Goal: Task Accomplishment & Management: Complete application form

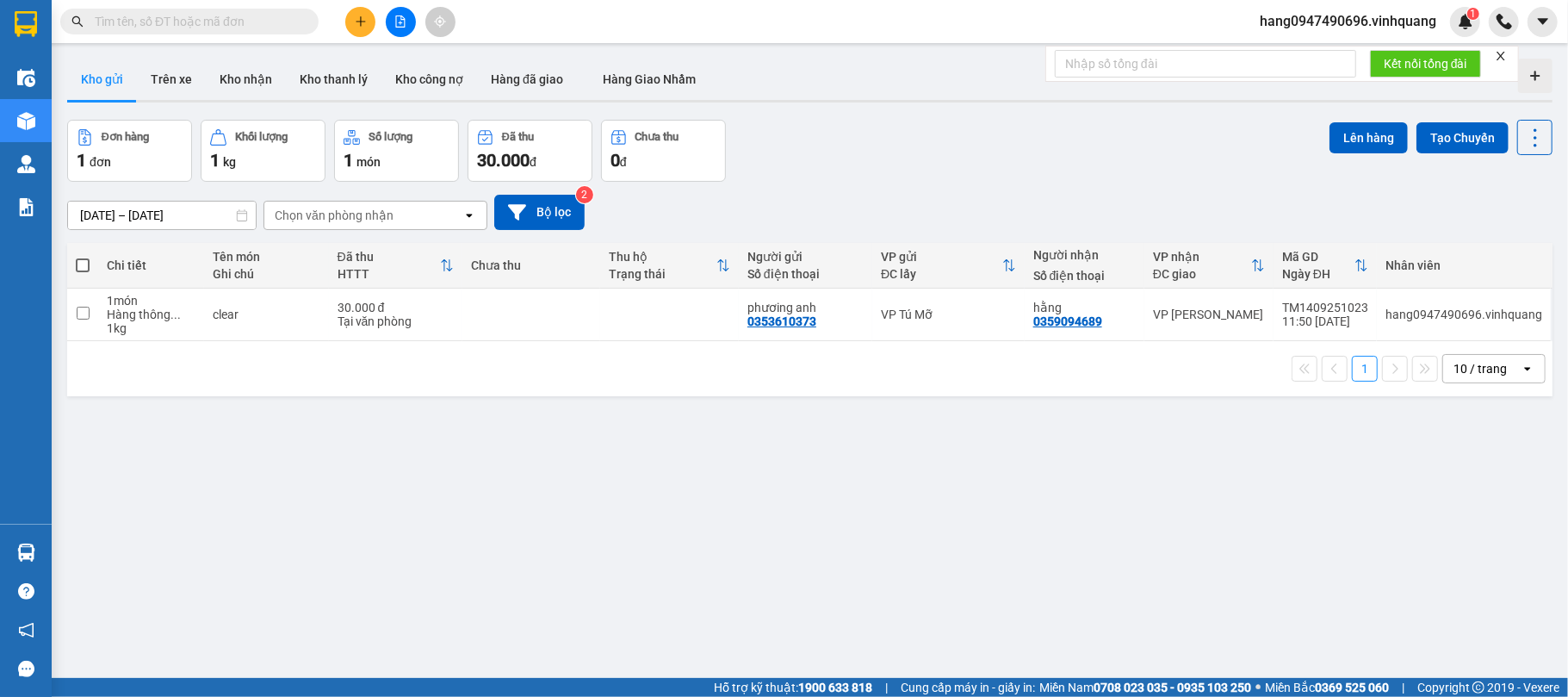
drag, startPoint x: 229, startPoint y: 11, endPoint x: 239, endPoint y: 11, distance: 10.0
click at [229, 12] on input "text" at bounding box center [197, 22] width 203 height 19
click at [239, 12] on input "text" at bounding box center [197, 22] width 203 height 19
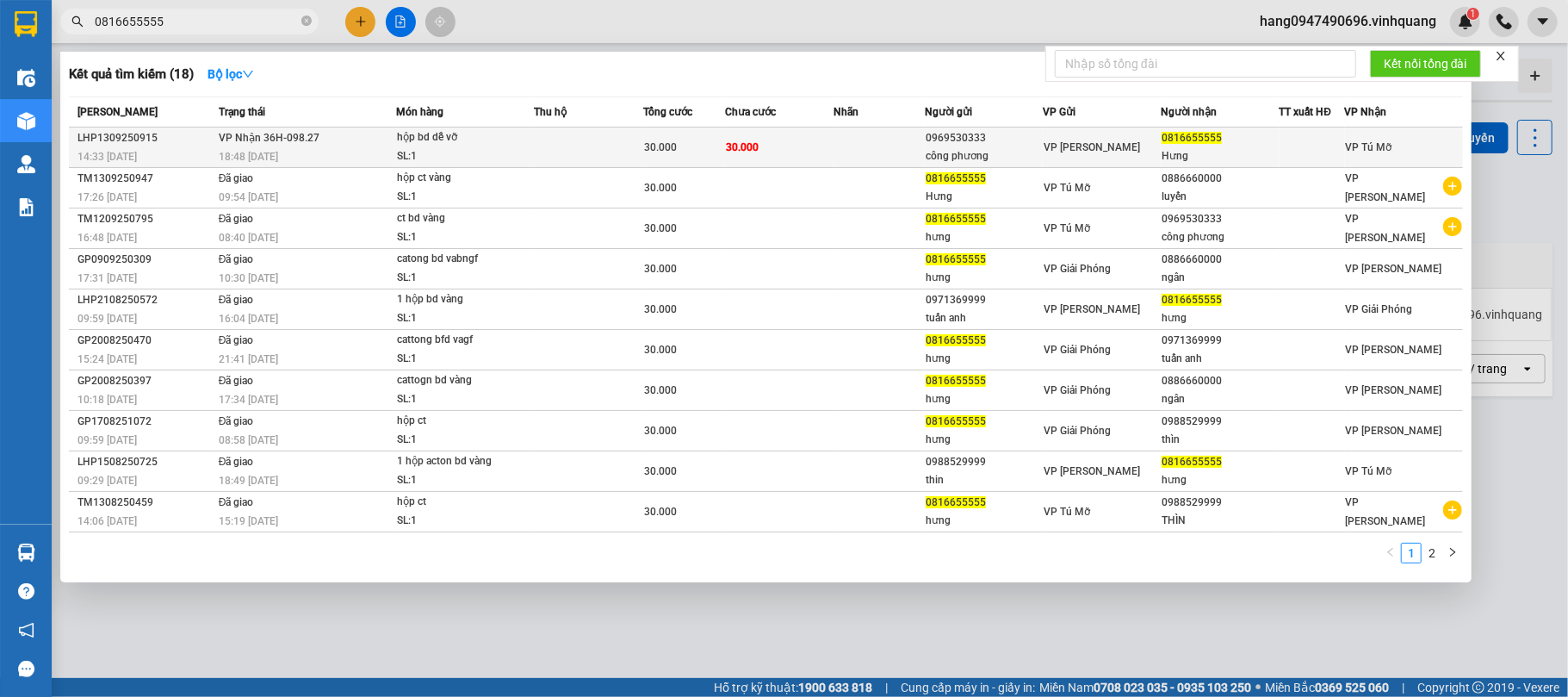
type input "0816655555"
click at [879, 146] on td at bounding box center [880, 147] width 91 height 41
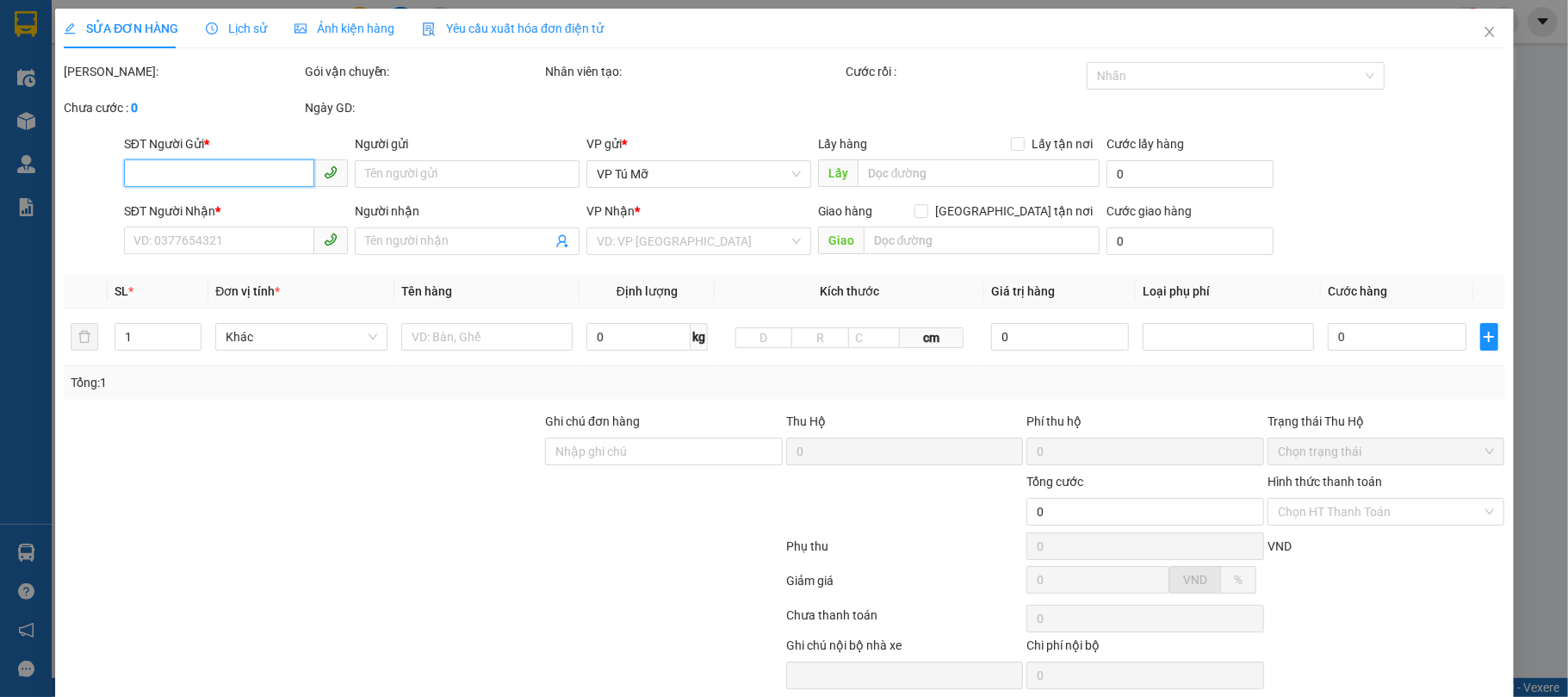
type input "0969530333"
type input "công phương"
type input "0816655555"
type input "Hưng"
type input "30.000"
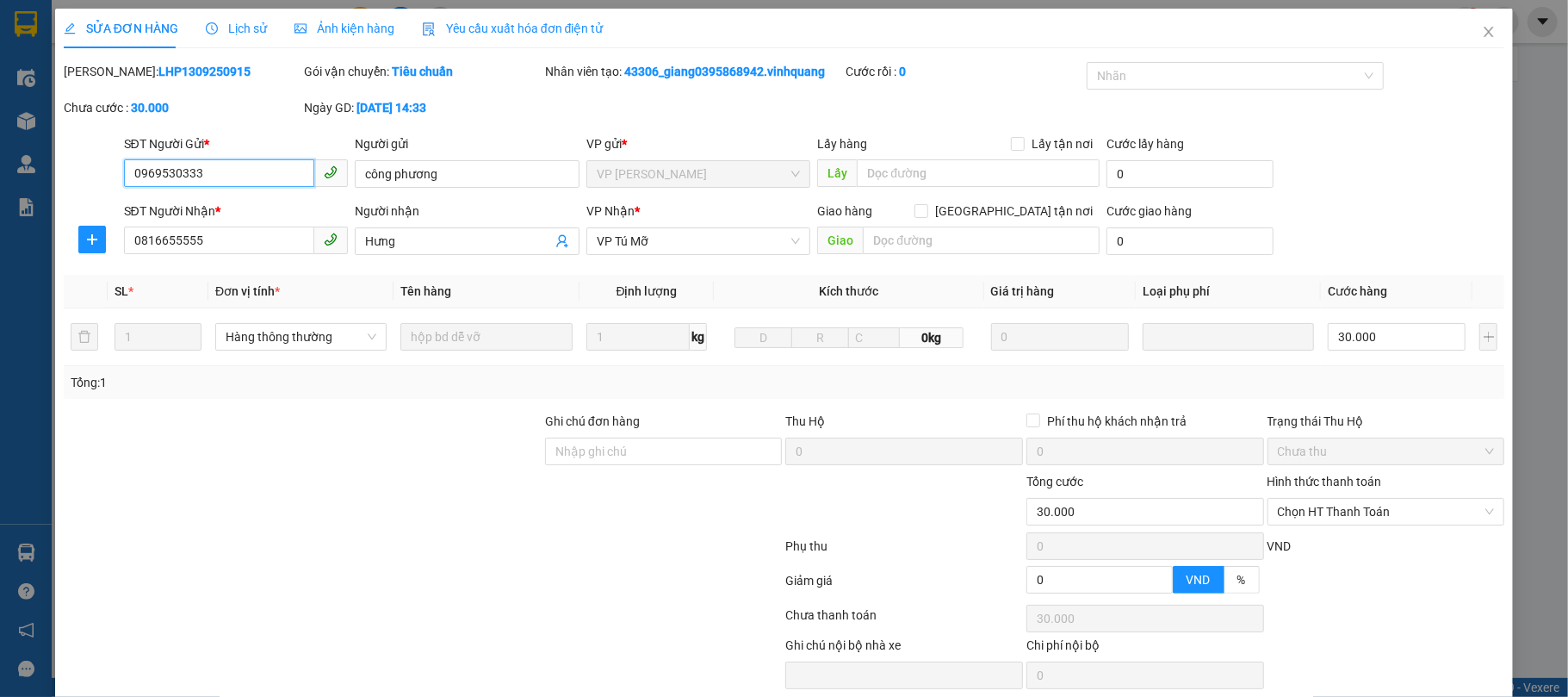
scroll to position [70, 0]
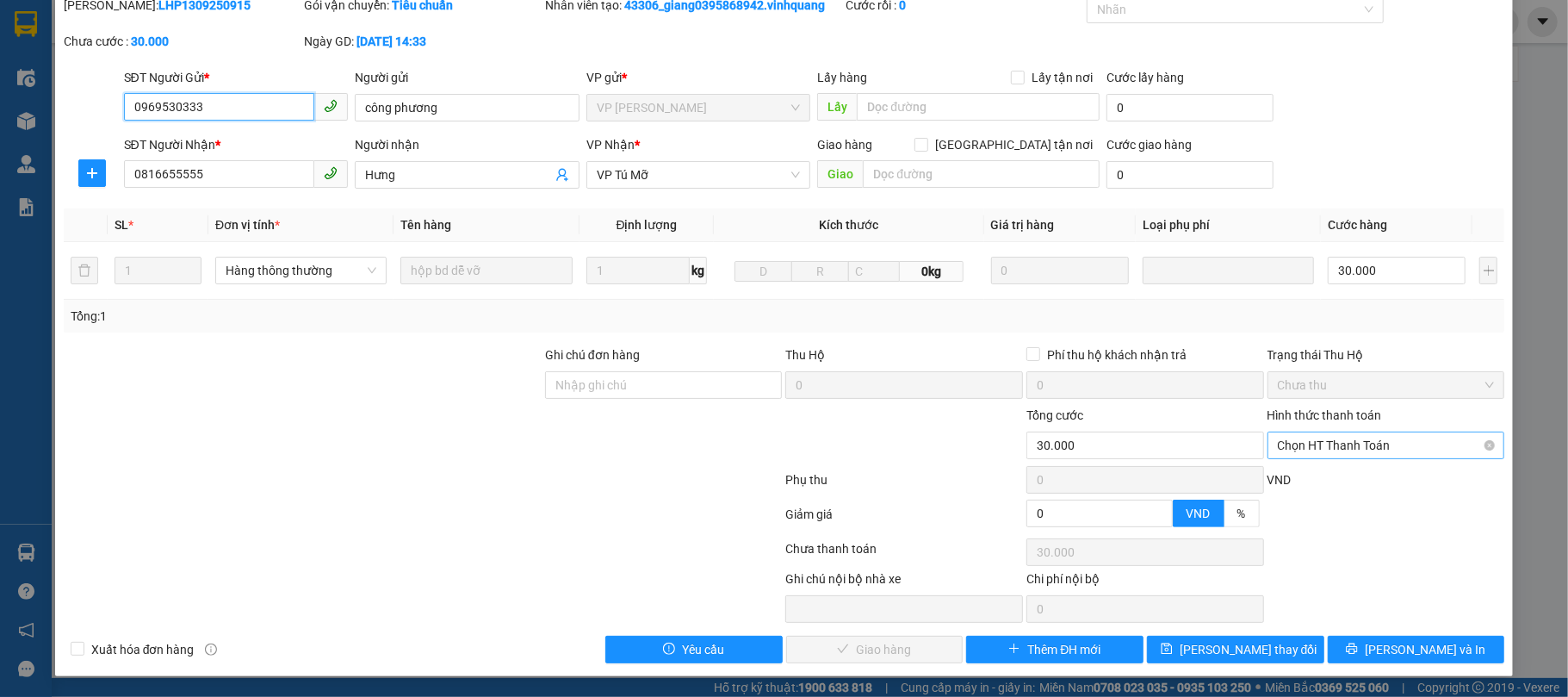
click at [1412, 452] on span "Chọn HT Thanh Toán" at bounding box center [1386, 445] width 217 height 25
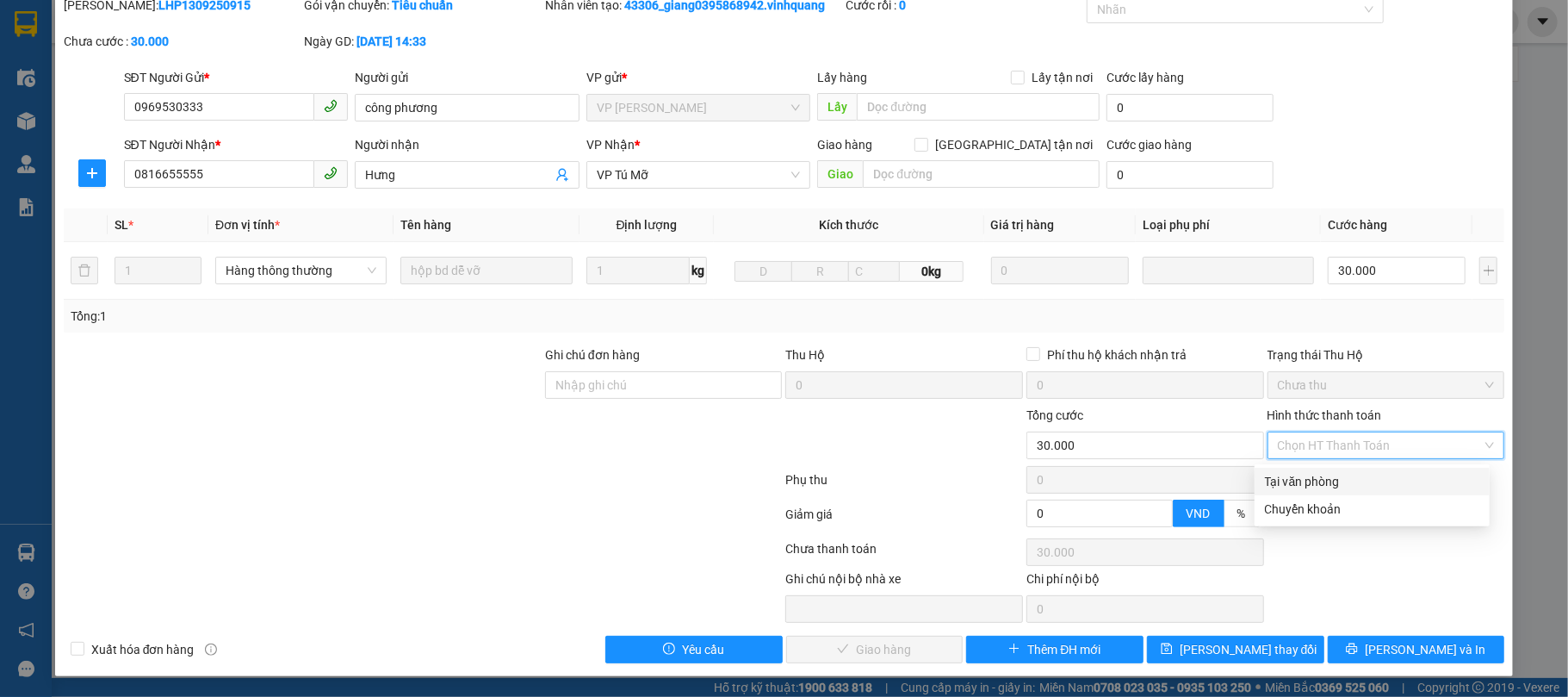
click at [1340, 472] on div "Tại văn phòng" at bounding box center [1372, 481] width 215 height 19
type input "0"
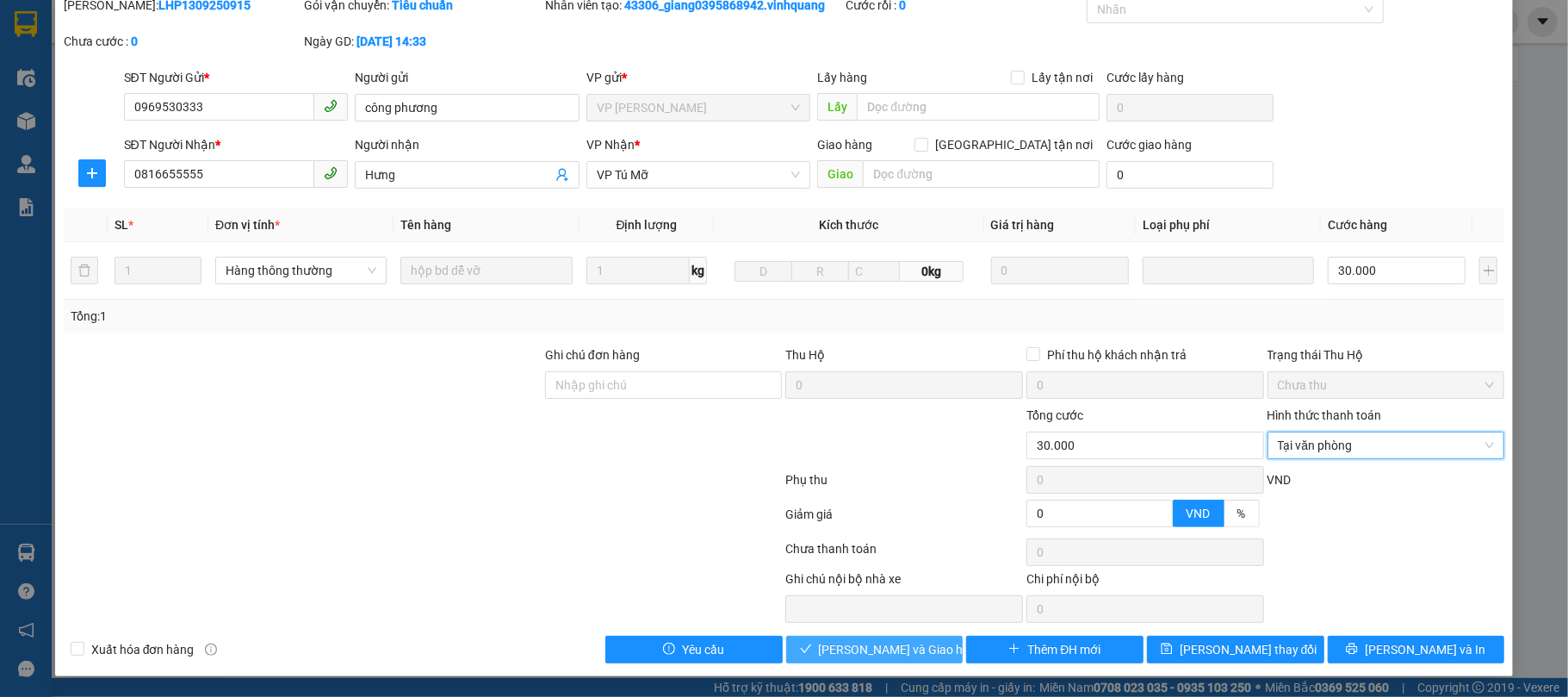
click at [825, 655] on button "[PERSON_NAME] và Giao hàng" at bounding box center [875, 649] width 177 height 27
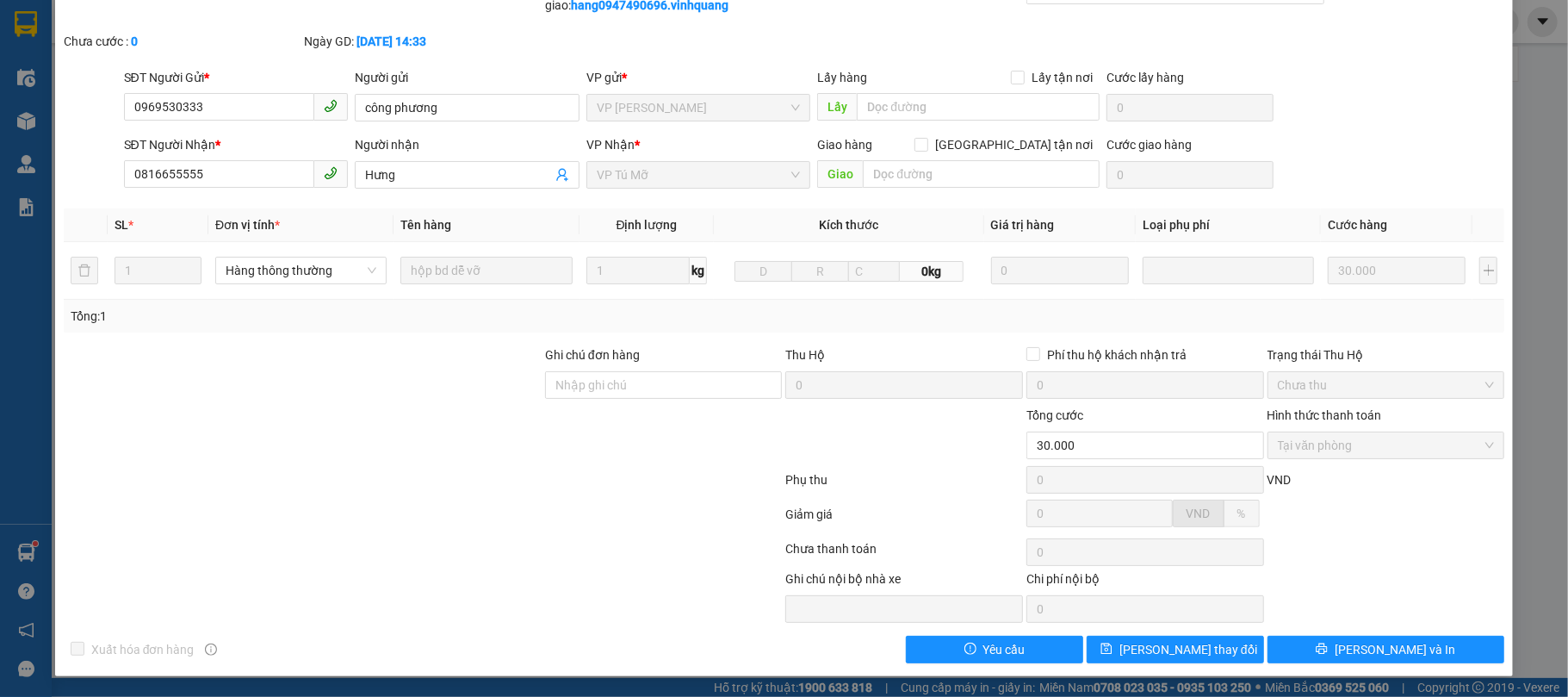
scroll to position [0, 0]
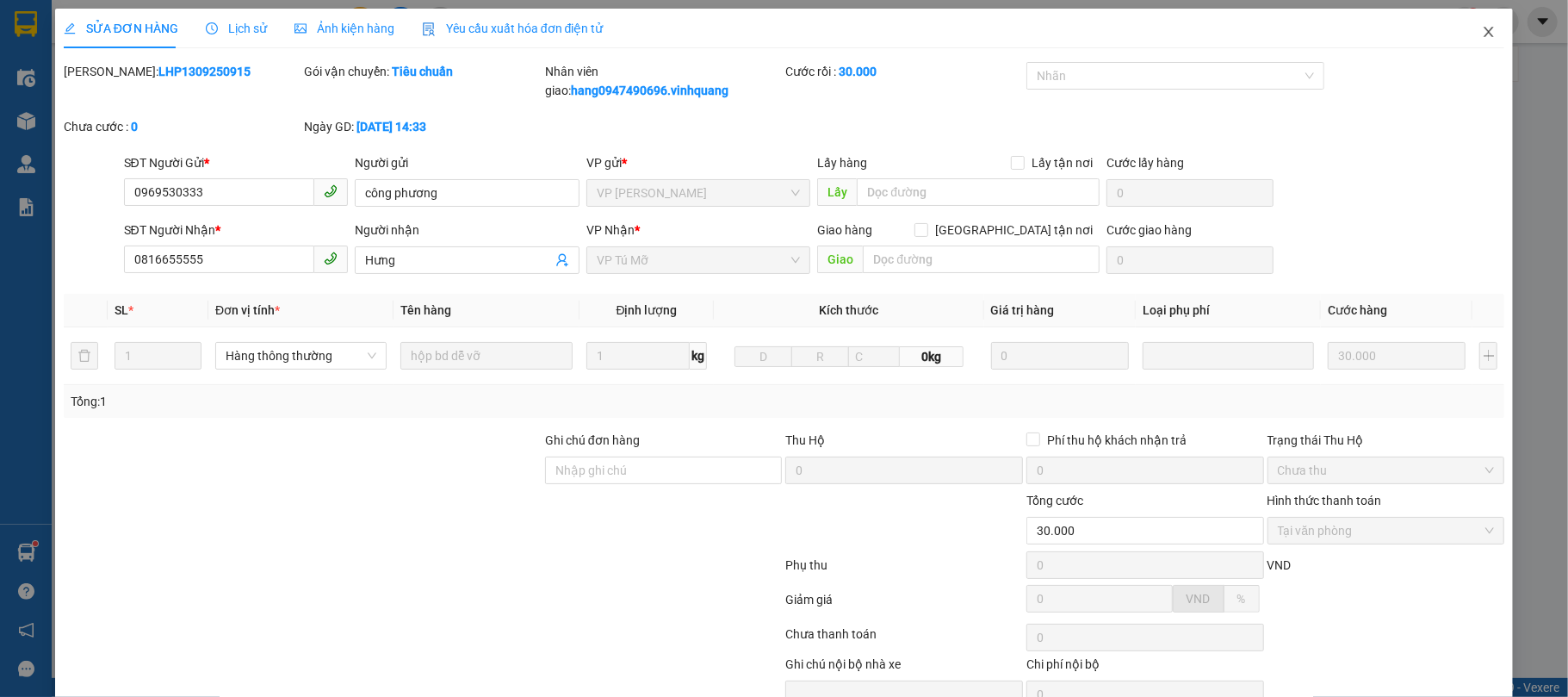
click at [1468, 25] on span "Close" at bounding box center [1488, 32] width 48 height 48
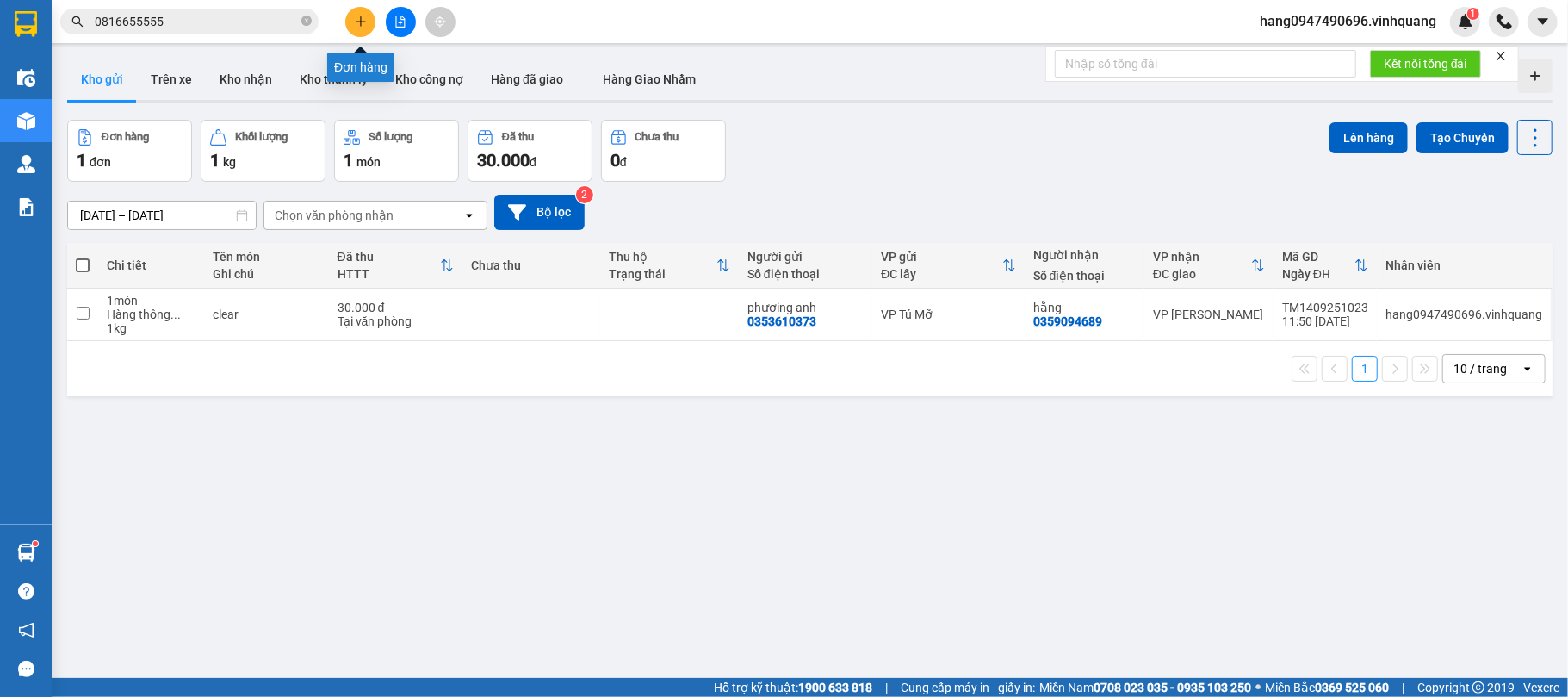
click at [369, 25] on button at bounding box center [361, 22] width 30 height 30
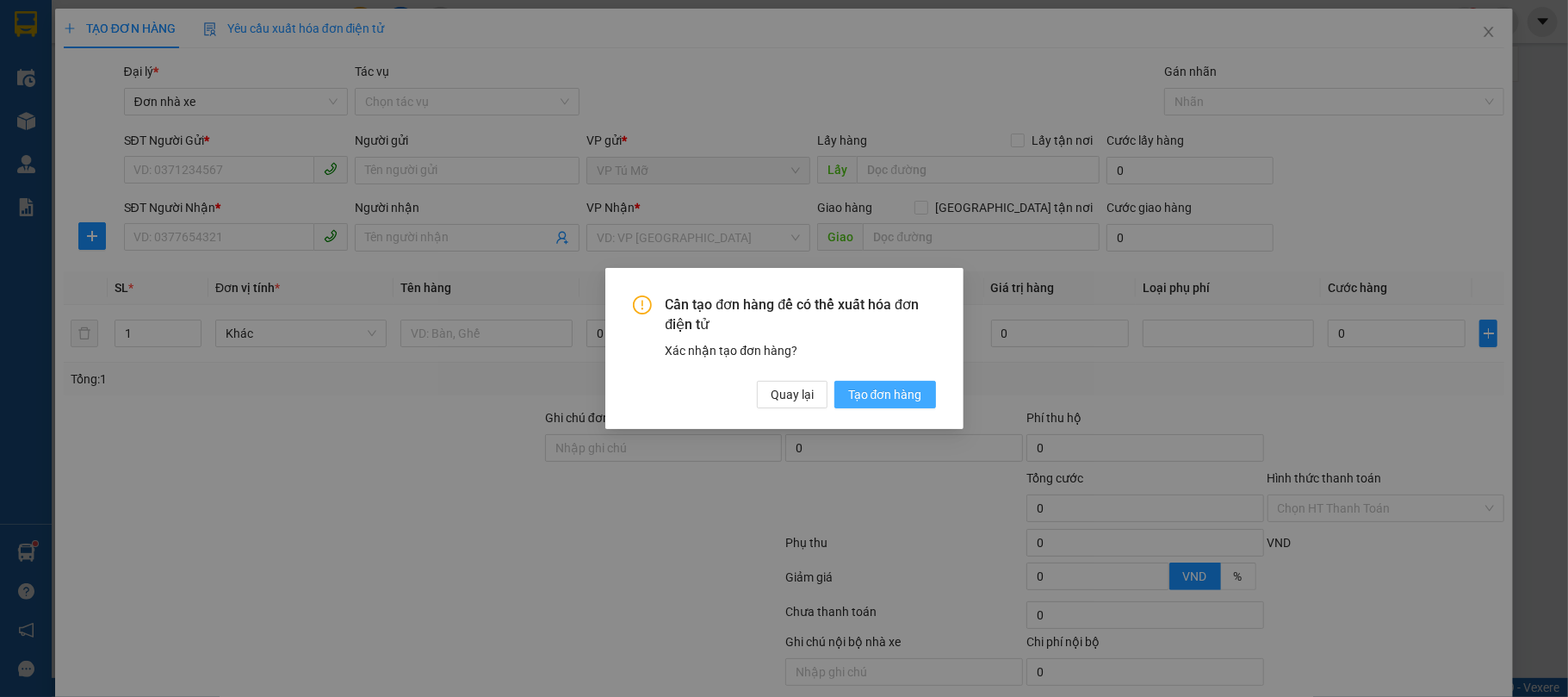
click at [841, 397] on button "Tạo đơn hàng" at bounding box center [885, 394] width 102 height 27
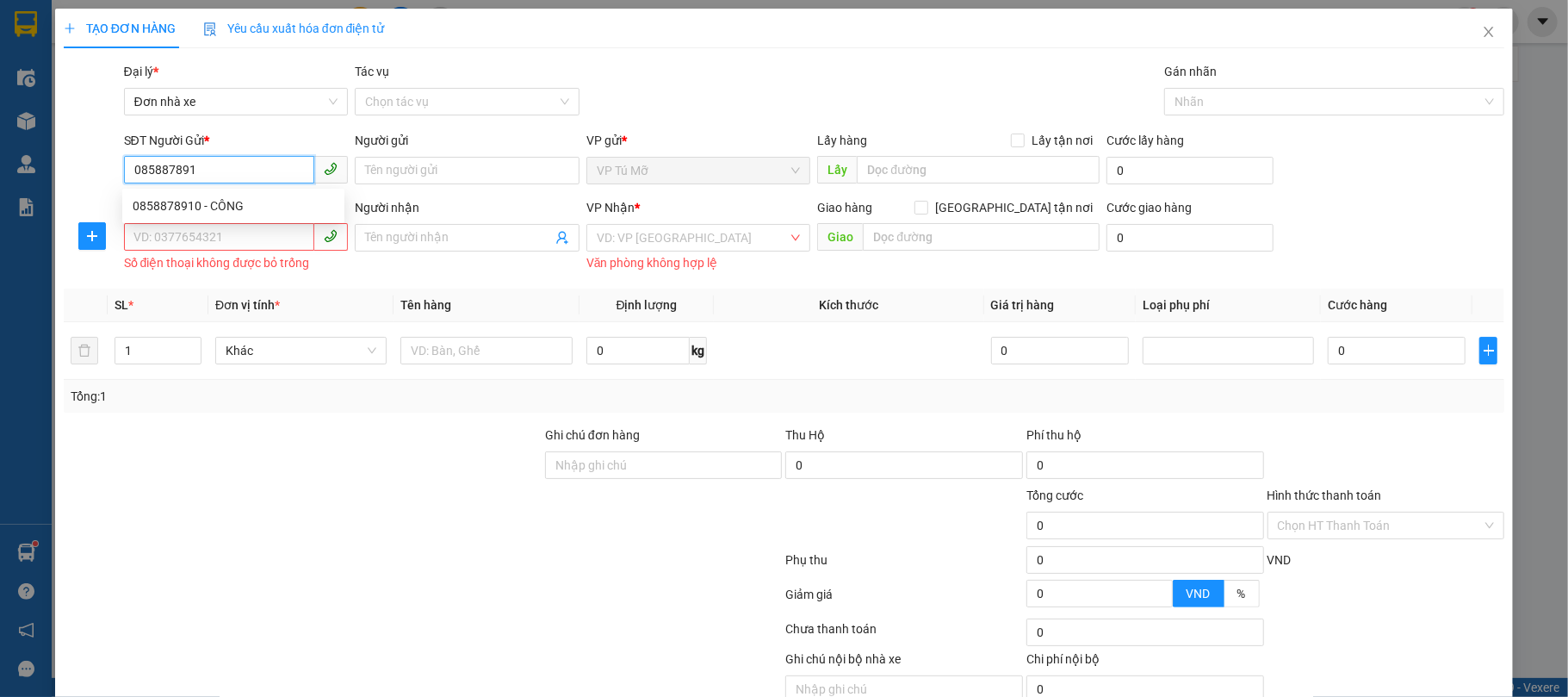
type input "0858878910"
click at [274, 200] on div "0858878910 - CÔNG" at bounding box center [234, 205] width 202 height 19
type input "CÔNG"
type input "0856418888"
type input "TÙNG"
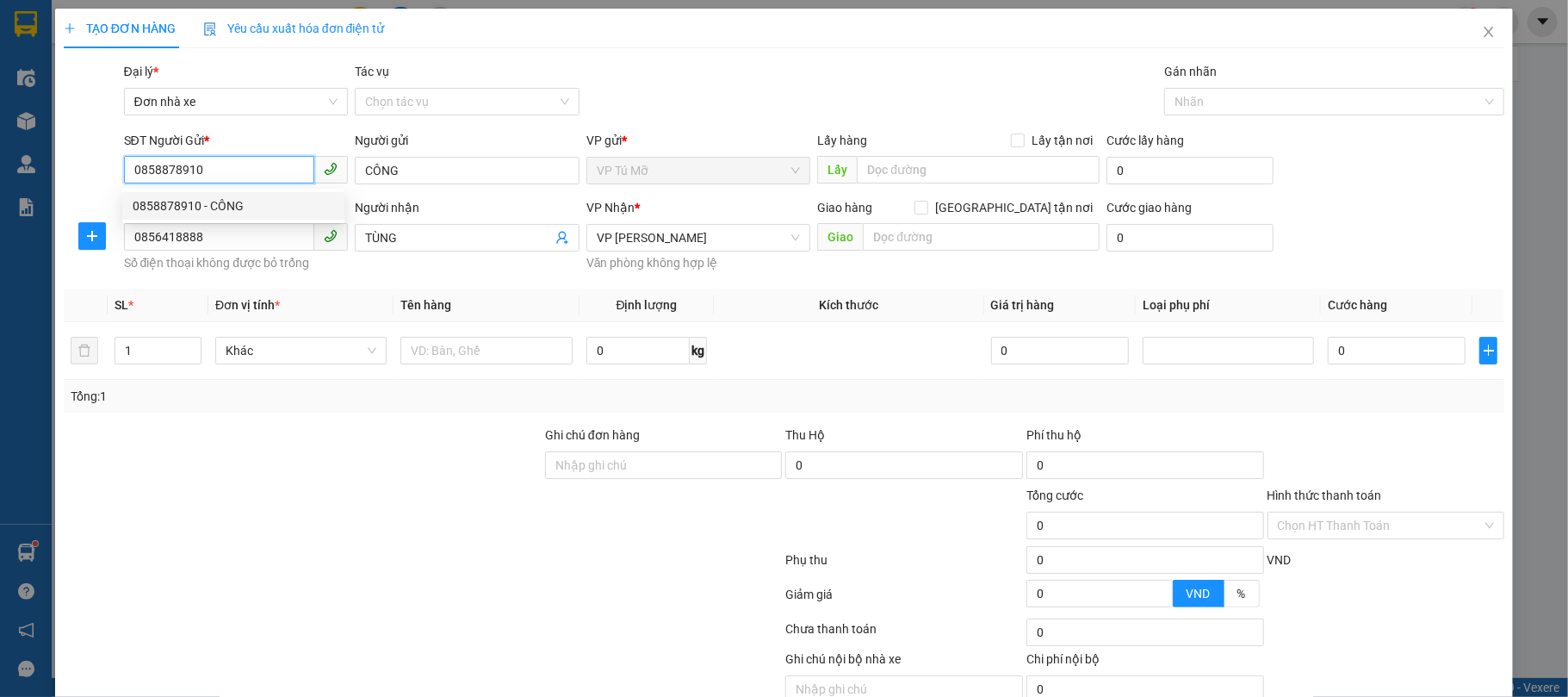
click at [274, 200] on div "0858878910 - CÔNG" at bounding box center [234, 205] width 202 height 19
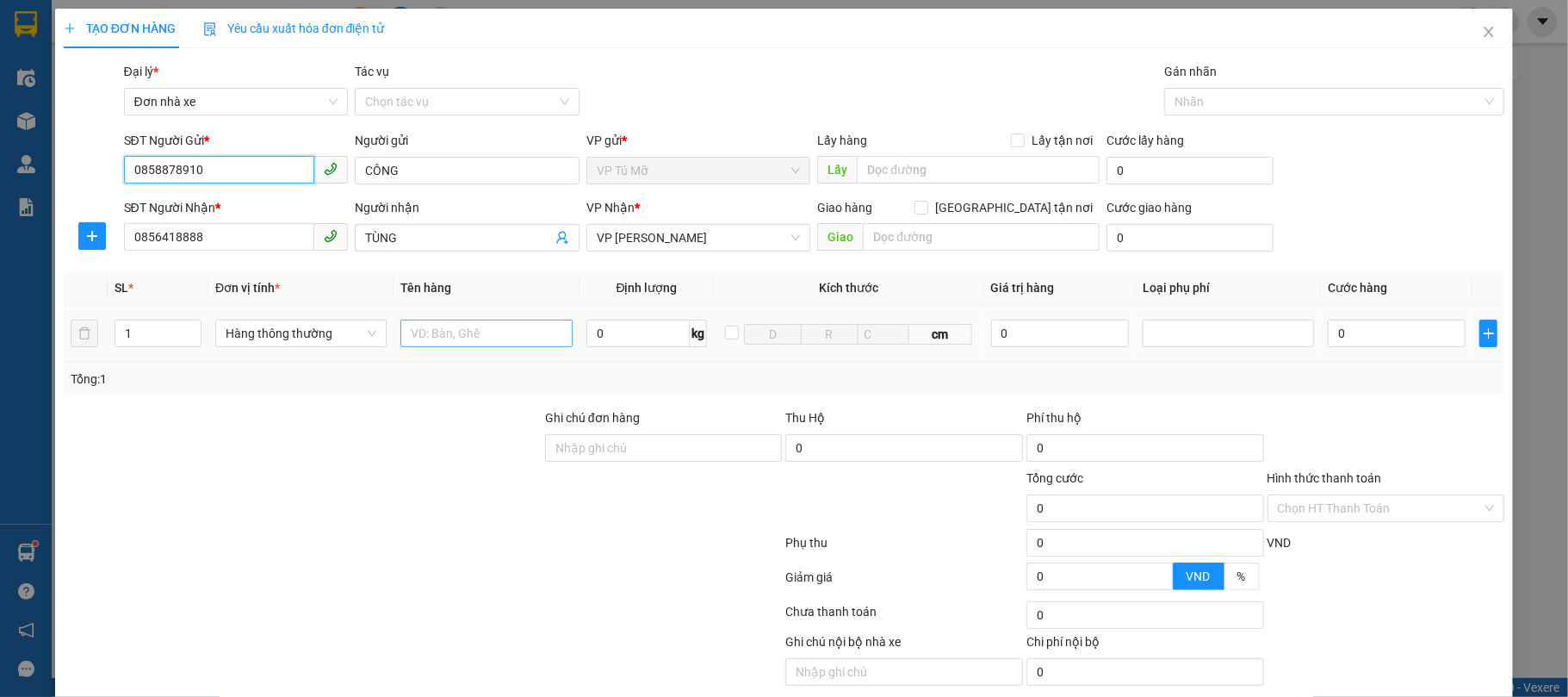
type input "0858878910"
click at [484, 326] on input "text" at bounding box center [486, 332] width 171 height 27
click at [483, 327] on input "text" at bounding box center [486, 332] width 171 height 27
type input "hộp ct"
click at [631, 337] on input "0" at bounding box center [639, 332] width 105 height 27
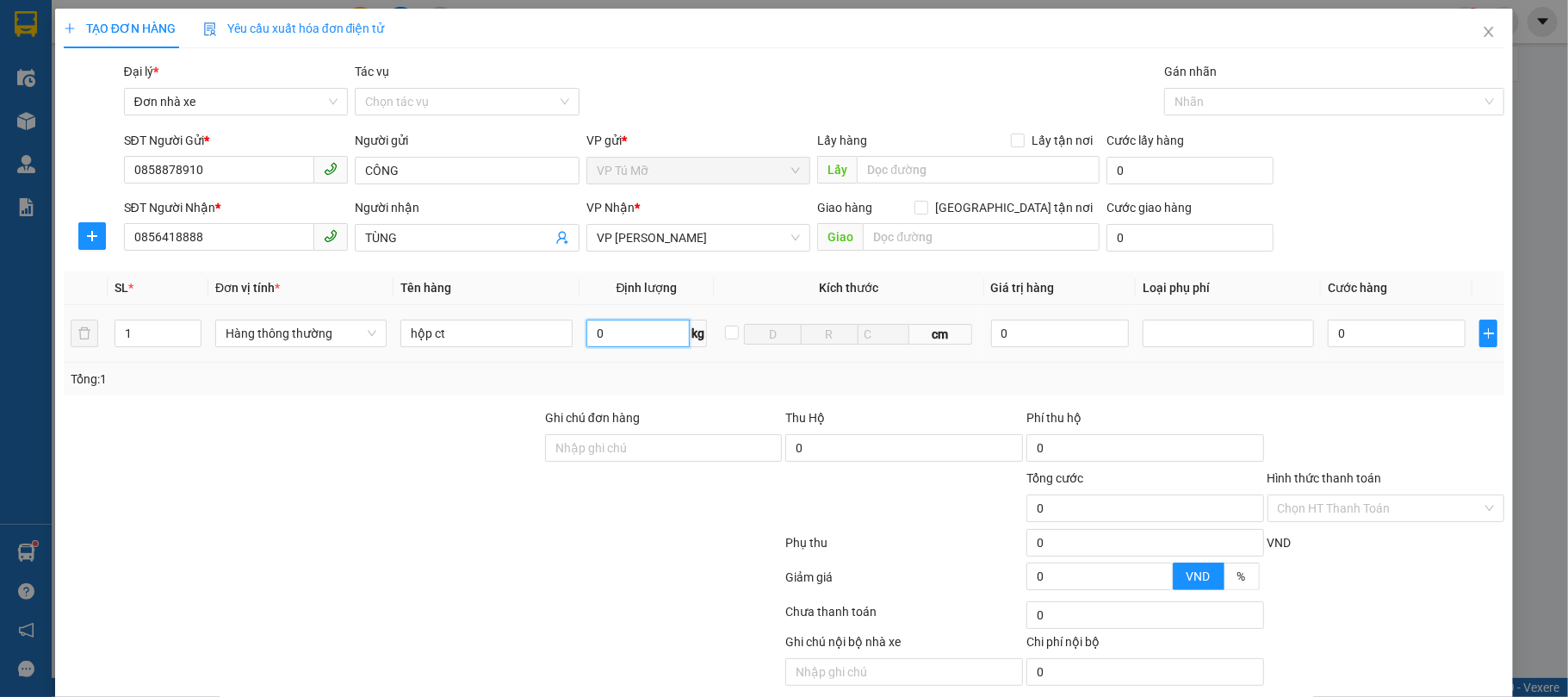
click at [631, 337] on input "0" at bounding box center [639, 332] width 105 height 27
type input "1"
click at [648, 358] on td "1 kg" at bounding box center [647, 333] width 136 height 57
type input "30.000"
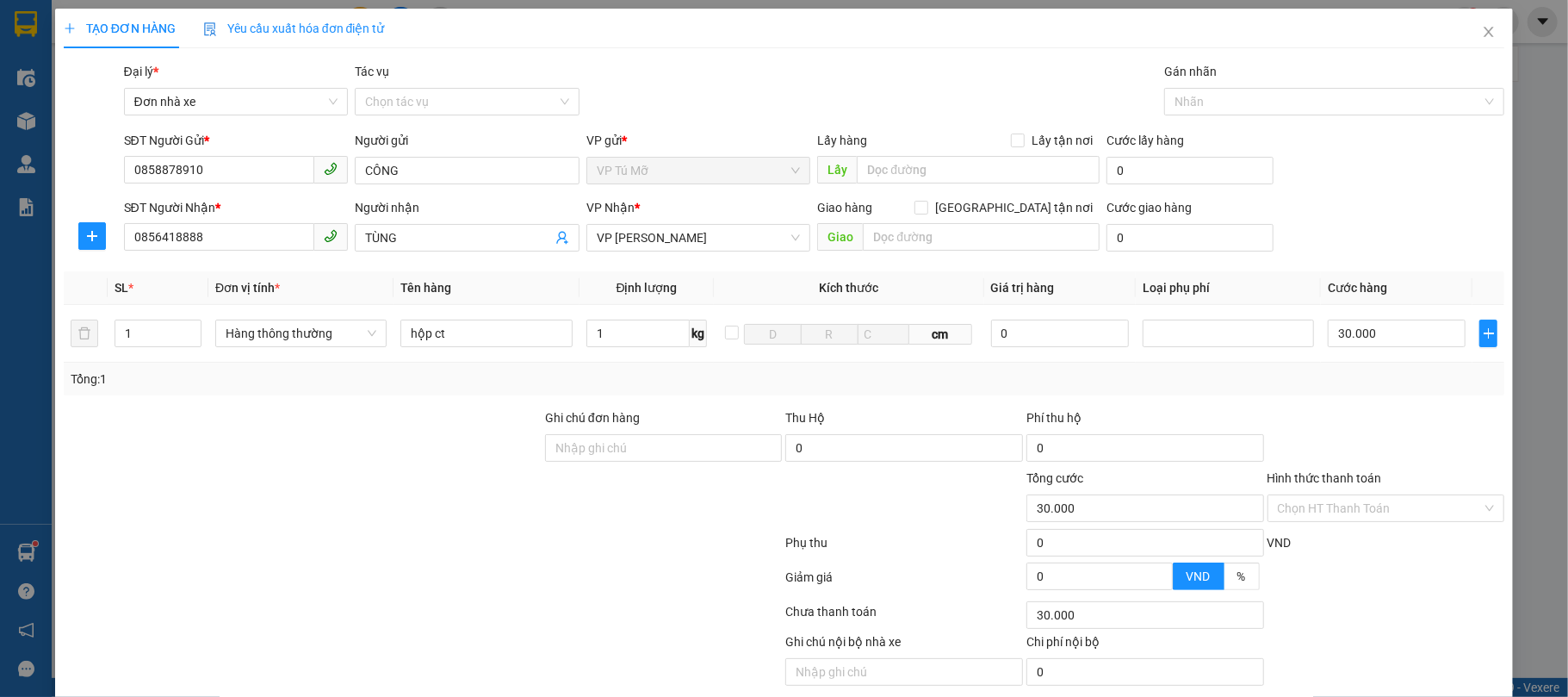
type input "30.000"
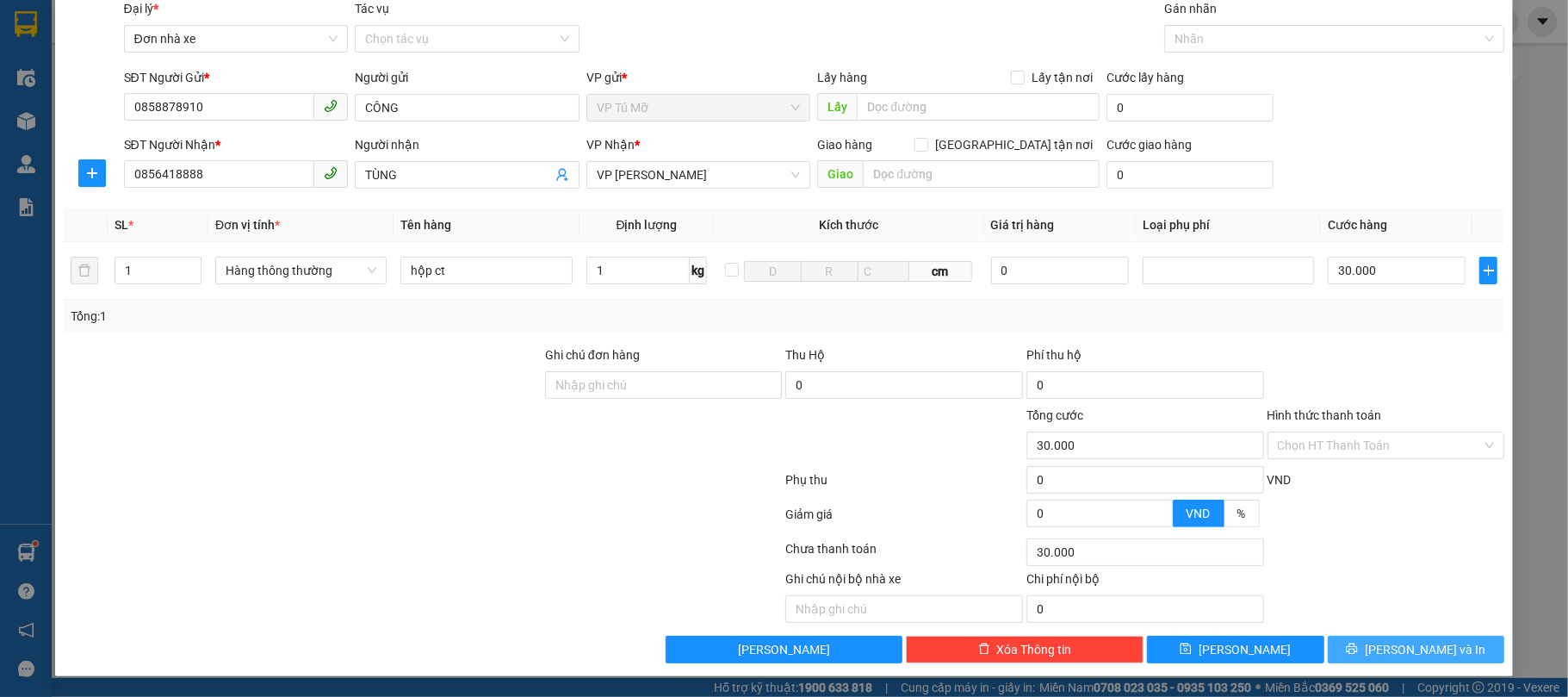
click at [1413, 651] on span "[PERSON_NAME] và In" at bounding box center [1425, 649] width 121 height 19
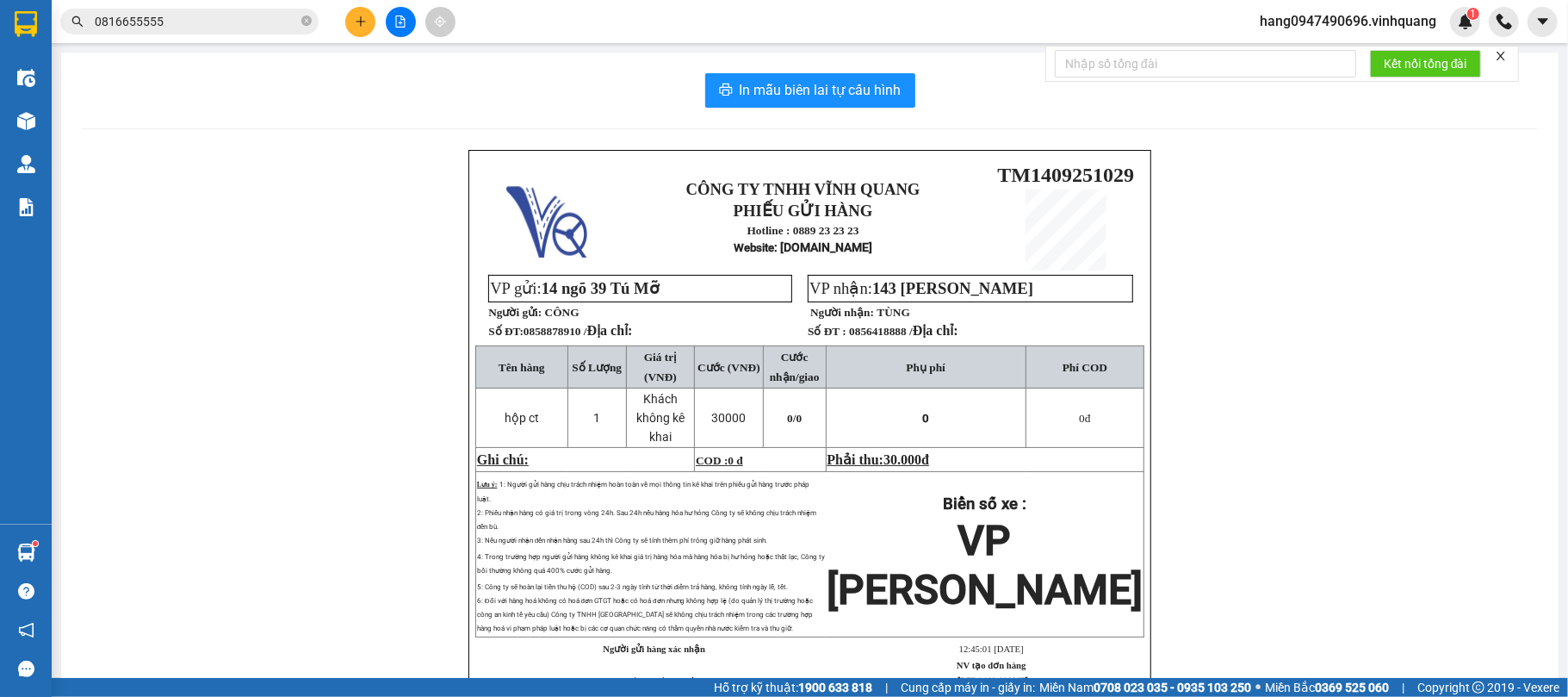
drag, startPoint x: 579, startPoint y: 332, endPoint x: 487, endPoint y: 342, distance: 92.5
click at [574, 329] on span "0858878910 / Địa chỉ:" at bounding box center [578, 332] width 109 height 13
drag, startPoint x: 487, startPoint y: 342, endPoint x: 472, endPoint y: 346, distance: 15.5
click at [472, 346] on div "CÔNG TY TNHH VĨNH QUANG PHIẾU GỬI HÀNG Hotline : 0889 23 23 23 Website : xevinh…" at bounding box center [810, 423] width 684 height 546
click at [470, 347] on div "CÔNG TY TNHH VĨNH QUANG PHIẾU GỬI HÀNG Hotline : 0889 23 23 23 Website : xevinh…" at bounding box center [810, 423] width 684 height 546
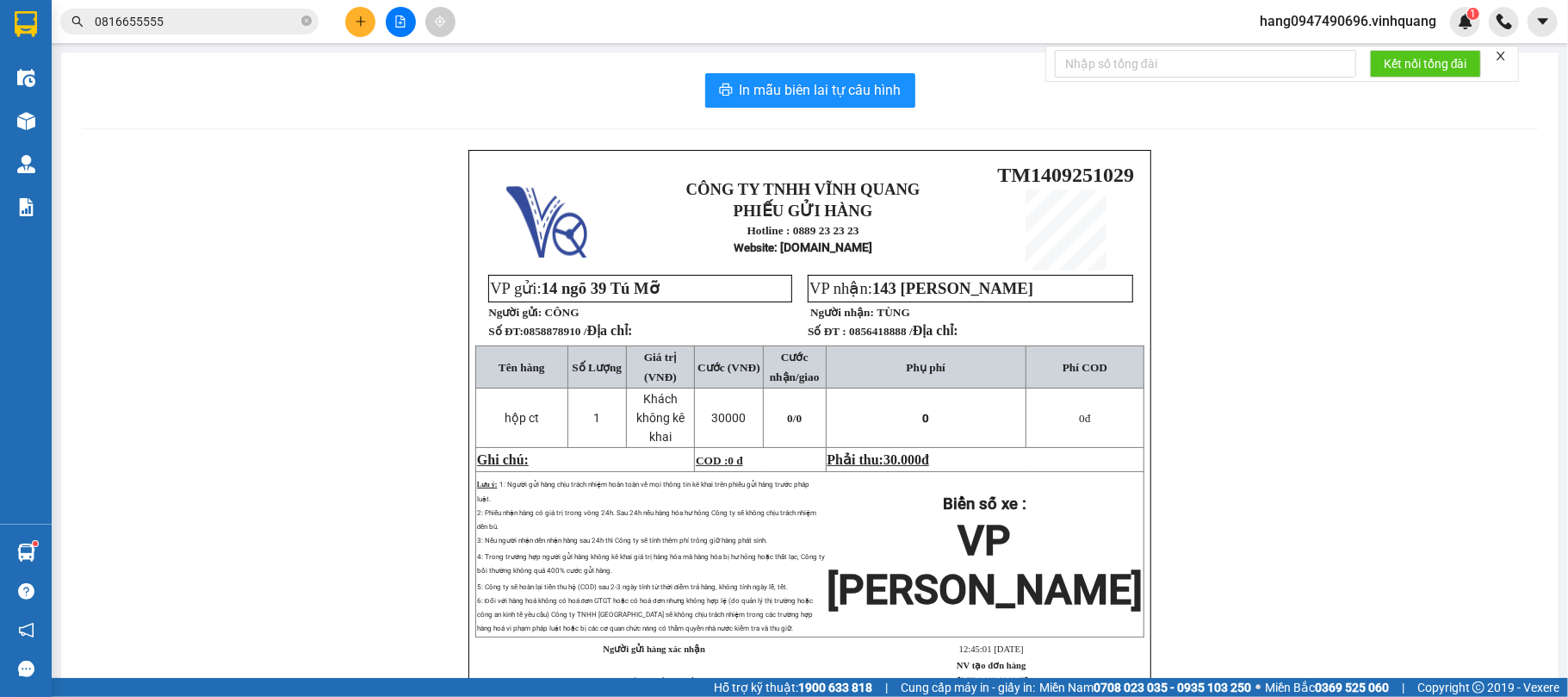
click at [497, 348] on td "Tên hàng" at bounding box center [522, 367] width 92 height 42
click at [563, 334] on p "Số ĐT: 0858878910 / Địa chỉ:" at bounding box center [639, 330] width 301 height 16
click at [572, 334] on span "0858878910 / Địa chỉ:" at bounding box center [578, 332] width 109 height 13
drag, startPoint x: 572, startPoint y: 334, endPoint x: 544, endPoint y: 341, distance: 28.9
click at [544, 338] on p "Số ĐT: 0858878910 / Địa chỉ:" at bounding box center [639, 330] width 301 height 16
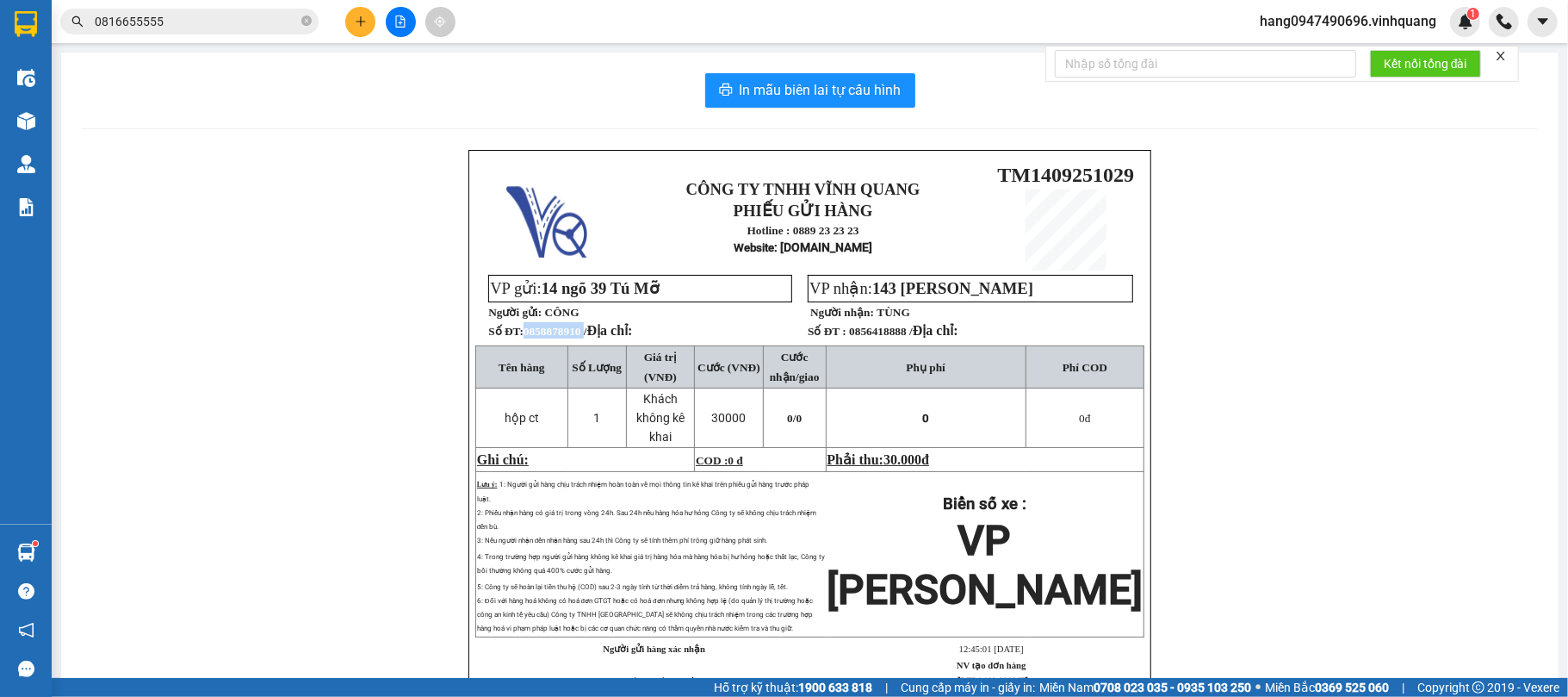
click at [544, 338] on p "Số ĐT: 0858878910 / Địa chỉ:" at bounding box center [639, 330] width 301 height 16
click at [838, 100] on span "In mẫu biên lai tự cấu hình" at bounding box center [820, 89] width 162 height 22
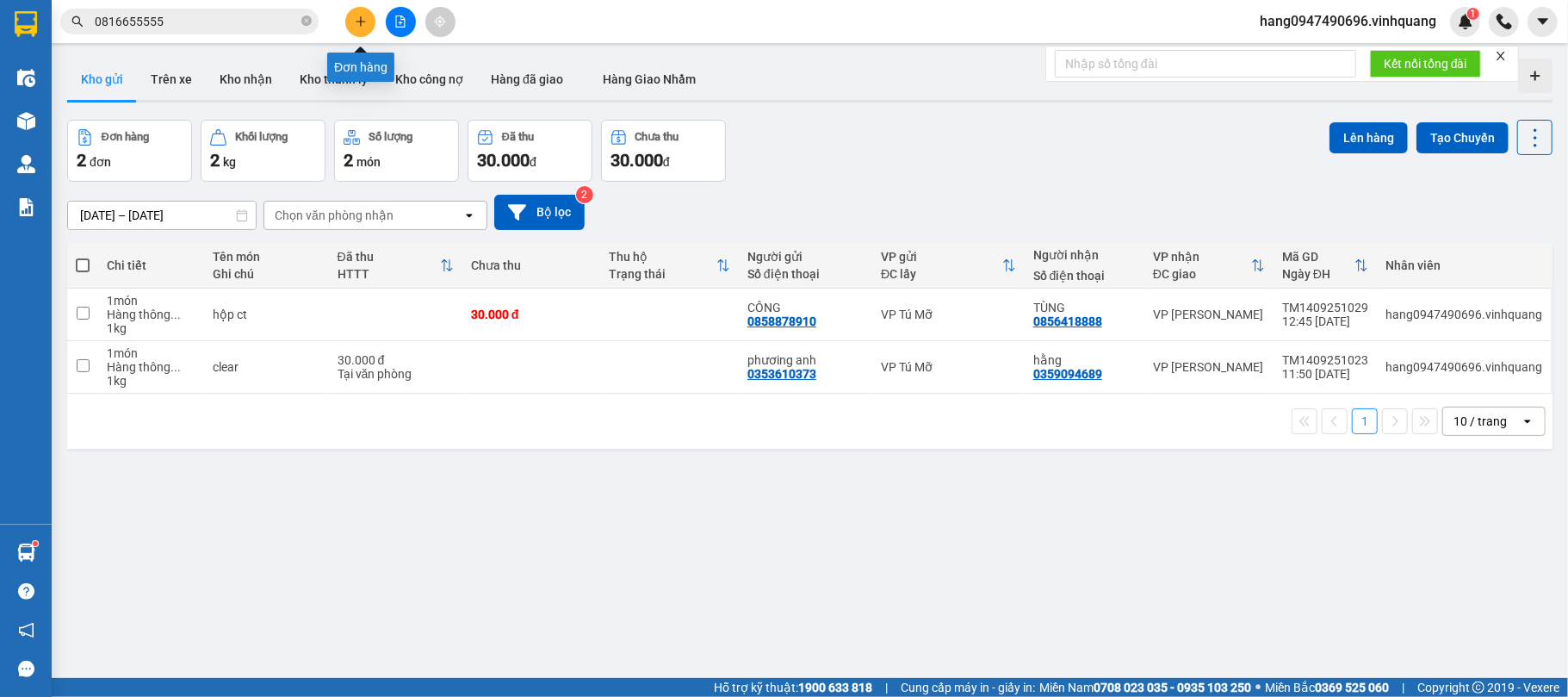
click at [365, 25] on icon "plus" at bounding box center [361, 21] width 12 height 12
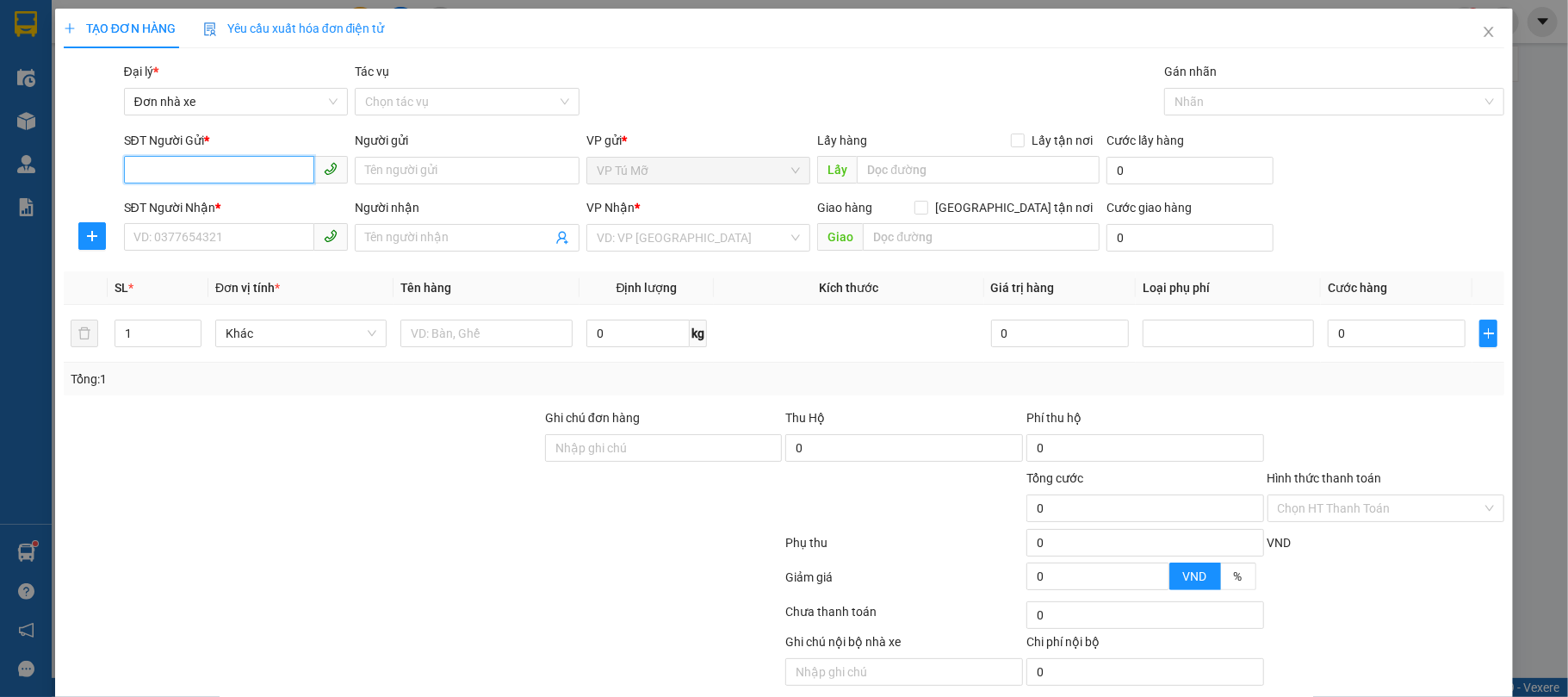
click at [218, 164] on input "SĐT Người Gửi *" at bounding box center [219, 169] width 191 height 27
paste input "0"
click at [238, 198] on div "0858878910 - CÔNG" at bounding box center [234, 205] width 202 height 19
type input "0858878910"
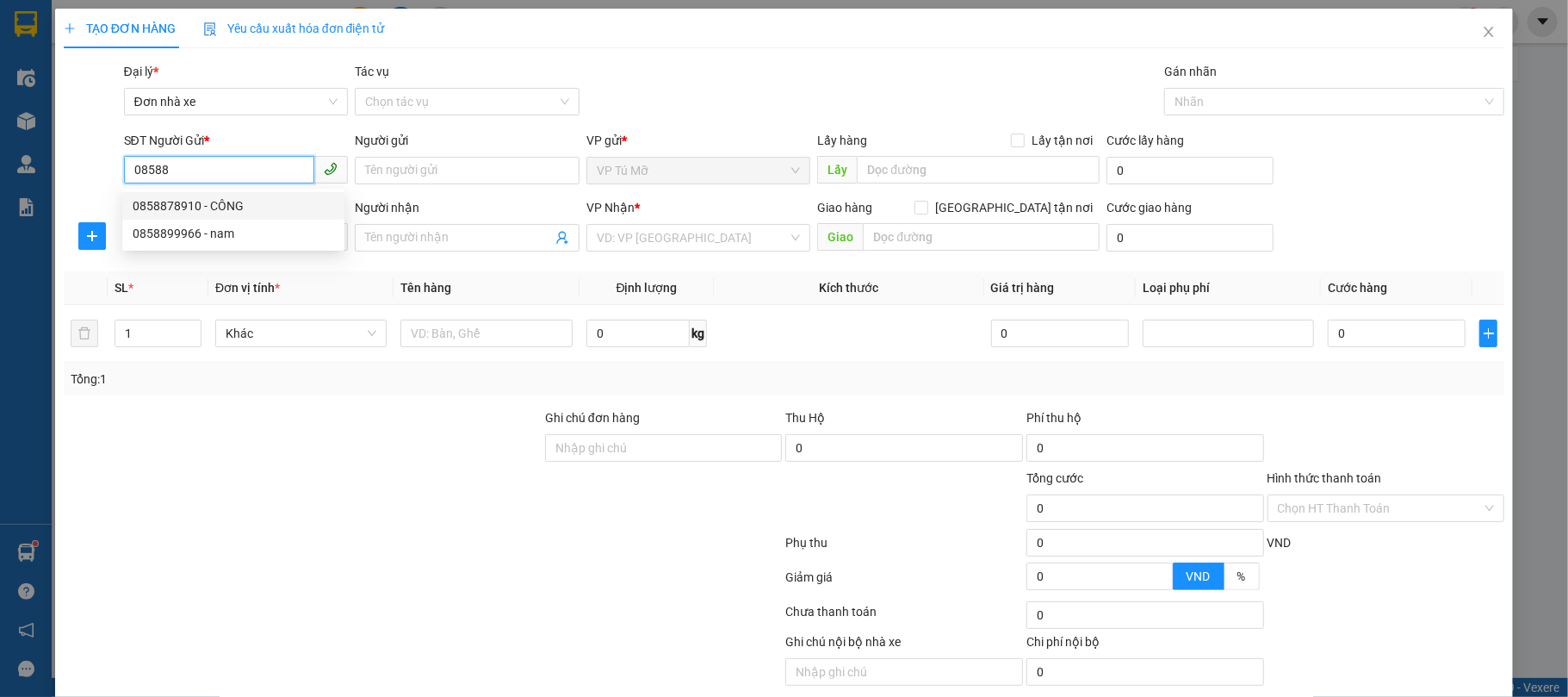
type input "CÔNG"
type input "0856418888"
type input "TÙNG"
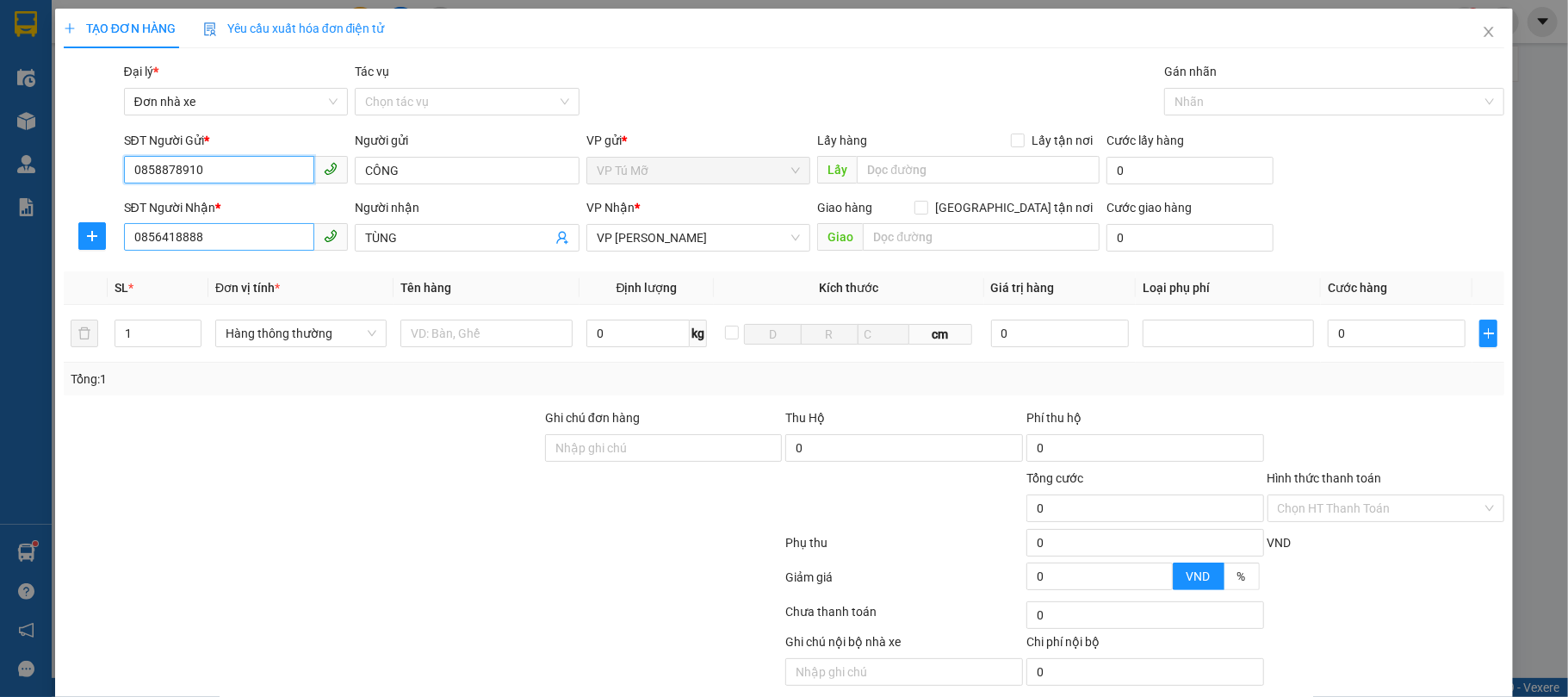
type input "0858878910"
click at [258, 242] on input "0856418888" at bounding box center [219, 236] width 191 height 27
drag, startPoint x: 255, startPoint y: 239, endPoint x: 0, endPoint y: 260, distance: 255.9
click at [0, 260] on div "TẠO ĐƠN HÀNG Yêu cầu xuất hóa đơn điện tử Transit Pickup Surcharge Ids Transit …" at bounding box center [784, 348] width 1568 height 697
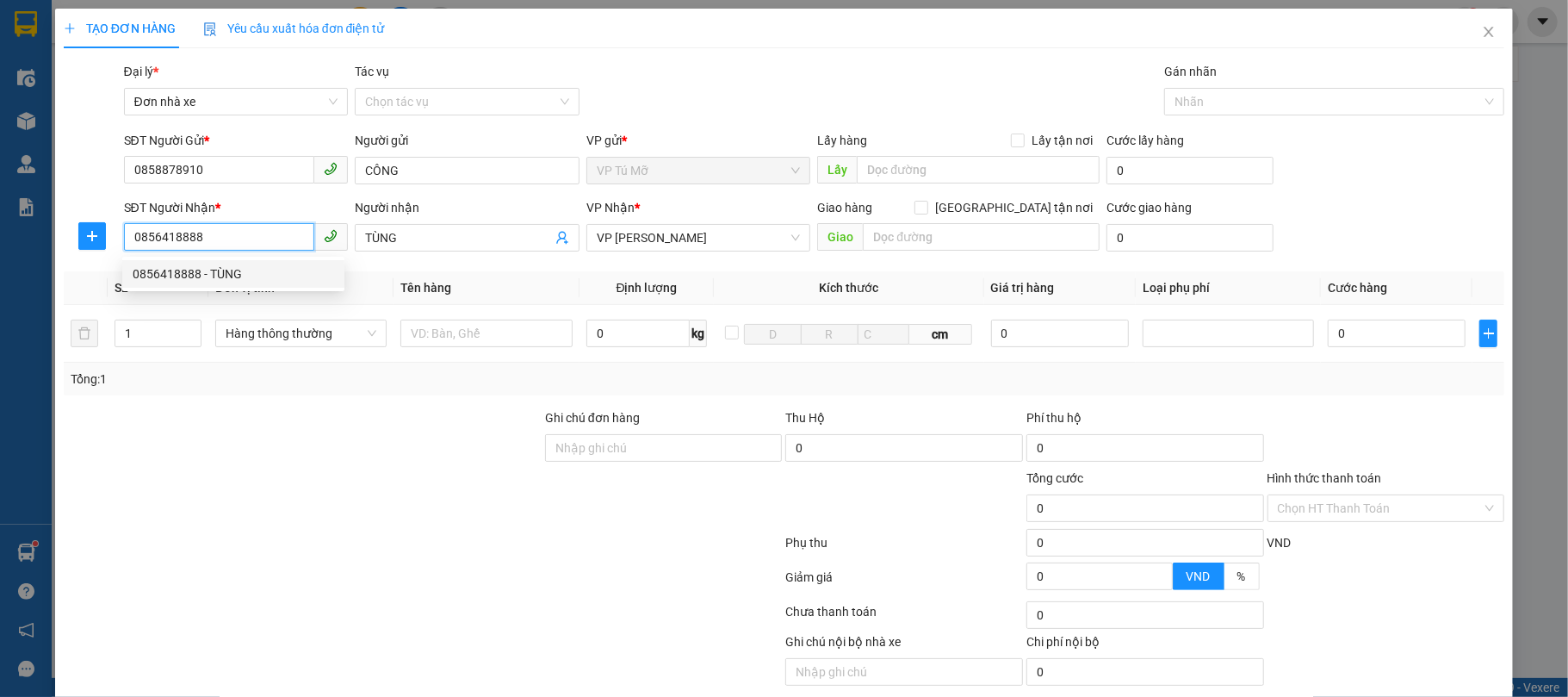
drag, startPoint x: 222, startPoint y: 238, endPoint x: 152, endPoint y: 243, distance: 70.2
click at [152, 243] on input "0856418888" at bounding box center [219, 236] width 191 height 27
click at [293, 263] on div "0854883333 - Kiên" at bounding box center [234, 273] width 222 height 27
type input "0854883333"
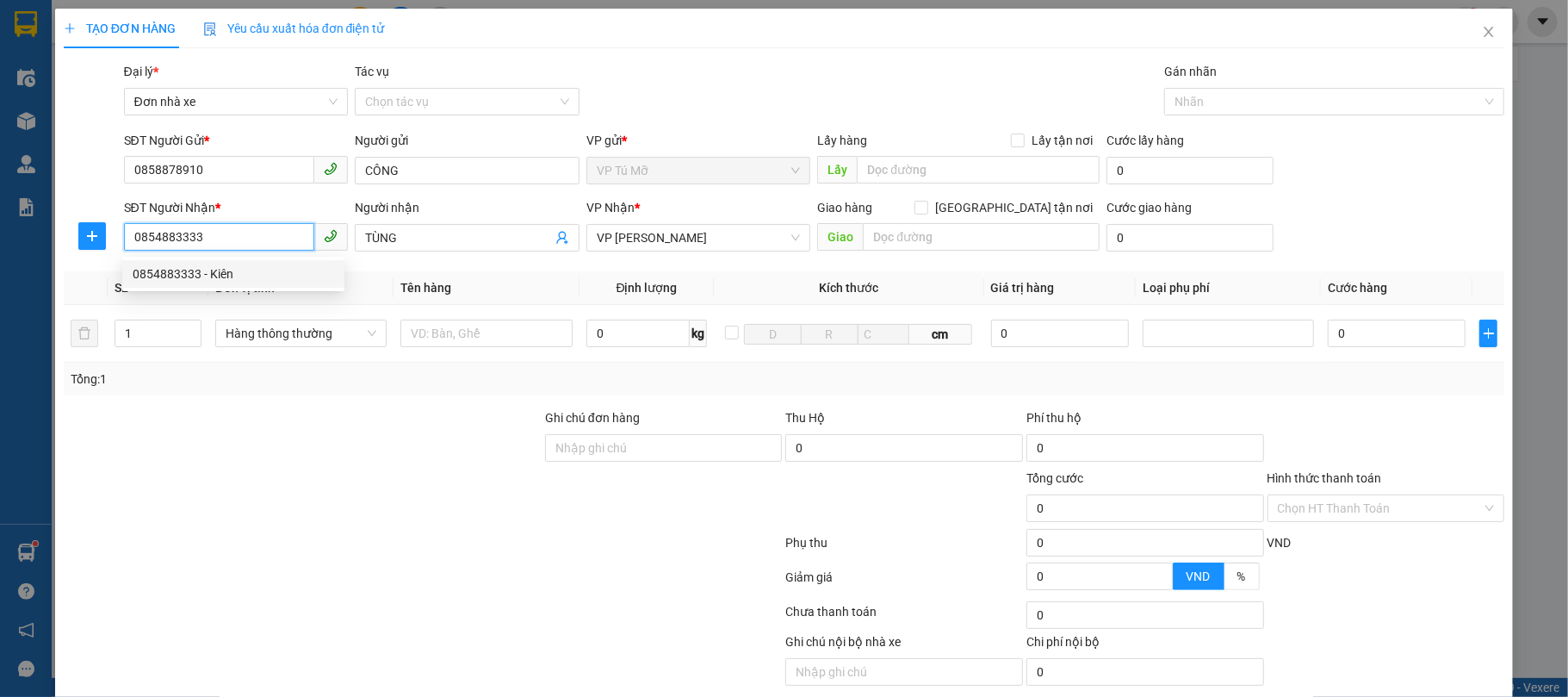
type input "Kiên"
type input "0854883333"
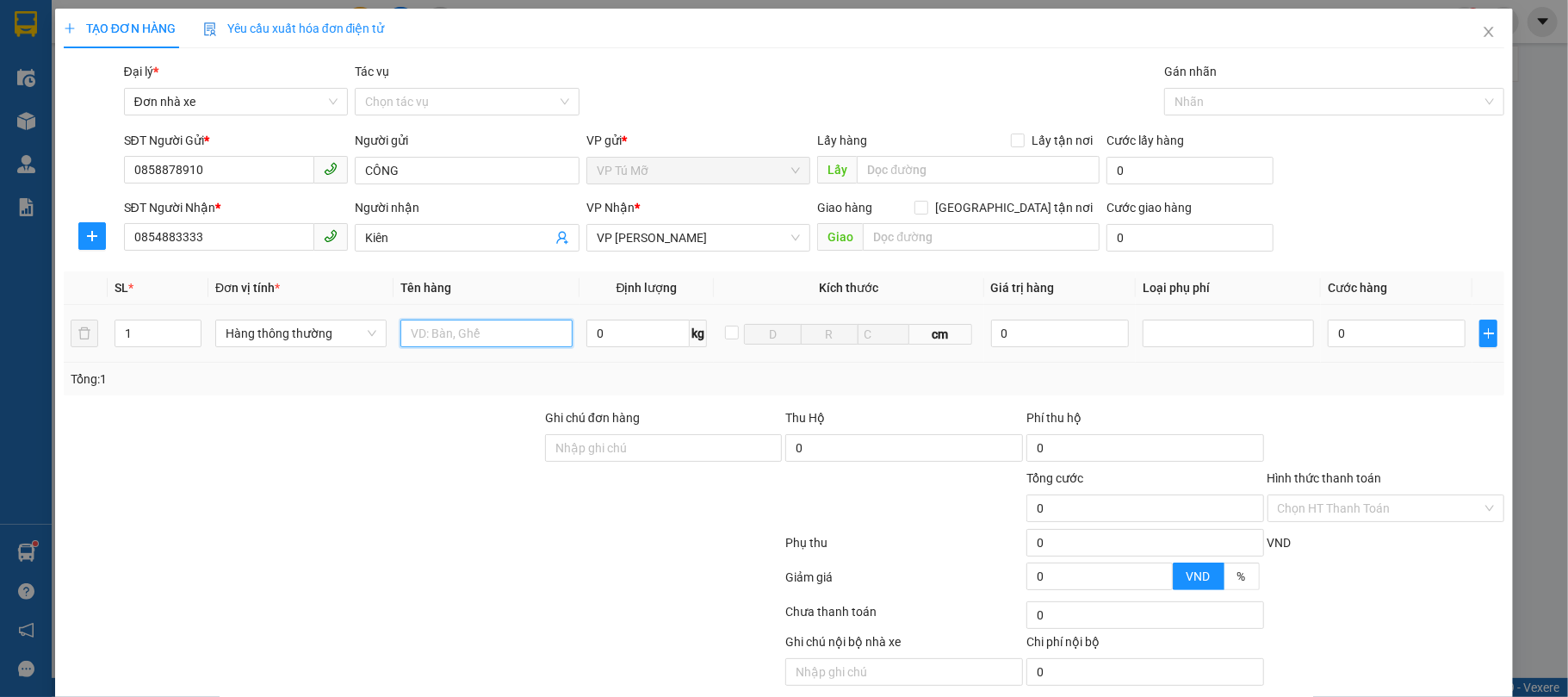
click at [493, 328] on input "text" at bounding box center [486, 332] width 171 height 27
type input "hộp bd dv"
click at [631, 337] on input "0" at bounding box center [639, 332] width 105 height 27
type input "1"
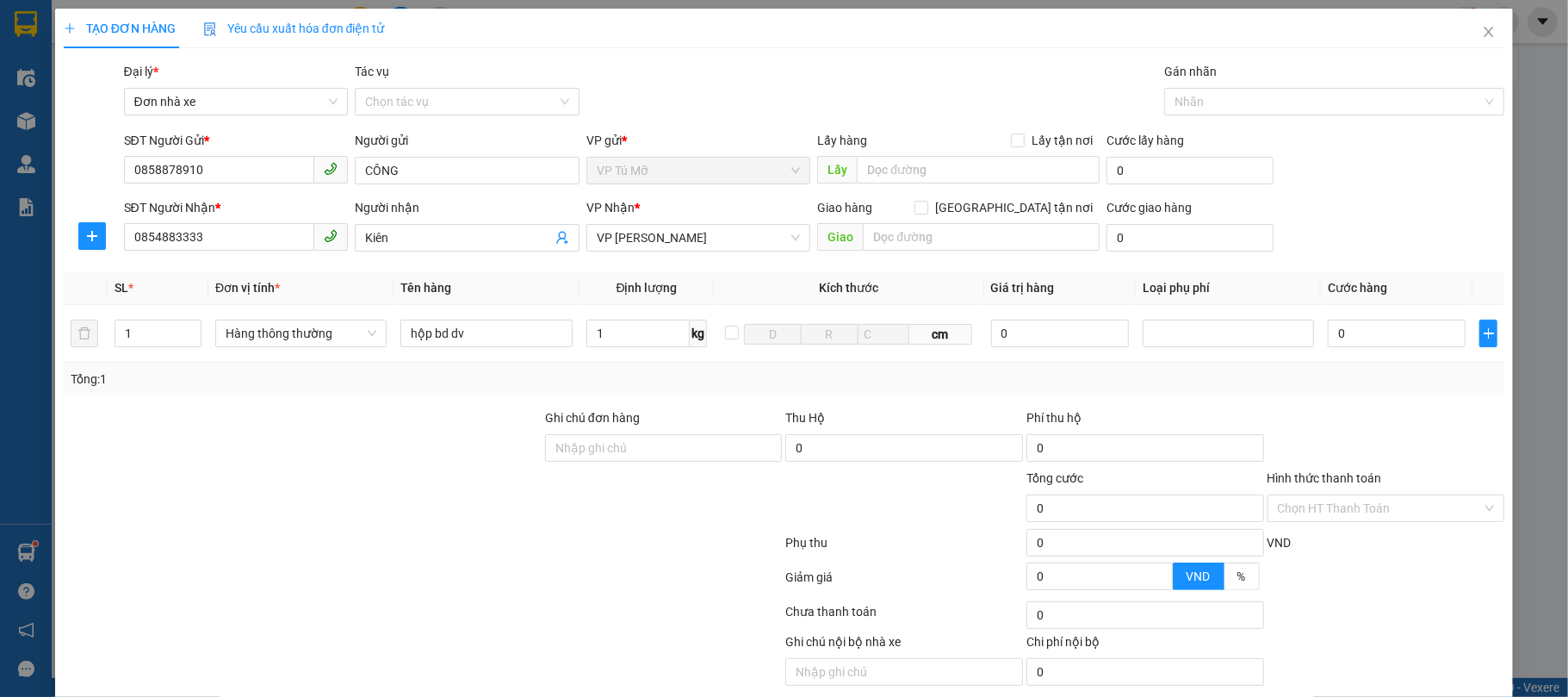
click at [658, 390] on div "Tổng: 1" at bounding box center [784, 379] width 1442 height 33
type input "30.000"
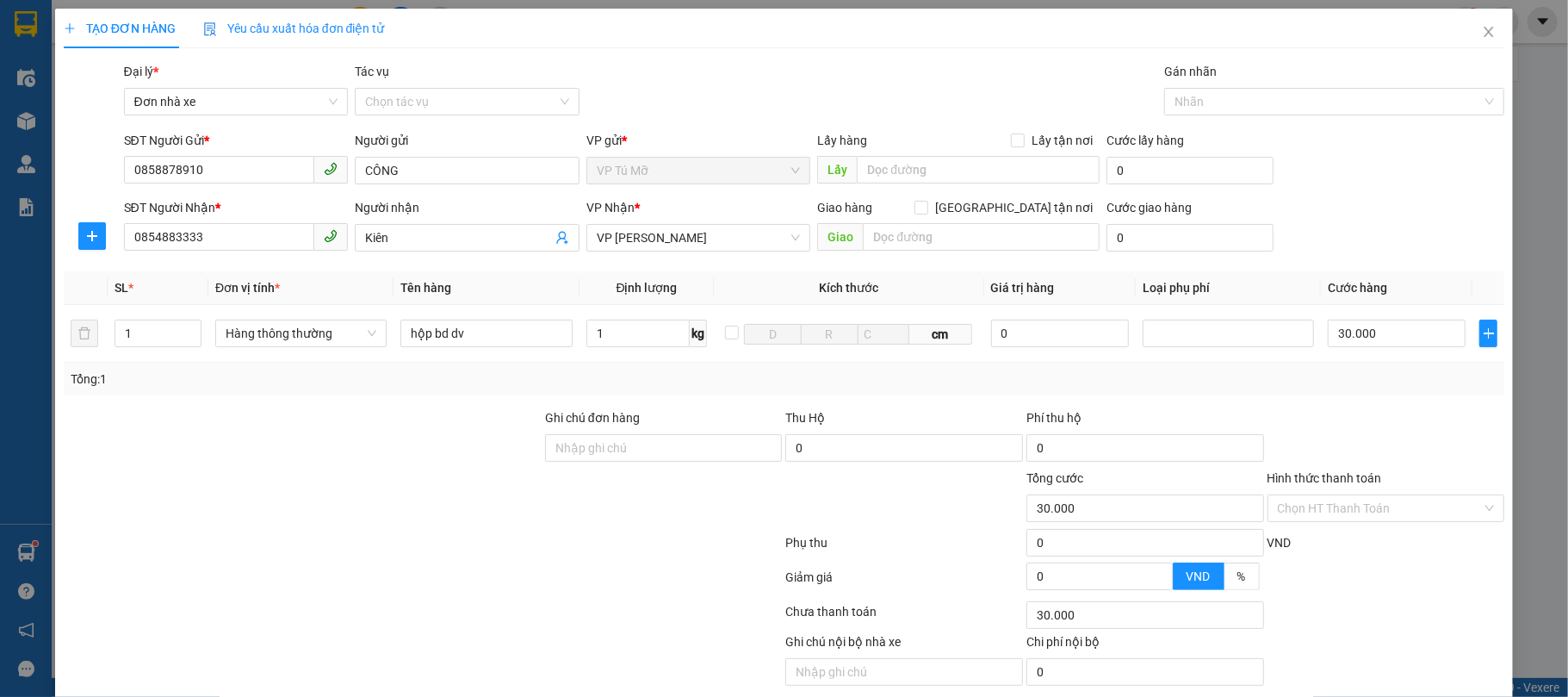
scroll to position [67, 0]
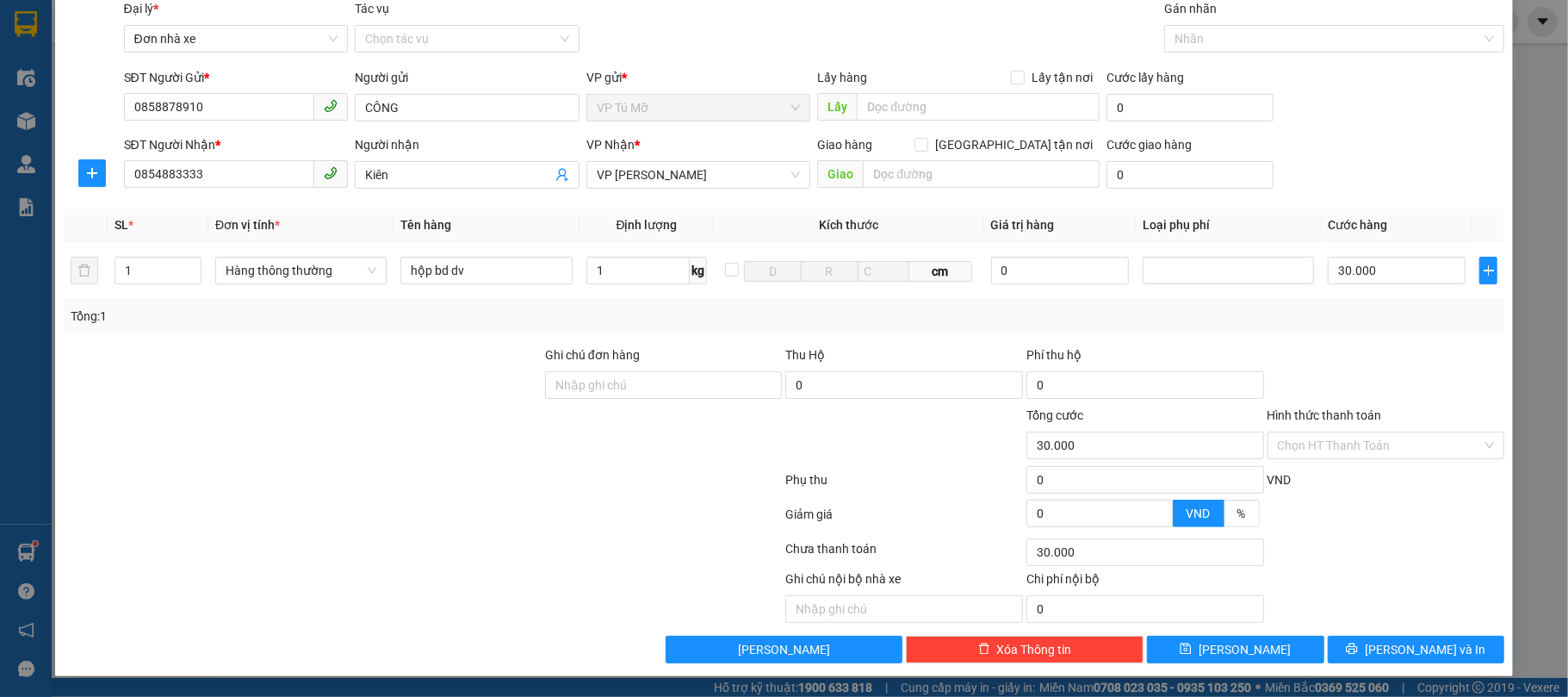
click at [1544, 605] on div "TẠO ĐƠN HÀNG Yêu cầu xuất hóa đơn điện tử Transit Pickup Surcharge Ids Transit …" at bounding box center [784, 348] width 1568 height 697
click at [1447, 636] on button "[PERSON_NAME] và In" at bounding box center [1416, 649] width 177 height 27
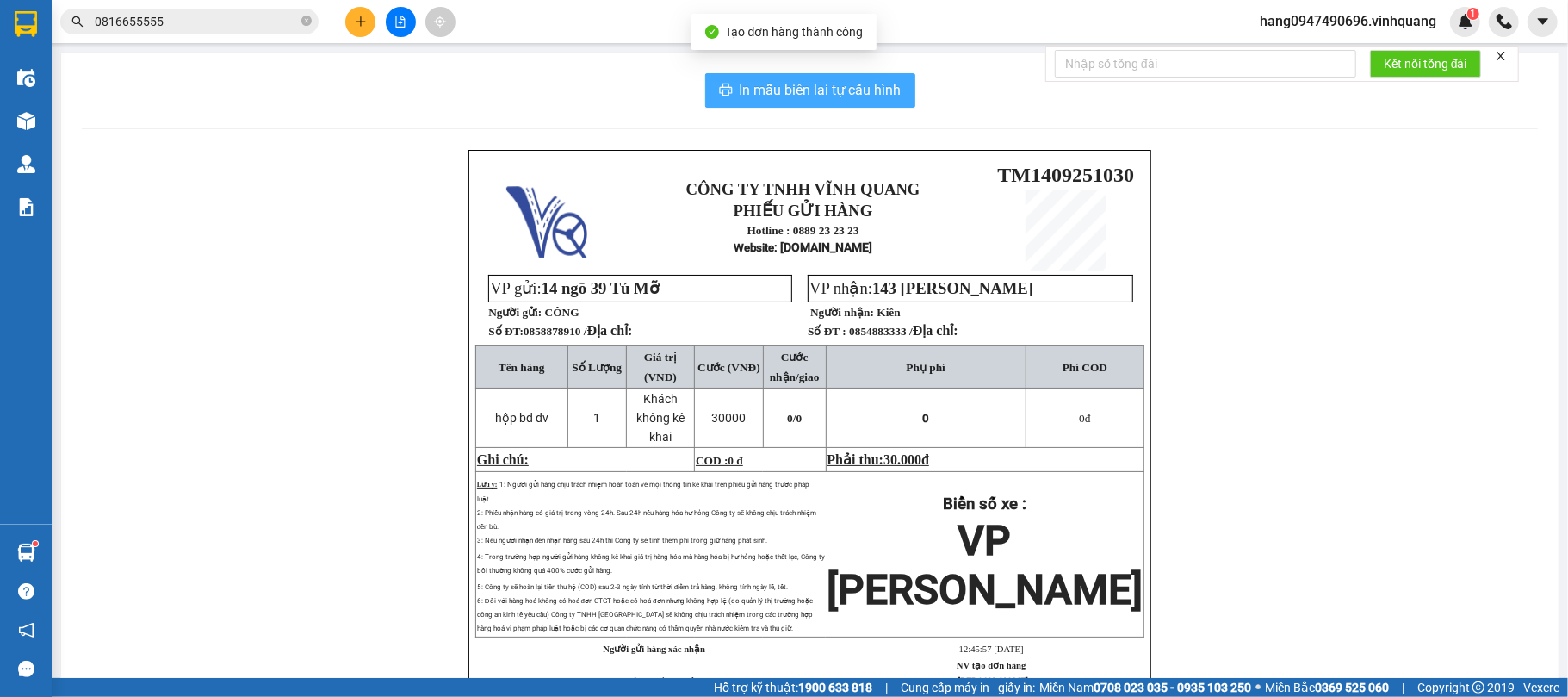
click at [762, 102] on button "In mẫu biên lai tự cấu hình" at bounding box center [810, 90] width 210 height 35
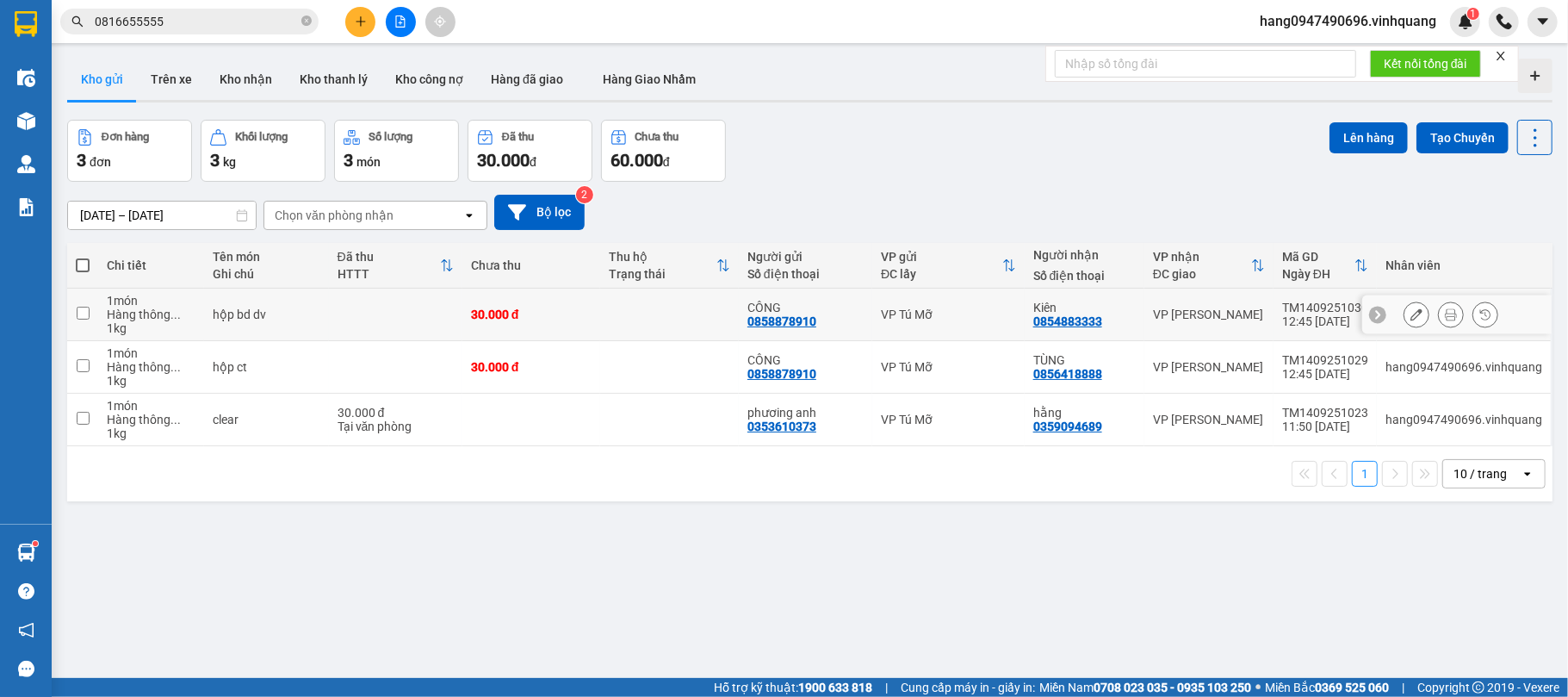
click at [583, 327] on td "30.000 đ" at bounding box center [531, 315] width 138 height 53
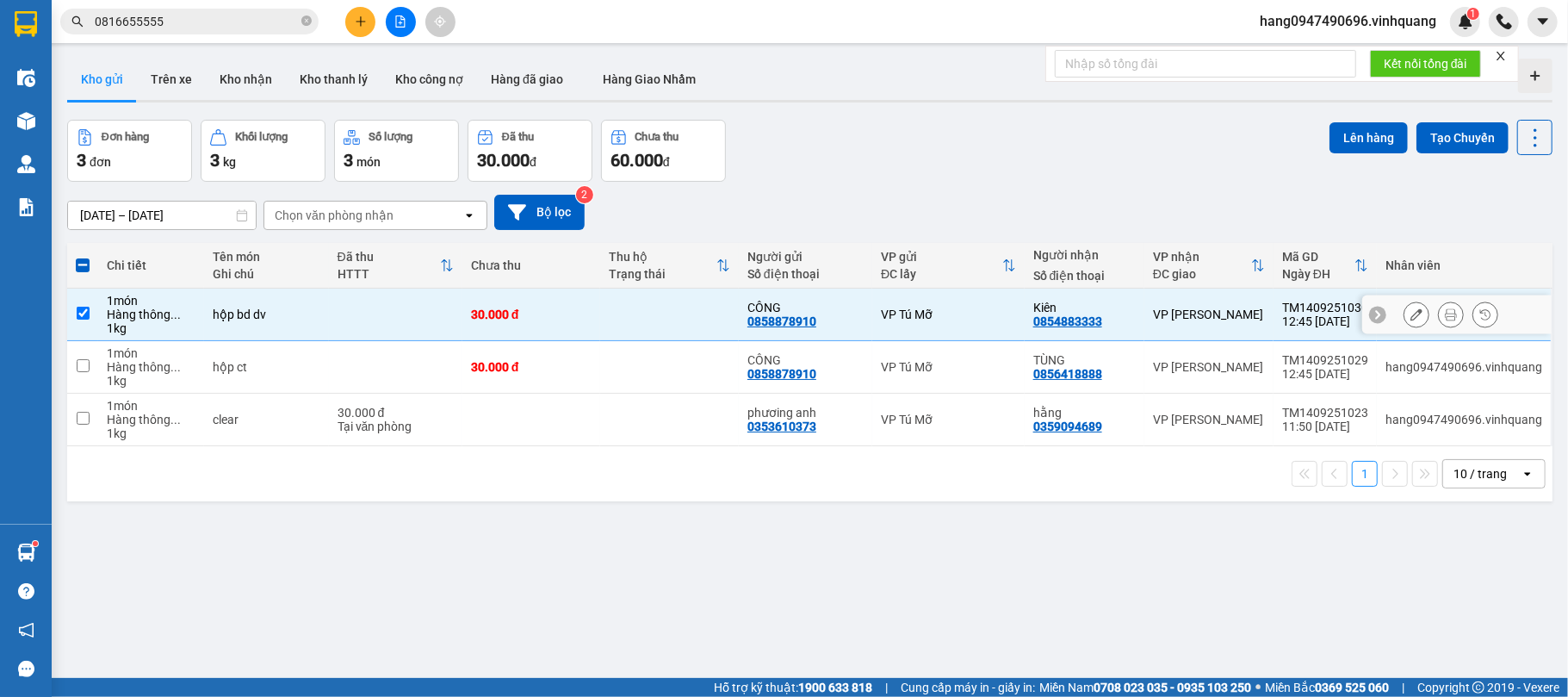
click at [583, 324] on td "30.000 đ" at bounding box center [531, 315] width 138 height 53
checkbox input "true"
click at [164, 80] on button "Trên xe" at bounding box center [170, 79] width 69 height 41
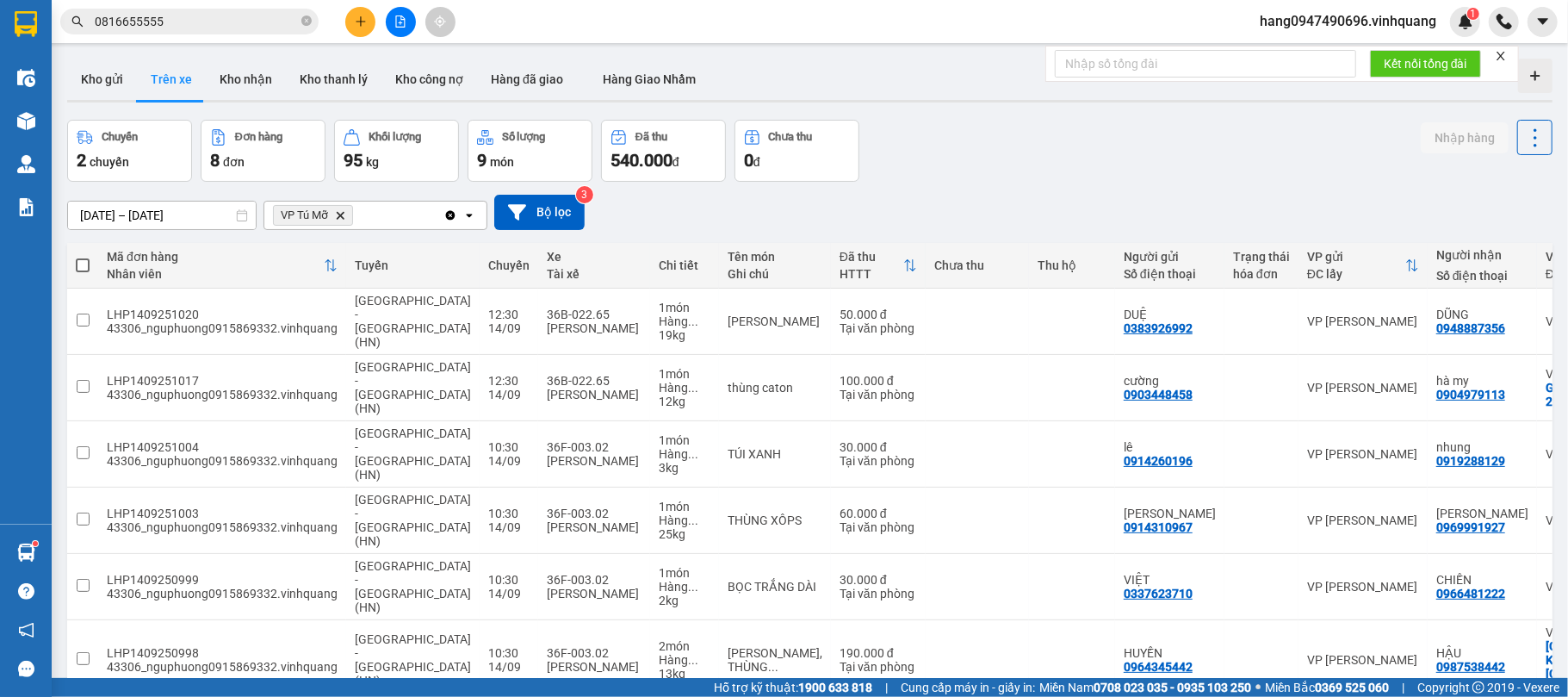
scroll to position [112, 0]
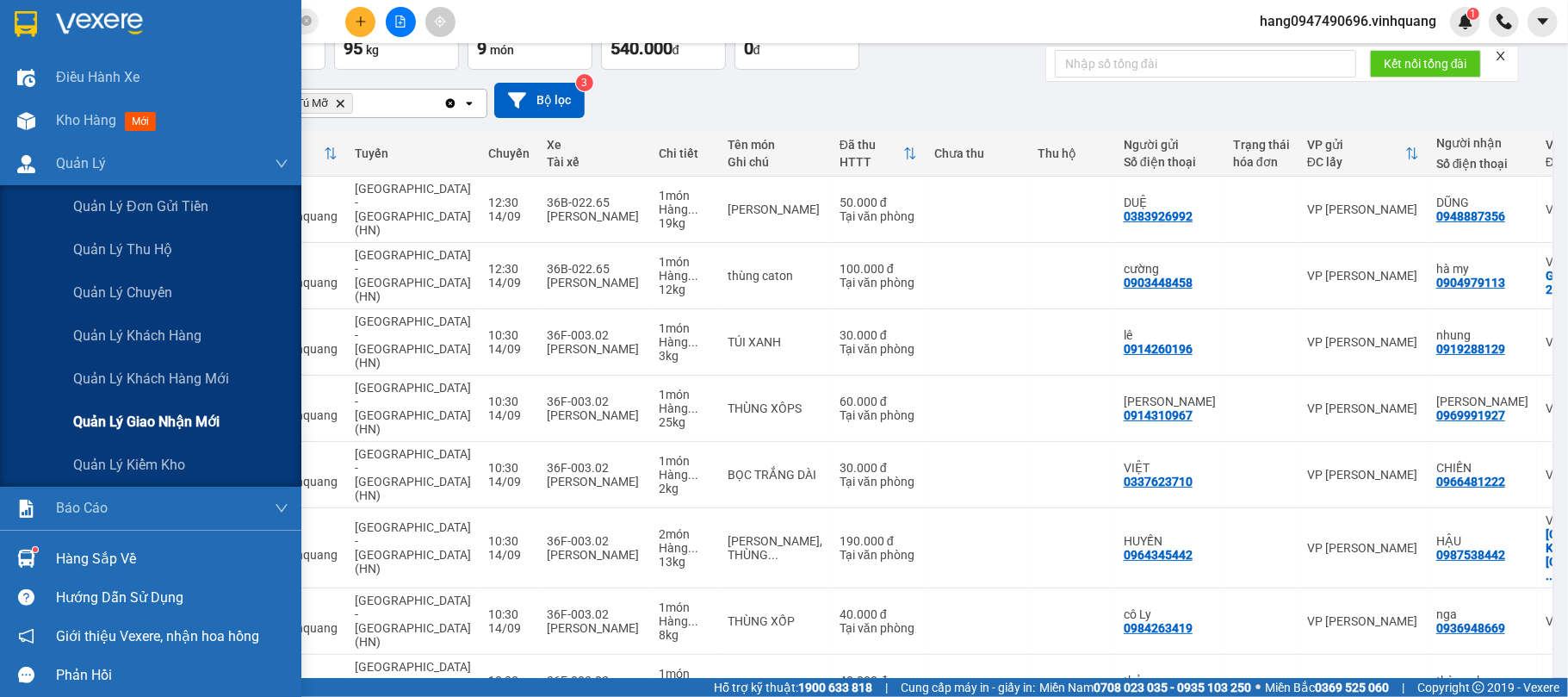
click at [158, 412] on span "Quản lý giao nhận mới" at bounding box center [146, 421] width 146 height 22
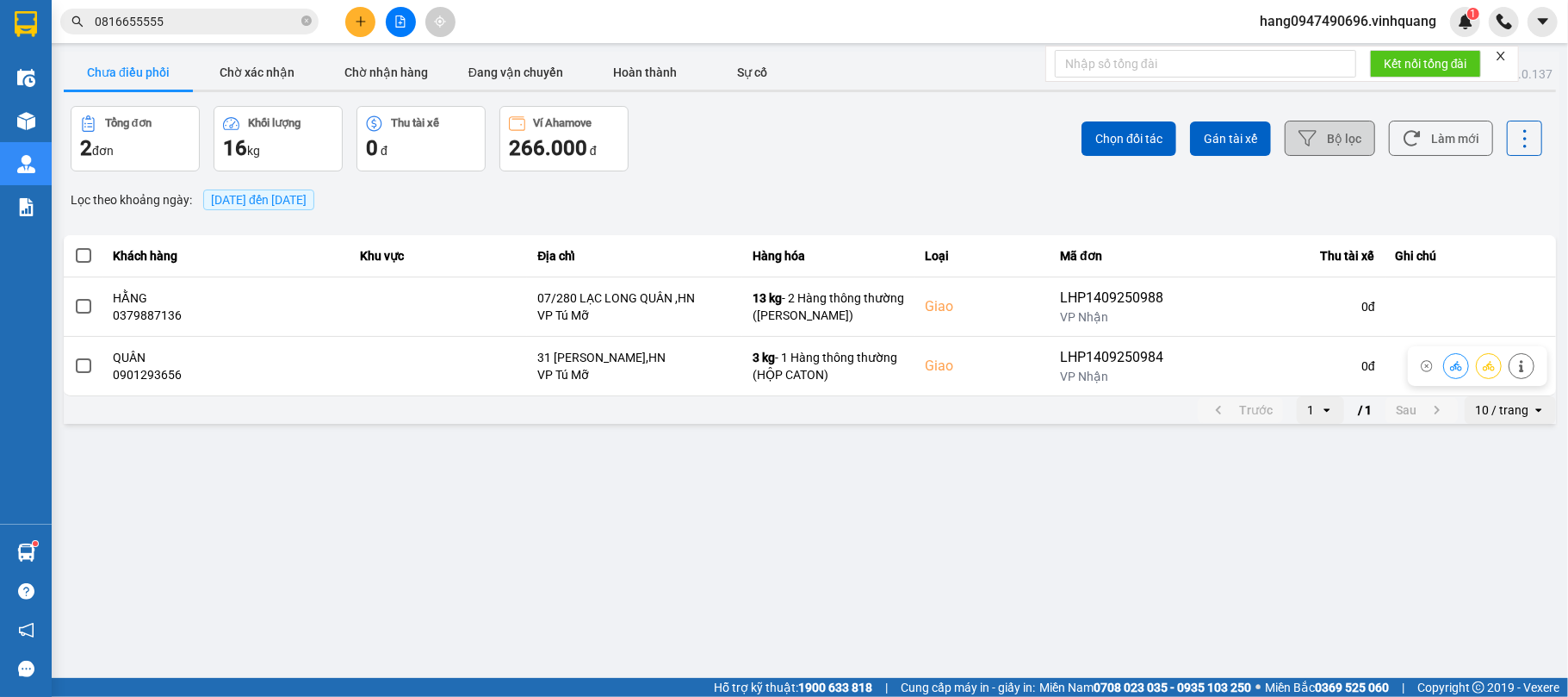
click at [1343, 135] on button "Bộ lọc" at bounding box center [1330, 138] width 90 height 35
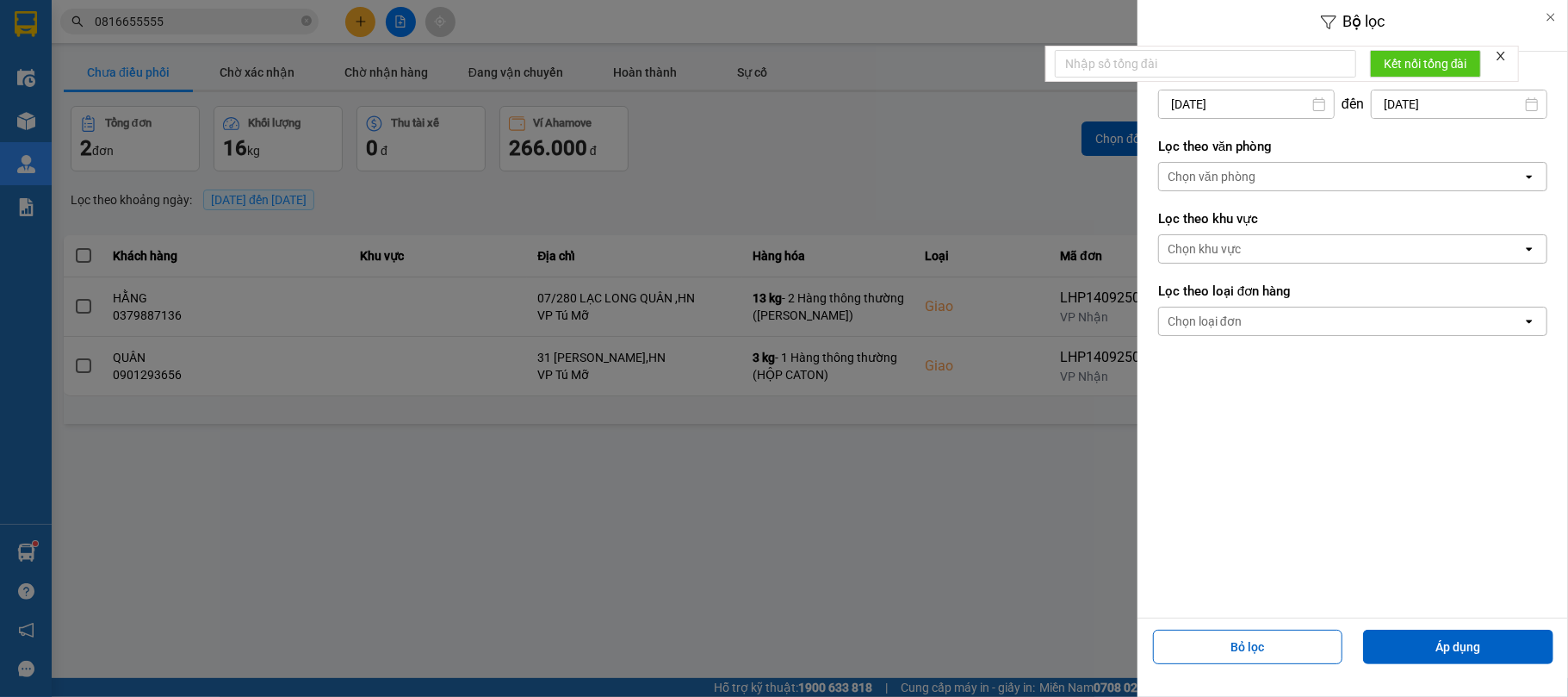
click at [1247, 185] on div "Chọn văn phòng" at bounding box center [1211, 176] width 88 height 17
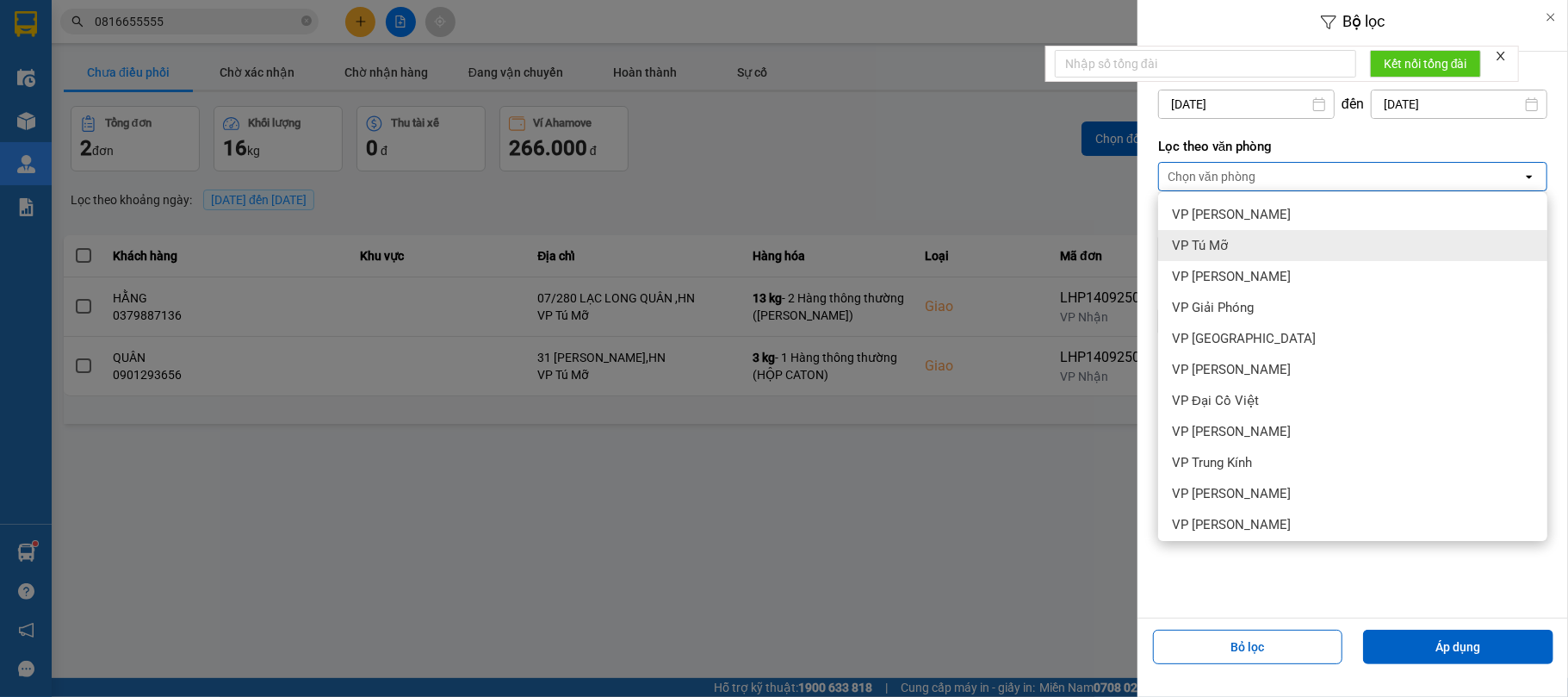
click at [1254, 241] on div "VP Tú Mỡ" at bounding box center [1352, 245] width 389 height 31
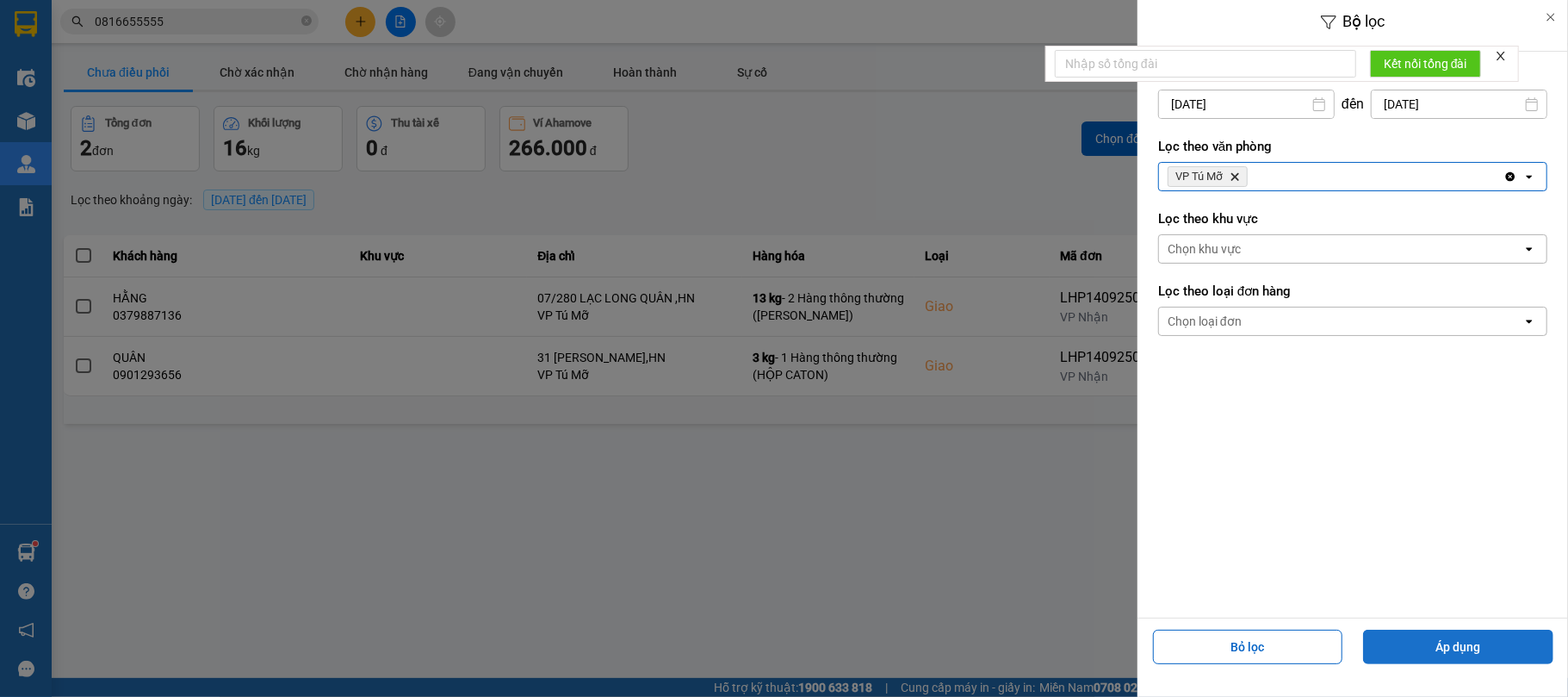
click at [1447, 642] on button "Áp dụng" at bounding box center [1458, 646] width 190 height 35
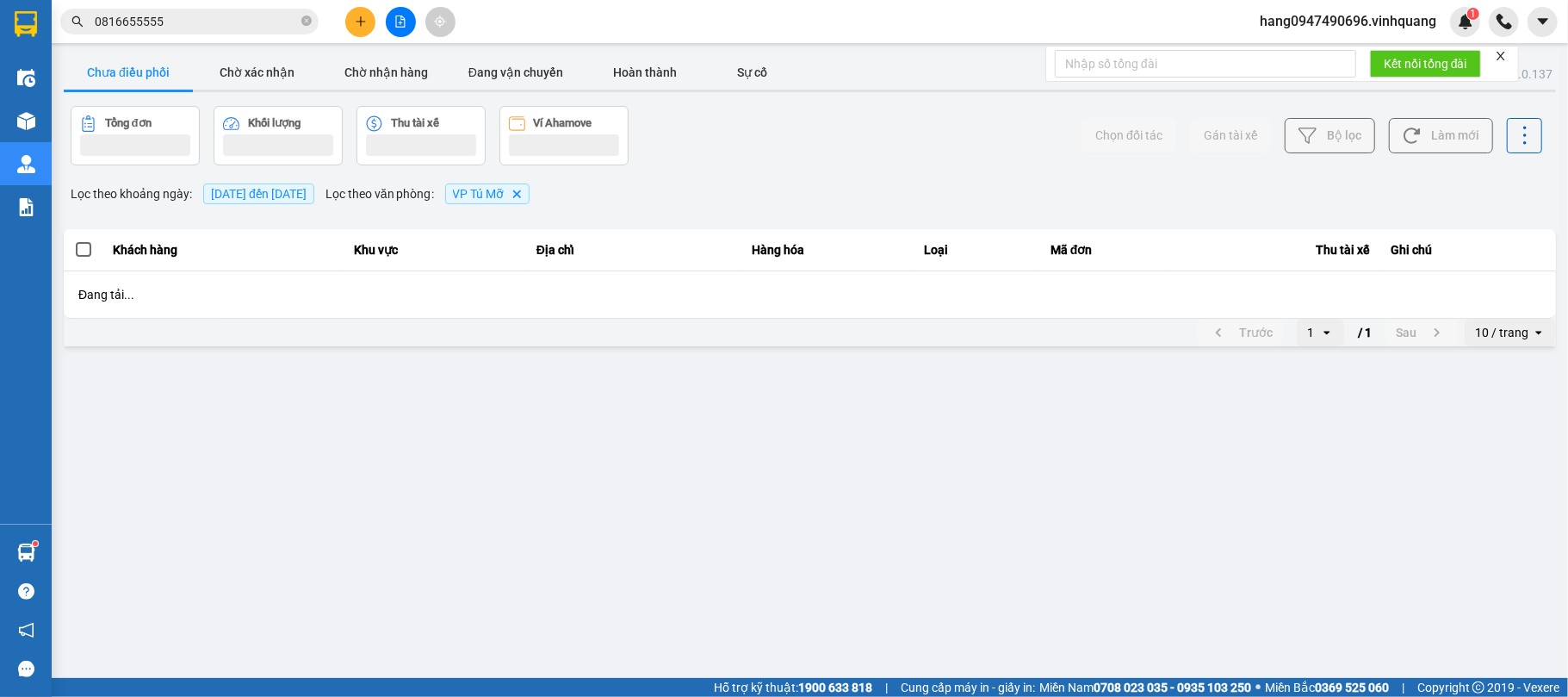
click at [1450, 642] on button "Áp dụng" at bounding box center [1458, 646] width 190 height 35
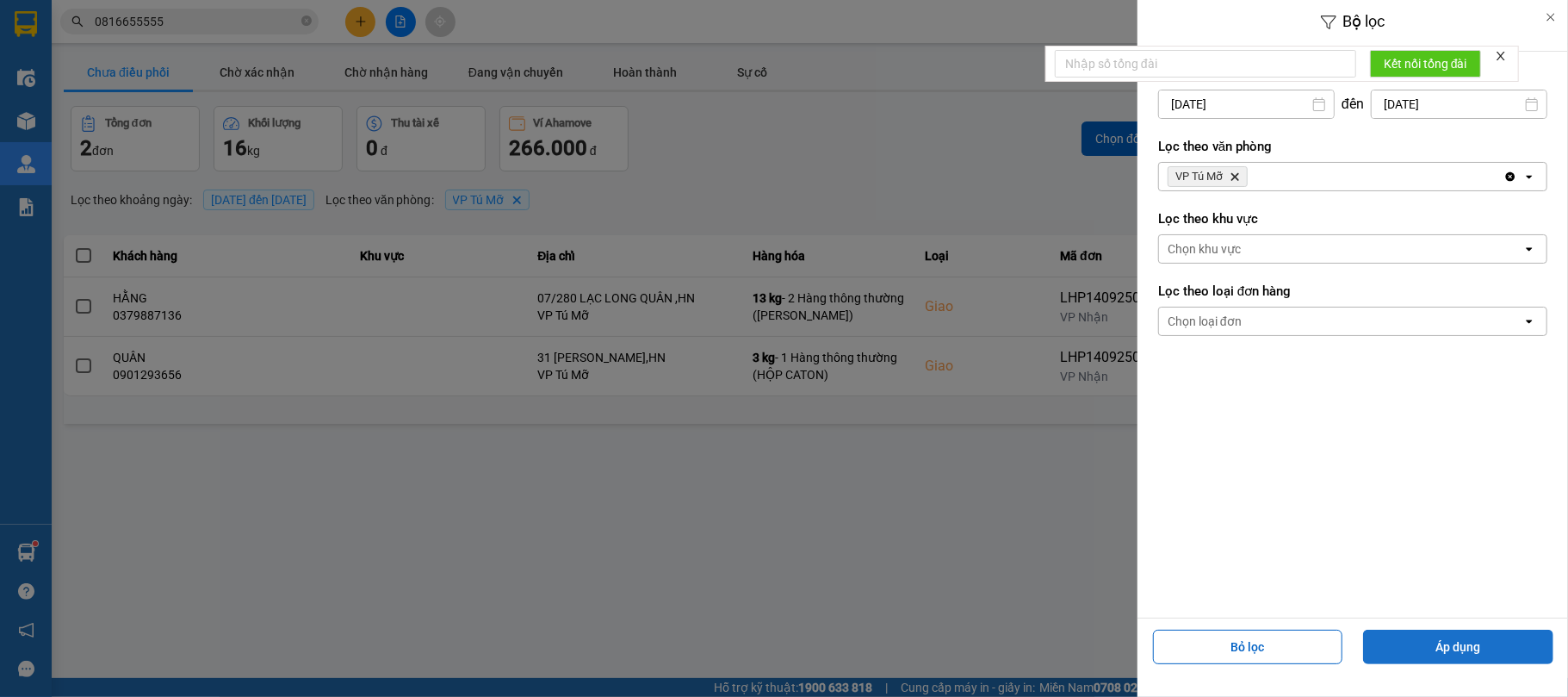
click at [1433, 639] on button "Áp dụng" at bounding box center [1458, 646] width 190 height 35
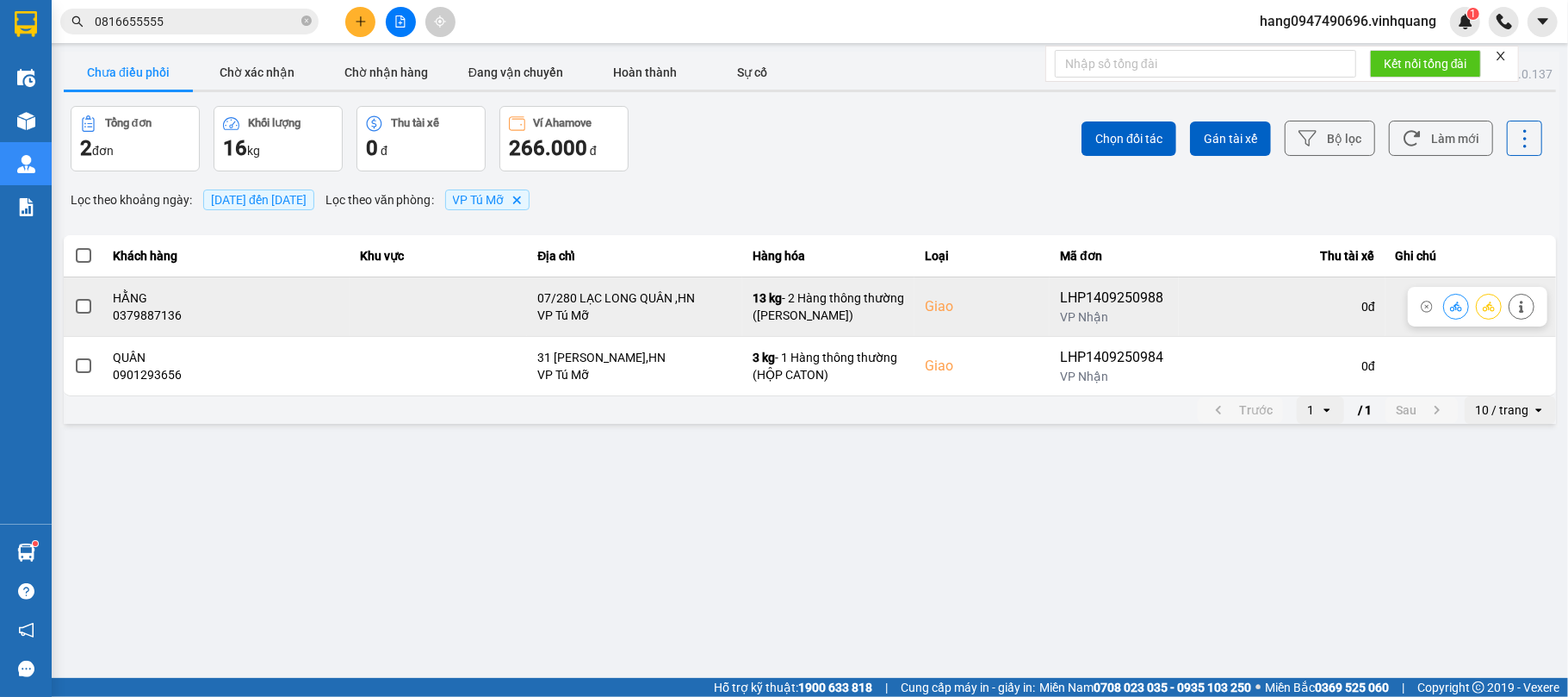
click at [136, 316] on div "0379887136" at bounding box center [227, 315] width 226 height 17
copy div "0379887136"
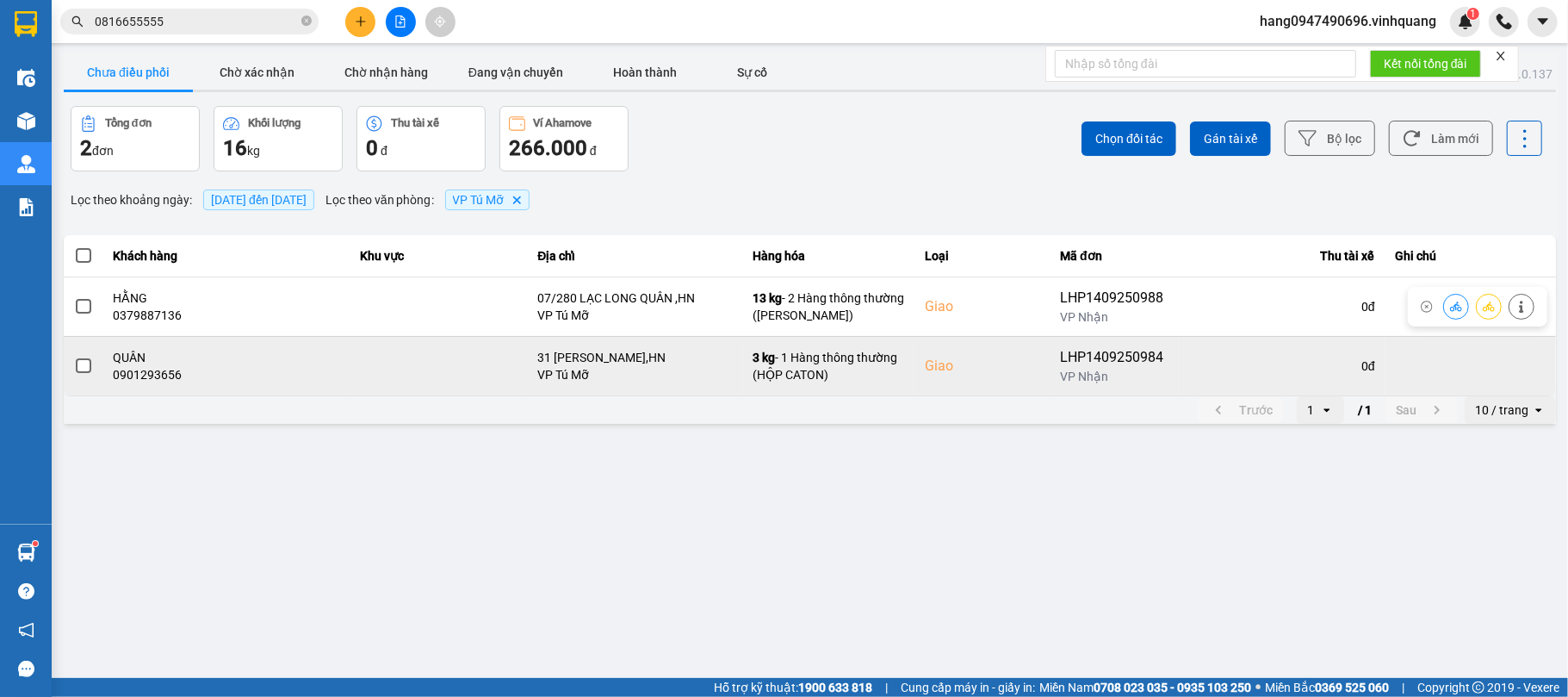
click at [227, 337] on td "QUÂN 0901293656" at bounding box center [226, 365] width 246 height 59
click at [152, 376] on div "0901293656" at bounding box center [227, 375] width 226 height 17
copy div "0901293656"
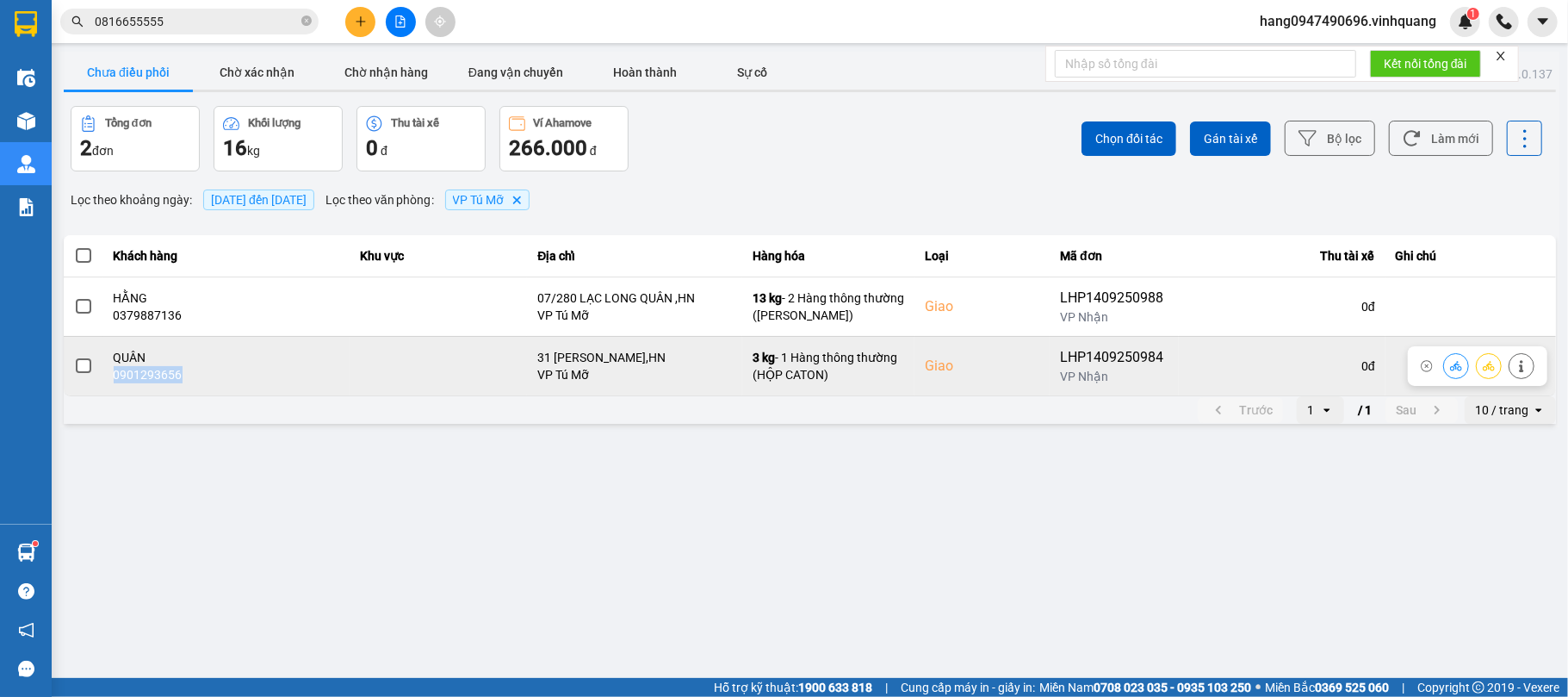
click at [232, 396] on td "QUÂN 0901293656" at bounding box center [226, 365] width 246 height 59
click at [170, 372] on div "0901293656" at bounding box center [227, 375] width 226 height 17
copy div "0901293656"
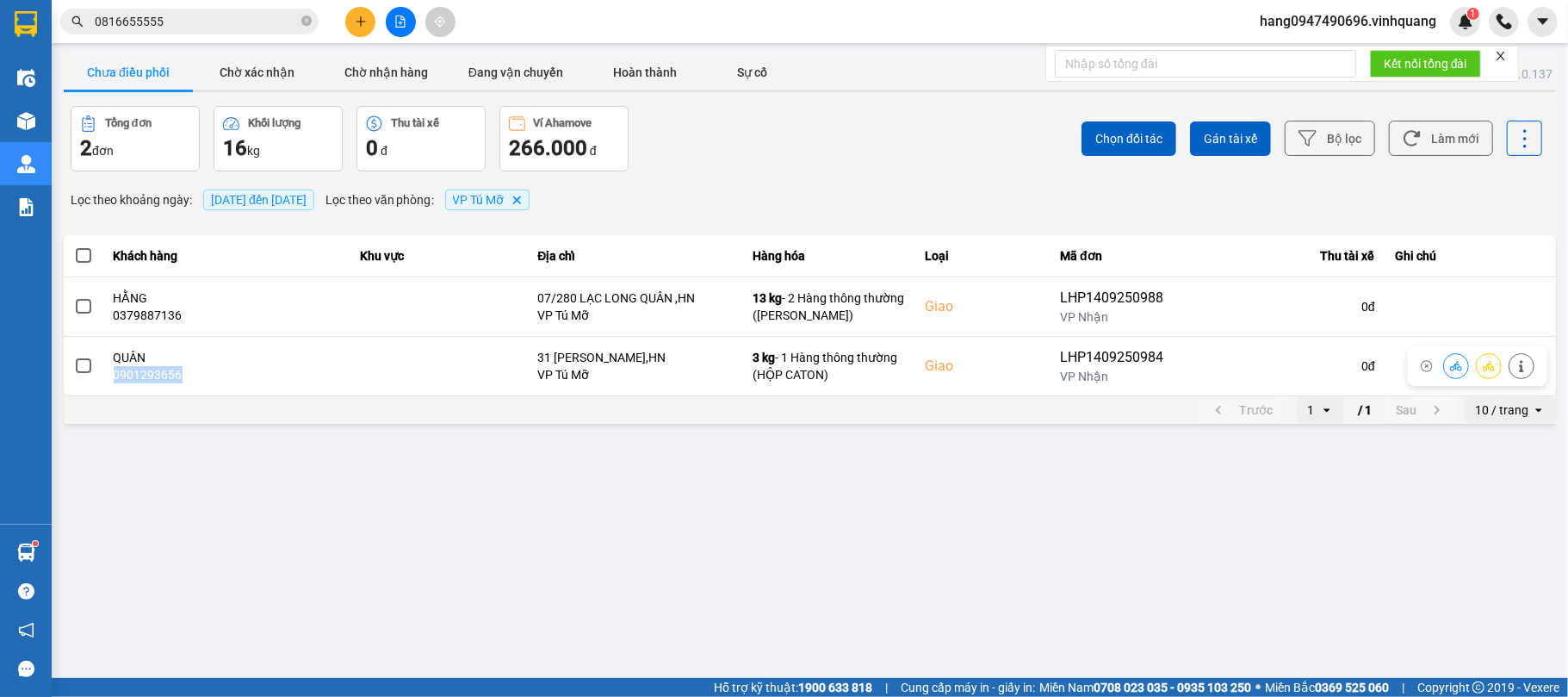
click at [207, 401] on div "Trước 1 open / 1 Sau 10 / trang open" at bounding box center [810, 410] width 1493 height 27
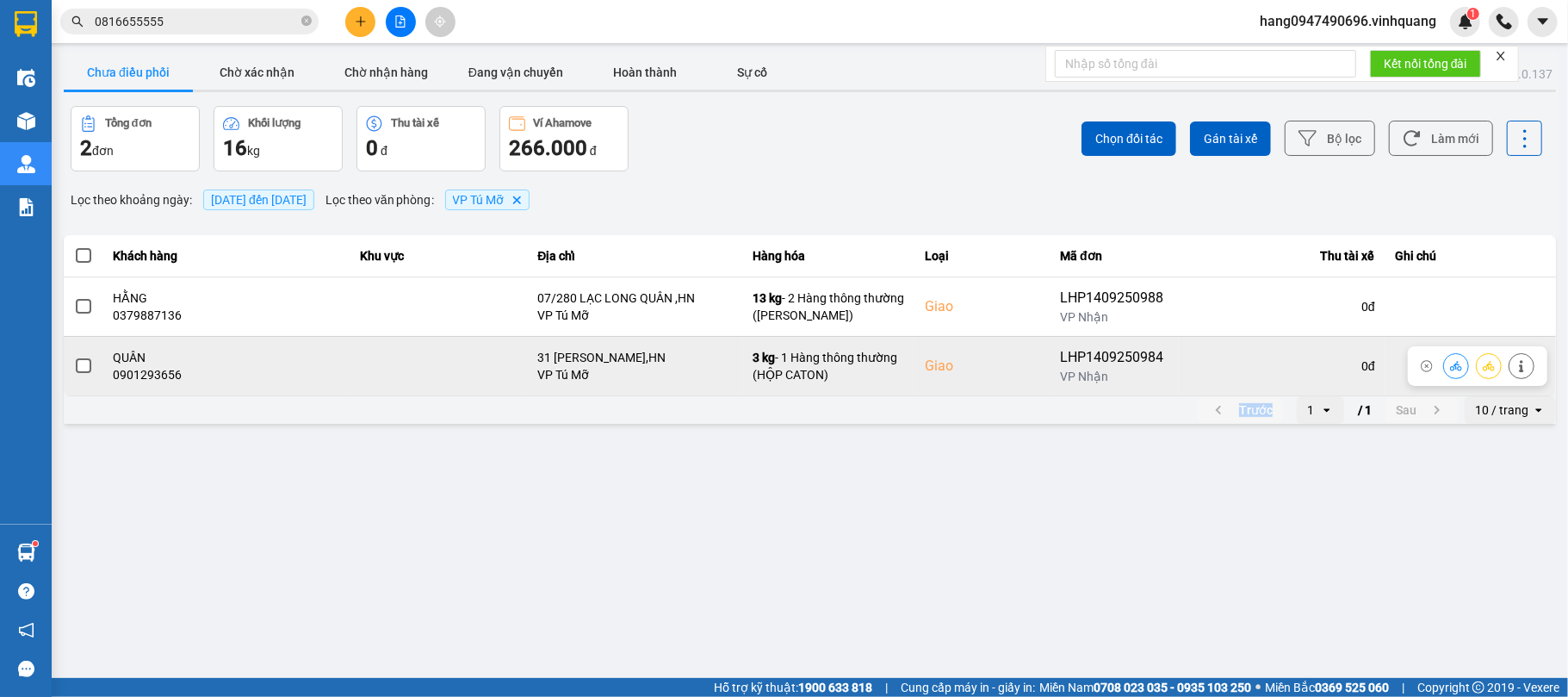
click at [1454, 370] on icon at bounding box center [1456, 365] width 12 height 9
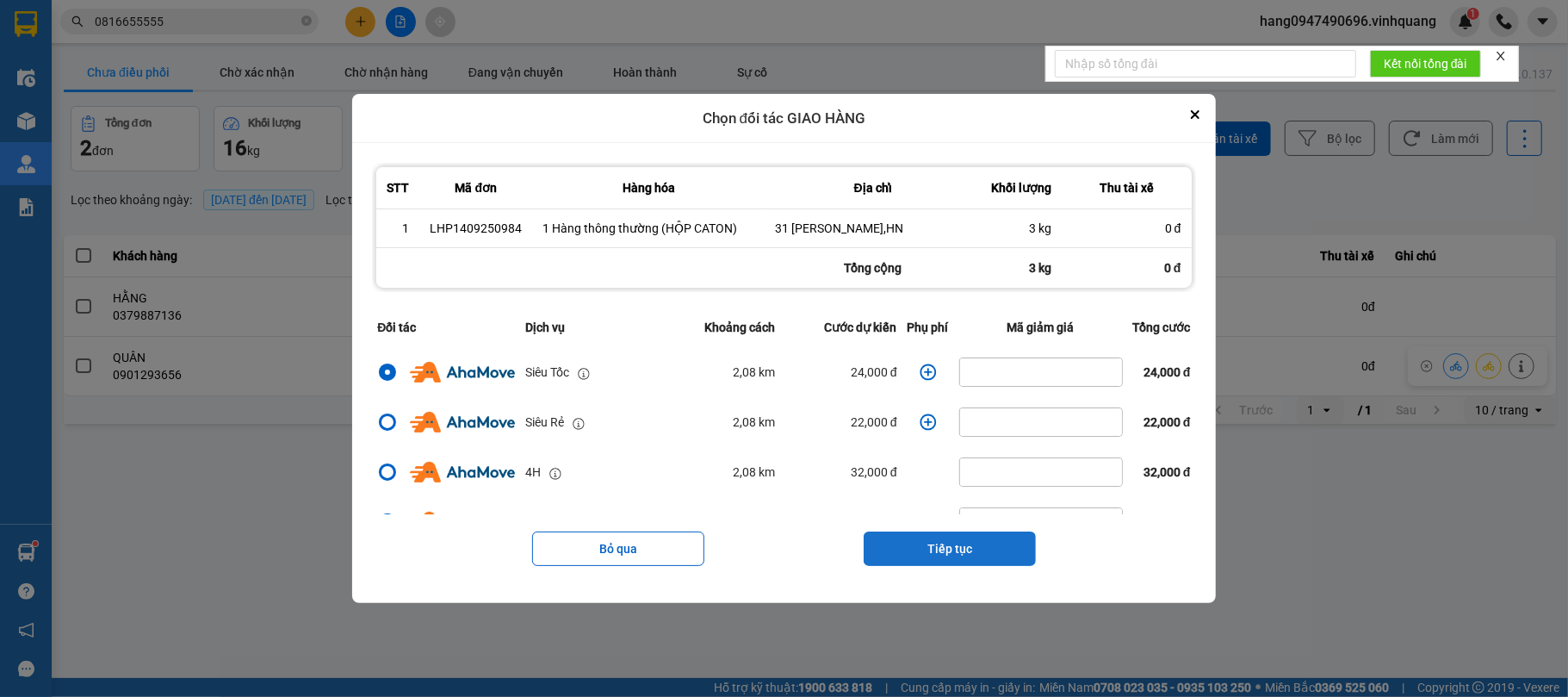
click at [956, 546] on button "Tiếp tục" at bounding box center [949, 548] width 172 height 35
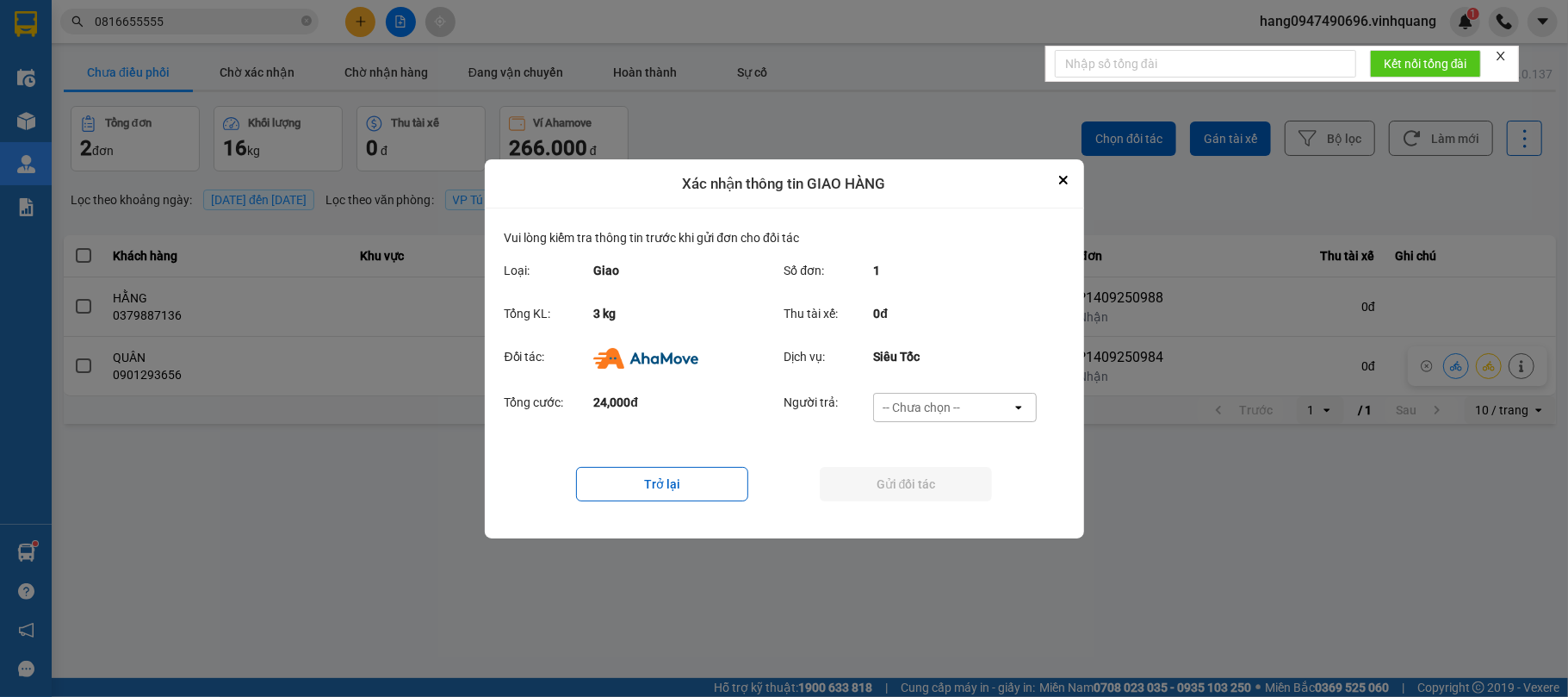
click at [935, 411] on div "-- Chưa chọn --" at bounding box center [921, 407] width 77 height 17
click at [906, 507] on span "Ví Ahamove" at bounding box center [922, 506] width 70 height 17
click at [911, 467] on button "Gửi đối tác" at bounding box center [905, 484] width 172 height 35
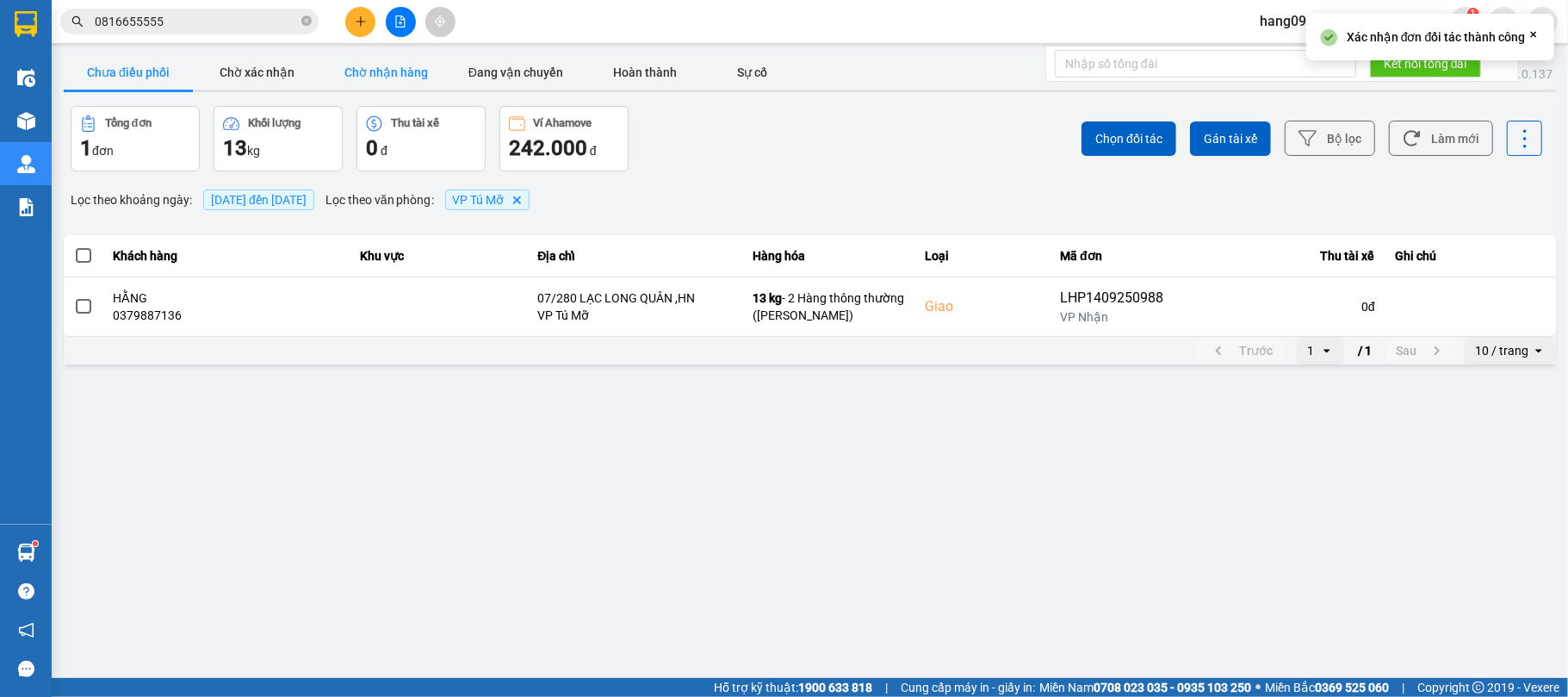
click at [418, 76] on button "Chờ nhận hàng" at bounding box center [386, 73] width 129 height 35
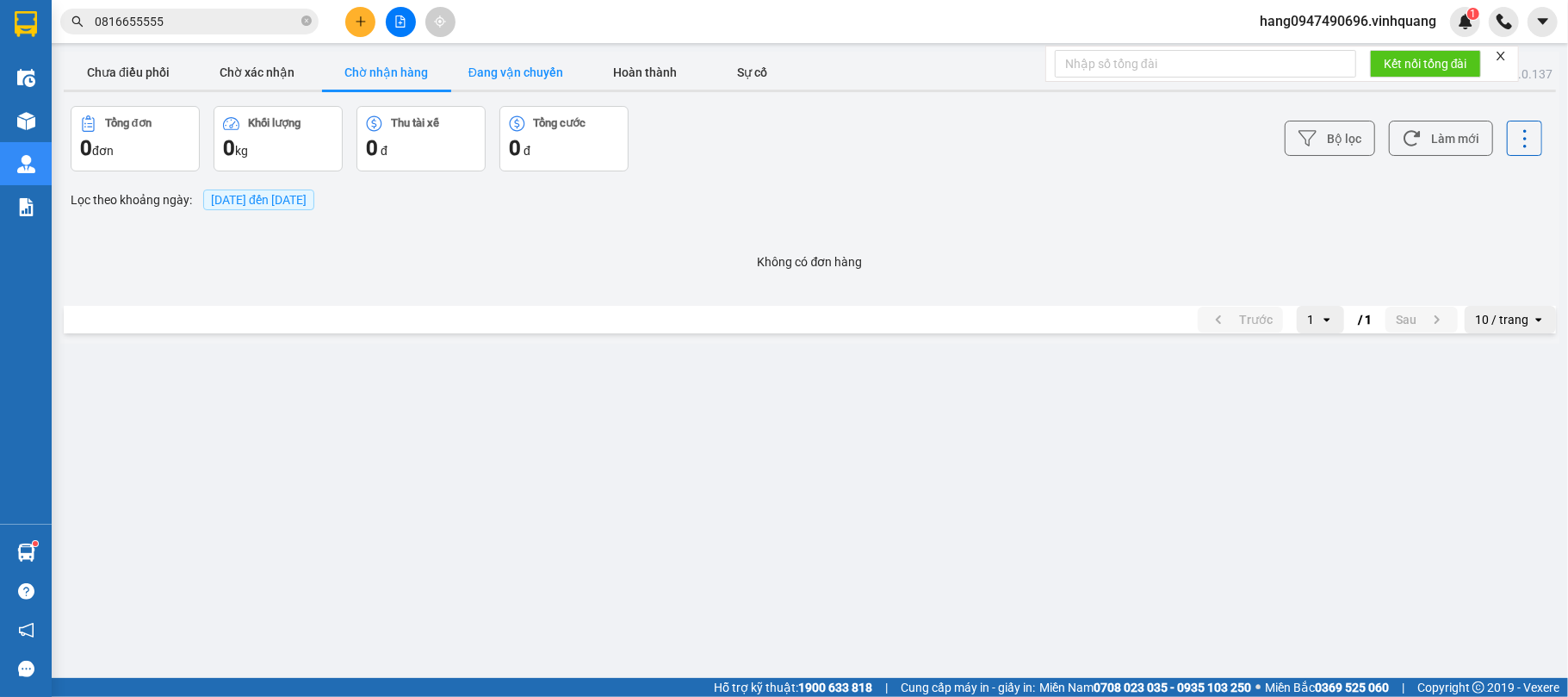
click at [509, 70] on button "Đang vận chuyển" at bounding box center [515, 73] width 129 height 35
click at [239, 77] on button "Chờ xác nhận" at bounding box center [257, 73] width 129 height 35
click at [162, 76] on button "Chưa điều phối" at bounding box center [128, 73] width 129 height 35
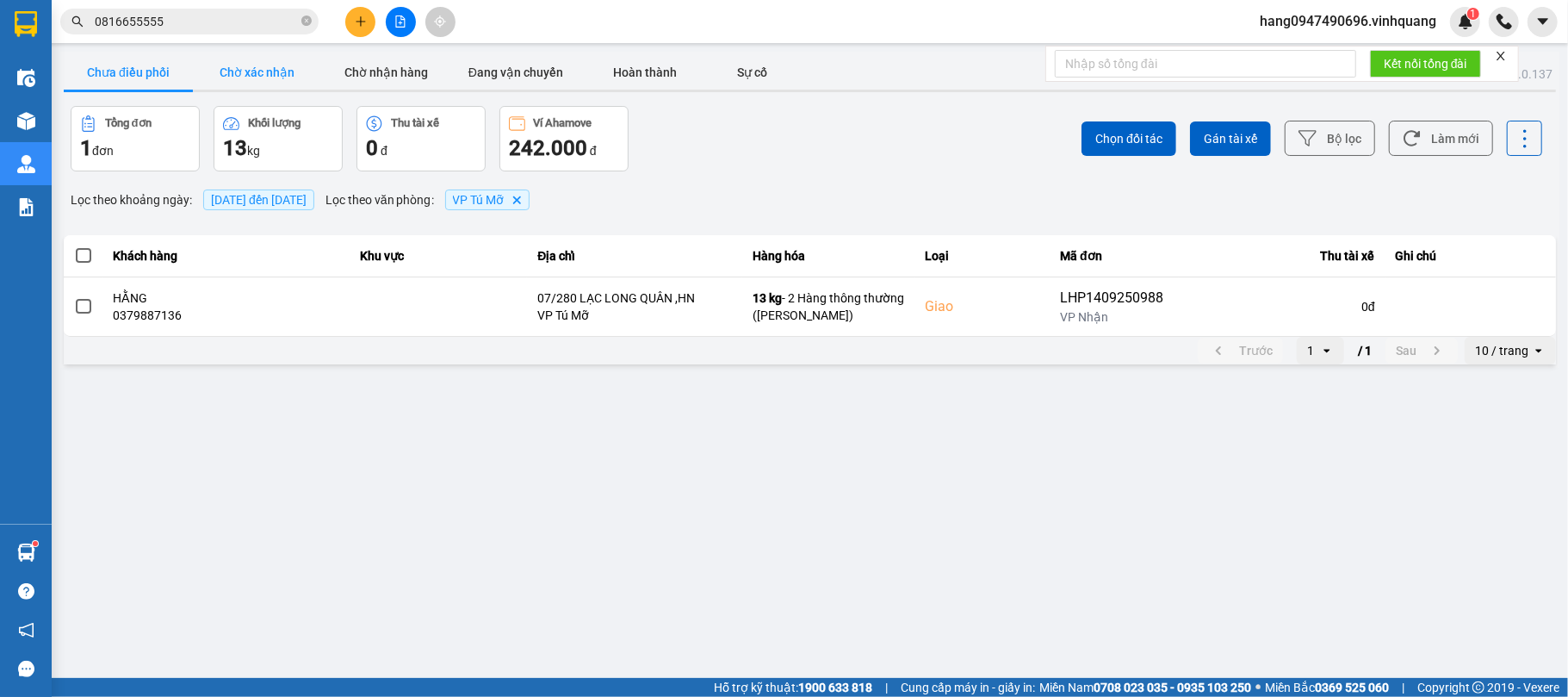
click at [251, 62] on button "Chờ xác nhận" at bounding box center [257, 73] width 129 height 35
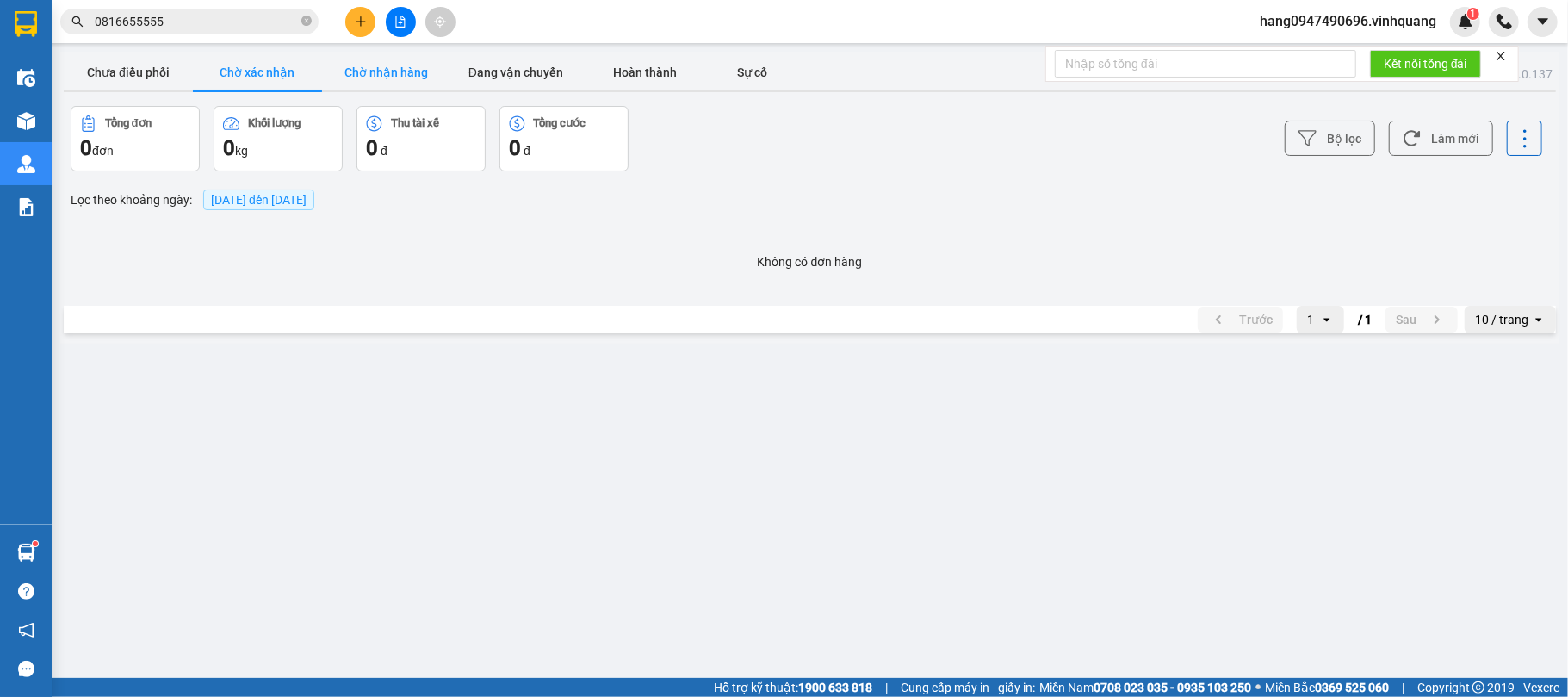
click at [362, 73] on button "Chờ nhận hàng" at bounding box center [386, 73] width 129 height 35
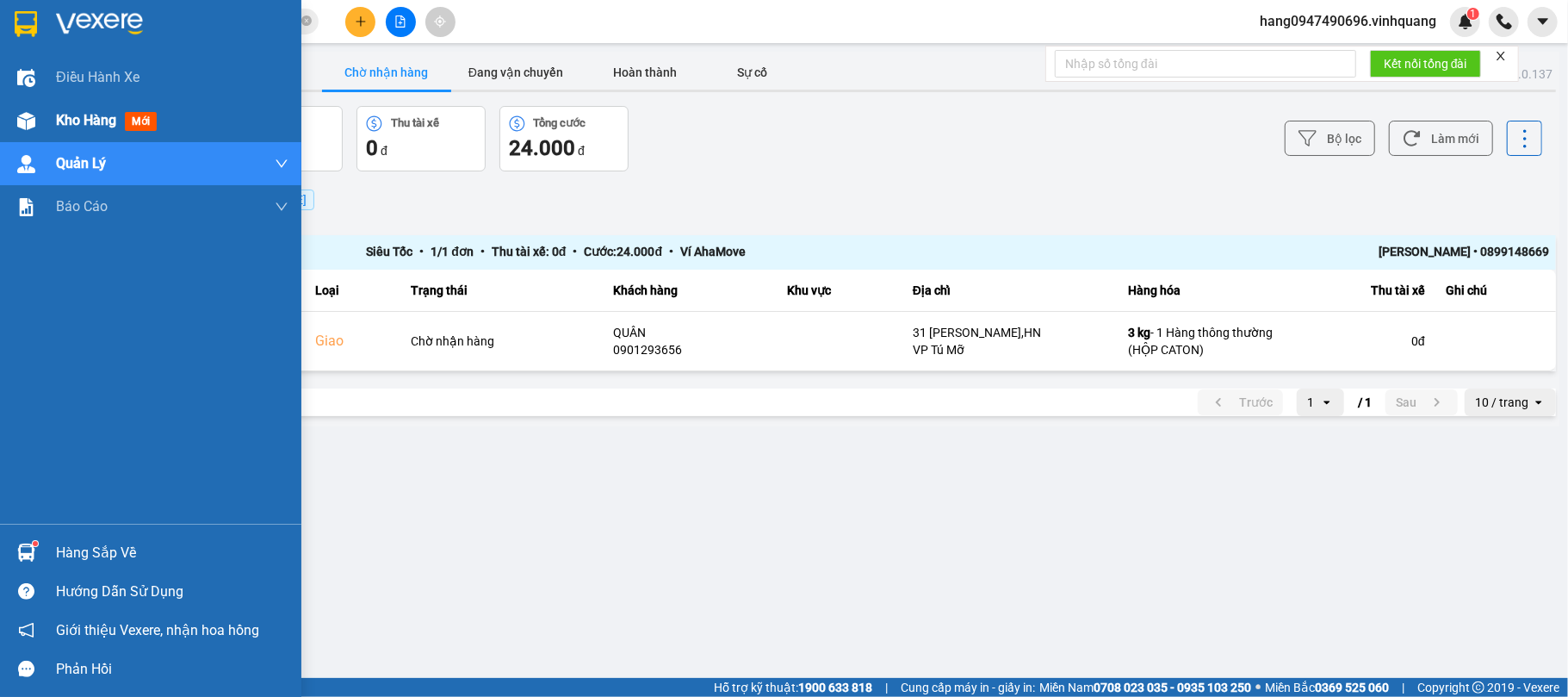
click at [28, 127] on img at bounding box center [25, 121] width 18 height 18
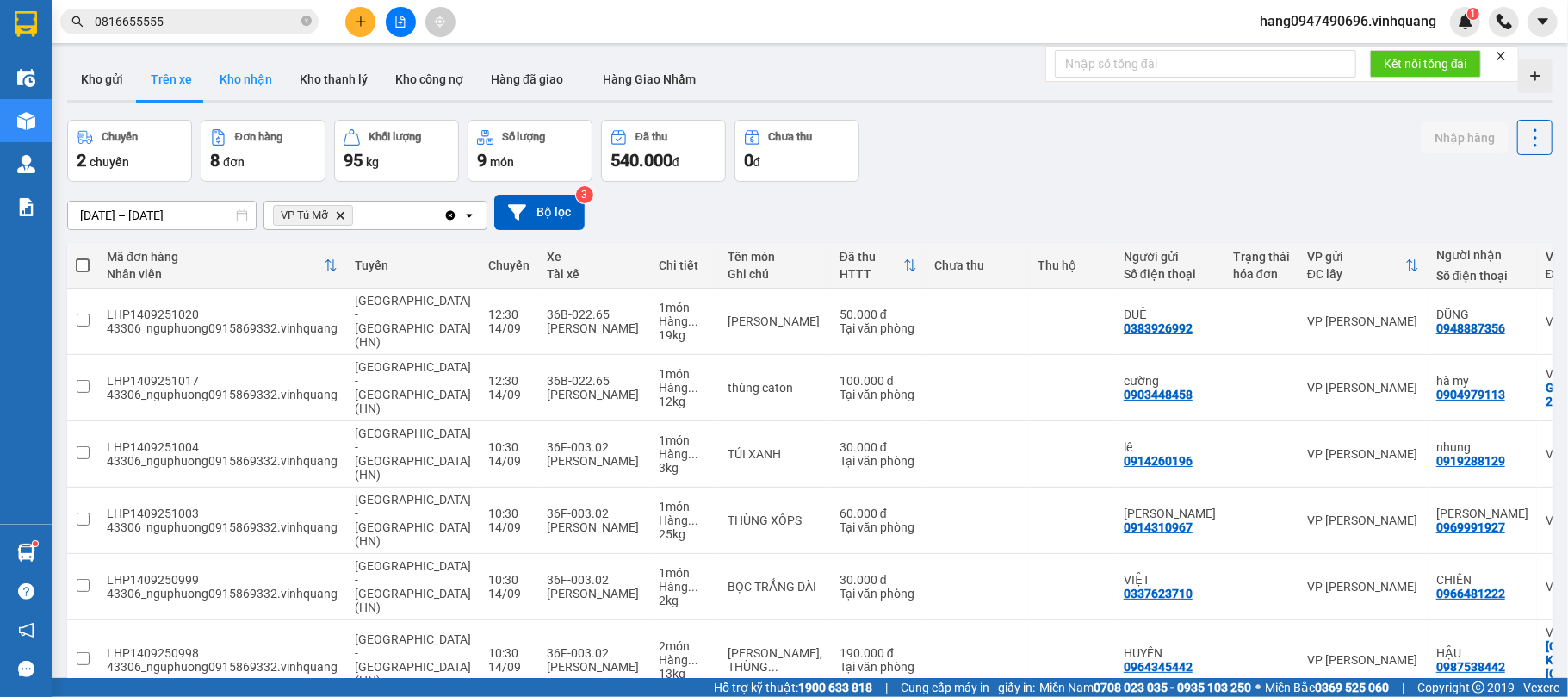
click at [246, 83] on button "Kho nhận" at bounding box center [246, 79] width 80 height 41
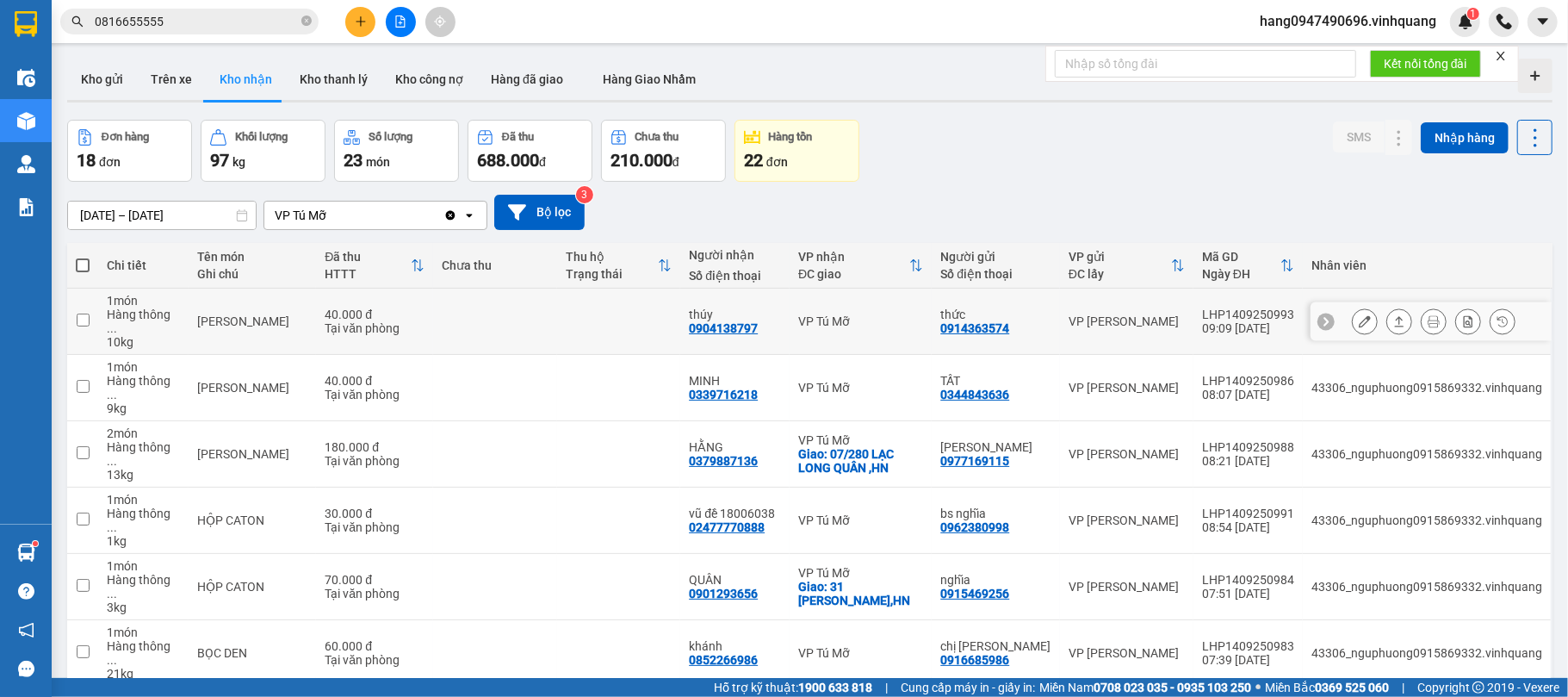
click at [729, 326] on div "0904138797" at bounding box center [722, 328] width 69 height 14
click at [727, 322] on div "0904138797" at bounding box center [722, 328] width 69 height 14
drag, startPoint x: 725, startPoint y: 321, endPoint x: 709, endPoint y: 324, distance: 16.3
click at [711, 324] on div "0904138797" at bounding box center [722, 328] width 69 height 14
click at [709, 324] on div "0904138797" at bounding box center [722, 328] width 69 height 14
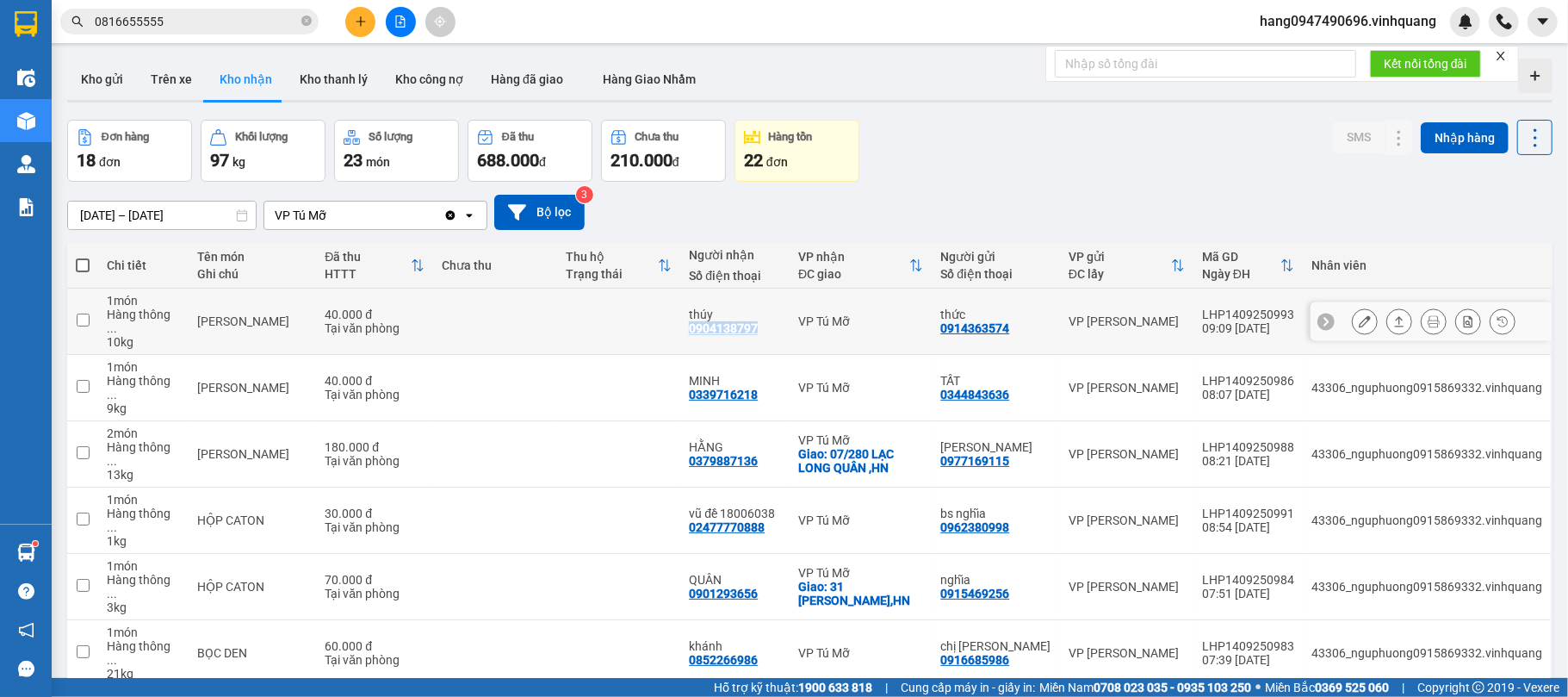
copy div "0904138797"
click at [990, 321] on div "0914363574" at bounding box center [974, 328] width 69 height 14
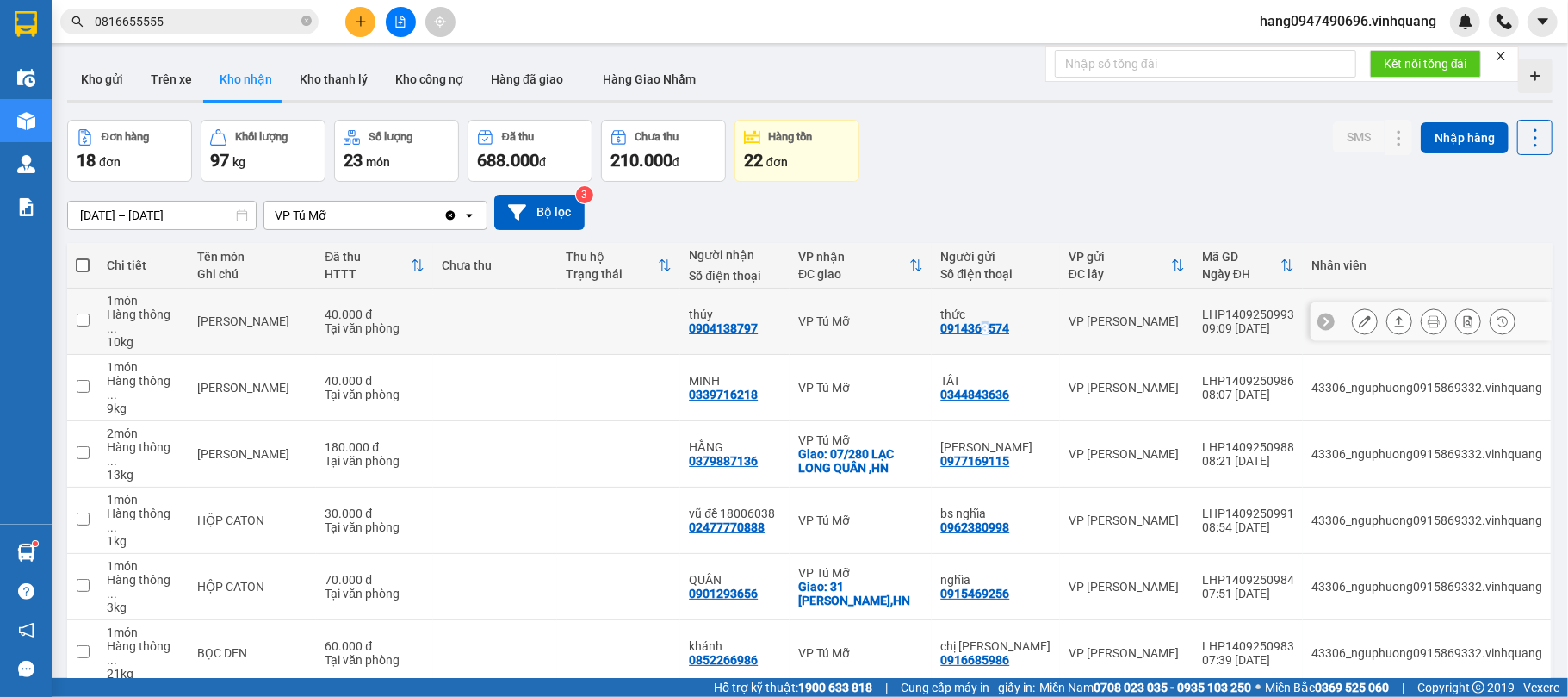
click at [990, 321] on div "0914363574" at bounding box center [974, 328] width 69 height 14
copy div "0914363574"
click at [362, 25] on icon "plus" at bounding box center [361, 21] width 12 height 12
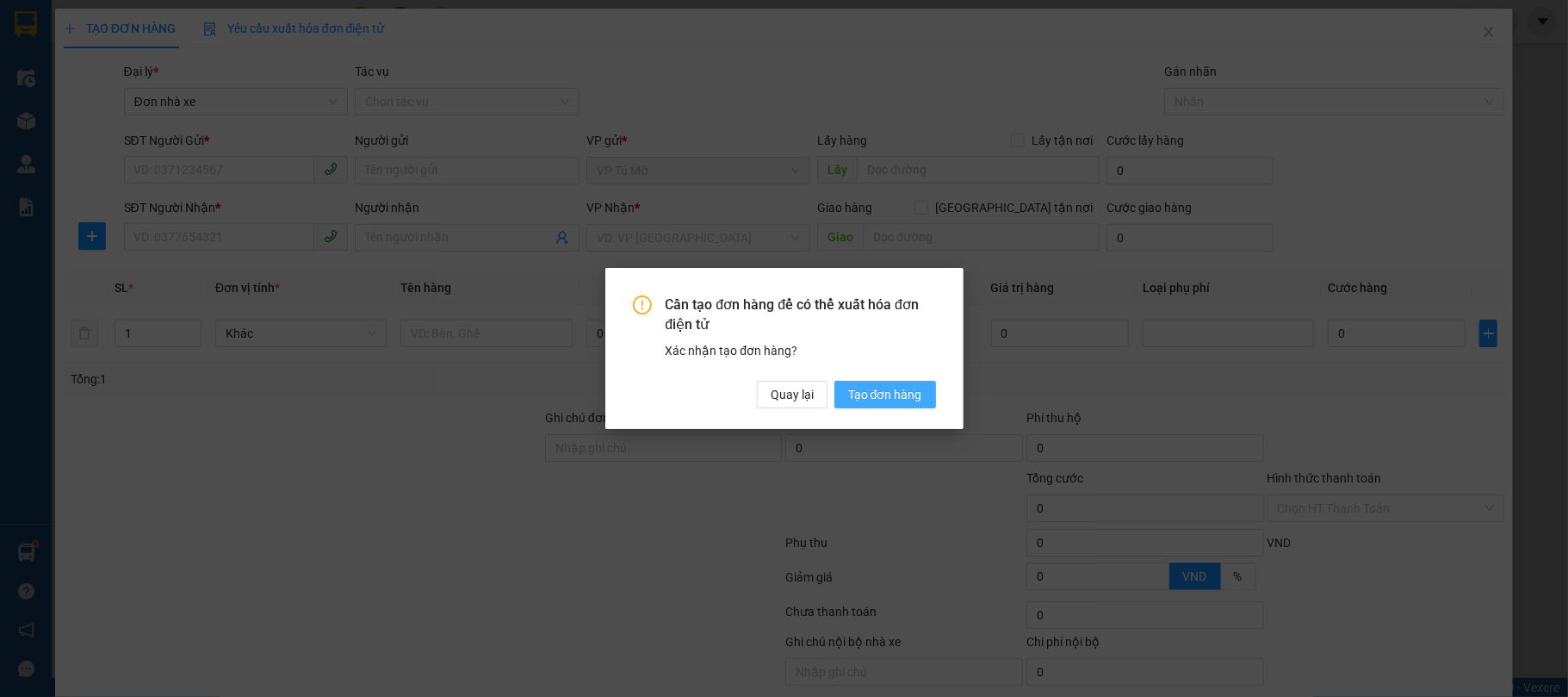
click at [921, 387] on button "Tạo đơn hàng" at bounding box center [885, 394] width 102 height 27
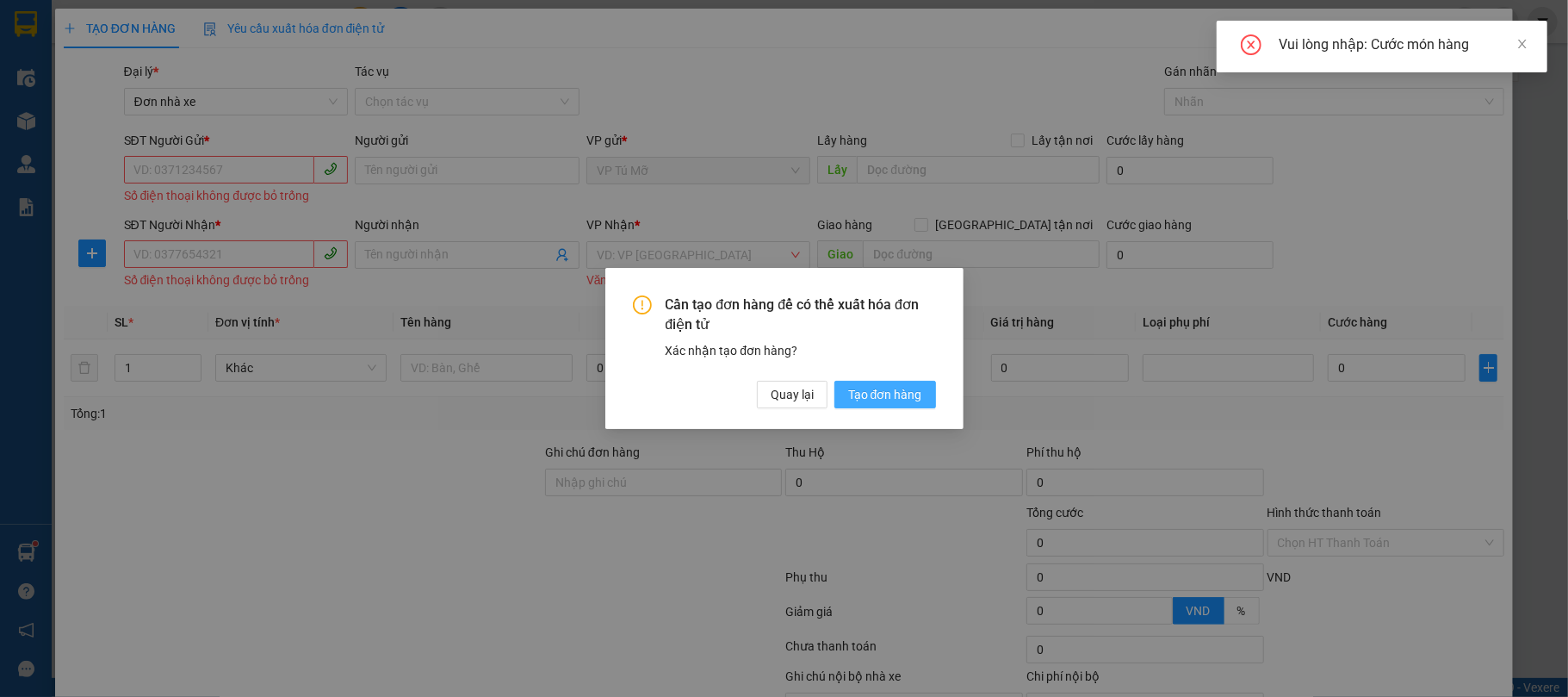
click at [913, 389] on span "Tạo đơn hàng" at bounding box center [885, 395] width 74 height 19
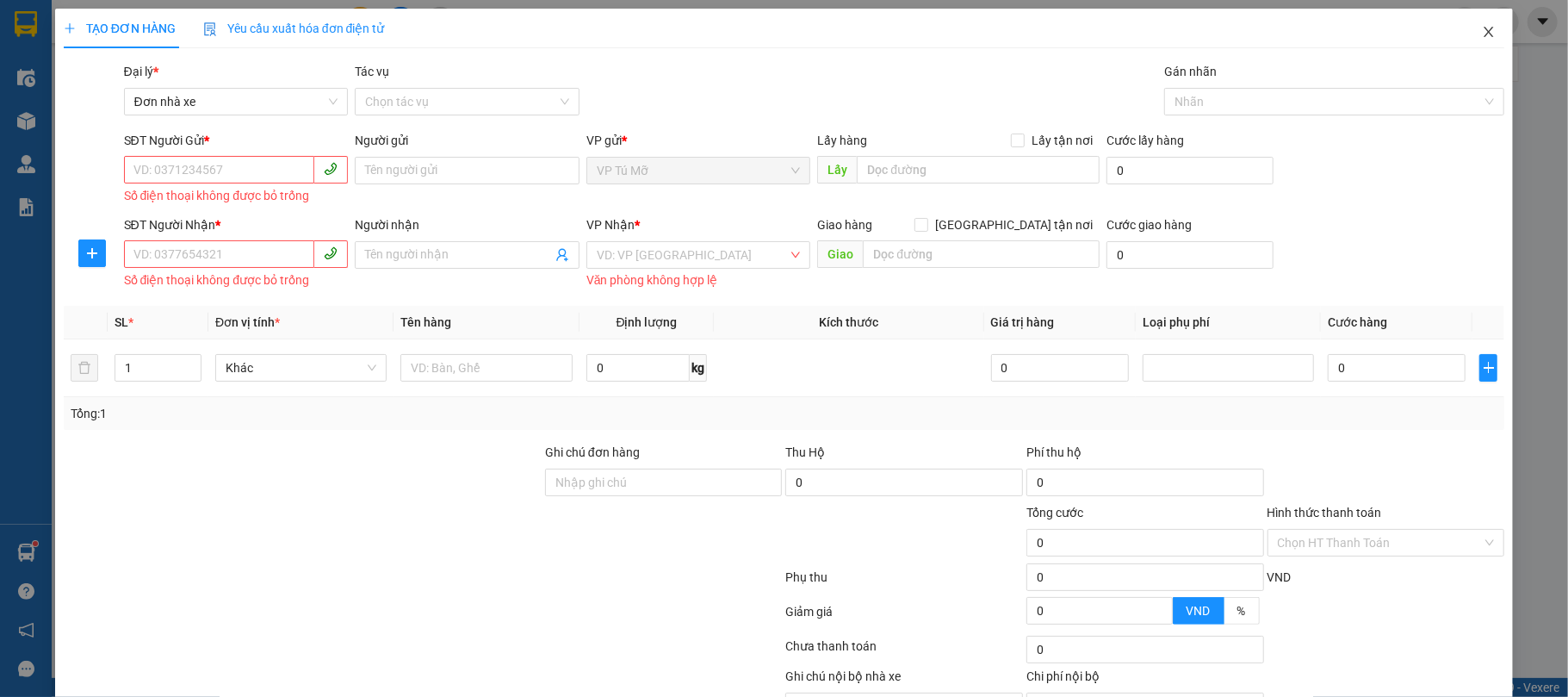
click at [1484, 28] on icon "close" at bounding box center [1489, 31] width 9 height 10
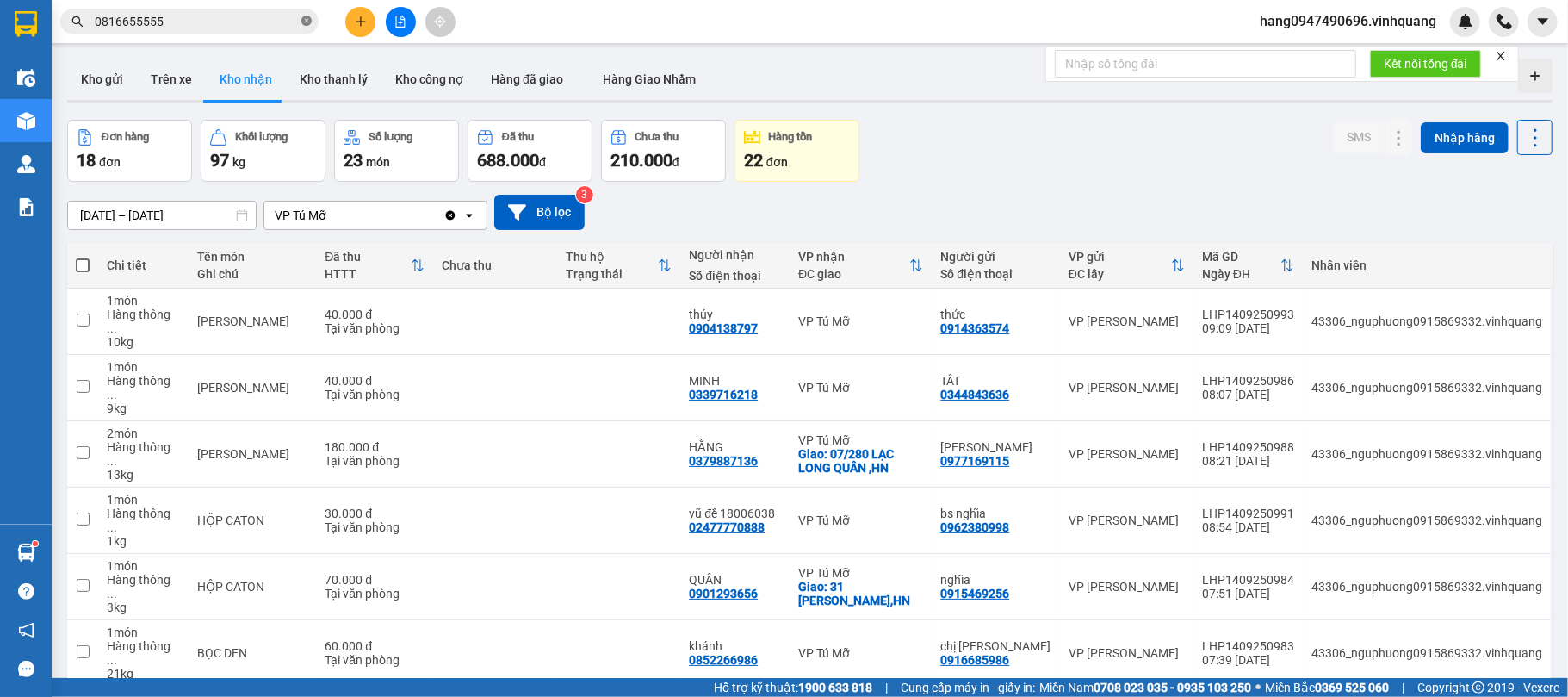
click at [308, 27] on span at bounding box center [306, 22] width 10 height 16
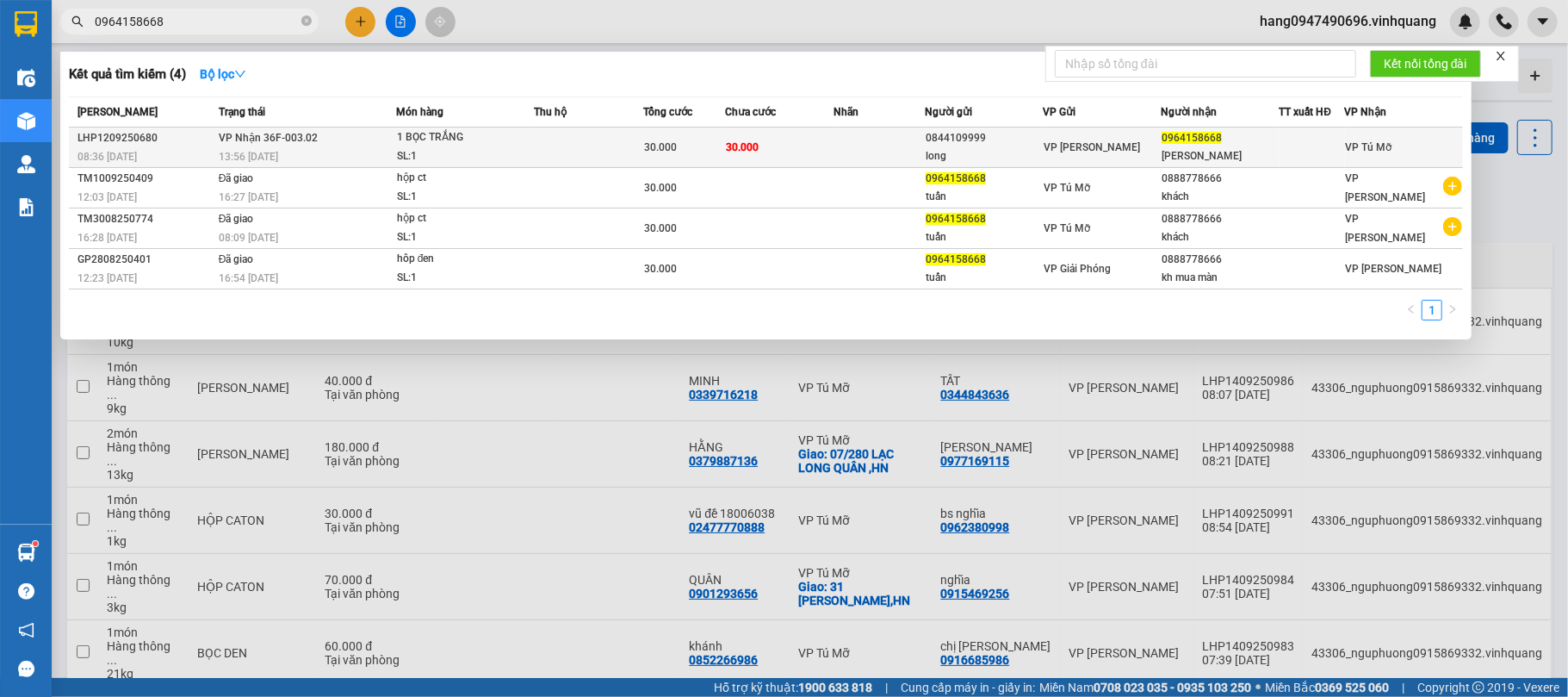
type input "0964158668"
click at [386, 131] on td "VP Nhận 36F-003.02 13:56 - 12/09" at bounding box center [305, 147] width 182 height 41
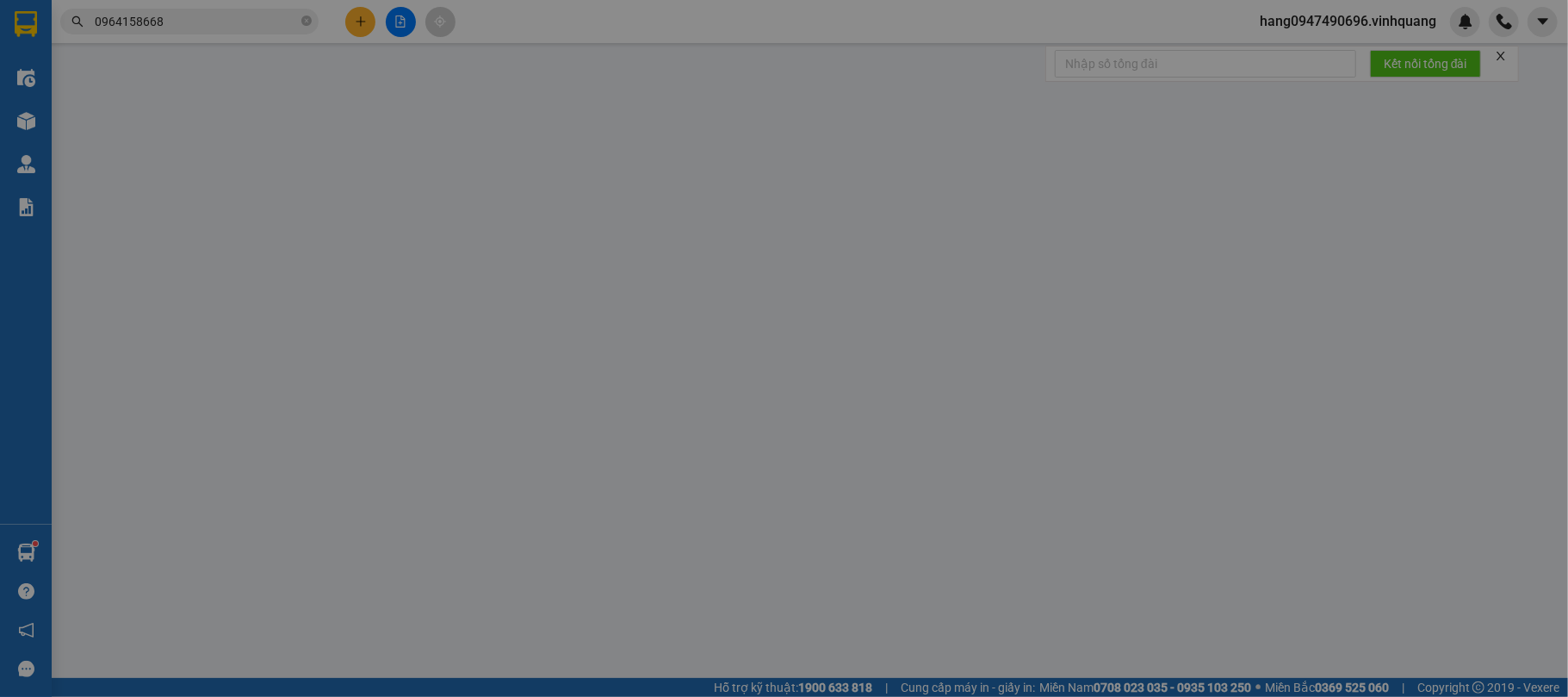
type input "0844109999"
type input "long"
type input "0964158668"
type input "DUY TUẤN"
type input "30.000"
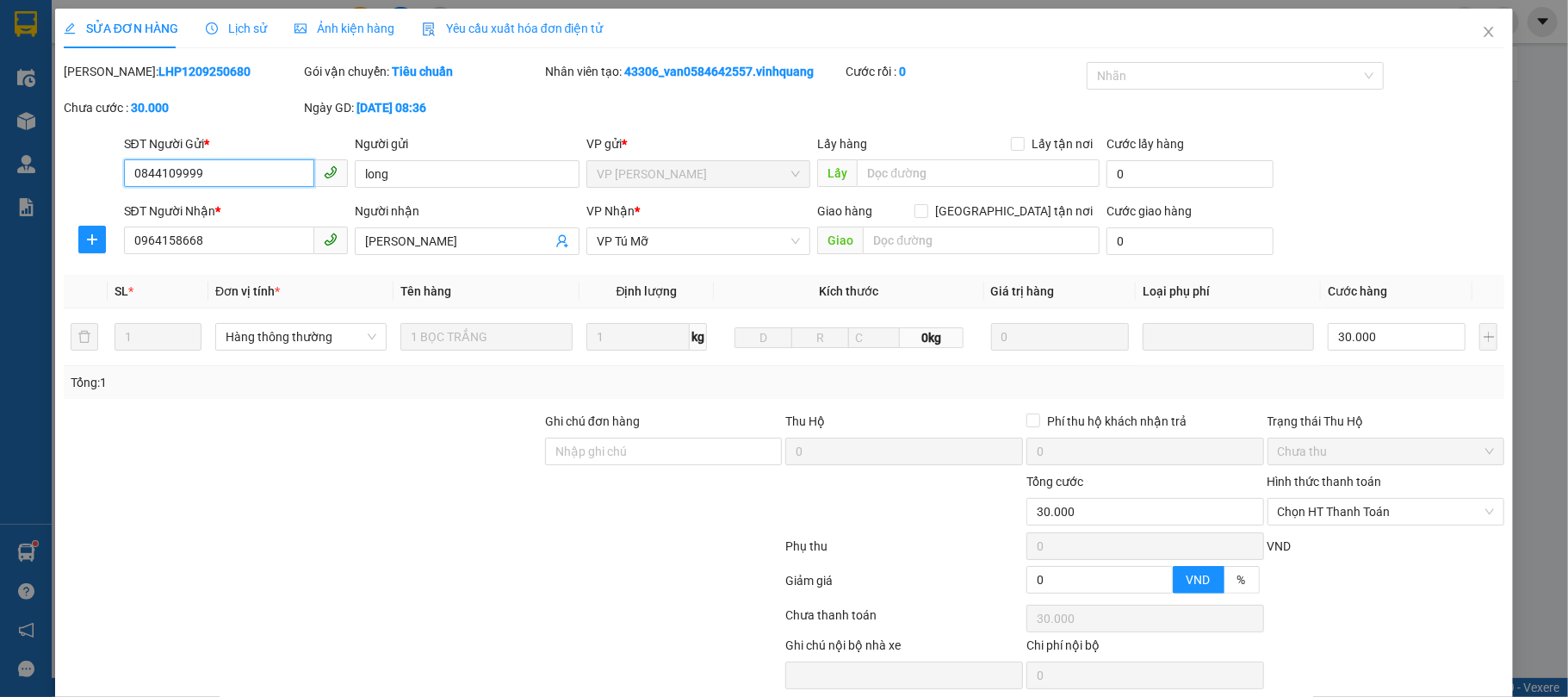
scroll to position [70, 0]
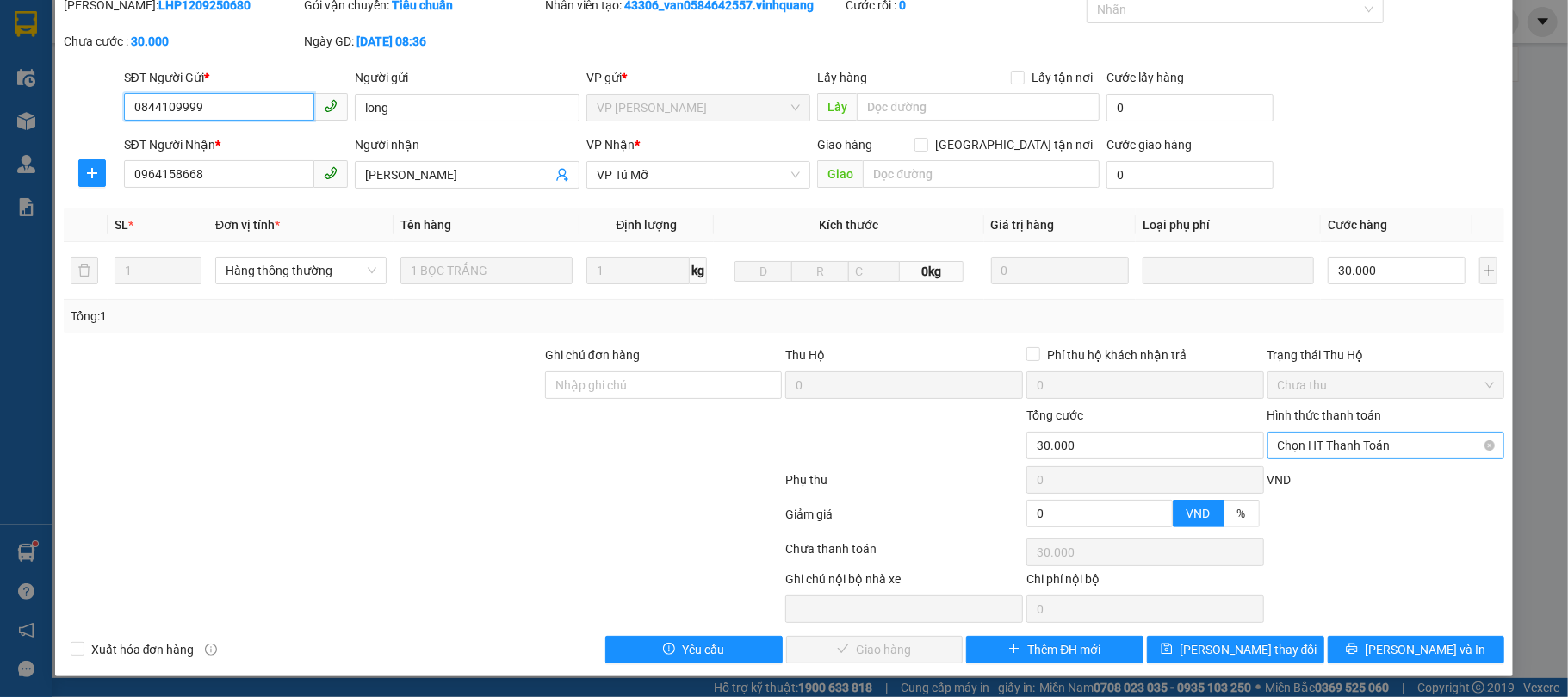
click at [1306, 437] on span "Chọn HT Thanh Toán" at bounding box center [1386, 445] width 217 height 25
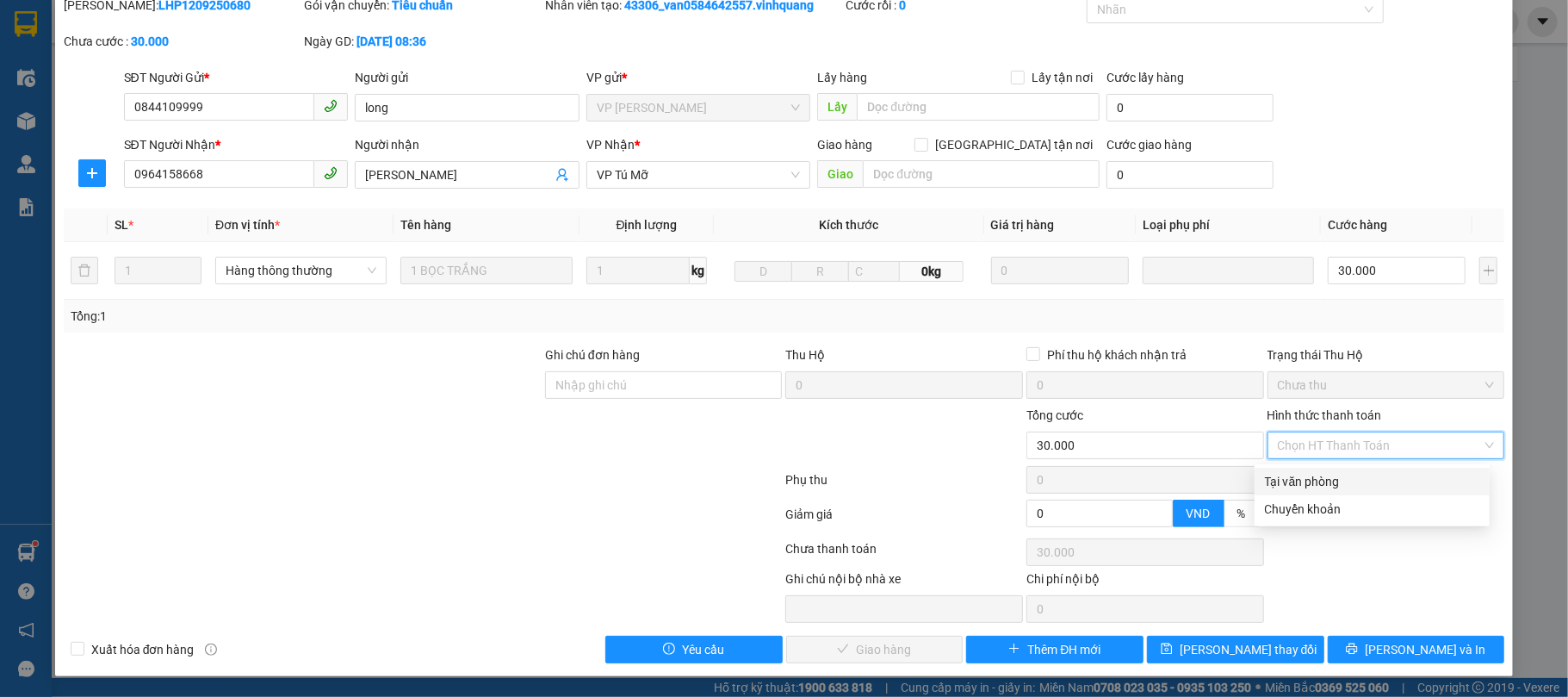
click at [1292, 474] on div "Tại văn phòng" at bounding box center [1372, 481] width 215 height 19
type input "0"
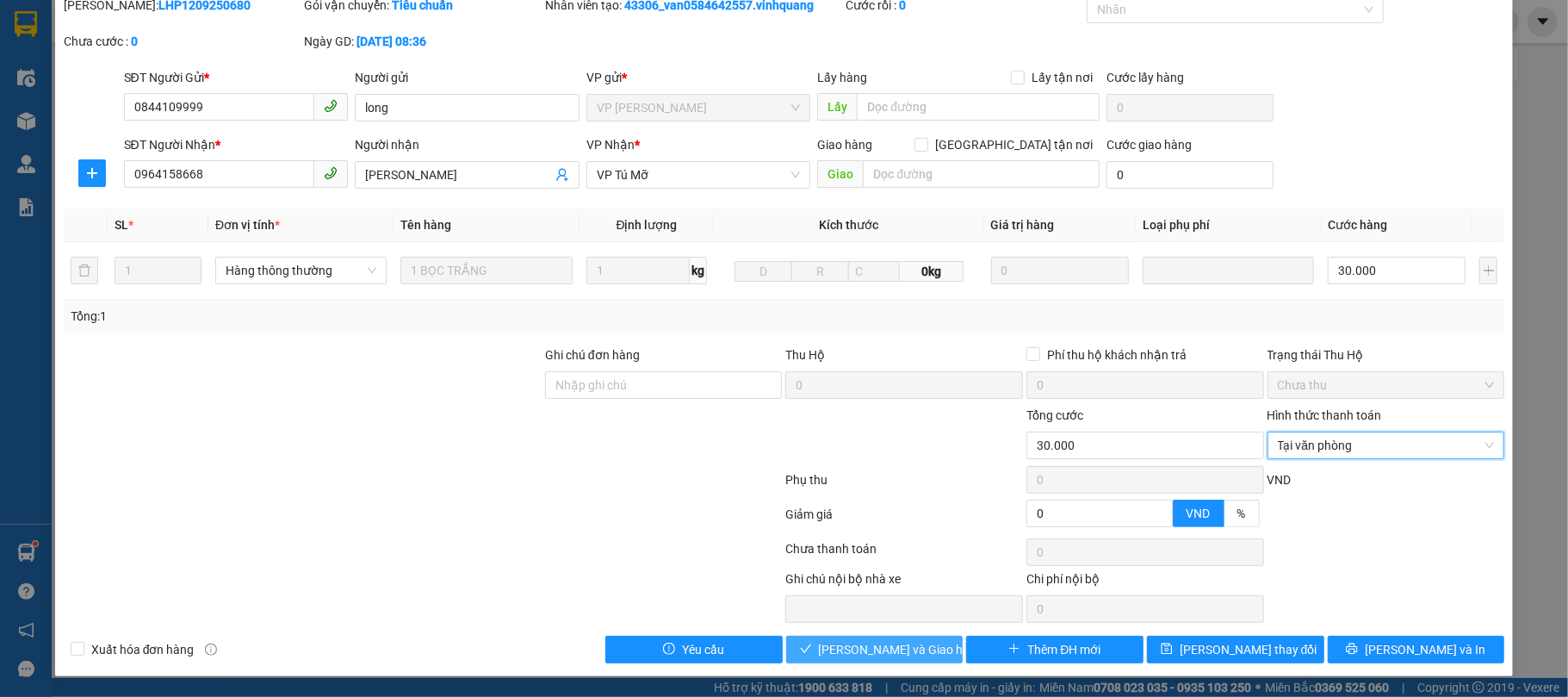
click at [818, 639] on button "[PERSON_NAME] và Giao hàng" at bounding box center [875, 649] width 177 height 27
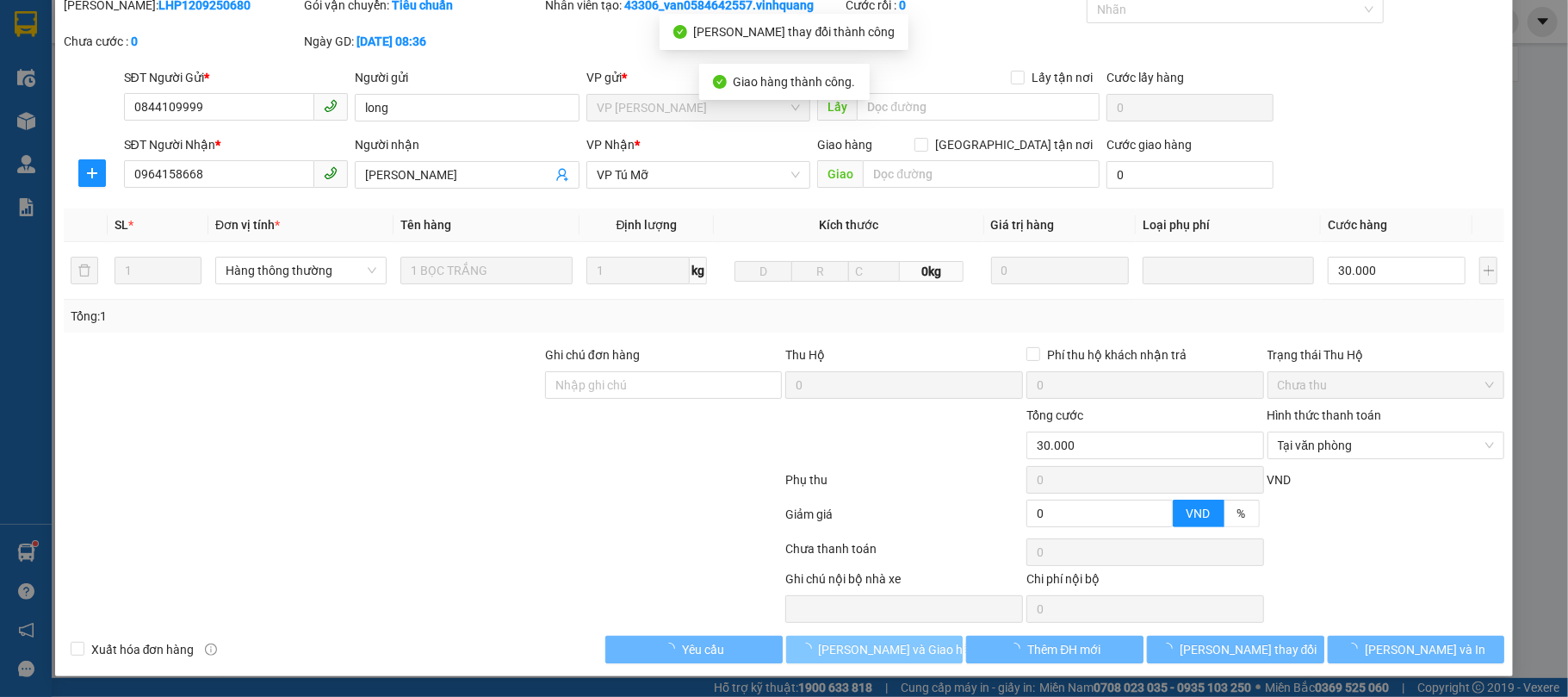
scroll to position [0, 0]
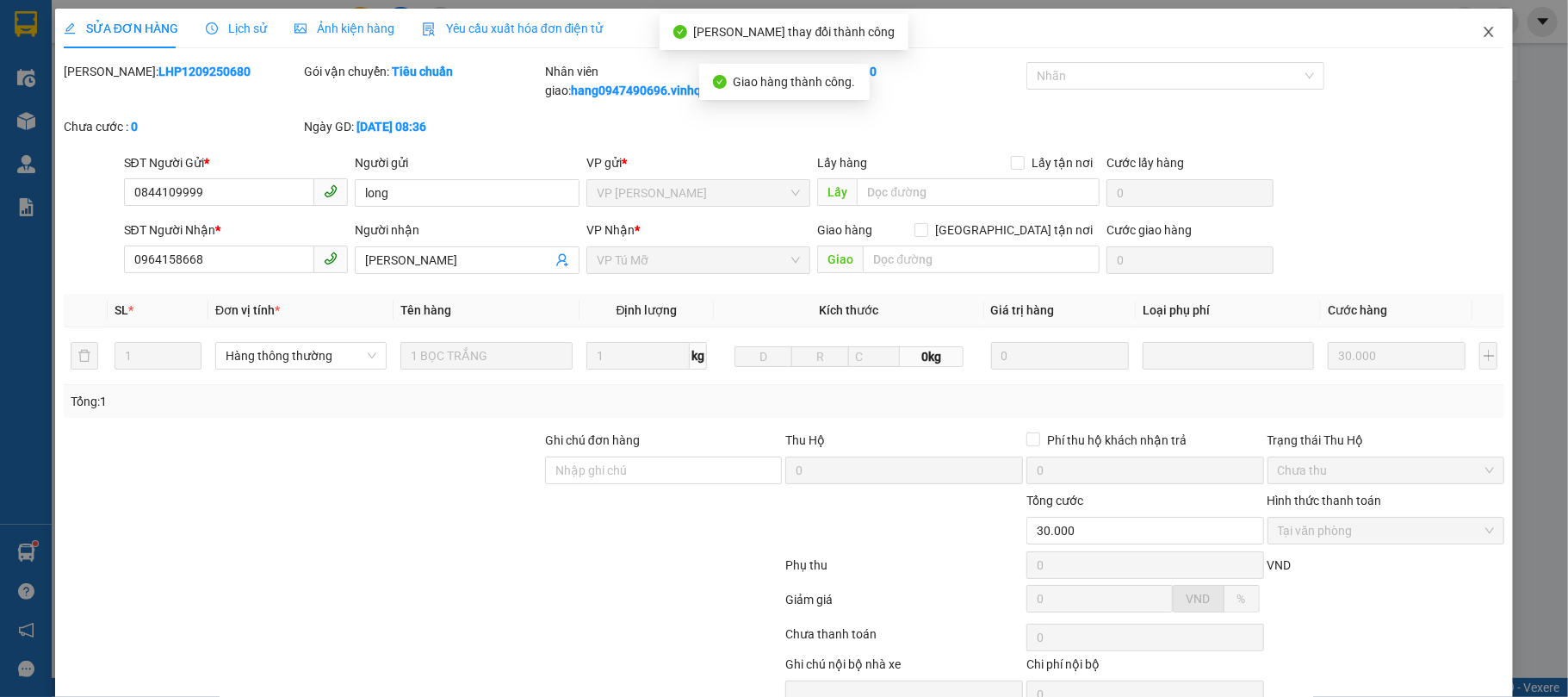
click at [1467, 40] on span "Close" at bounding box center [1488, 32] width 48 height 48
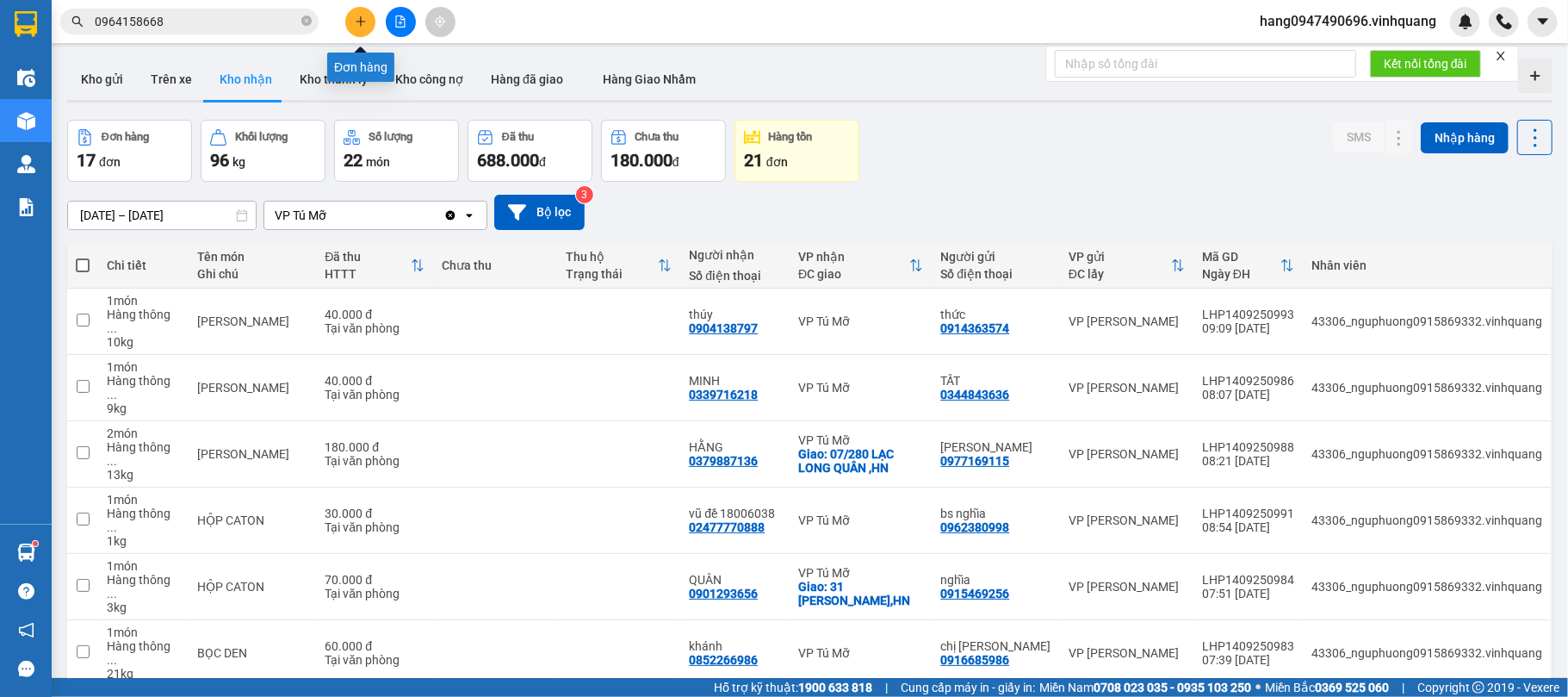
click at [358, 21] on icon "plus" at bounding box center [361, 21] width 12 height 12
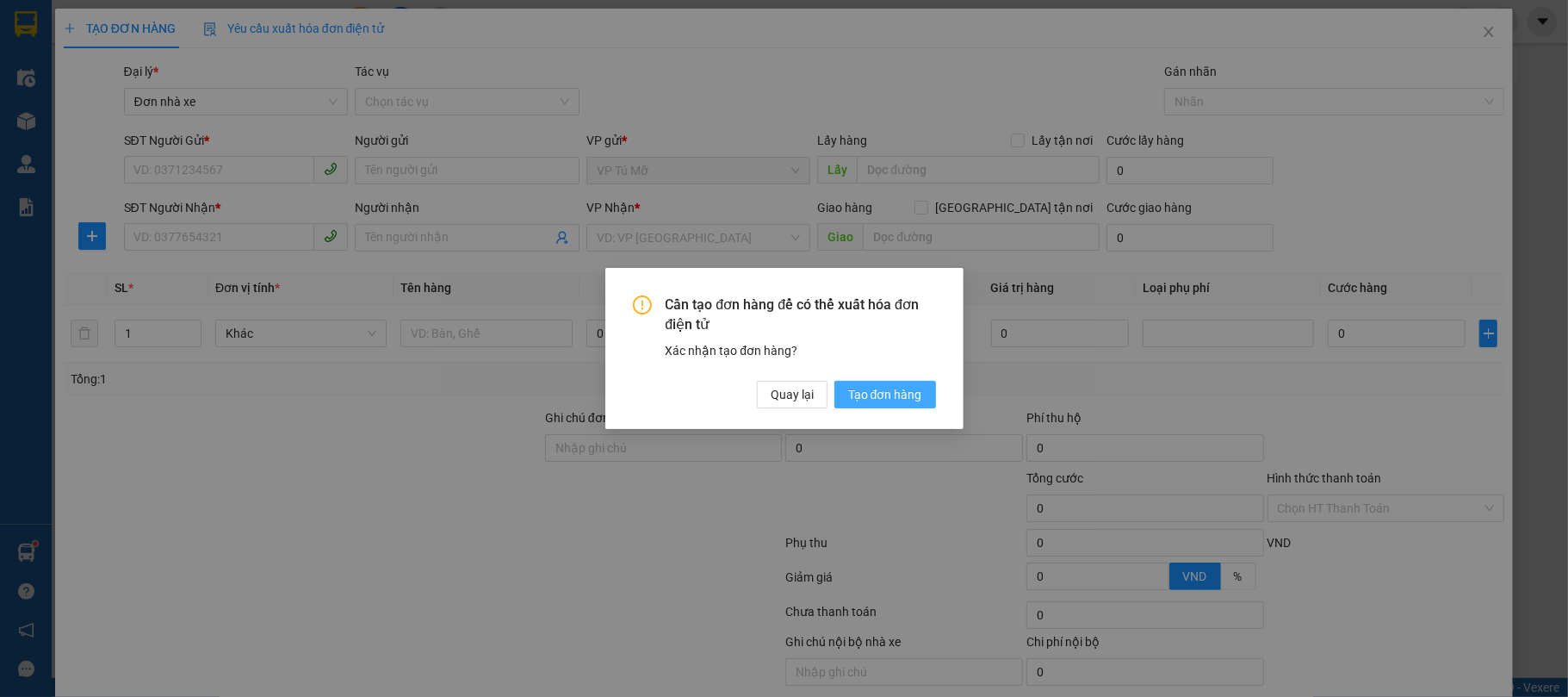
click at [911, 379] on div "Cần tạo đơn hàng để có thể xuất hóa đơn điện tử Xác nhận tạo đơn hàng? Quay lại…" at bounding box center [784, 352] width 303 height 113
click at [914, 381] on button "Tạo đơn hàng" at bounding box center [885, 394] width 102 height 27
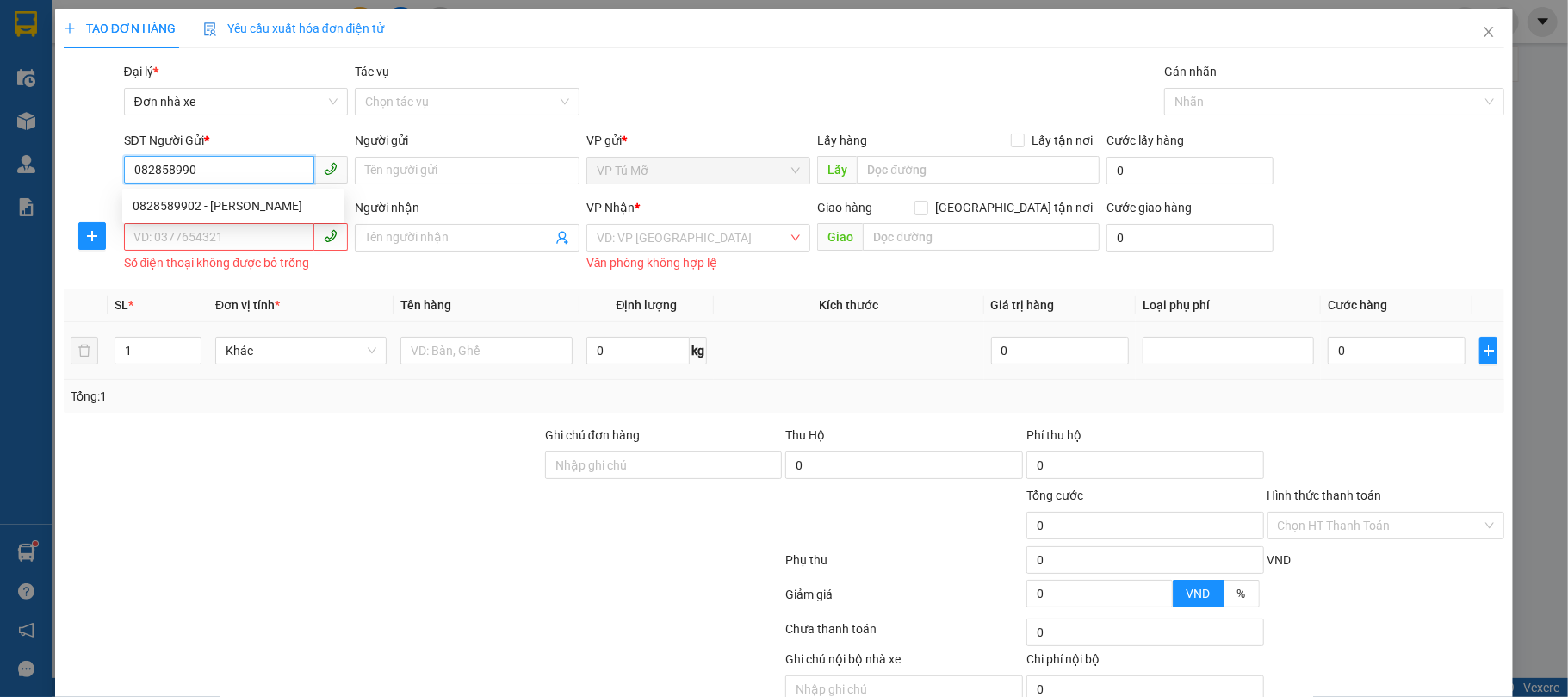
type input "0828589902"
click at [220, 207] on div "0828589902 - ngọc" at bounding box center [234, 205] width 202 height 19
type input "ngọc"
type input "0921386339"
type input "linh"
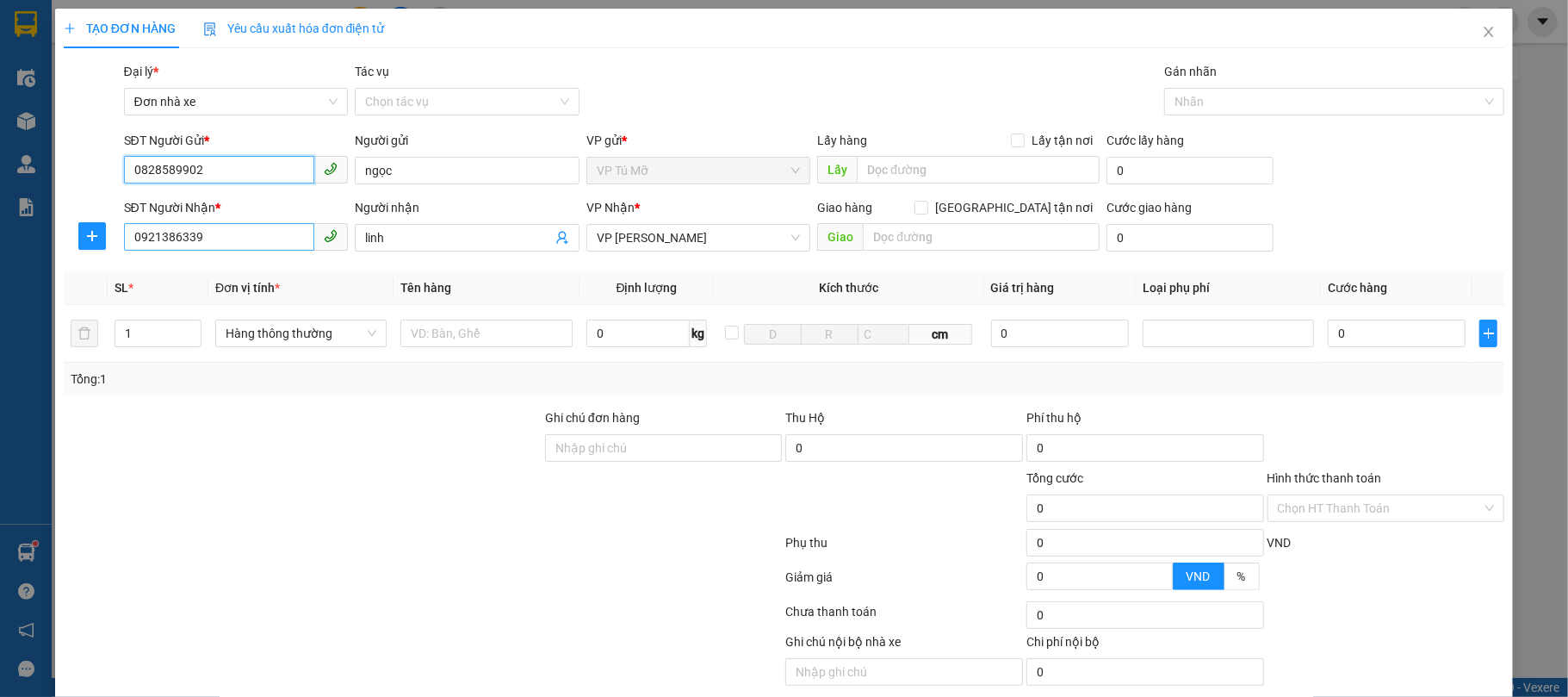
type input "0828589902"
drag, startPoint x: 255, startPoint y: 243, endPoint x: 100, endPoint y: 256, distance: 155.5
click at [245, 241] on input "0921386339" at bounding box center [219, 236] width 191 height 27
click at [106, 256] on div "SĐT Người Nhận * 0921386339 Người nhận linh VP Nhận * VP LÊ HỒNG PHONG Giao hàn…" at bounding box center [784, 228] width 1445 height 60
click at [35, 284] on div "TẠO ĐƠN HÀNG Yêu cầu xuất hóa đơn điện tử Transit Pickup Surcharge Ids Transit …" at bounding box center [784, 348] width 1568 height 697
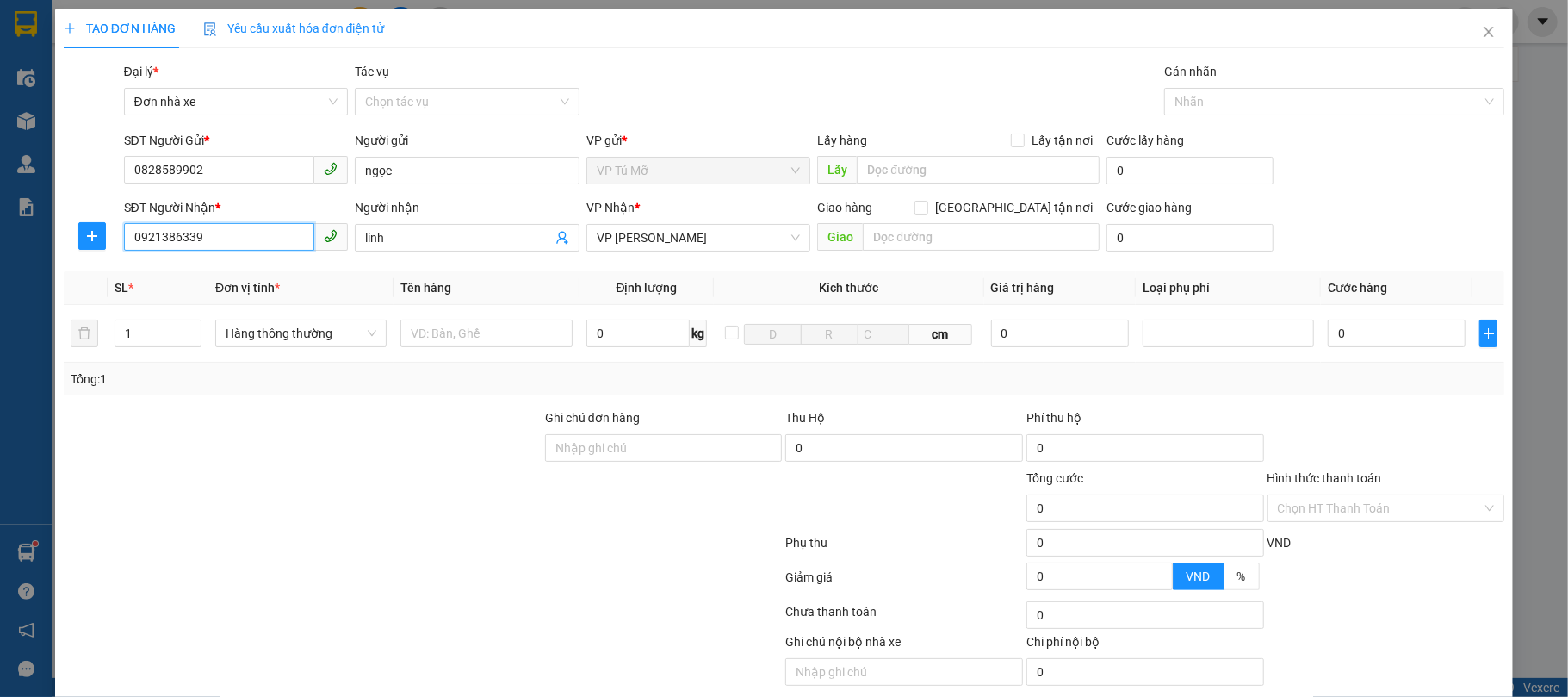
click at [206, 239] on input "0921386339" at bounding box center [219, 236] width 191 height 27
drag, startPoint x: 183, startPoint y: 235, endPoint x: 121, endPoint y: 236, distance: 62.0
click at [167, 235] on input "0921386339" at bounding box center [219, 236] width 191 height 27
drag, startPoint x: 121, startPoint y: 236, endPoint x: 81, endPoint y: 241, distance: 40.3
click at [97, 236] on div "SĐT Người Nhận * 0921386339 0921386339 Người nhận linh VP Nhận * VP LÊ HỒNG PHO…" at bounding box center [784, 228] width 1445 height 60
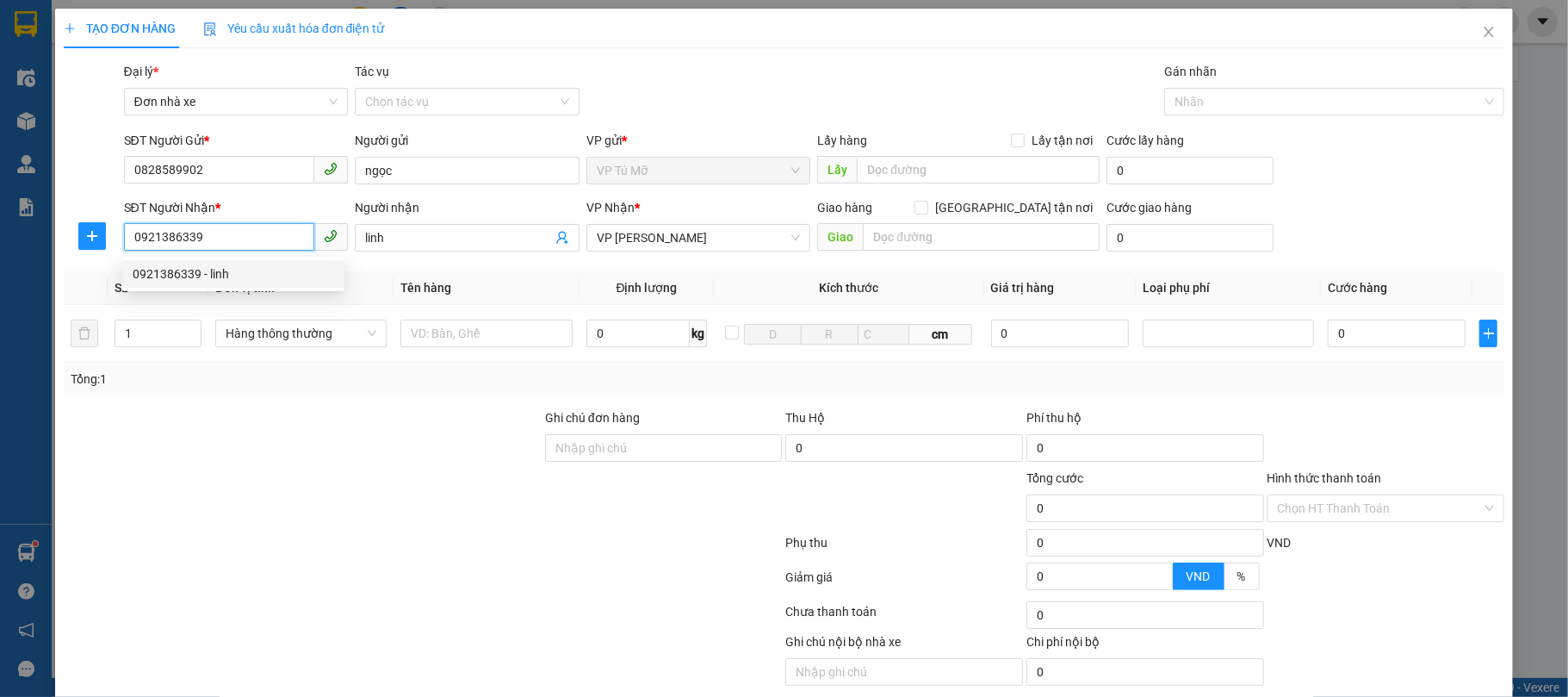
click at [214, 237] on input "0921386339" at bounding box center [219, 236] width 191 height 27
click at [196, 235] on input "0921386339" at bounding box center [219, 236] width 191 height 27
type input "0837681992"
click at [212, 262] on div "0837681992 - cường" at bounding box center [234, 273] width 222 height 27
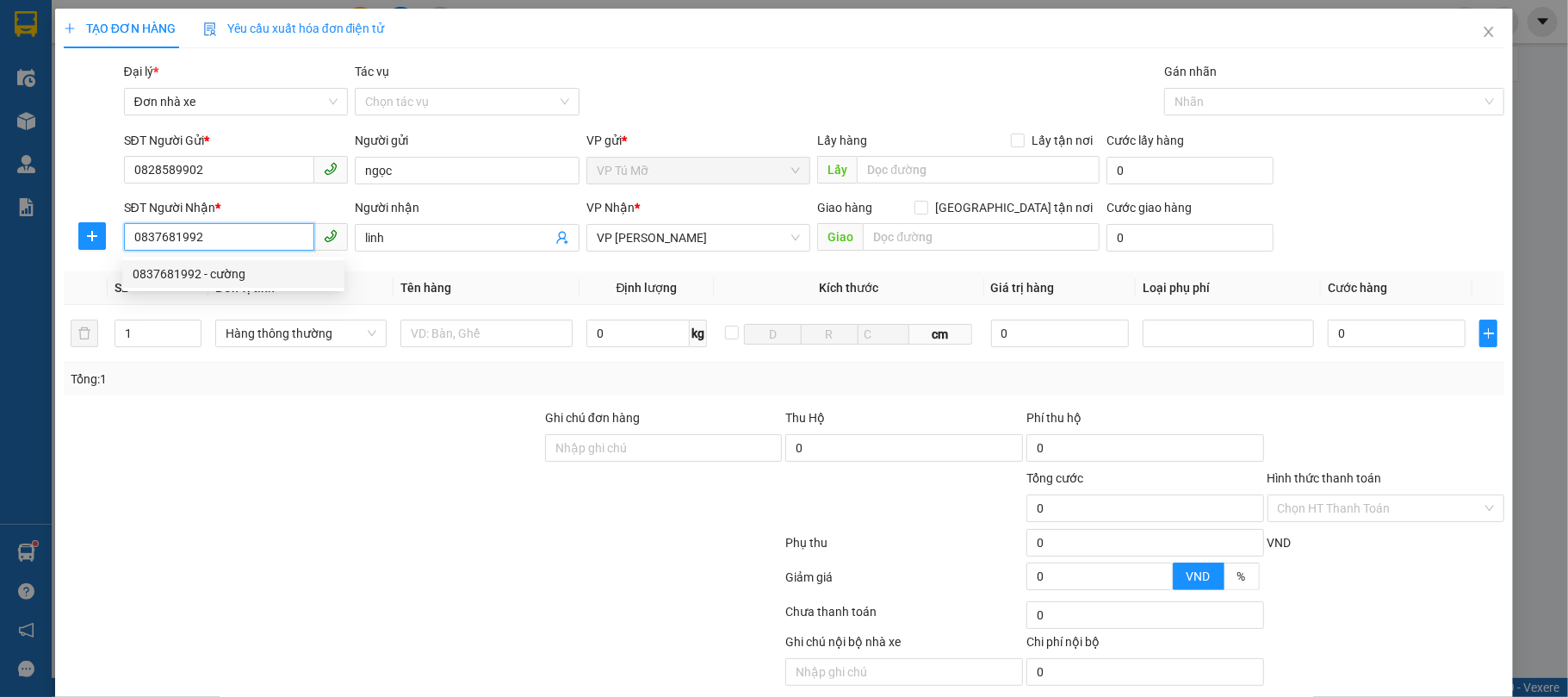
click at [212, 262] on div "0837681992 - cường" at bounding box center [234, 273] width 222 height 27
type input "cường"
type input "0837681992"
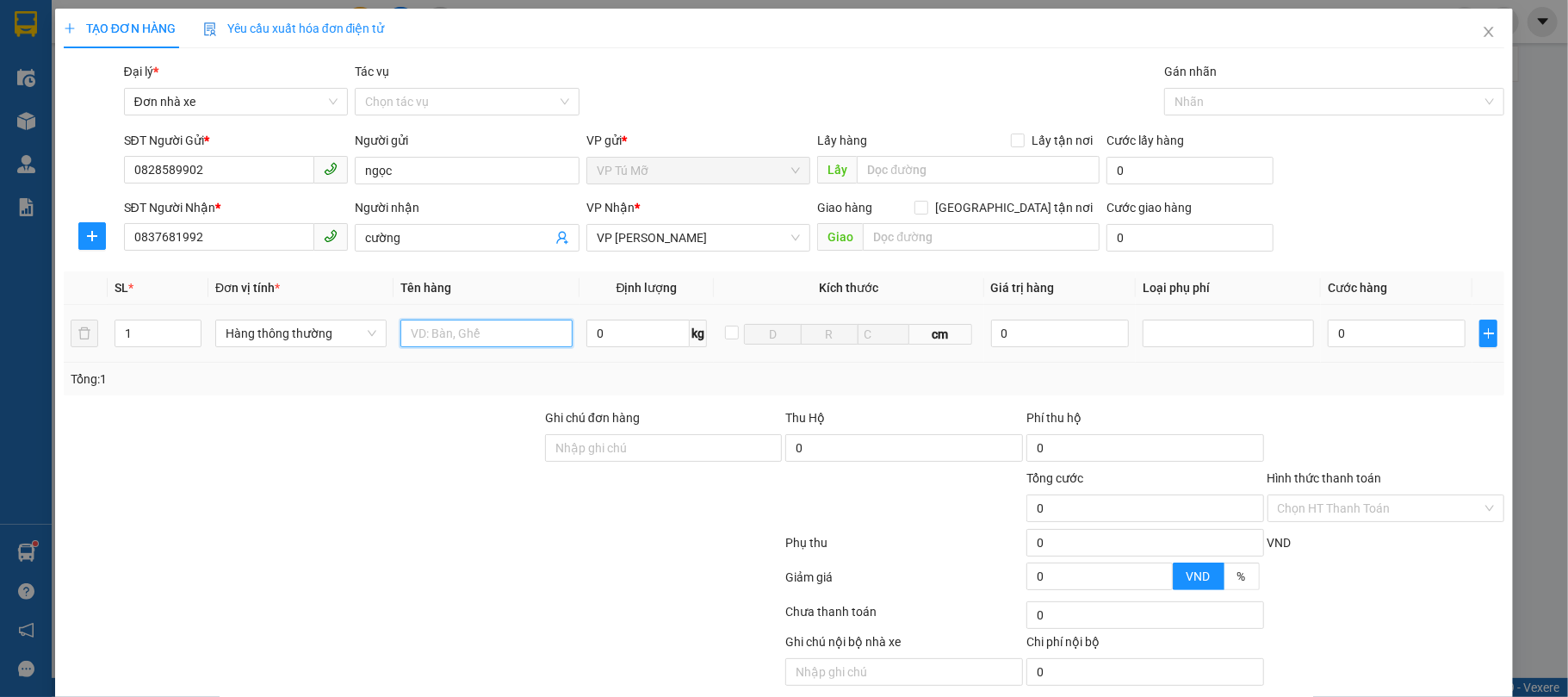
click at [431, 332] on input "text" at bounding box center [486, 332] width 171 height 27
type input "tải xanh"
click at [166, 326] on input "1" at bounding box center [158, 332] width 86 height 25
type input "2"
click at [277, 373] on div "Tổng: 2" at bounding box center [338, 379] width 536 height 19
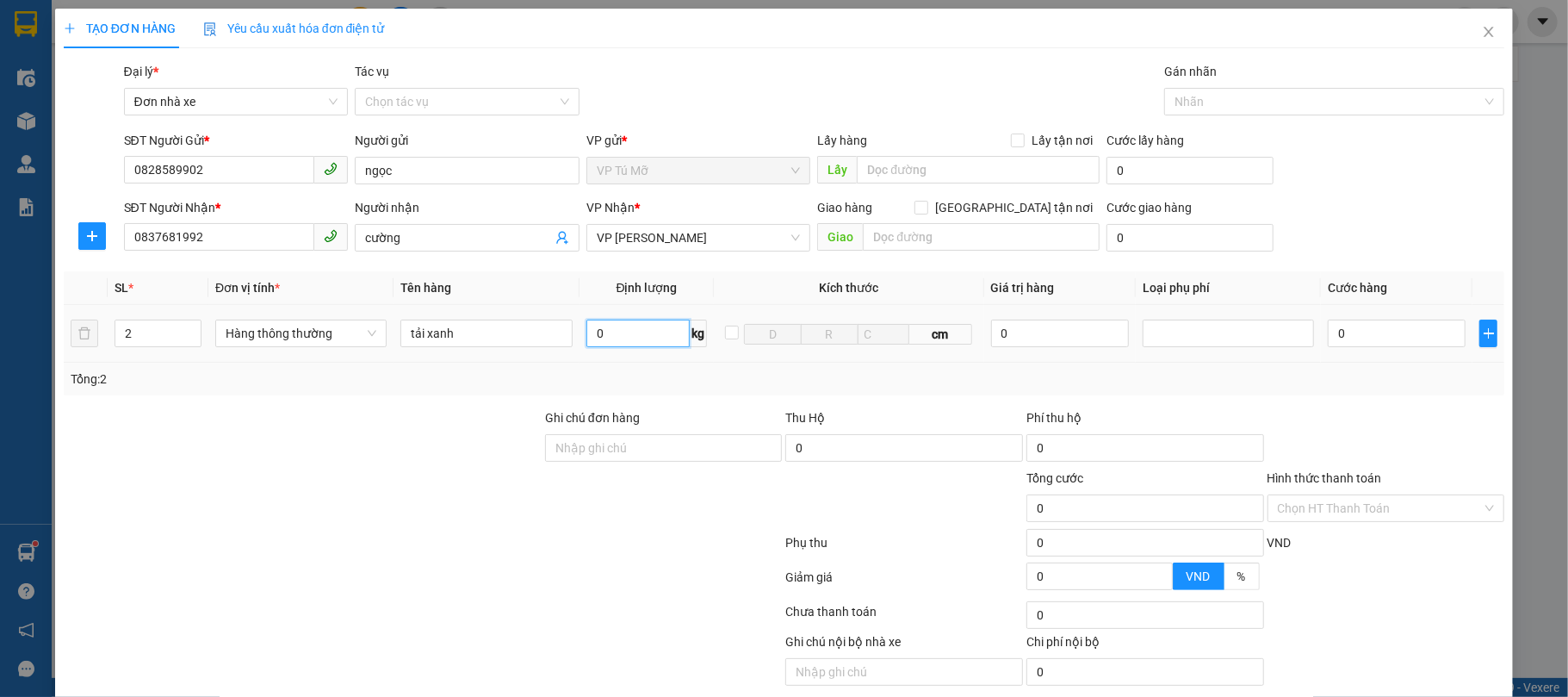
click at [611, 346] on input "0" at bounding box center [639, 332] width 105 height 27
type input "24"
click at [596, 360] on td "24 kg" at bounding box center [647, 333] width 136 height 57
type input "120.000"
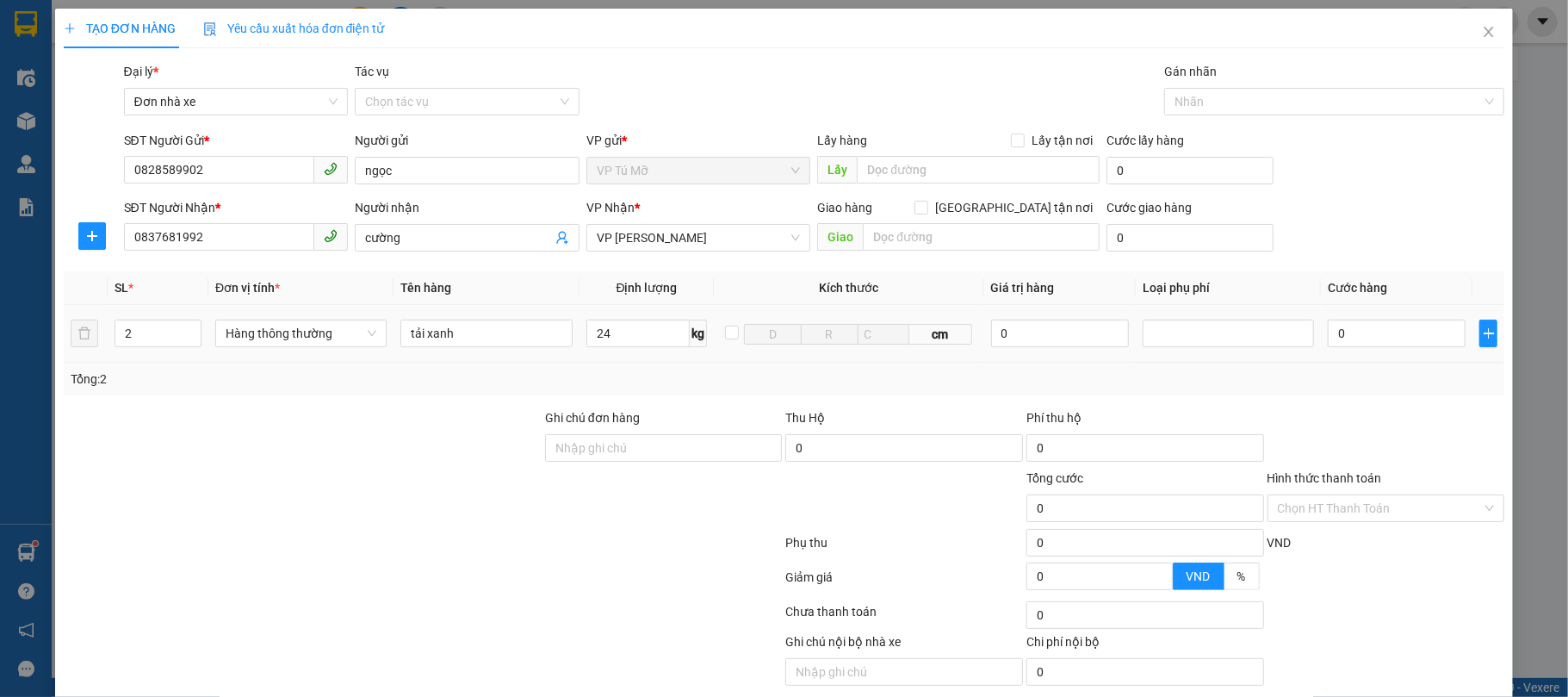
type input "120.000"
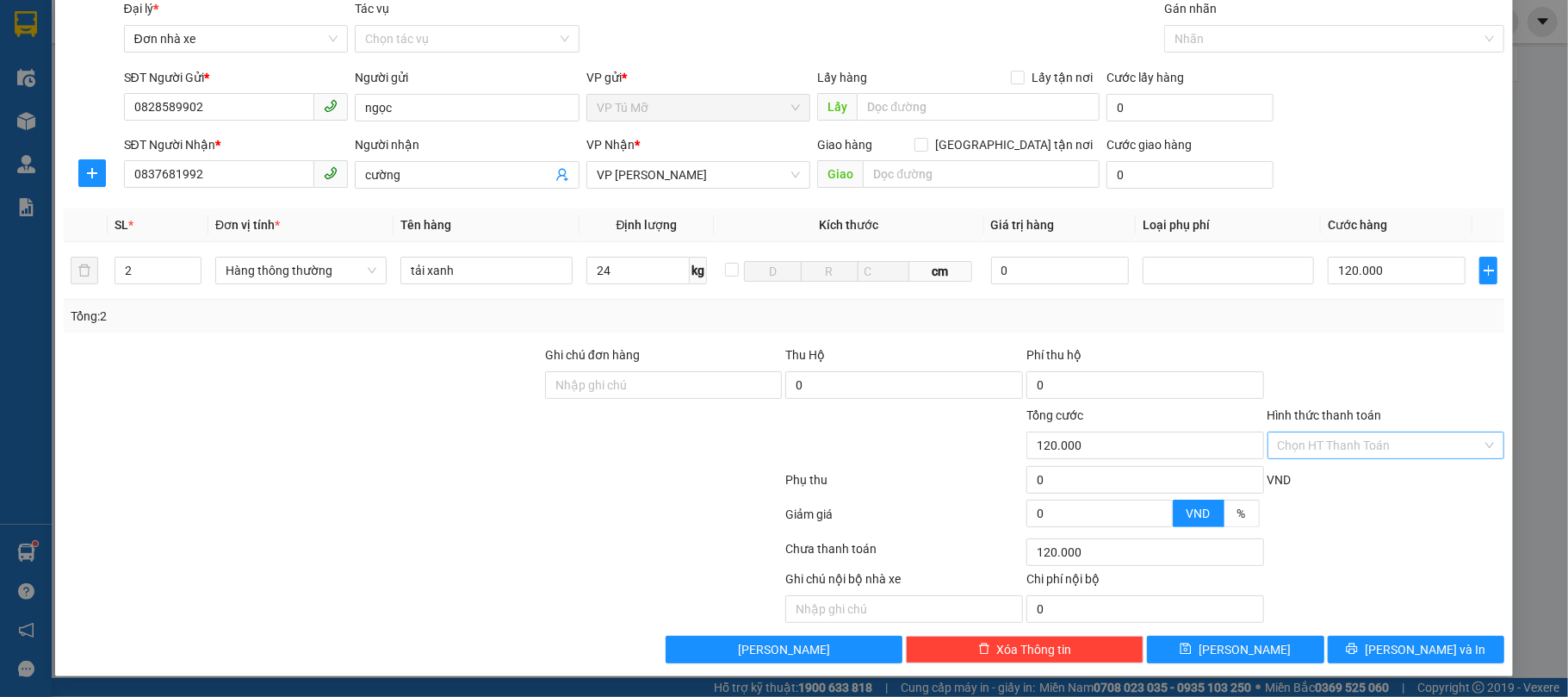
click at [1386, 448] on input "Hình thức thanh toán" at bounding box center [1381, 445] width 205 height 25
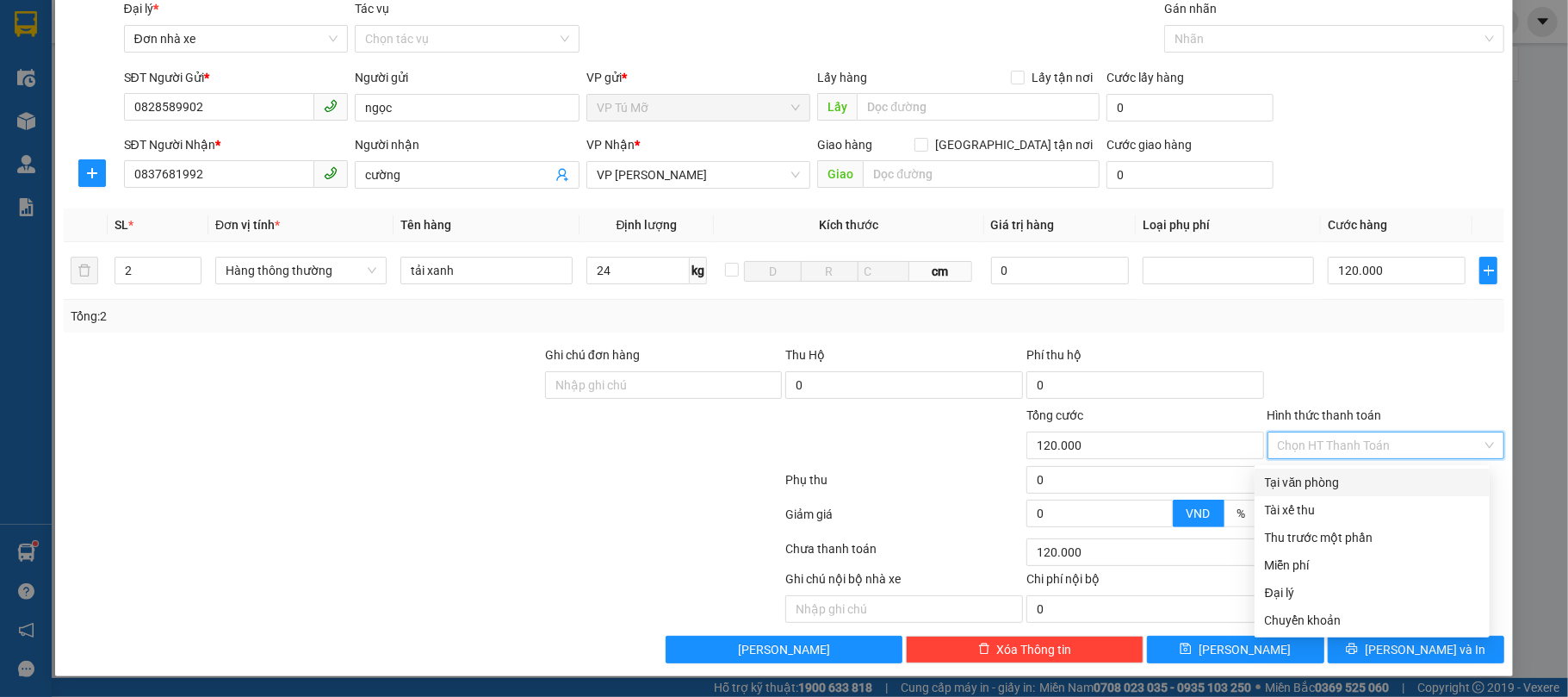
click at [1317, 474] on div "Tại văn phòng" at bounding box center [1372, 482] width 215 height 19
type input "0"
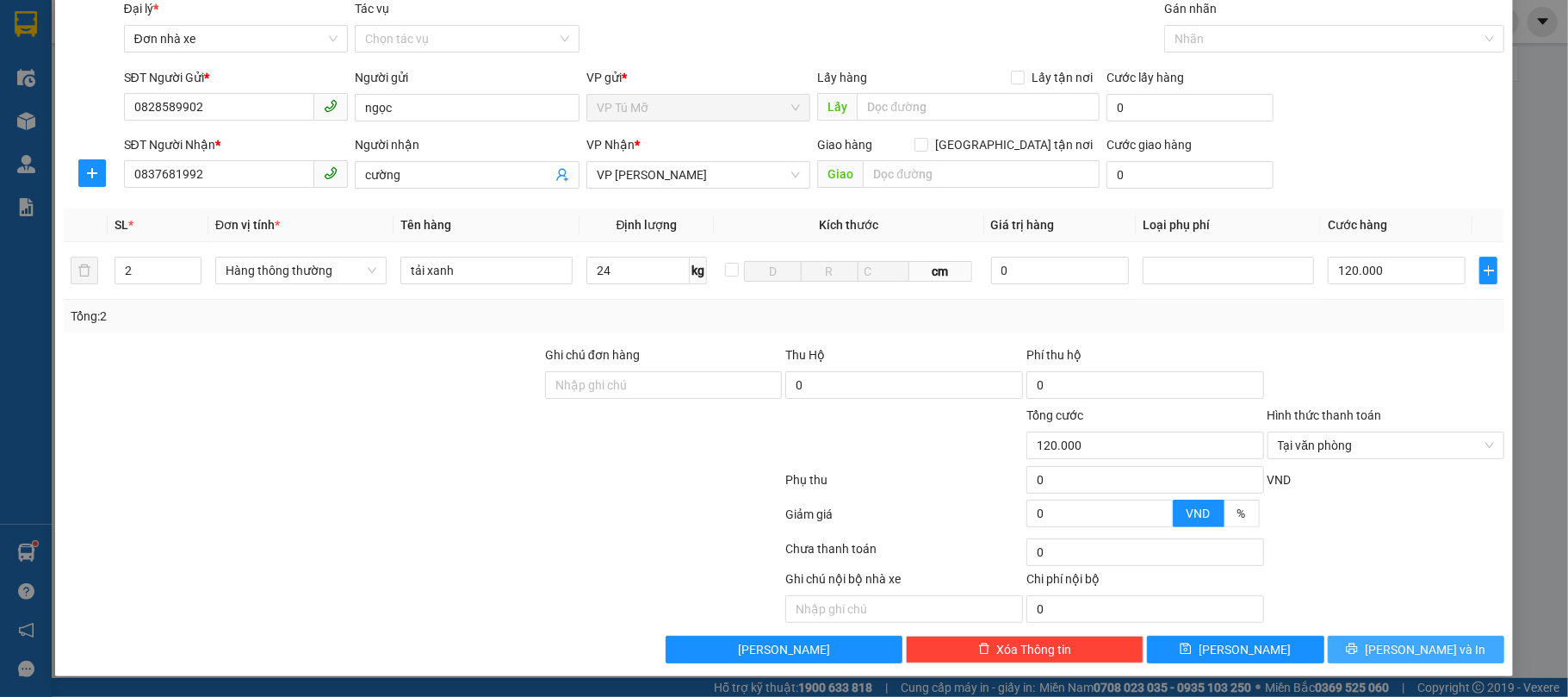
click at [1362, 642] on button "[PERSON_NAME] và In" at bounding box center [1416, 649] width 177 height 27
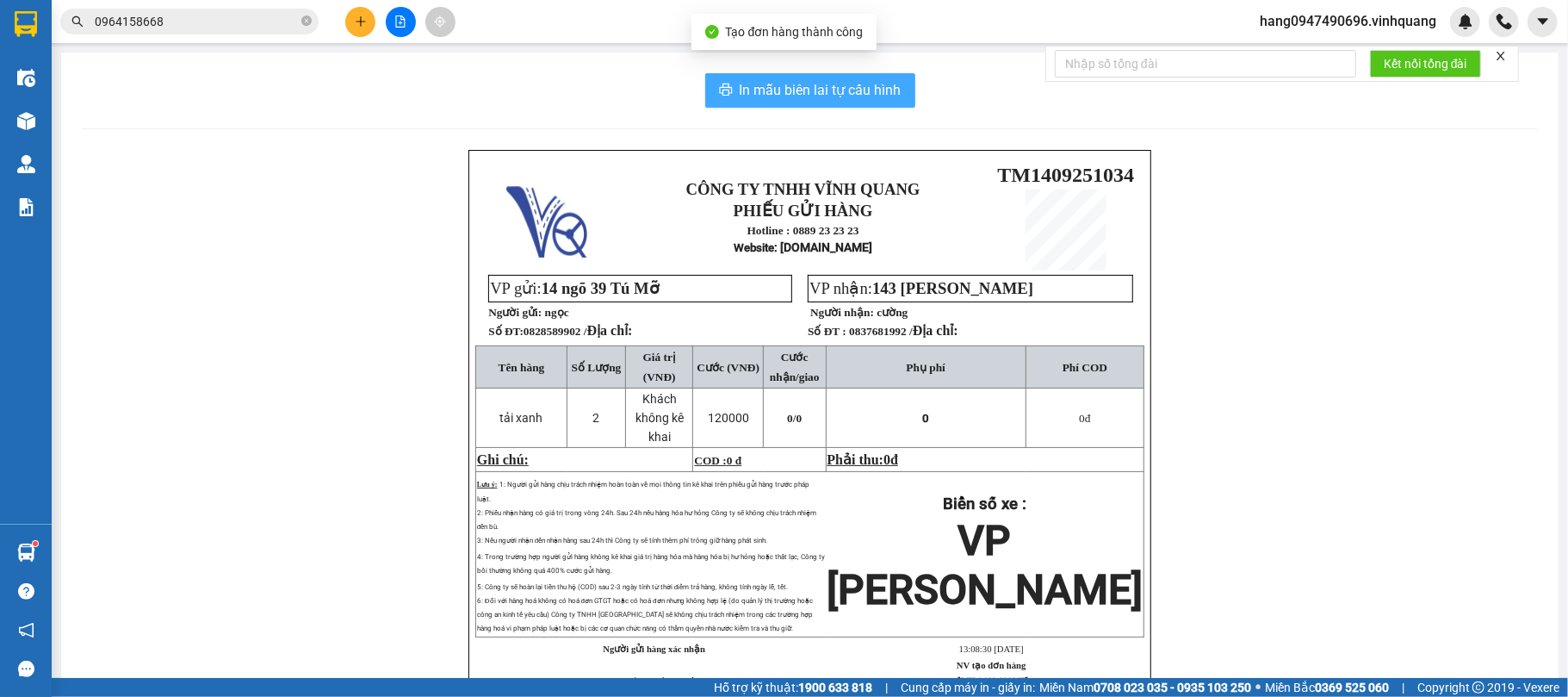
click at [796, 90] on span "In mẫu biên lai tự cấu hình" at bounding box center [820, 89] width 162 height 22
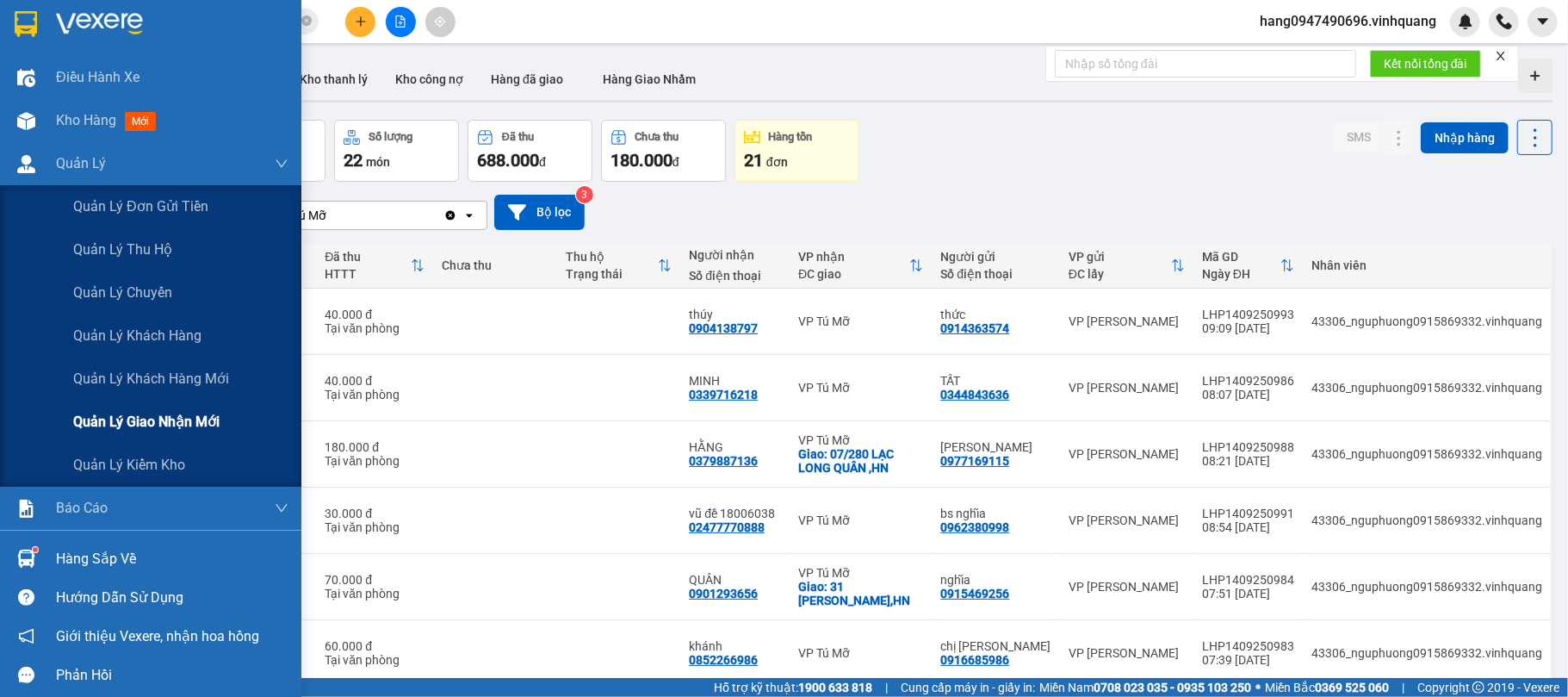
click at [155, 428] on span "Quản lý giao nhận mới" at bounding box center [146, 421] width 146 height 22
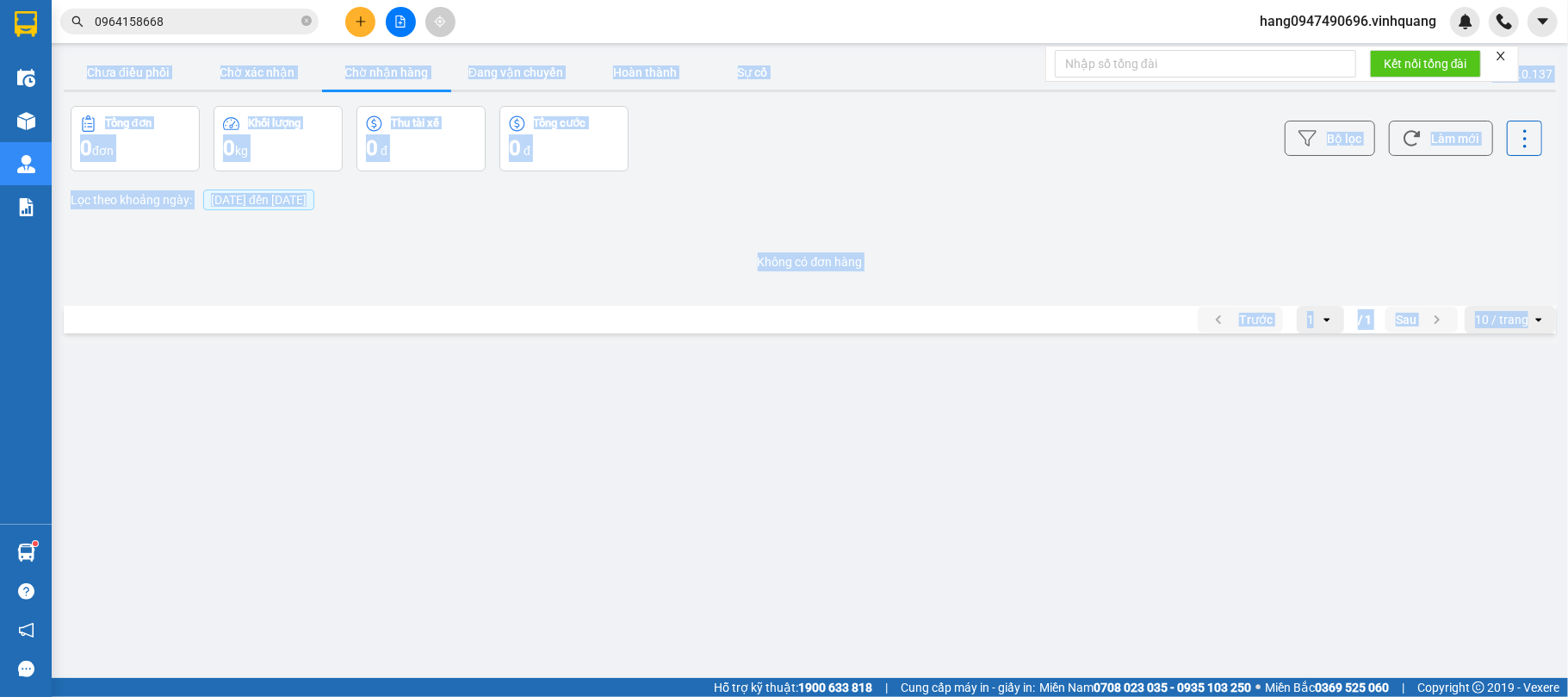
click at [389, 360] on main "ver: 0.0.137 Chưa điều phối Chờ xác nhận Chờ nhận hàng Đang vận chuyển Hoàn thà…" at bounding box center [784, 339] width 1568 height 678
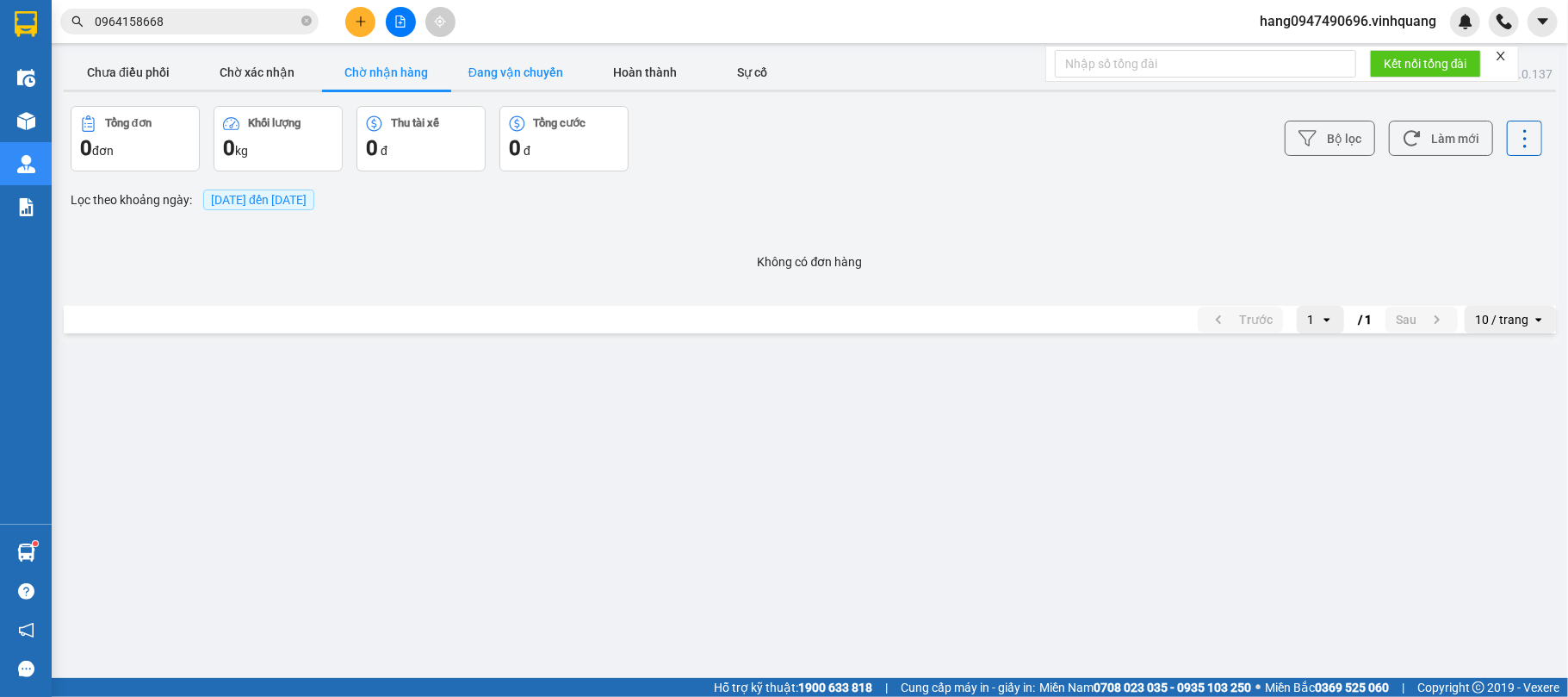
click at [566, 79] on button "Đang vận chuyển" at bounding box center [515, 73] width 129 height 35
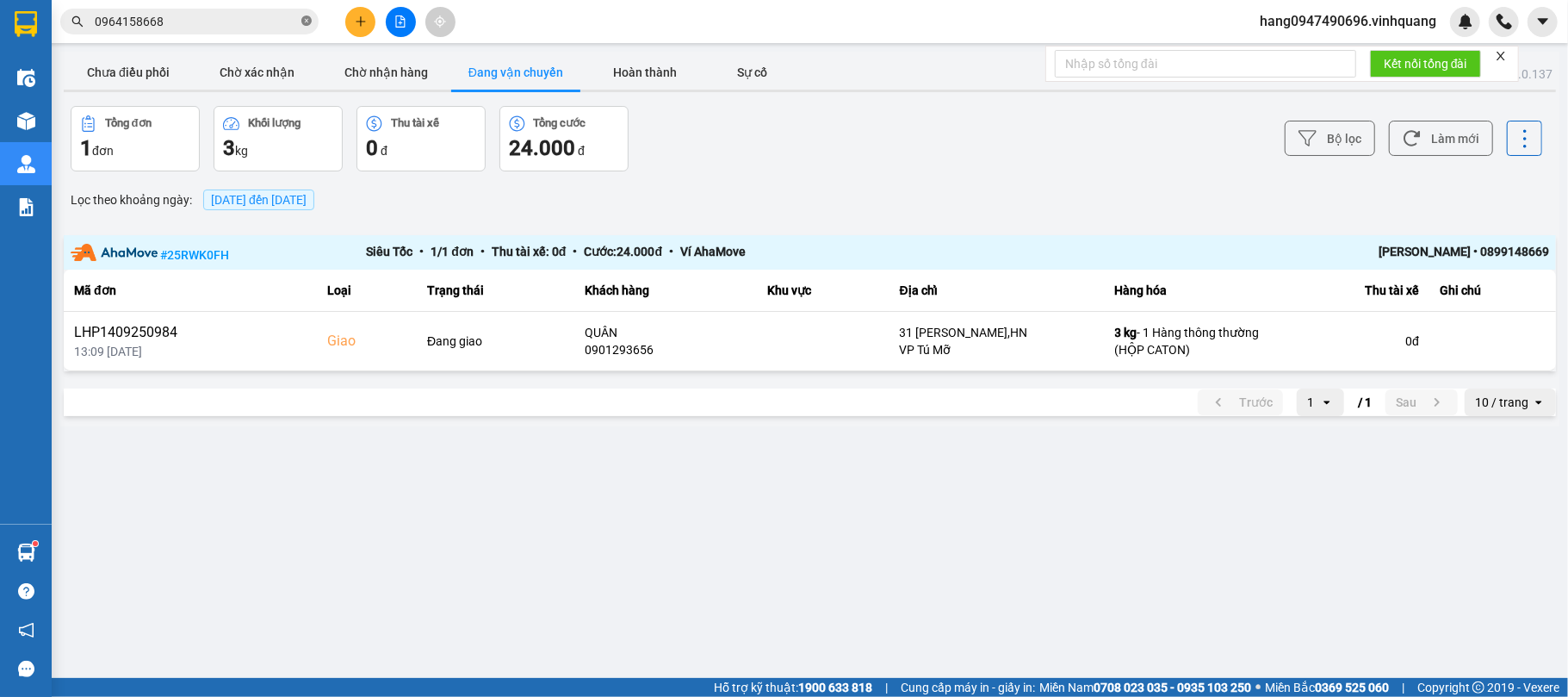
click at [303, 17] on icon "close-circle" at bounding box center [306, 20] width 10 height 10
click at [303, 17] on span at bounding box center [306, 22] width 10 height 19
click at [221, 29] on input "text" at bounding box center [197, 22] width 203 height 19
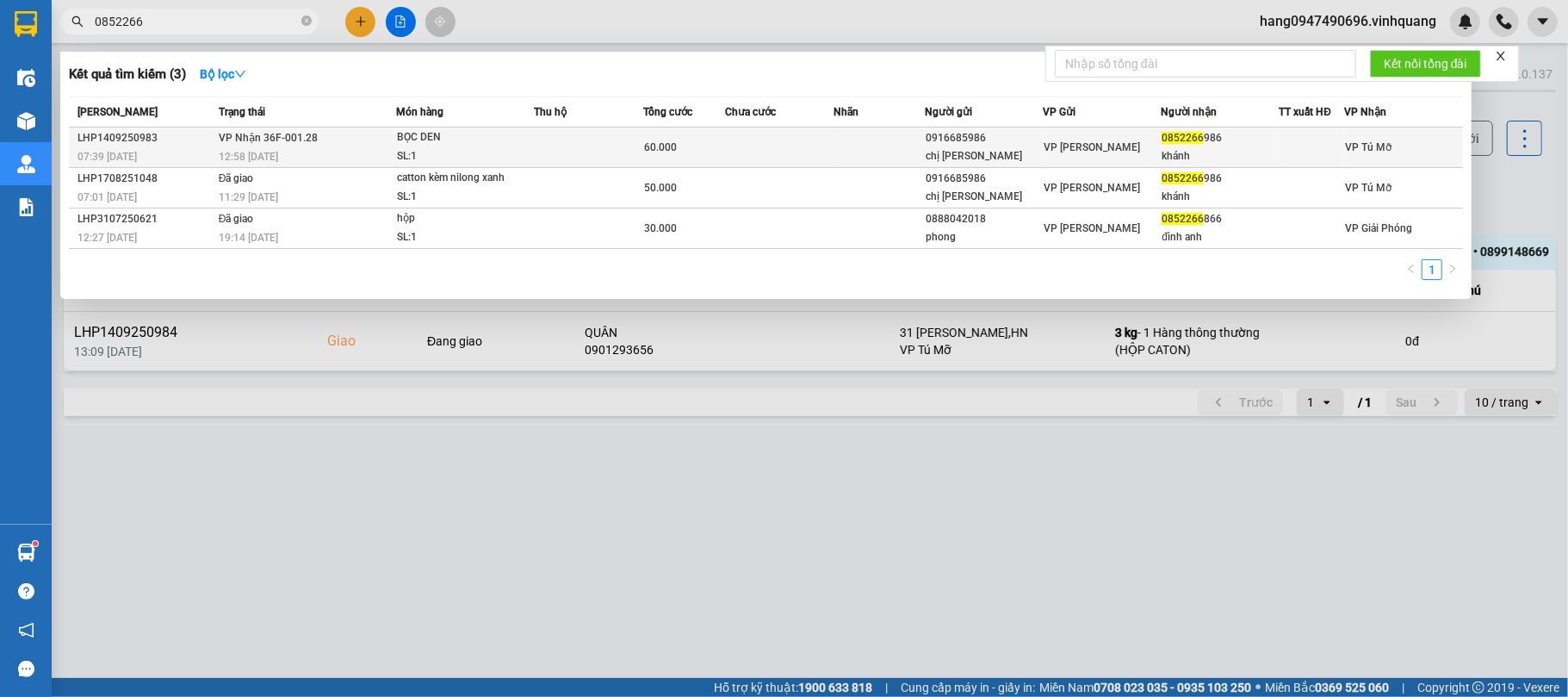
type input "0852266"
click at [866, 155] on td at bounding box center [880, 147] width 91 height 41
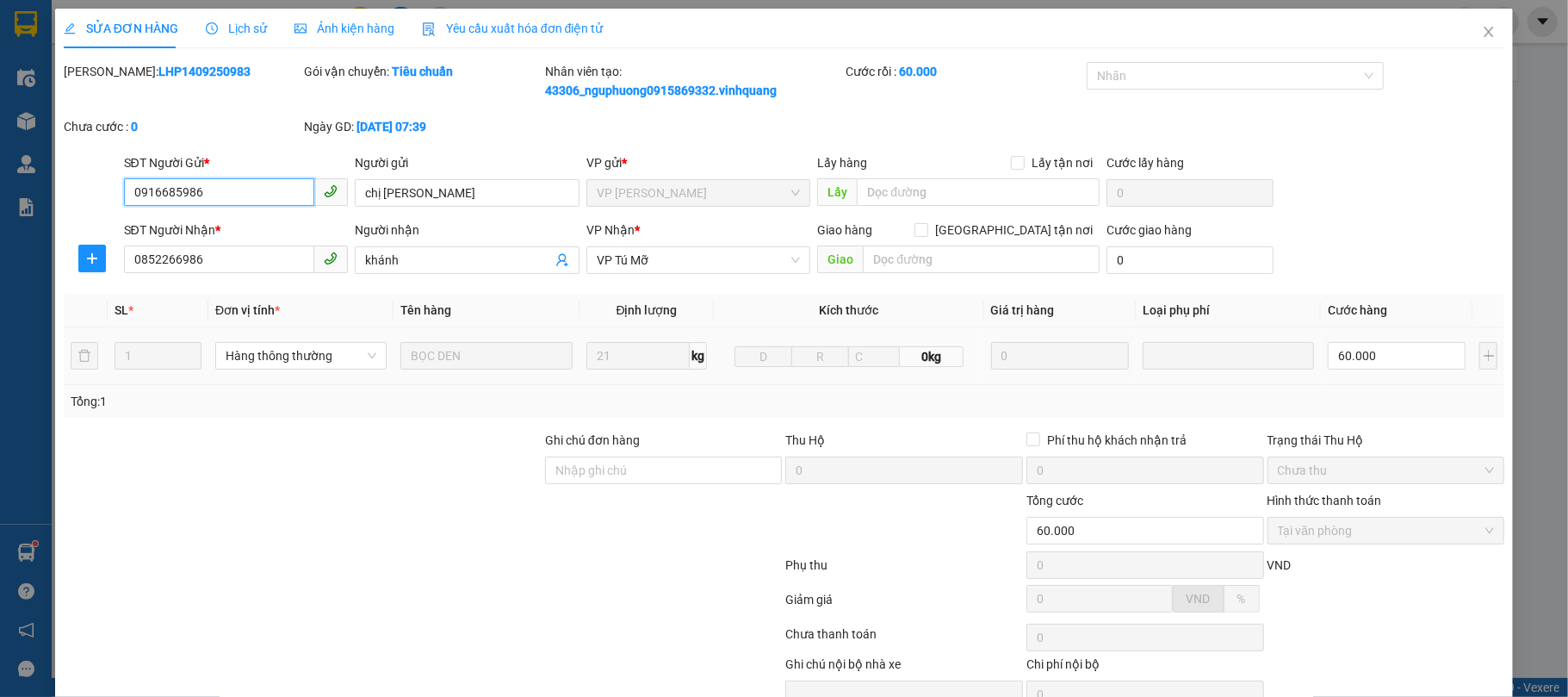
type input "0916685986"
type input "chị điệp"
type input "0852266986"
type input "khánh"
type input "60.000"
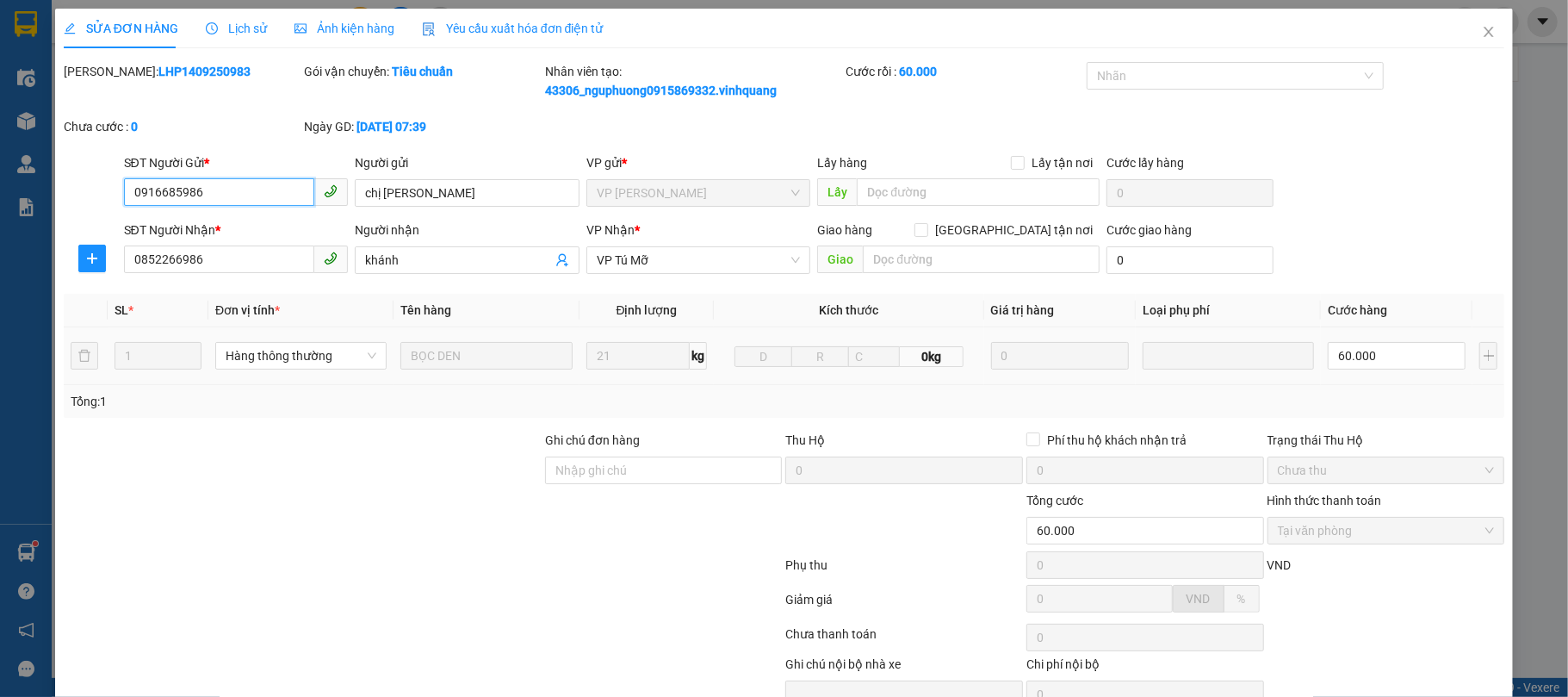
scroll to position [70, 0]
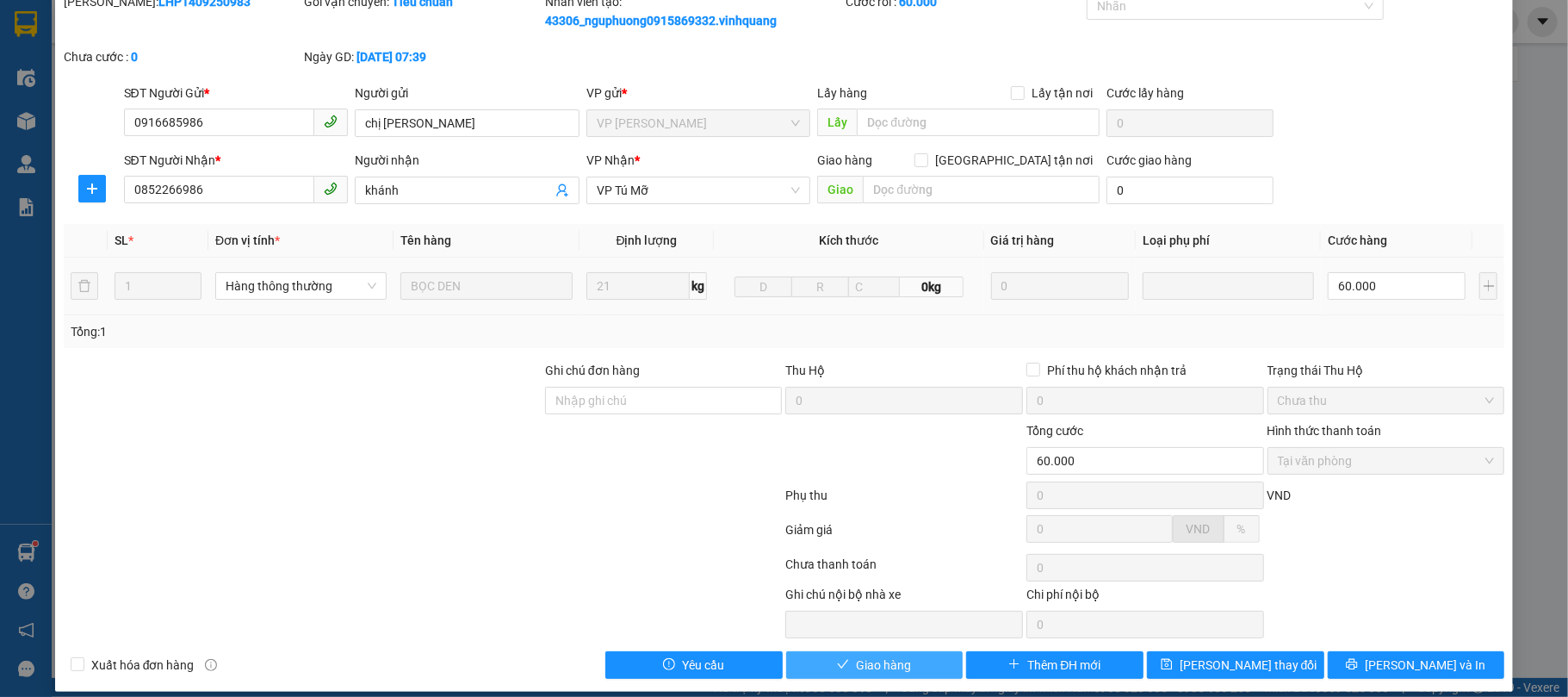
click at [899, 666] on span "Giao hàng" at bounding box center [883, 665] width 56 height 19
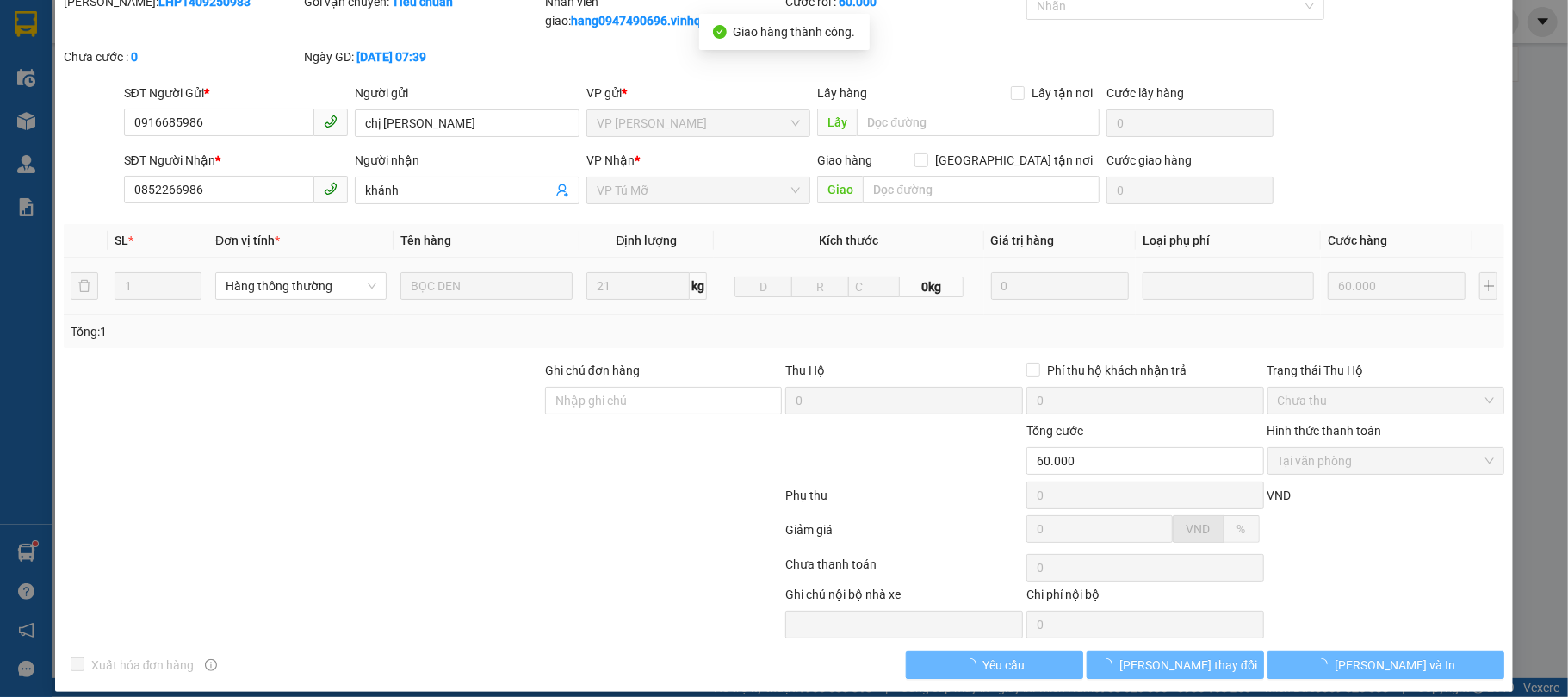
scroll to position [0, 0]
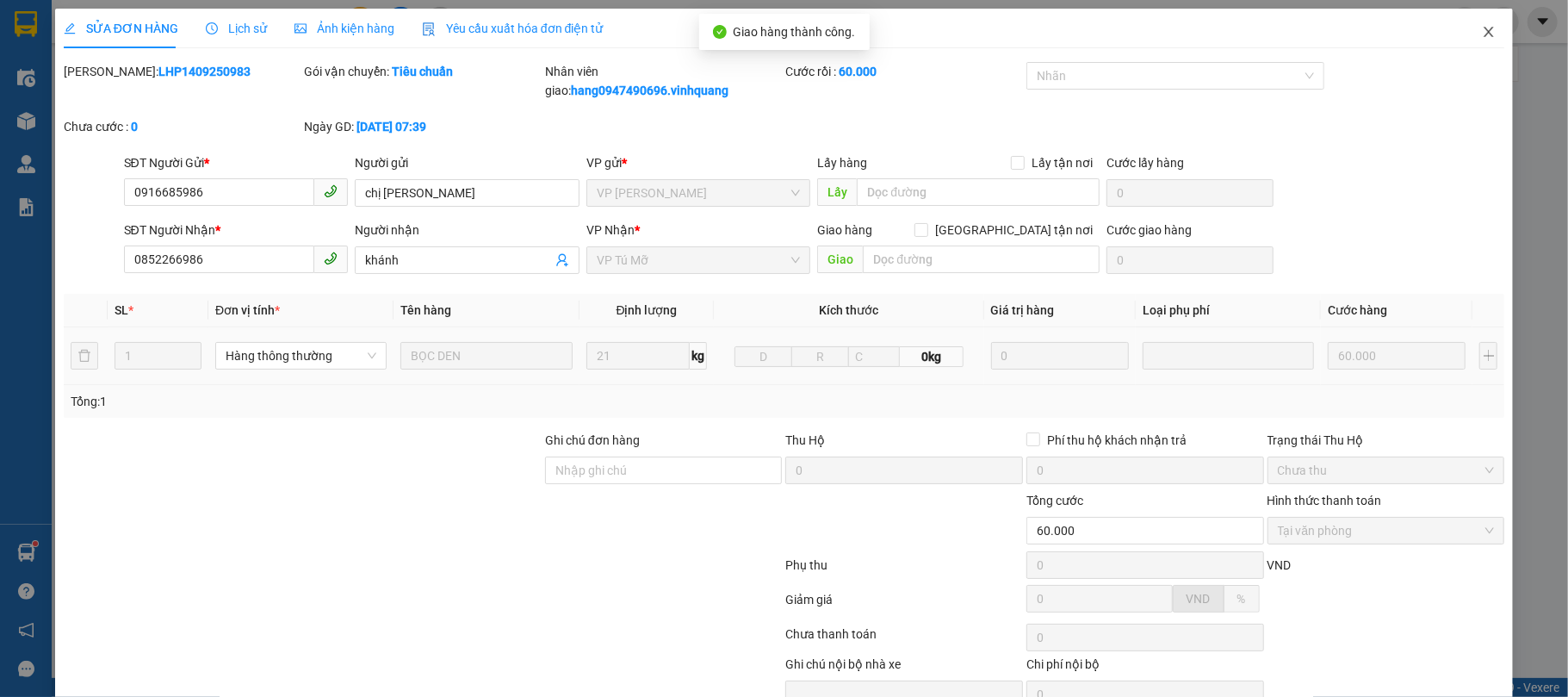
click at [1472, 22] on span "Close" at bounding box center [1488, 32] width 48 height 48
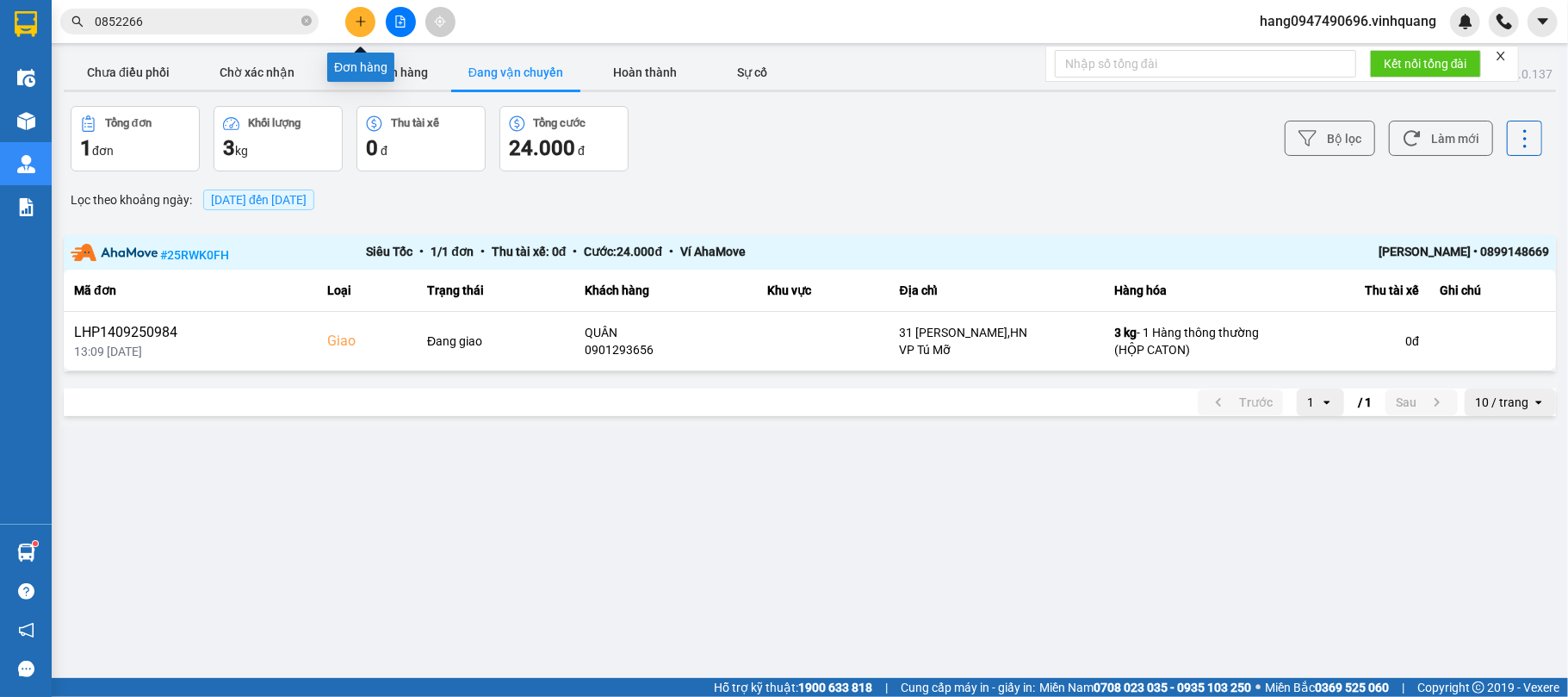
click at [366, 21] on button at bounding box center [361, 22] width 30 height 30
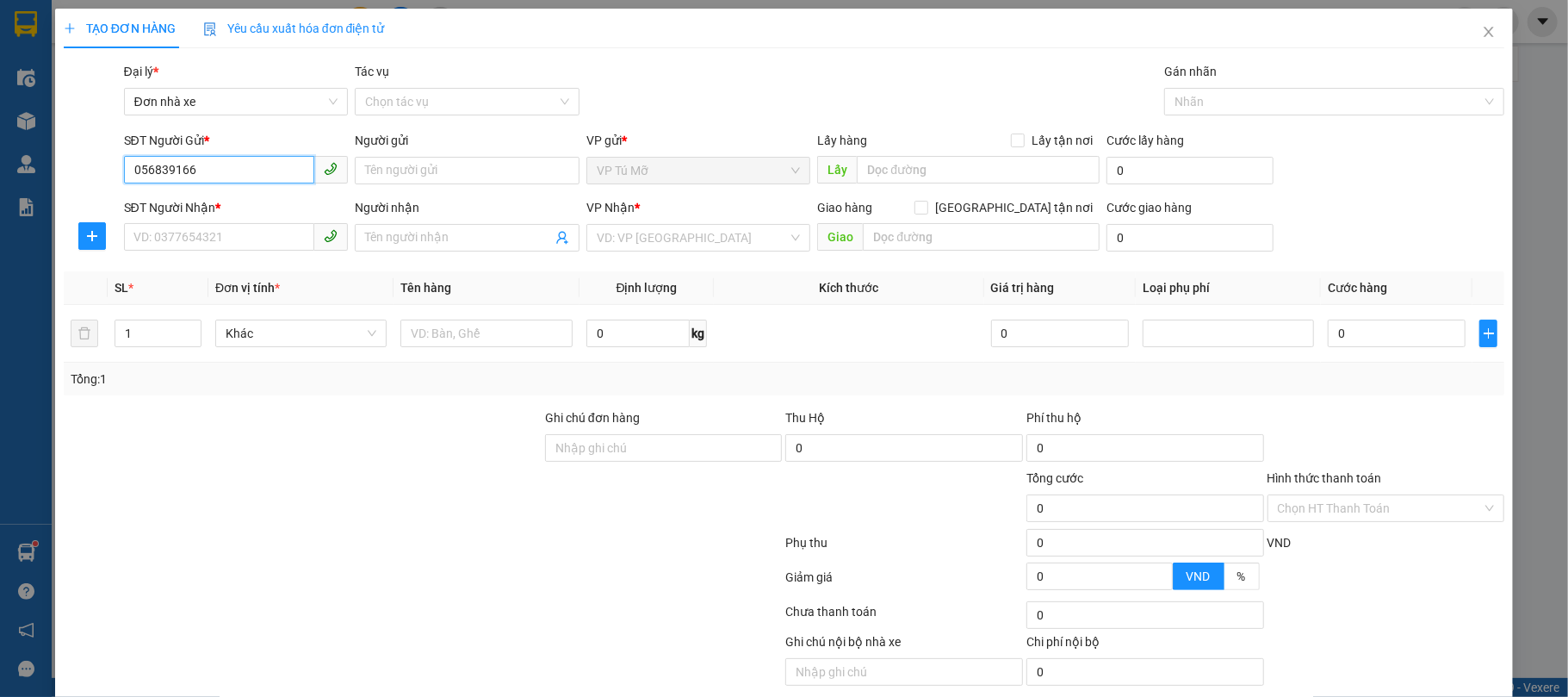
type input "0568391666"
click at [214, 200] on div "0568391666 - vân" at bounding box center [234, 205] width 202 height 19
type input "vân"
type input "0967265666"
type input "[PERSON_NAME]"
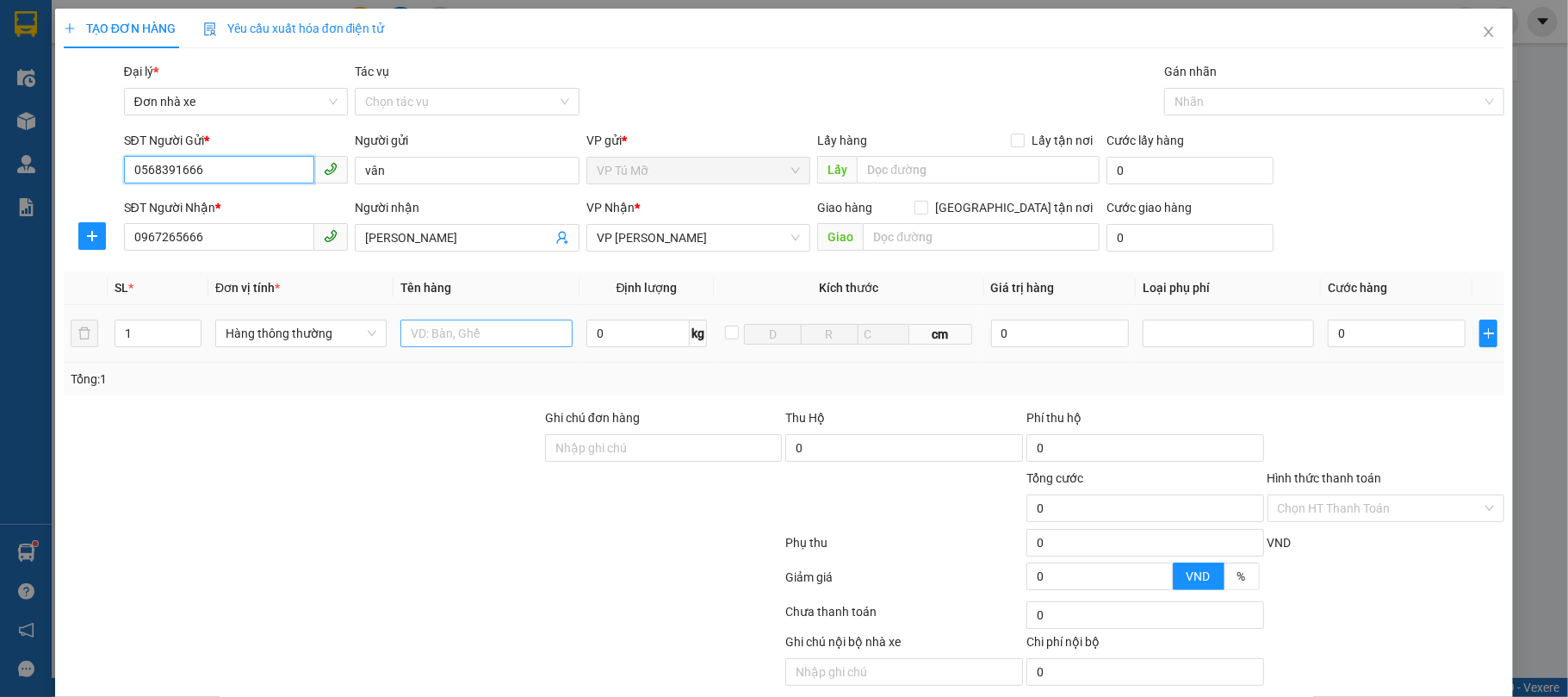
type input "0568391666"
click at [468, 327] on input "text" at bounding box center [486, 332] width 171 height 27
type input "bọc đen"
click at [646, 341] on input "0" at bounding box center [639, 332] width 105 height 27
type input "1"
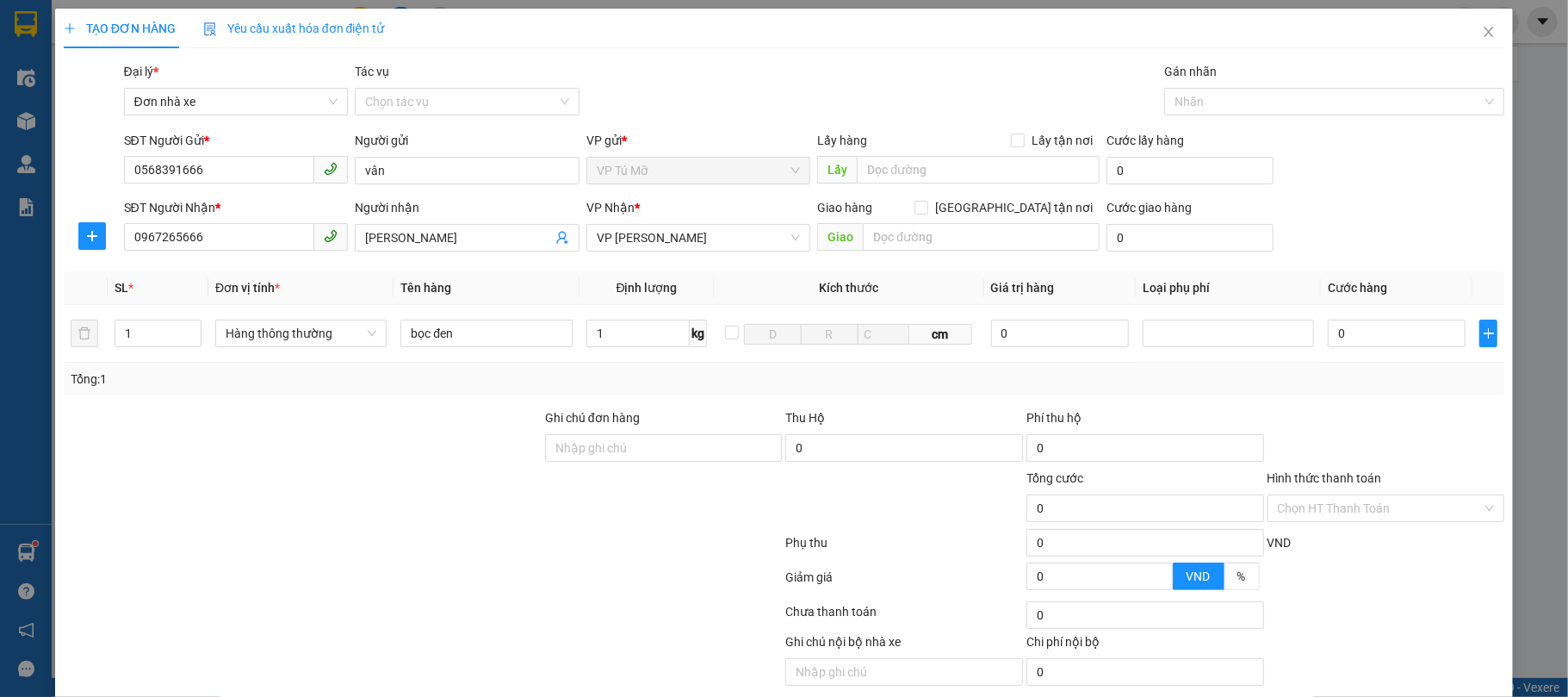
click at [725, 403] on div "Transit Pickup Surcharge Ids Transit Deliver Surcharge Ids Transit Deliver Surc…" at bounding box center [784, 394] width 1442 height 664
type input "30.000"
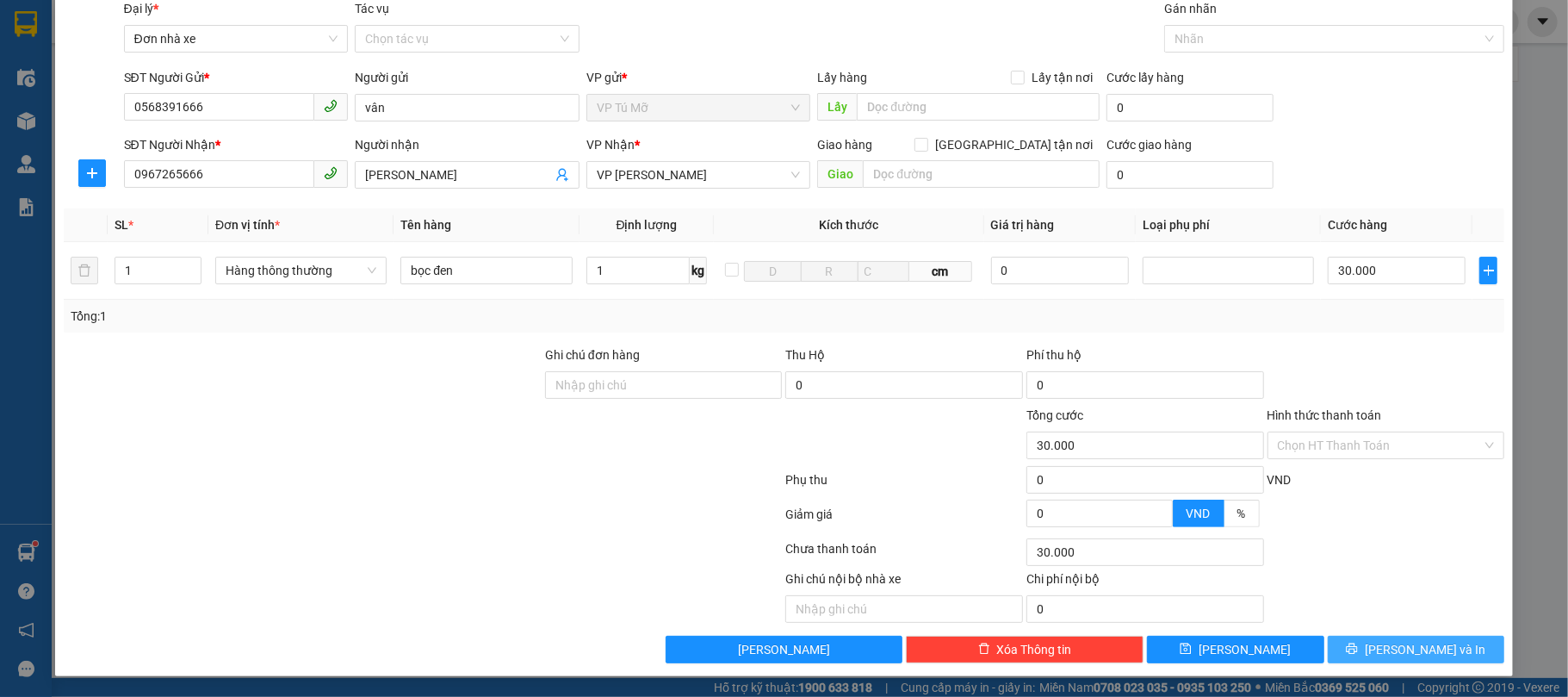
click at [1424, 649] on span "[PERSON_NAME] và In" at bounding box center [1425, 649] width 121 height 19
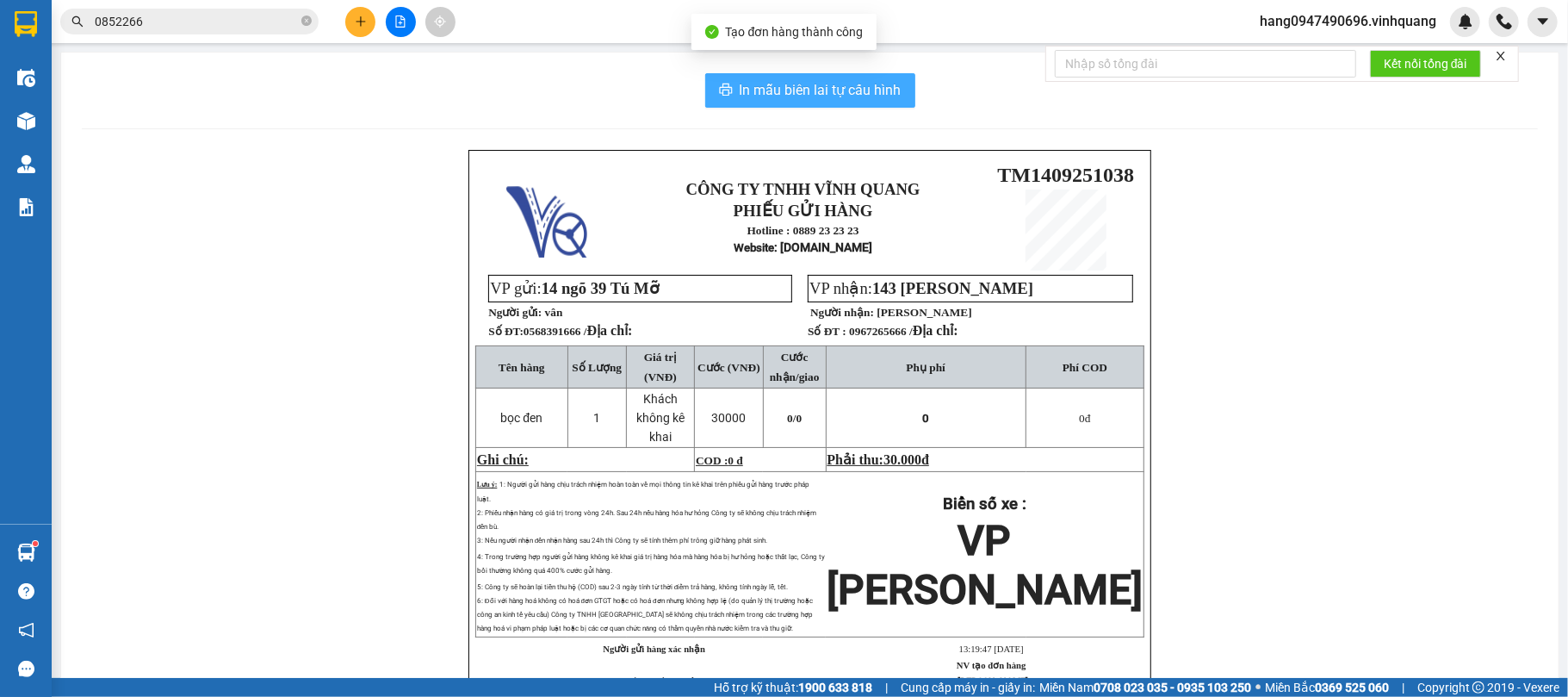
click at [793, 85] on span "In mẫu biên lai tự cấu hình" at bounding box center [820, 89] width 162 height 22
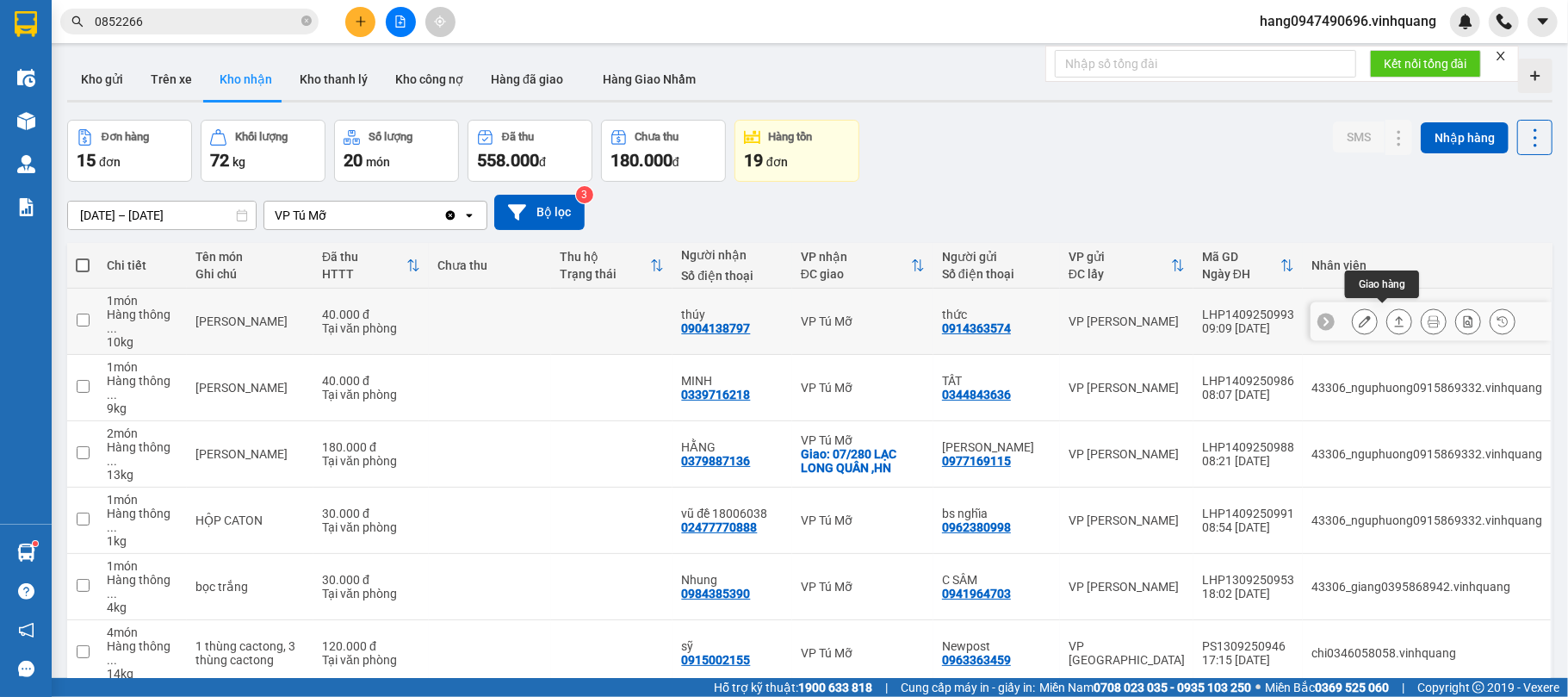
click at [1393, 316] on icon at bounding box center [1398, 321] width 12 height 12
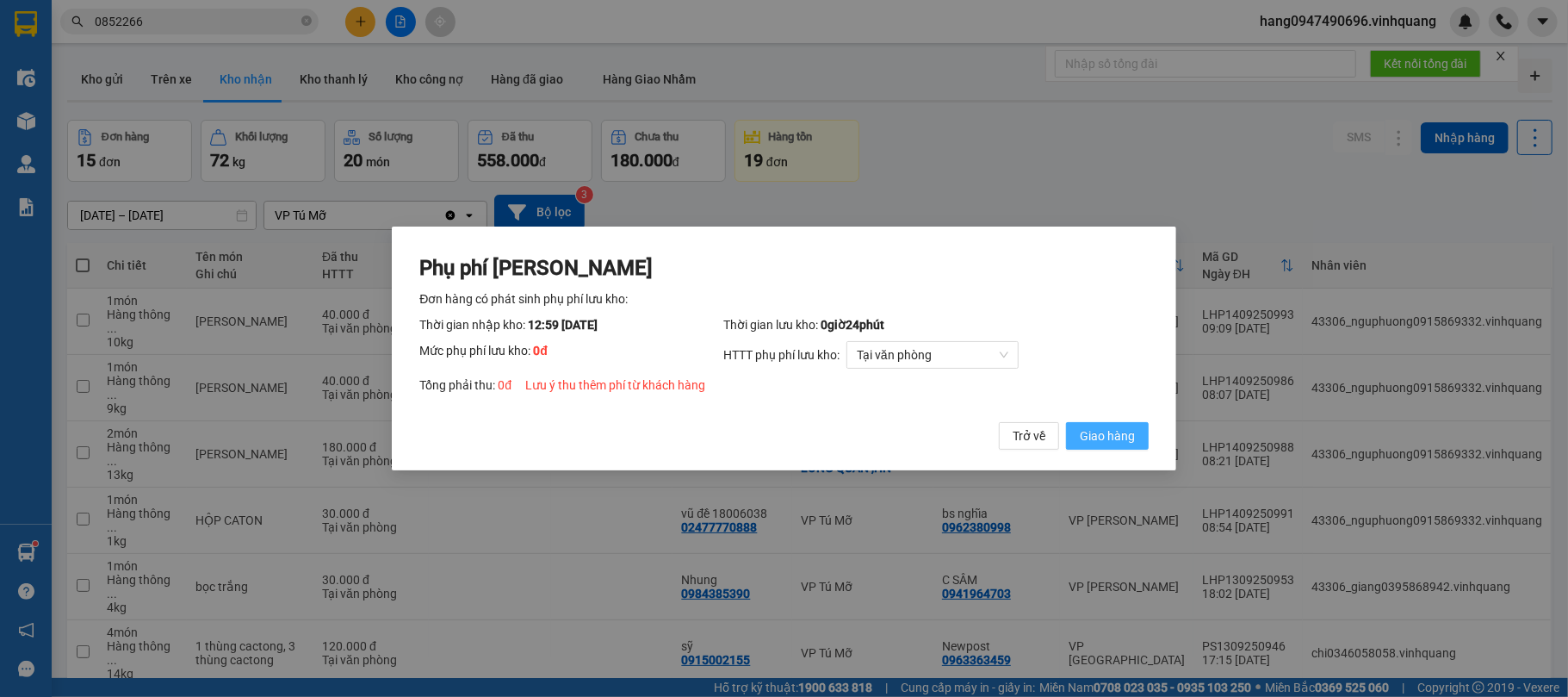
click at [1097, 442] on span "Giao hàng" at bounding box center [1107, 436] width 56 height 19
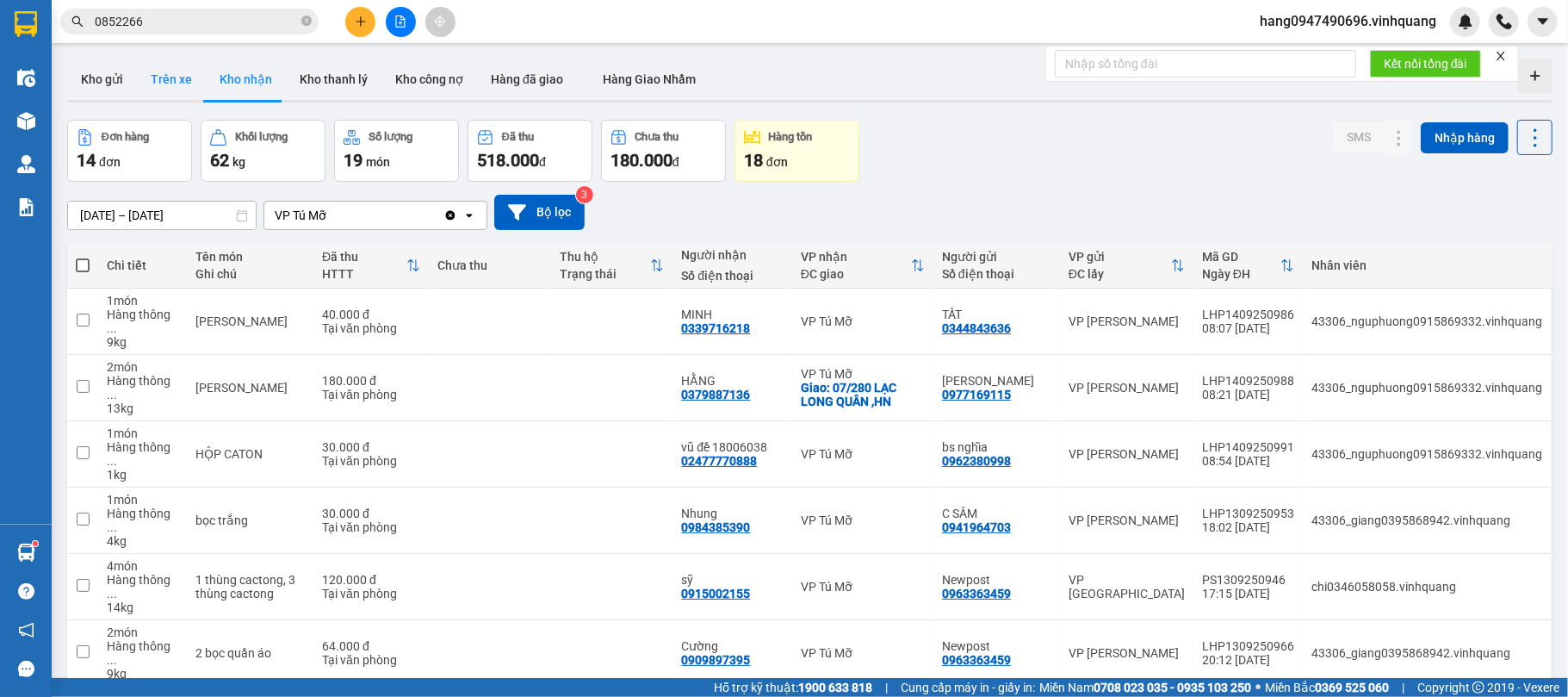
click at [167, 75] on button "Trên xe" at bounding box center [170, 79] width 69 height 41
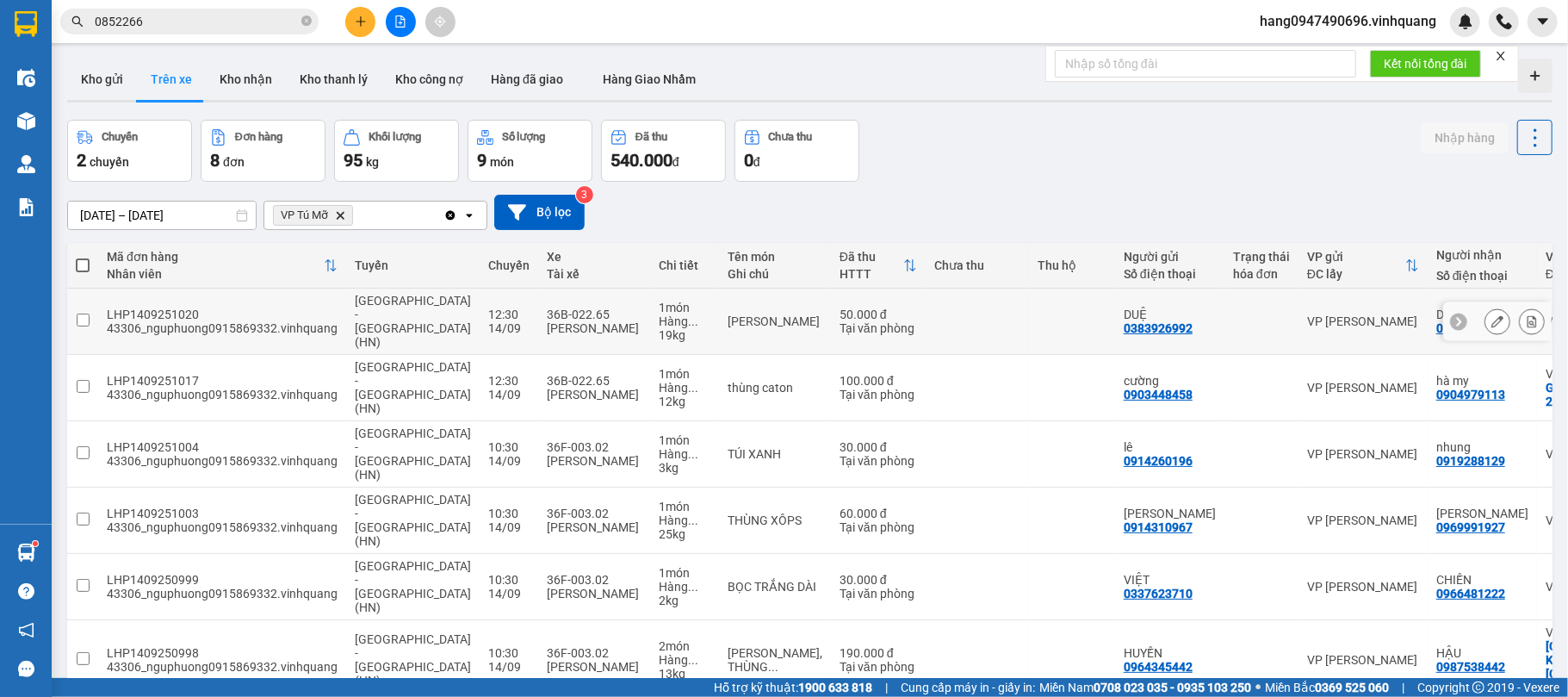
scroll to position [112, 0]
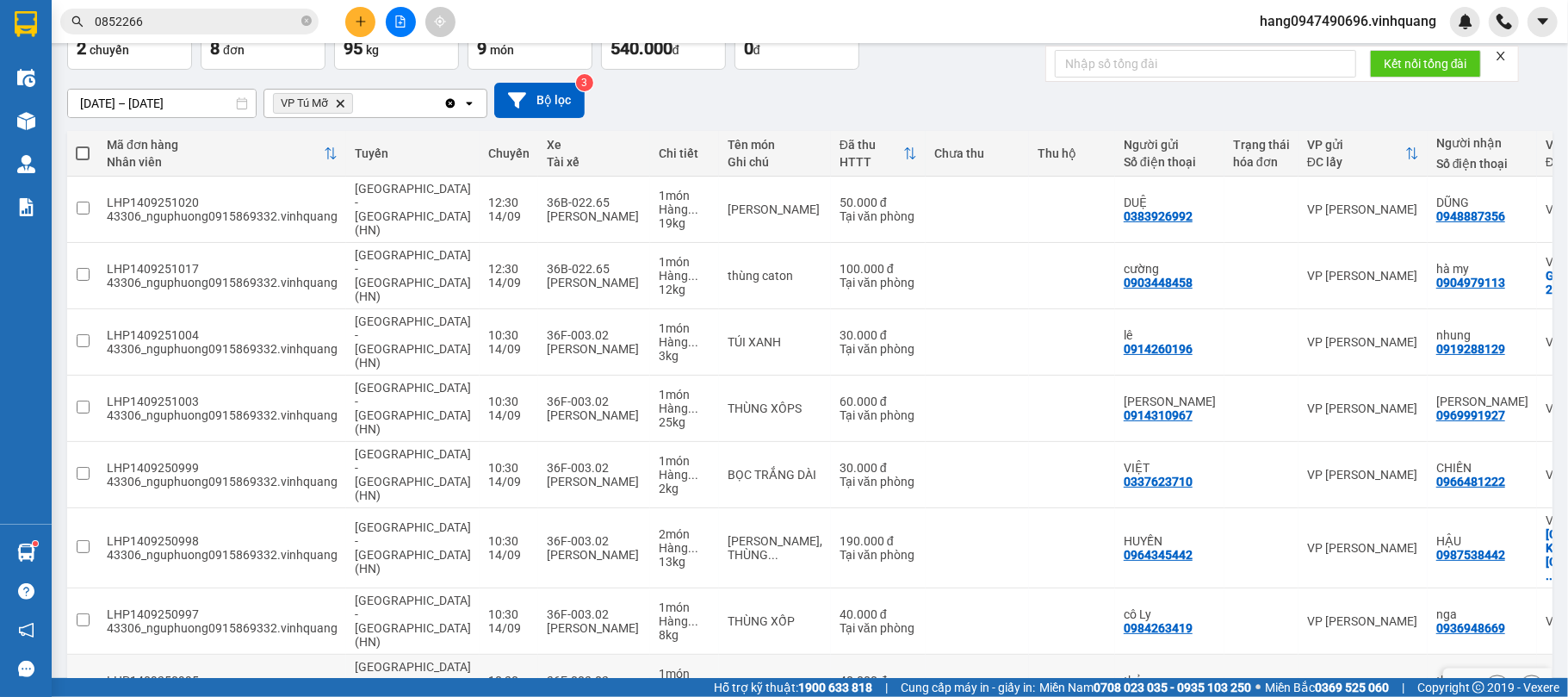
click at [488, 688] on div "14/09" at bounding box center [509, 694] width 41 height 14
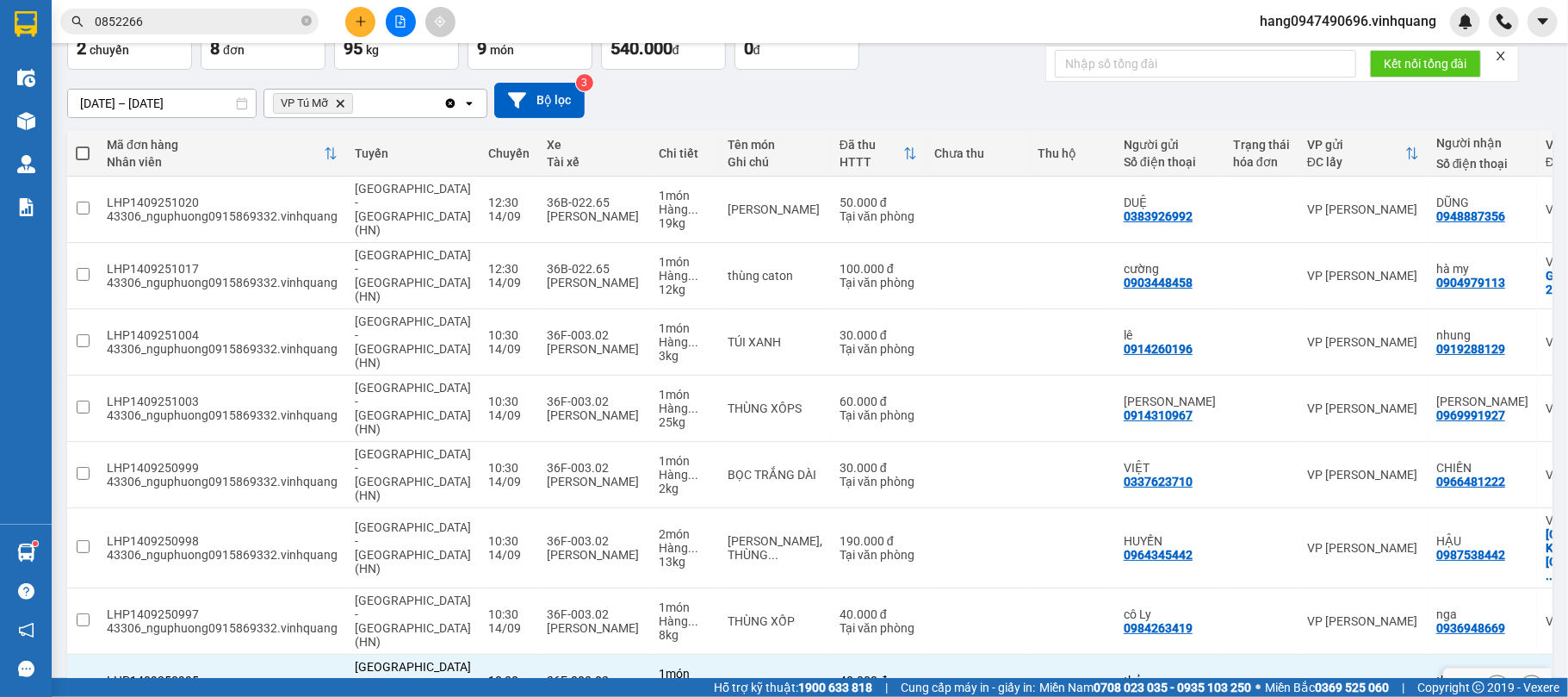
checkbox input "true"
click at [547, 621] on div "[PERSON_NAME]" at bounding box center [594, 627] width 95 height 14
checkbox input "false"
click at [488, 534] on div "10:30" at bounding box center [509, 541] width 41 height 14
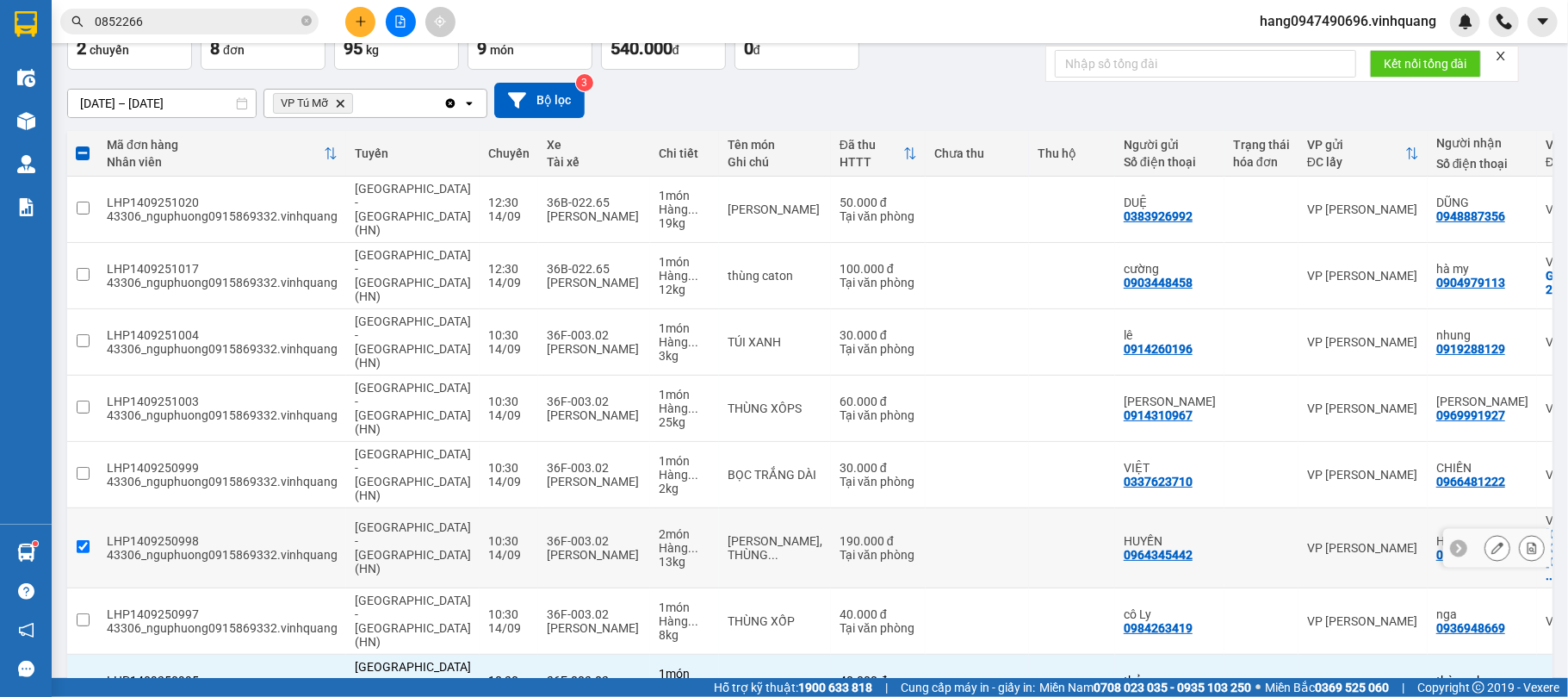
checkbox input "true"
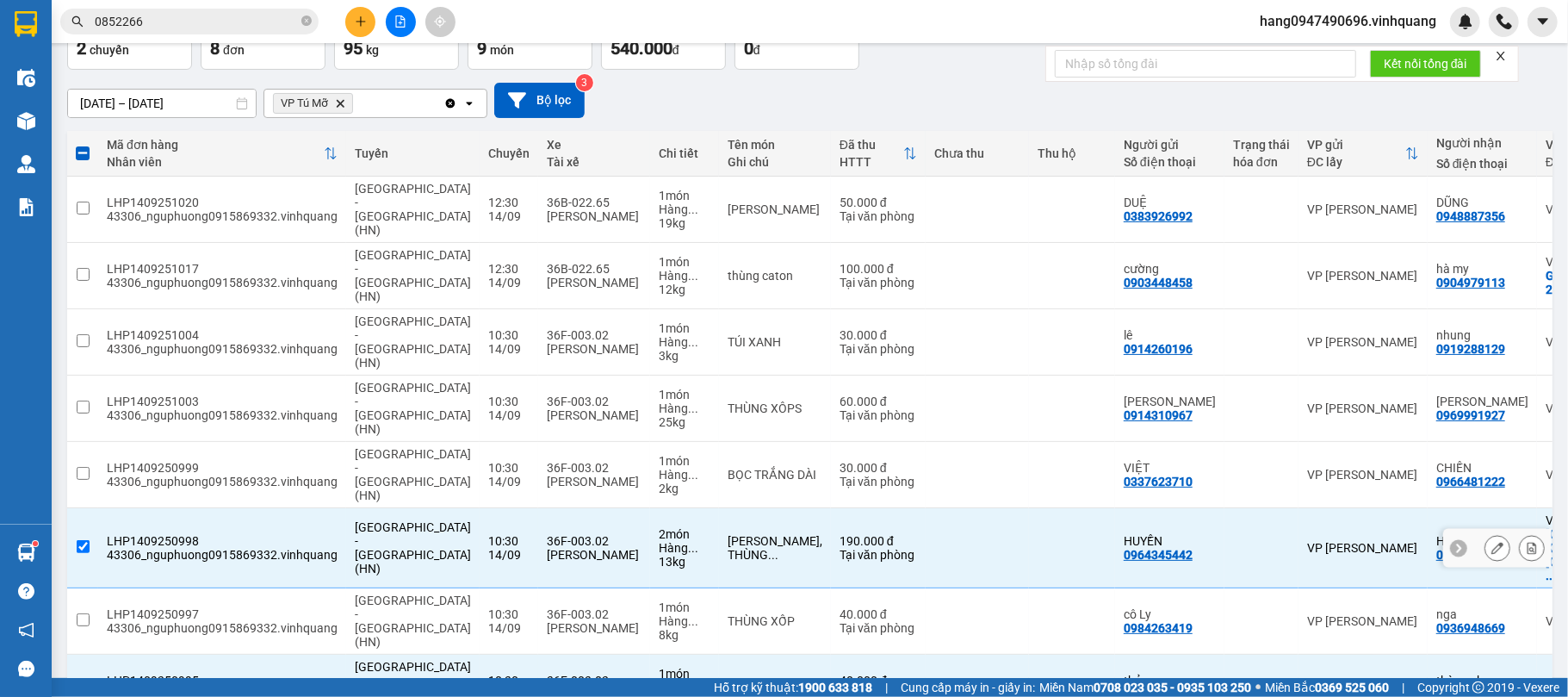
click at [488, 608] on div "10:30" at bounding box center [509, 614] width 41 height 14
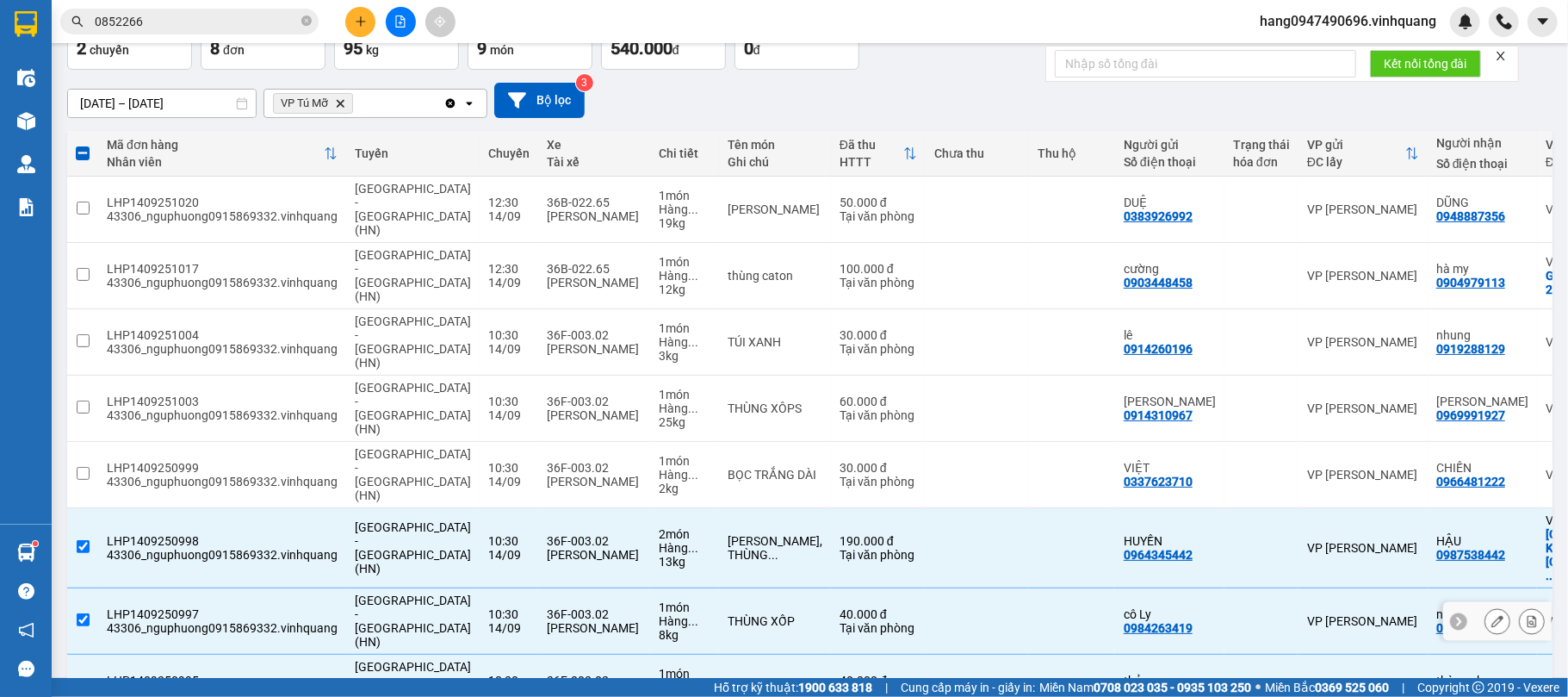
checkbox input "true"
click at [479, 442] on td "10:30 14/09" at bounding box center [509, 475] width 58 height 66
checkbox input "true"
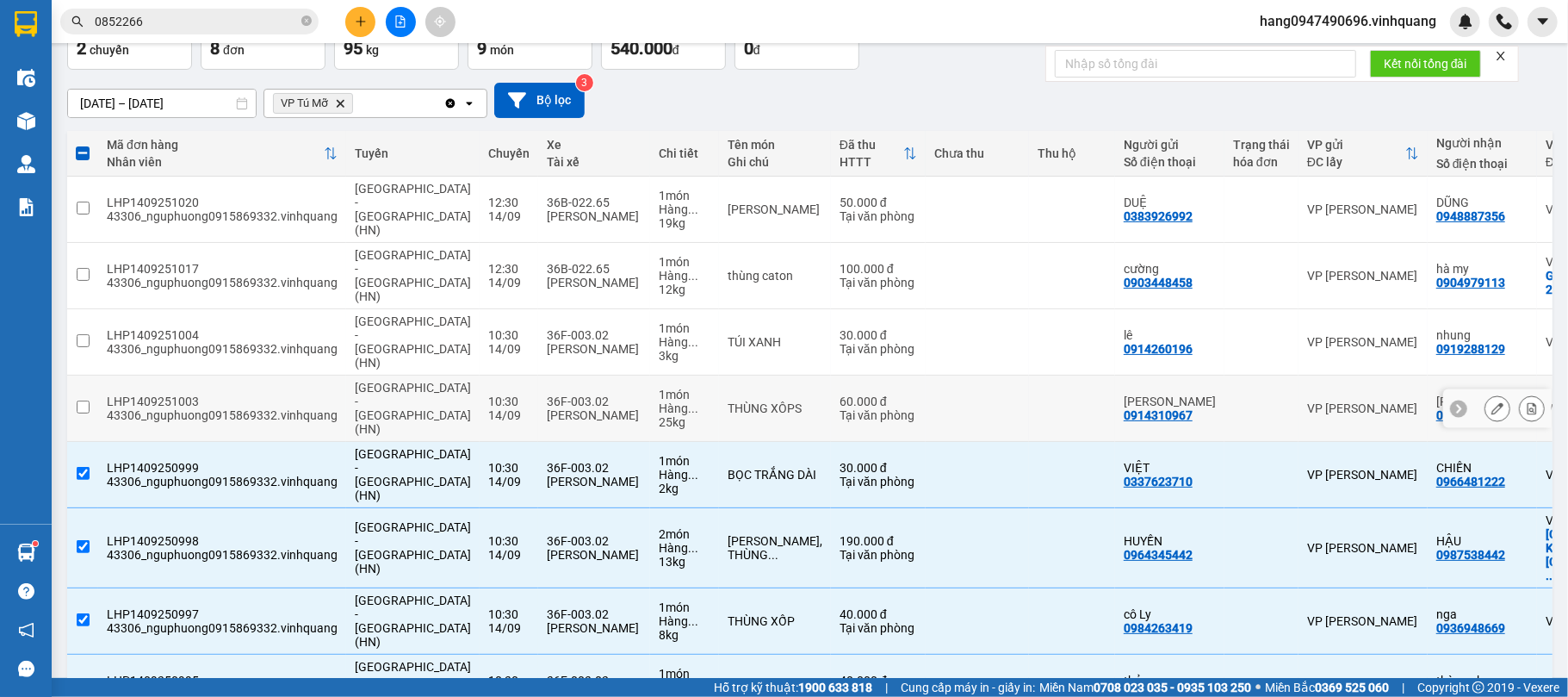
click at [538, 376] on td "36F-003.02 Nguyễn Anh Tuấn" at bounding box center [593, 409] width 112 height 66
checkbox input "true"
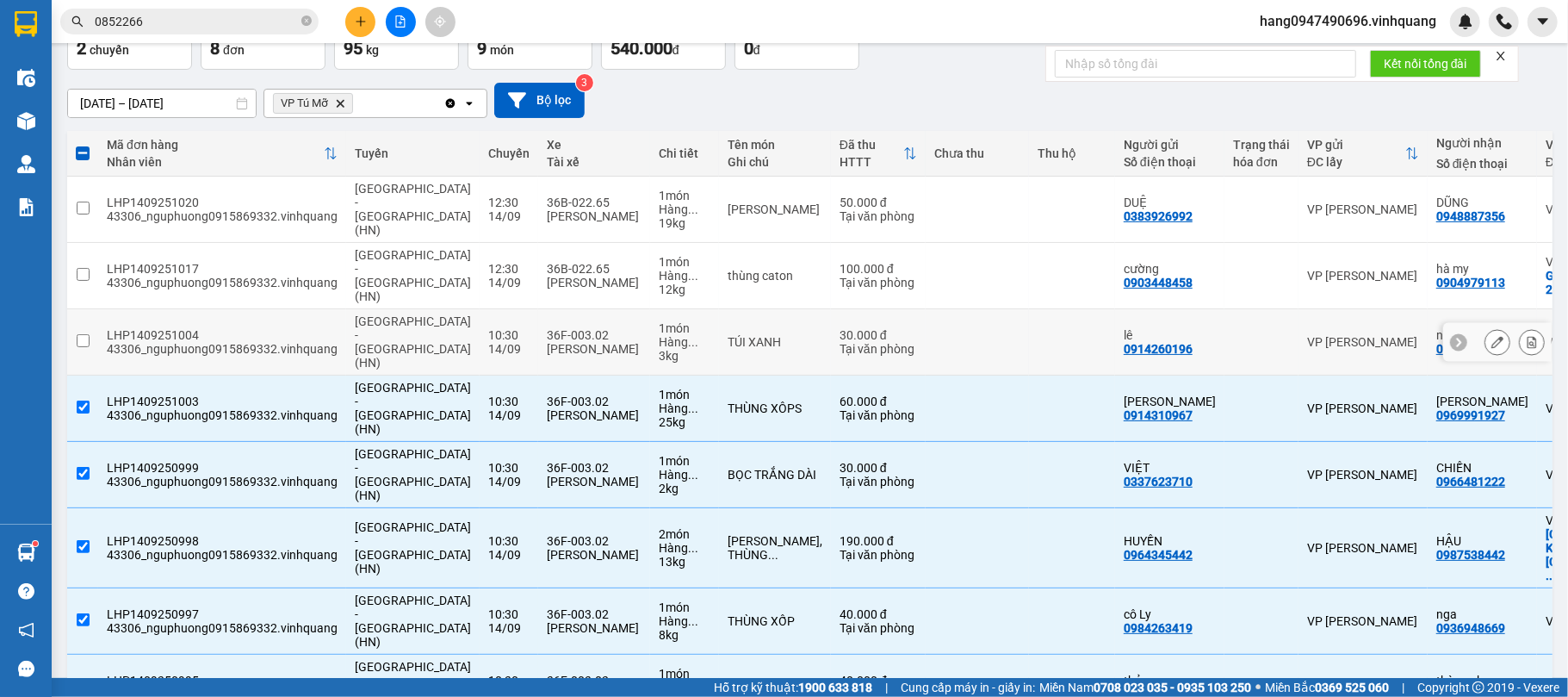
click at [547, 342] on div "[PERSON_NAME]" at bounding box center [594, 348] width 95 height 14
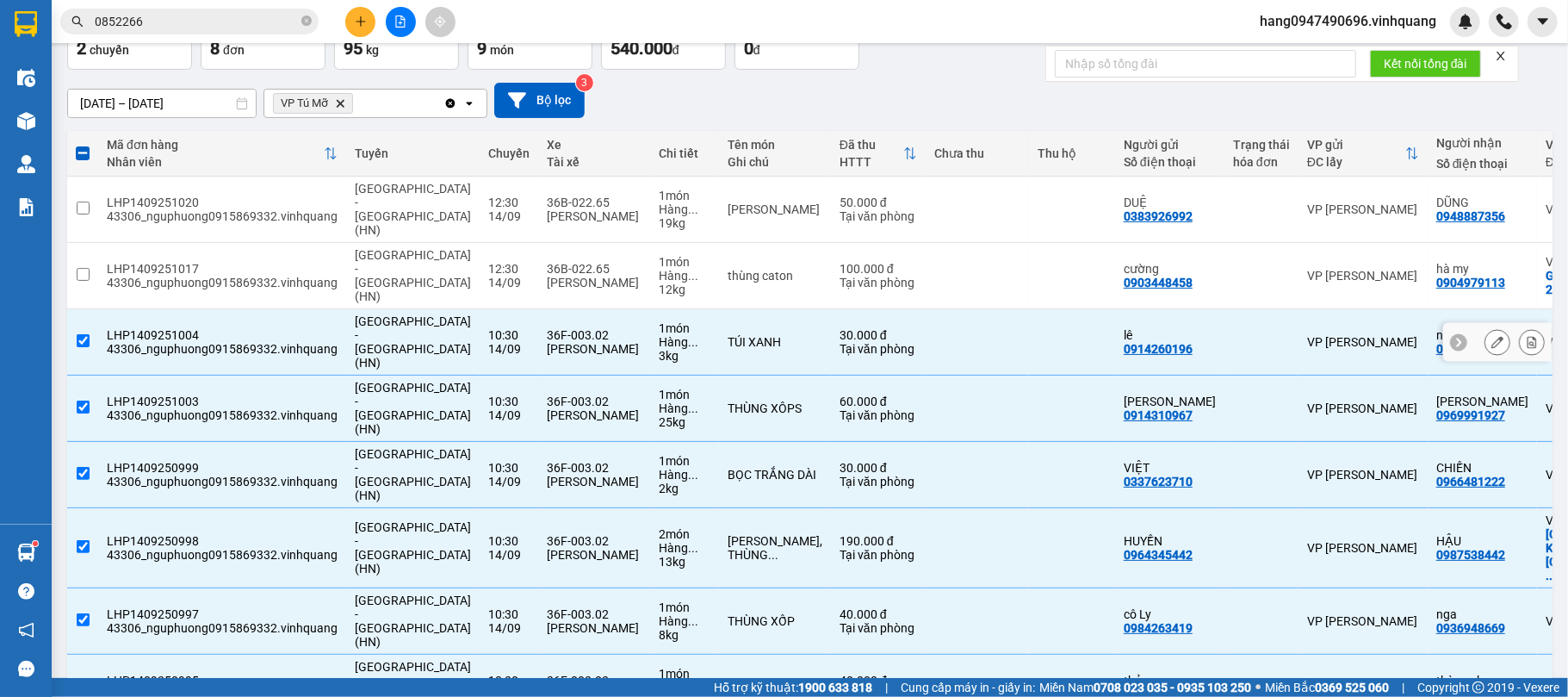
scroll to position [0, 0]
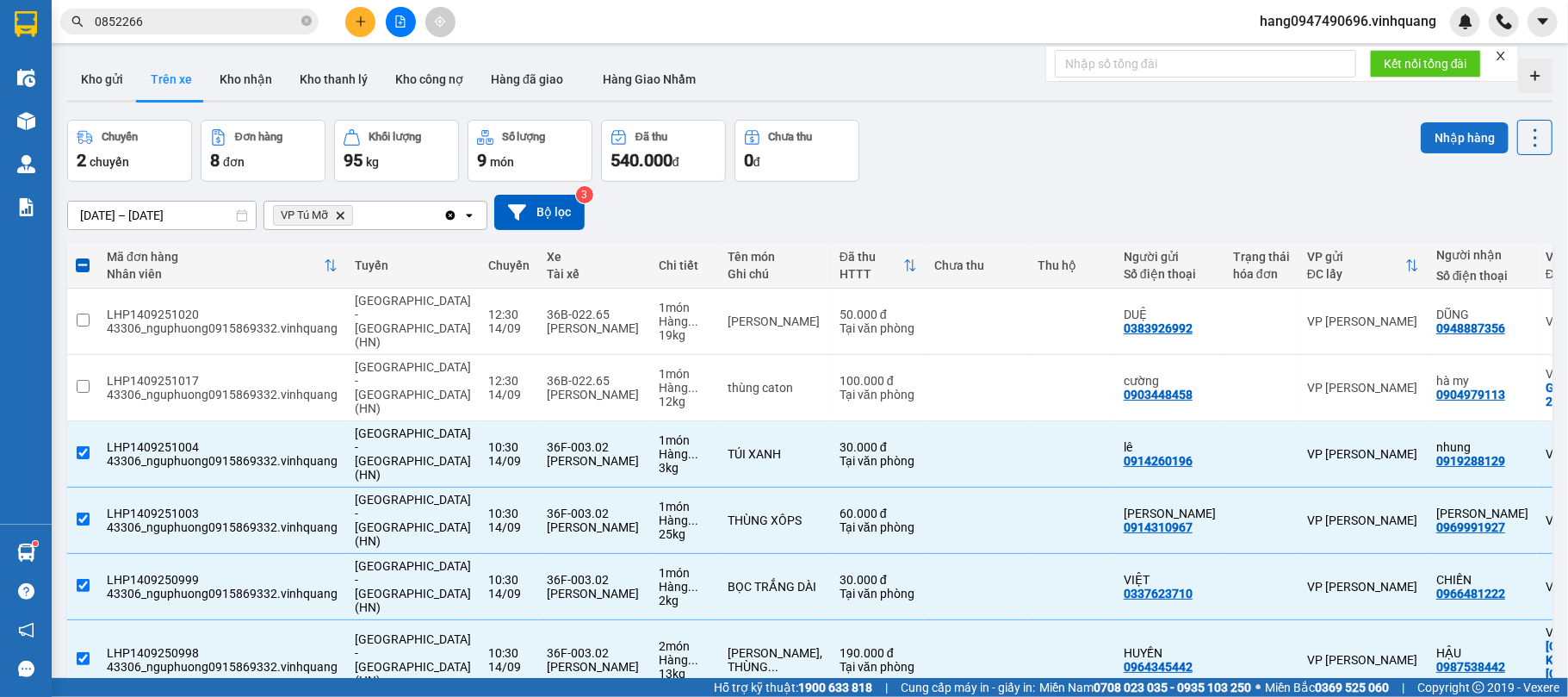
click at [1438, 138] on button "Nhập hàng" at bounding box center [1464, 138] width 88 height 31
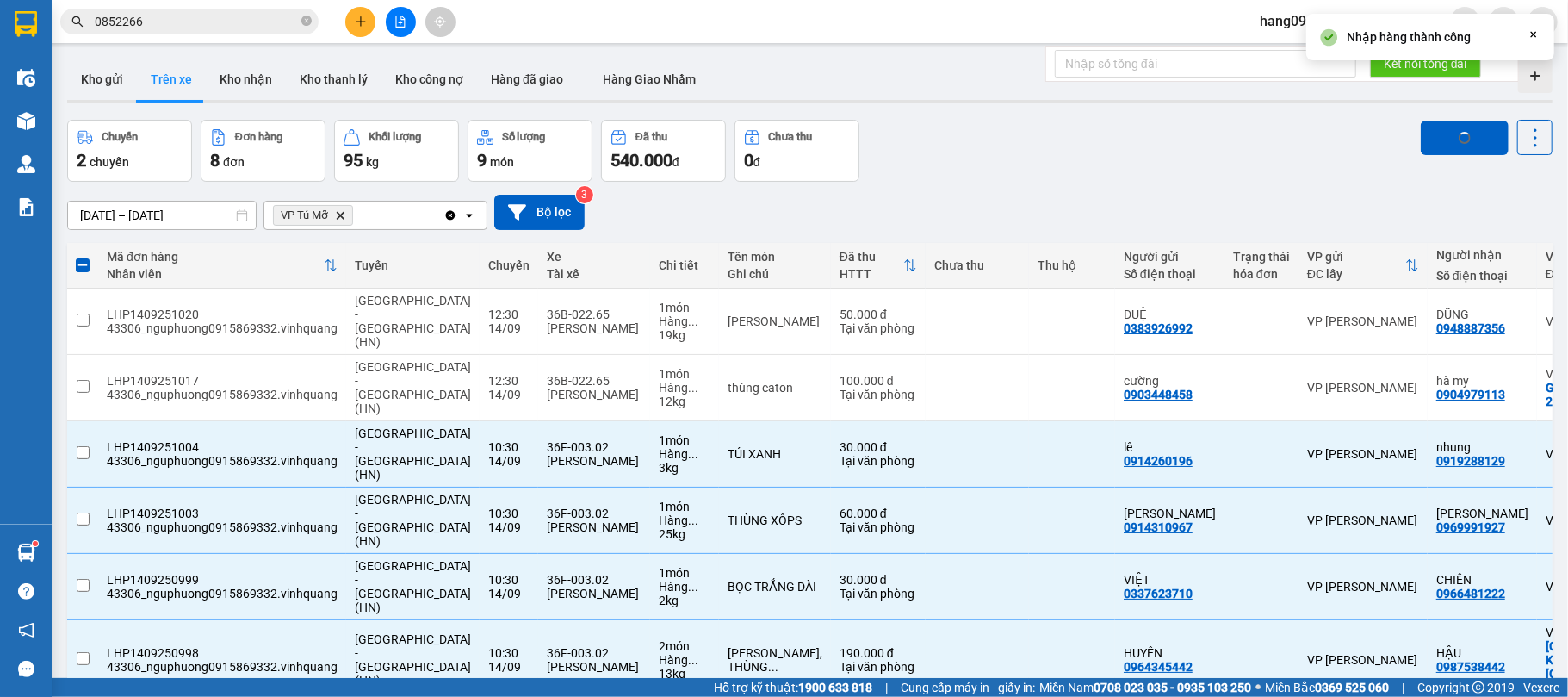
checkbox input "false"
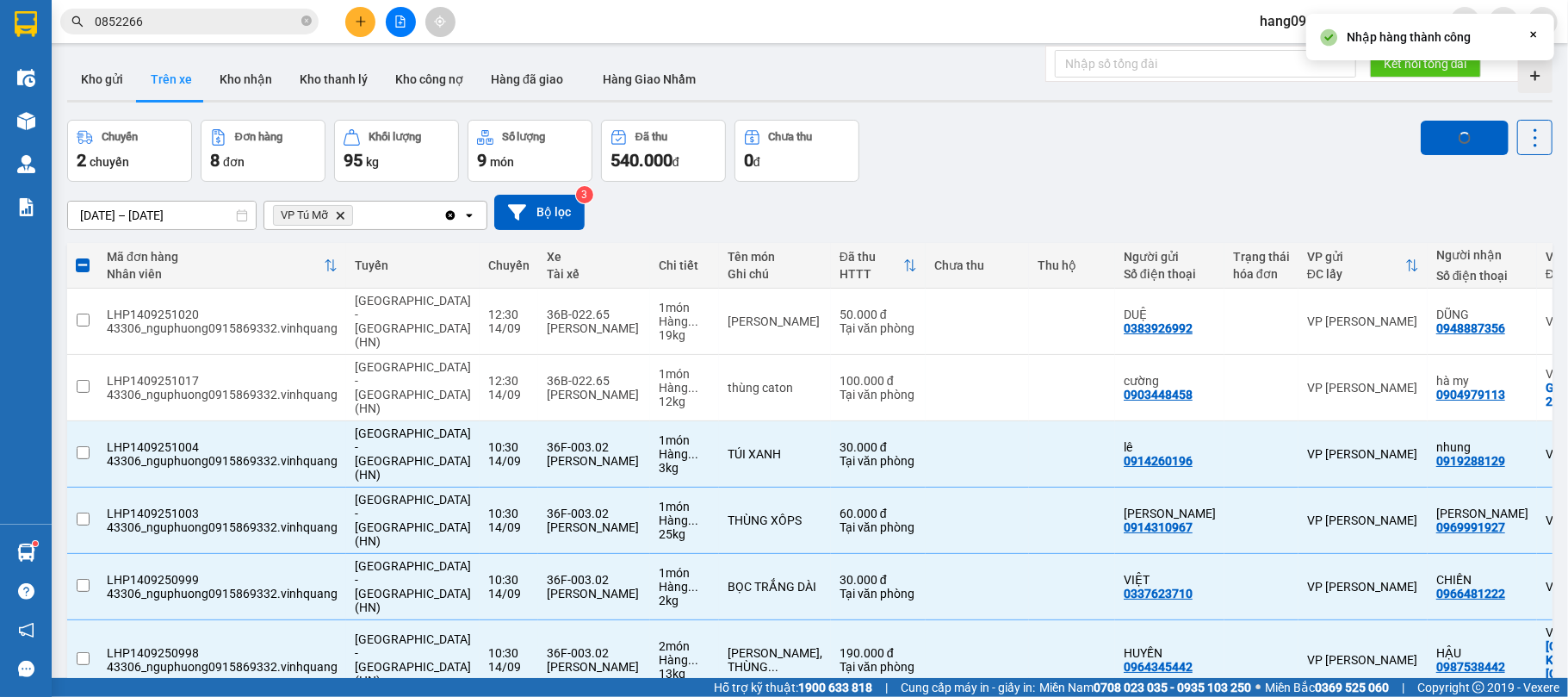
checkbox input "false"
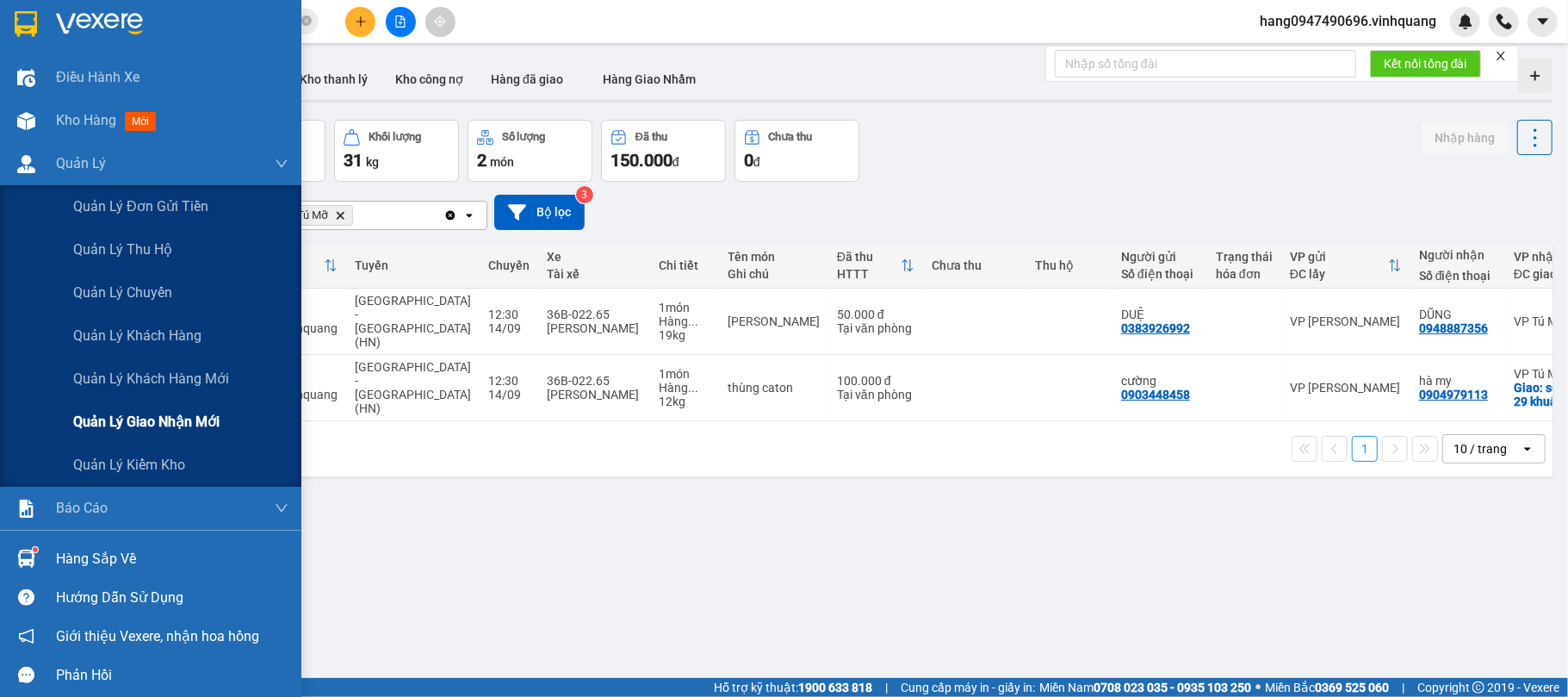
click at [181, 426] on span "Quản lý giao nhận mới" at bounding box center [146, 421] width 146 height 22
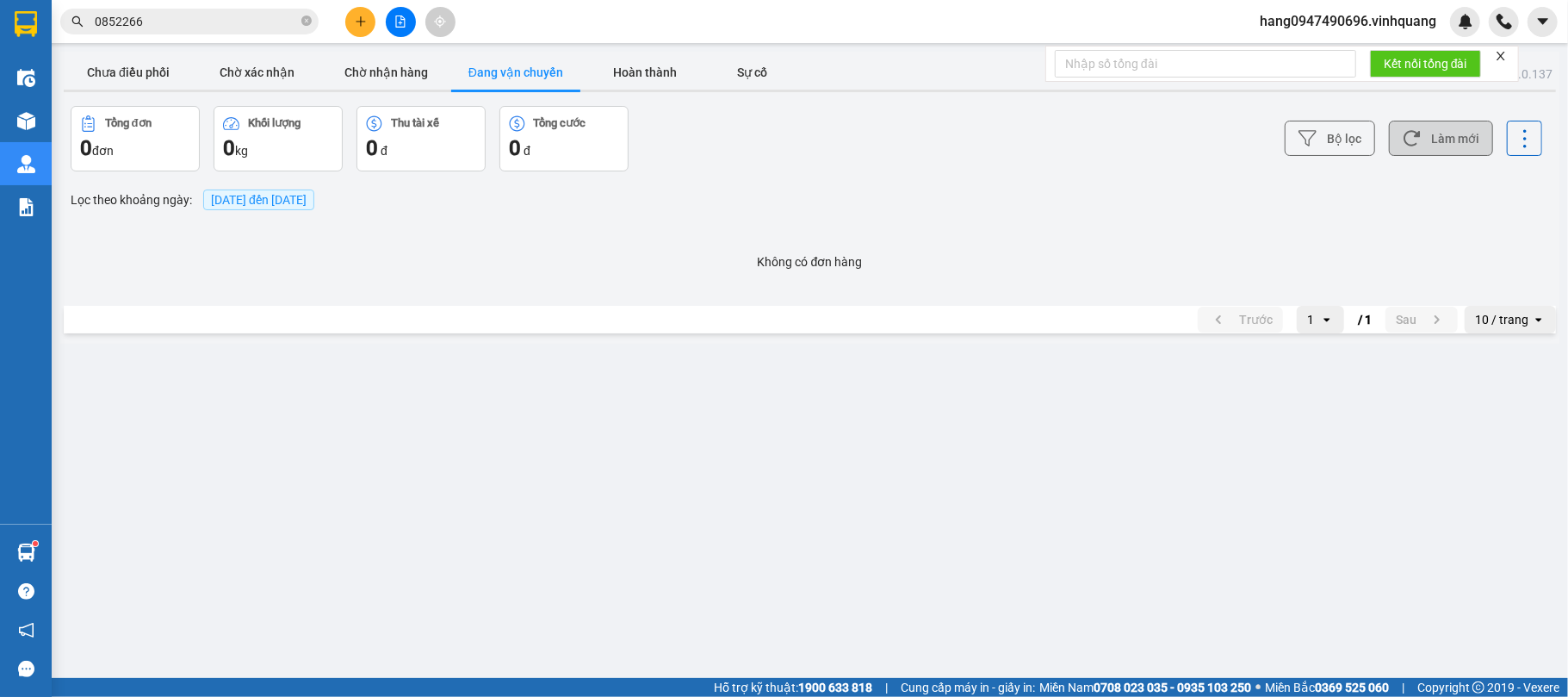
click at [1426, 142] on button "Làm mới" at bounding box center [1441, 138] width 105 height 35
click at [1424, 142] on button "Làm mới" at bounding box center [1441, 138] width 105 height 35
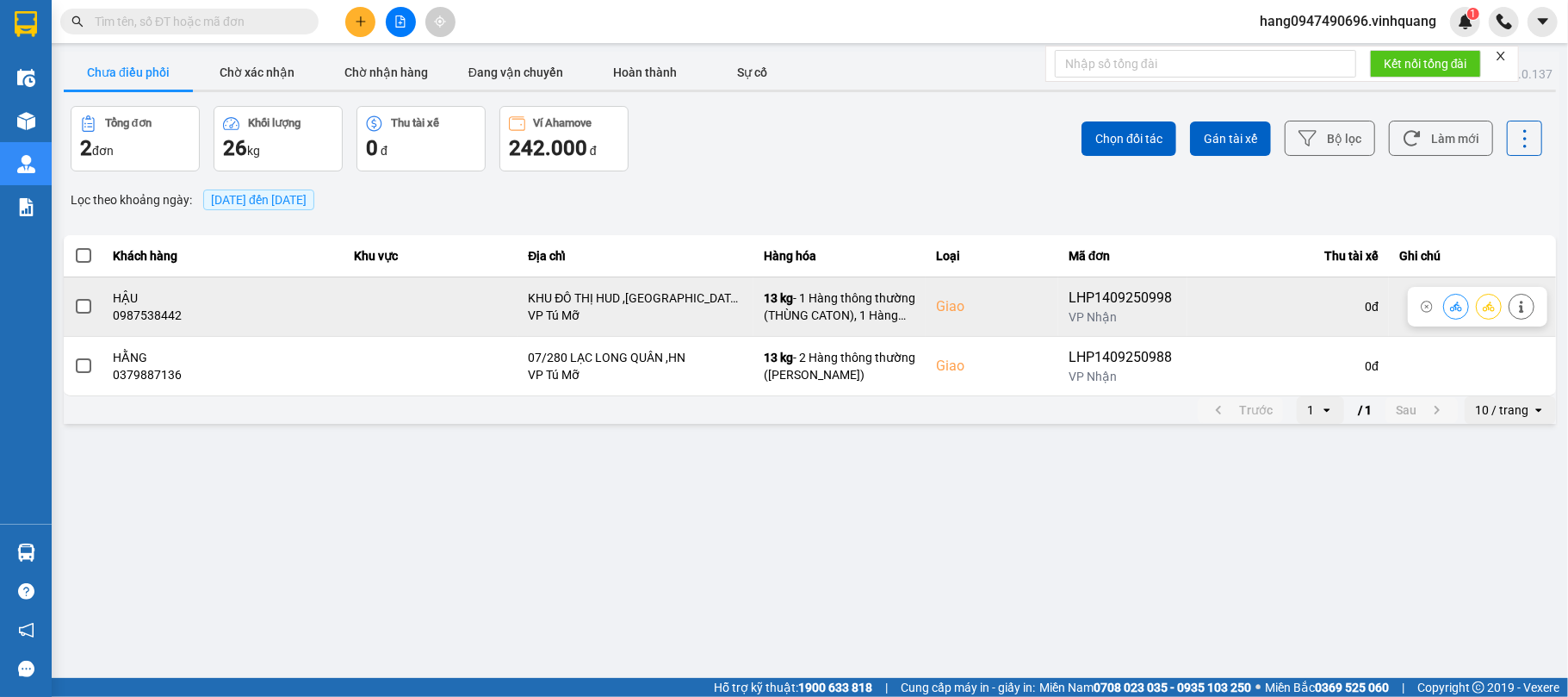
click at [169, 318] on div "0987538442" at bounding box center [224, 315] width 220 height 17
copy div "0987538442"
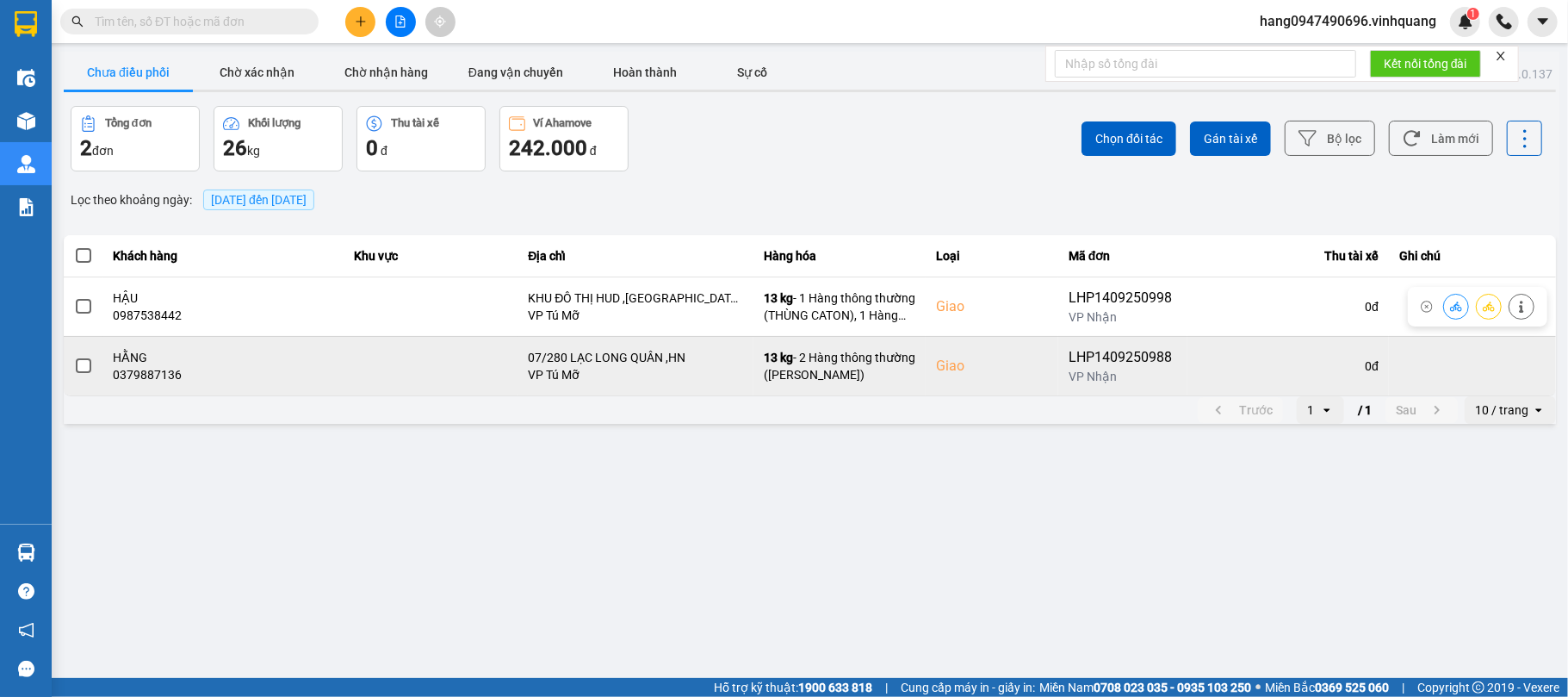
click at [233, 353] on div "HẰNG" at bounding box center [224, 357] width 220 height 17
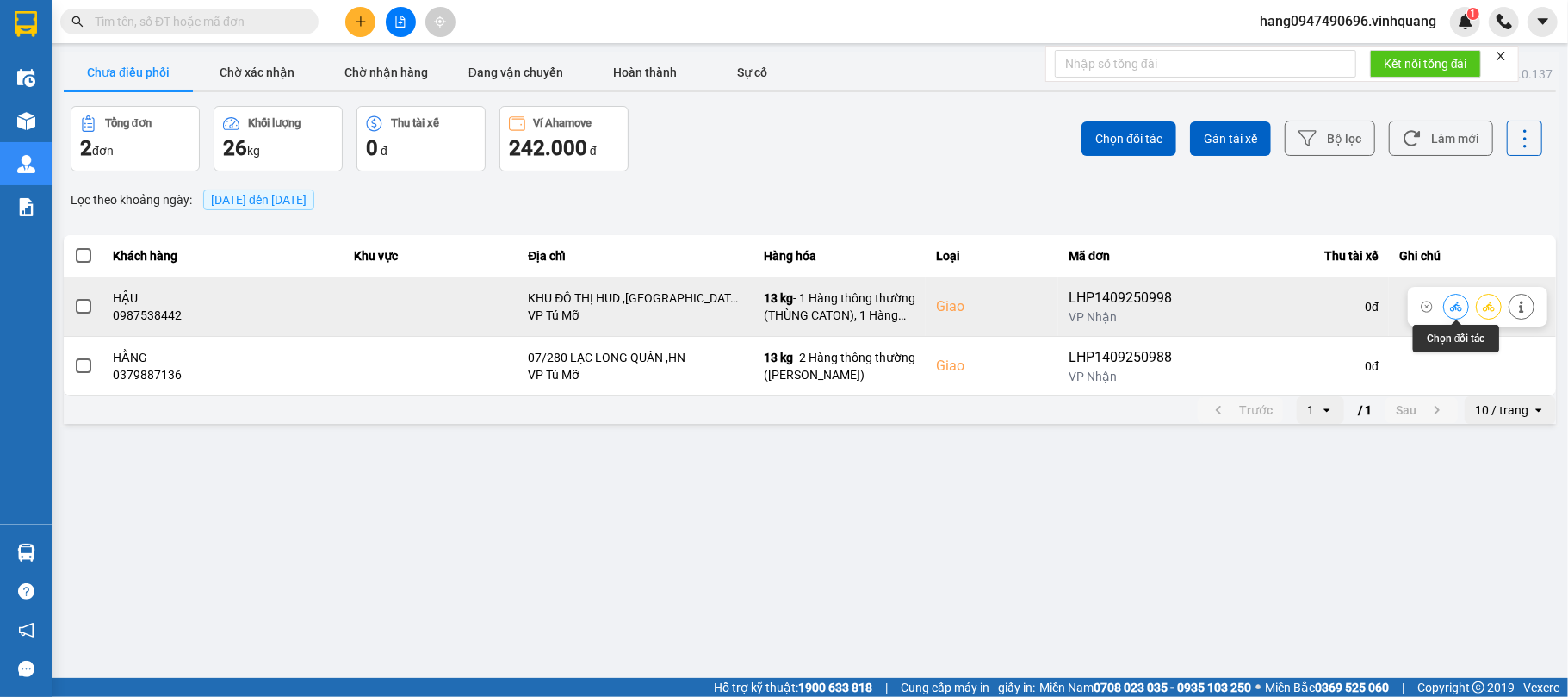
click at [1448, 300] on button at bounding box center [1456, 306] width 24 height 30
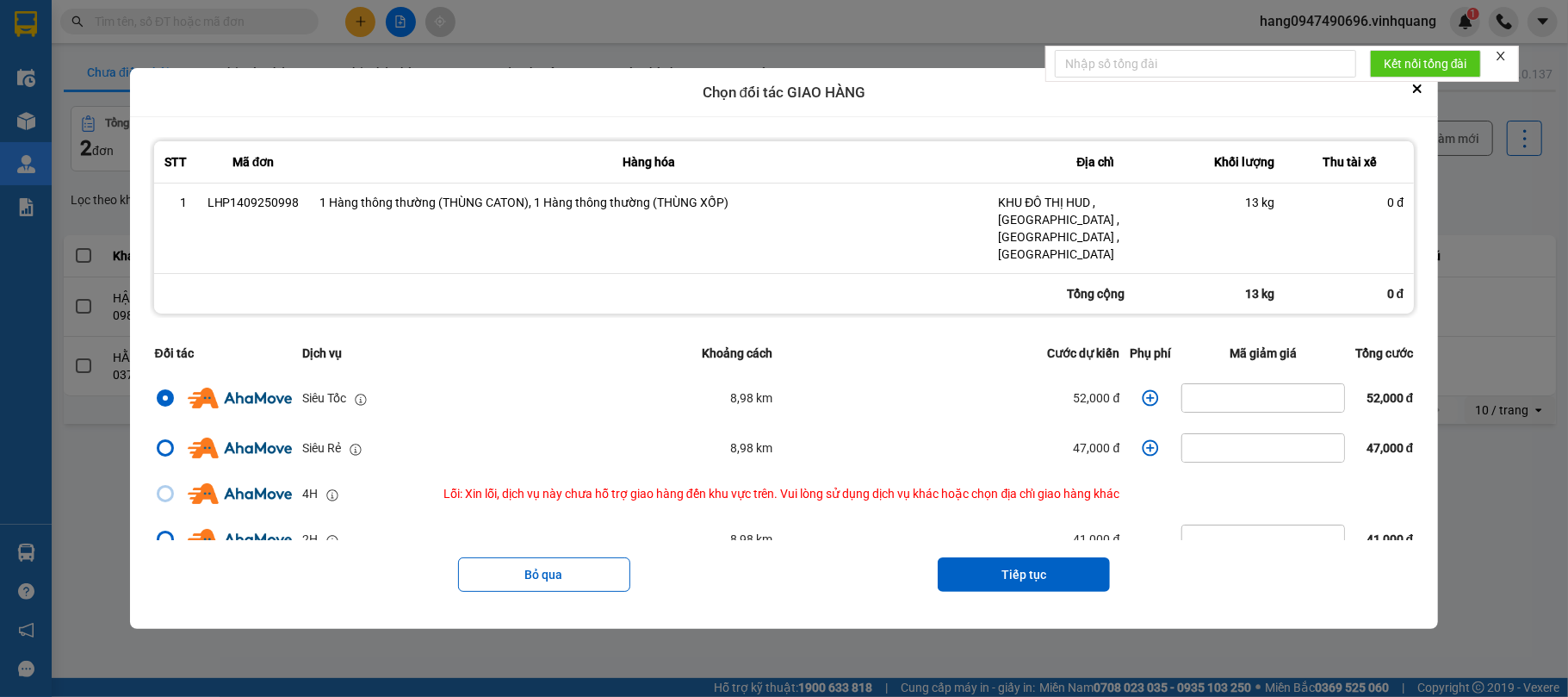
click at [1051, 558] on button "Tiếp tục" at bounding box center [1024, 575] width 172 height 35
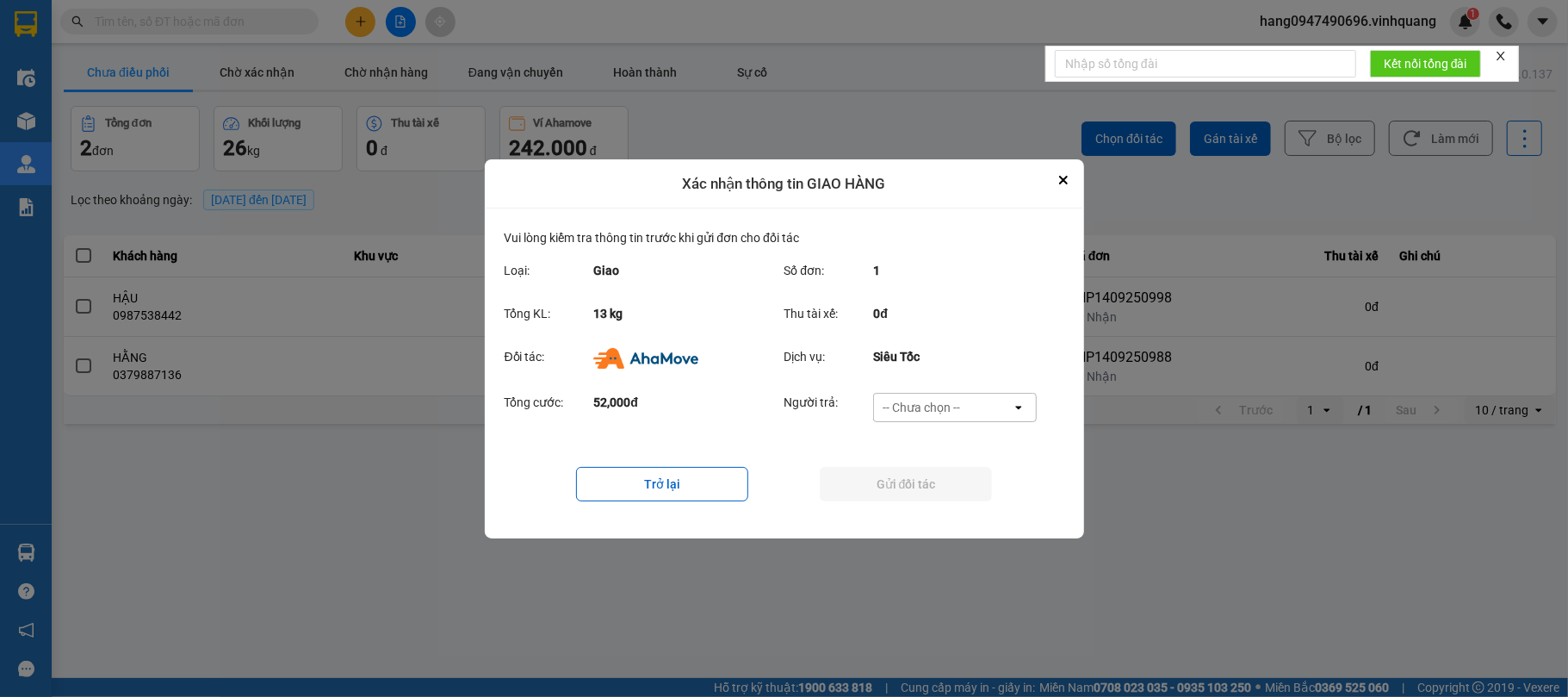
click at [972, 394] on div "-- Chưa chọn --" at bounding box center [943, 407] width 137 height 27
click at [962, 500] on div "Ví Ahamove" at bounding box center [955, 505] width 164 height 31
click at [910, 478] on button "Gửi đối tác" at bounding box center [905, 484] width 172 height 35
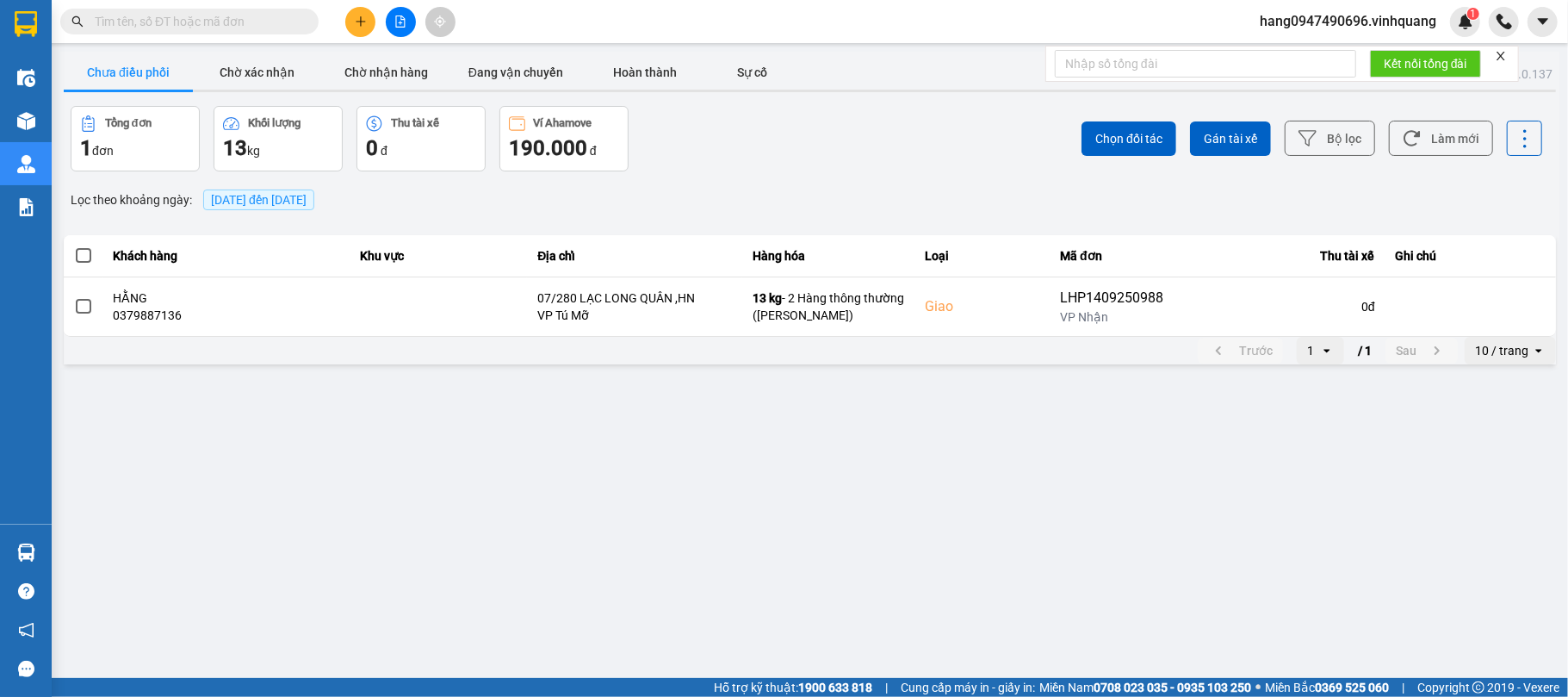
click at [266, 14] on input "text" at bounding box center [197, 22] width 203 height 19
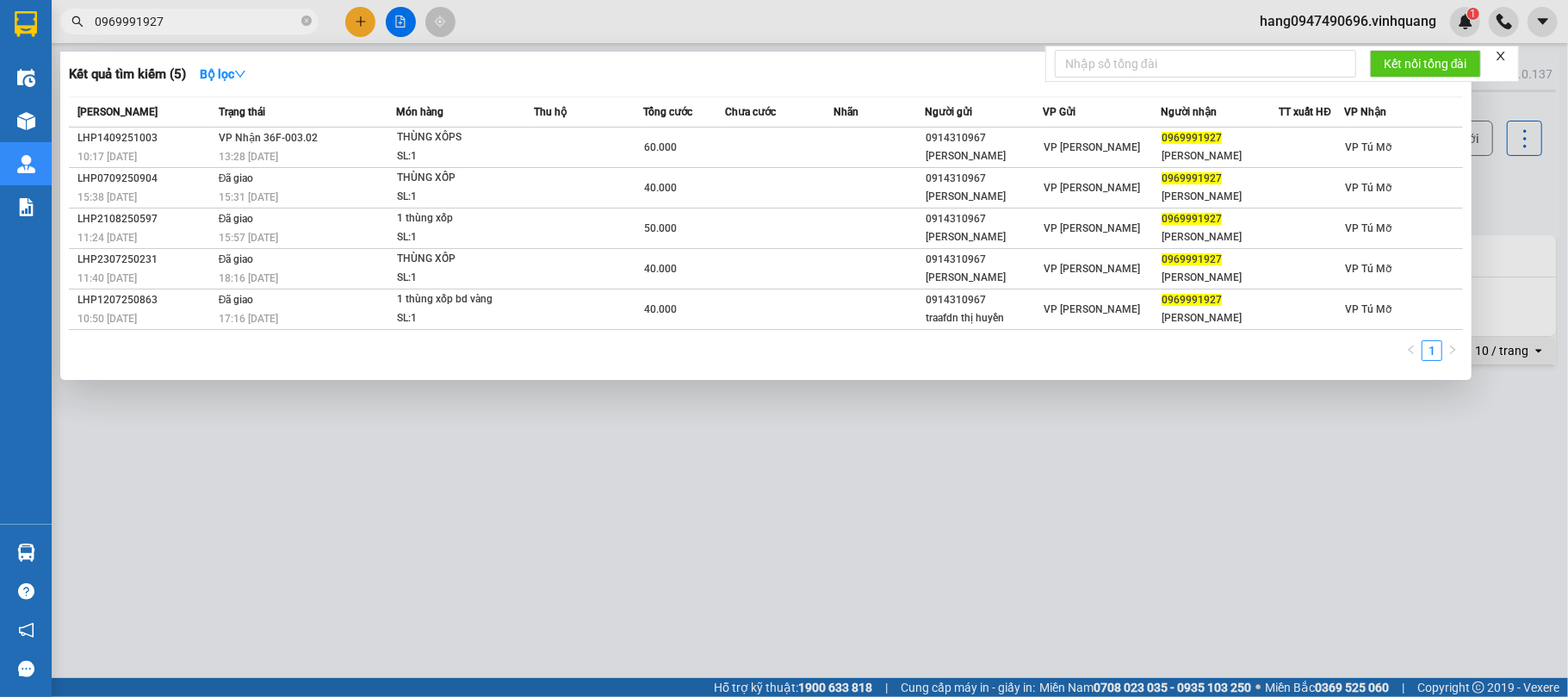
type input "0969991927"
click at [690, 518] on div at bounding box center [784, 348] width 1568 height 697
click at [690, 518] on main "ver: 0.0.137 Chưa điều phối Chờ xác nhận Chờ nhận hàng Đang vận chuyển Hoàn thà…" at bounding box center [784, 339] width 1568 height 678
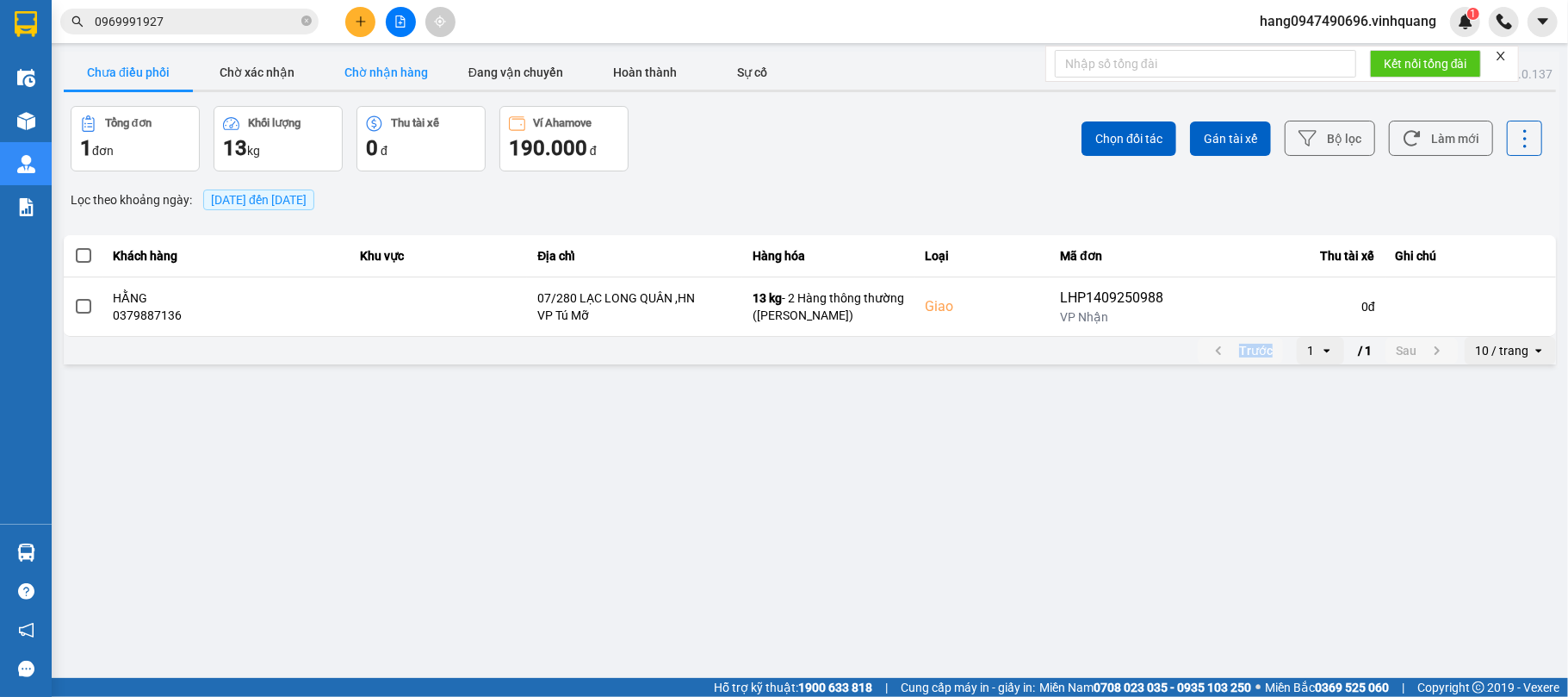
click at [427, 71] on button "Chờ nhận hàng" at bounding box center [386, 73] width 129 height 35
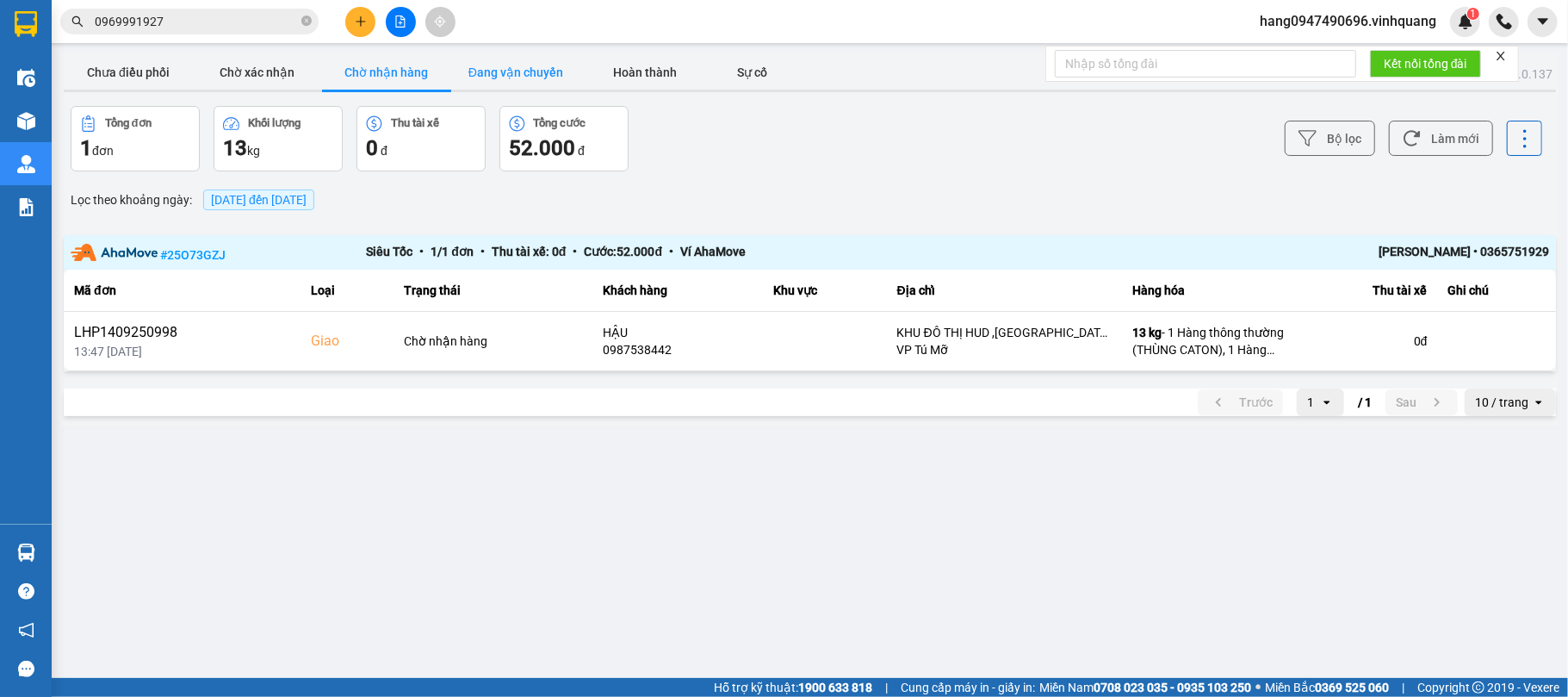
click at [474, 77] on button "Đang vận chuyển" at bounding box center [515, 73] width 129 height 35
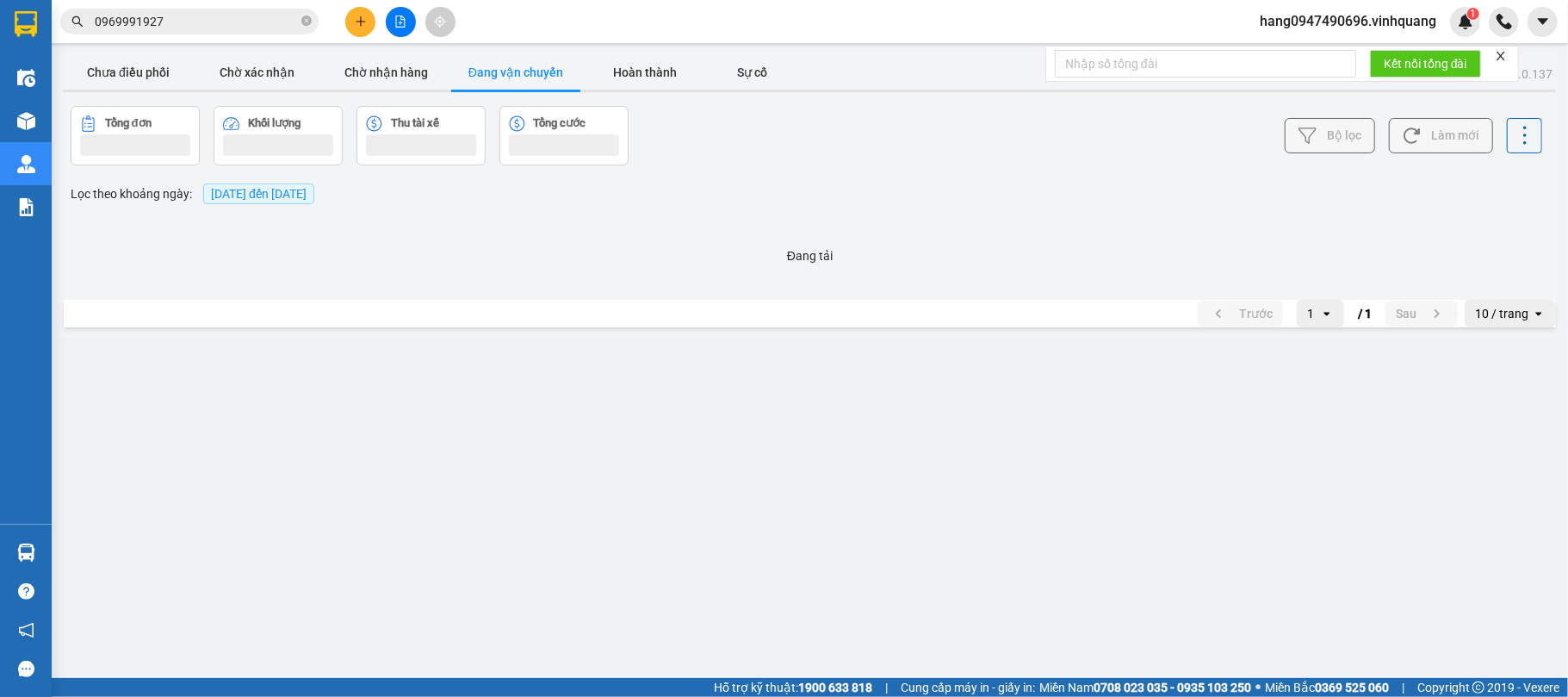
click at [474, 77] on button "Đang vận chuyển" at bounding box center [515, 73] width 129 height 35
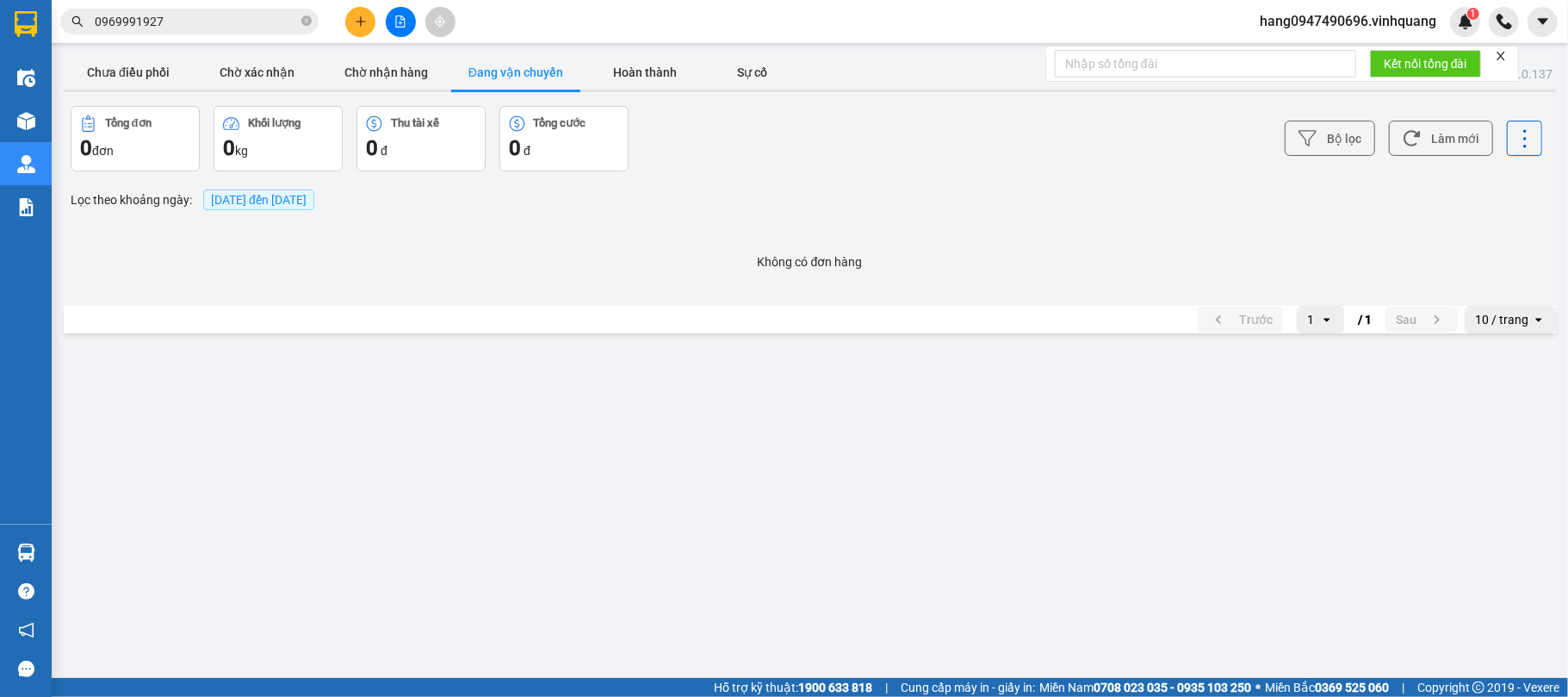
click at [407, 89] on div at bounding box center [810, 90] width 1493 height 3
click at [393, 73] on button "Chờ nhận hàng" at bounding box center [386, 73] width 129 height 35
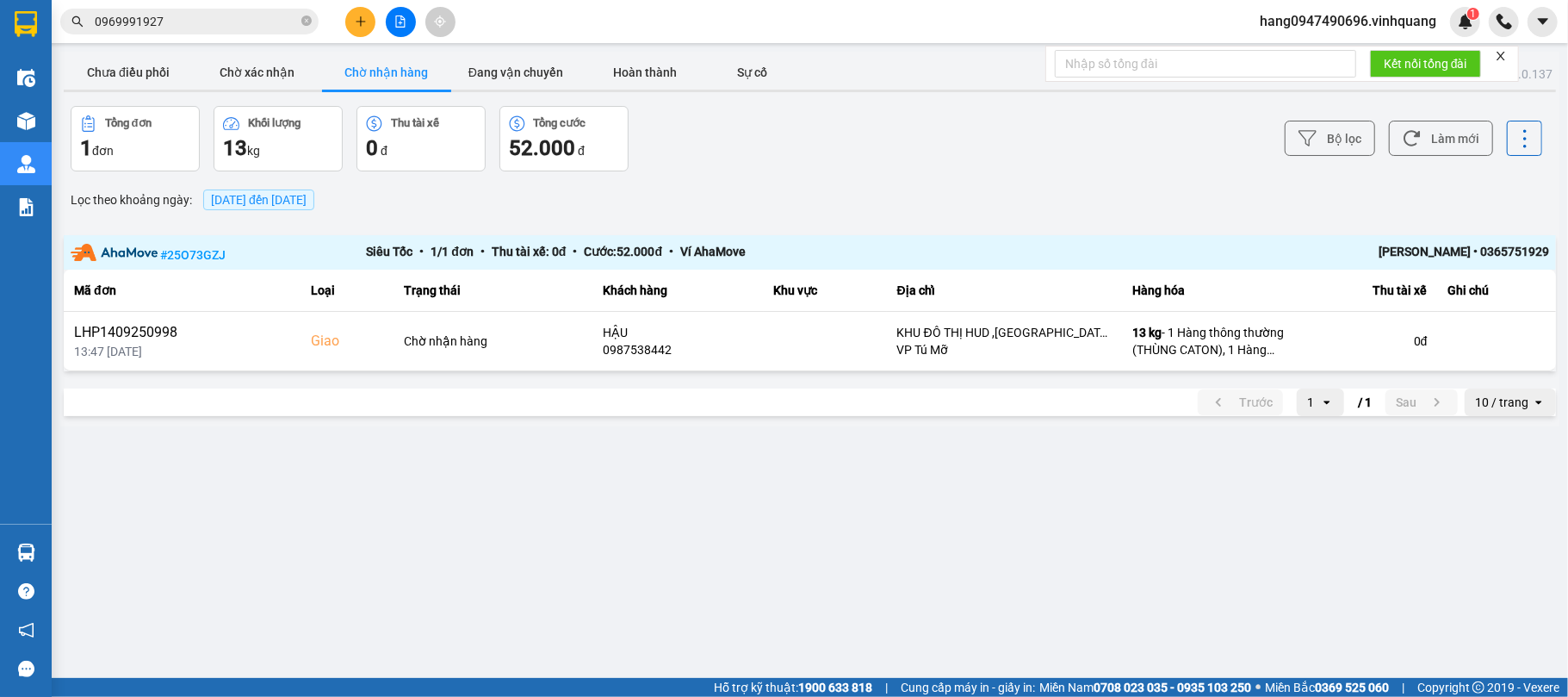
click at [167, 237] on div "# 25O73GZJ Siêu Tốc • 1 / 1 đơn • Thu tài xế: 0 đ • Cước: 52.000 đ • Ví AhaMove…" at bounding box center [810, 252] width 1493 height 35
drag, startPoint x: 418, startPoint y: 286, endPoint x: 484, endPoint y: 297, distance: 66.9
click at [484, 297] on tr "Mã đơn Loại Trạng [GEOGRAPHIC_DATA] hàng Khu vực Địa chỉ Hàng hóa Thu tài xế Gh…" at bounding box center [810, 290] width 1493 height 42
click at [472, 538] on main "ver: 0.0.137 Chưa điều phối Chờ xác nhận Chờ nhận hàng Đang vận chuyển Hoàn thà…" at bounding box center [784, 339] width 1568 height 678
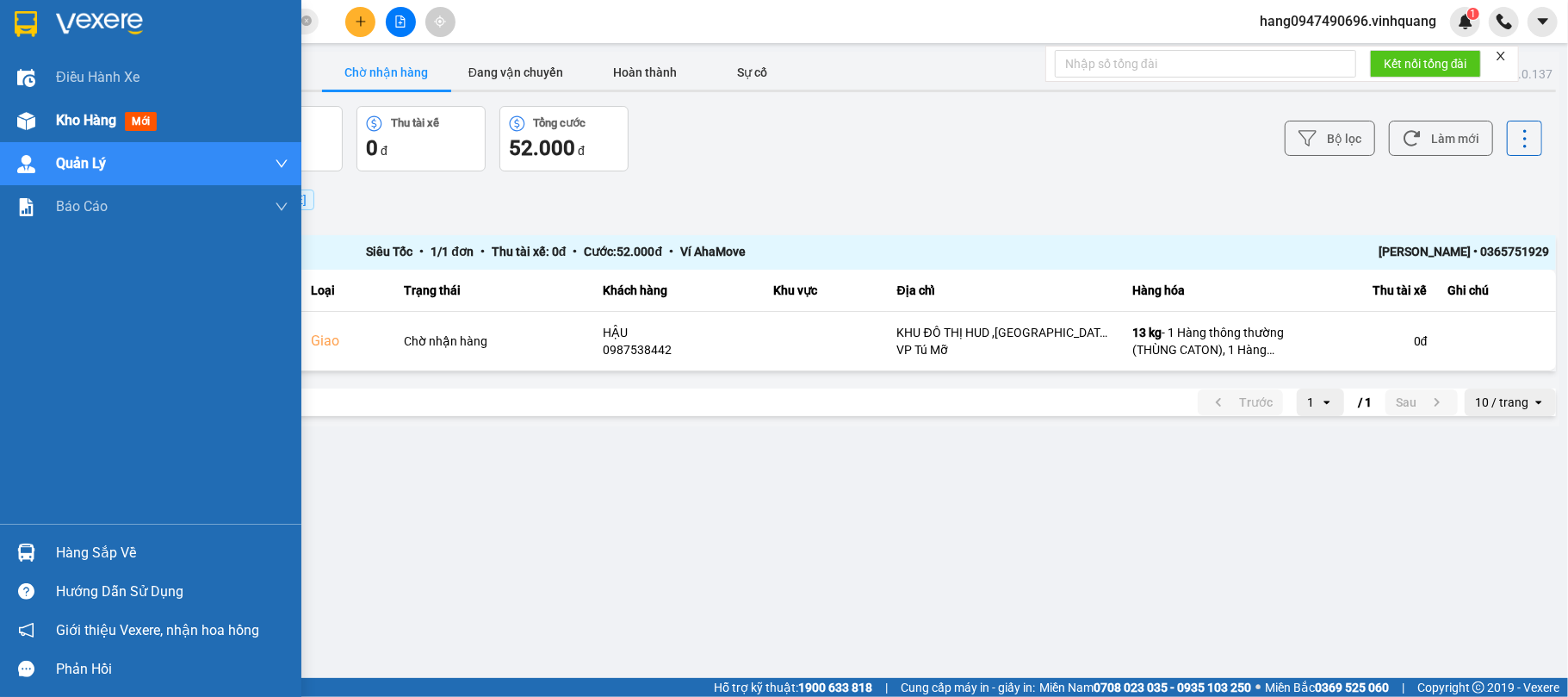
click at [53, 124] on div "Kho hàng mới" at bounding box center [151, 121] width 301 height 43
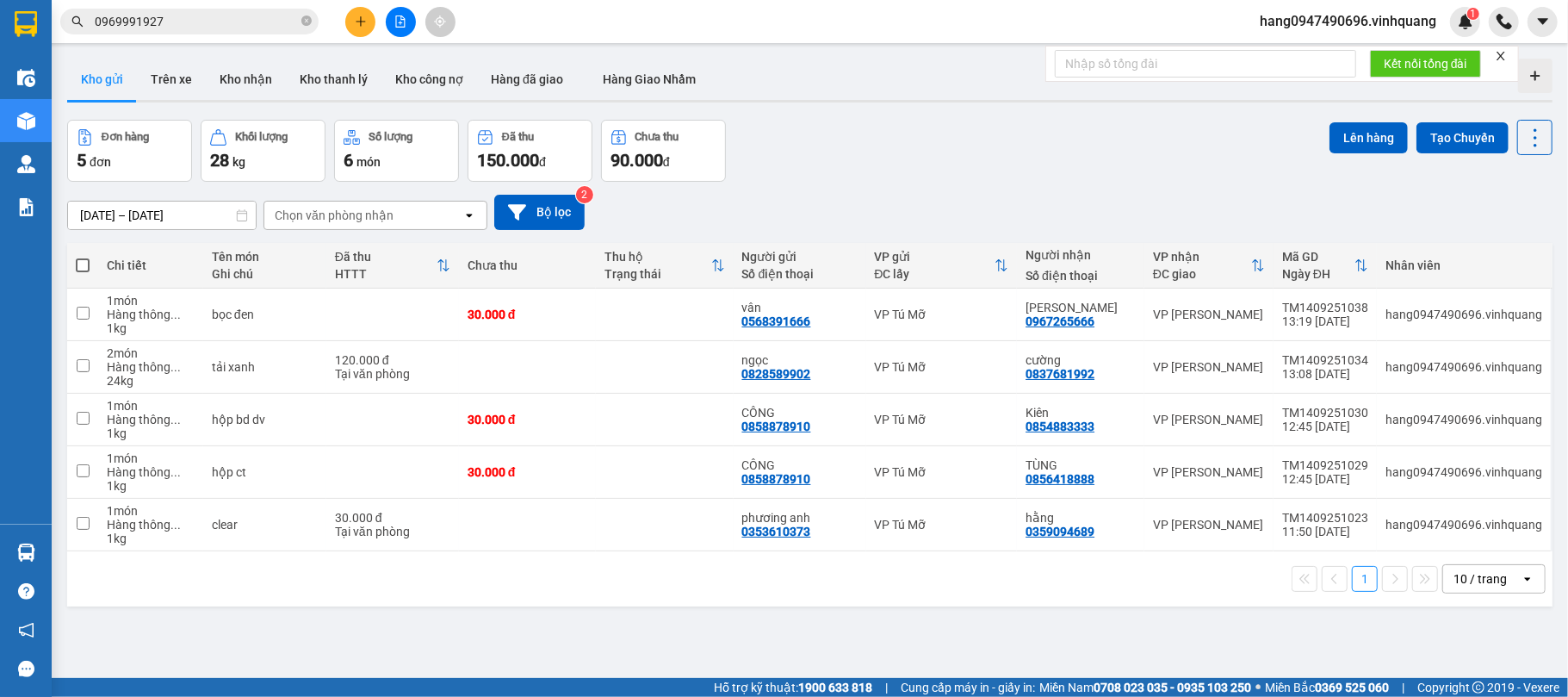
click at [80, 272] on span at bounding box center [82, 265] width 14 height 14
click at [83, 256] on input "checkbox" at bounding box center [83, 256] width 0 height 0
checkbox input "true"
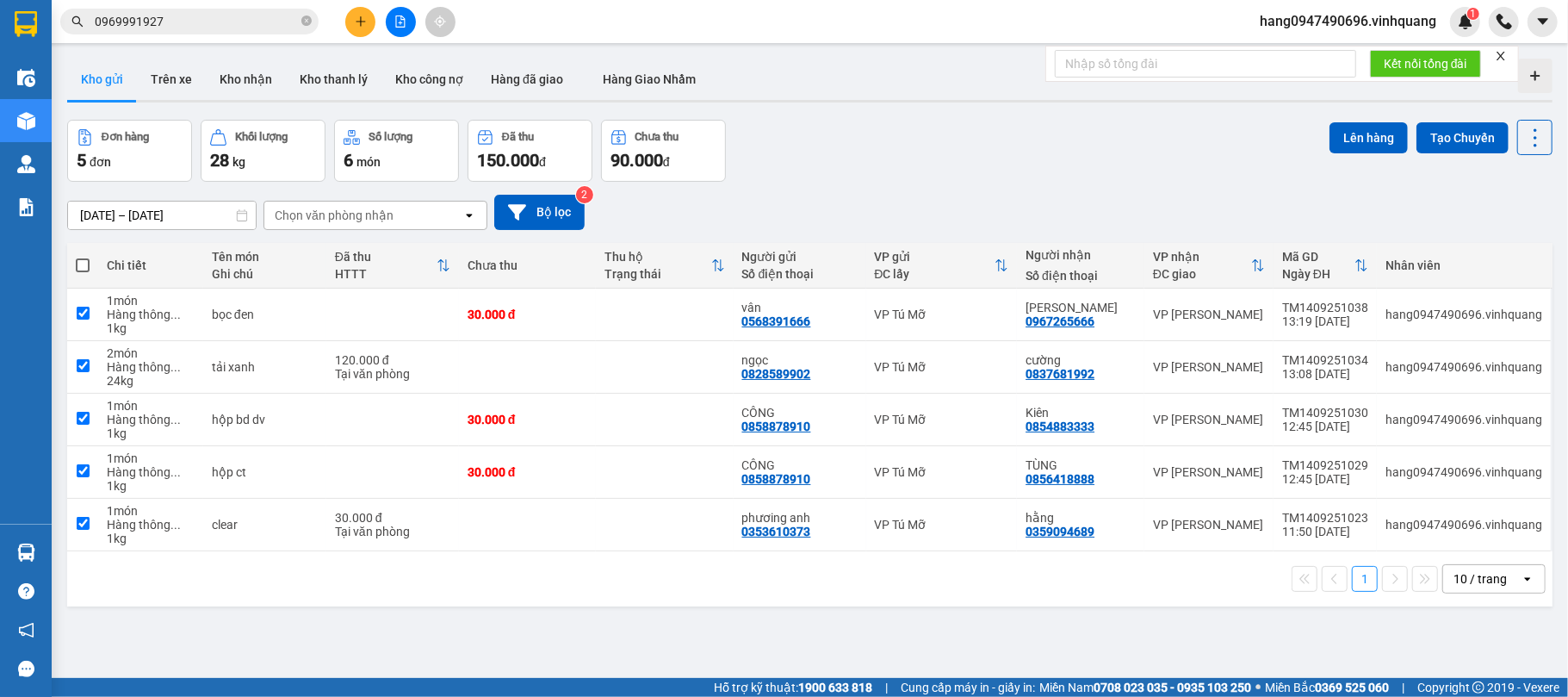
checkbox input "true"
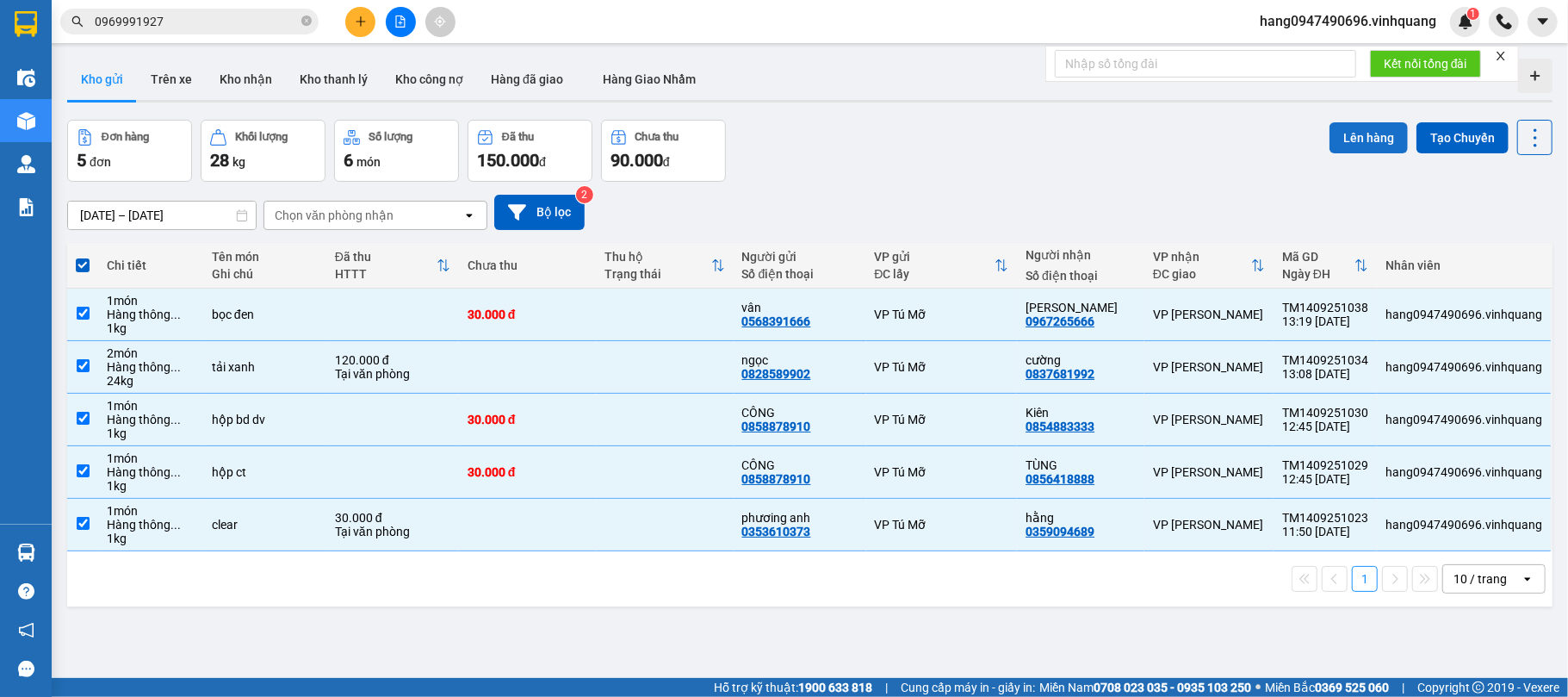
click at [1344, 143] on button "Lên hàng" at bounding box center [1368, 138] width 78 height 31
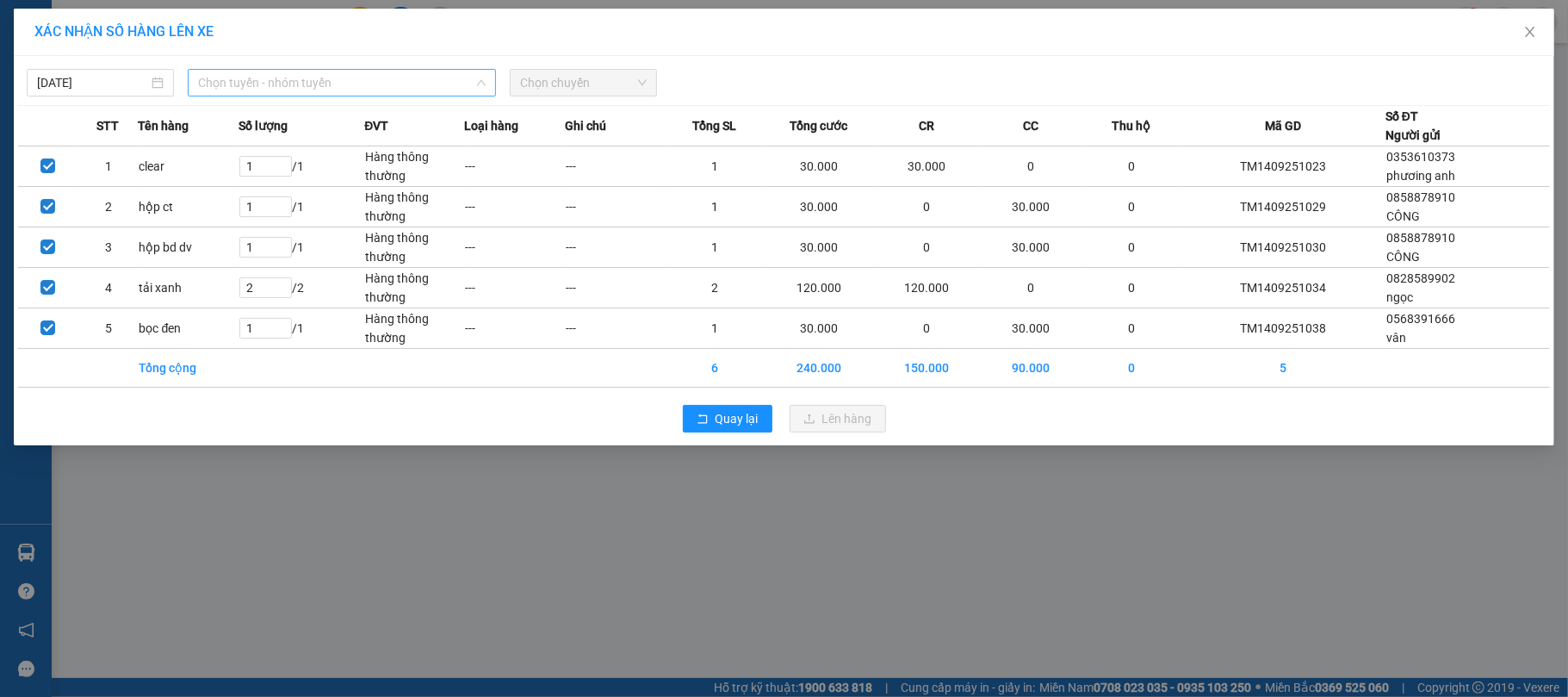
click at [374, 85] on span "Chọn tuyến - nhóm tuyến" at bounding box center [341, 82] width 287 height 25
click at [407, 74] on span "Chọn tuyến - nhóm tuyến" at bounding box center [341, 82] width 287 height 25
click at [341, 80] on span "Chọn tuyến - nhóm tuyến" at bounding box center [341, 82] width 287 height 25
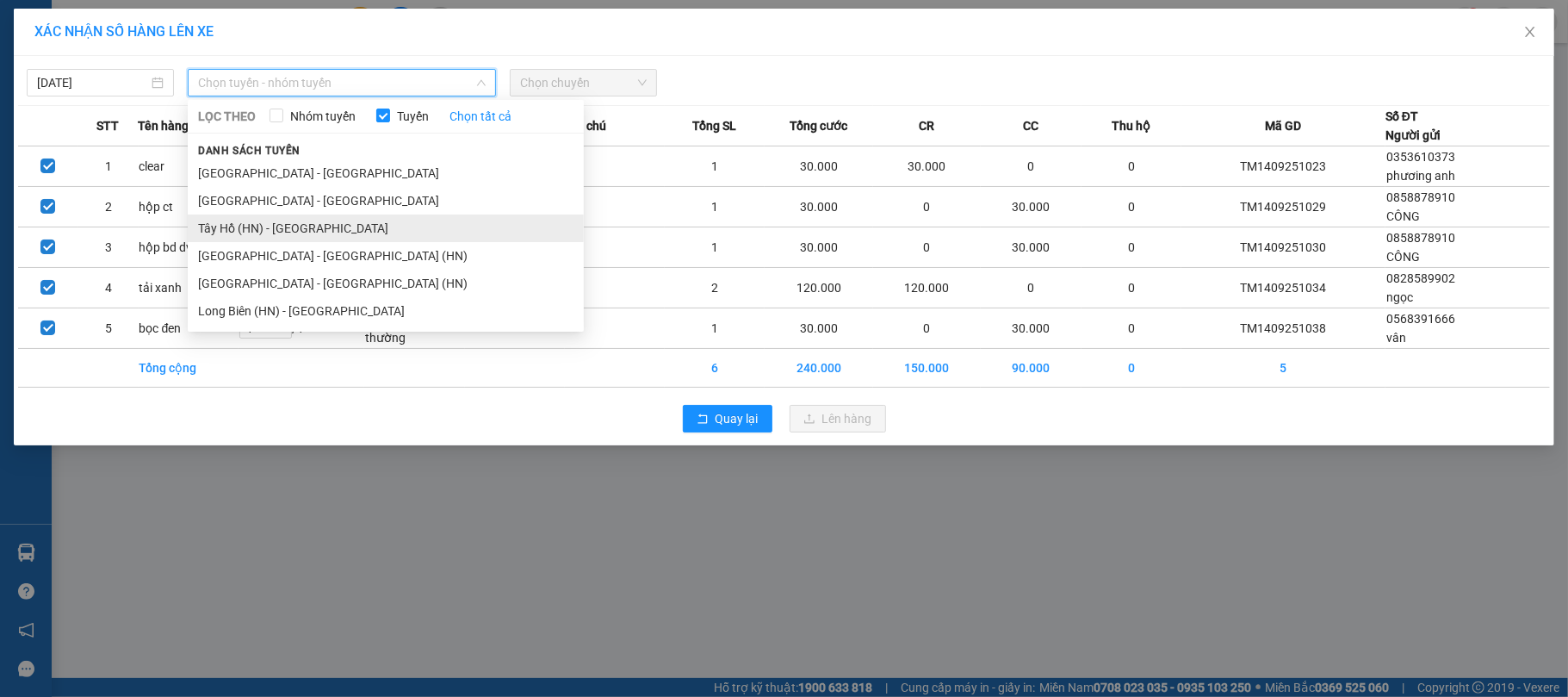
click at [279, 216] on li "Tây Hồ (HN) - [GEOGRAPHIC_DATA]" at bounding box center [385, 228] width 396 height 27
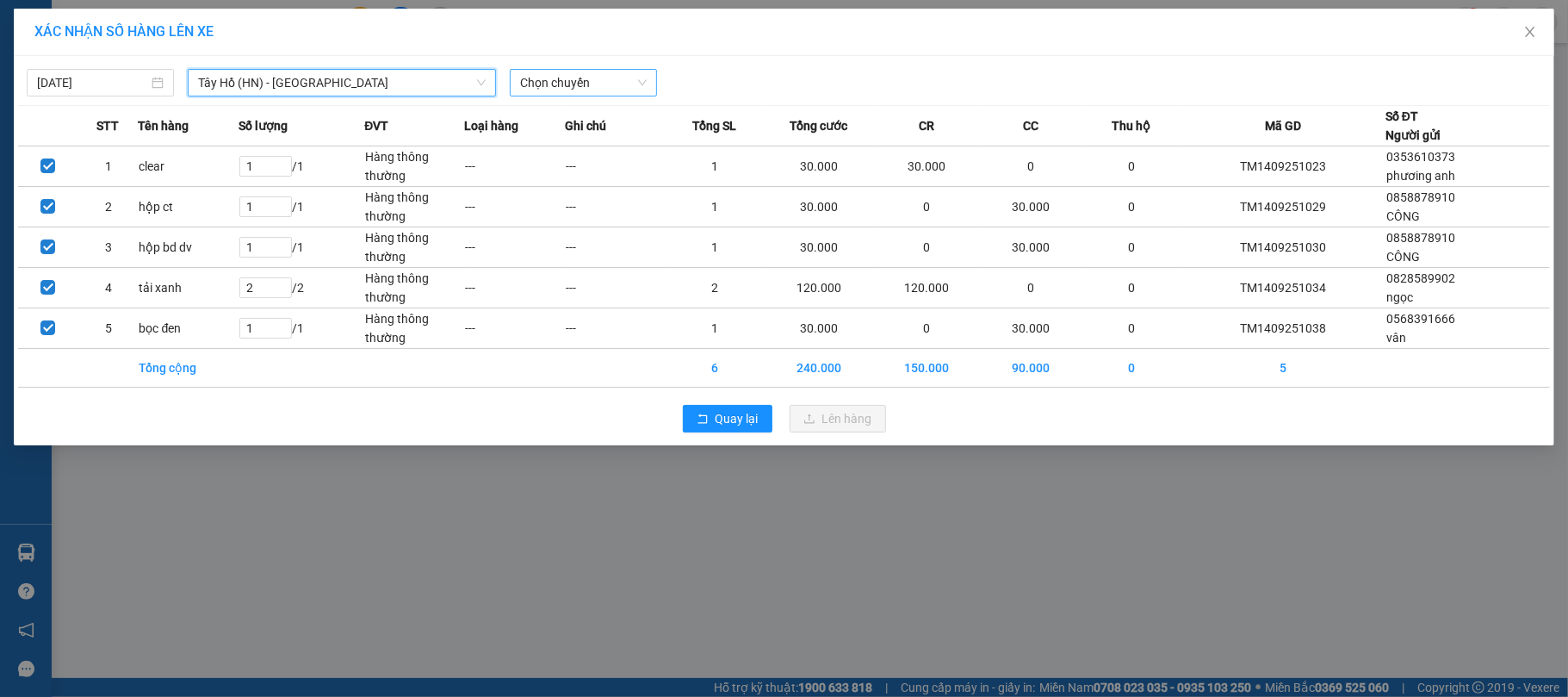
click at [538, 73] on span "Chọn chuyến" at bounding box center [583, 82] width 126 height 25
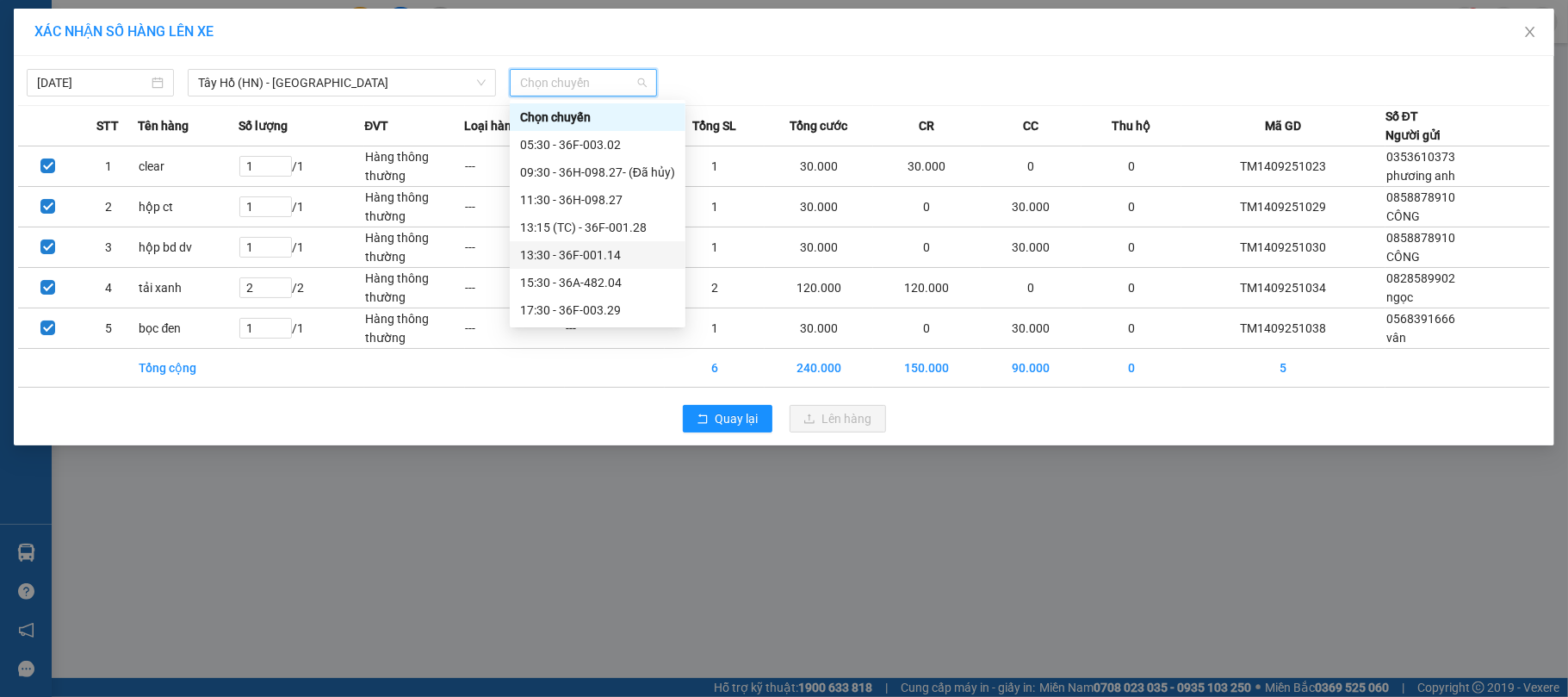
click at [574, 255] on div "13:30 - 36F-001.14" at bounding box center [597, 255] width 155 height 19
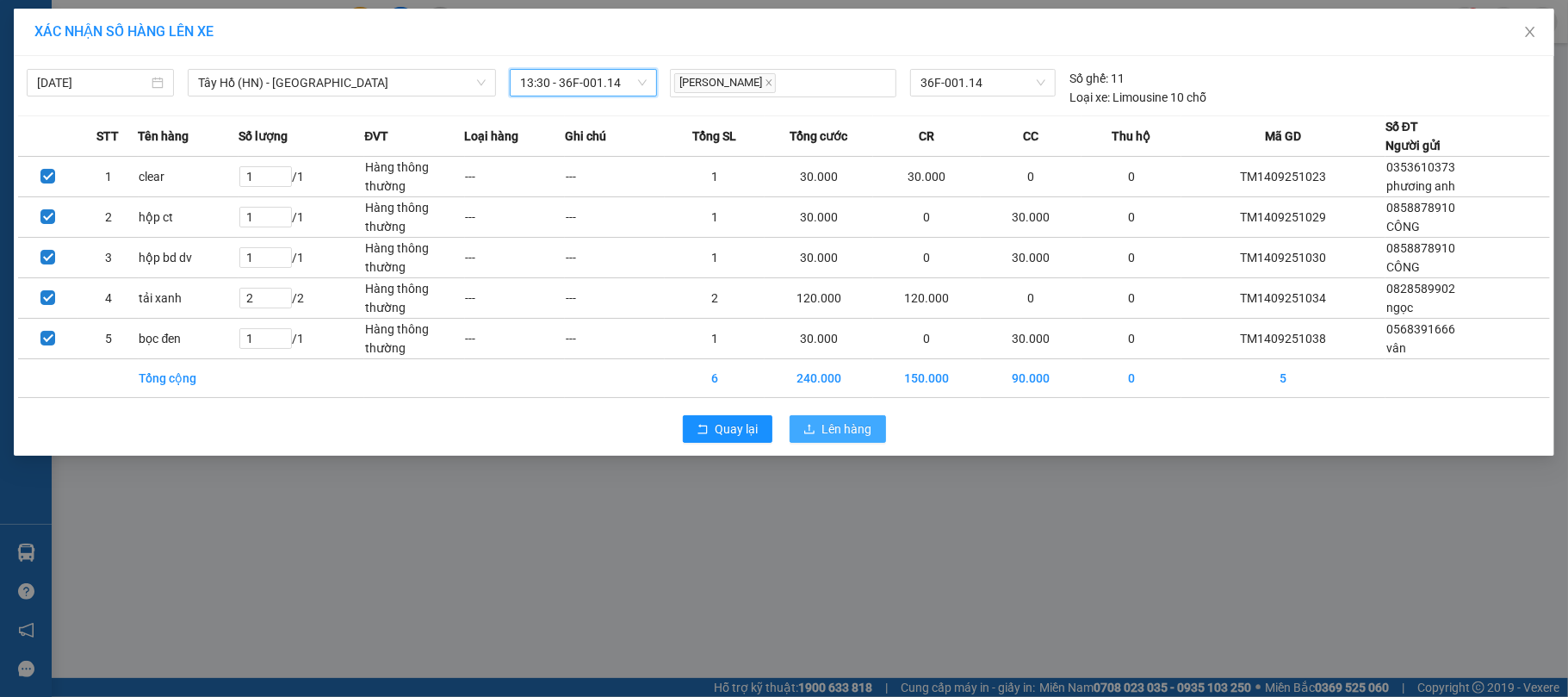
click at [838, 432] on span "Lên hàng" at bounding box center [847, 429] width 50 height 19
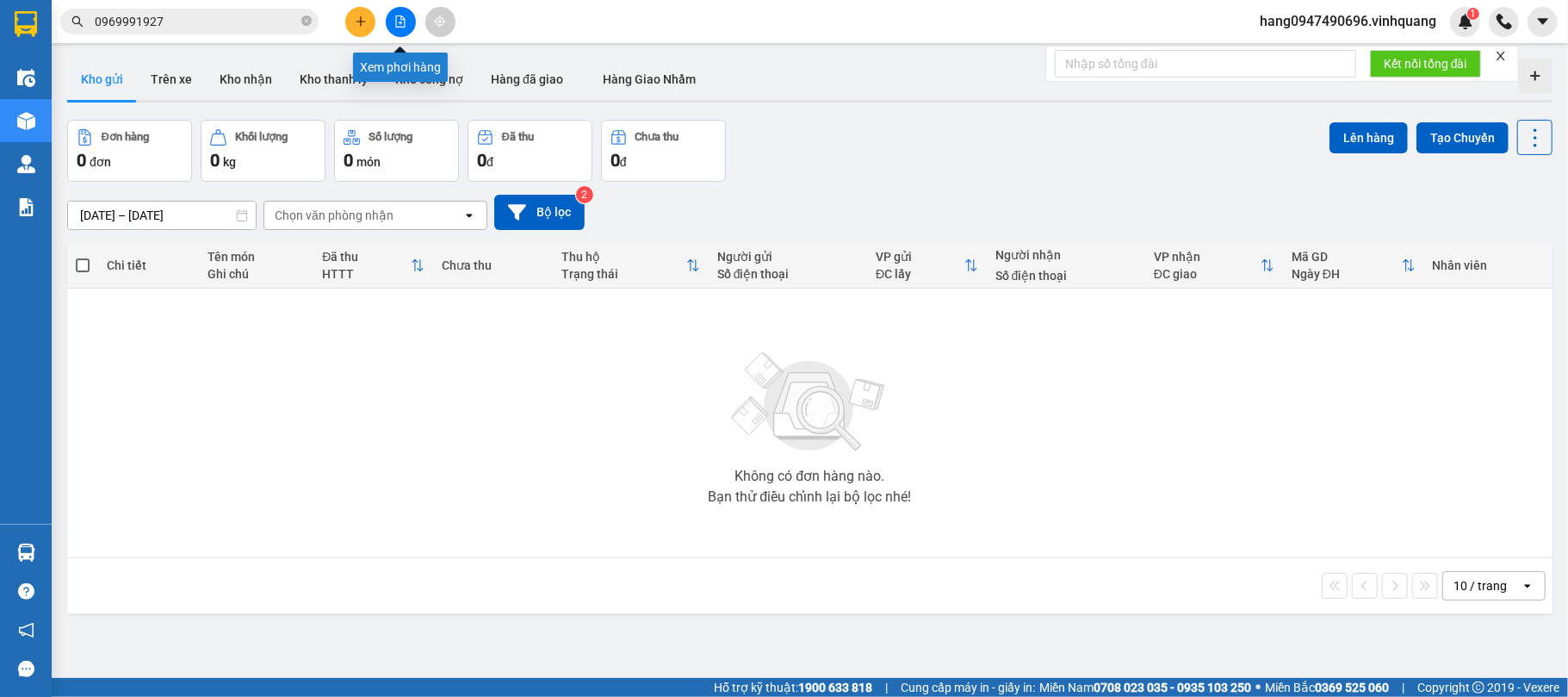
click at [407, 24] on button at bounding box center [401, 22] width 30 height 30
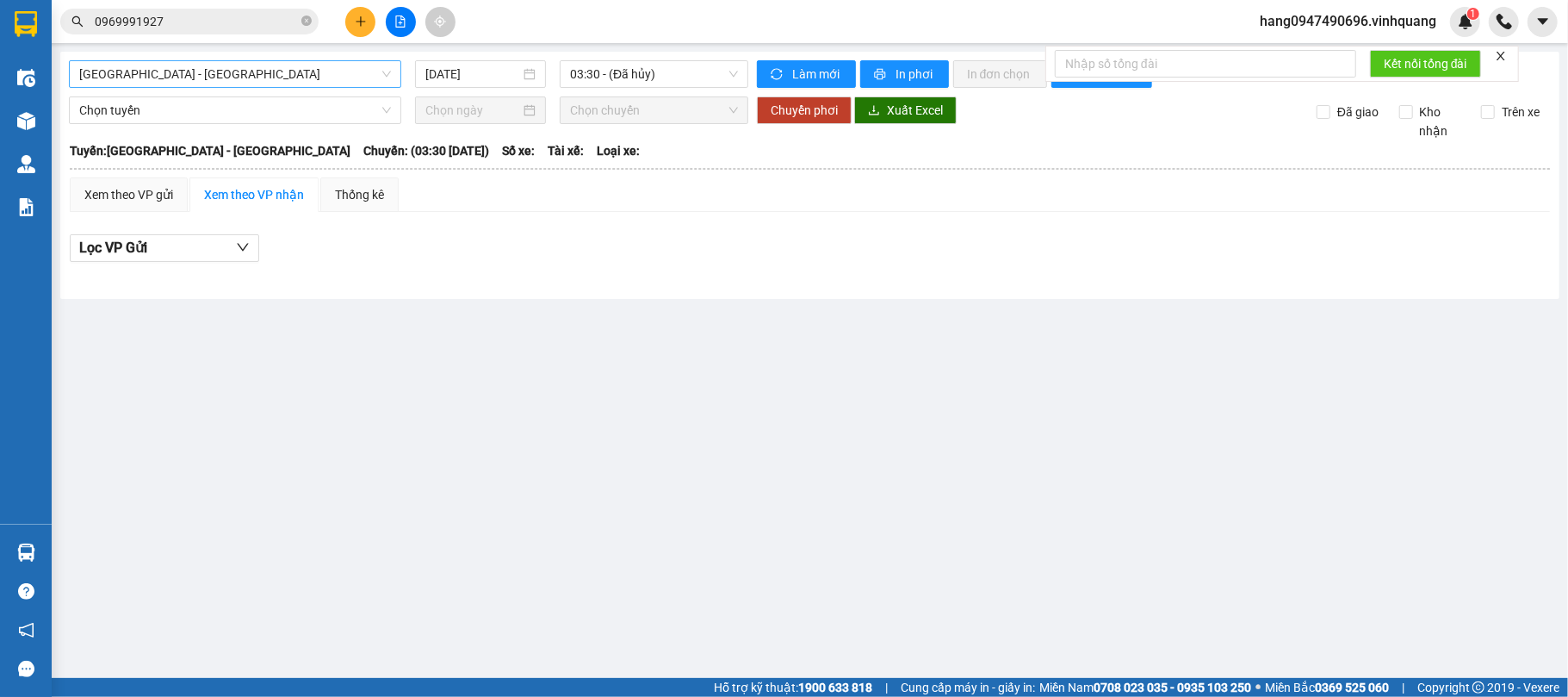
click at [336, 74] on span "[GEOGRAPHIC_DATA] - [GEOGRAPHIC_DATA]" at bounding box center [234, 73] width 312 height 25
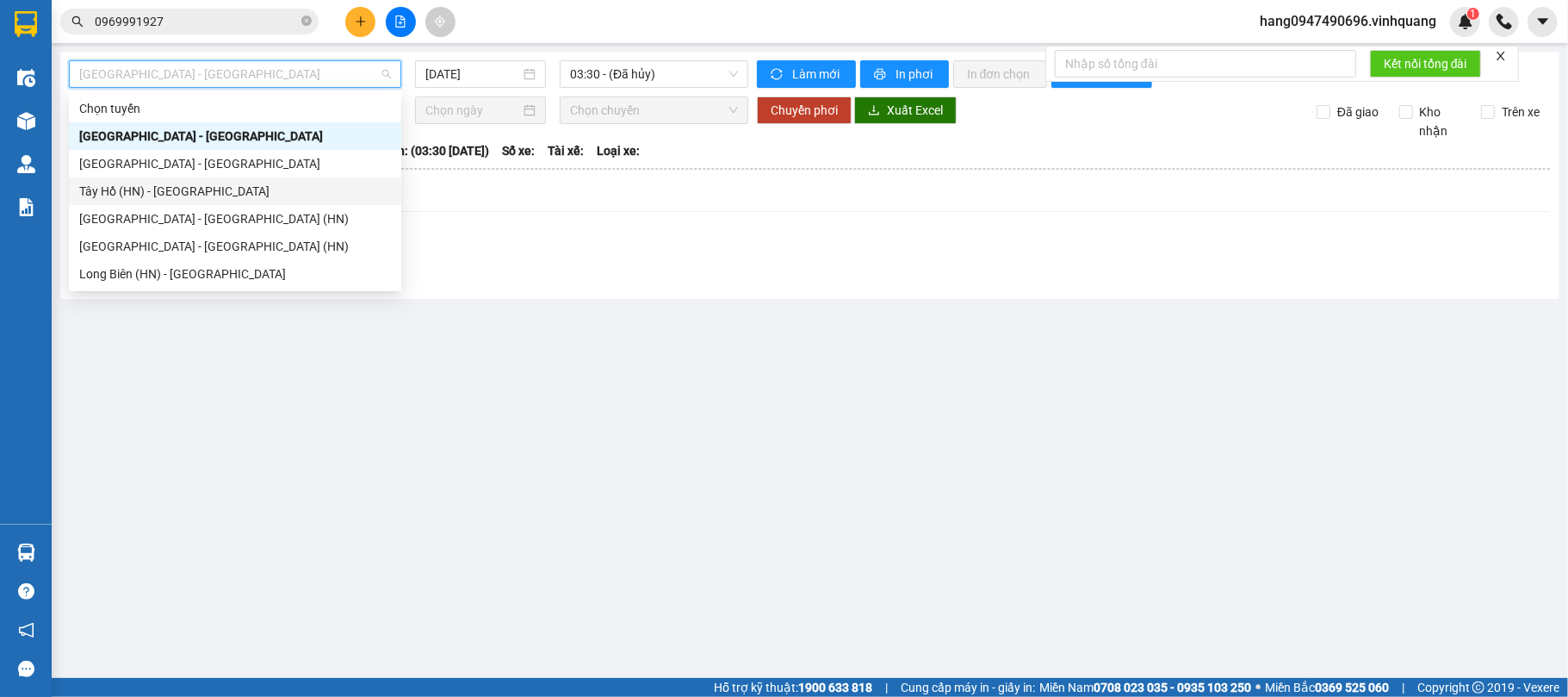
click at [262, 191] on div "Tây Hồ (HN) - [GEOGRAPHIC_DATA]" at bounding box center [234, 191] width 312 height 19
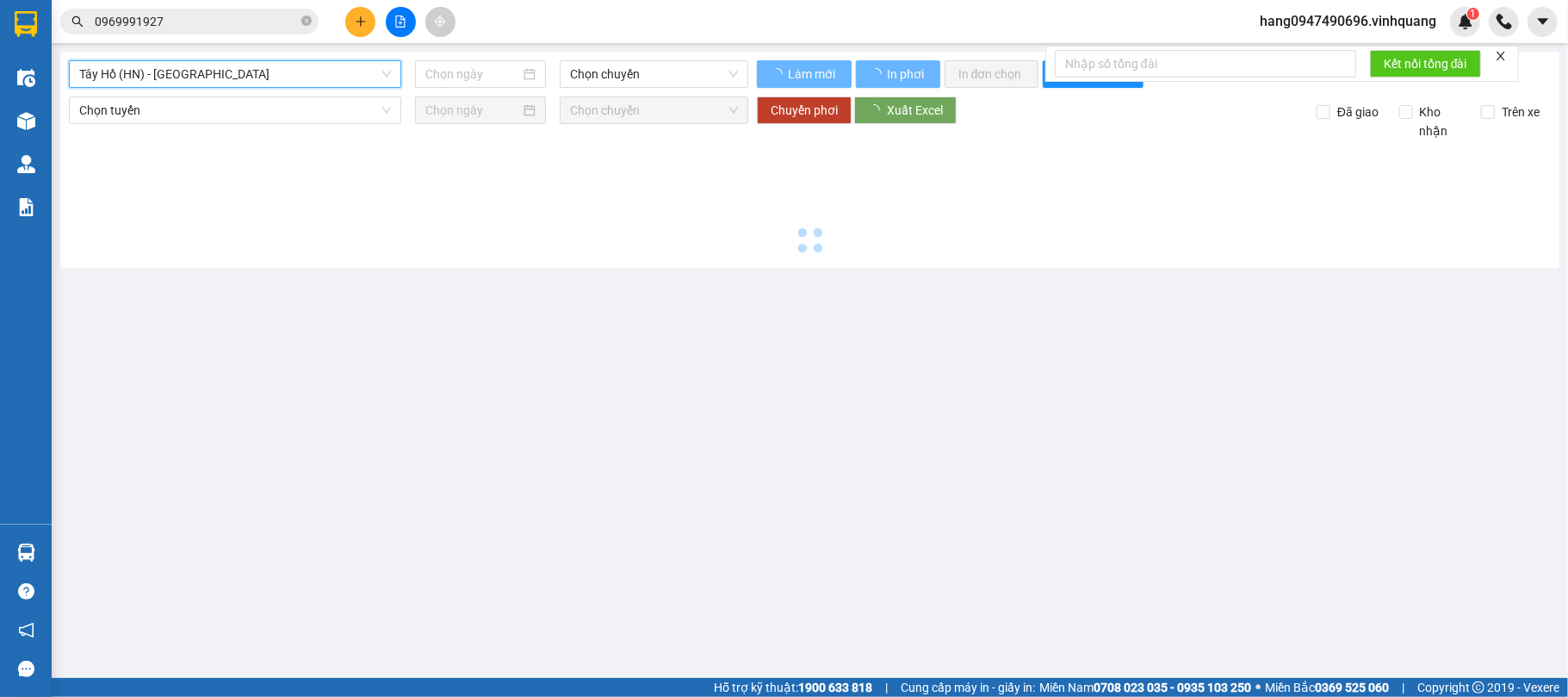
type input "[DATE]"
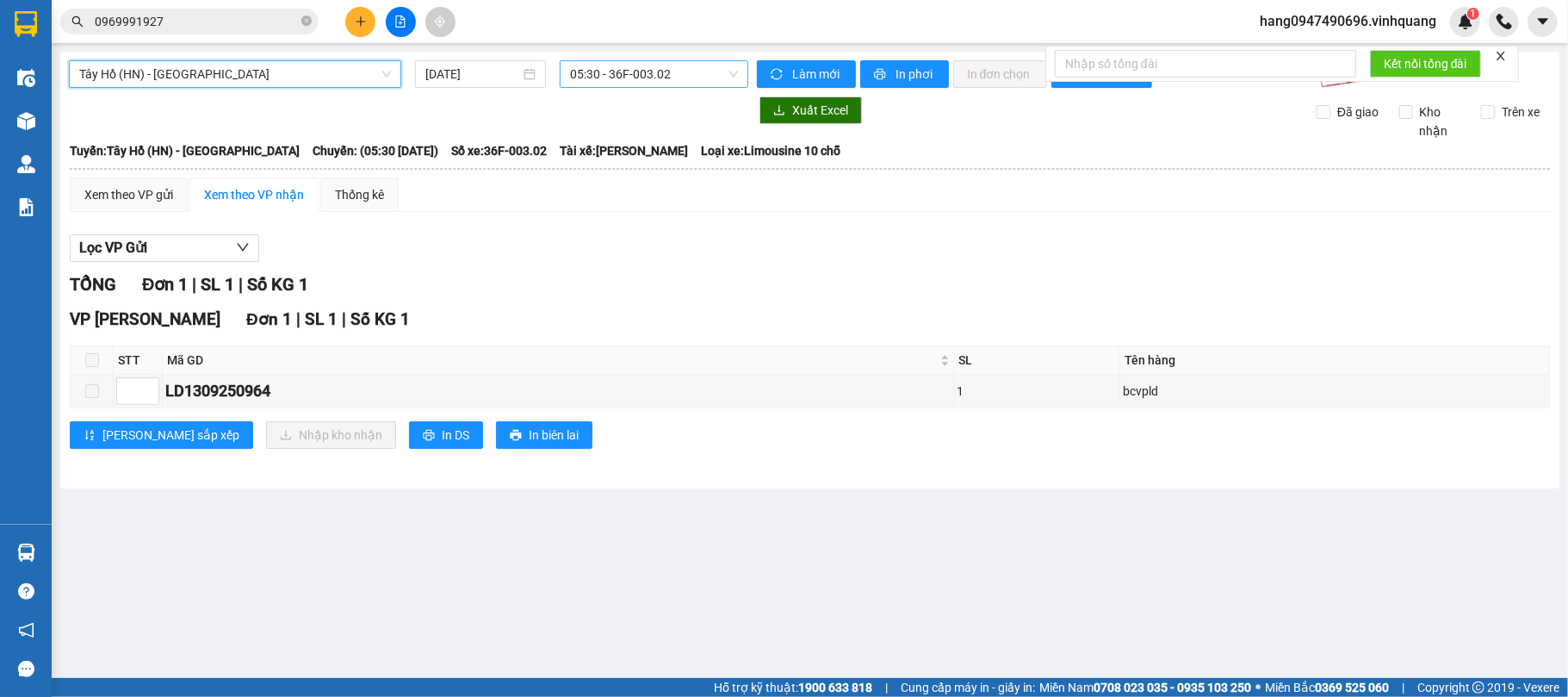
click at [648, 77] on span "05:30 - 36F-003.02" at bounding box center [654, 73] width 168 height 25
click at [662, 76] on span "05:30 - 36F-003.02" at bounding box center [654, 73] width 168 height 25
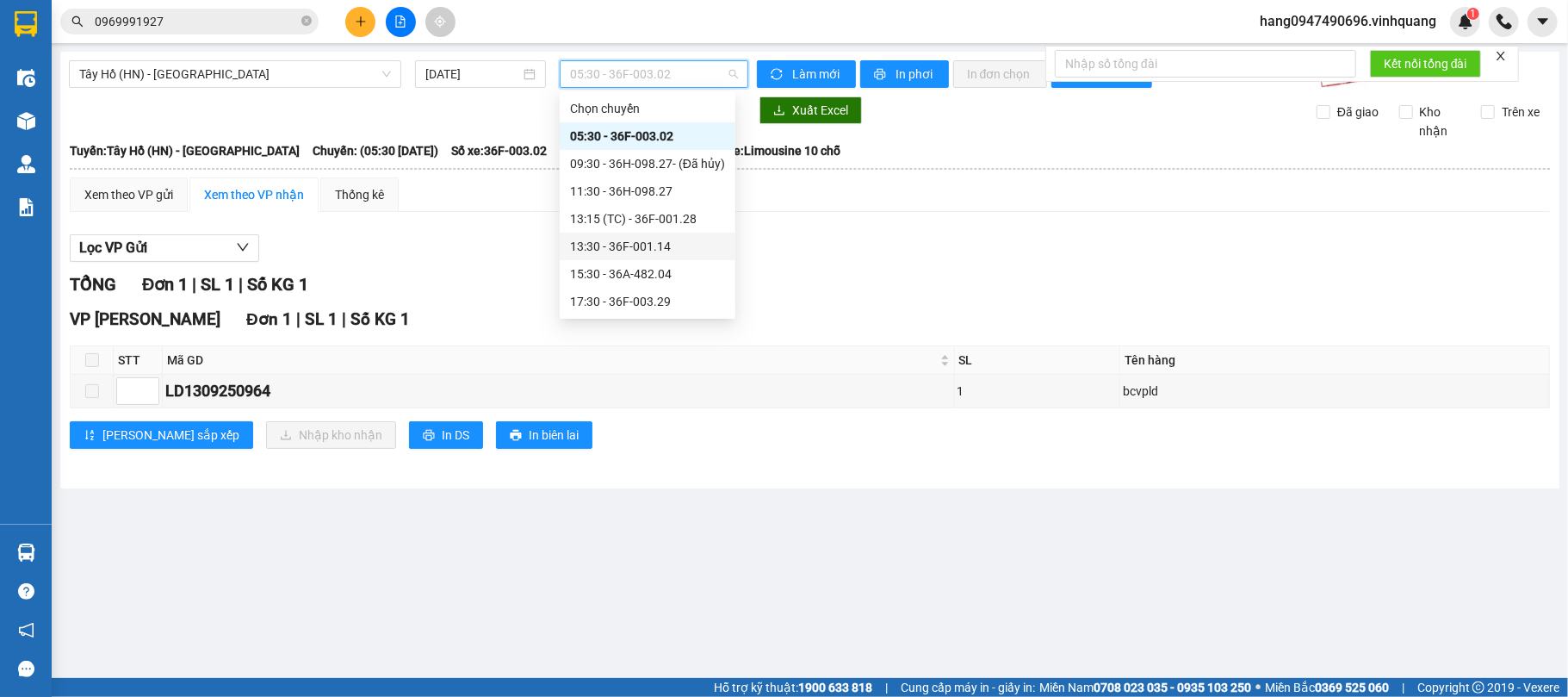
click at [613, 242] on div "13:30 - 36F-001.14" at bounding box center [647, 246] width 155 height 19
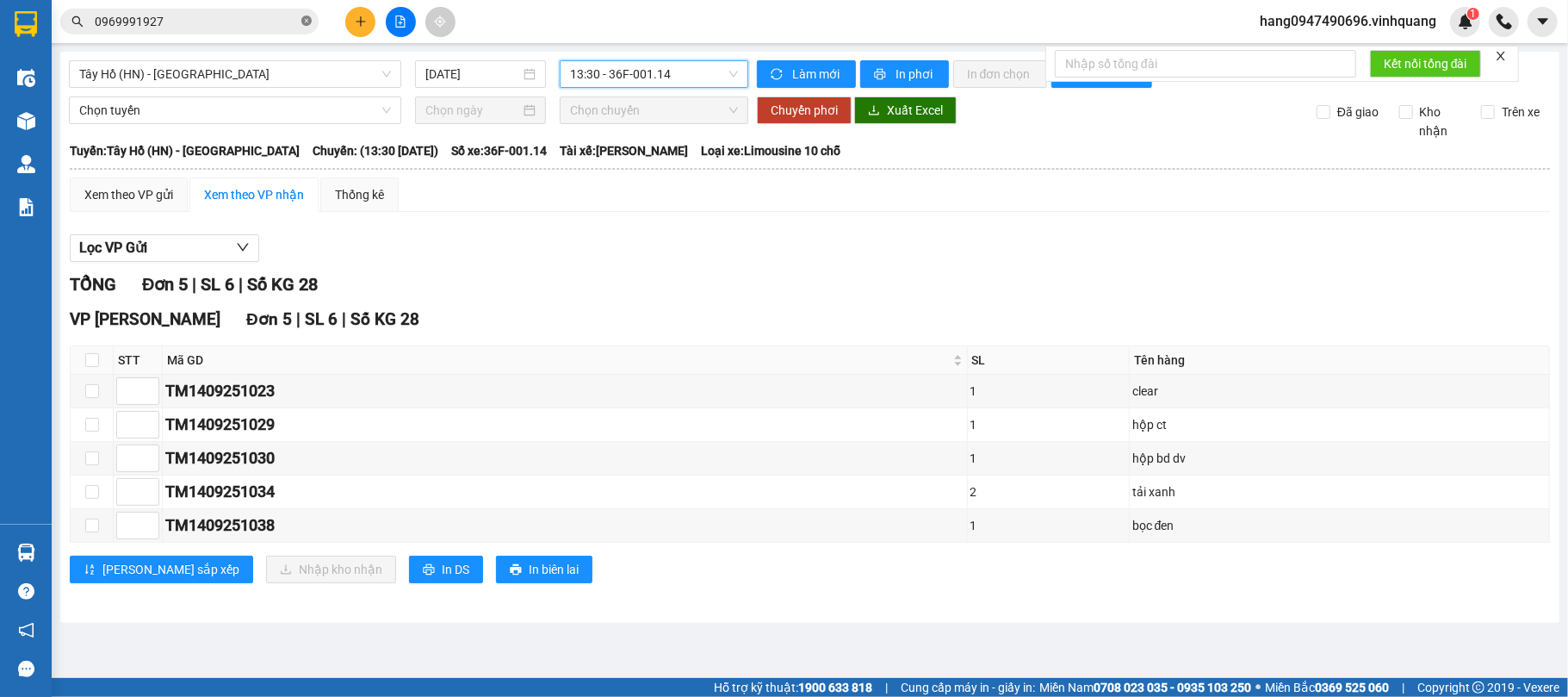
click at [306, 22] on icon "close-circle" at bounding box center [306, 20] width 10 height 10
click at [166, 193] on div "Xem theo VP gửi" at bounding box center [129, 195] width 89 height 19
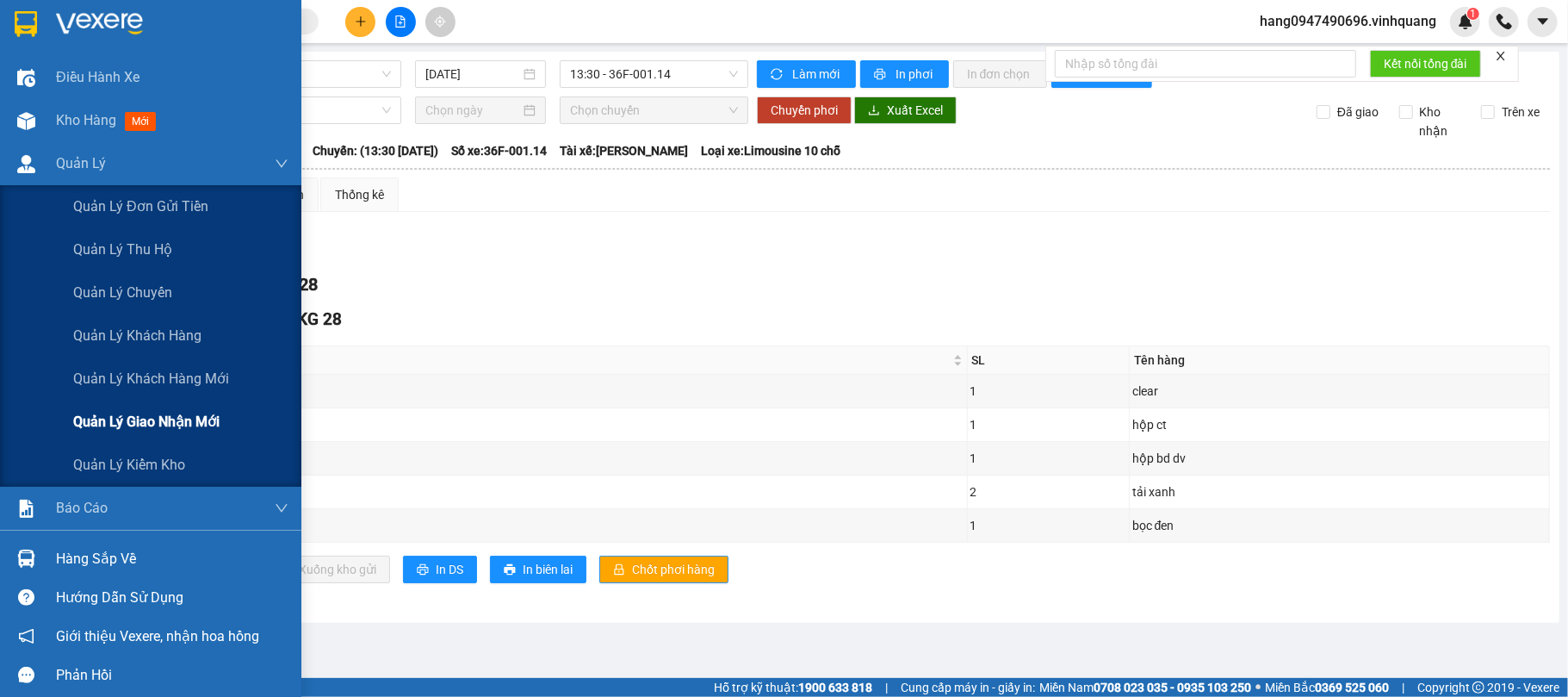
click at [115, 407] on div "Quản lý giao nhận mới" at bounding box center [181, 422] width 216 height 43
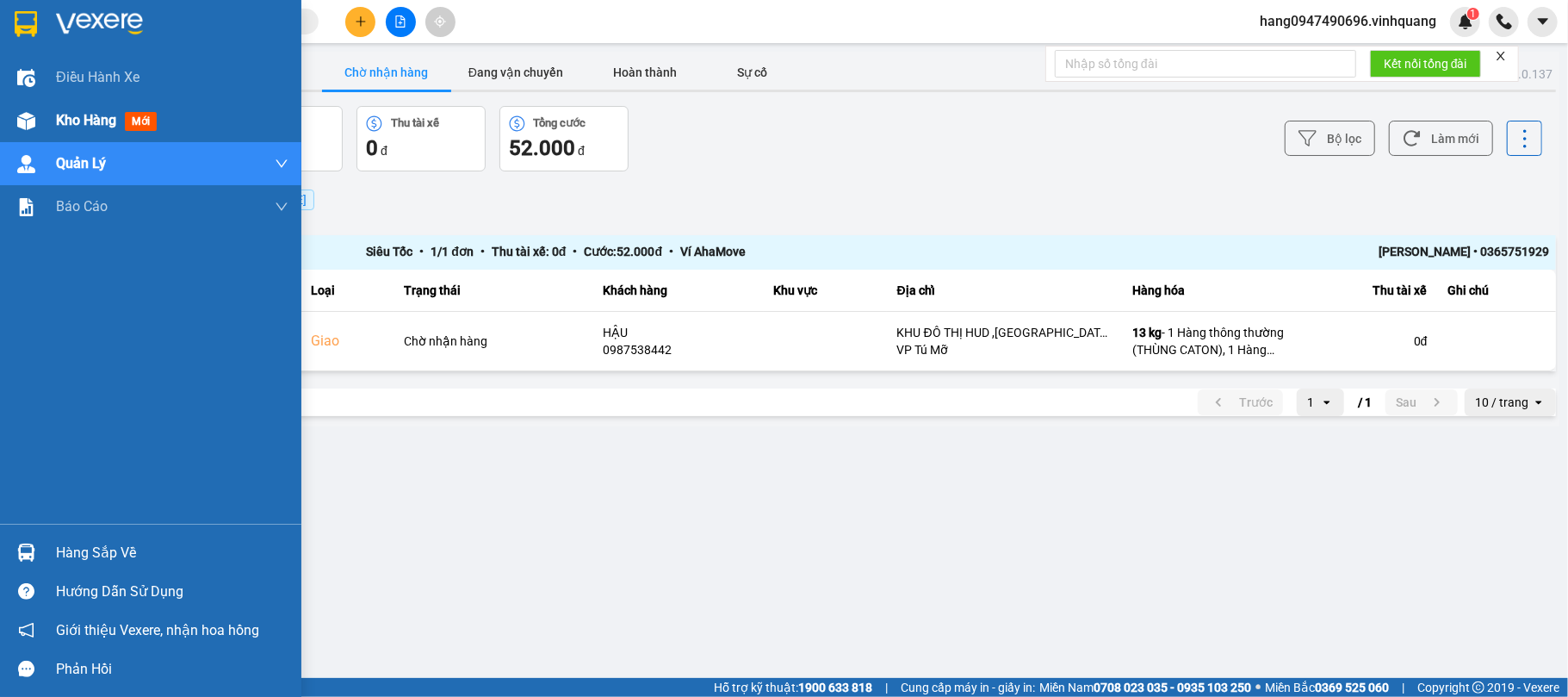
click at [116, 122] on span "Kho hàng" at bounding box center [86, 120] width 60 height 16
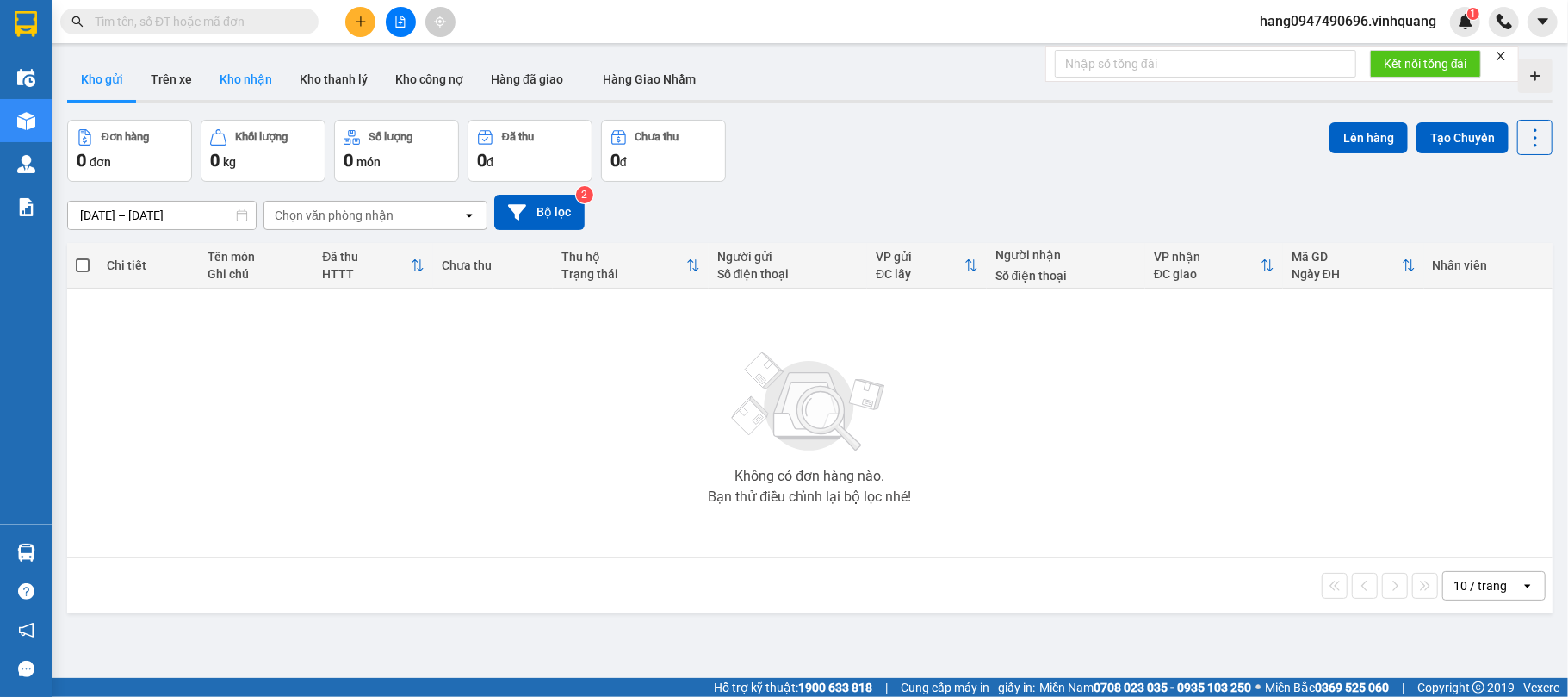
click at [256, 80] on button "Kho nhận" at bounding box center [246, 79] width 80 height 41
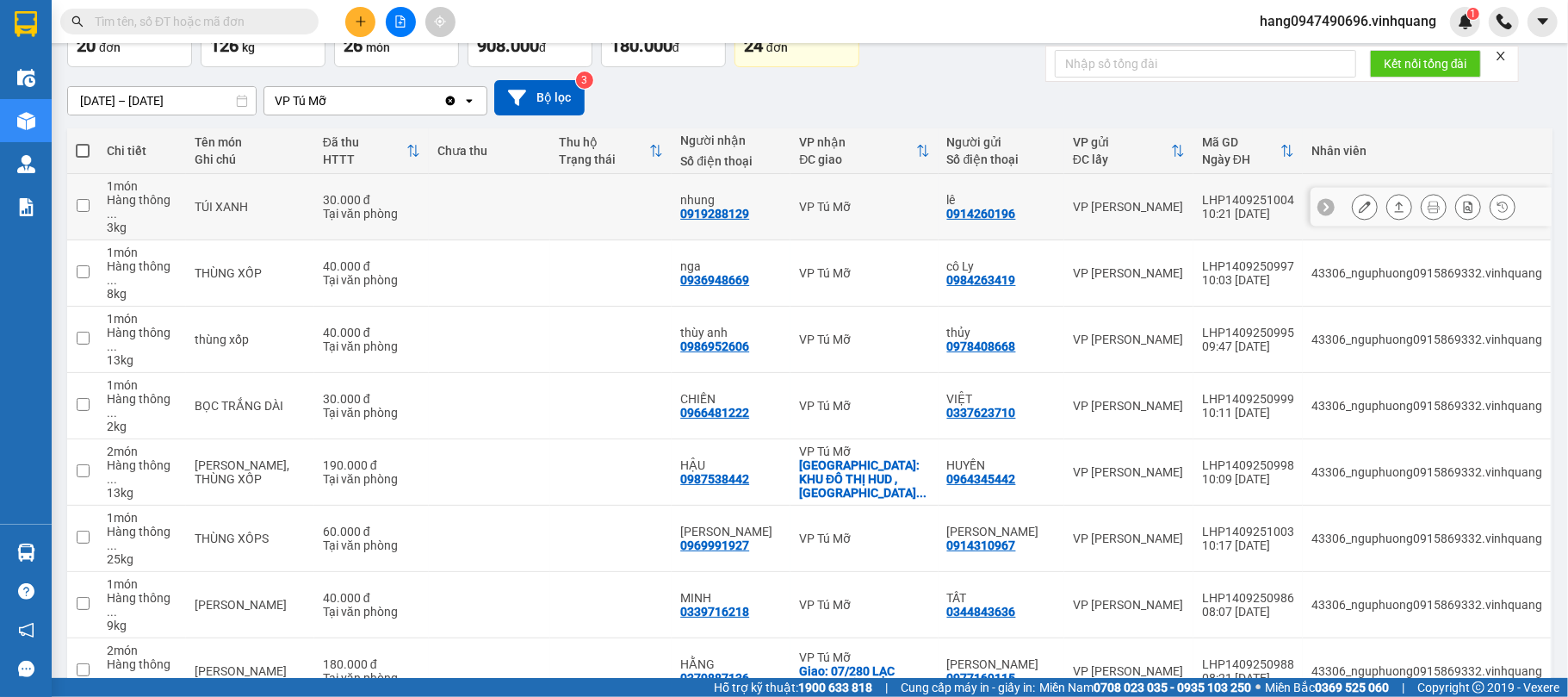
scroll to position [211, 0]
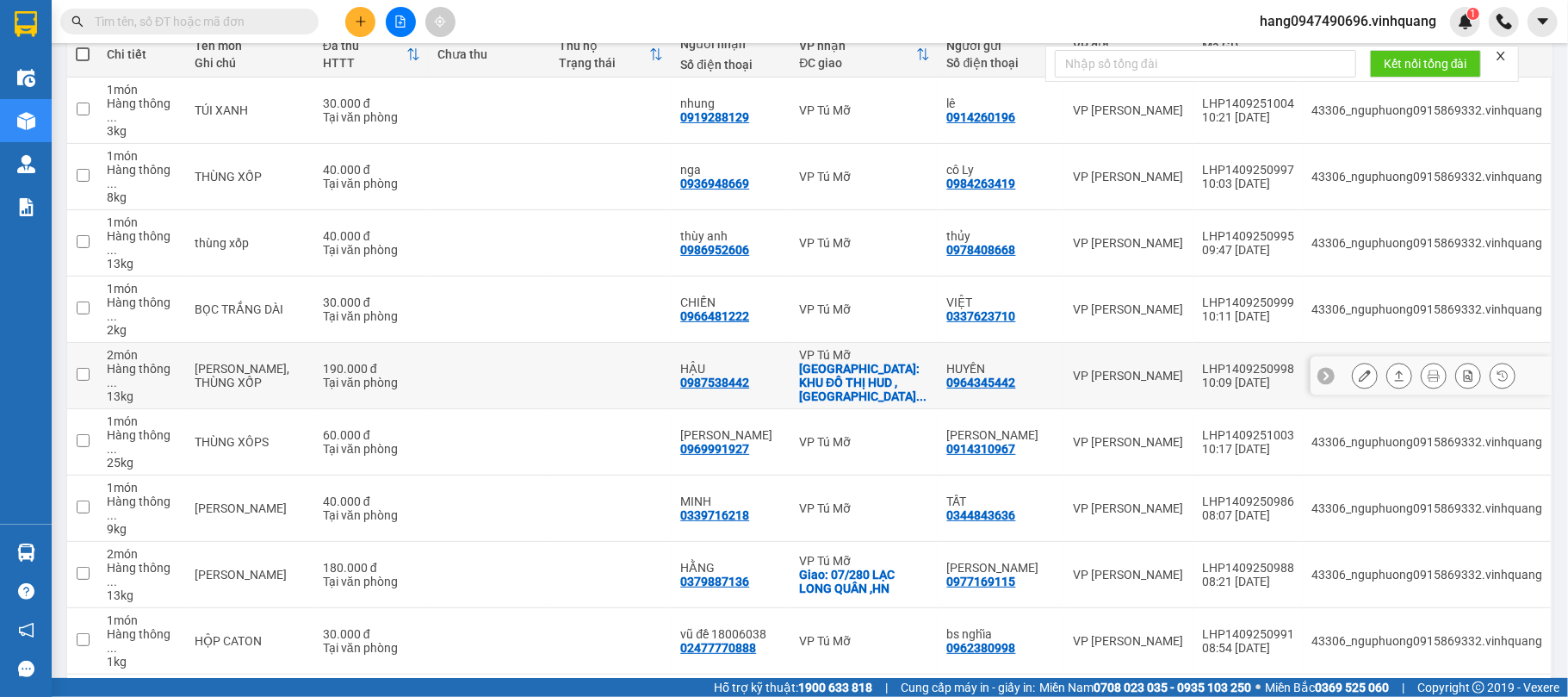
click at [596, 343] on td at bounding box center [610, 376] width 121 height 66
checkbox input "true"
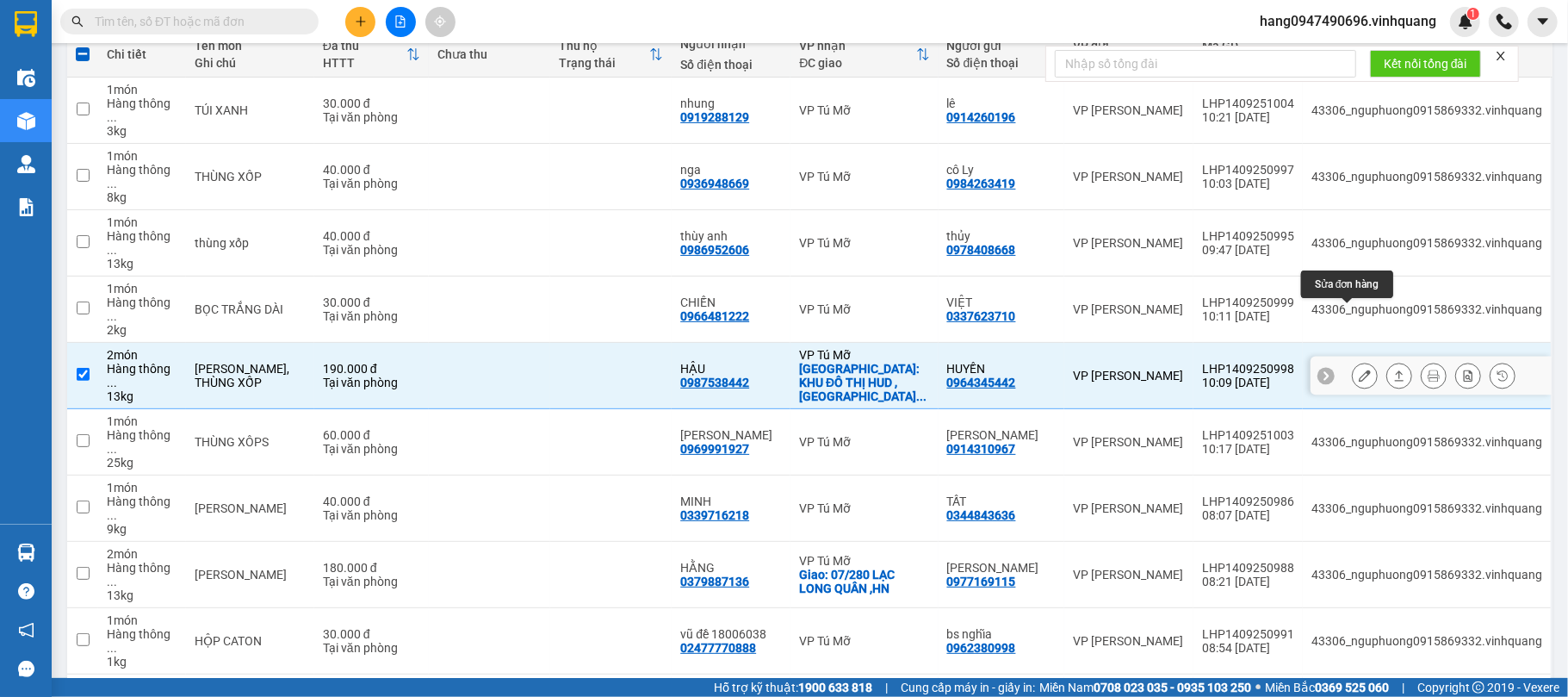
click at [1359, 369] on icon at bounding box center [1365, 375] width 12 height 12
click at [1350, 320] on main "ver 1.8.143 Kho gửi Trên xe Kho nhận Kho thanh lý Kho công nợ Hàng đã giao Hàng…" at bounding box center [784, 339] width 1568 height 678
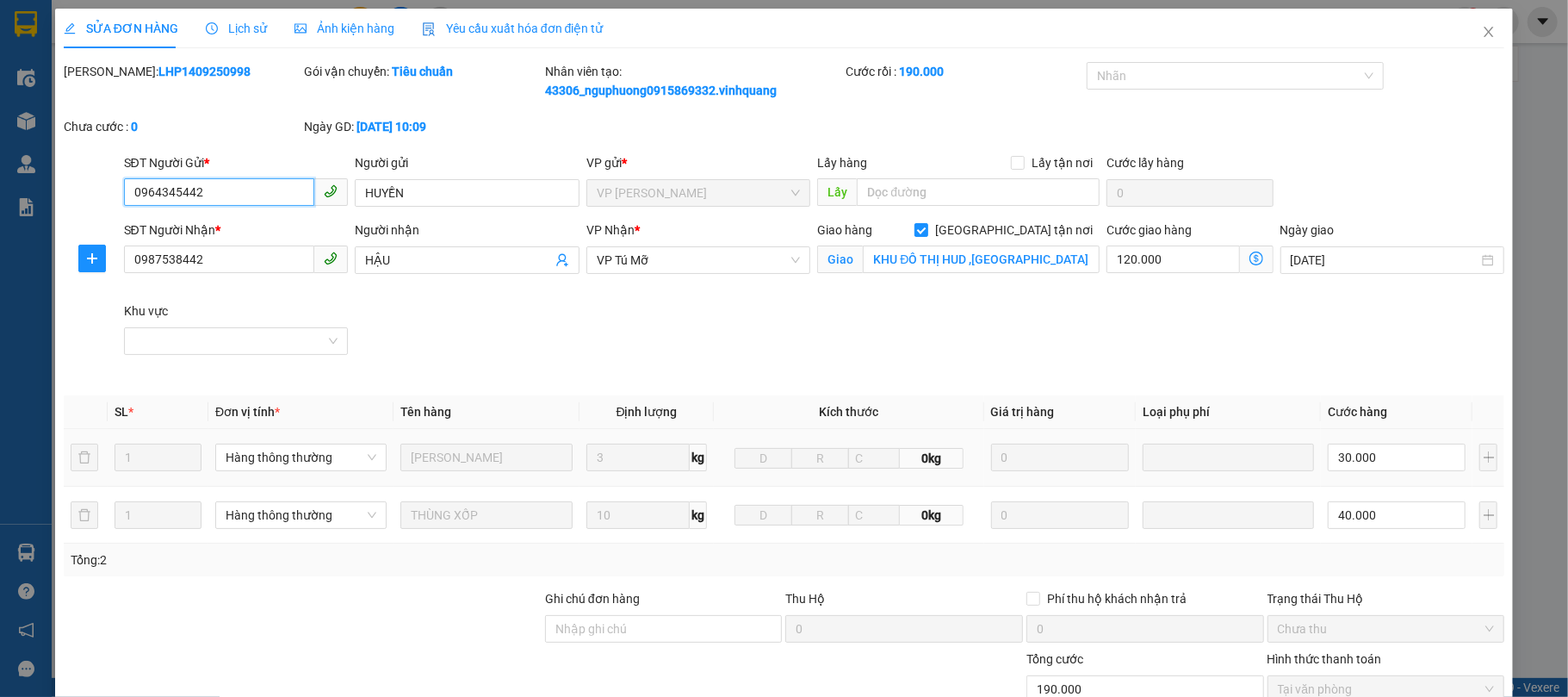
type input "0964345442"
type input "HUYỀN"
type input "0987538442"
type input "HẬU"
checkbox input "true"
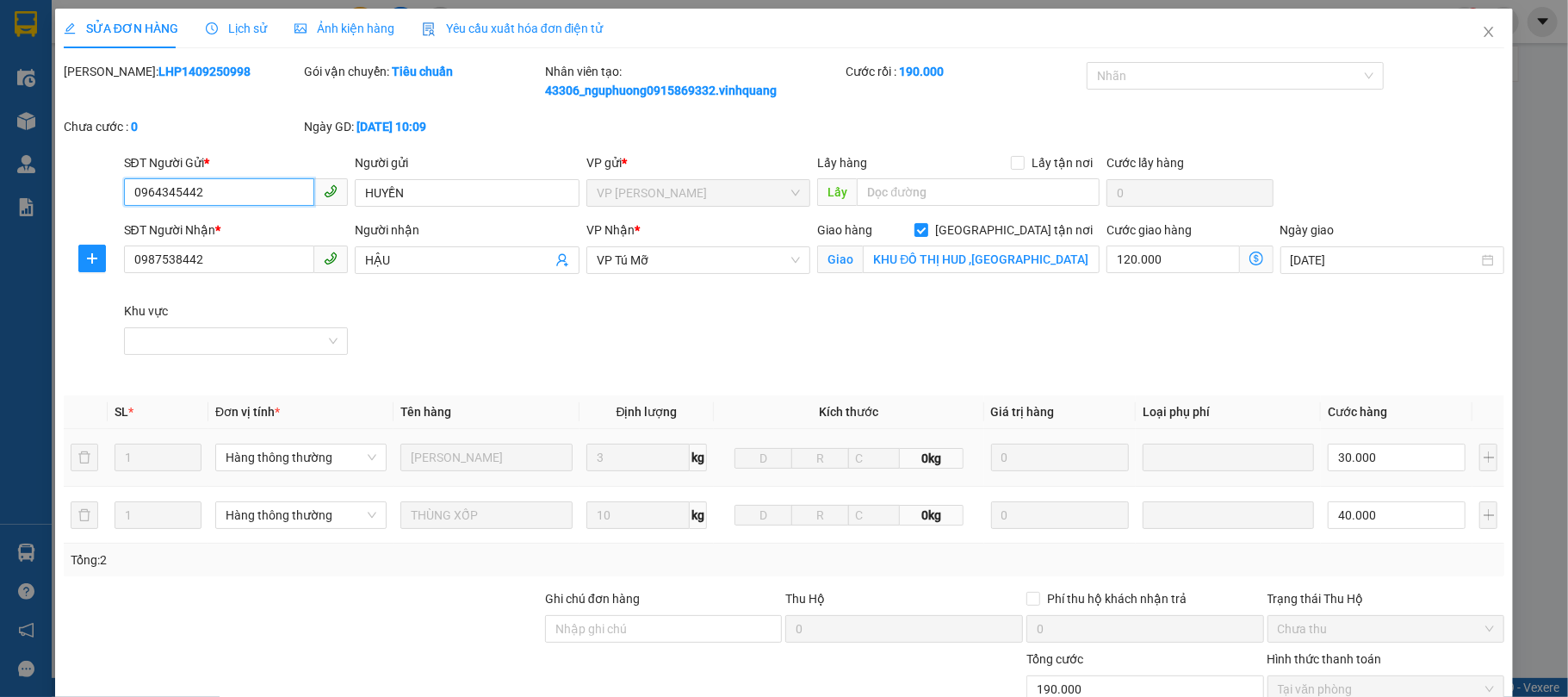
type input "KHU ĐÔ THỊ HUD ,[GEOGRAPHIC_DATA] ,[GEOGRAPHIC_DATA] ,[GEOGRAPHIC_DATA]"
type input "190.000"
click at [1484, 33] on icon "close" at bounding box center [1489, 31] width 9 height 10
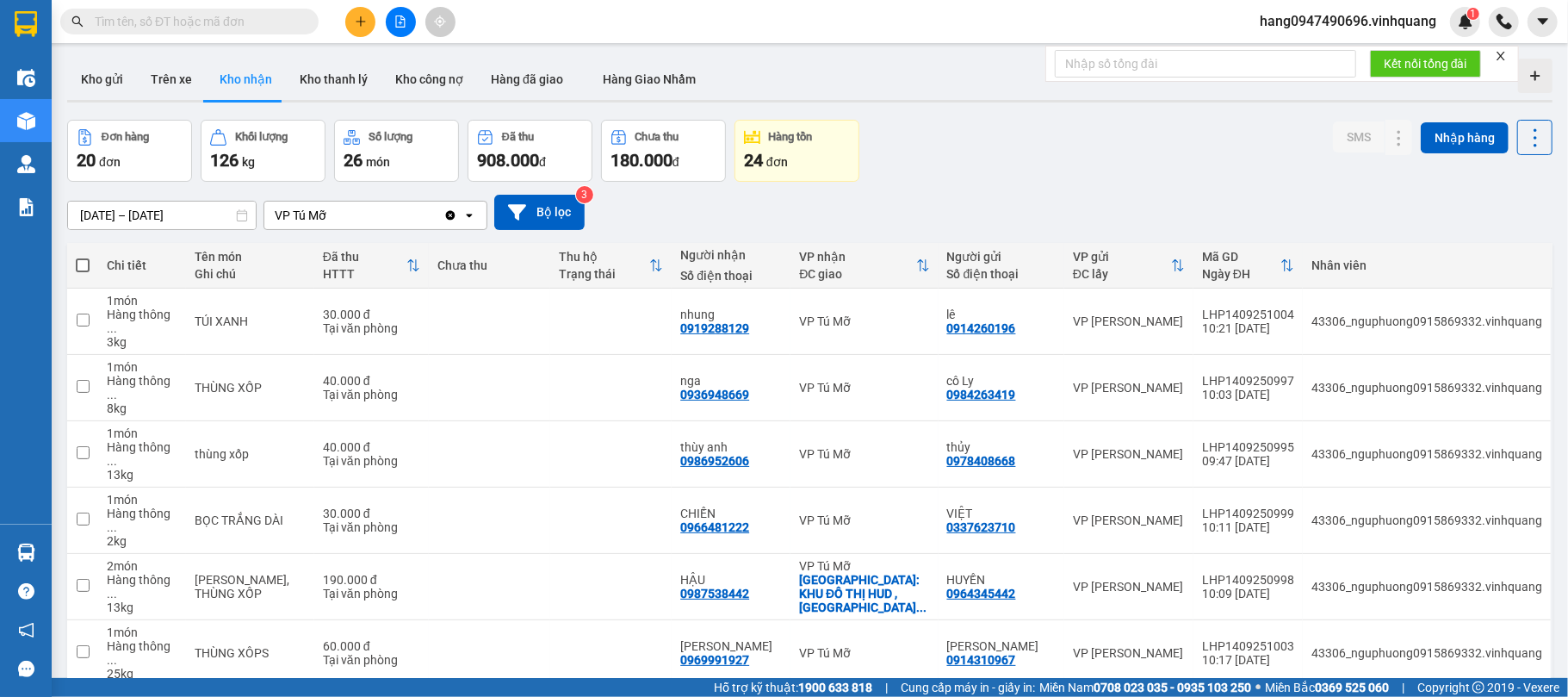
click at [233, 21] on input "text" at bounding box center [197, 22] width 203 height 19
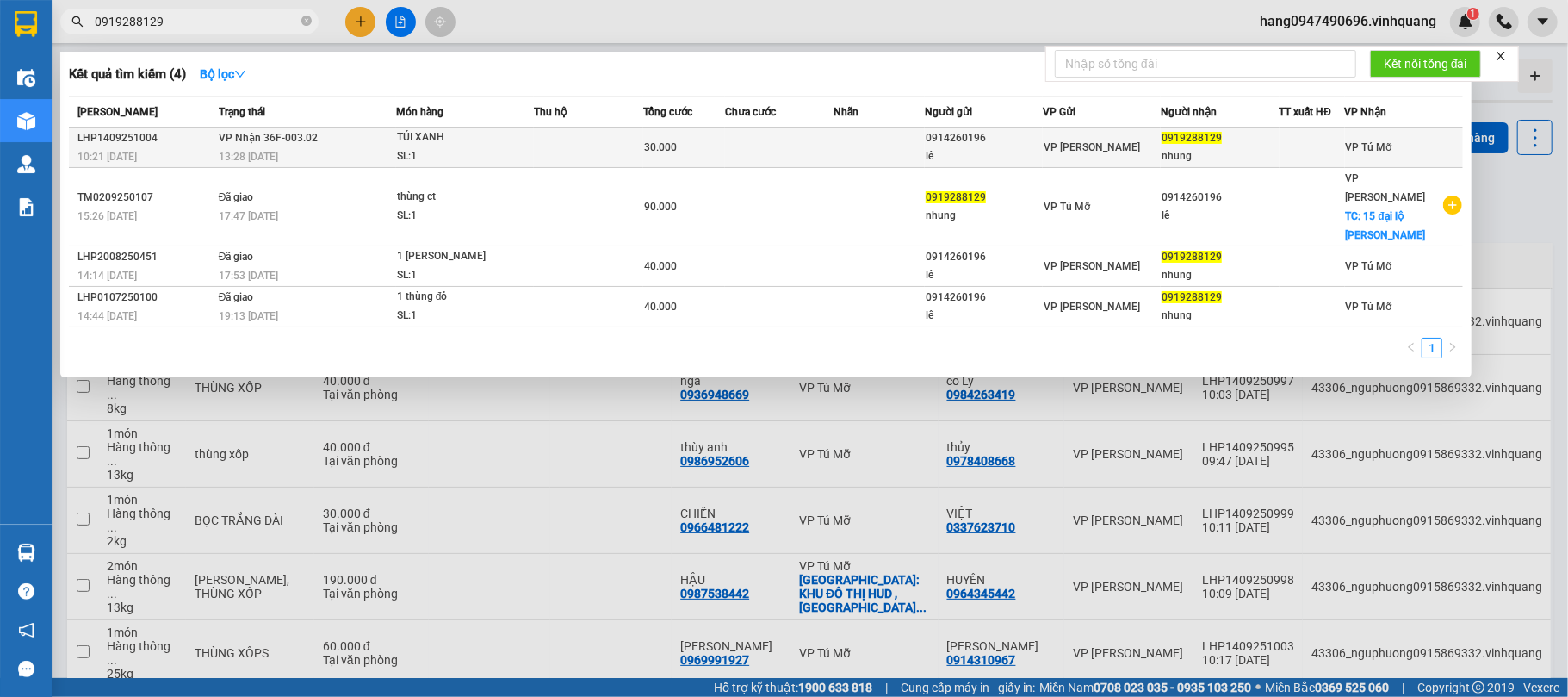
type input "0919288129"
click at [480, 138] on div "TÚI XANH" at bounding box center [461, 138] width 129 height 19
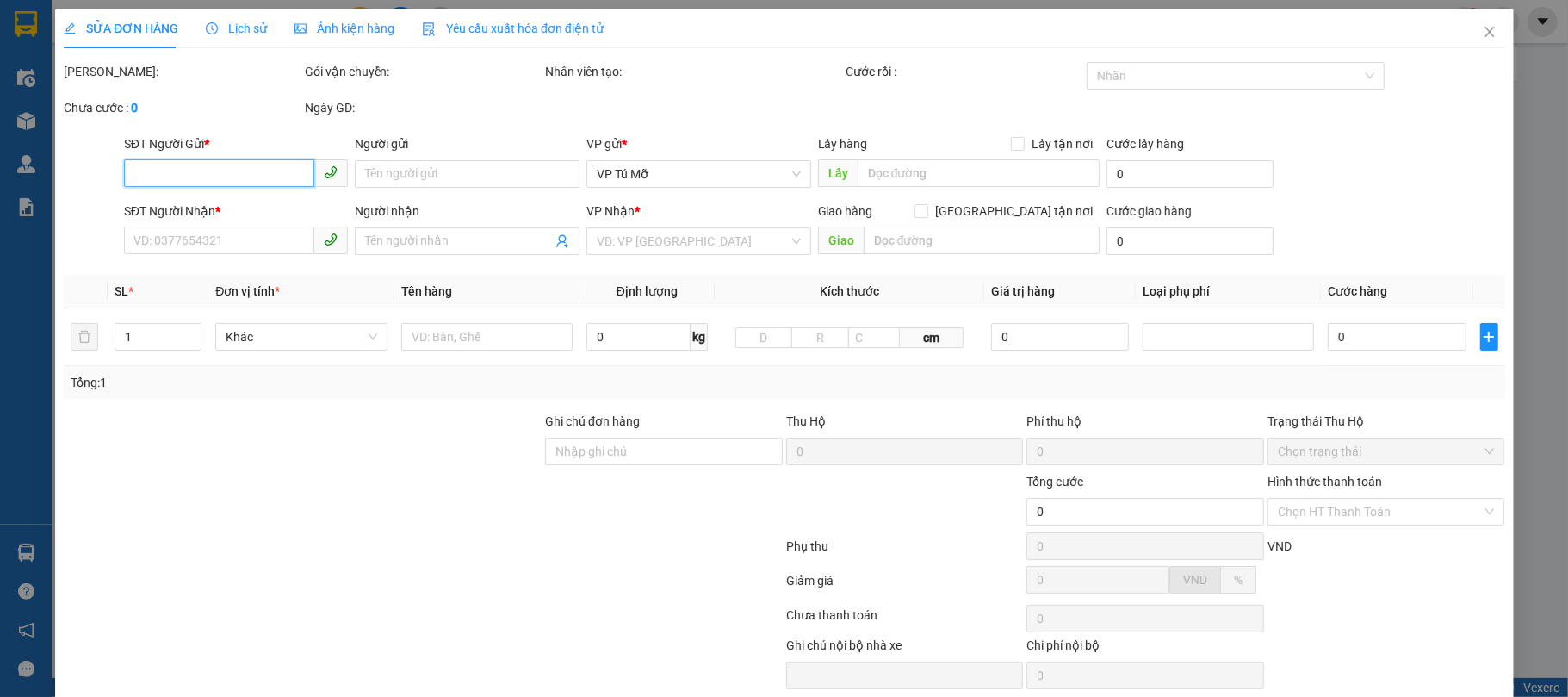
type input "0914260196"
type input "lê"
type input "0919288129"
type input "nhung"
type input "30.000"
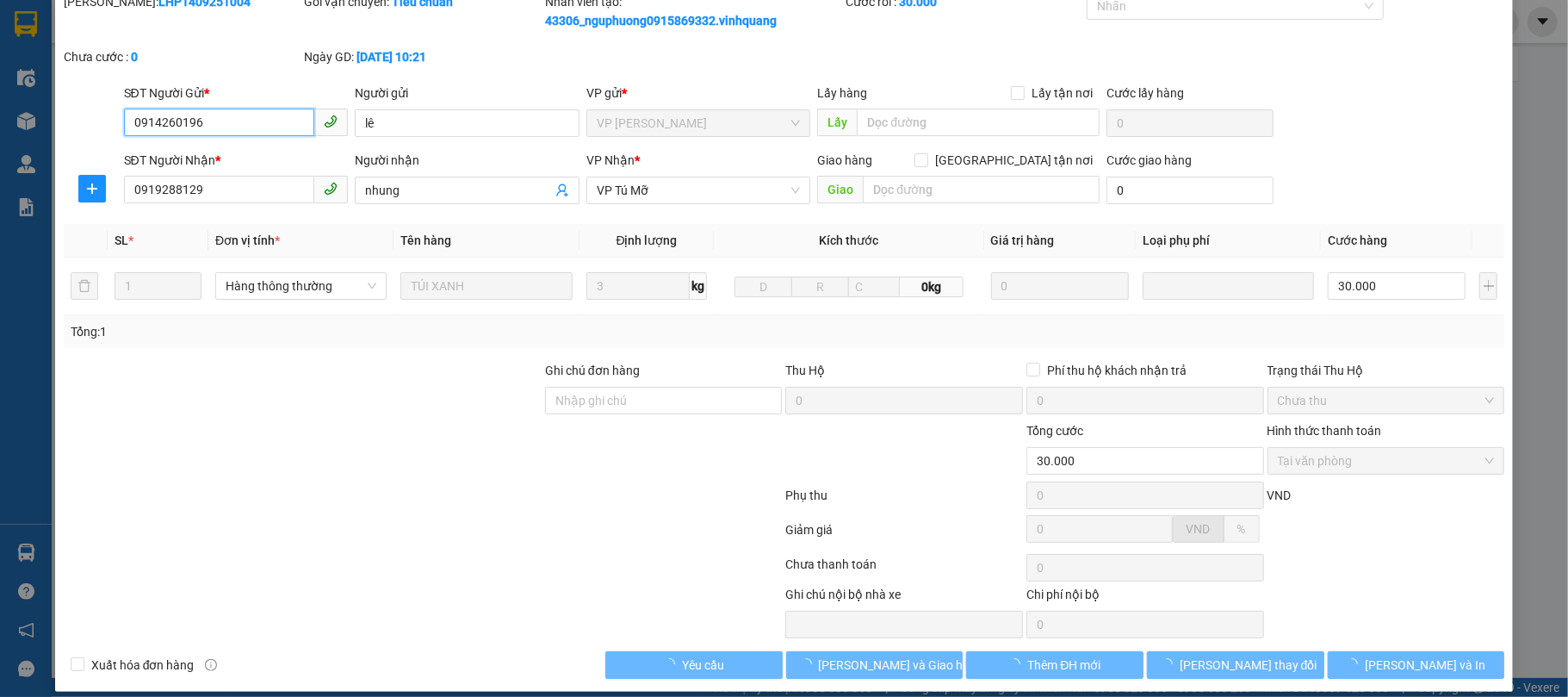
scroll to position [89, 0]
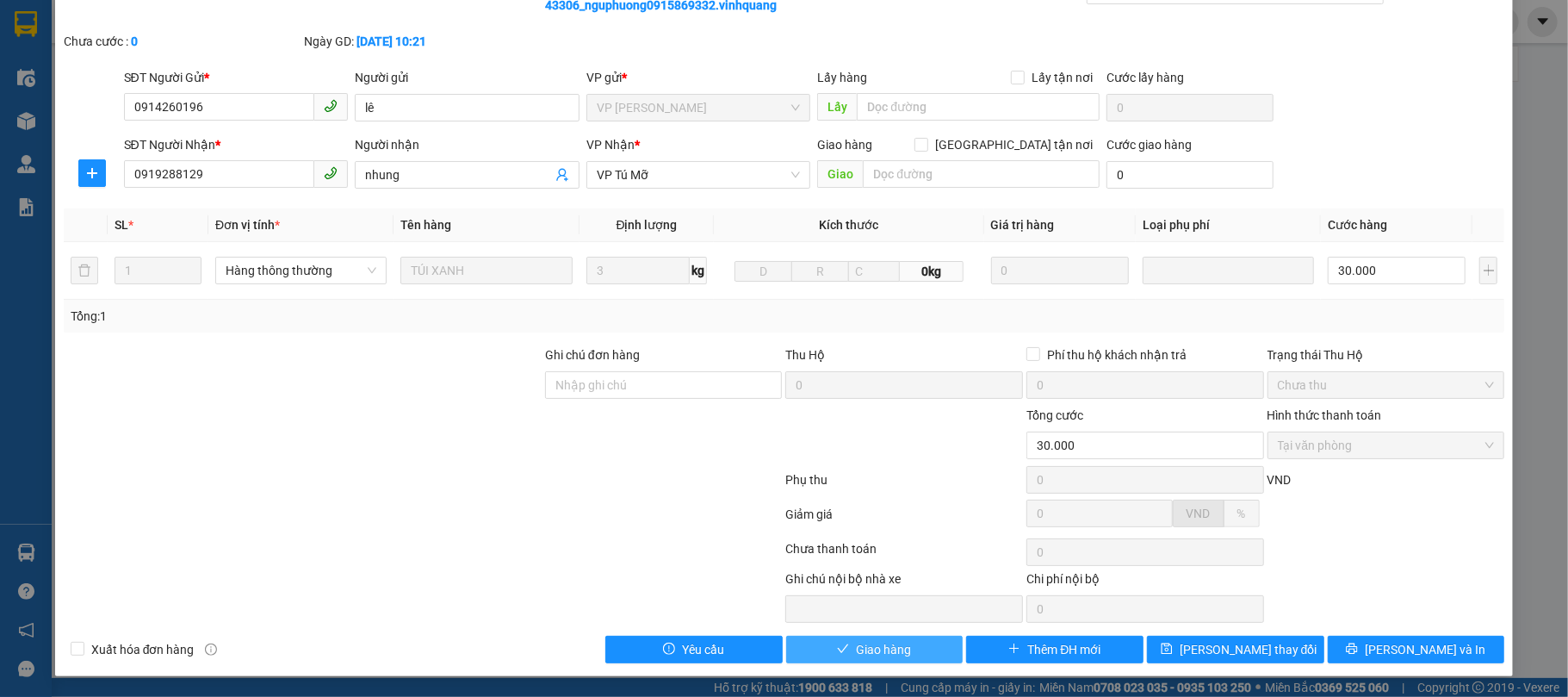
click at [893, 656] on span "Giao hàng" at bounding box center [883, 649] width 56 height 19
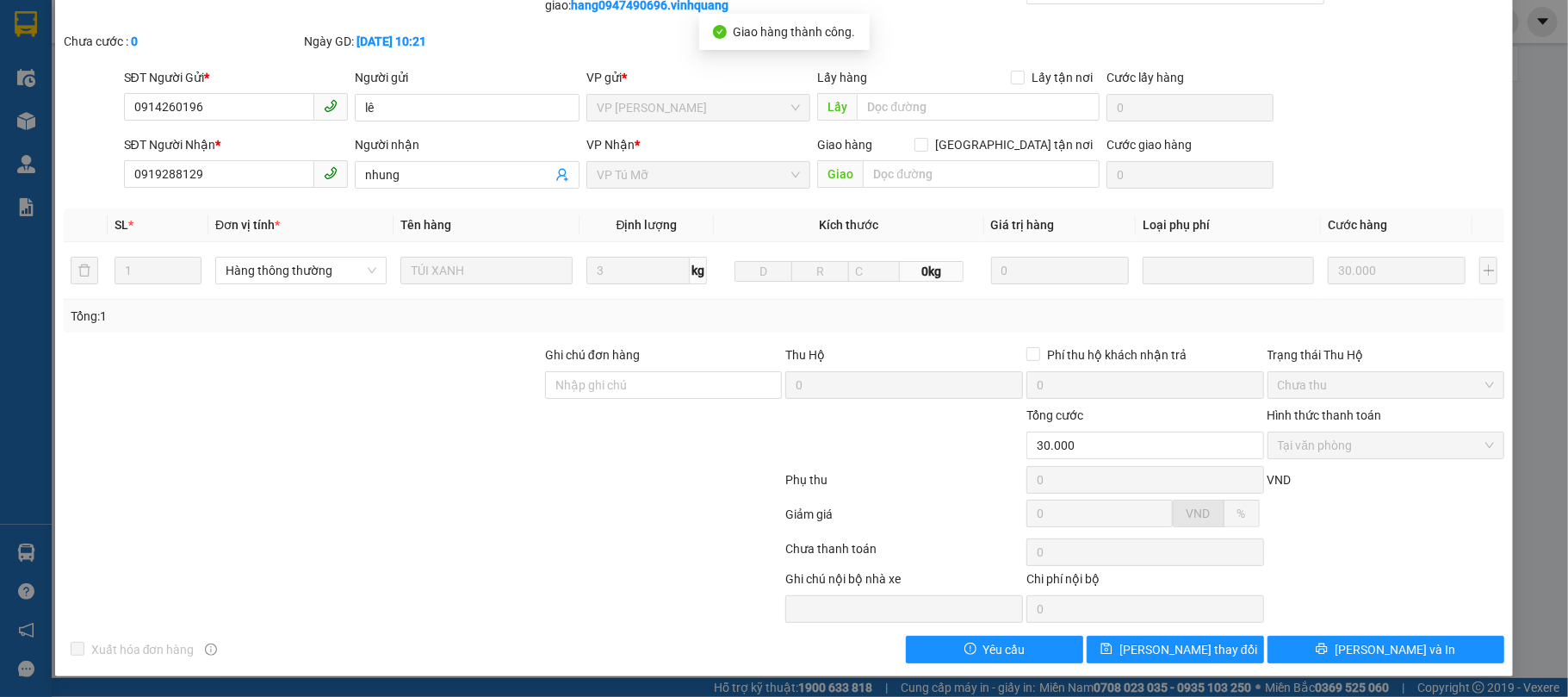
scroll to position [0, 0]
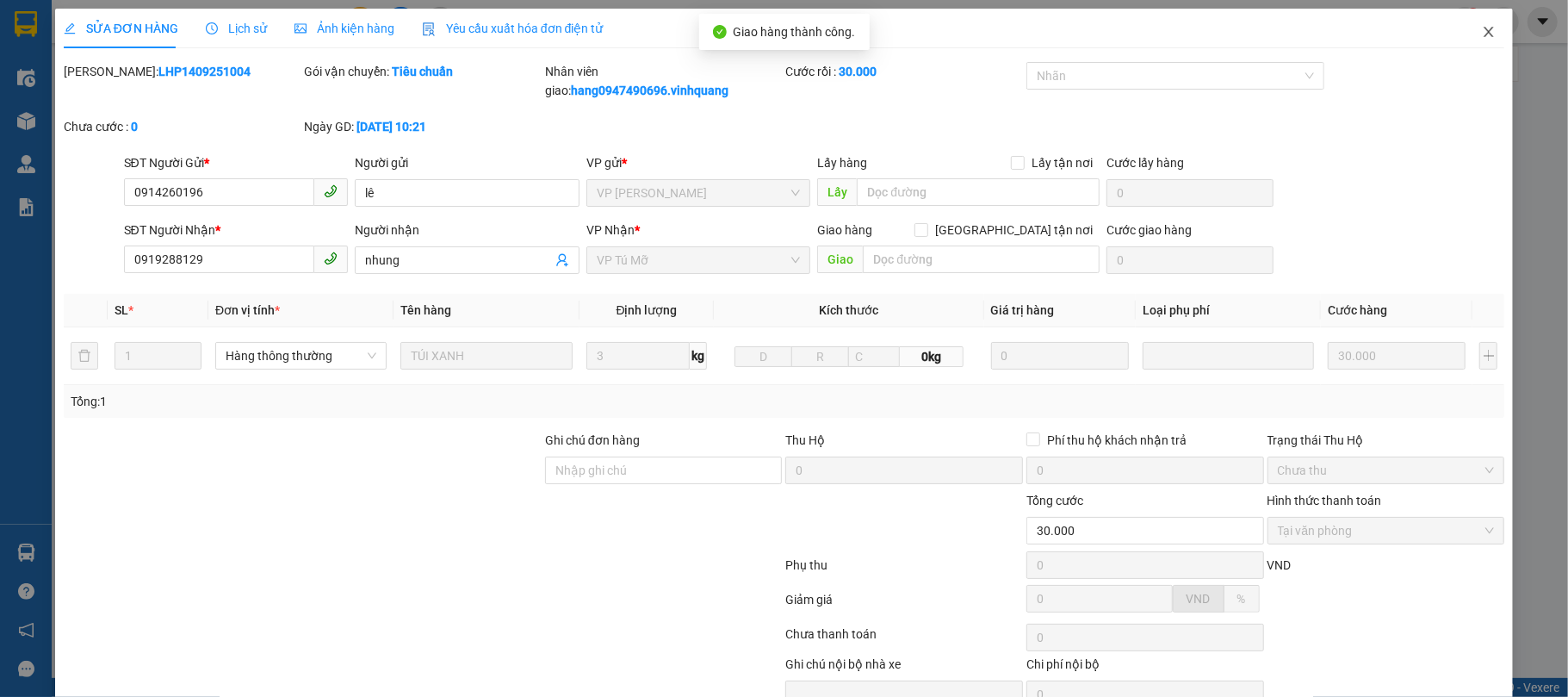
click at [1484, 32] on span "Close" at bounding box center [1488, 32] width 48 height 48
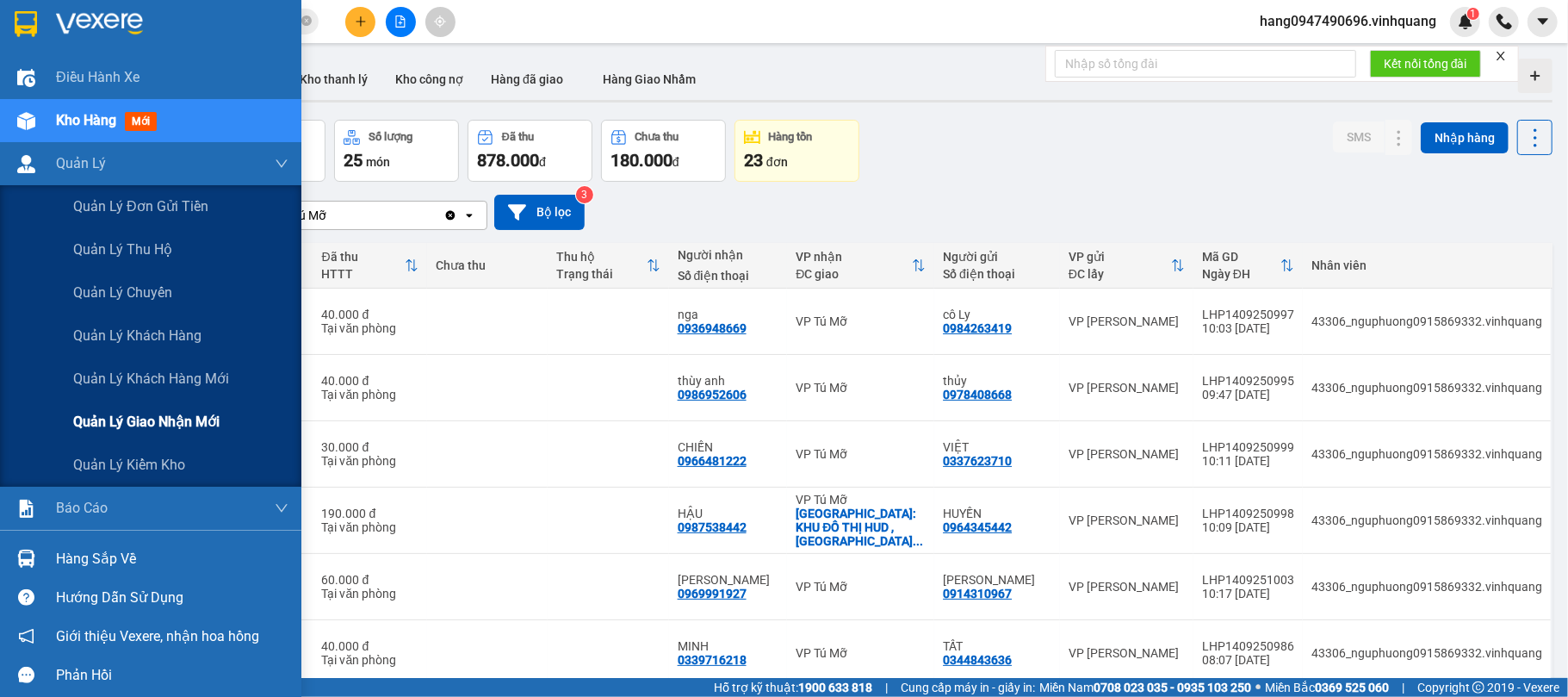
click at [184, 418] on span "Quản lý giao nhận mới" at bounding box center [146, 421] width 146 height 22
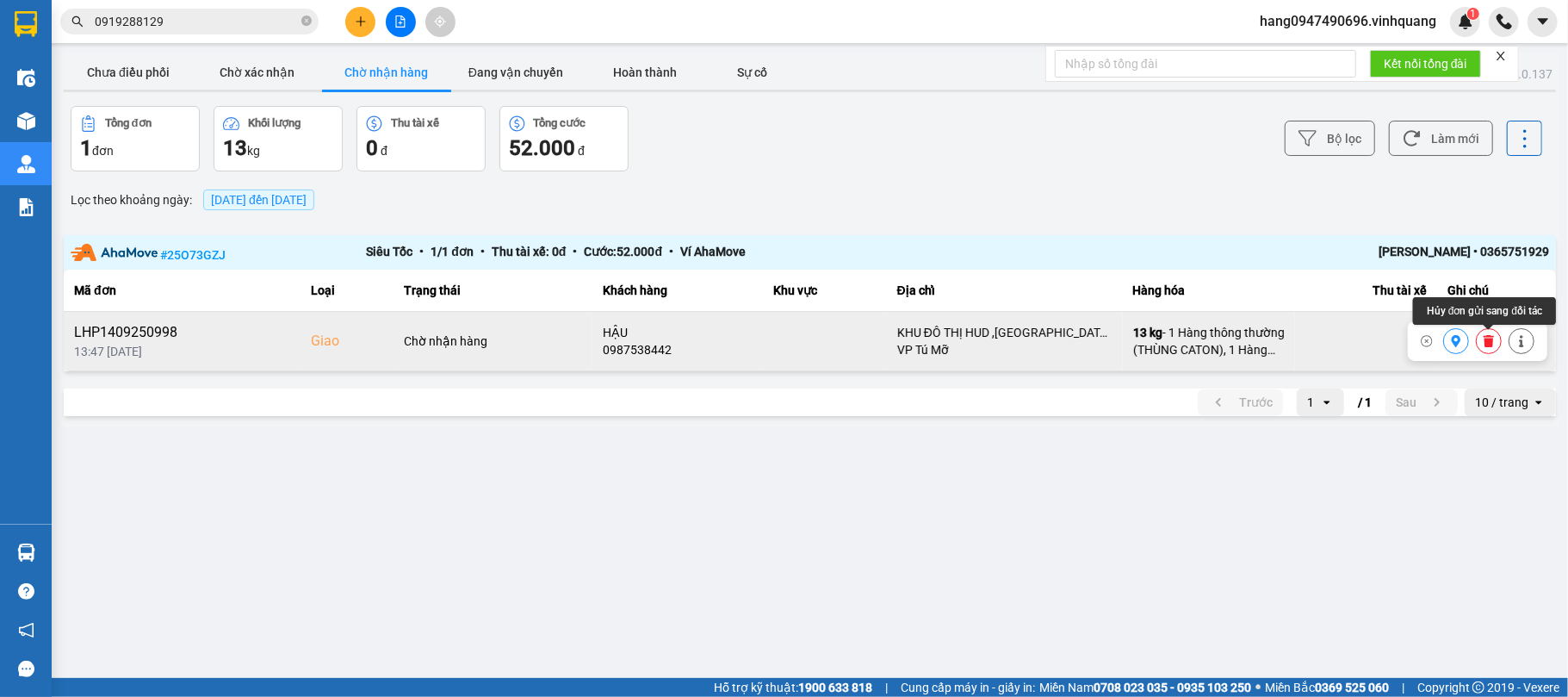
click at [1493, 347] on icon at bounding box center [1488, 341] width 12 height 12
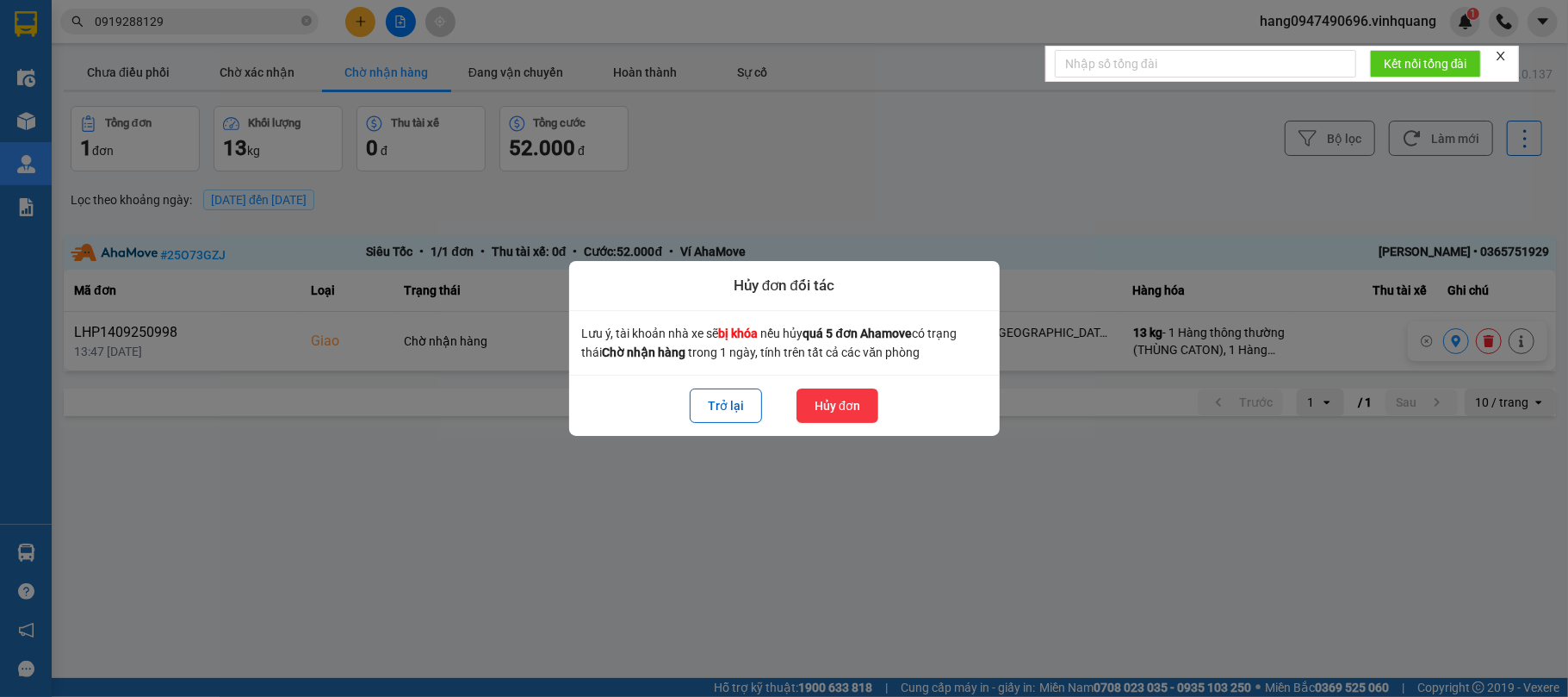
click at [845, 403] on button "Hủy đơn" at bounding box center [837, 405] width 82 height 35
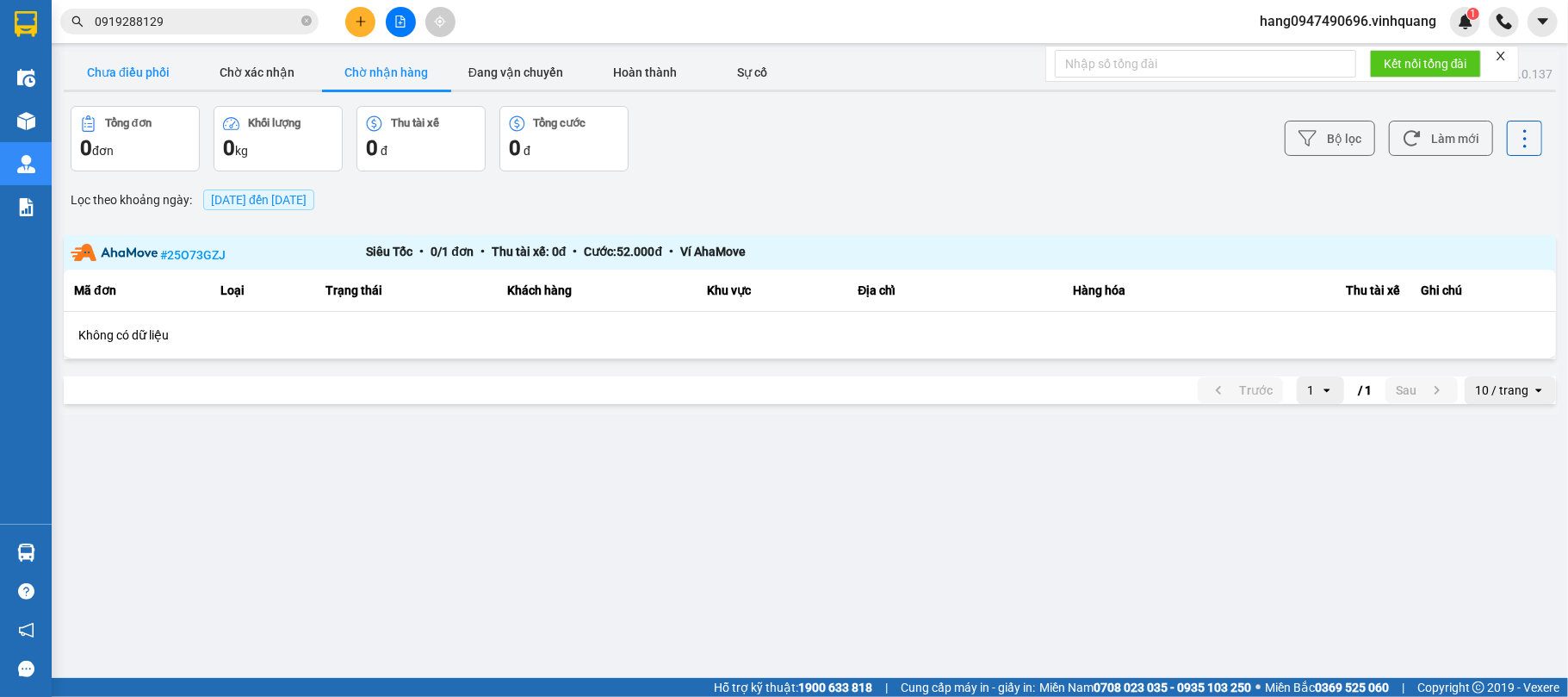
click at [150, 74] on button "Chưa điều phối" at bounding box center [128, 73] width 129 height 35
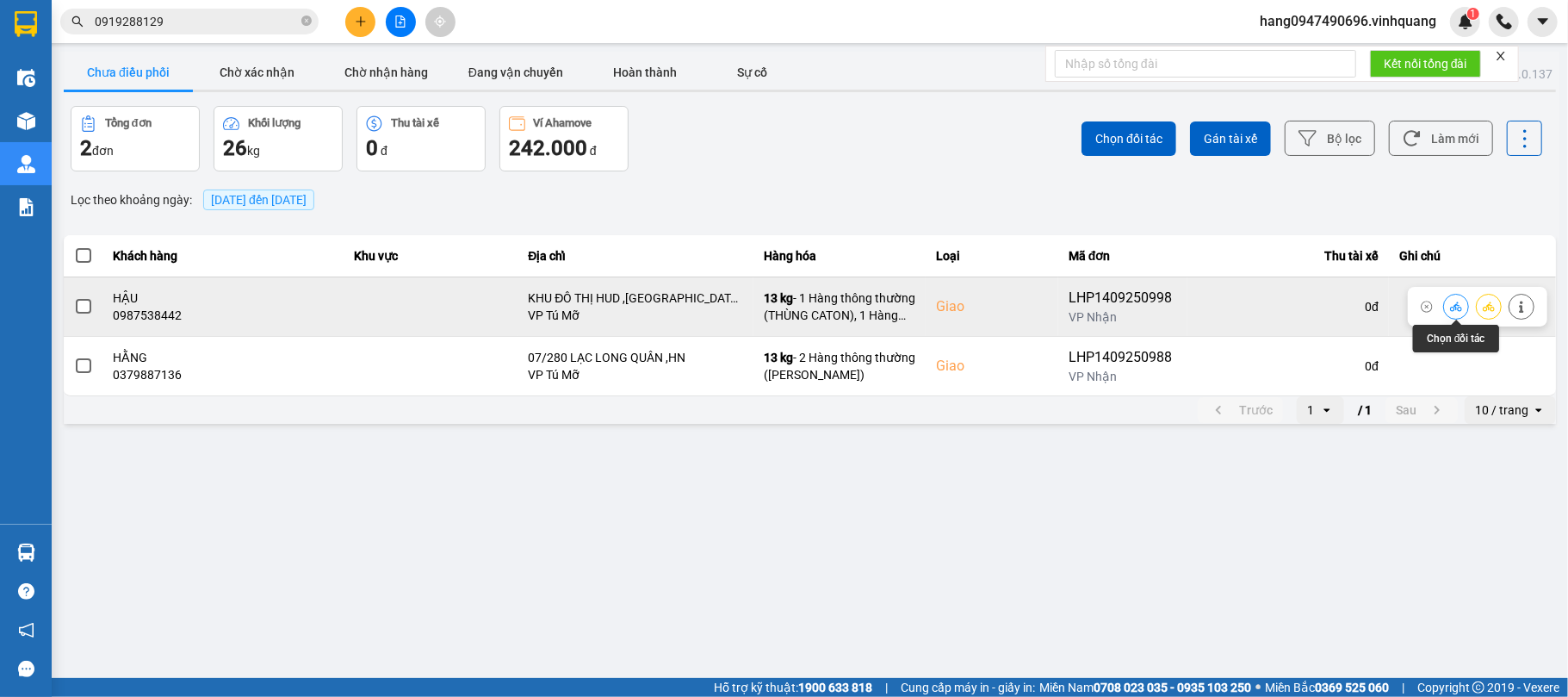
click at [1450, 305] on icon at bounding box center [1456, 306] width 12 height 12
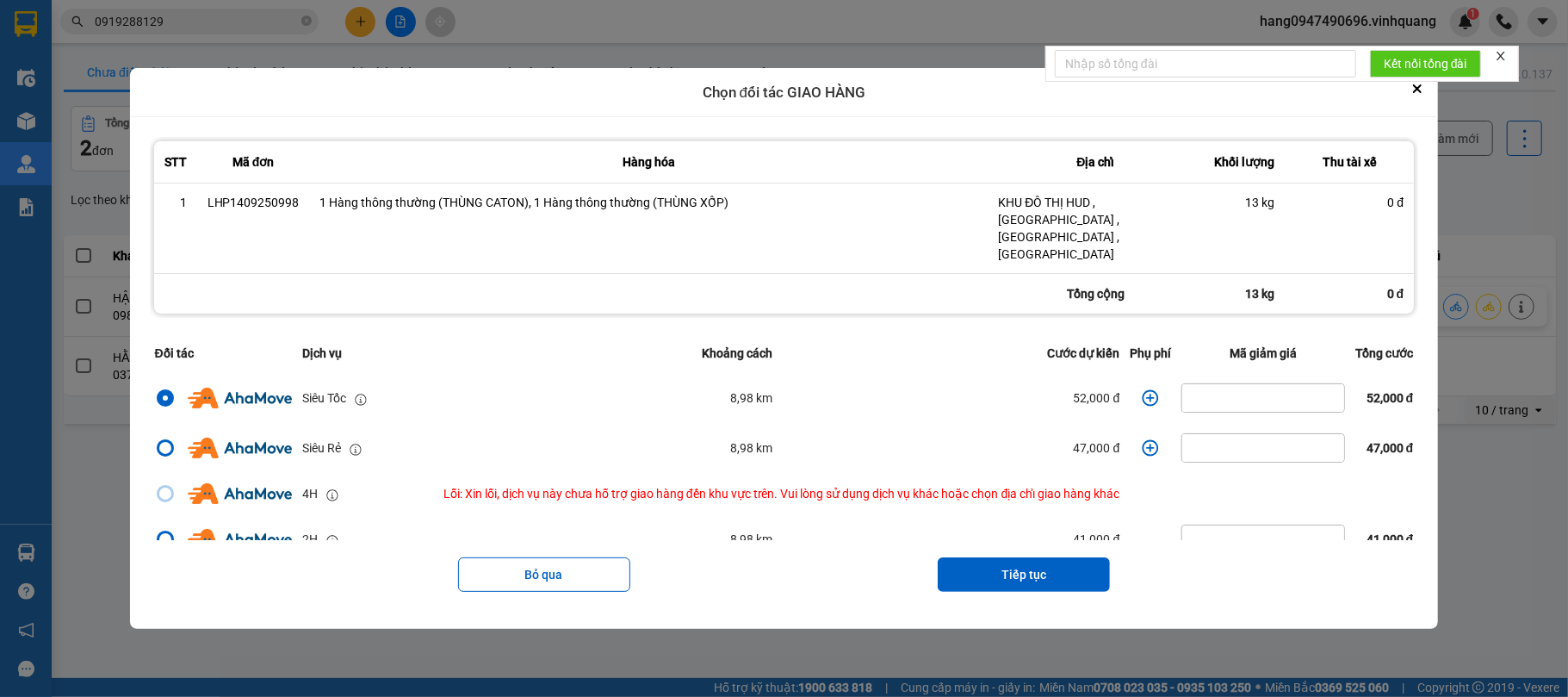
click at [1054, 559] on button "Tiếp tục" at bounding box center [1024, 575] width 172 height 35
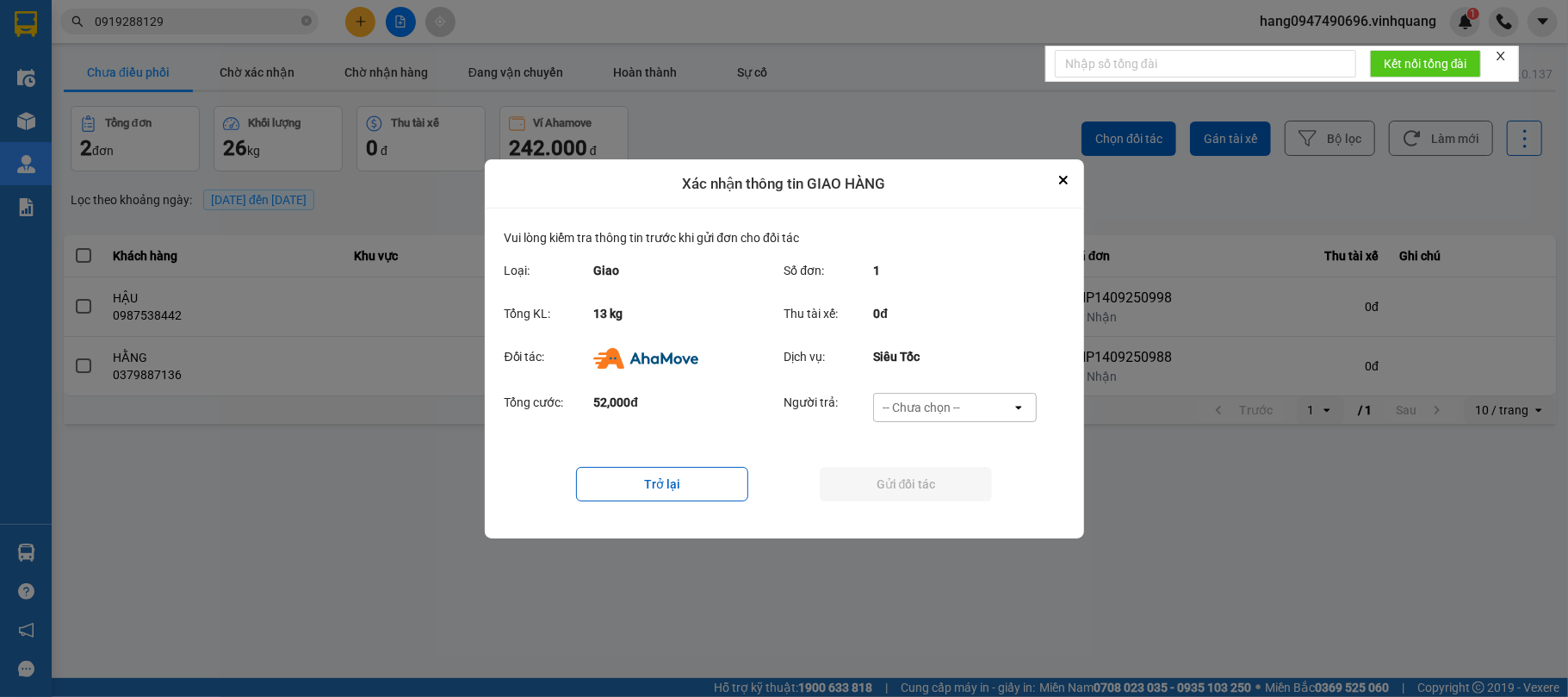
click at [1054, 559] on main "ver: 0.0.137 Chưa điều phối Chờ xác nhận Chờ nhận hàng Đang vận chuyển Hoàn thà…" at bounding box center [784, 339] width 1568 height 678
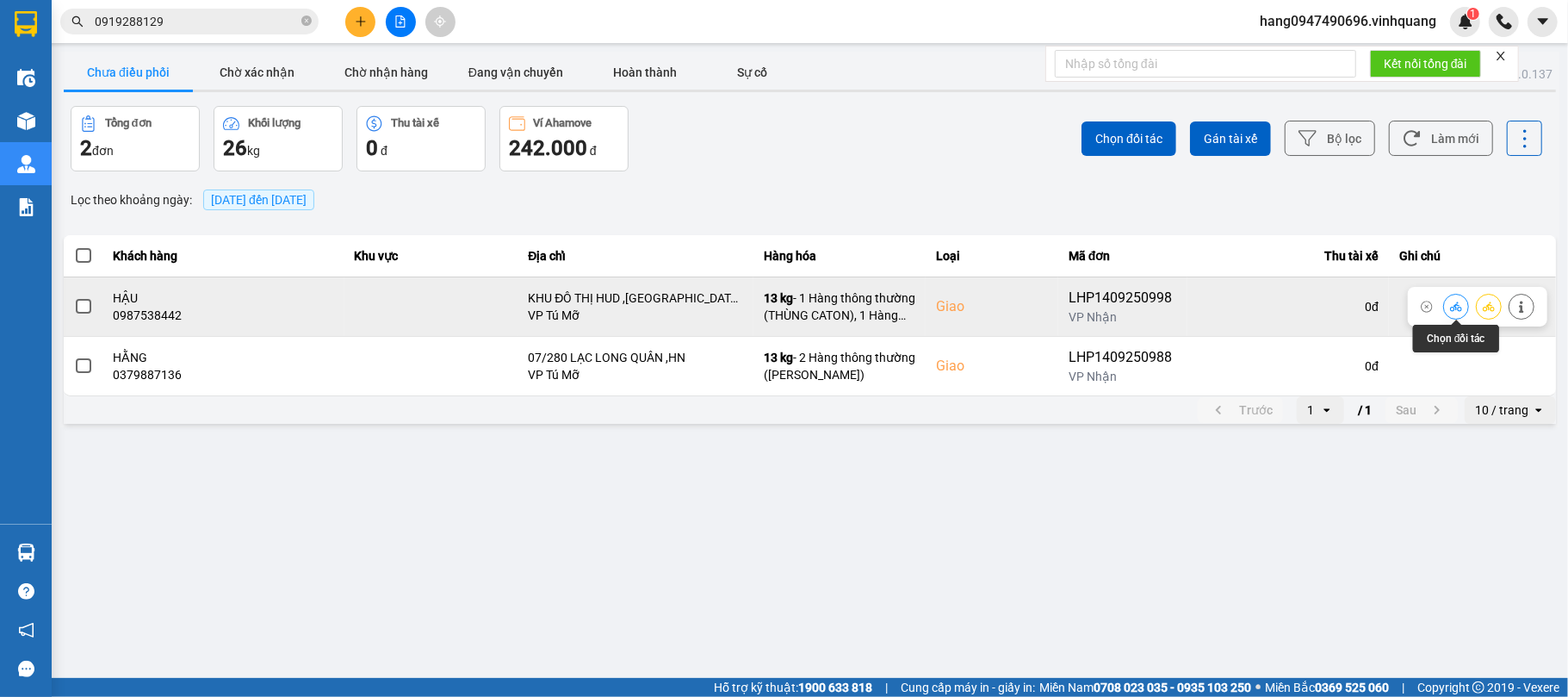
click at [1452, 305] on icon at bounding box center [1456, 306] width 12 height 12
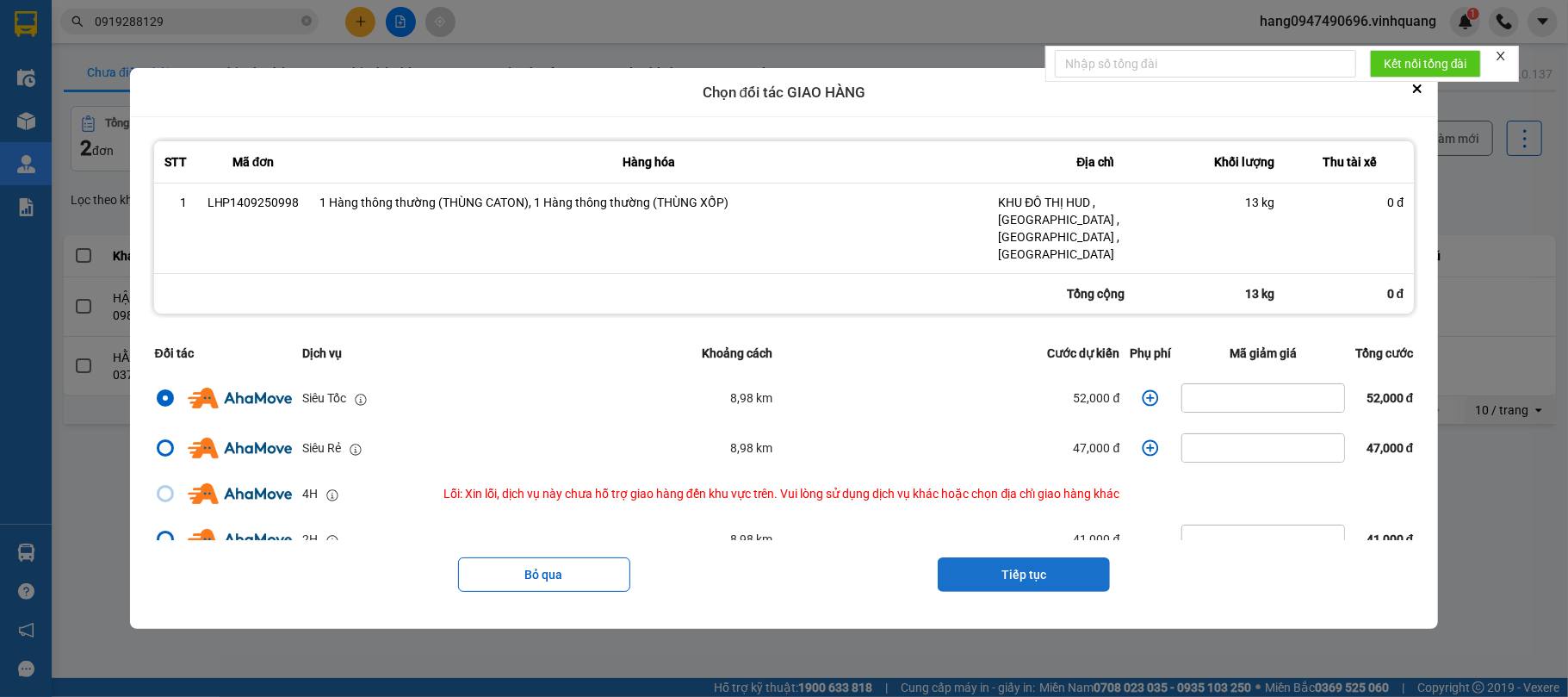
click at [996, 558] on button "Tiếp tục" at bounding box center [1024, 575] width 172 height 35
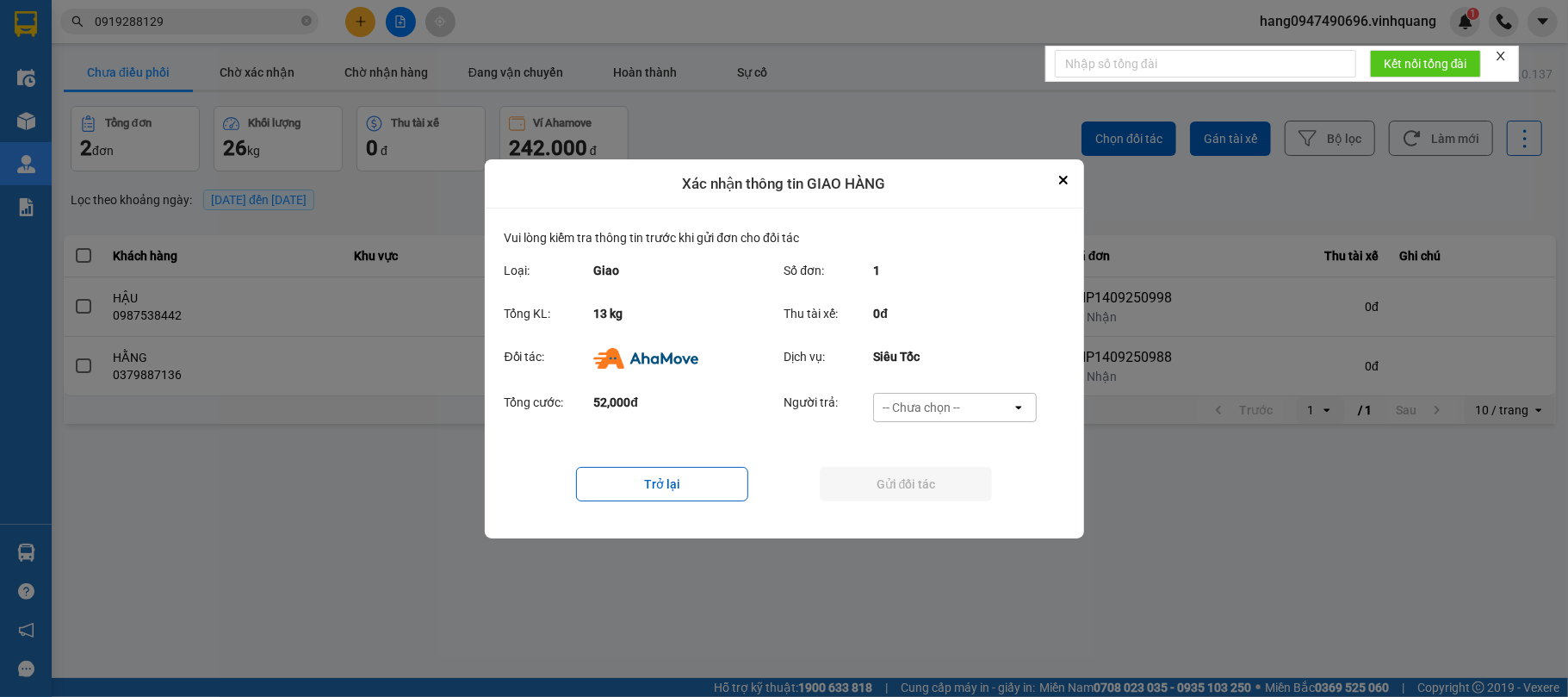
click at [952, 408] on div "-- Chưa chọn --" at bounding box center [921, 407] width 77 height 17
click at [928, 501] on span "Ví Ahamove" at bounding box center [922, 506] width 70 height 17
click at [921, 488] on button "Gửi đối tác" at bounding box center [905, 484] width 172 height 35
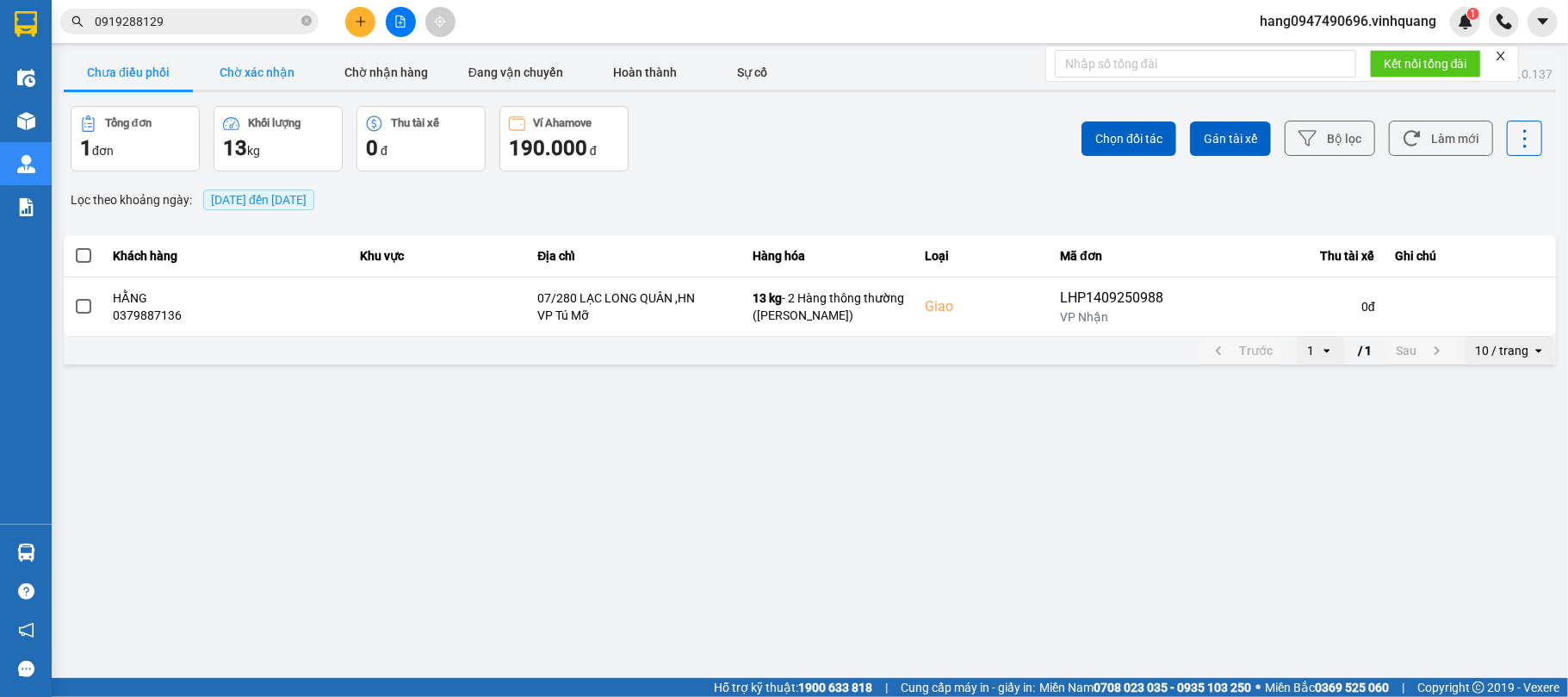
click at [256, 75] on button "Chờ xác nhận" at bounding box center [257, 73] width 129 height 35
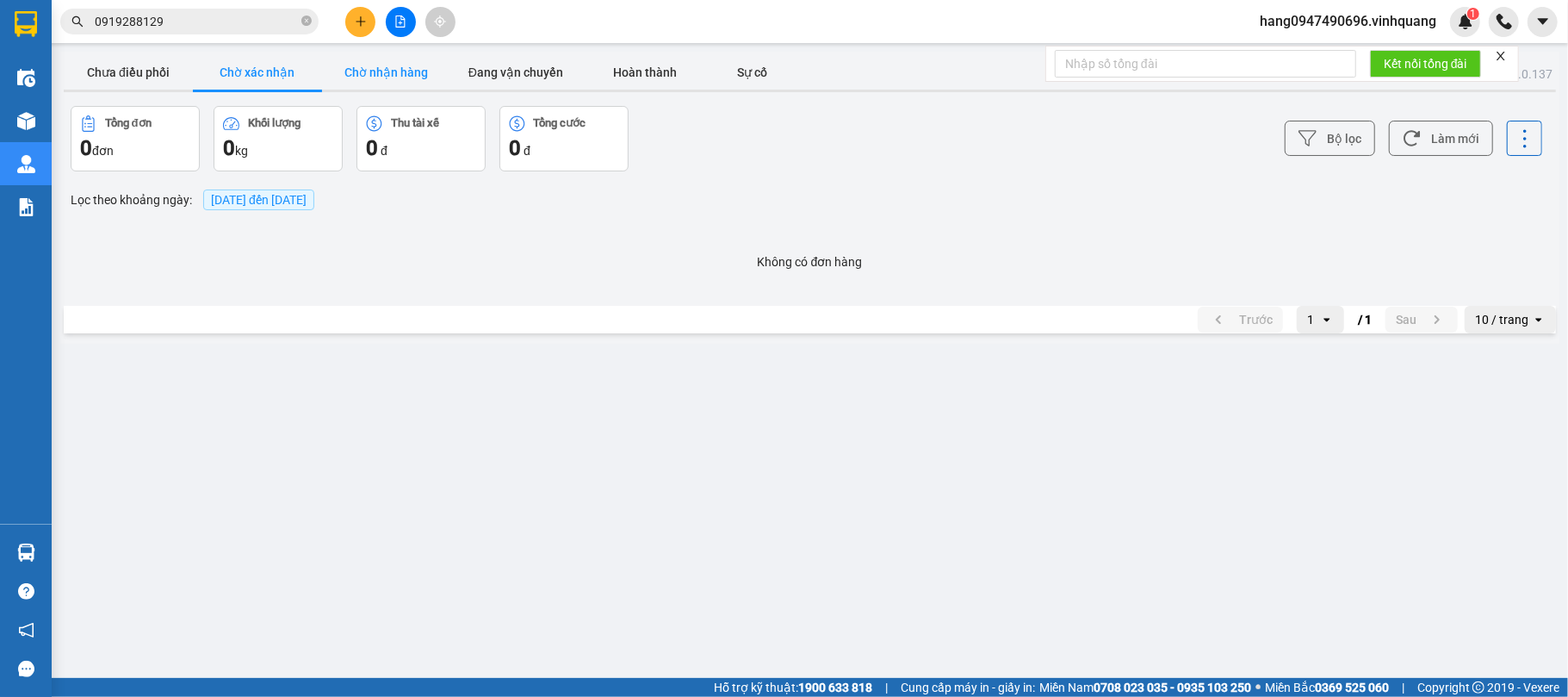
click at [366, 65] on button "Chờ nhận hàng" at bounding box center [386, 73] width 129 height 35
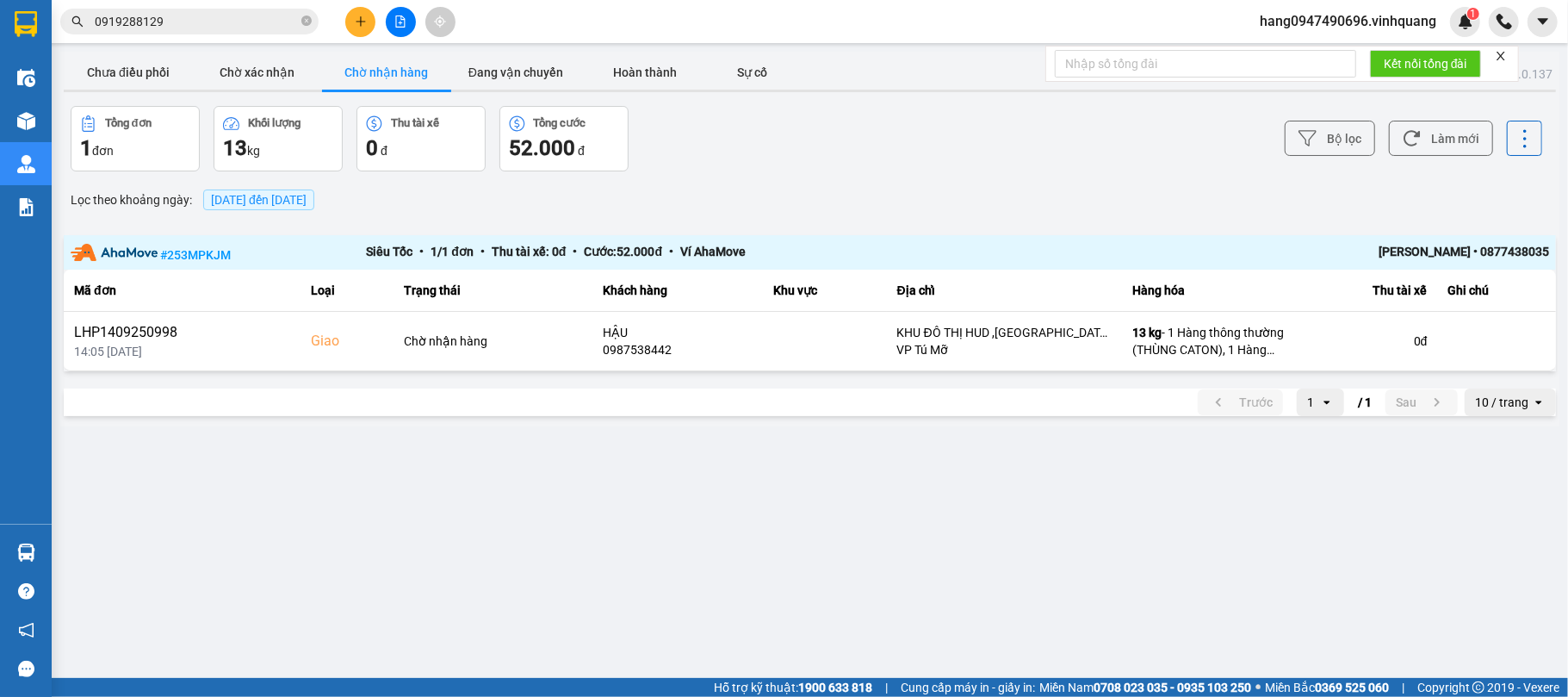
click at [298, 24] on span "0919288129" at bounding box center [189, 21] width 258 height 25
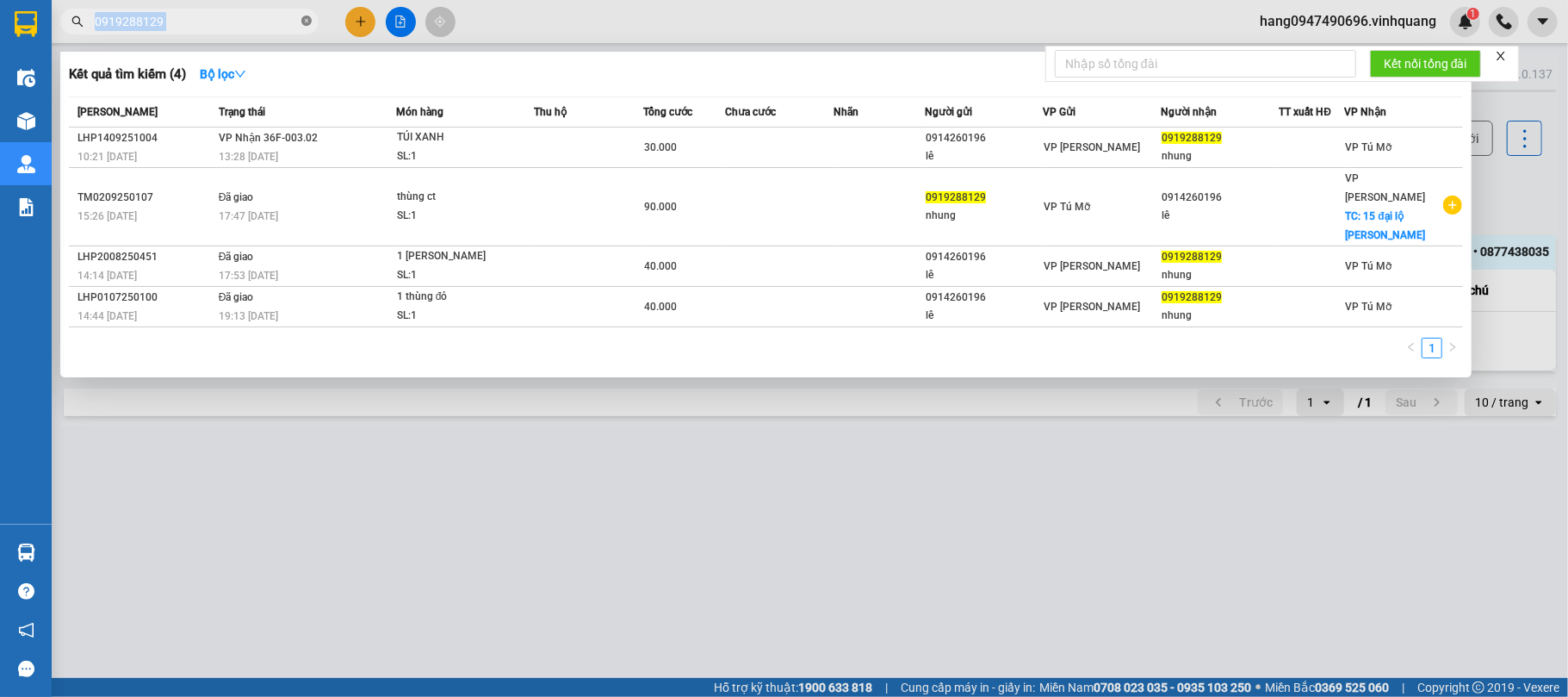
click at [306, 22] on icon "close-circle" at bounding box center [306, 20] width 10 height 10
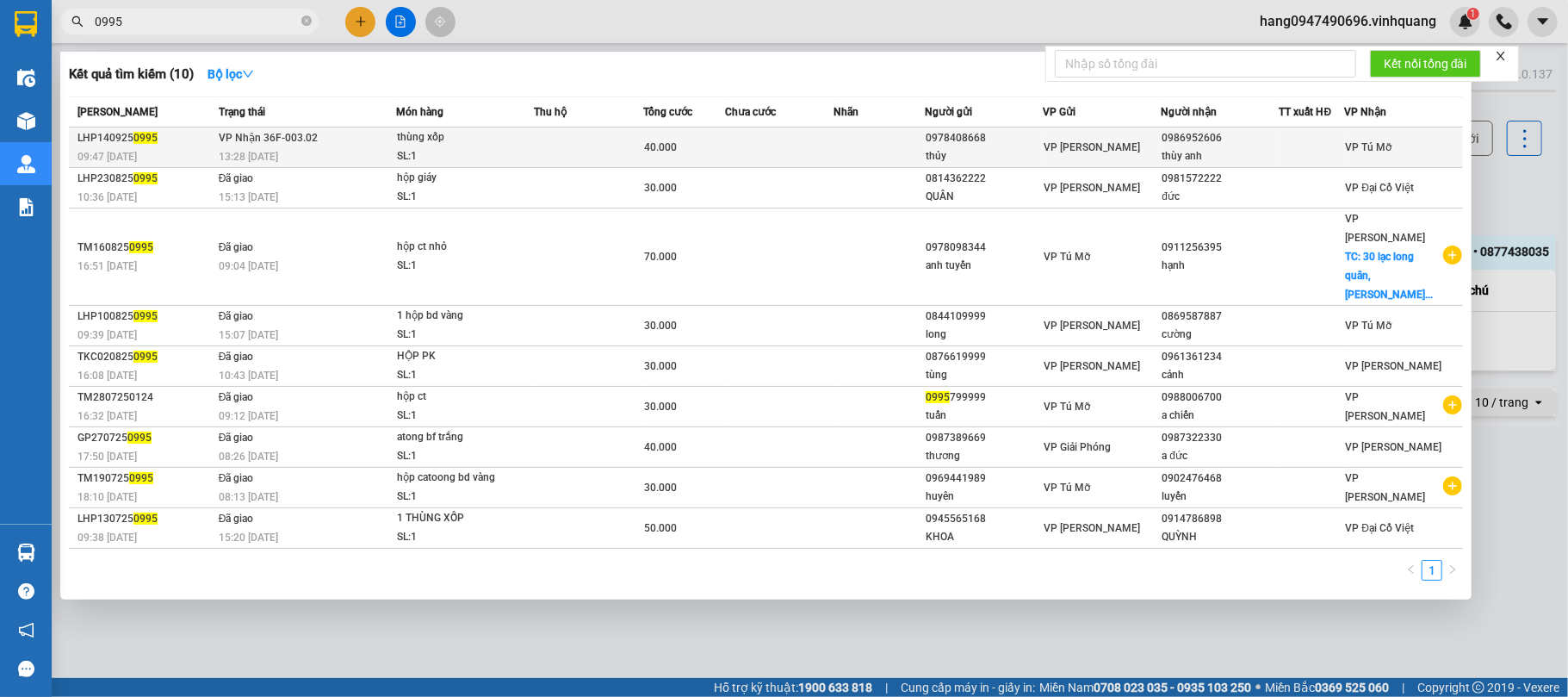
type input "0995"
click at [500, 147] on div "SL: 1" at bounding box center [461, 156] width 129 height 19
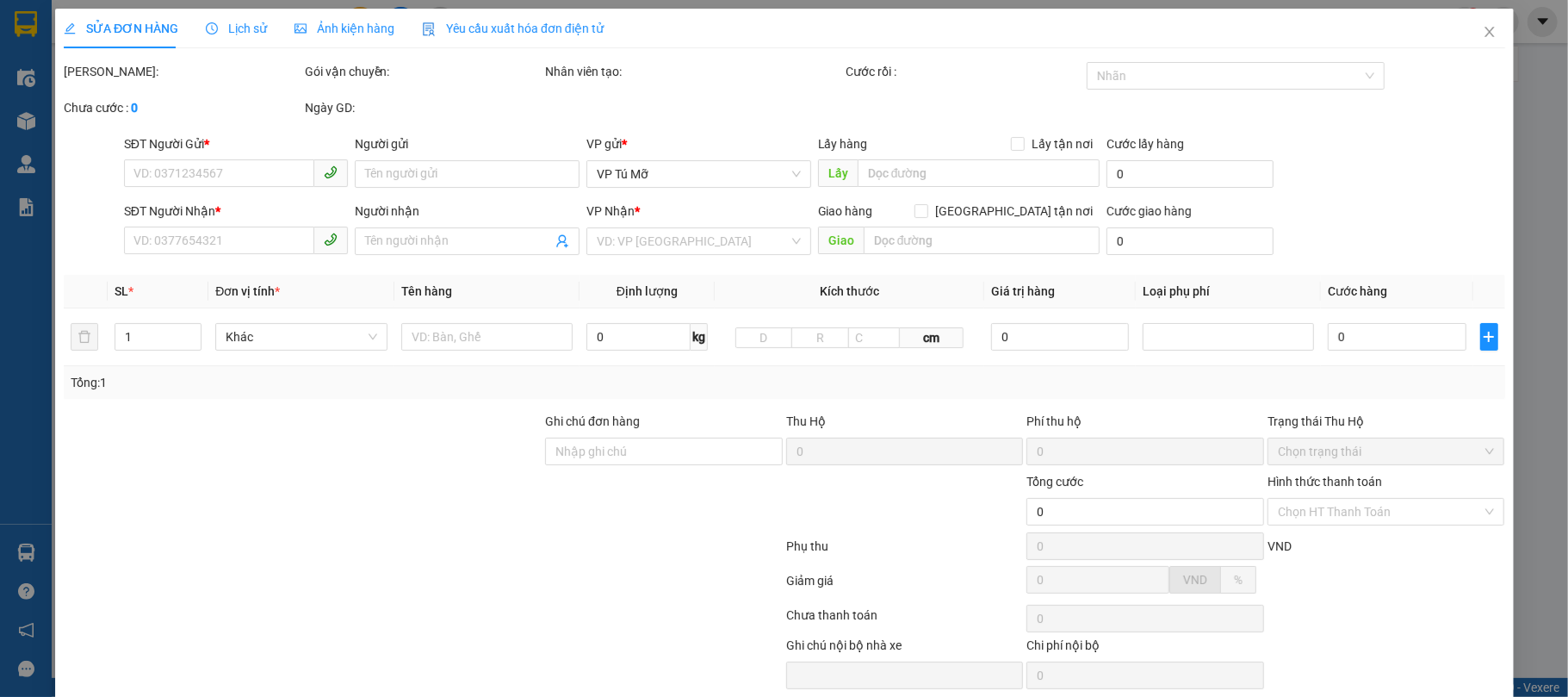
type input "0978408668"
type input "thủy"
type input "0986952606"
type input "thùy anh"
type input "40.000"
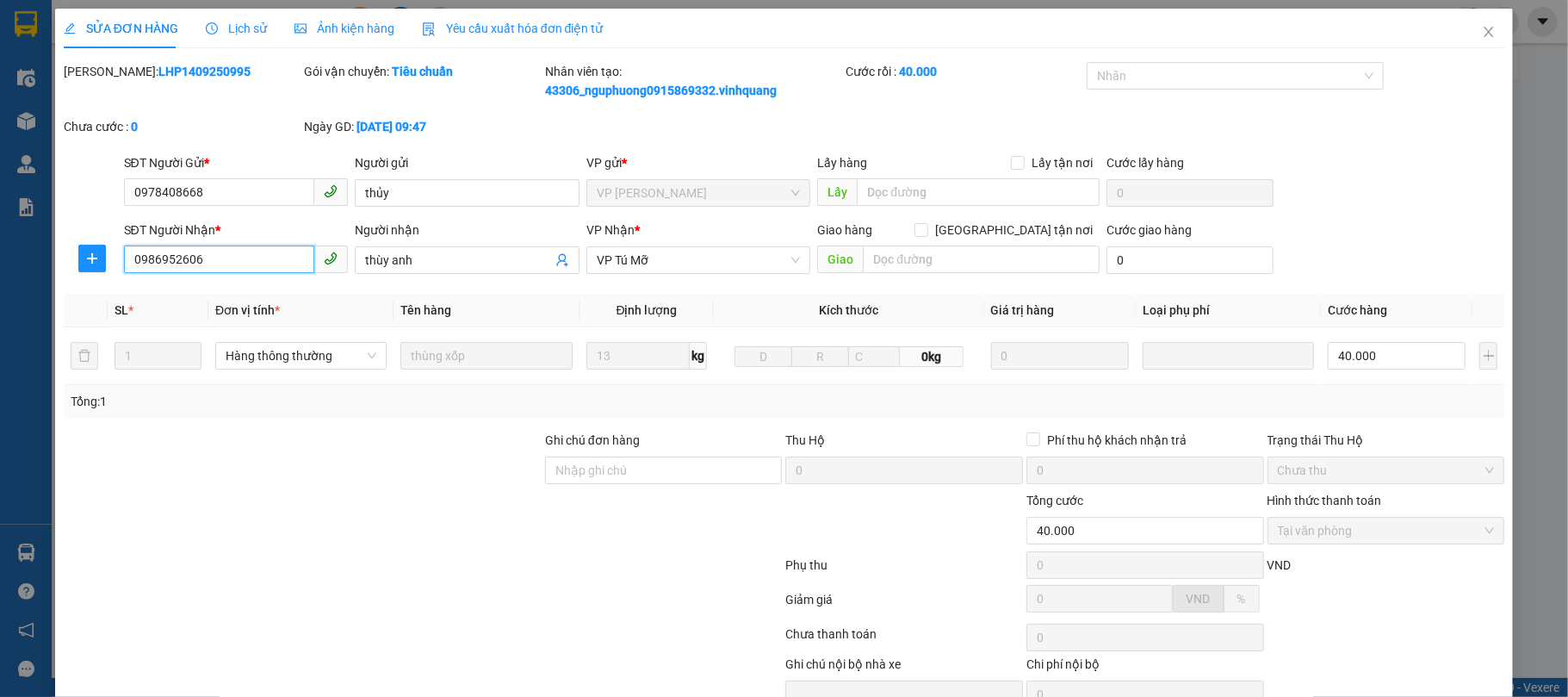
click at [216, 262] on input "0986952606" at bounding box center [219, 259] width 191 height 27
click at [1482, 33] on icon "close" at bounding box center [1489, 32] width 14 height 14
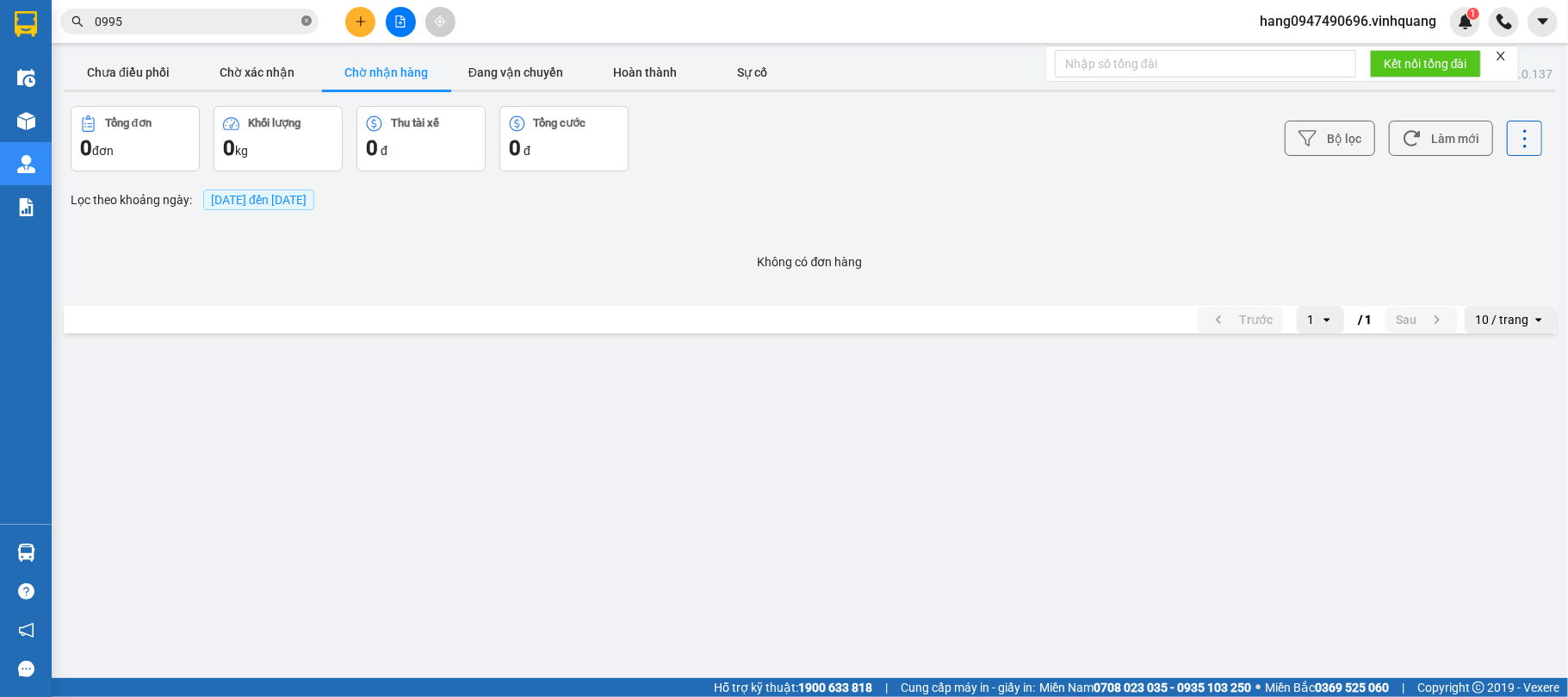
click at [306, 24] on icon "close-circle" at bounding box center [306, 20] width 10 height 10
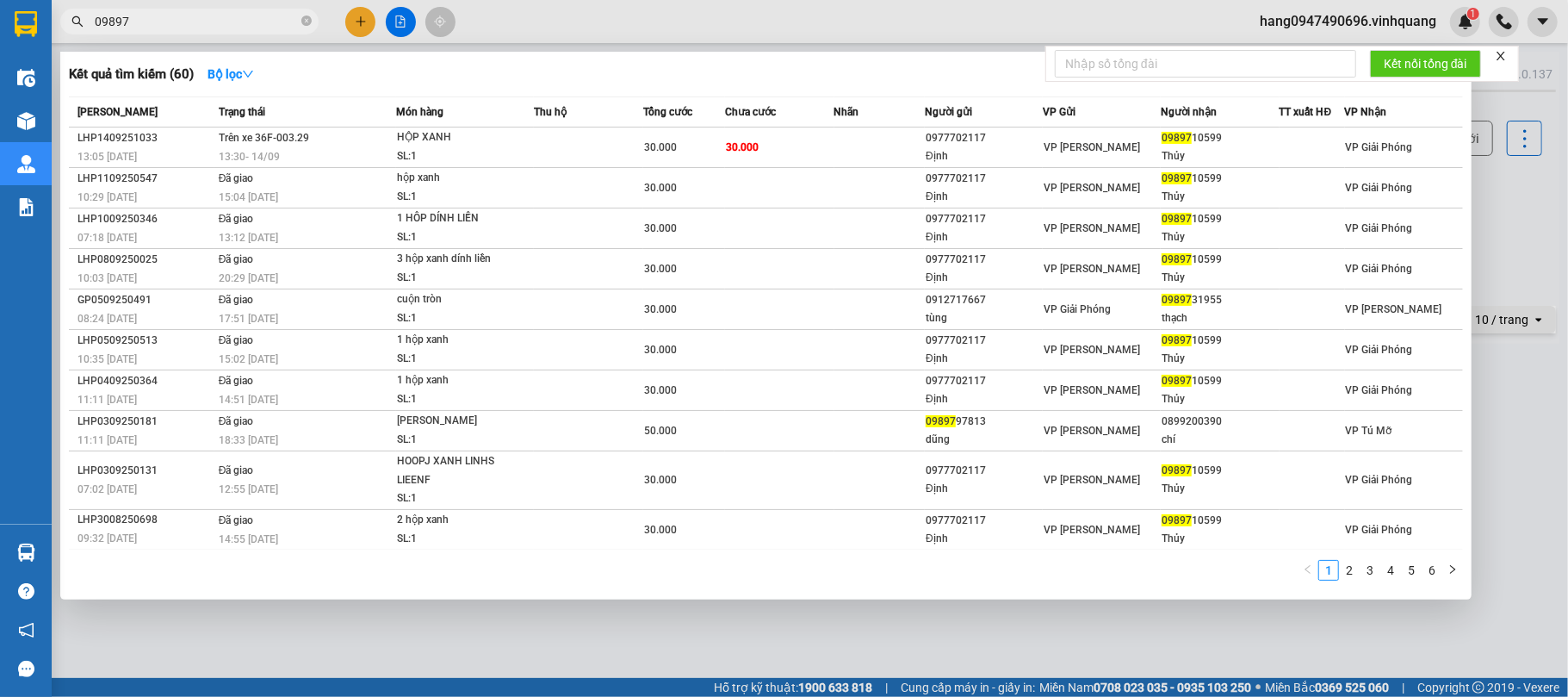
click at [111, 18] on input "09897" at bounding box center [197, 22] width 203 height 19
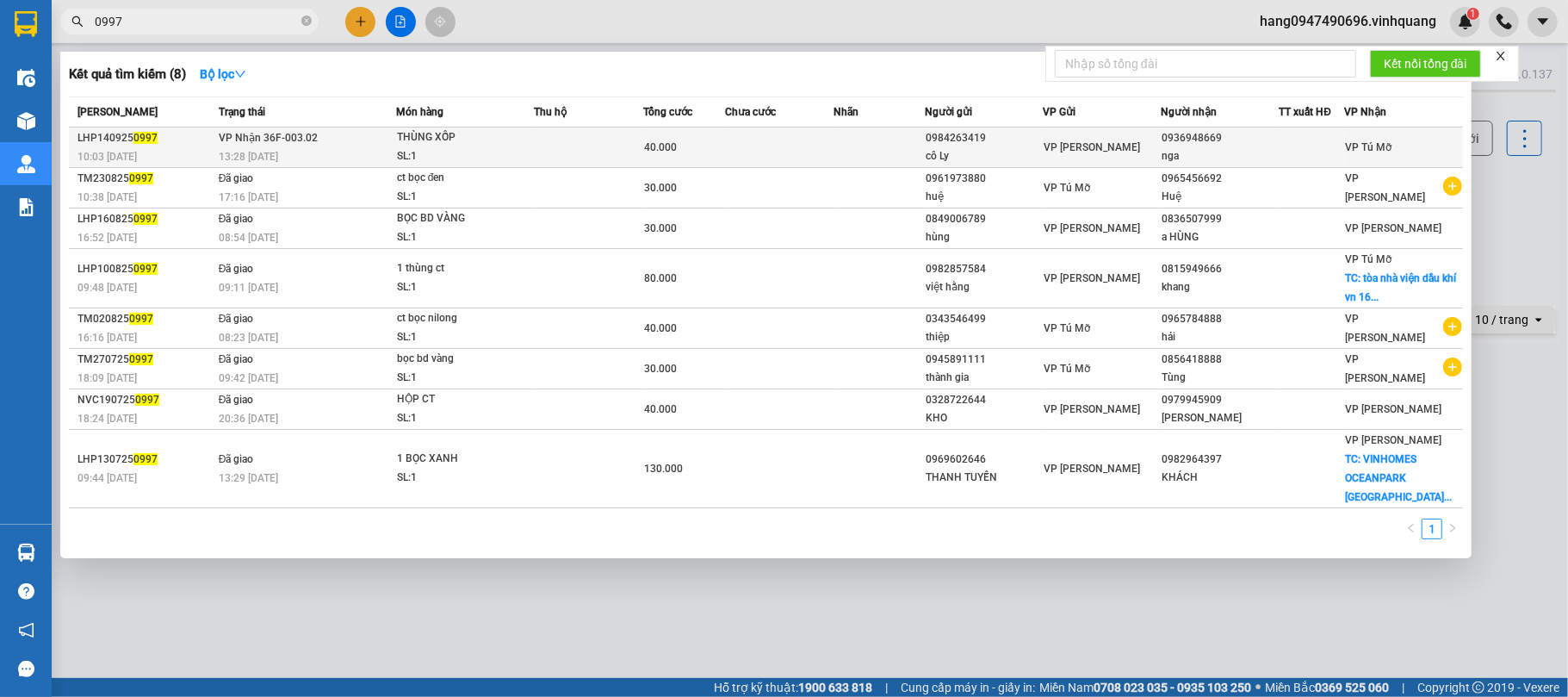
type input "0997"
click at [597, 135] on td at bounding box center [589, 147] width 109 height 41
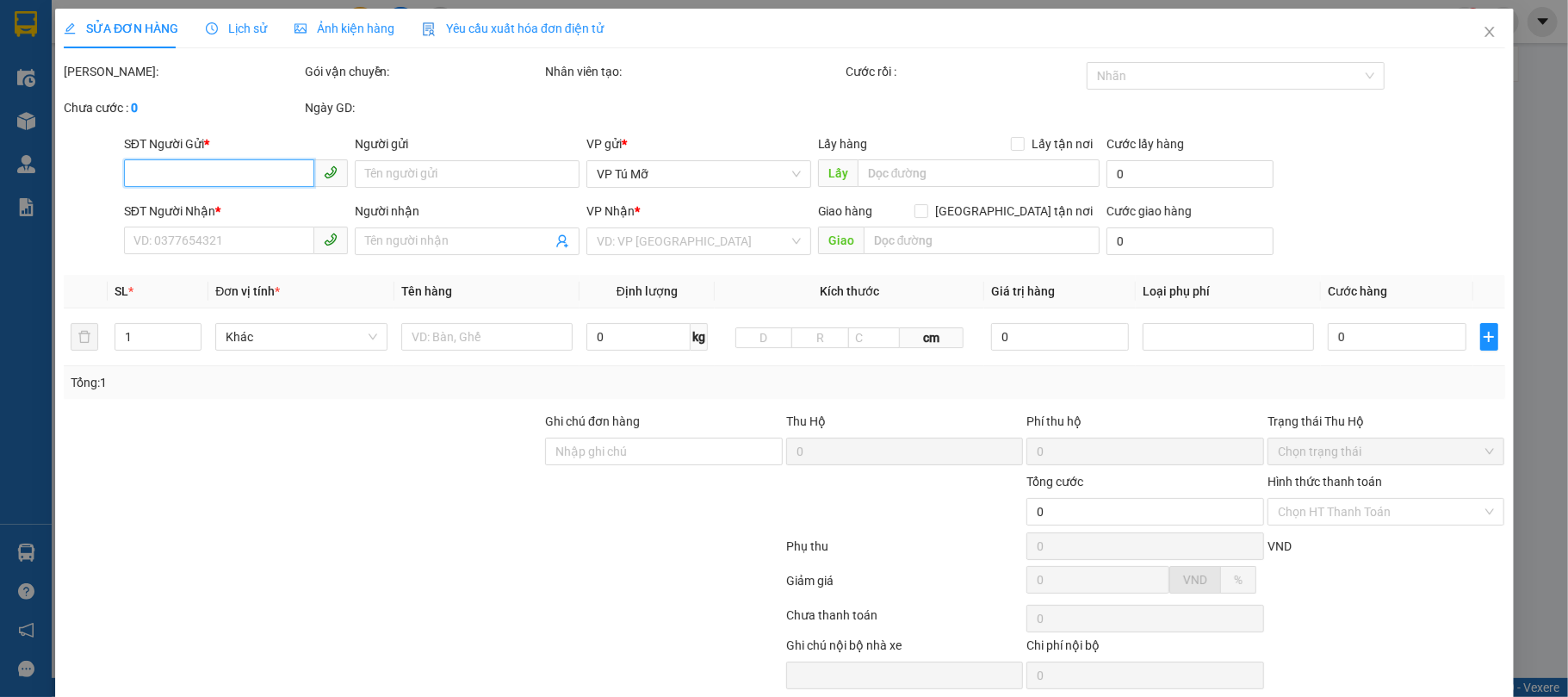
type input "0984263419"
type input "cô Ly"
type input "0936948669"
type input "nga"
type input "40.000"
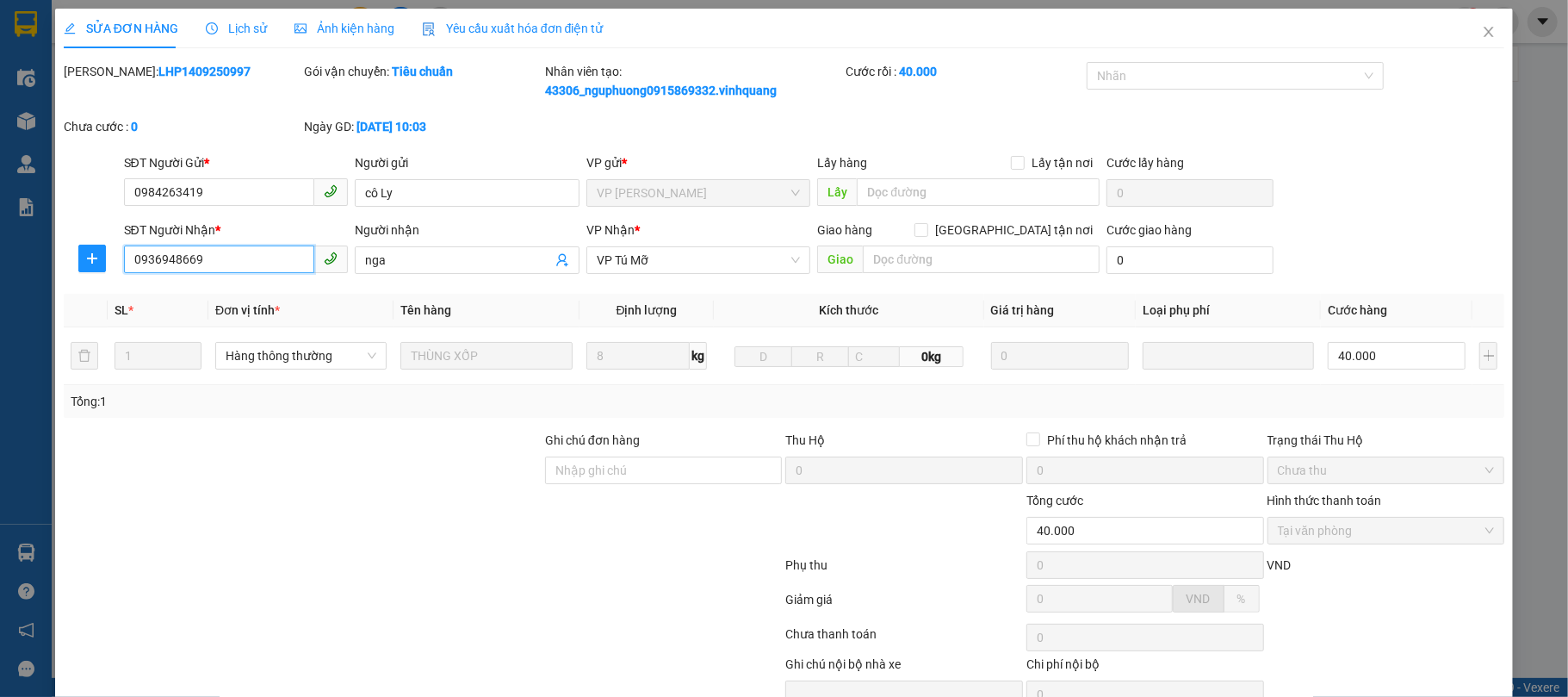
click at [220, 258] on input "0936948669" at bounding box center [219, 259] width 191 height 27
paste input "86952606"
type input "0986952606"
click at [262, 281] on div "SĐT Người Nhận * 0936948669 0986952606" at bounding box center [236, 251] width 225 height 60
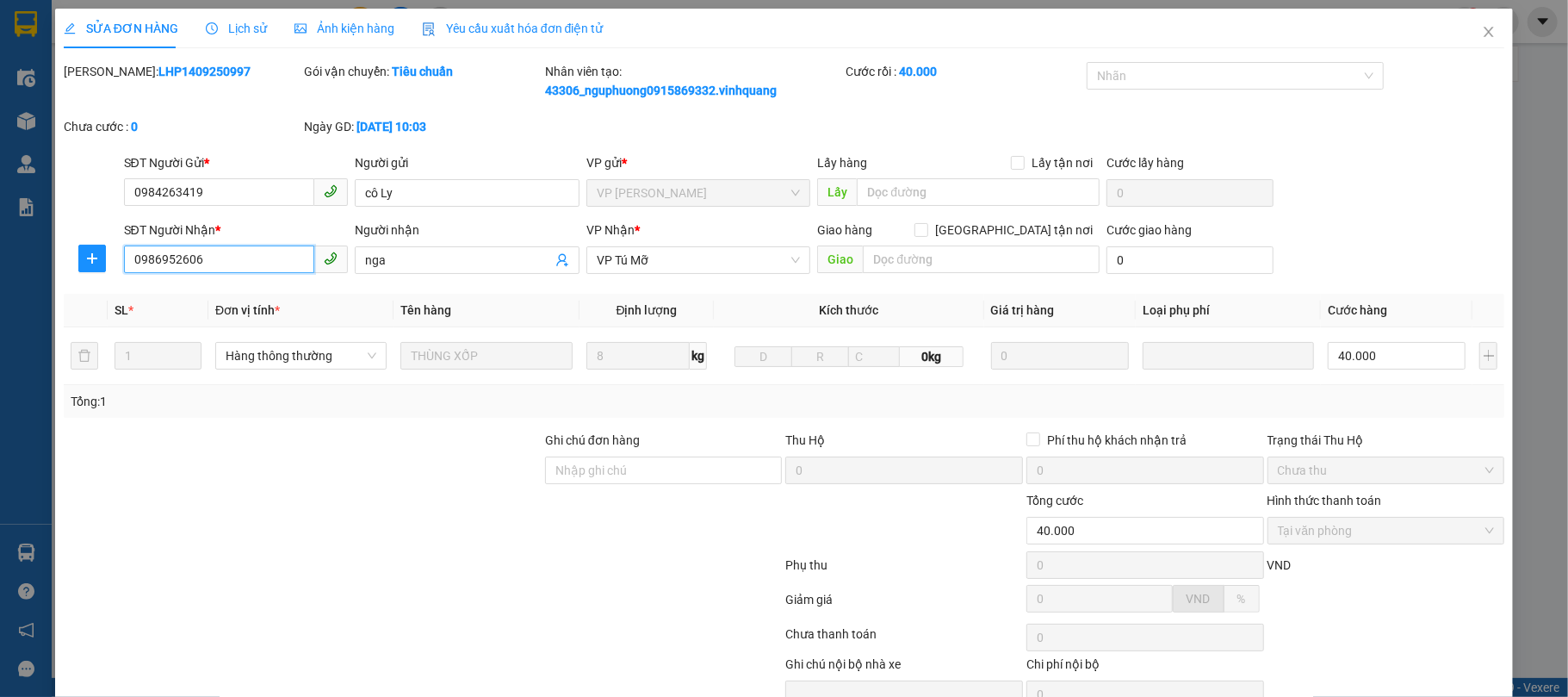
click at [234, 251] on input "0986952606" at bounding box center [219, 259] width 191 height 27
drag, startPoint x: 235, startPoint y: 255, endPoint x: 1471, endPoint y: 36, distance: 1255.3
click at [1482, 36] on icon "close" at bounding box center [1489, 32] width 14 height 14
click at [1471, 36] on div "Kết quả tìm kiếm ( 8 ) Bộ lọc Mã ĐH Trạng thái Món hàng Thu hộ Tổng cước Chưa c…" at bounding box center [784, 22] width 1568 height 43
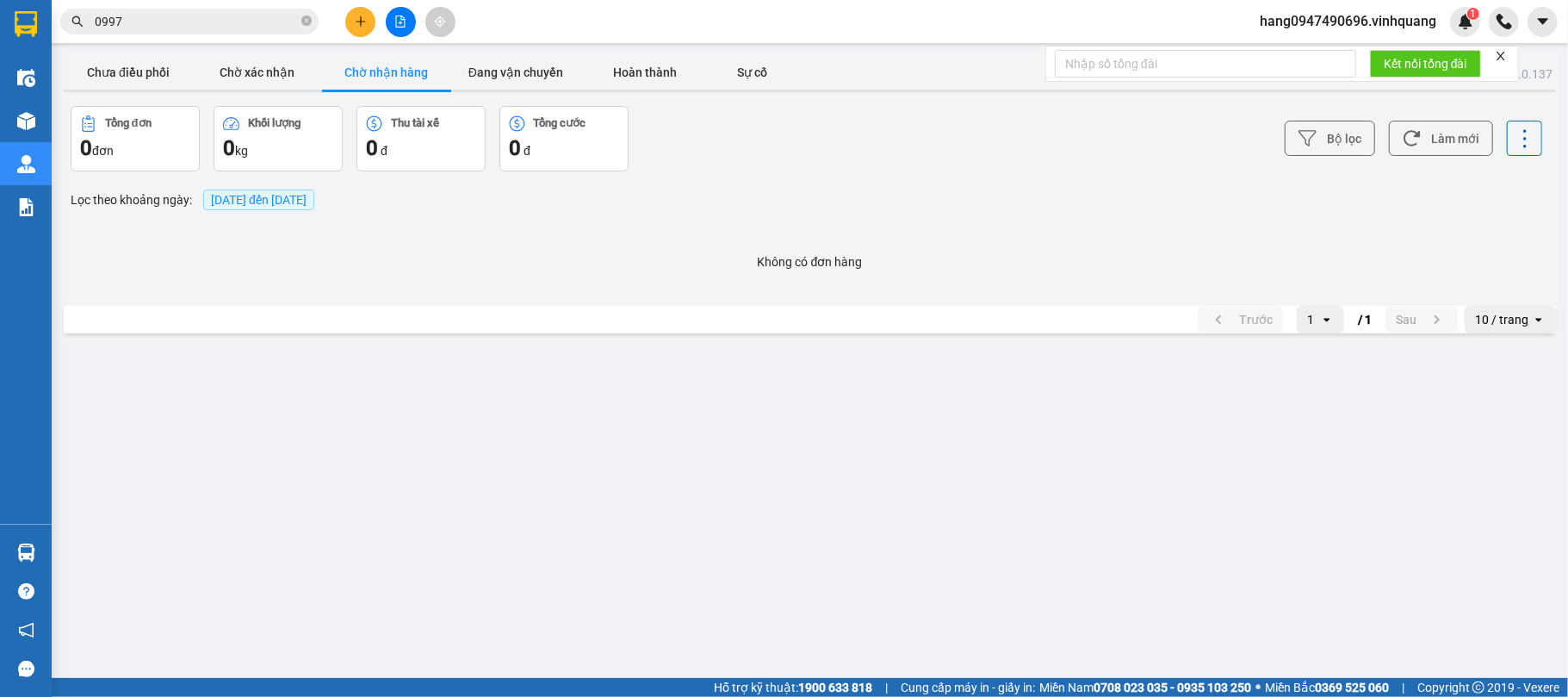
click at [179, 18] on input "0997" at bounding box center [197, 22] width 203 height 19
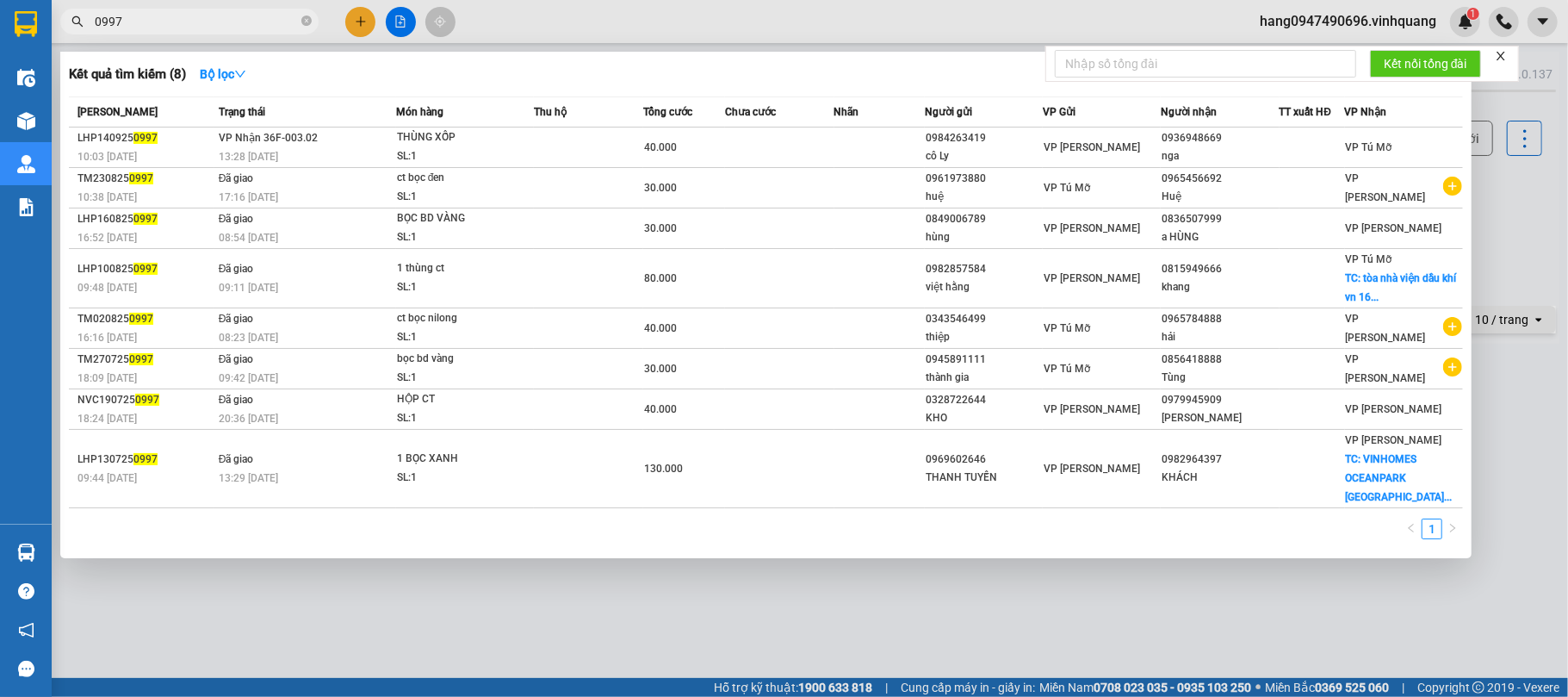
click at [179, 18] on input "0997" at bounding box center [197, 22] width 203 height 19
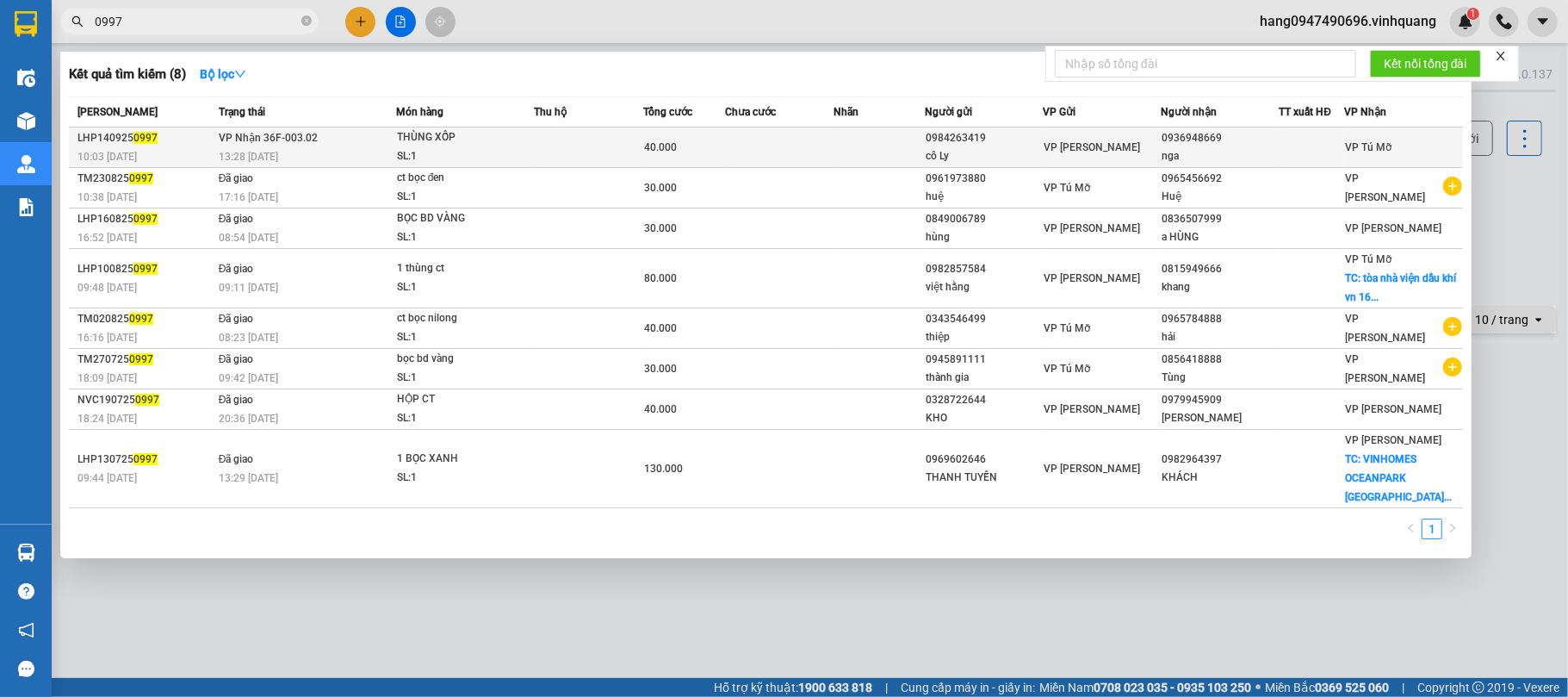
click at [623, 146] on td at bounding box center [589, 147] width 109 height 41
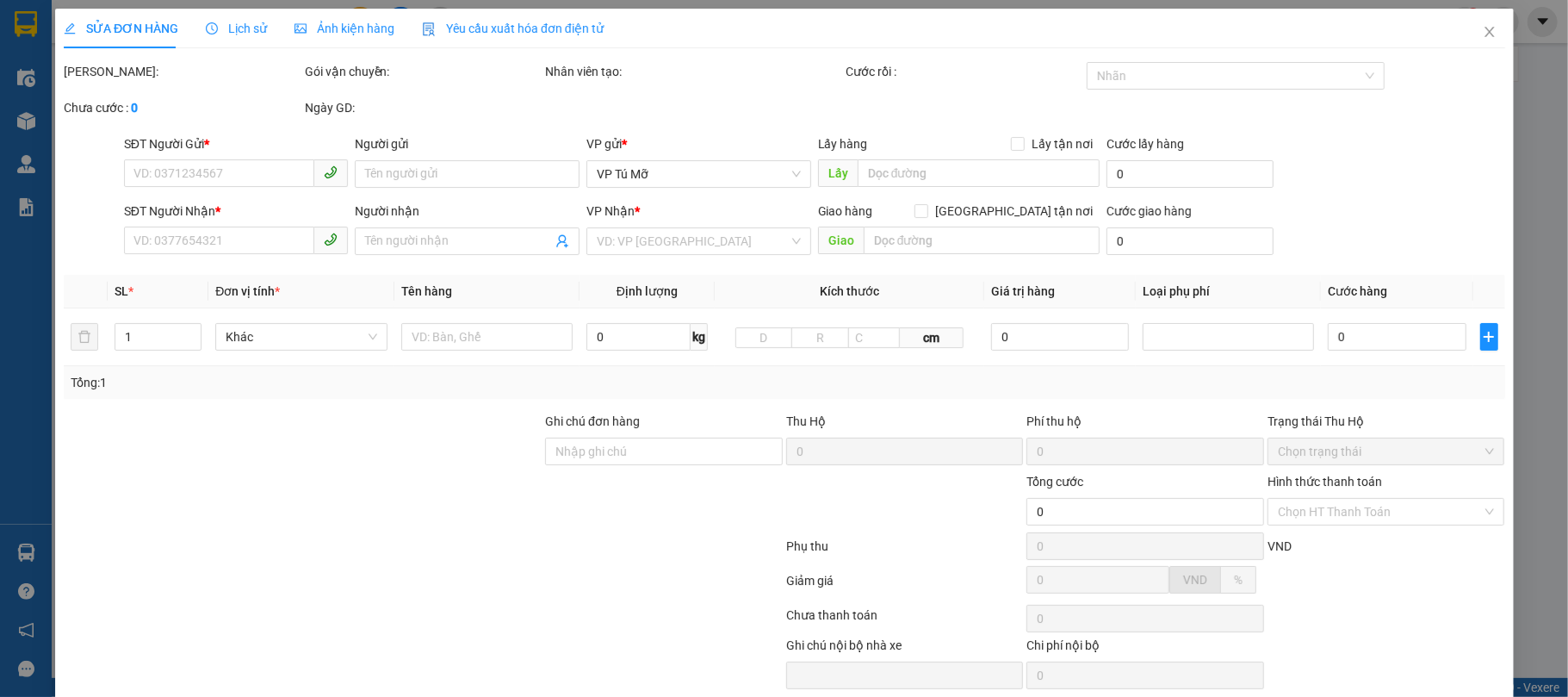
type input "0984263419"
type input "cô Ly"
type input "0936948669"
type input "nga"
type input "40.000"
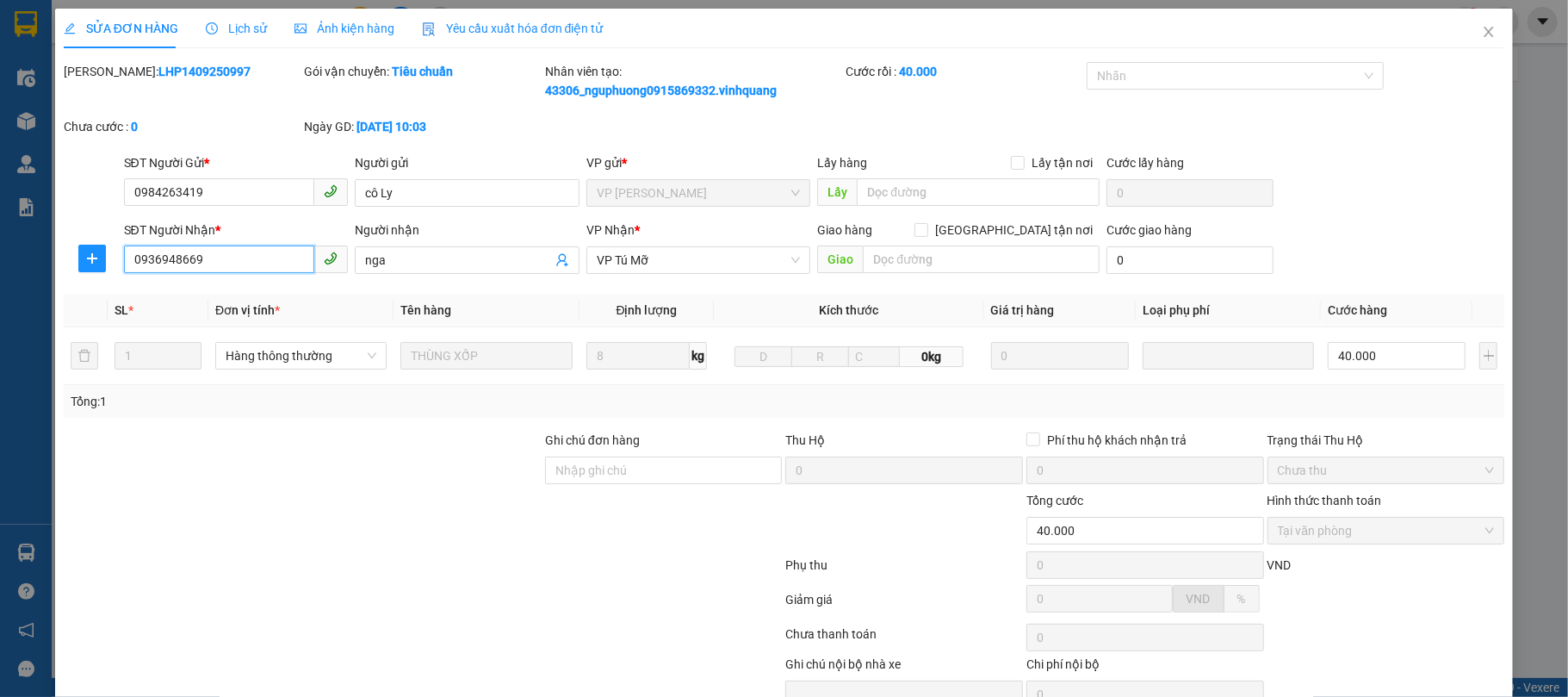
click at [214, 256] on input "0936948669" at bounding box center [219, 259] width 191 height 27
drag, startPoint x: 214, startPoint y: 256, endPoint x: 180, endPoint y: 301, distance: 56.4
click at [180, 301] on div "SL *" at bounding box center [158, 310] width 87 height 19
click at [241, 259] on input "0936948669" at bounding box center [219, 259] width 191 height 27
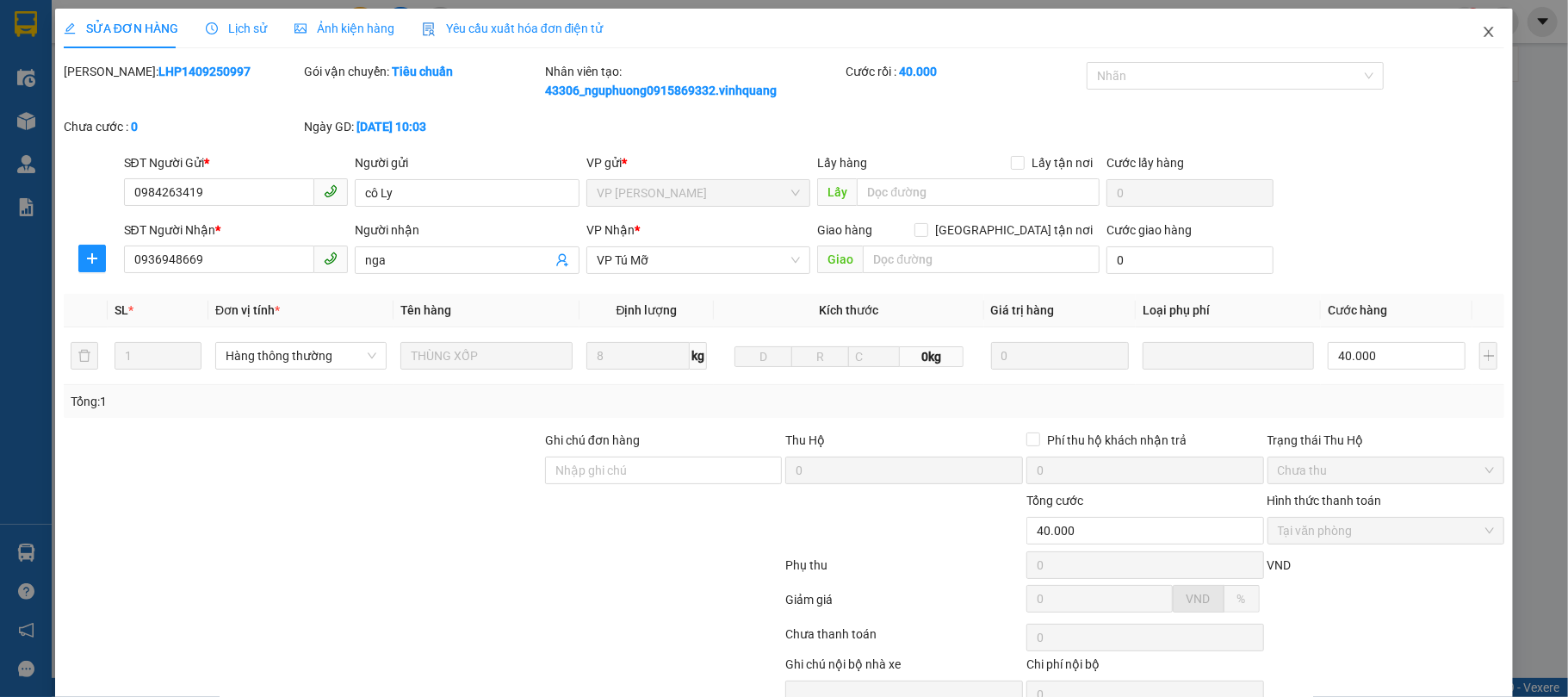
click at [1482, 31] on icon "close" at bounding box center [1489, 32] width 14 height 14
click at [1467, 31] on div "1" at bounding box center [1465, 22] width 30 height 30
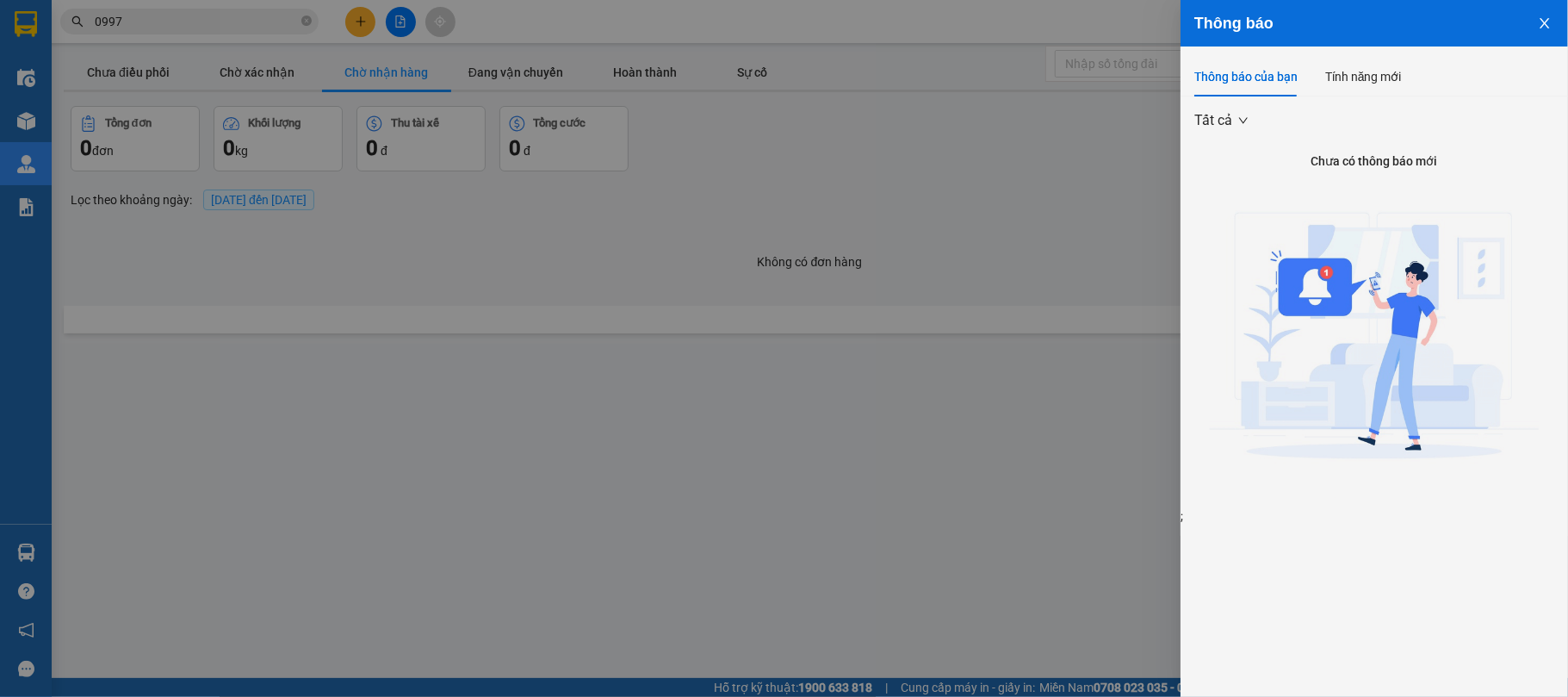
click at [312, 15] on div at bounding box center [784, 348] width 1568 height 697
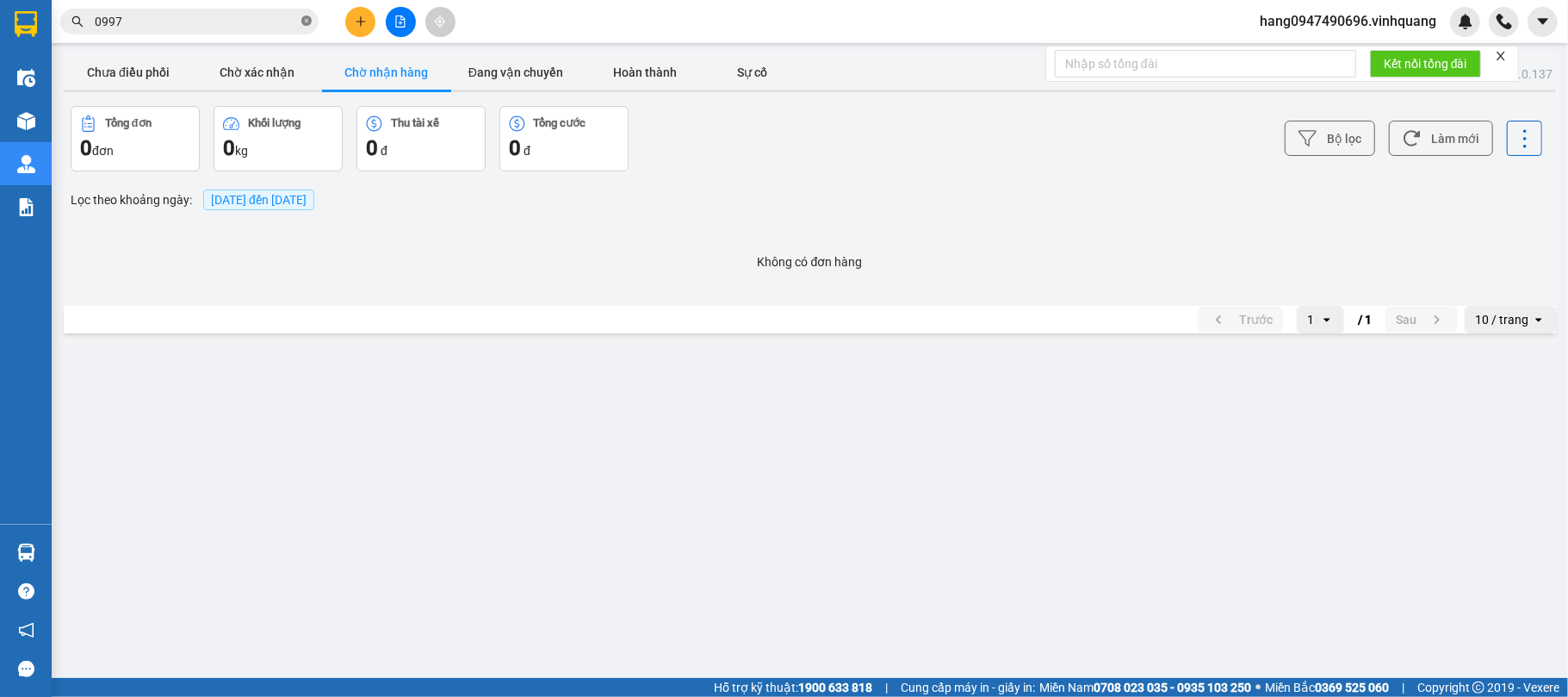
click at [306, 18] on icon "close-circle" at bounding box center [306, 20] width 10 height 10
click at [306, 18] on span at bounding box center [306, 22] width 10 height 19
click at [258, 19] on input "text" at bounding box center [197, 22] width 203 height 19
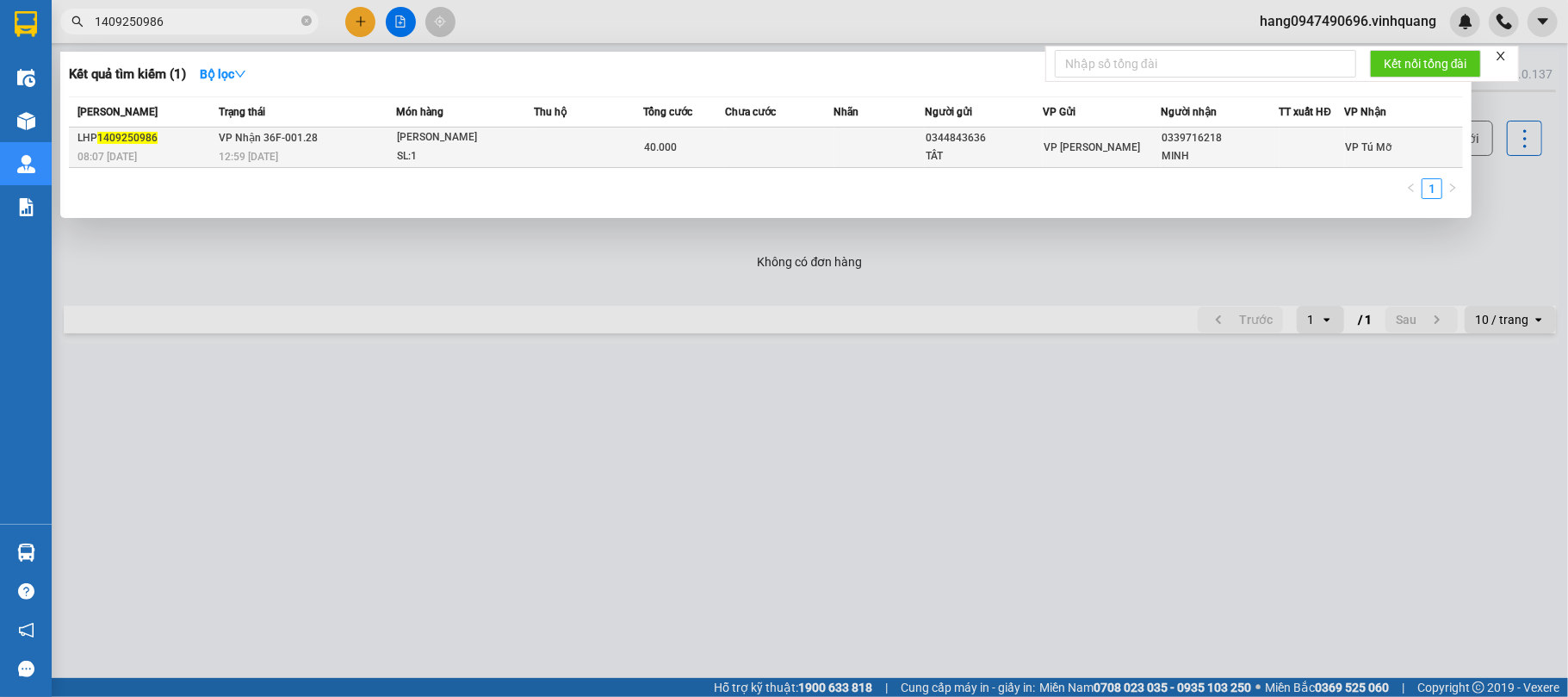
type input "1409250986"
click at [396, 147] on div "SL: 1" at bounding box center [461, 156] width 129 height 19
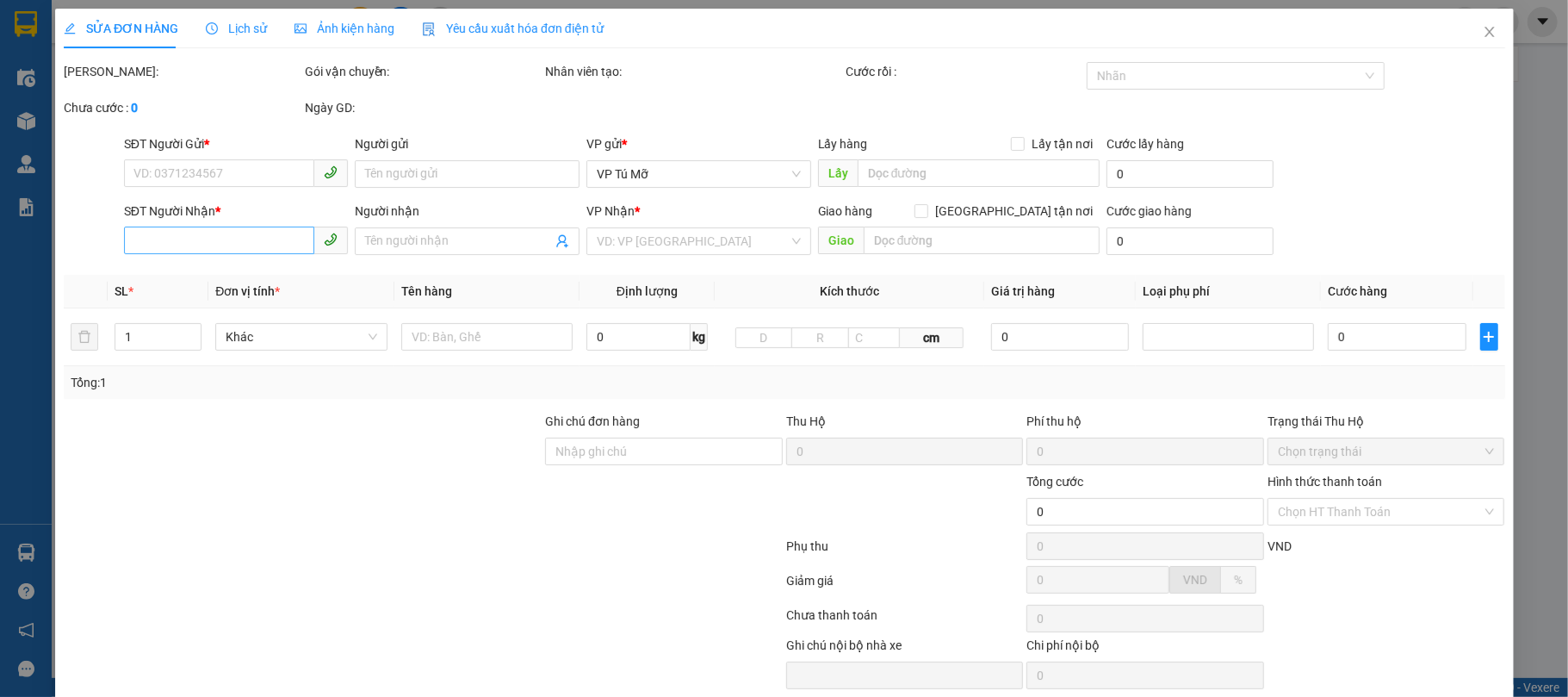
type input "0344843636"
type input "TẤT"
type input "0339716218"
type input "MINH"
type input "40.000"
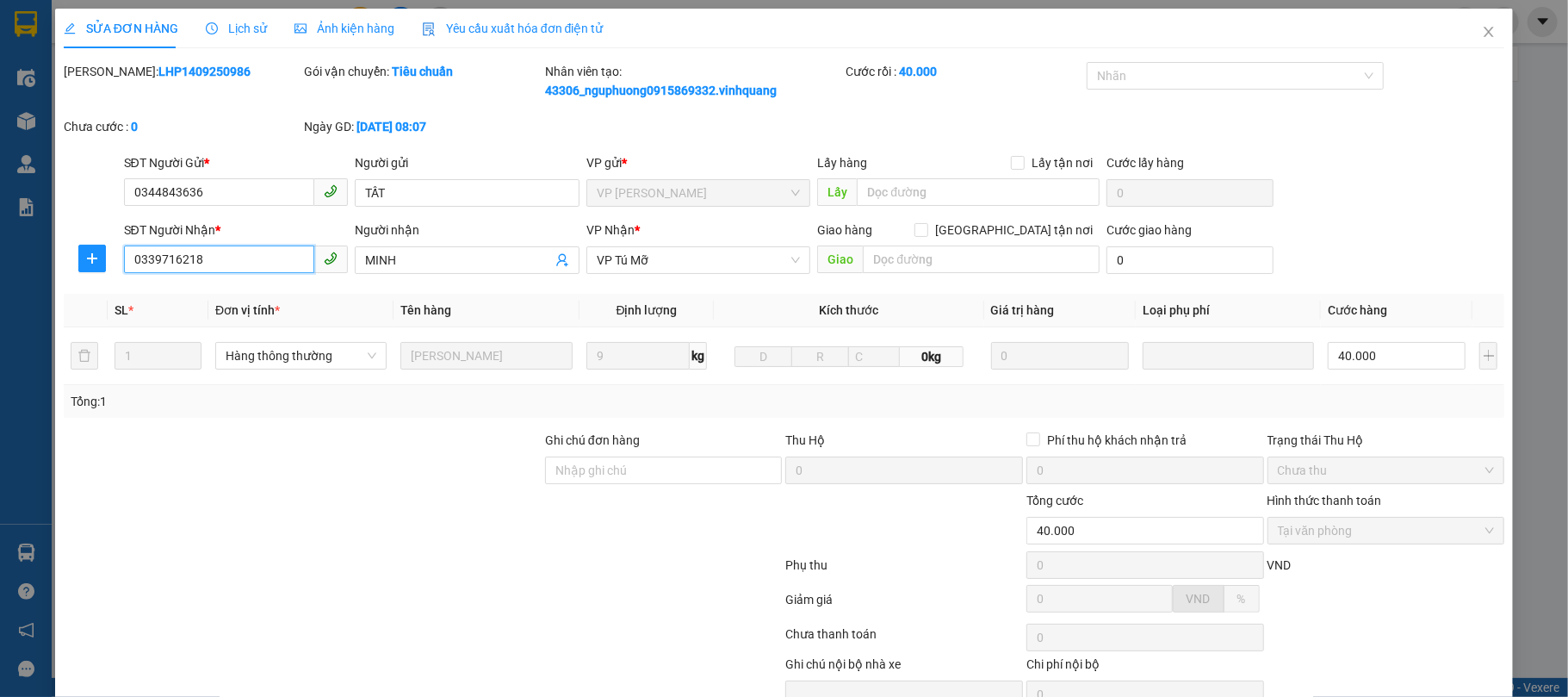
click at [210, 263] on input "0339716218" at bounding box center [219, 259] width 191 height 27
click at [1482, 35] on icon "close" at bounding box center [1489, 32] width 14 height 14
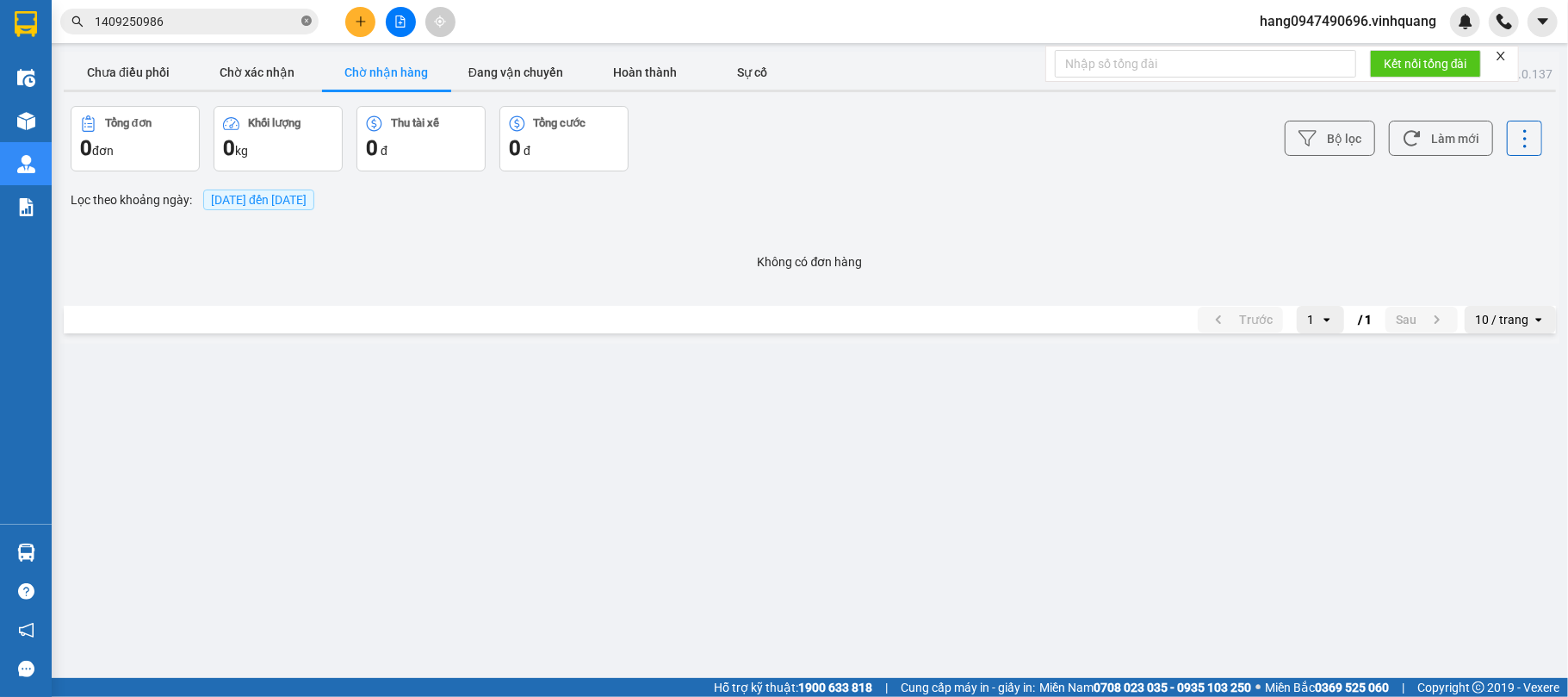
click at [308, 18] on icon "close-circle" at bounding box center [306, 20] width 10 height 10
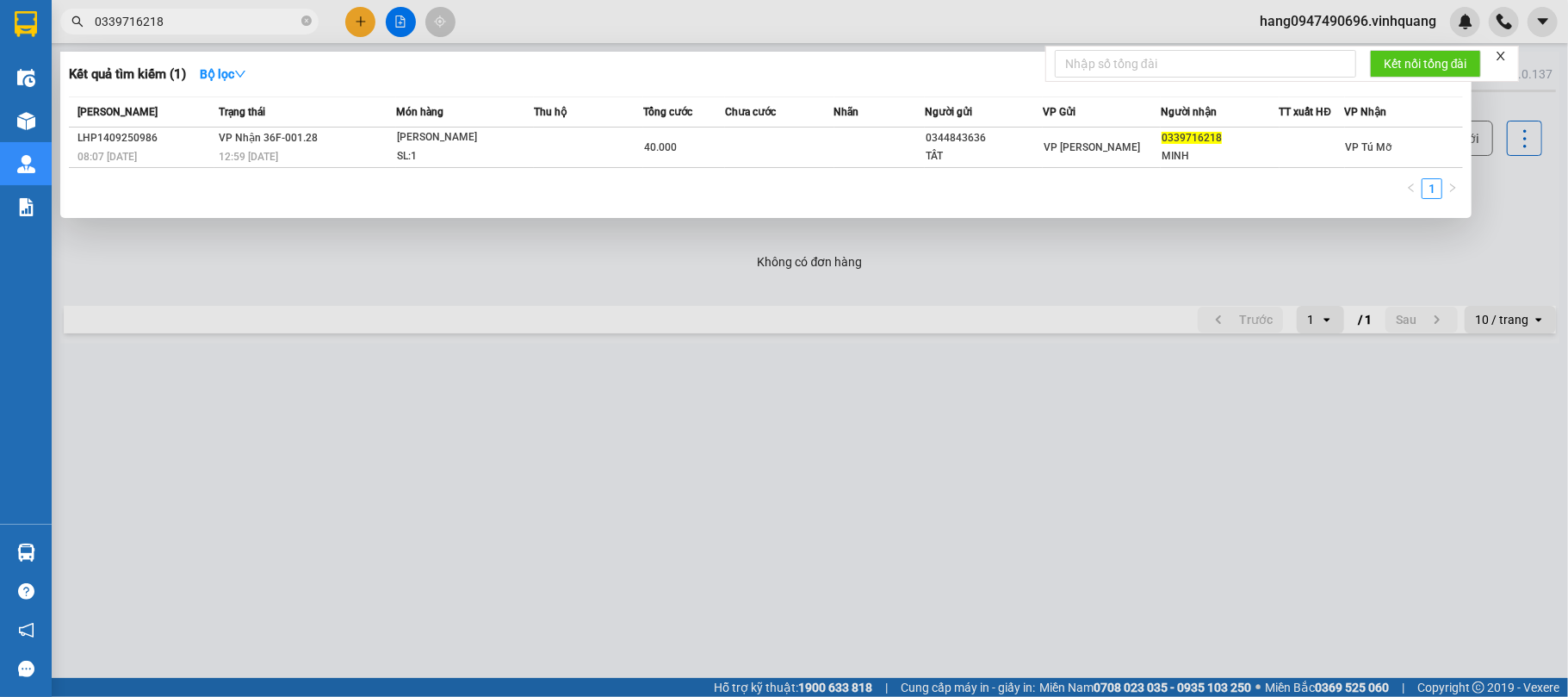
type input "0339716218"
click at [800, 315] on div at bounding box center [784, 348] width 1568 height 697
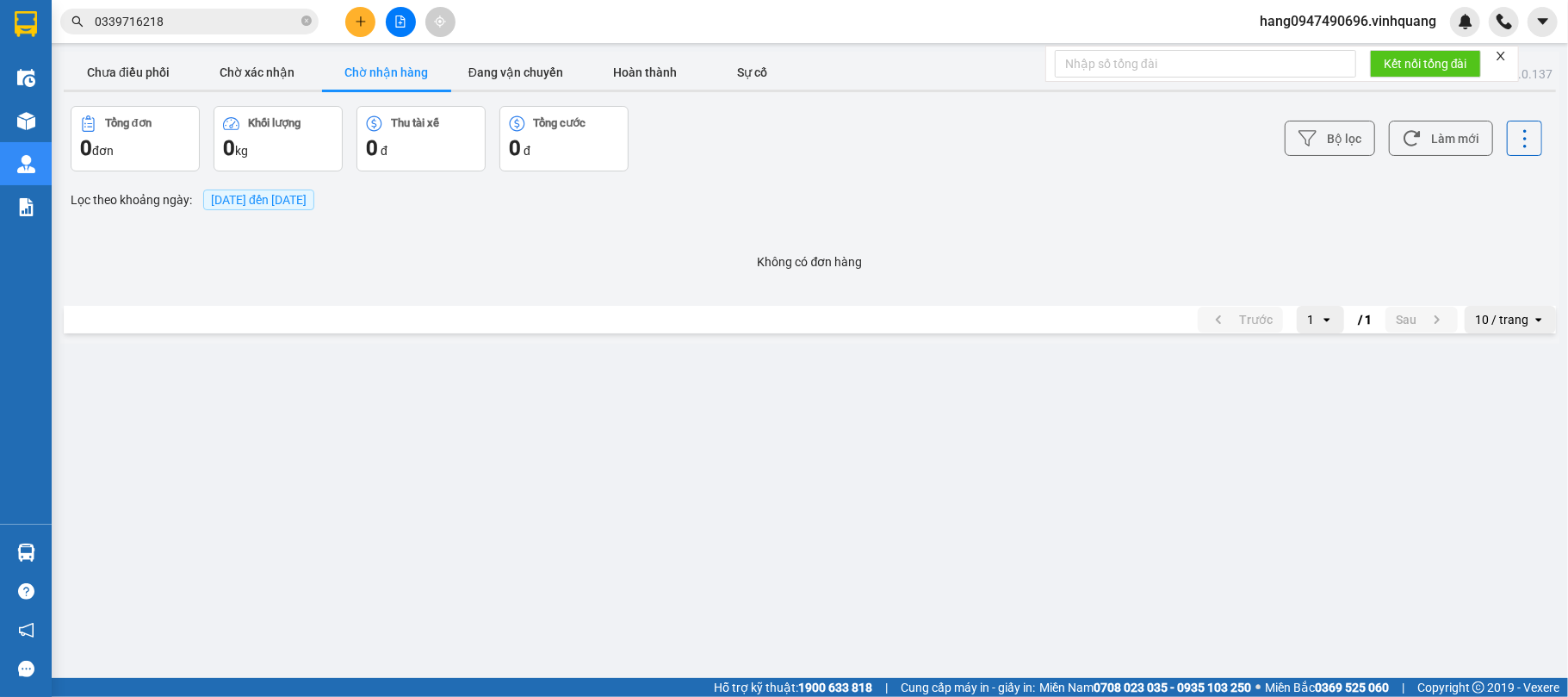
click at [360, 18] on icon "plus" at bounding box center [361, 21] width 12 height 12
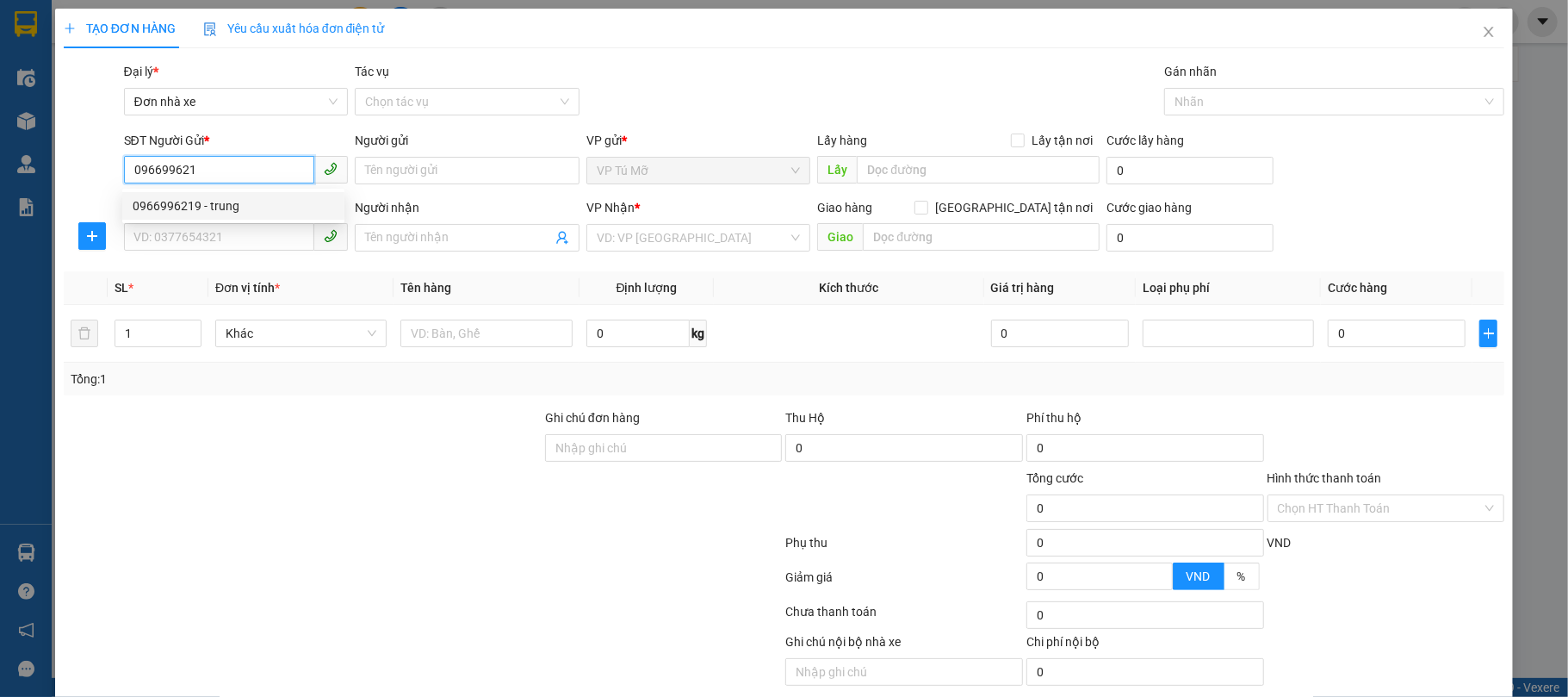
click at [212, 206] on div "0966996219 - trung" at bounding box center [234, 205] width 202 height 19
type input "0966996219"
type input "trung"
type input "0985611985"
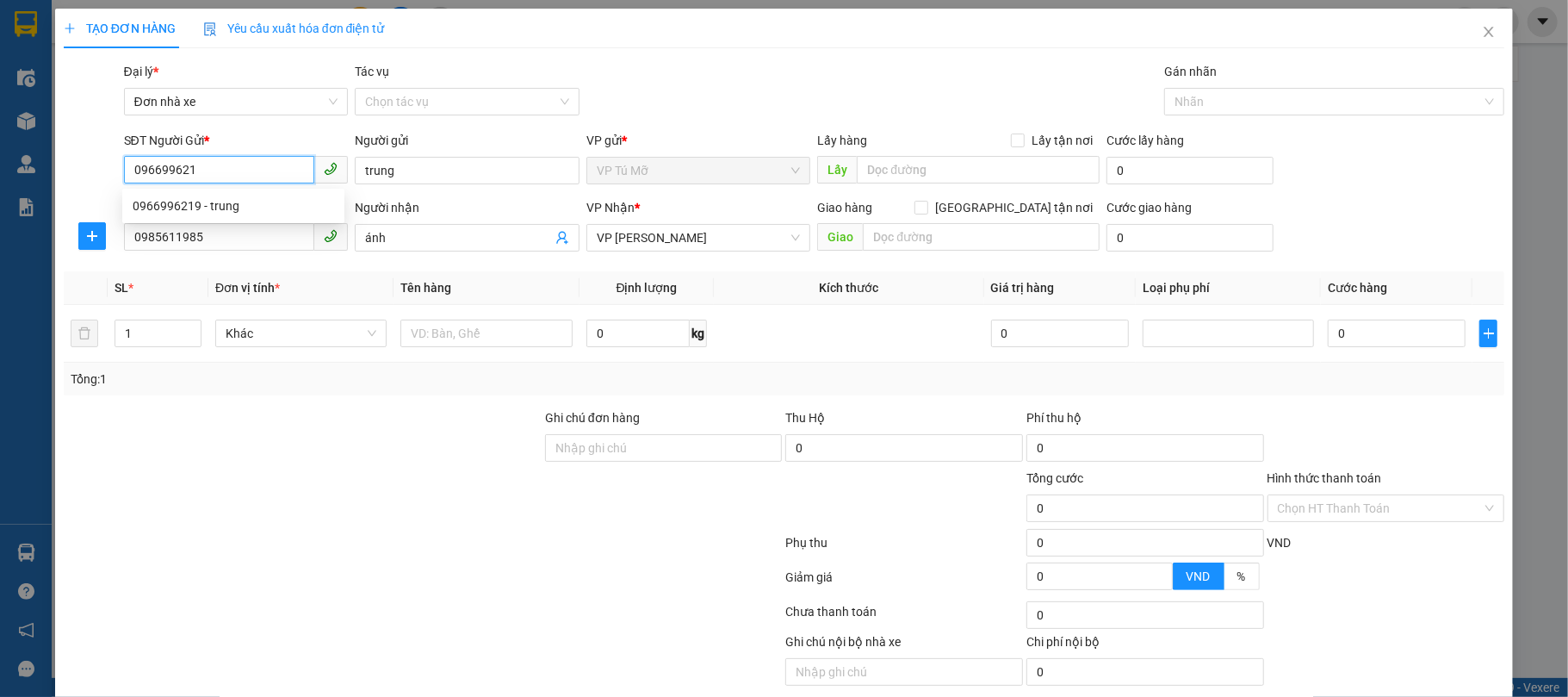
type input "ánh"
type input "0966996219"
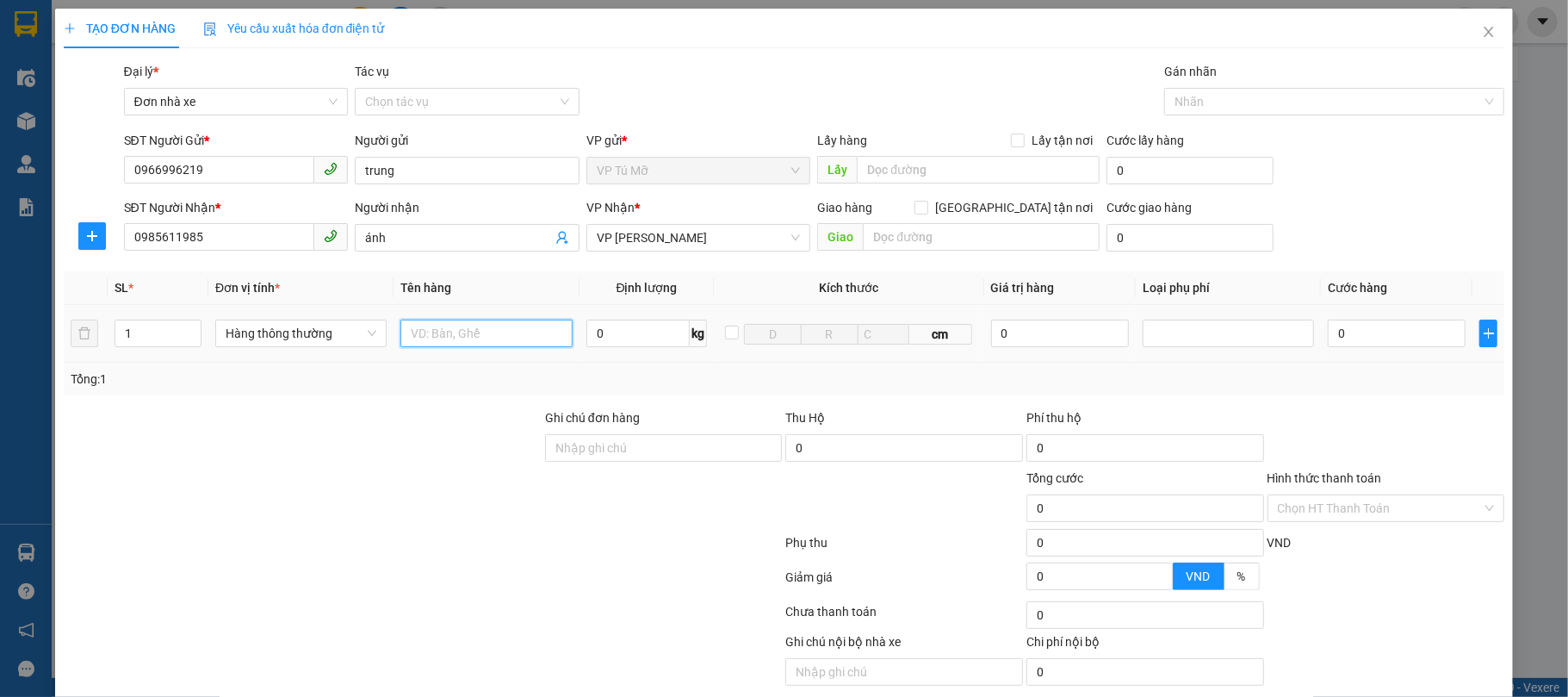
click at [446, 337] on input "text" at bounding box center [486, 332] width 171 height 27
click at [216, 239] on input "0985611985" at bounding box center [219, 236] width 191 height 27
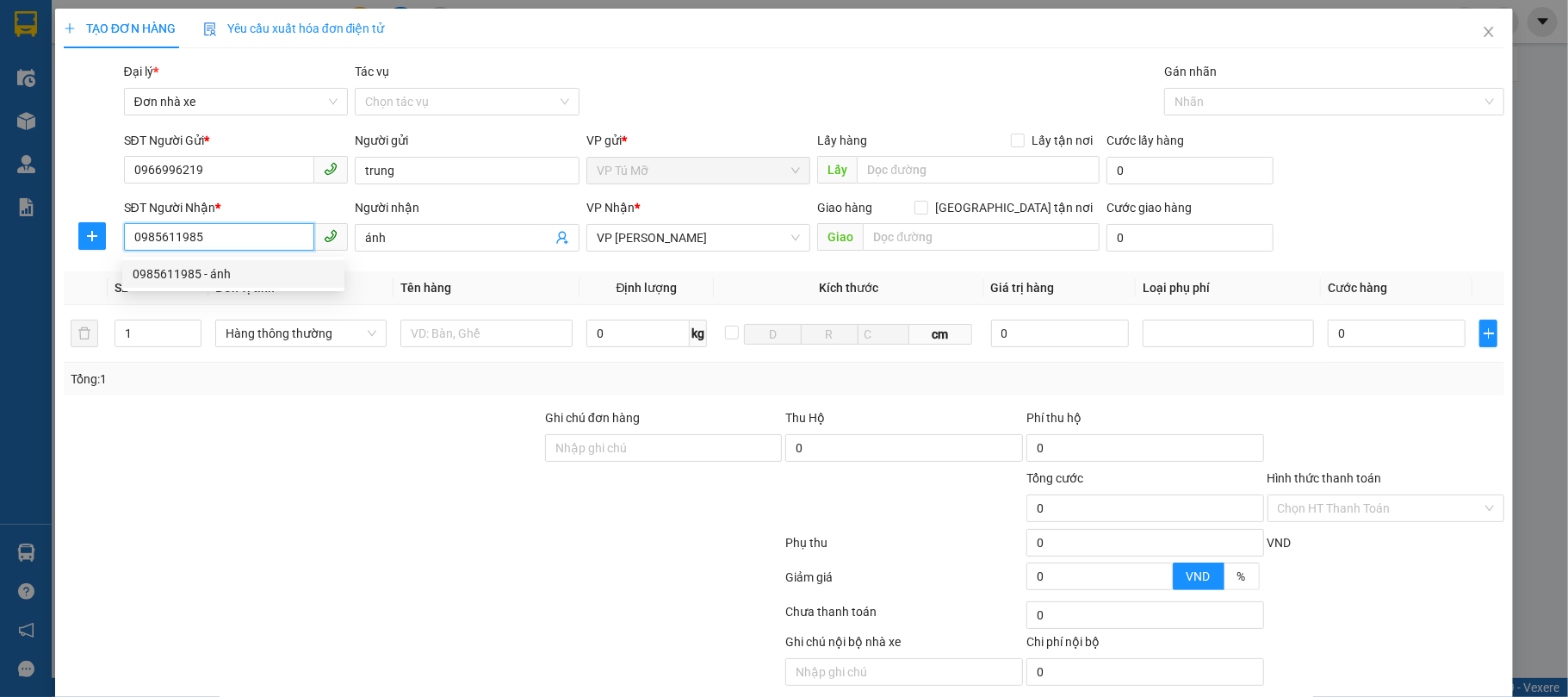
click at [216, 239] on input "0985611985" at bounding box center [219, 236] width 191 height 27
type input "0978386666"
click at [237, 267] on div "0978386666 - CHỊ DIN" at bounding box center [234, 274] width 202 height 19
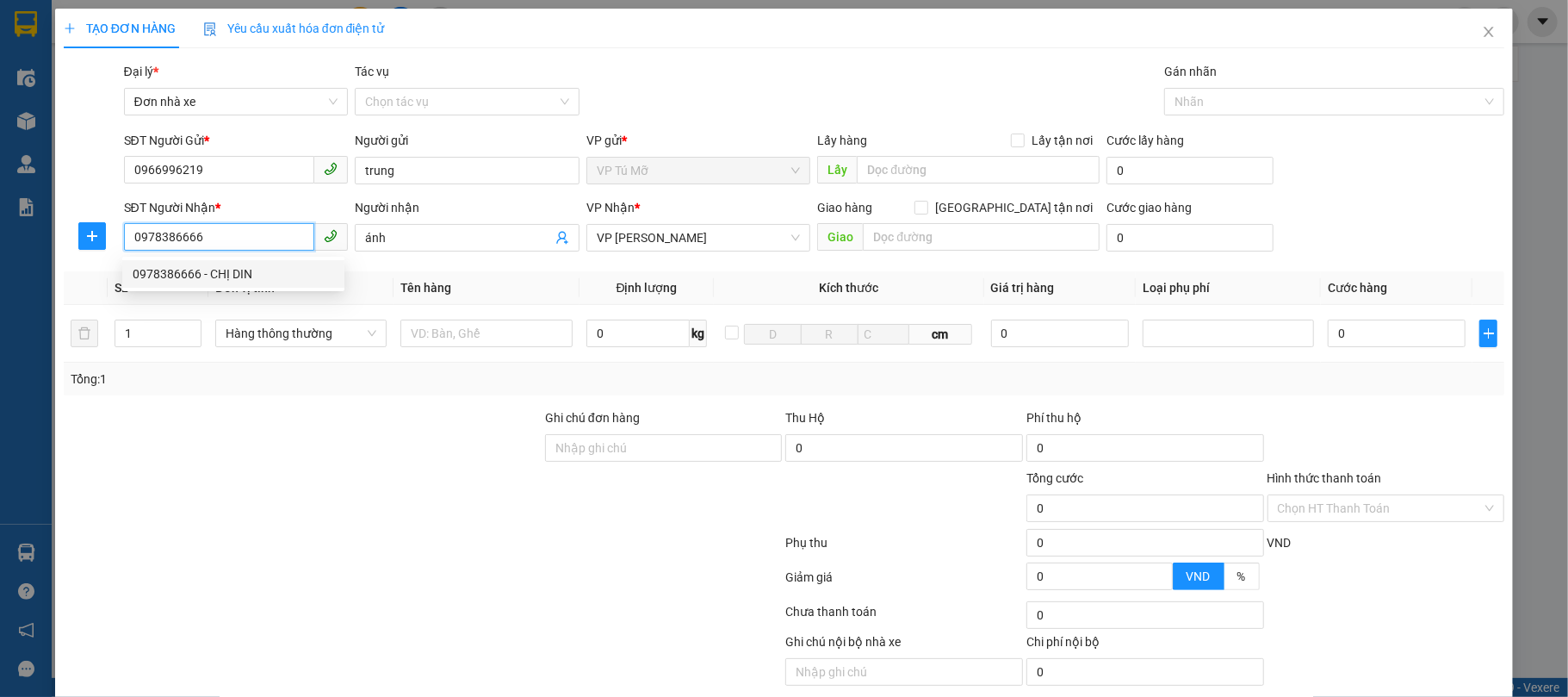
click at [237, 267] on div "0978386666 - CHỊ DIN" at bounding box center [234, 274] width 202 height 19
type input "CHỊ DIN"
type input "0978386666"
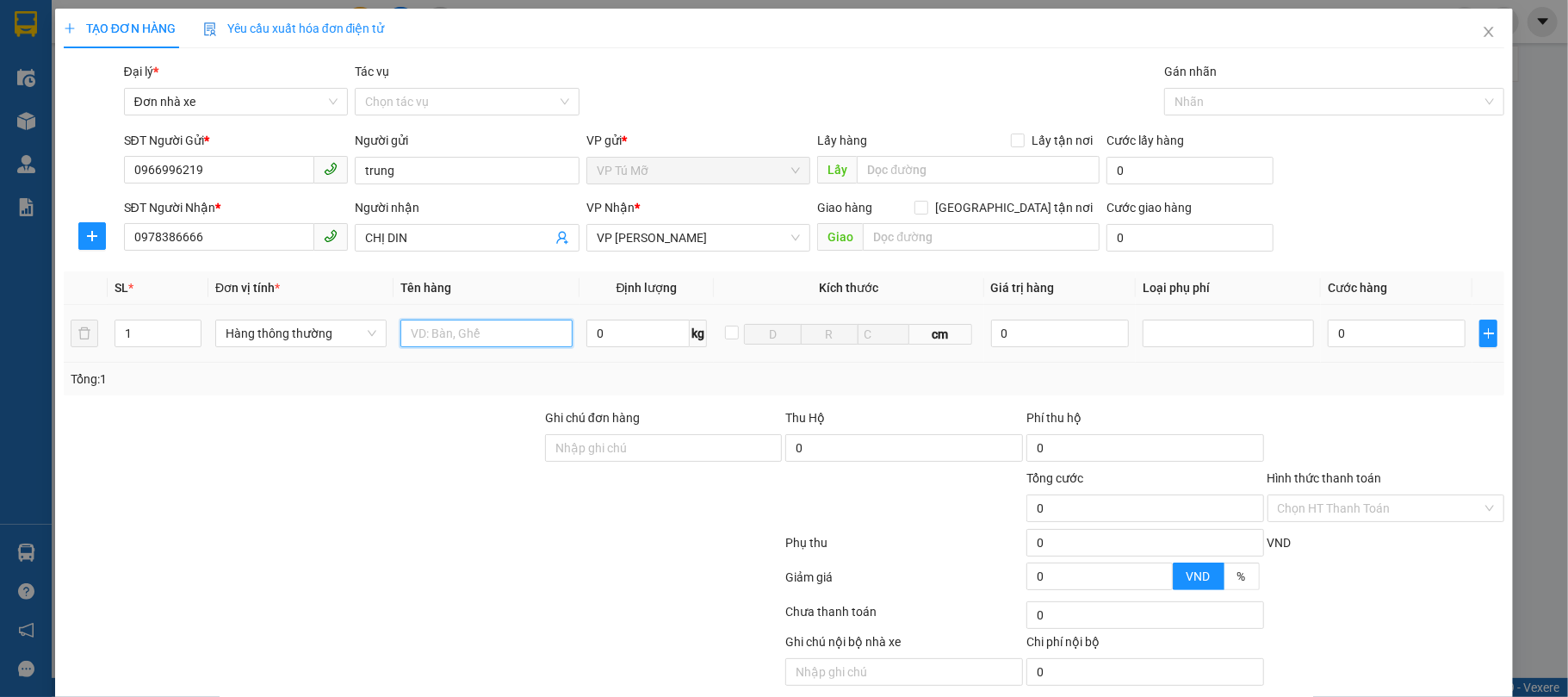
click at [490, 336] on input "text" at bounding box center [486, 332] width 171 height 27
type input "bọc ct nhỏ"
click at [618, 324] on input "0" at bounding box center [639, 332] width 105 height 27
type input "1"
type input "30.000"
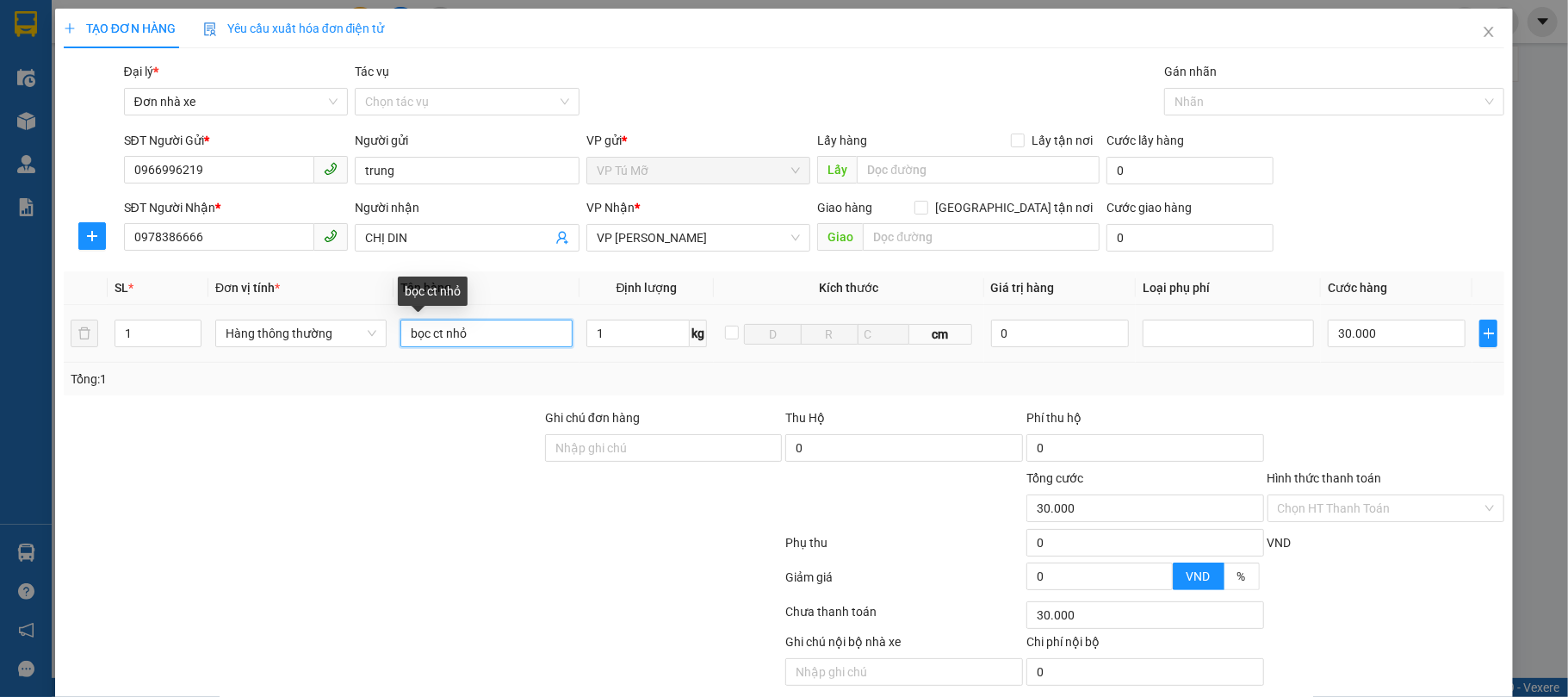
type input "30.000"
drag, startPoint x: 473, startPoint y: 338, endPoint x: 428, endPoint y: 339, distance: 45.0
click at [428, 339] on input "bọc ct nhỏ" at bounding box center [486, 332] width 171 height 27
type input "bọc dẹt nhỏ"
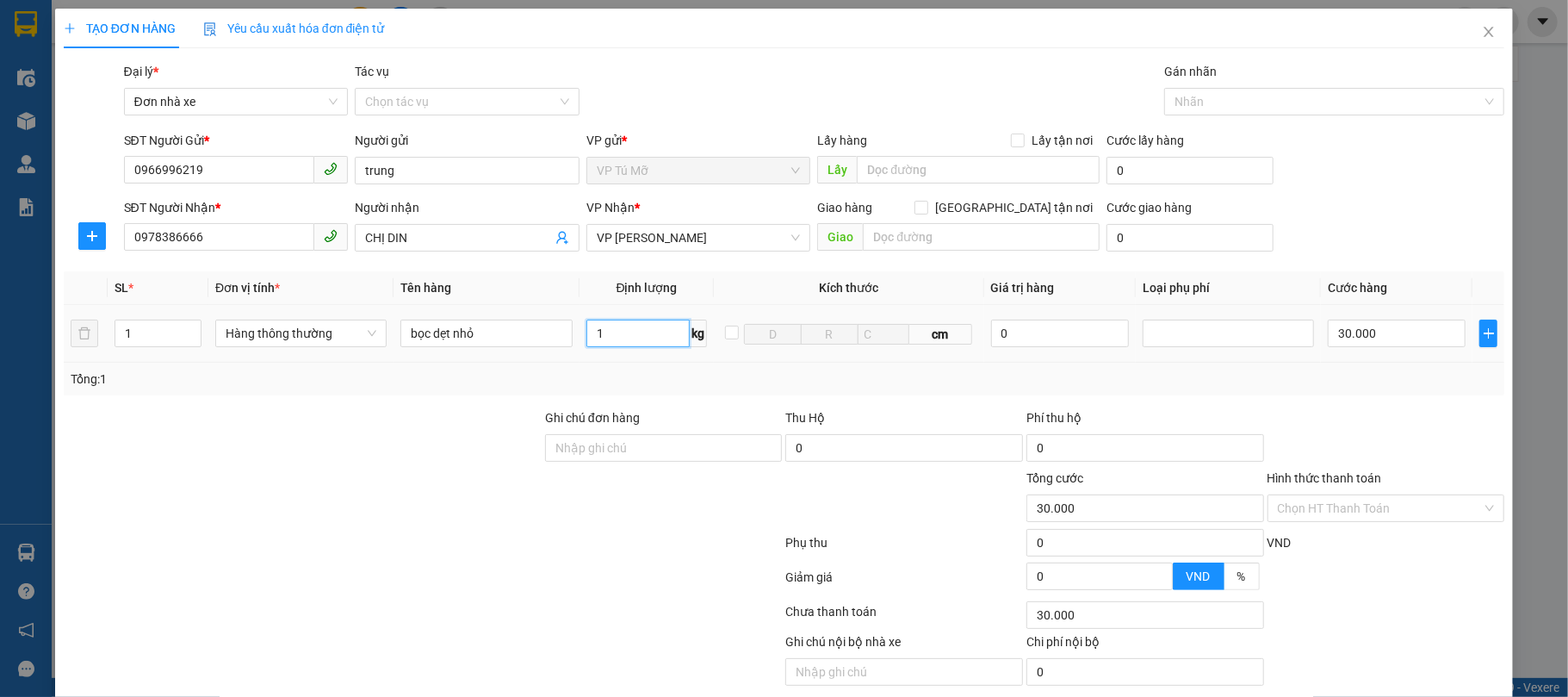
click at [614, 338] on input "1" at bounding box center [639, 332] width 105 height 27
drag, startPoint x: 614, startPoint y: 338, endPoint x: 600, endPoint y: 362, distance: 27.8
click at [614, 338] on input "1" at bounding box center [639, 332] width 105 height 27
click at [597, 384] on div "Tổng: 1" at bounding box center [338, 379] width 536 height 19
click at [632, 341] on input "1" at bounding box center [639, 332] width 105 height 27
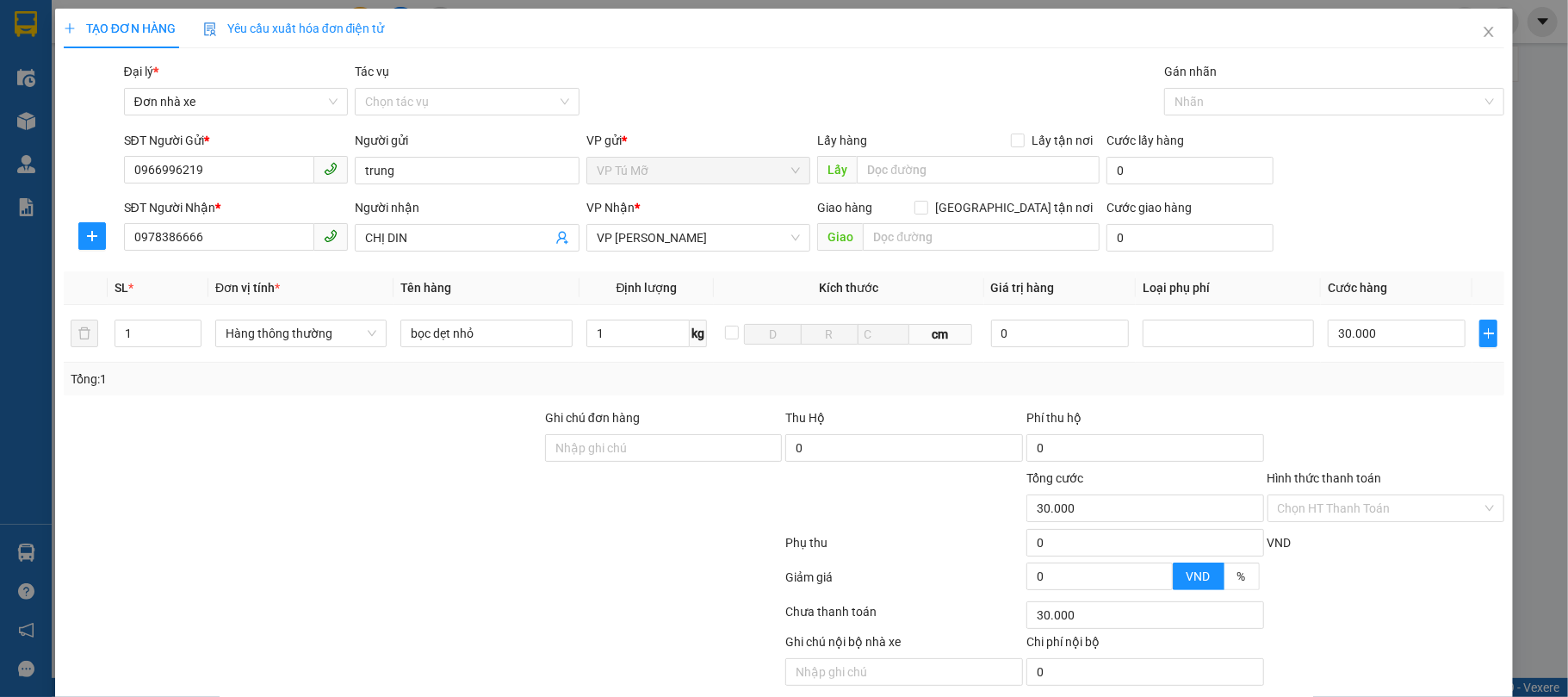
click at [794, 387] on div "Tổng: 1" at bounding box center [784, 379] width 1428 height 19
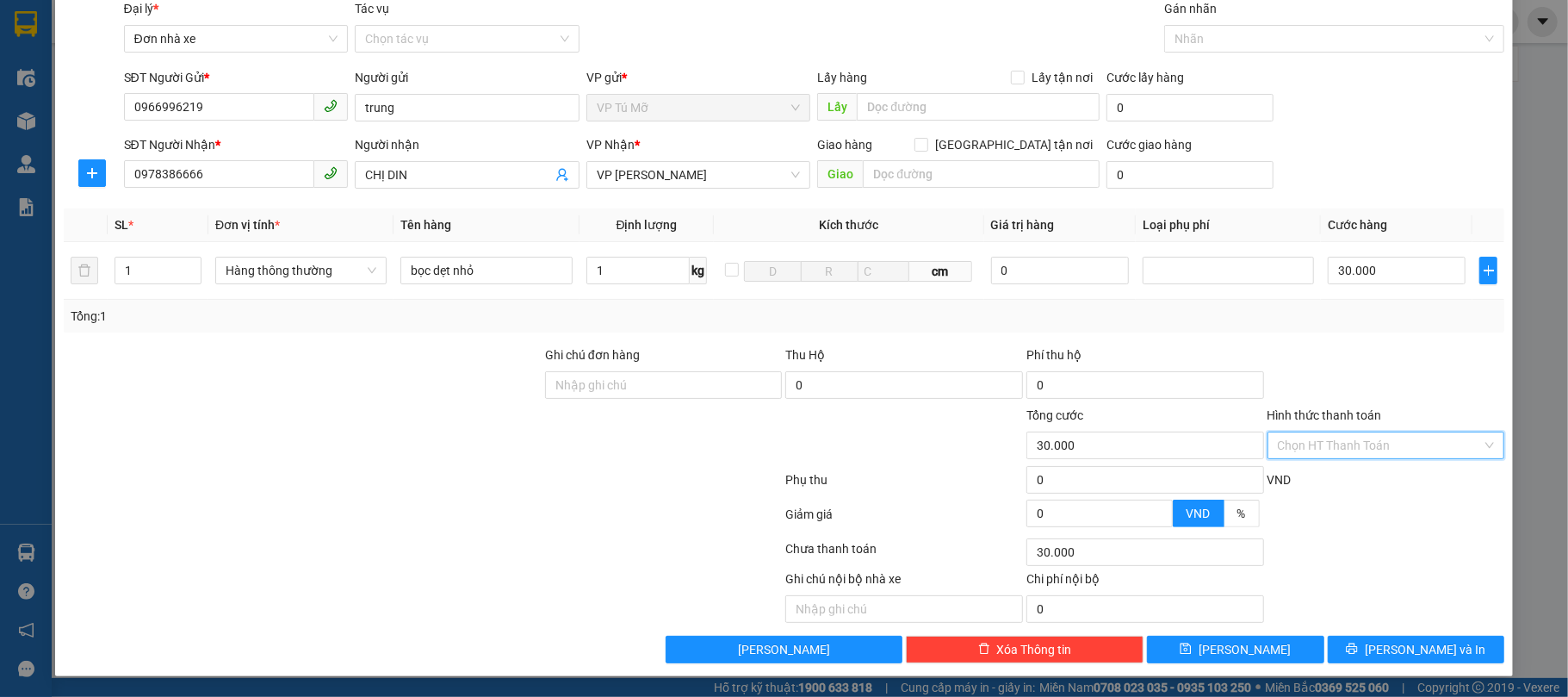
click at [1405, 438] on input "Hình thức thanh toán" at bounding box center [1381, 445] width 205 height 25
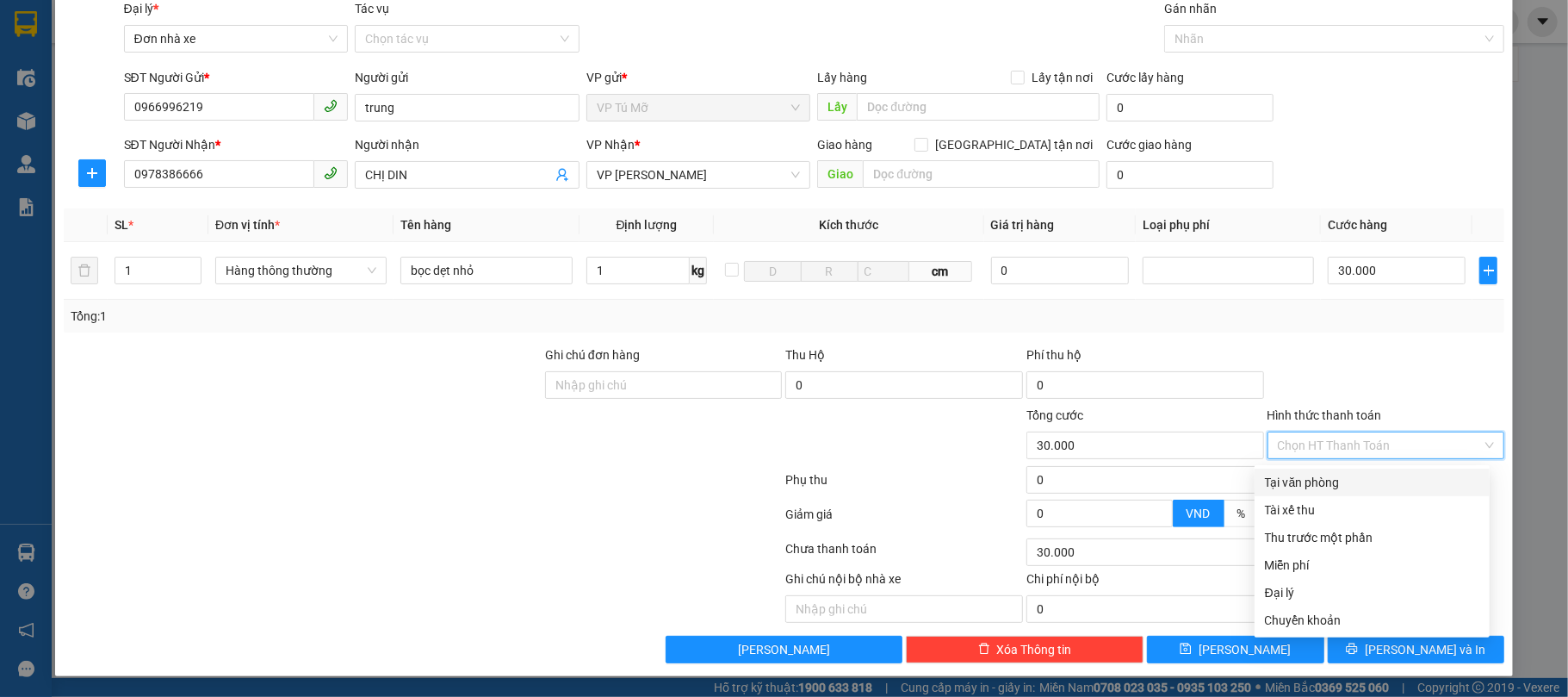
click at [1347, 476] on div "Tại văn phòng" at bounding box center [1372, 482] width 215 height 19
type input "0"
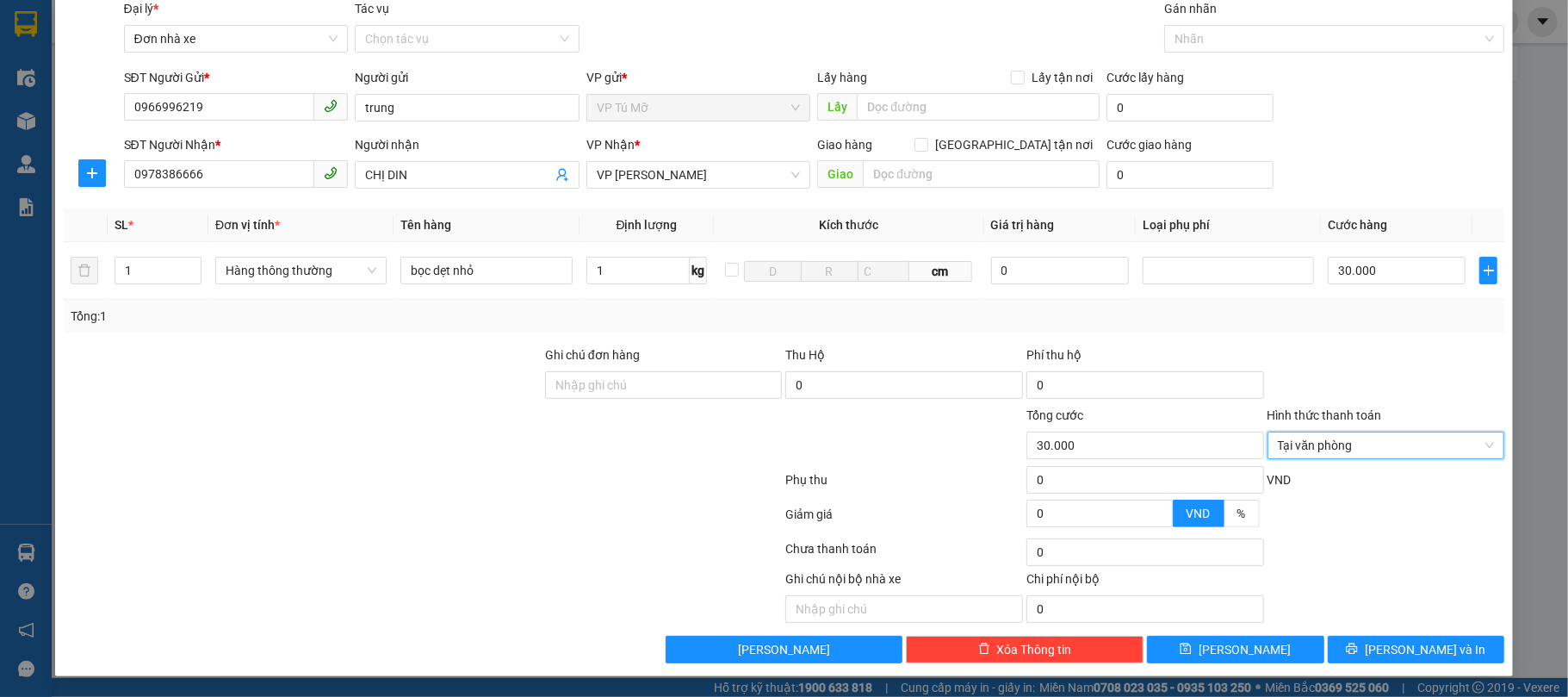
drag, startPoint x: 1563, startPoint y: 600, endPoint x: 1544, endPoint y: 610, distance: 21.5
click at [1544, 610] on div "TẠO ĐƠN HÀNG Yêu cầu xuất hóa đơn điện tử Transit Pickup Surcharge Ids Transit …" at bounding box center [784, 348] width 1568 height 697
click at [1392, 649] on span "[PERSON_NAME] và In" at bounding box center [1425, 649] width 121 height 19
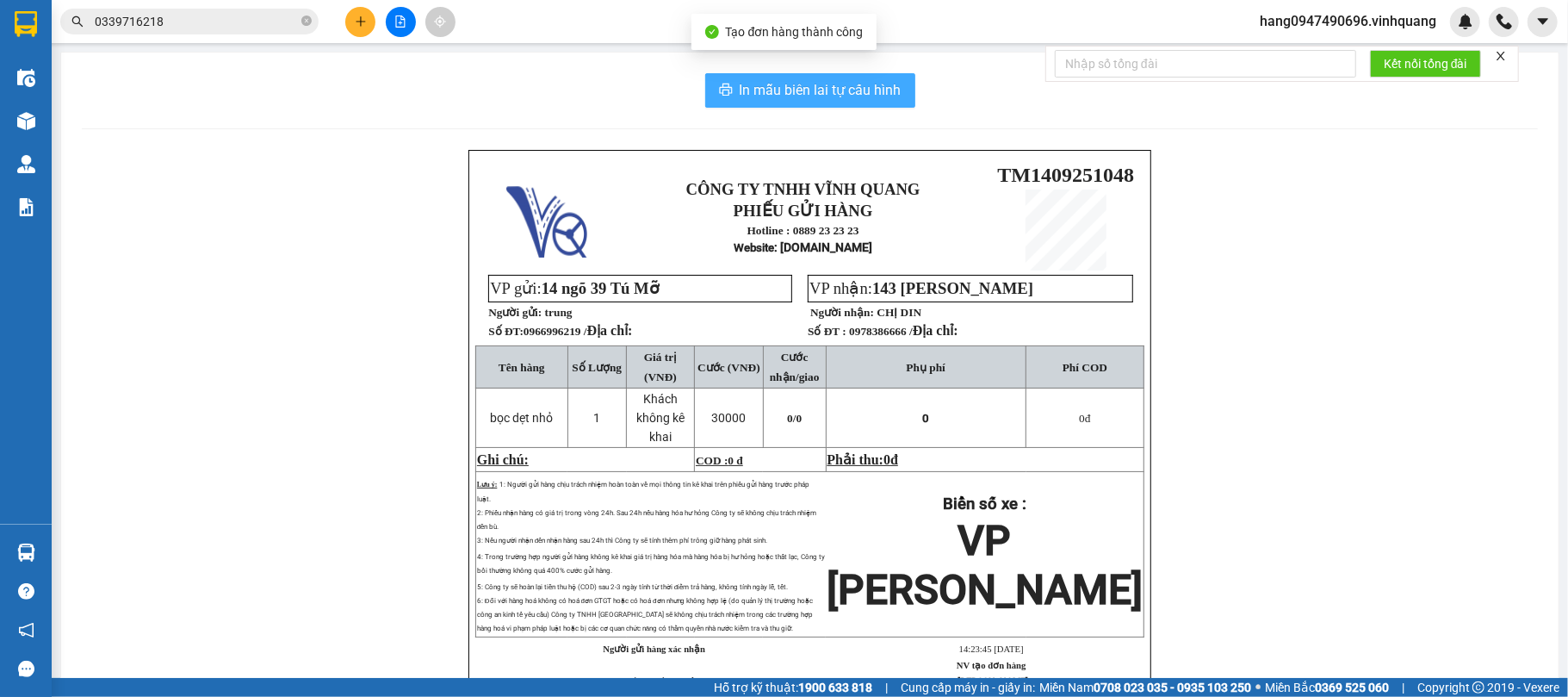
click at [839, 106] on button "In mẫu biên lai tự cấu hình" at bounding box center [810, 90] width 210 height 35
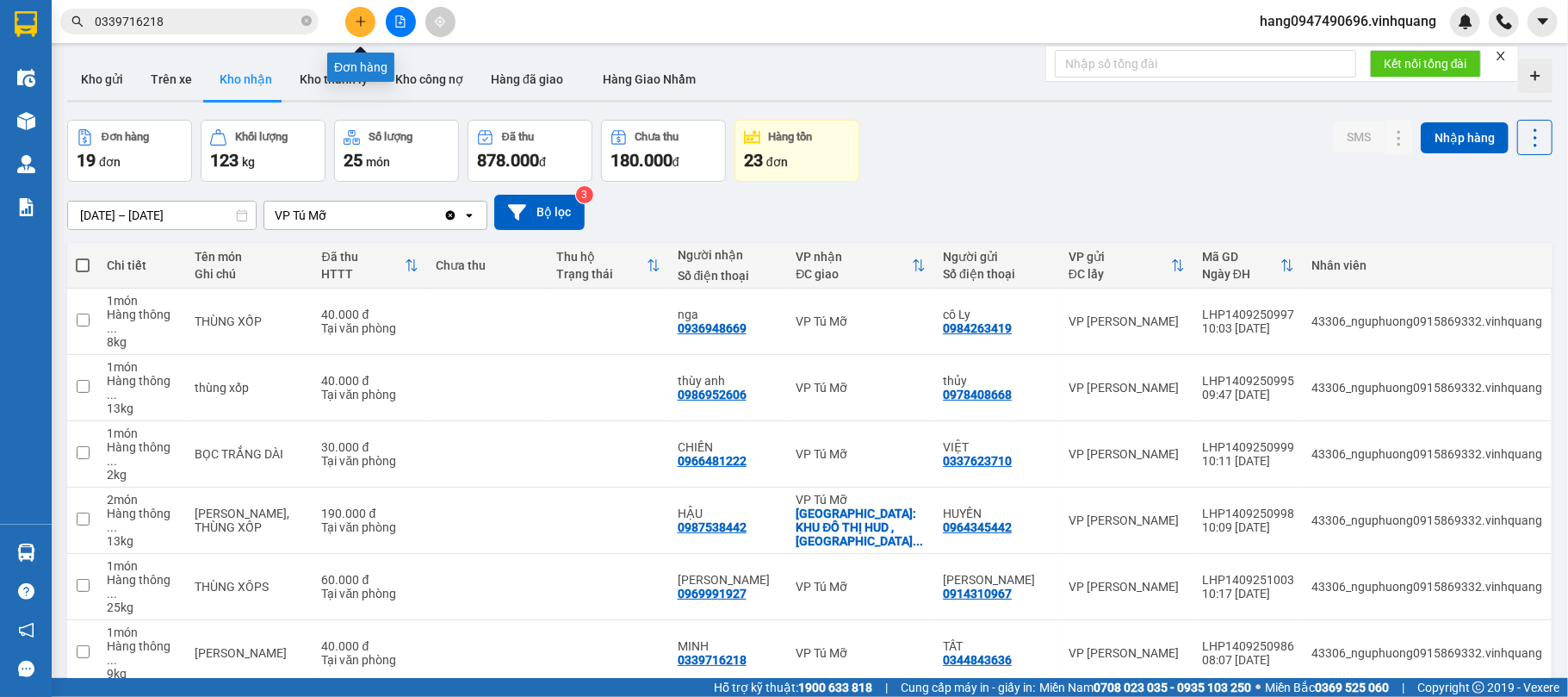
click at [363, 11] on button at bounding box center [361, 22] width 30 height 30
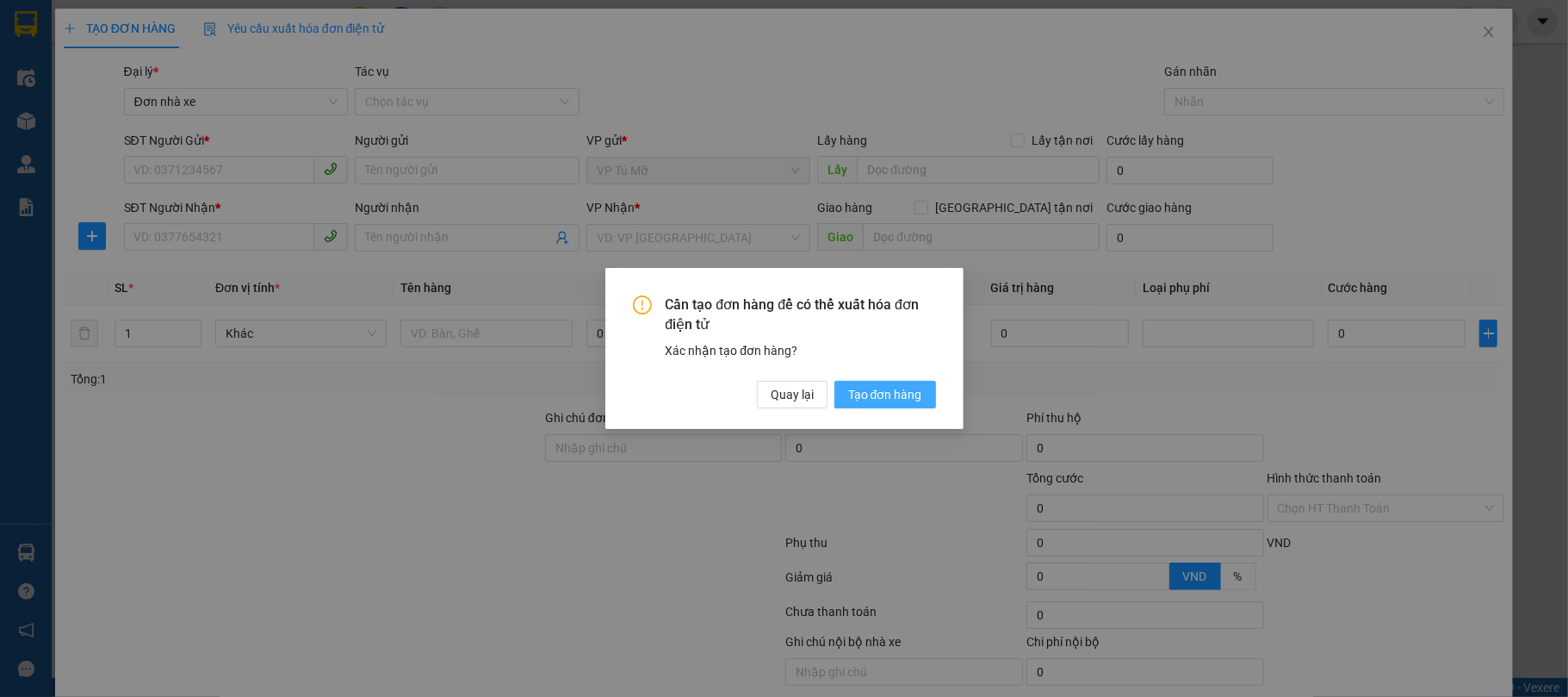
click at [863, 387] on span "Tạo đơn hàng" at bounding box center [885, 395] width 74 height 19
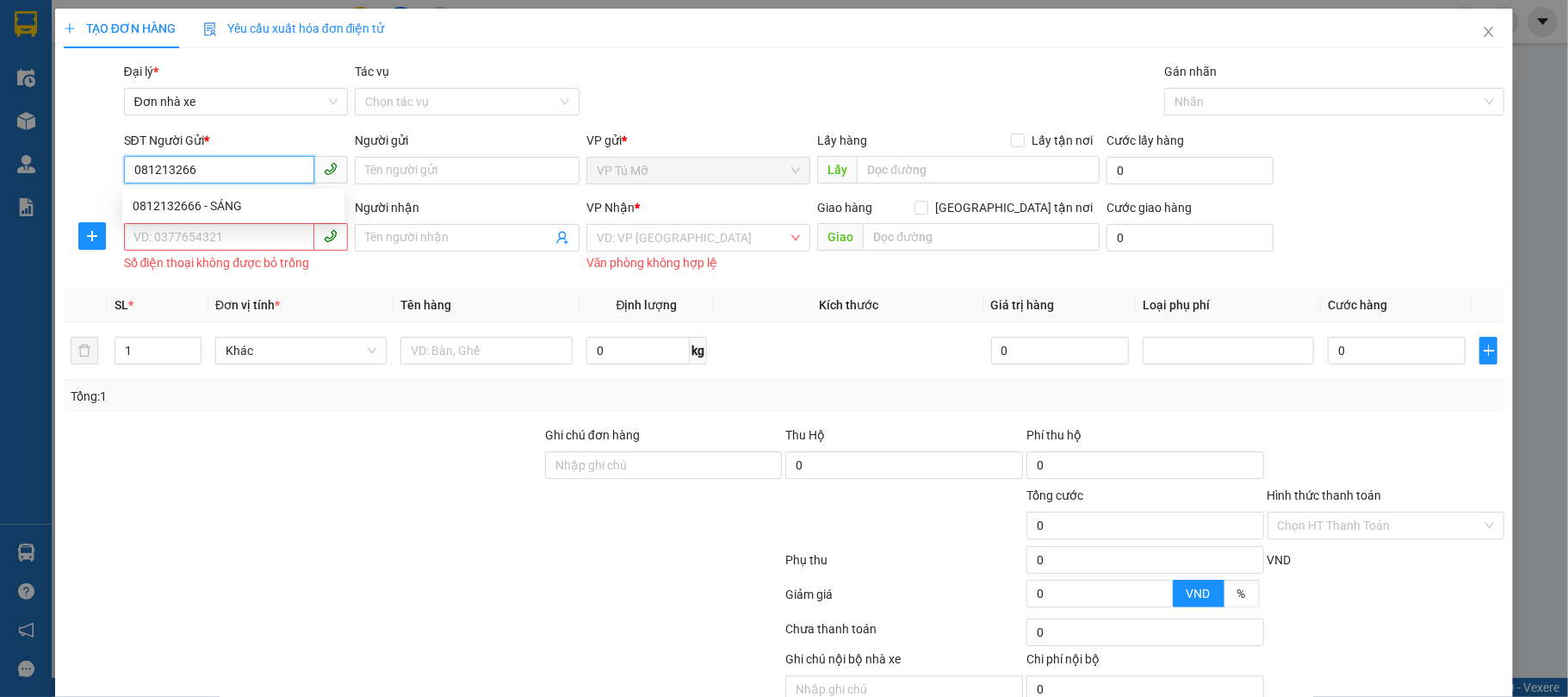
type input "0812132666"
click at [286, 193] on div "0812132666 - SÁNG" at bounding box center [234, 205] width 222 height 27
type input "SÁNG"
type input "0844279999"
type input "PHONG VỸ"
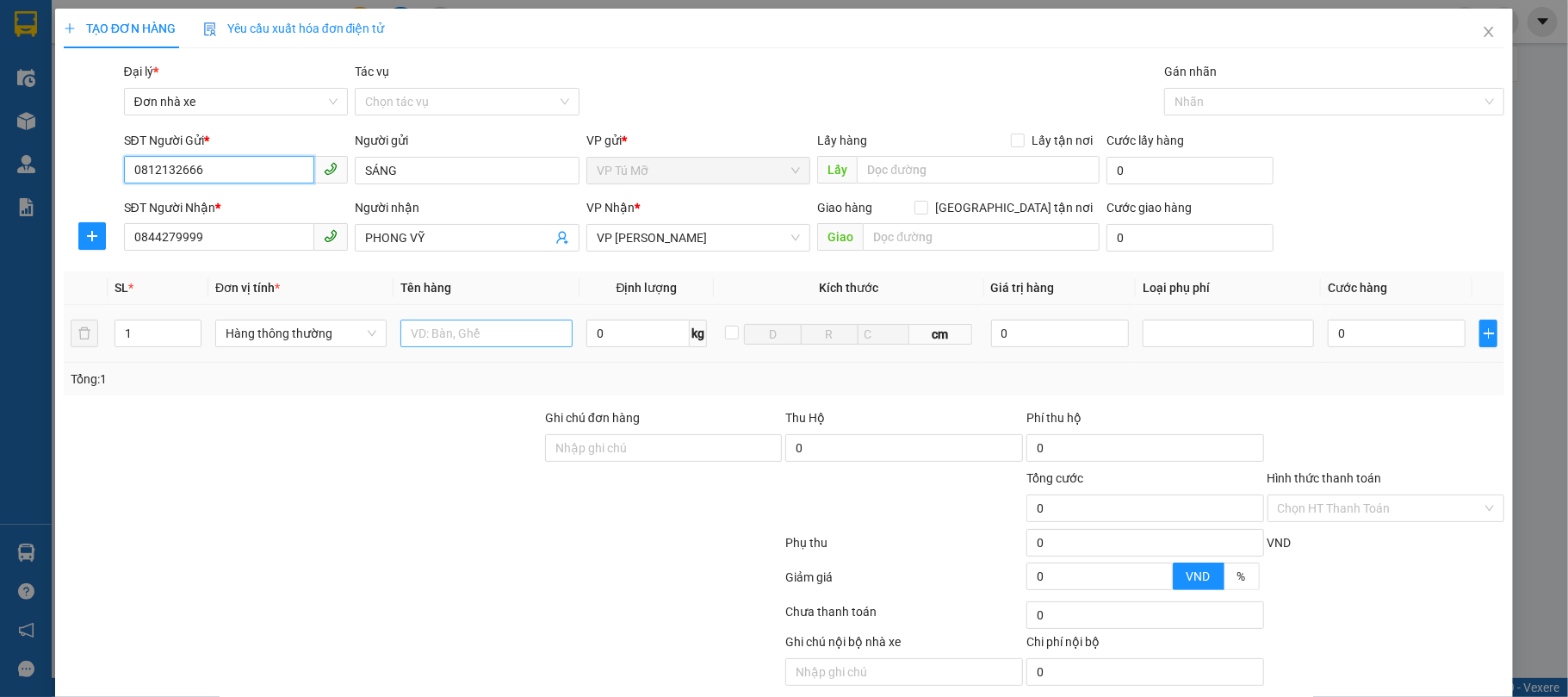
type input "0812132666"
click at [472, 321] on input "text" at bounding box center [486, 332] width 171 height 27
type input "hộp vàng"
click at [625, 321] on input "0" at bounding box center [639, 332] width 105 height 27
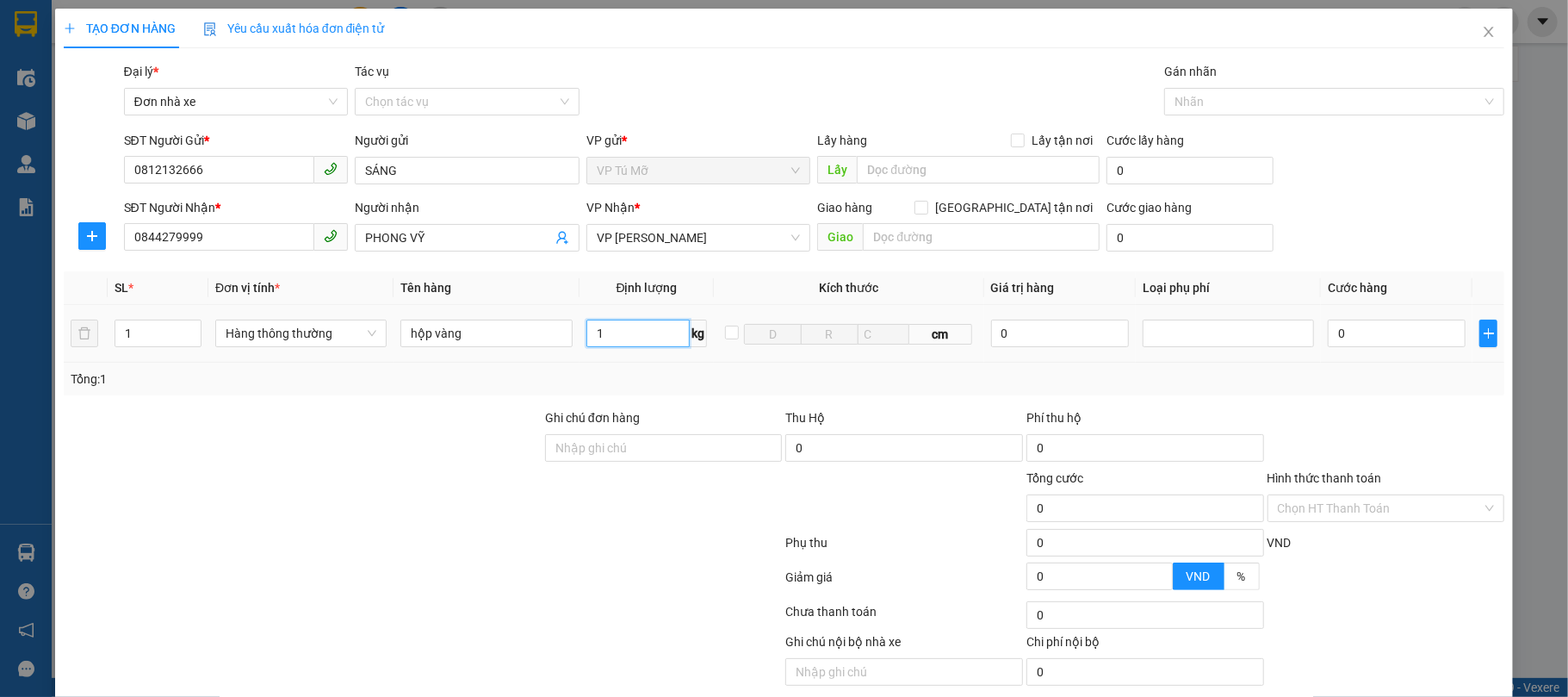
type input "1"
click at [785, 413] on span "Thu Hộ" at bounding box center [805, 417] width 40 height 14
type input "30.000"
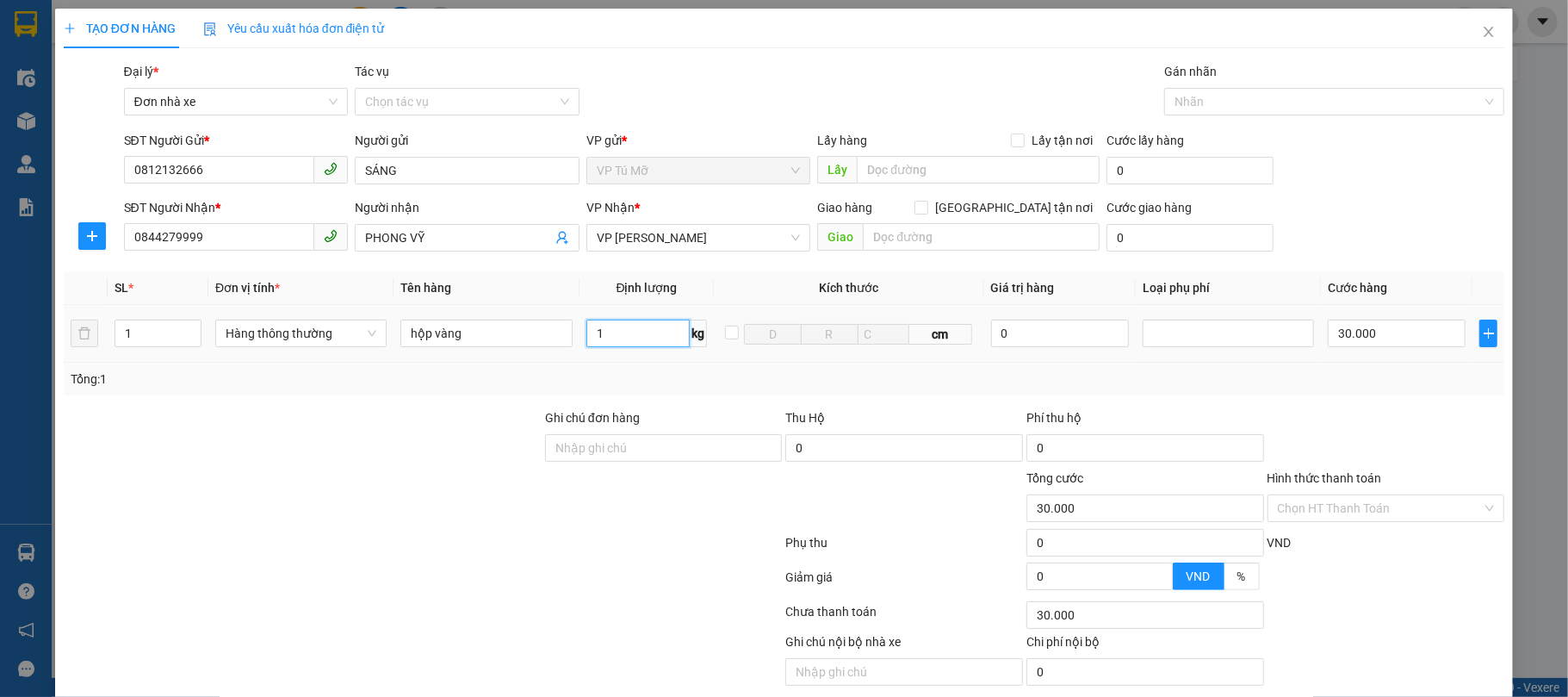
click at [609, 342] on input "1" at bounding box center [639, 332] width 105 height 27
type input "11"
click at [676, 384] on div "Tổng: 1" at bounding box center [784, 379] width 1428 height 19
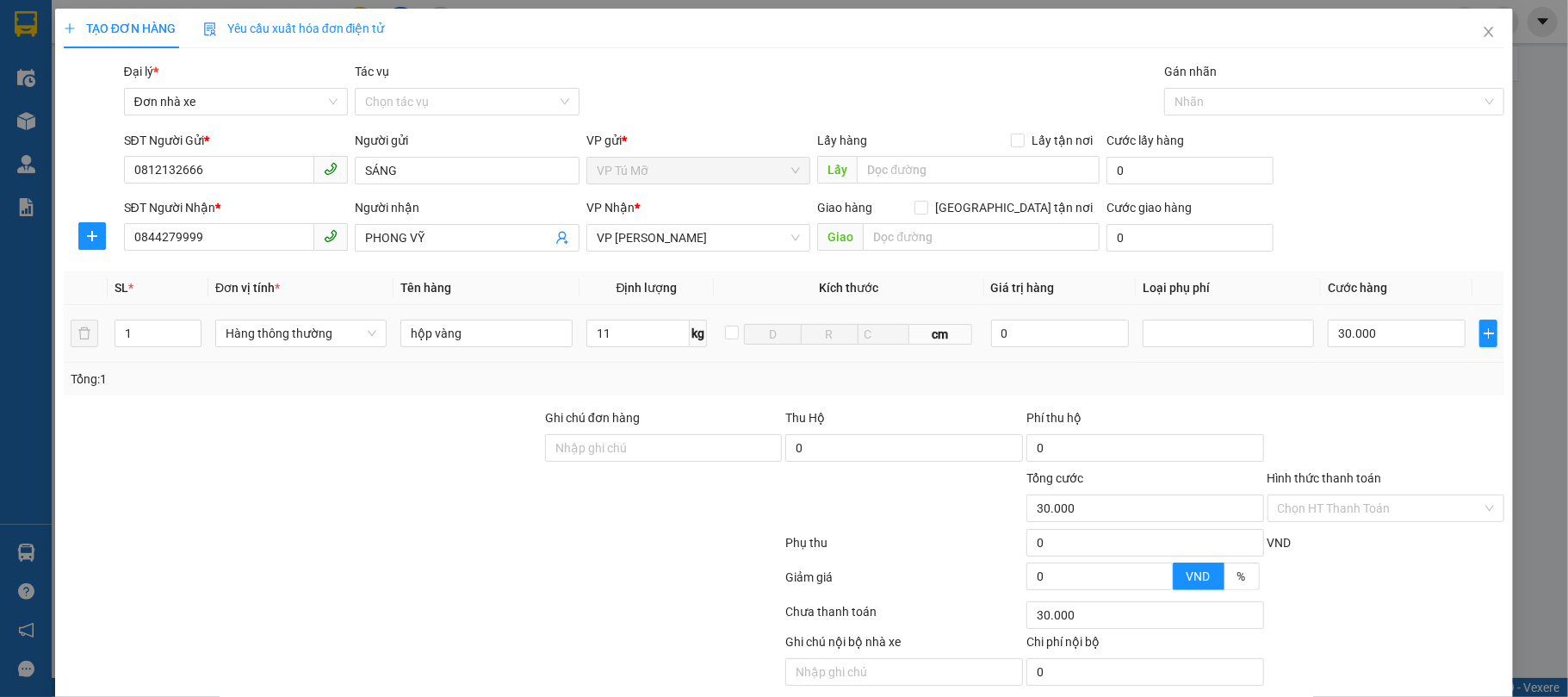
type input "40.000"
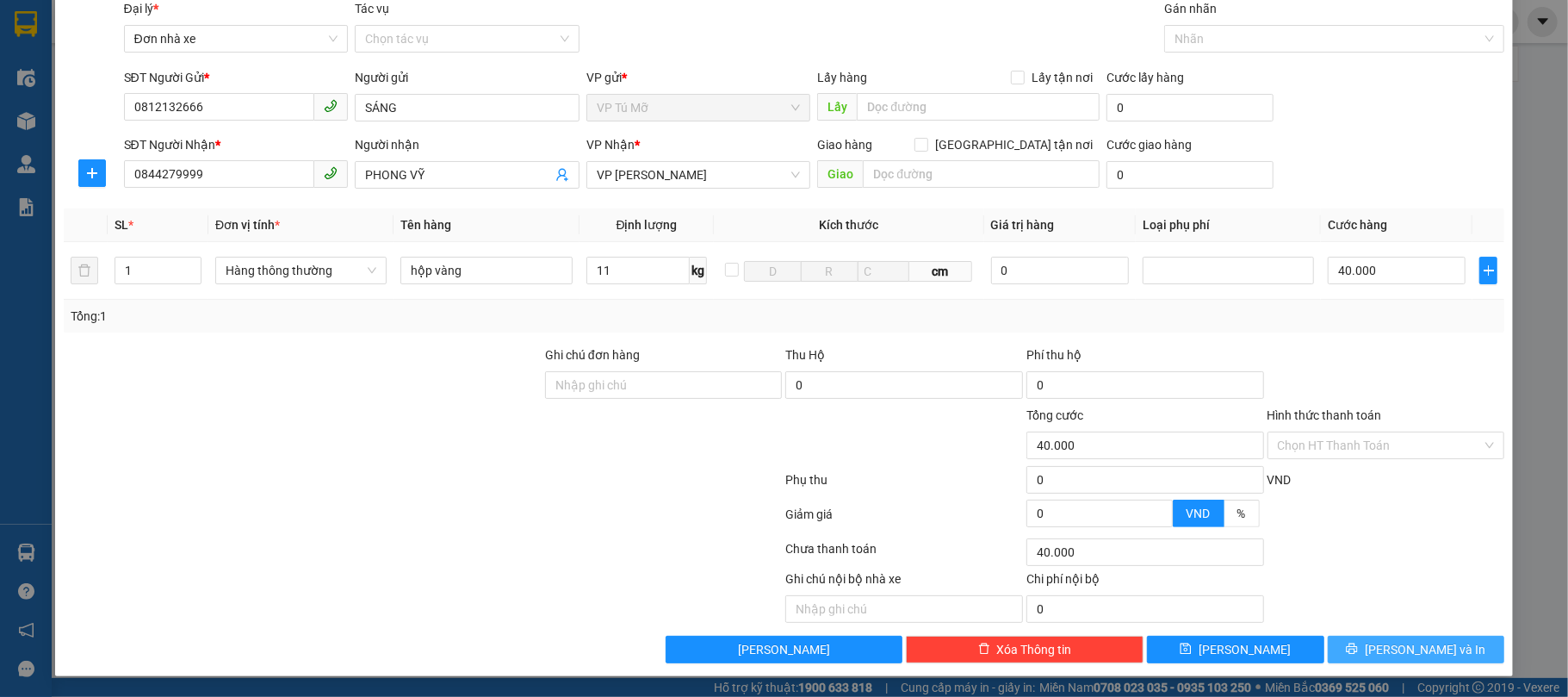
click at [1431, 642] on span "[PERSON_NAME] và In" at bounding box center [1425, 649] width 121 height 19
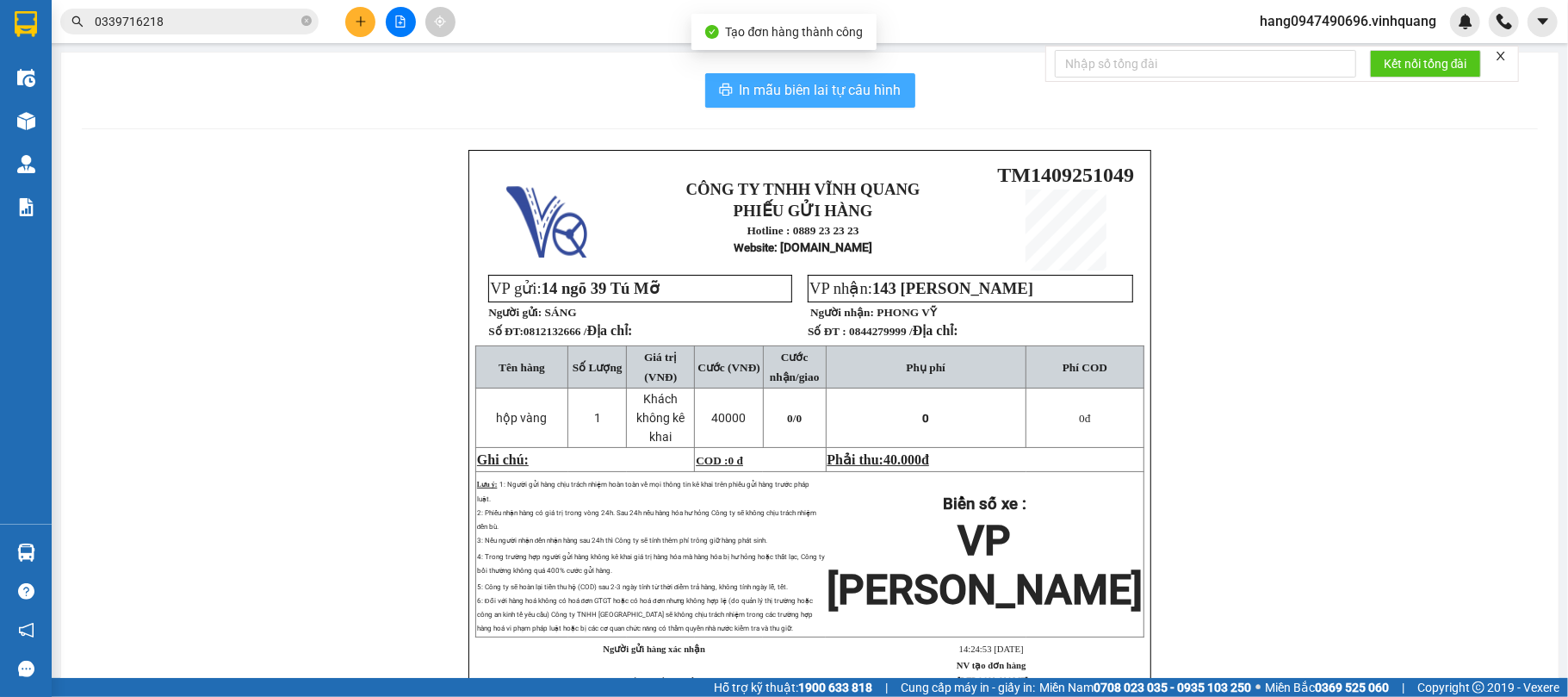
click at [787, 96] on span "In mẫu biên lai tự cấu hình" at bounding box center [820, 89] width 162 height 22
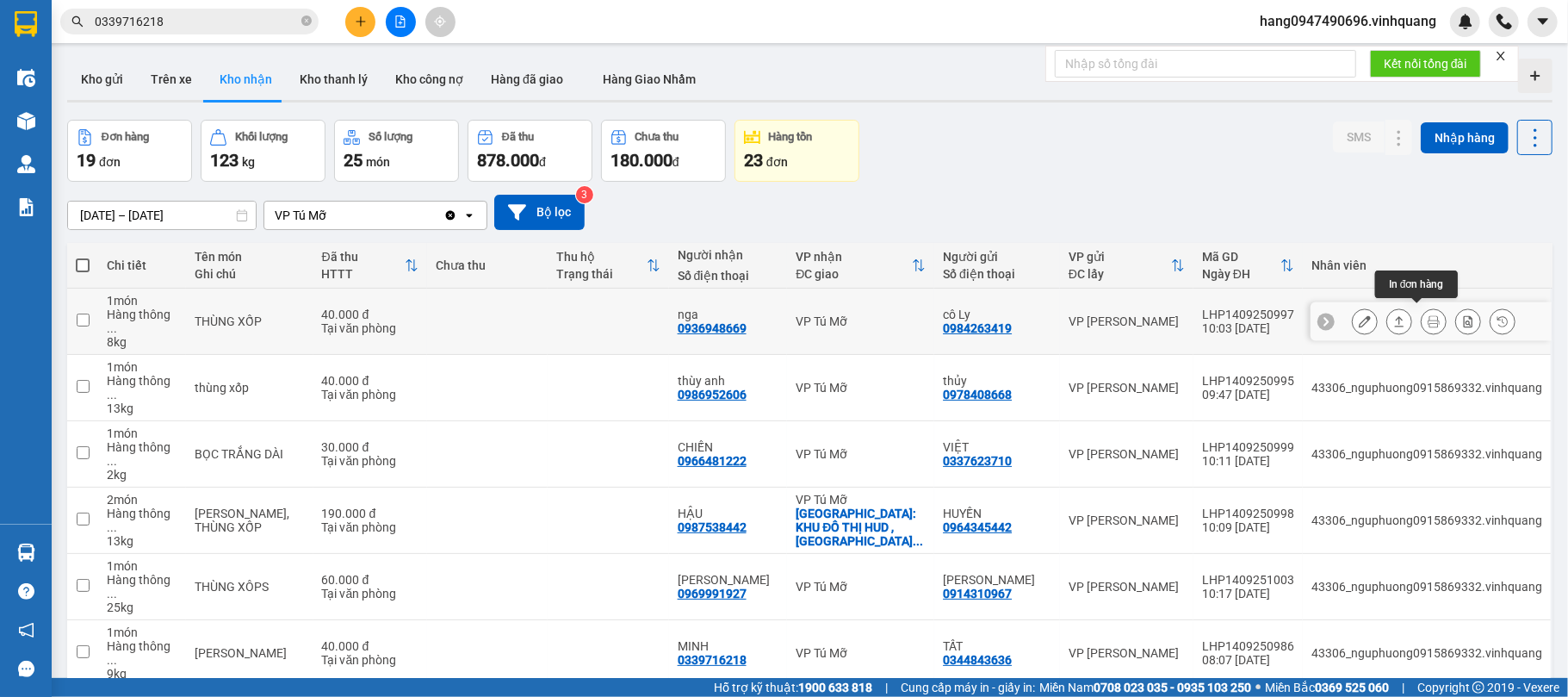
click at [1428, 316] on icon at bounding box center [1433, 321] width 12 height 12
click at [108, 85] on button "Kho gửi" at bounding box center [102, 79] width 70 height 41
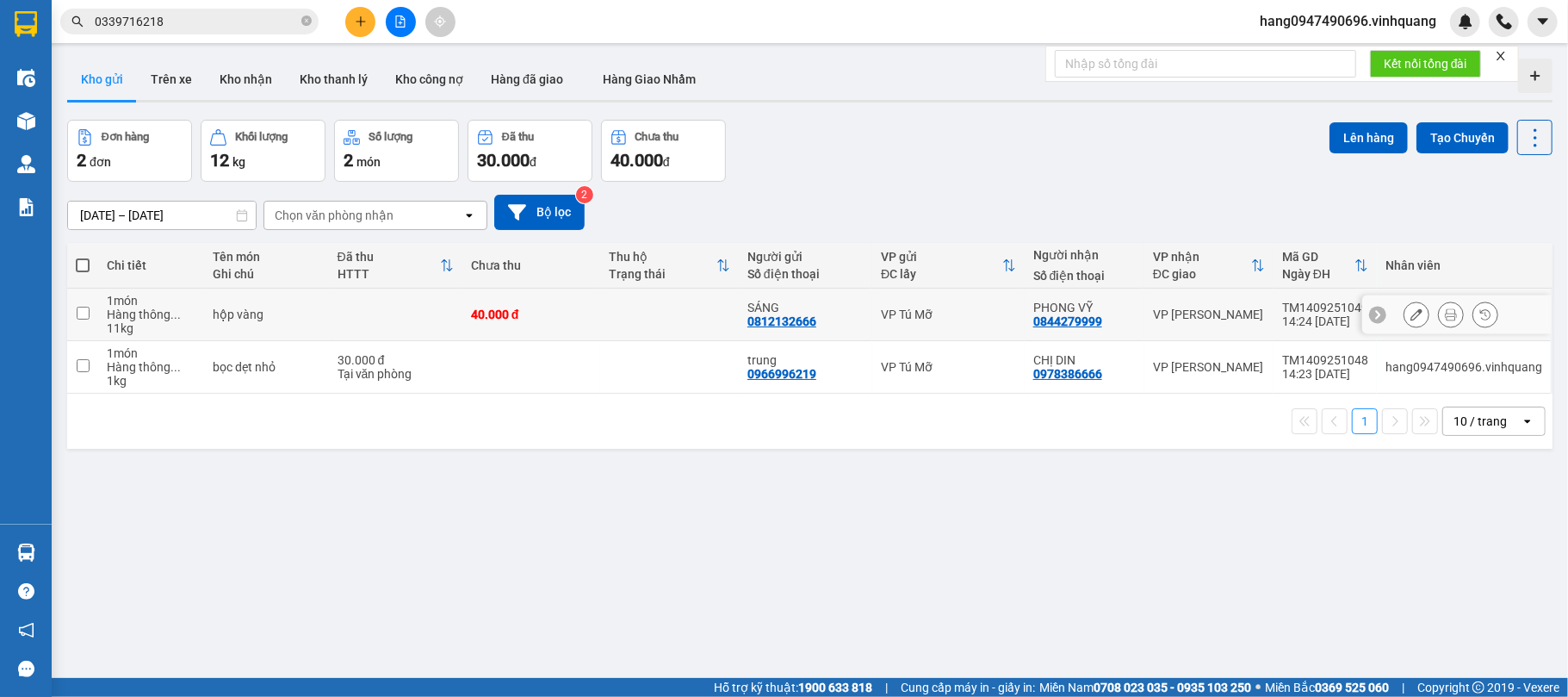
click at [1445, 317] on icon at bounding box center [1450, 314] width 12 height 12
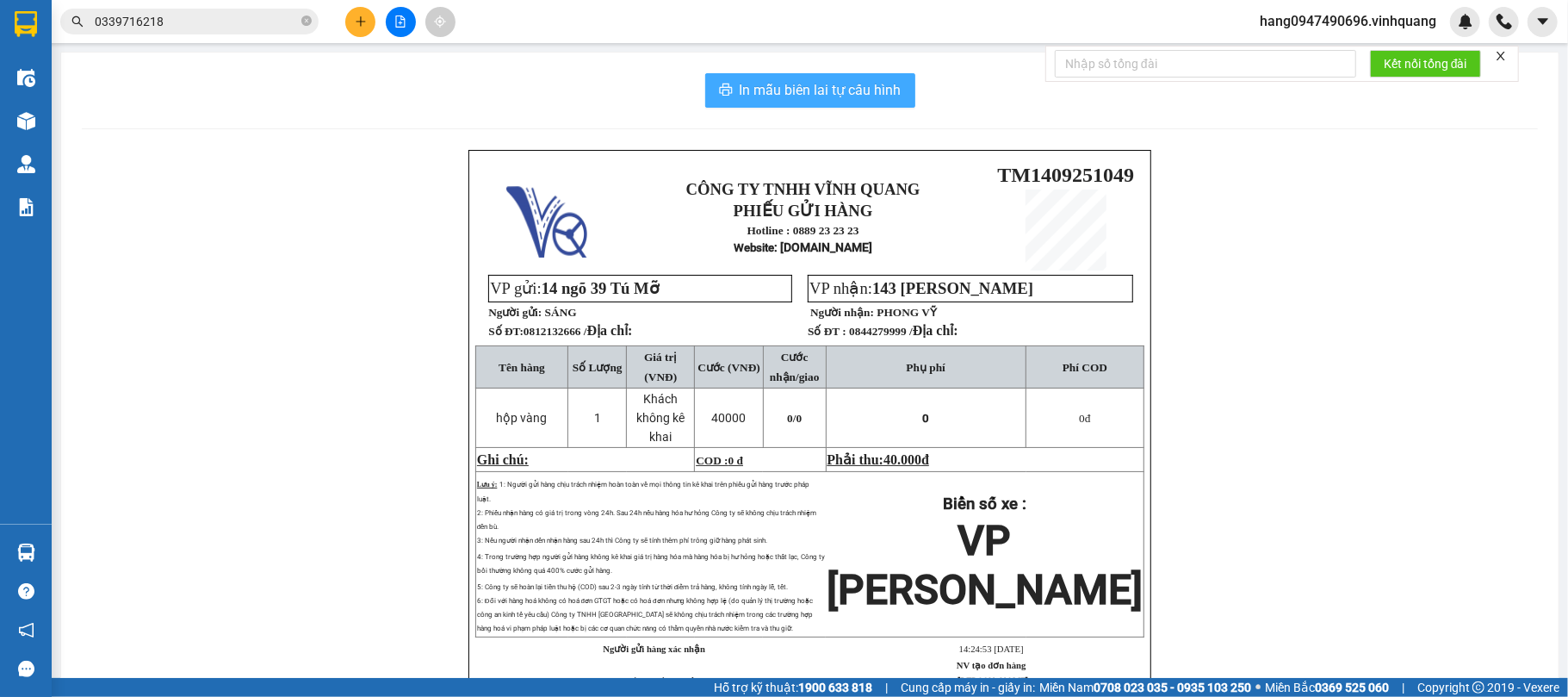
click at [738, 77] on button "In mẫu biên lai tự cấu hình" at bounding box center [810, 90] width 210 height 35
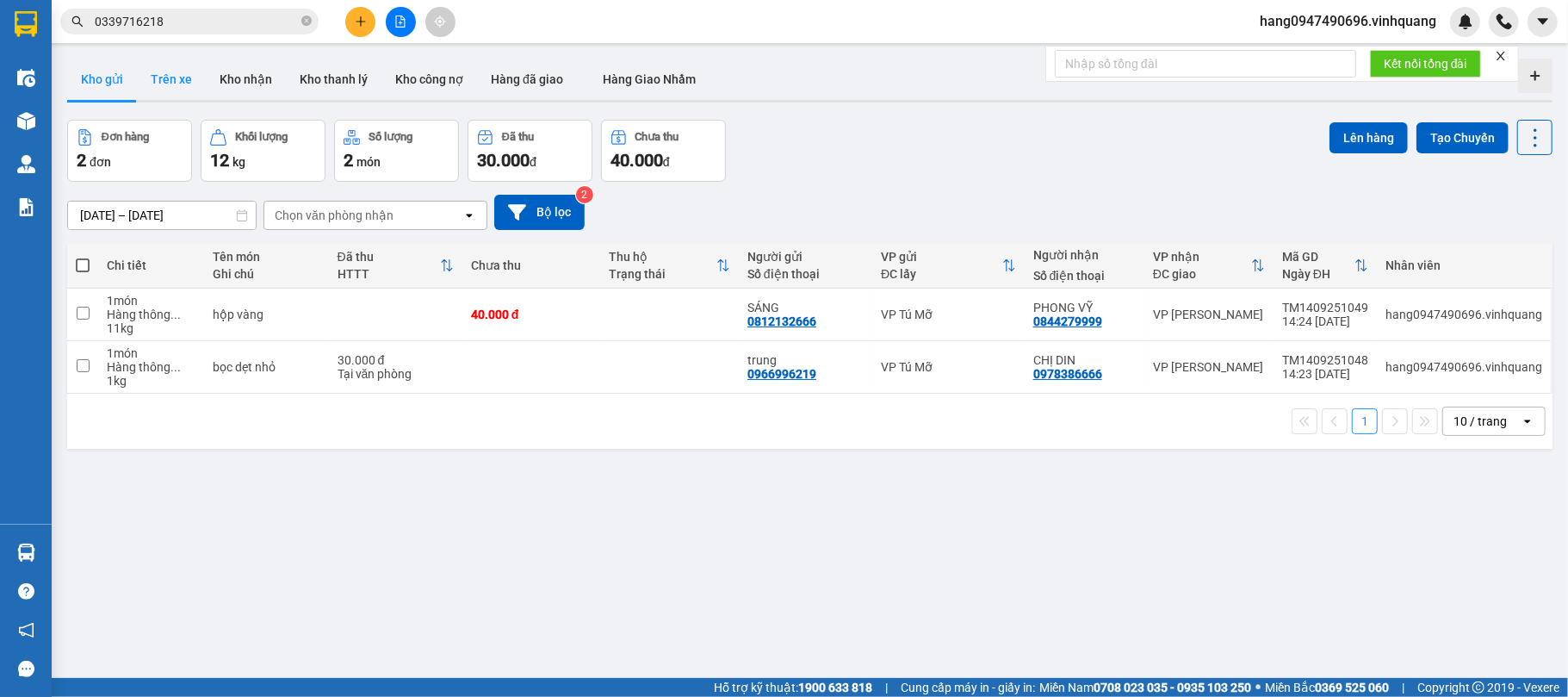
click at [162, 85] on button "Trên xe" at bounding box center [170, 79] width 69 height 41
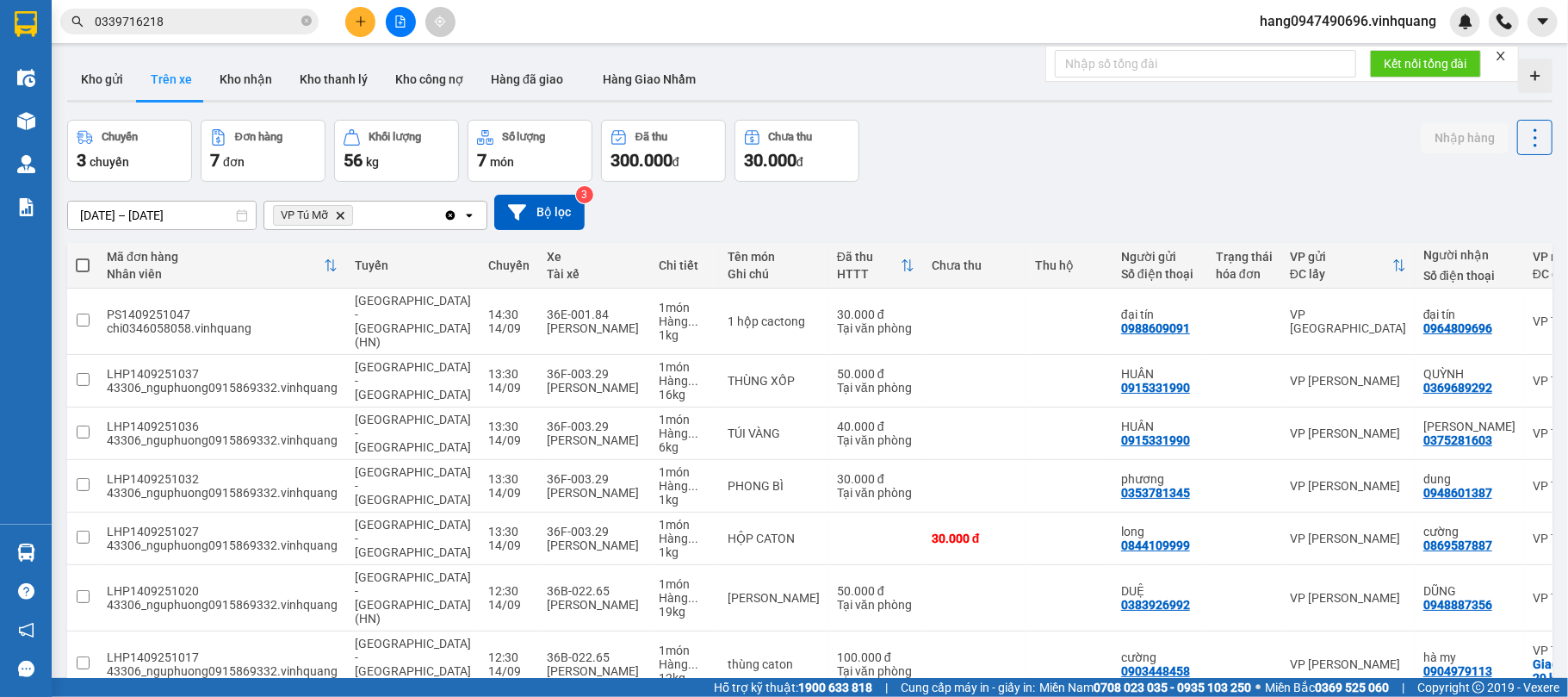
scroll to position [79, 0]
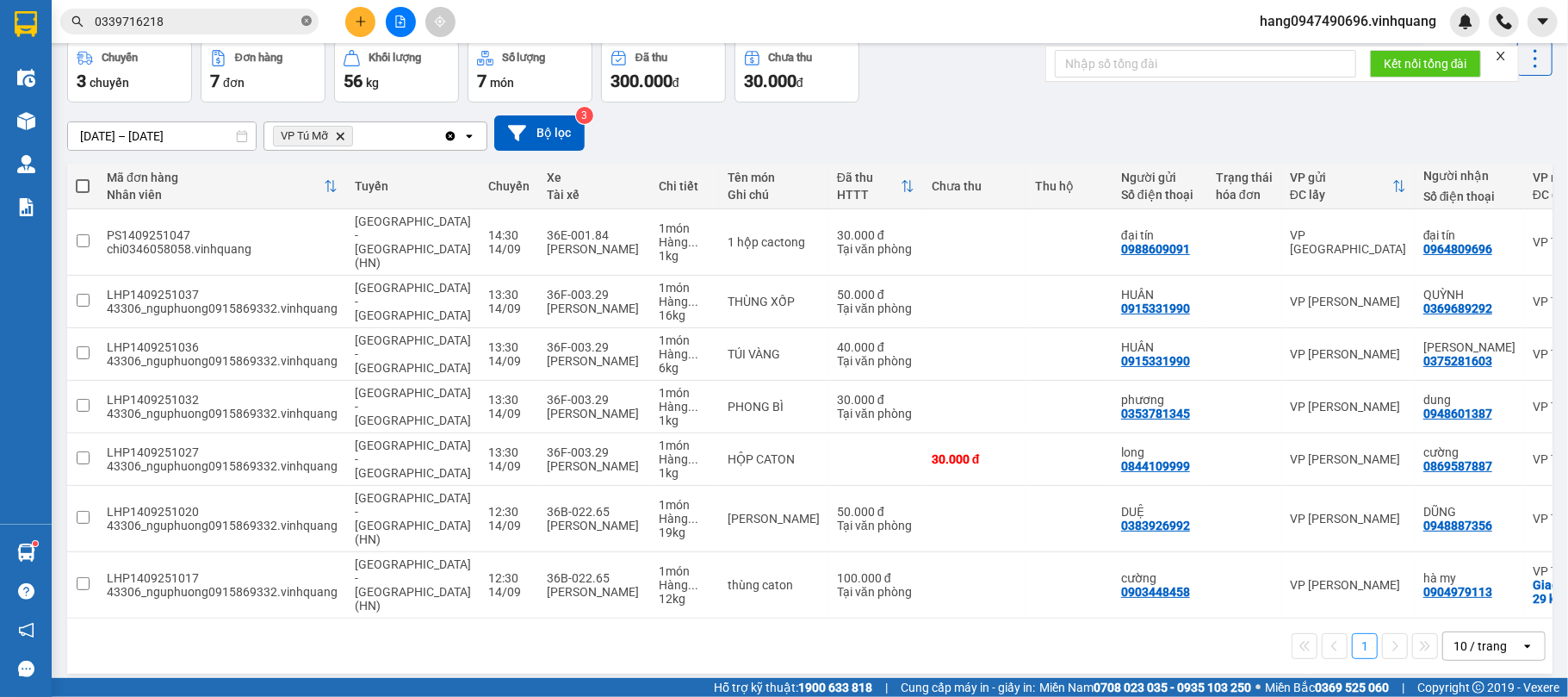
click at [305, 25] on icon "close-circle" at bounding box center [306, 20] width 10 height 10
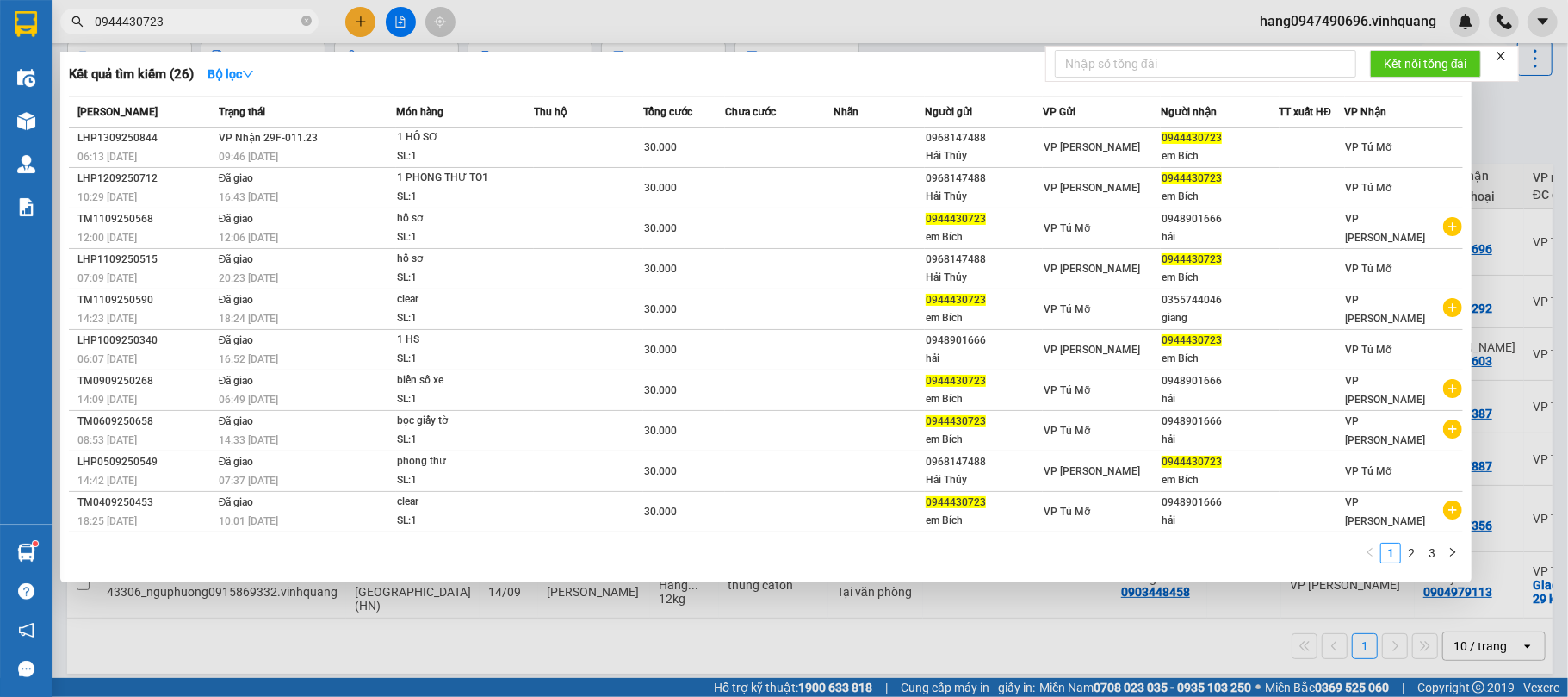
type input "0944430723"
click at [1520, 184] on div at bounding box center [784, 348] width 1568 height 697
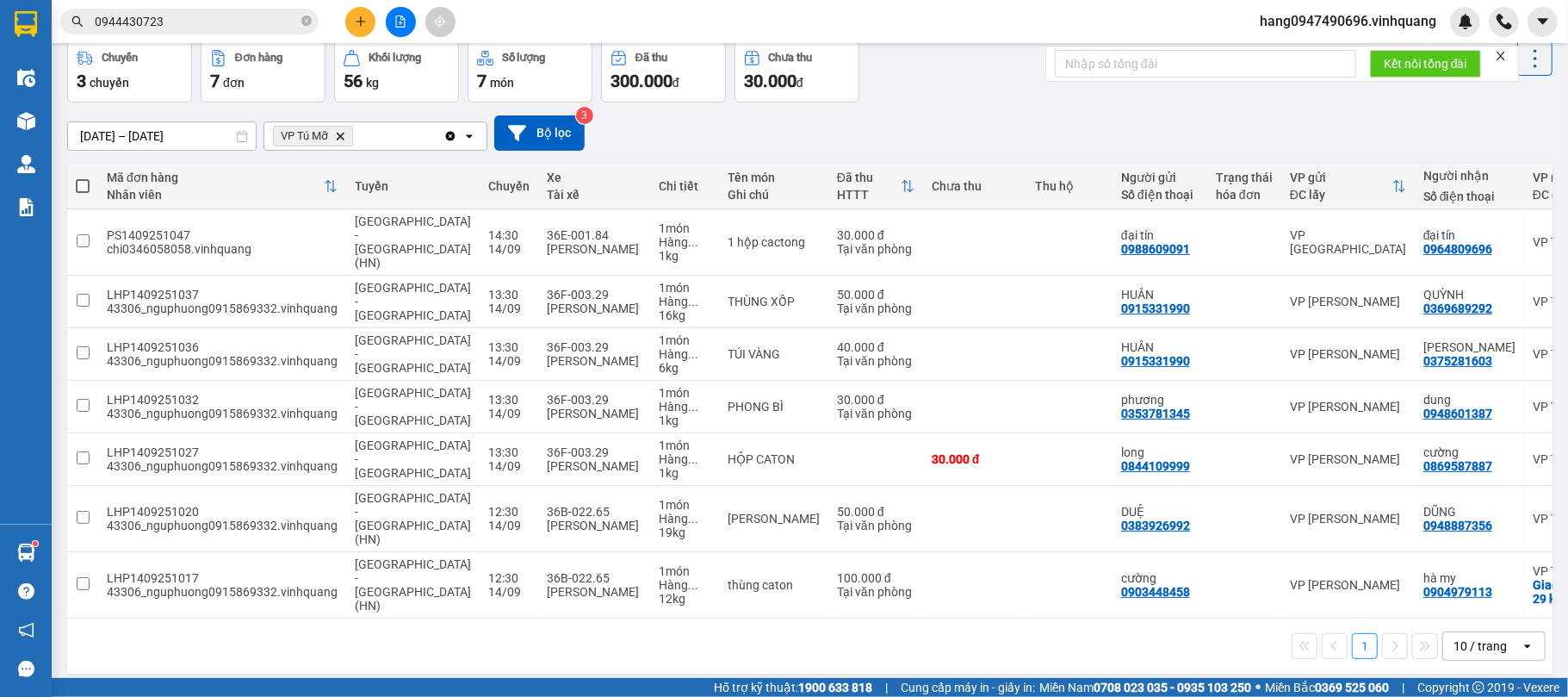
scroll to position [0, 0]
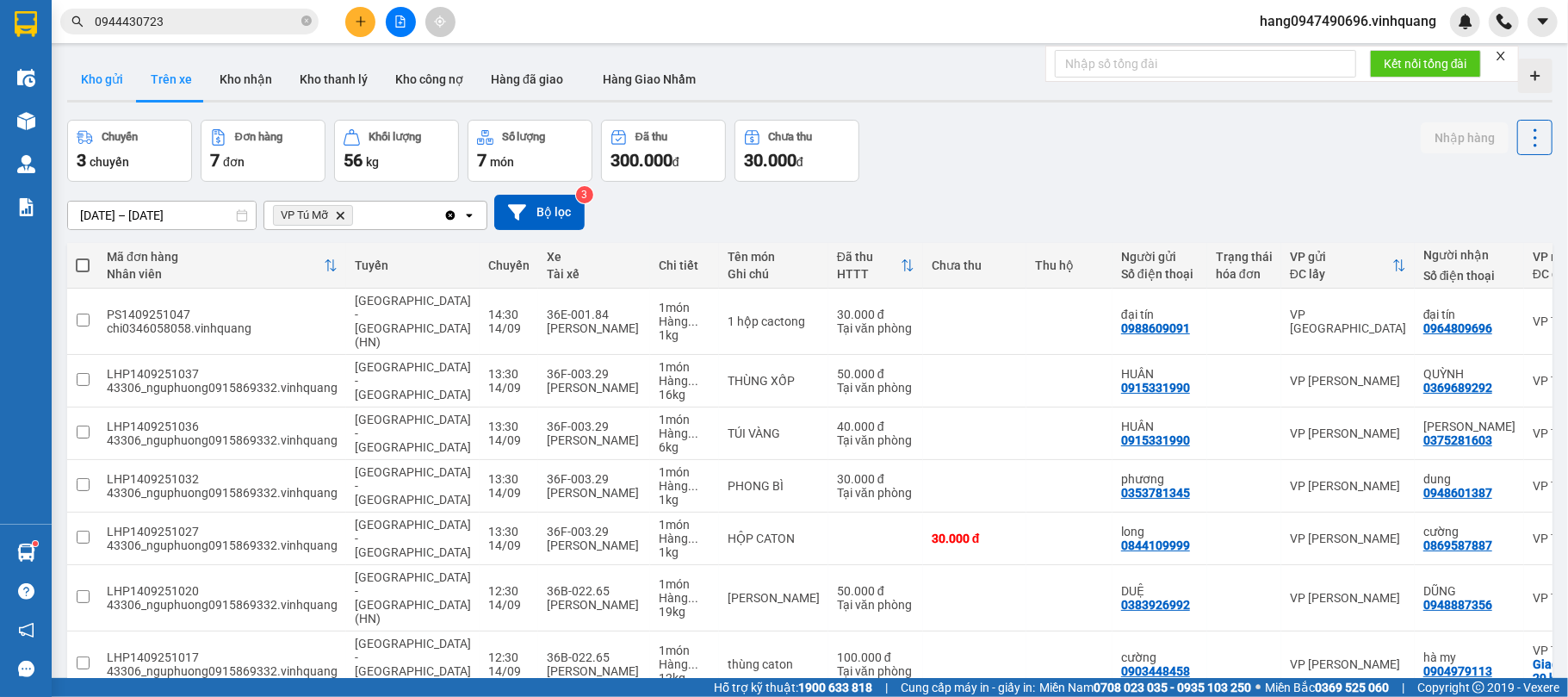
click at [115, 86] on button "Kho gửi" at bounding box center [102, 79] width 70 height 41
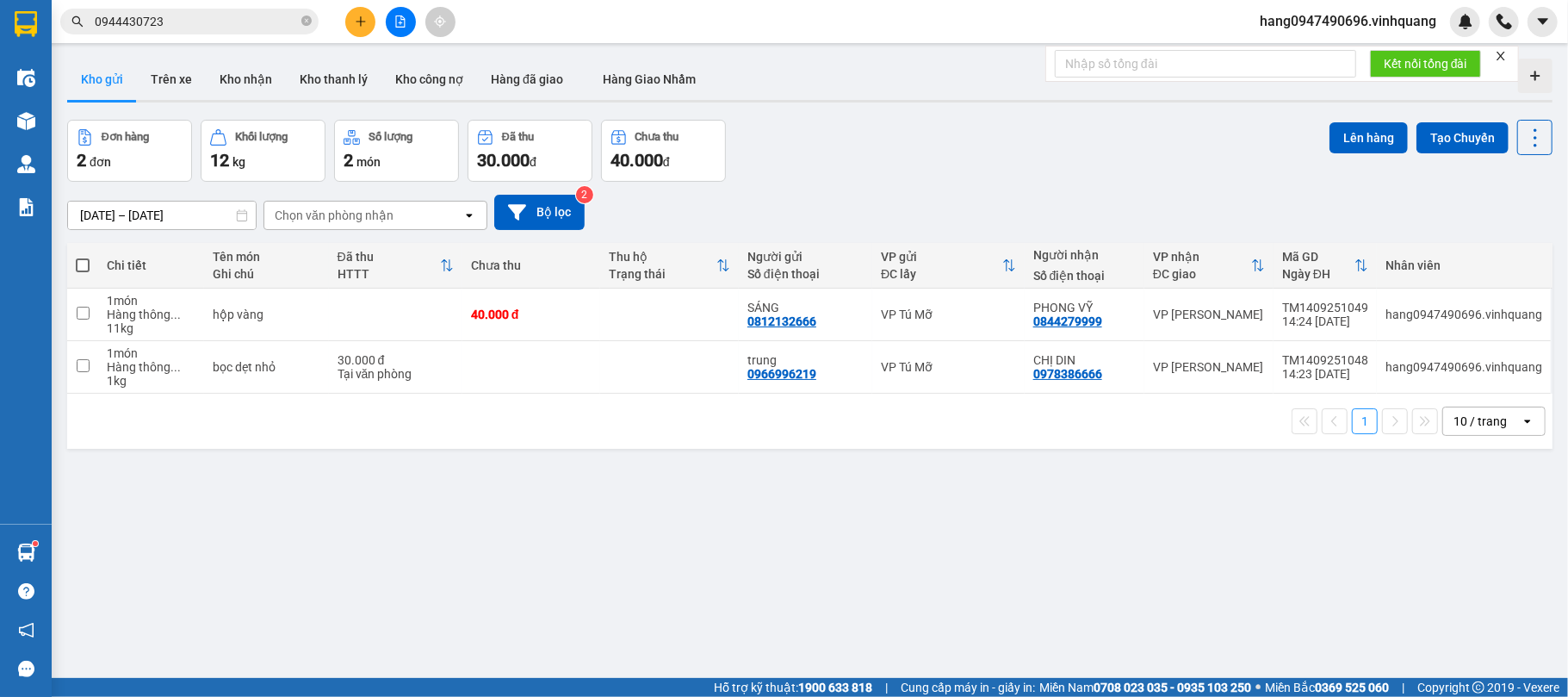
click at [84, 268] on span at bounding box center [82, 265] width 14 height 14
click at [83, 256] on input "checkbox" at bounding box center [83, 256] width 0 height 0
checkbox input "true"
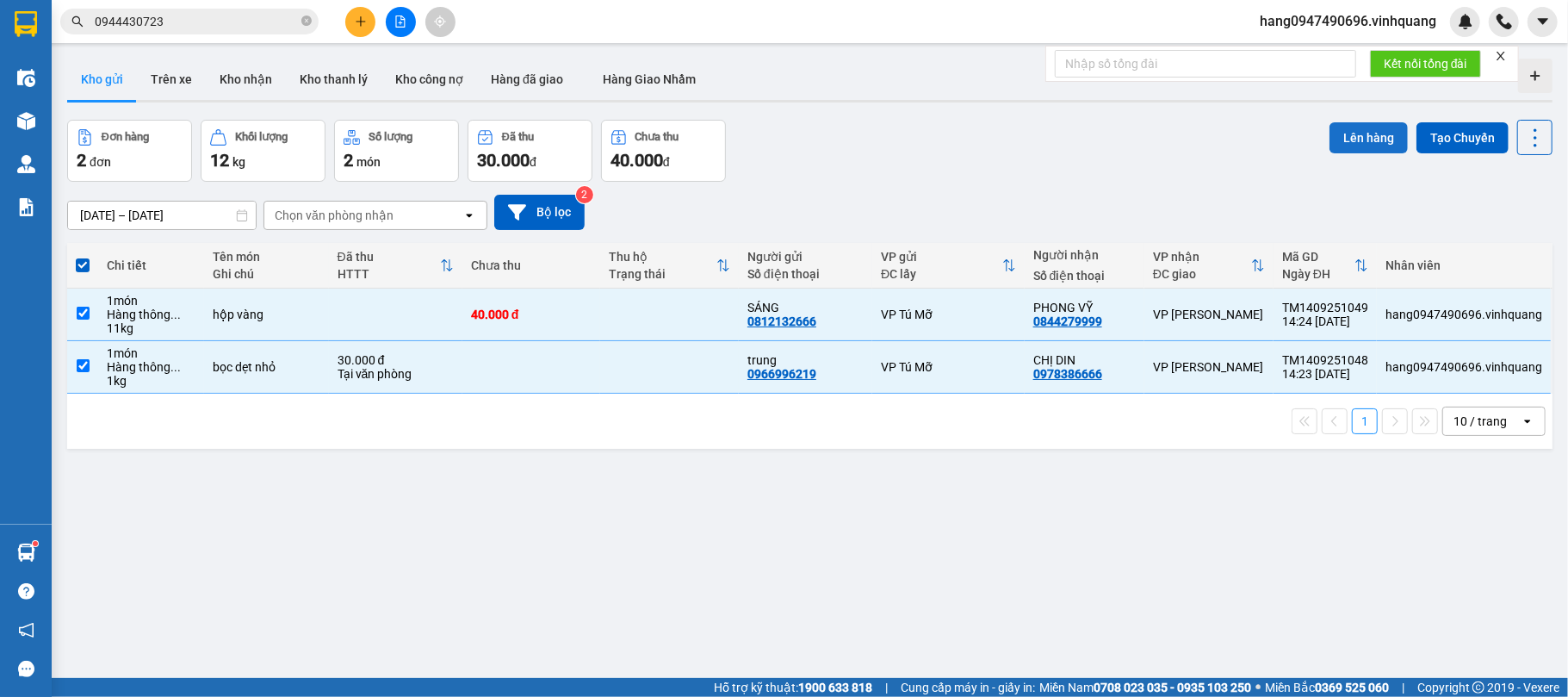
click at [1350, 146] on button "Lên hàng" at bounding box center [1368, 138] width 78 height 31
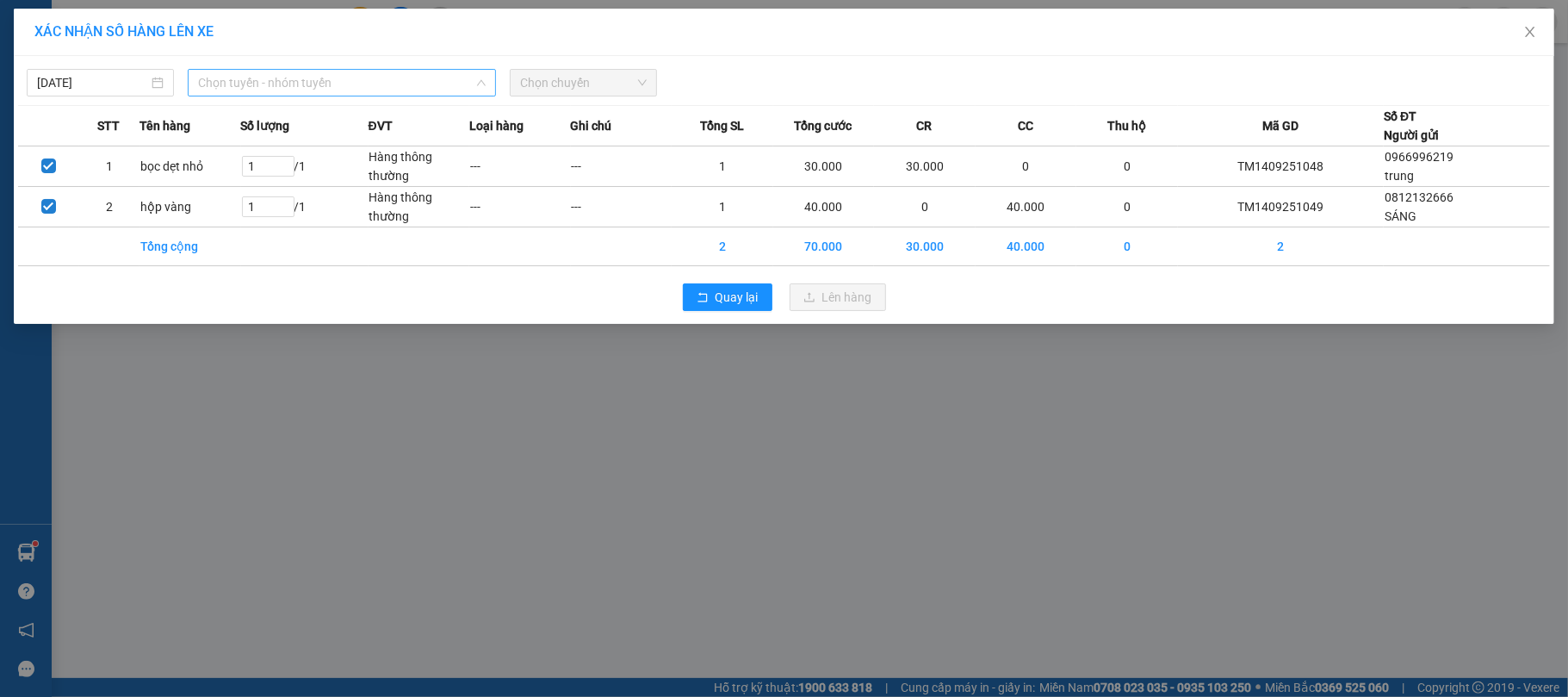
click at [403, 89] on span "Chọn tuyến - nhóm tuyến" at bounding box center [341, 82] width 287 height 25
click at [456, 73] on span "Chọn tuyến - nhóm tuyến" at bounding box center [341, 82] width 287 height 25
click at [380, 81] on span "Chọn tuyến - nhóm tuyến" at bounding box center [341, 82] width 287 height 25
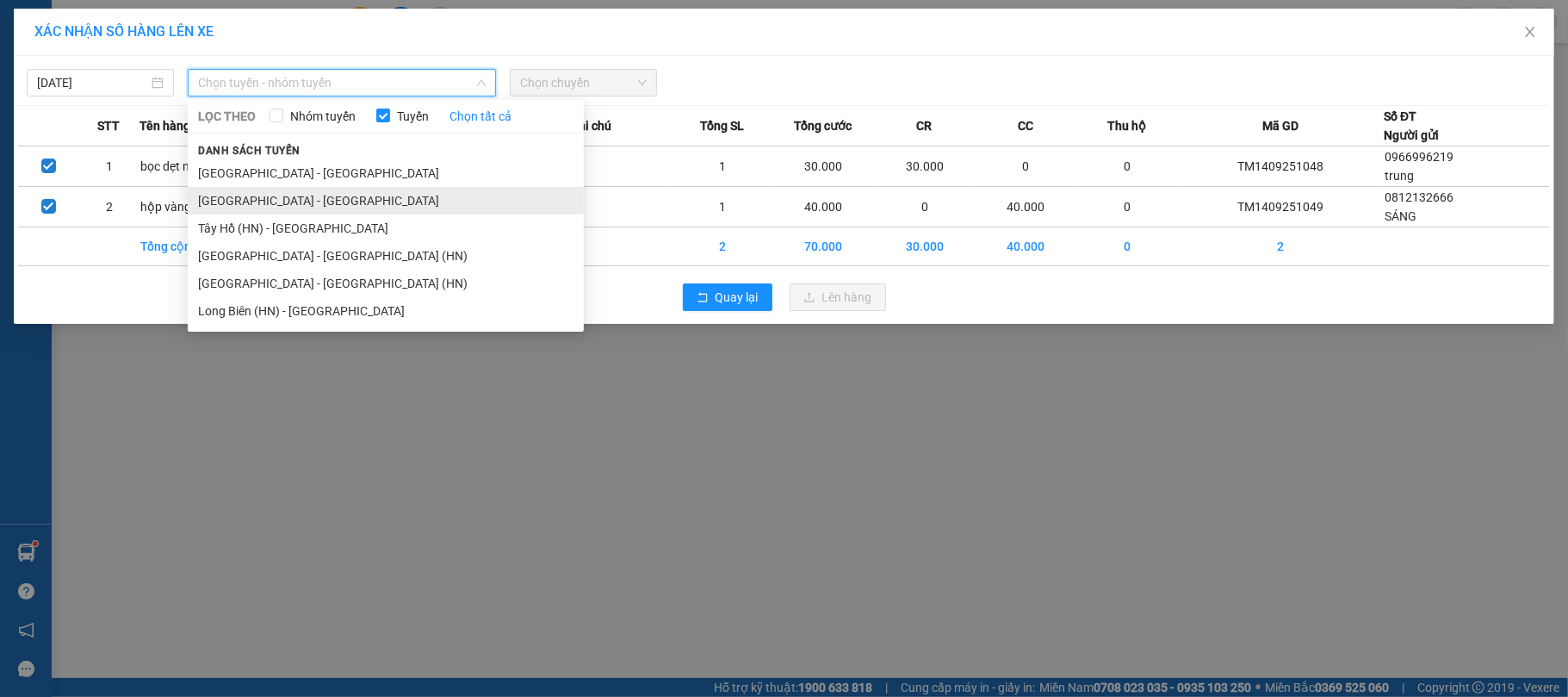
click at [270, 196] on li "[GEOGRAPHIC_DATA] - [GEOGRAPHIC_DATA]" at bounding box center [385, 200] width 396 height 27
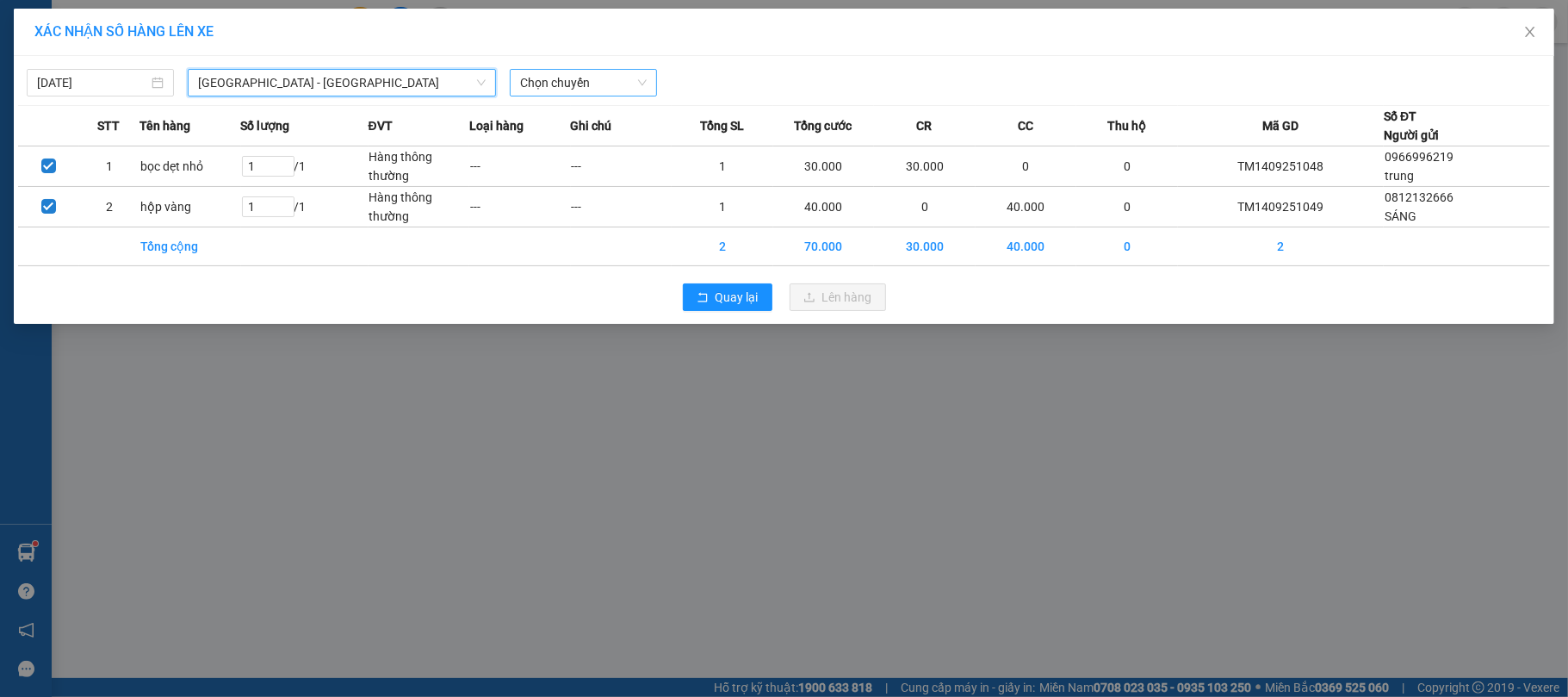
click at [580, 84] on span "Chọn chuyến" at bounding box center [583, 82] width 126 height 25
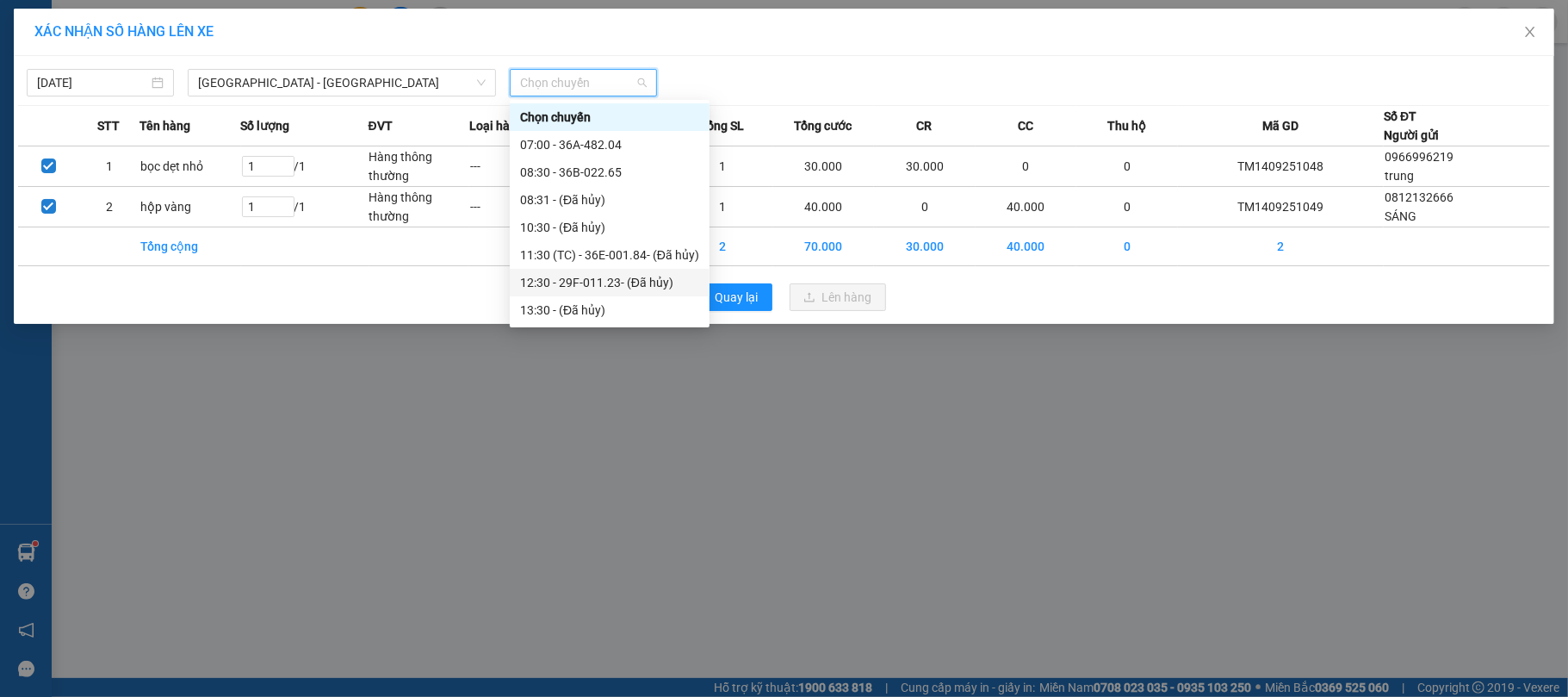
scroll to position [138, 0]
click at [583, 190] on div "14:30 - 36F-003.02" at bounding box center [609, 200] width 179 height 19
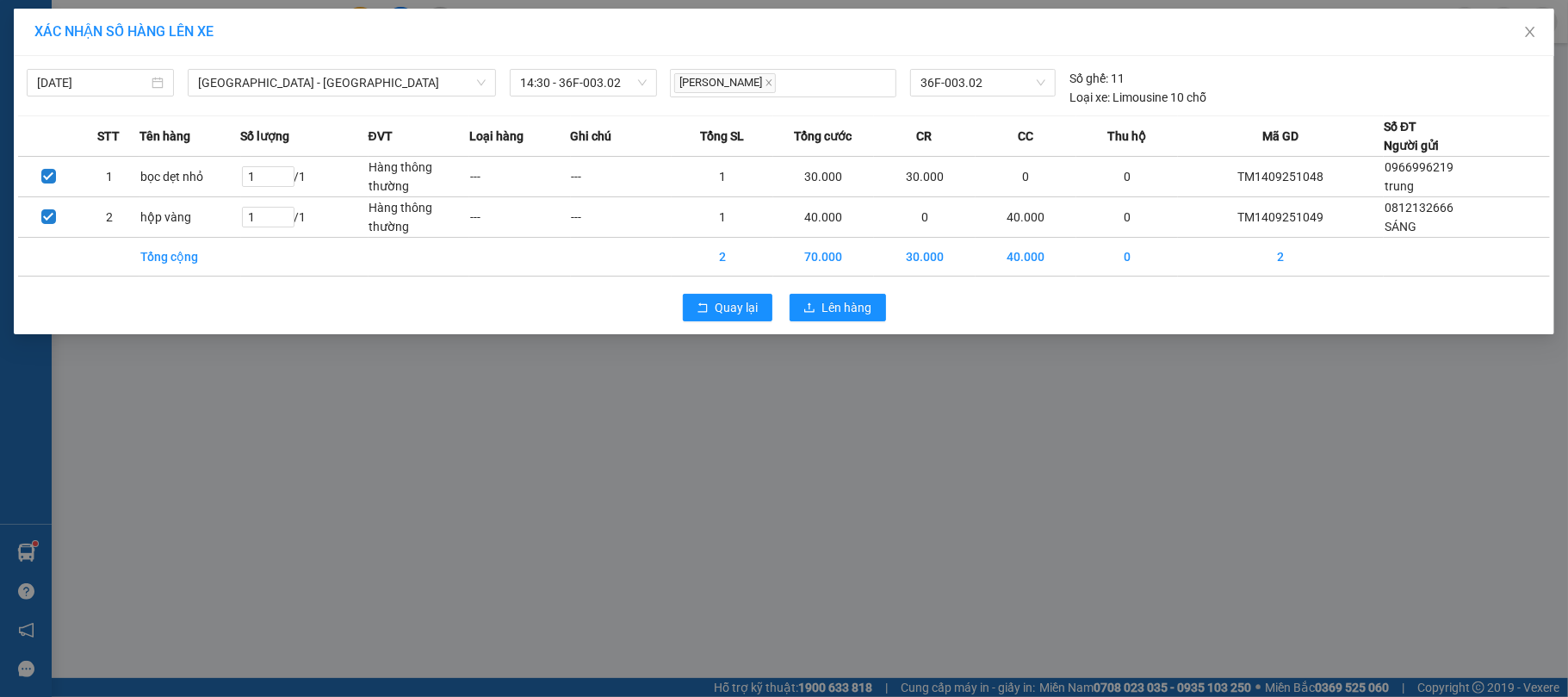
click at [1498, 307] on div "Quay lại Lên hàng" at bounding box center [784, 308] width 1532 height 45
drag, startPoint x: 1498, startPoint y: 306, endPoint x: 1498, endPoint y: 297, distance: 9.0
click at [1498, 297] on div "Quay lại Lên hàng" at bounding box center [784, 308] width 1532 height 45
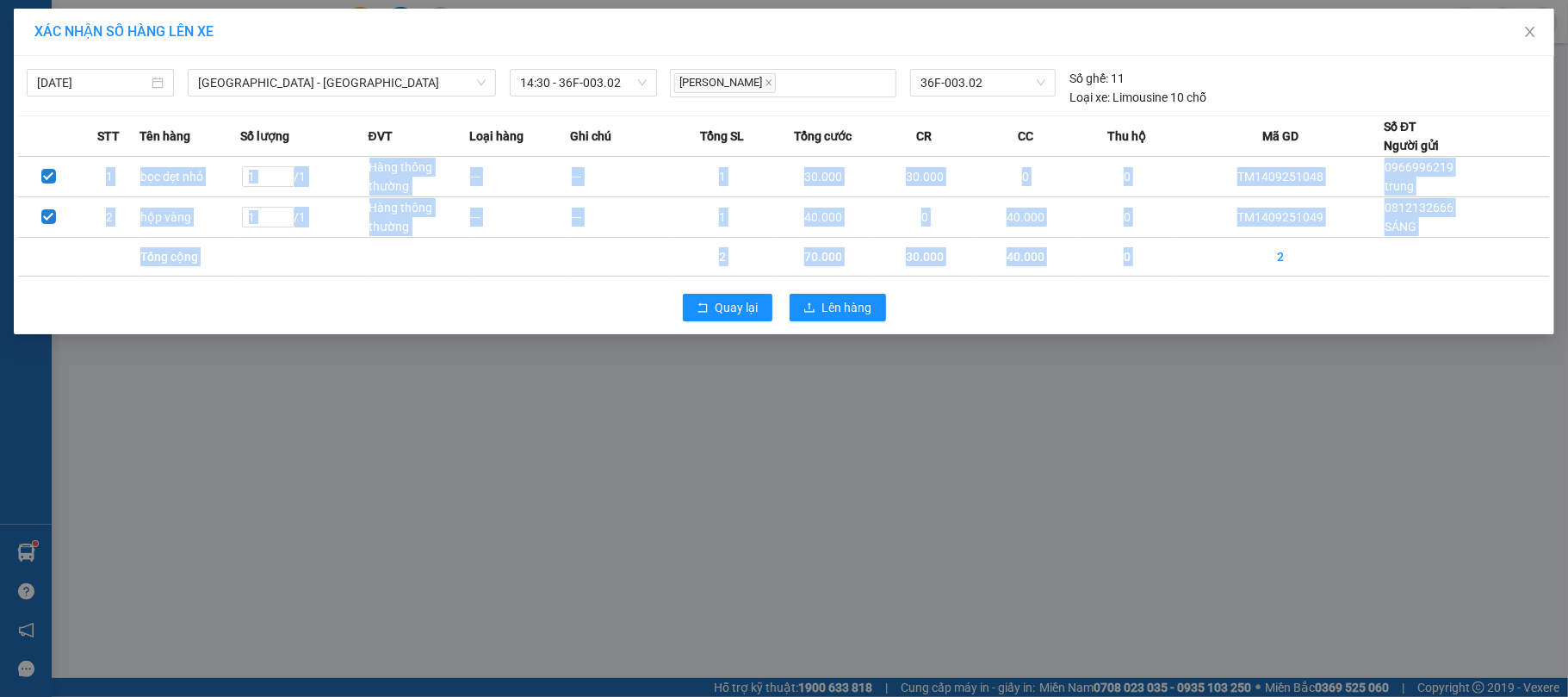
click at [1567, 212] on div "XÁC NHẬN SỐ HÀNG LÊN XE [DATE] [GEOGRAPHIC_DATA] - [GEOGRAPHIC_DATA] LỌC THEO N…" at bounding box center [784, 348] width 1568 height 697
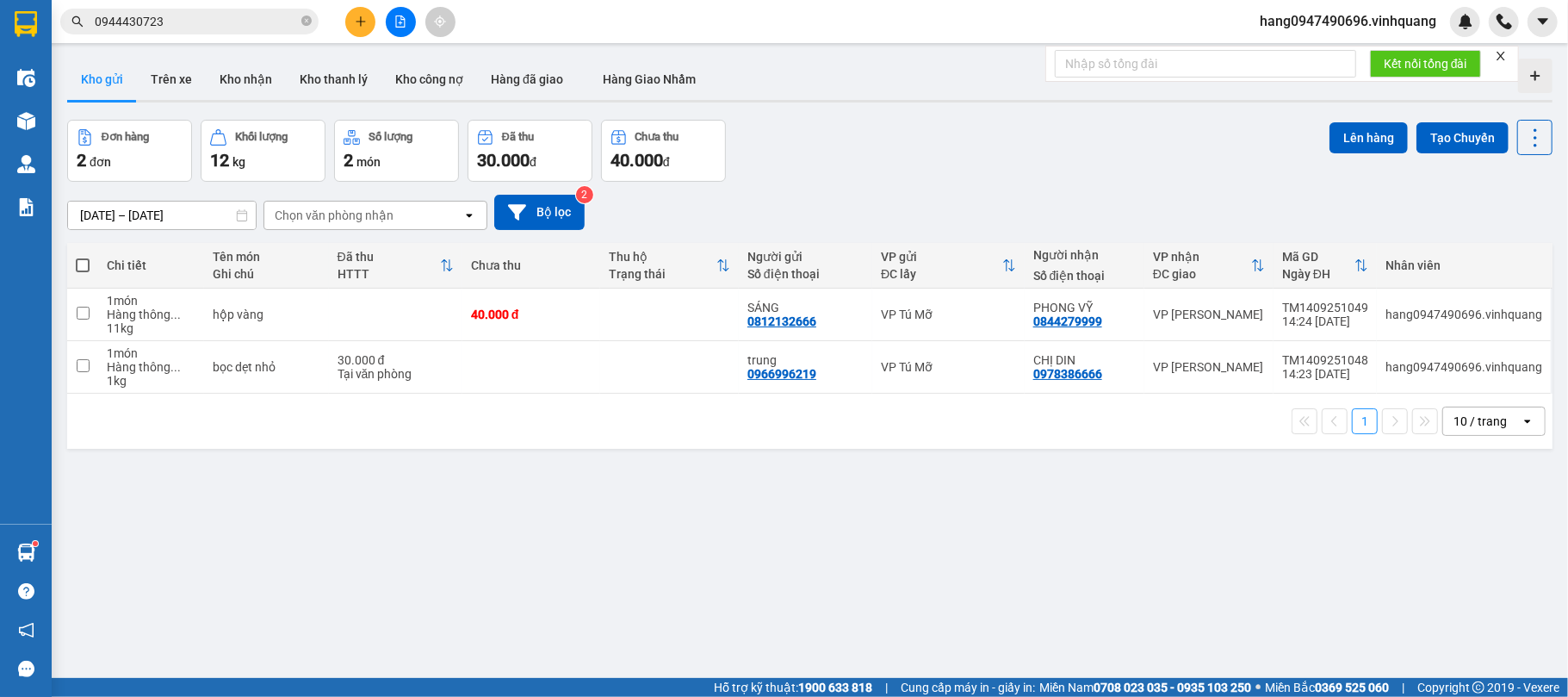
click at [86, 267] on span at bounding box center [82, 265] width 14 height 14
click at [83, 256] on input "checkbox" at bounding box center [83, 256] width 0 height 0
checkbox input "true"
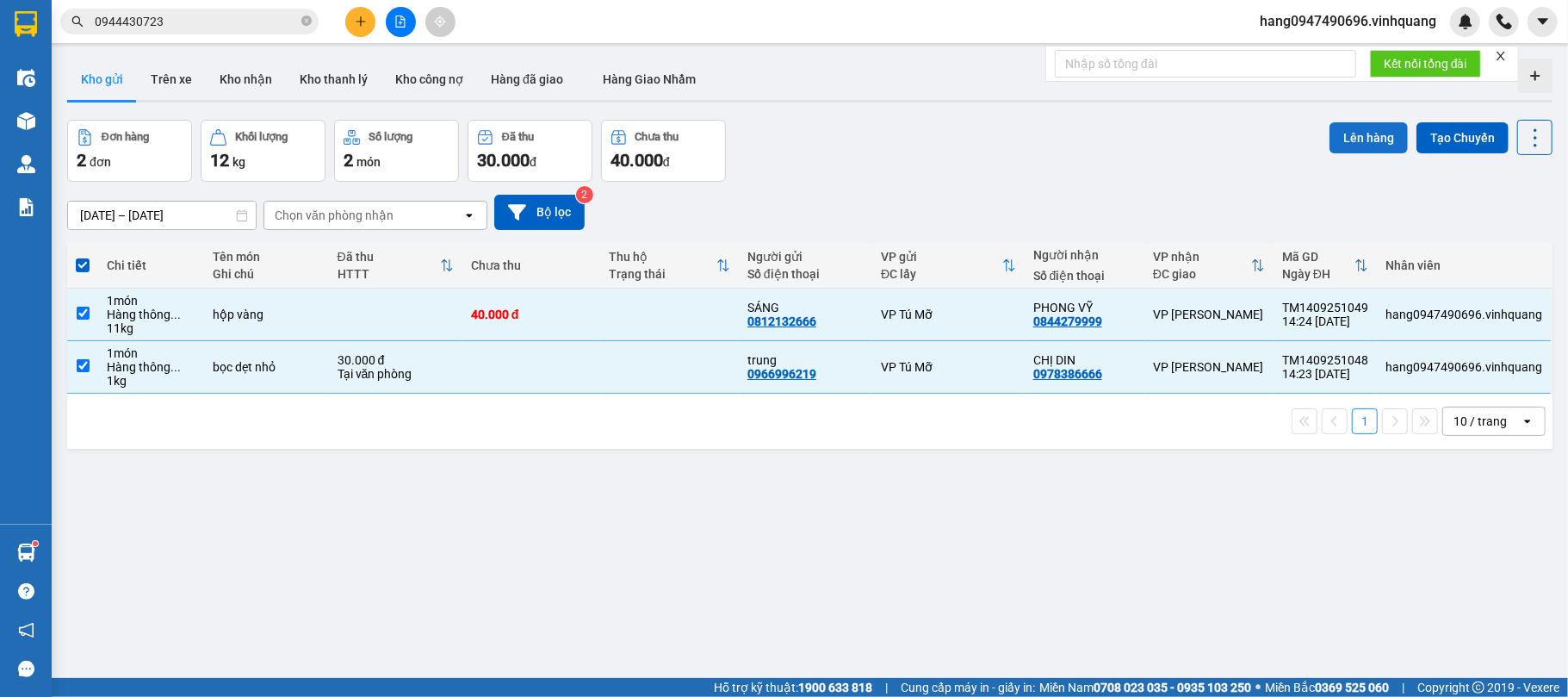
click at [1362, 142] on button "Lên hàng" at bounding box center [1368, 138] width 78 height 31
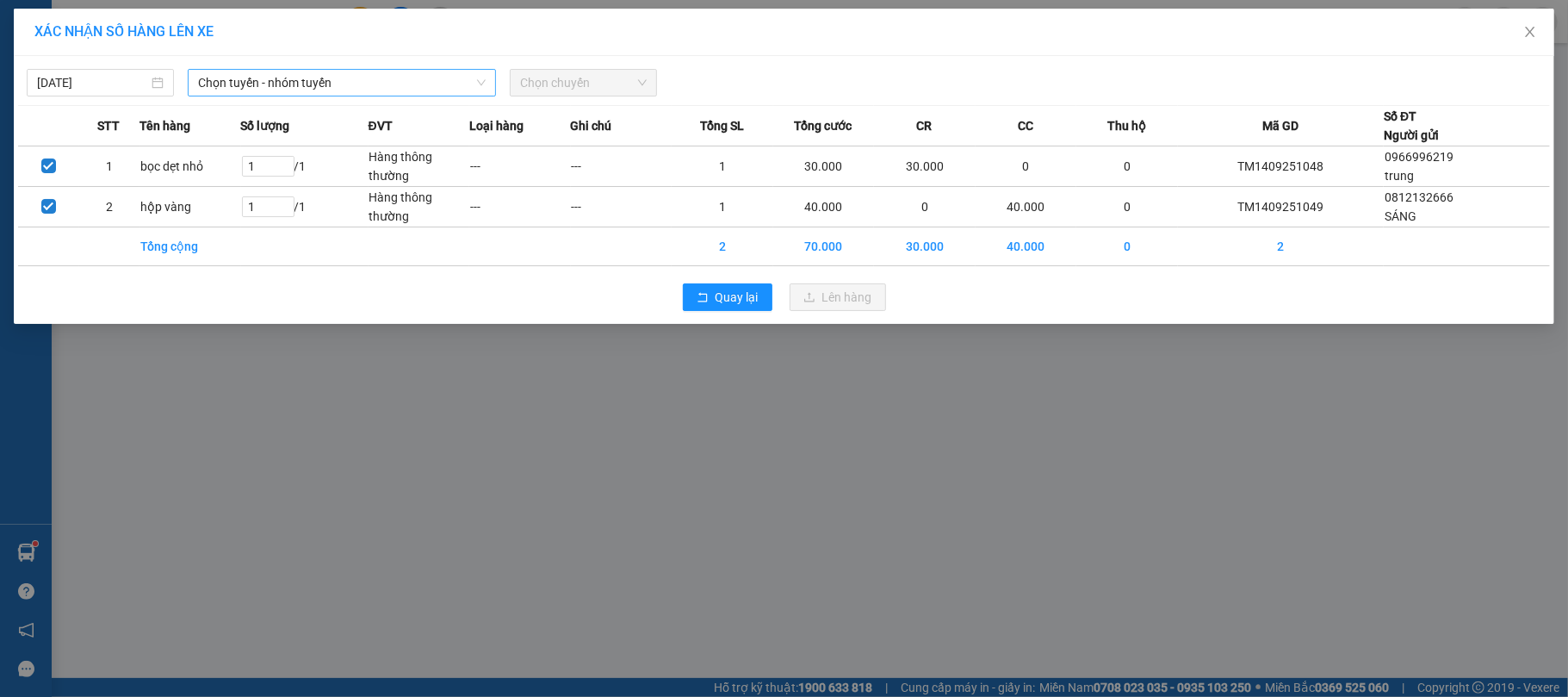
click at [239, 81] on span "Chọn tuyến - nhóm tuyến" at bounding box center [341, 82] width 287 height 25
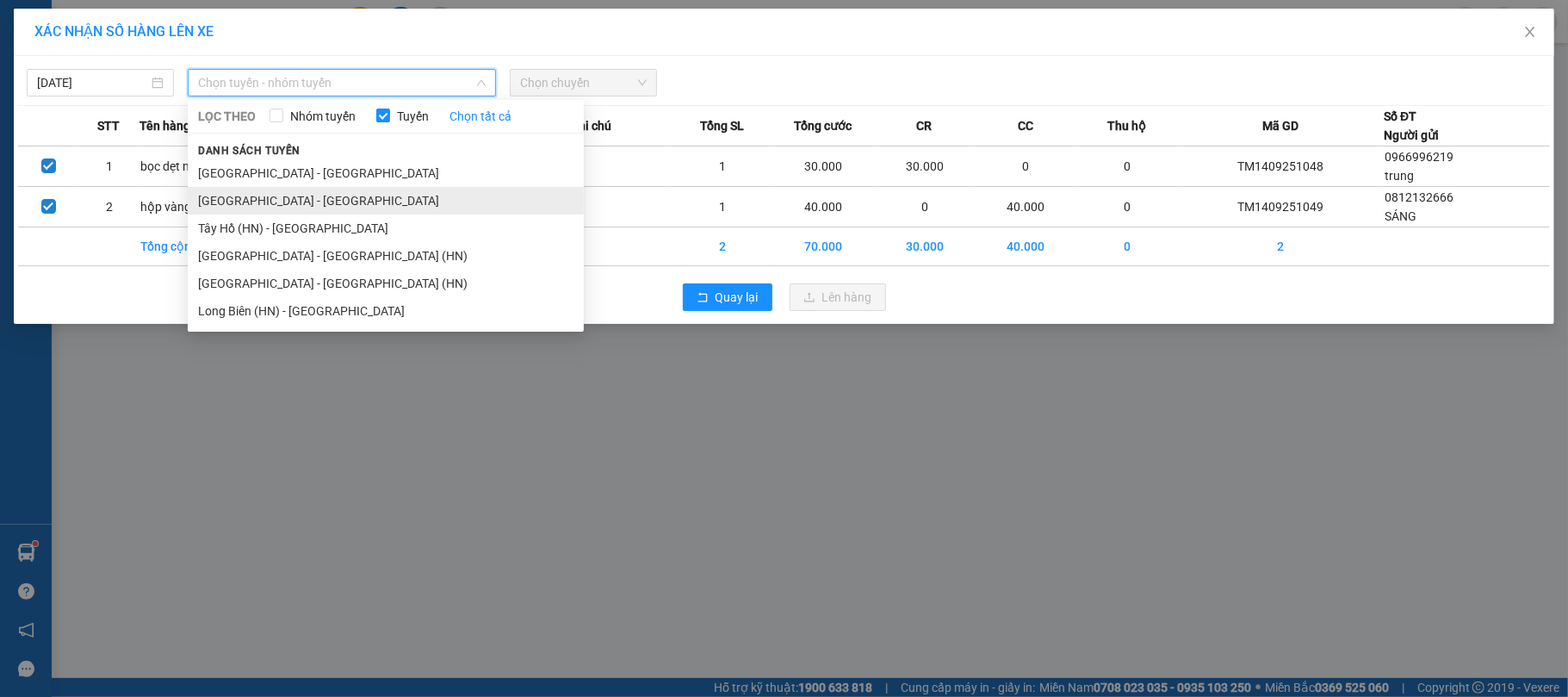
click at [238, 200] on li "[GEOGRAPHIC_DATA] - [GEOGRAPHIC_DATA]" at bounding box center [385, 200] width 396 height 27
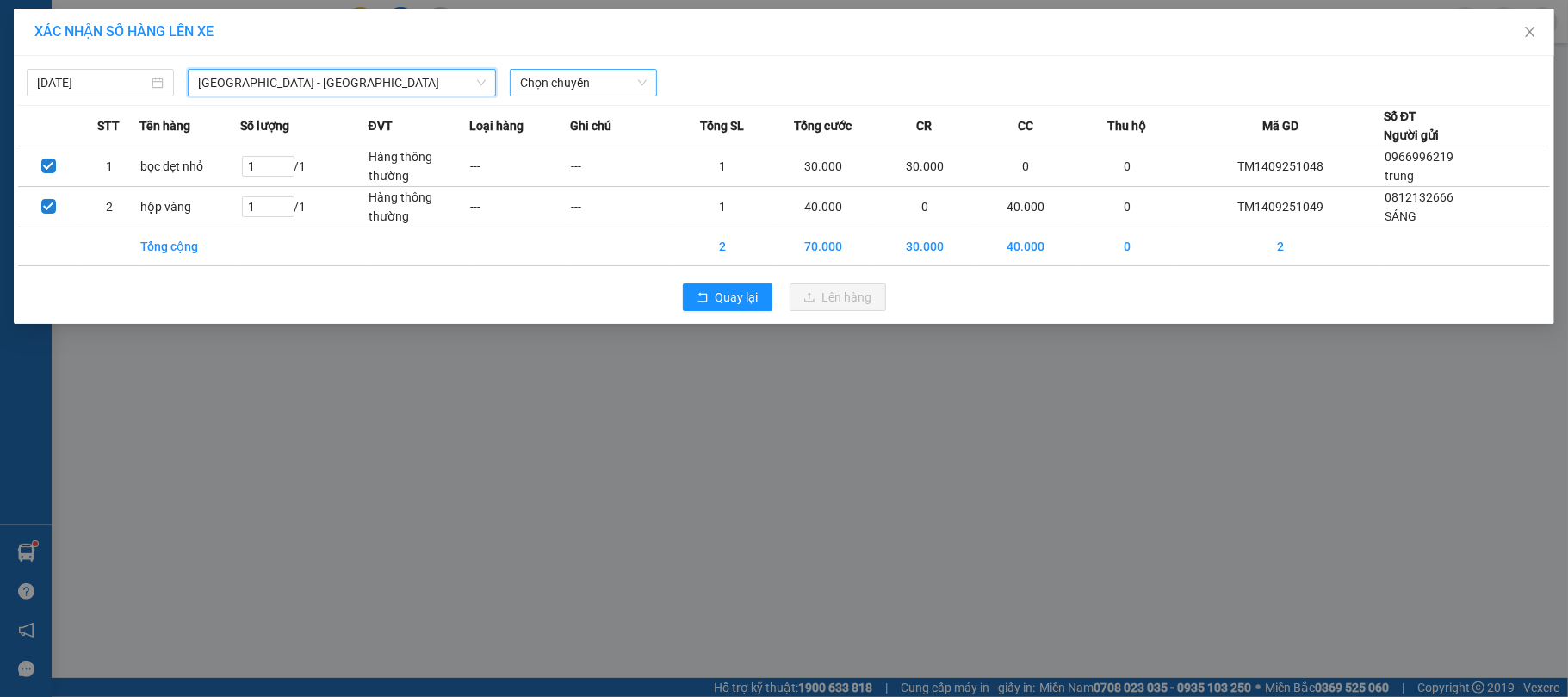
click at [601, 77] on span "Chọn chuyến" at bounding box center [583, 82] width 126 height 25
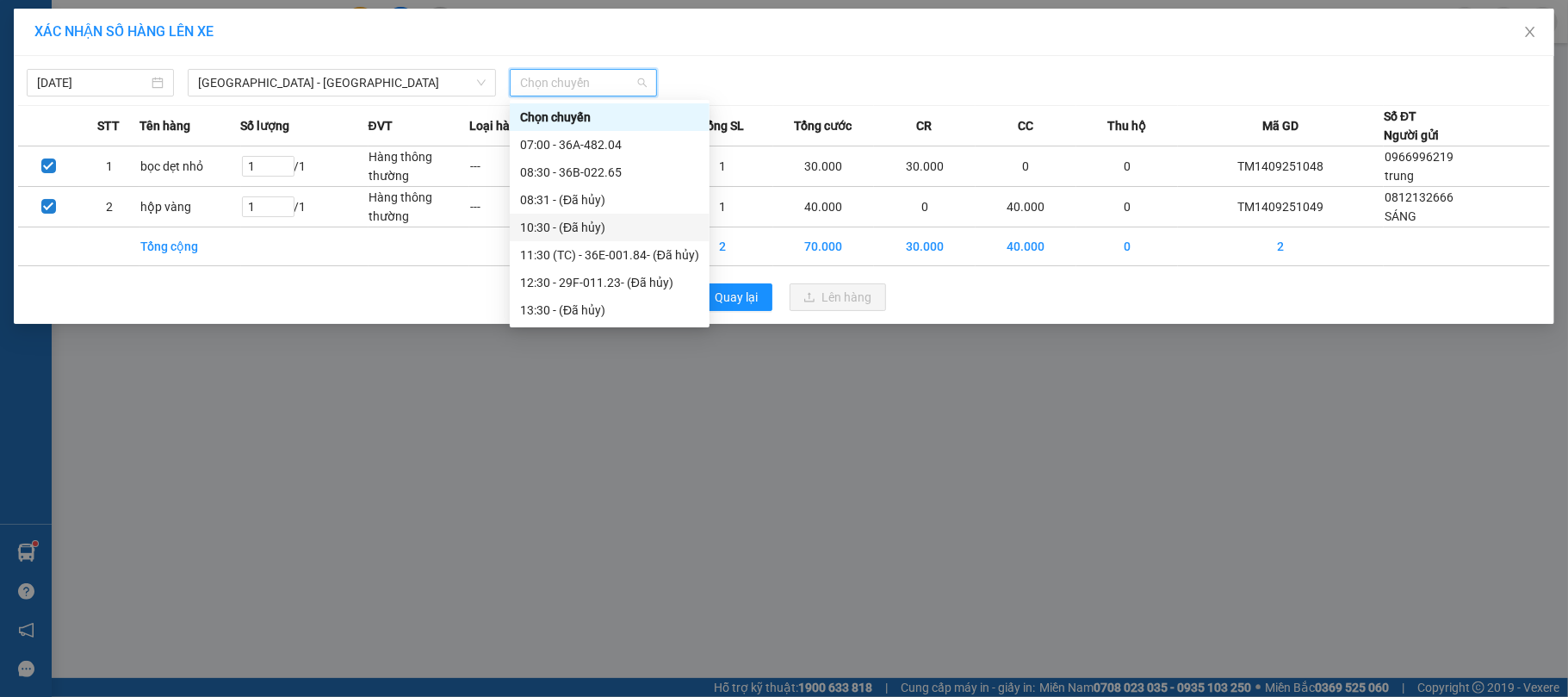
scroll to position [138, 0]
click at [608, 205] on div "14:30 - 36F-003.02" at bounding box center [609, 200] width 179 height 19
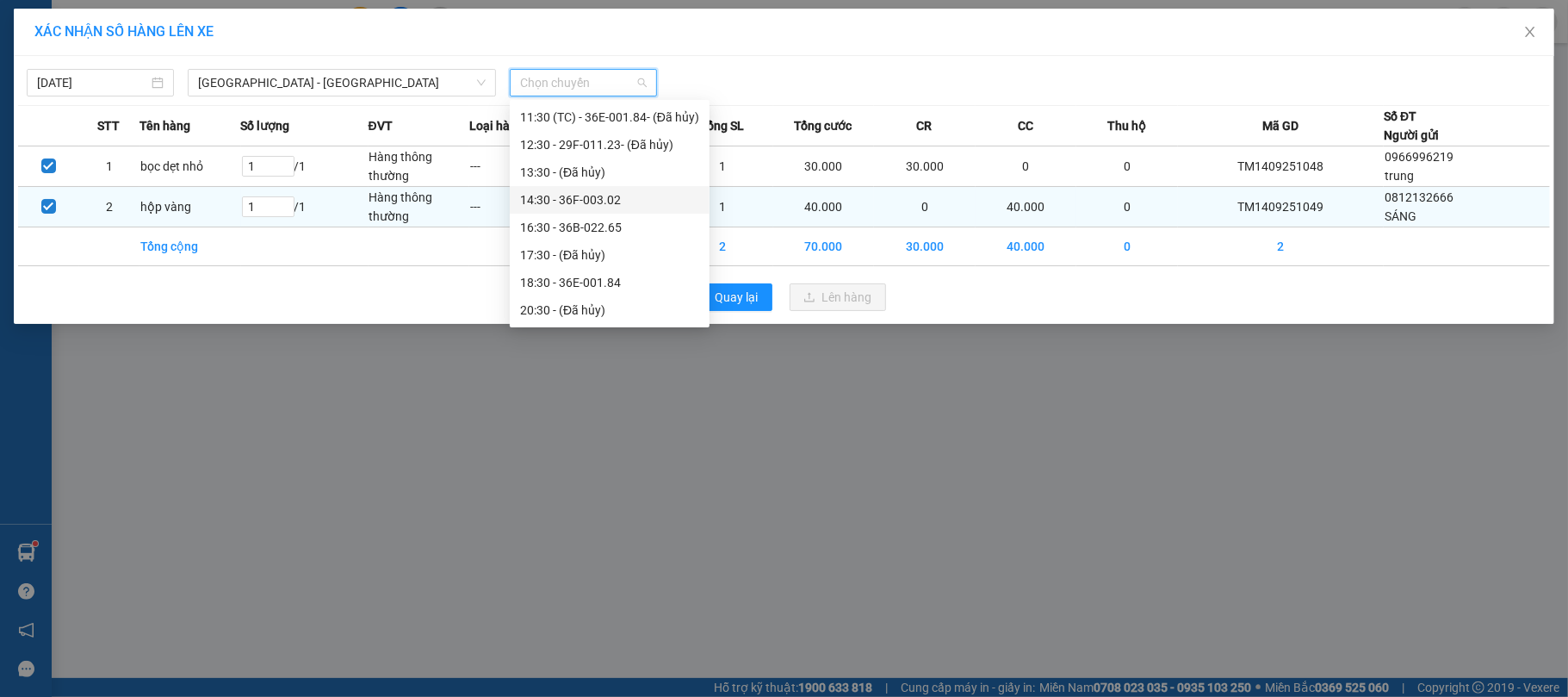
click at [608, 205] on td "---" at bounding box center [622, 206] width 102 height 41
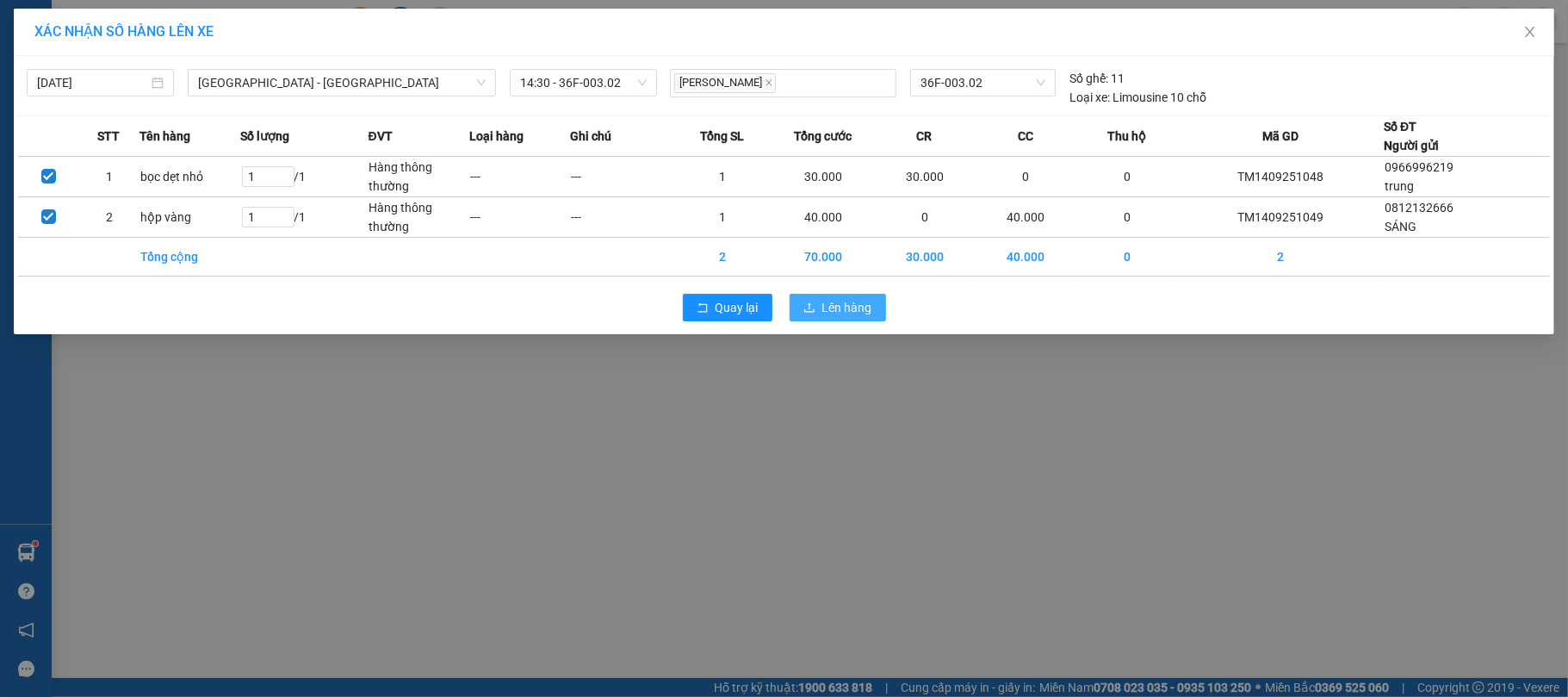
click at [830, 307] on span "Lên hàng" at bounding box center [847, 307] width 50 height 19
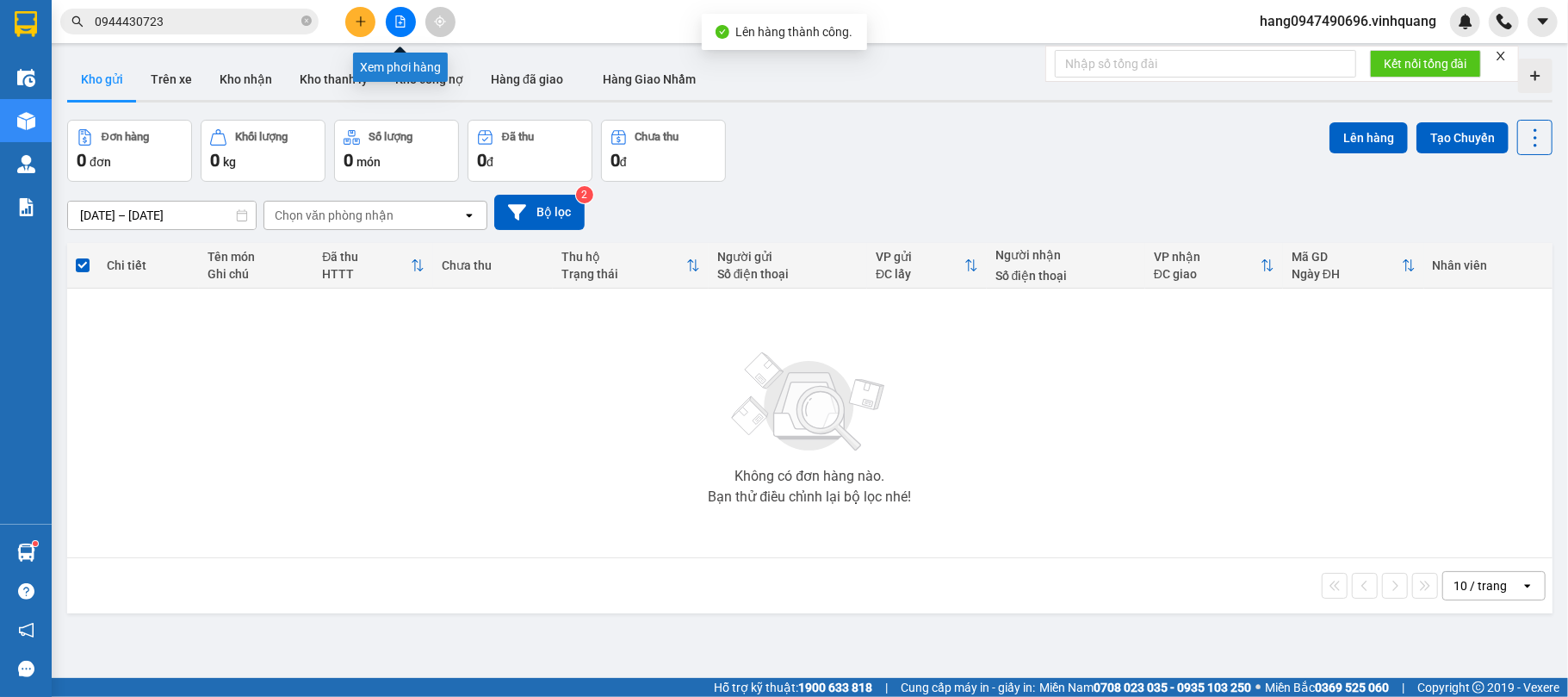
click at [395, 18] on icon "file-add" at bounding box center [400, 21] width 12 height 12
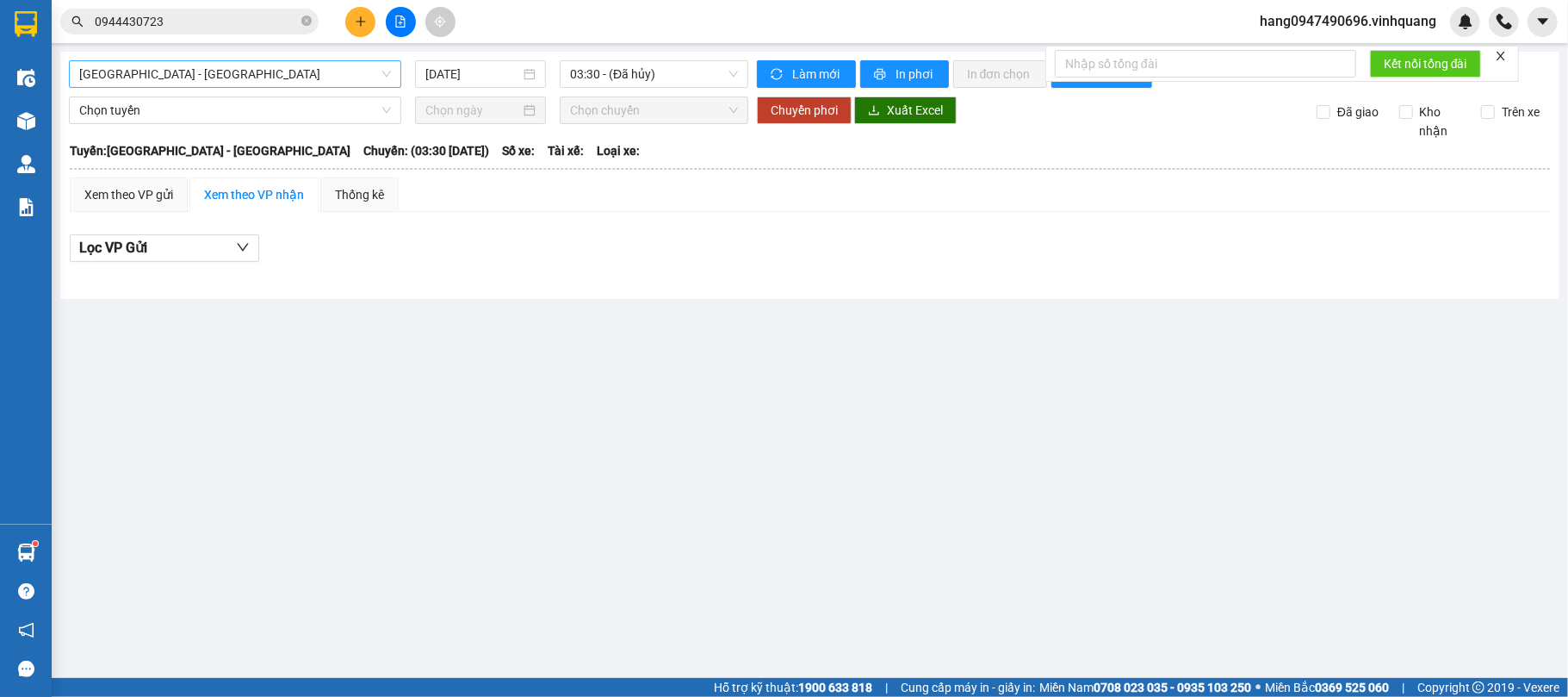
click at [301, 75] on span "[GEOGRAPHIC_DATA] - [GEOGRAPHIC_DATA]" at bounding box center [234, 73] width 312 height 25
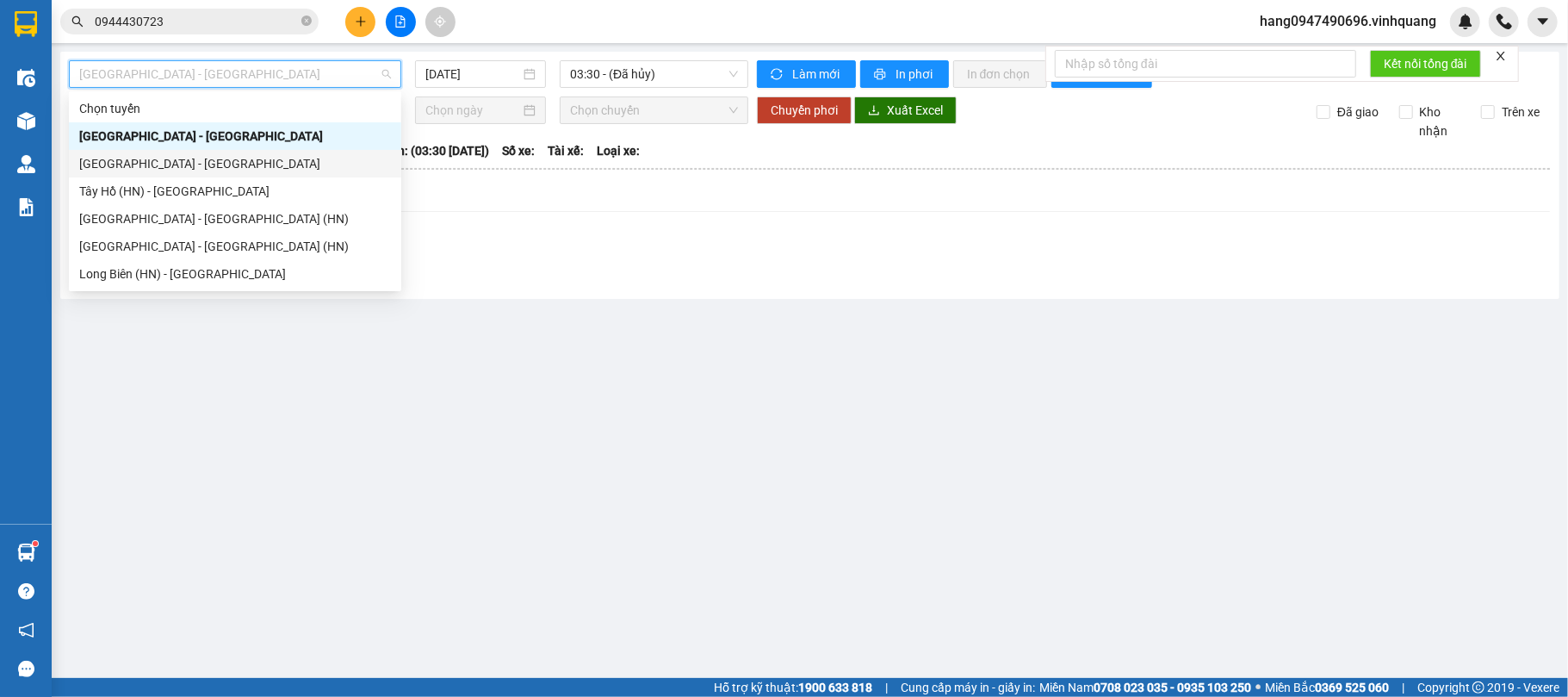
click at [243, 152] on div "[GEOGRAPHIC_DATA] - [GEOGRAPHIC_DATA]" at bounding box center [234, 163] width 332 height 27
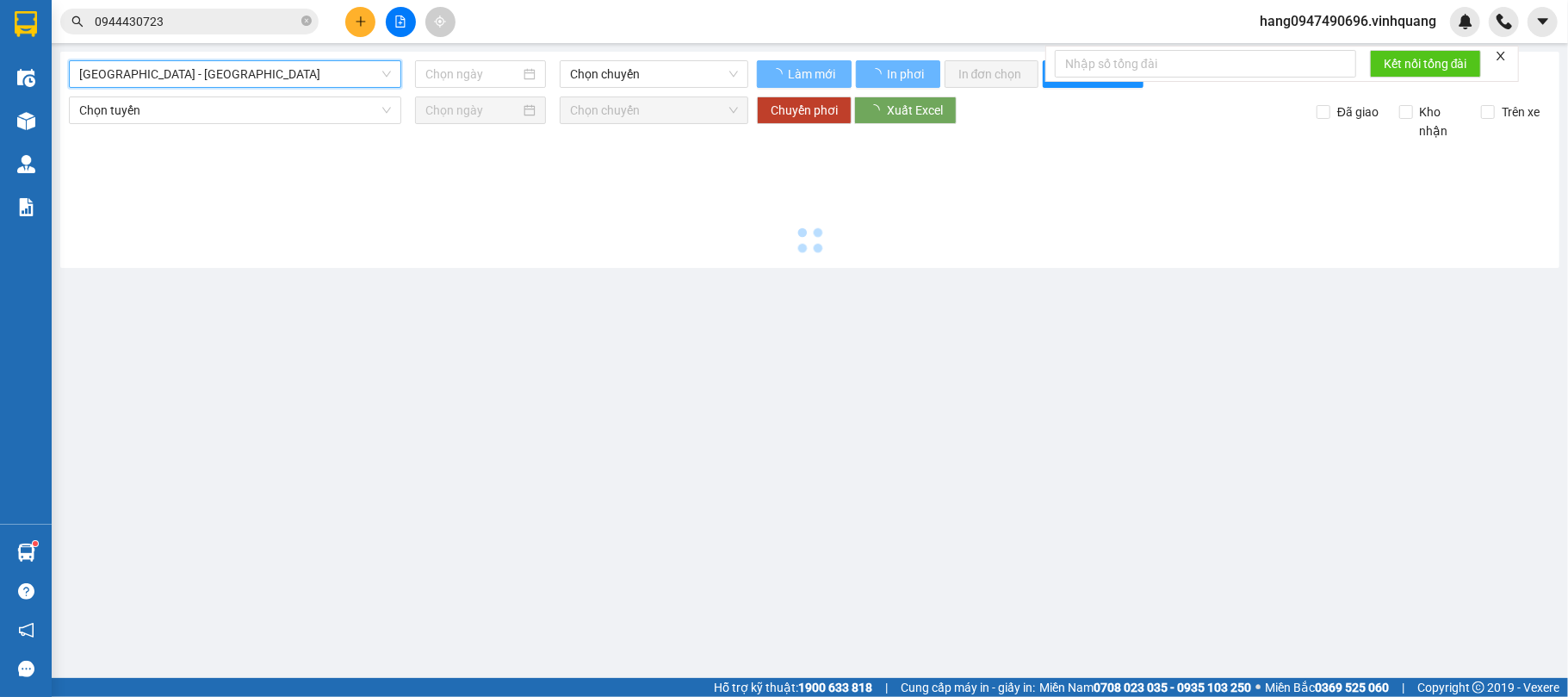
type input "[DATE]"
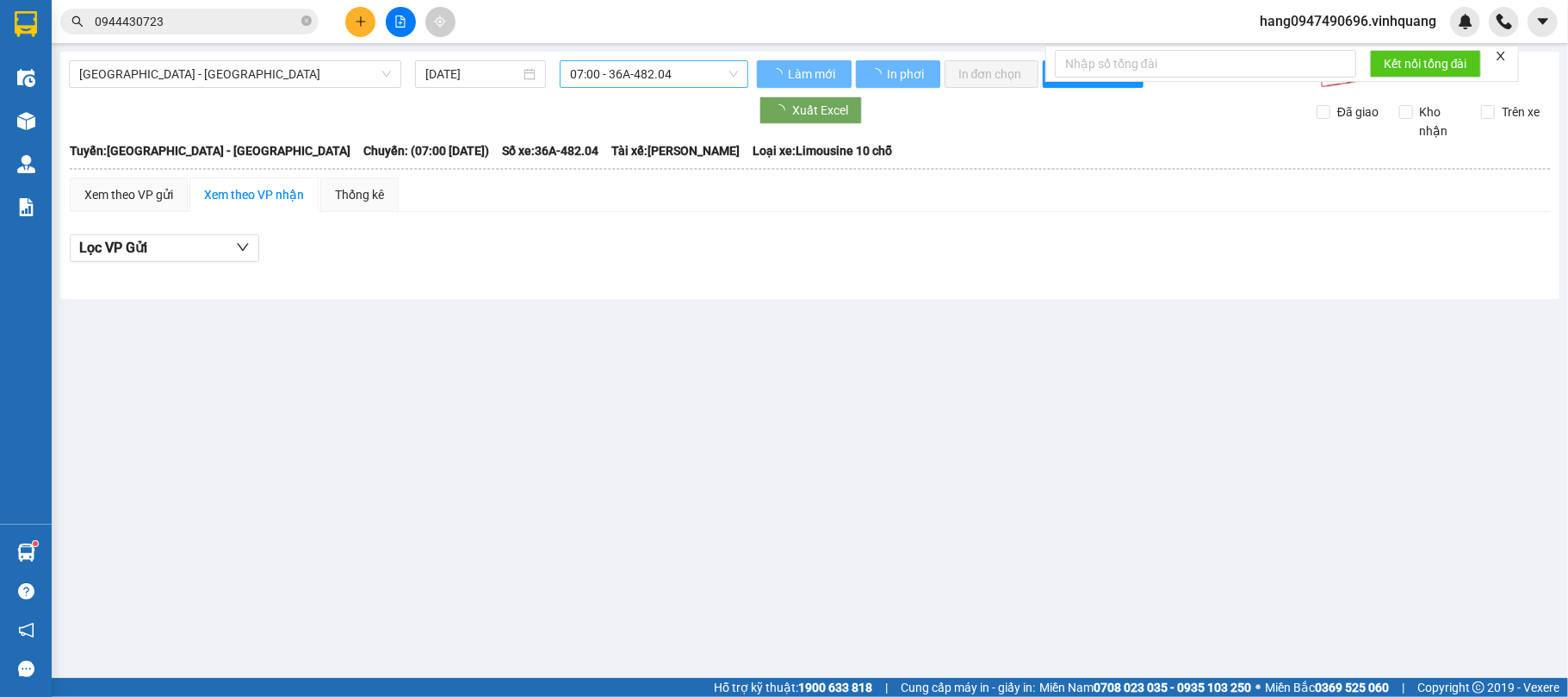
click at [630, 85] on span "07:00 - 36A-482.04" at bounding box center [654, 73] width 168 height 25
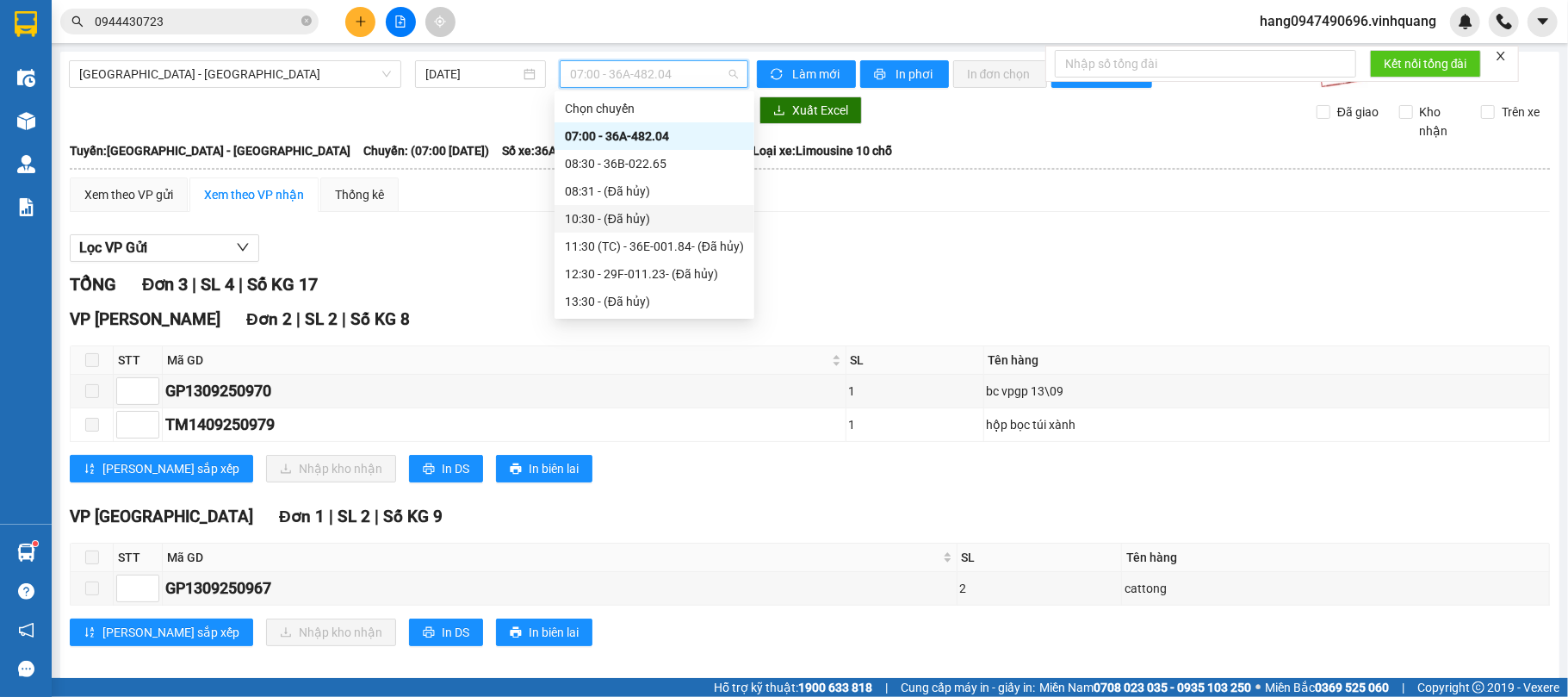
scroll to position [138, 0]
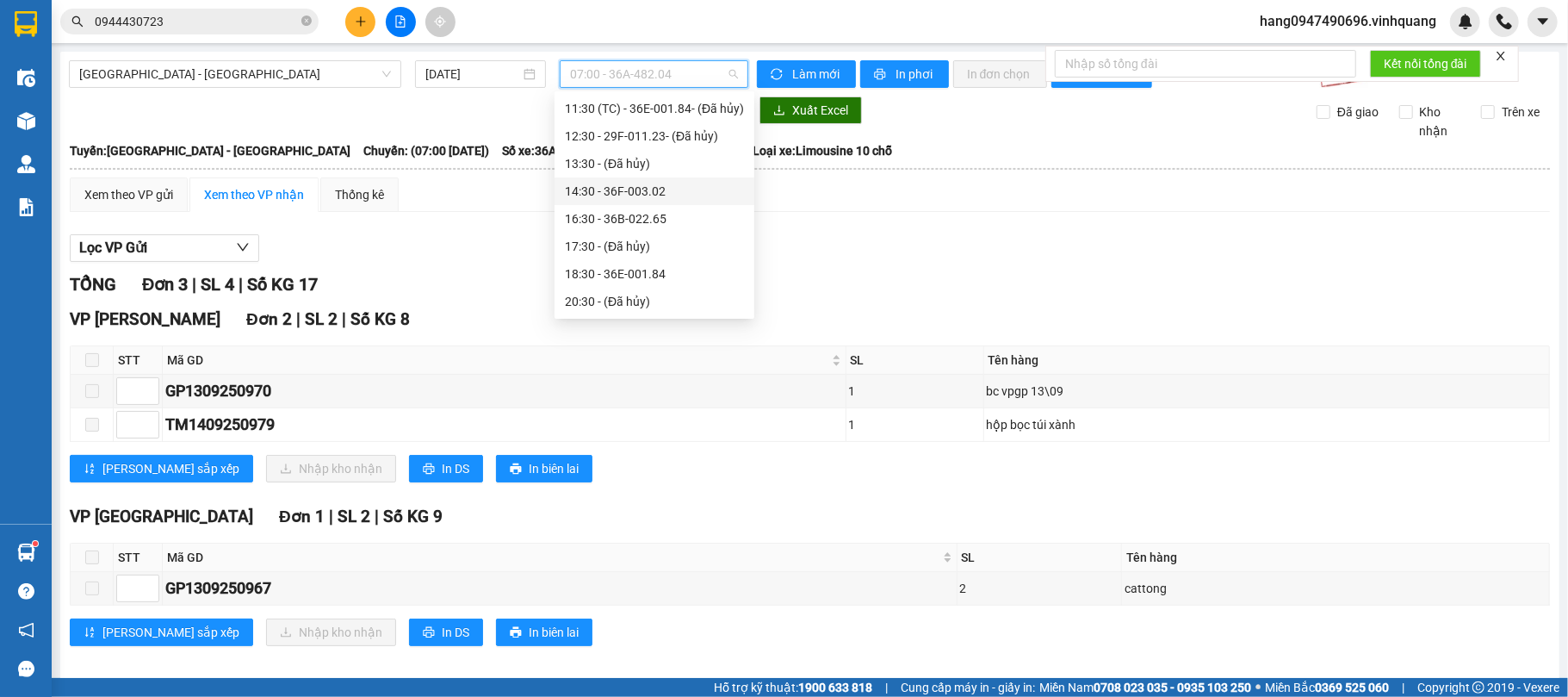
click at [623, 182] on div "14:30 - 36F-003.02" at bounding box center [655, 191] width 179 height 19
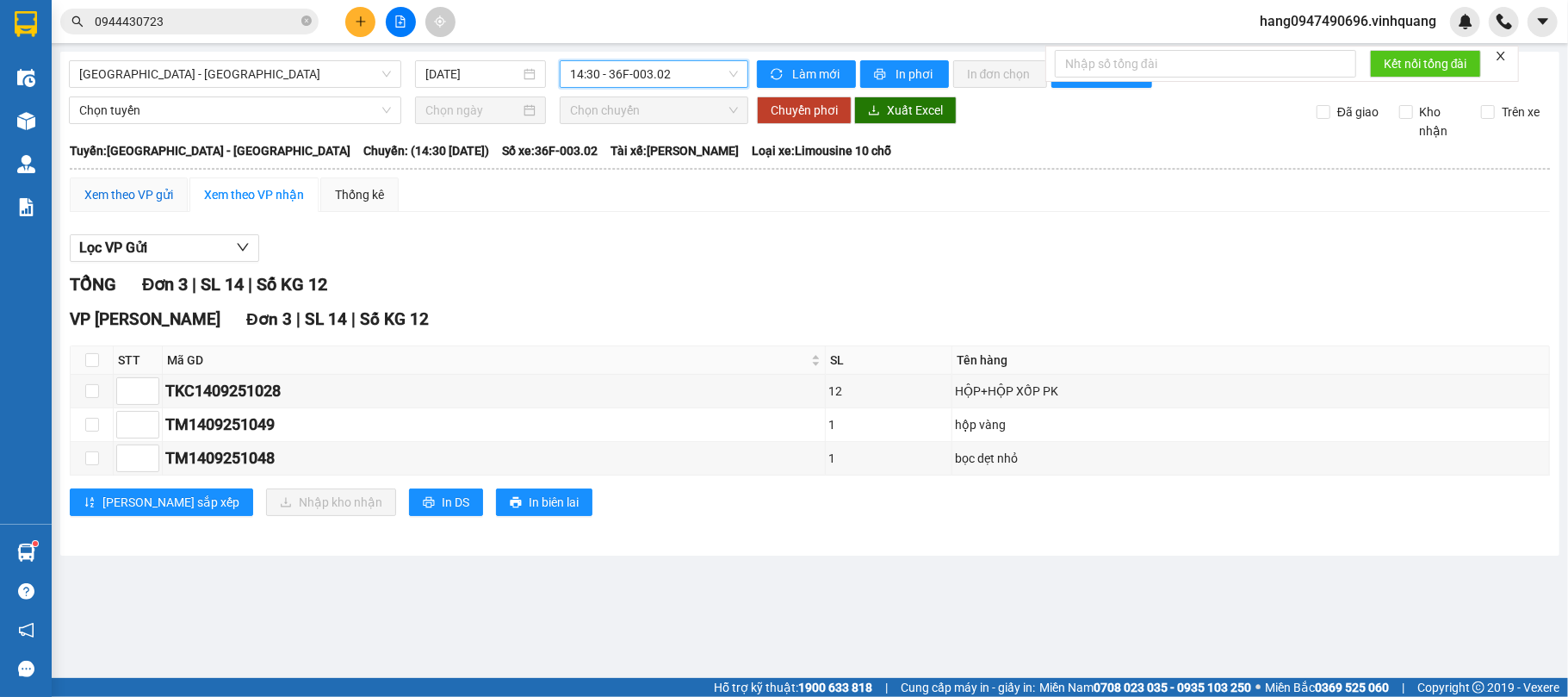
click at [114, 196] on div "Xem theo VP gửi" at bounding box center [129, 195] width 89 height 19
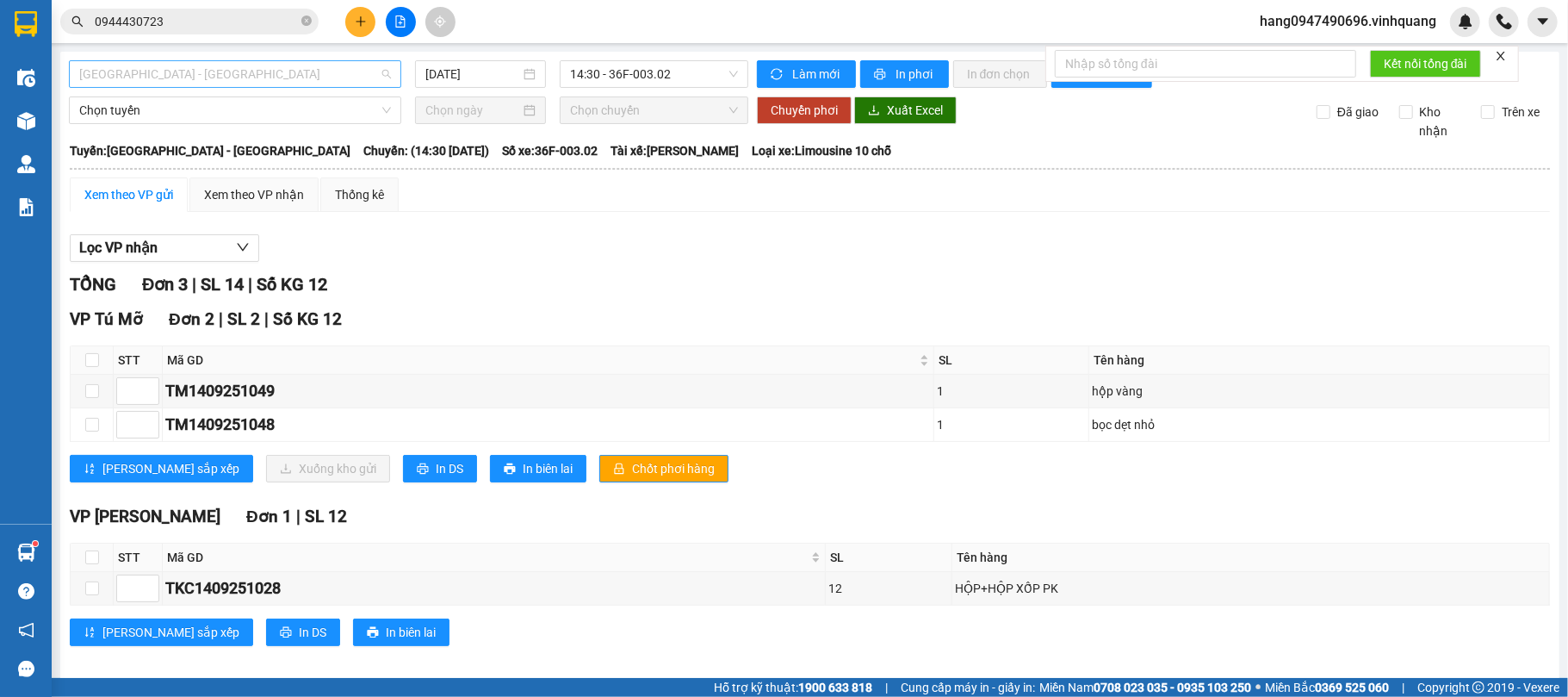
click at [343, 80] on span "[GEOGRAPHIC_DATA] - [GEOGRAPHIC_DATA]" at bounding box center [234, 73] width 312 height 25
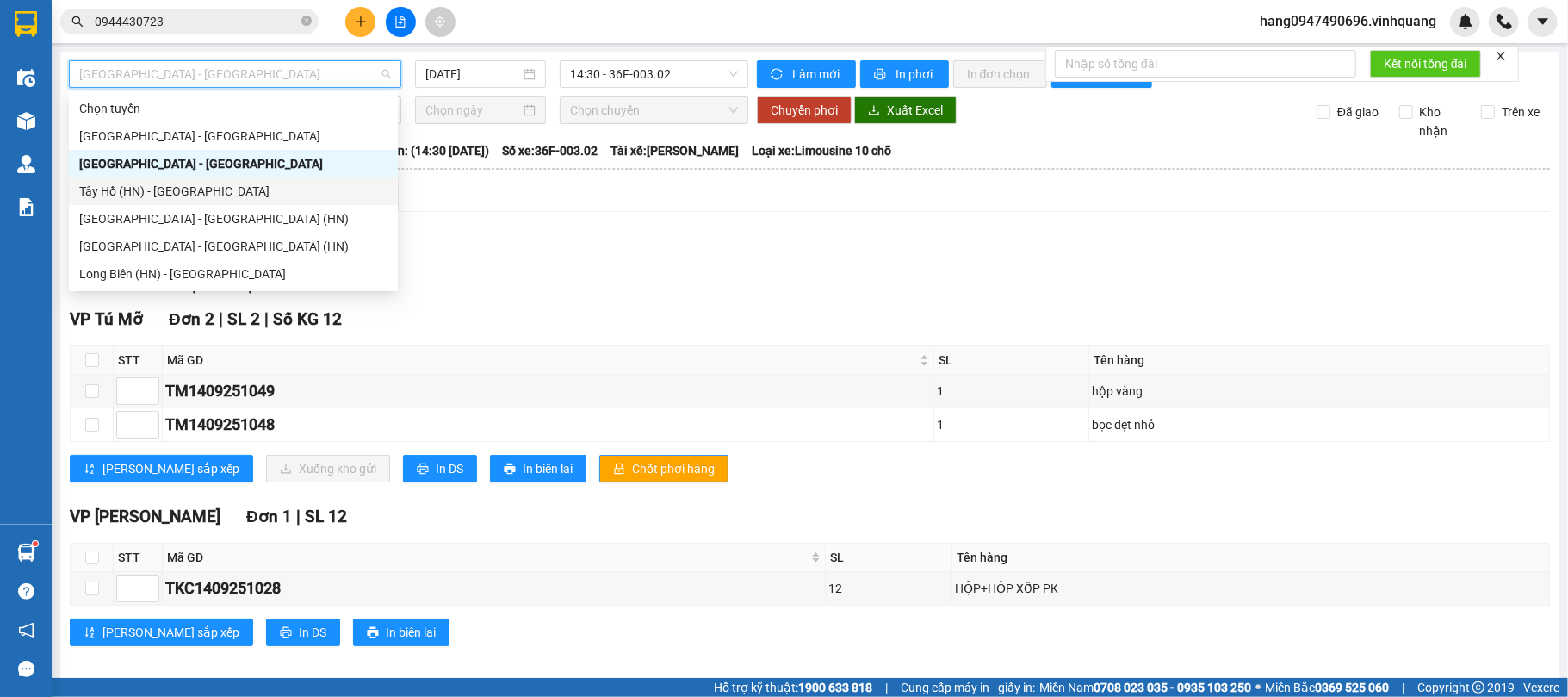
click at [217, 193] on div "Tây Hồ (HN) - [GEOGRAPHIC_DATA]" at bounding box center [233, 191] width 308 height 19
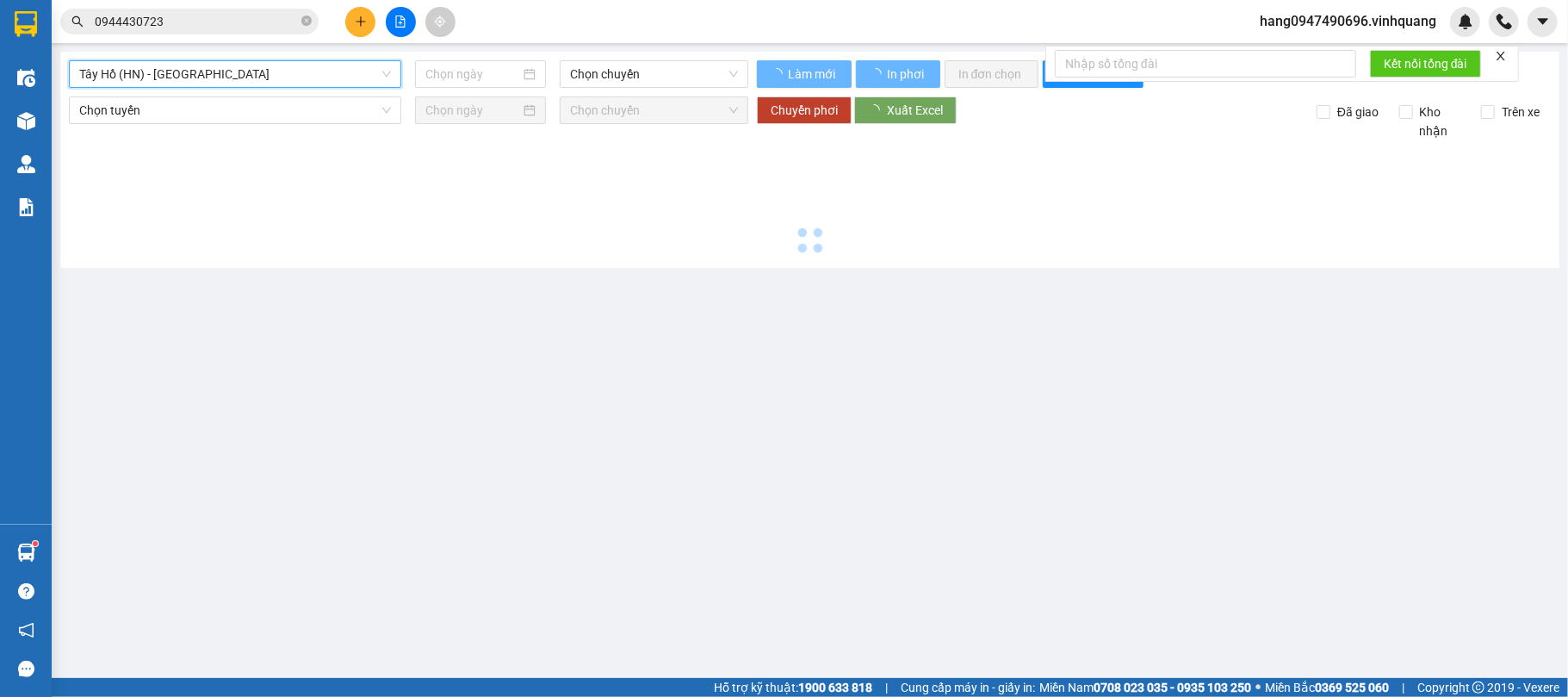
type input "[DATE]"
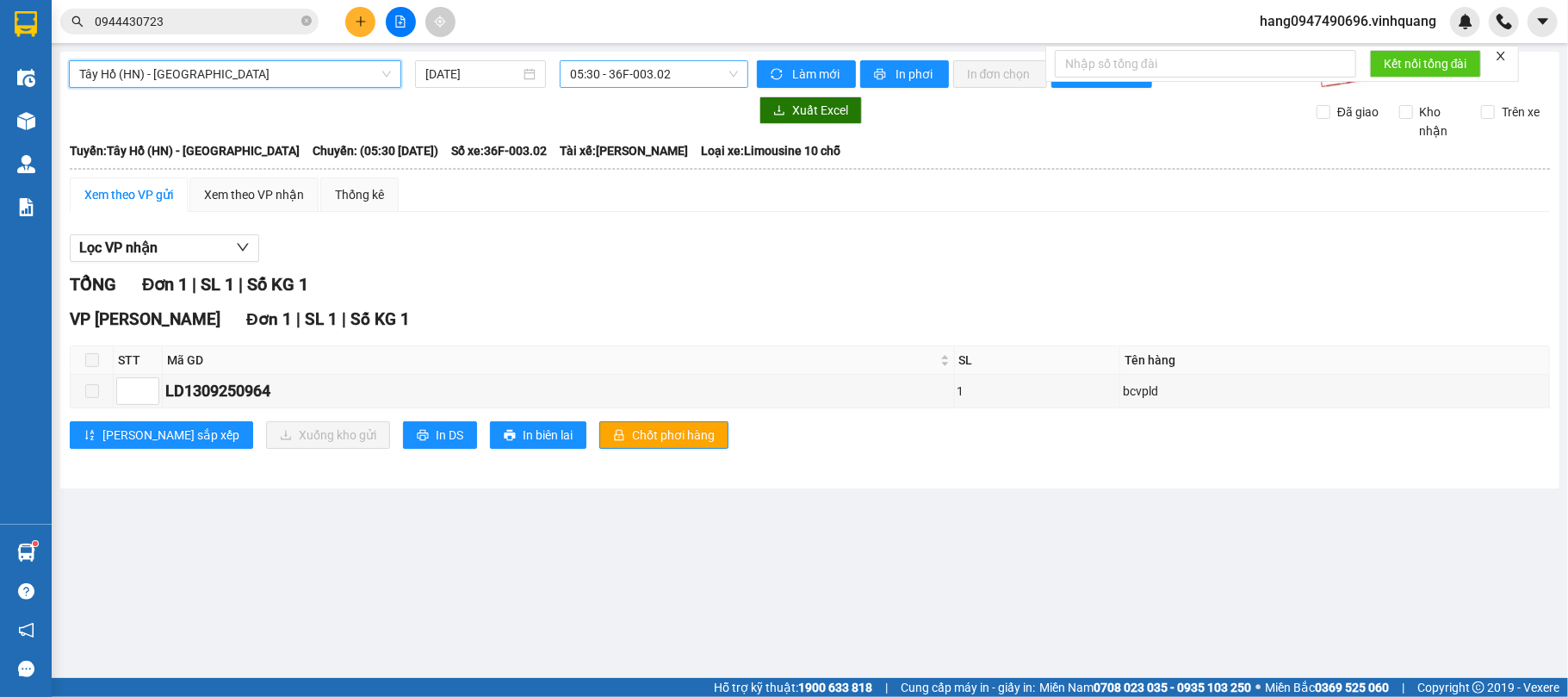
click at [618, 70] on span "05:30 - 36F-003.02" at bounding box center [654, 73] width 168 height 25
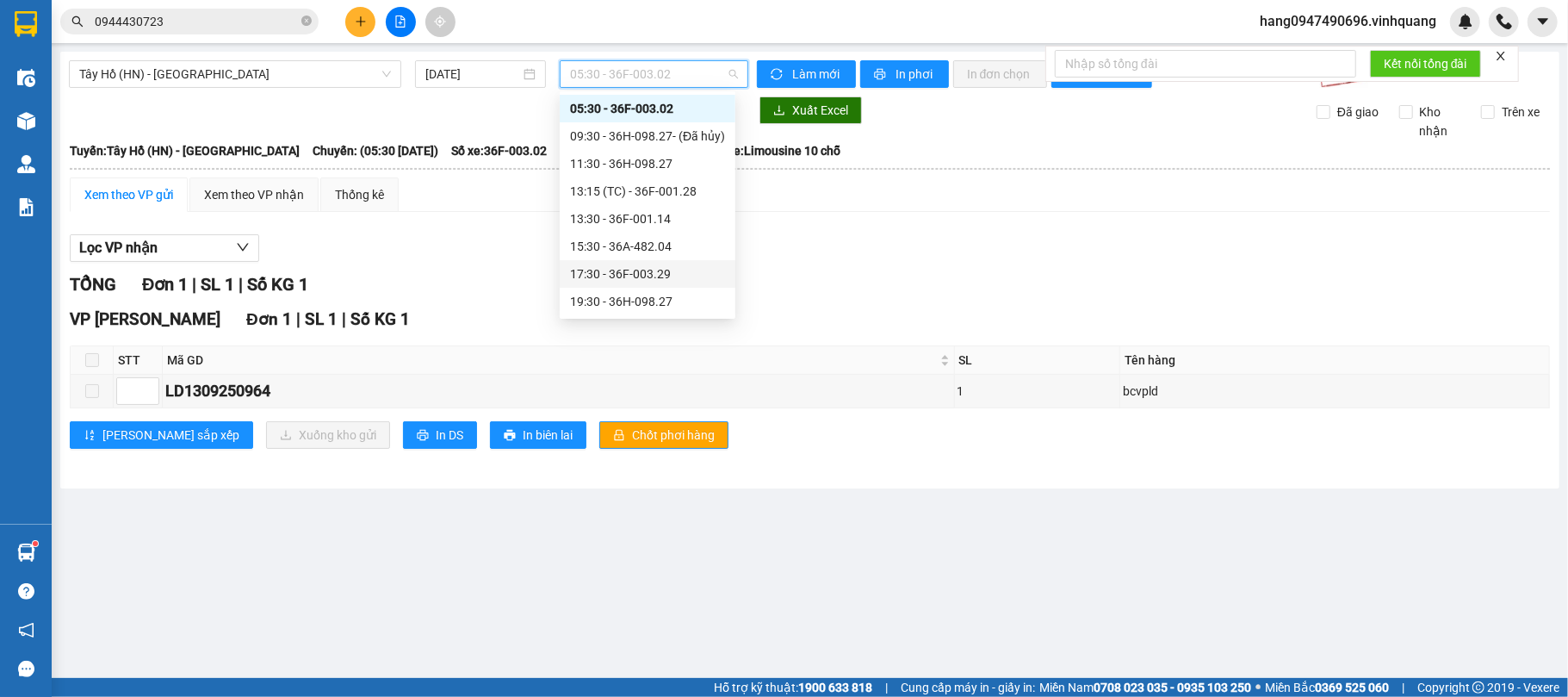
scroll to position [56, 0]
click at [644, 132] on div "11:30 - 36H-098.27" at bounding box center [647, 136] width 155 height 19
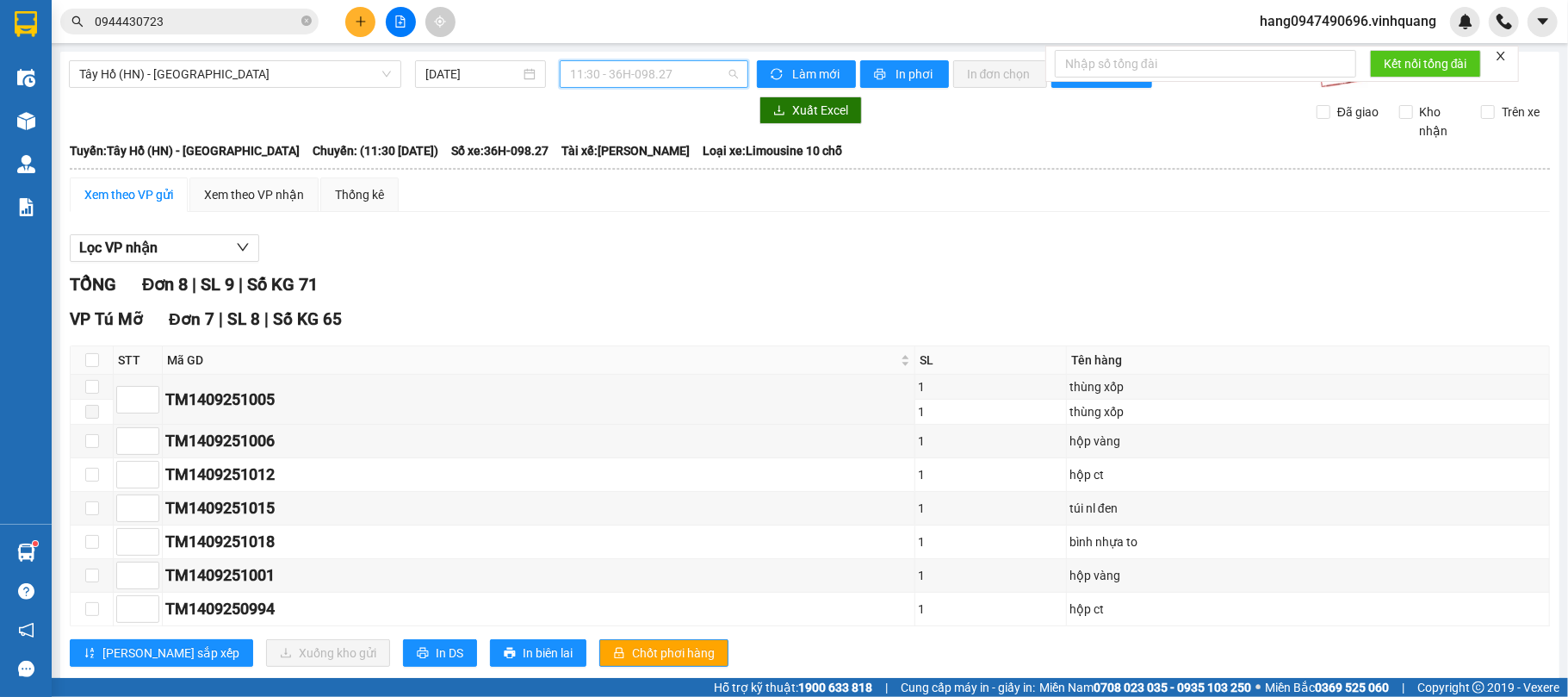
click at [575, 61] on span "11:30 - 36H-098.27" at bounding box center [654, 73] width 168 height 25
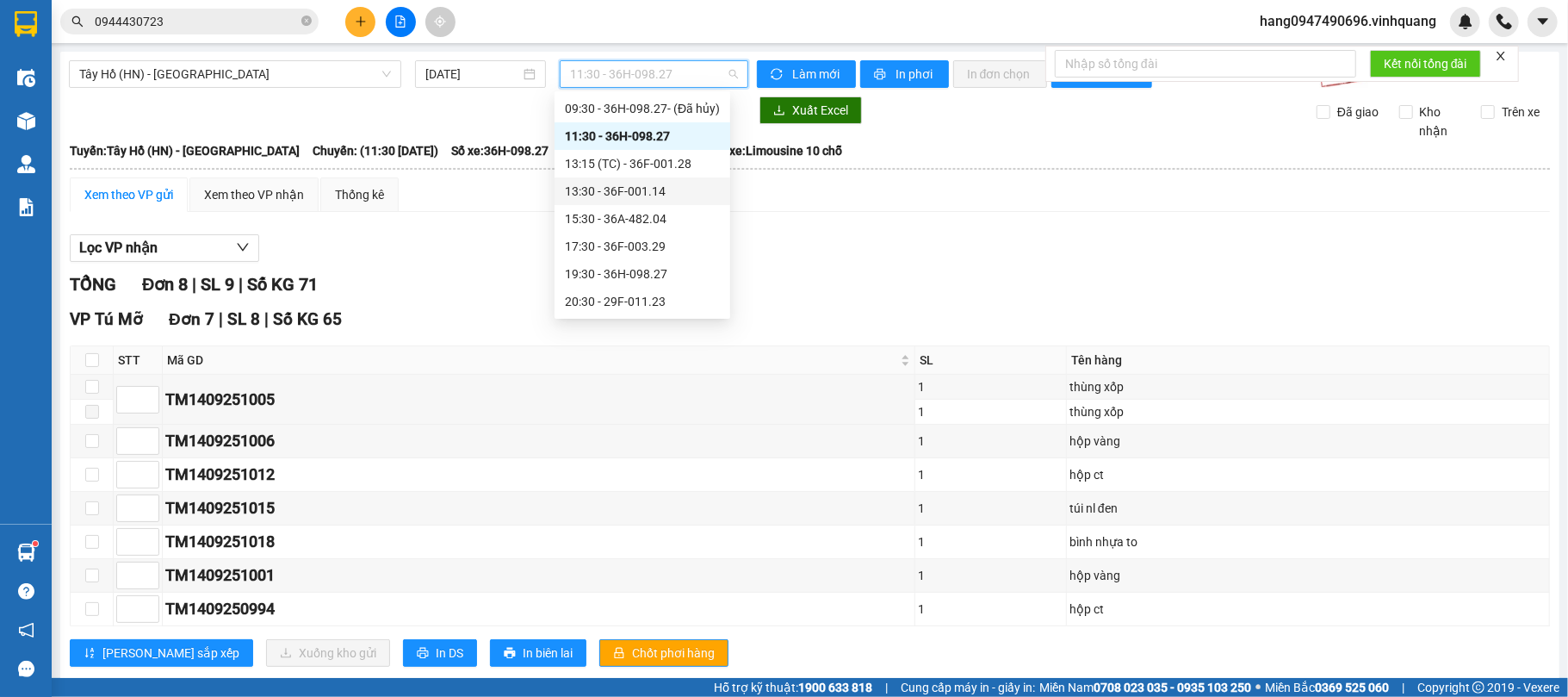
click at [605, 186] on div "13:30 - 36F-001.14" at bounding box center [642, 191] width 155 height 19
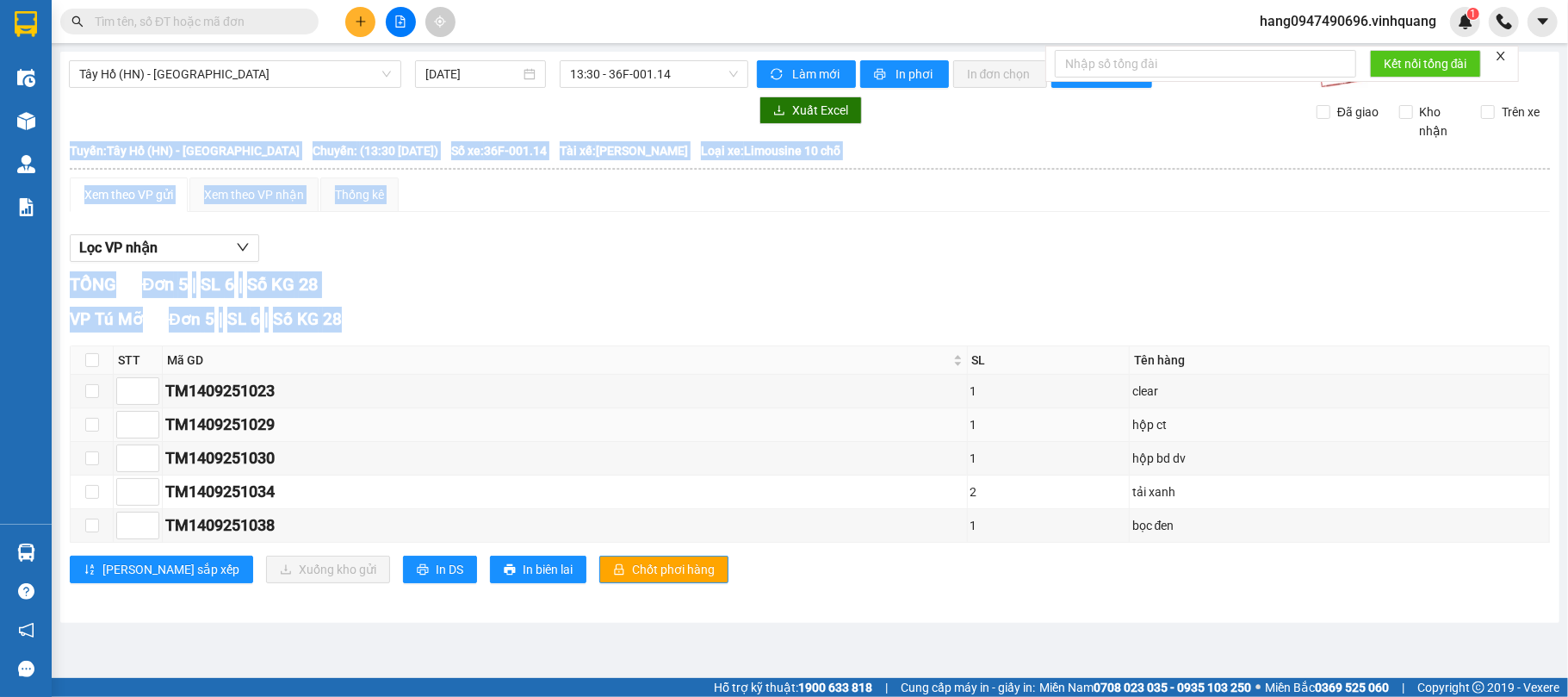
drag, startPoint x: 136, startPoint y: 286, endPoint x: 938, endPoint y: 437, distance: 816.1
click at [938, 437] on main "[GEOGRAPHIC_DATA] (HN) - [GEOGRAPHIC_DATA] [DATE] 13:30 - 36F-001.14 Làm mới In…" at bounding box center [784, 339] width 1568 height 678
click at [264, 75] on span "Tây Hồ (HN) - [GEOGRAPHIC_DATA]" at bounding box center [234, 73] width 312 height 25
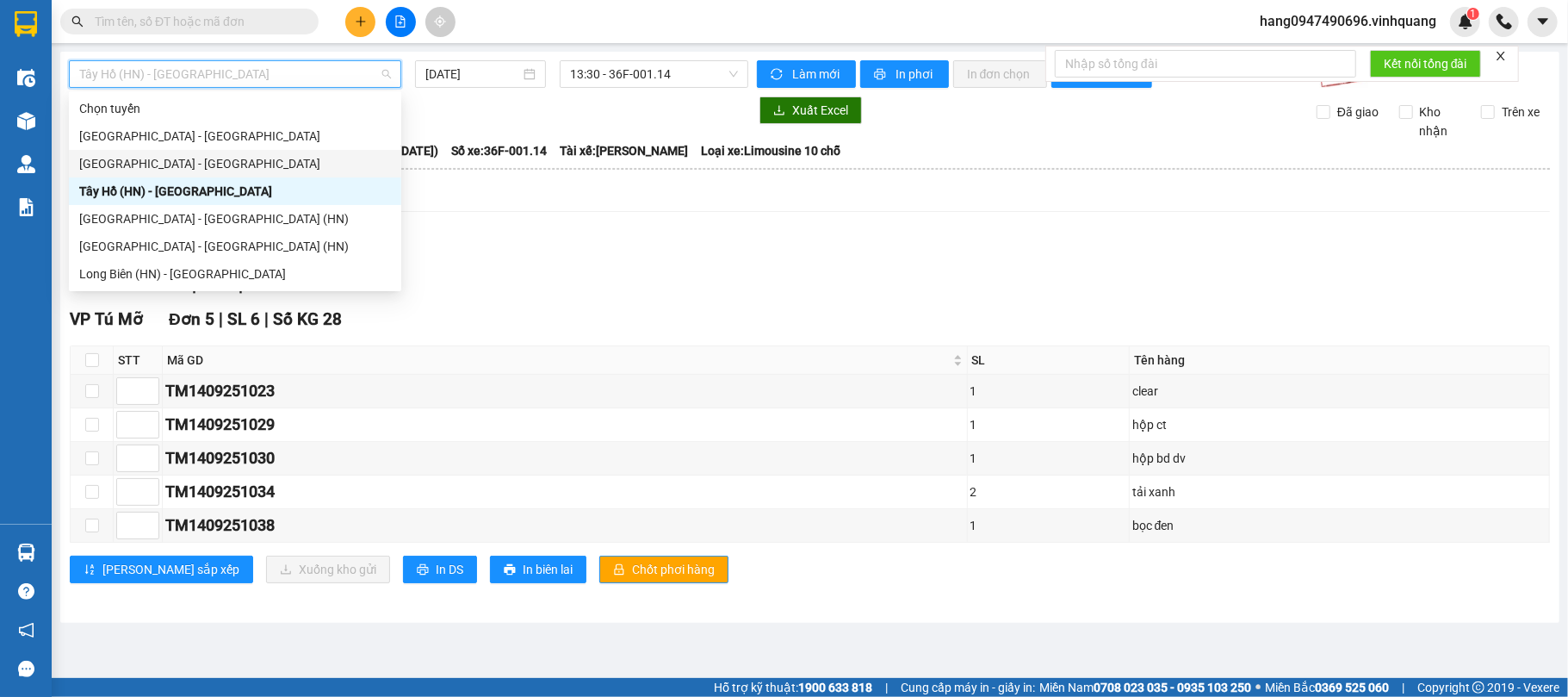
click at [227, 164] on div "[GEOGRAPHIC_DATA] - [GEOGRAPHIC_DATA]" at bounding box center [234, 164] width 312 height 19
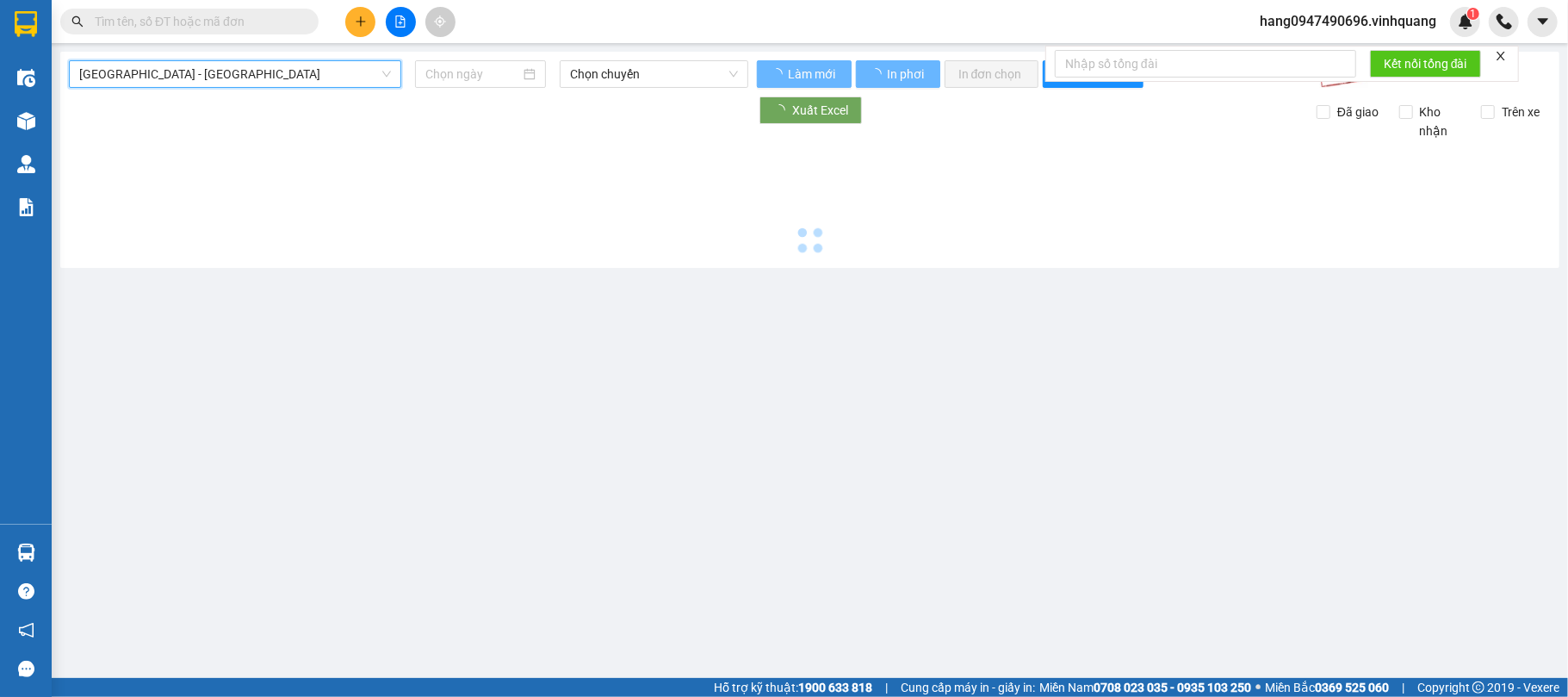
type input "[DATE]"
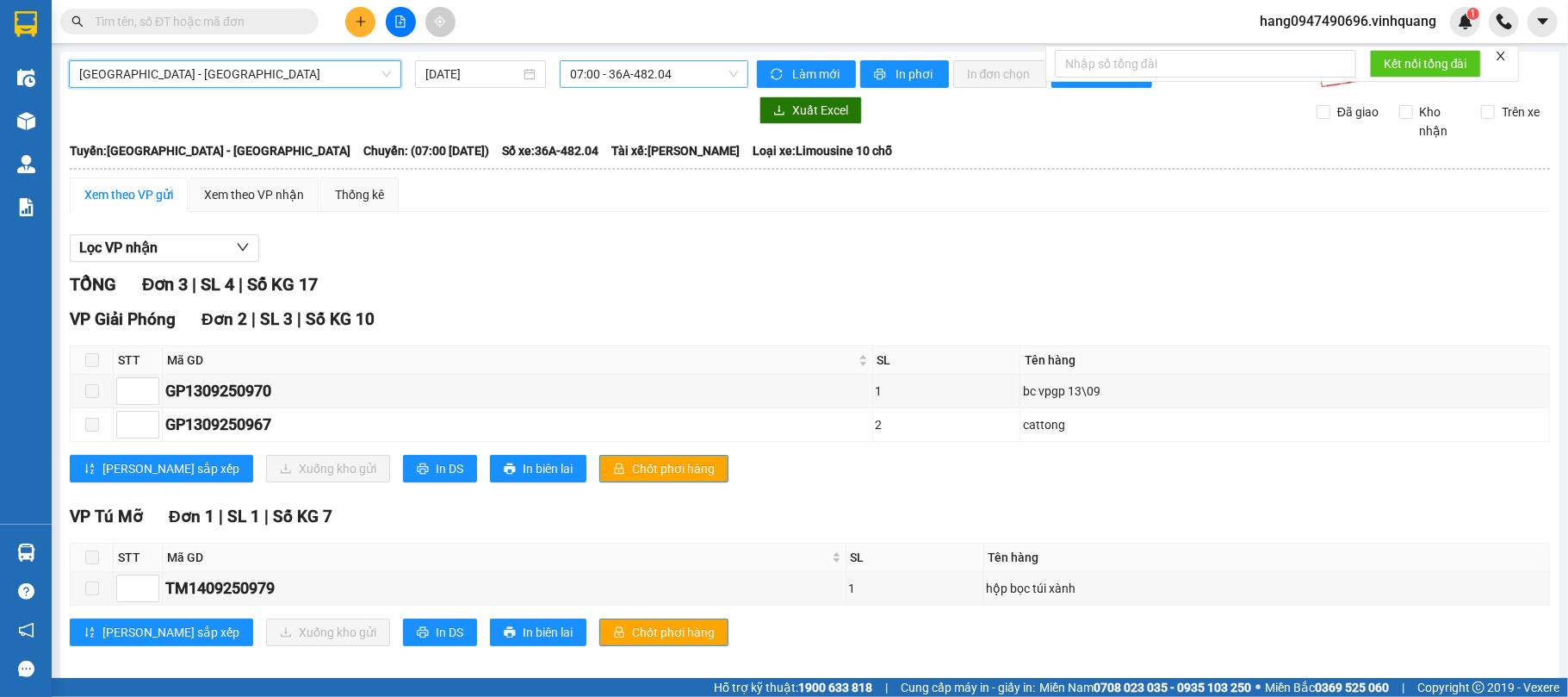
click at [590, 73] on span "07:00 - 36A-482.04" at bounding box center [654, 73] width 168 height 25
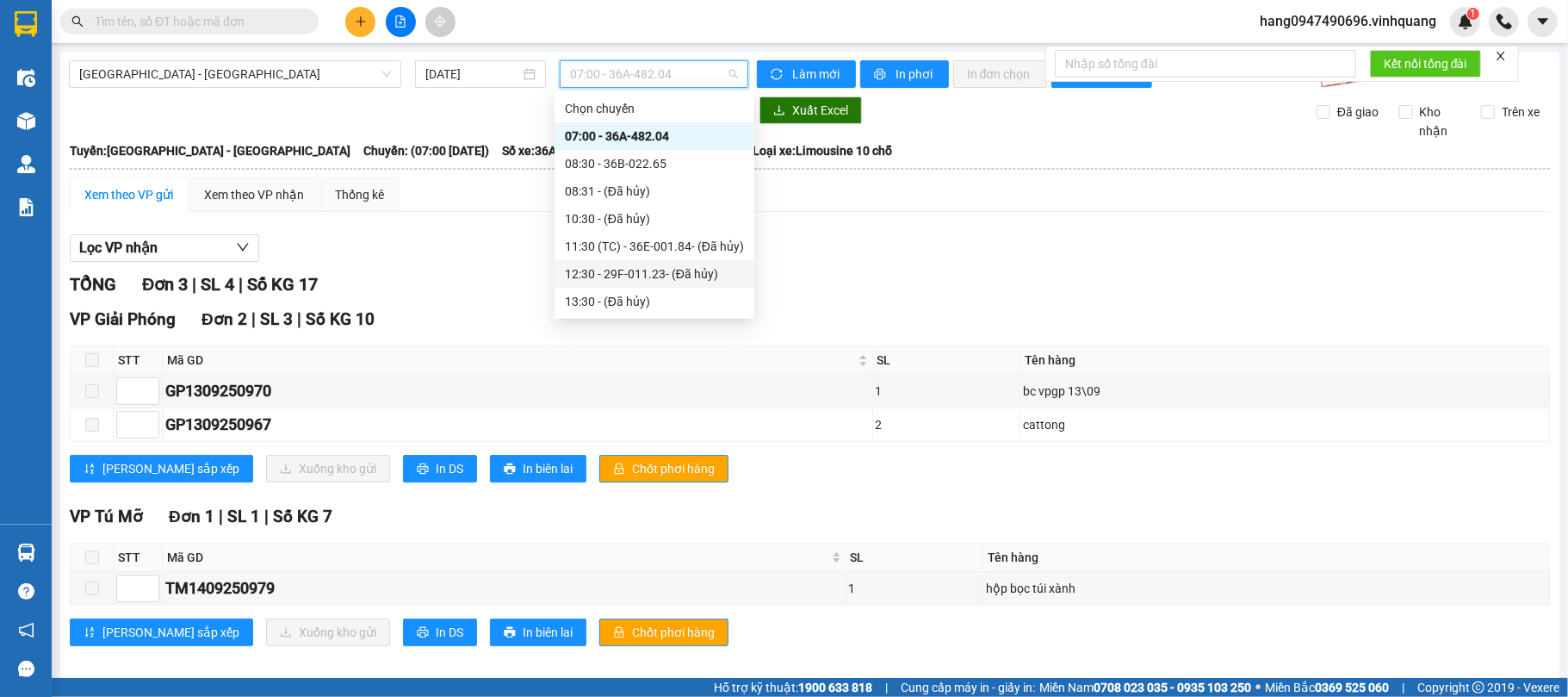
scroll to position [138, 0]
click at [599, 186] on div "14:30 - 36F-003.02" at bounding box center [655, 191] width 179 height 19
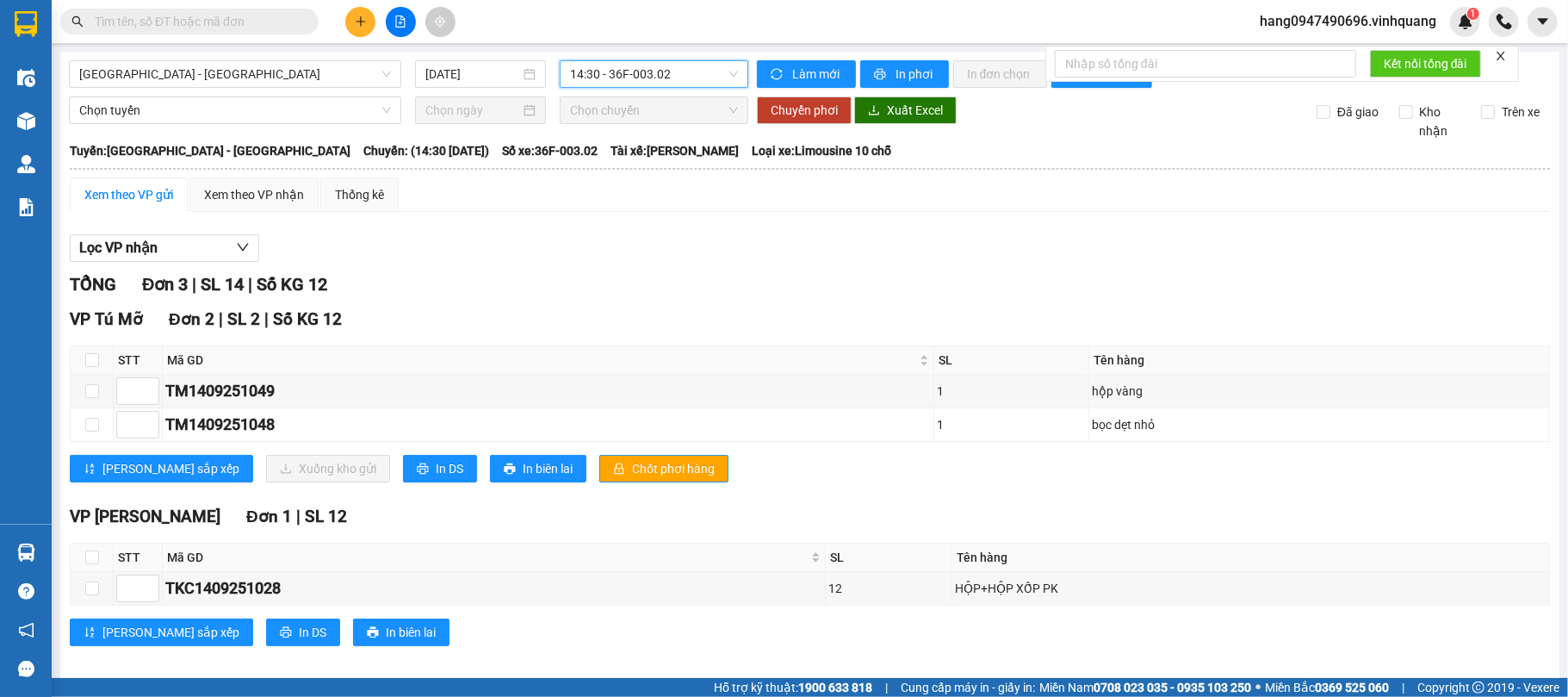
click at [276, 25] on input "text" at bounding box center [197, 22] width 203 height 19
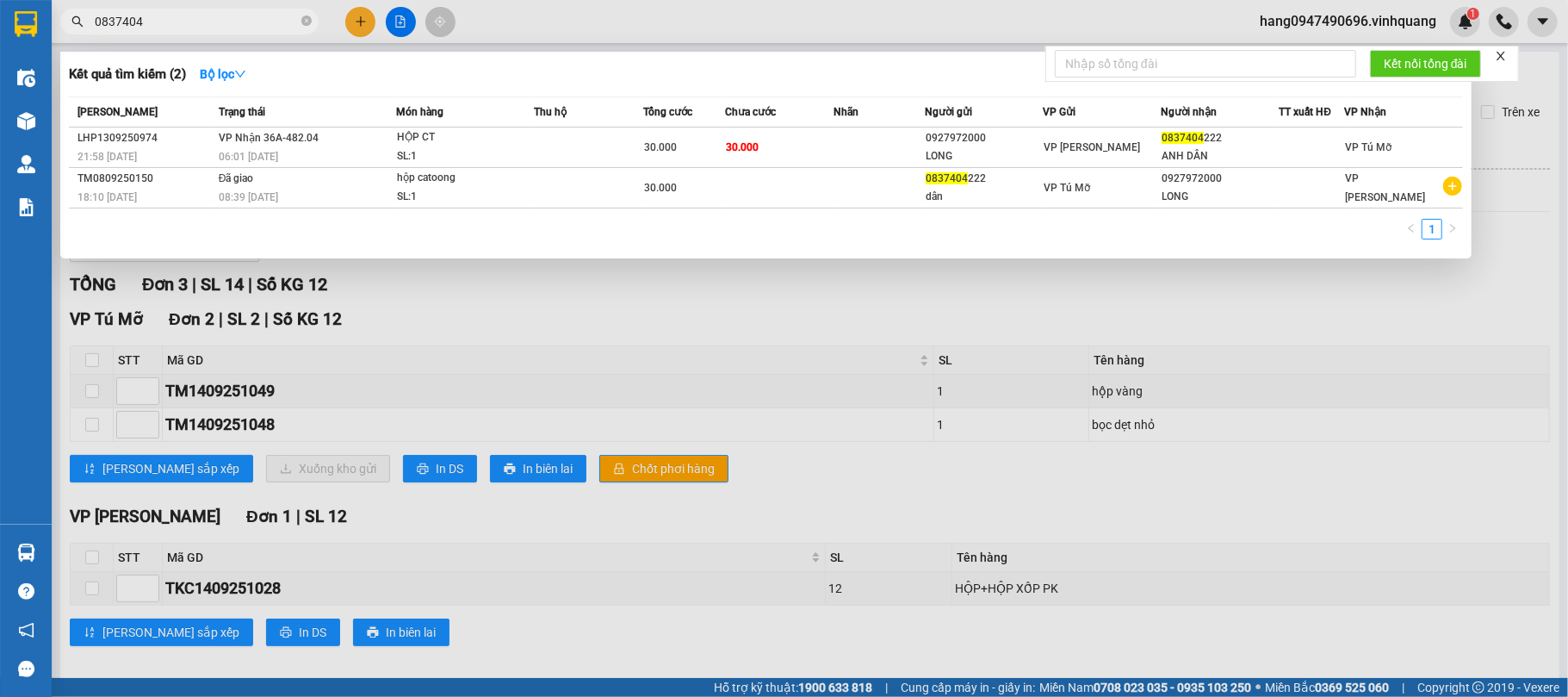
type input "0837404"
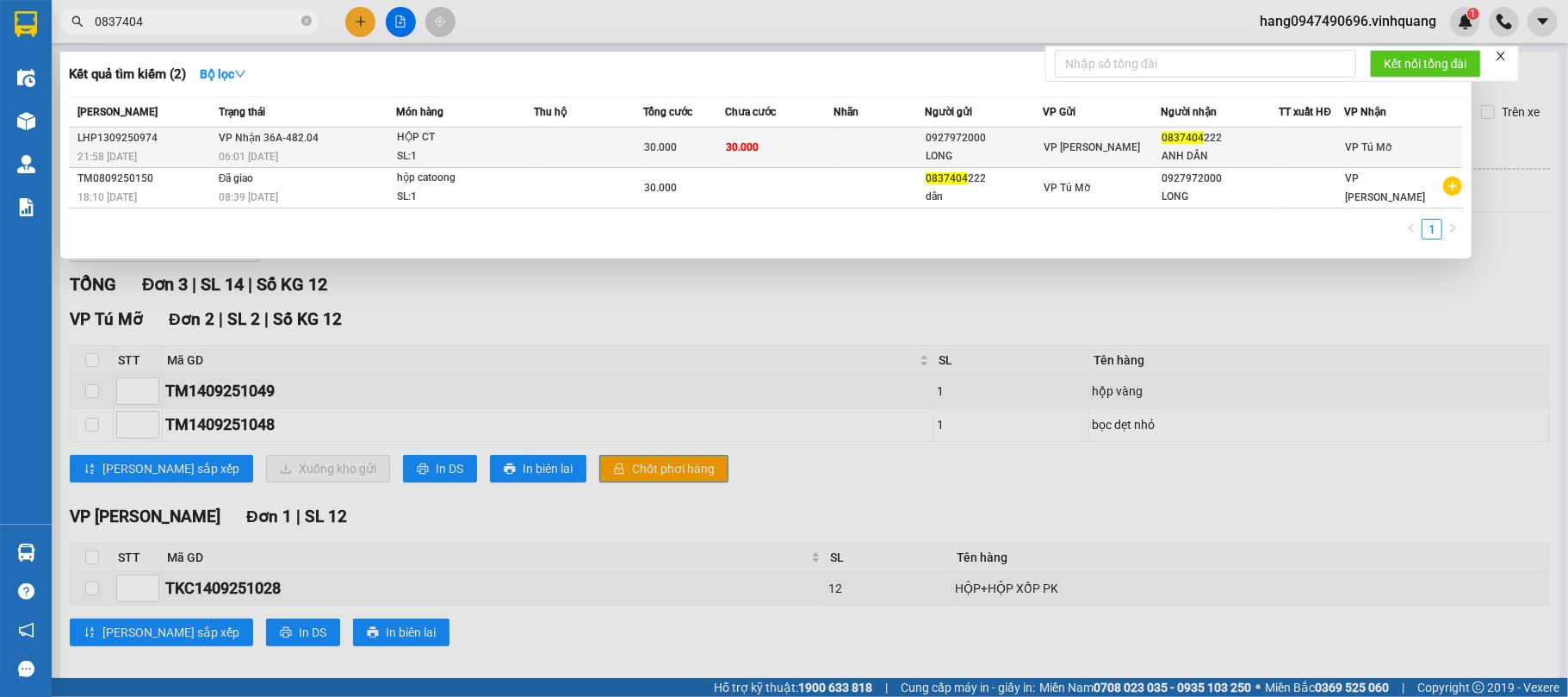
click at [645, 143] on span "30.000" at bounding box center [660, 147] width 33 height 12
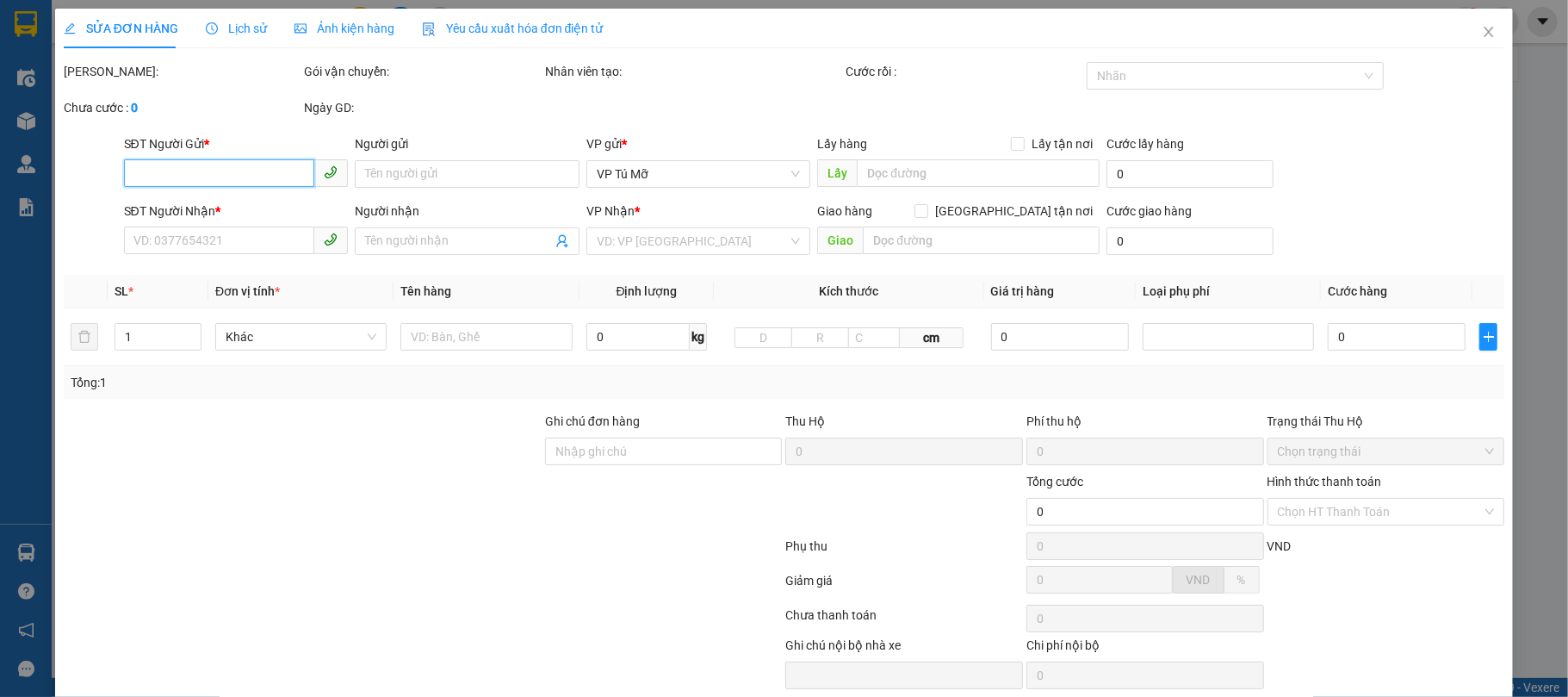
type input "0927972000"
type input "LONG"
type input "0837404222"
type input "ANH DÂN"
type input "30.000"
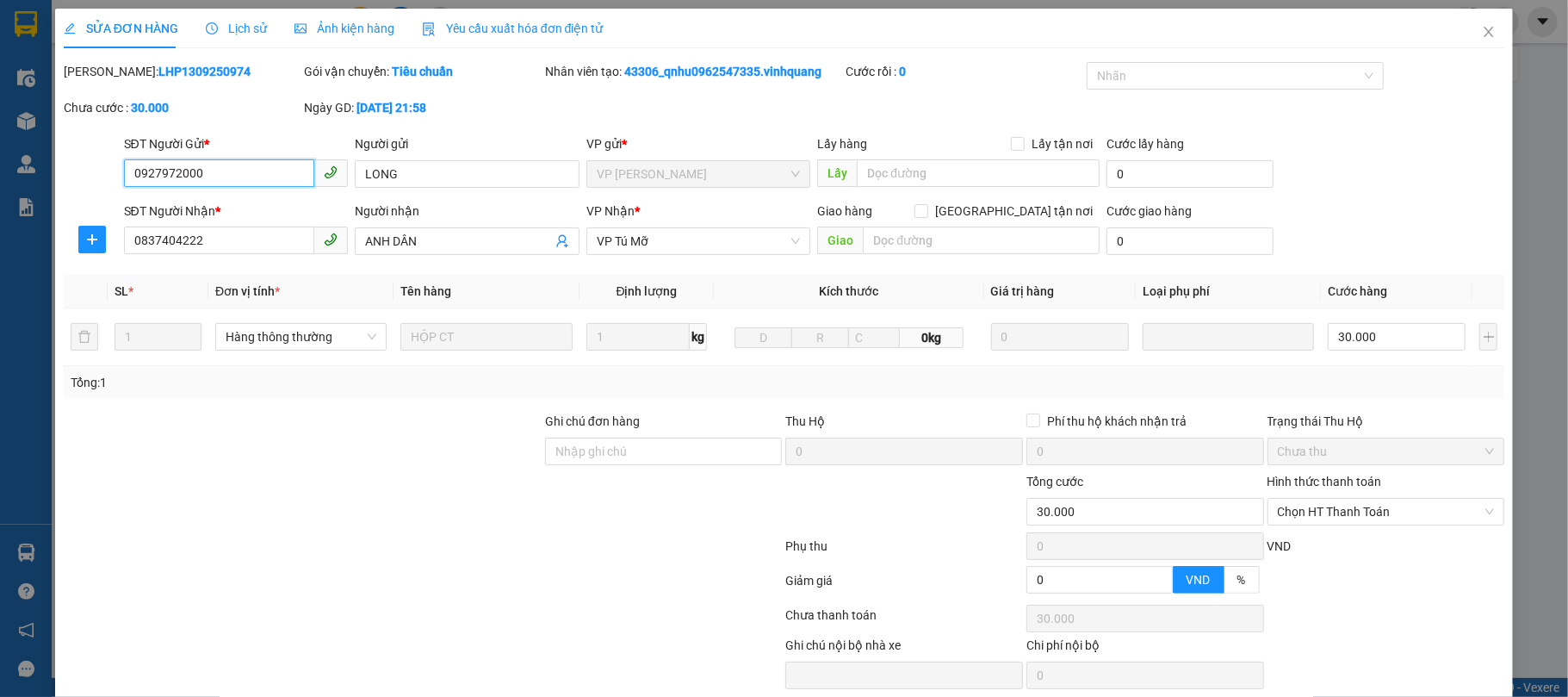
scroll to position [70, 0]
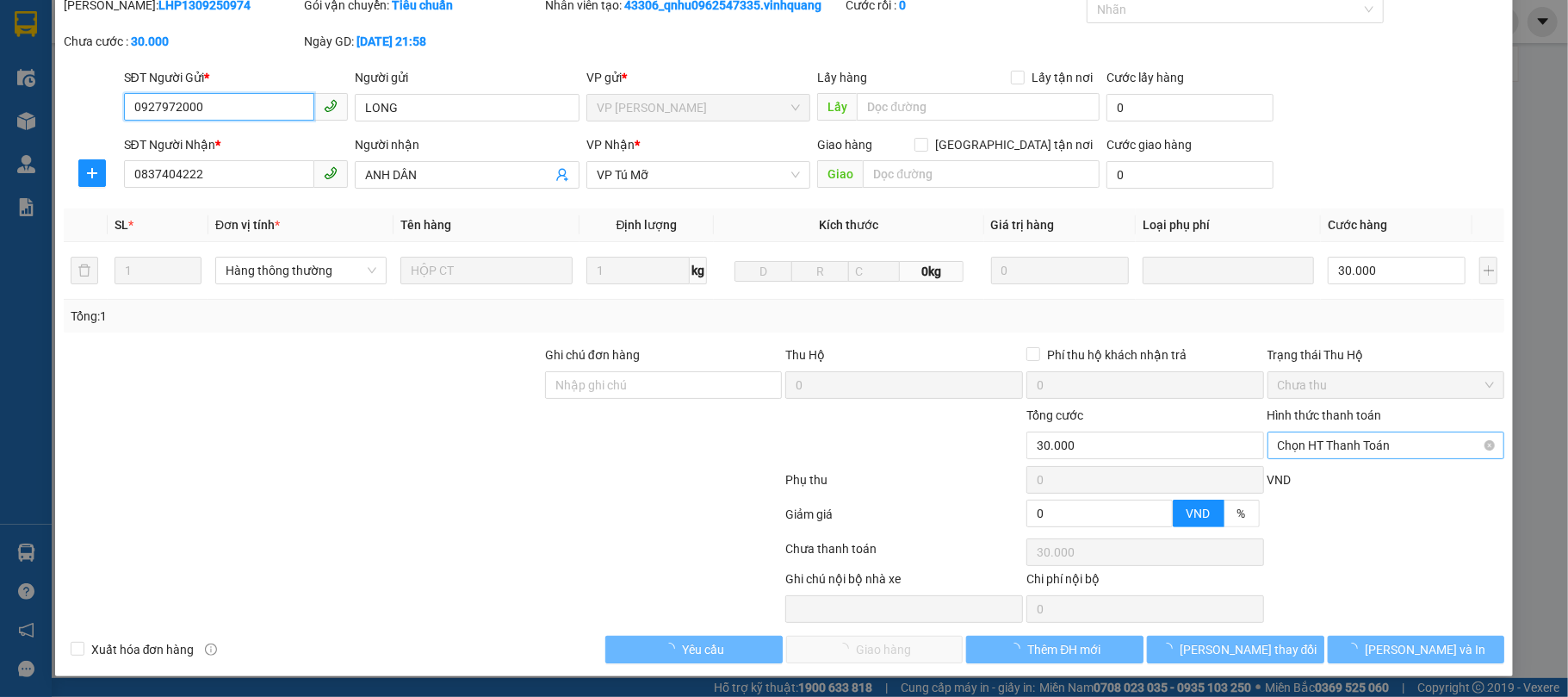
click at [1382, 451] on span "Chọn HT Thanh Toán" at bounding box center [1386, 445] width 217 height 25
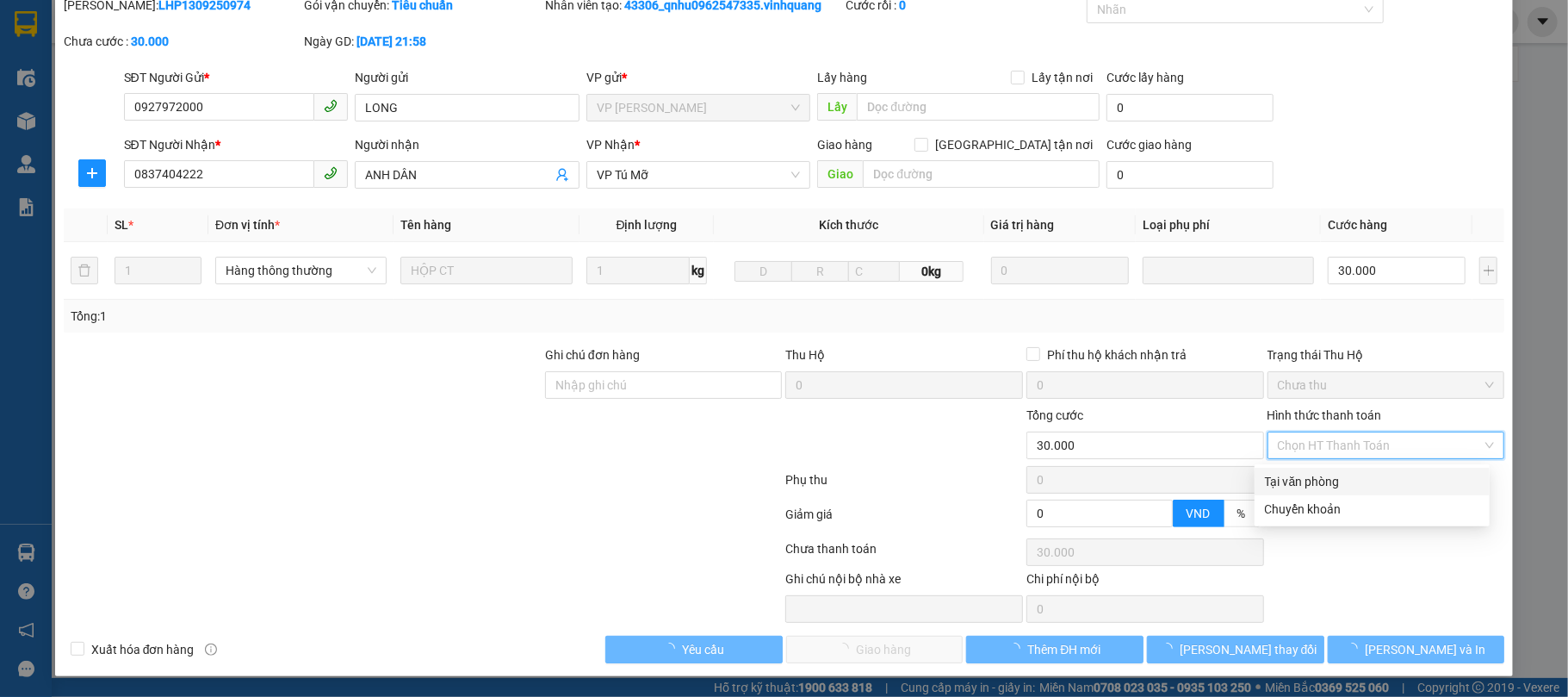
click at [1364, 479] on div "Tại văn phòng" at bounding box center [1372, 481] width 215 height 19
type input "0"
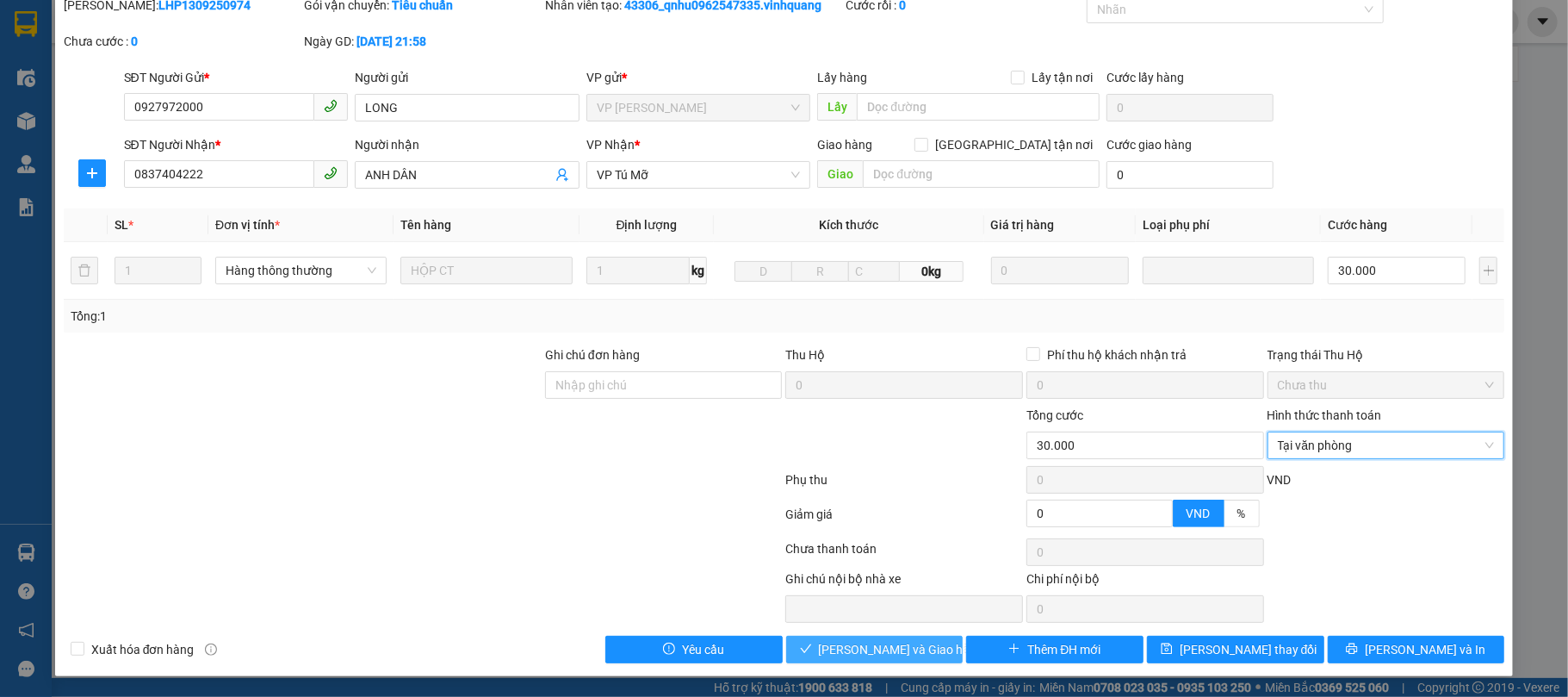
click at [851, 644] on span "[PERSON_NAME] và Giao hàng" at bounding box center [902, 649] width 166 height 19
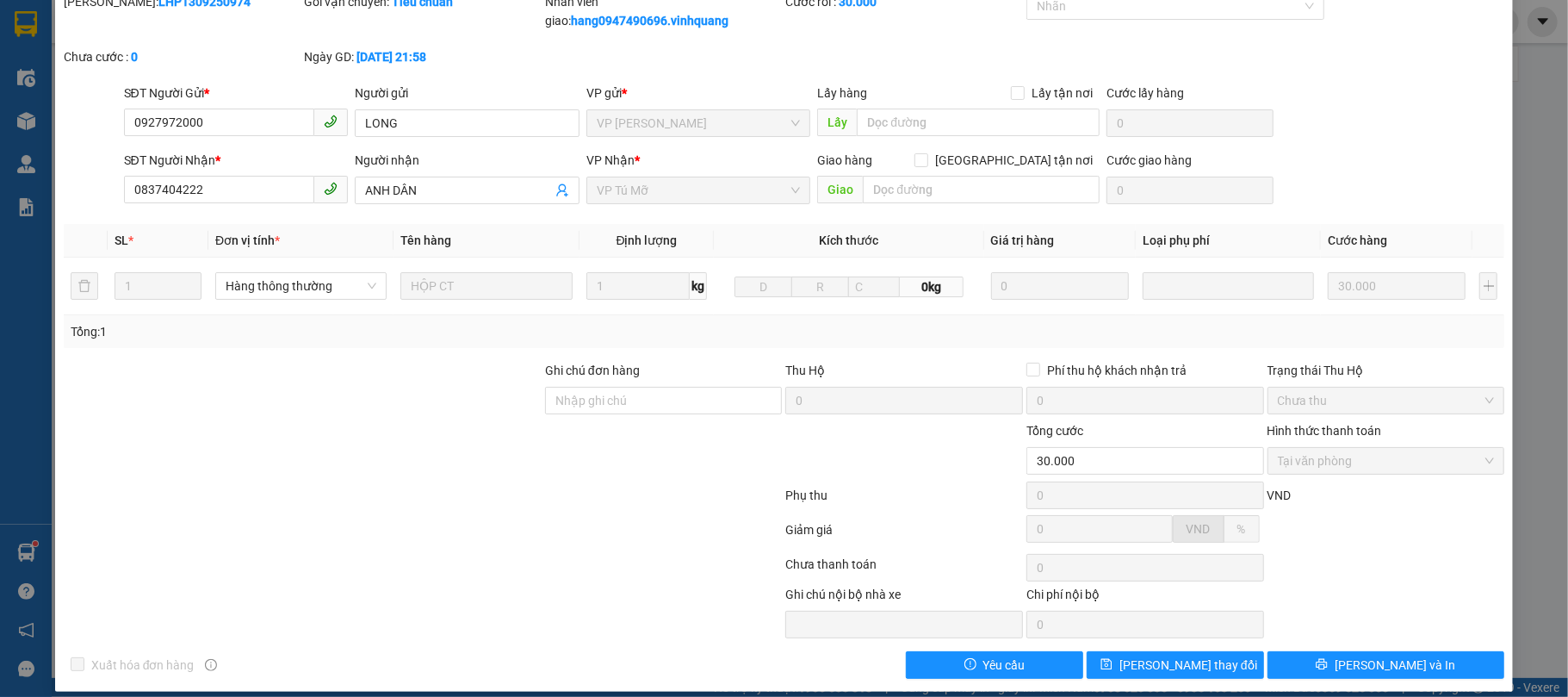
scroll to position [0, 0]
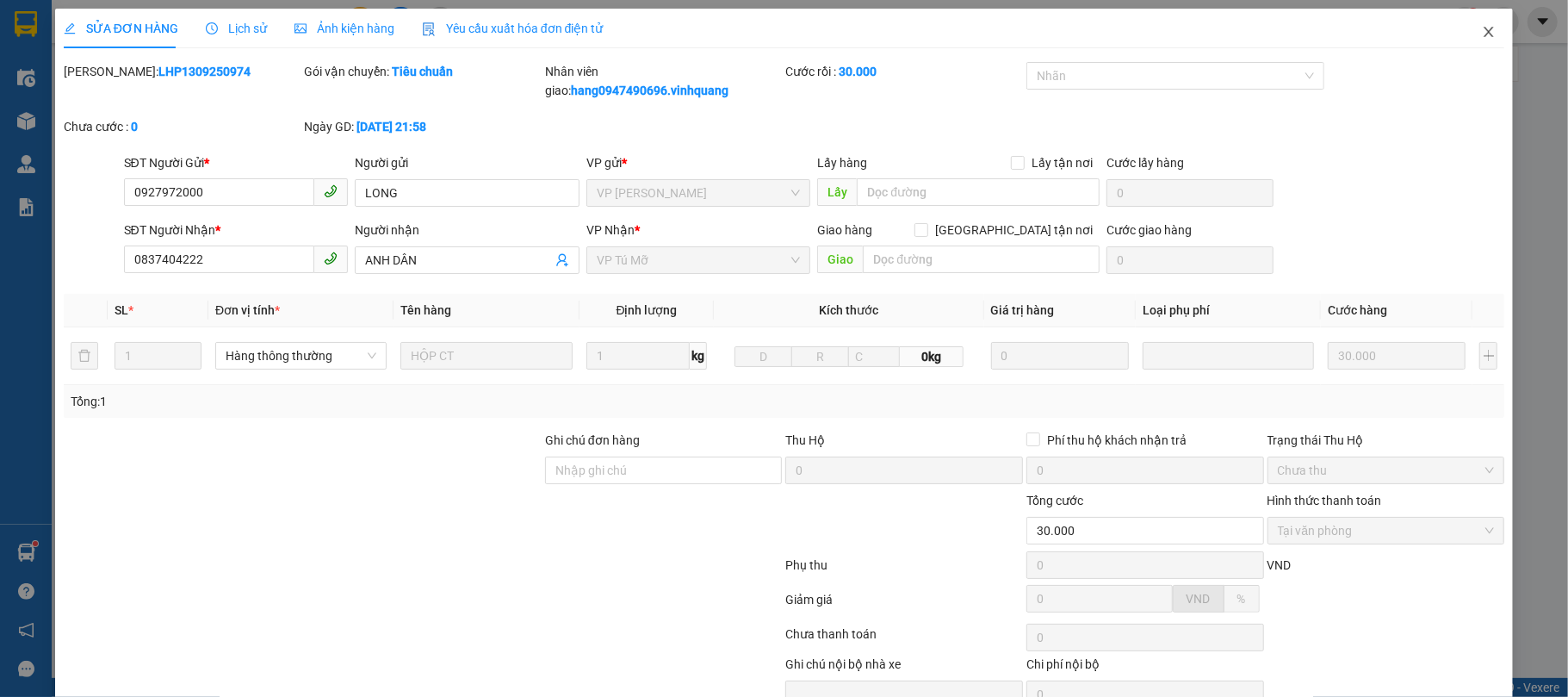
click at [1482, 25] on icon "close" at bounding box center [1489, 32] width 14 height 14
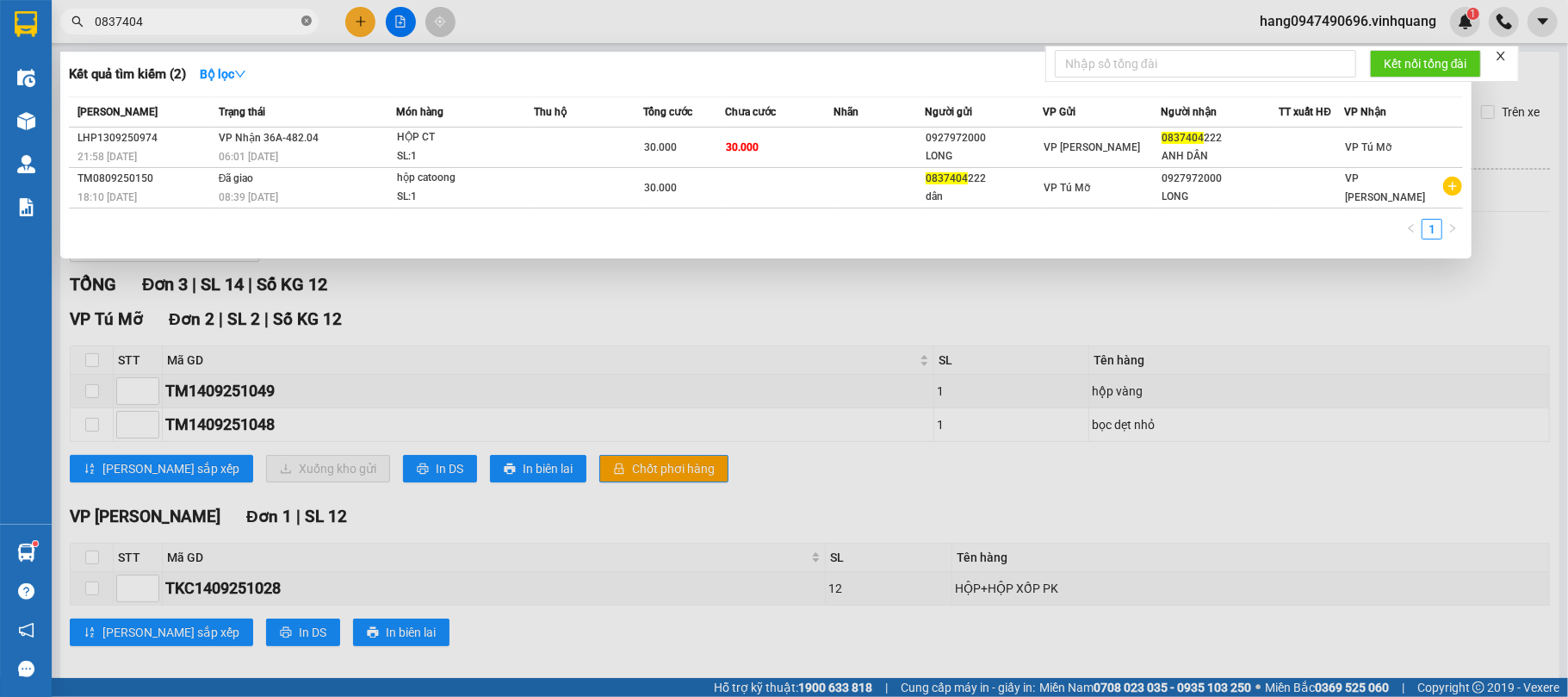
click at [308, 23] on icon "close-circle" at bounding box center [306, 20] width 10 height 10
click at [308, 23] on span at bounding box center [306, 22] width 10 height 19
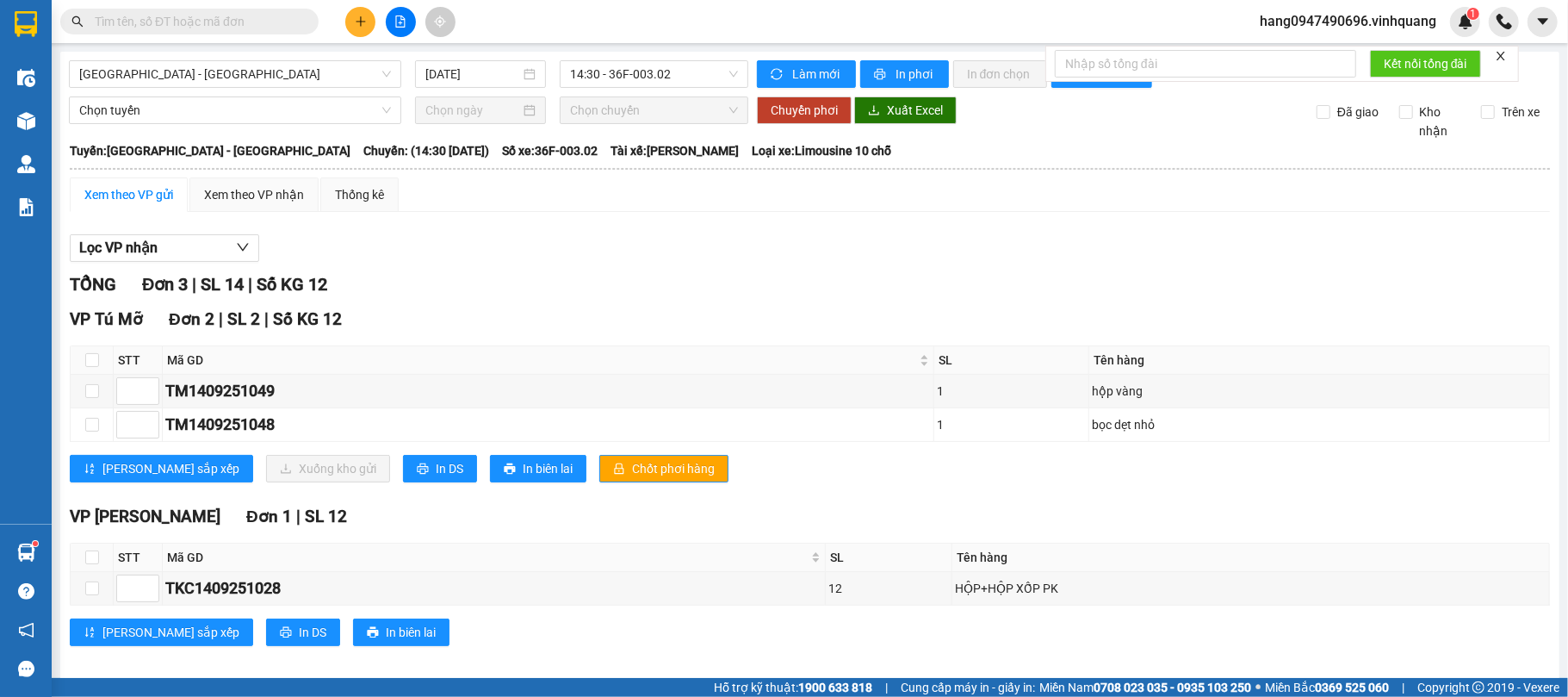
click at [231, 22] on input "text" at bounding box center [197, 22] width 203 height 19
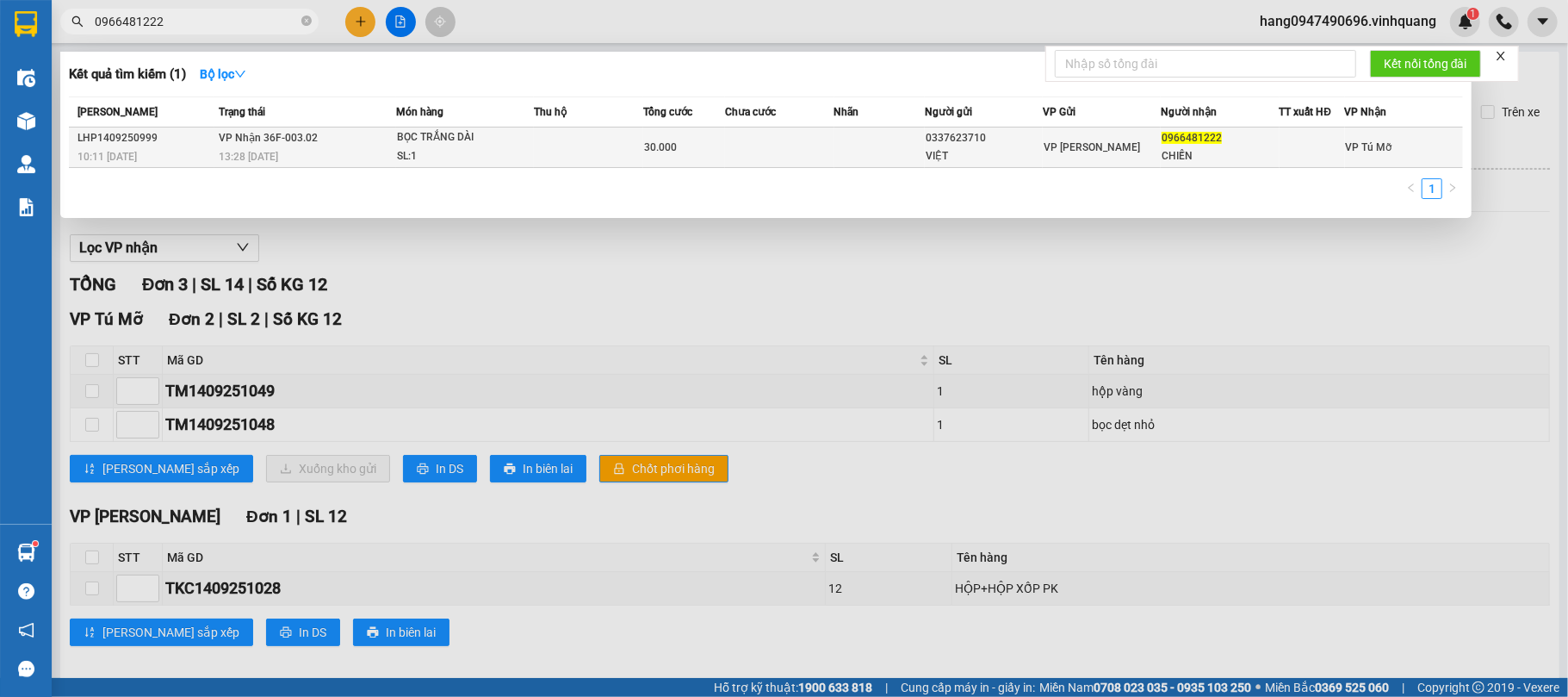
type input "0966481222"
click at [718, 146] on div "30.000" at bounding box center [684, 147] width 80 height 19
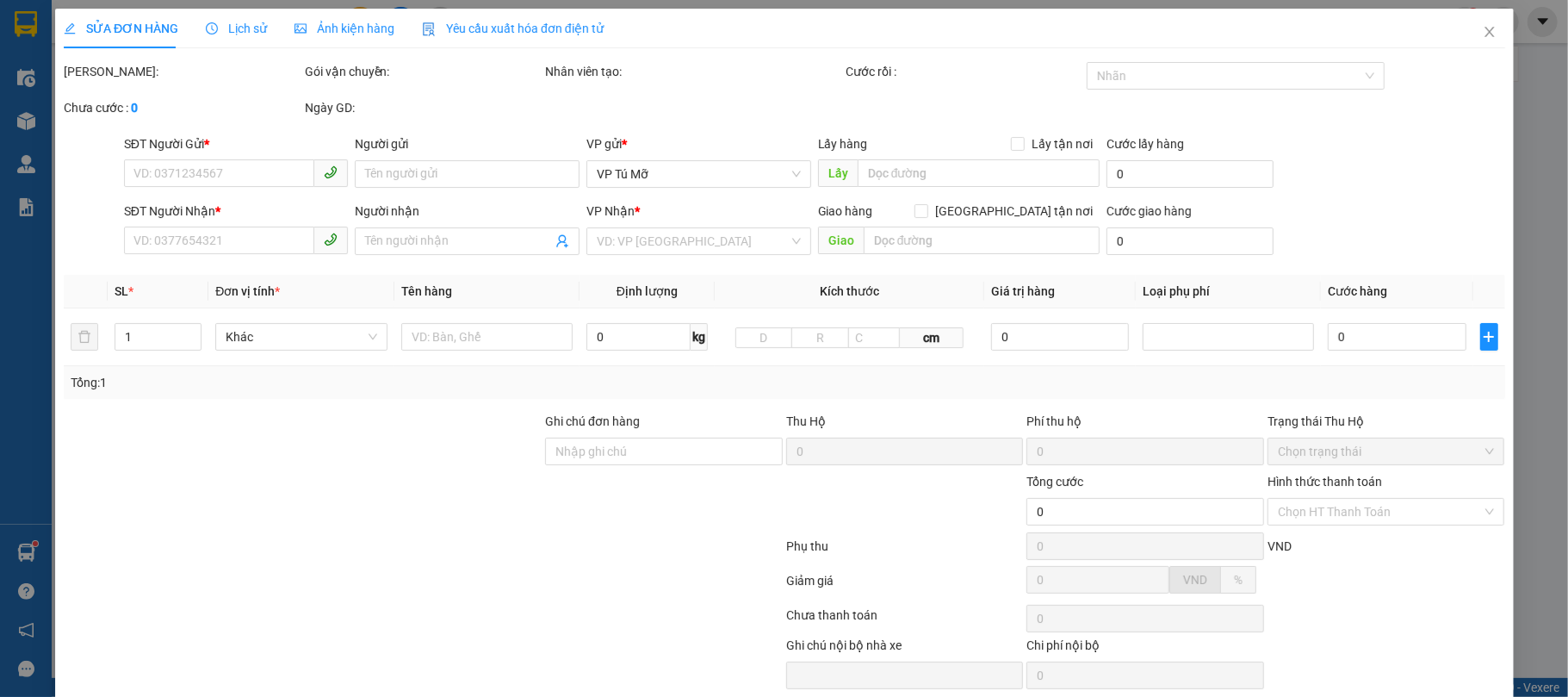
type input "0337623710"
type input "VIỆT"
type input "0966481222"
type input "CHIẾN"
type input "30.000"
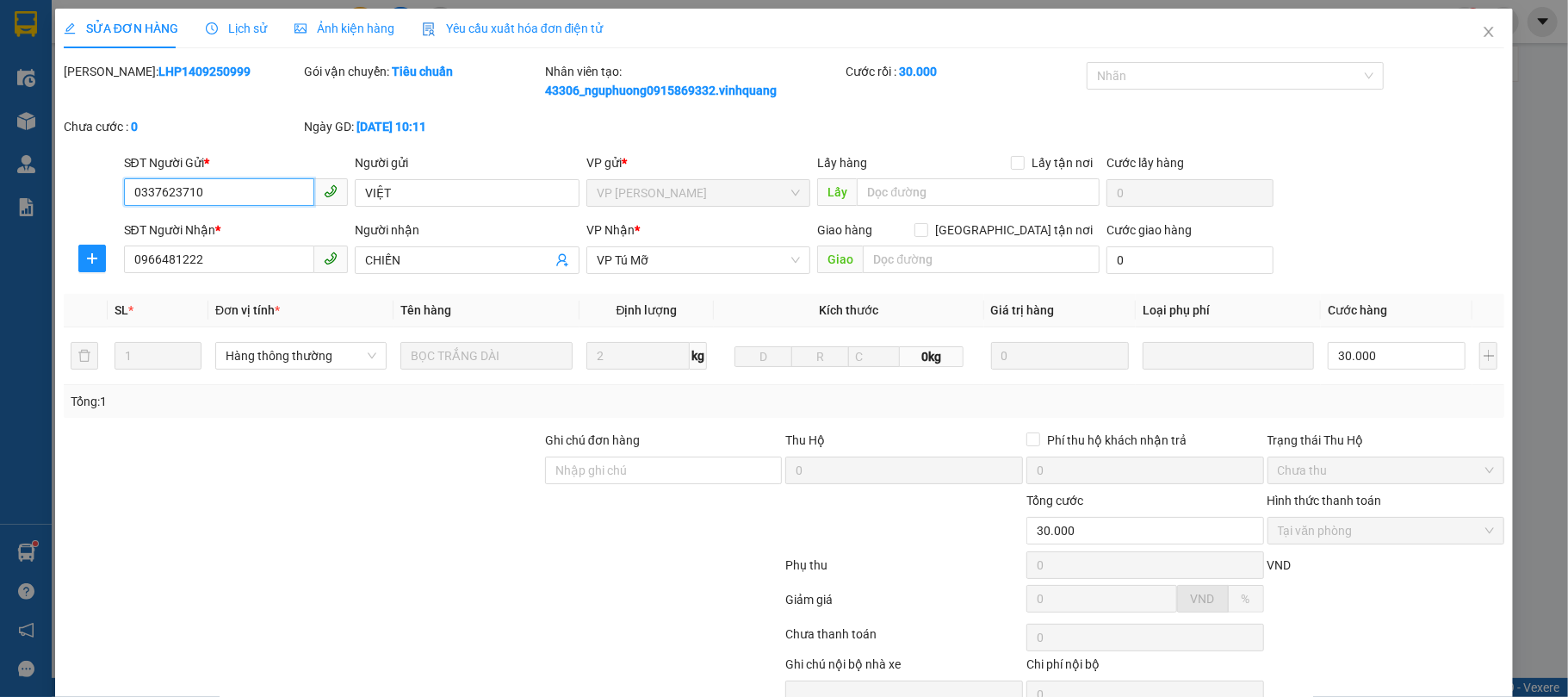
scroll to position [89, 0]
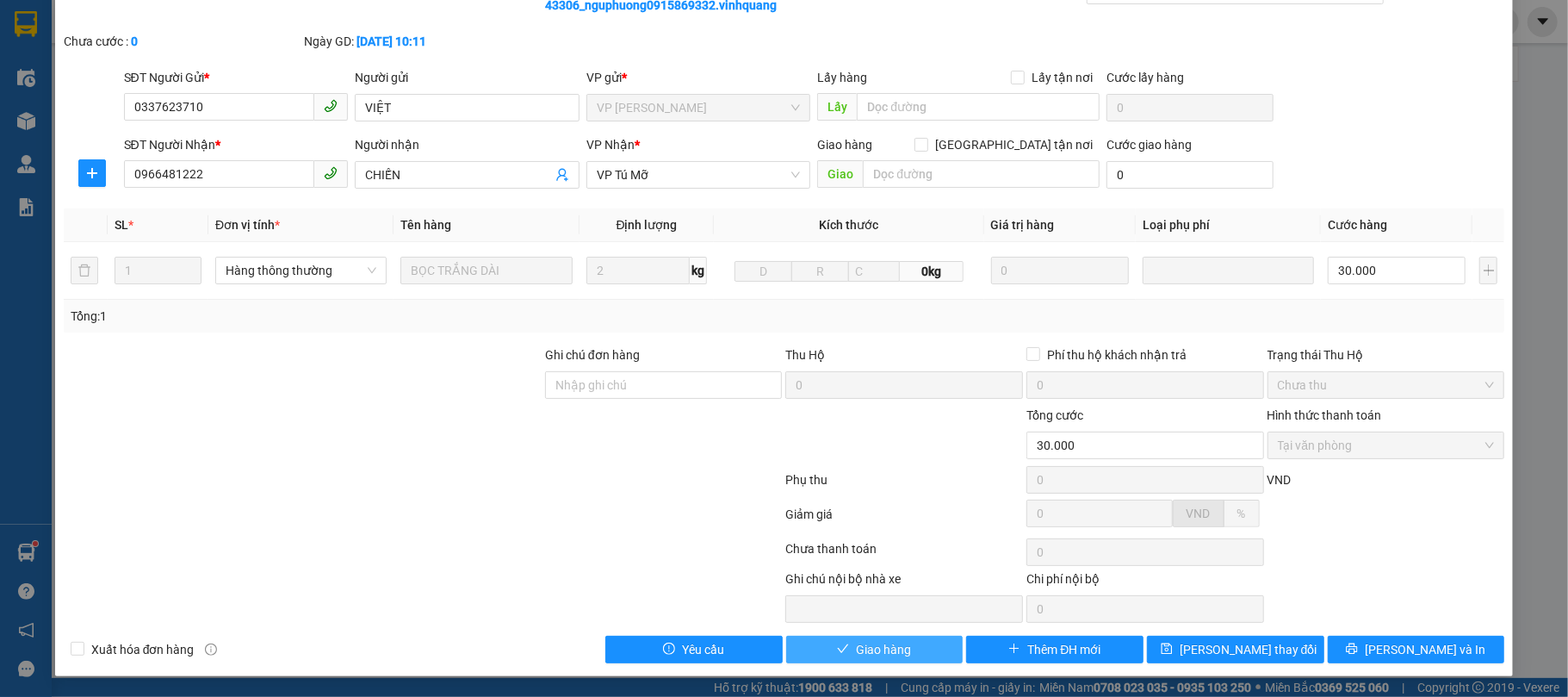
click at [866, 641] on span "Giao hàng" at bounding box center [883, 649] width 56 height 19
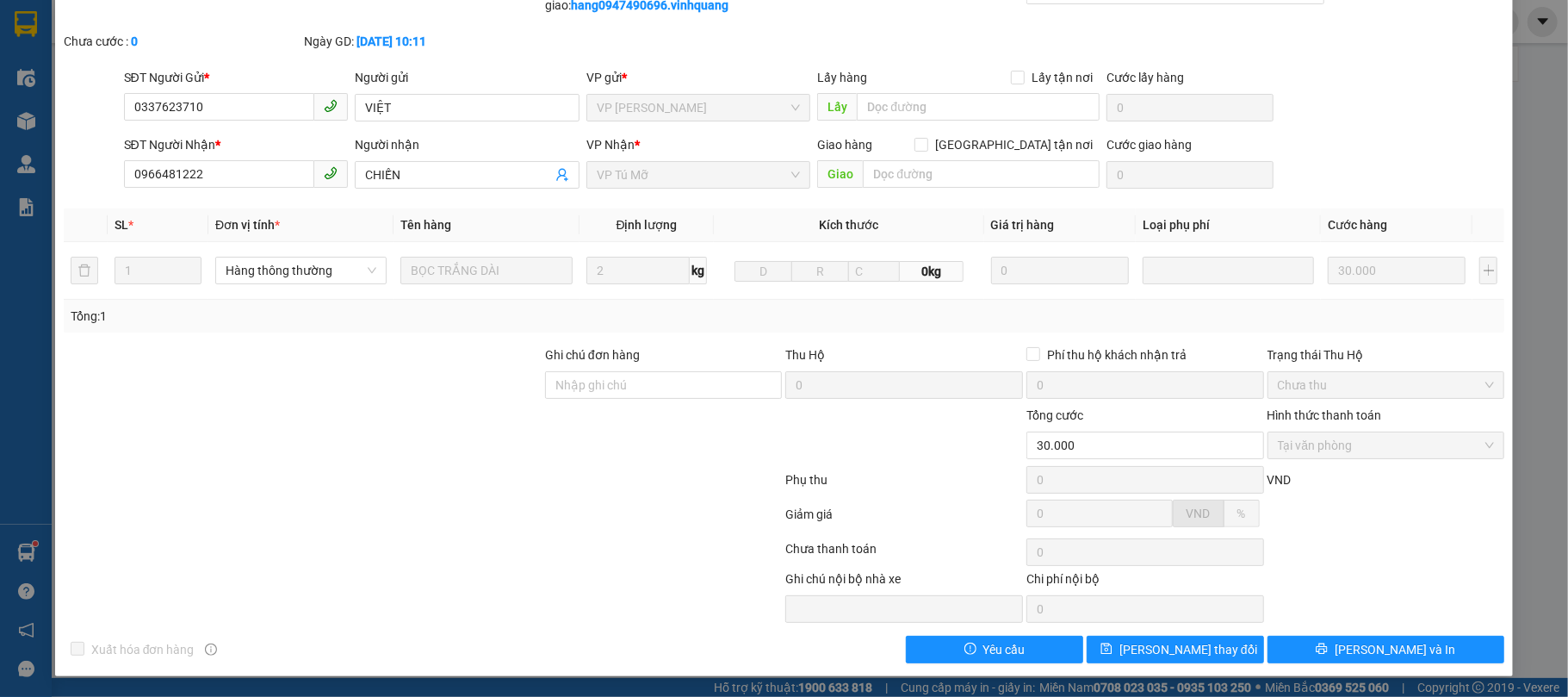
scroll to position [0, 0]
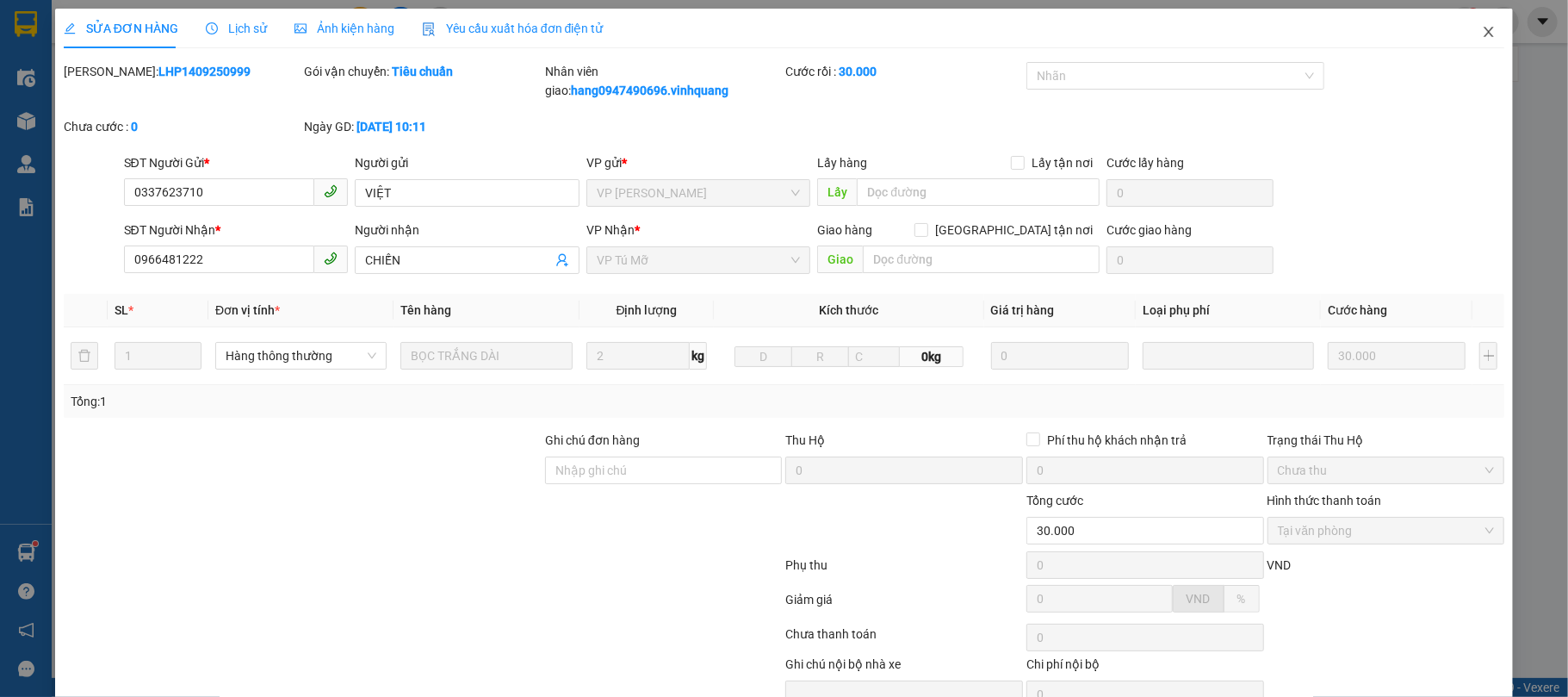
click at [1464, 35] on span "Close" at bounding box center [1488, 32] width 48 height 48
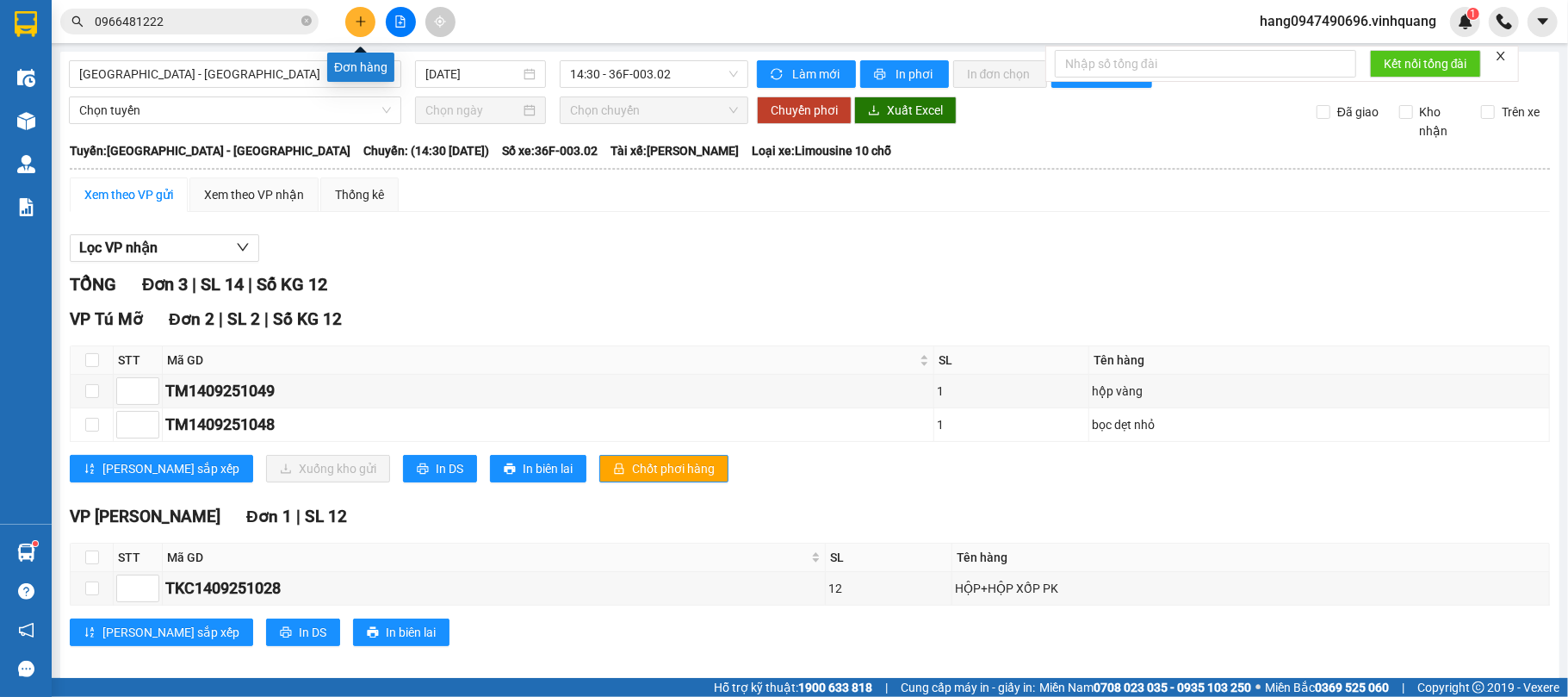
click at [360, 29] on button at bounding box center [361, 22] width 30 height 30
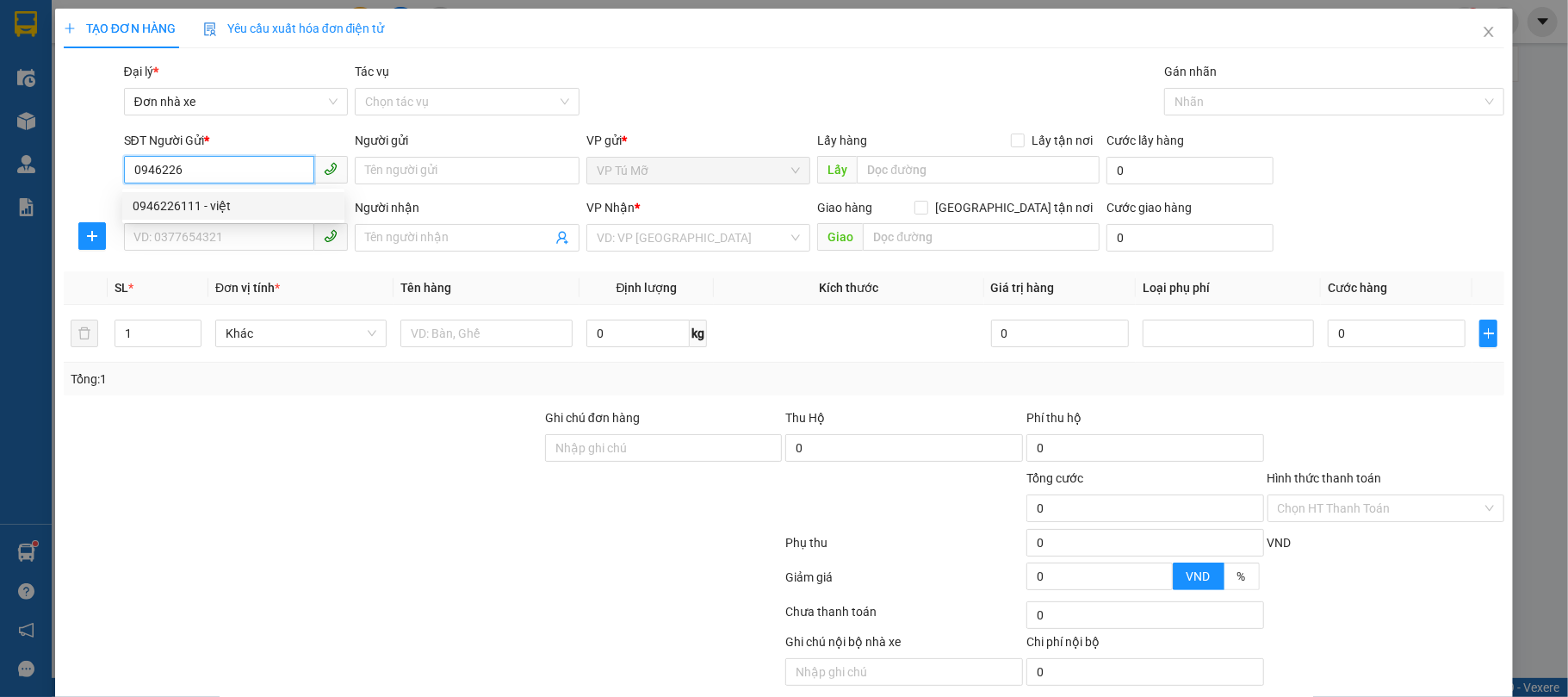
click at [270, 201] on div "0946226111 - việt" at bounding box center [234, 205] width 202 height 19
type input "0946226111"
type input "việt"
type input "0844776666"
type input "DŨNG"
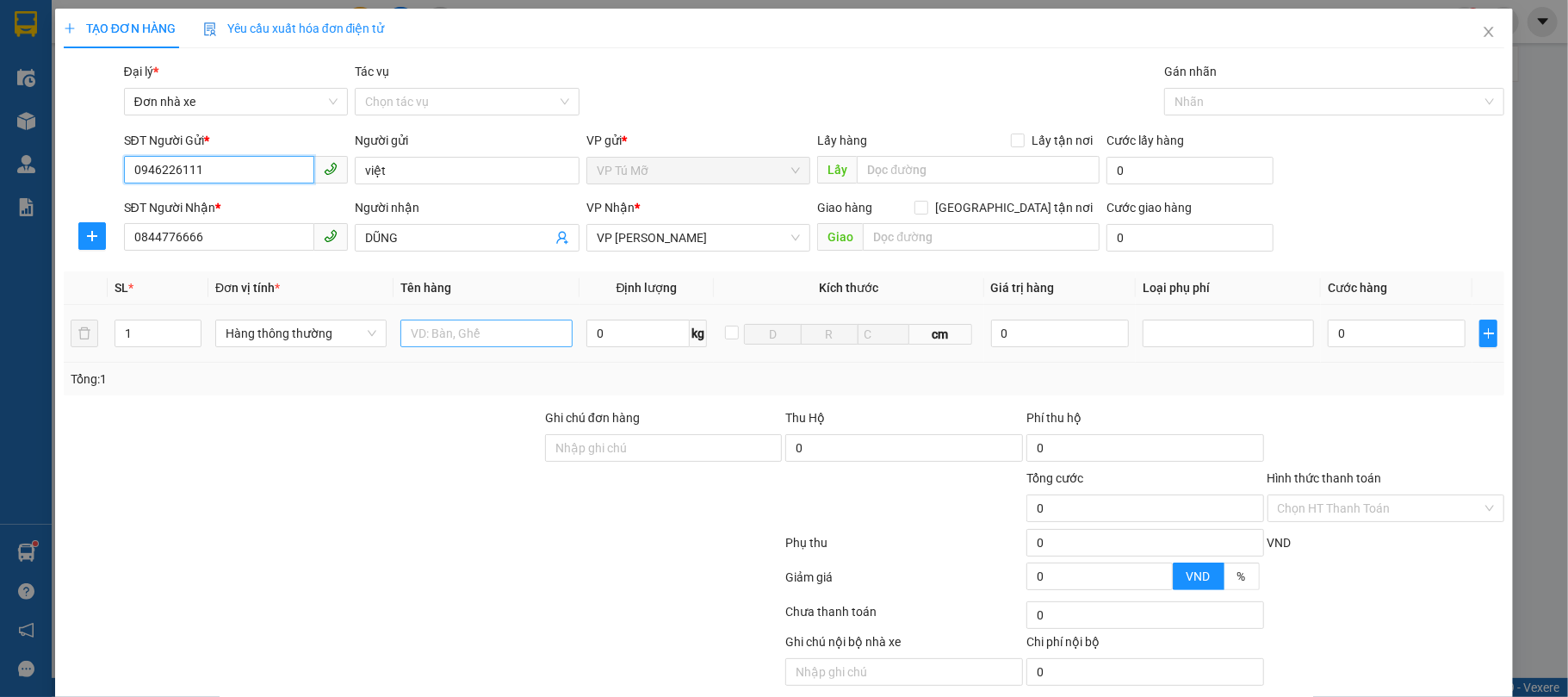
type input "0946226111"
click at [467, 332] on input "text" at bounding box center [486, 332] width 171 height 27
type input "hộp vàng"
click at [639, 343] on input "0" at bounding box center [639, 332] width 105 height 27
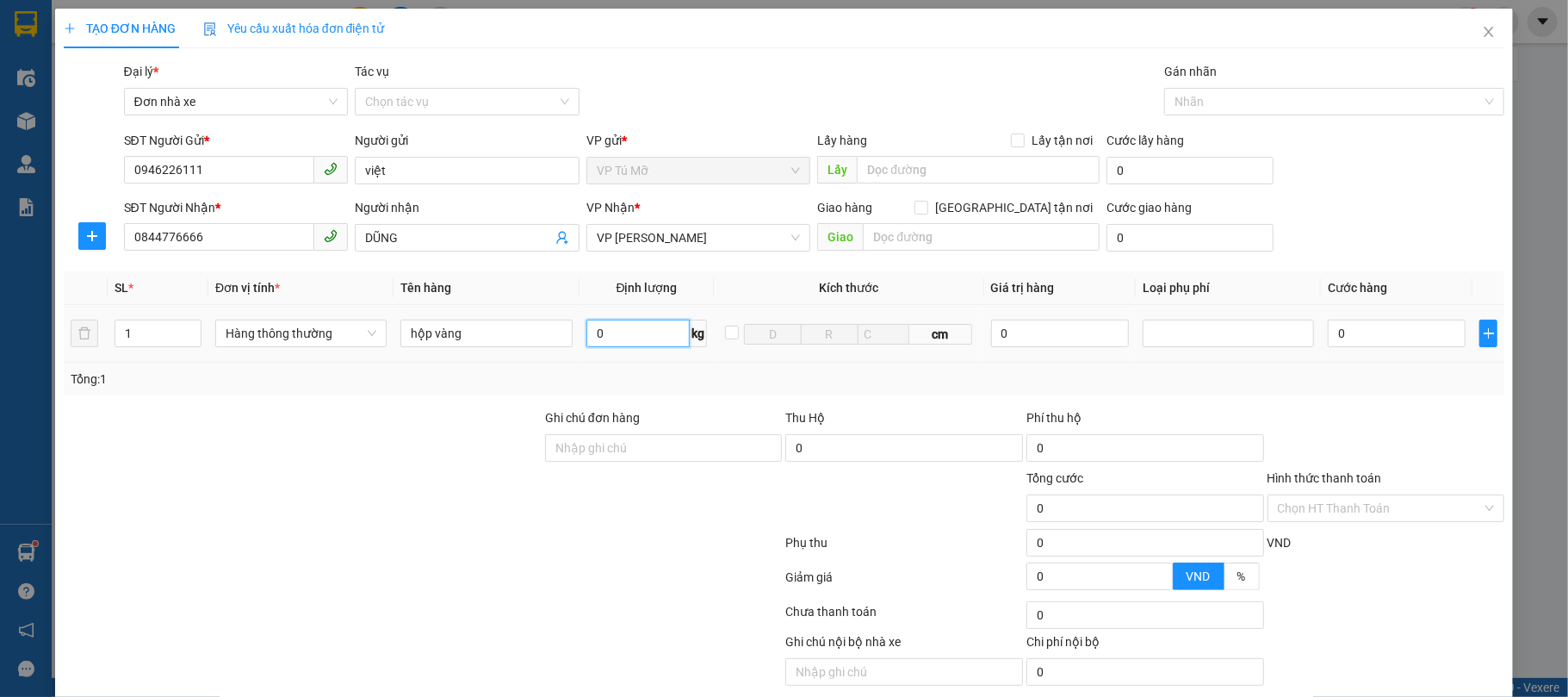
click at [639, 343] on input "0" at bounding box center [639, 332] width 105 height 27
type input "1"
click at [673, 374] on div "Tổng: 1" at bounding box center [784, 379] width 1428 height 19
type input "30.000"
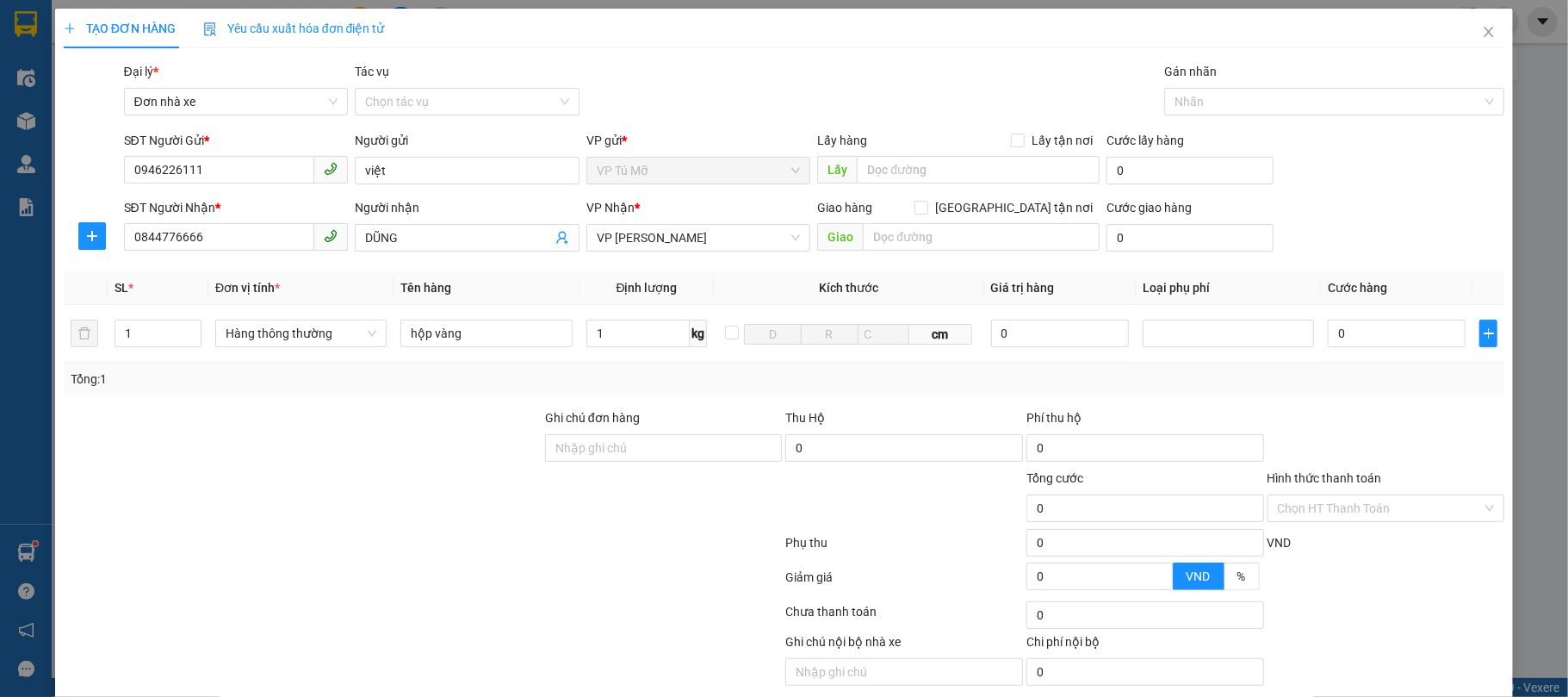
type input "30.000"
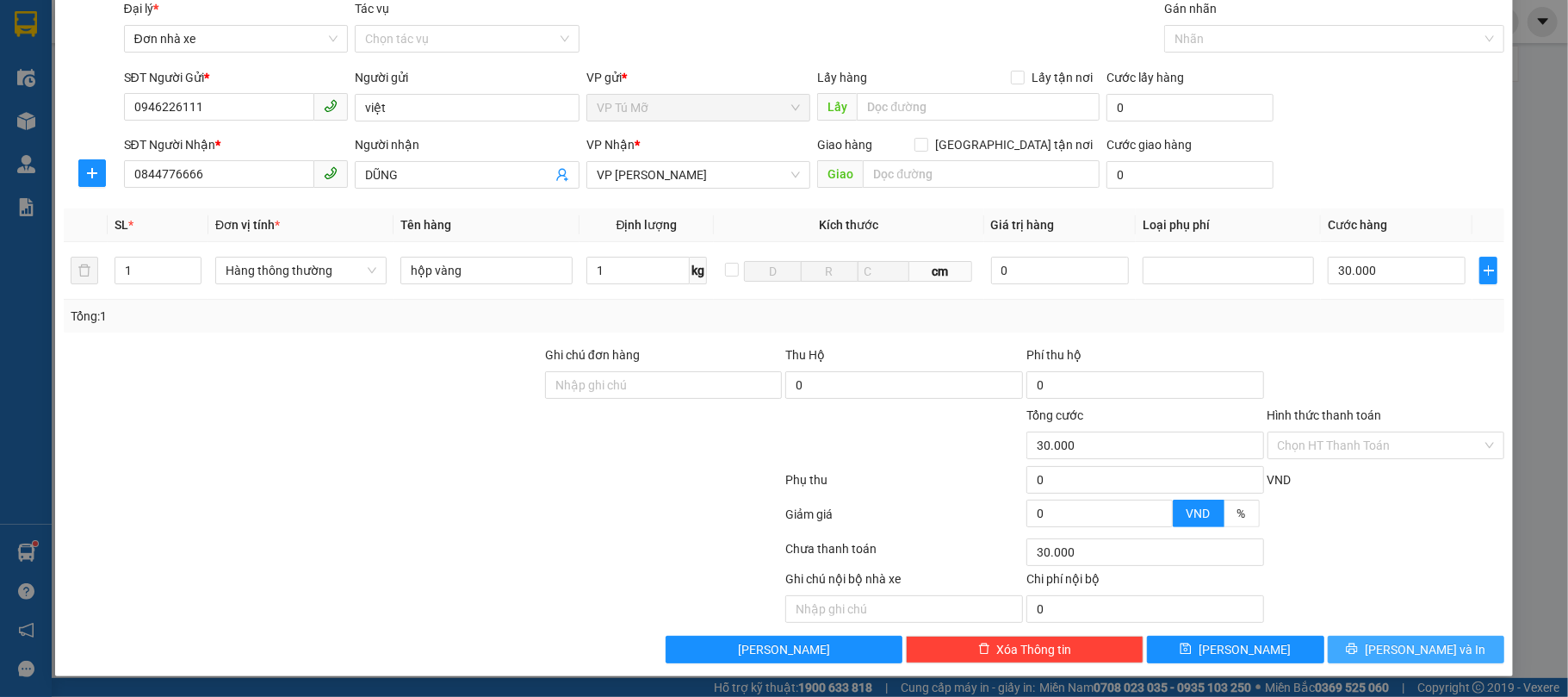
click at [1440, 648] on button "[PERSON_NAME] và In" at bounding box center [1416, 649] width 177 height 27
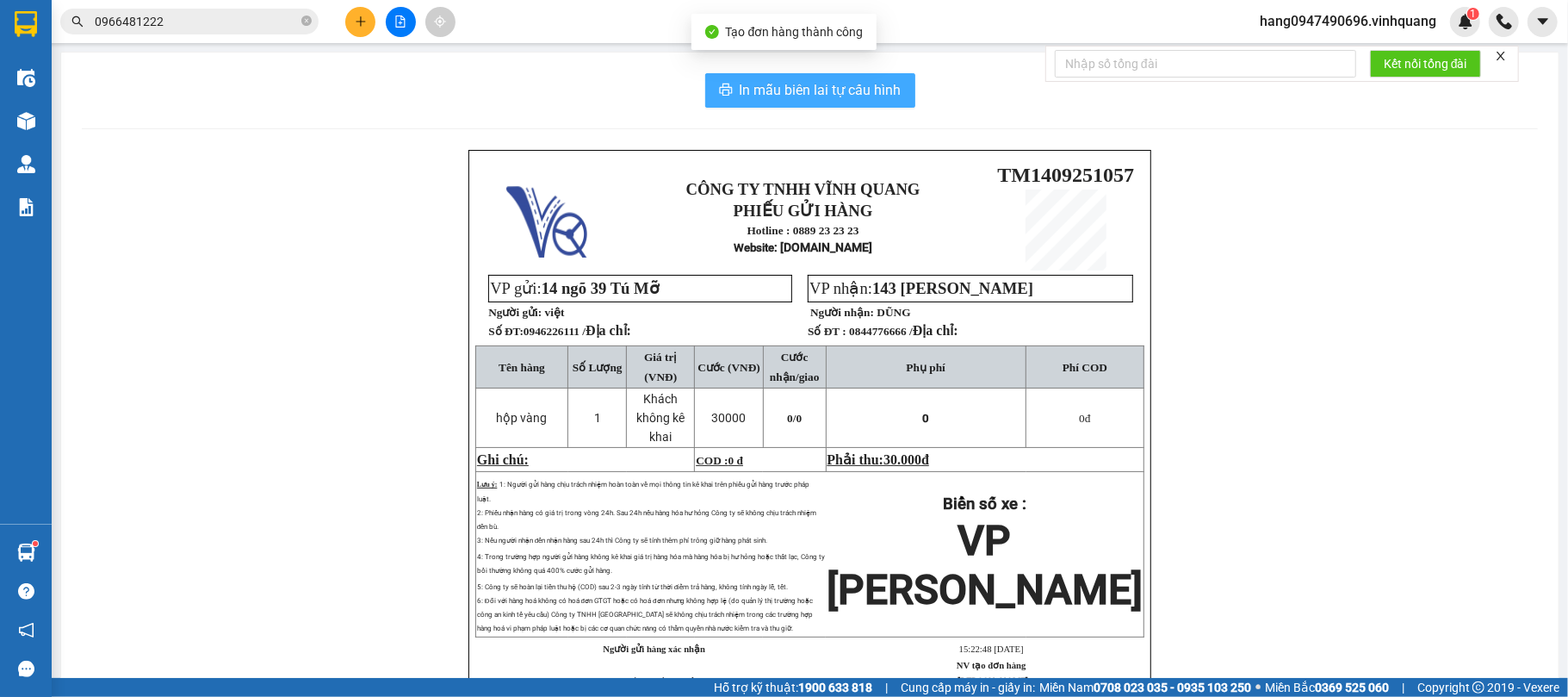
click at [854, 96] on span "In mẫu biên lai tự cấu hình" at bounding box center [820, 89] width 162 height 22
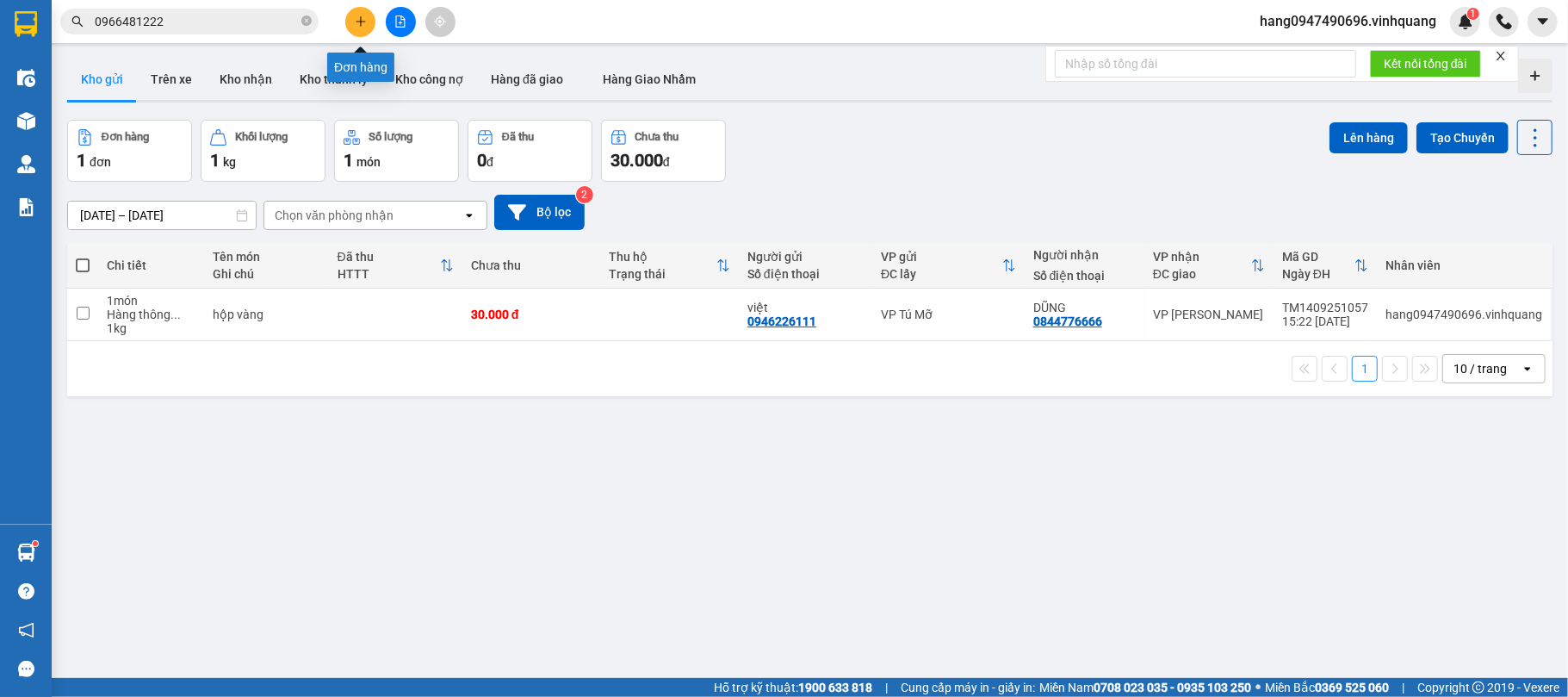
click at [363, 15] on icon "plus" at bounding box center [361, 21] width 12 height 12
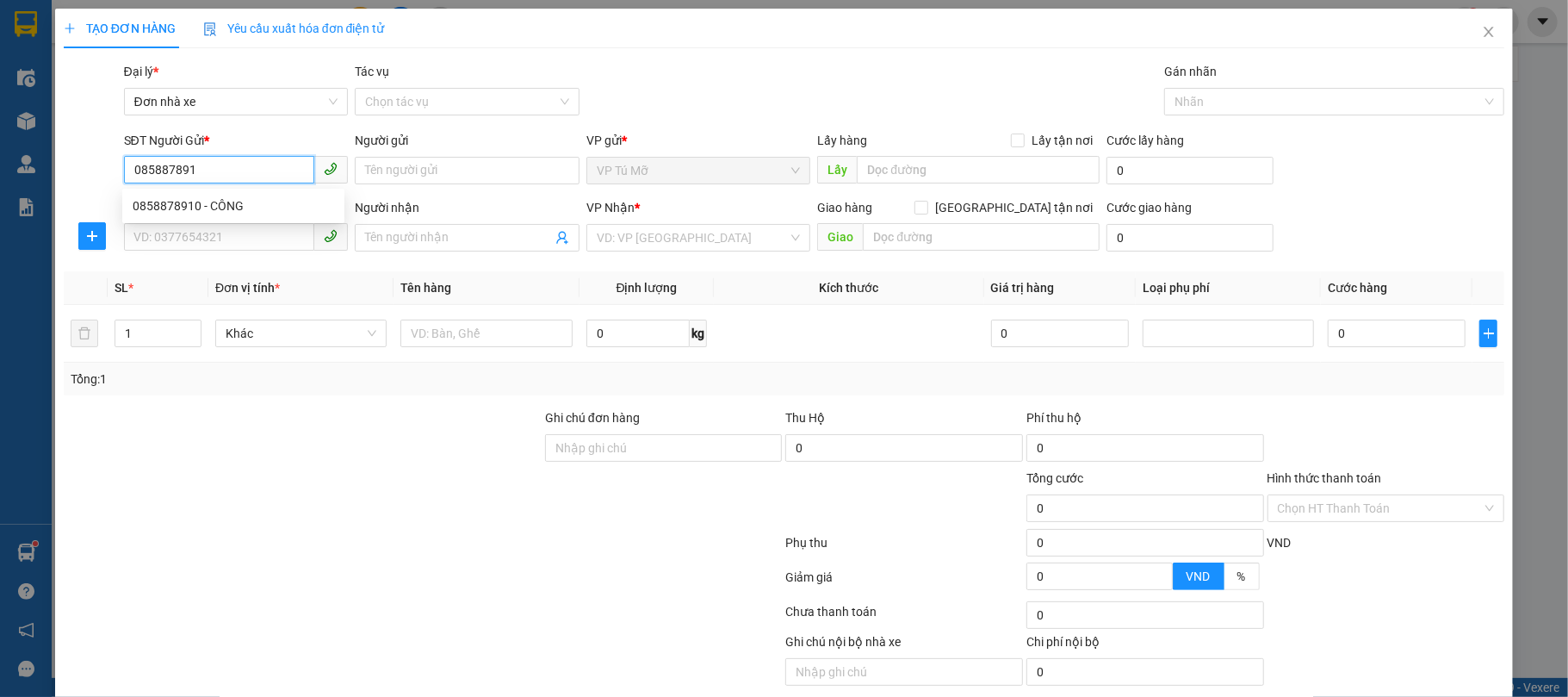
type input "0858878910"
click at [246, 202] on div "0858878910 - CÔNG" at bounding box center [234, 205] width 202 height 19
type input "CÔNG"
type input "0854883333"
type input "Kiên"
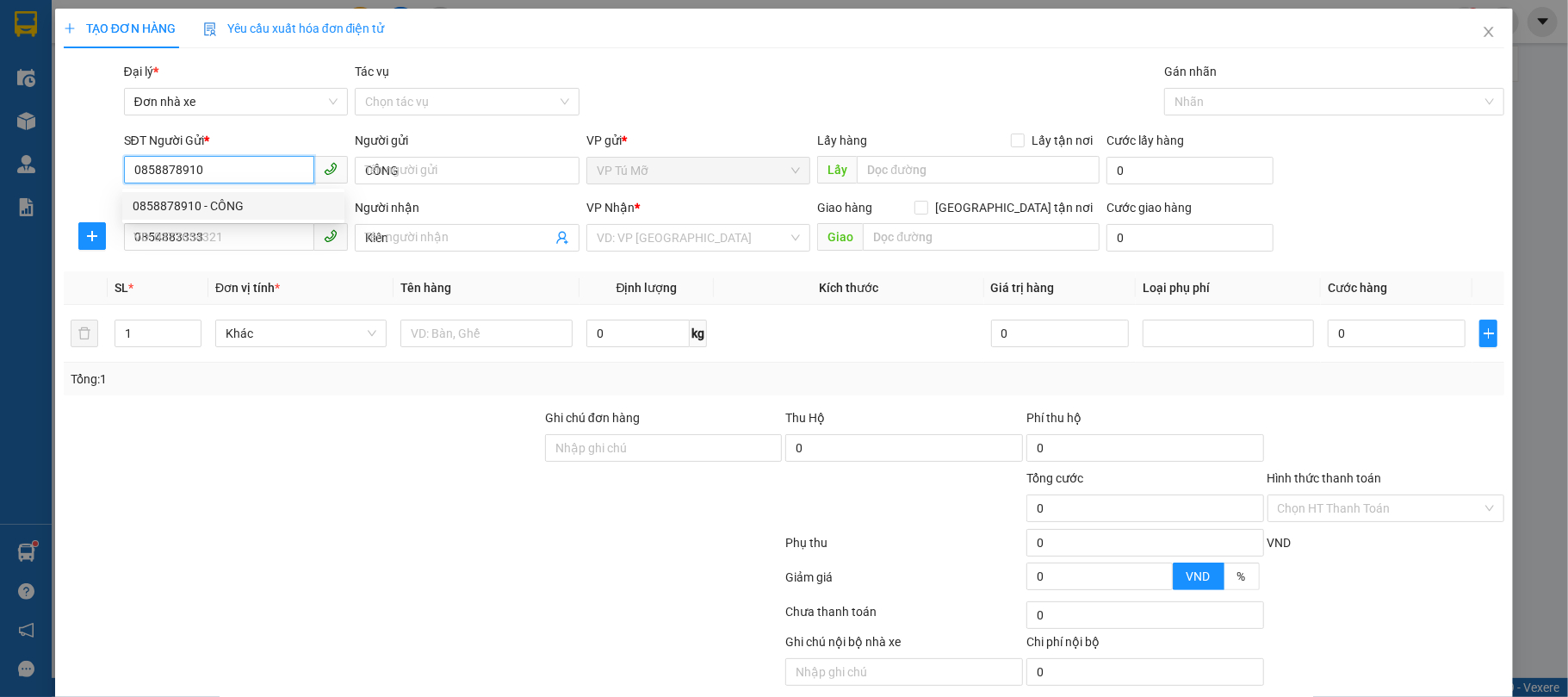
click at [246, 202] on div "0858878910 - CÔNG" at bounding box center [234, 205] width 202 height 19
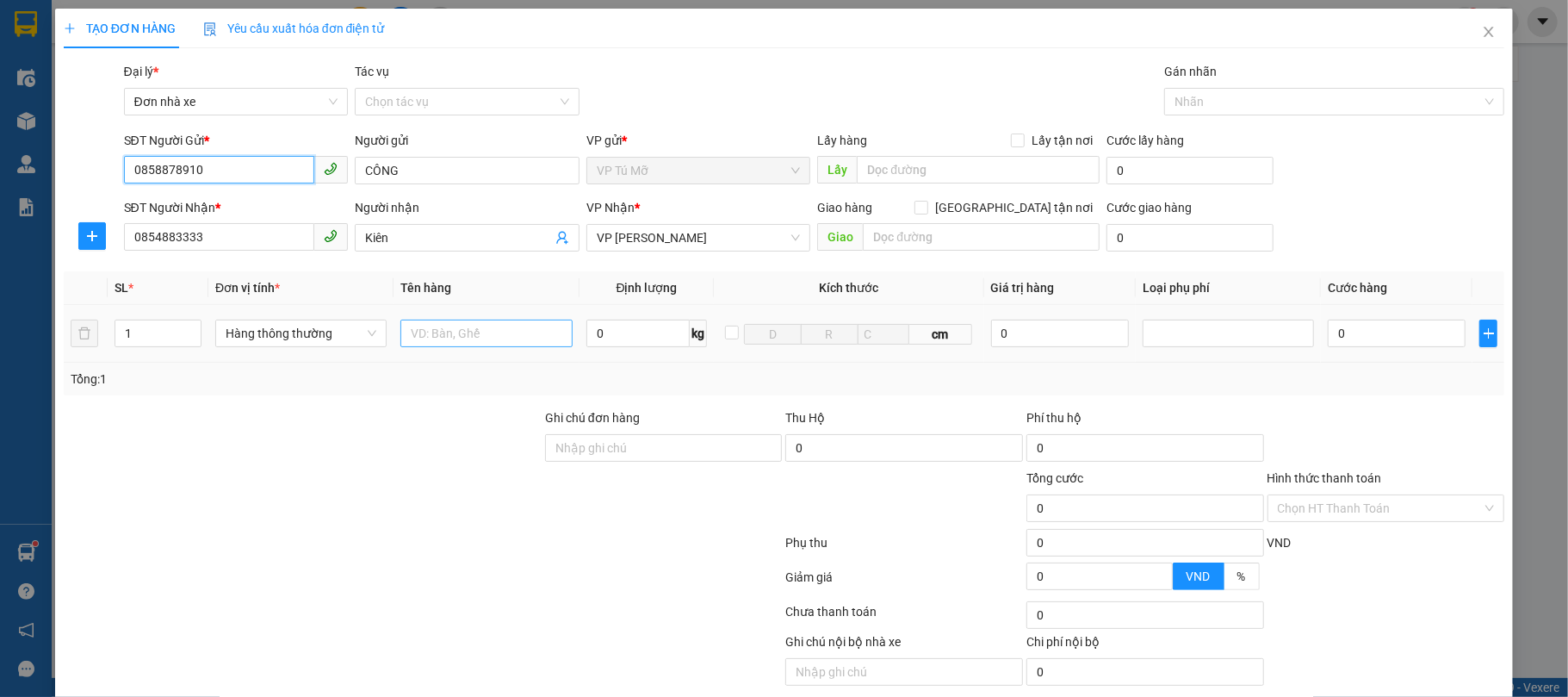
type input "0858878910"
click at [486, 337] on input "text" at bounding box center [486, 332] width 171 height 27
type input "thùng ct"
click at [652, 328] on input "0" at bounding box center [639, 332] width 105 height 27
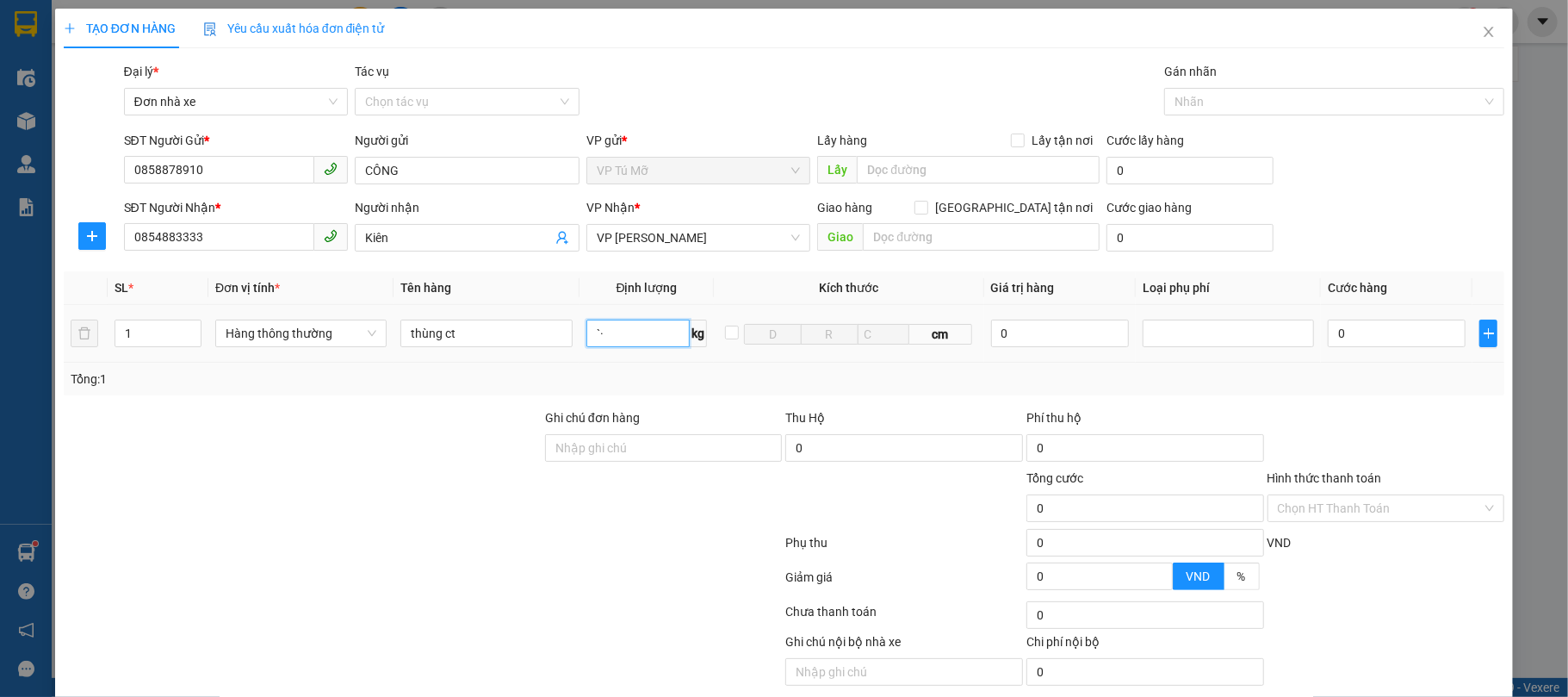
type input "`"
type input "18"
click at [669, 366] on div "Tổng: 1" at bounding box center [784, 379] width 1442 height 33
type input "50.000"
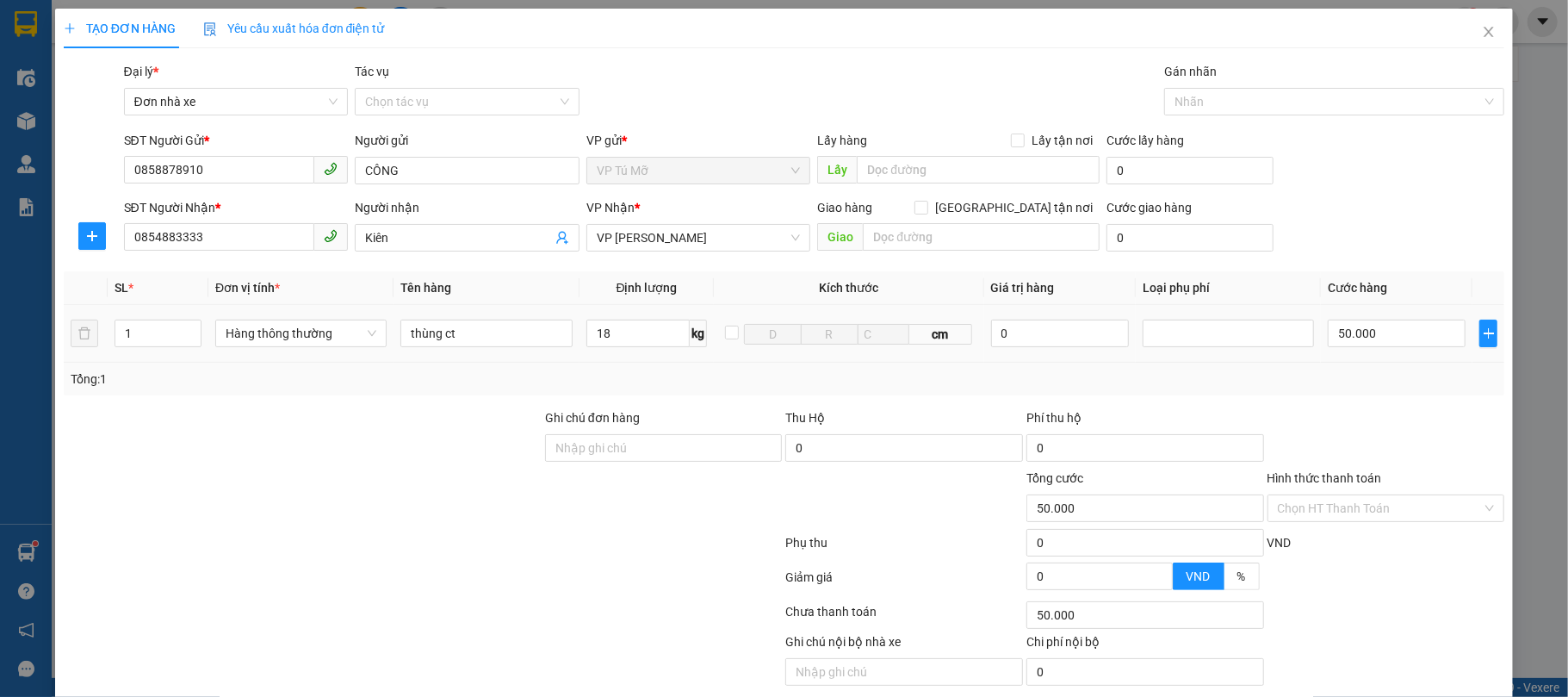
type input "50.000"
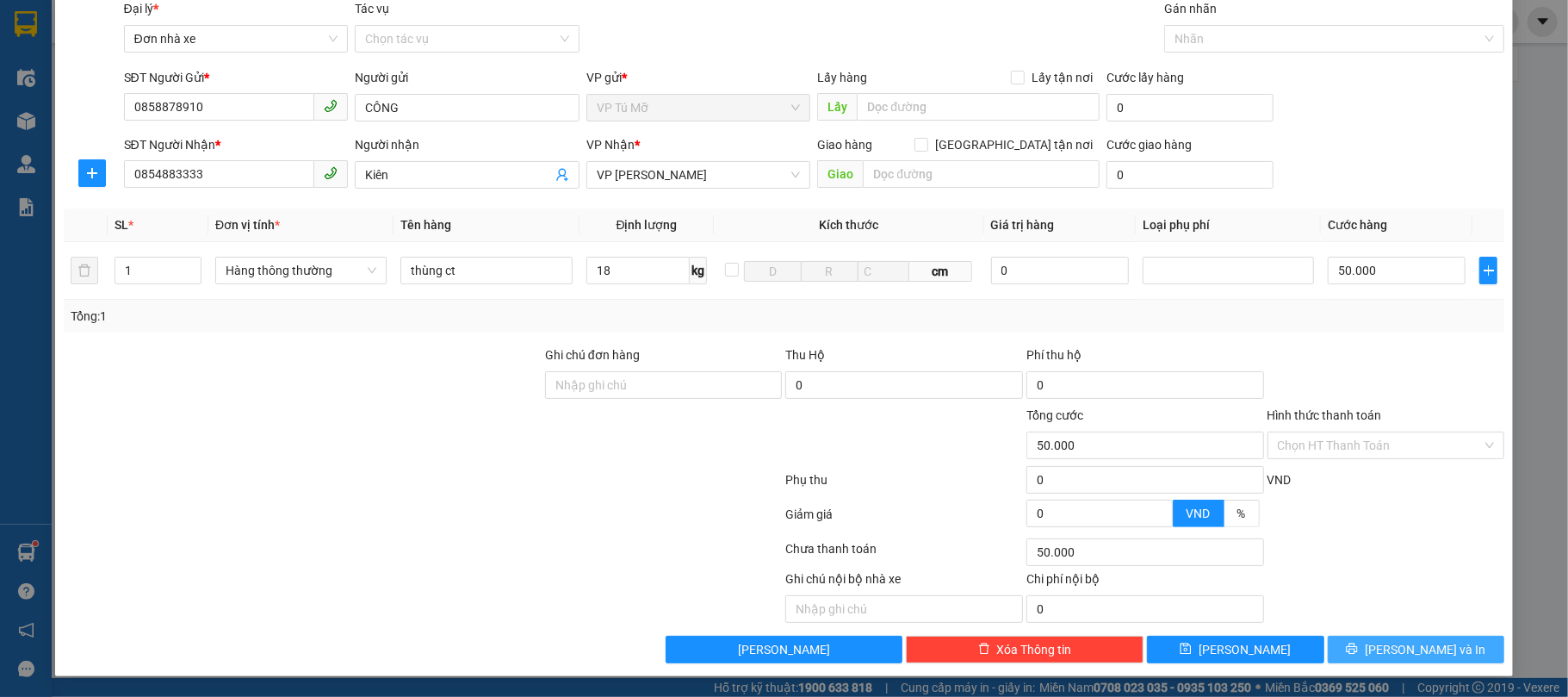
click at [1422, 641] on span "[PERSON_NAME] và In" at bounding box center [1425, 649] width 121 height 19
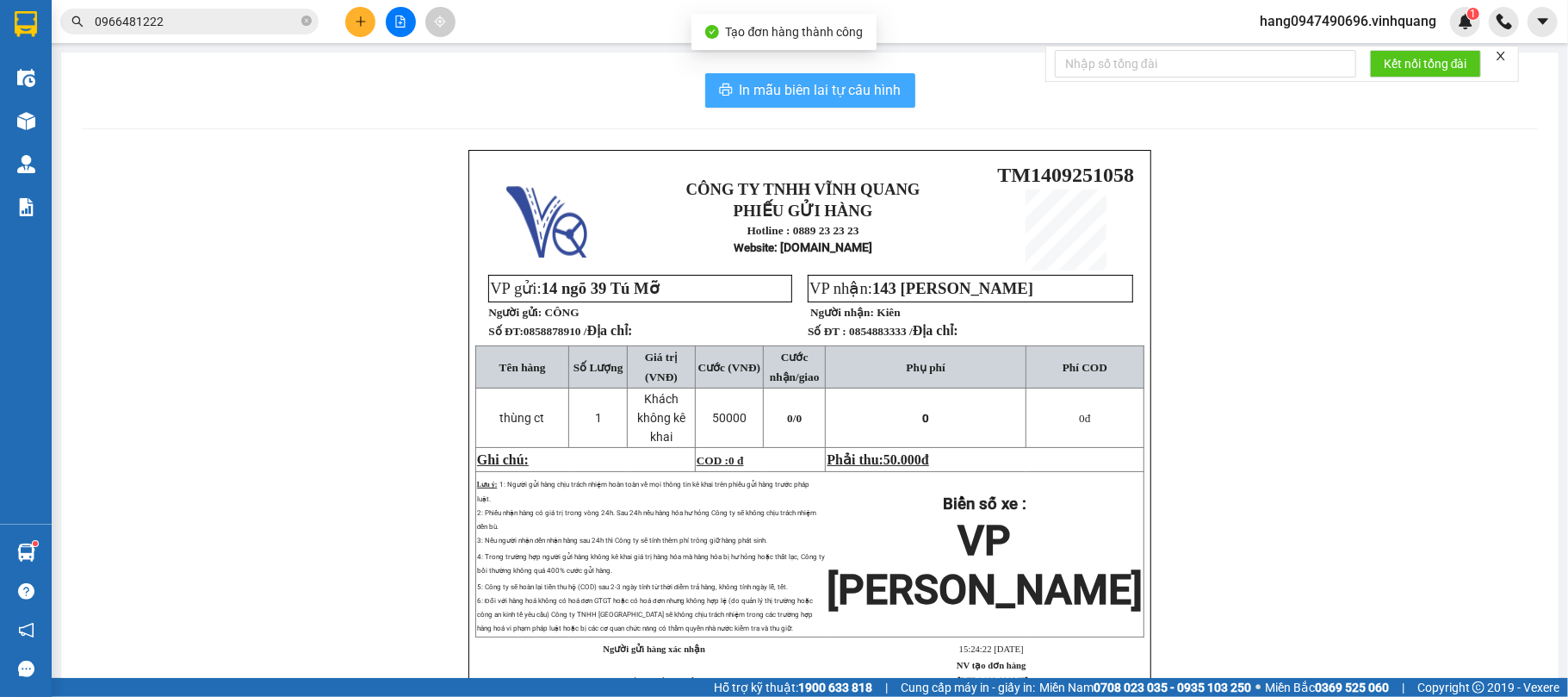
click at [839, 93] on span "In mẫu biên lai tự cấu hình" at bounding box center [820, 89] width 162 height 22
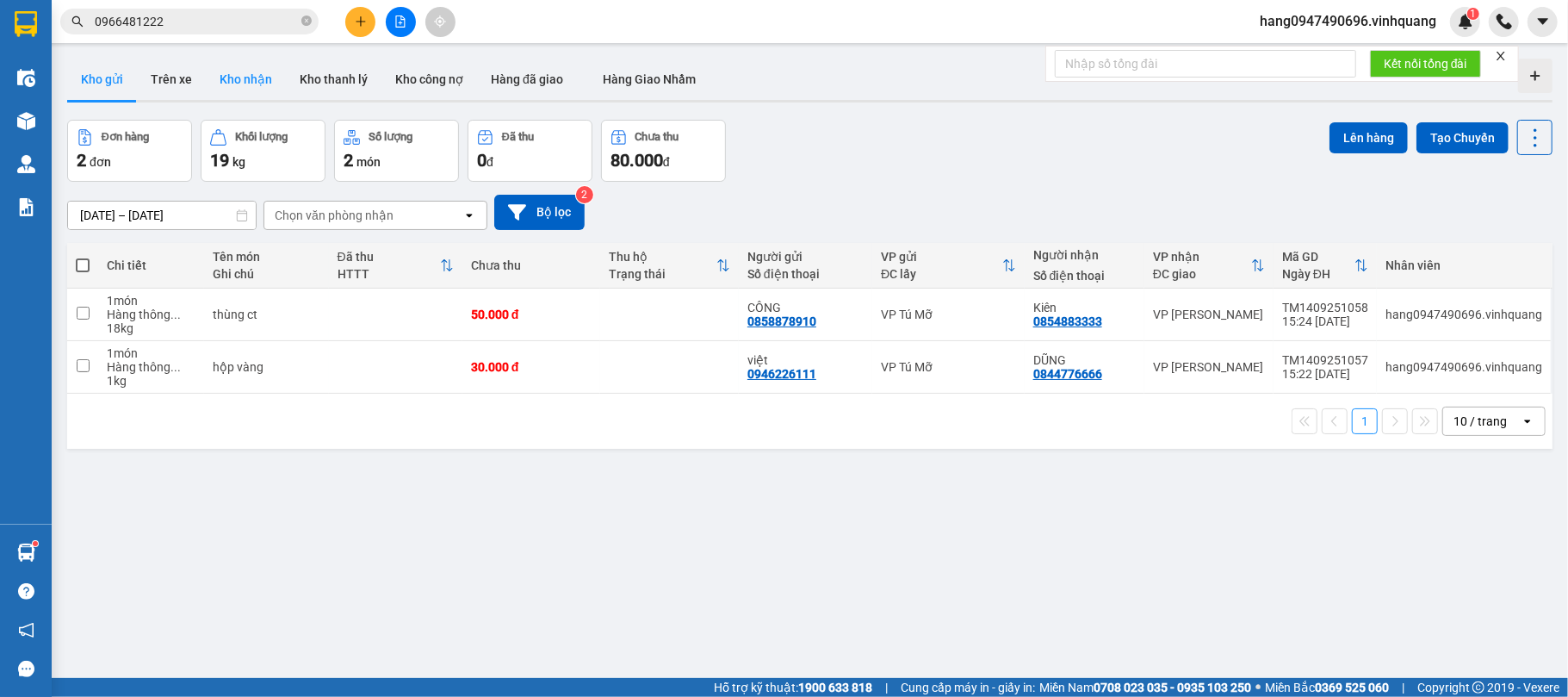
click at [251, 73] on button "Kho nhận" at bounding box center [246, 79] width 80 height 41
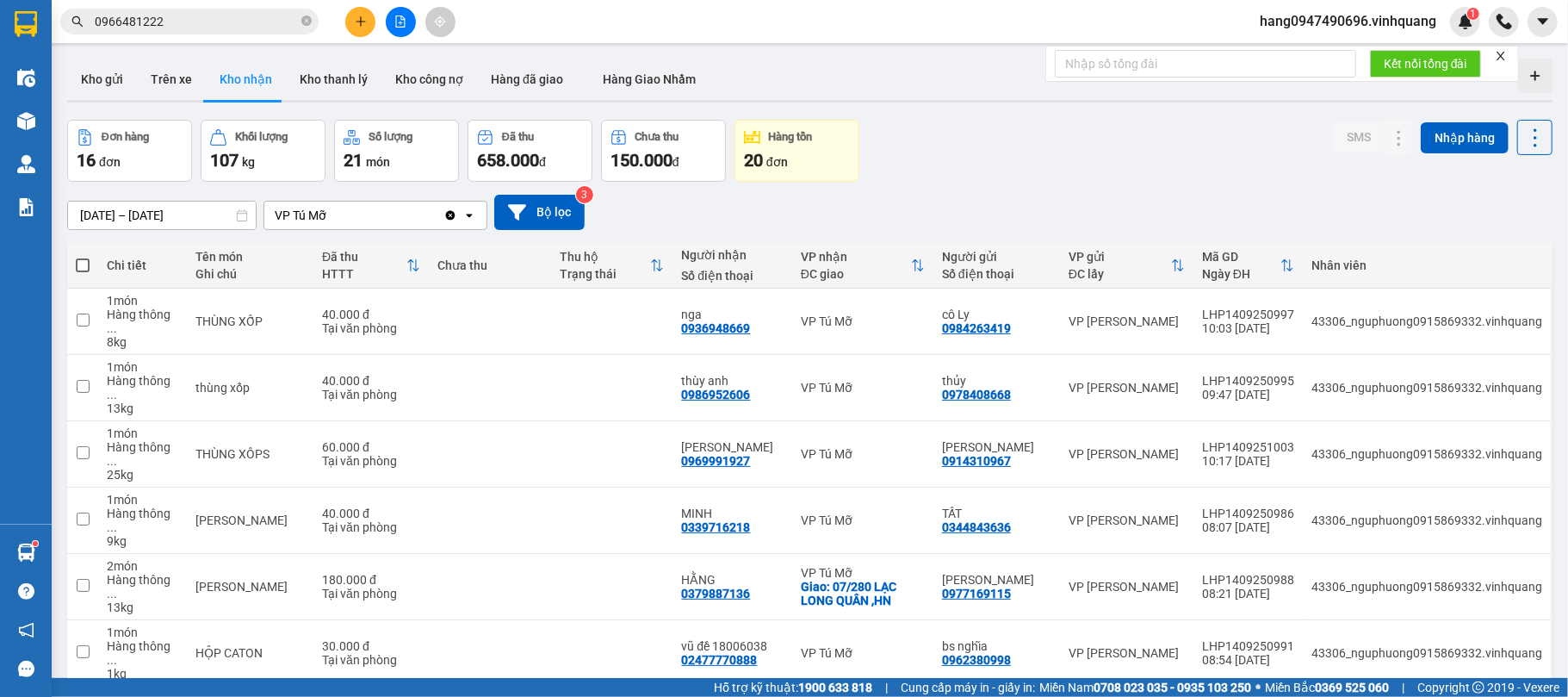
scroll to position [211, 0]
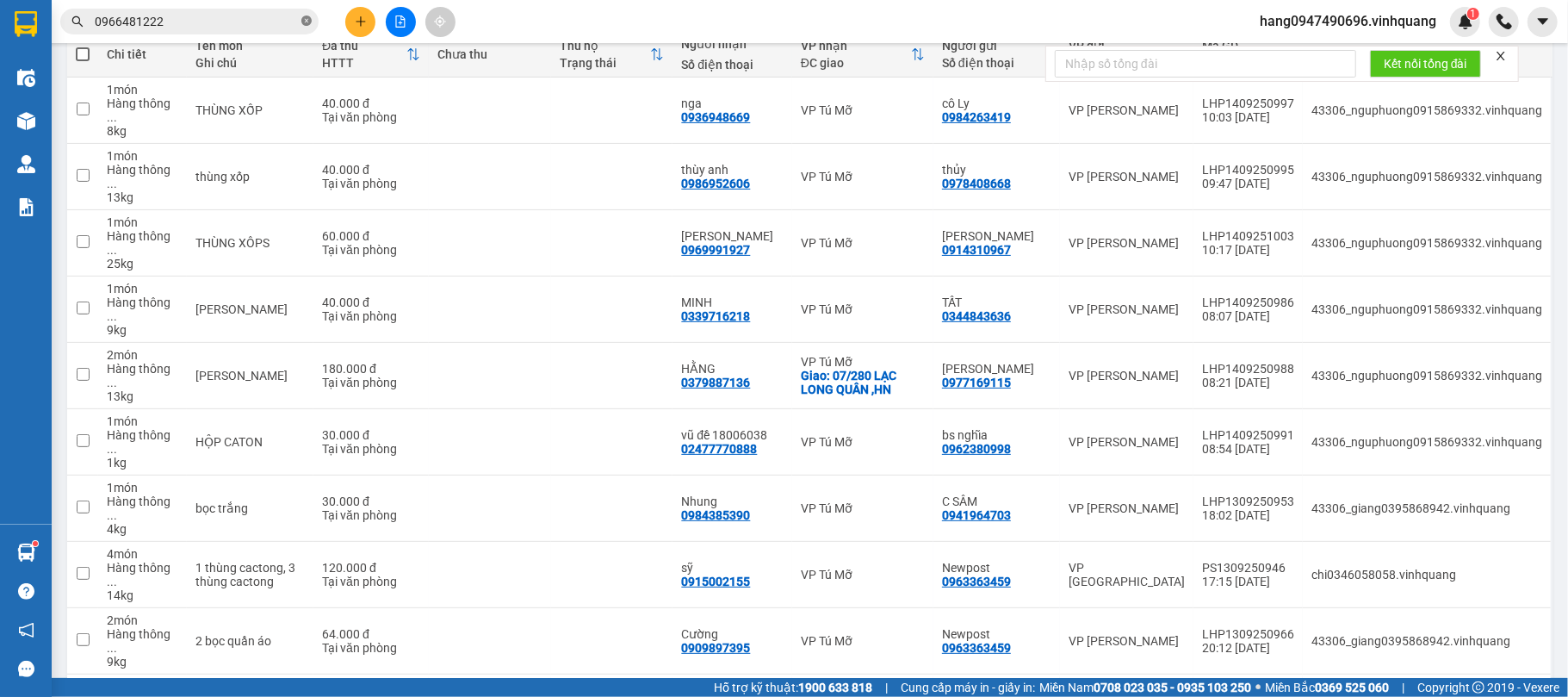
click at [310, 18] on icon "close-circle" at bounding box center [306, 20] width 10 height 10
click at [310, 18] on span at bounding box center [306, 22] width 10 height 19
click at [264, 15] on input "text" at bounding box center [197, 22] width 203 height 19
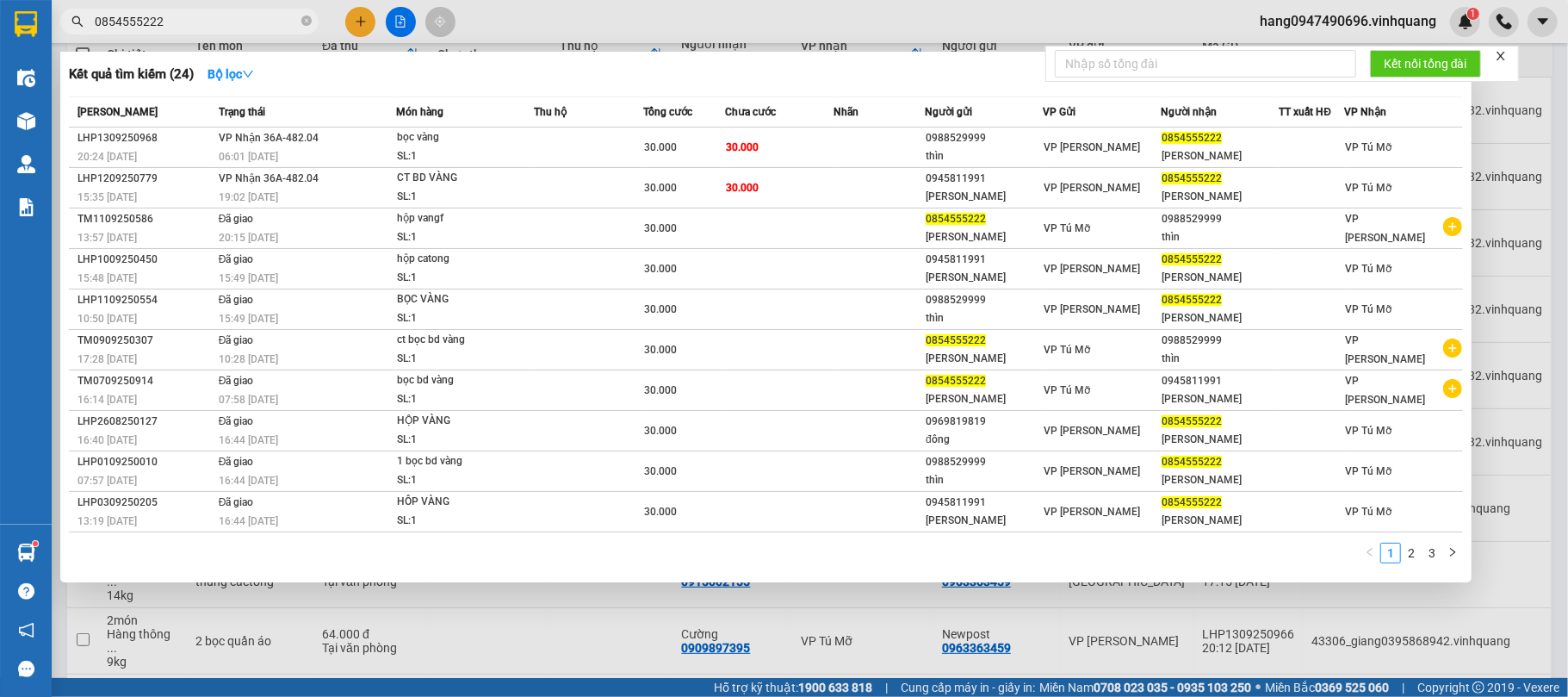
type input "0854555222"
click at [508, 125] on th "Món hàng" at bounding box center [465, 112] width 137 height 30
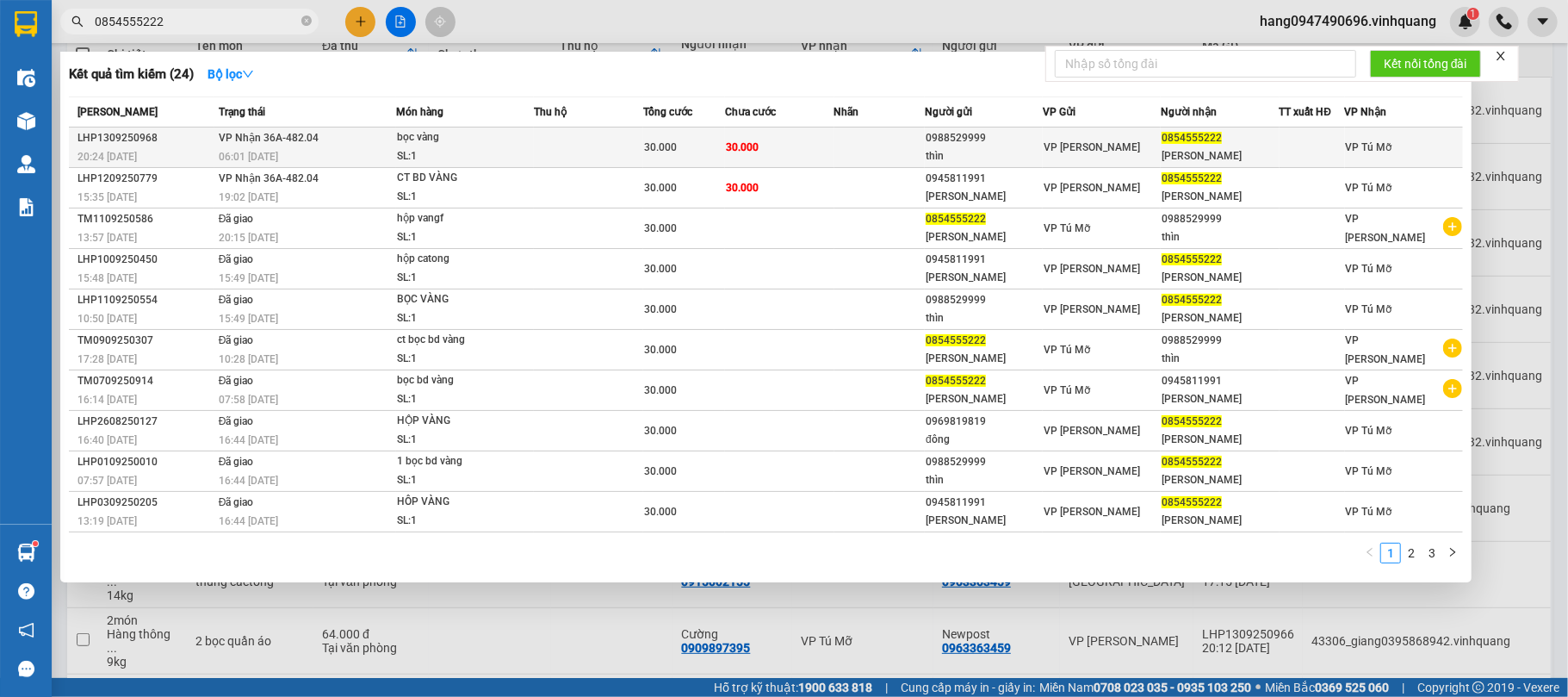
click at [503, 138] on div "bọc vàng" at bounding box center [461, 138] width 129 height 19
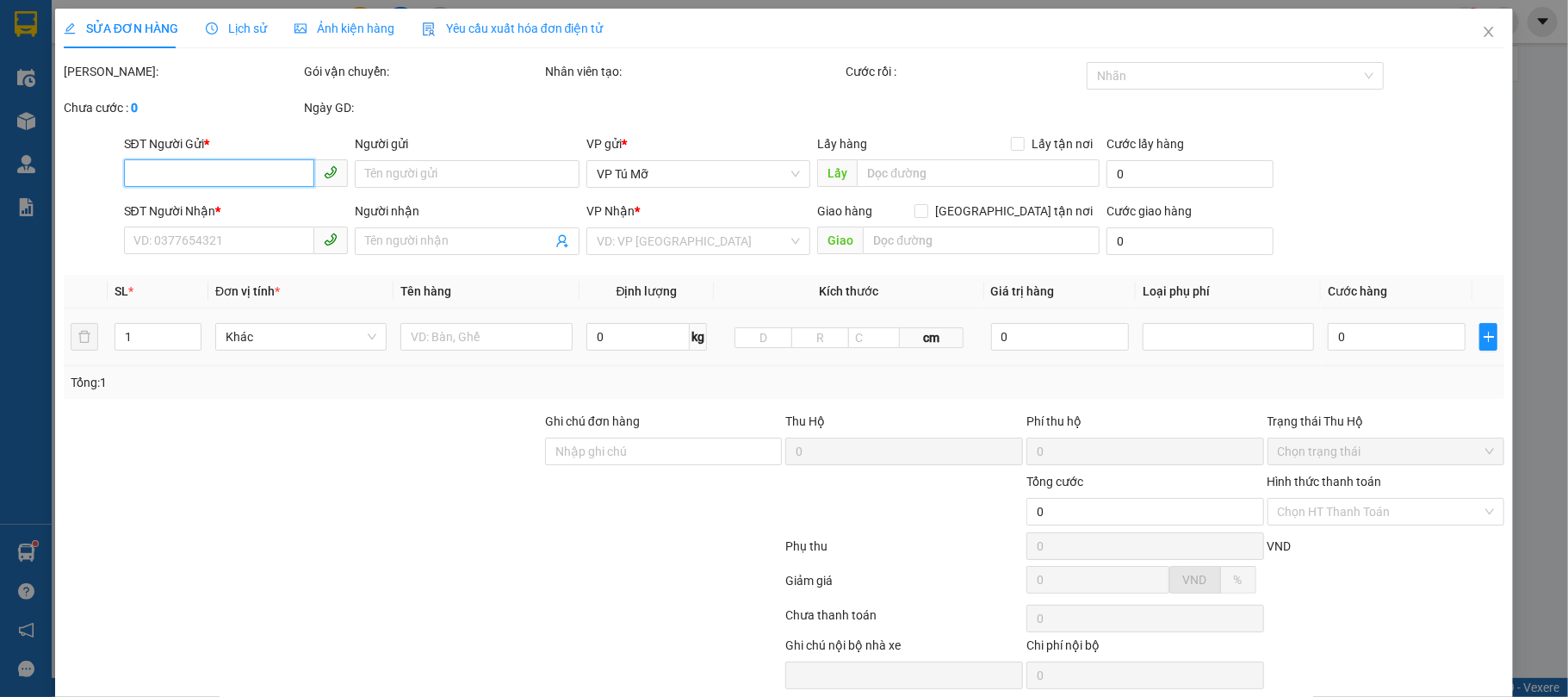
type input "0988529999"
type input "thìn"
type input "0854555222"
type input "trần hải"
type input "30.000"
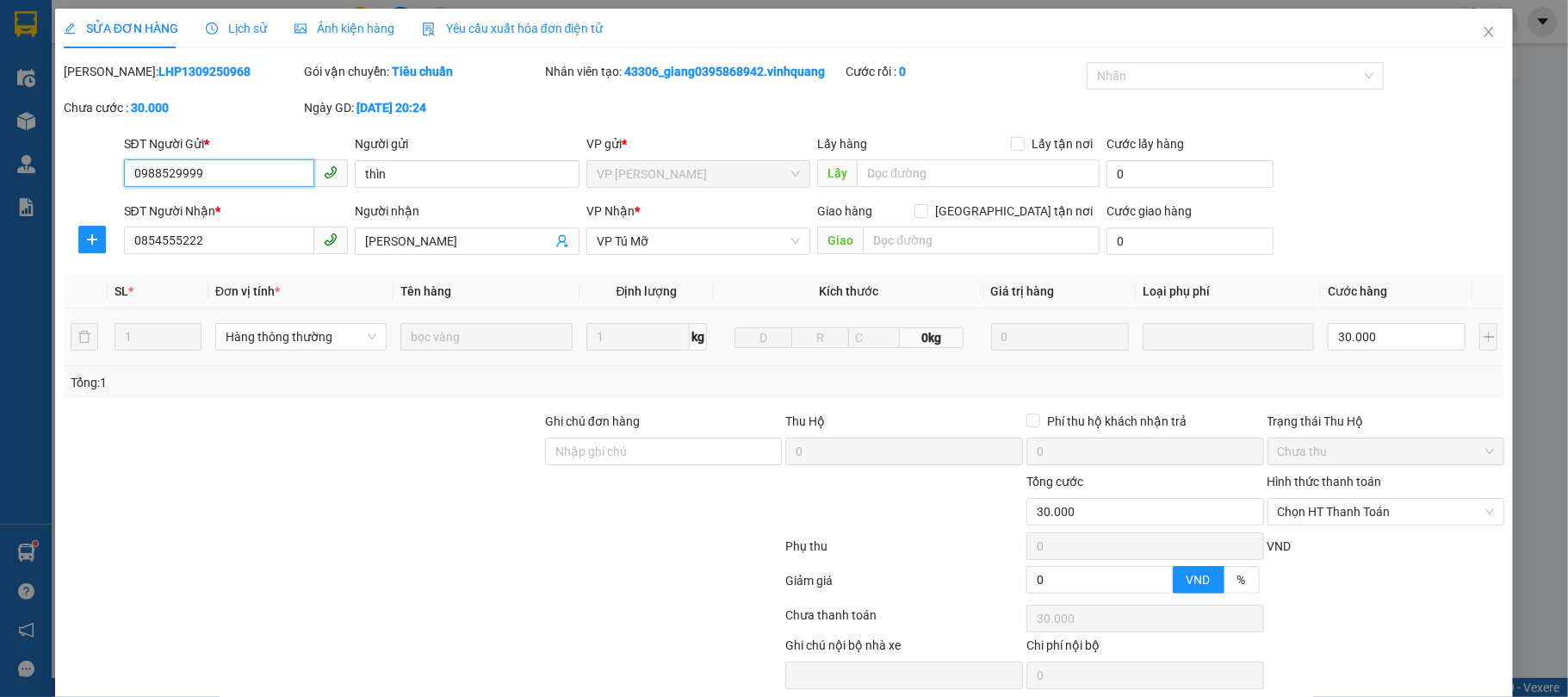
scroll to position [70, 0]
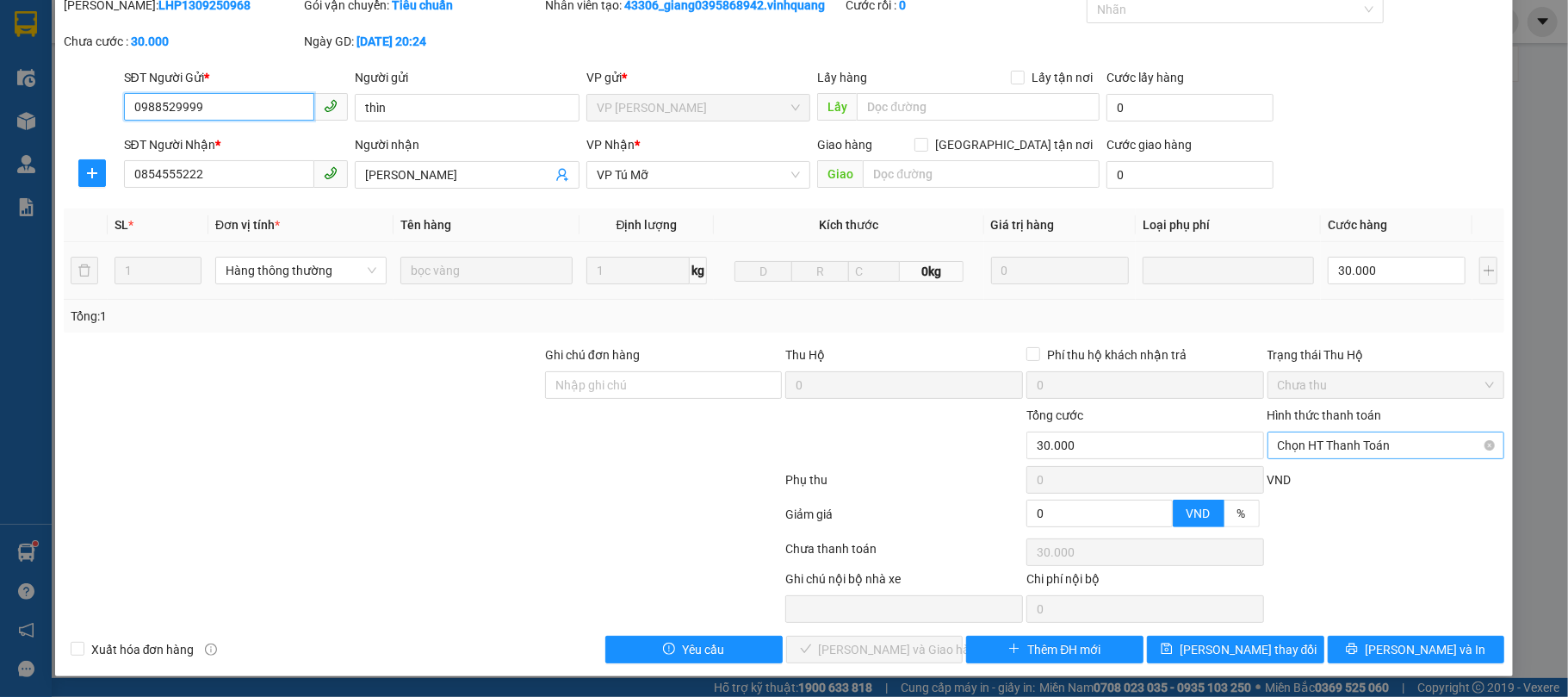
click at [1342, 447] on span "Chọn HT Thanh Toán" at bounding box center [1386, 445] width 217 height 25
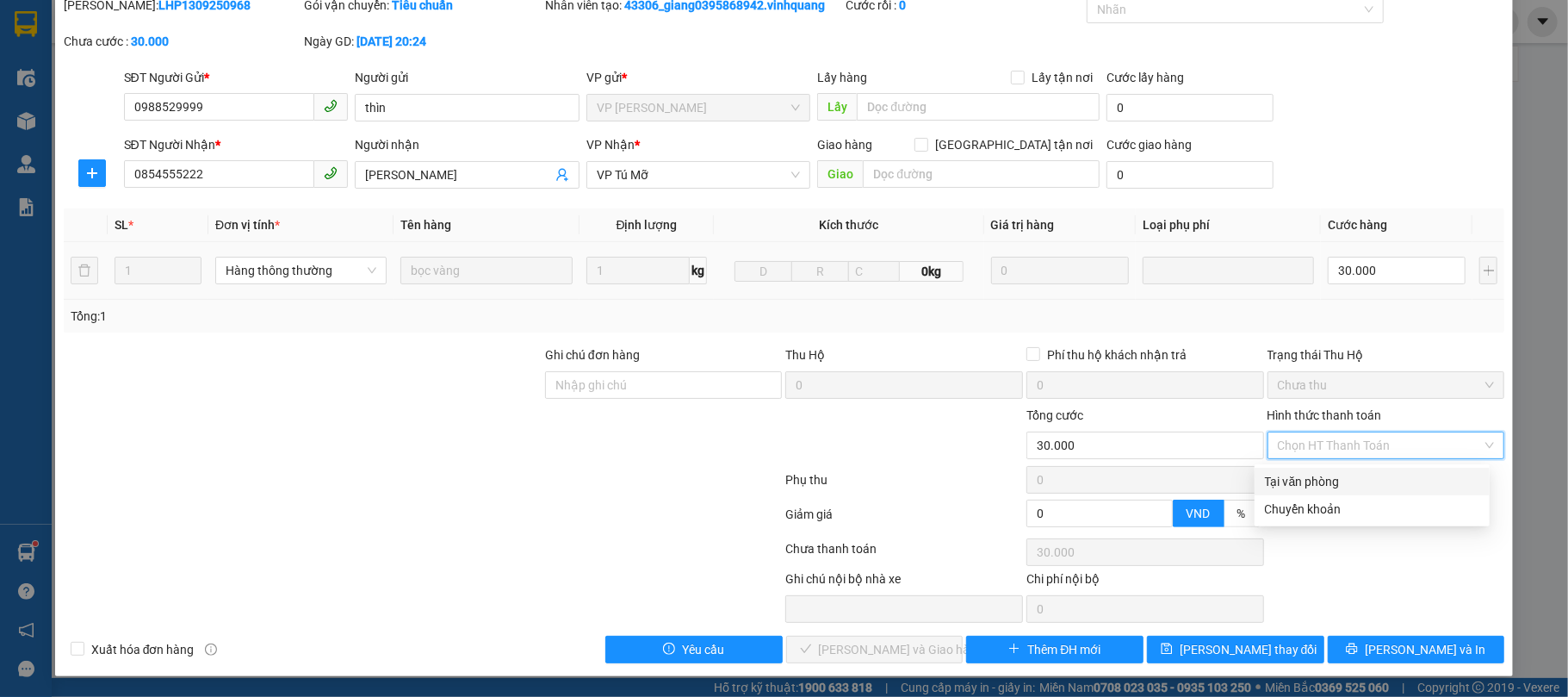
click at [1306, 472] on div "Tại văn phòng" at bounding box center [1372, 481] width 215 height 19
type input "0"
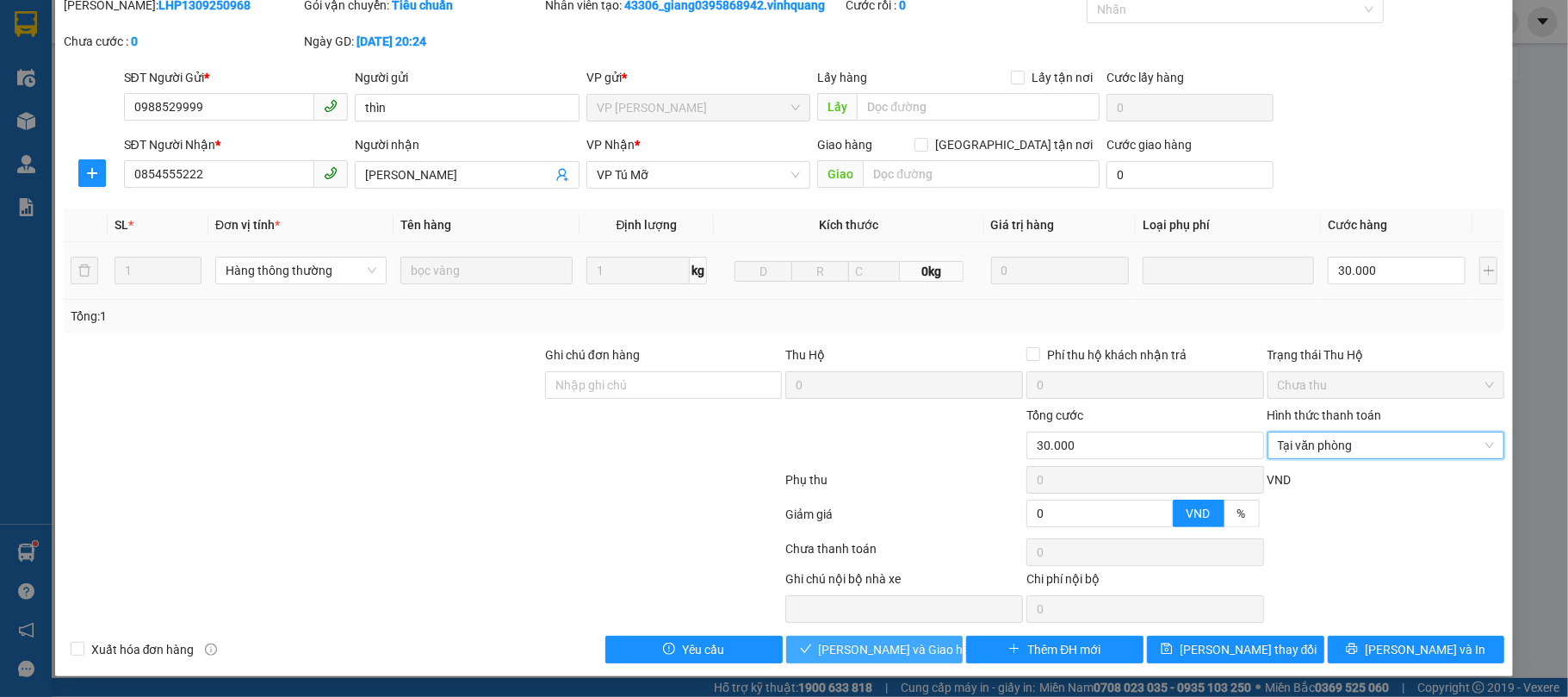
click at [927, 641] on button "[PERSON_NAME] và Giao hàng" at bounding box center [875, 649] width 177 height 27
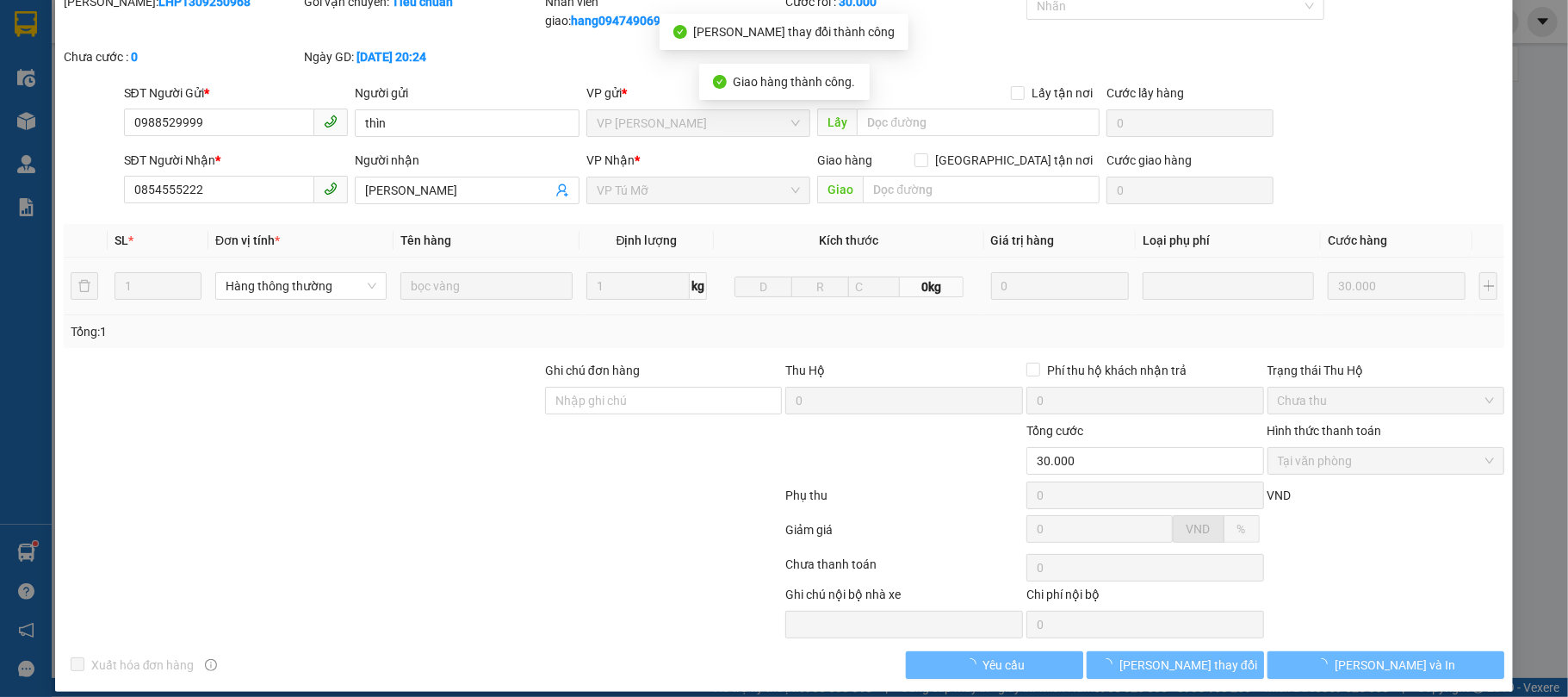
scroll to position [0, 0]
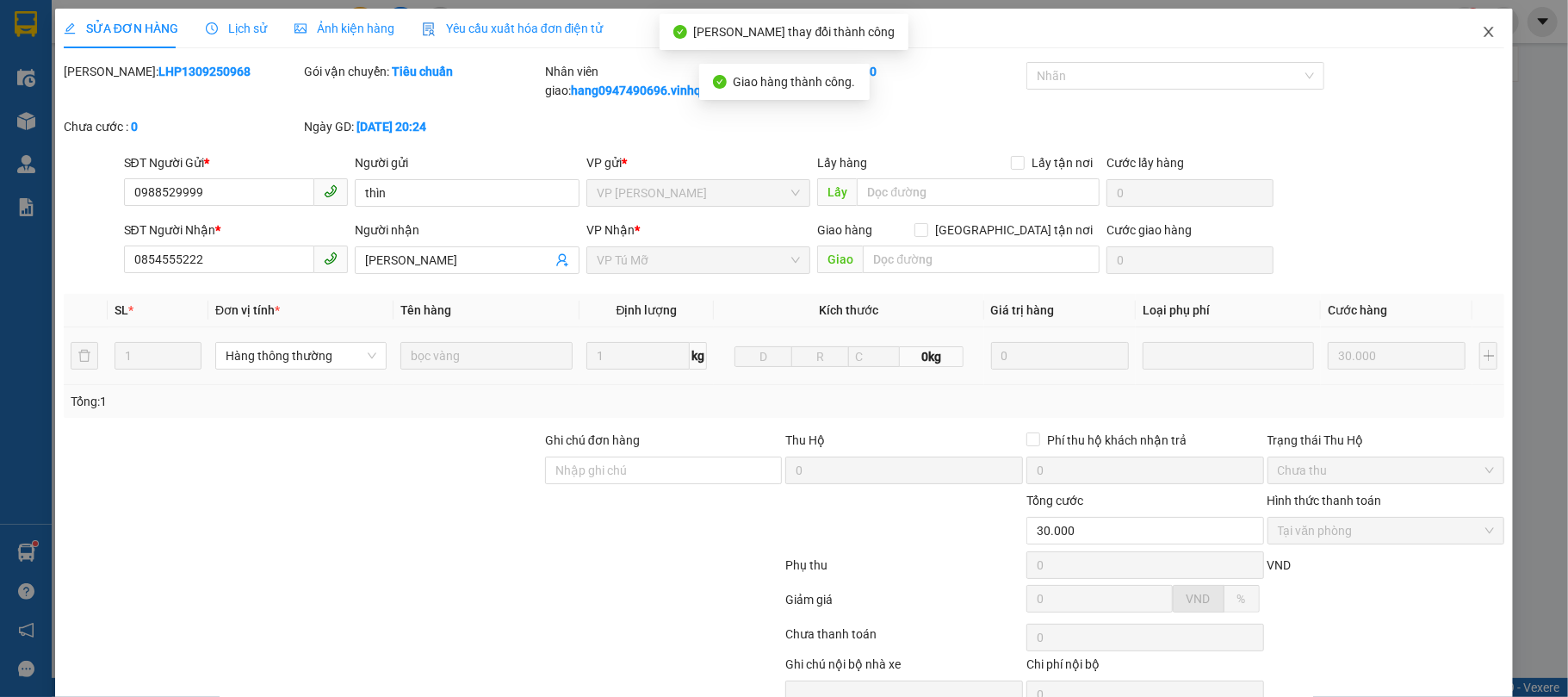
click at [1482, 24] on span "Close" at bounding box center [1488, 32] width 48 height 48
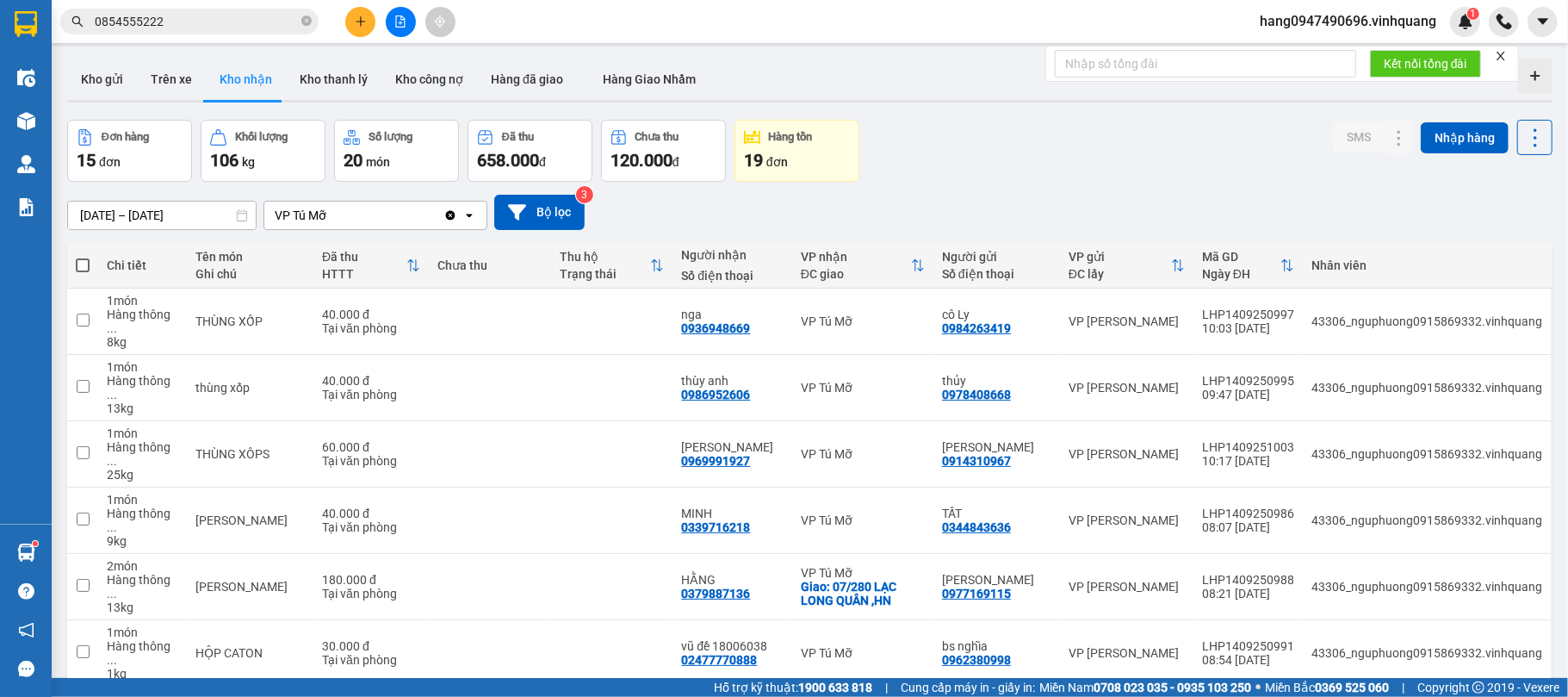
click at [286, 22] on input "0854555222" at bounding box center [197, 22] width 203 height 19
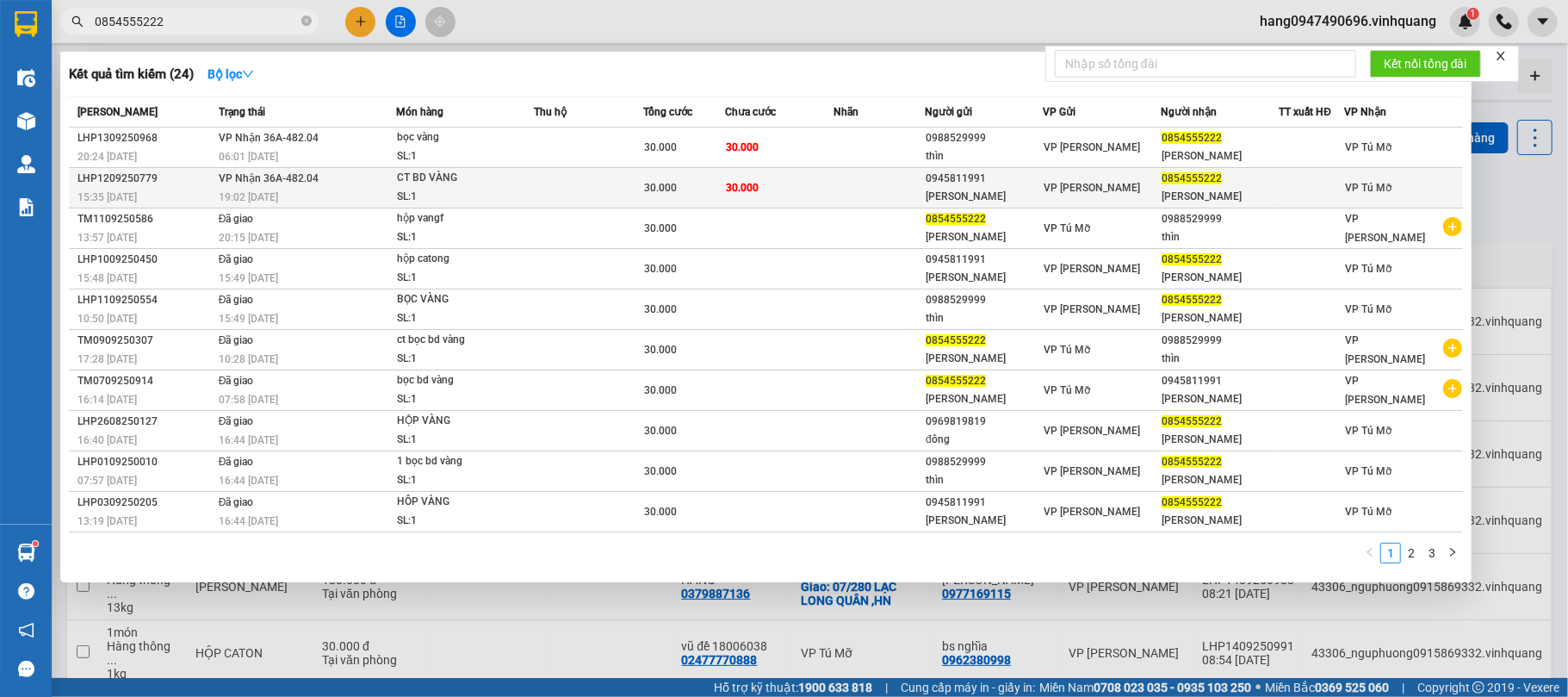
click at [776, 176] on td "30.000" at bounding box center [780, 187] width 109 height 41
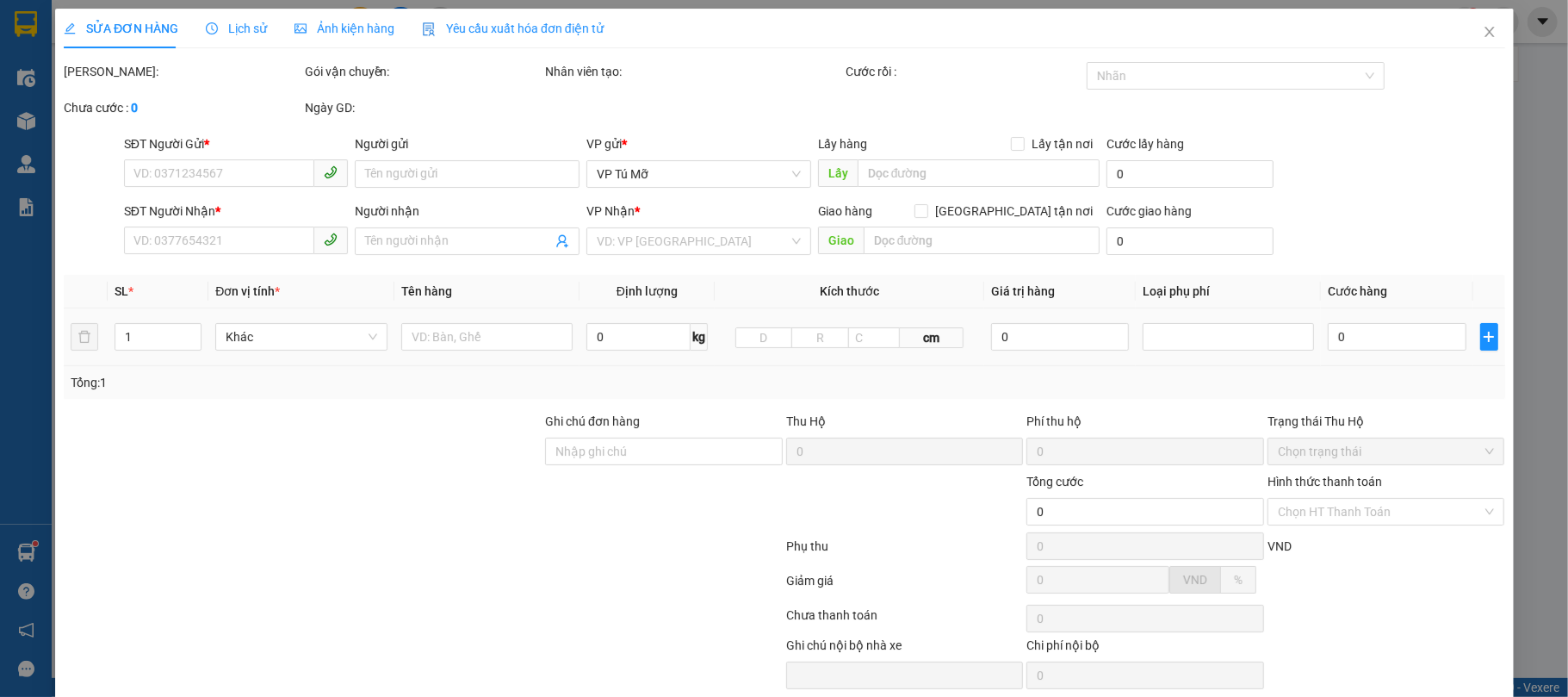
type input "0945811991"
type input "hà minh"
type input "0854555222"
type input "trần hải"
type input "30.000"
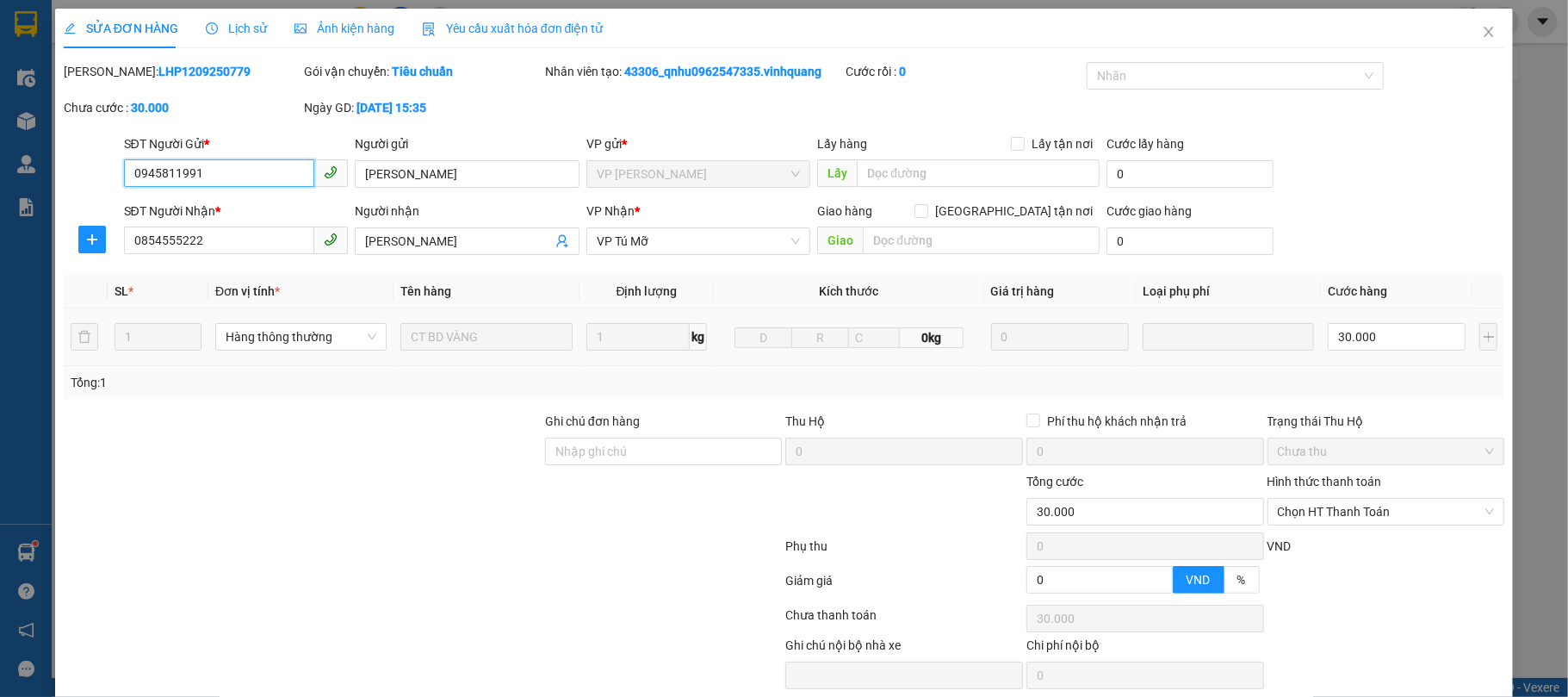
scroll to position [70, 0]
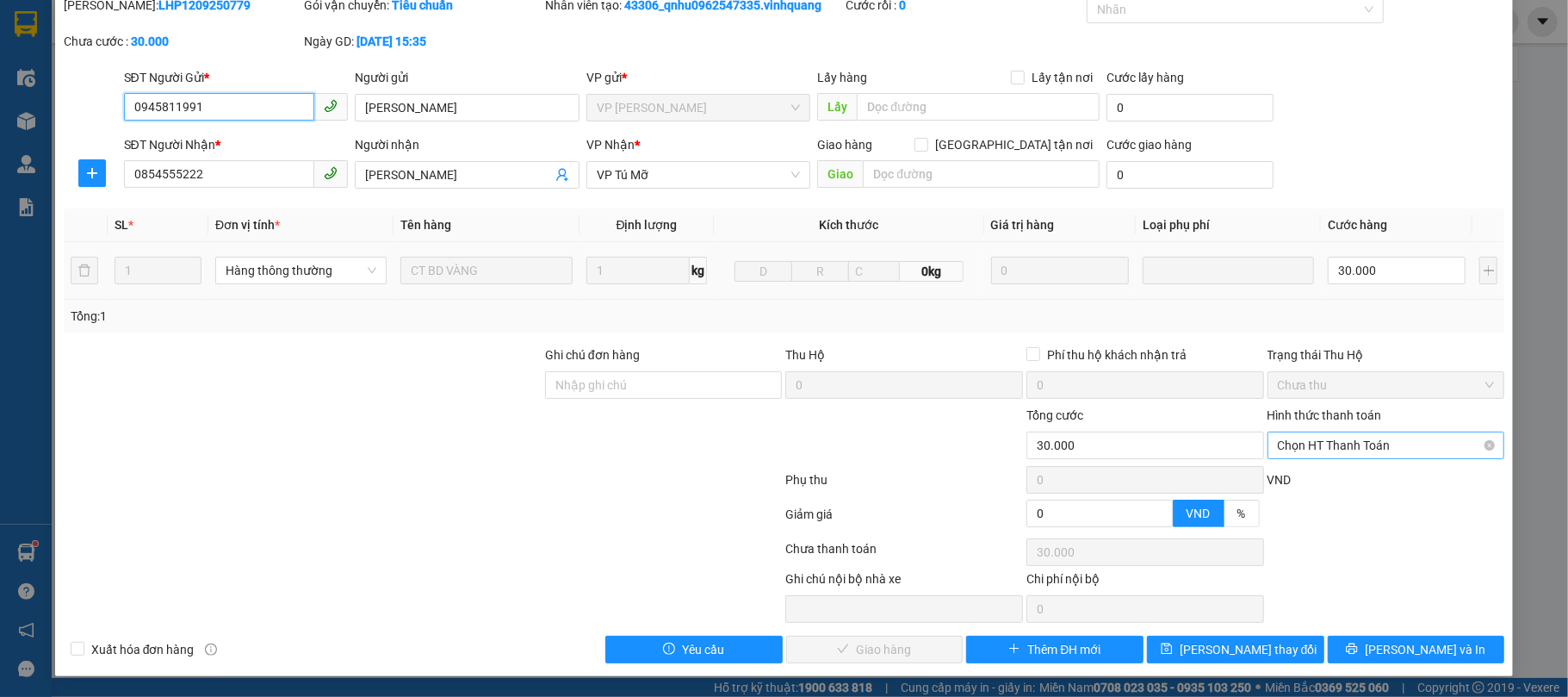
click at [1296, 432] on span "Chọn HT Thanh Toán" at bounding box center [1386, 445] width 217 height 25
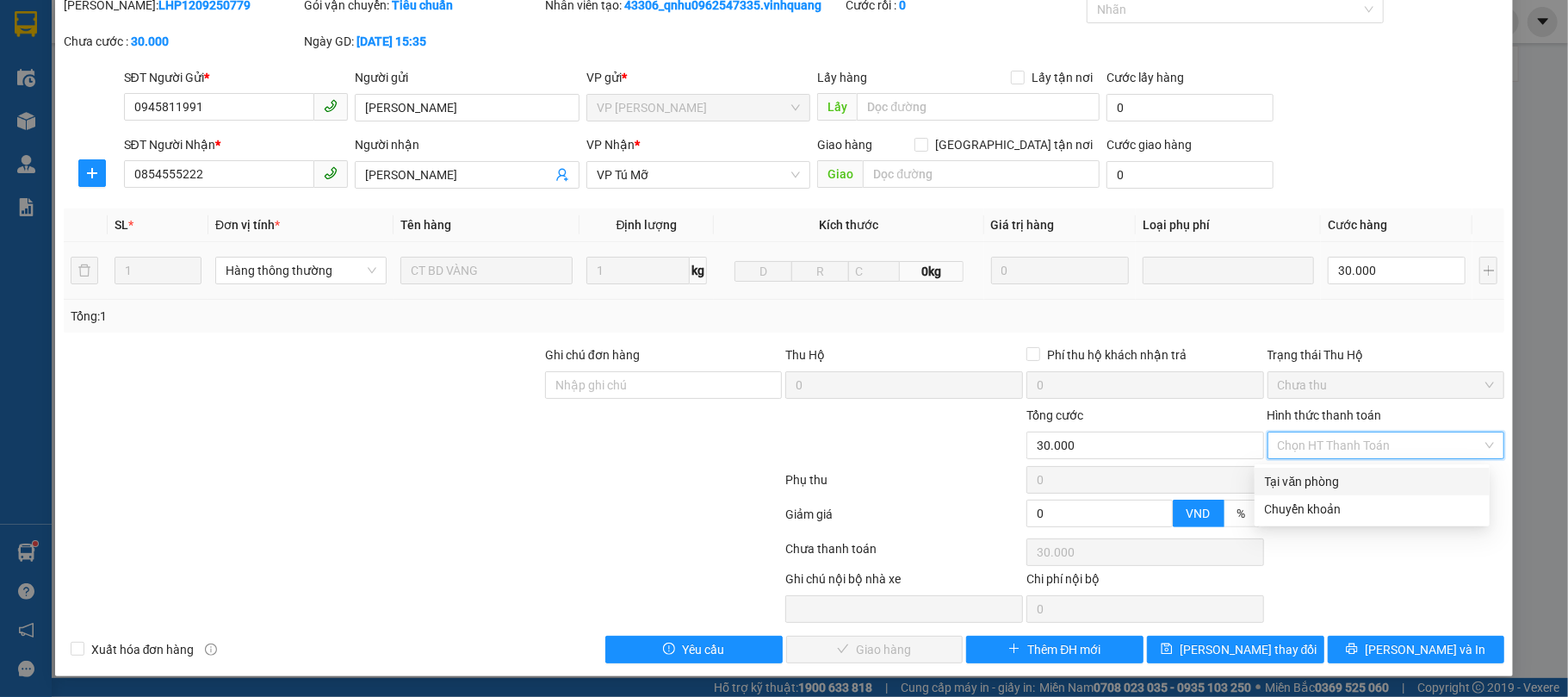
click at [1292, 476] on div "Tại văn phòng" at bounding box center [1372, 481] width 215 height 19
click at [1292, 476] on div "VND" at bounding box center [1386, 485] width 241 height 30
type input "0"
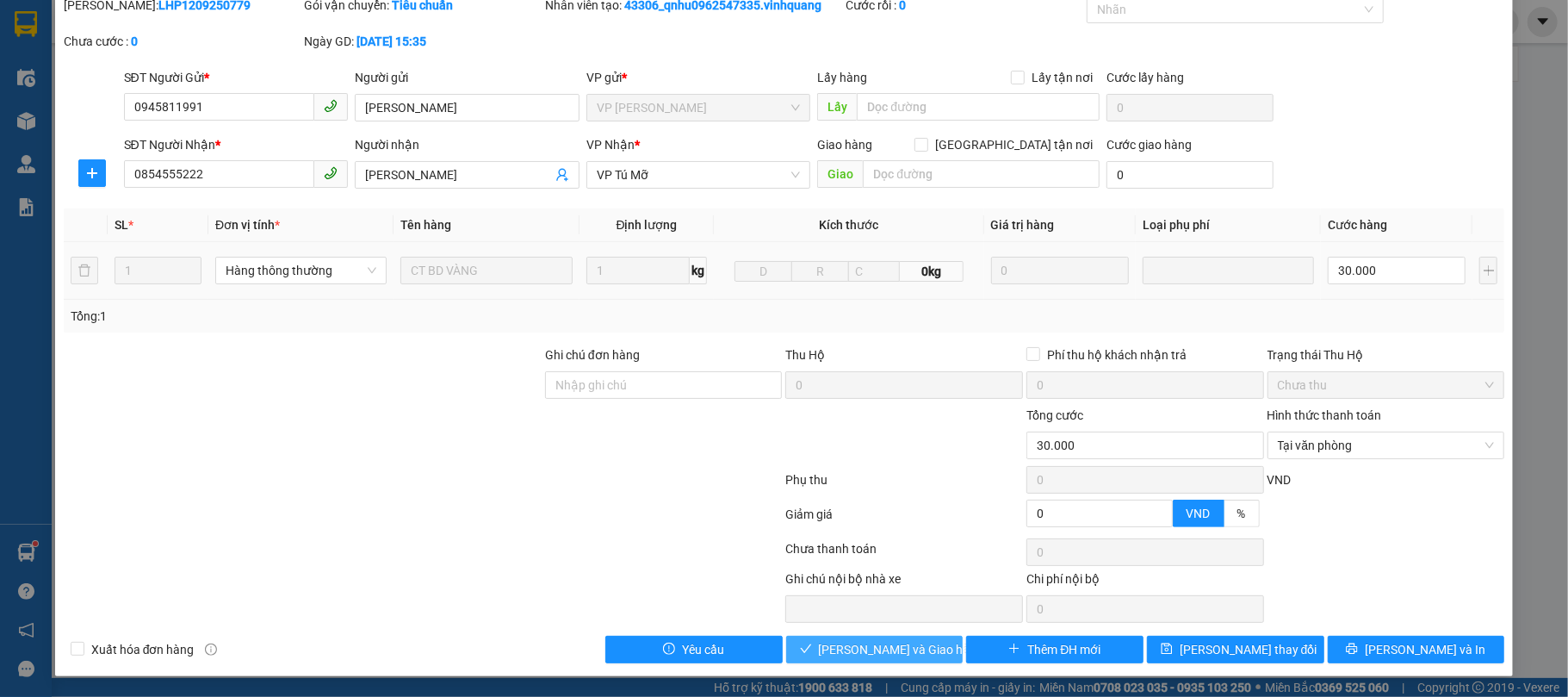
click at [885, 644] on span "[PERSON_NAME] và Giao hàng" at bounding box center [902, 649] width 166 height 19
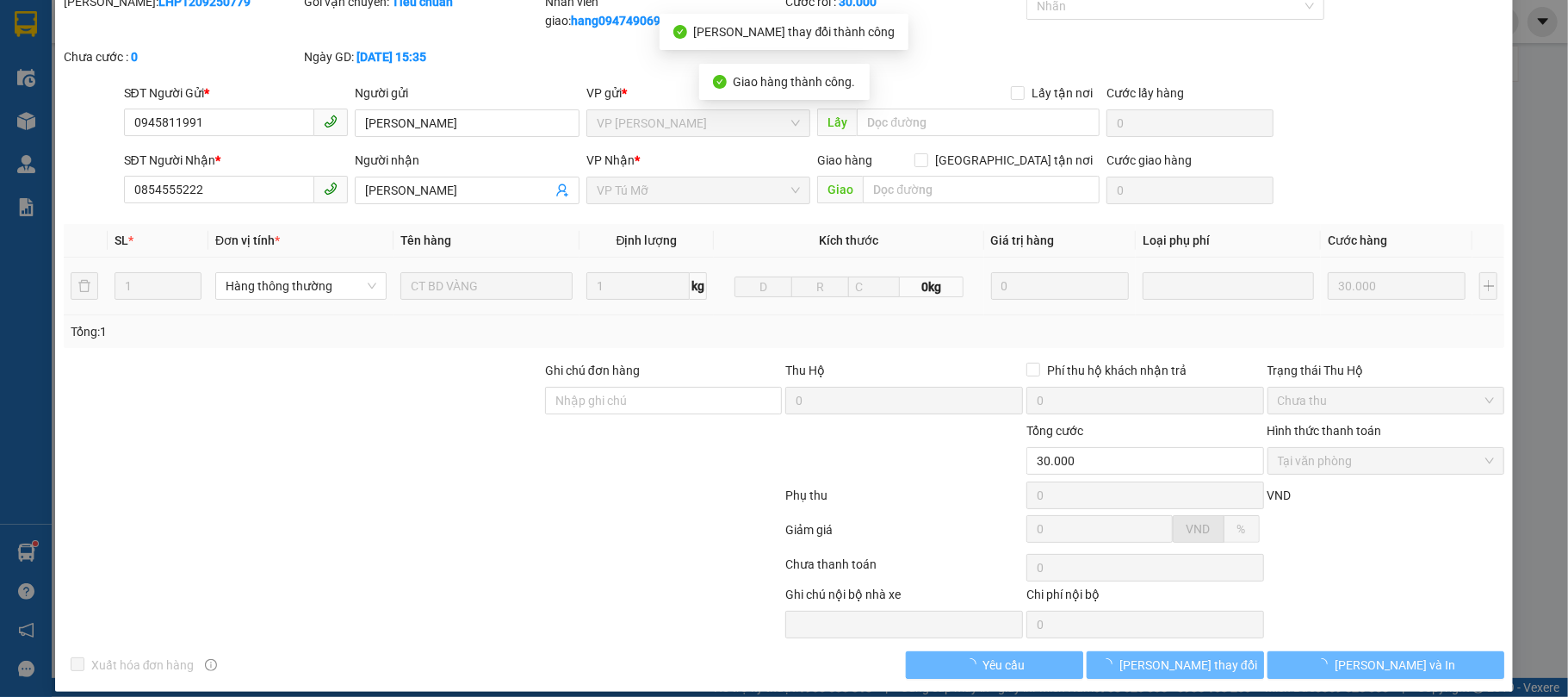
scroll to position [0, 0]
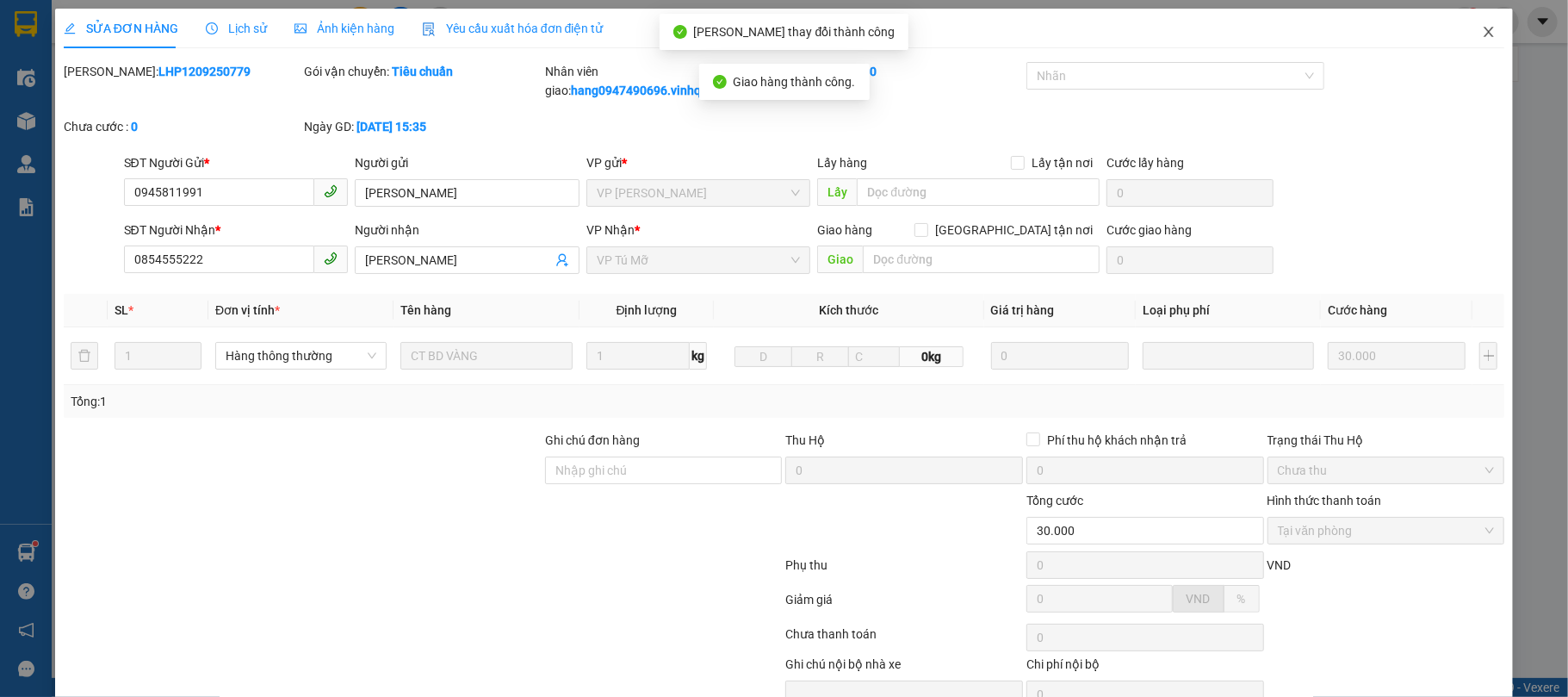
click at [1464, 31] on span "Close" at bounding box center [1488, 32] width 48 height 48
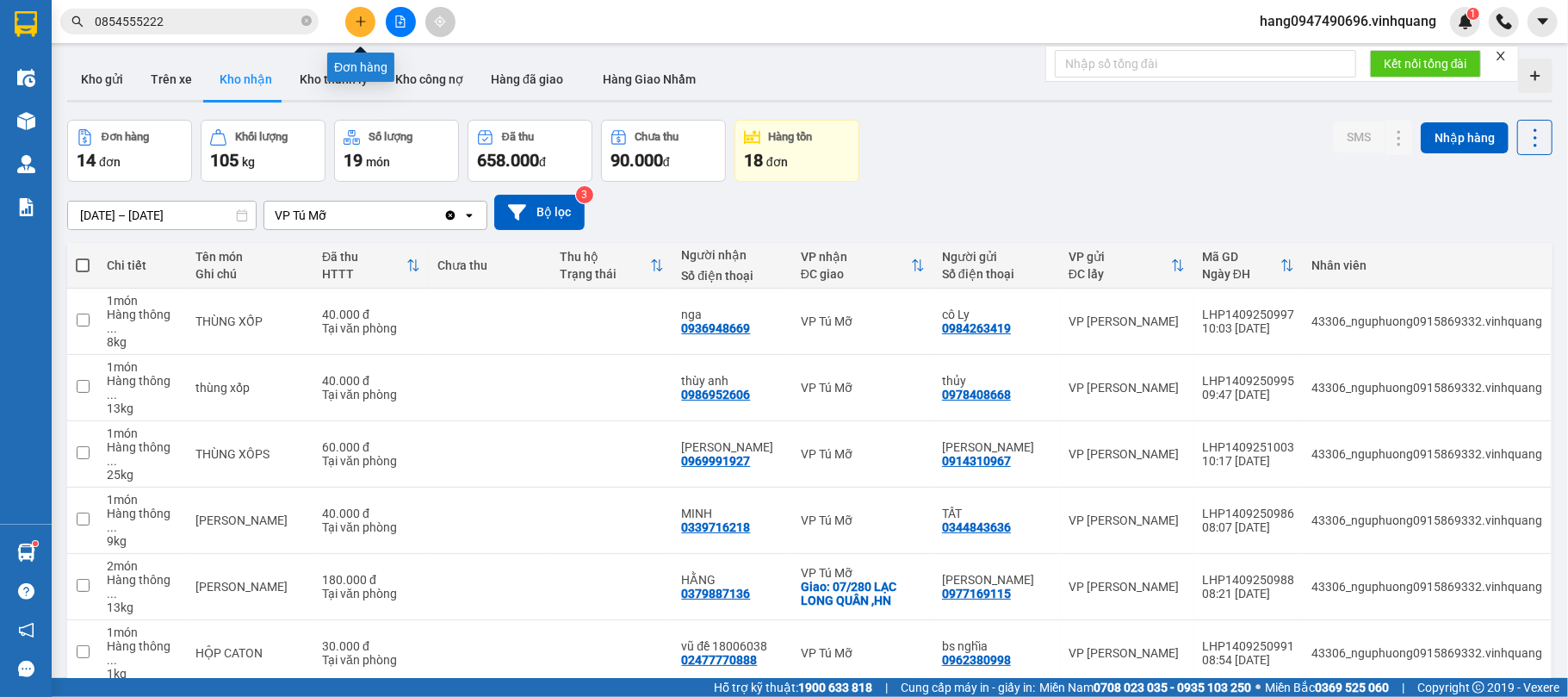
click at [365, 10] on button at bounding box center [361, 22] width 30 height 30
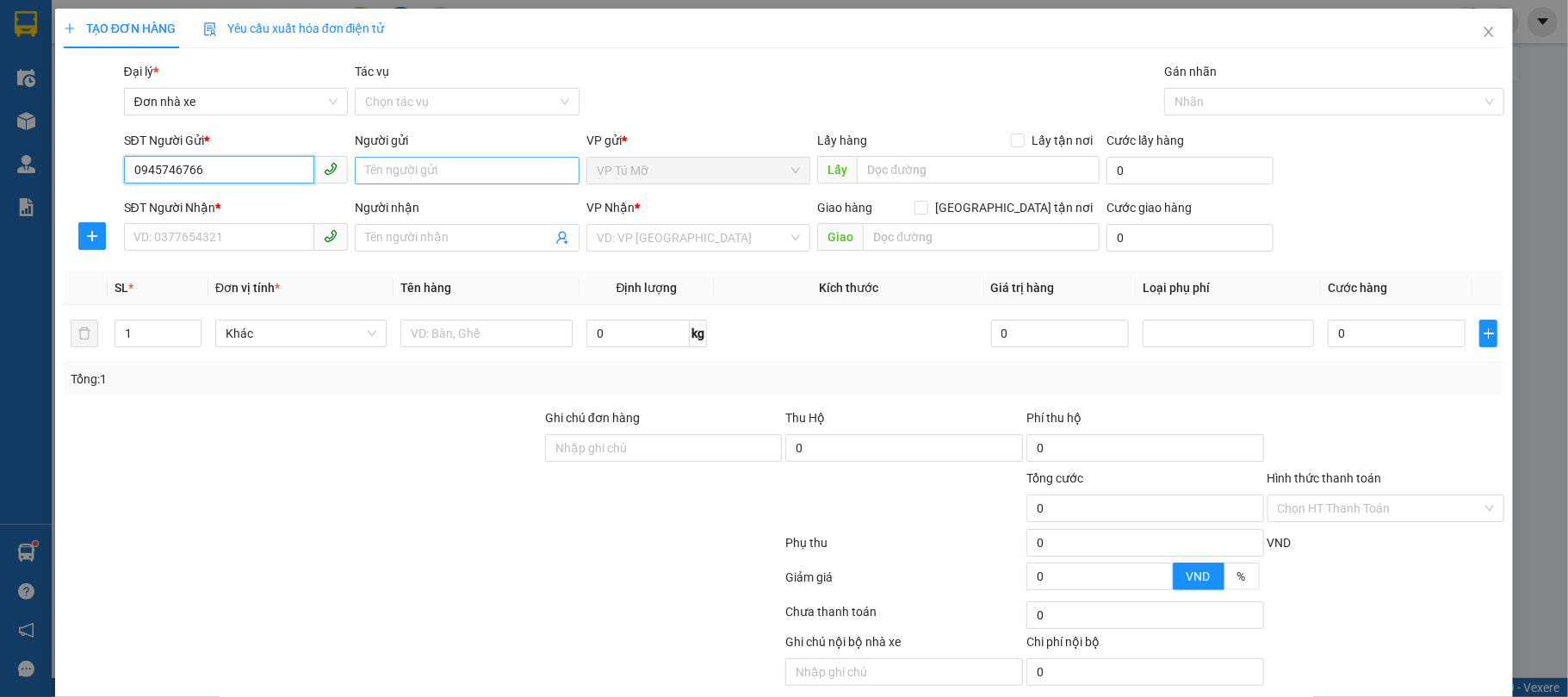
type input "0945746766"
click at [474, 170] on input "Người gửi" at bounding box center [467, 170] width 225 height 27
type input "khách"
click at [272, 235] on input "SĐT Người Nhận *" at bounding box center [219, 236] width 191 height 27
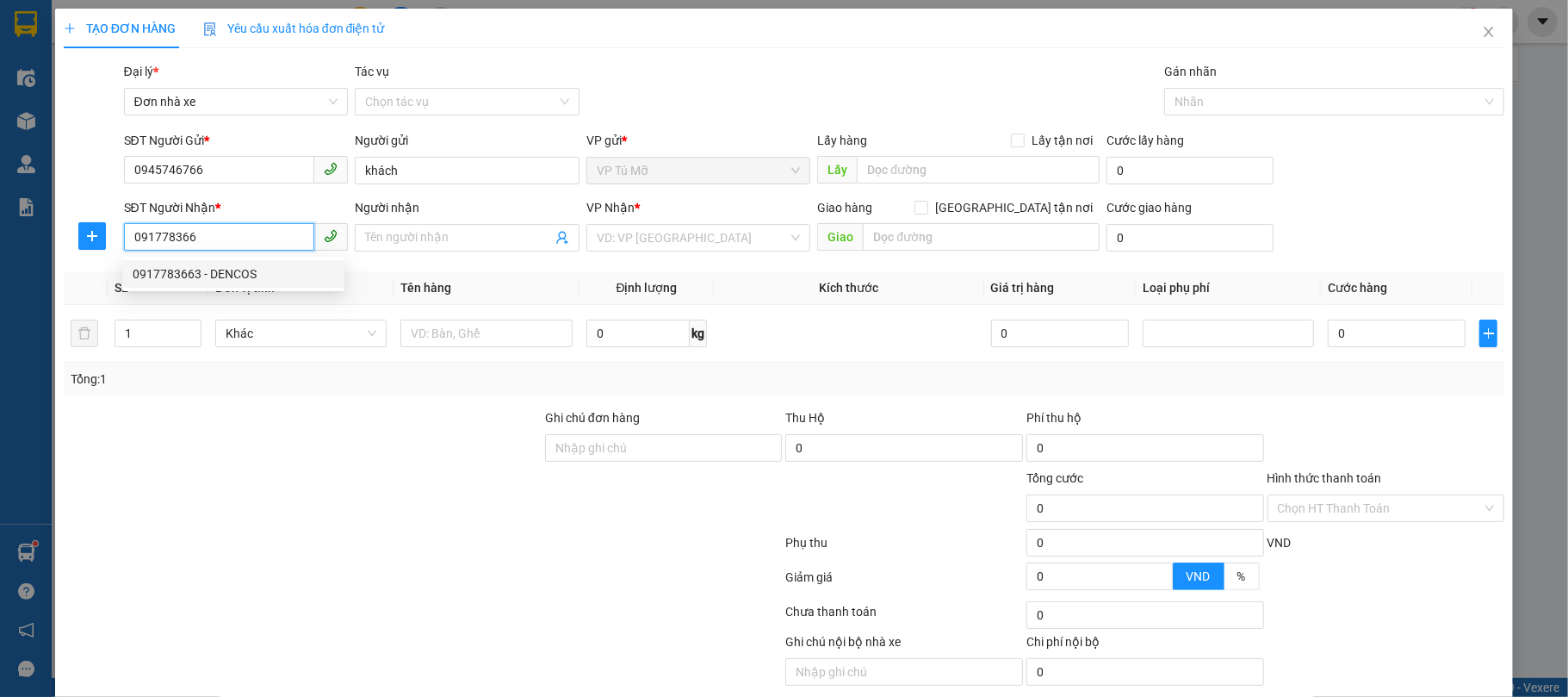
click at [303, 272] on div "0917783663 - DENCOS" at bounding box center [234, 274] width 202 height 19
type input "0917783663"
type input "DENCOS"
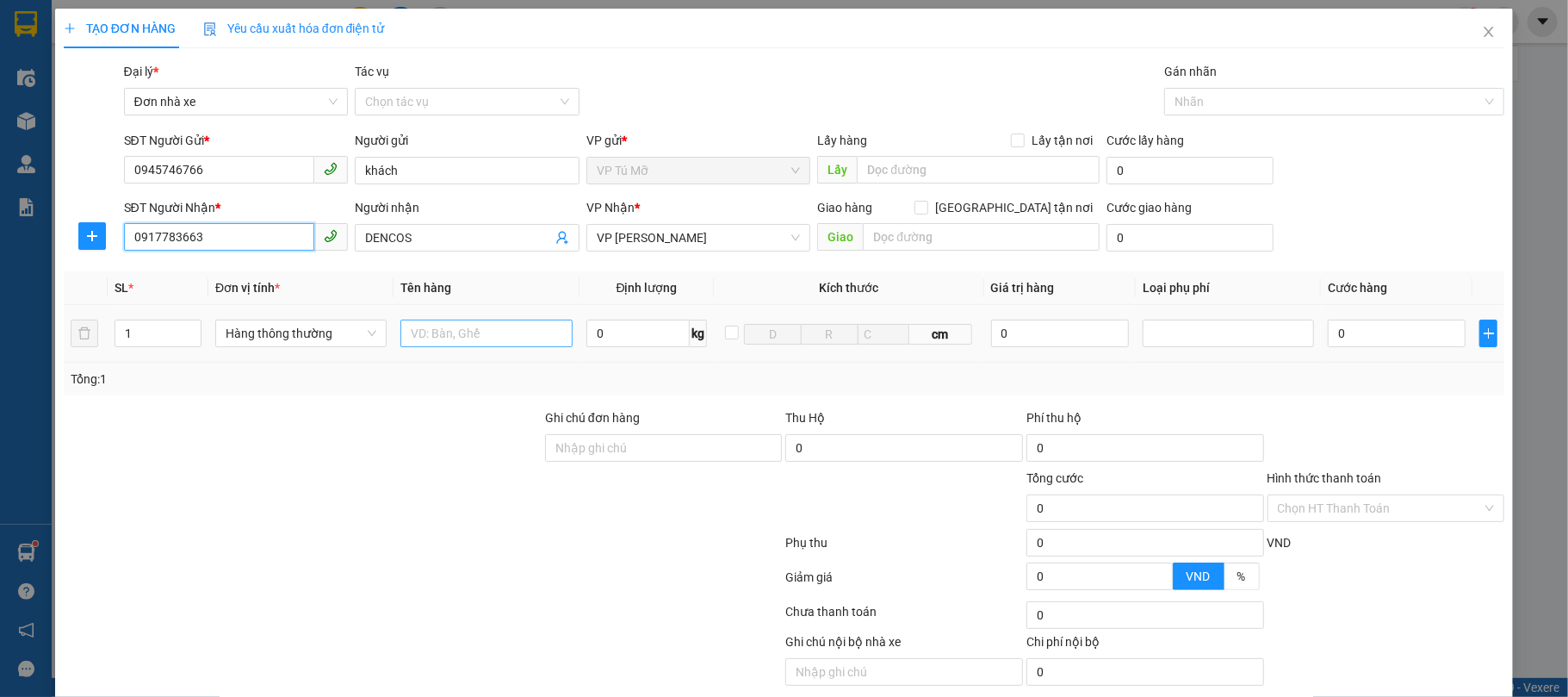
type input "0917783663"
click at [462, 332] on input "text" at bounding box center [486, 332] width 171 height 27
type input "hộp trắng nhỏ"
click at [615, 335] on input "0" at bounding box center [639, 332] width 105 height 27
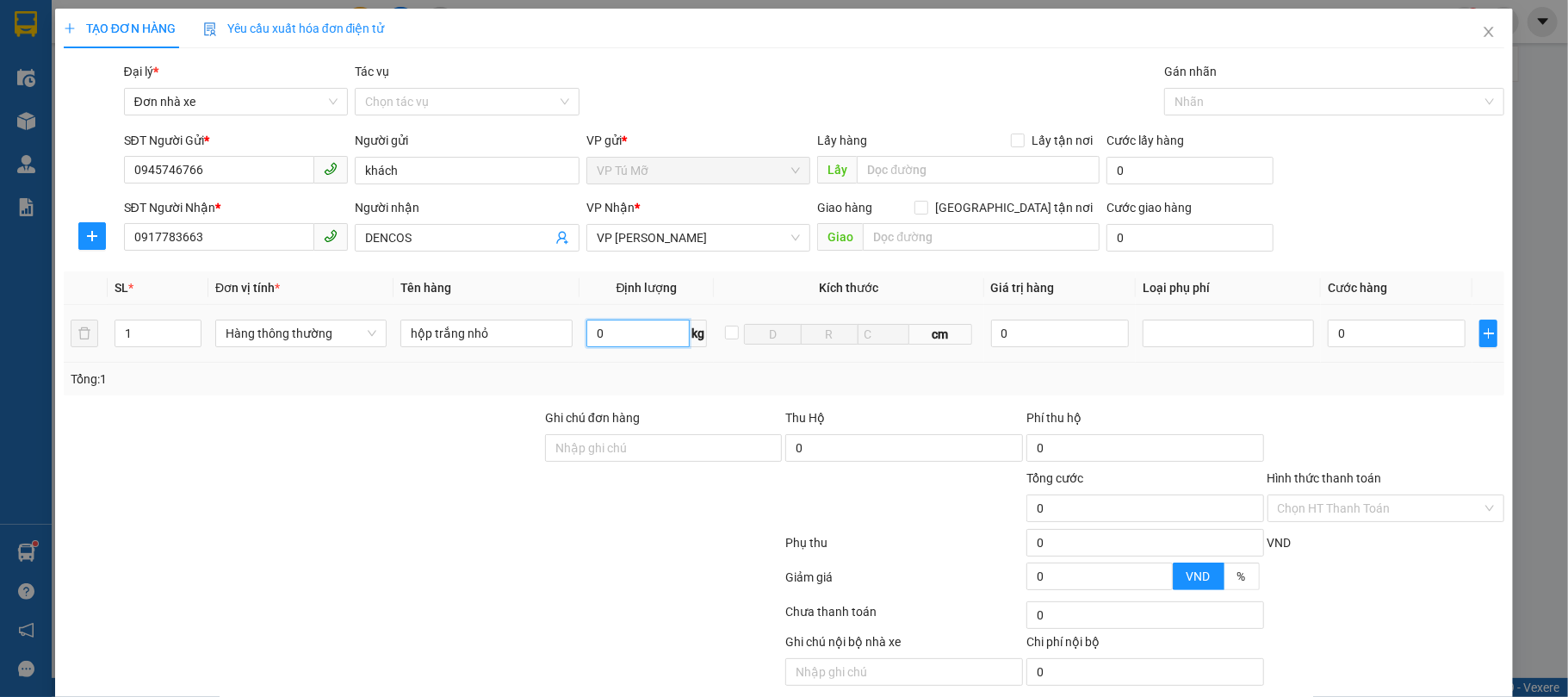
click at [615, 335] on input "0" at bounding box center [639, 332] width 105 height 27
type input "1"
click at [618, 382] on div "Tổng: 1" at bounding box center [784, 379] width 1428 height 19
drag, startPoint x: 618, startPoint y: 382, endPoint x: 1558, endPoint y: 429, distance: 941.2
click at [618, 382] on div "Tổng: 1" at bounding box center [784, 379] width 1428 height 19
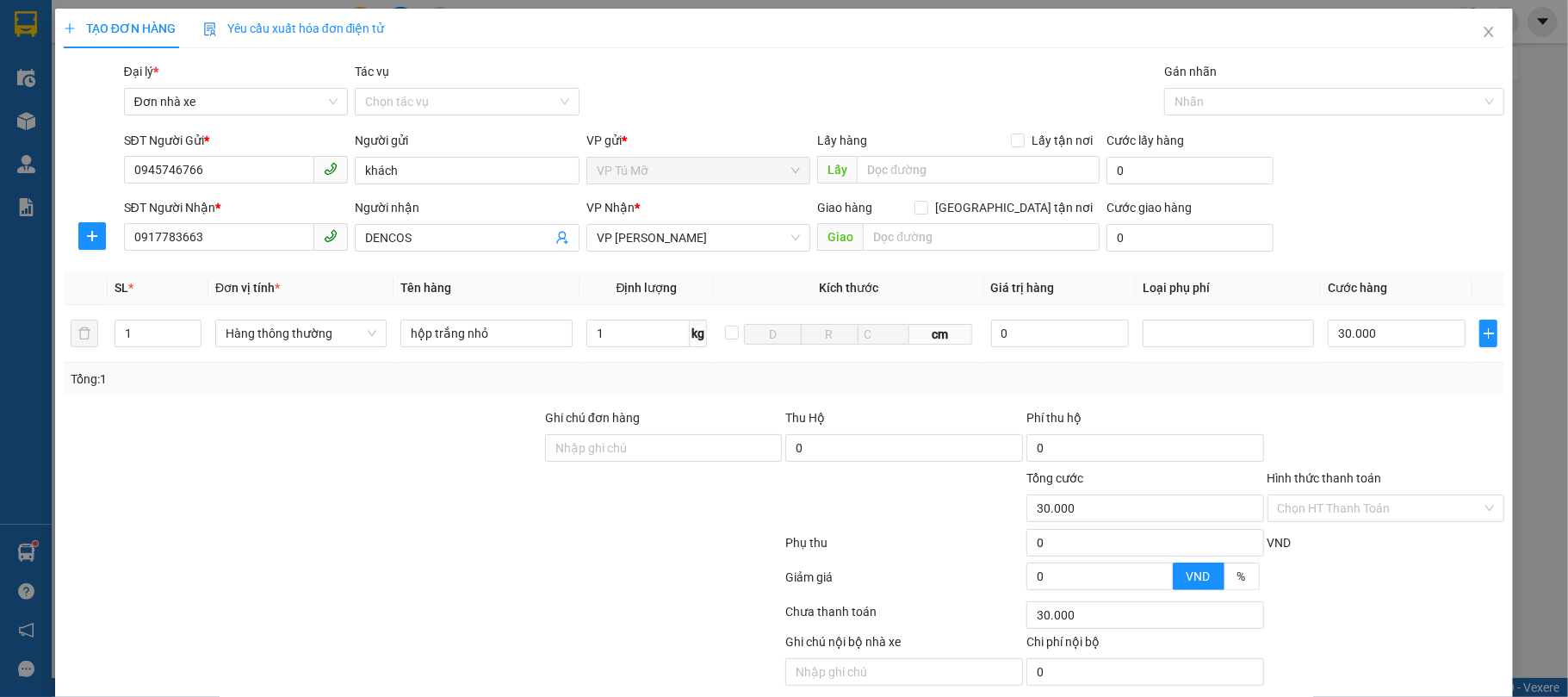
type input "30.000"
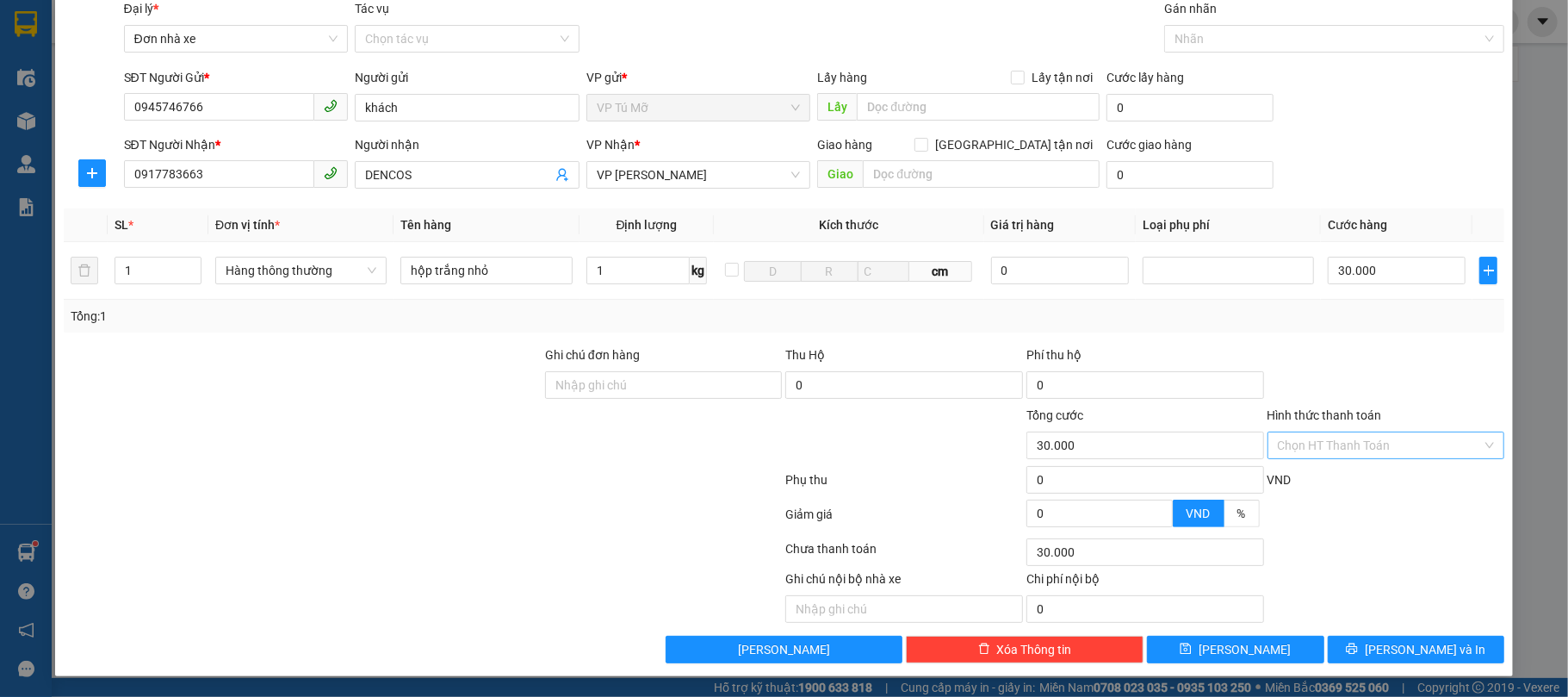
click at [1433, 446] on input "Hình thức thanh toán" at bounding box center [1381, 445] width 205 height 25
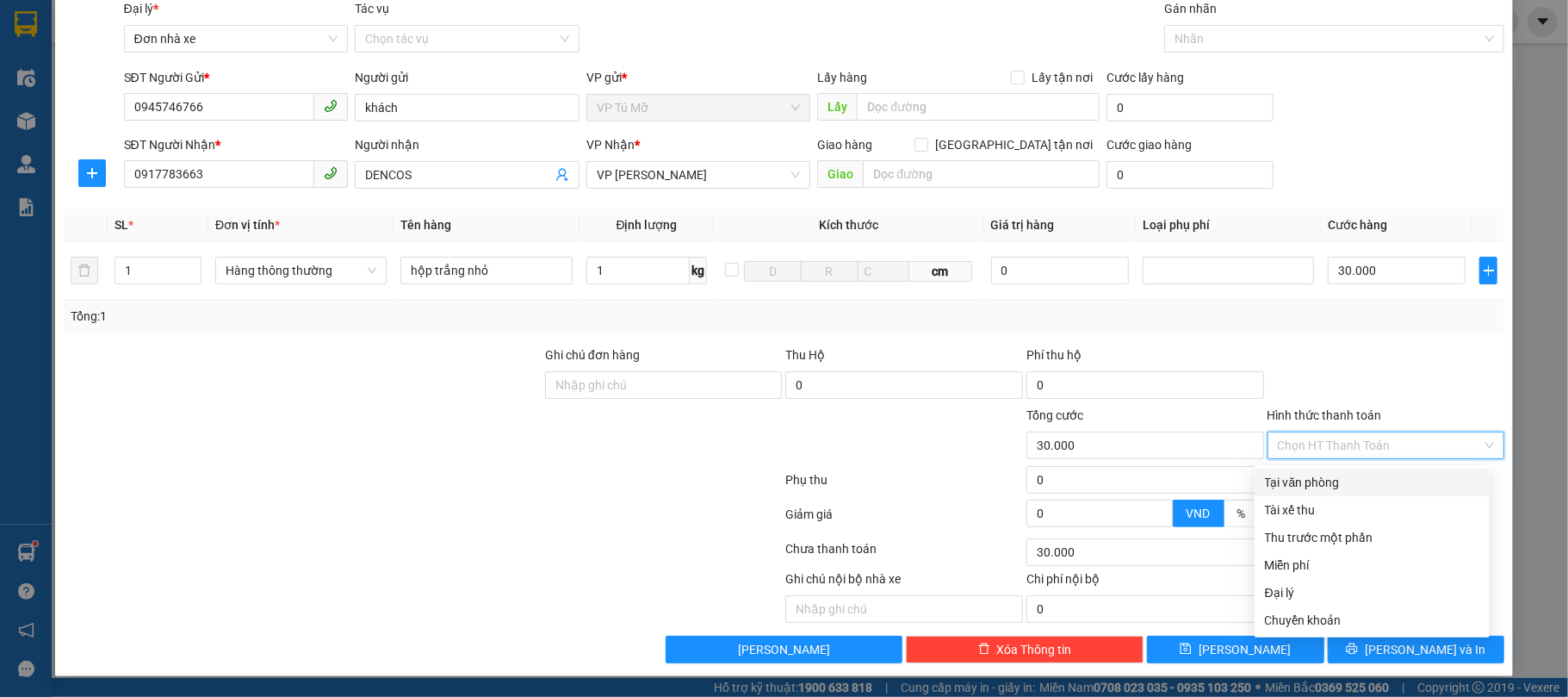
click at [1330, 480] on div "Tại văn phòng" at bounding box center [1372, 482] width 215 height 19
type input "0"
click at [1330, 480] on div "VND" at bounding box center [1386, 485] width 241 height 30
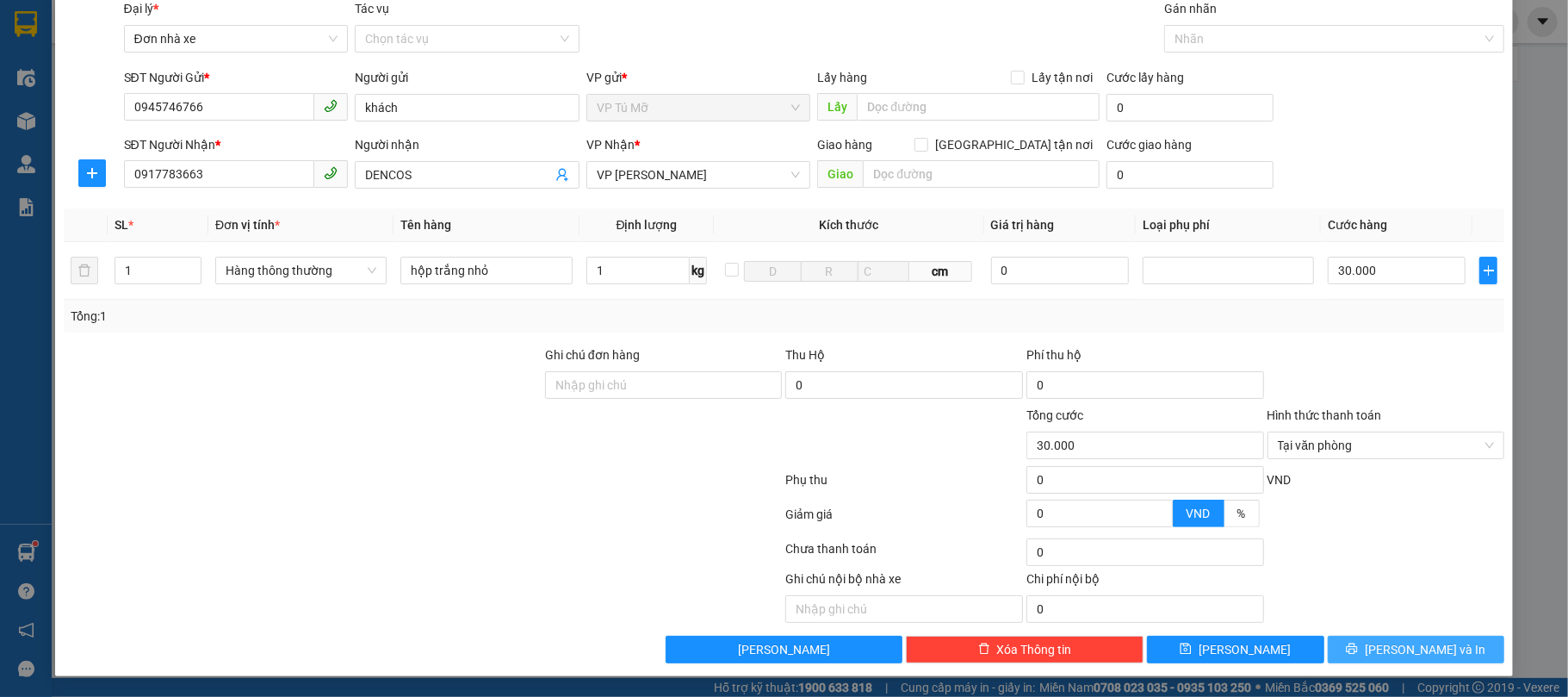
click at [1424, 642] on span "[PERSON_NAME] và In" at bounding box center [1425, 649] width 121 height 19
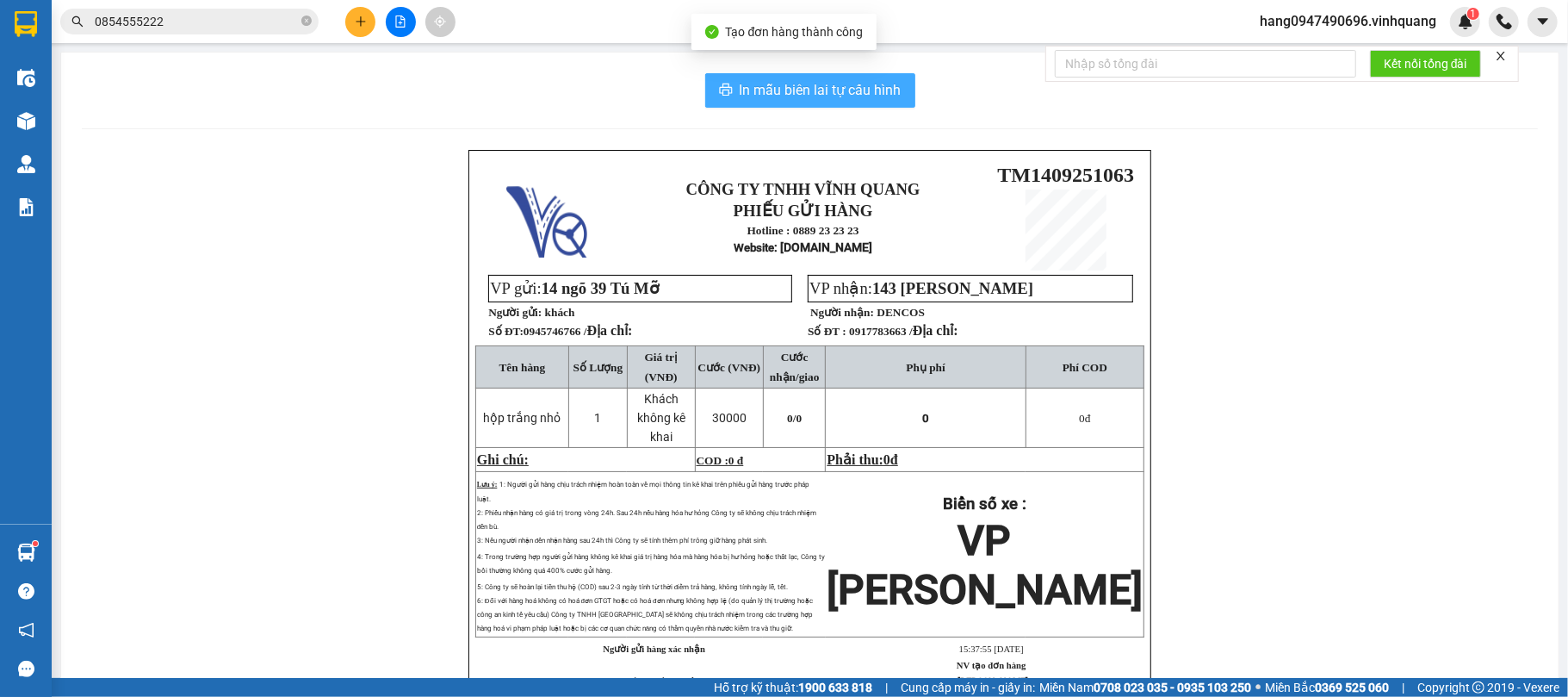
click at [840, 75] on button "In mẫu biên lai tự cấu hình" at bounding box center [810, 90] width 210 height 35
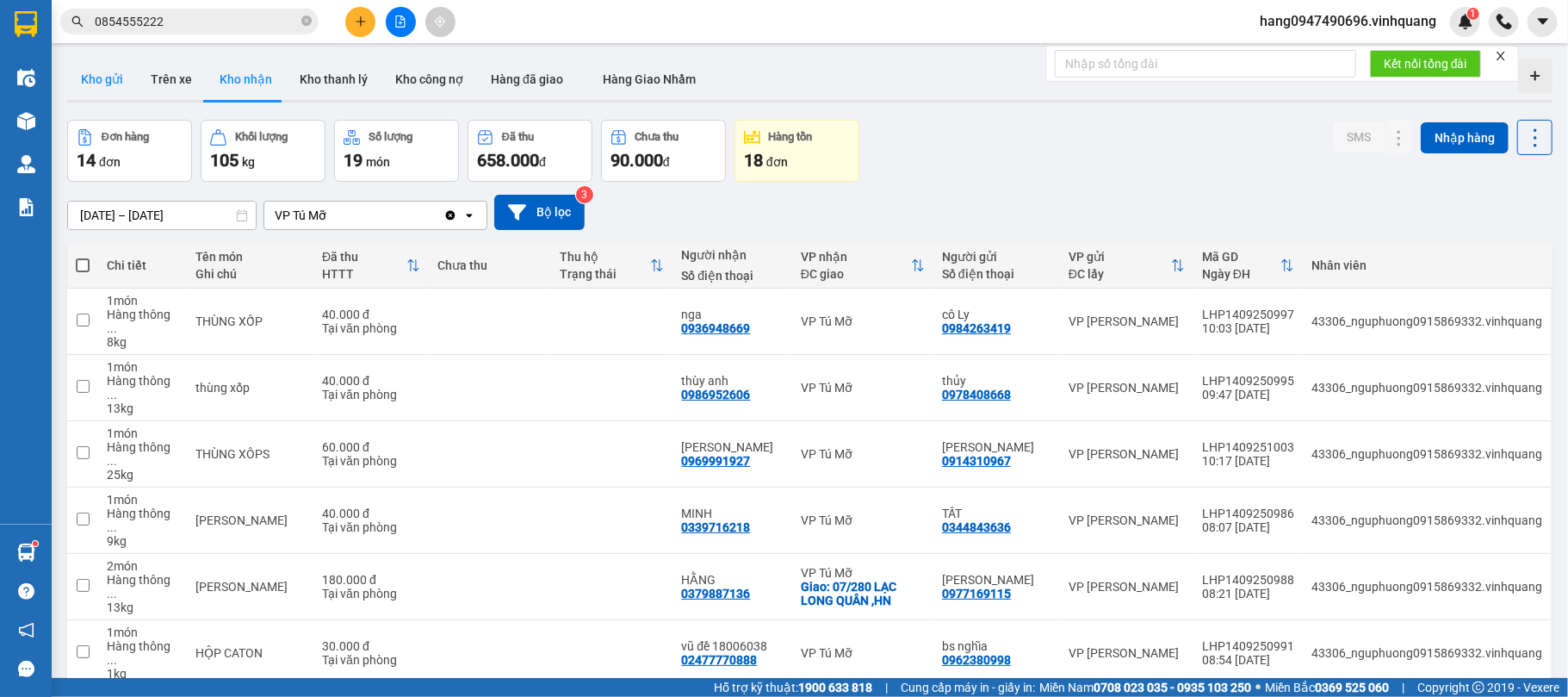
click at [116, 93] on button "Kho gửi" at bounding box center [102, 79] width 70 height 41
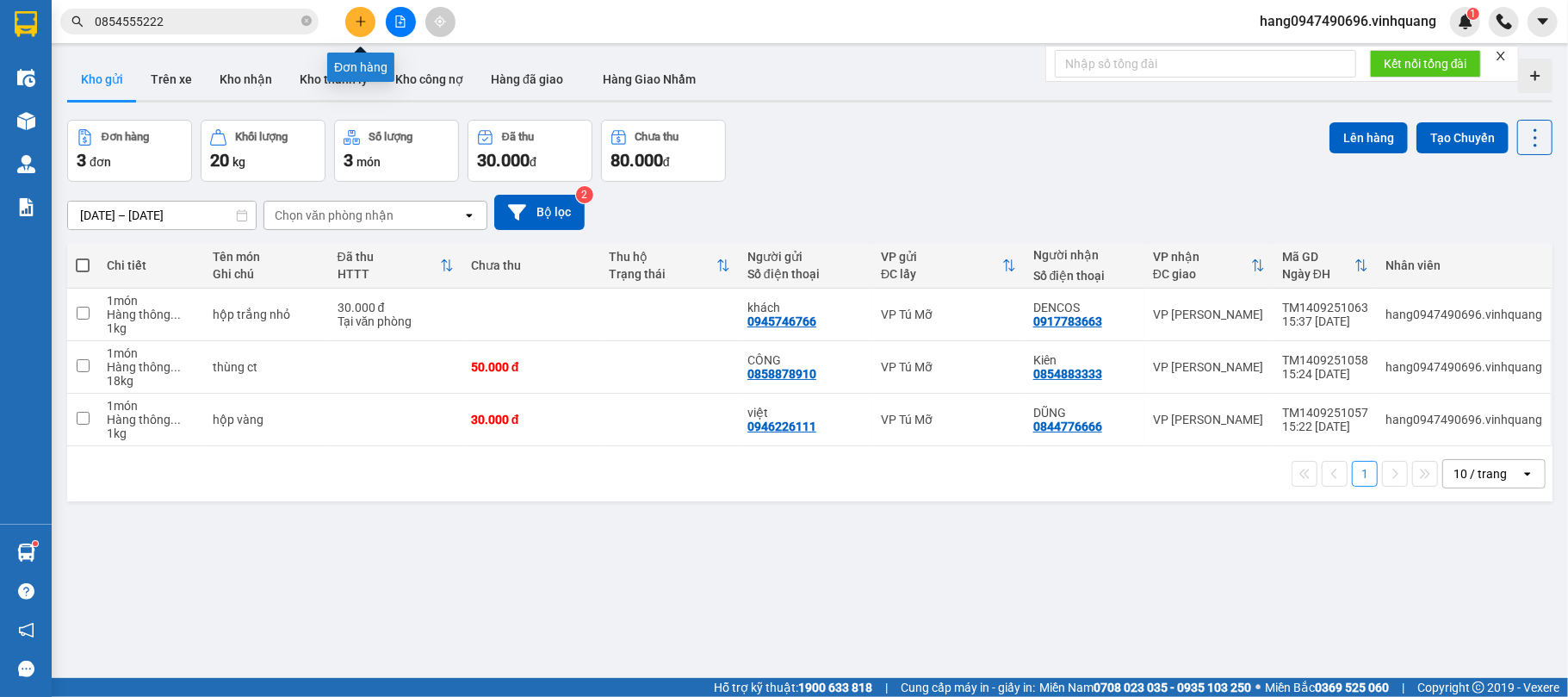
click at [352, 25] on button at bounding box center [361, 22] width 30 height 30
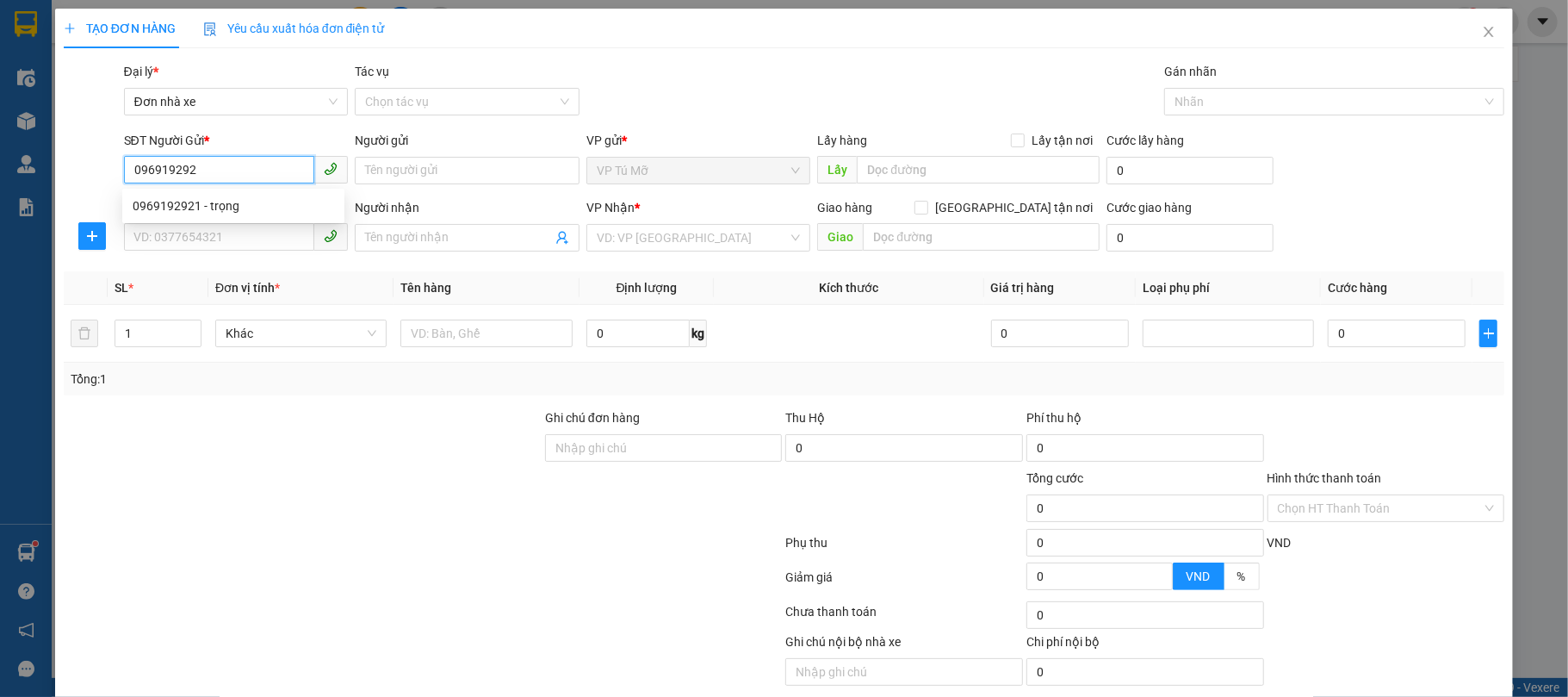
type input "0969192921"
click at [286, 200] on div "0969192921 - trọng" at bounding box center [234, 205] width 202 height 19
type input "trọng"
type input "0962545004"
type input "thuỳ"
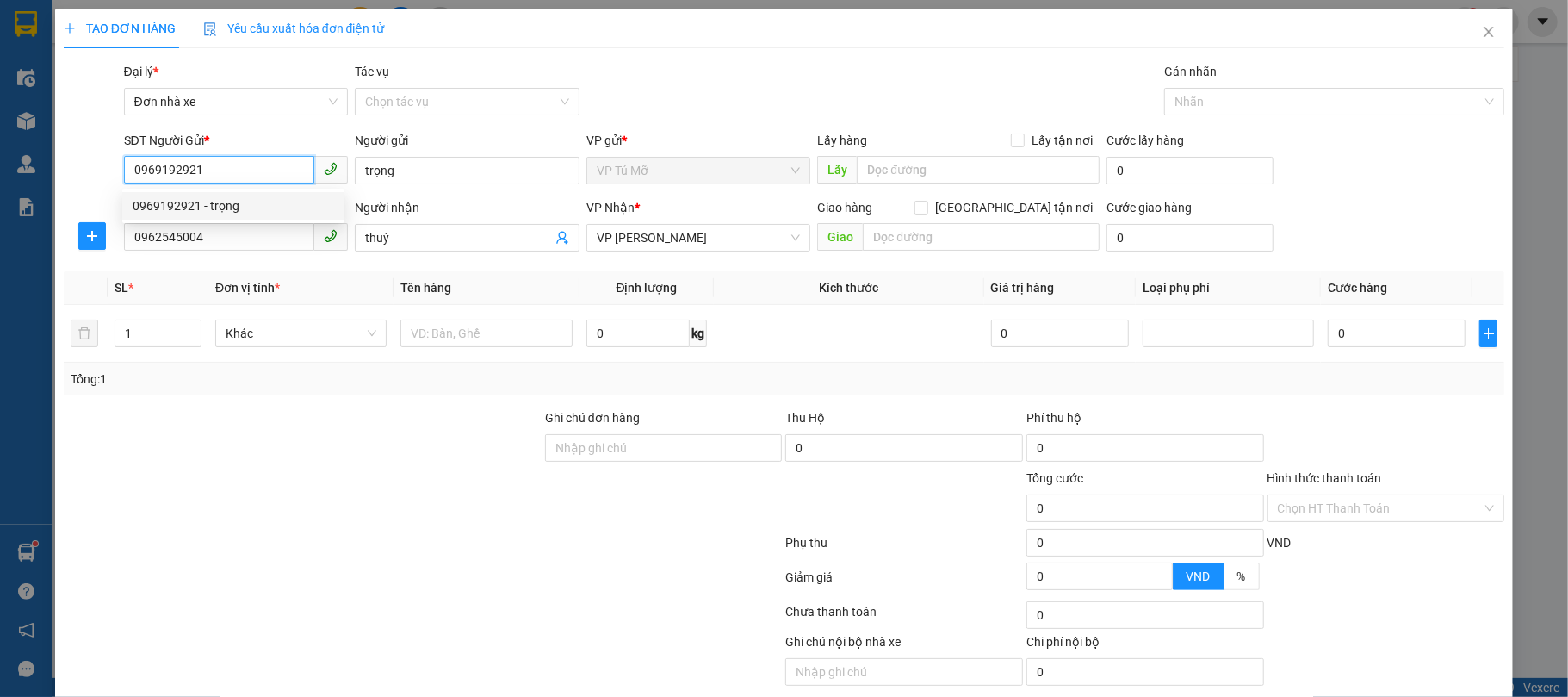
click at [286, 200] on div "0969192921 - trọng" at bounding box center [234, 205] width 202 height 19
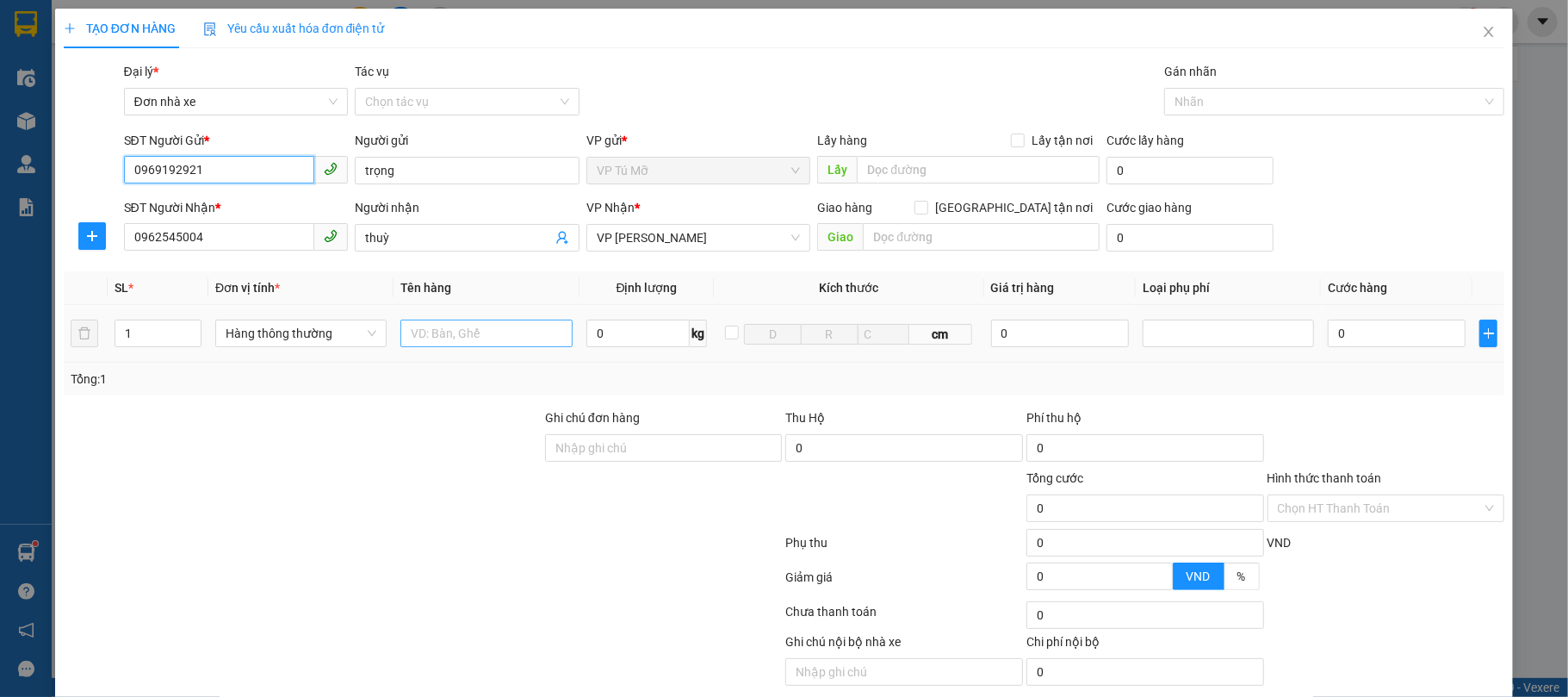
type input "0969192921"
click at [493, 341] on input "text" at bounding box center [486, 332] width 171 height 27
type input "hộp vàng"
click at [610, 329] on input "0" at bounding box center [639, 332] width 105 height 27
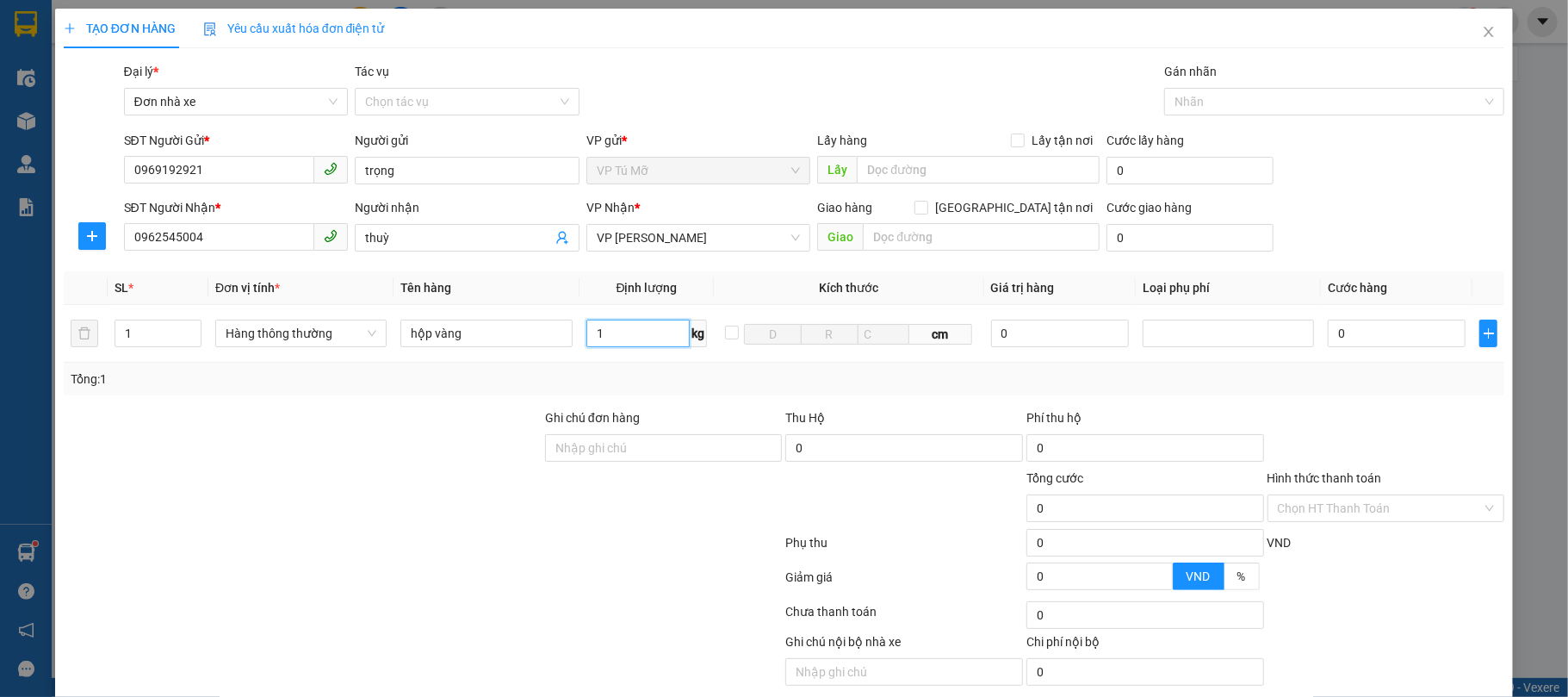
type input "1"
drag, startPoint x: 646, startPoint y: 395, endPoint x: 1311, endPoint y: 447, distance: 667.0
click at [646, 396] on div "Tổng: 1" at bounding box center [784, 379] width 1442 height 33
type input "30.000"
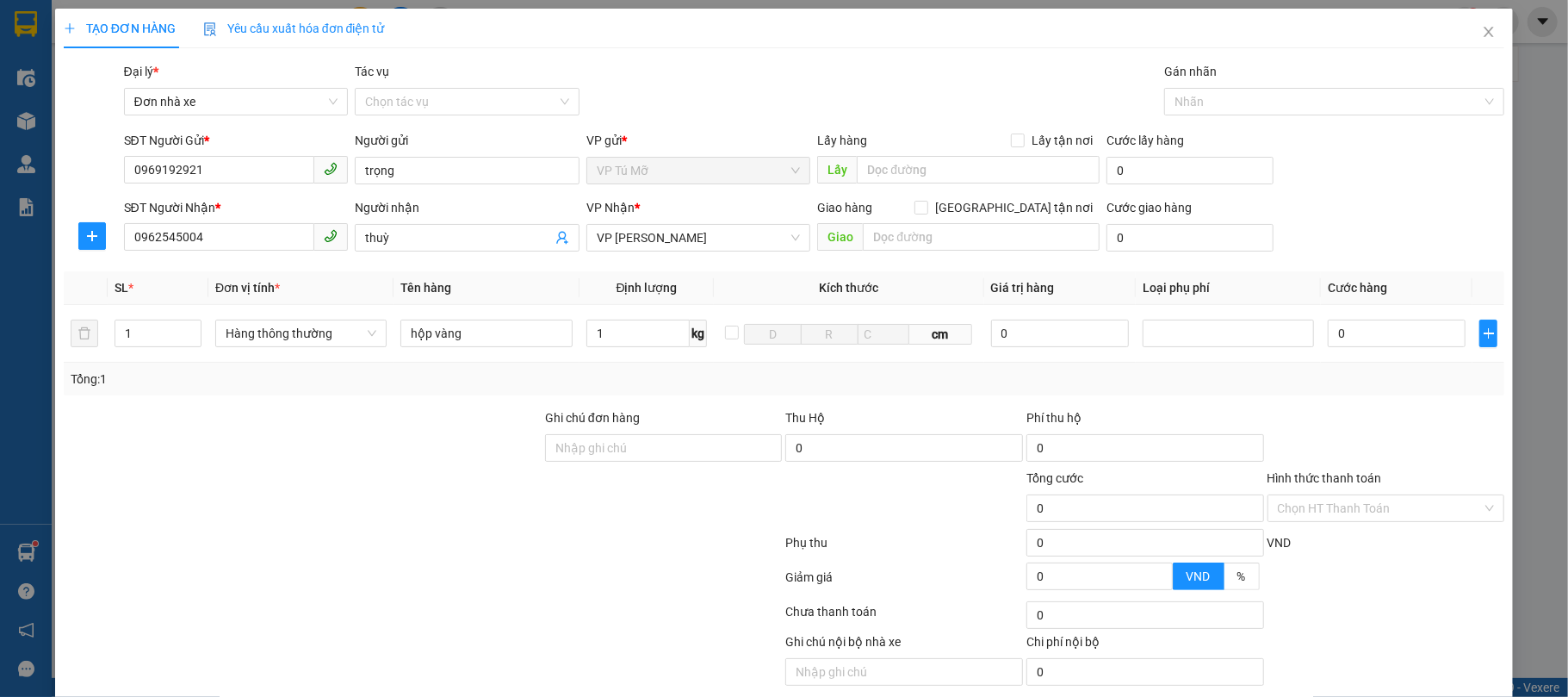
type input "30.000"
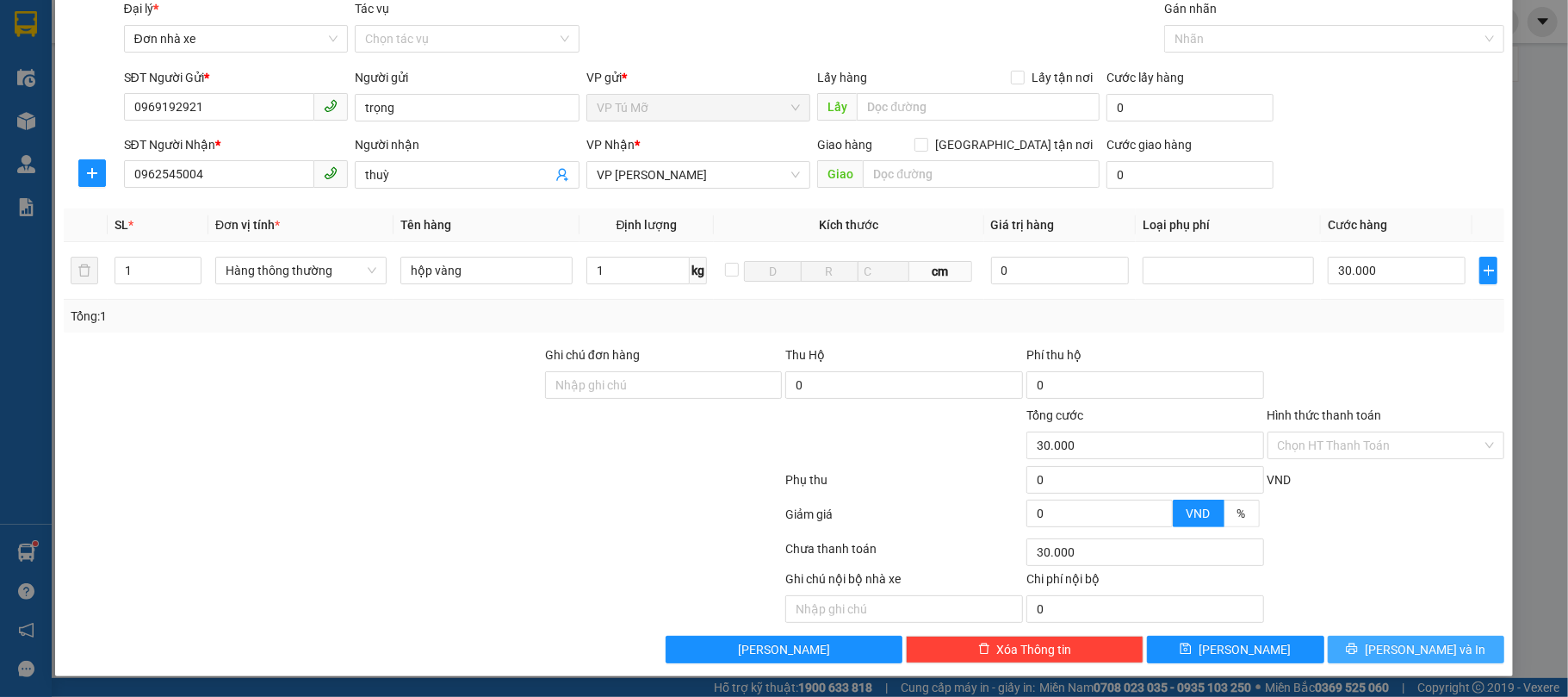
click at [1402, 642] on span "[PERSON_NAME] và In" at bounding box center [1425, 649] width 121 height 19
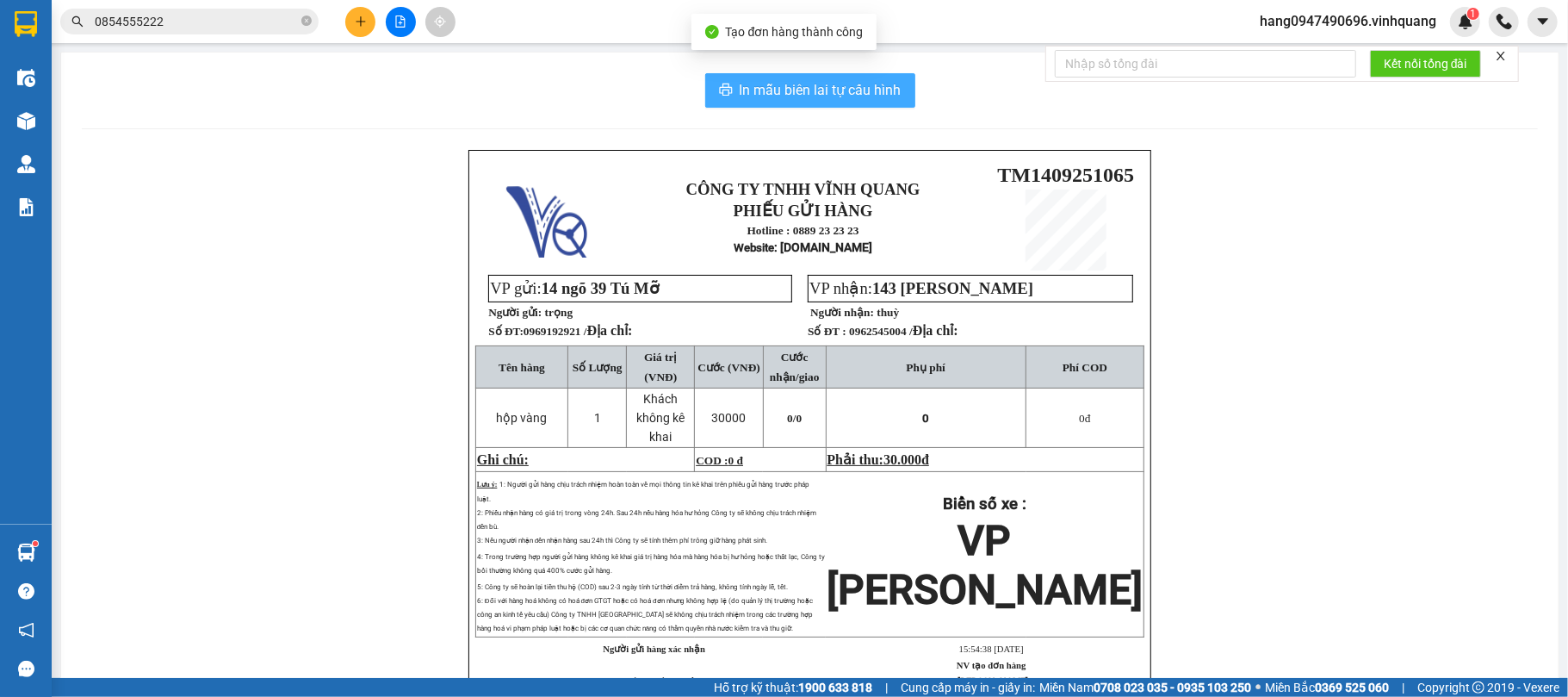
click at [859, 90] on span "In mẫu biên lai tự cấu hình" at bounding box center [820, 89] width 162 height 22
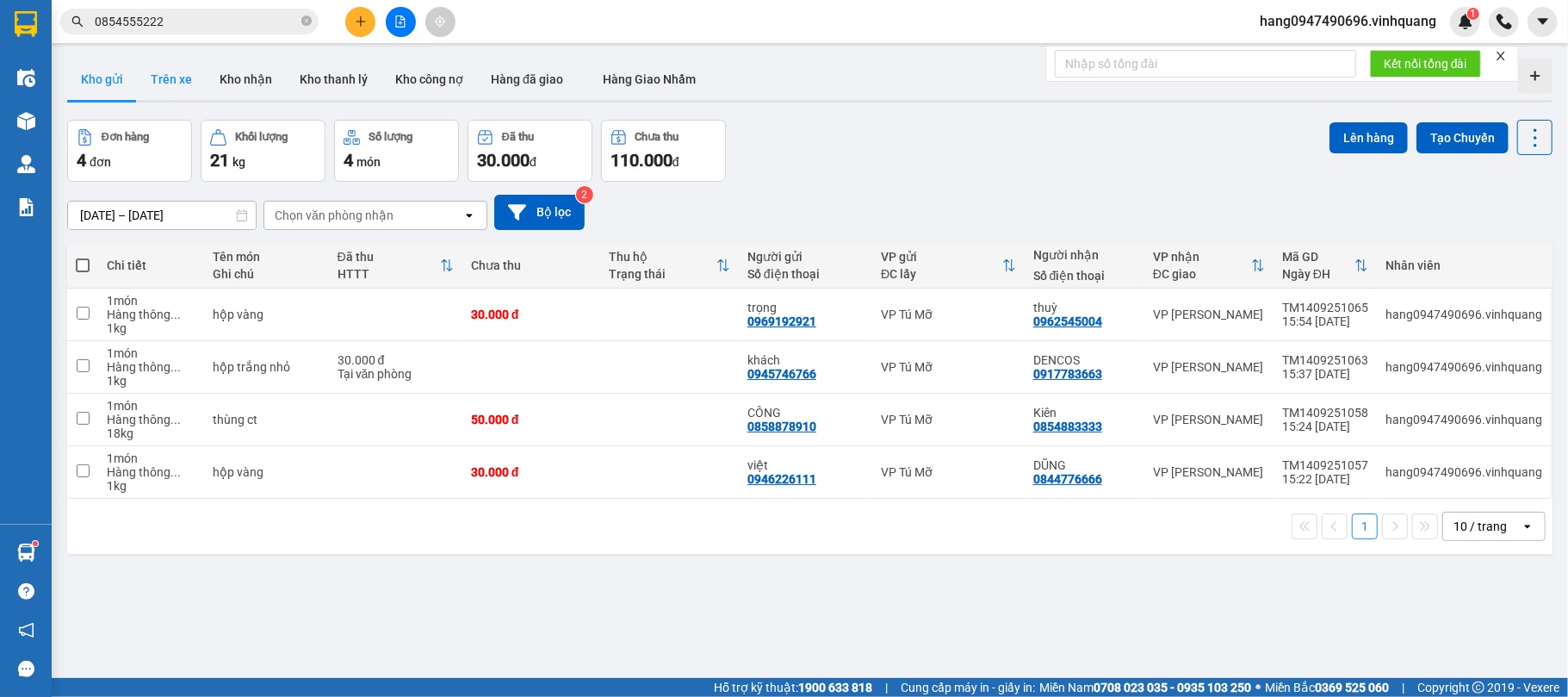
click at [193, 73] on button "Trên xe" at bounding box center [170, 79] width 69 height 41
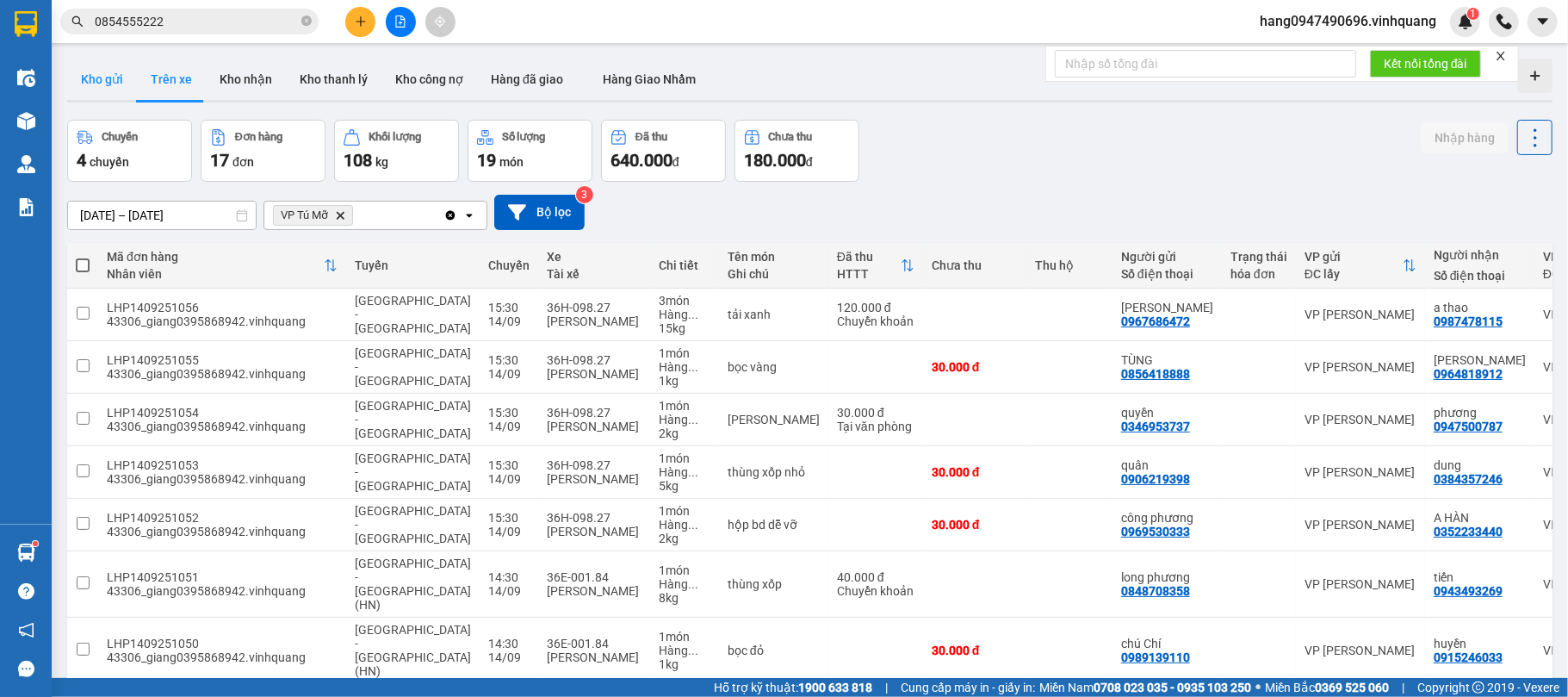
click at [105, 79] on button "Kho gửi" at bounding box center [102, 79] width 70 height 41
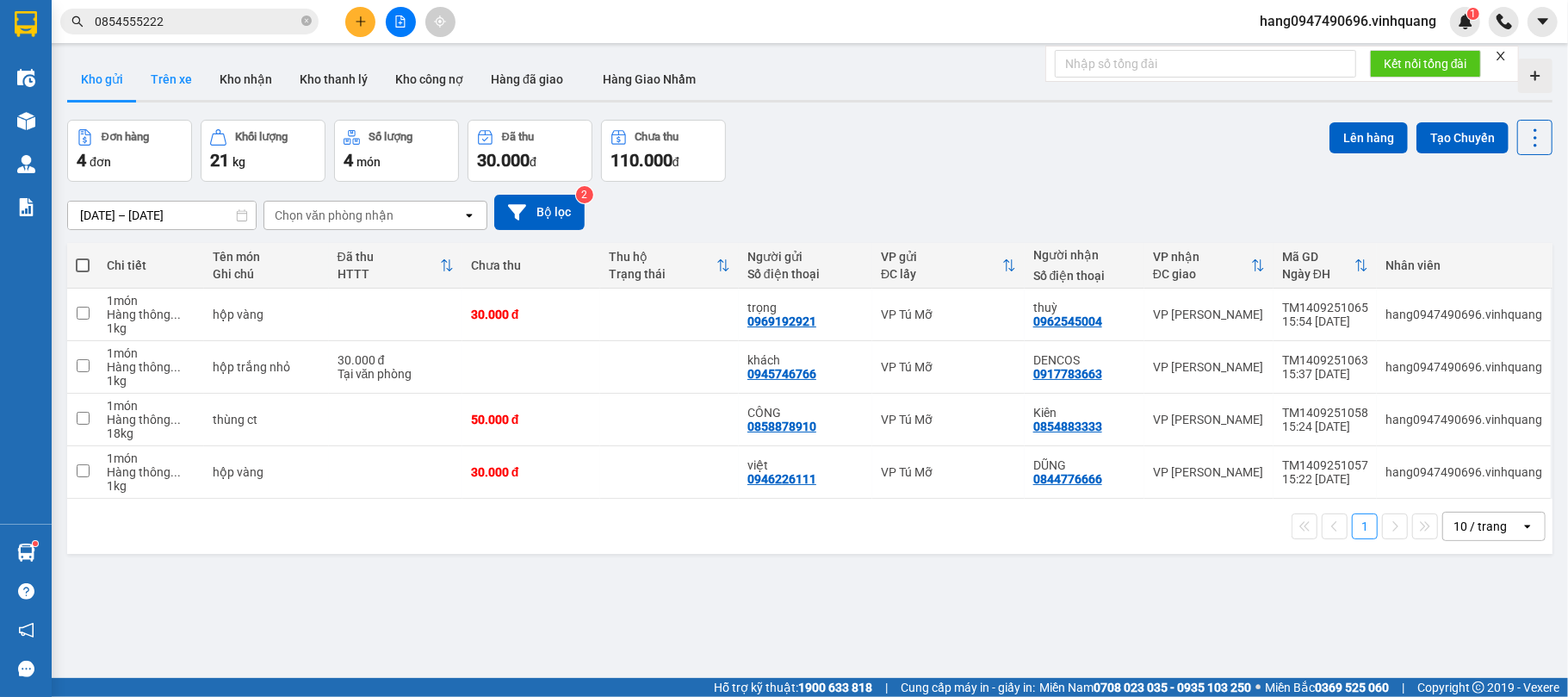
click at [162, 90] on button "Trên xe" at bounding box center [170, 79] width 69 height 41
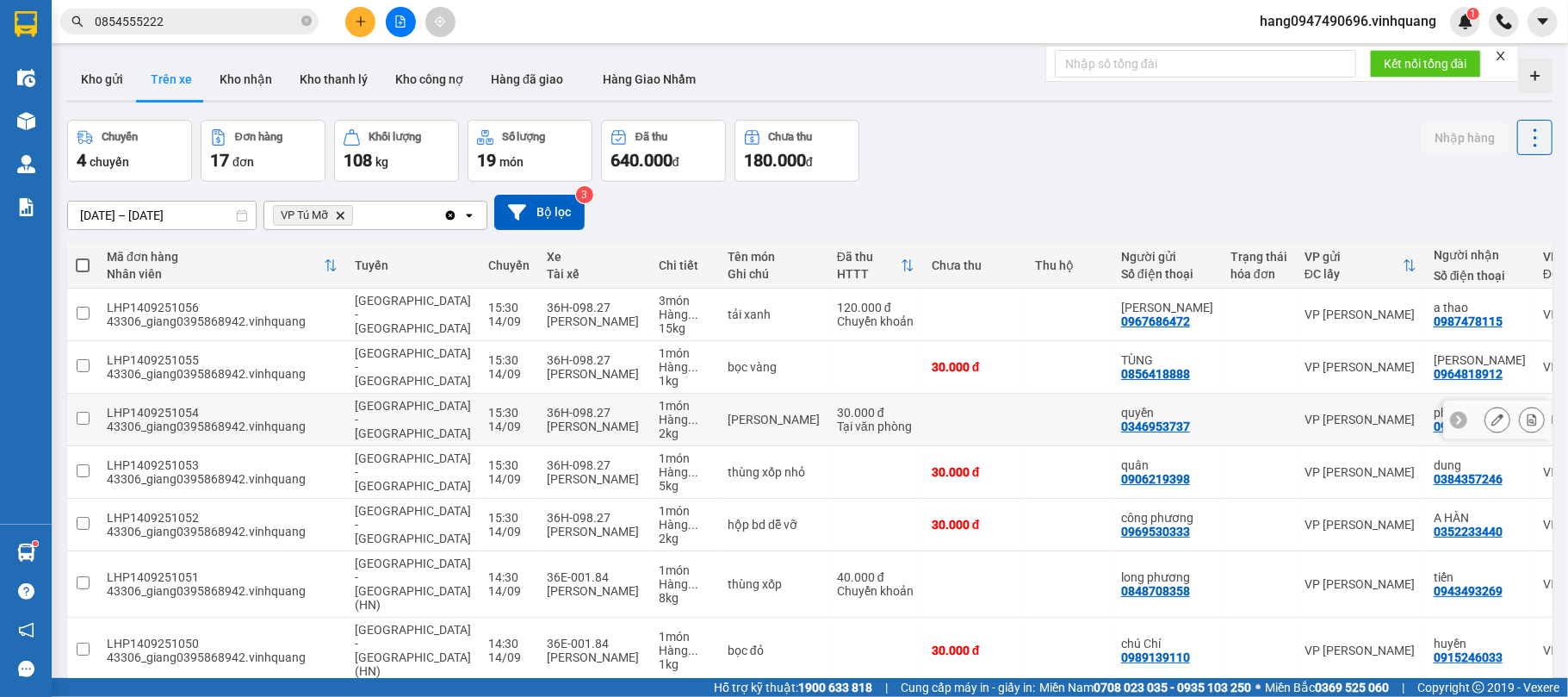
scroll to position [218, 0]
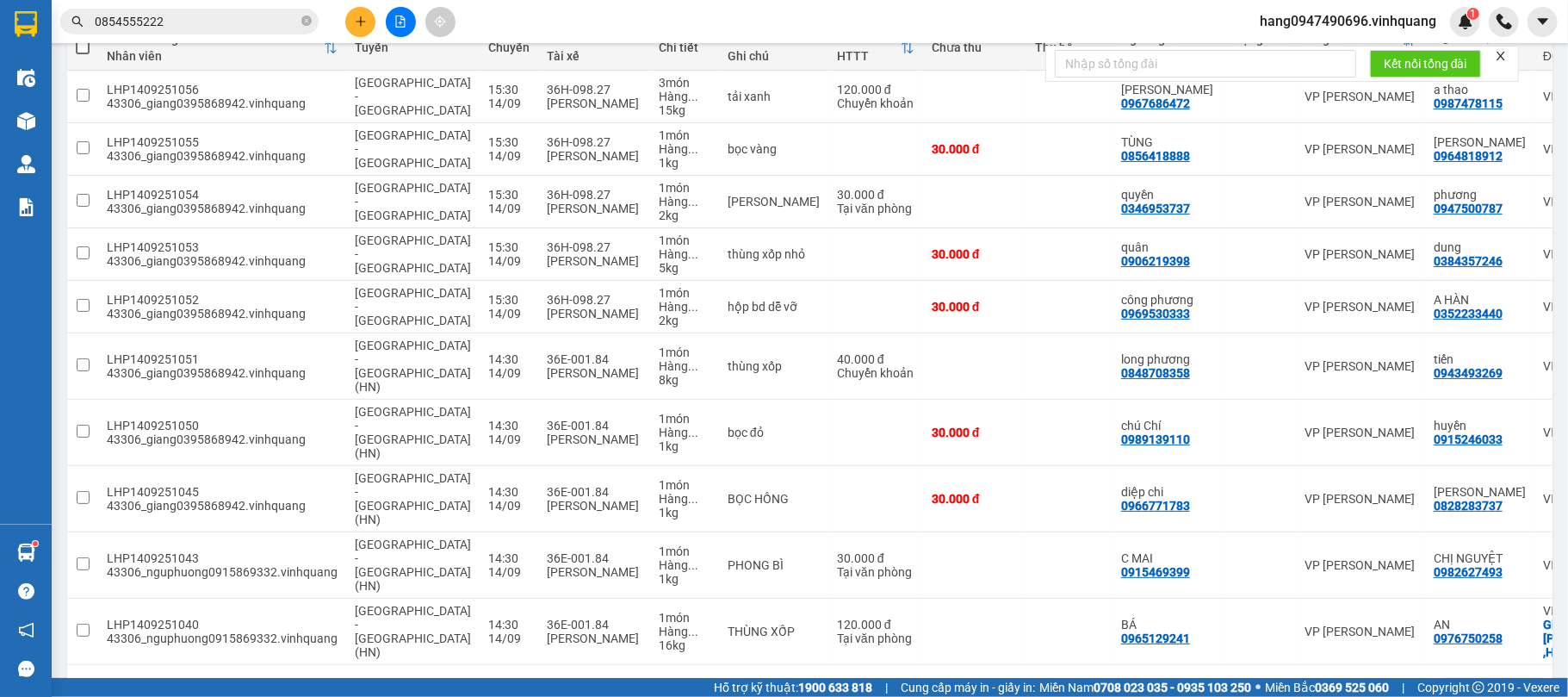
click at [1351, 679] on button "2" at bounding box center [1364, 691] width 25 height 25
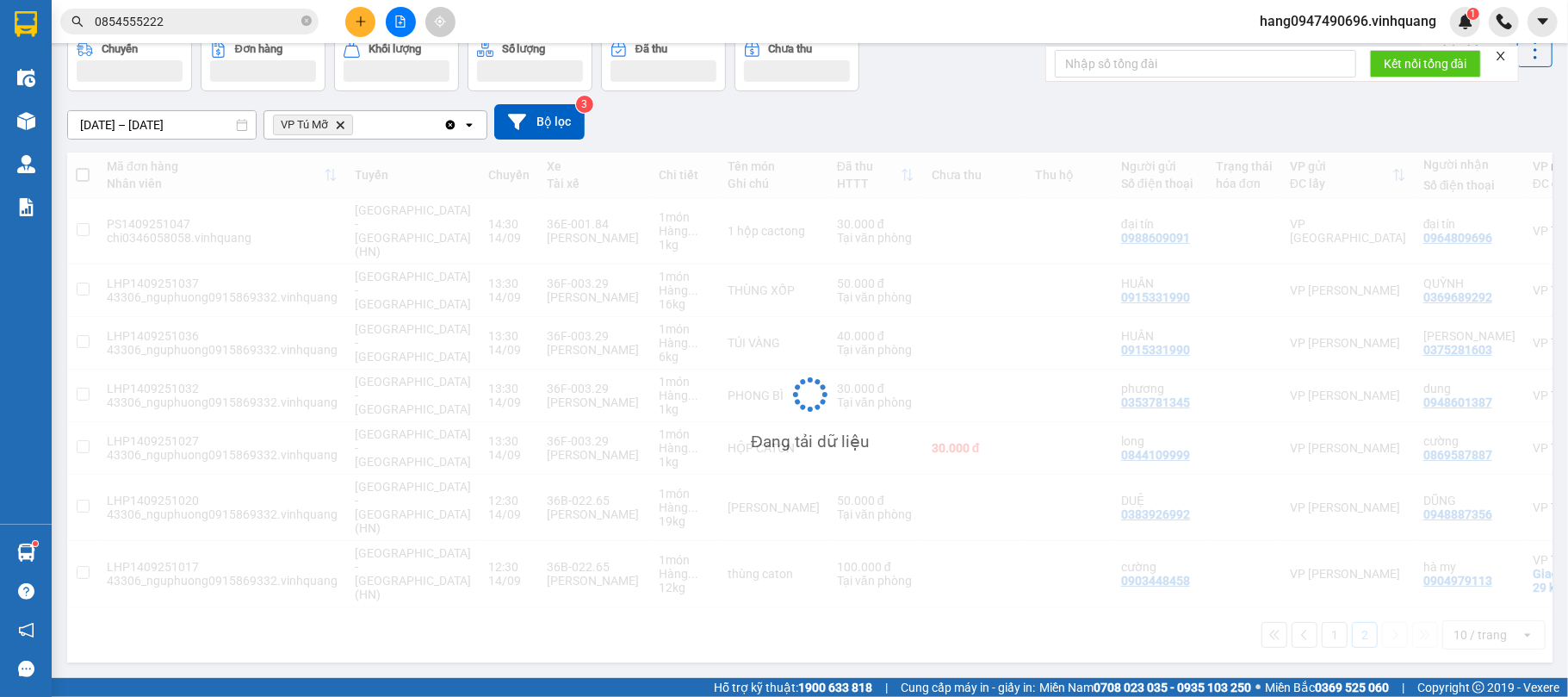
scroll to position [79, 0]
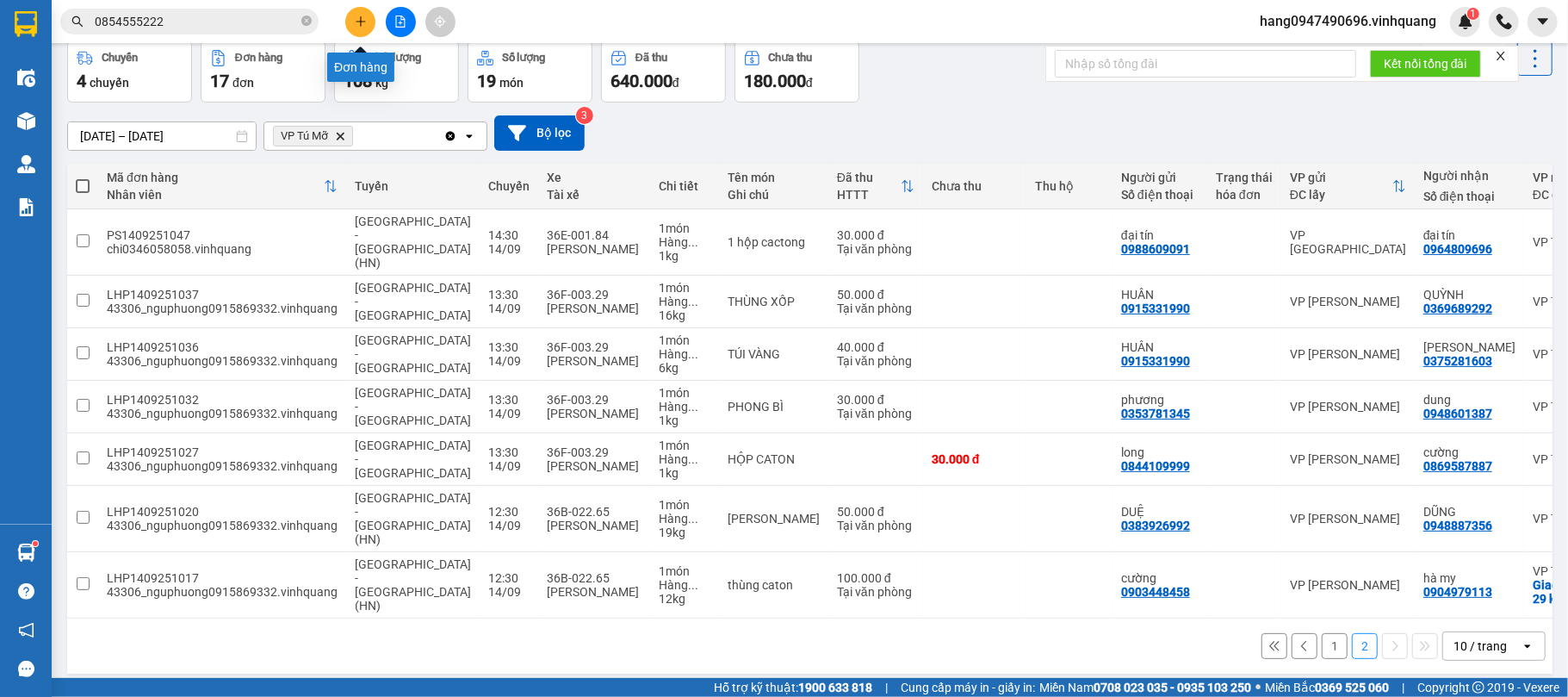
click at [355, 15] on icon "plus" at bounding box center [361, 21] width 12 height 12
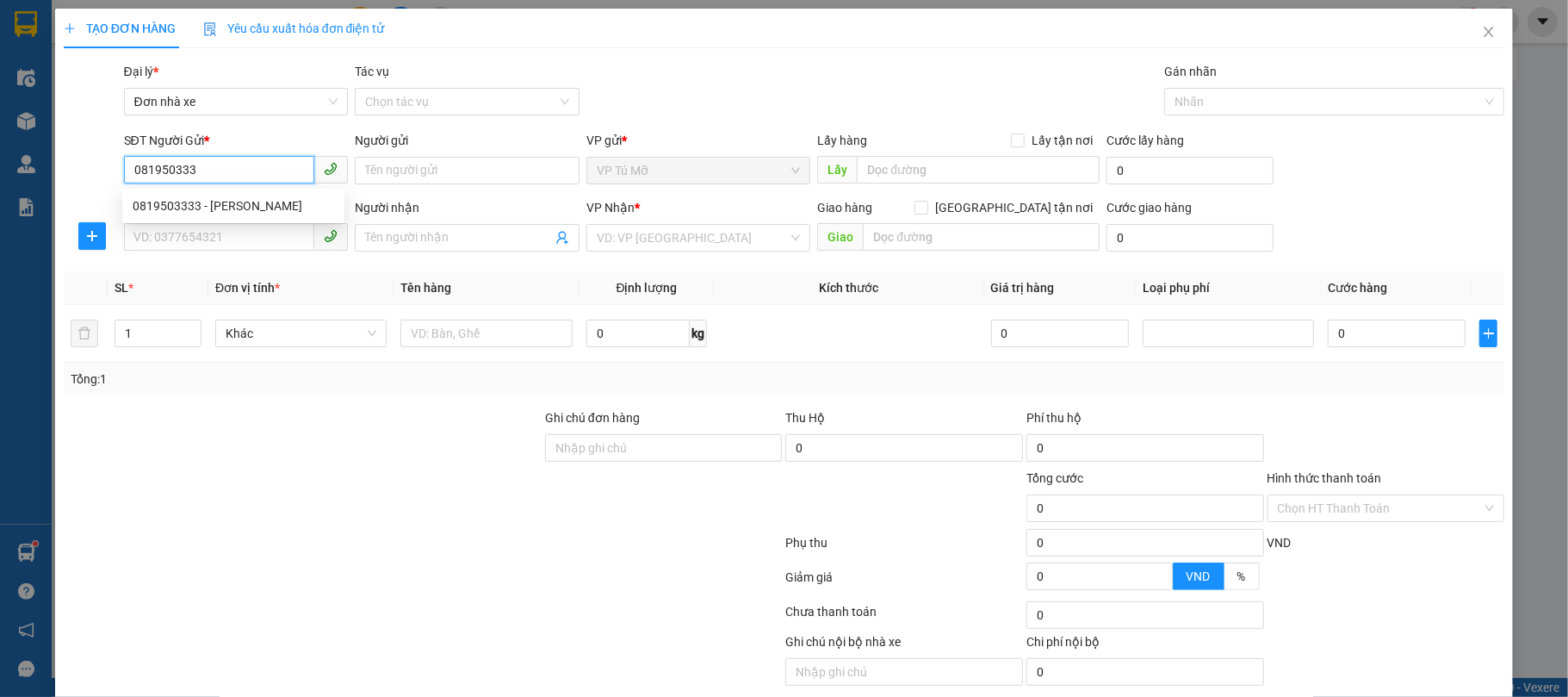
type input "0819503333"
click at [235, 206] on div "0819503333 - tuấn anh" at bounding box center [234, 205] width 202 height 19
type input "tuấn anh"
type input "0844109999"
type input "long"
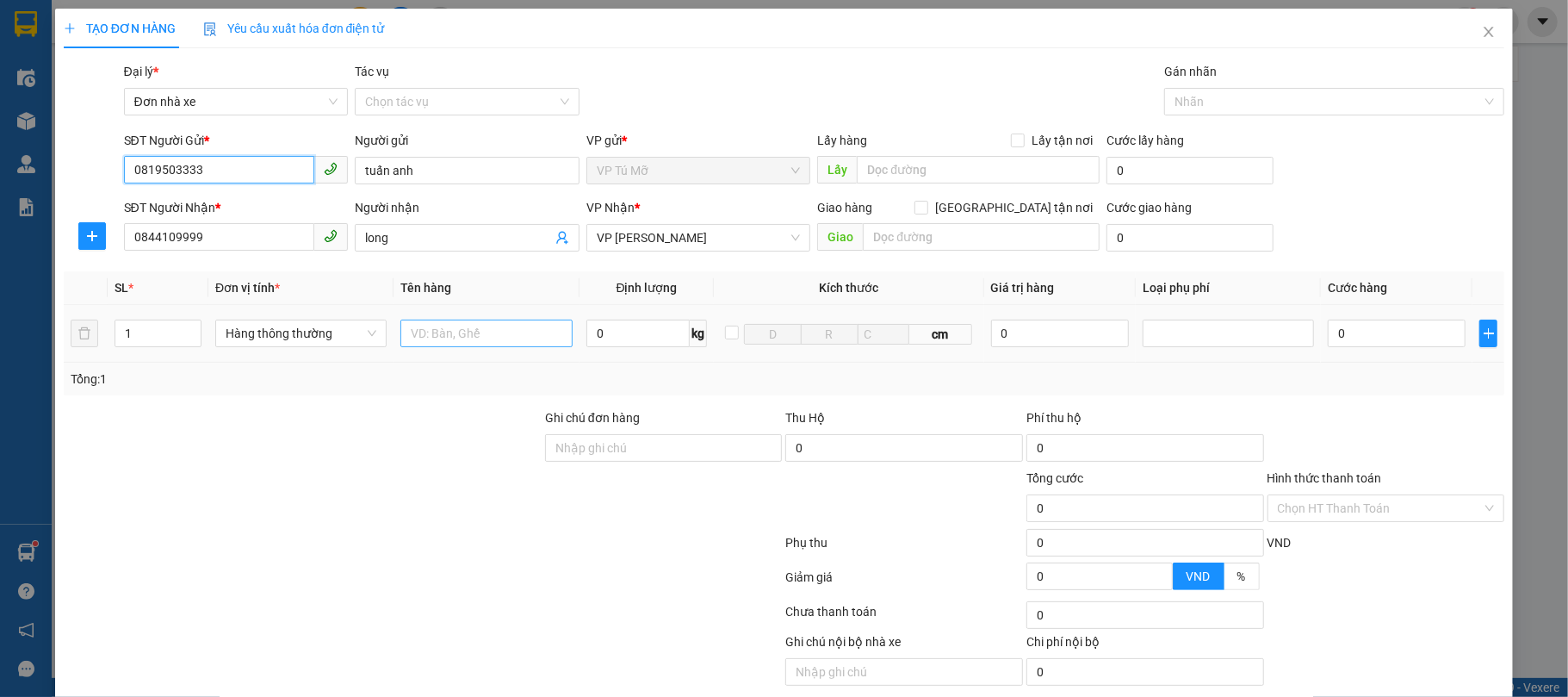
type input "0819503333"
click at [493, 334] on input "text" at bounding box center [486, 332] width 171 height 27
type input "hộp ct"
click at [608, 332] on input "0" at bounding box center [639, 332] width 105 height 27
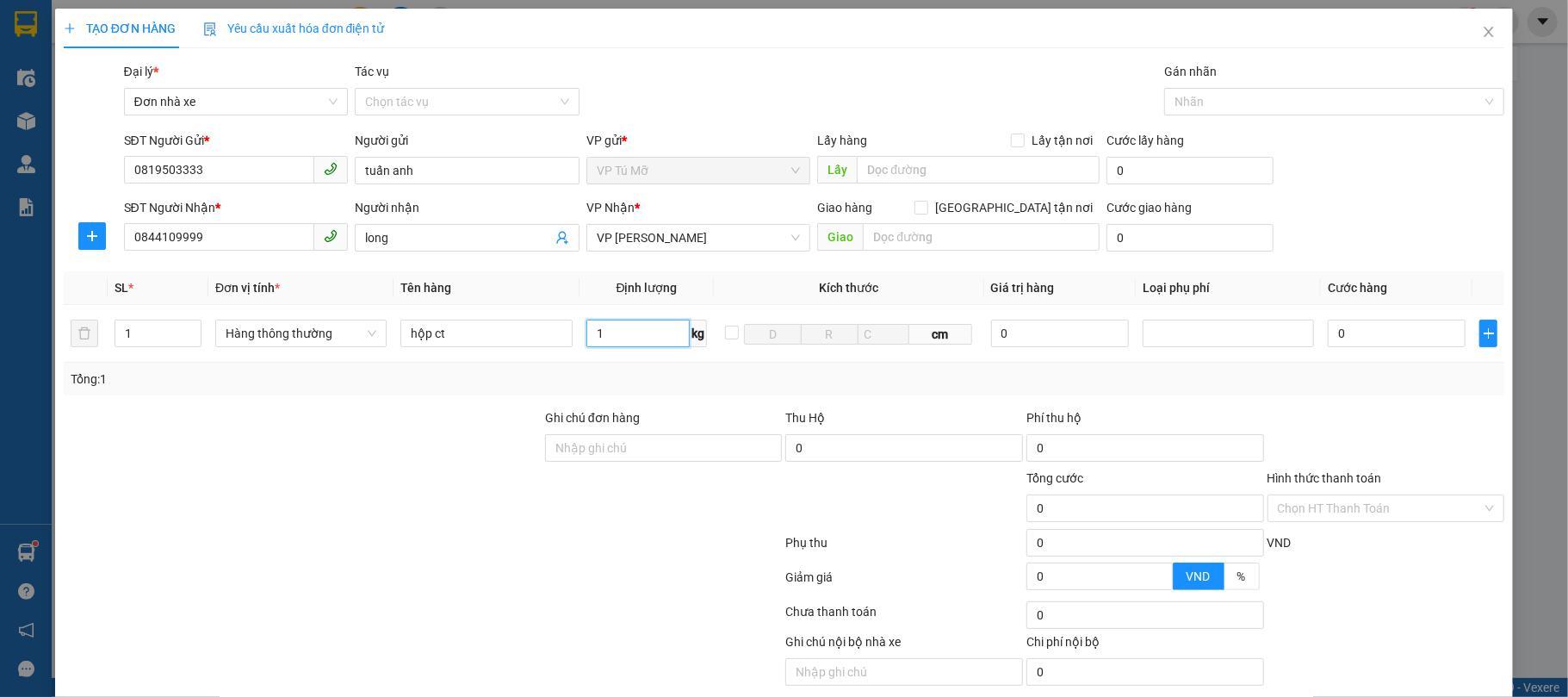
type input "1"
click at [693, 386] on div "Tổng: 1" at bounding box center [784, 379] width 1428 height 19
type input "30.000"
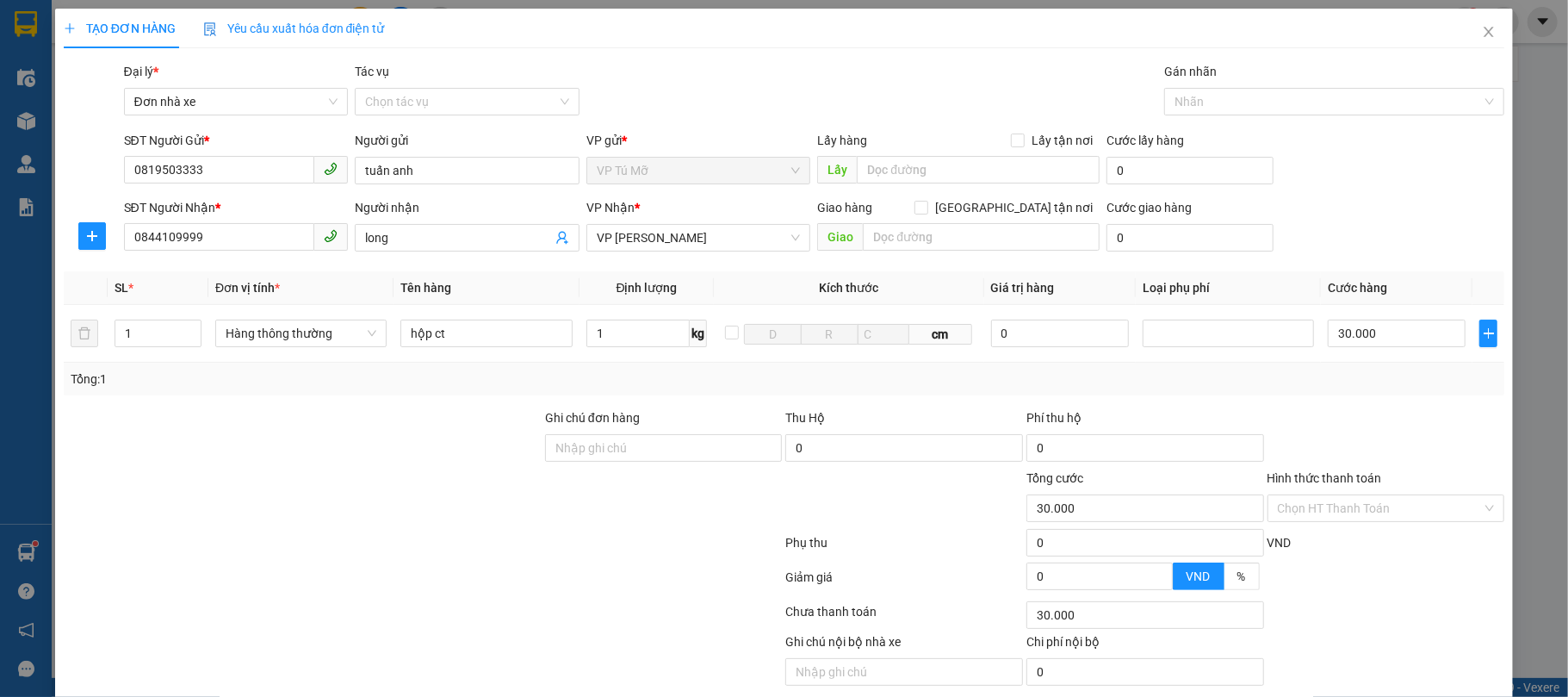
type input "30.000"
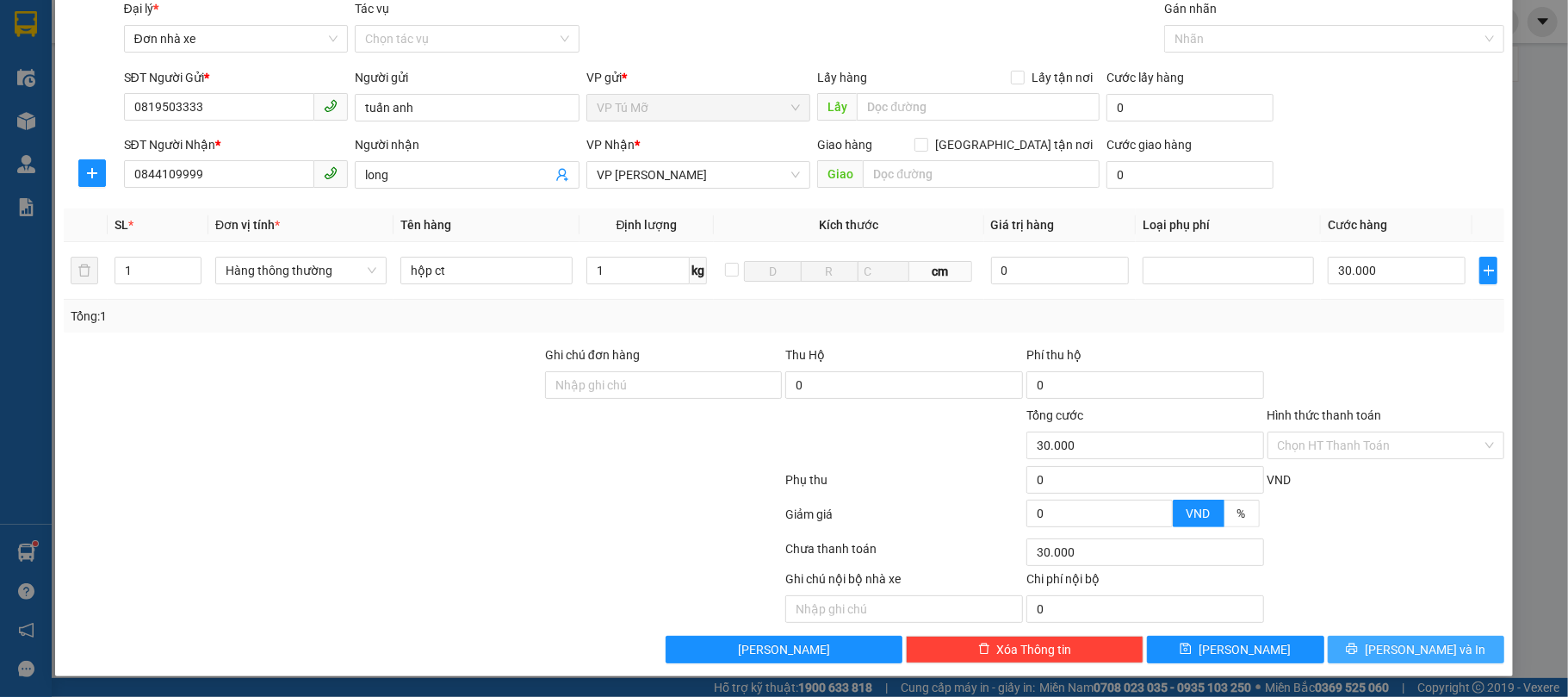
click at [1405, 641] on span "[PERSON_NAME] và In" at bounding box center [1425, 649] width 121 height 19
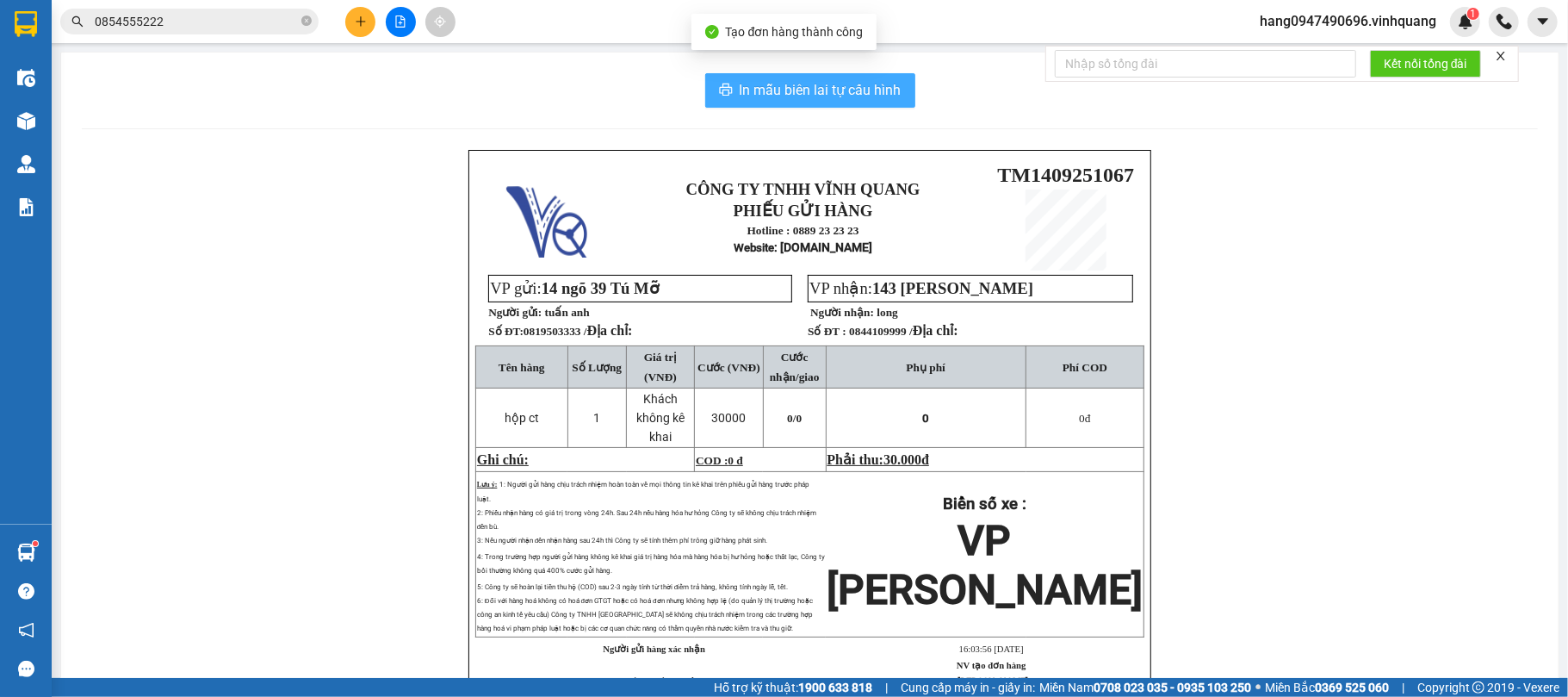
click at [890, 84] on span "In mẫu biên lai tự cấu hình" at bounding box center [820, 89] width 162 height 22
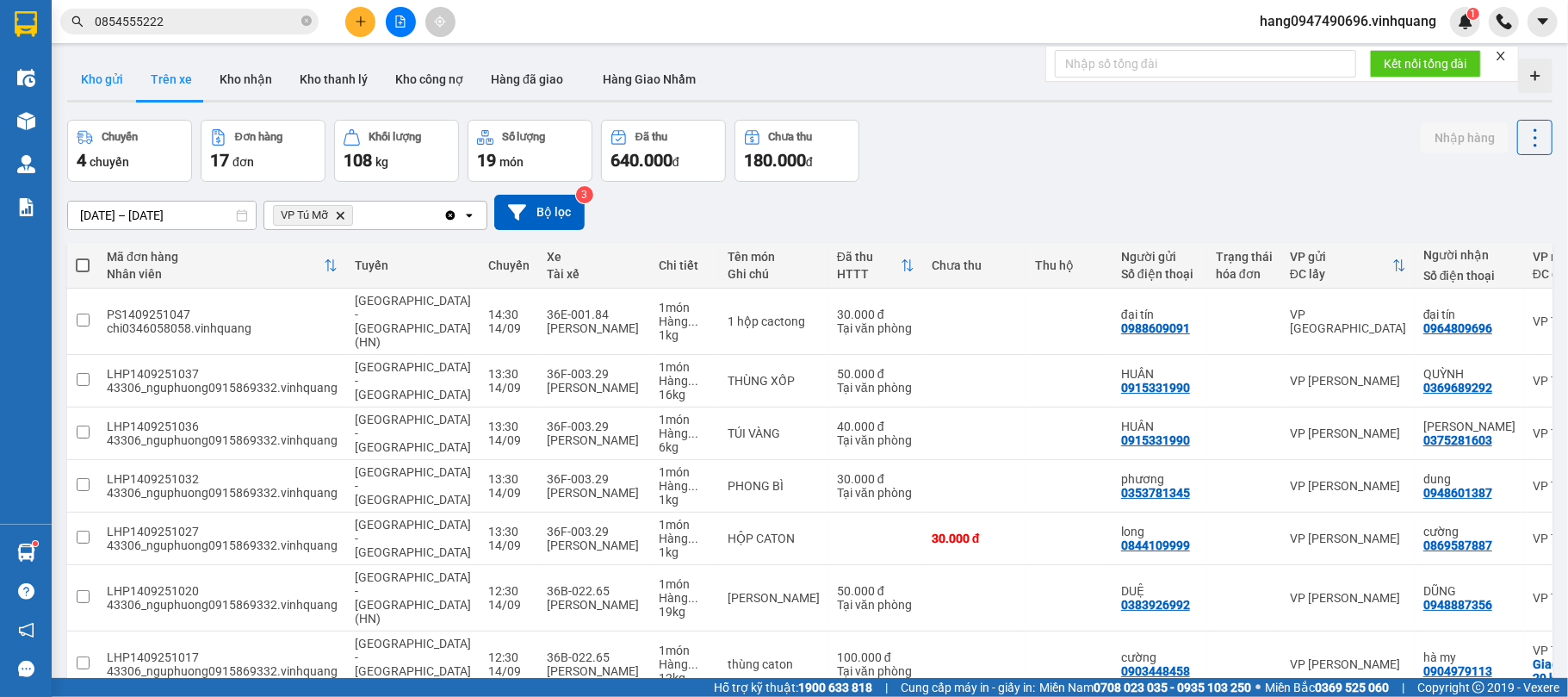
click at [100, 86] on button "Kho gửi" at bounding box center [102, 79] width 70 height 41
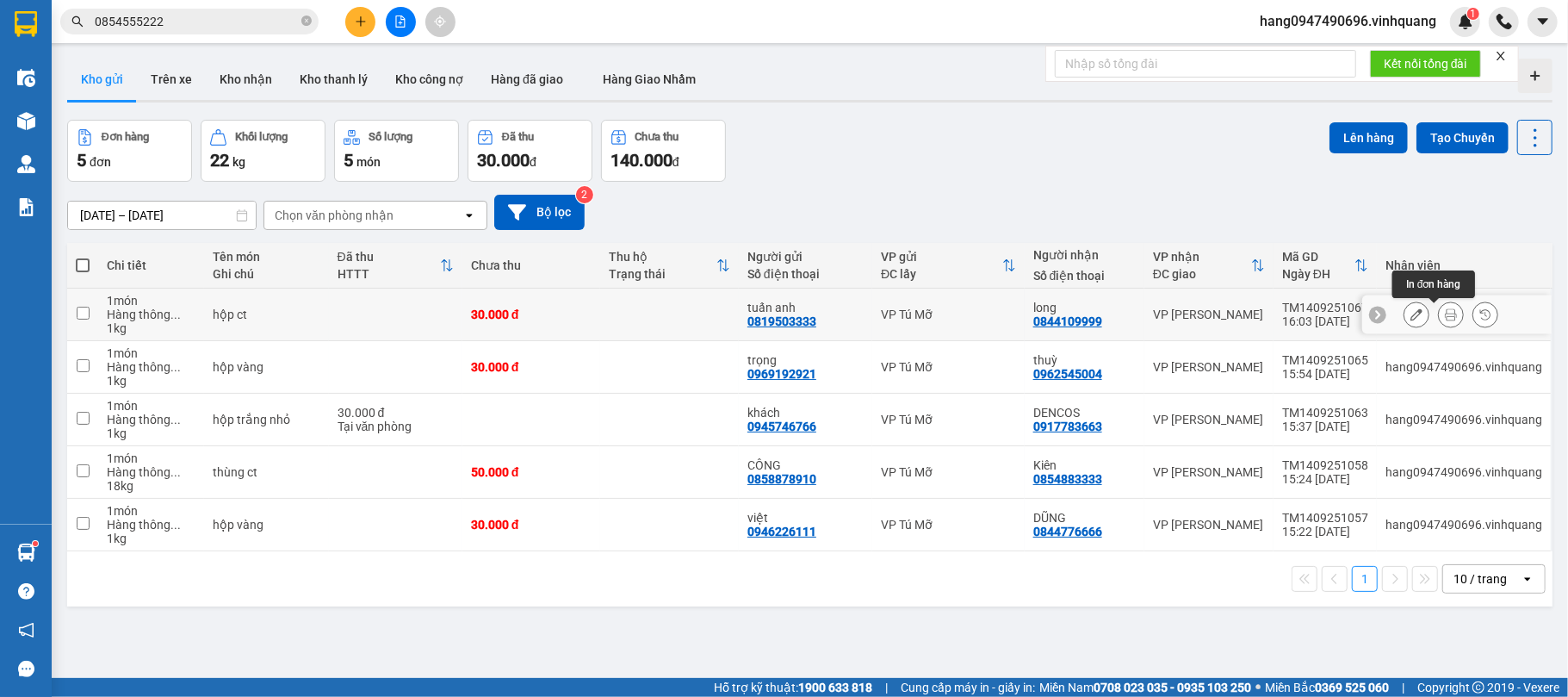
click at [1445, 310] on icon at bounding box center [1450, 314] width 12 height 12
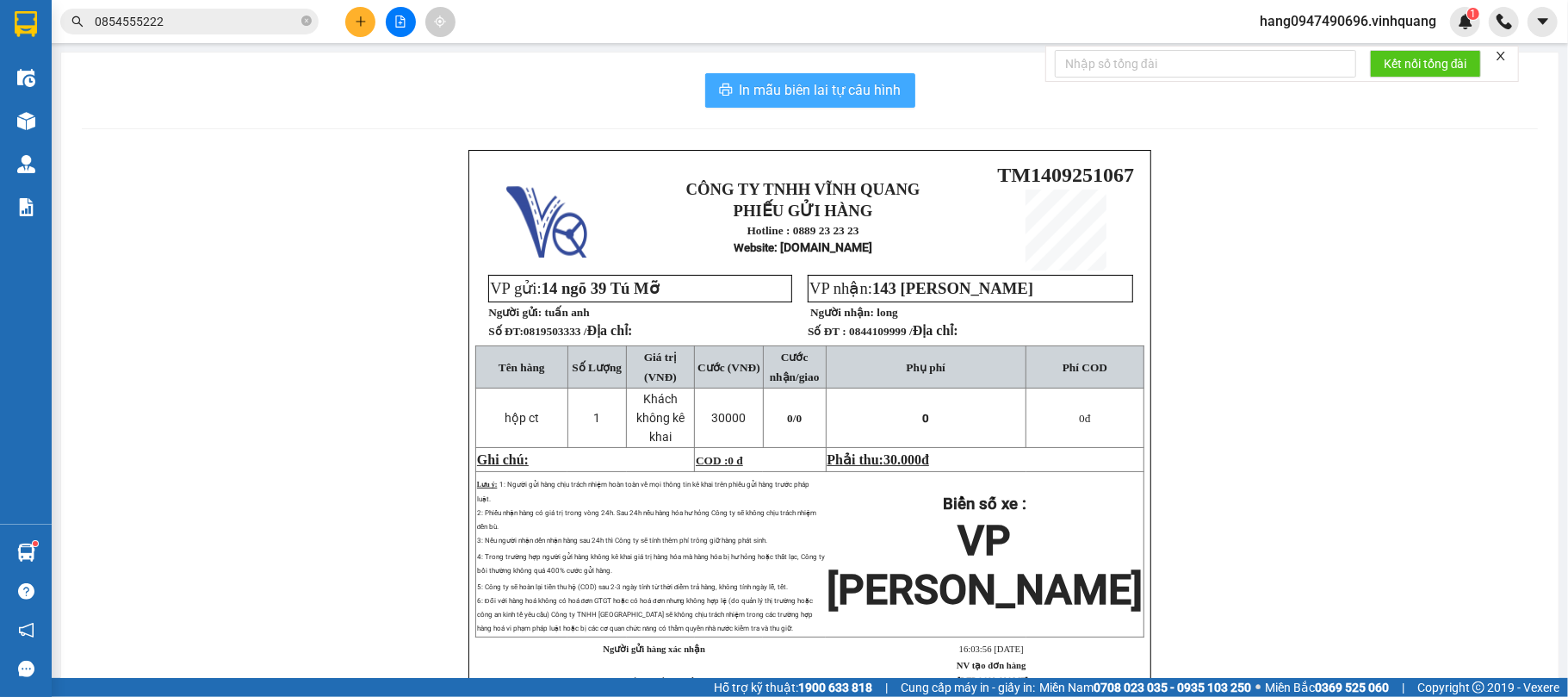
click at [877, 93] on span "In mẫu biên lai tự cấu hình" at bounding box center [820, 89] width 162 height 22
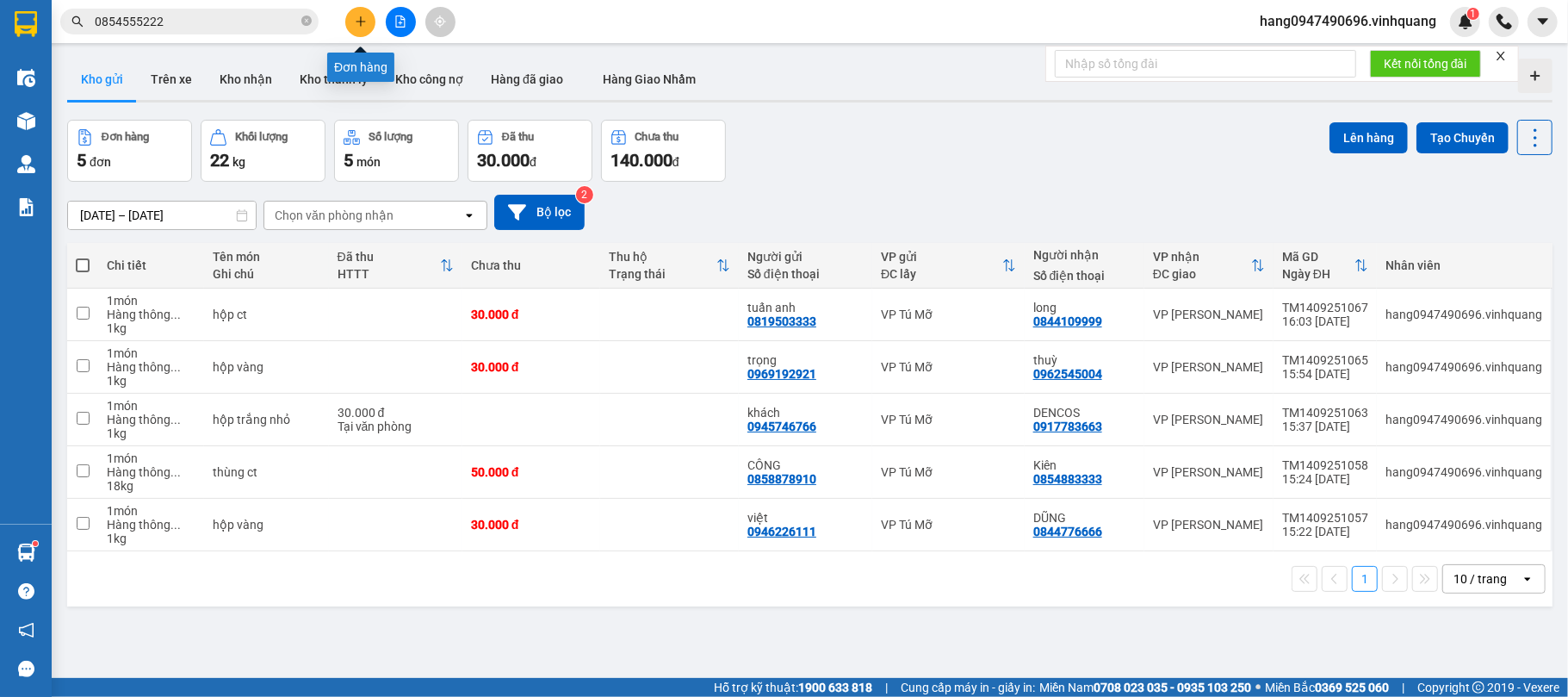
click at [363, 22] on icon "plus" at bounding box center [361, 21] width 9 height 1
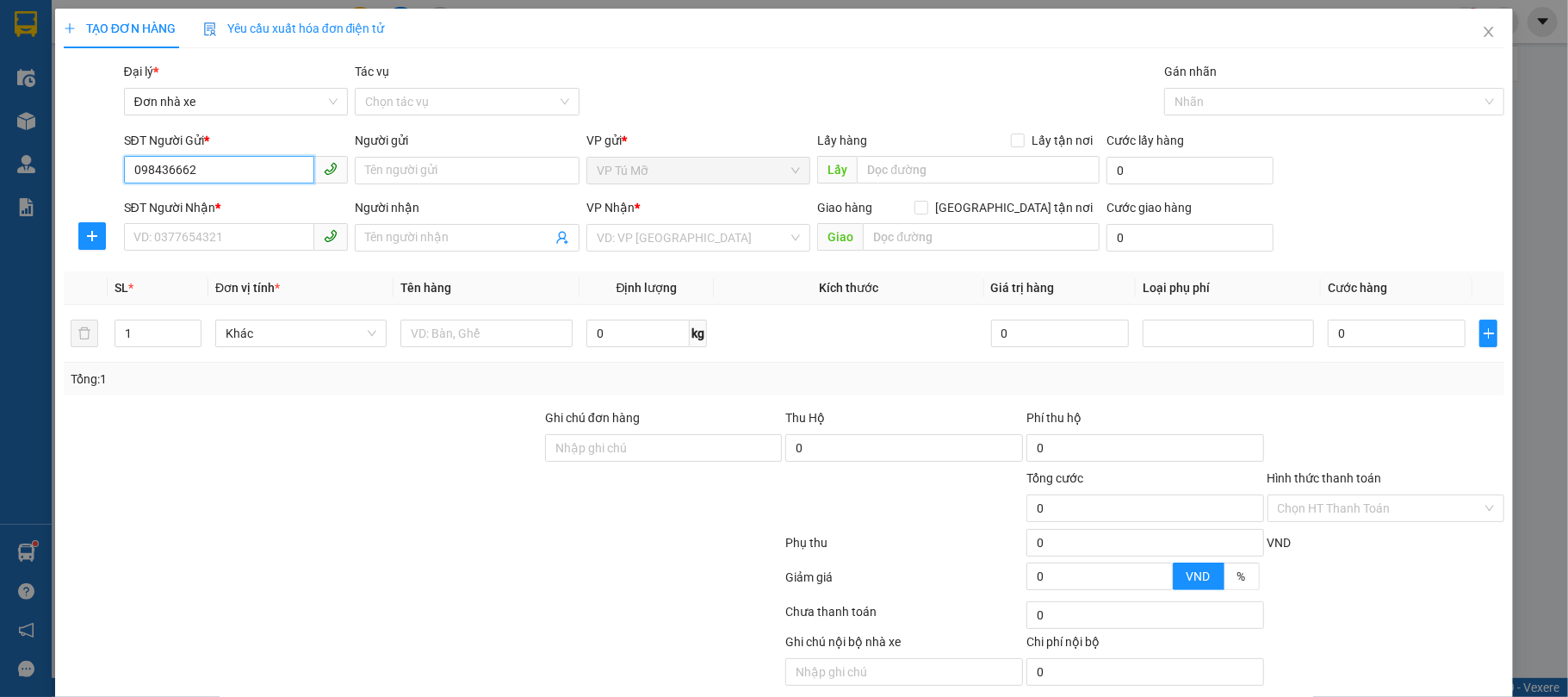
type input "0984376662"
click at [207, 206] on div "0984376662 - xuân" at bounding box center [234, 205] width 202 height 19
type input "xuân"
type input "0826874969"
type input "thu huyền"
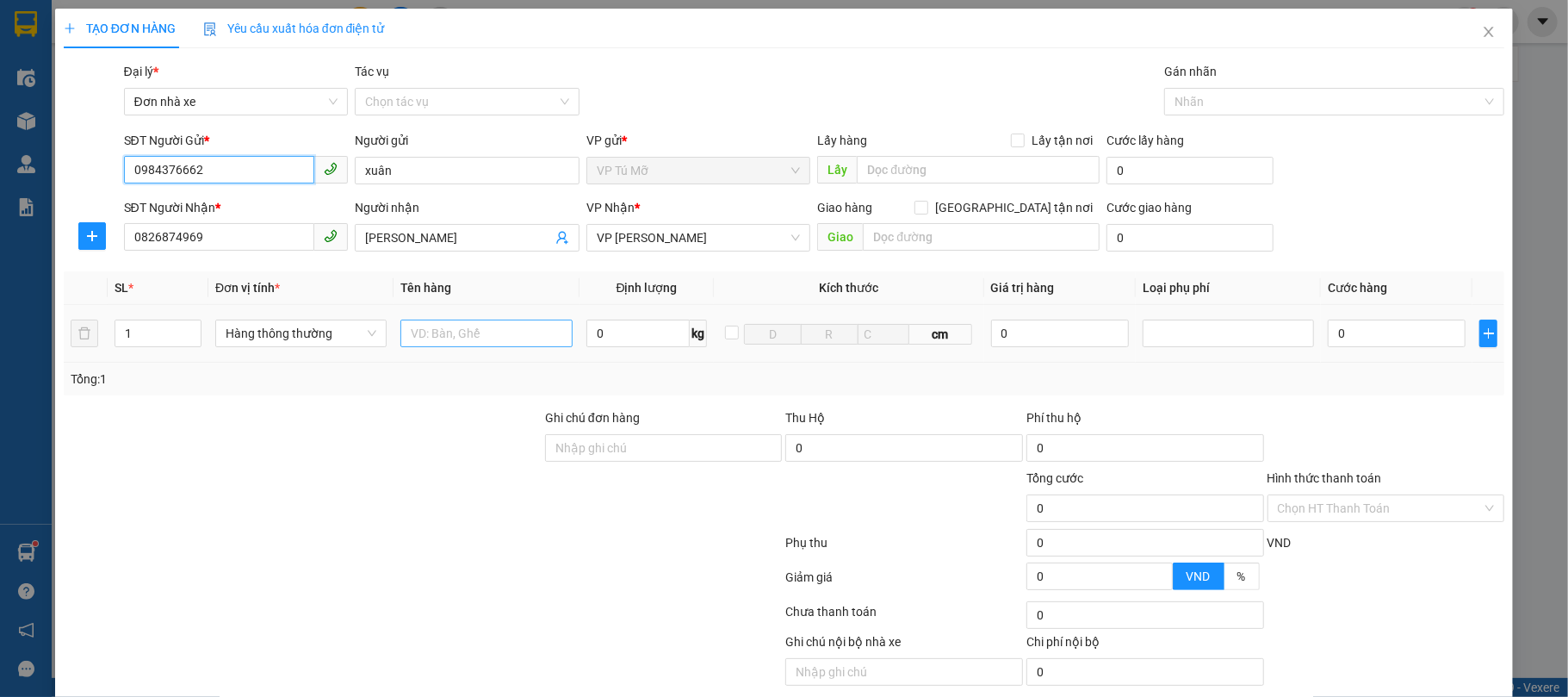
type input "0984376662"
click at [434, 321] on input "text" at bounding box center [486, 332] width 171 height 27
type input "bọc nl vàng"
click at [618, 332] on input "0" at bounding box center [639, 332] width 105 height 27
type input "1"
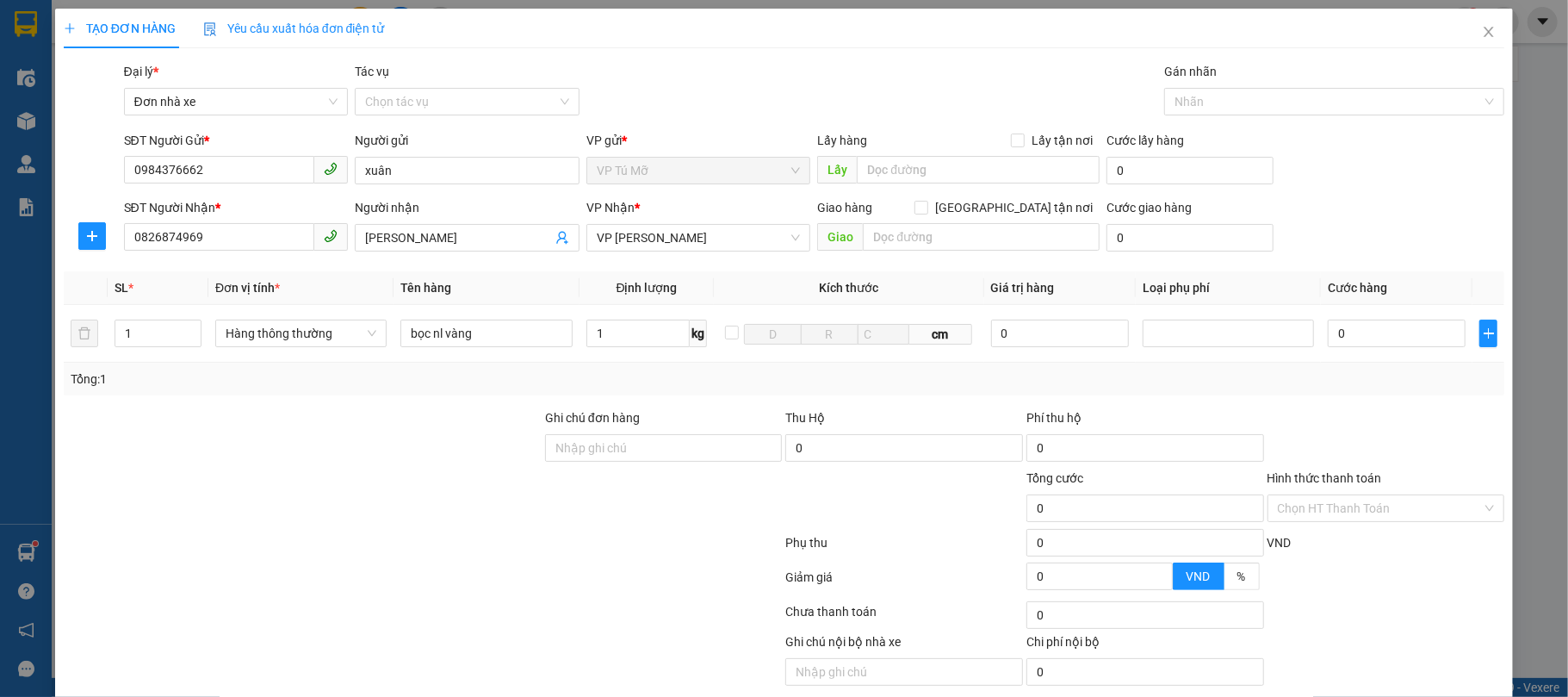
click at [658, 400] on div "Transit Pickup Surcharge Ids Transit Deliver Surcharge Ids Transit Deliver Surc…" at bounding box center [784, 394] width 1442 height 664
type input "30.000"
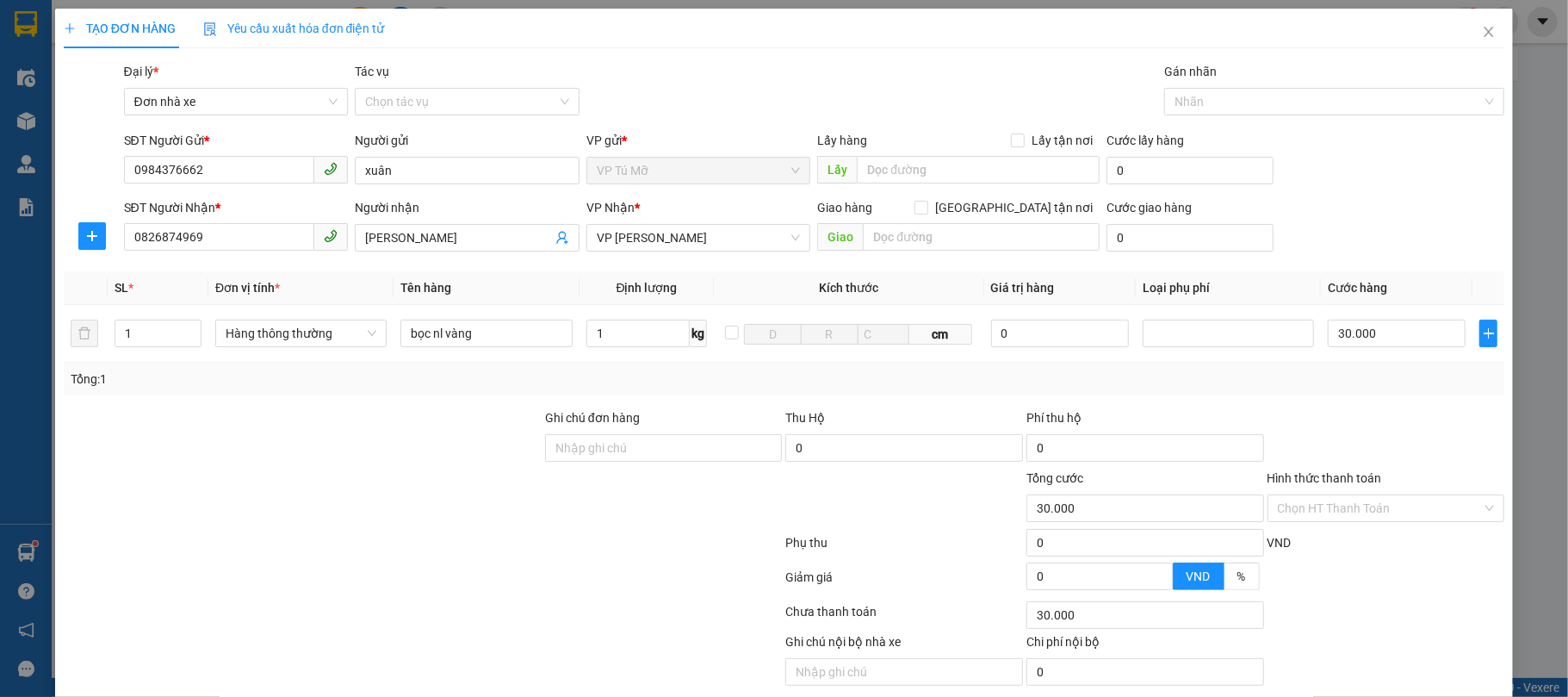
scroll to position [67, 0]
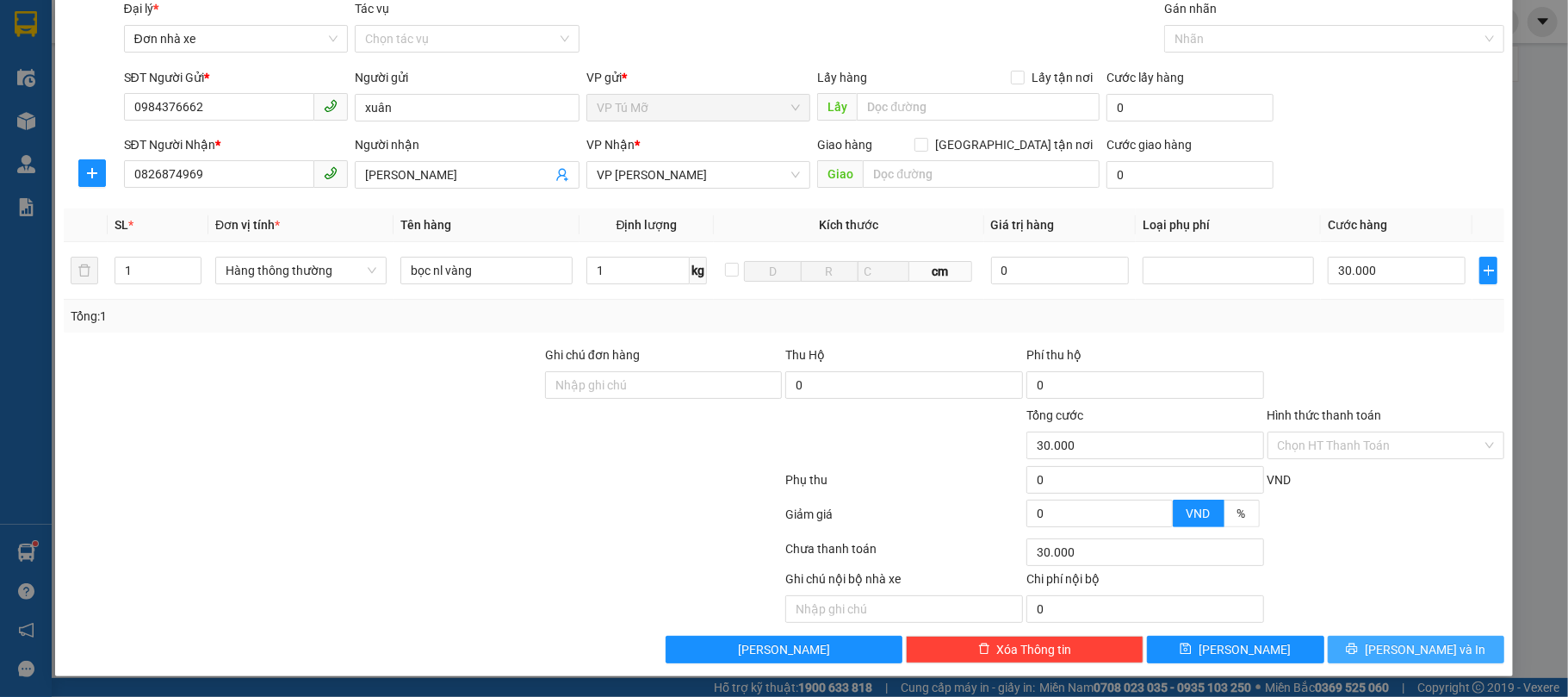
click at [1398, 653] on span "[PERSON_NAME] và In" at bounding box center [1425, 649] width 121 height 19
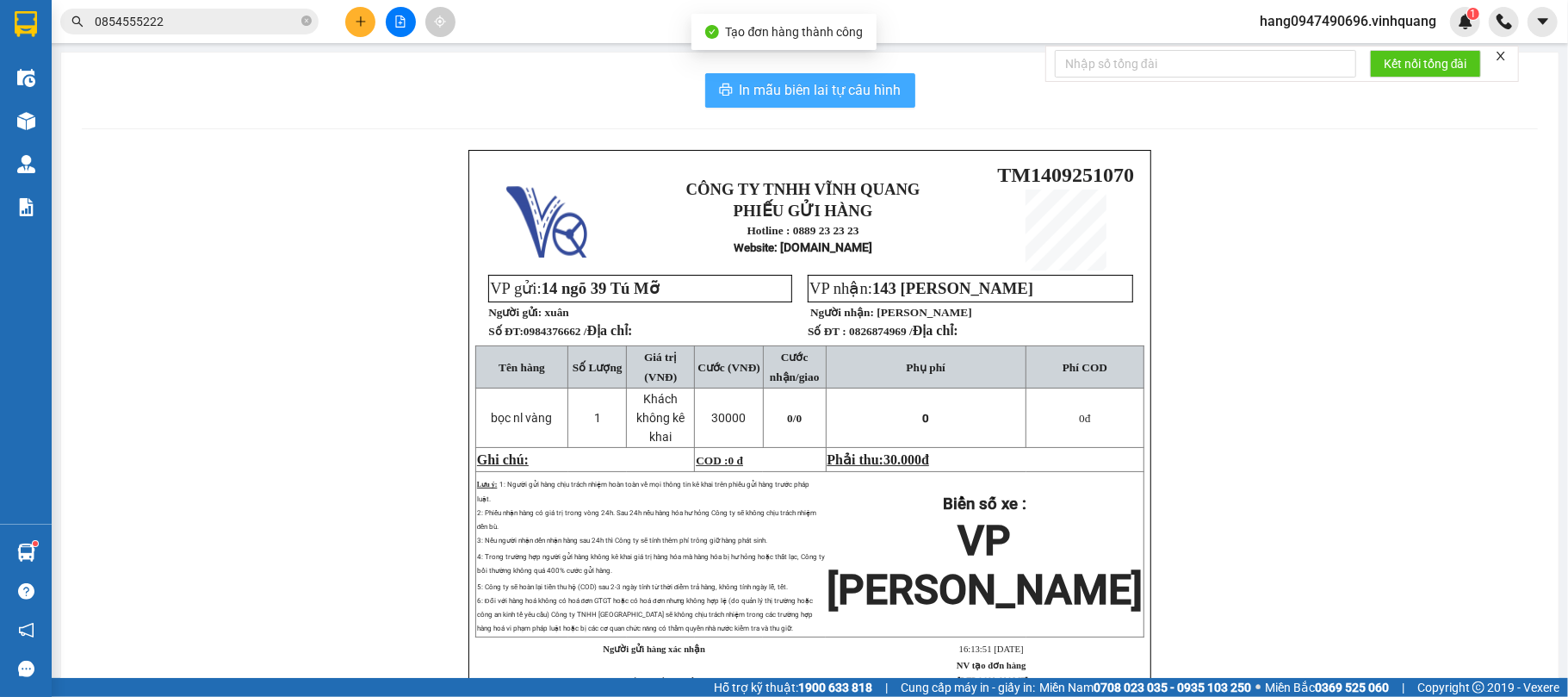
click at [749, 104] on button "In mẫu biên lai tự cấu hình" at bounding box center [810, 90] width 210 height 35
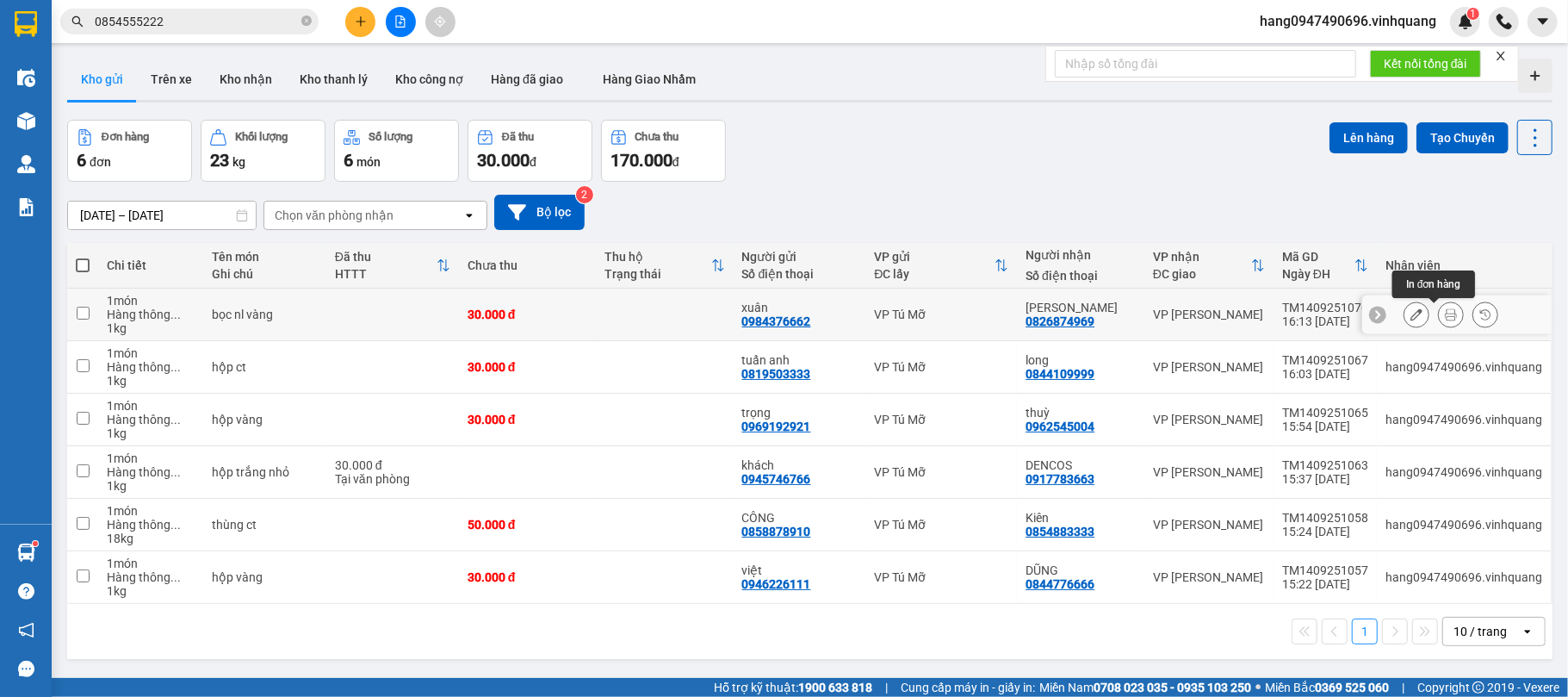
click at [1445, 310] on icon at bounding box center [1450, 314] width 12 height 12
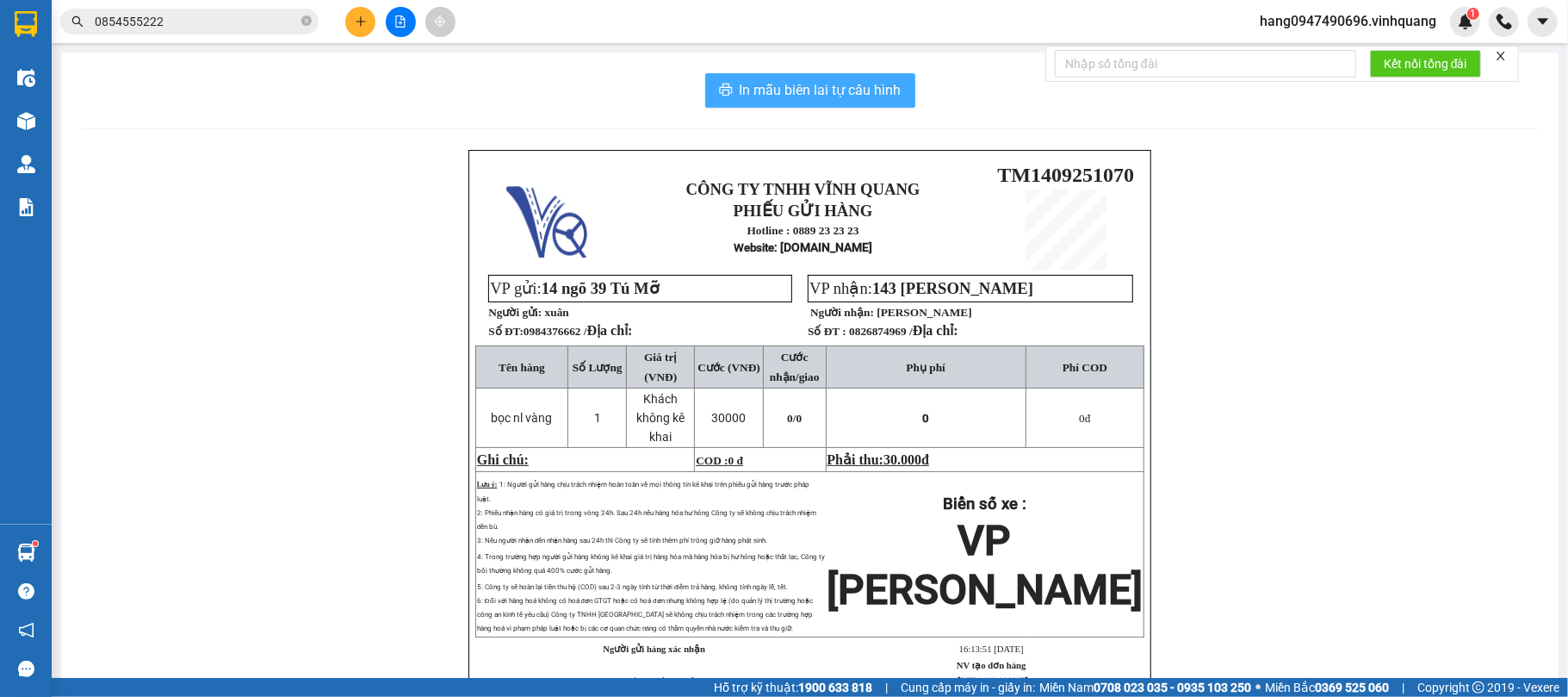
click at [880, 86] on span "In mẫu biên lai tự cấu hình" at bounding box center [820, 89] width 162 height 22
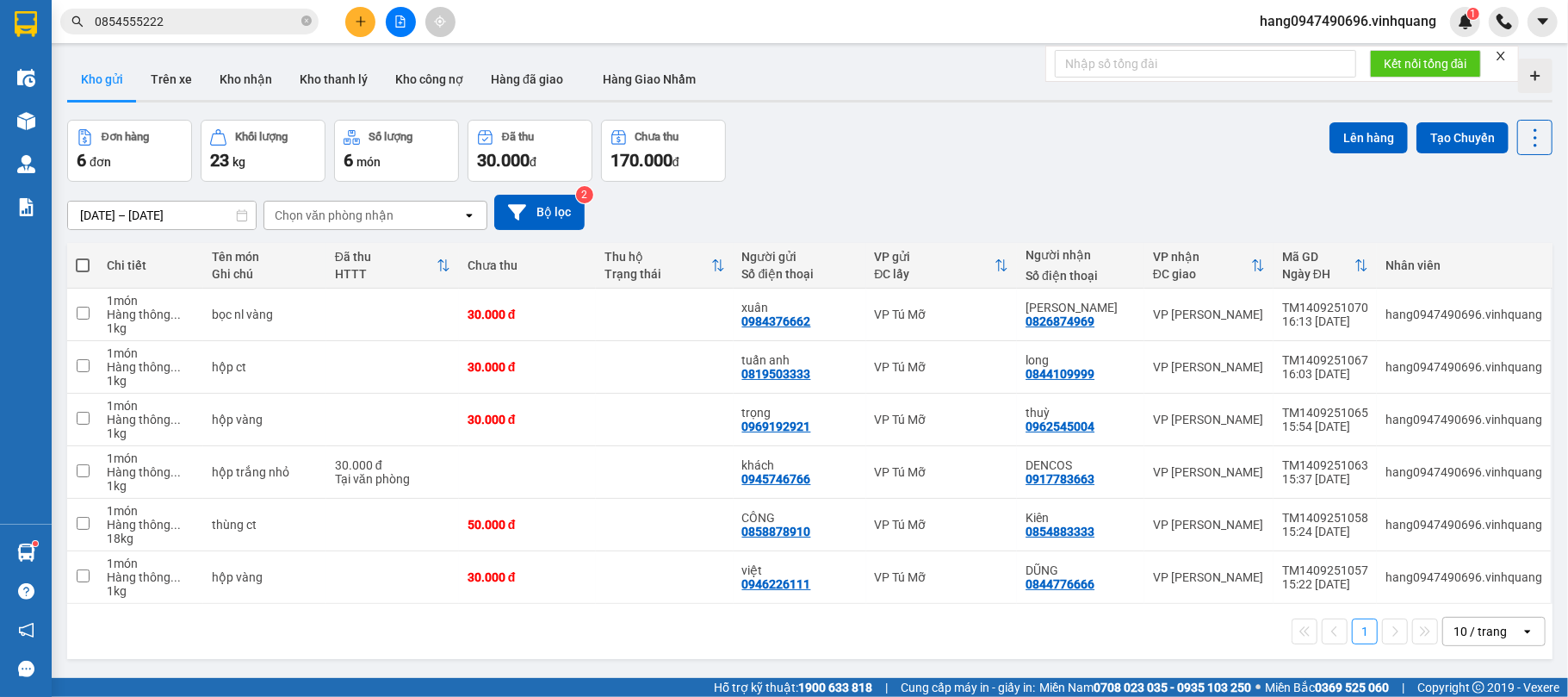
click at [734, 38] on div "Kết quả tìm kiếm ( 24 ) Bộ lọc Mã ĐH Trạng thái Món hàng Thu hộ Tổng cước Chưa …" at bounding box center [784, 22] width 1568 height 43
click at [362, 19] on icon "plus" at bounding box center [361, 21] width 12 height 12
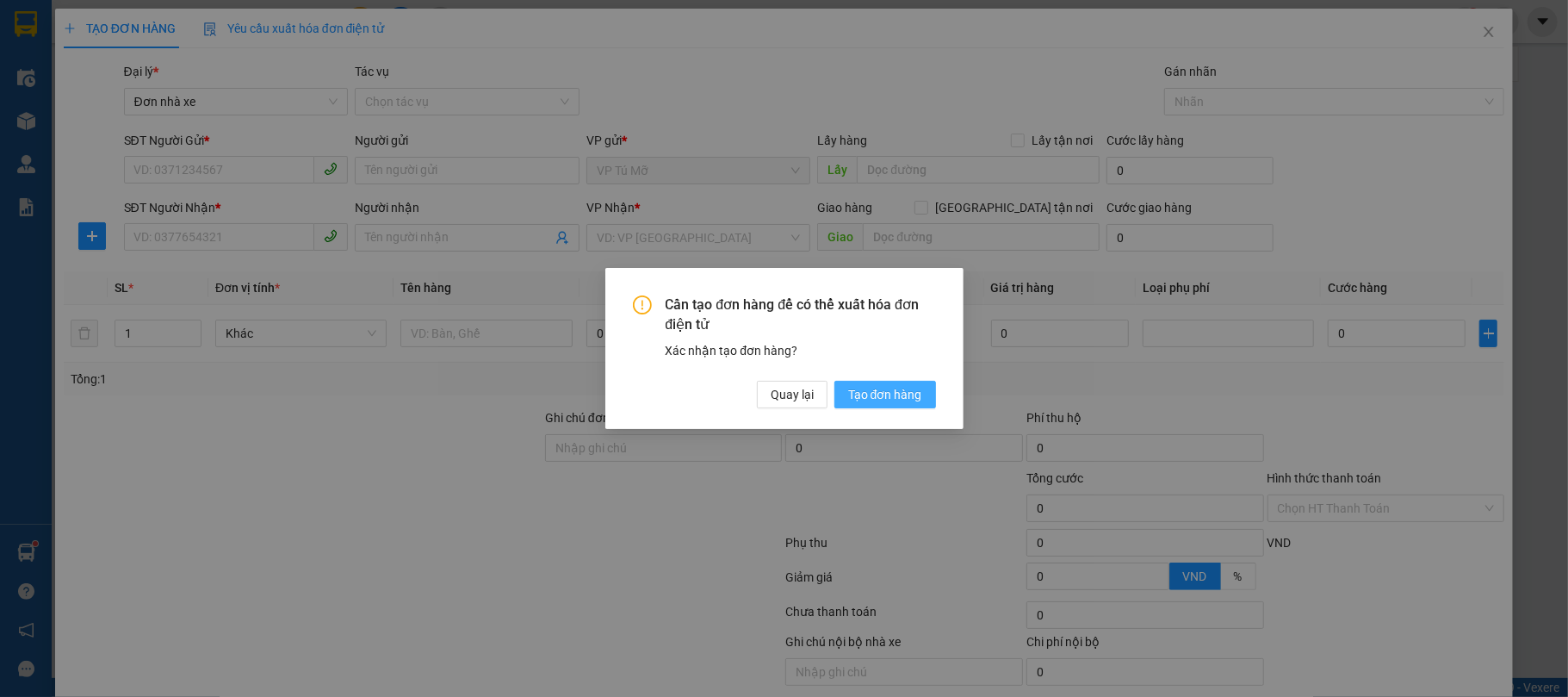
click at [910, 395] on span "Tạo đơn hàng" at bounding box center [885, 395] width 74 height 19
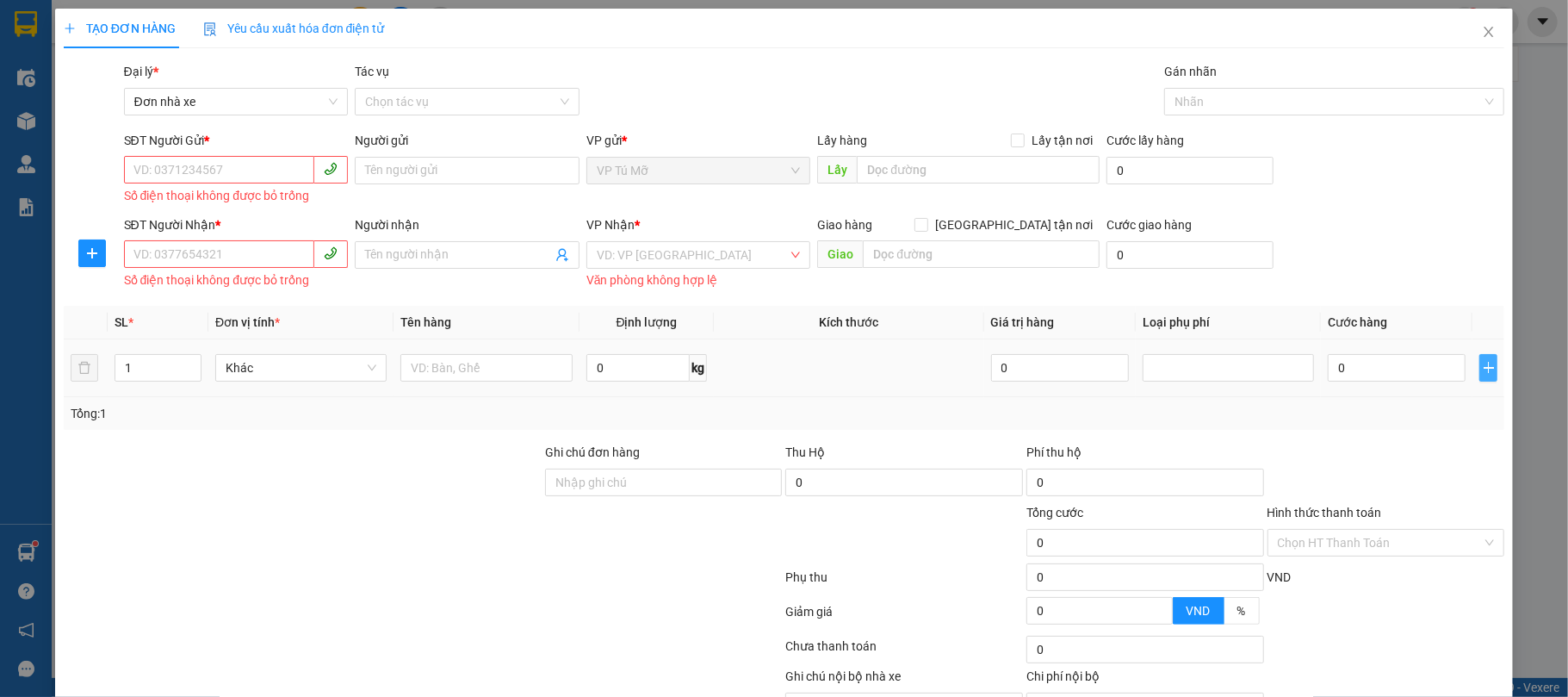
click at [1483, 367] on icon "plus" at bounding box center [1488, 366] width 10 height 1
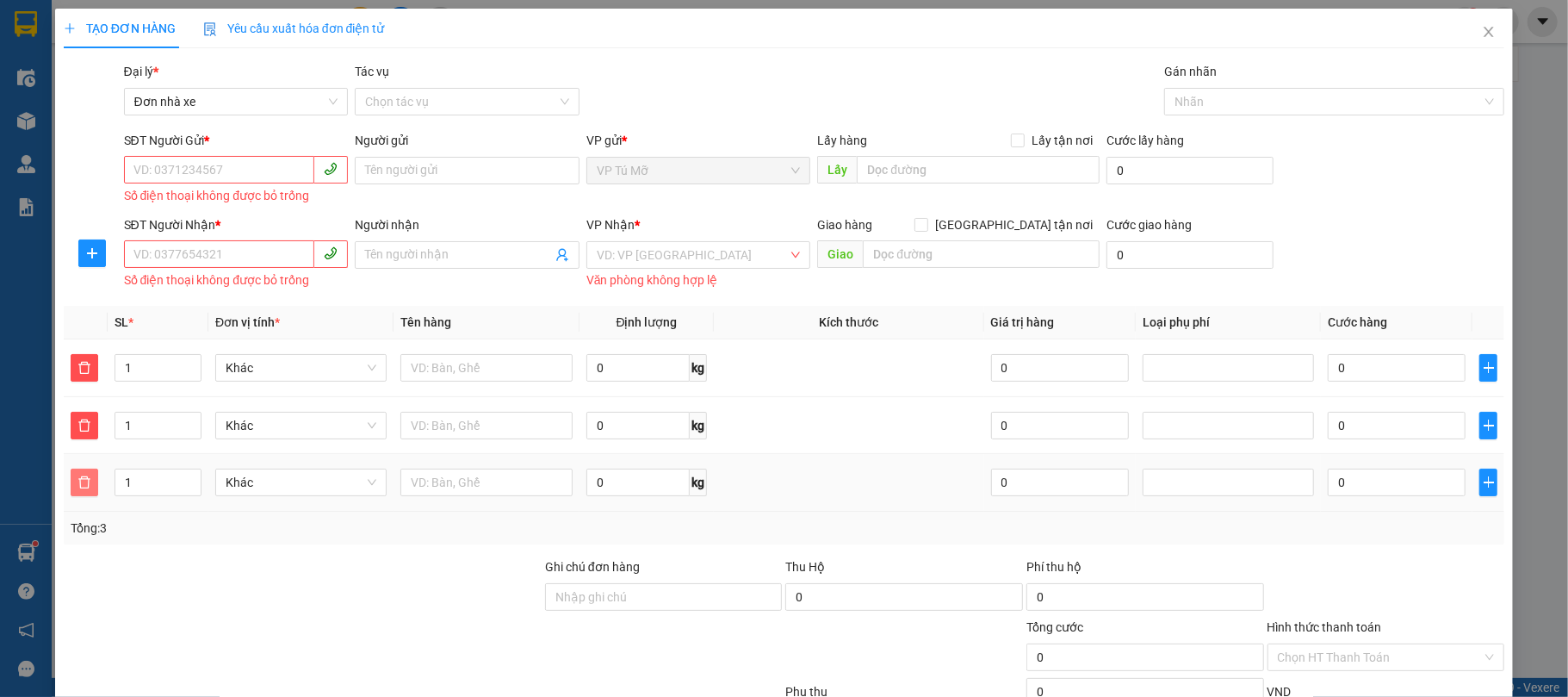
click at [73, 476] on button "button" at bounding box center [84, 481] width 27 height 27
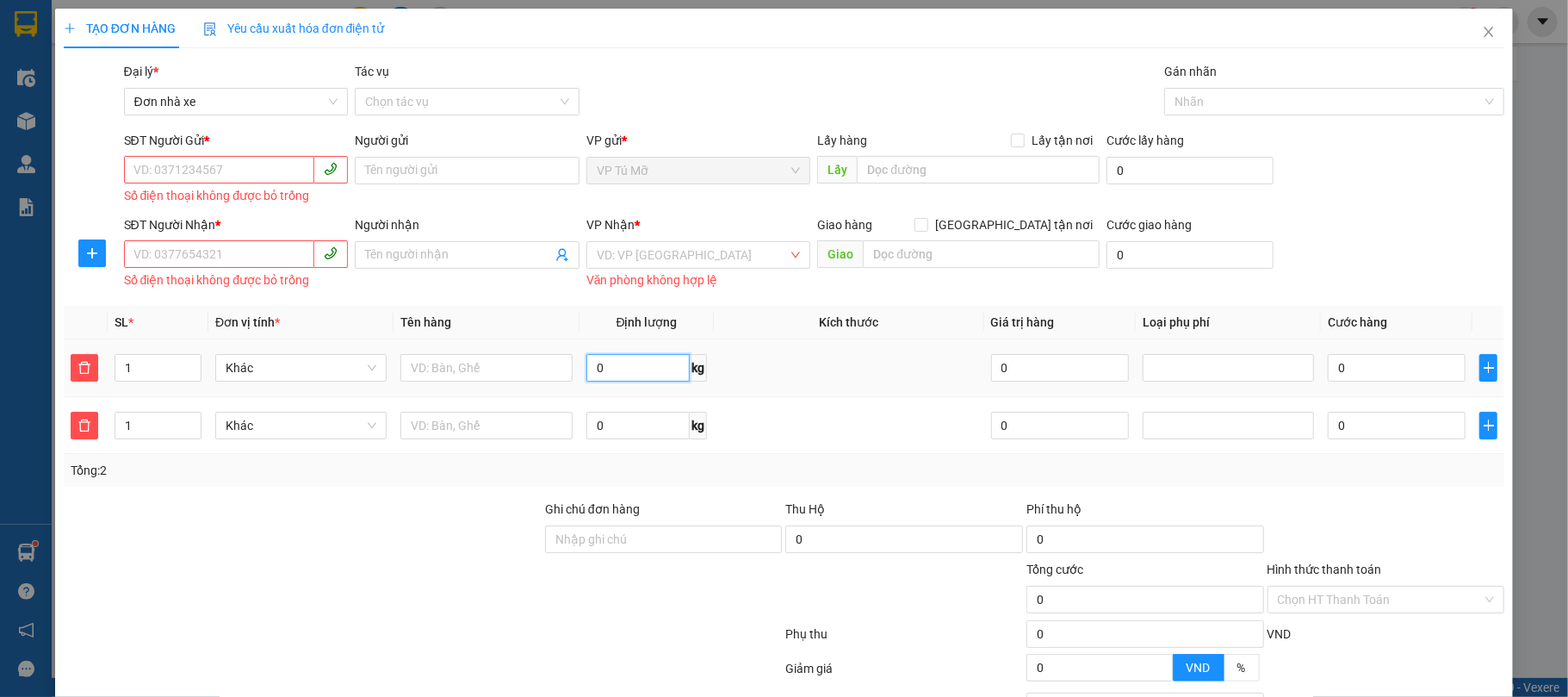
click at [639, 377] on input "0" at bounding box center [639, 367] width 105 height 27
type input "11"
click at [611, 424] on input "0" at bounding box center [639, 425] width 105 height 27
type input "34"
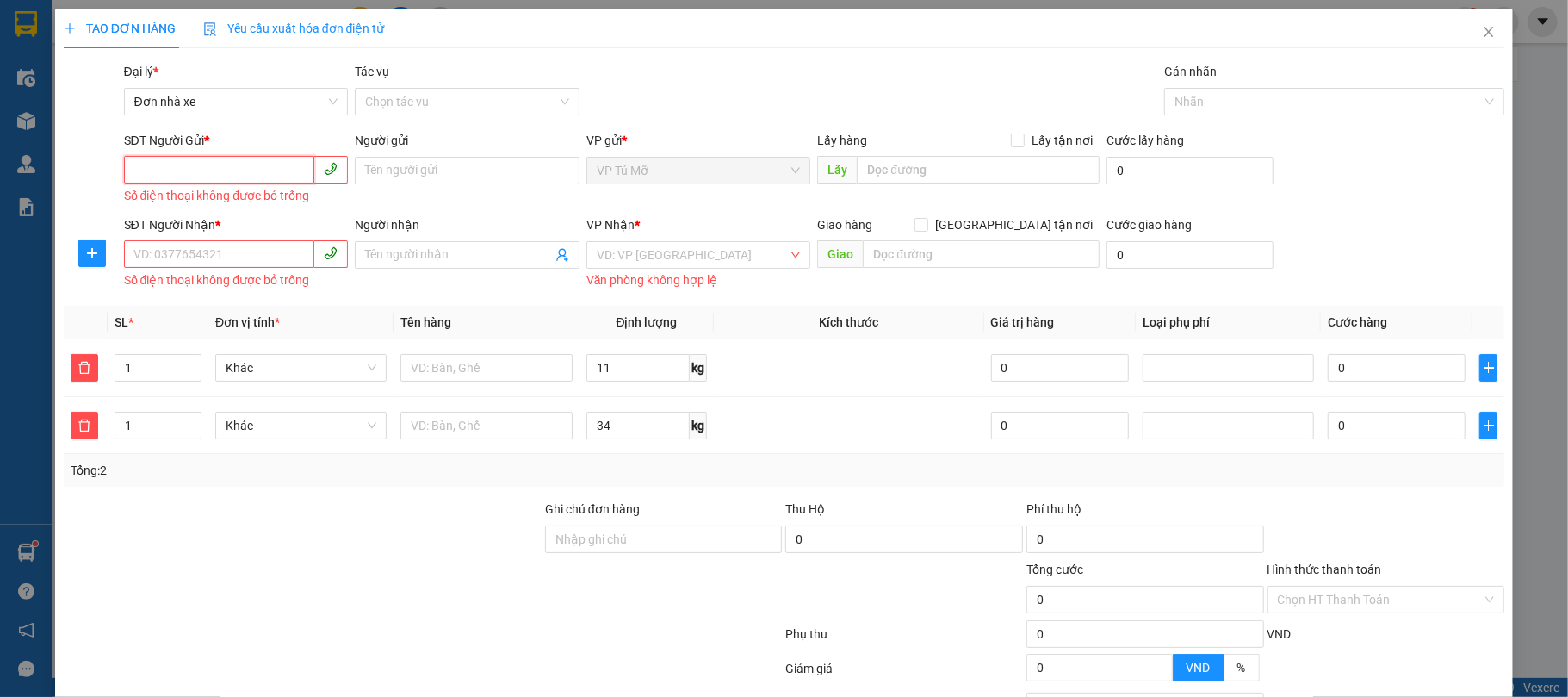
click at [251, 179] on input "SĐT Người Gửi *" at bounding box center [219, 169] width 191 height 27
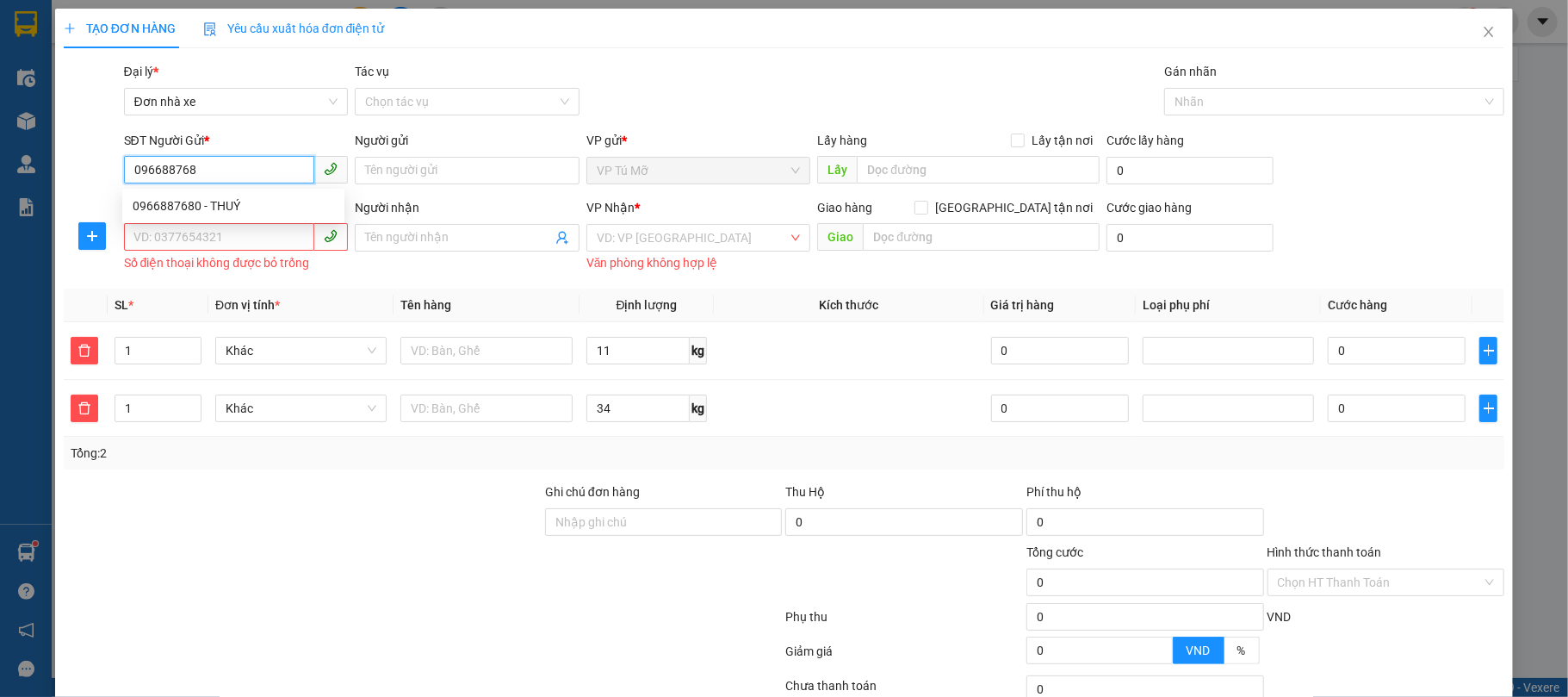
type input "0966887680"
click at [250, 197] on div "0966887680 - THUÝ" at bounding box center [234, 205] width 202 height 19
type input "THUÝ"
type input "0966887680"
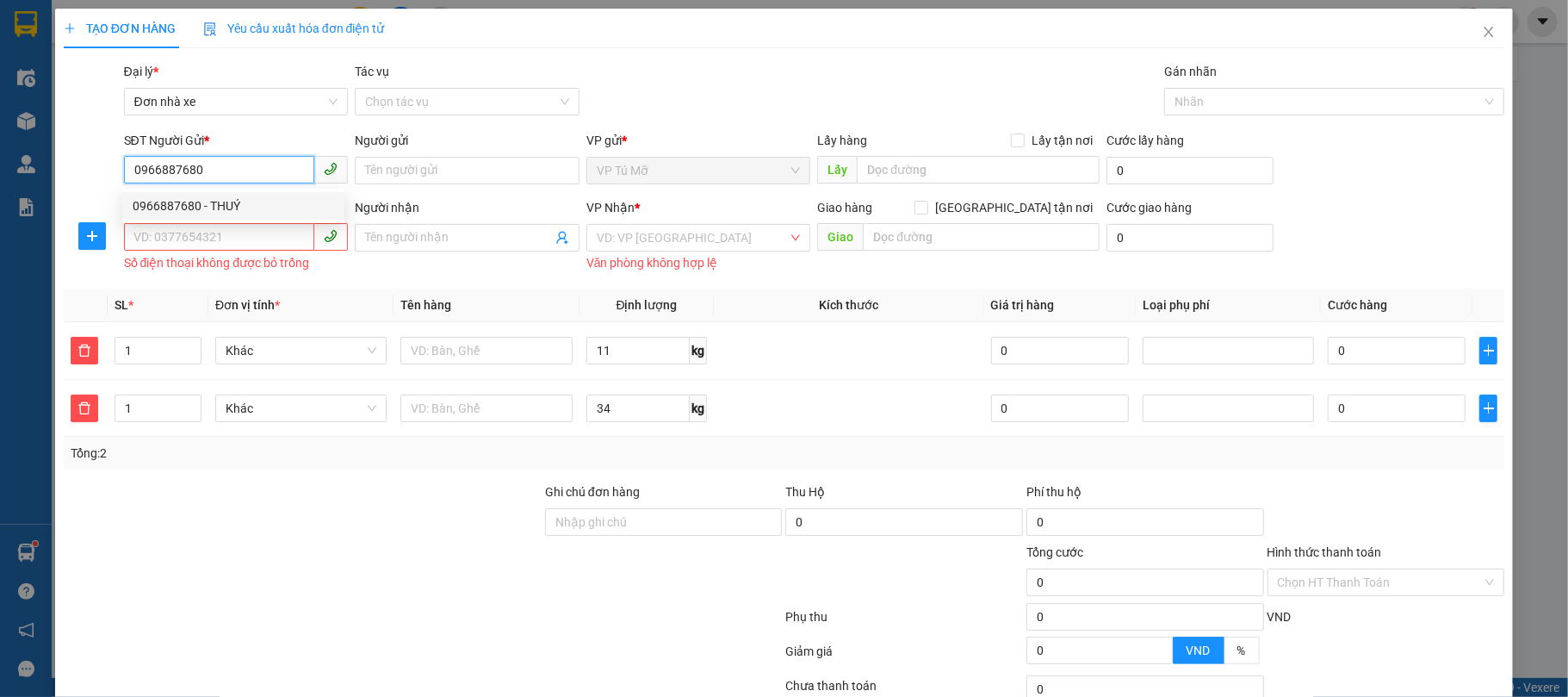
type input "THUÝ"
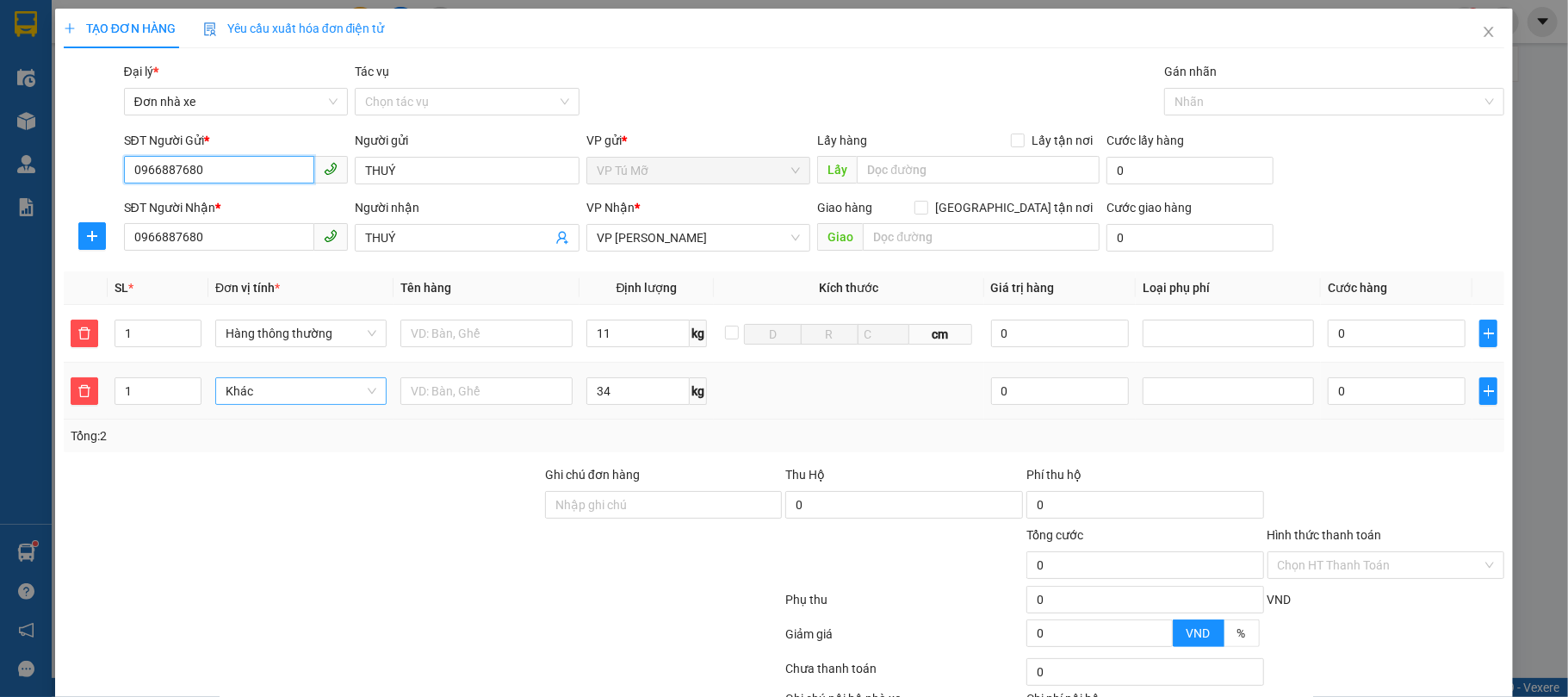
click at [277, 387] on span "Khác" at bounding box center [301, 390] width 151 height 25
type input "0966887680"
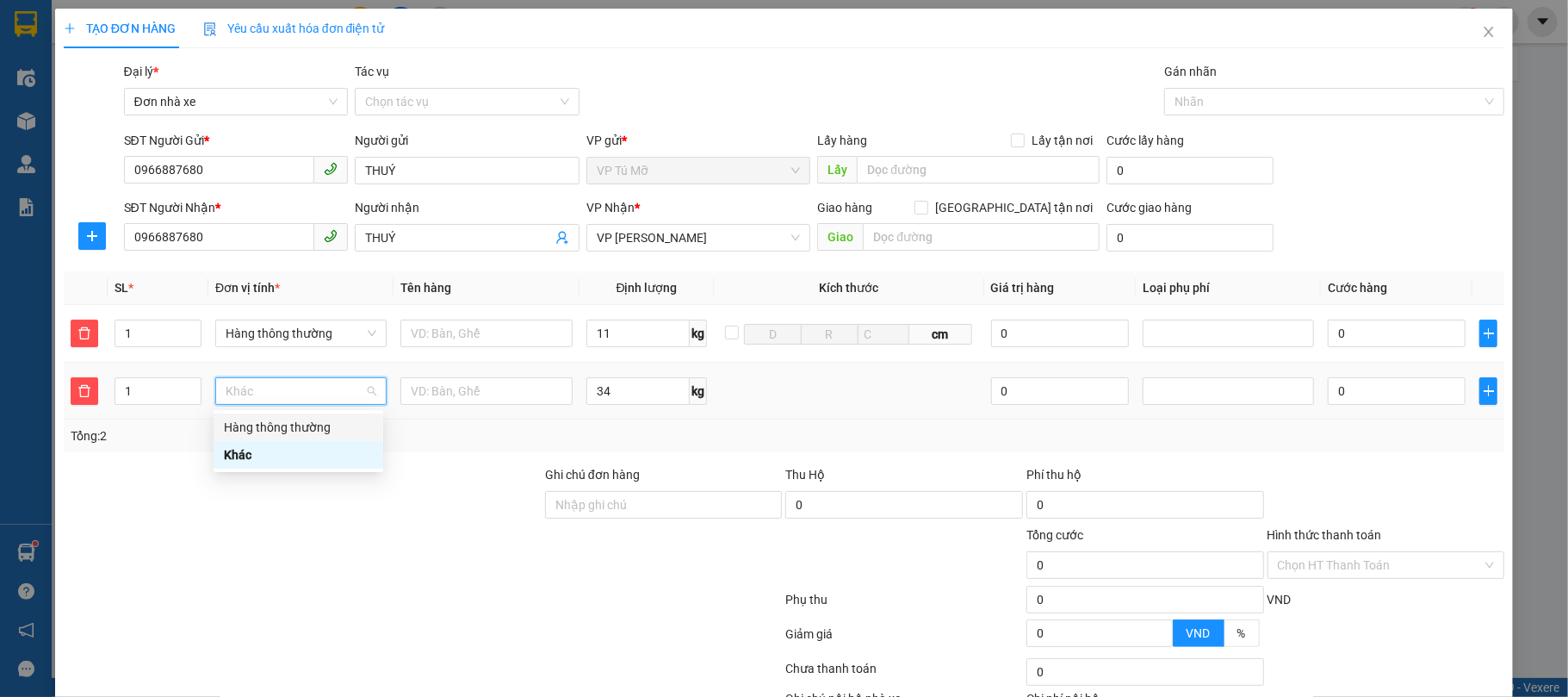
click at [283, 418] on div "Hàng thông thường" at bounding box center [299, 427] width 149 height 19
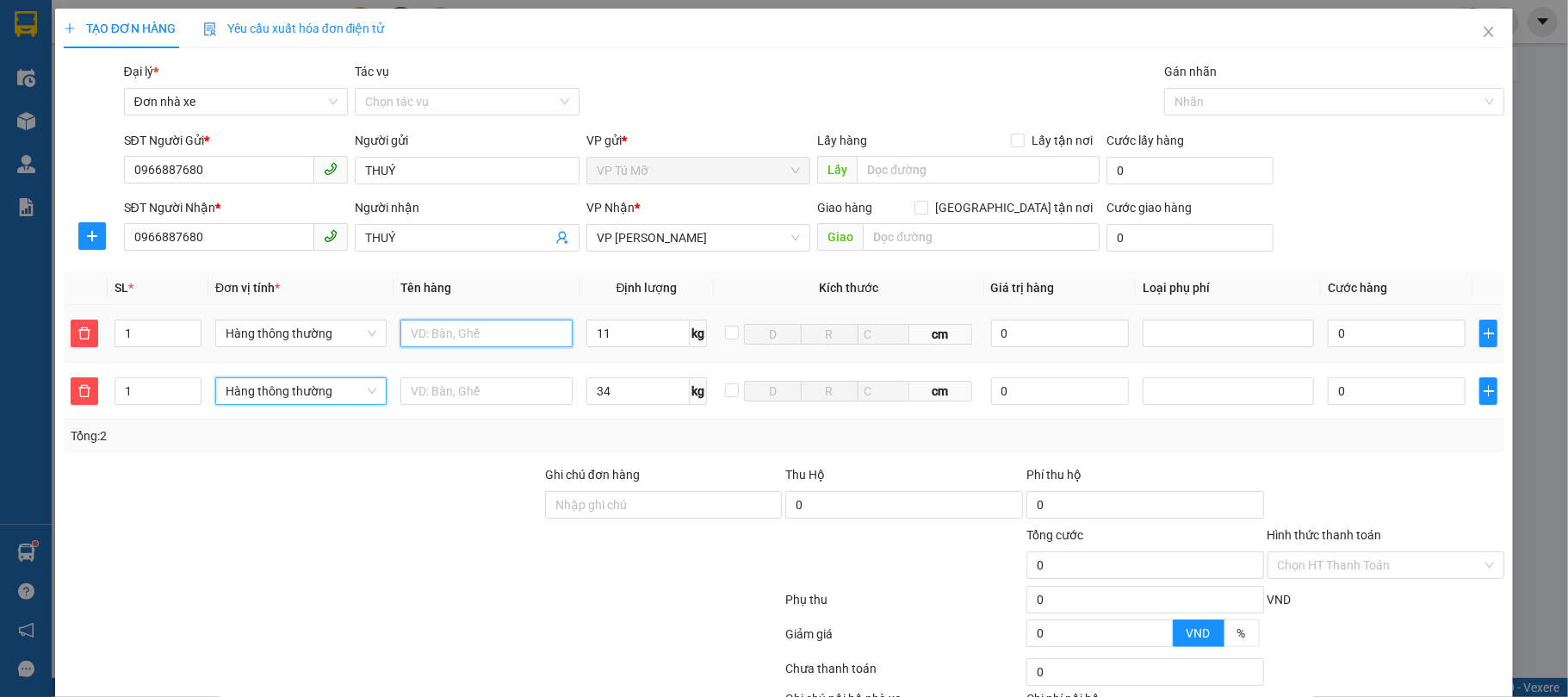
click at [496, 332] on input "text" at bounding box center [486, 332] width 171 height 27
type input "70.000"
click at [501, 336] on input "thùng ct" at bounding box center [486, 332] width 171 height 27
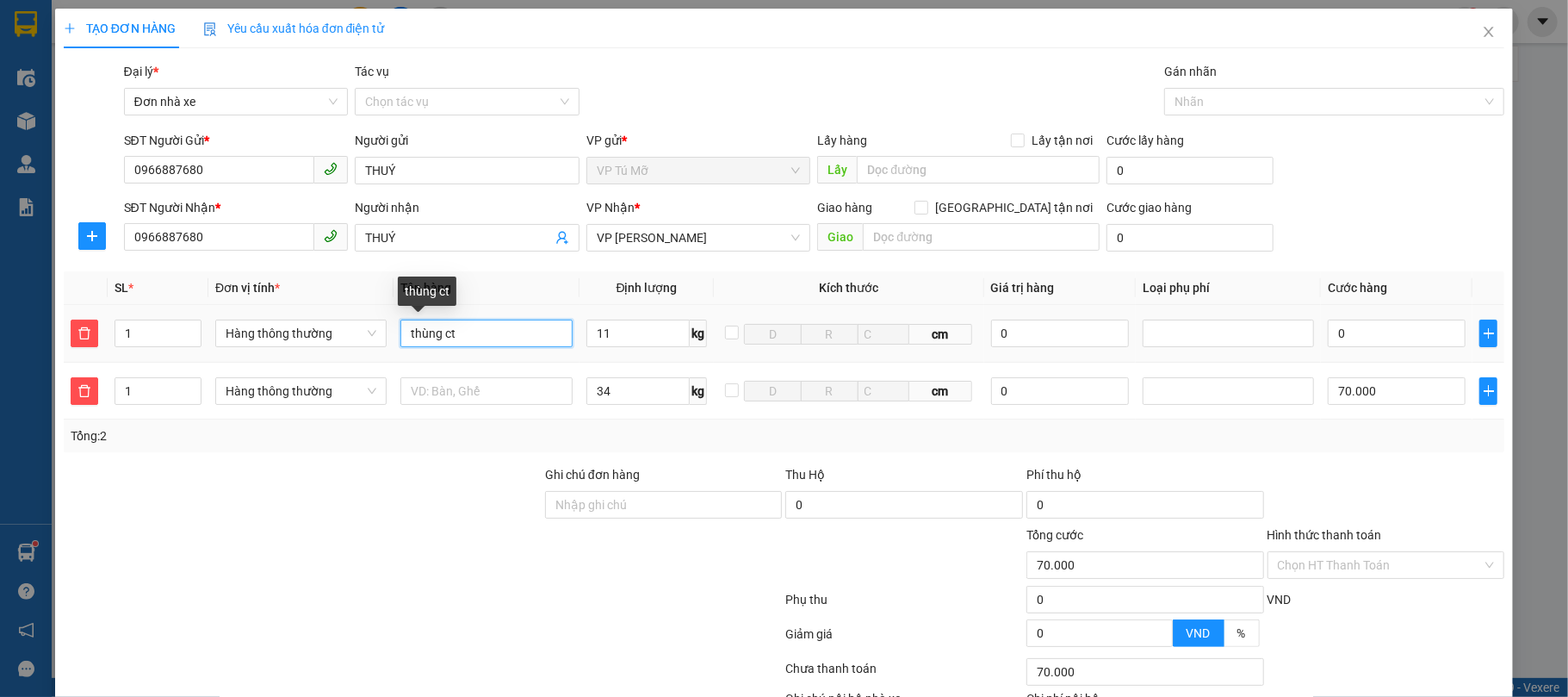
drag, startPoint x: 501, startPoint y: 336, endPoint x: 491, endPoint y: 347, distance: 14.9
click at [501, 336] on input "thùng ct" at bounding box center [486, 332] width 171 height 27
click at [491, 347] on input "thùng ct" at bounding box center [486, 332] width 171 height 27
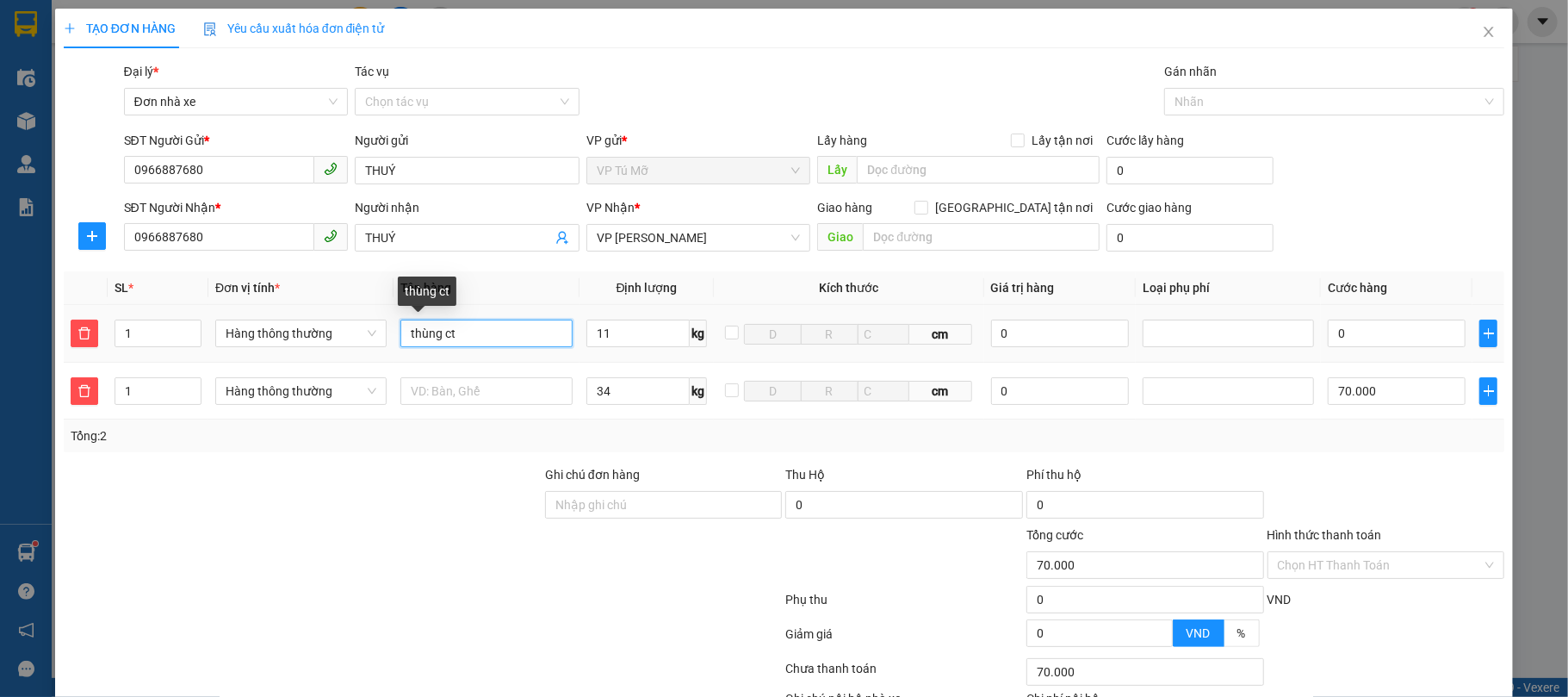
click at [491, 347] on input "thùng ct" at bounding box center [486, 332] width 171 height 27
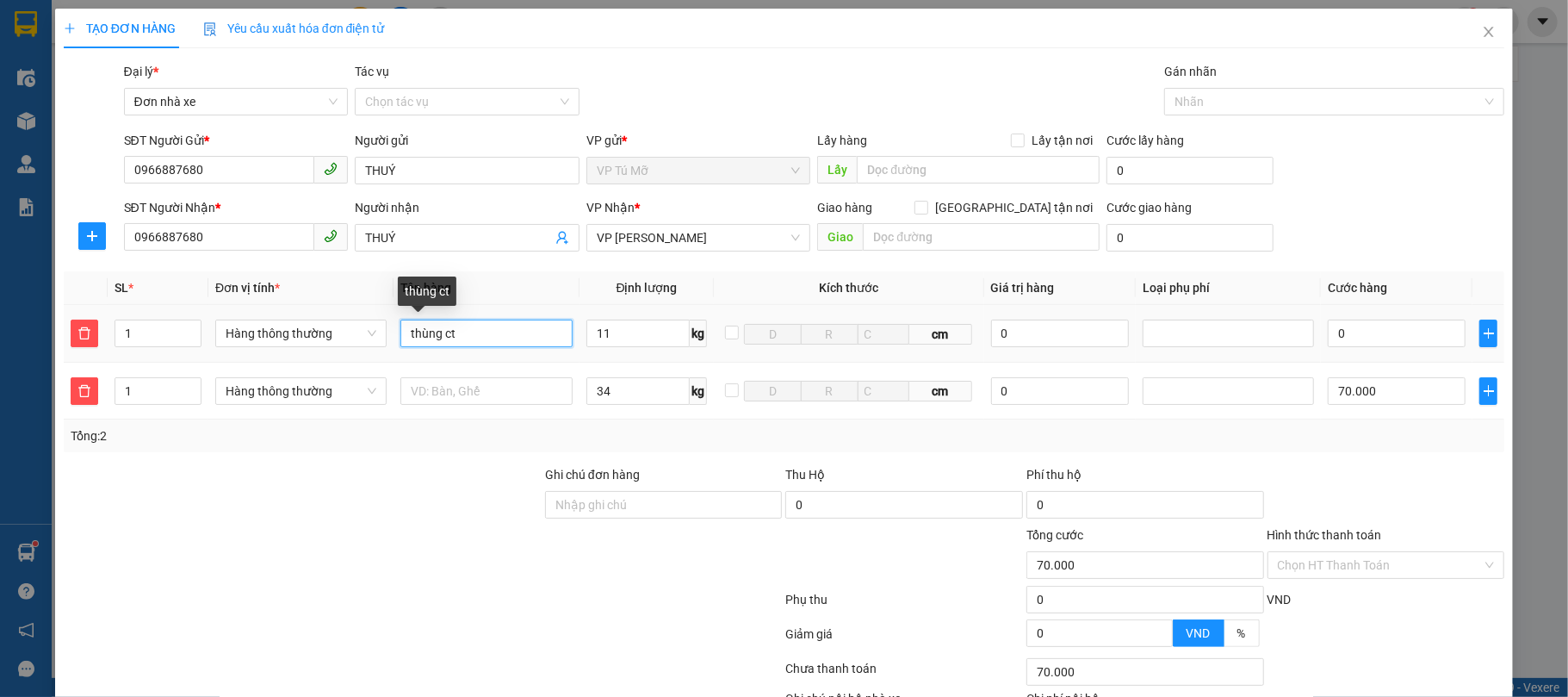
click at [491, 347] on input "thùng ct" at bounding box center [486, 332] width 171 height 27
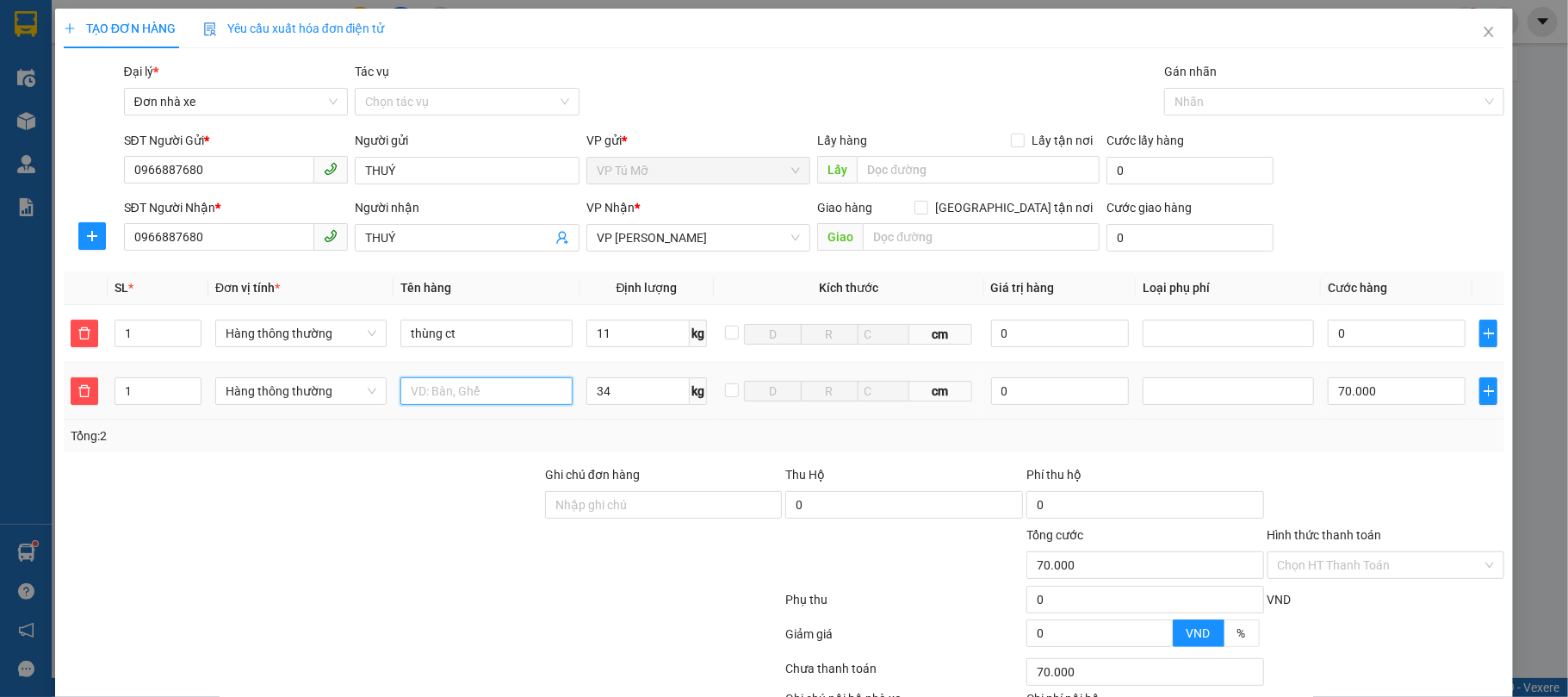
click at [513, 389] on input "text" at bounding box center [486, 390] width 171 height 27
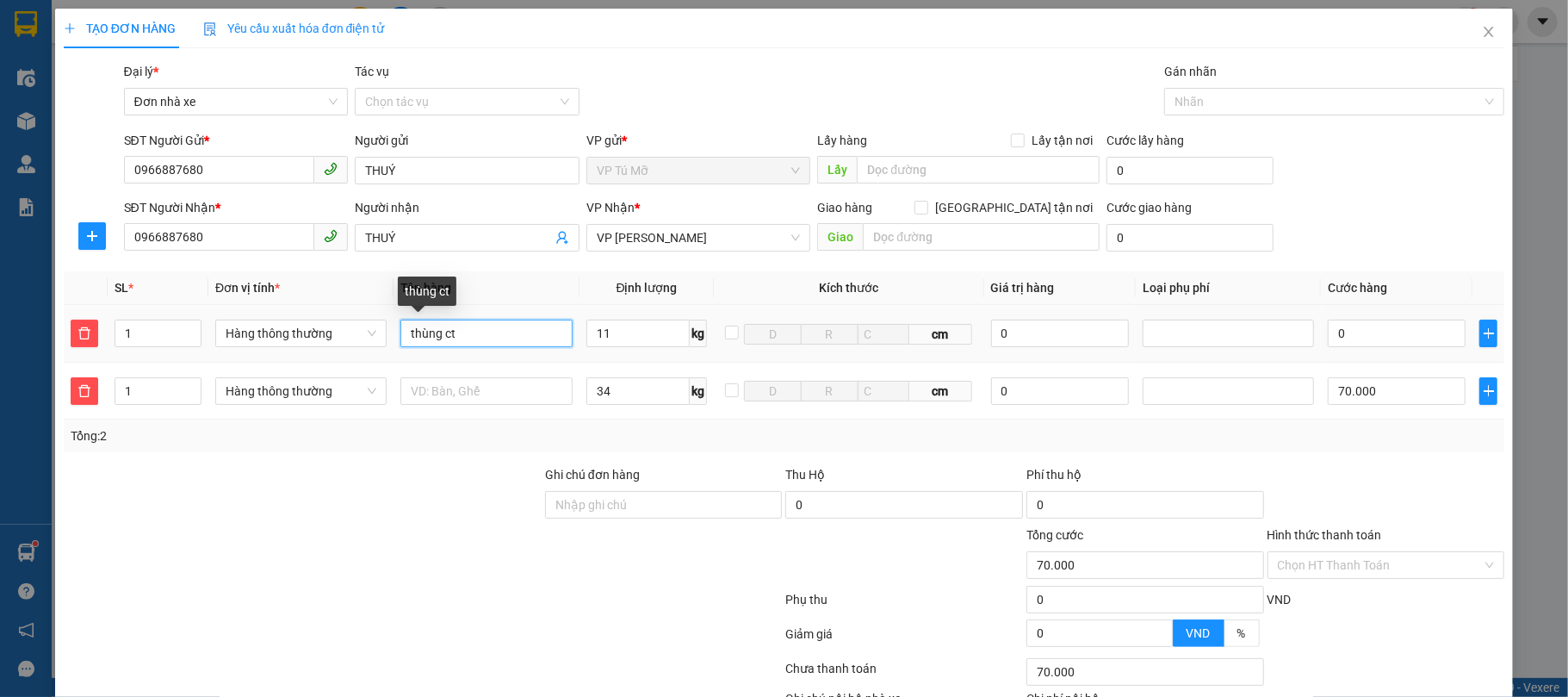
click at [520, 325] on input "thùng ct" at bounding box center [486, 332] width 171 height 27
click at [510, 342] on input "thùng ct" at bounding box center [486, 332] width 171 height 27
type input "thùng ct nl xanh"
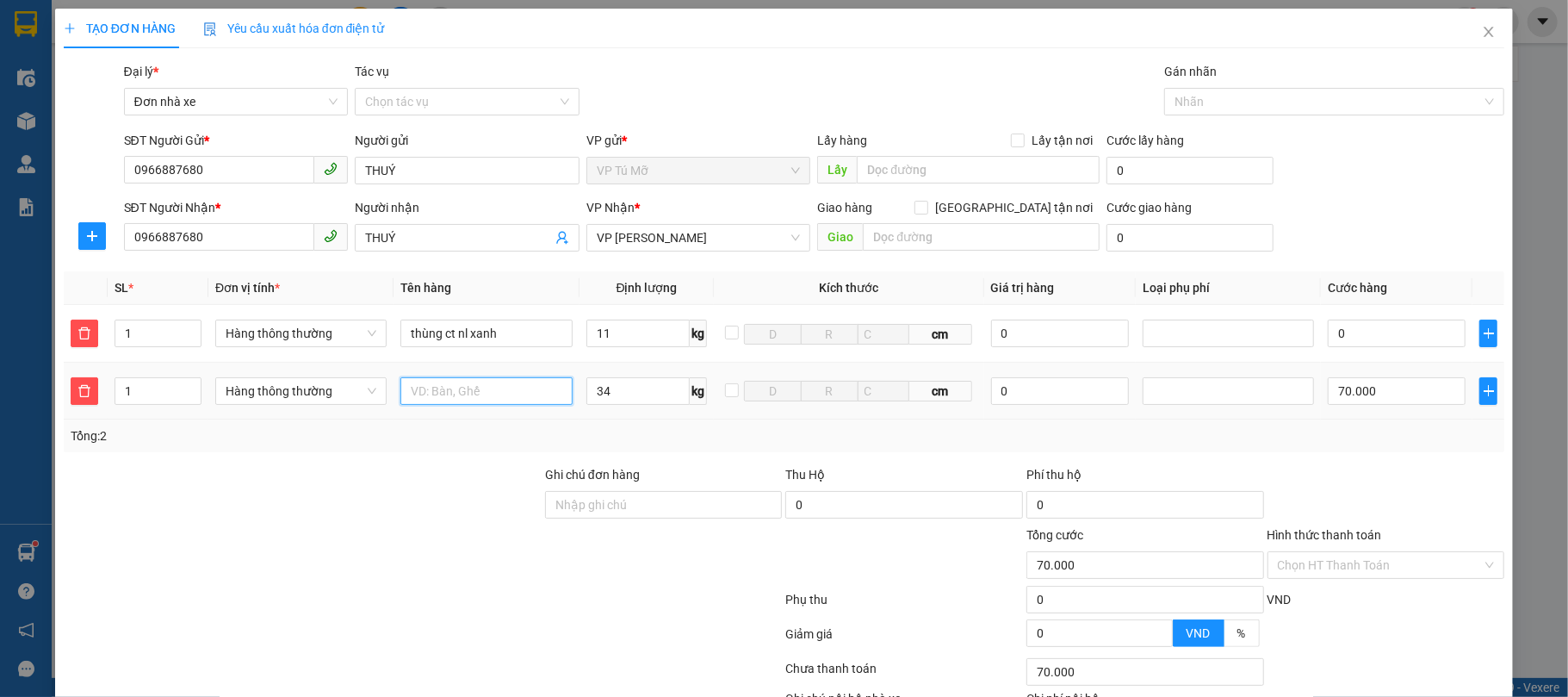
click at [472, 386] on input "text" at bounding box center [486, 390] width 171 height 27
type input "thùng ct"
click at [693, 442] on div "Tổng: 2" at bounding box center [784, 436] width 1428 height 19
click at [622, 336] on input "11" at bounding box center [639, 332] width 105 height 27
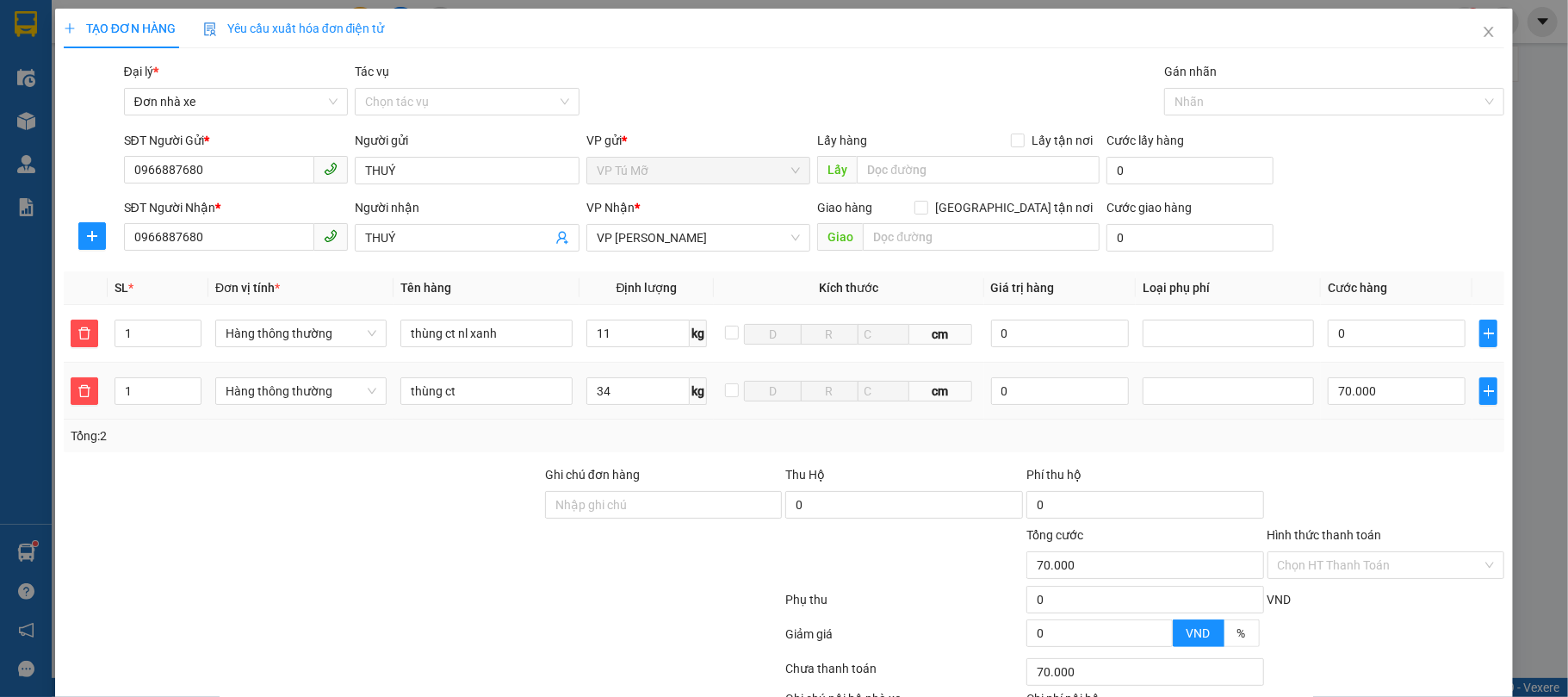
click at [700, 418] on td "34 kg" at bounding box center [647, 391] width 136 height 57
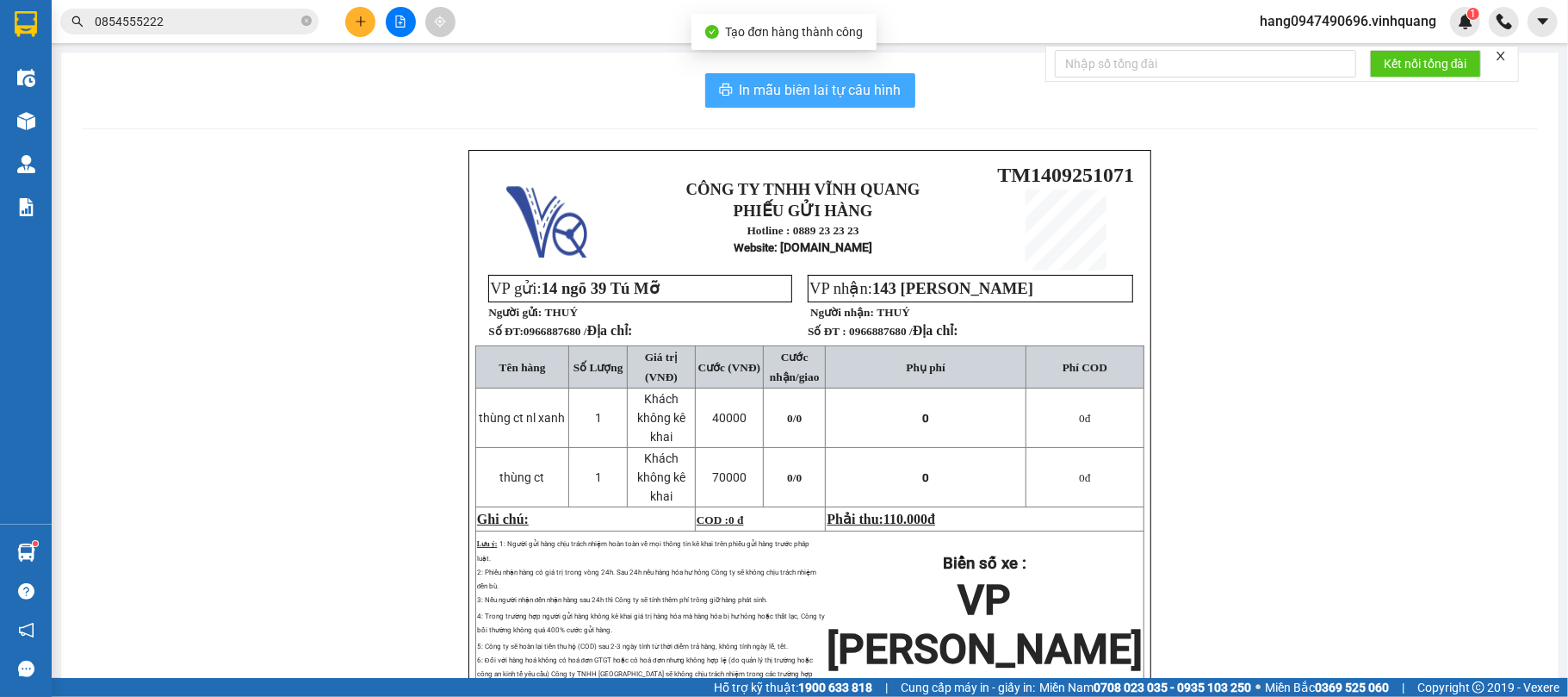
click at [835, 95] on span "In mẫu biên lai tự cấu hình" at bounding box center [820, 89] width 162 height 22
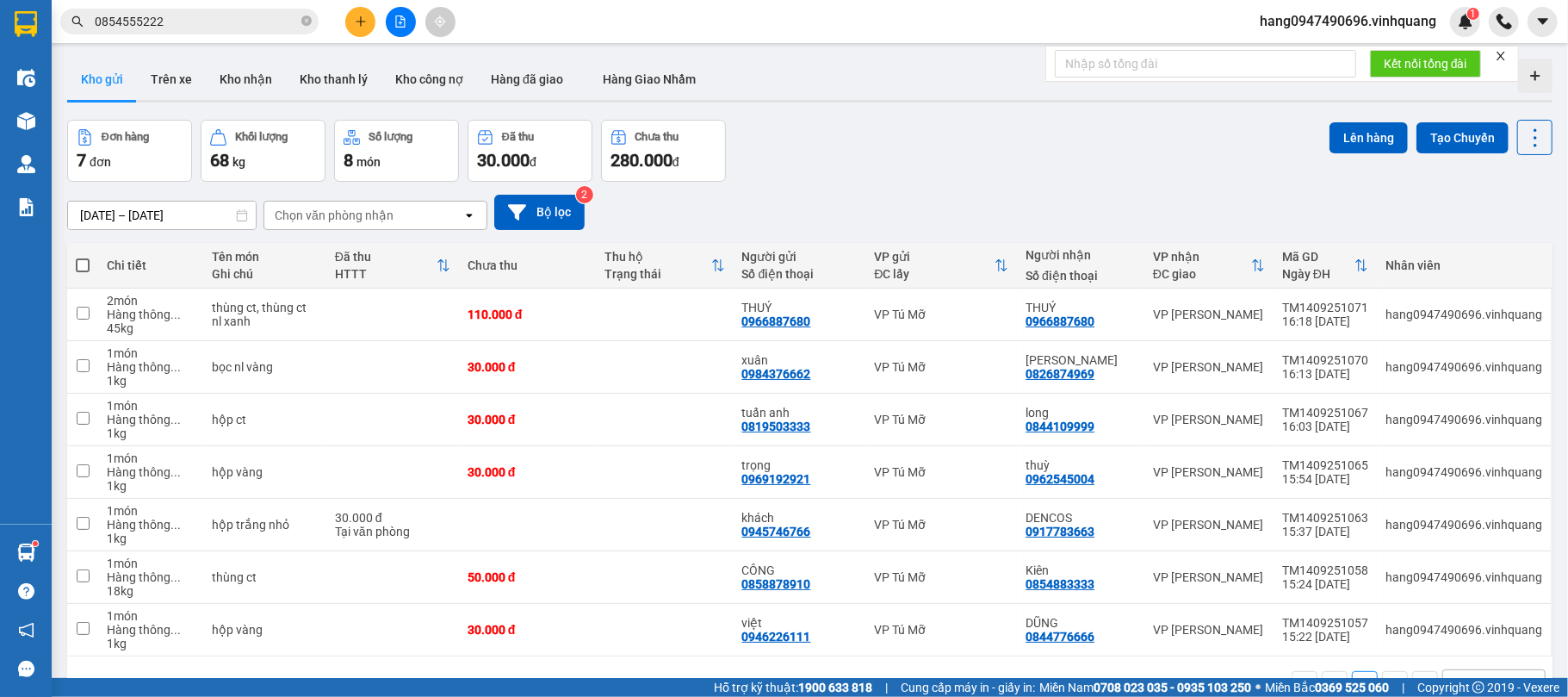
click at [724, 25] on div "Kết quả tìm kiếm ( 24 ) Bộ lọc Mã ĐH Trạng thái Món hàng Thu hộ Tổng cước Chưa …" at bounding box center [784, 22] width 1568 height 43
click at [362, 28] on button at bounding box center [361, 22] width 30 height 30
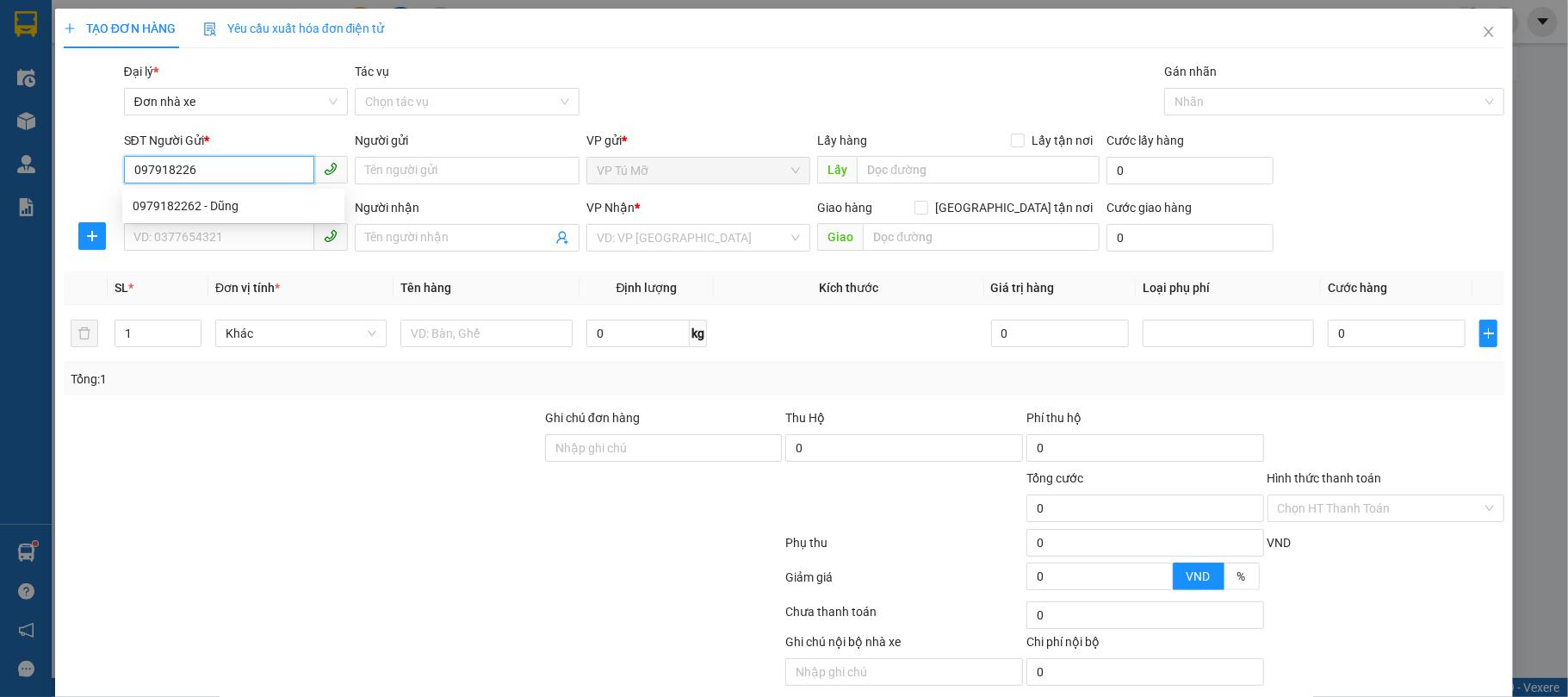
type input "0979182262"
click at [281, 201] on div "0979182262 - Dũng" at bounding box center [234, 205] width 202 height 19
type input "Dũng"
type input "0966887680"
type input "THUÝ"
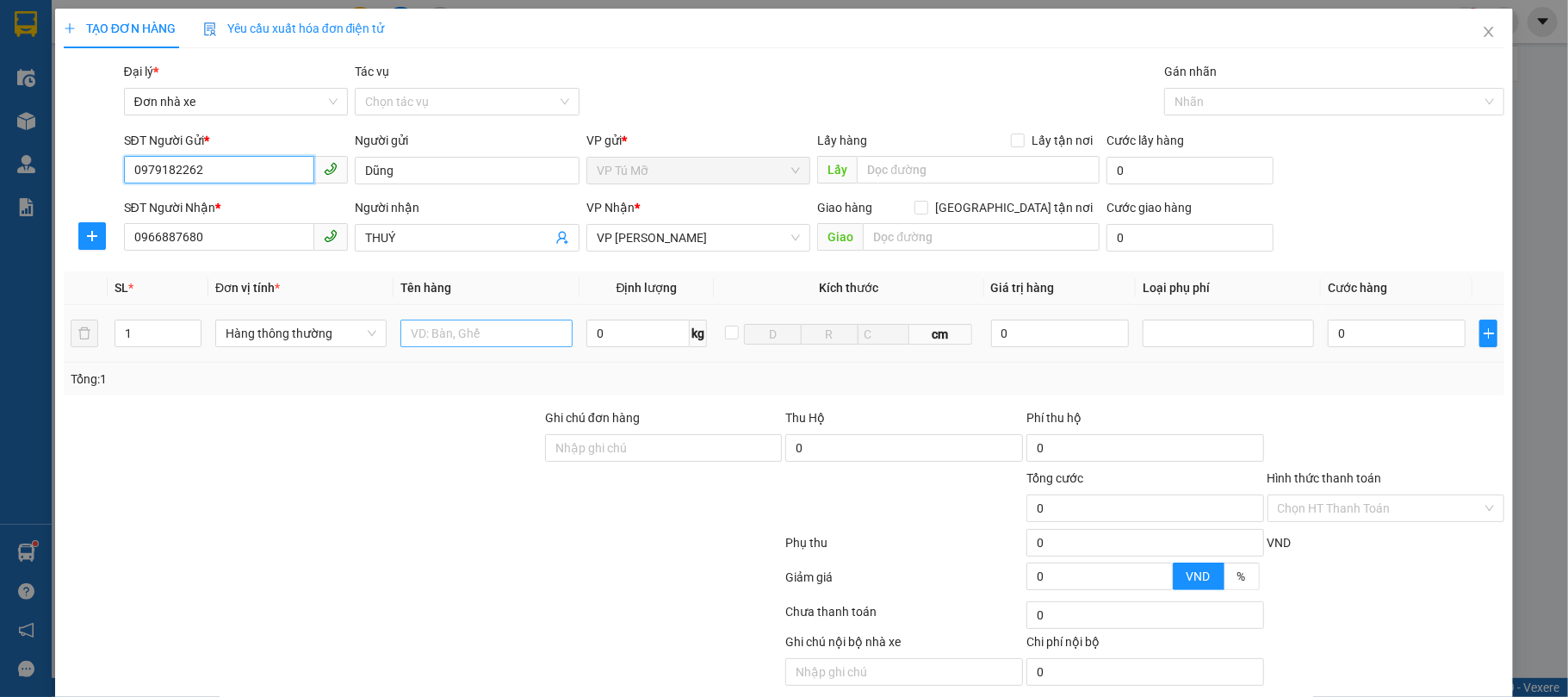
type input "0979182262"
click at [445, 331] on input "text" at bounding box center [486, 332] width 171 height 27
type input "hộp xốp"
click at [662, 341] on input "0" at bounding box center [639, 332] width 105 height 27
click at [645, 397] on div "Transit Pickup Surcharge Ids Transit Deliver Surcharge Ids Transit Deliver Surc…" at bounding box center [784, 394] width 1442 height 664
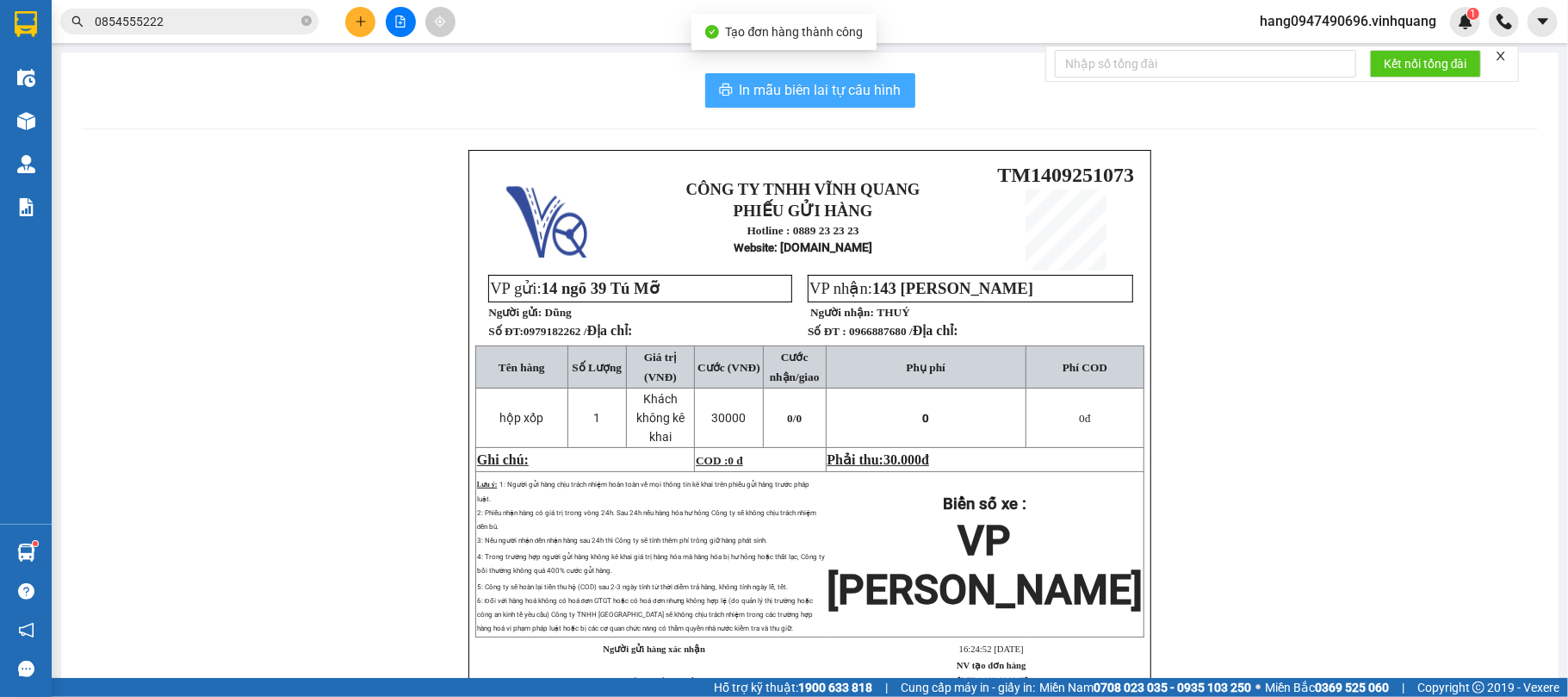
click at [816, 98] on span "In mẫu biên lai tự cấu hình" at bounding box center [820, 89] width 162 height 22
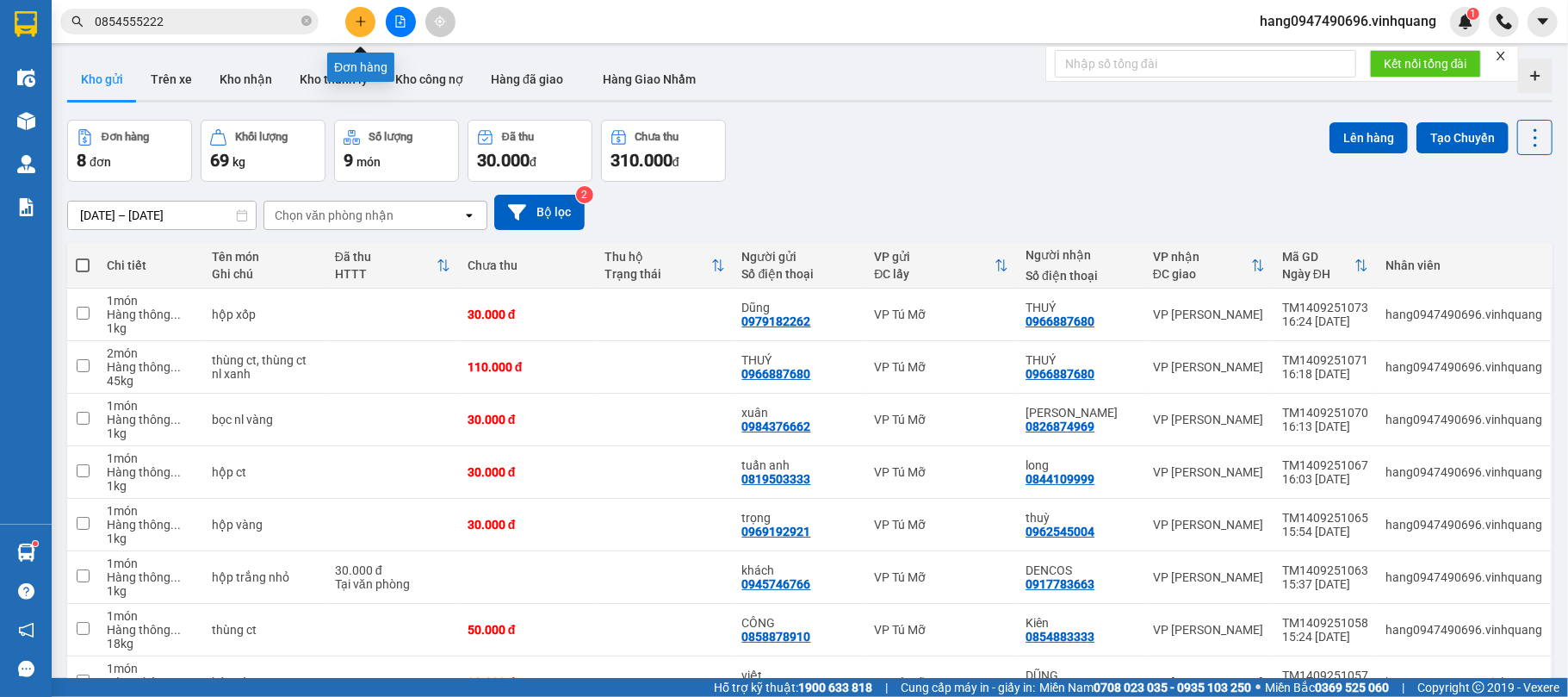
click at [357, 25] on icon "plus" at bounding box center [361, 21] width 12 height 12
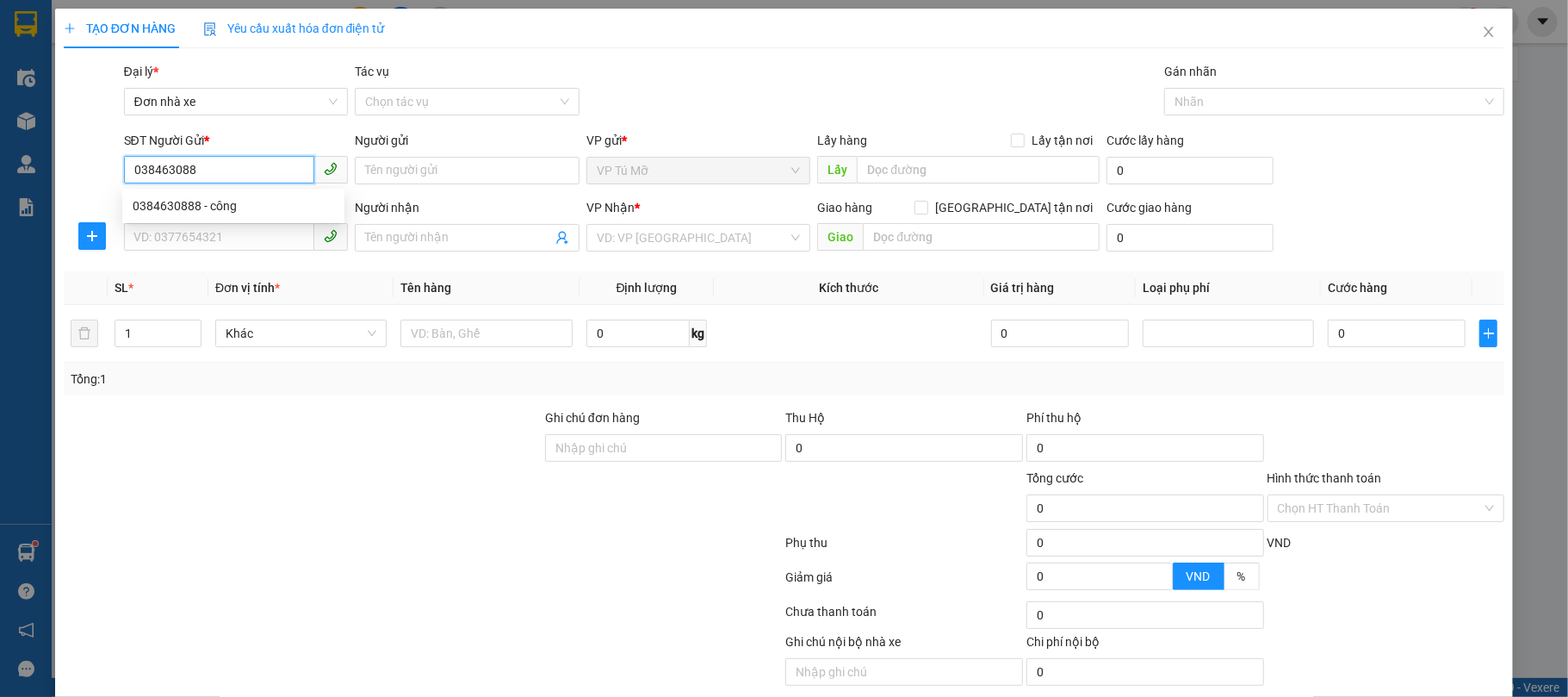
type input "0384630888"
click at [249, 205] on div "0384630888 - công" at bounding box center [234, 205] width 202 height 19
type input "công"
type input "0854883333"
type input "Kiên"
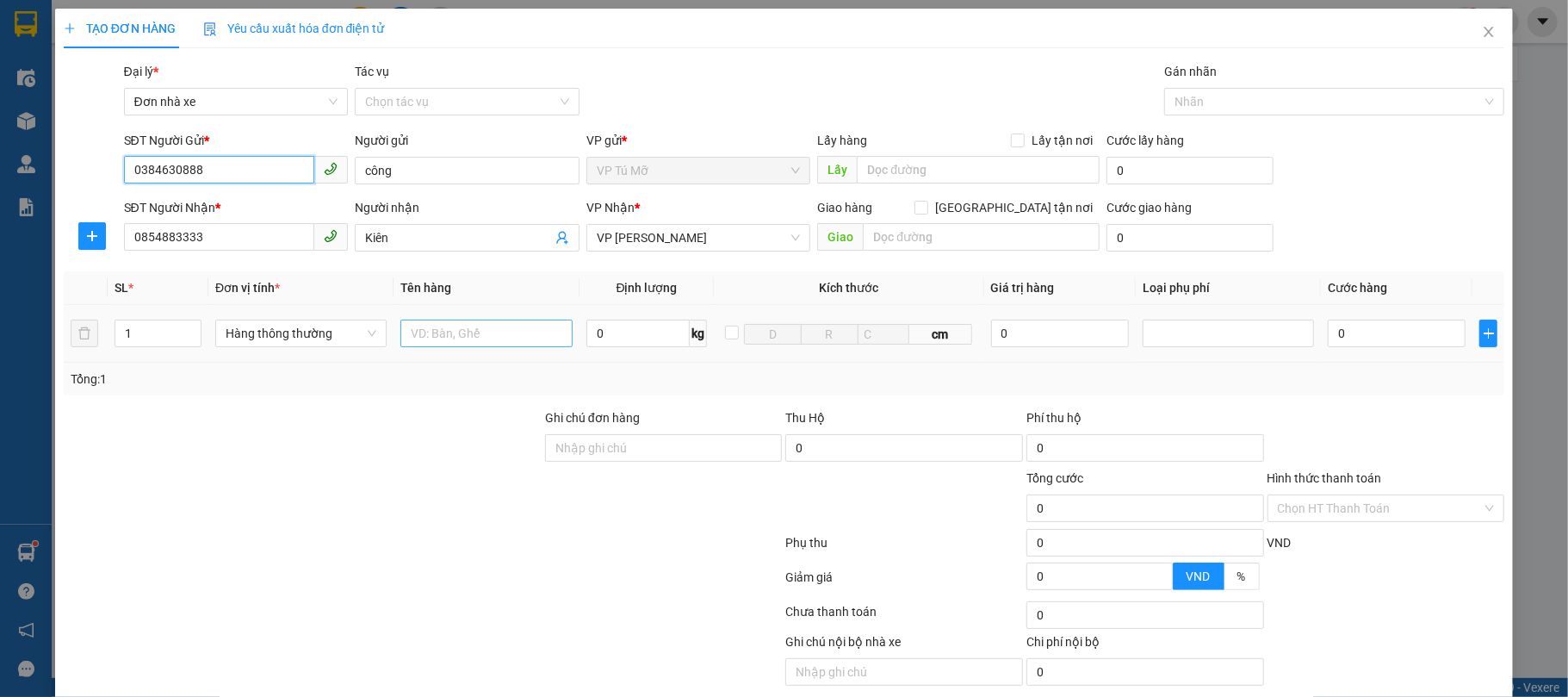
type input "0384630888"
click at [436, 346] on input "text" at bounding box center [486, 332] width 171 height 27
type input "bọc bd vàng"
click at [638, 321] on input "0" at bounding box center [639, 332] width 105 height 27
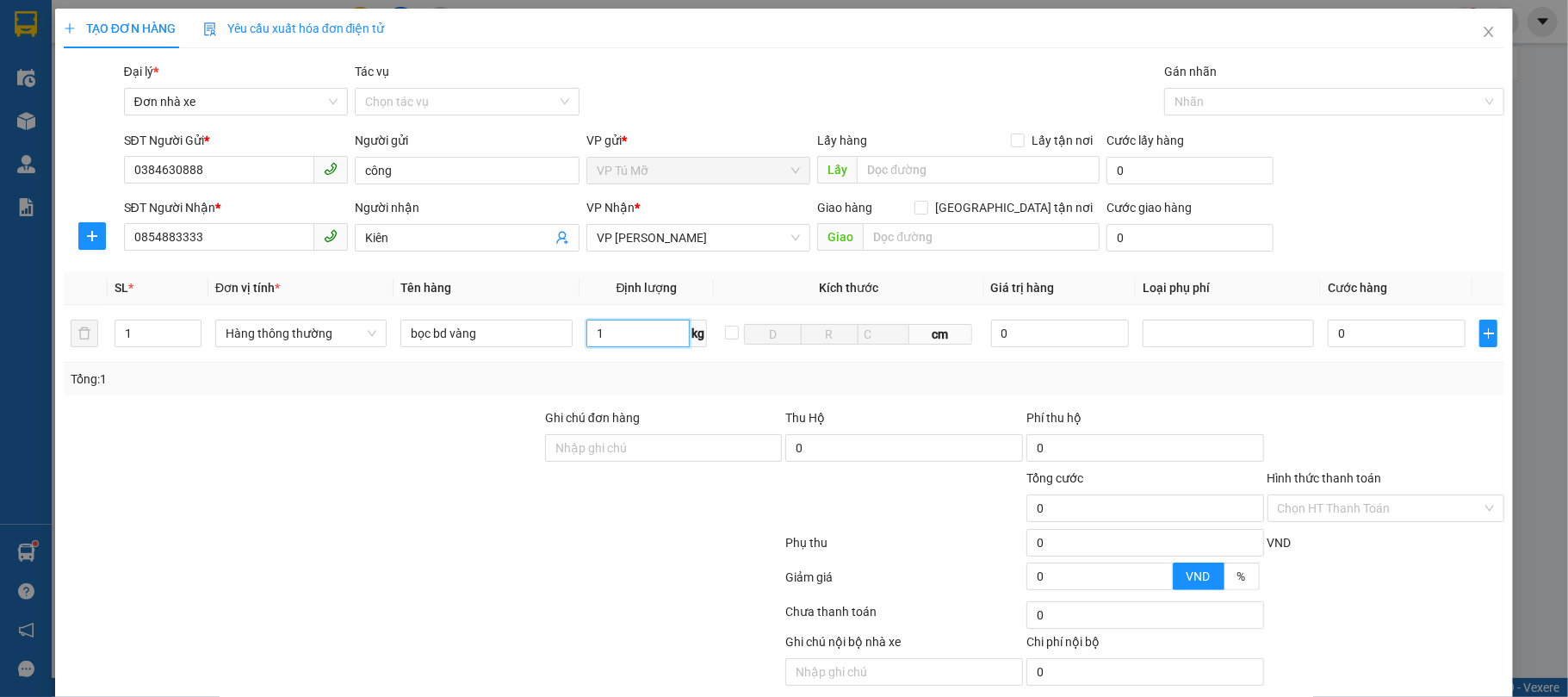
type input "1"
click at [670, 377] on div "Tổng: 1" at bounding box center [784, 379] width 1428 height 19
type input "30.000"
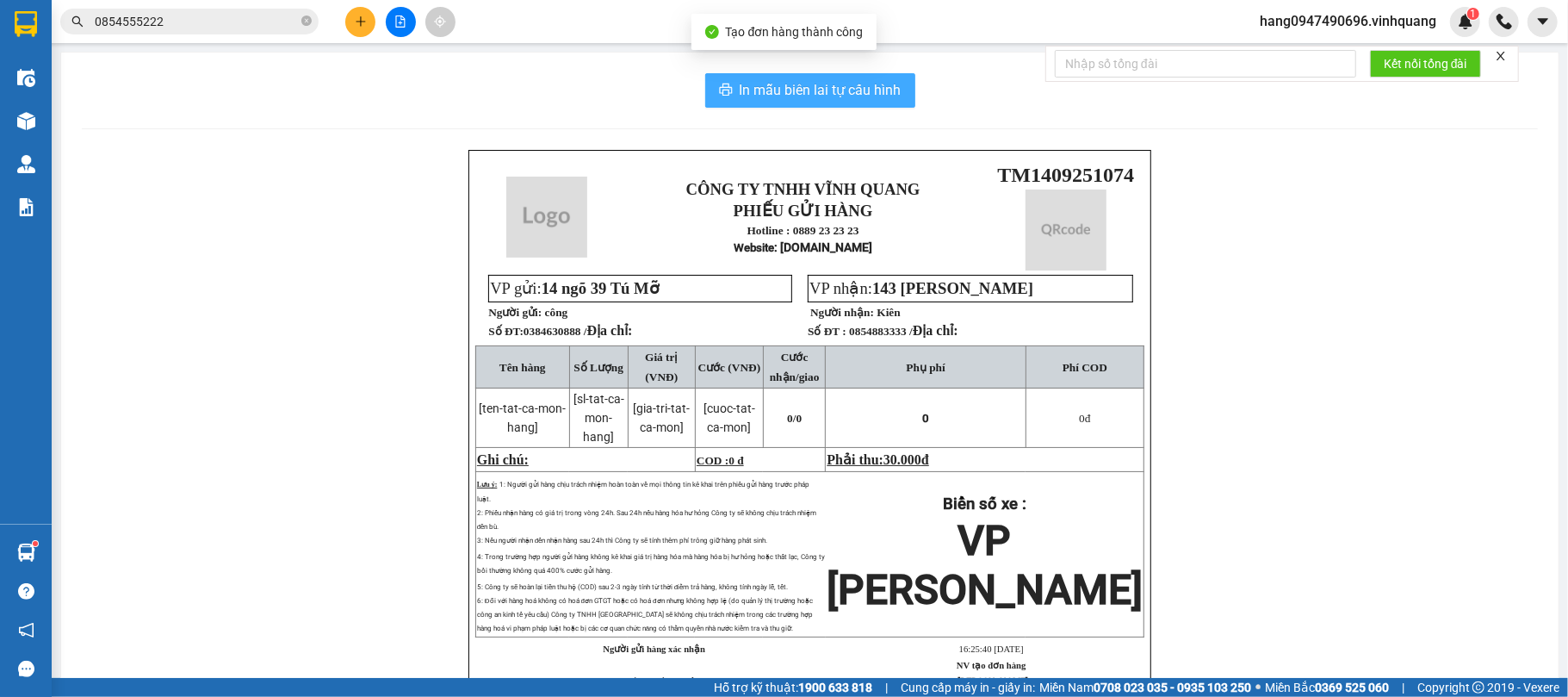
click at [877, 88] on span "In mẫu biên lai tự cấu hình" at bounding box center [820, 89] width 162 height 22
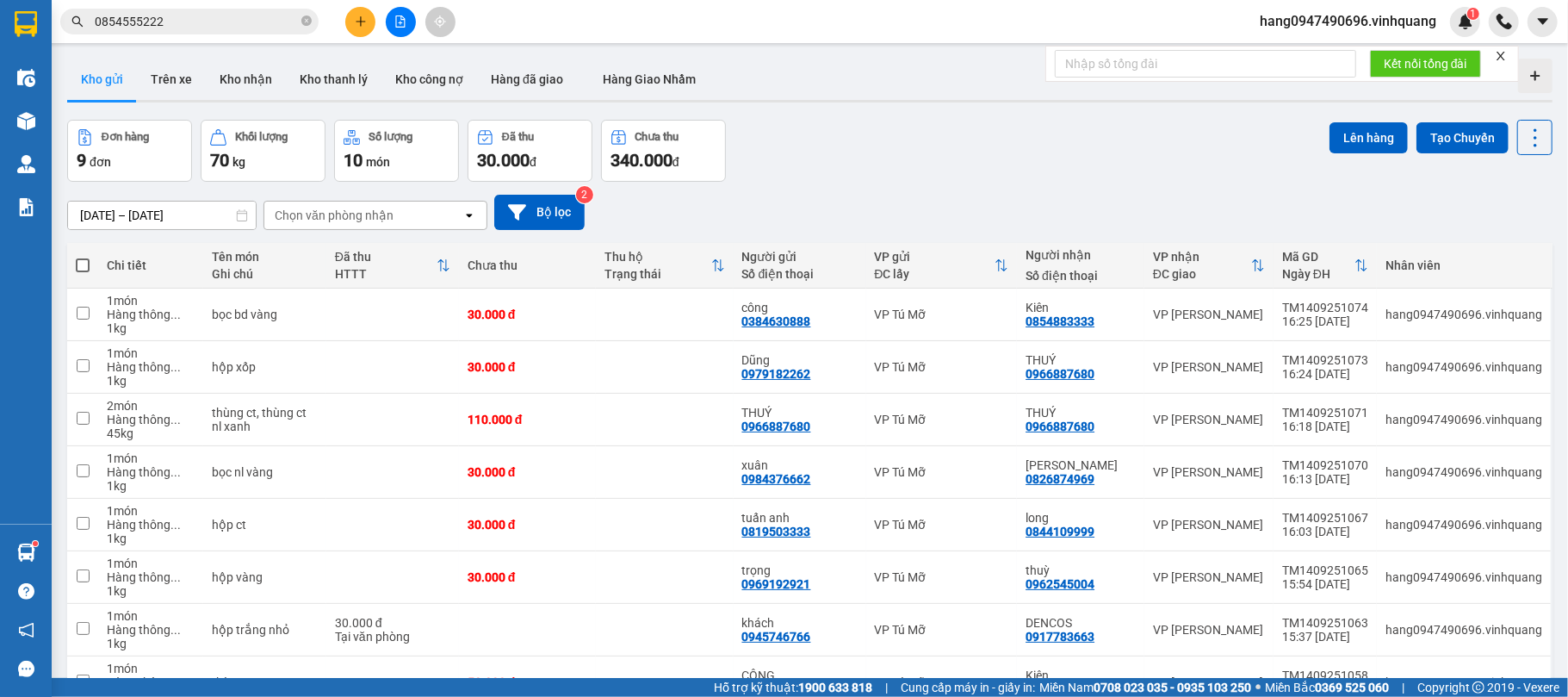
click at [717, 49] on main "ver 1.8.143 Kho gửi Trên xe Kho nhận Kho thanh lý Kho công nợ Hàng đã giao Hàng…" at bounding box center [784, 339] width 1568 height 678
click at [355, 15] on icon "plus" at bounding box center [361, 21] width 12 height 12
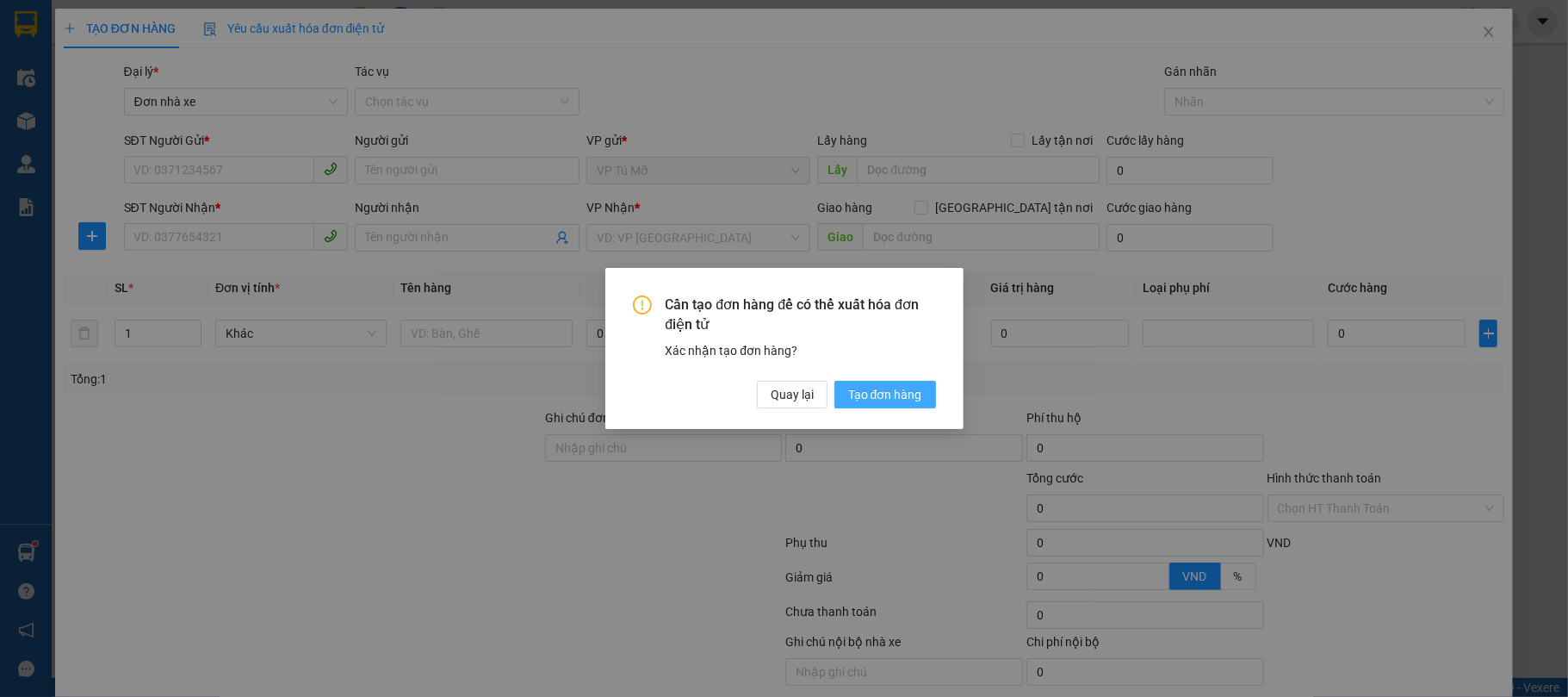
click at [907, 389] on span "Tạo đơn hàng" at bounding box center [885, 395] width 74 height 19
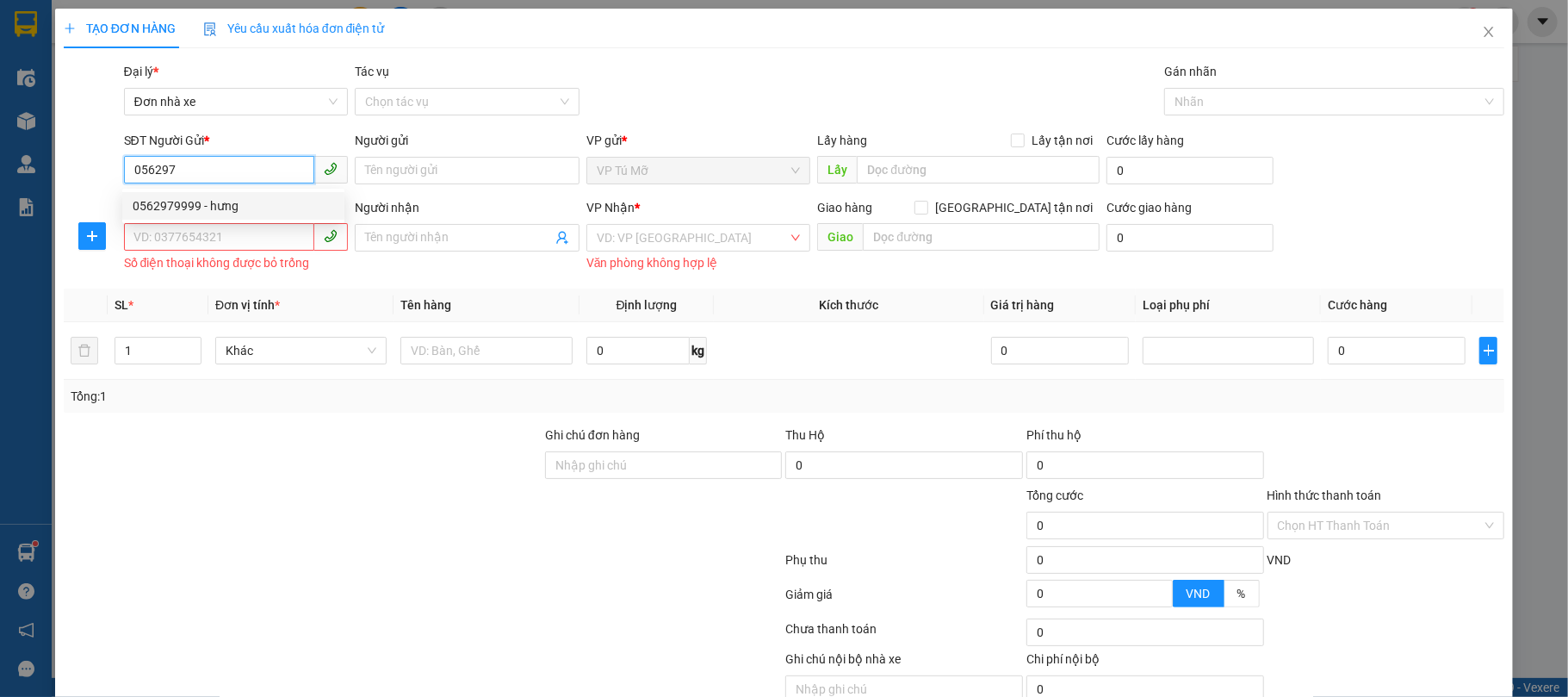
click at [251, 197] on div "0562979999 - hưng" at bounding box center [234, 205] width 202 height 19
type input "0562979999"
type input "hưng"
type input "0844109999"
type input "long"
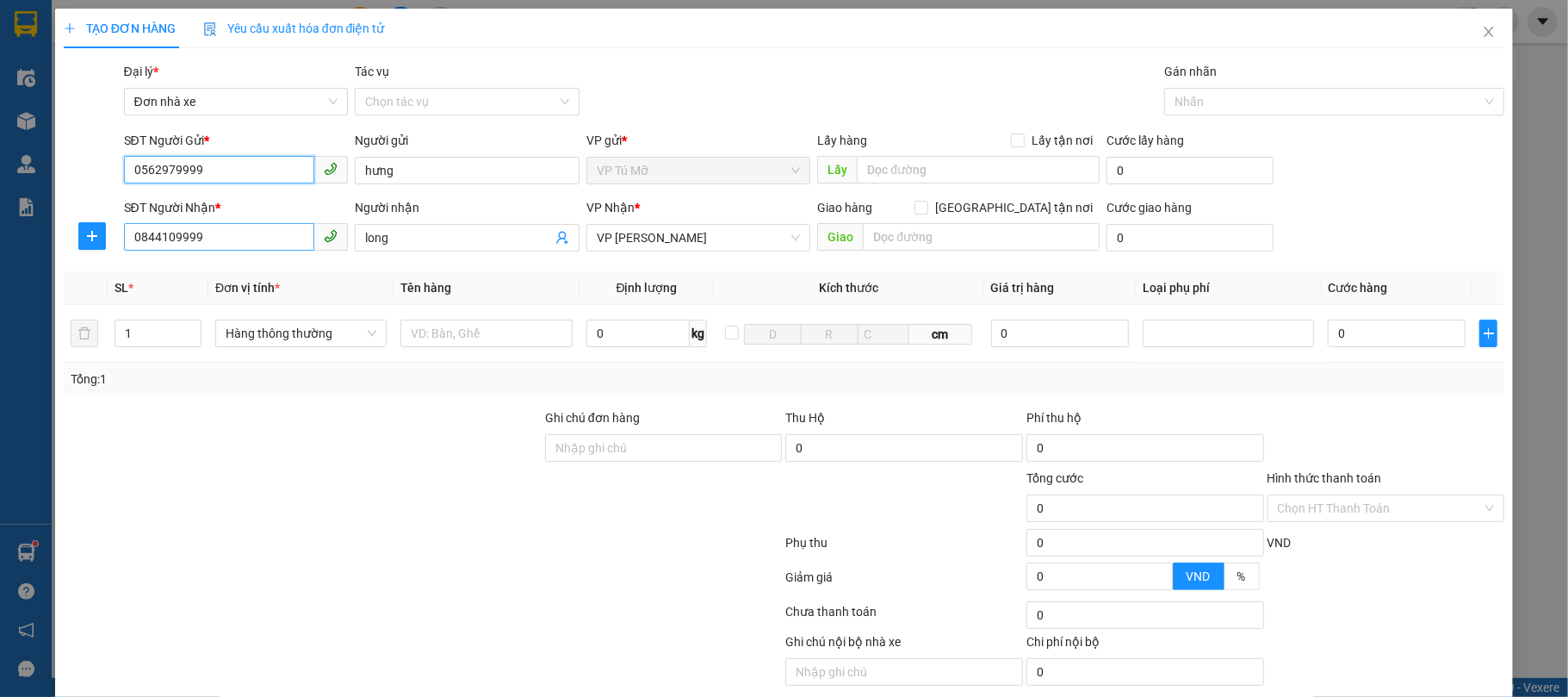
type input "0562979999"
drag, startPoint x: 211, startPoint y: 235, endPoint x: 149, endPoint y: 239, distance: 62.1
click at [169, 235] on input "0844109999" at bounding box center [219, 236] width 191 height 27
type input "0844776666"
type input "DŨNG"
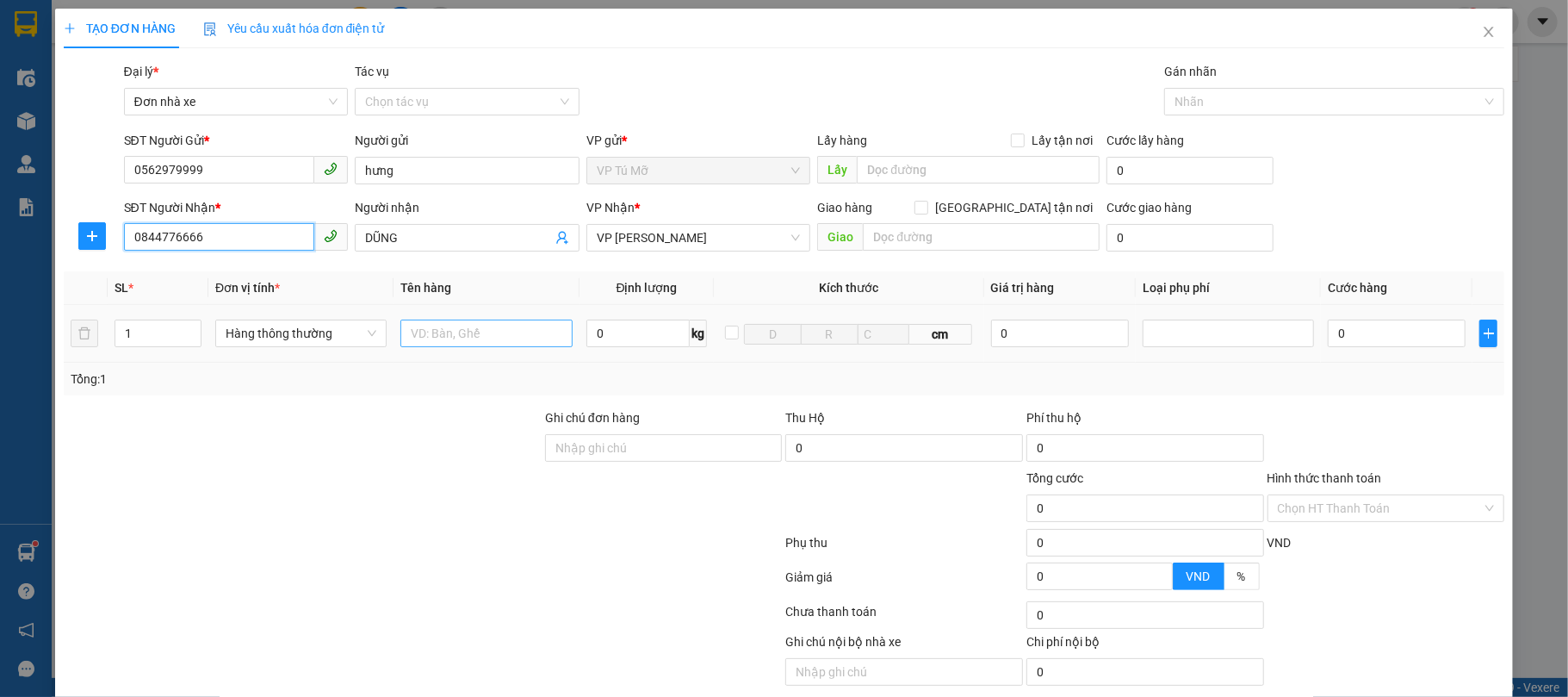
type input "0844776666"
click at [478, 339] on input "text" at bounding box center [486, 332] width 171 height 27
type input "h"
type input "ct"
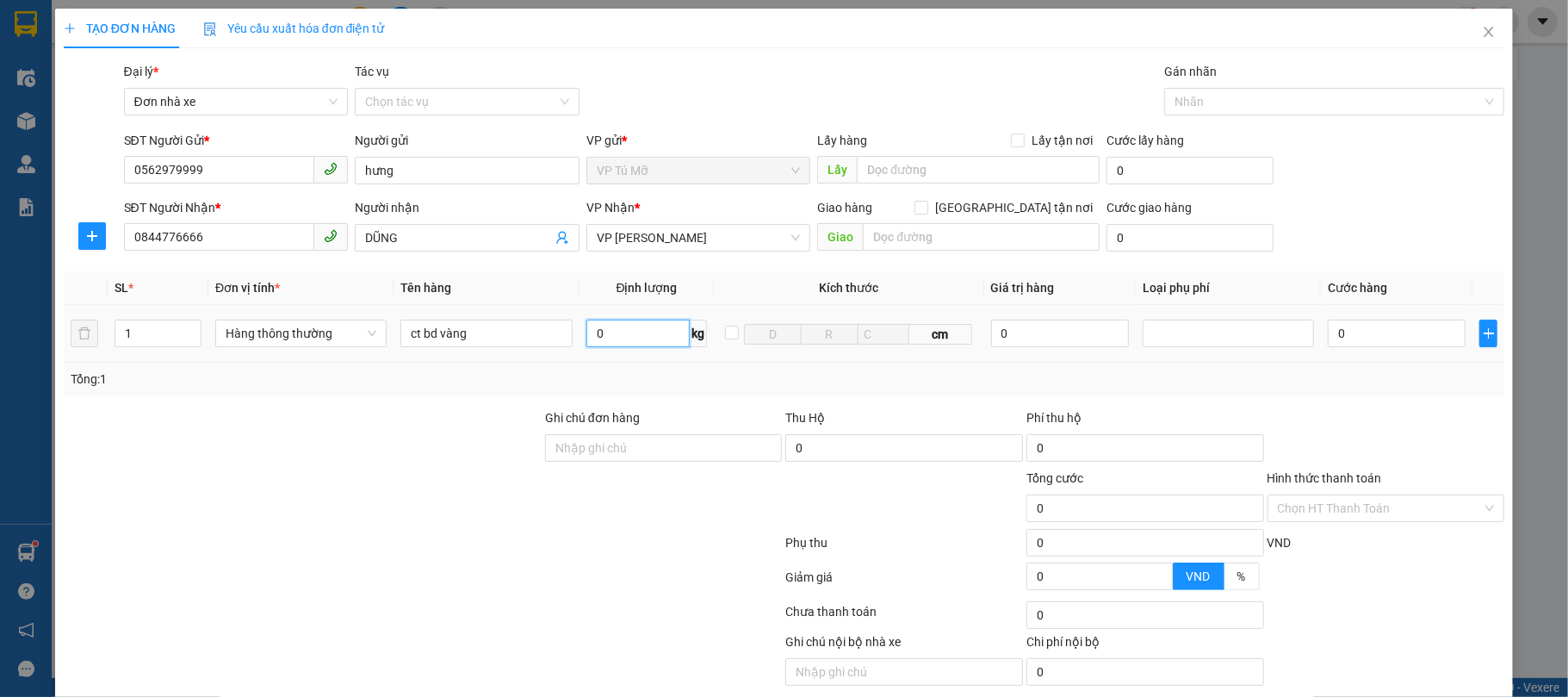
click at [652, 334] on input "0" at bounding box center [639, 332] width 105 height 27
click at [652, 358] on td "1 kg" at bounding box center [647, 333] width 136 height 57
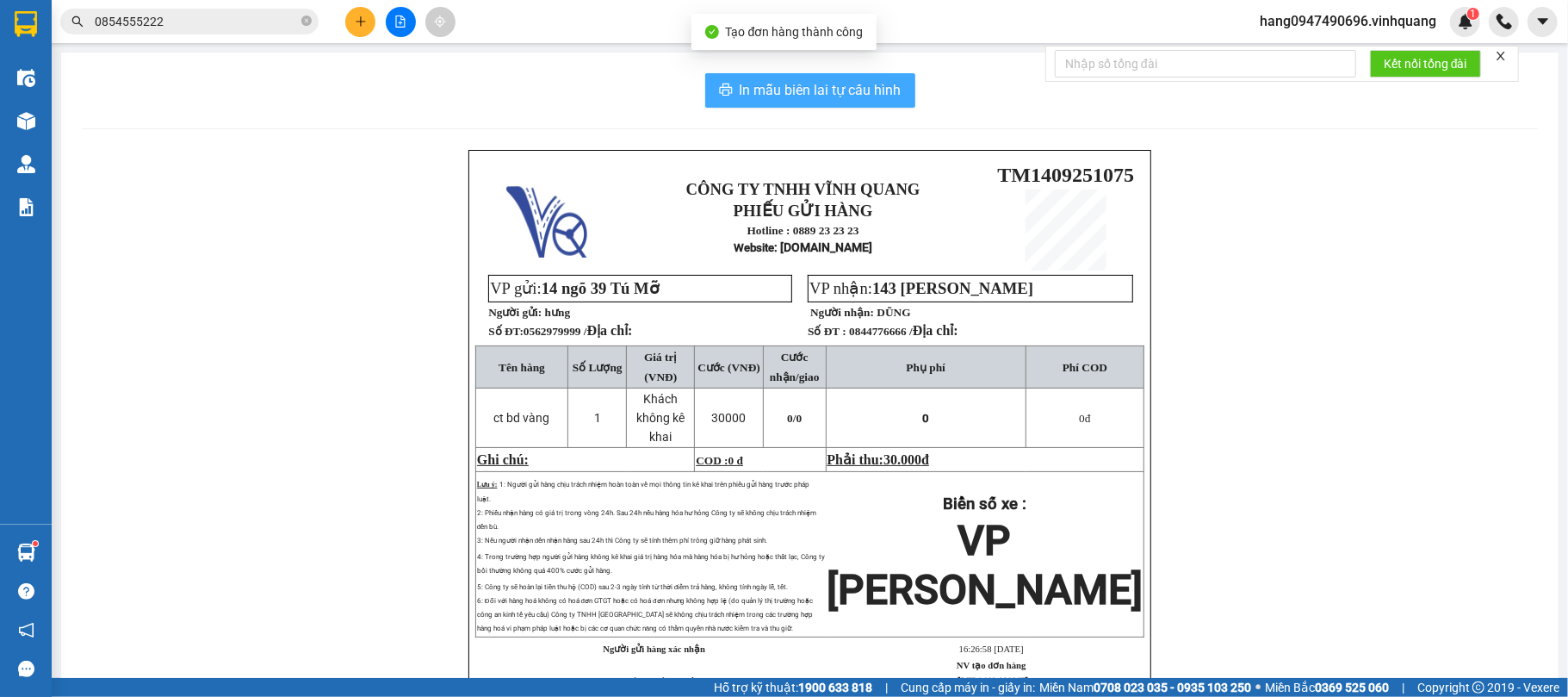
click at [852, 98] on span "In mẫu biên lai tự cấu hình" at bounding box center [820, 89] width 162 height 22
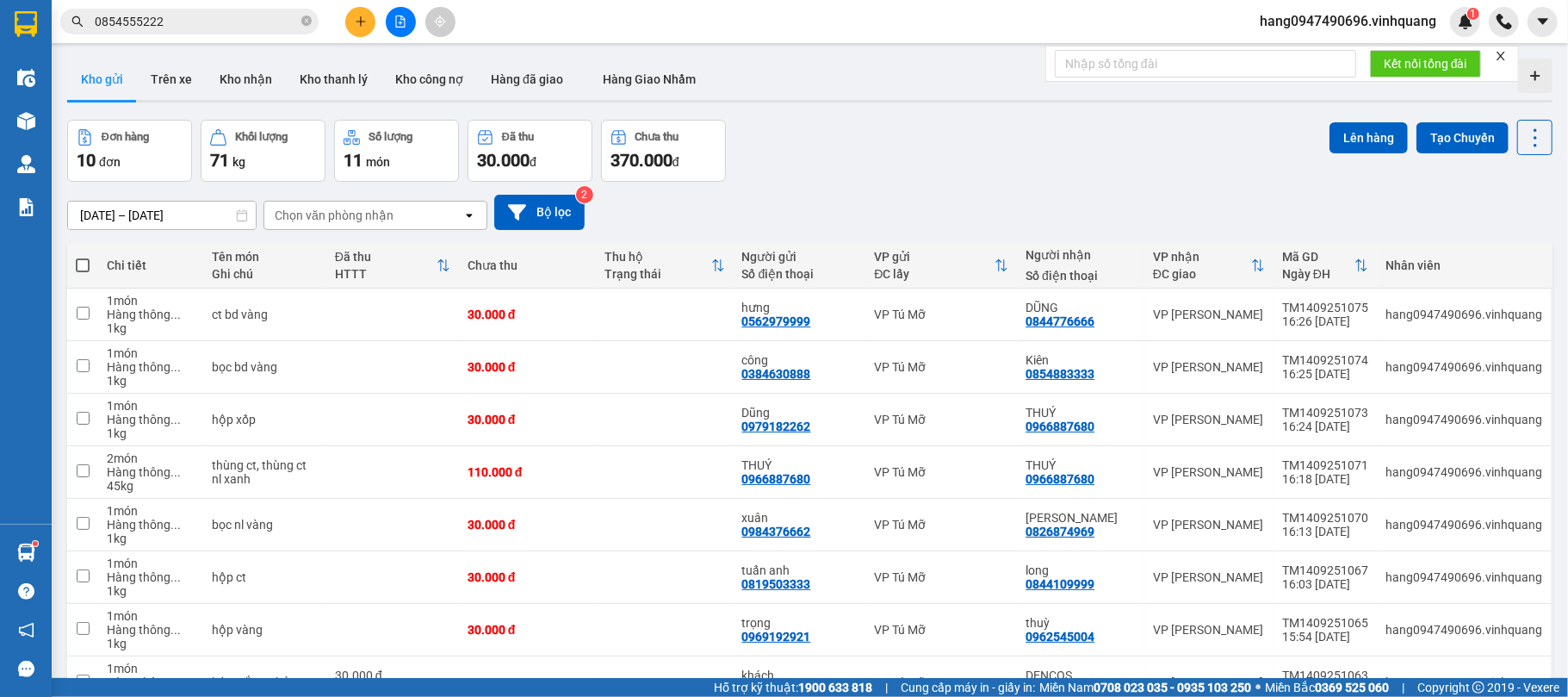
click at [723, 27] on div "Kết quả tìm kiếm ( 24 ) Bộ lọc Mã ĐH Trạng thái Món hàng Thu hộ Tổng cước Chưa …" at bounding box center [784, 22] width 1568 height 43
click at [304, 15] on span at bounding box center [306, 22] width 10 height 16
click at [304, 15] on span at bounding box center [306, 22] width 10 height 19
click at [256, 18] on input "text" at bounding box center [197, 22] width 203 height 19
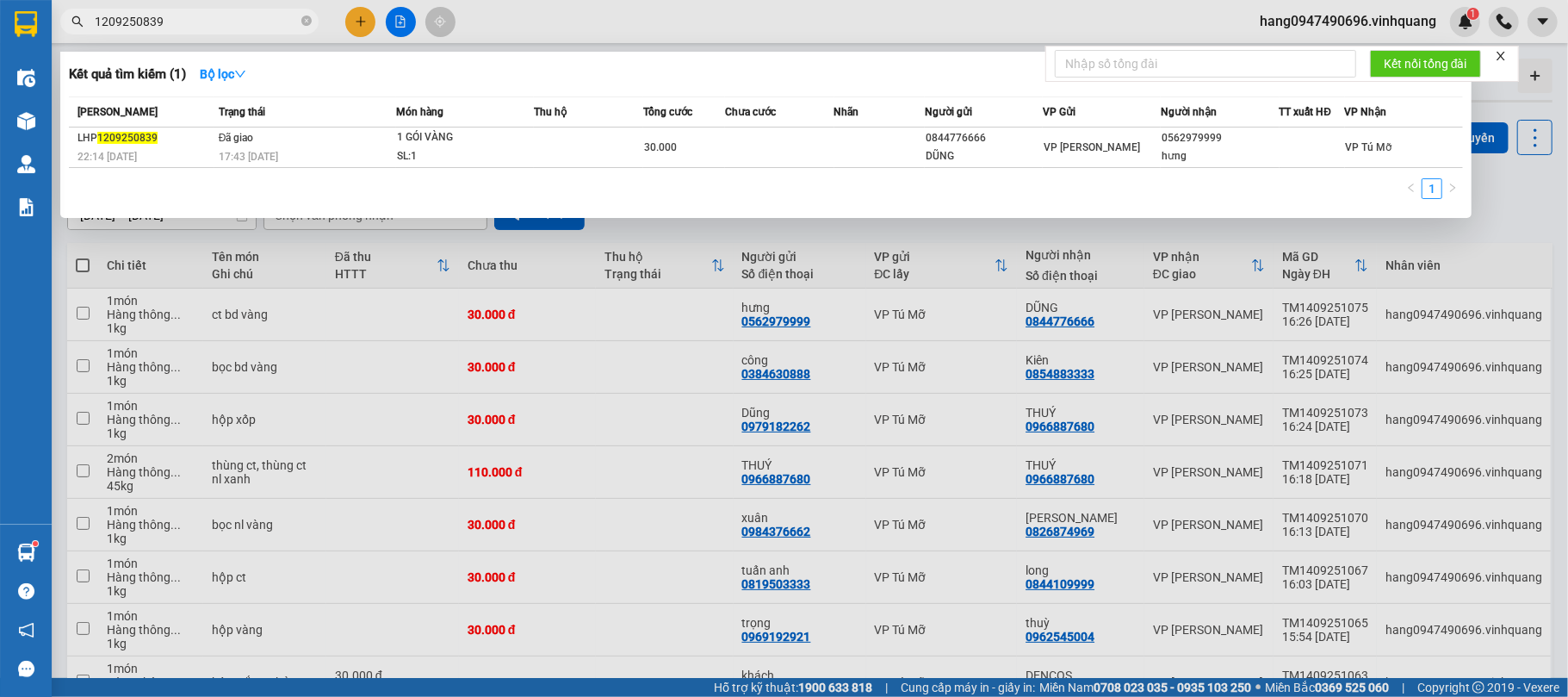
type input "1209250839"
click at [1463, 667] on div at bounding box center [784, 348] width 1568 height 697
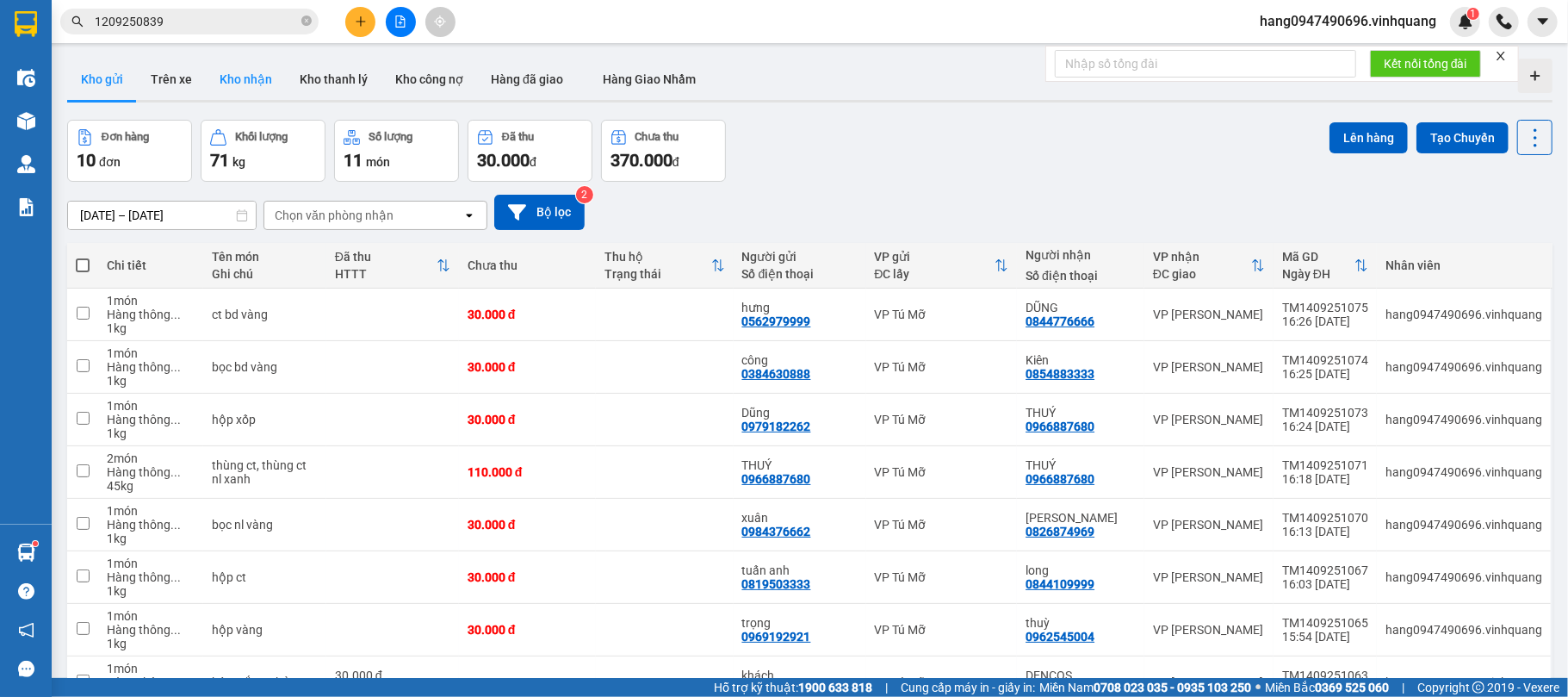
click at [258, 74] on button "Kho nhận" at bounding box center [246, 79] width 80 height 41
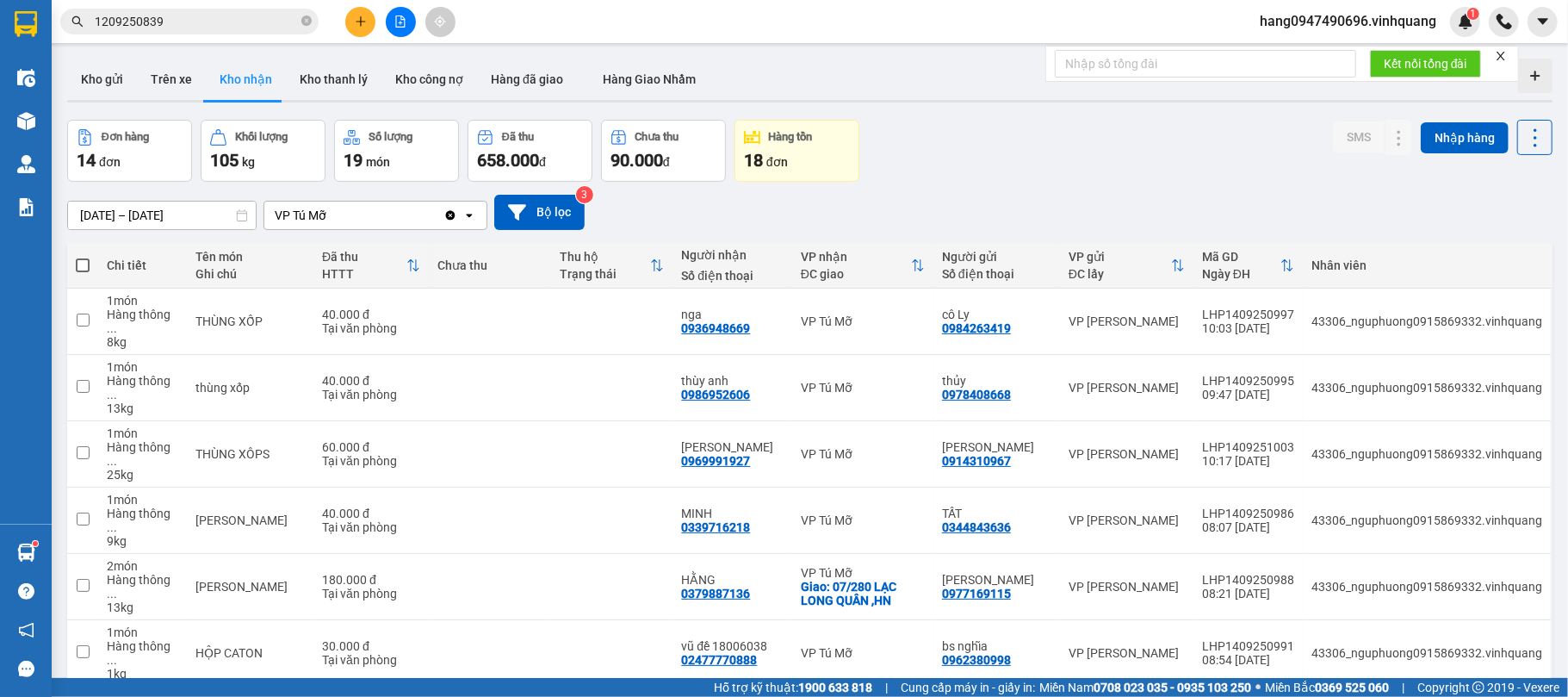
scroll to position [211, 0]
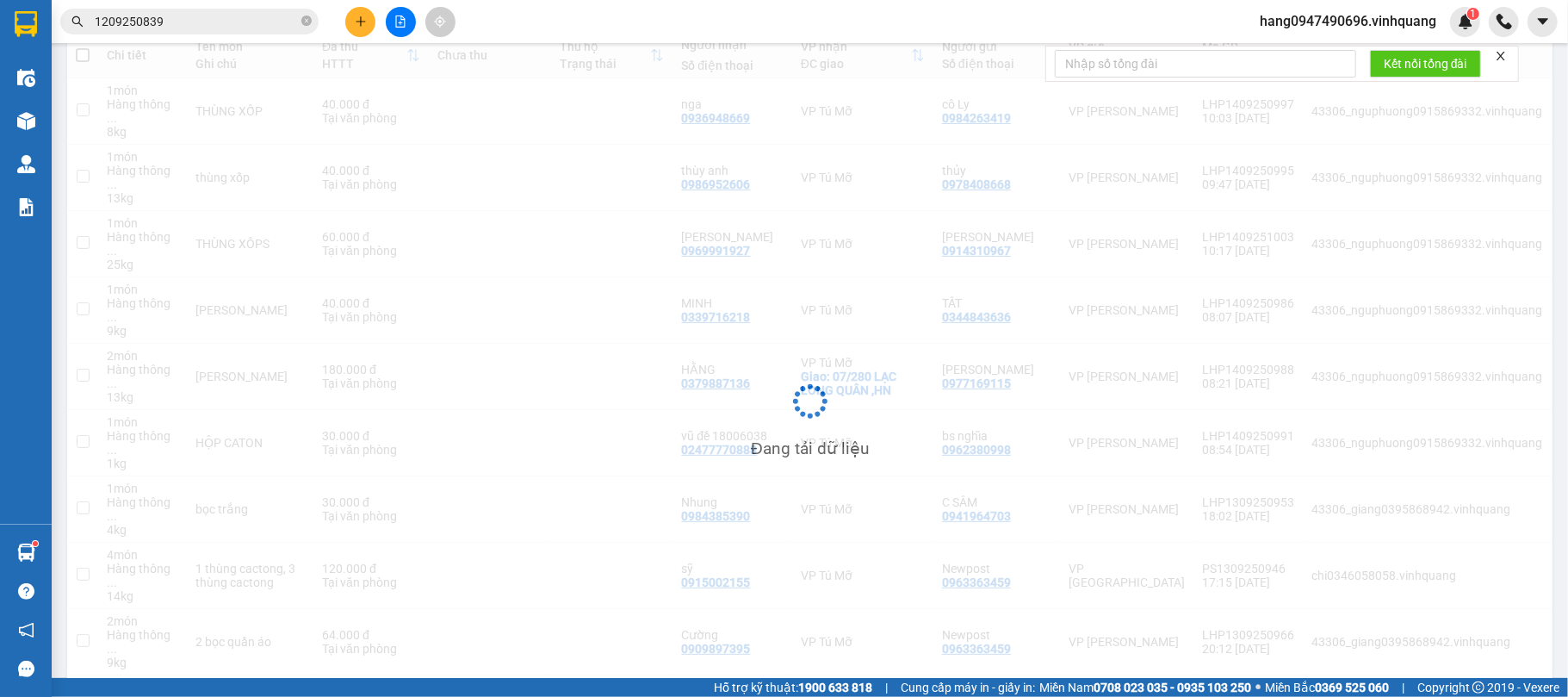
scroll to position [79, 0]
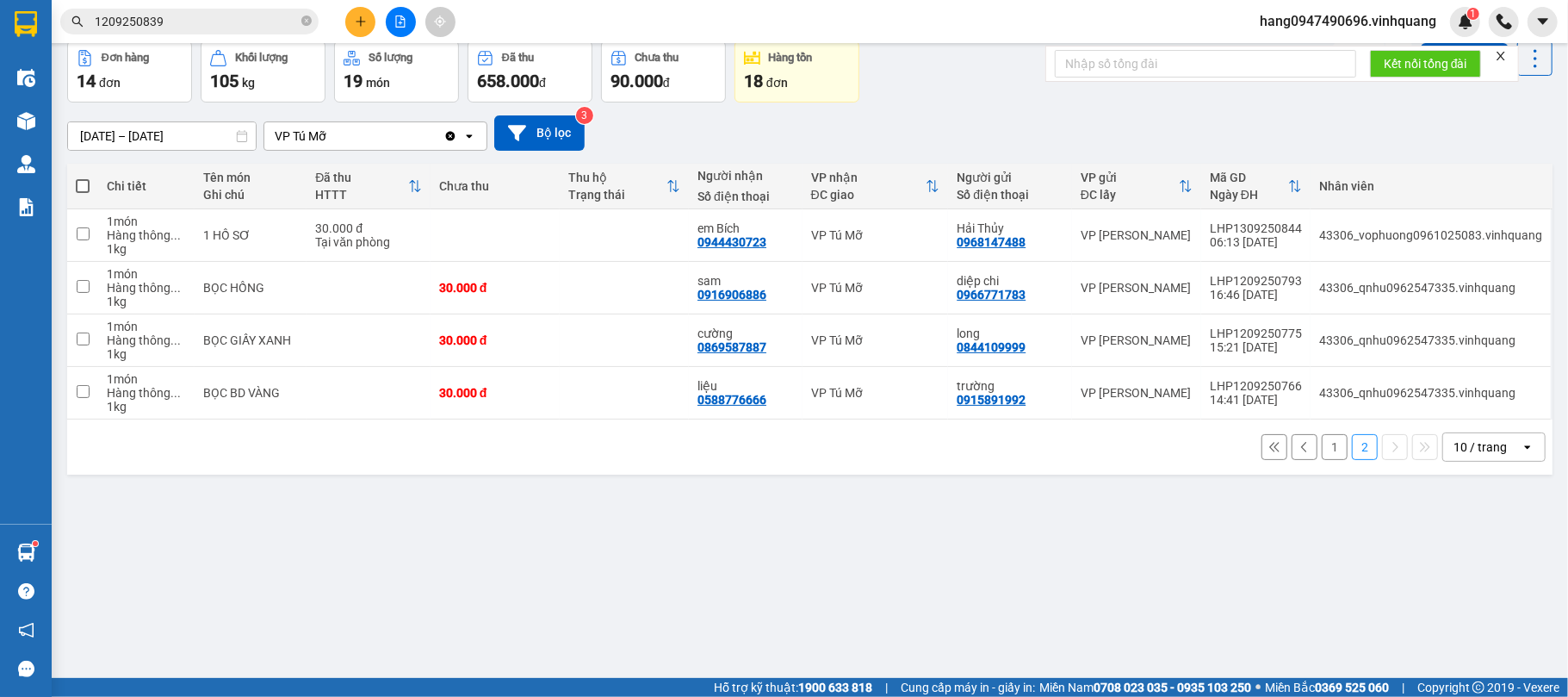
click at [1321, 457] on button "1" at bounding box center [1334, 446] width 25 height 25
click at [1321, 456] on button "1" at bounding box center [1334, 446] width 25 height 25
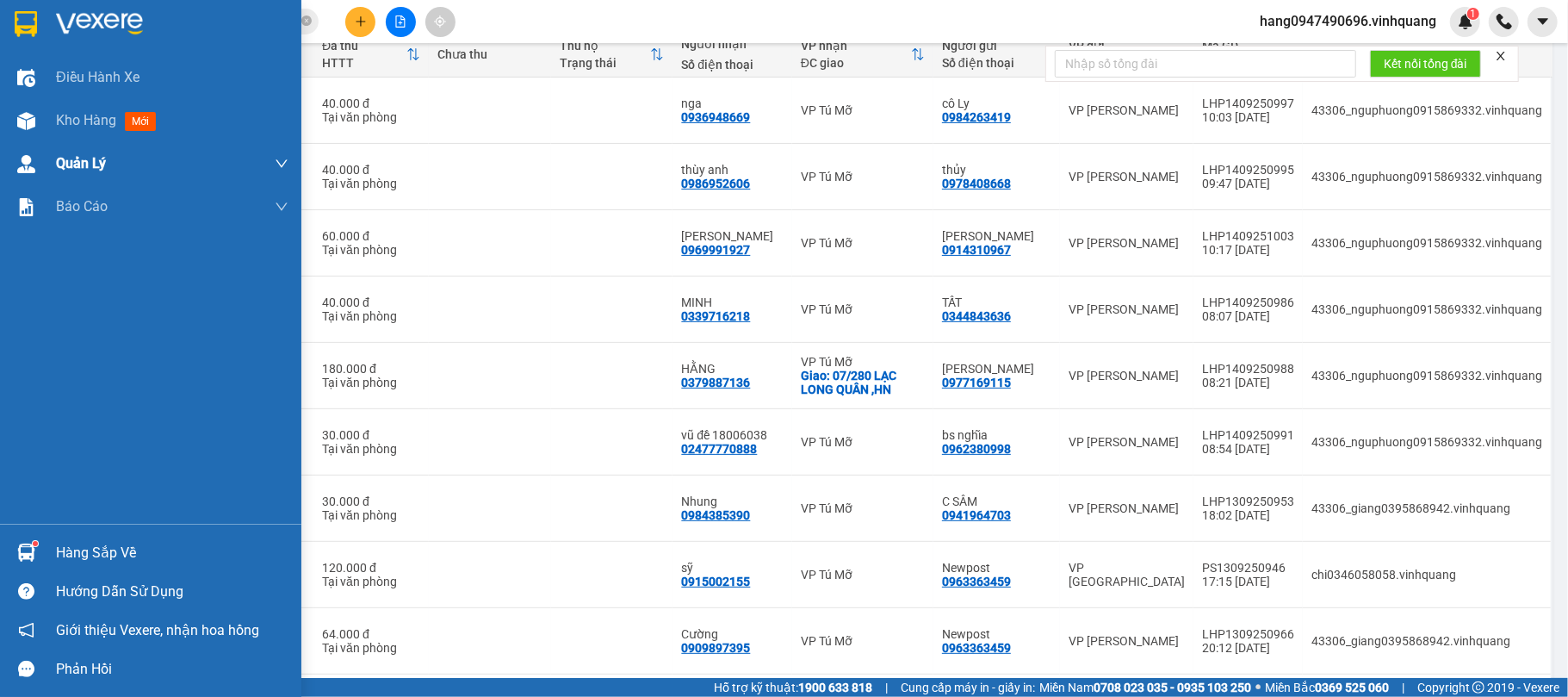
scroll to position [0, 0]
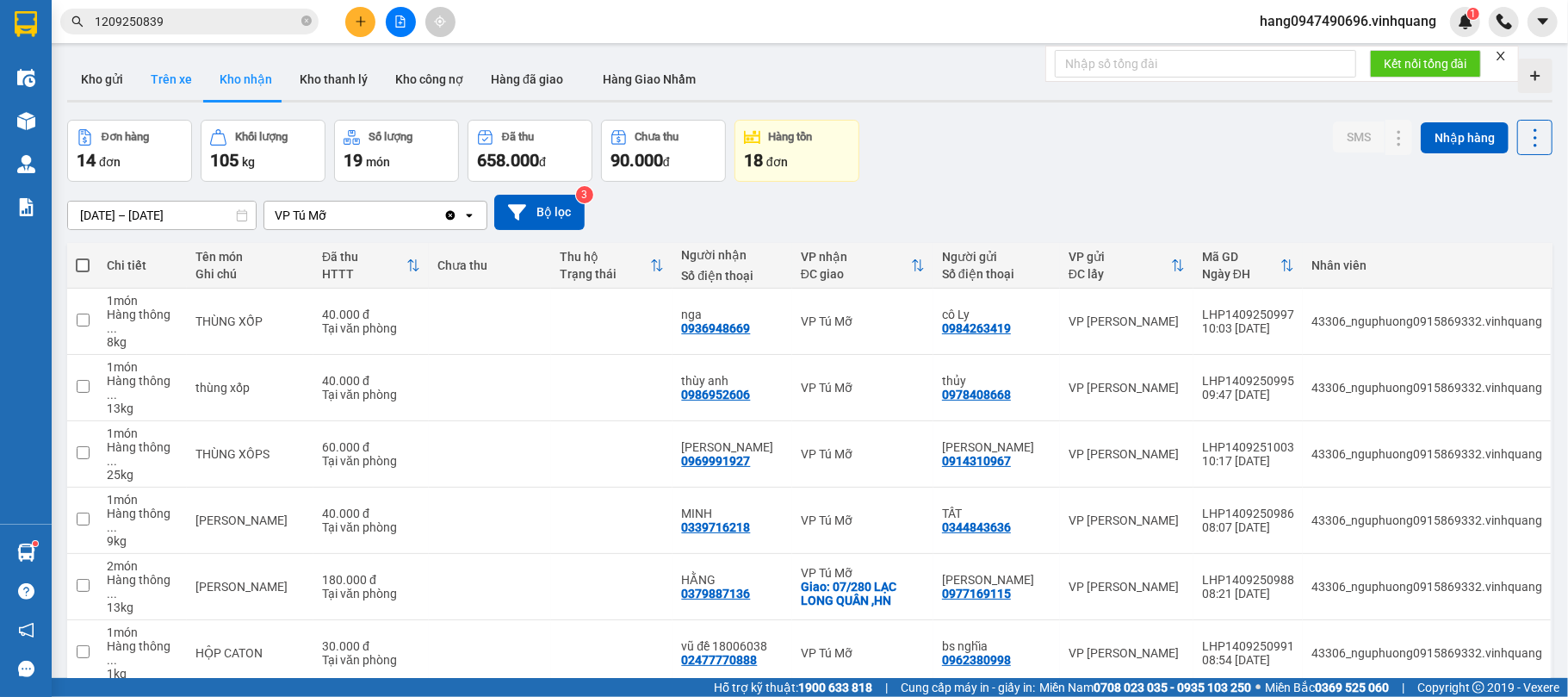
click at [191, 73] on button "Trên xe" at bounding box center [170, 79] width 69 height 41
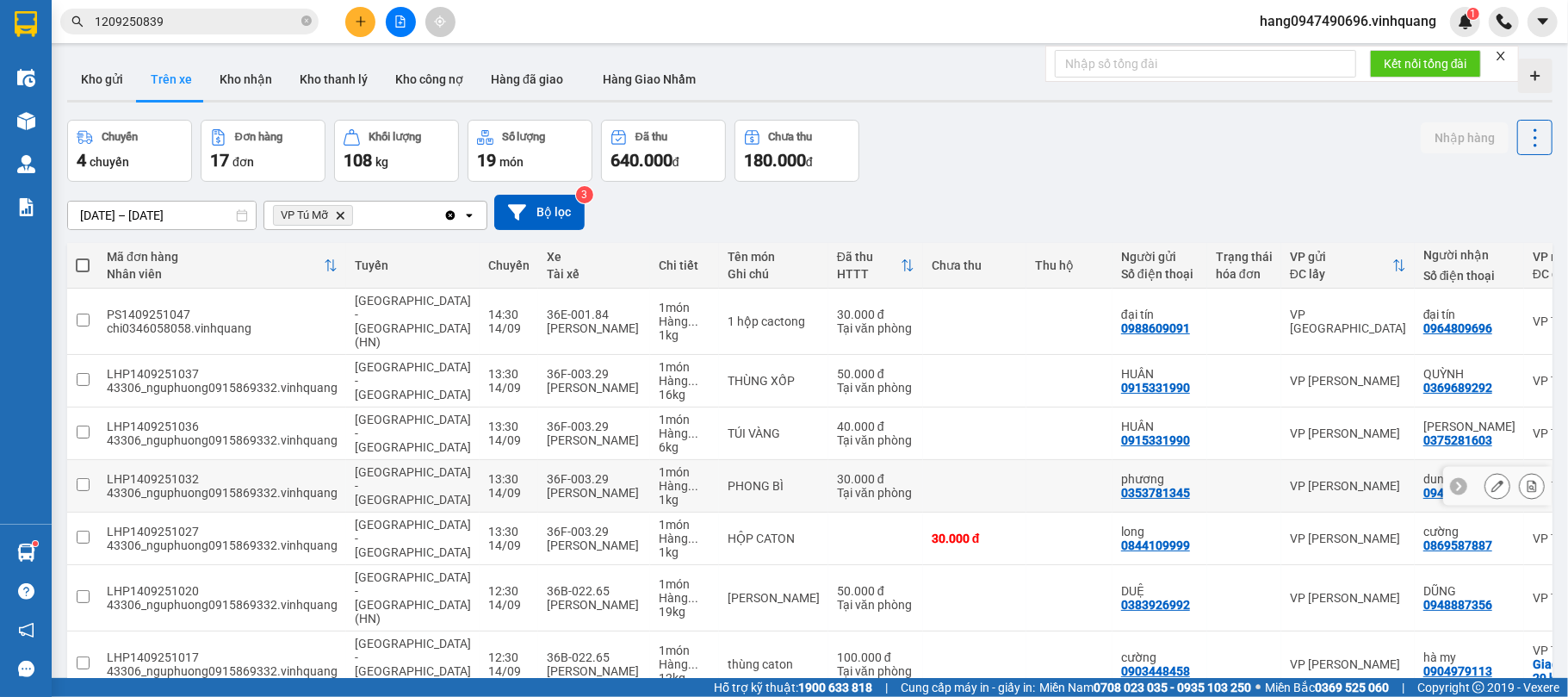
scroll to position [79, 0]
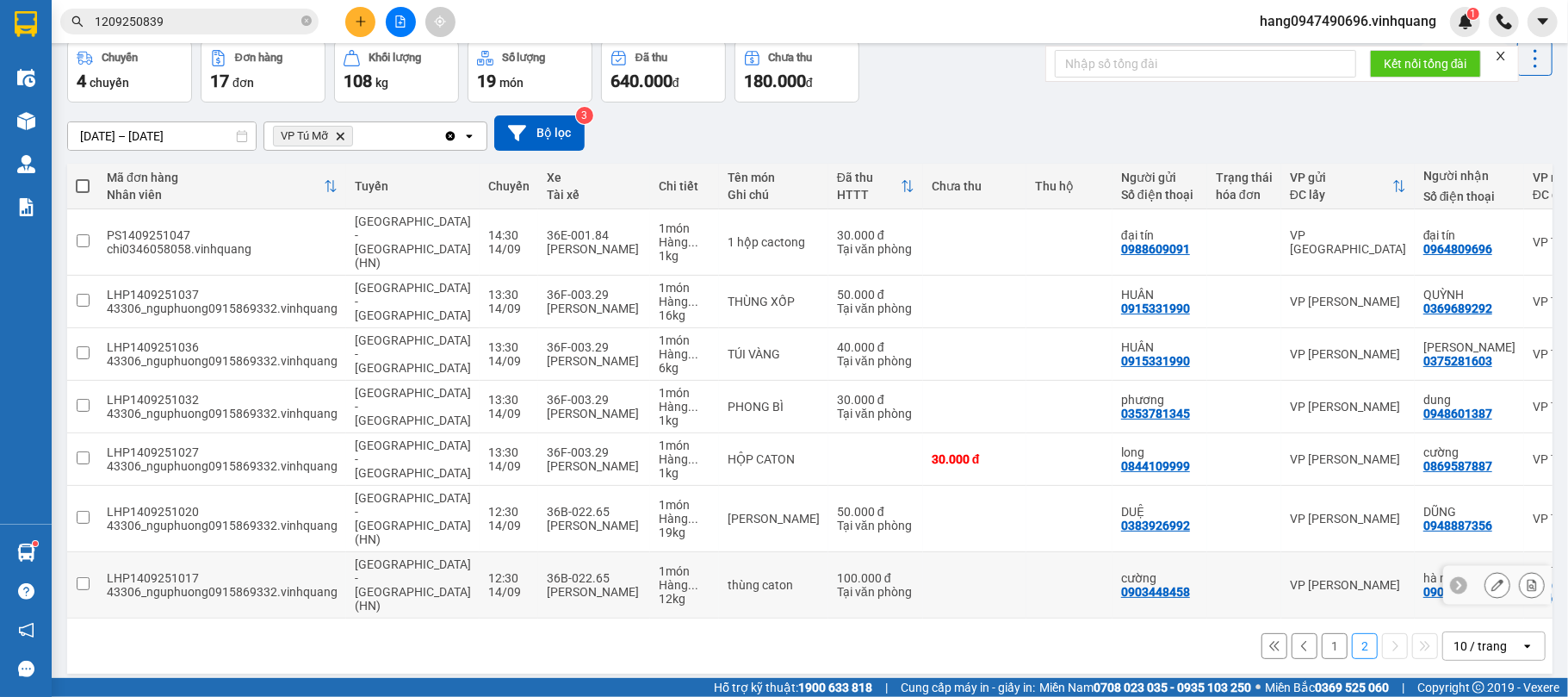
click at [545, 552] on td "36B-022.65 Lê Nguyên Vinh" at bounding box center [593, 585] width 112 height 66
checkbox input "true"
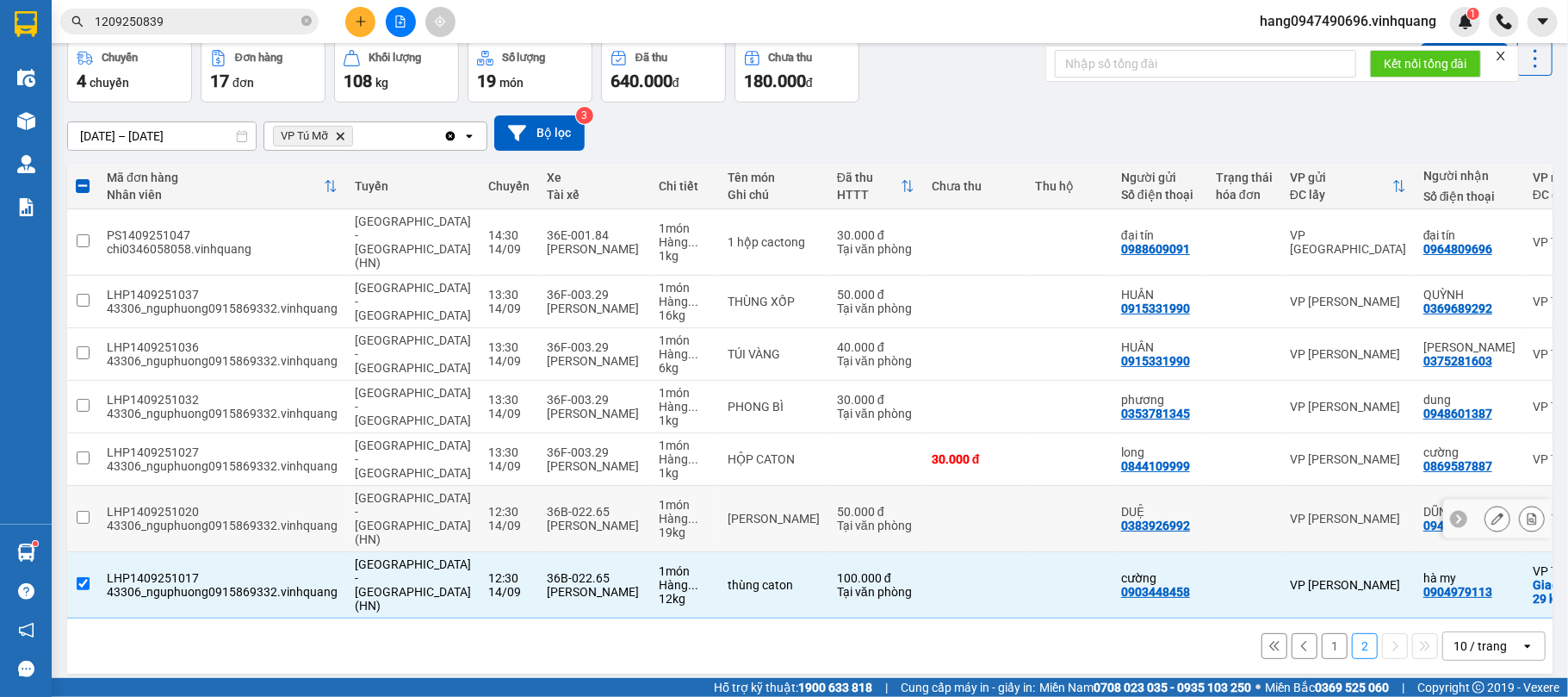
click at [547, 518] on div "[PERSON_NAME]" at bounding box center [594, 525] width 95 height 14
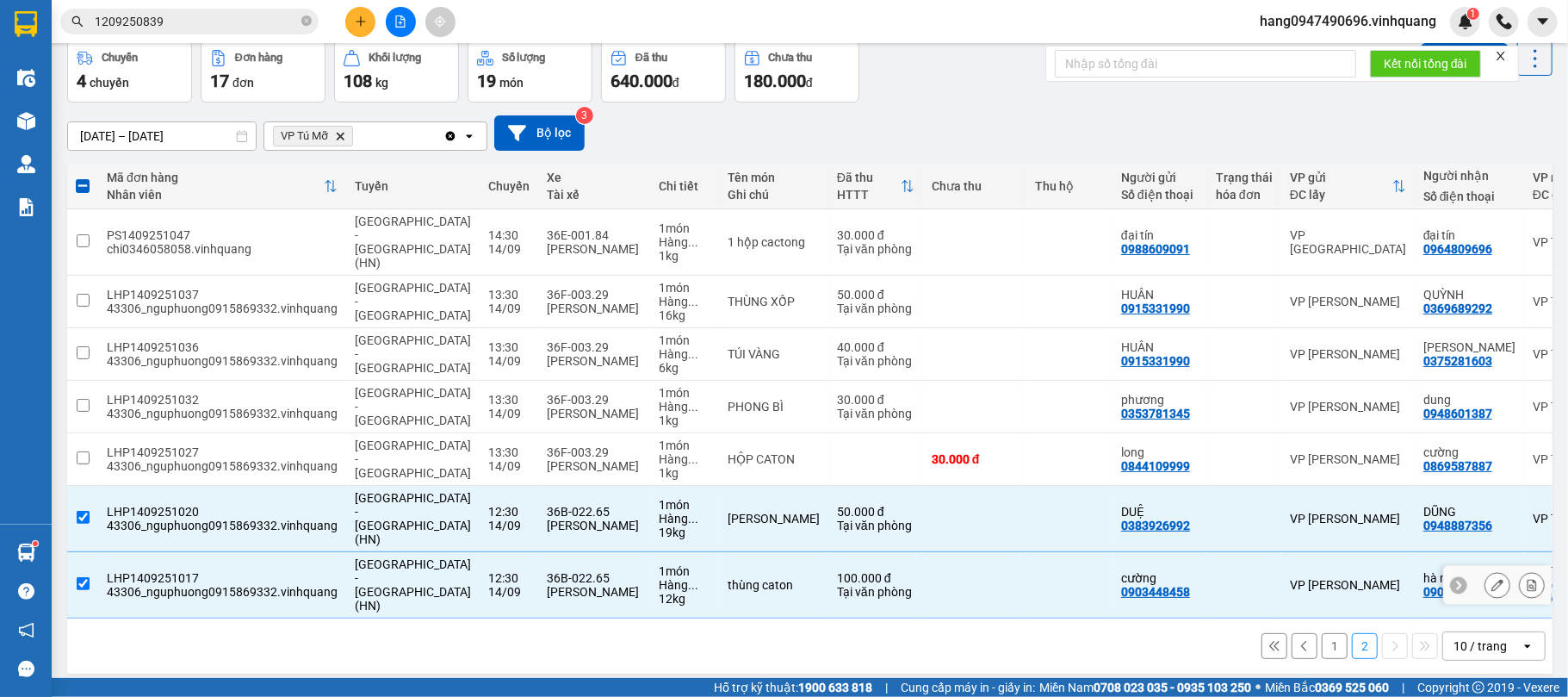
click at [1423, 585] on div "0904979113" at bounding box center [1457, 592] width 69 height 14
copy div "0904979113"
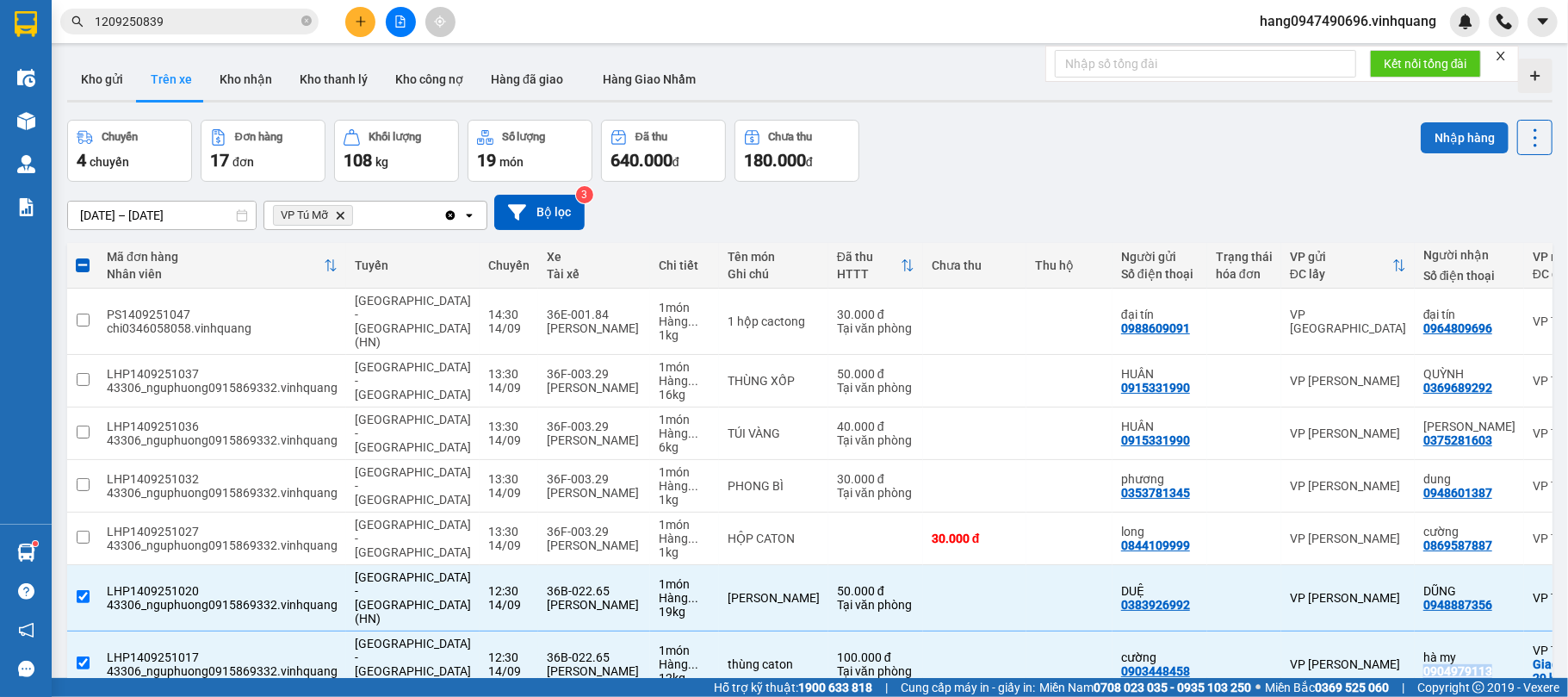
click at [1442, 127] on button "Nhập hàng" at bounding box center [1464, 138] width 88 height 31
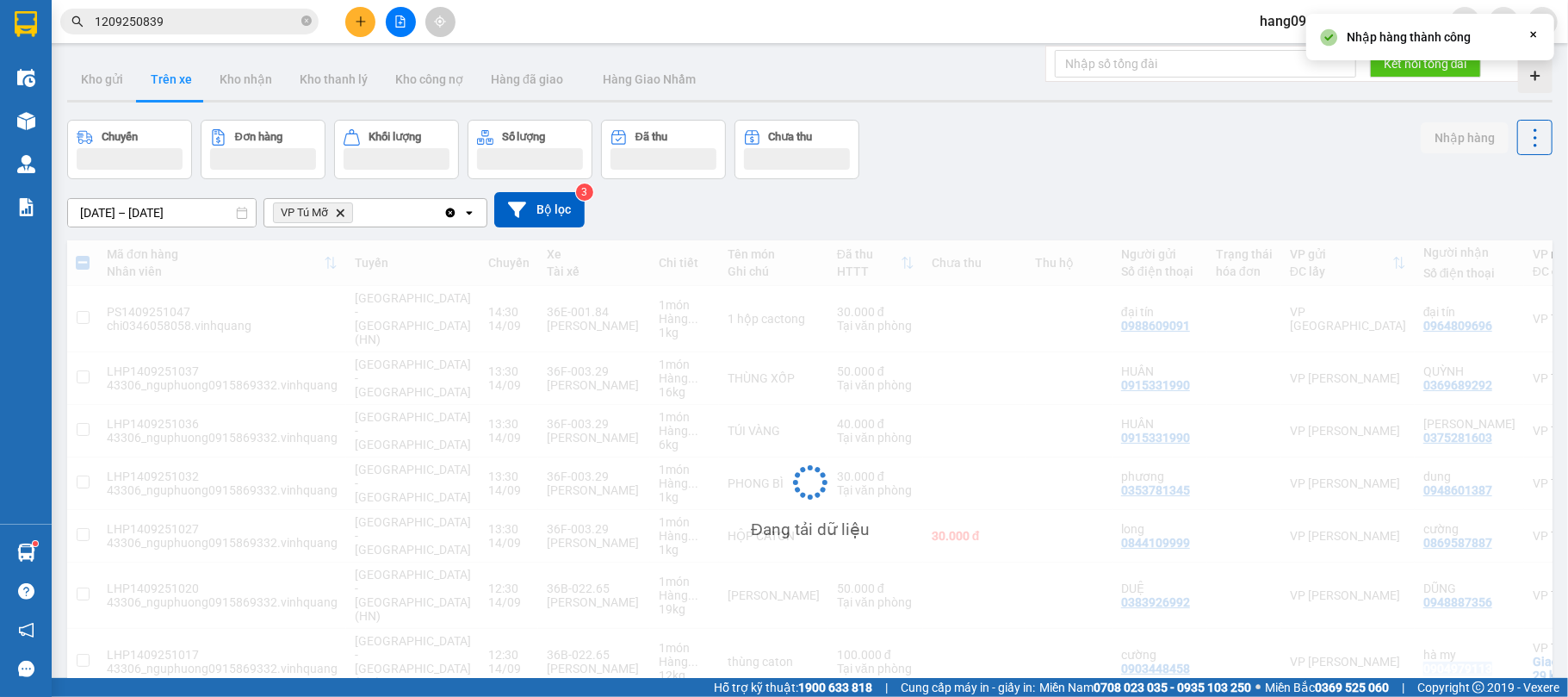
checkbox input "false"
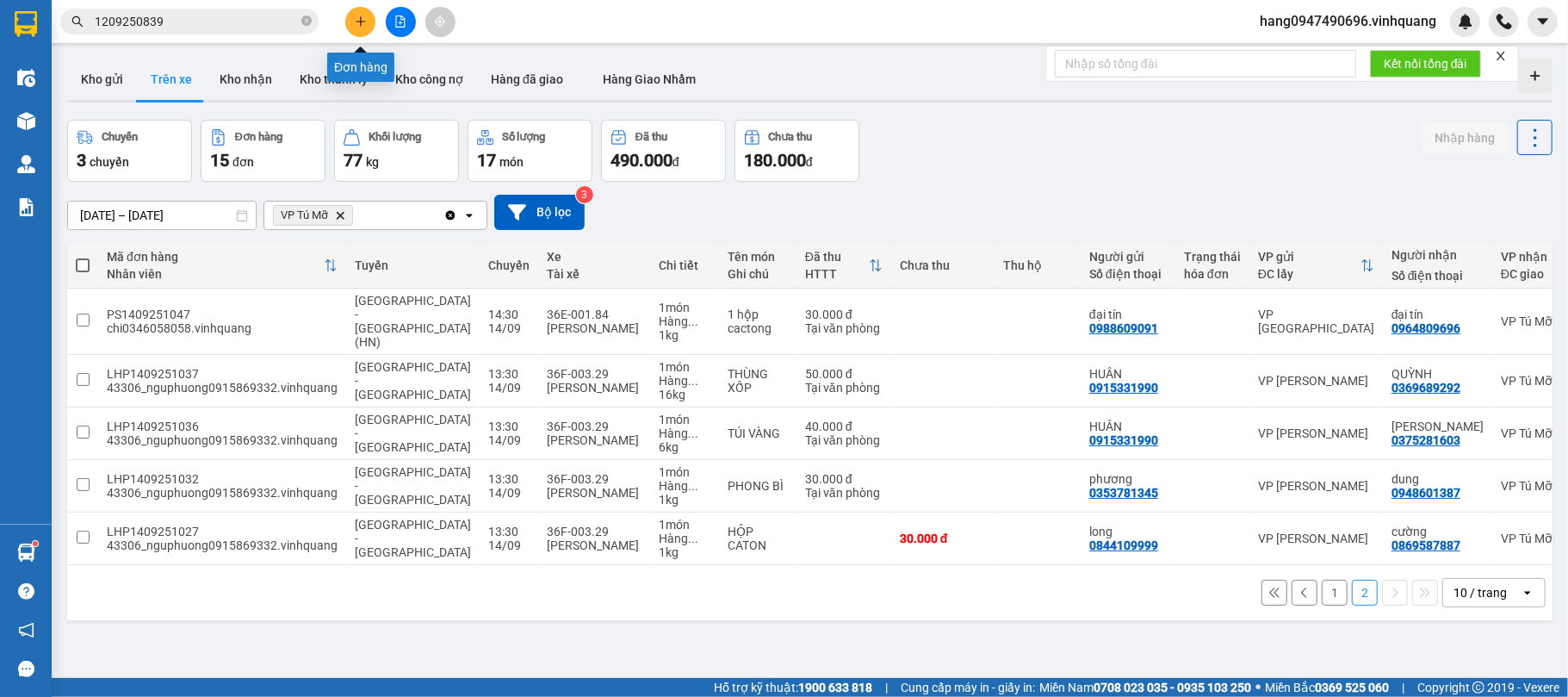
click at [360, 18] on icon "plus" at bounding box center [360, 21] width 1 height 9
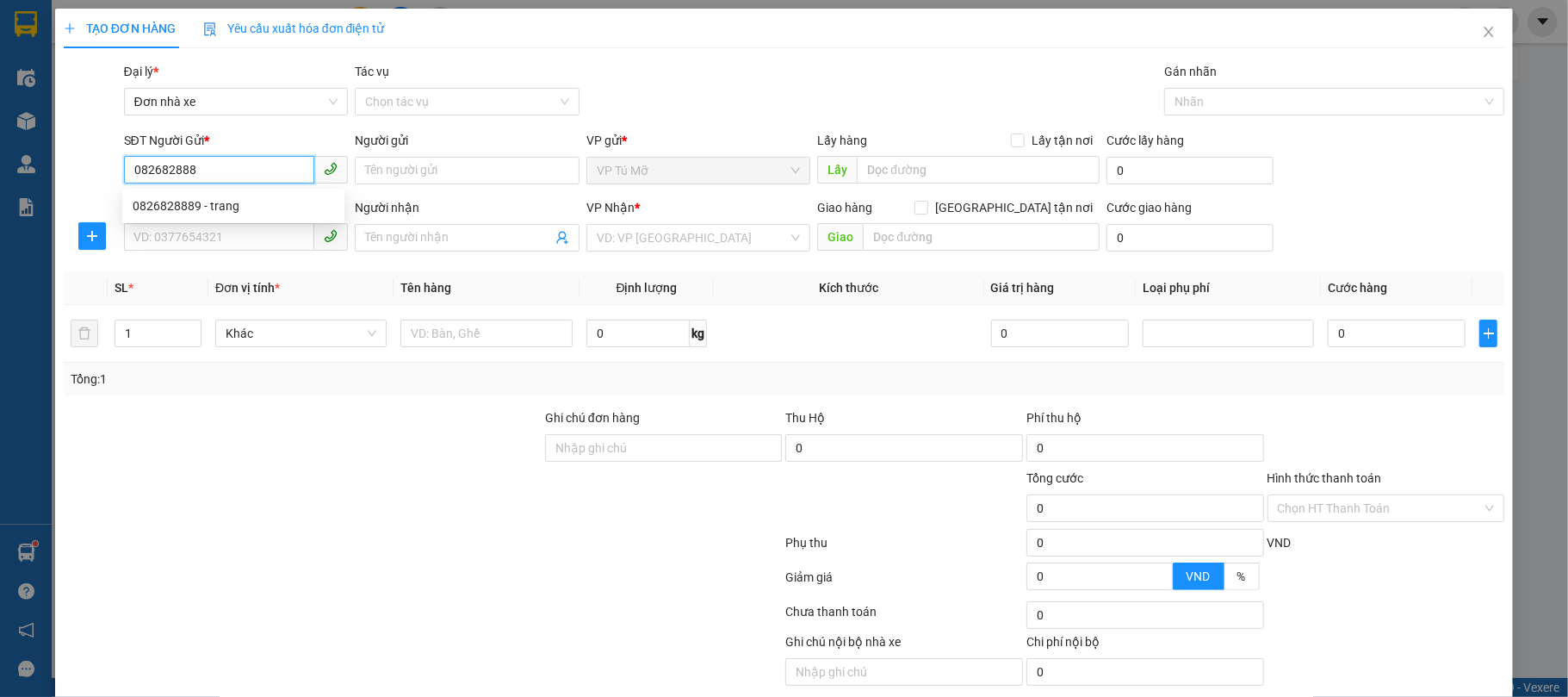
type input "0826828889"
click at [234, 211] on div "0826828889 - trang" at bounding box center [234, 205] width 202 height 19
type input "trang"
type input "0815863636"
type input "hòa"
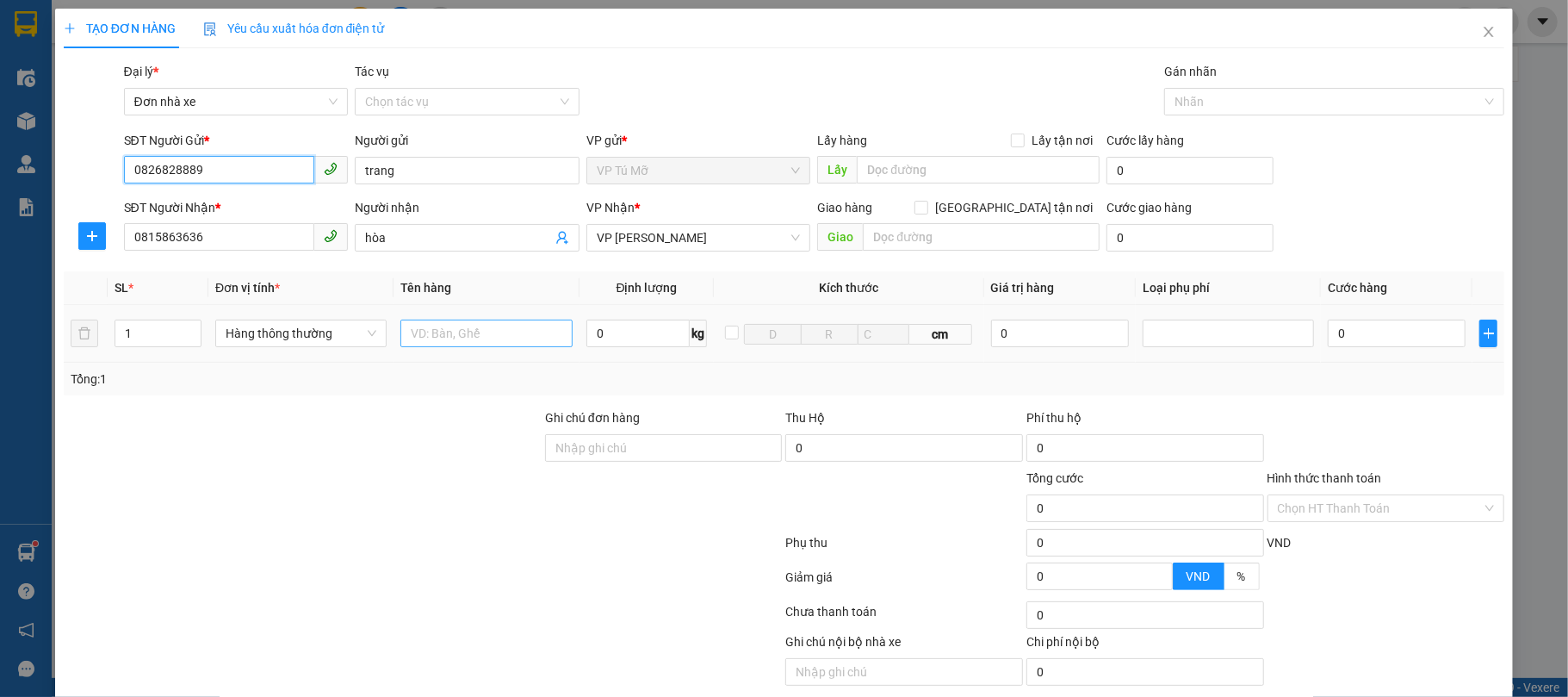
type input "0826828889"
click at [508, 337] on input "text" at bounding box center [486, 332] width 171 height 27
type input "hộp ct nhỏ"
click at [628, 342] on input "0" at bounding box center [639, 332] width 105 height 27
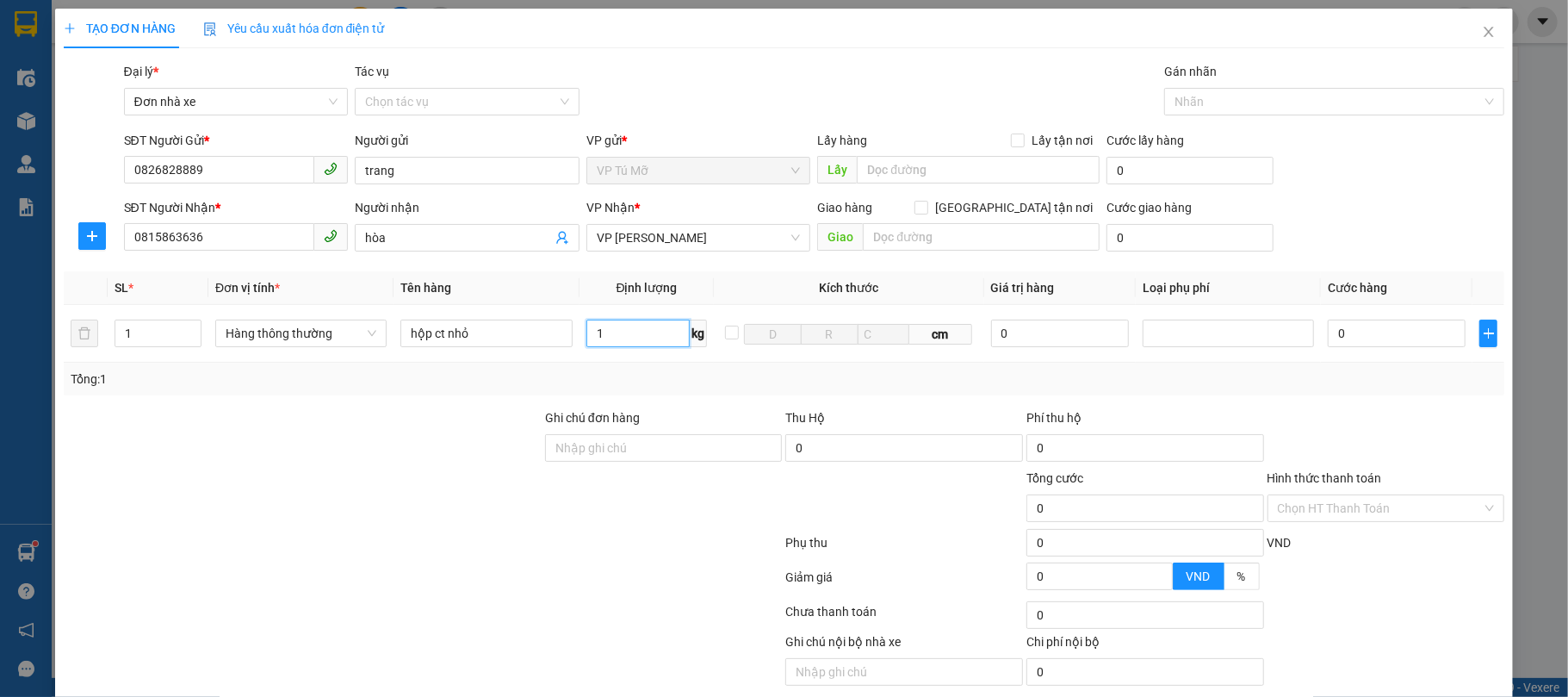
type input "1"
click at [677, 369] on div "Tổng: 1" at bounding box center [784, 379] width 1442 height 33
type input "30.000"
click at [1372, 528] on div "Hình thức thanh toán Chọn HT Thanh Toán" at bounding box center [1386, 498] width 237 height 60
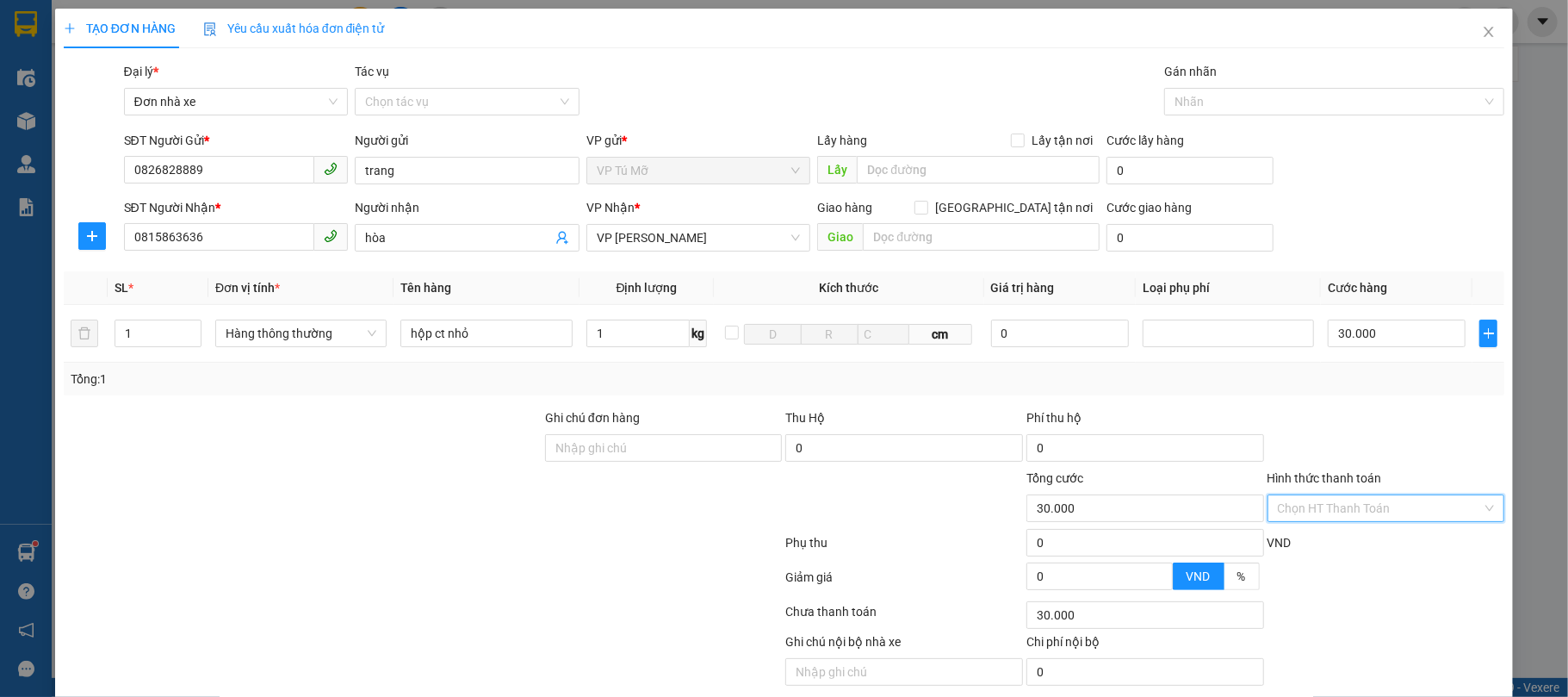
click at [1297, 505] on input "Hình thức thanh toán" at bounding box center [1381, 508] width 205 height 25
click at [1314, 338] on div "Tại văn phòng" at bounding box center [1372, 338] width 215 height 19
type input "0"
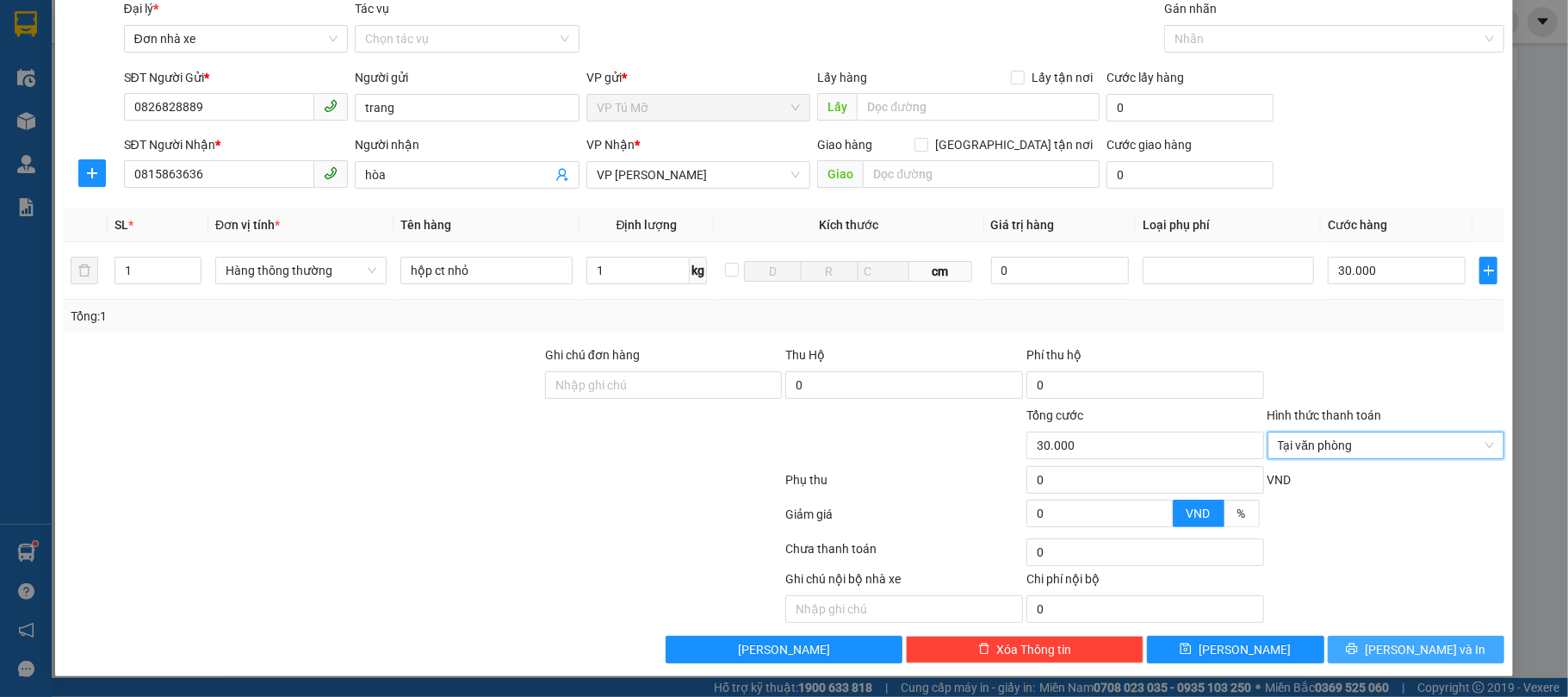
click at [1382, 639] on button "[PERSON_NAME] và In" at bounding box center [1416, 649] width 177 height 27
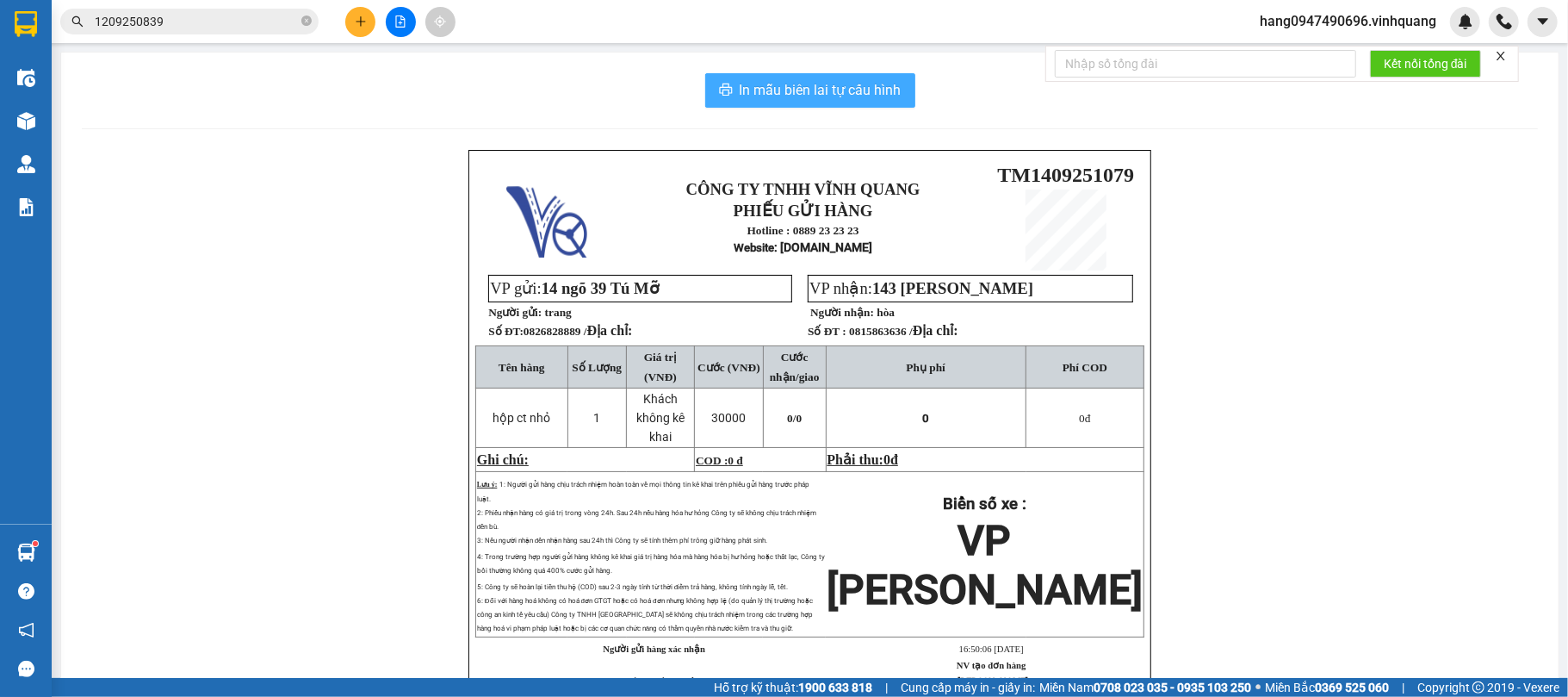
click at [761, 85] on span "In mẫu biên lai tự cấu hình" at bounding box center [820, 89] width 162 height 22
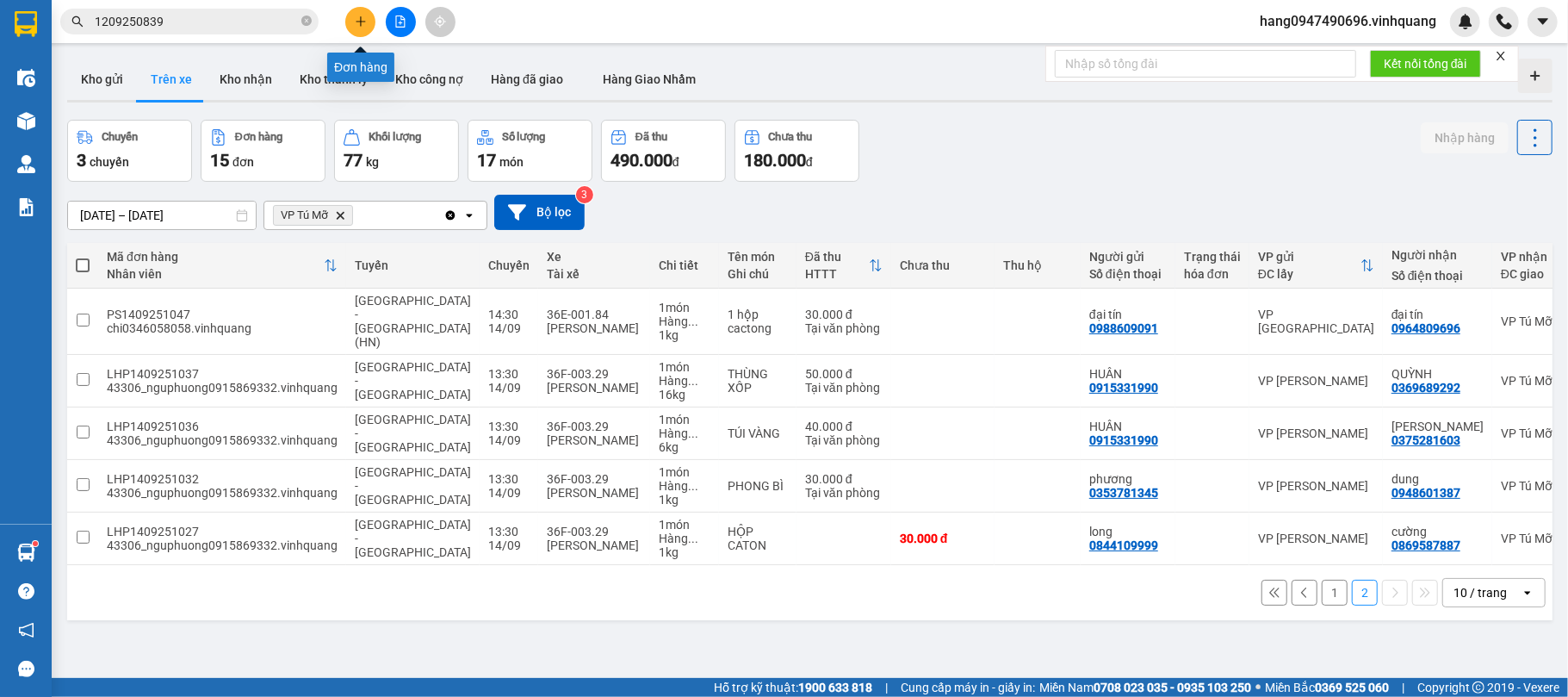
click at [349, 27] on button at bounding box center [361, 22] width 30 height 30
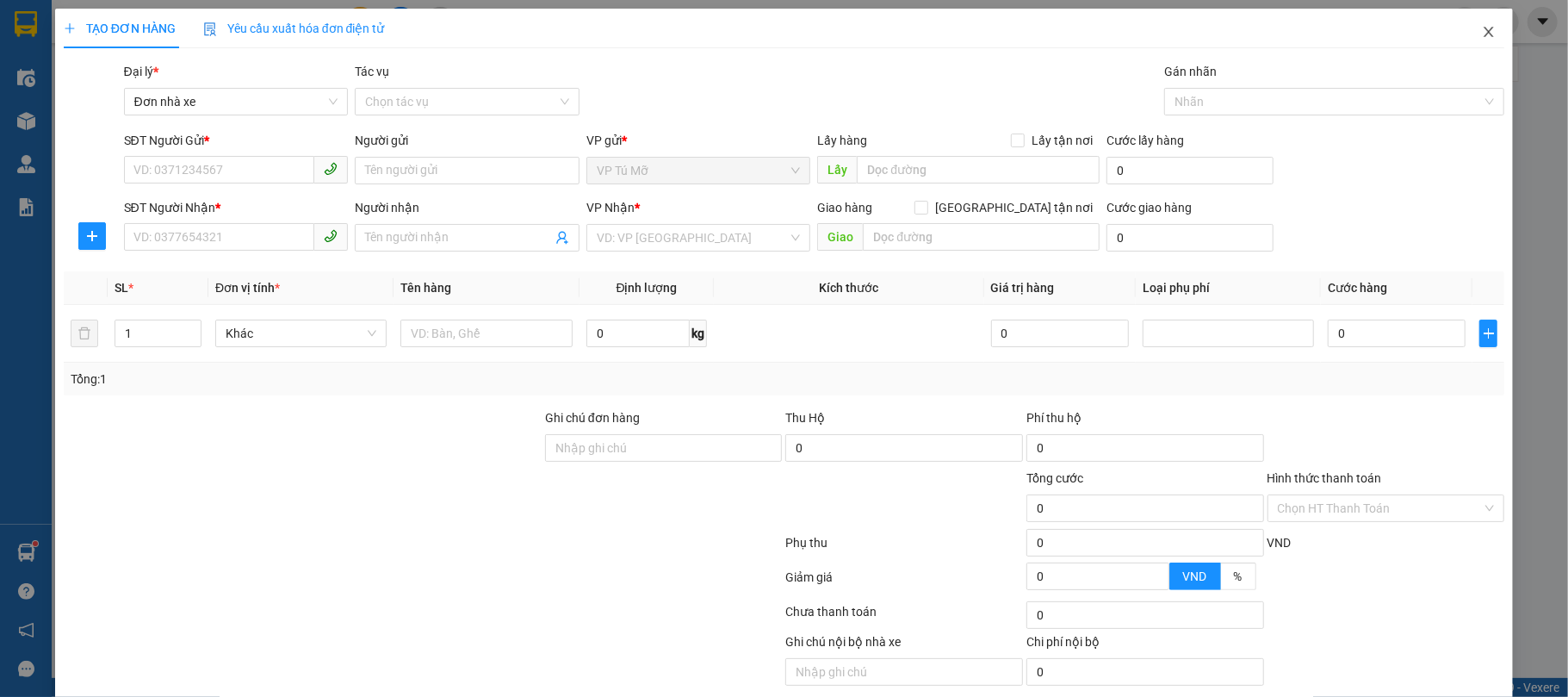
click at [1482, 38] on icon "close" at bounding box center [1489, 32] width 14 height 14
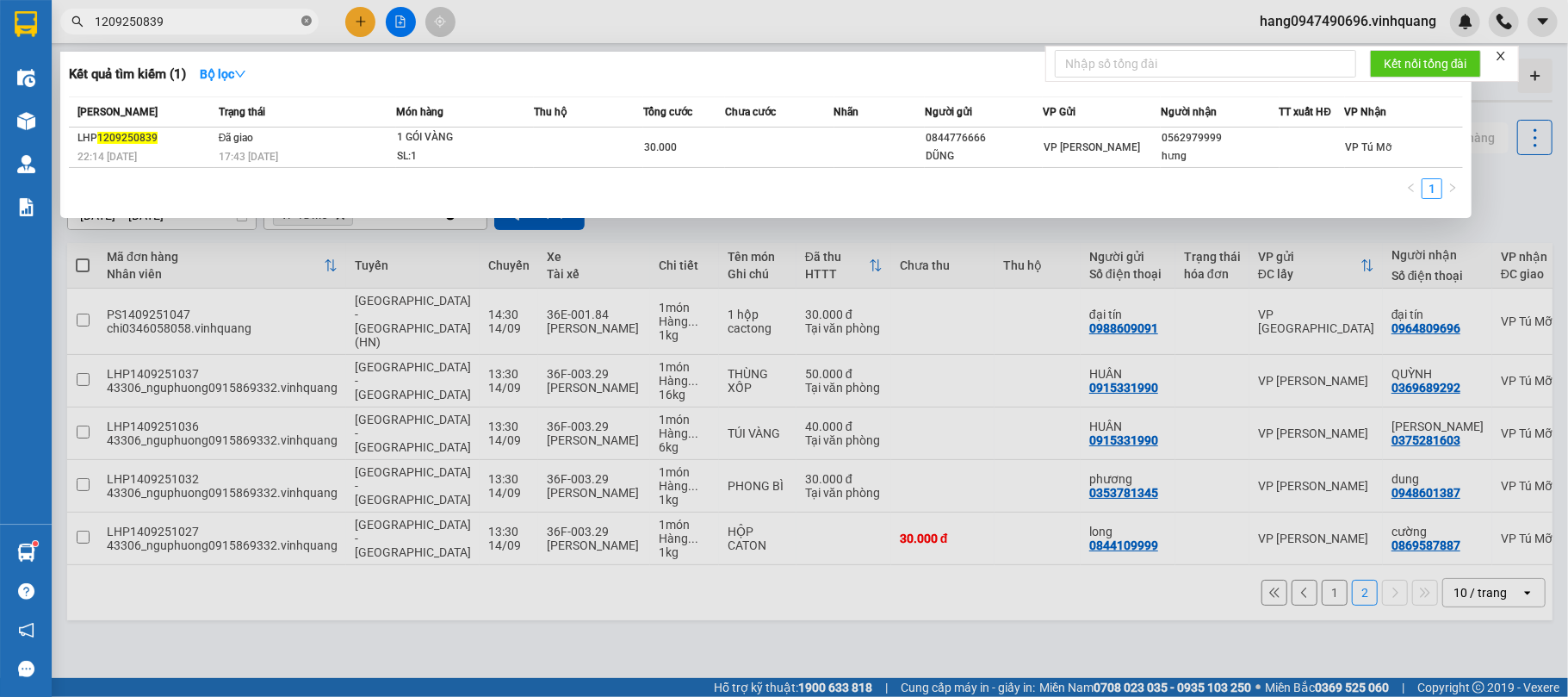
click at [306, 25] on icon "close-circle" at bounding box center [306, 20] width 10 height 10
type input "0948887356"
click at [956, 384] on div at bounding box center [784, 348] width 1568 height 697
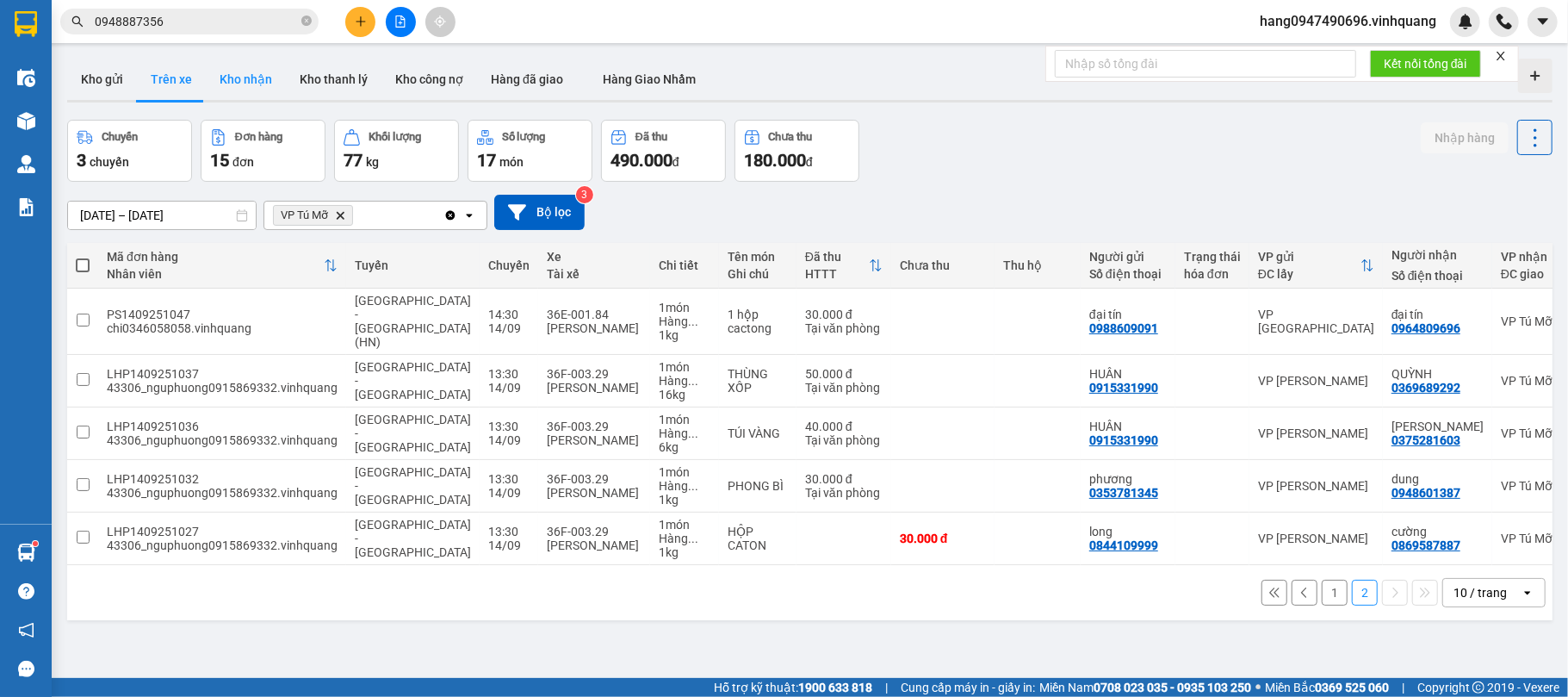
click at [238, 70] on button "Kho nhận" at bounding box center [246, 79] width 80 height 41
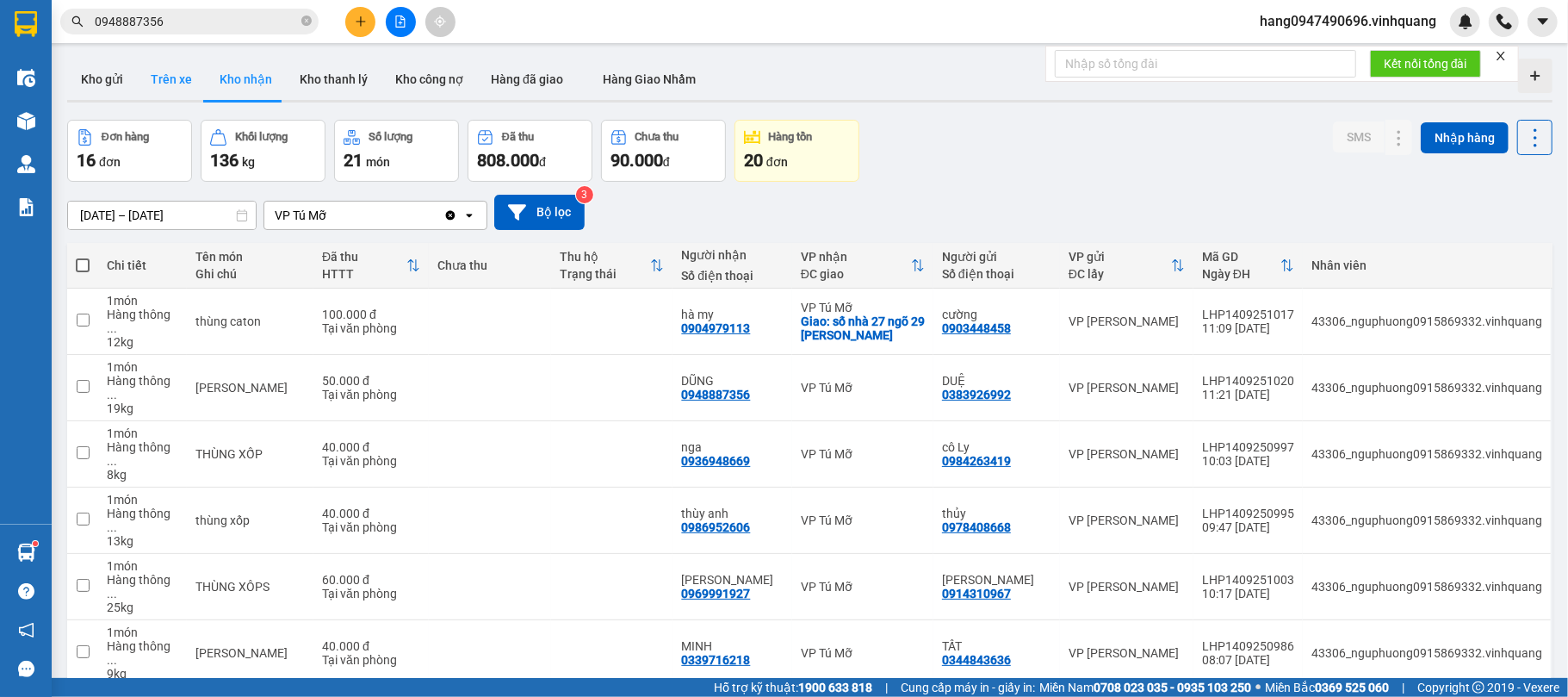
click at [166, 88] on button "Trên xe" at bounding box center [170, 79] width 69 height 41
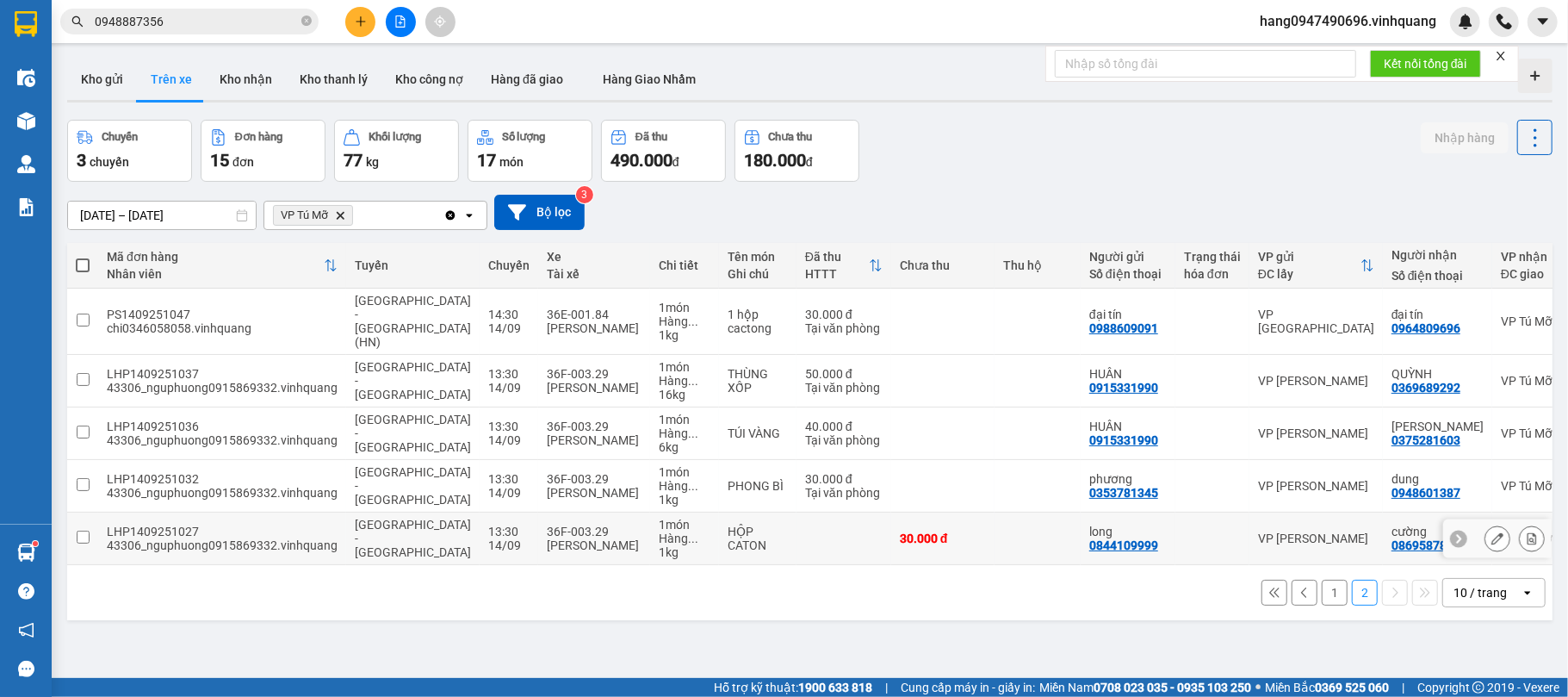
click at [547, 538] on div "[PERSON_NAME]" at bounding box center [594, 544] width 95 height 14
checkbox input "true"
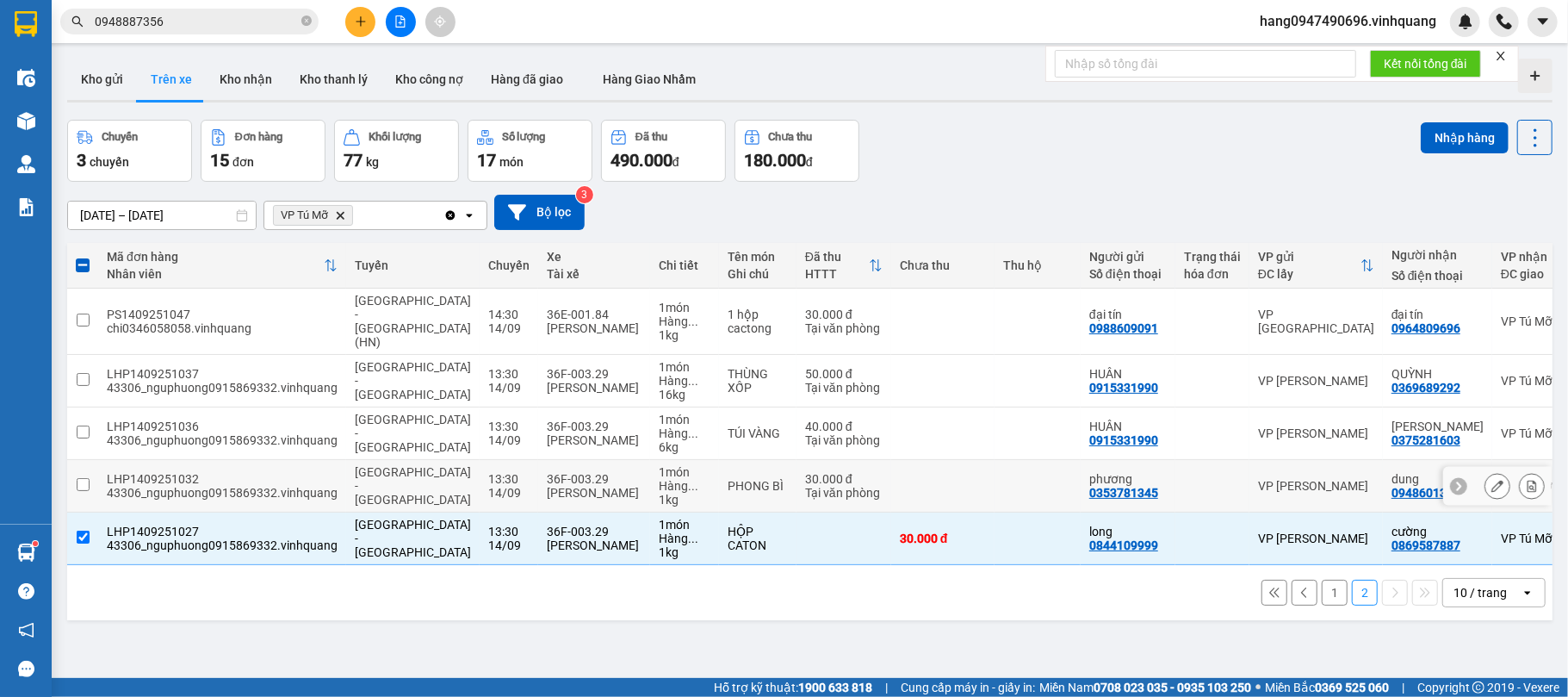
click at [547, 472] on div "36F-003.29" at bounding box center [594, 478] width 95 height 14
checkbox input "true"
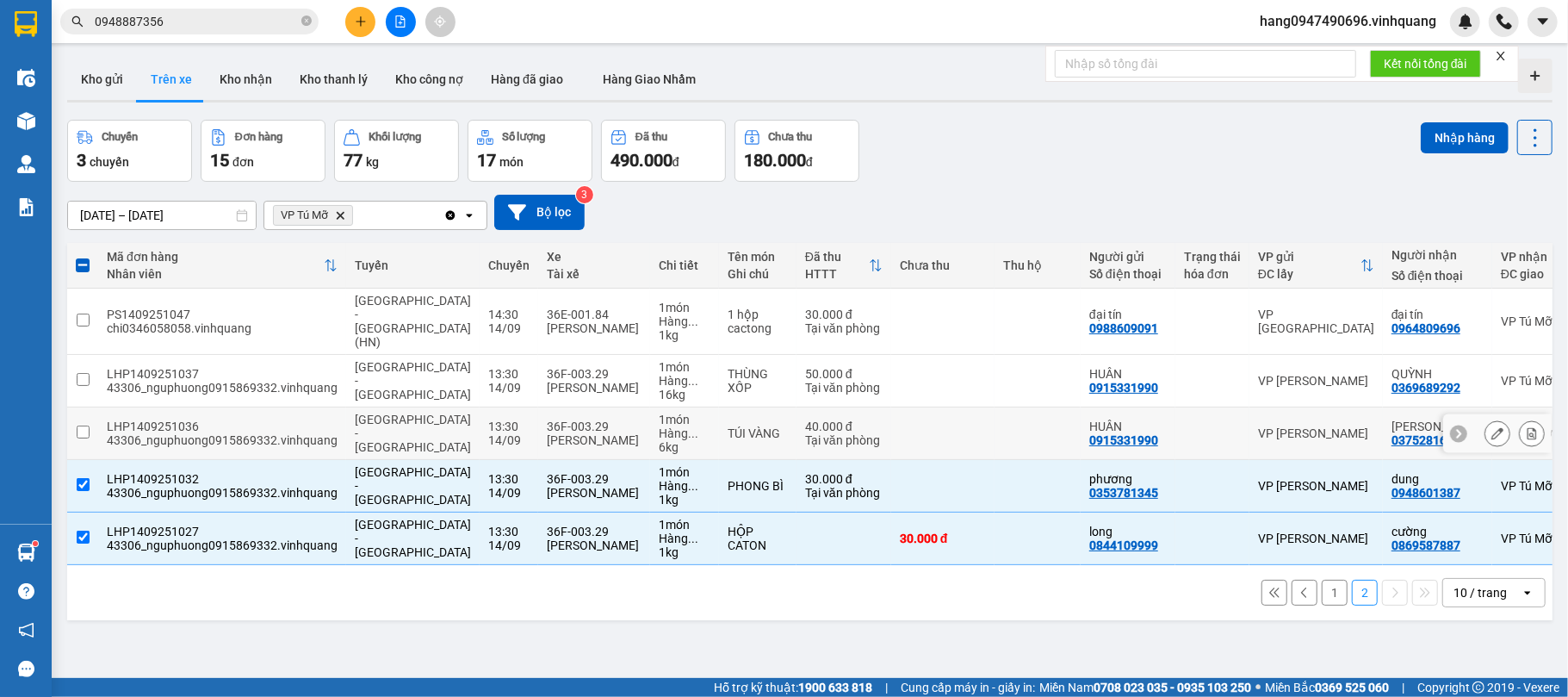
click at [545, 407] on td "36F-003.29 Mai Thanh Dũng" at bounding box center [593, 433] width 112 height 53
checkbox input "true"
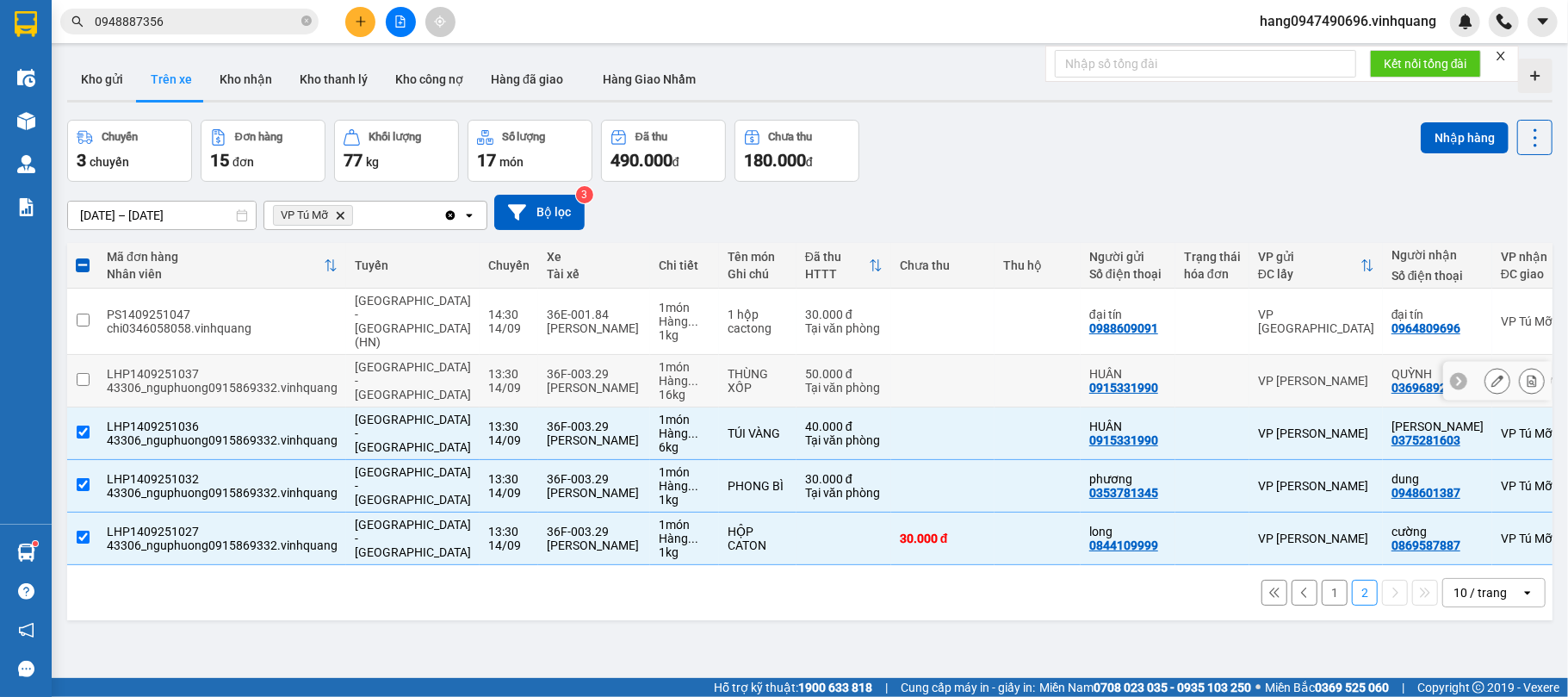
click at [567, 366] on div "36F-003.29" at bounding box center [594, 373] width 95 height 14
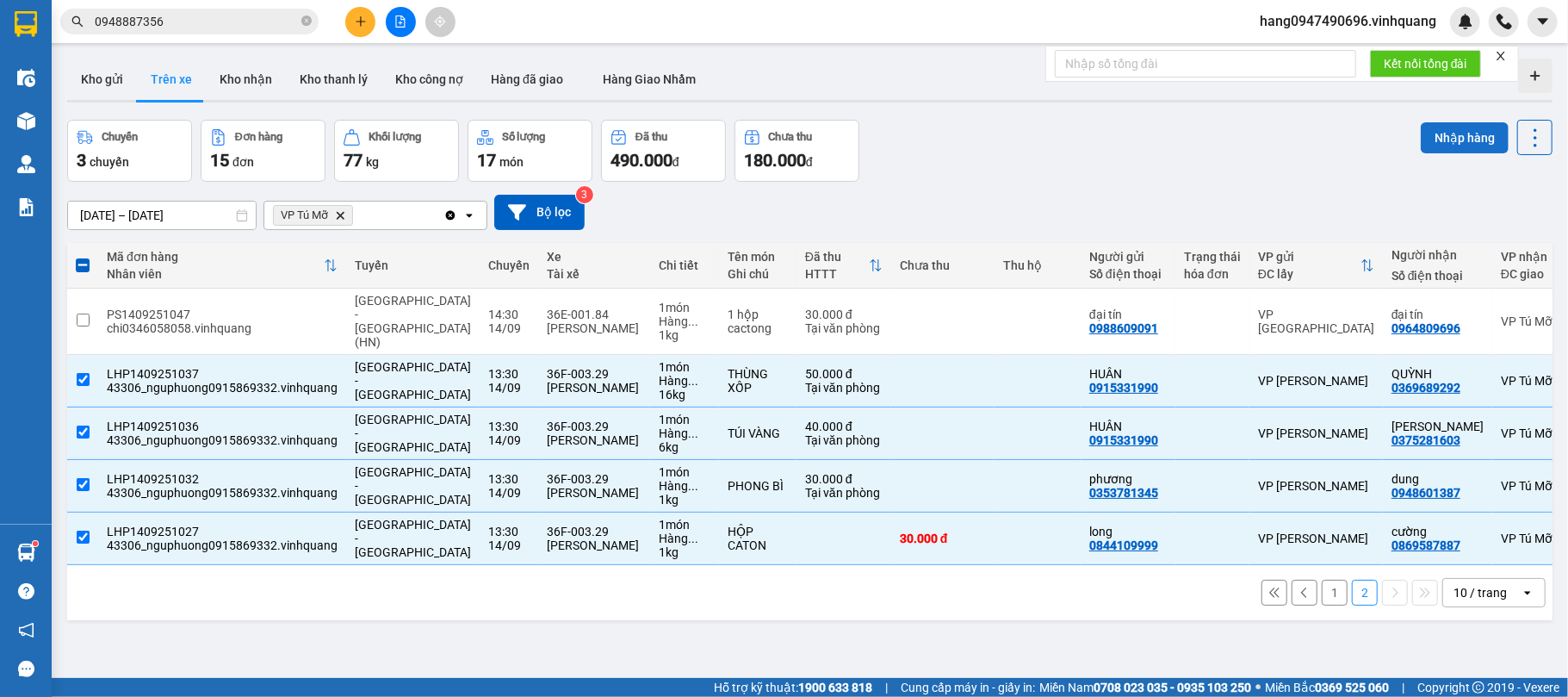
click at [1427, 122] on button "Nhập hàng" at bounding box center [1464, 138] width 88 height 31
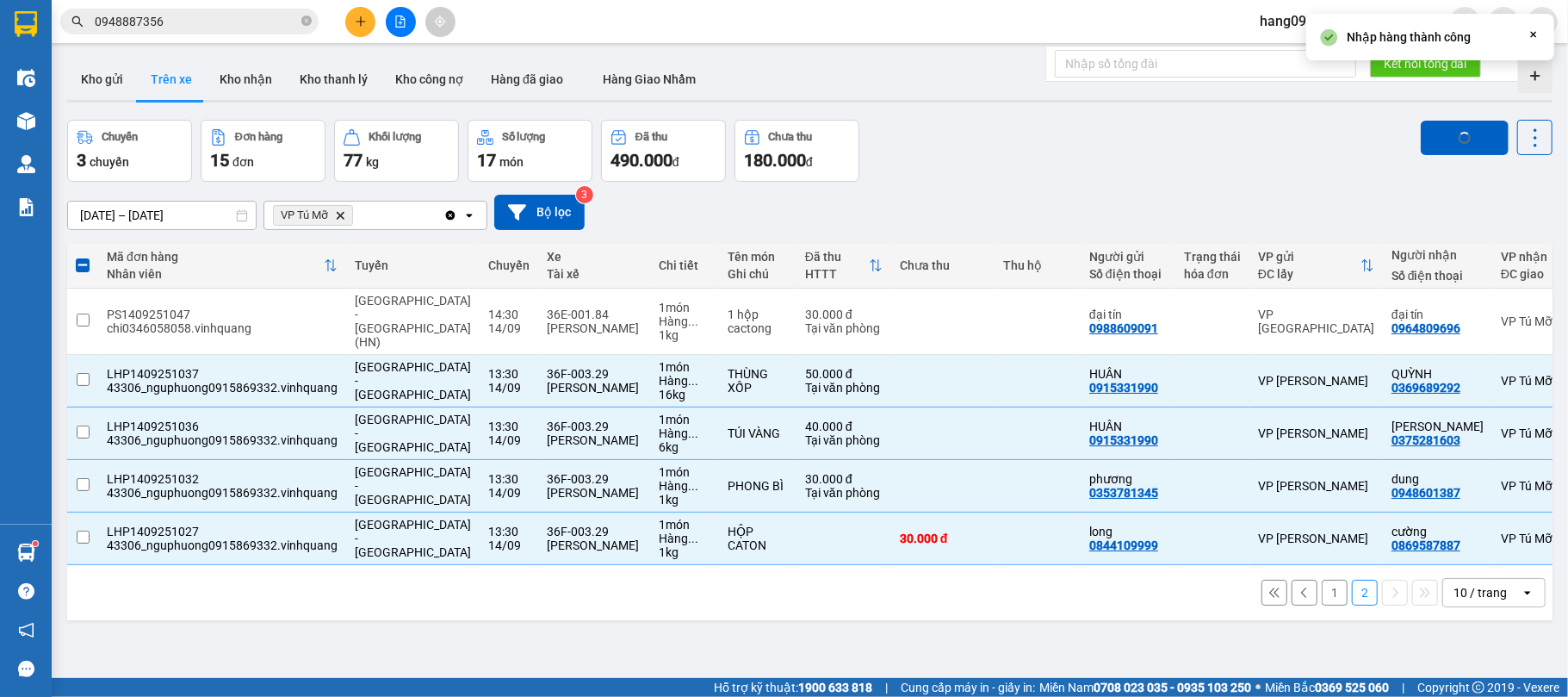
checkbox input "false"
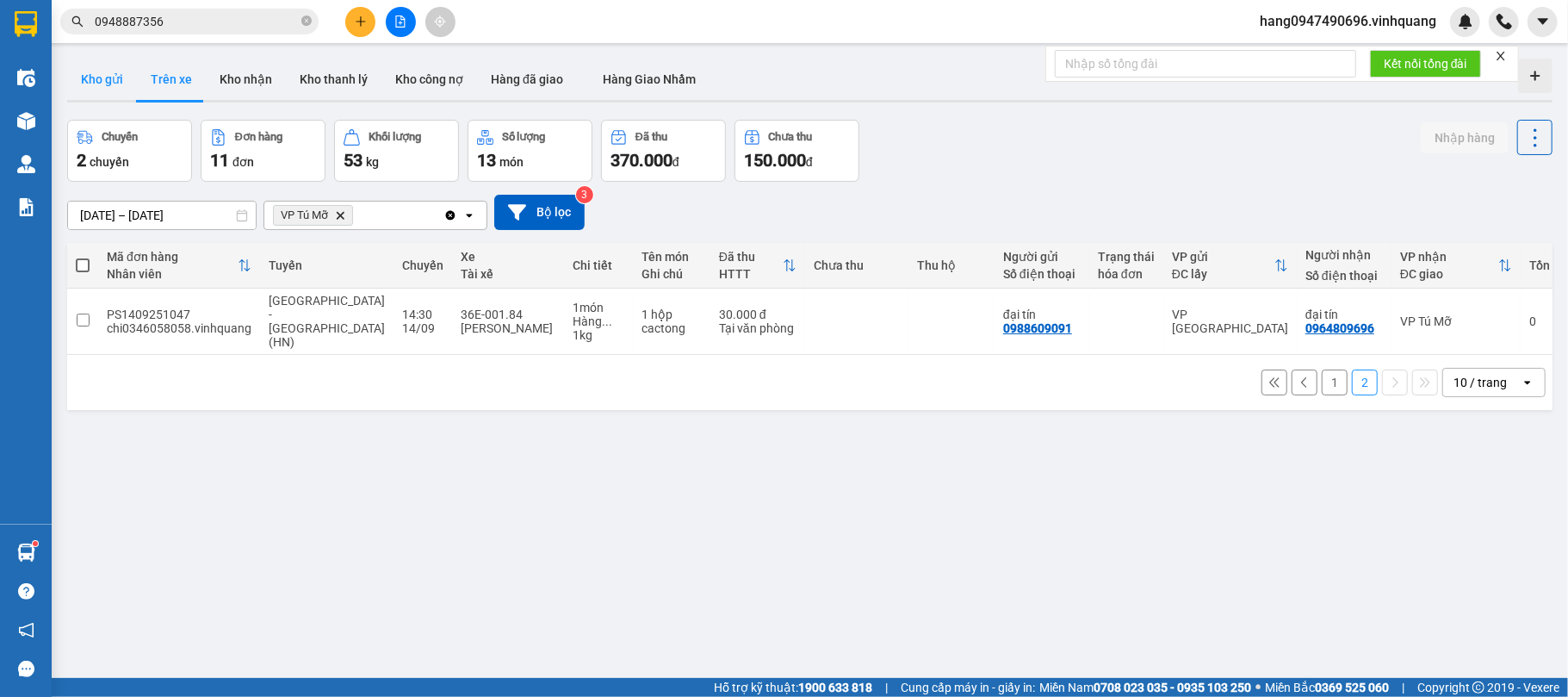
click at [94, 81] on button "Kho gửi" at bounding box center [102, 79] width 70 height 41
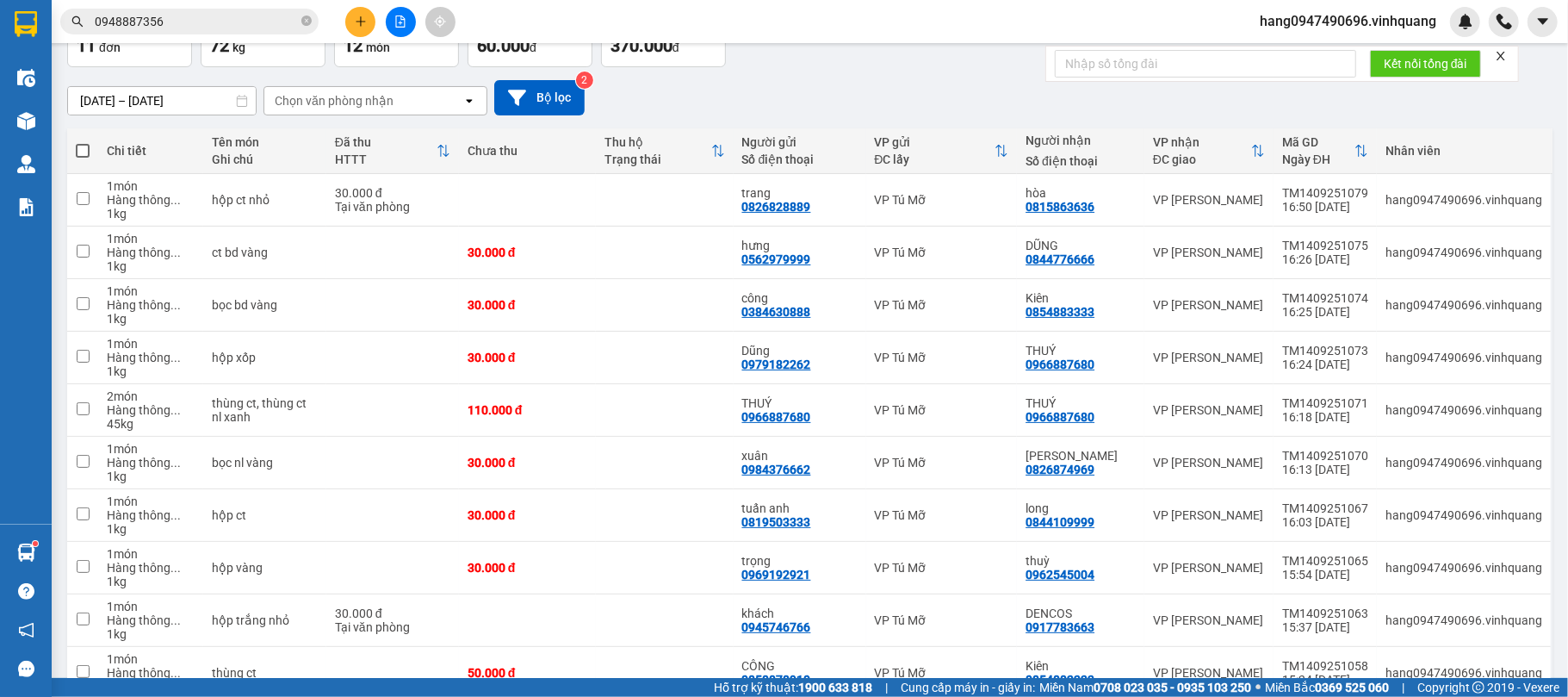
scroll to position [211, 0]
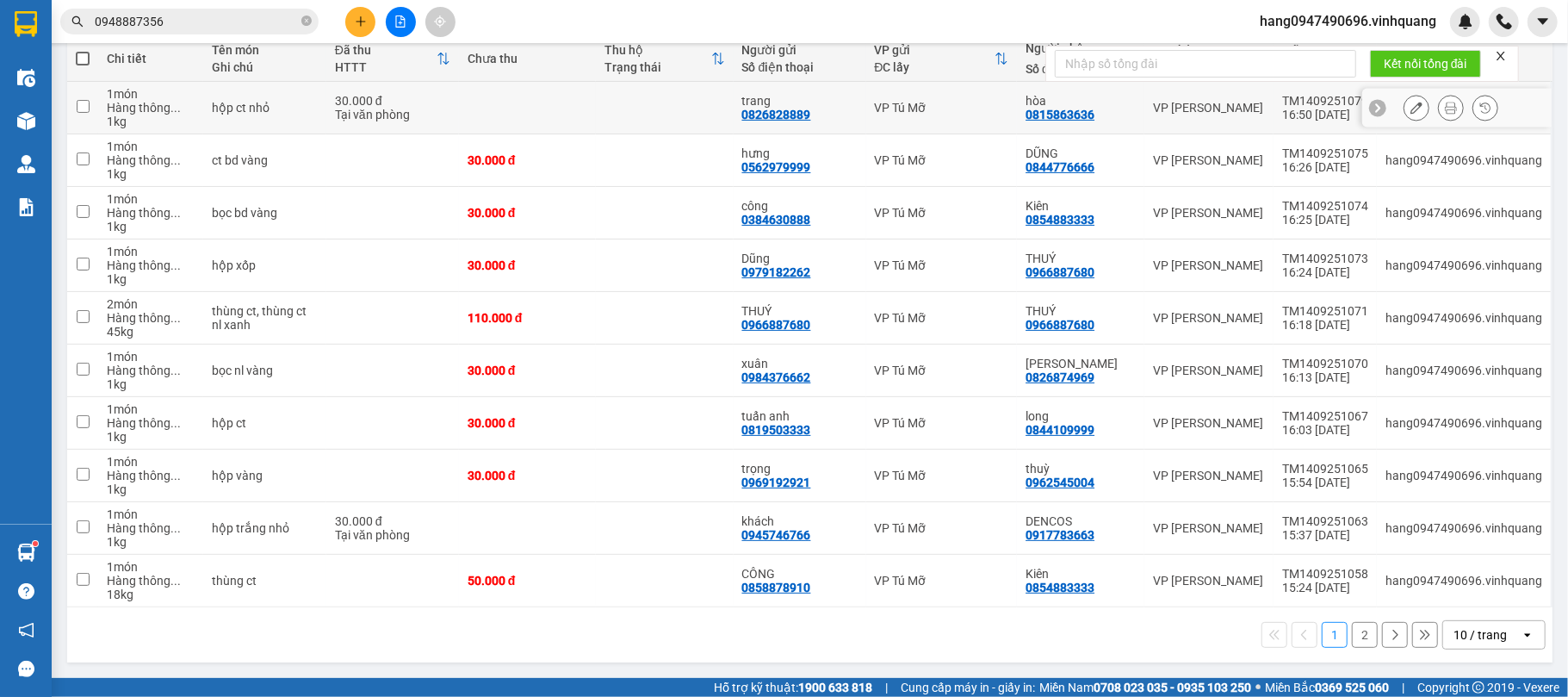
click at [628, 116] on td at bounding box center [664, 108] width 137 height 53
checkbox input "true"
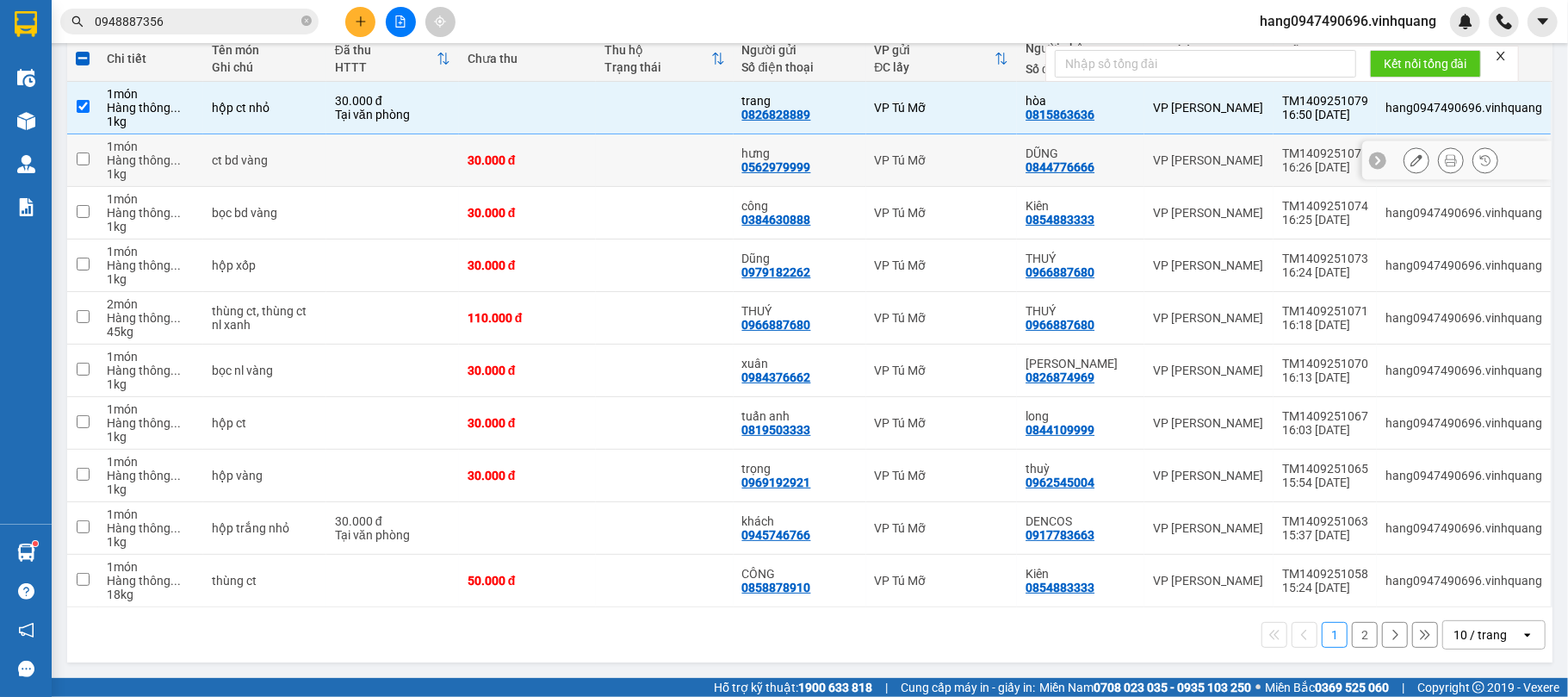
click at [628, 150] on td at bounding box center [664, 161] width 137 height 53
checkbox input "true"
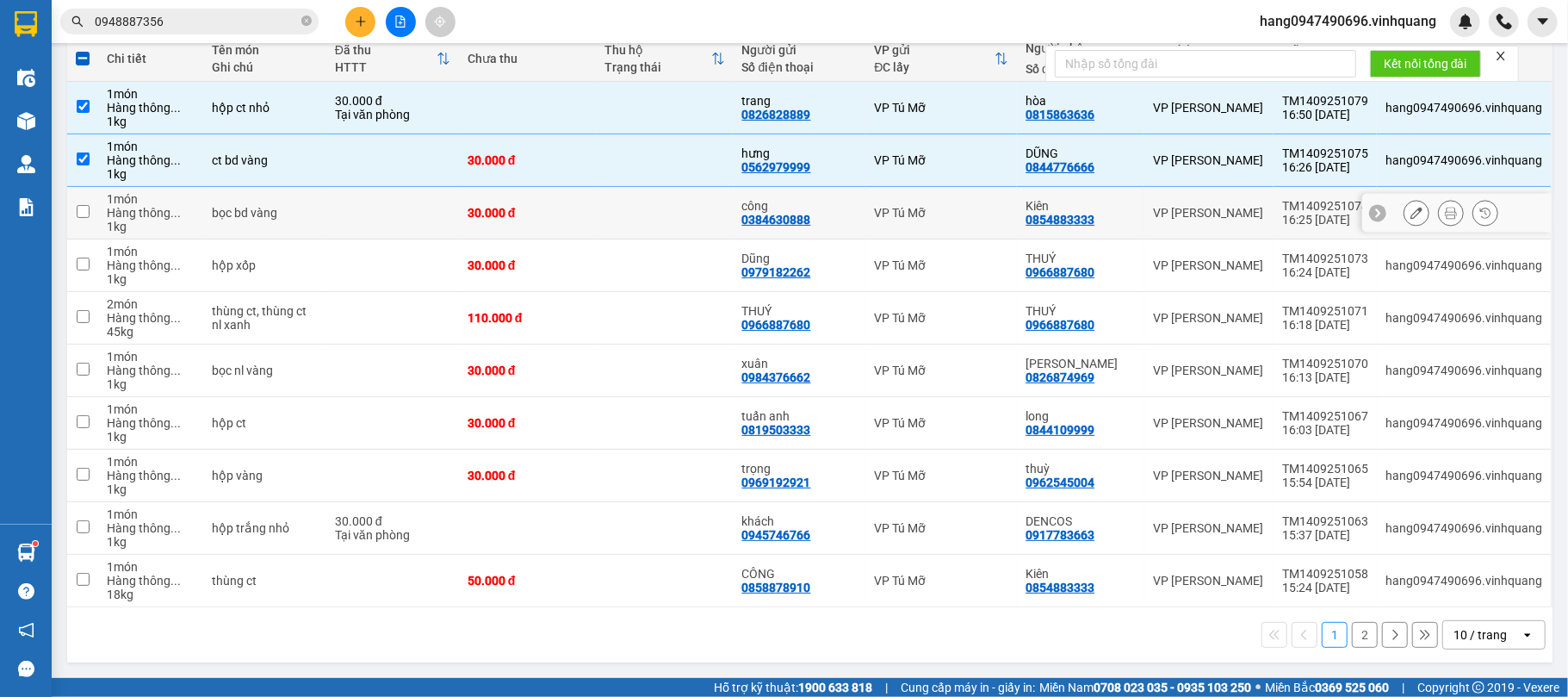
click at [603, 210] on td at bounding box center [664, 213] width 137 height 53
checkbox input "true"
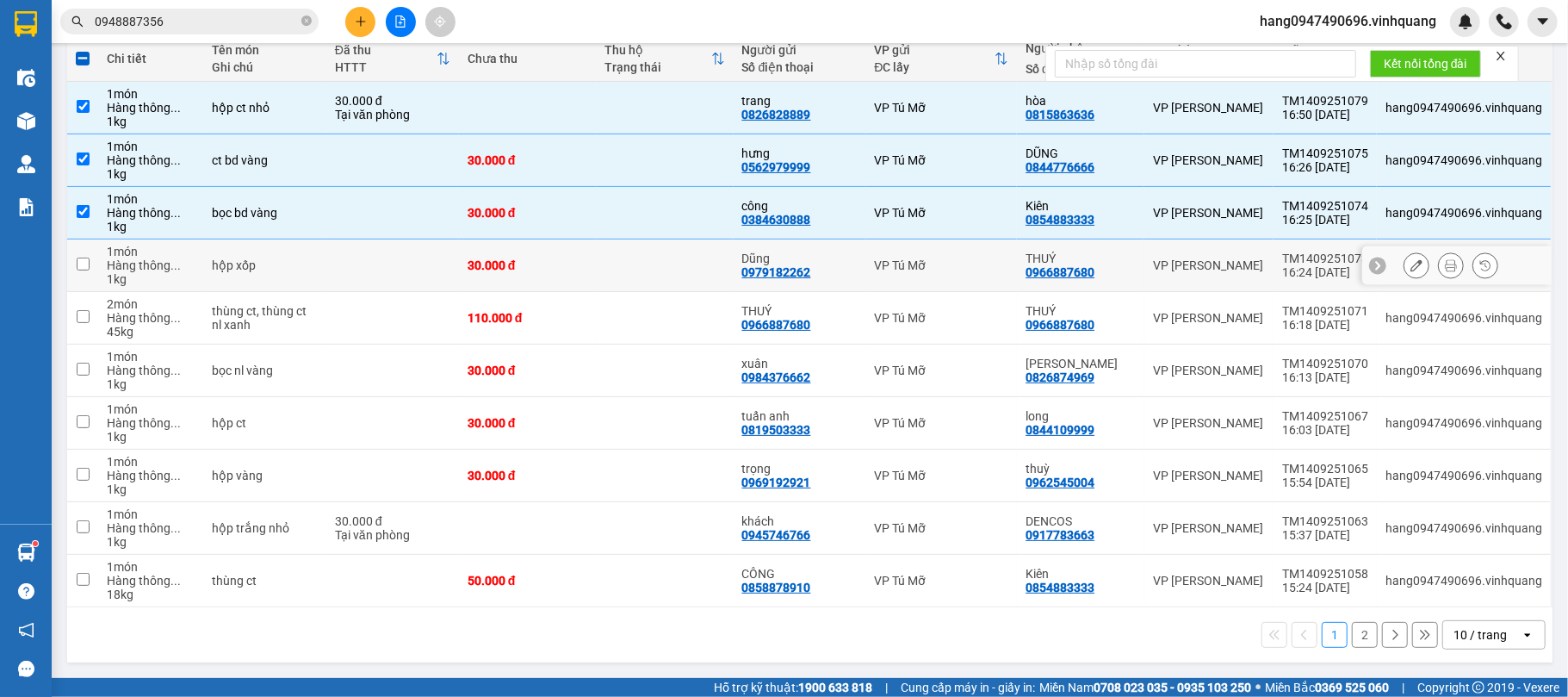
click at [315, 258] on div "hộp xốp" at bounding box center [265, 265] width 105 height 14
checkbox input "true"
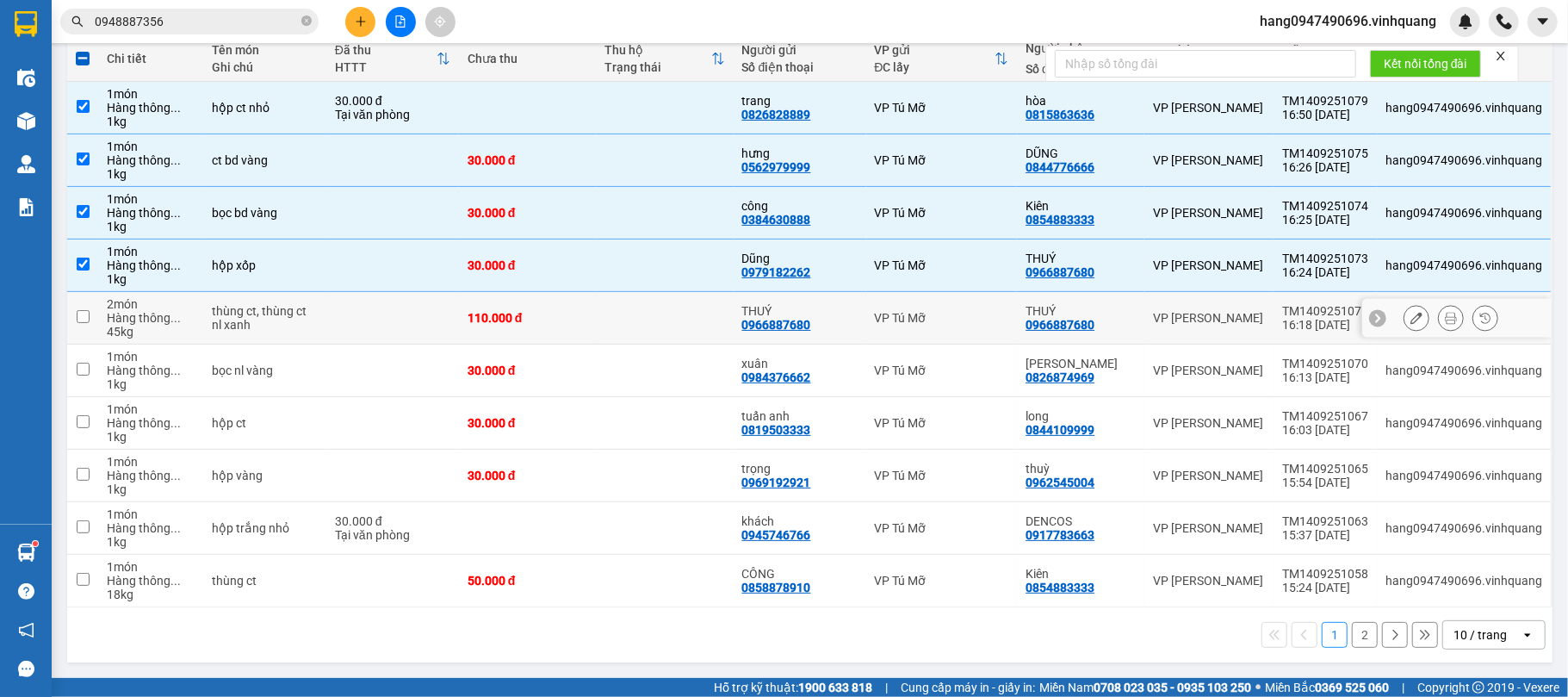
click at [214, 311] on div "thùng ct, thùng ct nl xanh" at bounding box center [265, 317] width 105 height 27
checkbox input "true"
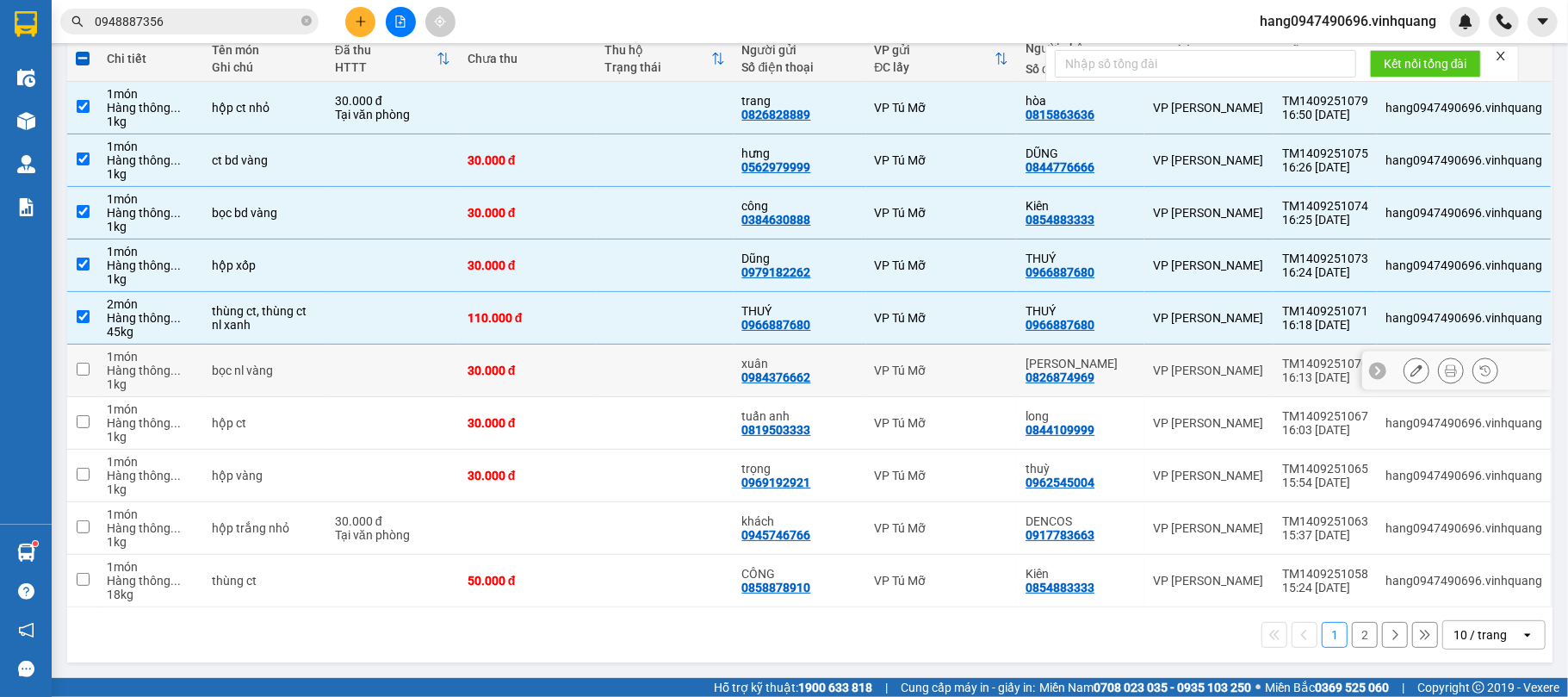
click at [176, 364] on span "..." at bounding box center [175, 370] width 10 height 14
checkbox input "true"
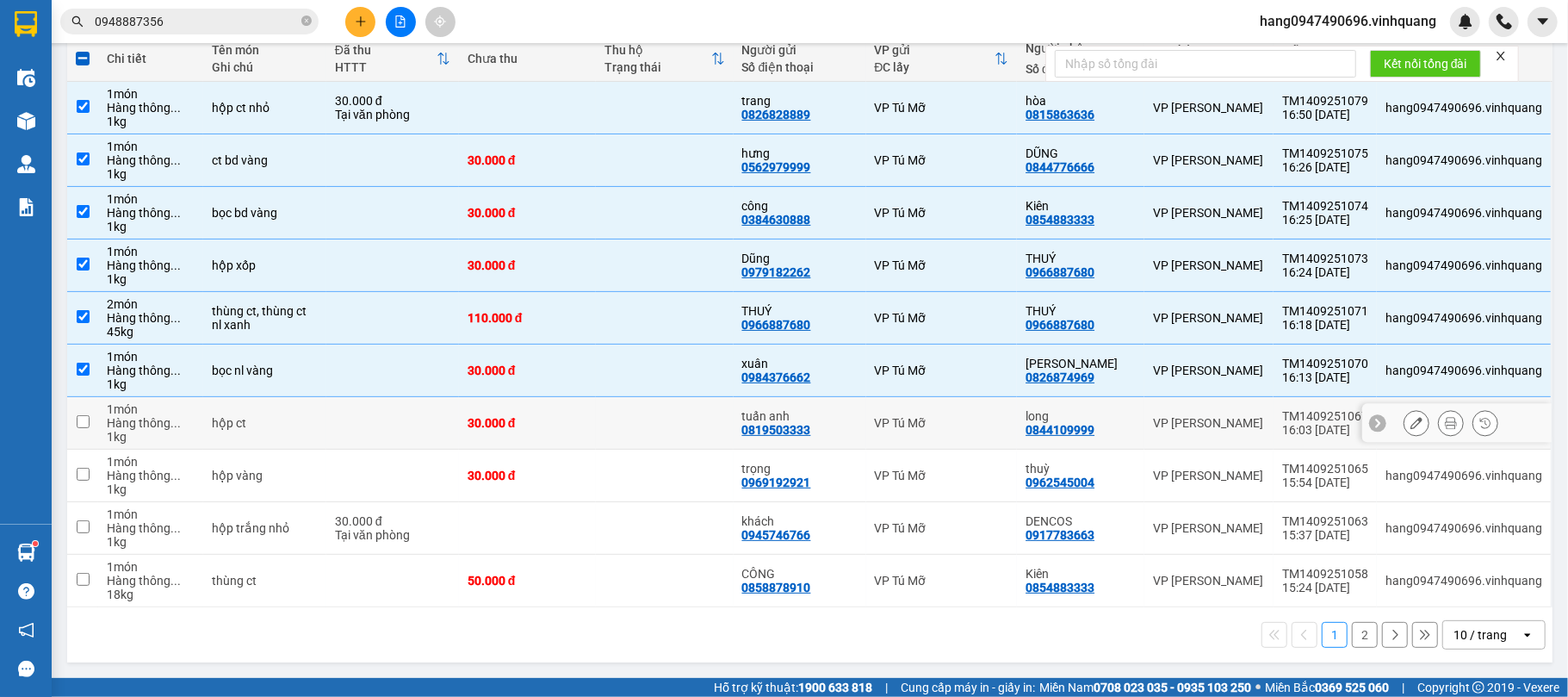
click at [154, 441] on div "1 kg" at bounding box center [150, 436] width 88 height 14
checkbox input "true"
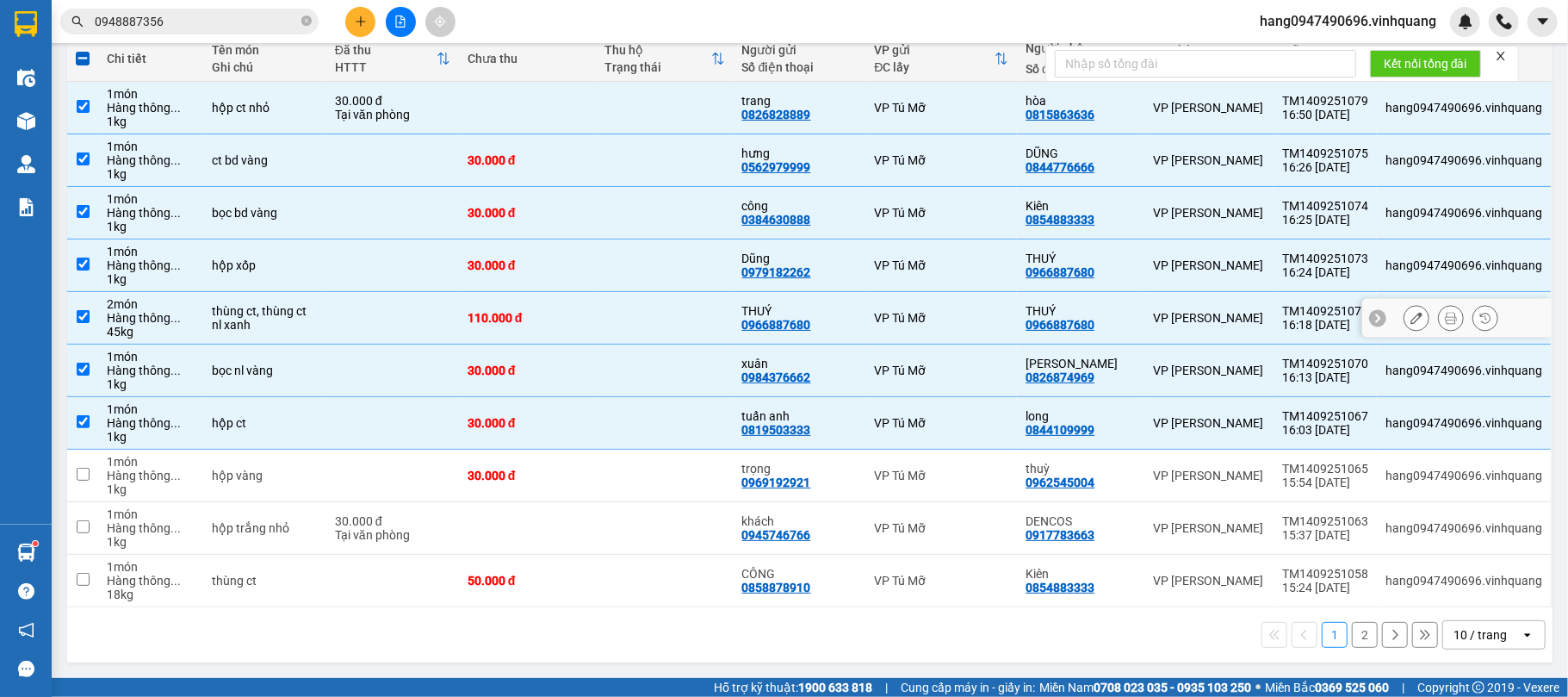
scroll to position [0, 0]
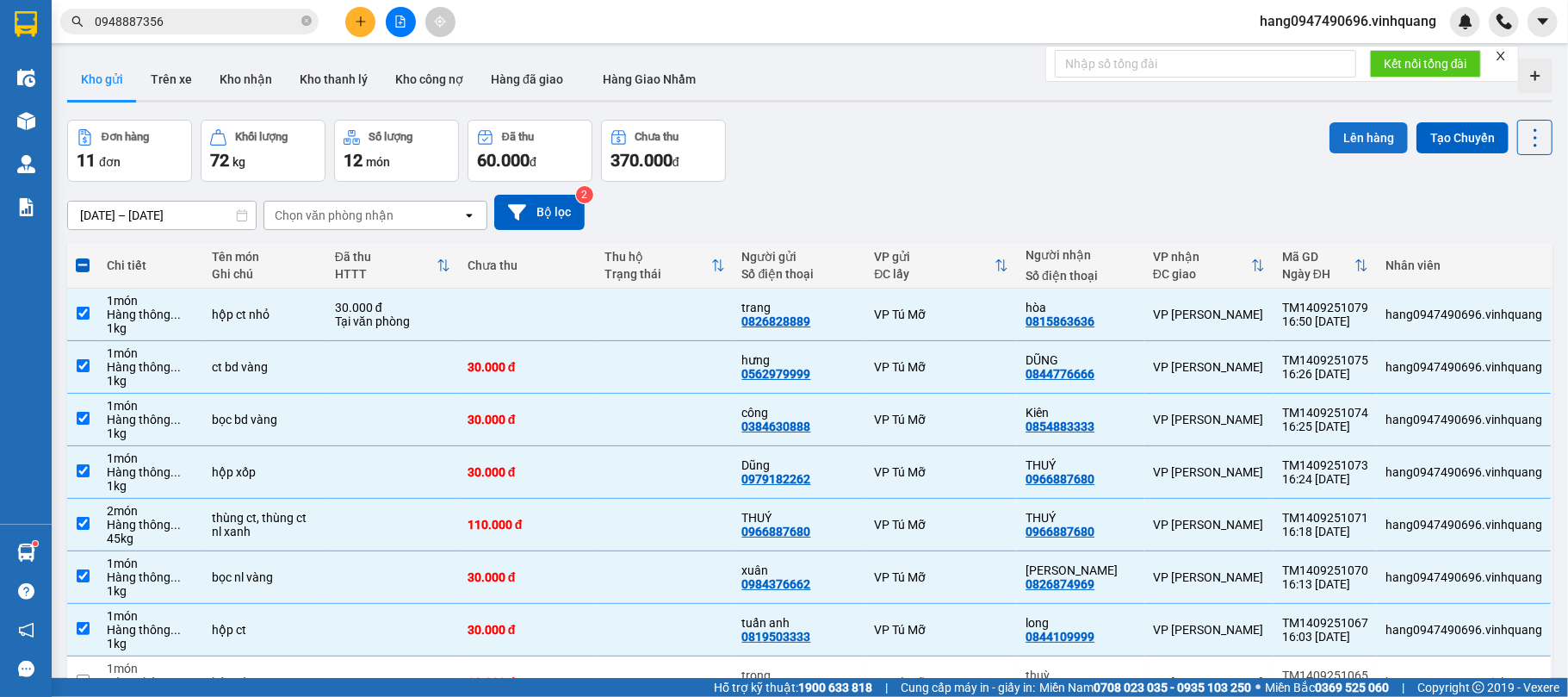
click at [1332, 145] on button "Lên hàng" at bounding box center [1368, 138] width 78 height 31
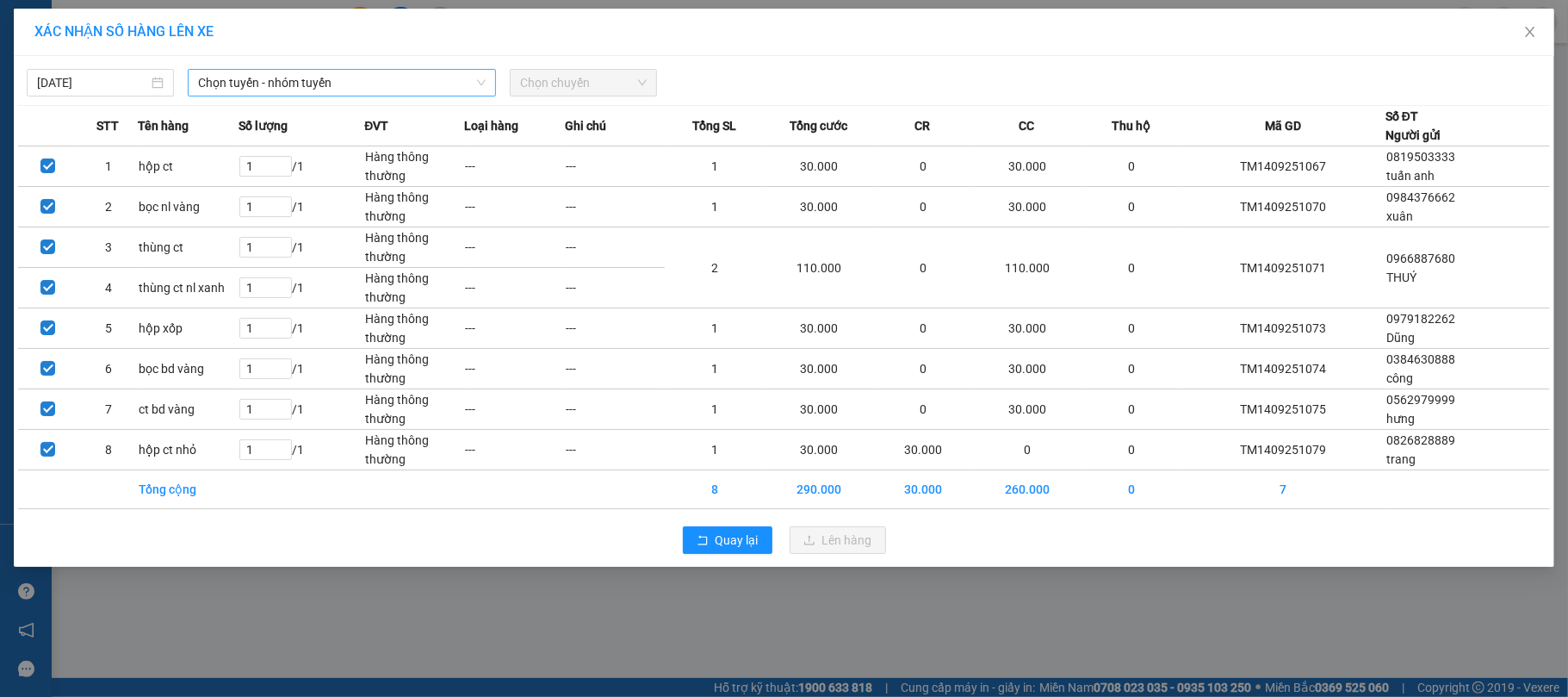
click at [425, 85] on span "Chọn tuyến - nhóm tuyến" at bounding box center [341, 82] width 287 height 25
click at [393, 93] on span "Chọn tuyến - nhóm tuyến" at bounding box center [341, 82] width 287 height 25
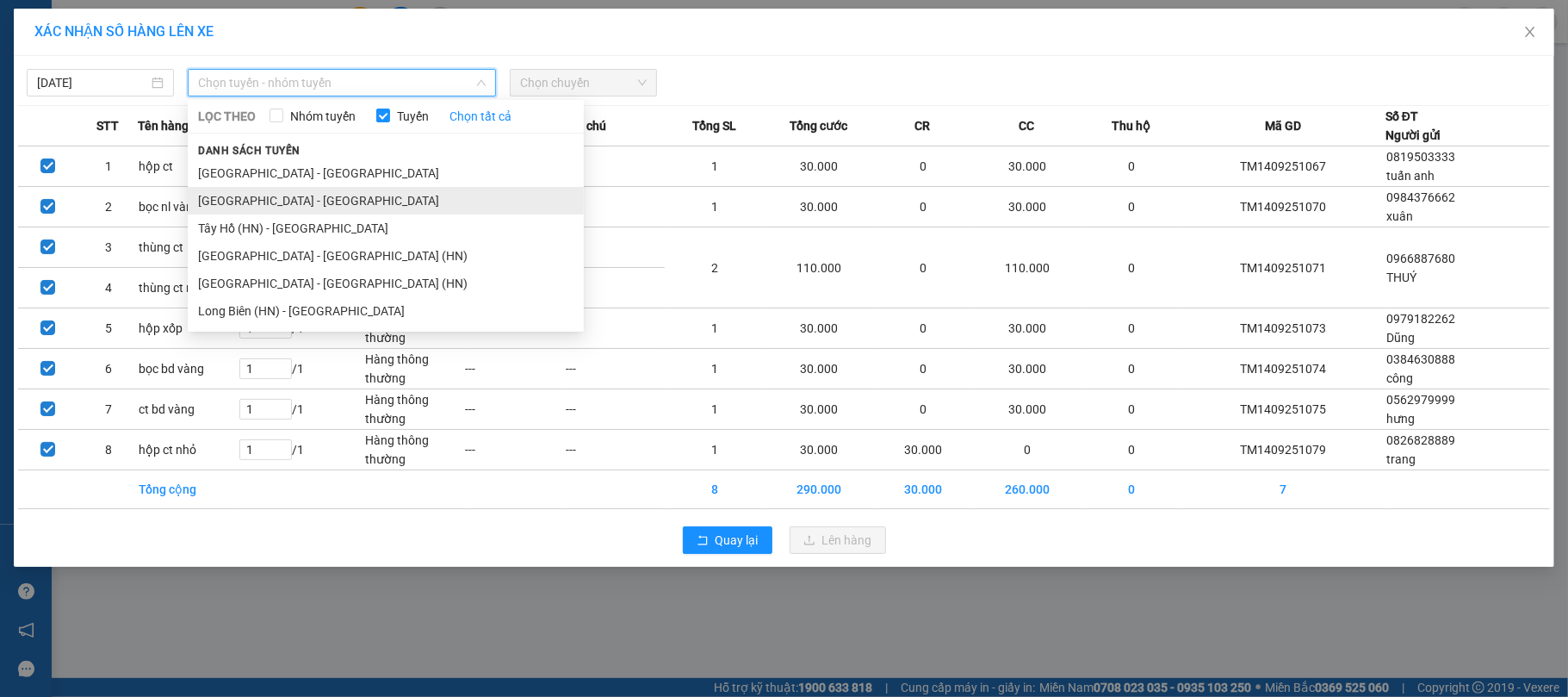
click at [280, 201] on li "[GEOGRAPHIC_DATA] - [GEOGRAPHIC_DATA]" at bounding box center [385, 200] width 396 height 27
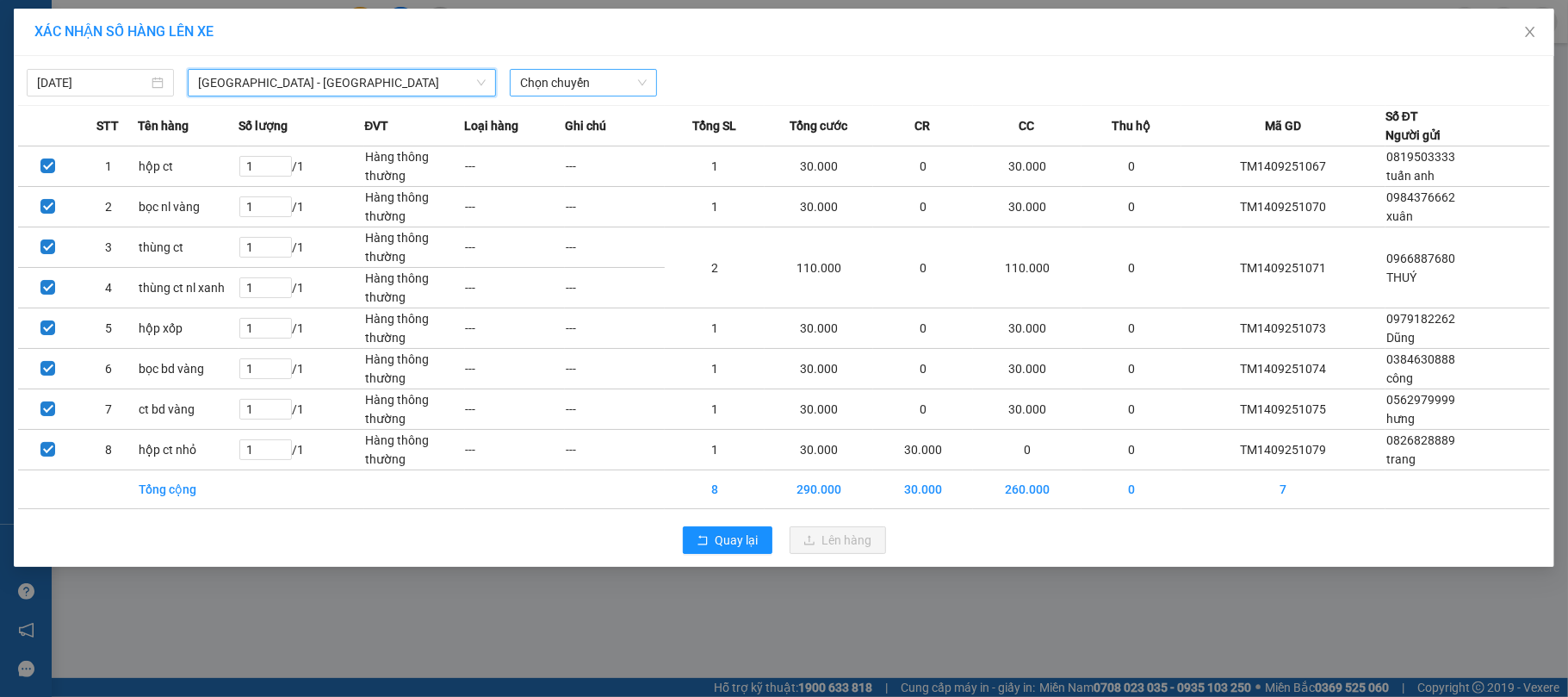
click at [574, 89] on span "Chọn chuyến" at bounding box center [583, 82] width 126 height 25
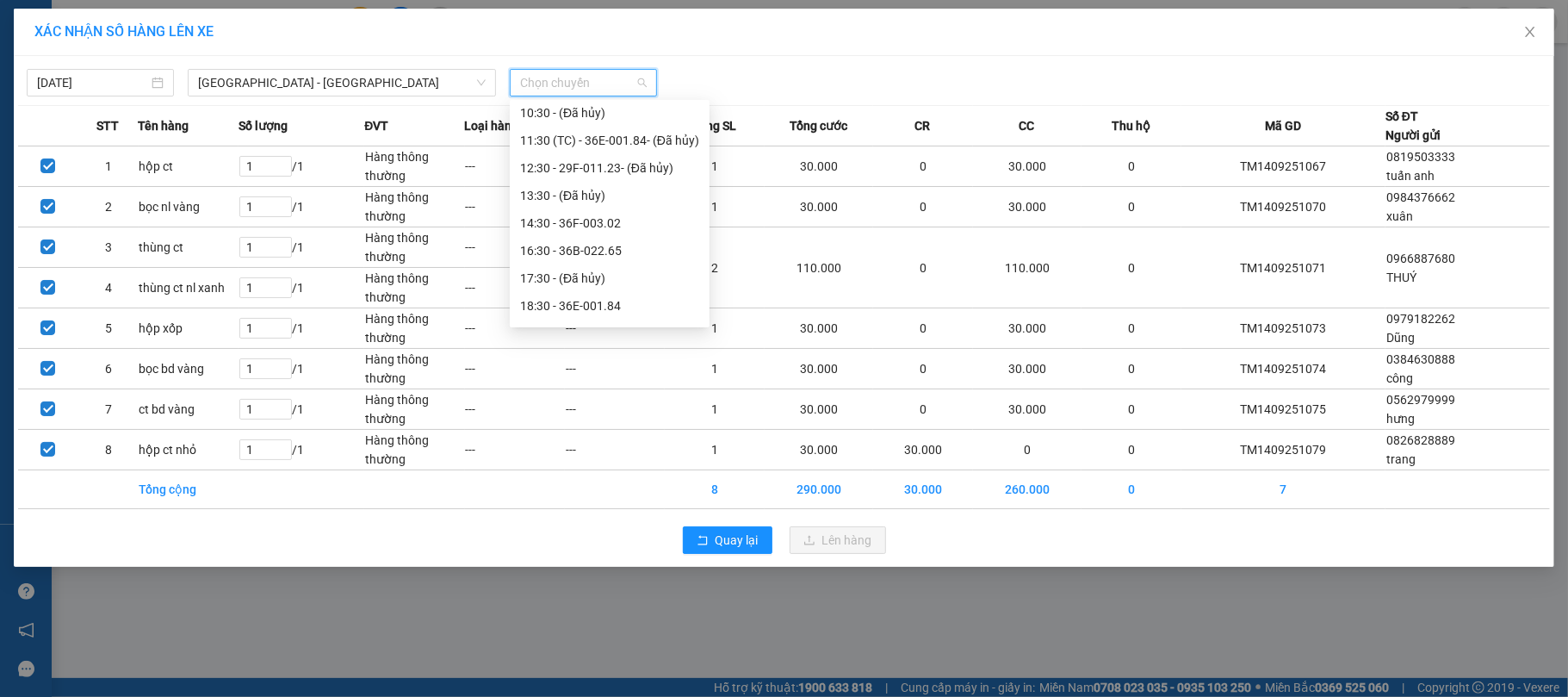
scroll to position [138, 0]
click at [577, 225] on div "16:30 - 36B-022.65" at bounding box center [609, 227] width 179 height 19
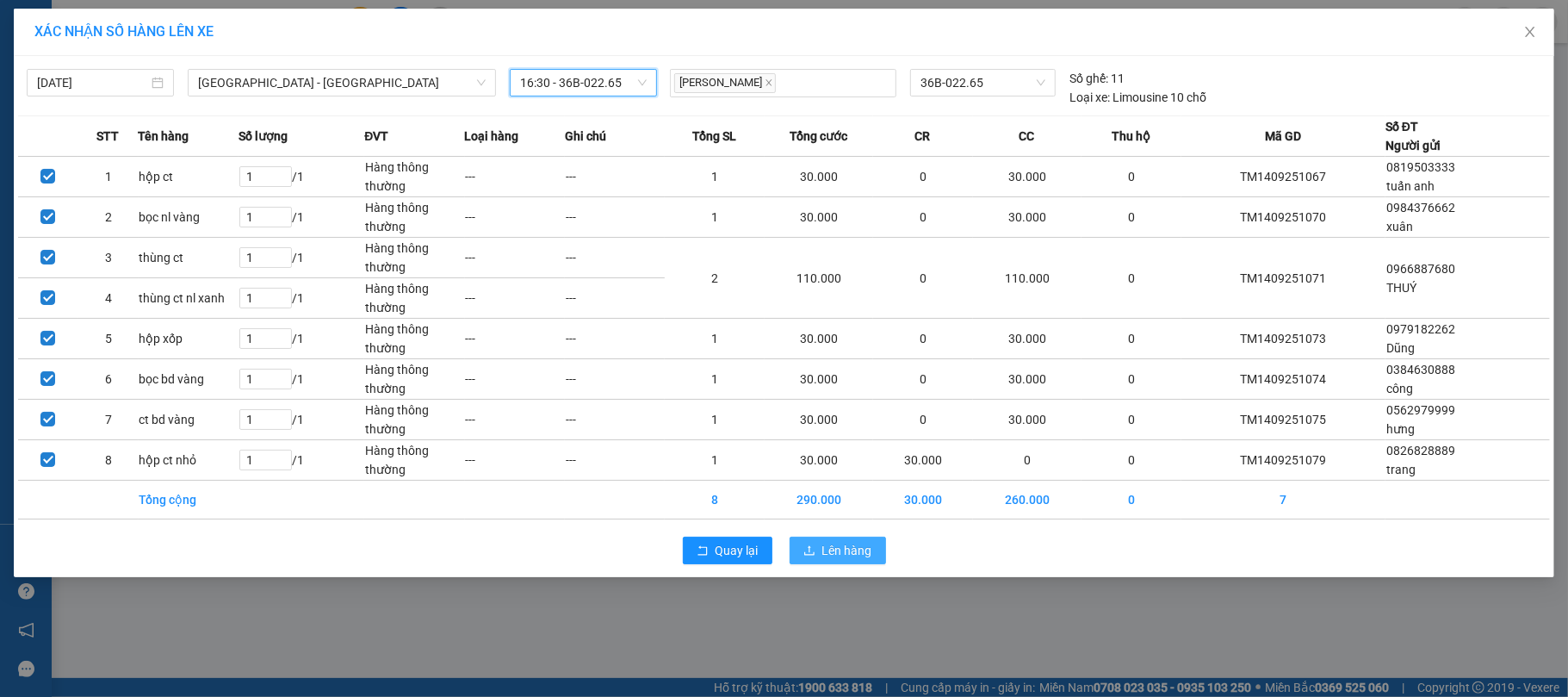
click at [845, 551] on span "Lên hàng" at bounding box center [847, 550] width 50 height 19
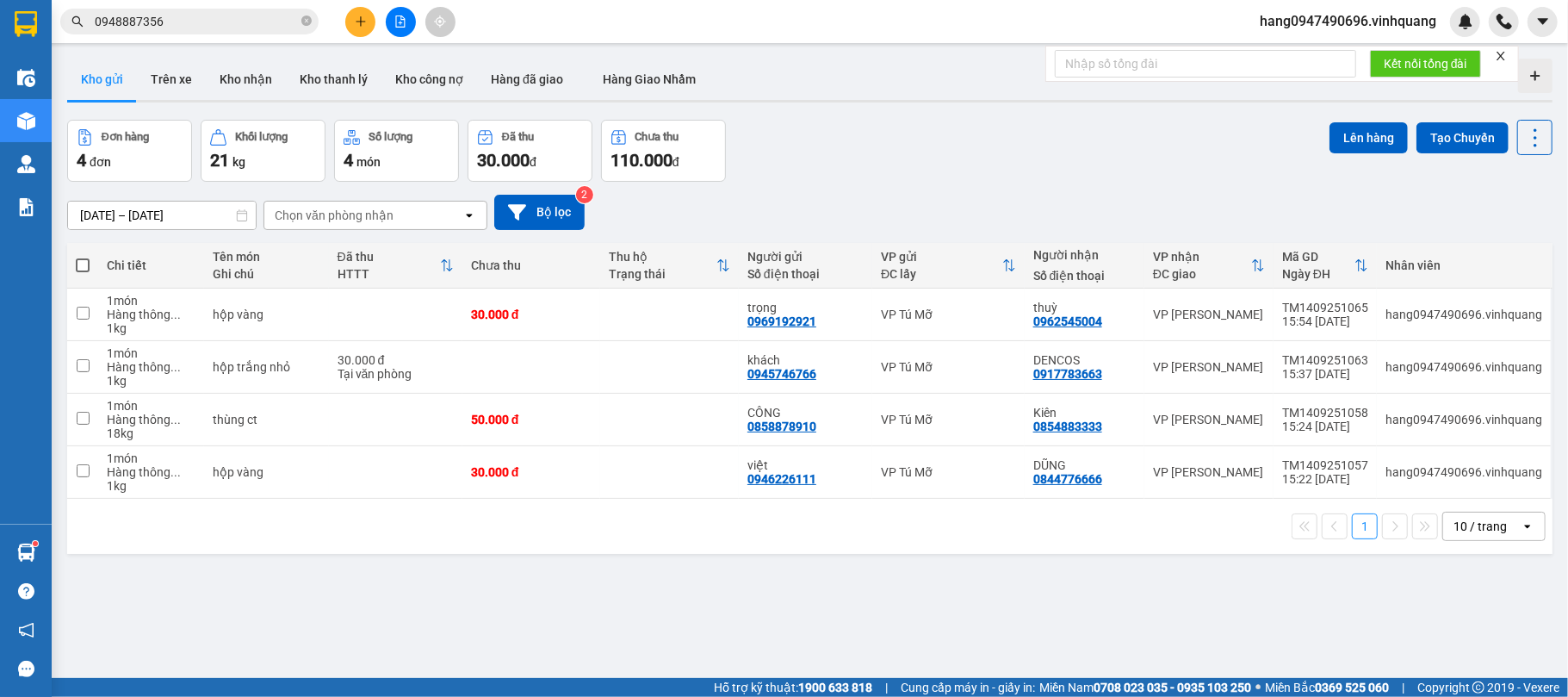
click at [88, 267] on span at bounding box center [82, 265] width 14 height 14
click at [83, 256] on input "checkbox" at bounding box center [83, 256] width 0 height 0
checkbox input "true"
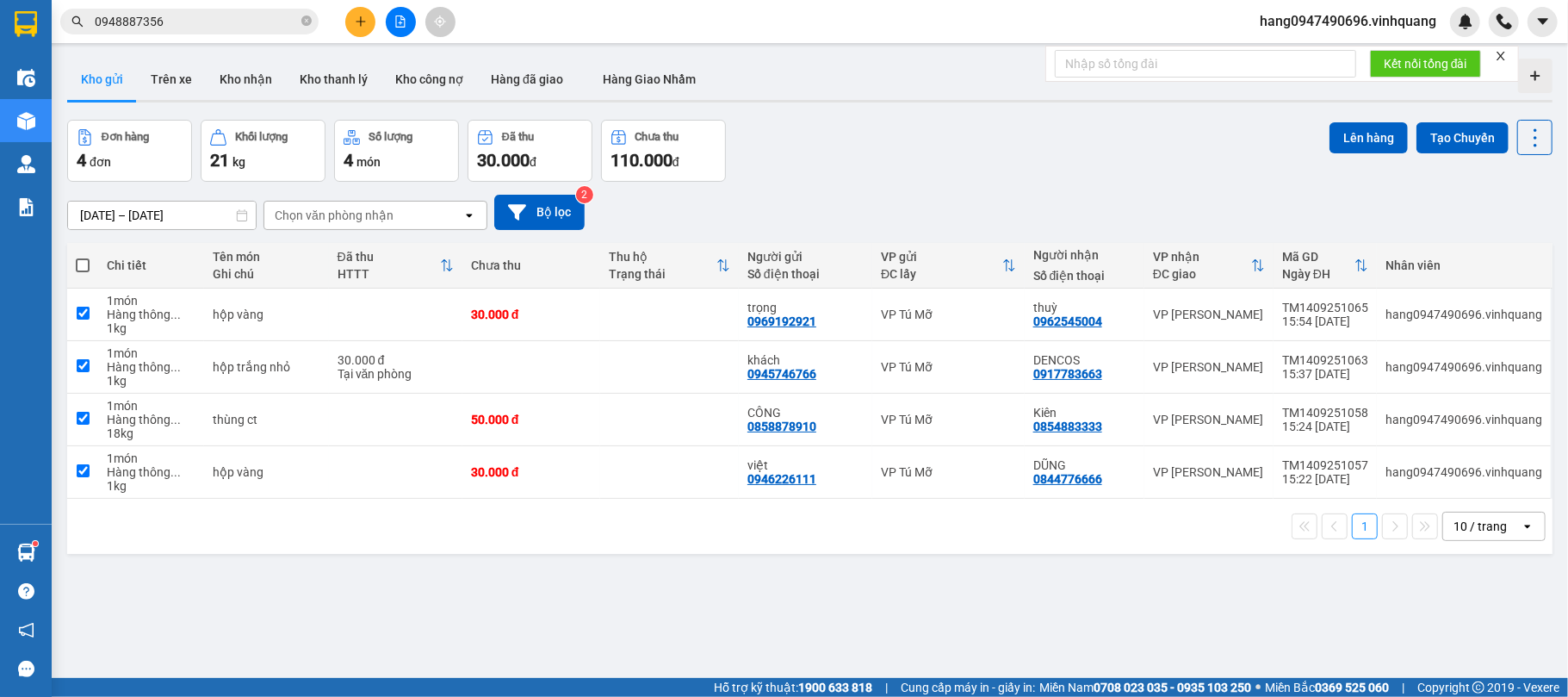
checkbox input "true"
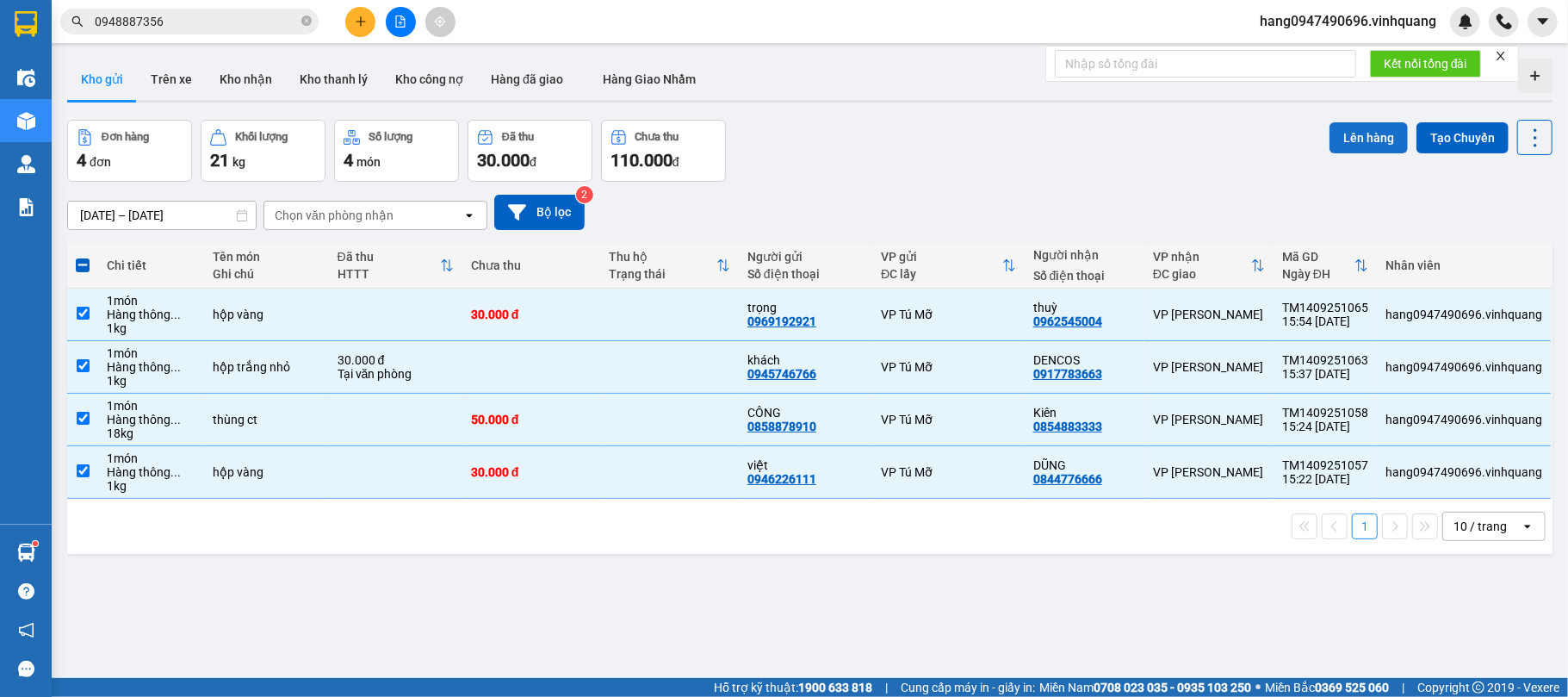
click at [1361, 148] on button "Lên hàng" at bounding box center [1368, 138] width 78 height 31
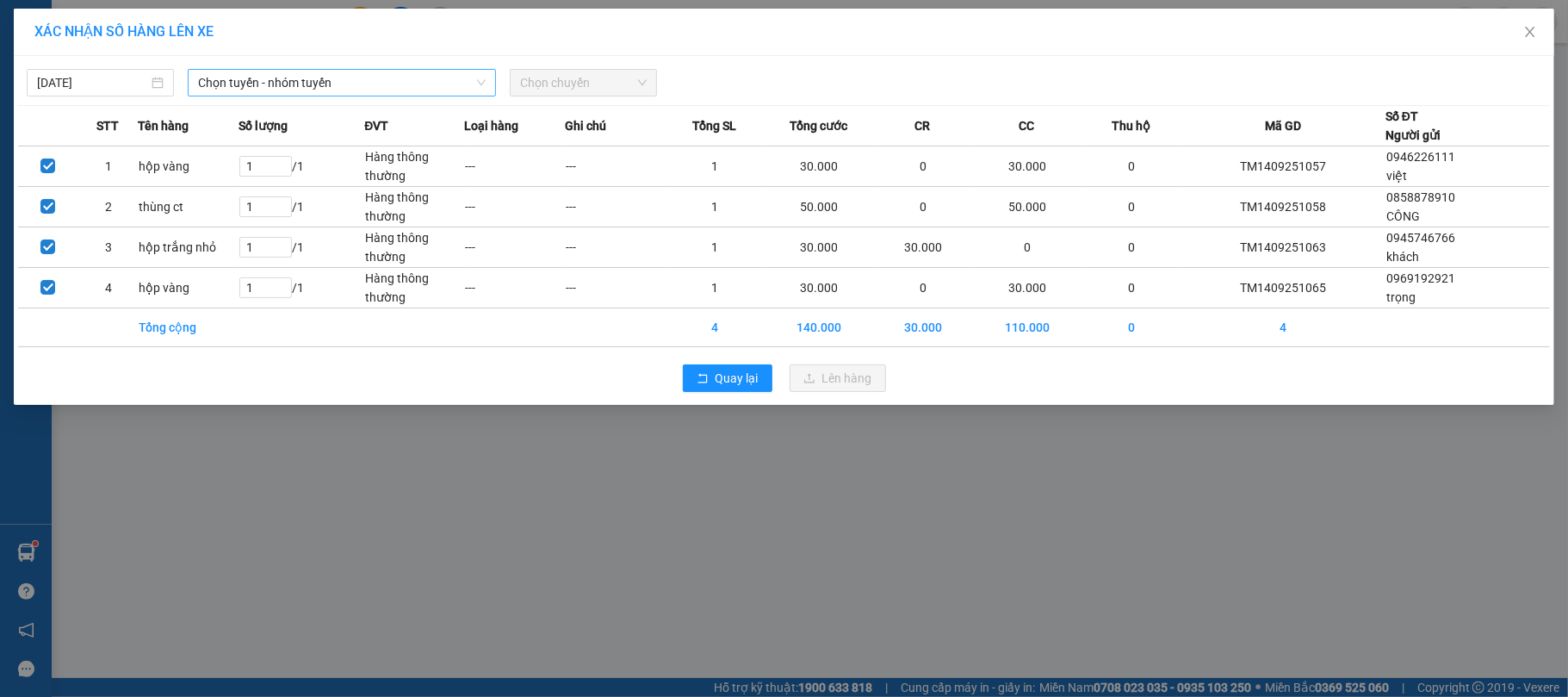
click at [351, 77] on span "Chọn tuyến - nhóm tuyến" at bounding box center [341, 82] width 287 height 25
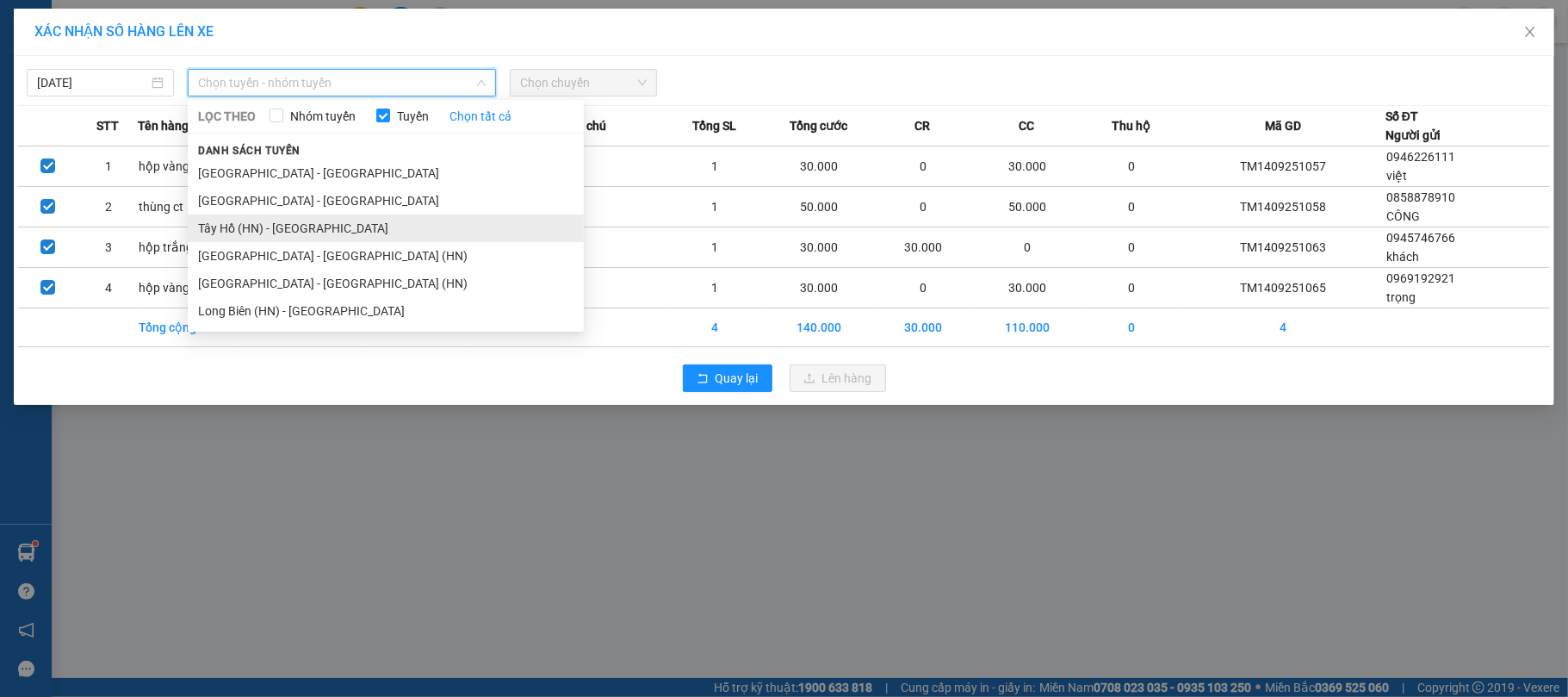
click at [312, 226] on li "Tây Hồ (HN) - [GEOGRAPHIC_DATA]" at bounding box center [385, 228] width 396 height 27
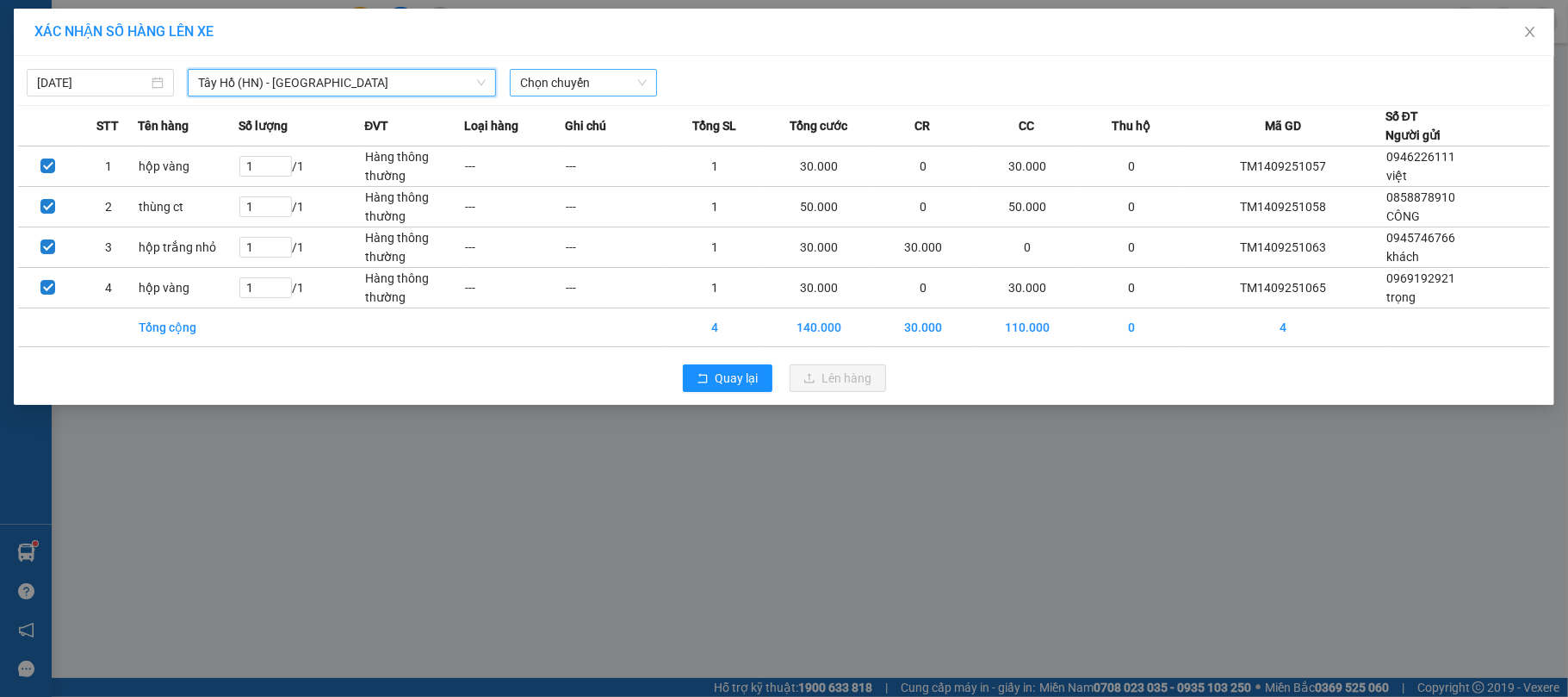
click at [530, 85] on span "Chọn chuyến" at bounding box center [583, 82] width 126 height 25
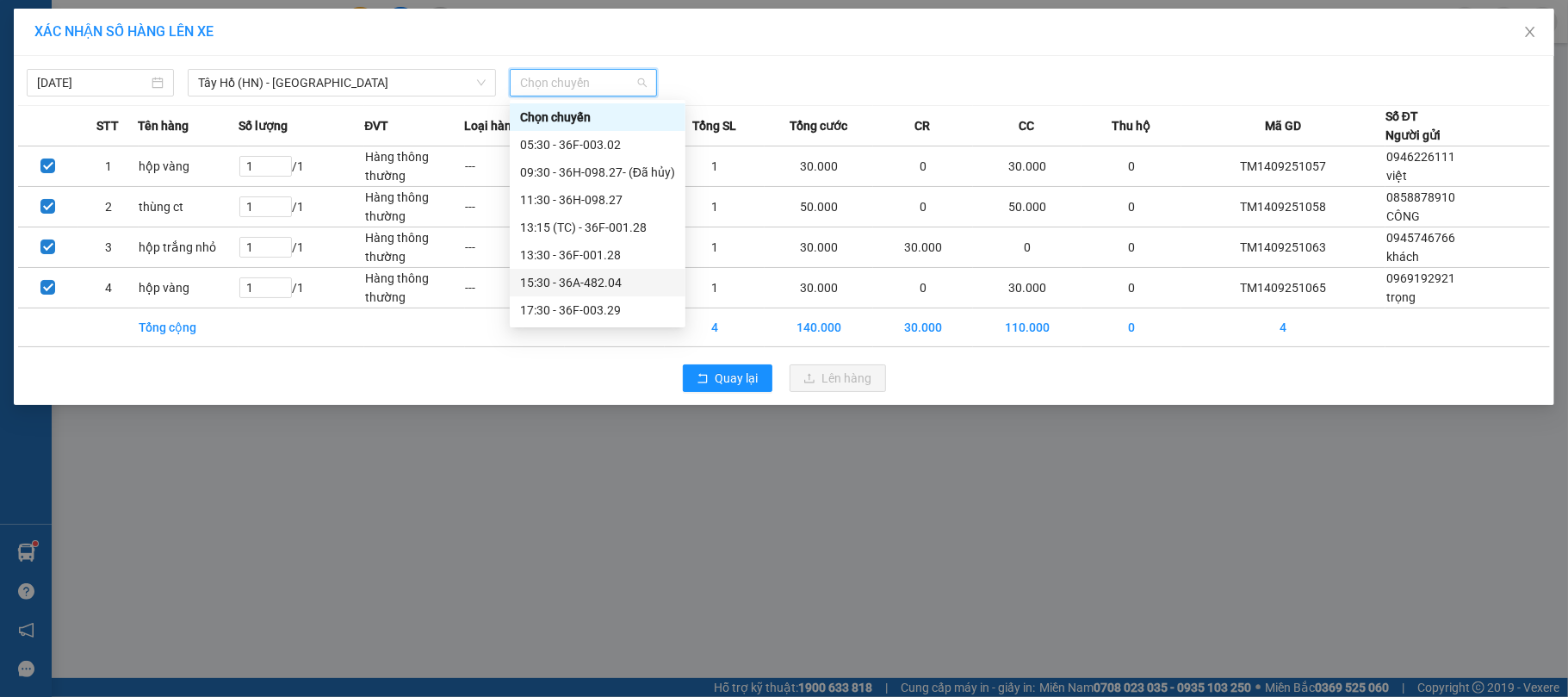
click at [572, 274] on div "15:30 - 36A-482.04" at bounding box center [597, 283] width 155 height 19
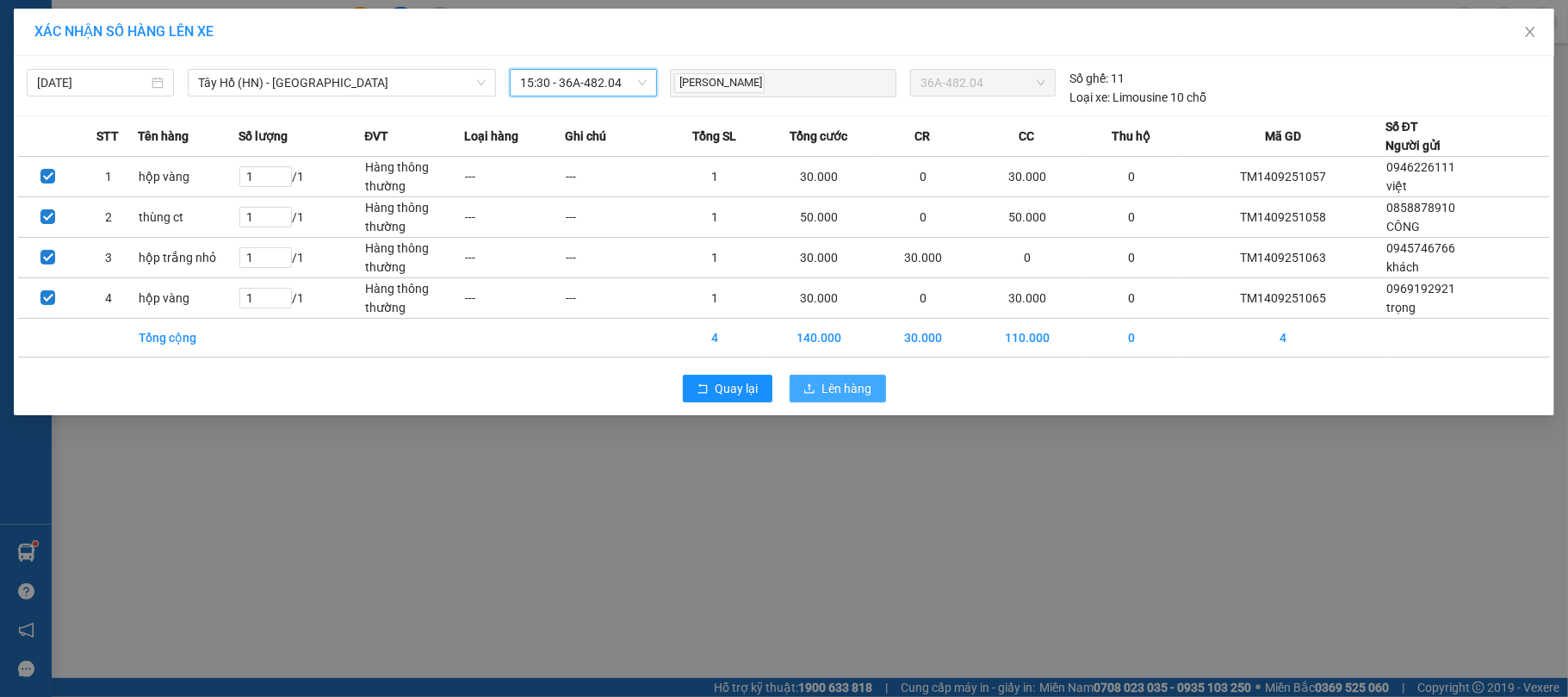
click at [811, 387] on icon "upload" at bounding box center [809, 388] width 12 height 12
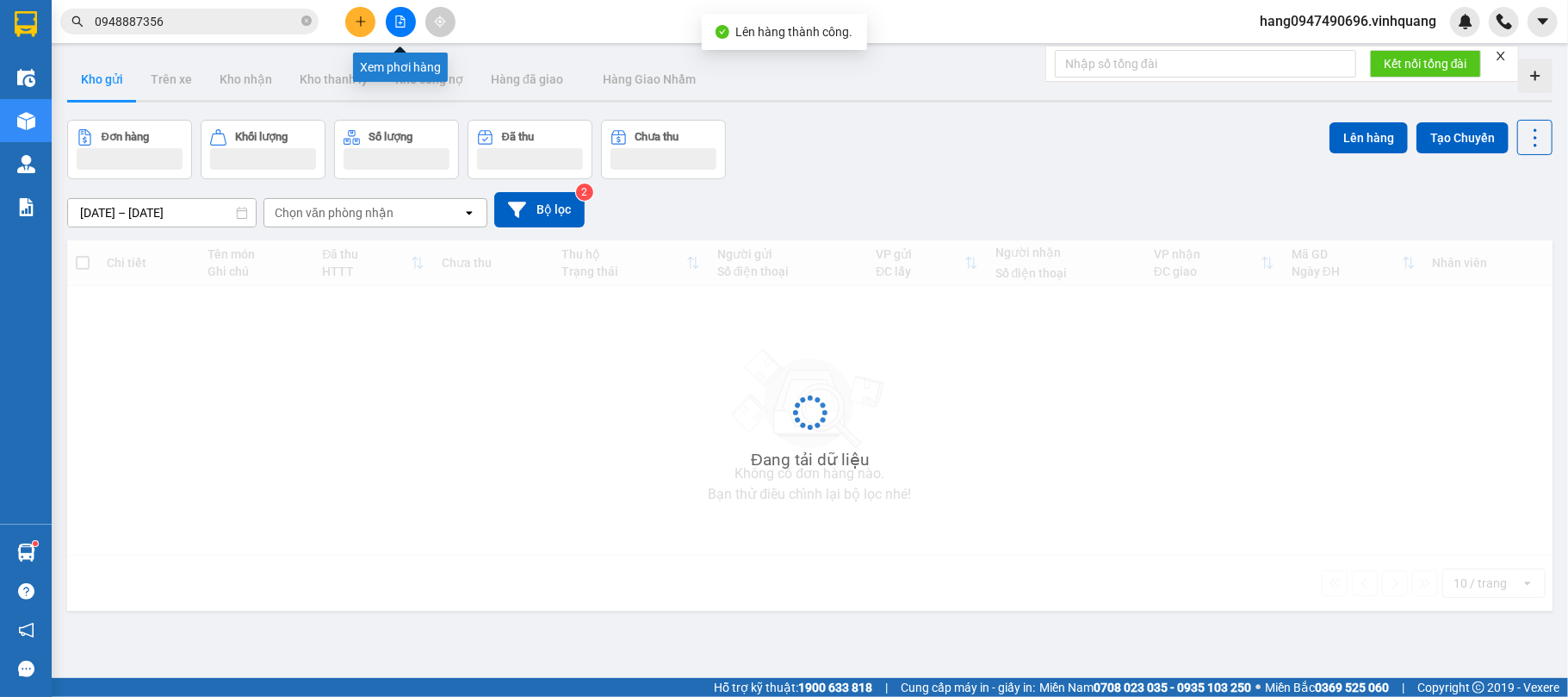
click at [400, 23] on icon "file-add" at bounding box center [401, 21] width 9 height 12
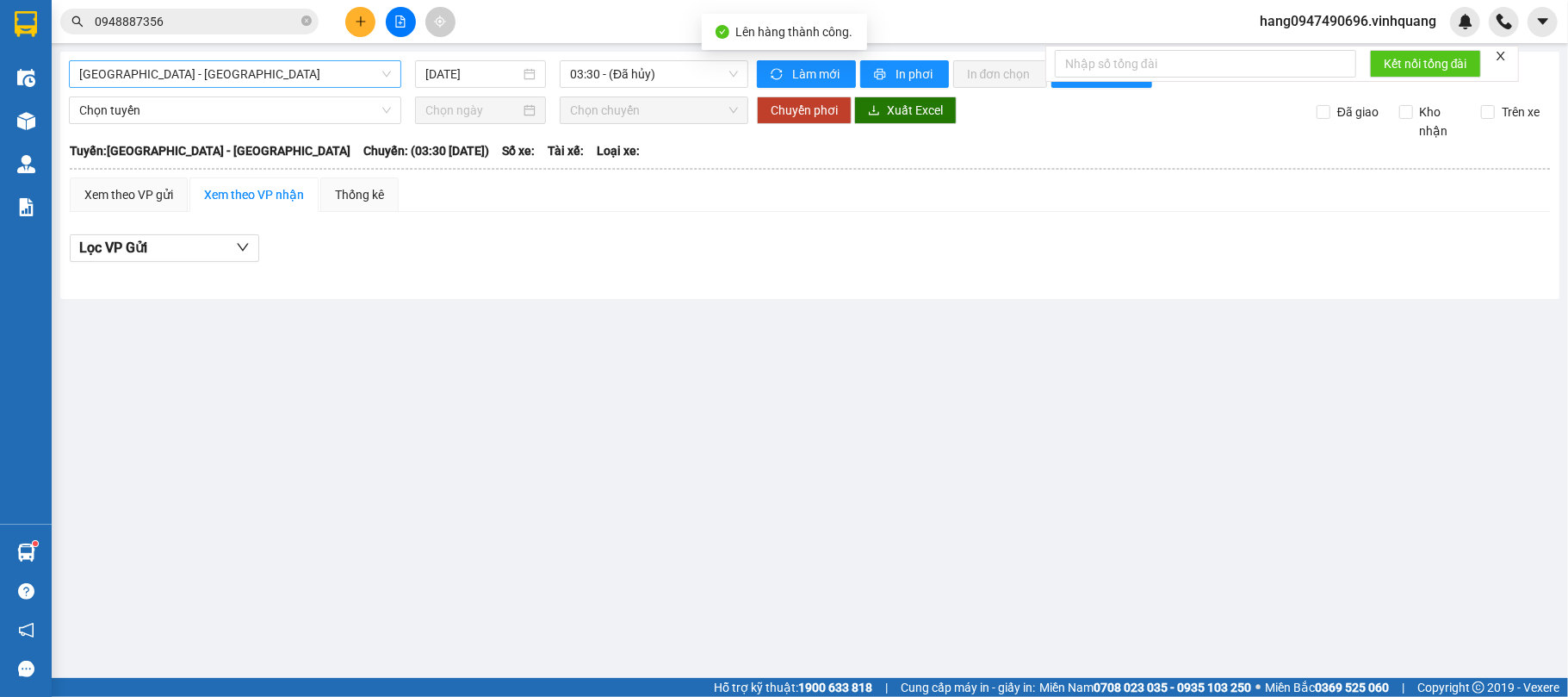
click at [341, 64] on span "[GEOGRAPHIC_DATA] - [GEOGRAPHIC_DATA]" at bounding box center [234, 73] width 312 height 25
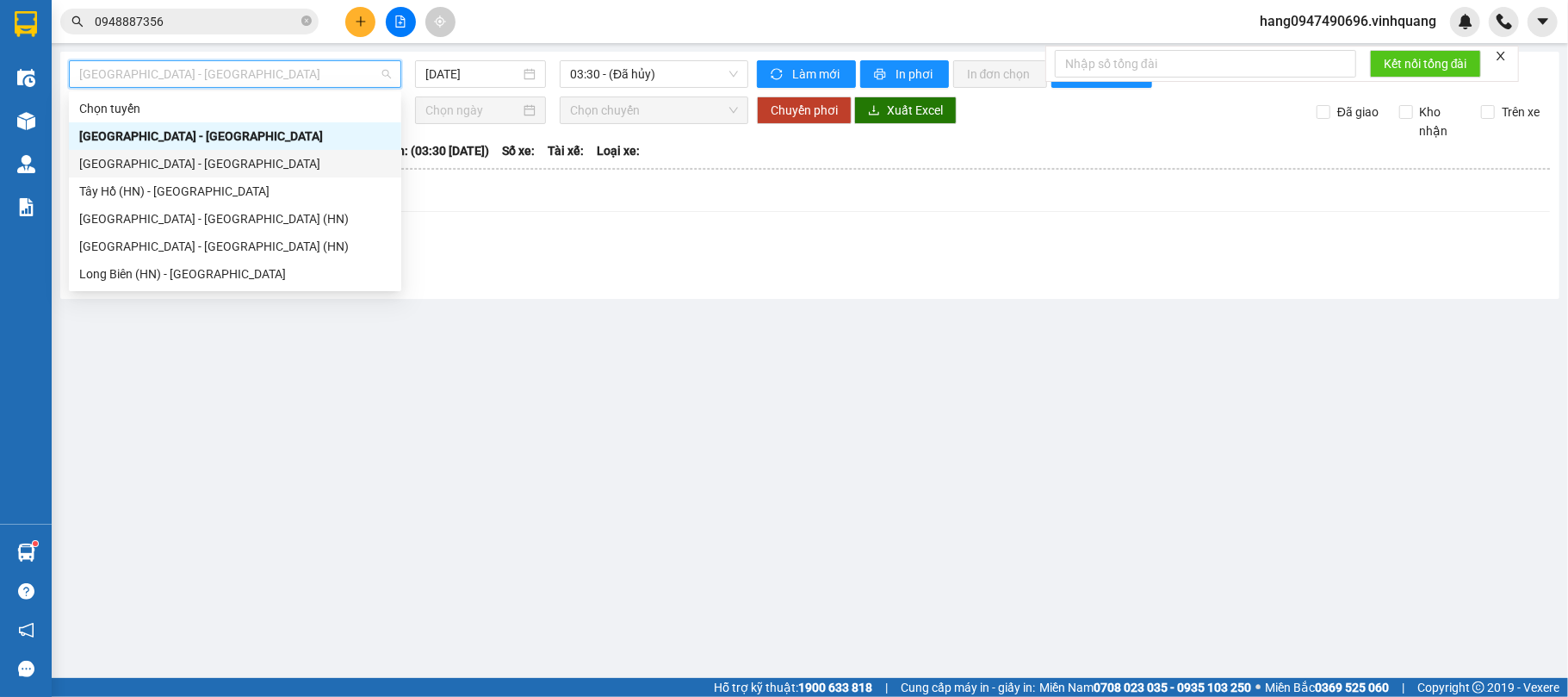
click at [227, 155] on div "[GEOGRAPHIC_DATA] - [GEOGRAPHIC_DATA]" at bounding box center [234, 164] width 312 height 19
type input "[DATE]"
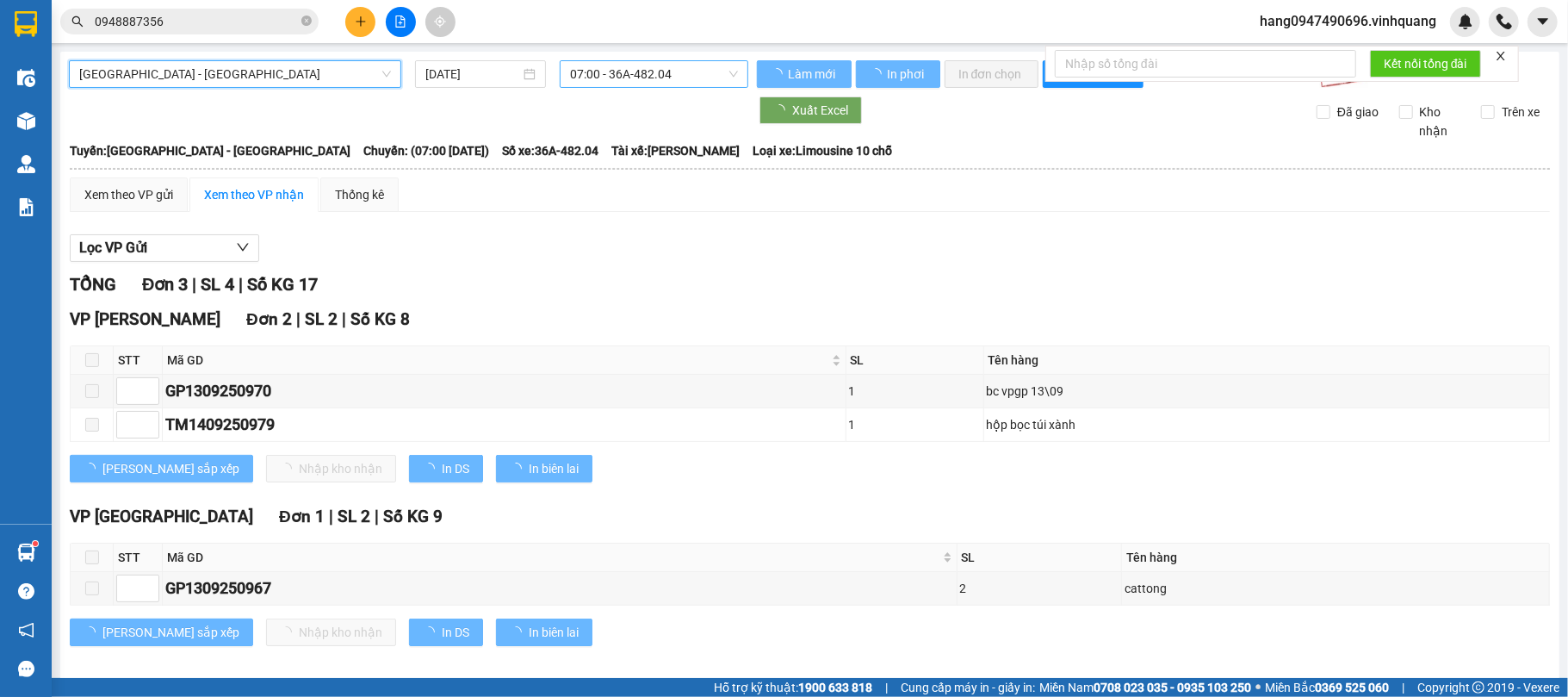
click at [634, 73] on span "07:00 - 36A-482.04" at bounding box center [654, 73] width 168 height 25
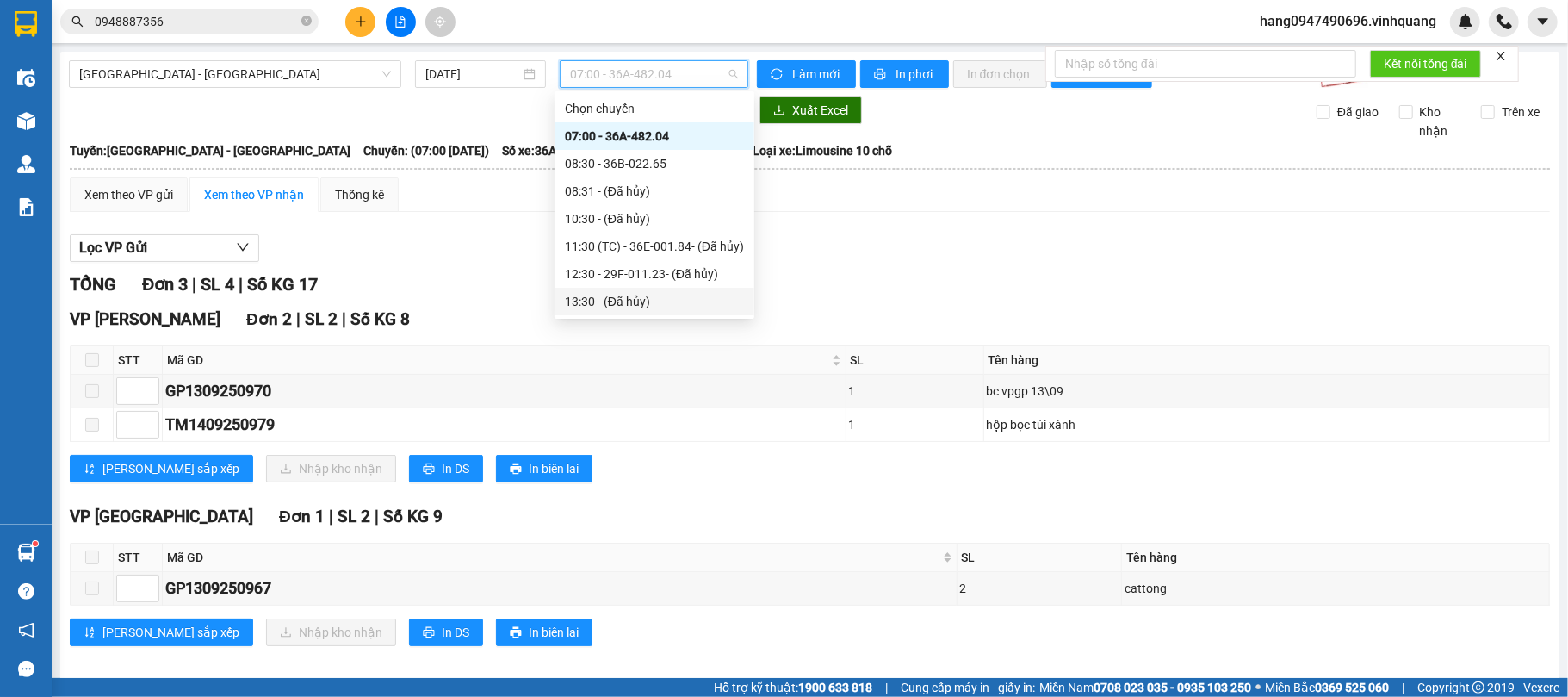
scroll to position [138, 0]
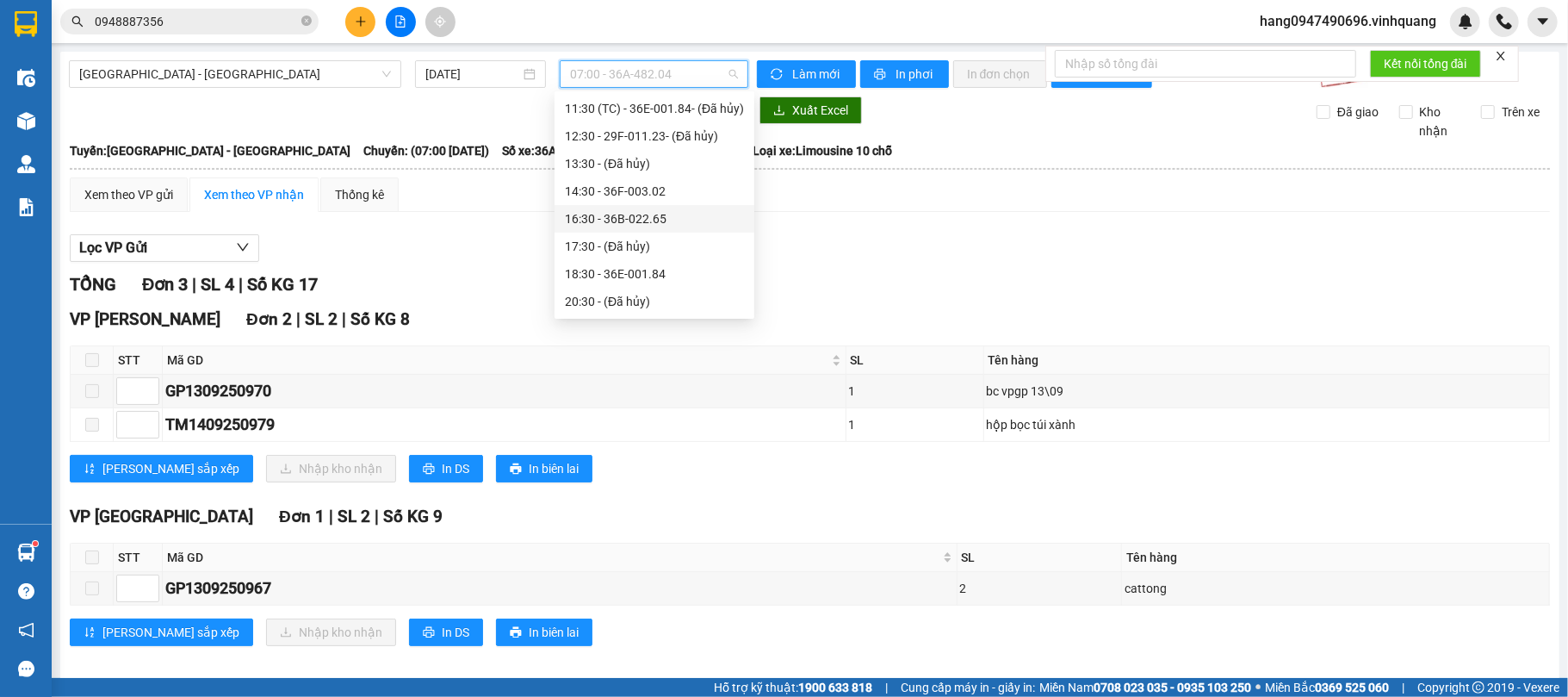
click at [622, 217] on div "16:30 - 36B-022.65" at bounding box center [655, 219] width 179 height 19
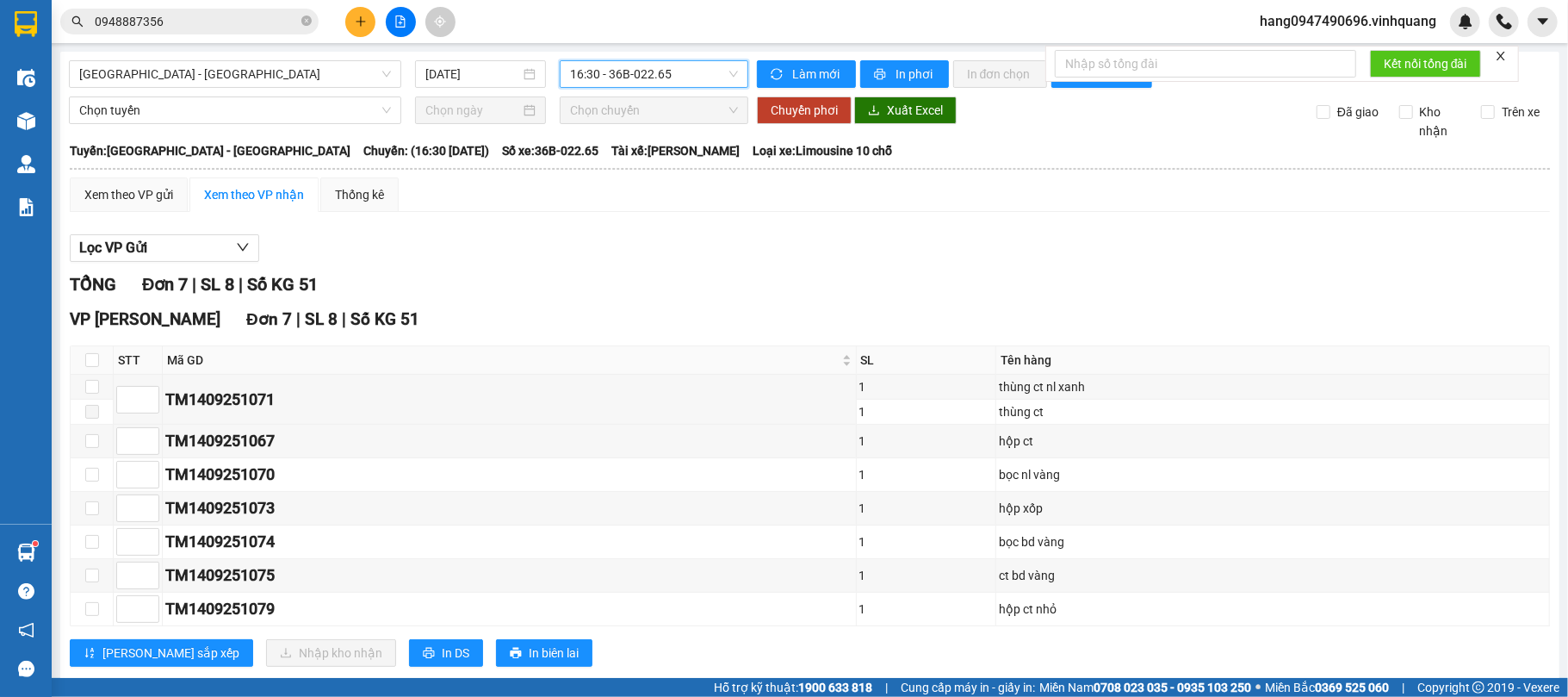
scroll to position [45, 0]
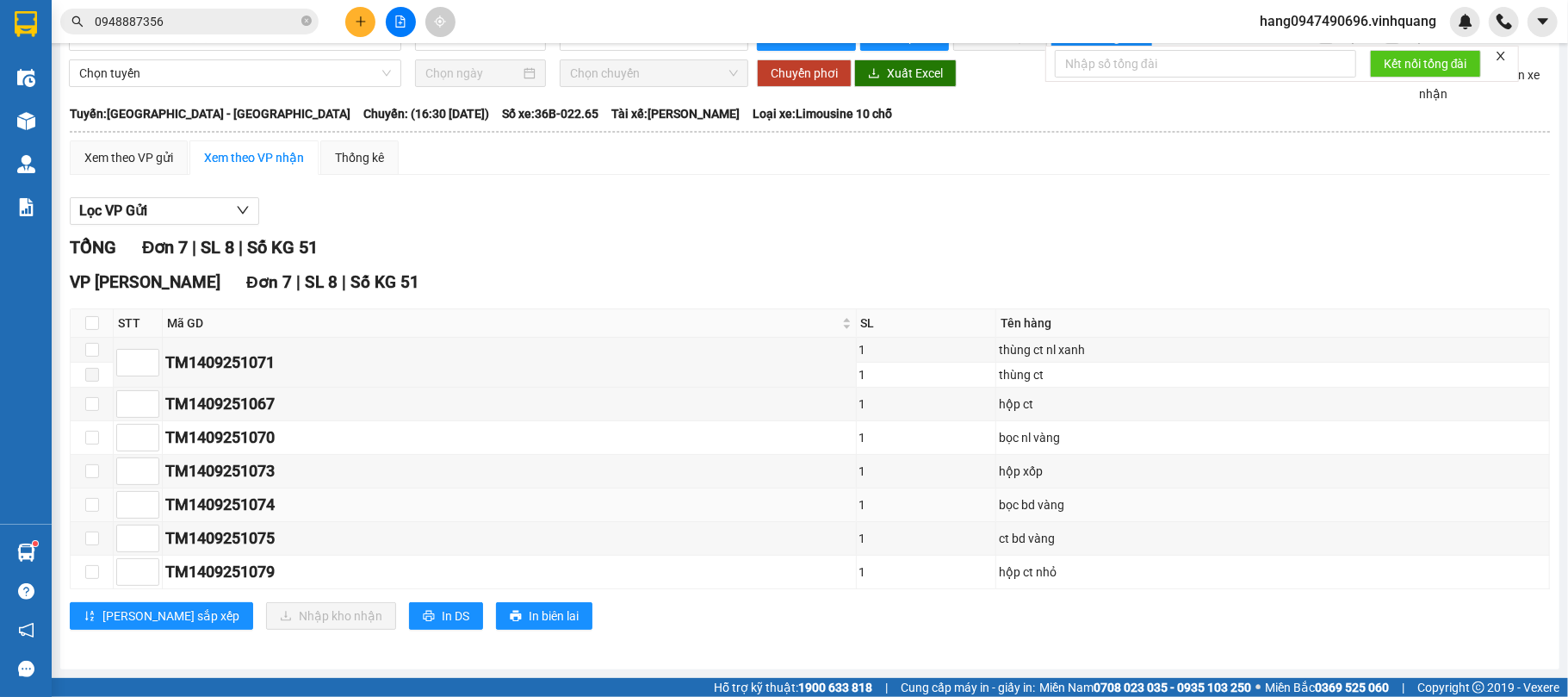
click at [1266, 488] on td "bọc bd vàng" at bounding box center [1273, 505] width 554 height 34
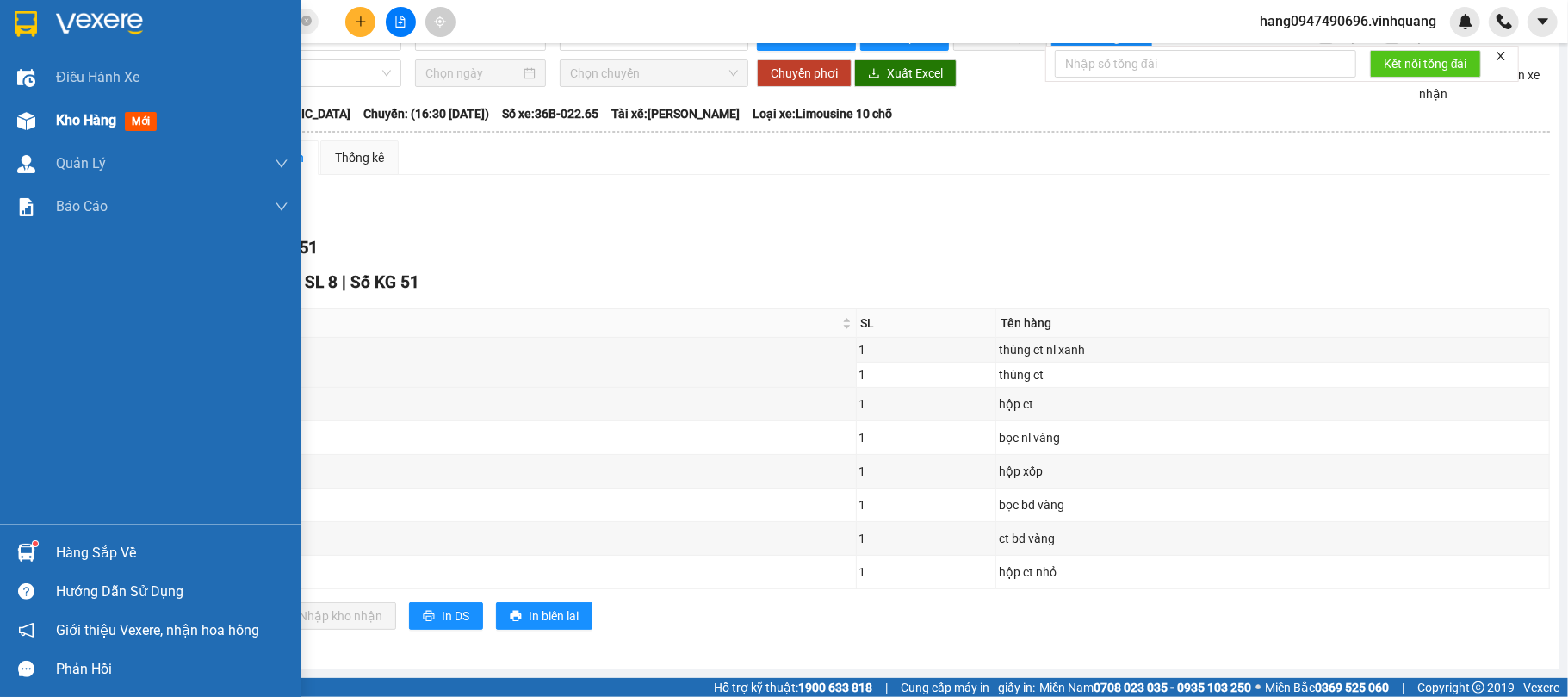
click at [74, 115] on span "Kho hàng" at bounding box center [86, 120] width 60 height 16
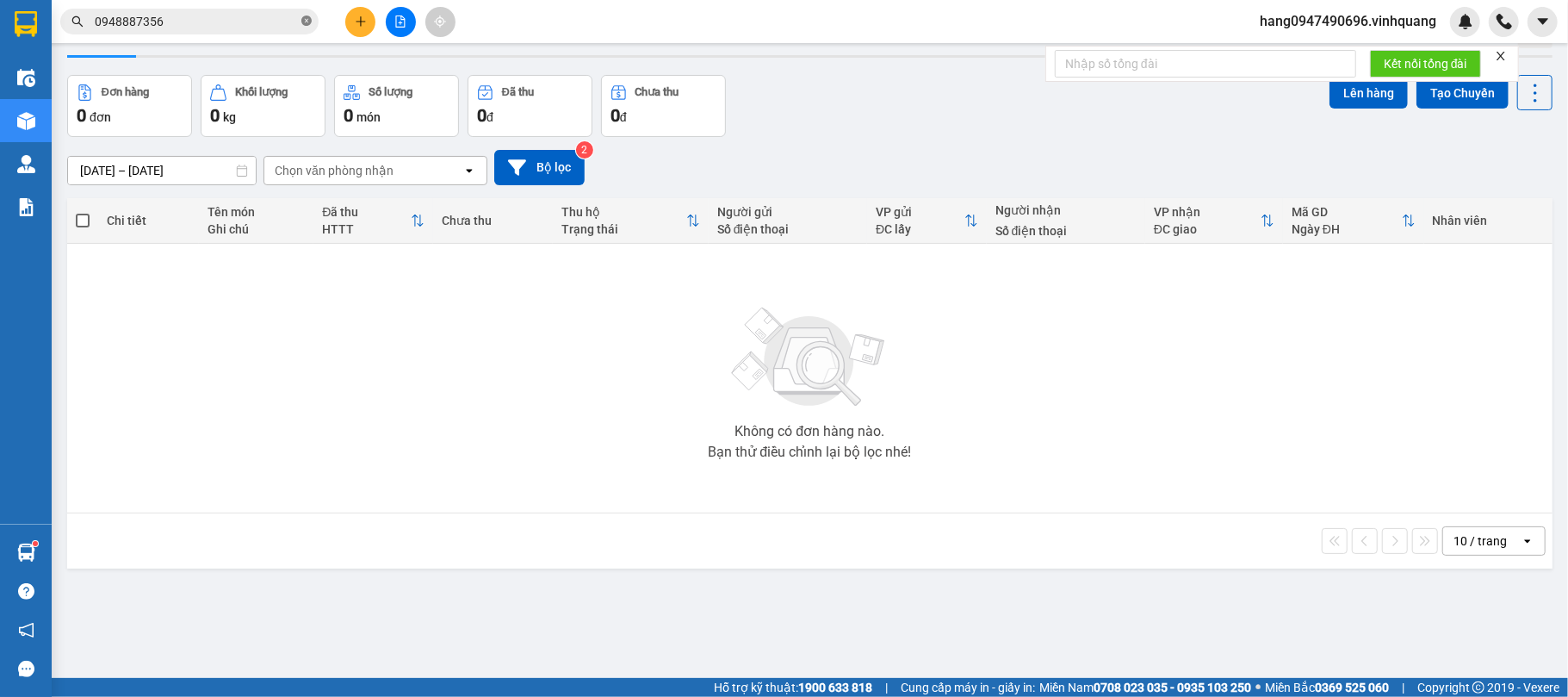
click at [305, 21] on icon "close-circle" at bounding box center [306, 20] width 10 height 10
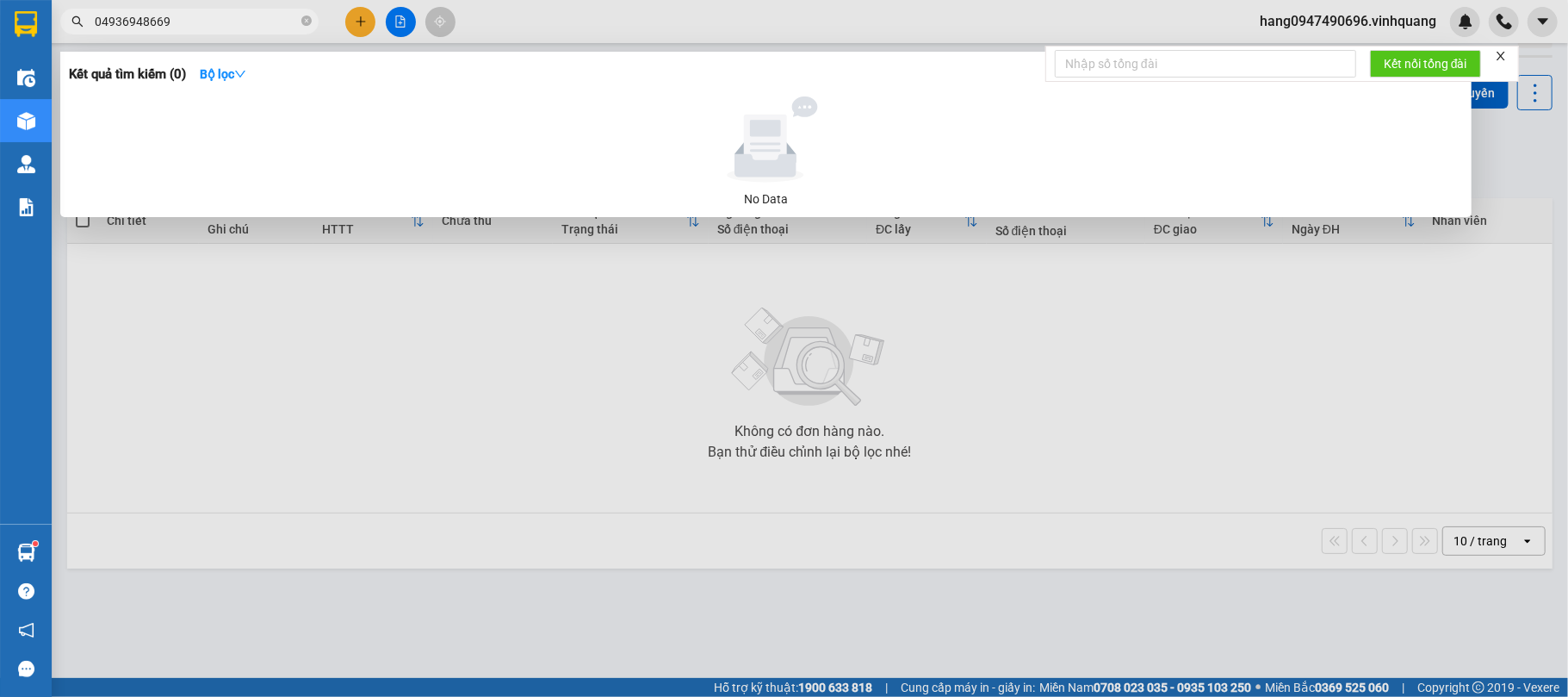
click at [105, 21] on input "04936948669" at bounding box center [197, 22] width 203 height 19
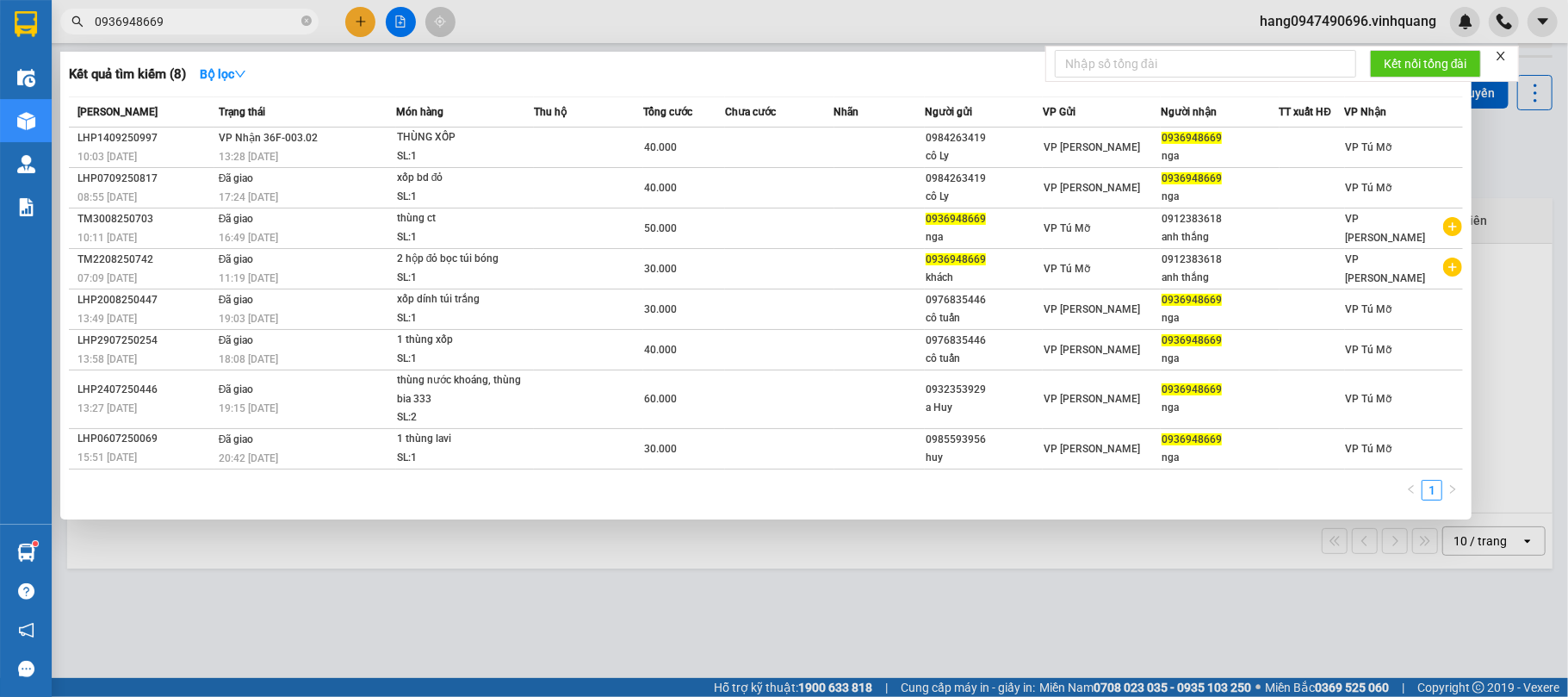
type input "0936948669"
click at [929, 563] on div at bounding box center [784, 348] width 1568 height 697
click at [929, 563] on div "10 / trang open" at bounding box center [809, 541] width 1485 height 56
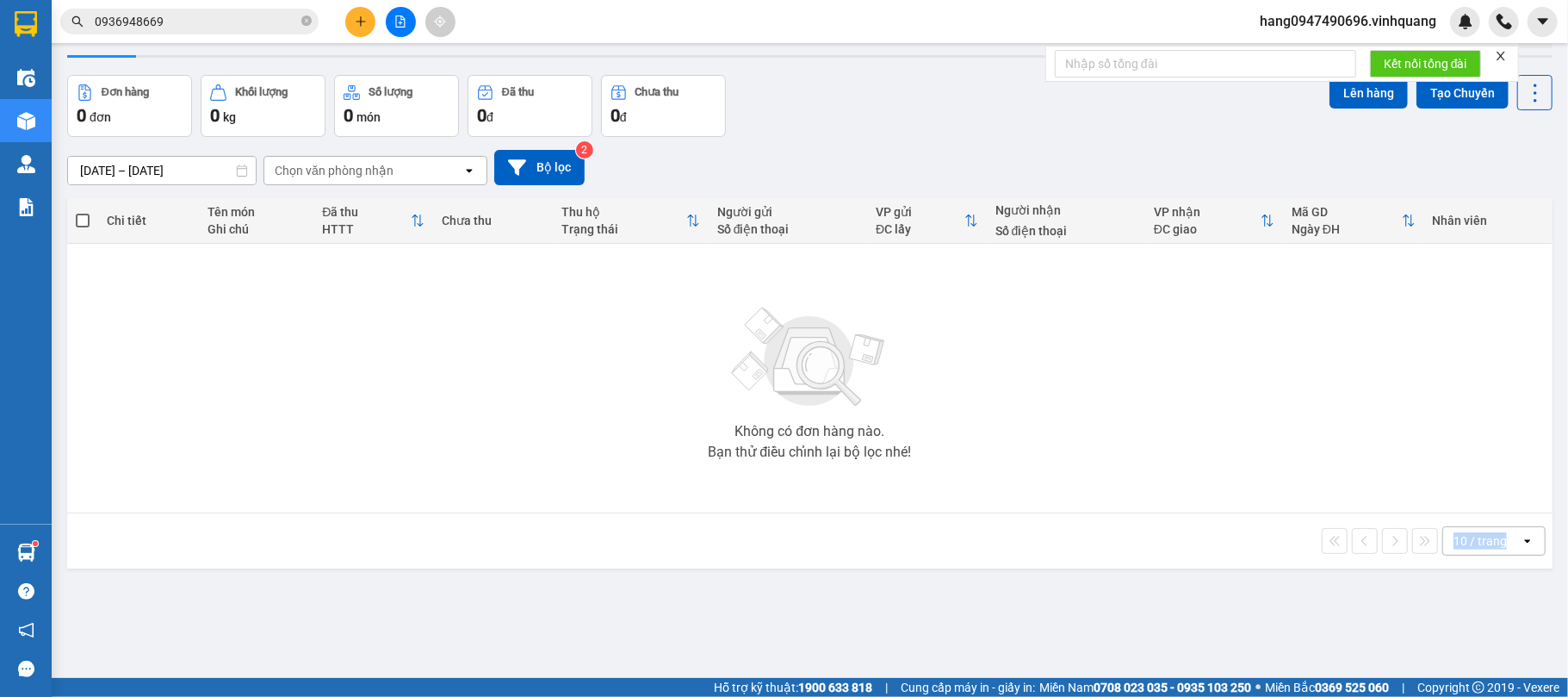
scroll to position [79, 0]
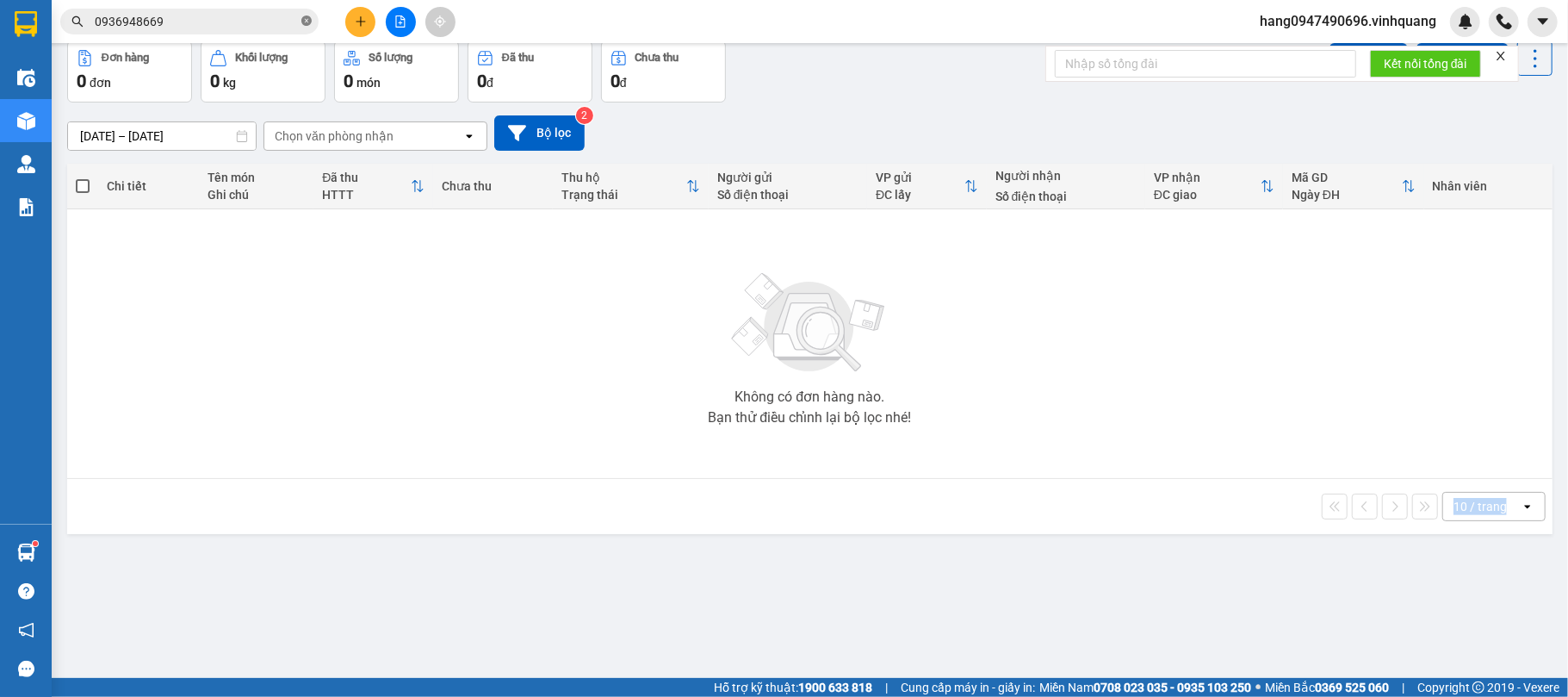
click at [307, 22] on icon "close-circle" at bounding box center [306, 20] width 10 height 10
click at [307, 22] on span at bounding box center [306, 22] width 10 height 19
drag, startPoint x: 307, startPoint y: 22, endPoint x: 267, endPoint y: 27, distance: 40.3
click at [307, 22] on span at bounding box center [306, 22] width 10 height 19
click at [181, 25] on input "text" at bounding box center [197, 22] width 203 height 19
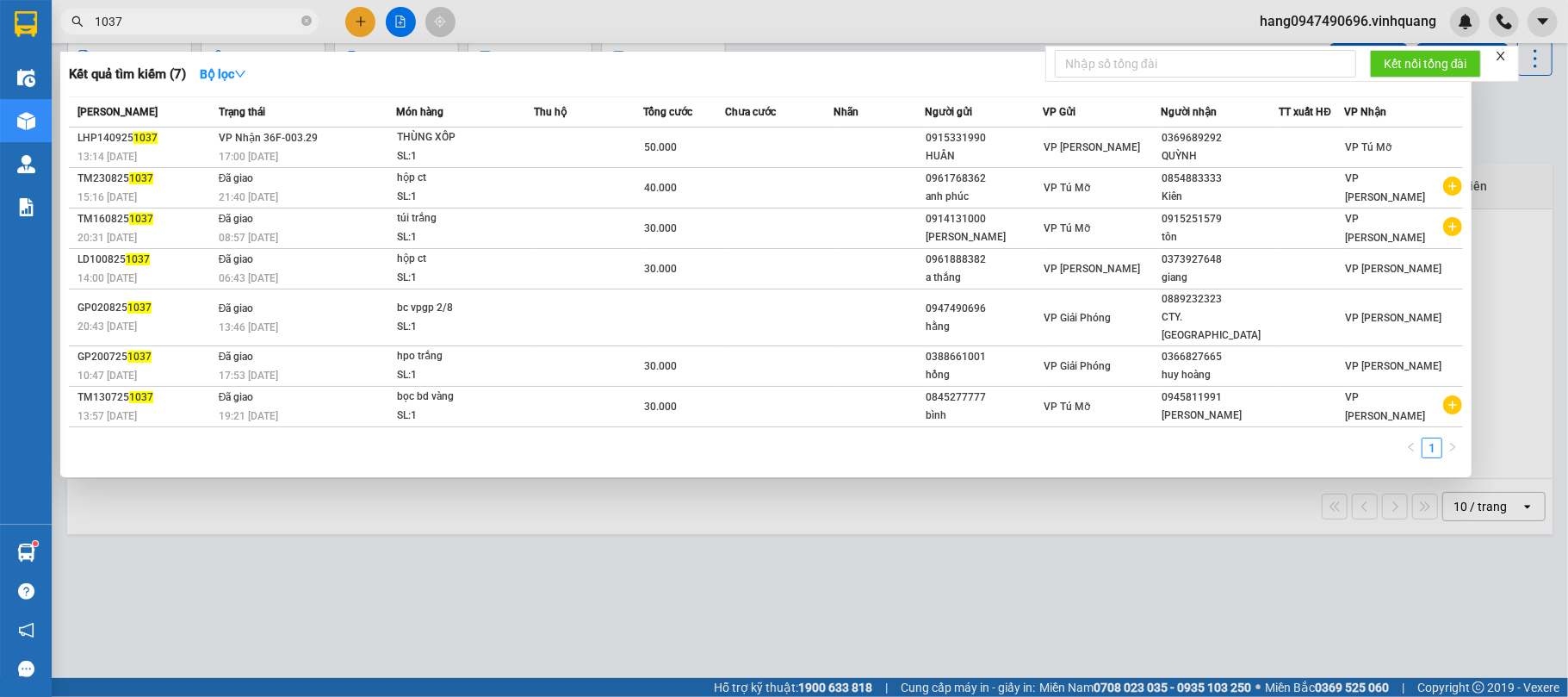
type input "1037"
click at [274, 142] on span "VP Nhận 36F-003.29" at bounding box center [267, 138] width 99 height 12
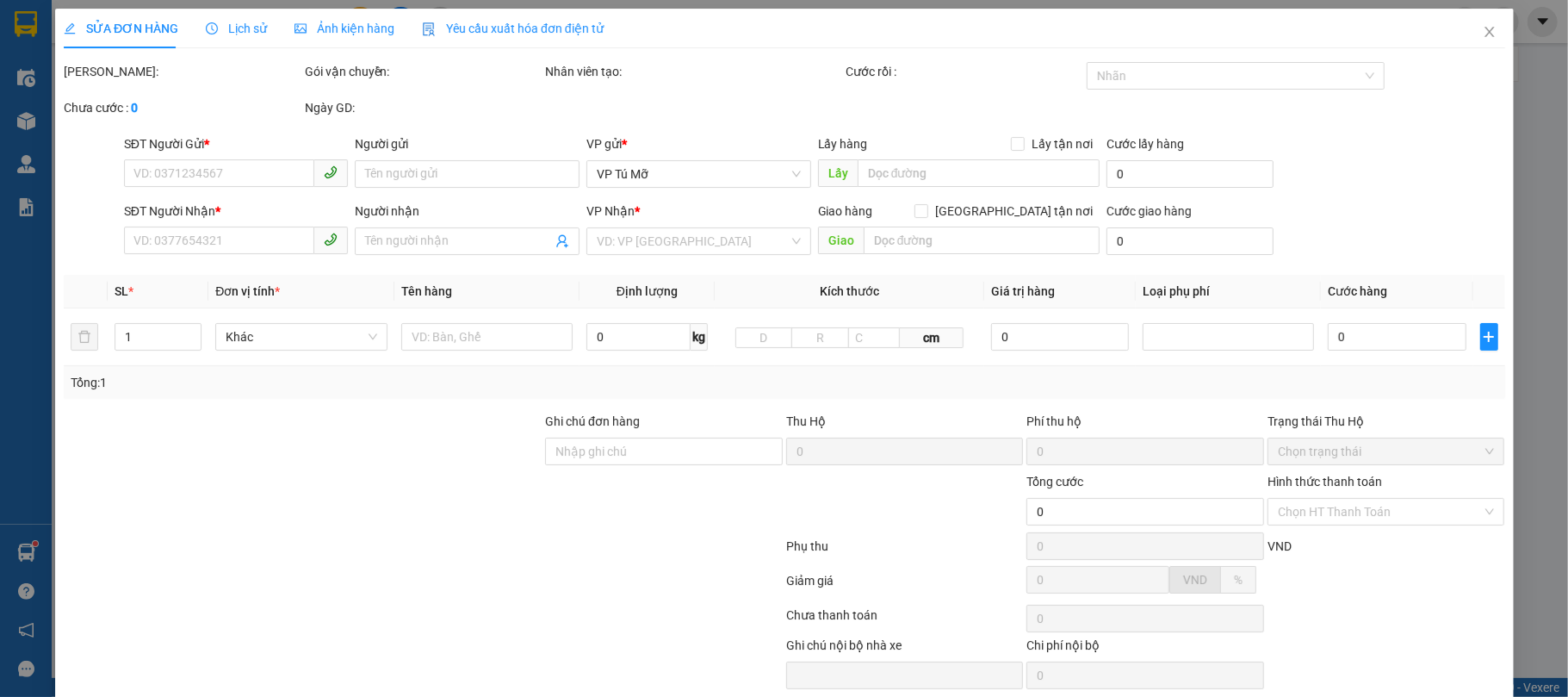
type input "0915331990"
type input "HUÂN"
type input "0369689292"
type input "QUỲNH"
type input "50.000"
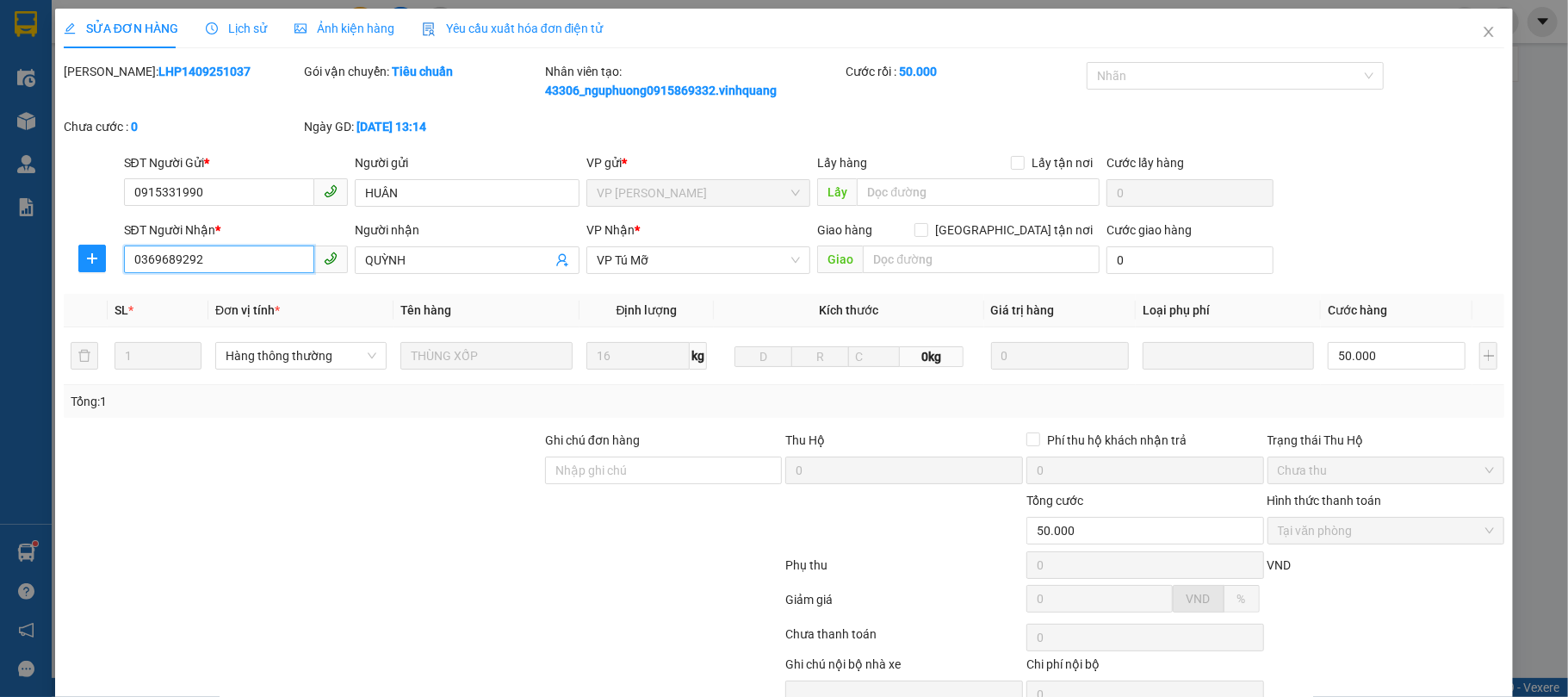
click at [252, 270] on input "0369689292" at bounding box center [219, 259] width 191 height 27
click at [1482, 27] on icon "close" at bounding box center [1489, 32] width 14 height 14
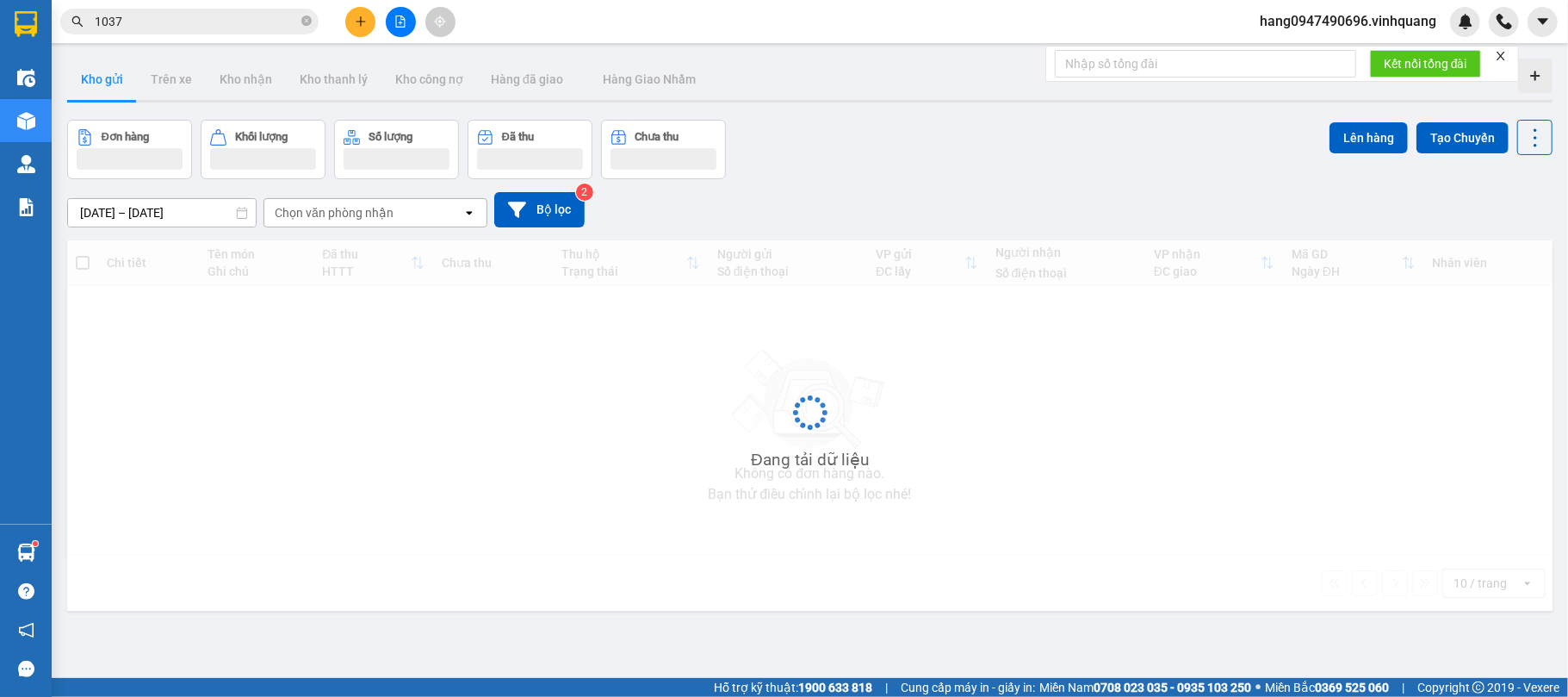
click at [210, 28] on input "1037" at bounding box center [197, 22] width 203 height 19
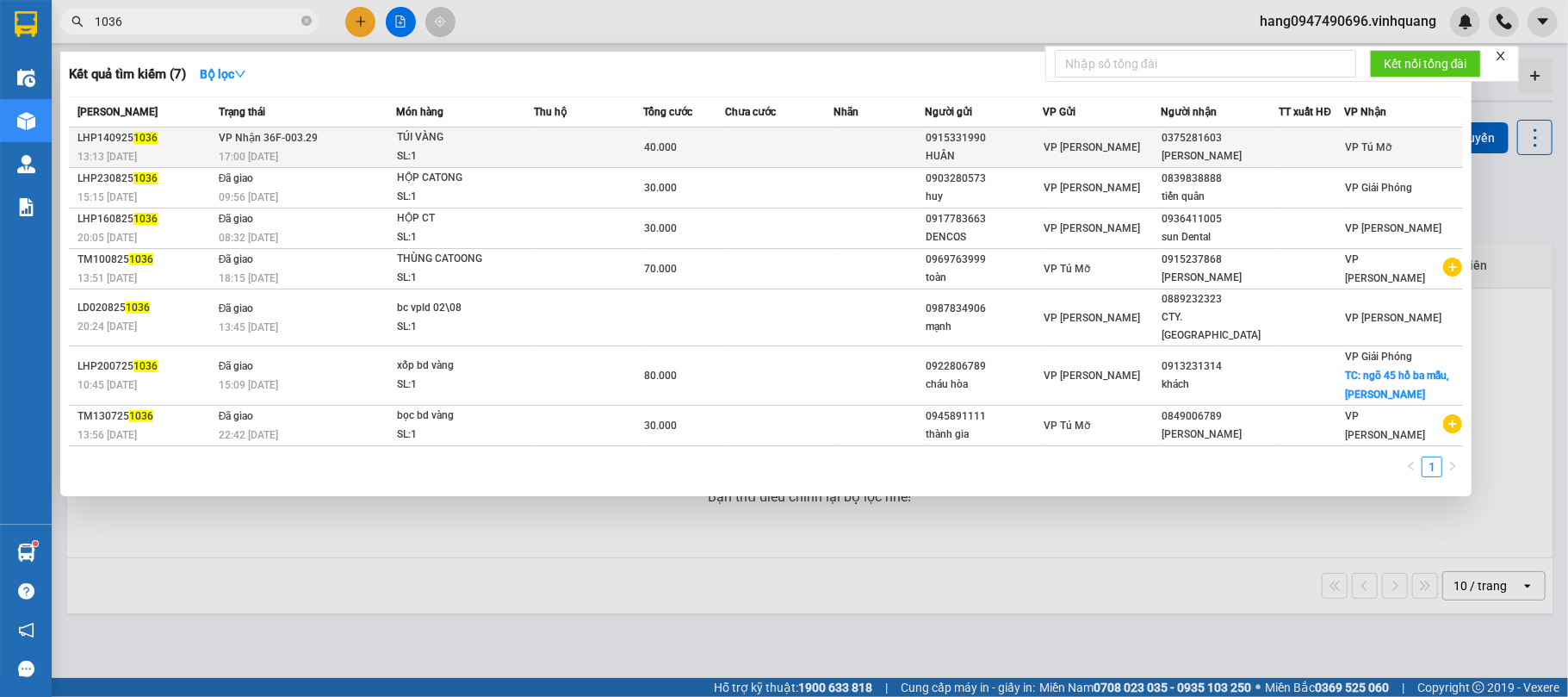
type input "1036"
click at [459, 148] on div "SL: 1" at bounding box center [461, 156] width 129 height 19
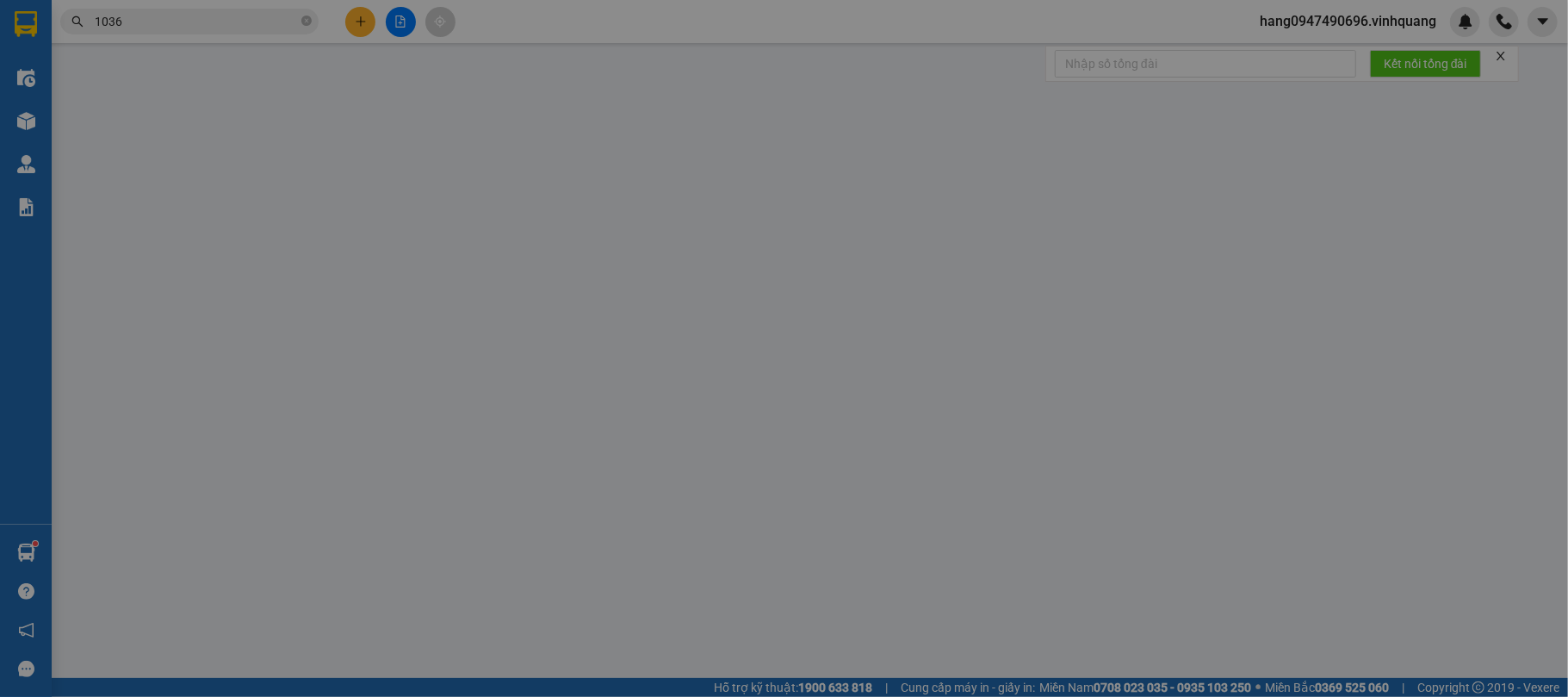
type input "0915331990"
type input "HUÂN"
type input "0375281603"
type input "[PERSON_NAME]"
type input "40.000"
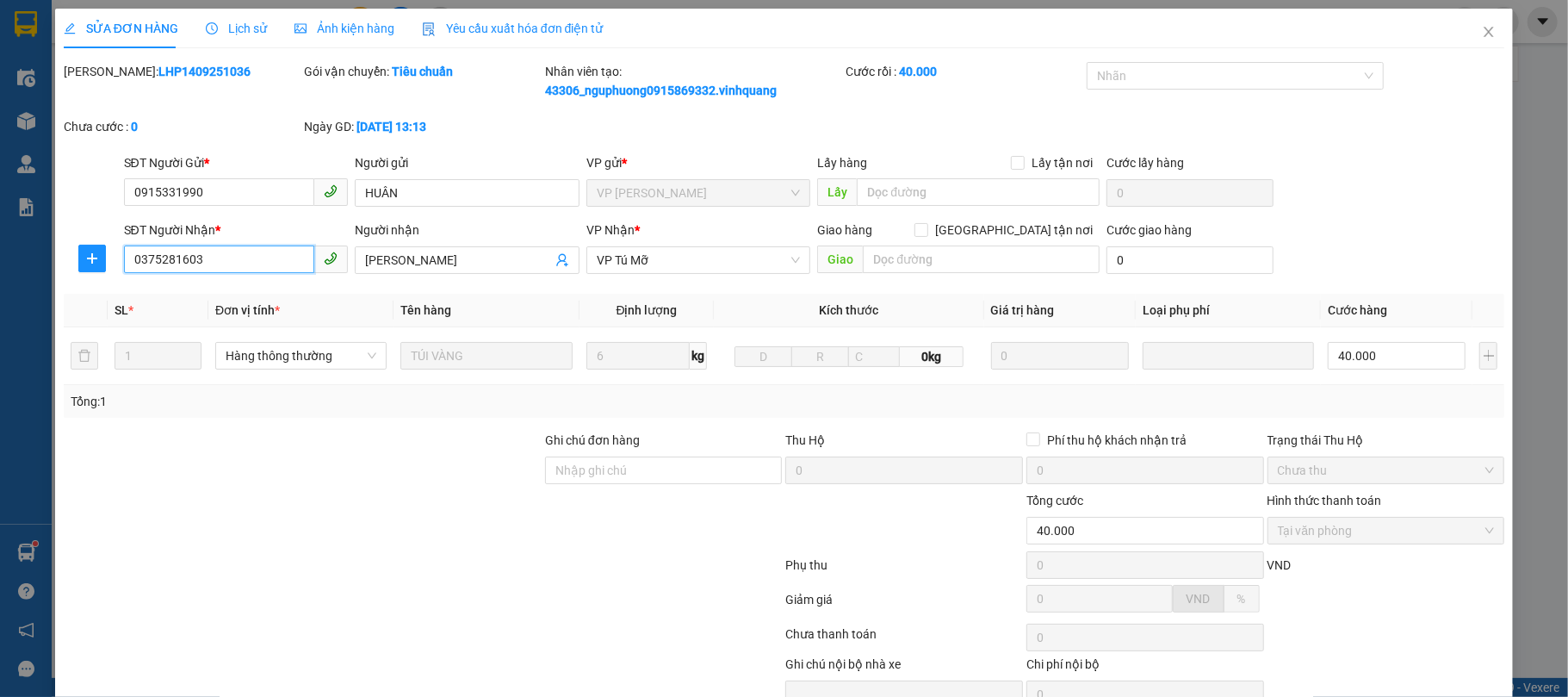
click at [246, 264] on input "0375281603" at bounding box center [219, 259] width 191 height 27
click at [1464, 31] on span "Close" at bounding box center [1488, 32] width 48 height 48
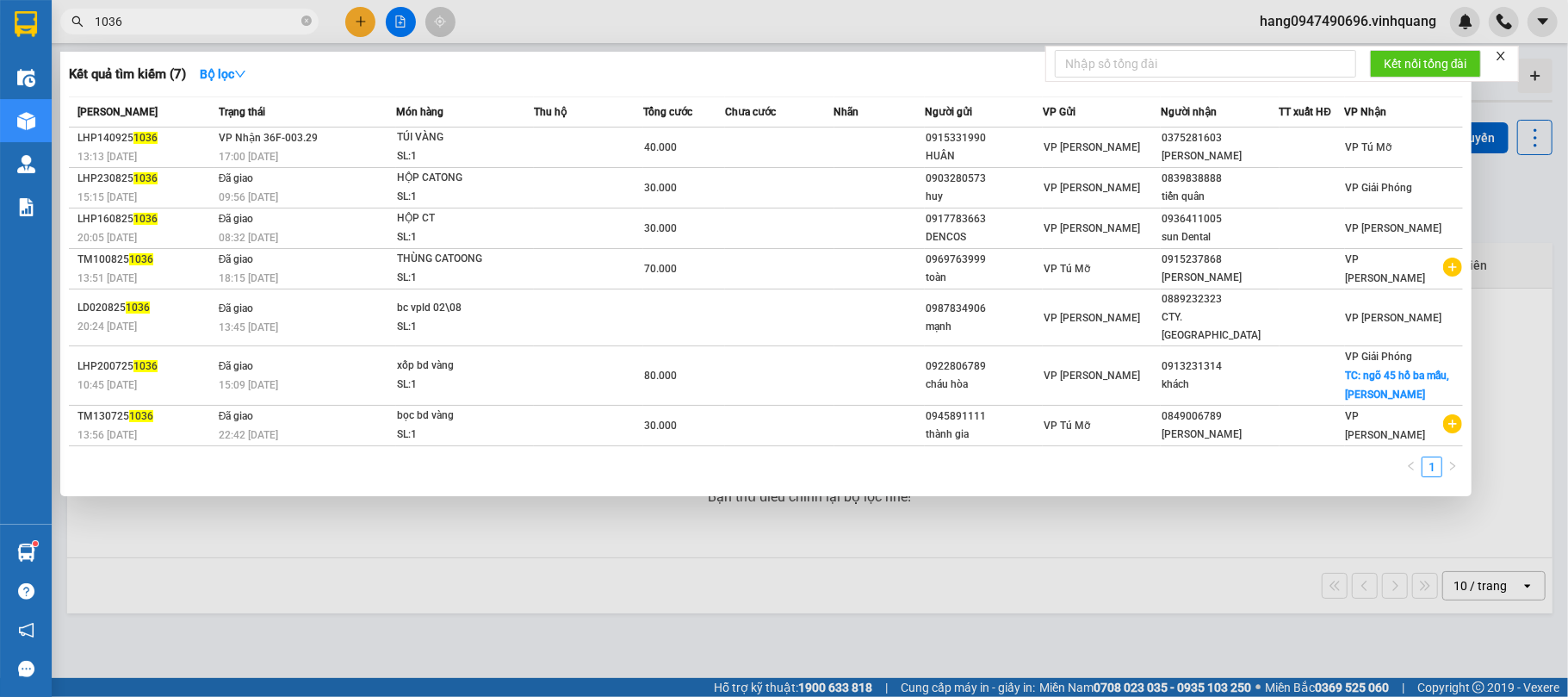
click at [246, 24] on input "1036" at bounding box center [197, 22] width 203 height 19
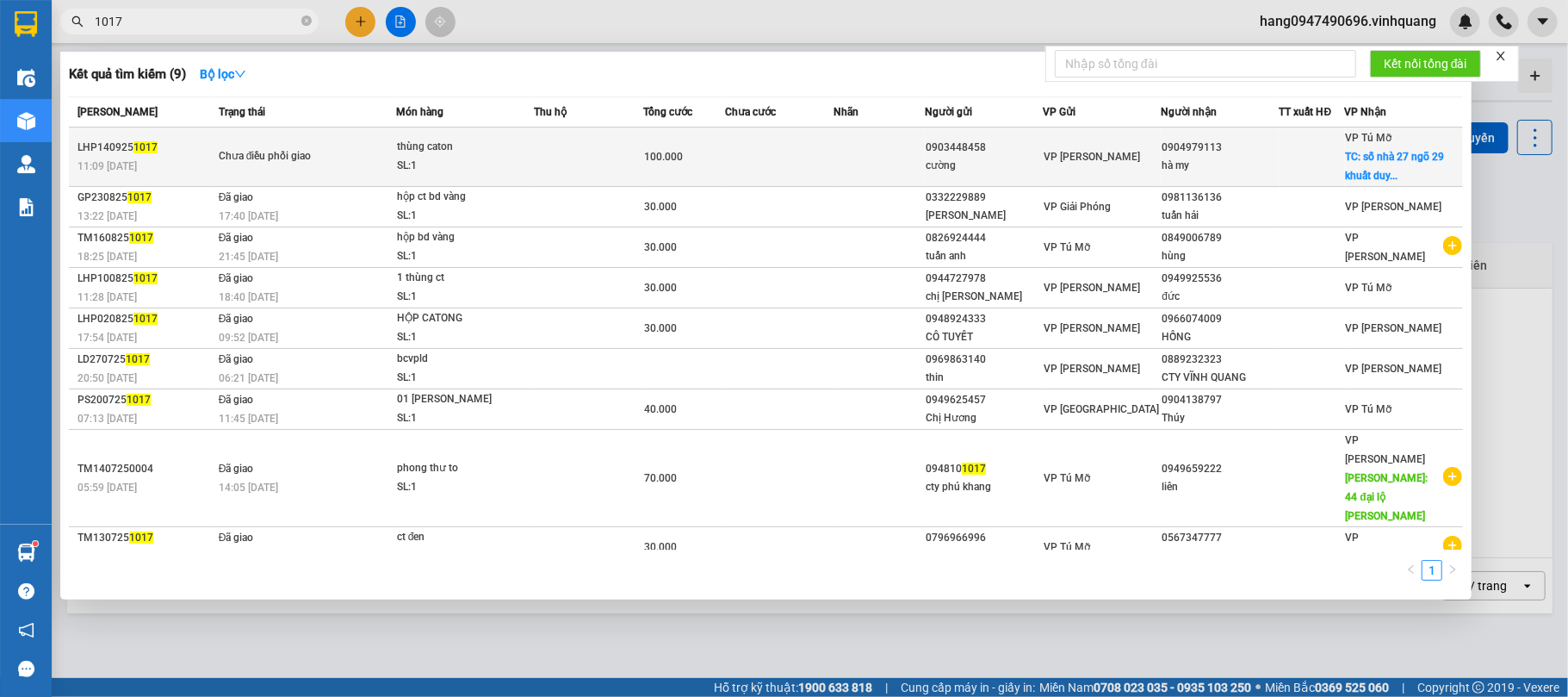
type input "1017"
click at [198, 135] on td "LHP140925 1017 11:09 - 14/09" at bounding box center [141, 156] width 146 height 59
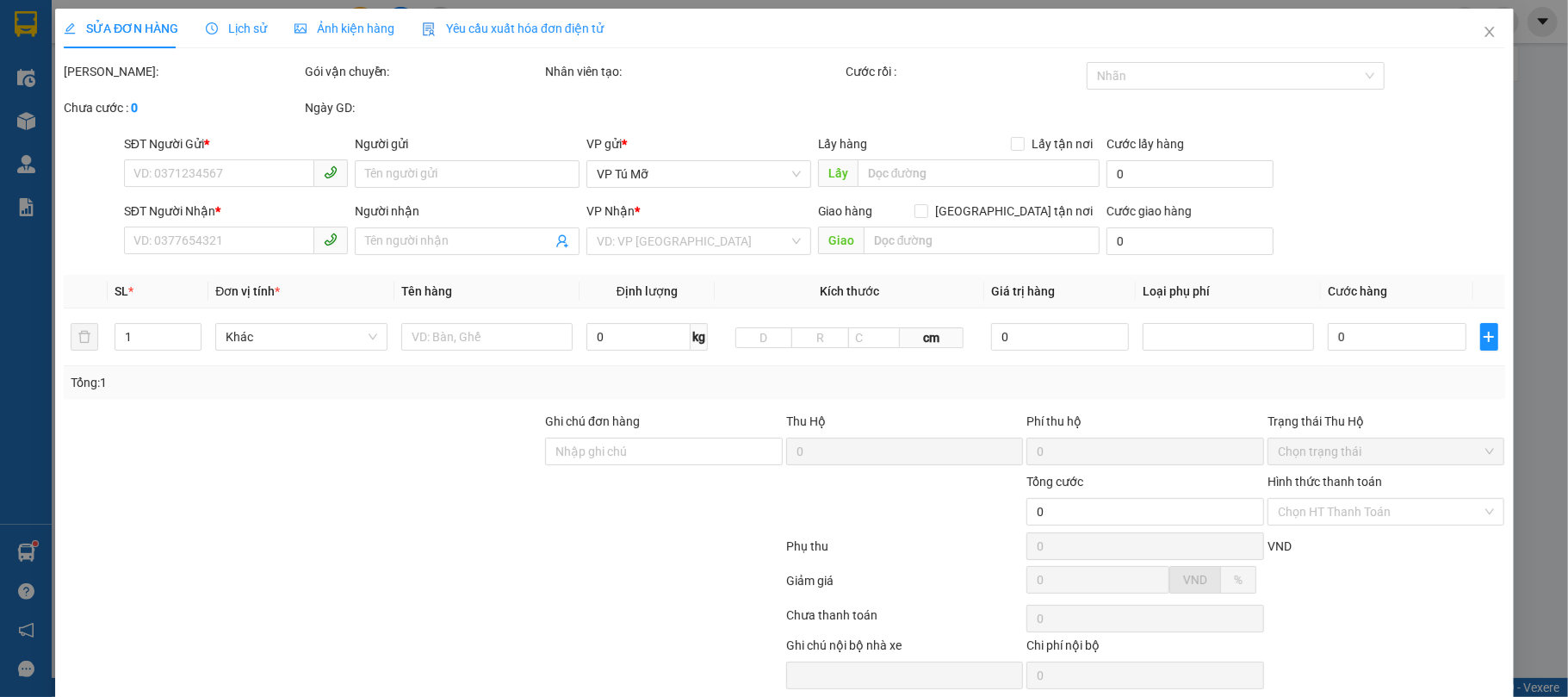
type input "0903448458"
type input "cường"
type input "0904979113"
type input "hà my"
checkbox input "true"
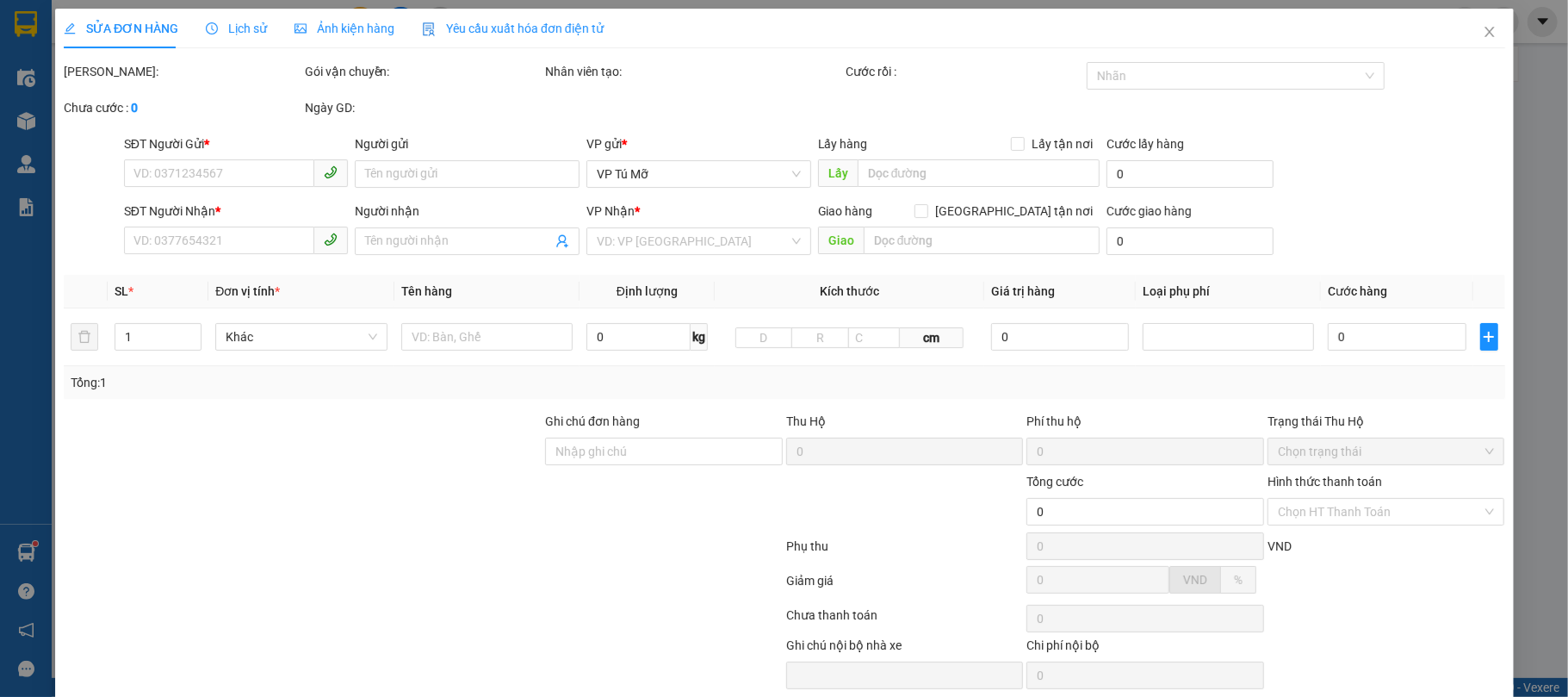
type input "số nhà 27 ngõ 29 khuất duy tiến"
type input "100.000"
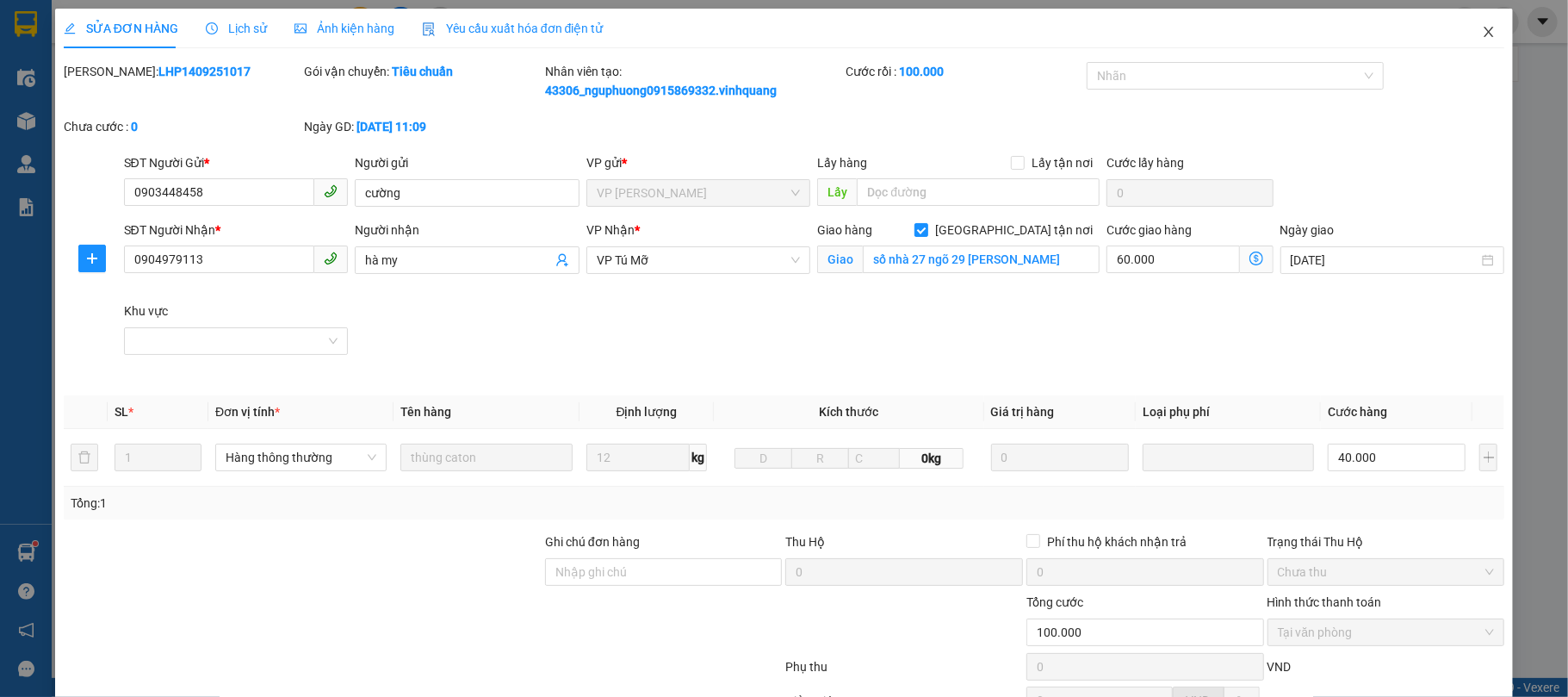
click at [1482, 35] on span "Close" at bounding box center [1488, 32] width 48 height 48
click at [1482, 35] on div "hang0947490696.vinhquang" at bounding box center [1407, 22] width 322 height 30
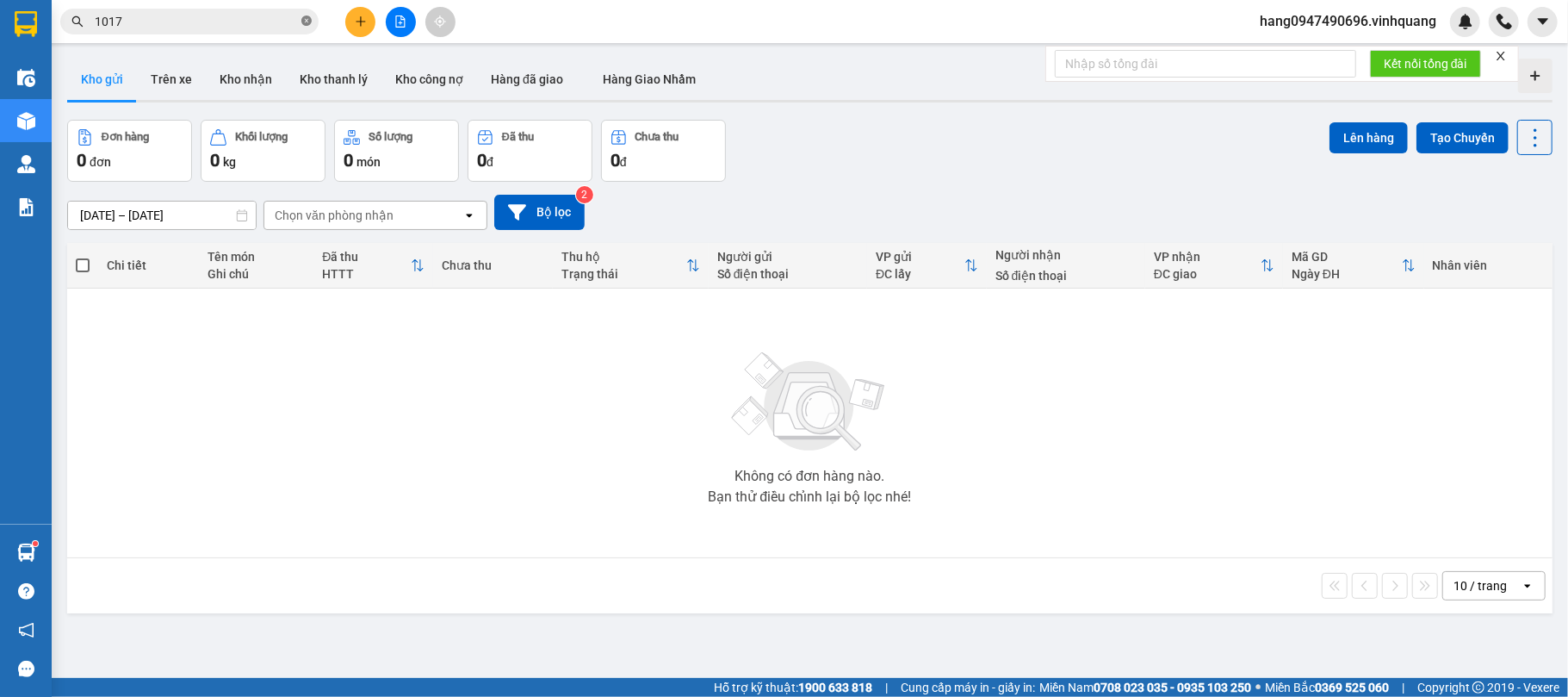
click at [310, 25] on icon "close-circle" at bounding box center [306, 20] width 10 height 10
click at [310, 25] on span at bounding box center [306, 22] width 10 height 19
click at [249, 73] on button "Kho nhận" at bounding box center [246, 79] width 80 height 41
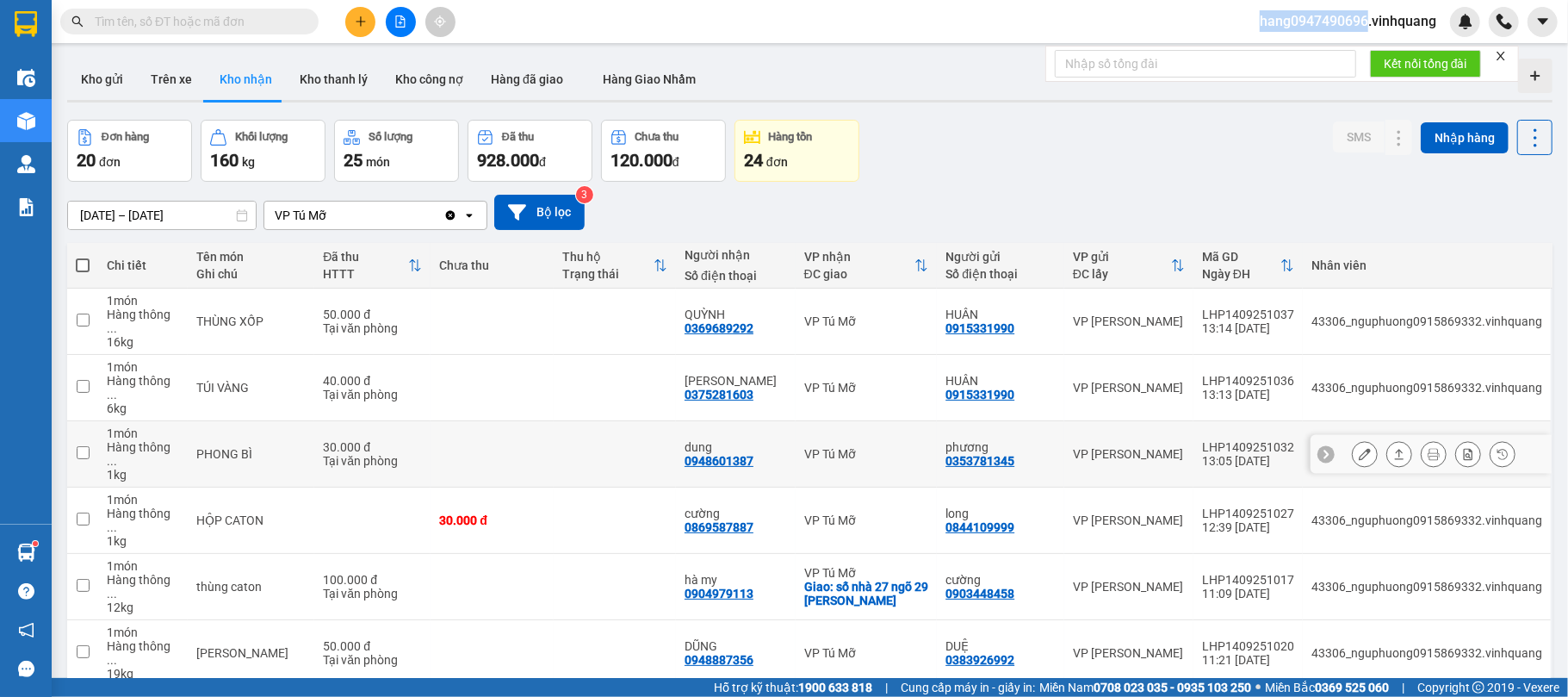
scroll to position [211, 0]
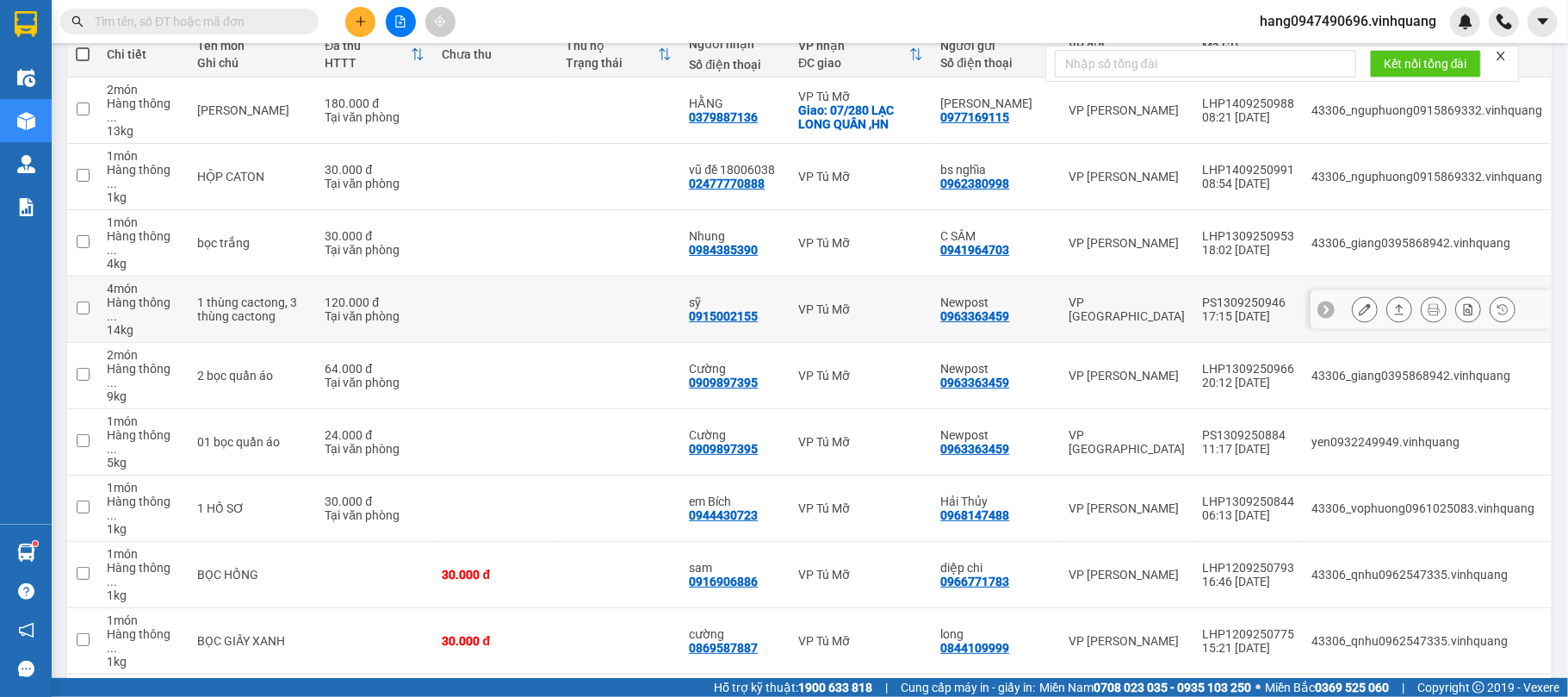
click at [719, 309] on div "0915002155" at bounding box center [722, 316] width 69 height 14
click at [720, 309] on div "0915002155" at bounding box center [722, 316] width 69 height 14
copy div "0915002155"
click at [266, 23] on input "text" at bounding box center [197, 22] width 203 height 19
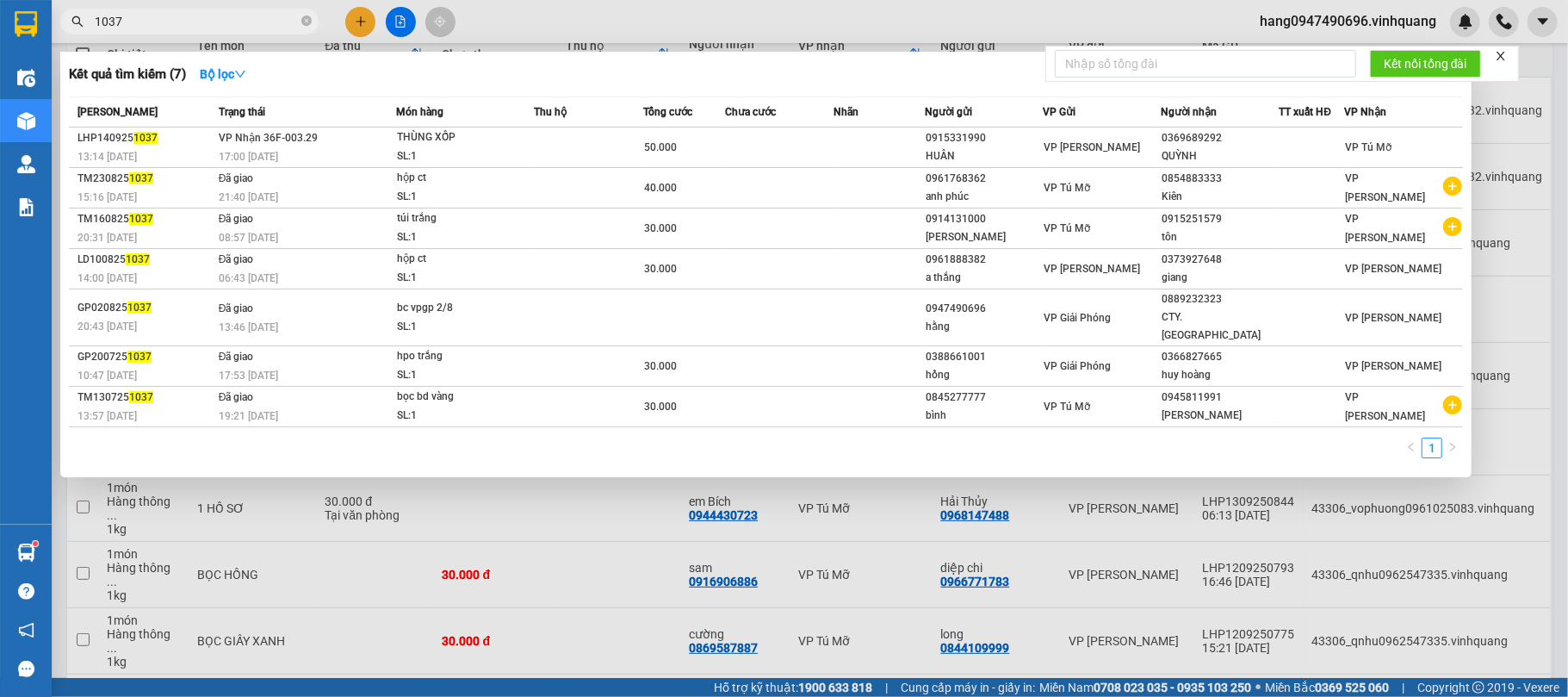
click at [488, 524] on div at bounding box center [784, 348] width 1568 height 697
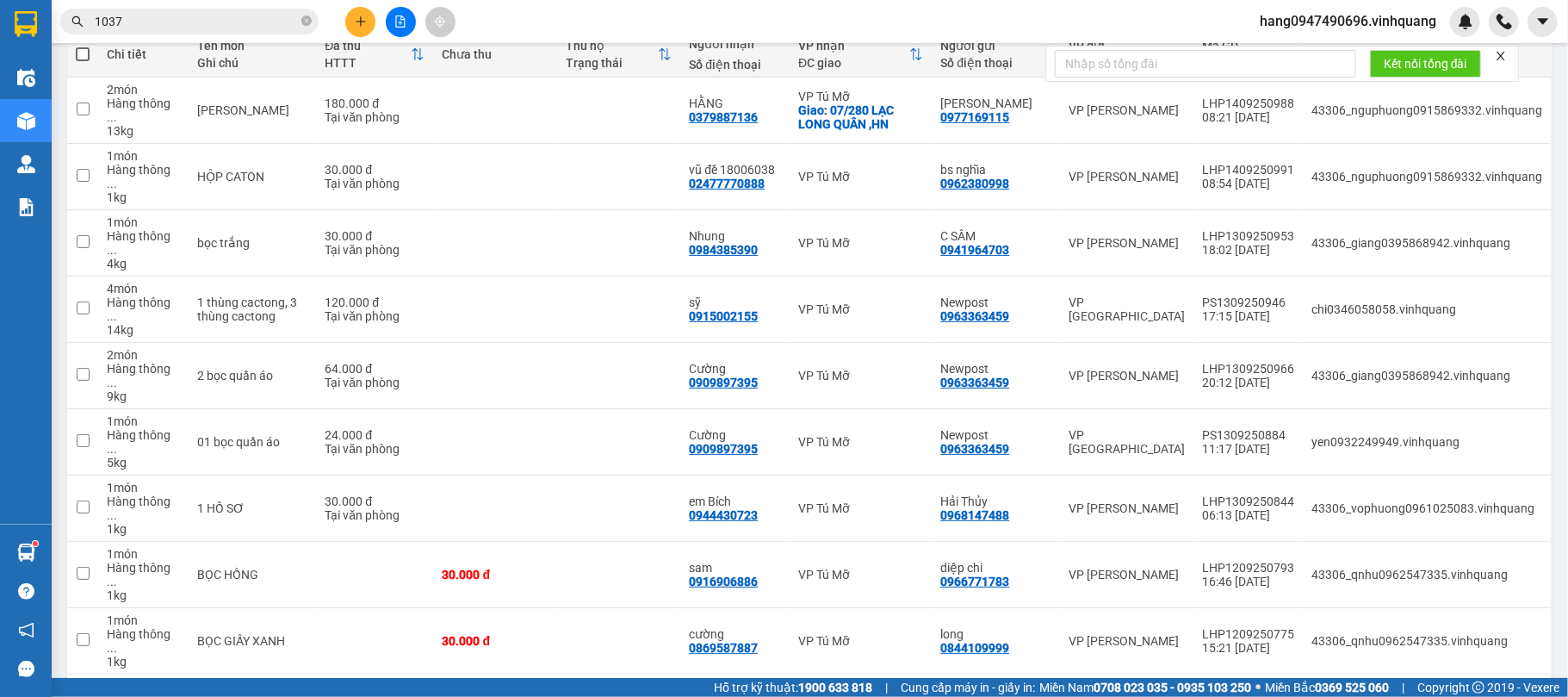
scroll to position [0, 0]
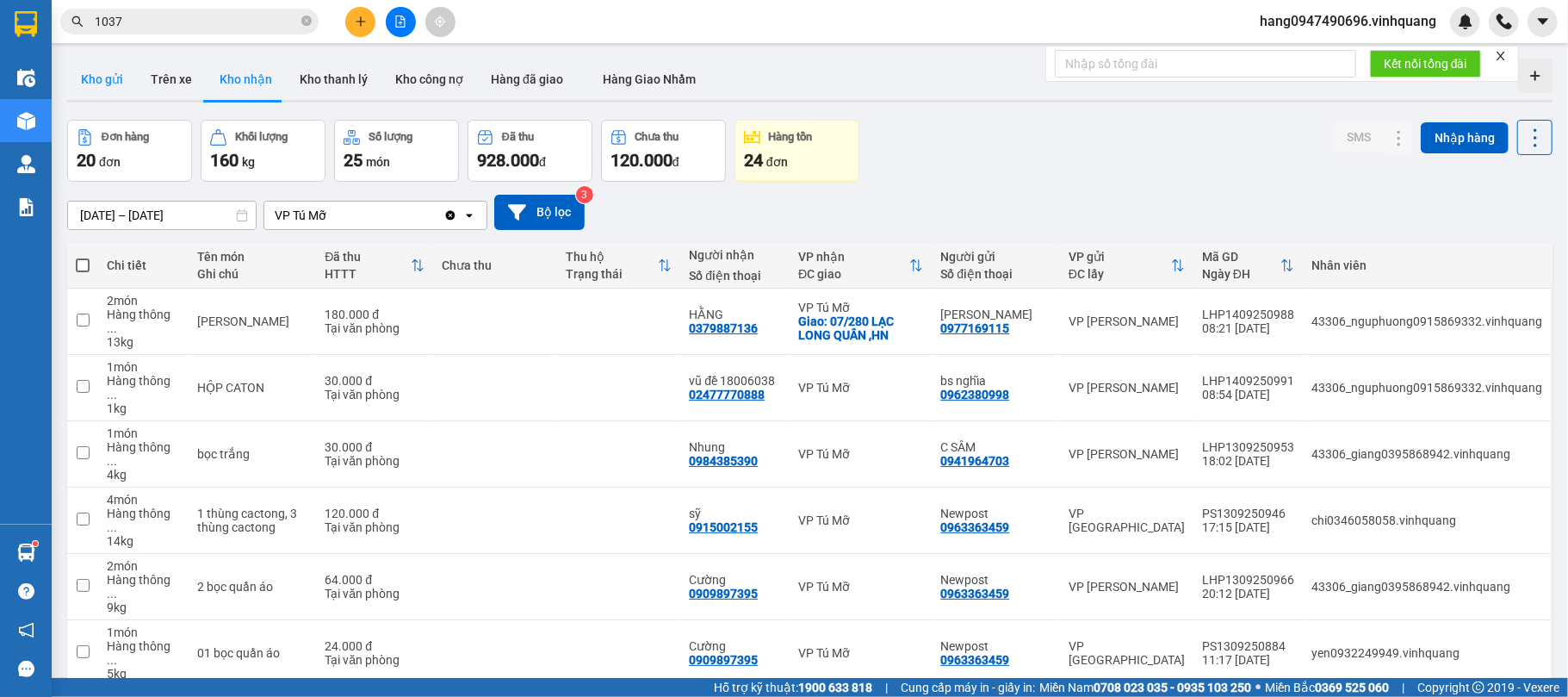
click at [117, 95] on button "Kho gửi" at bounding box center [102, 79] width 70 height 41
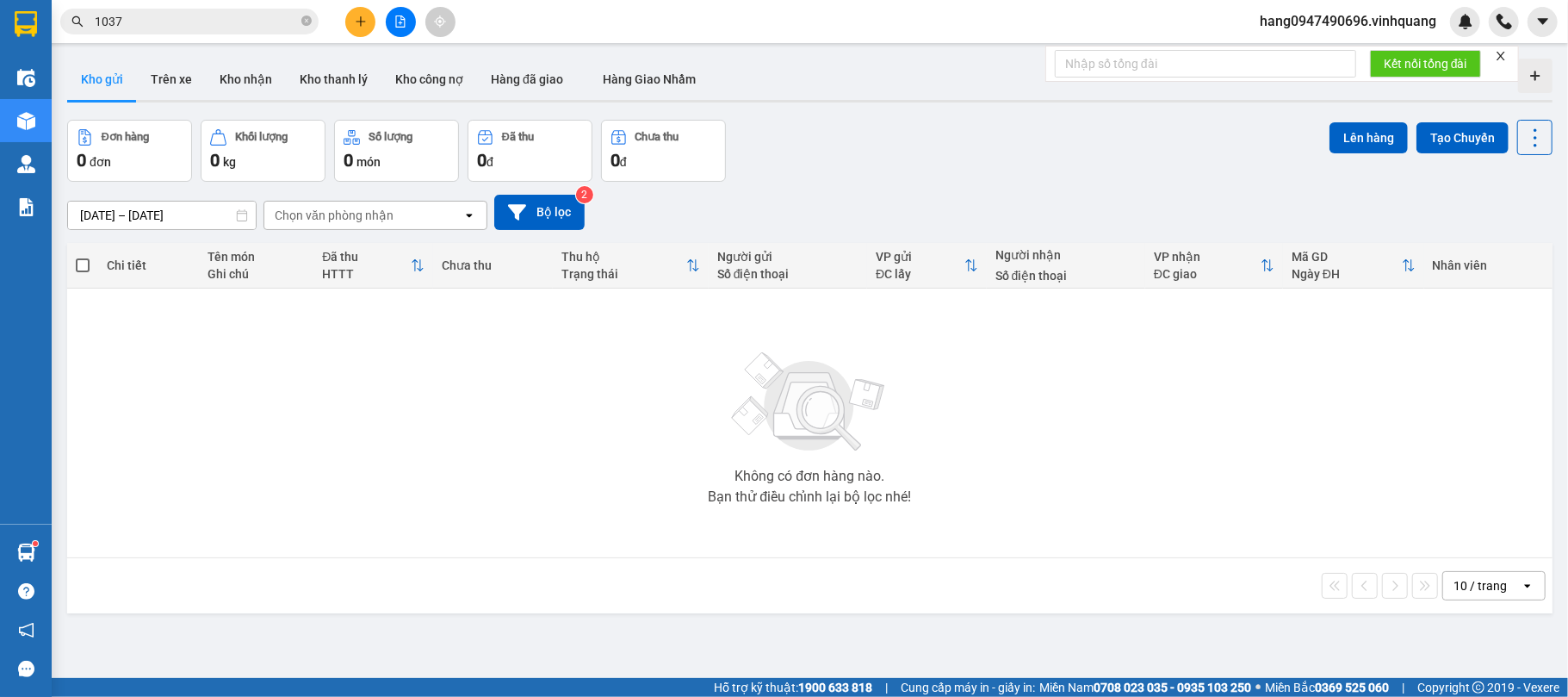
click at [115, 18] on input "1037" at bounding box center [197, 22] width 203 height 19
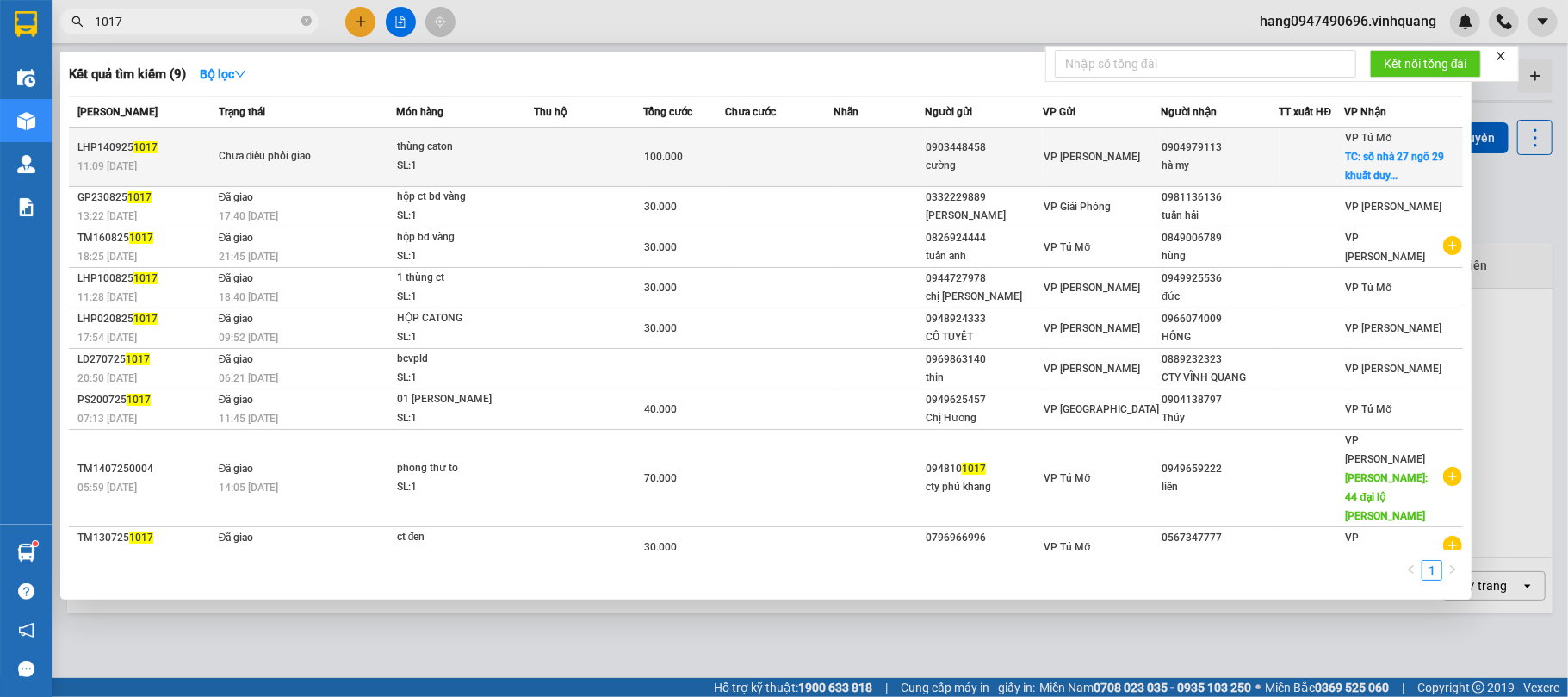
type input "1017"
click at [286, 155] on div "Chưa điều phối giao" at bounding box center [283, 156] width 129 height 19
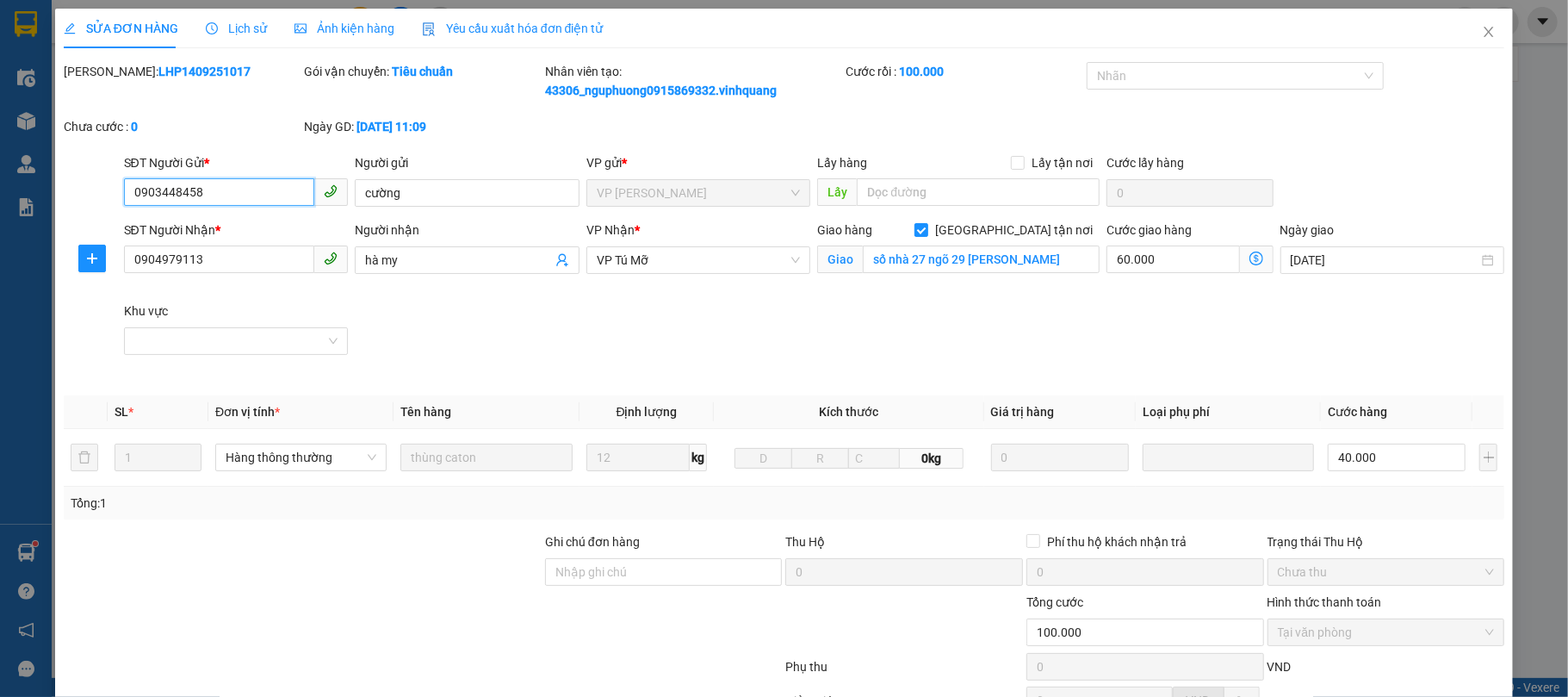
type input "0903448458"
type input "cường"
type input "0904979113"
type input "hà my"
checkbox input "true"
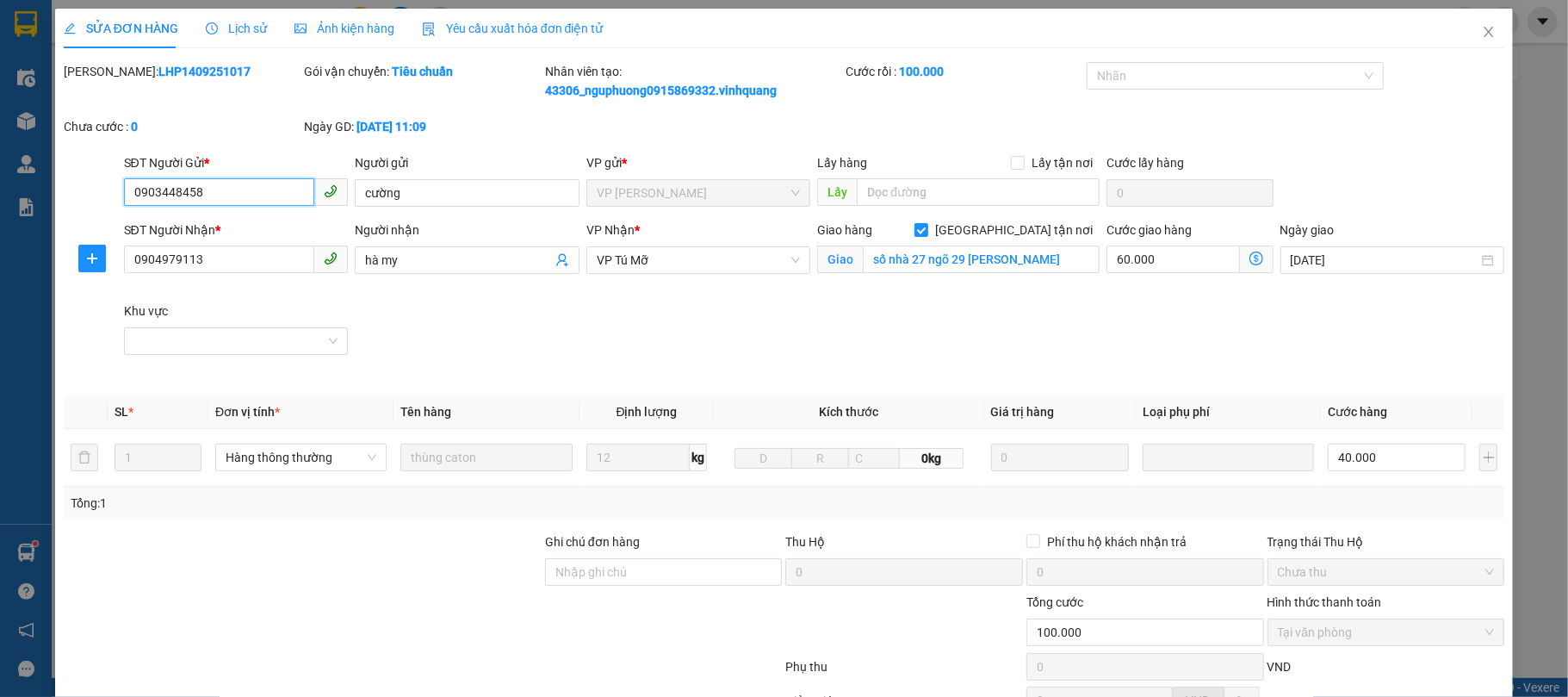
type input "số nhà 27 ngõ 29 khuất duy tiến"
type input "100.000"
click at [227, 260] on input "0904979113" at bounding box center [219, 259] width 191 height 27
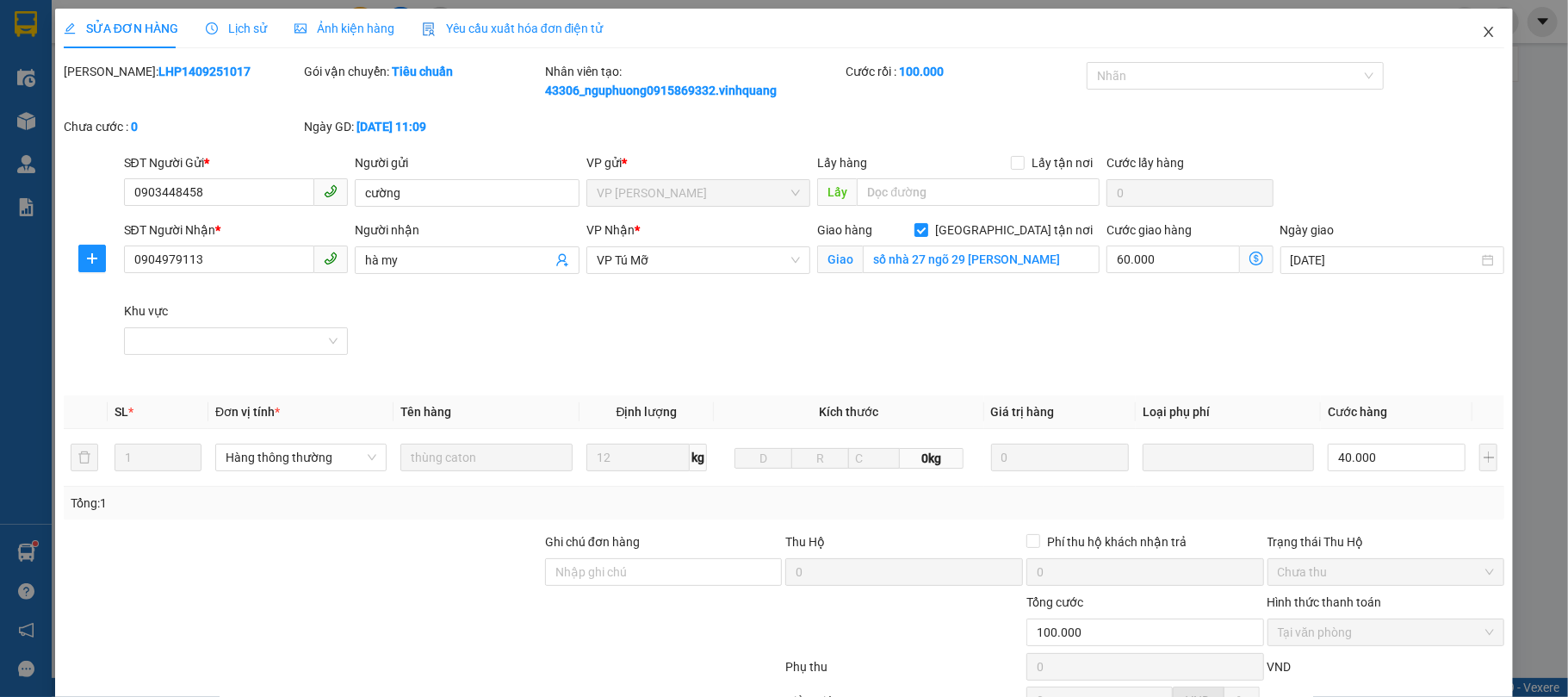
click at [1482, 29] on icon "close" at bounding box center [1489, 32] width 14 height 14
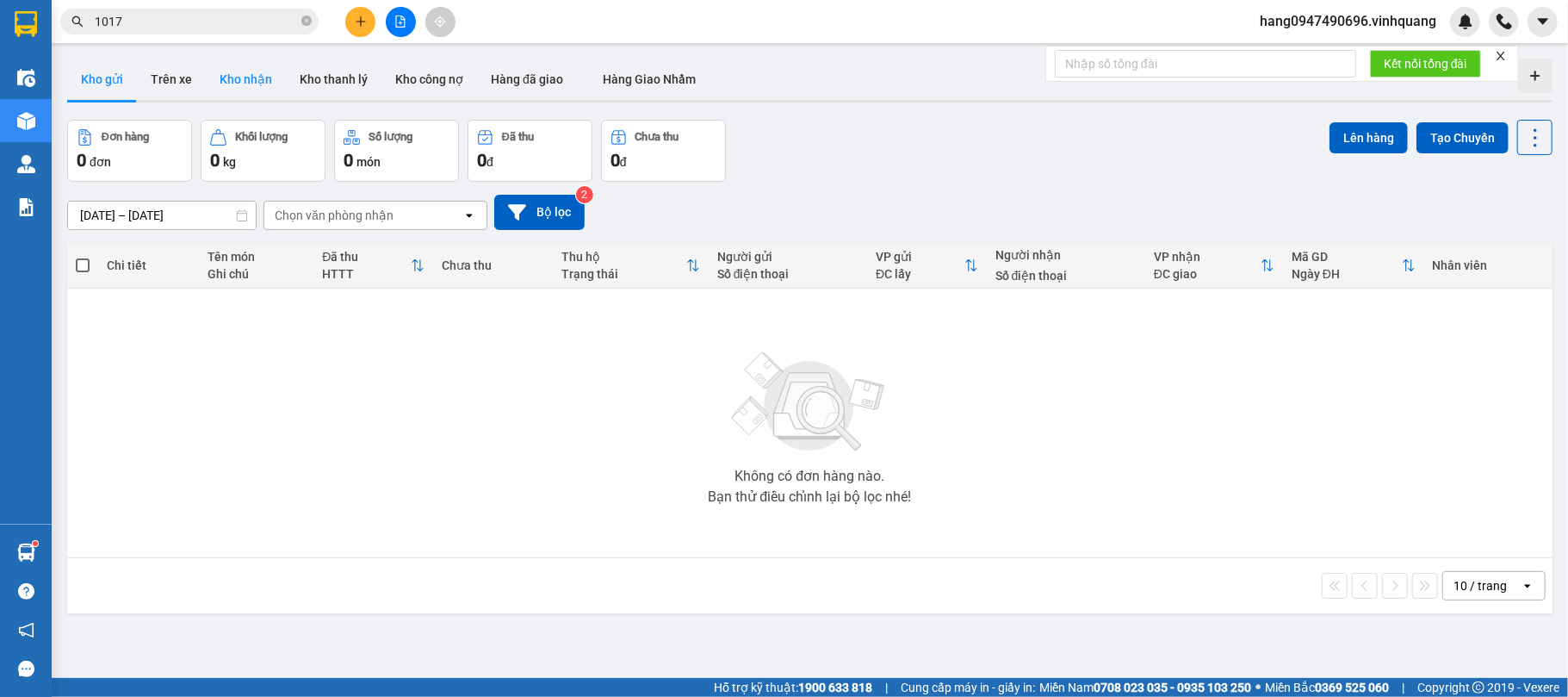
click at [211, 86] on button "Kho nhận" at bounding box center [246, 79] width 80 height 41
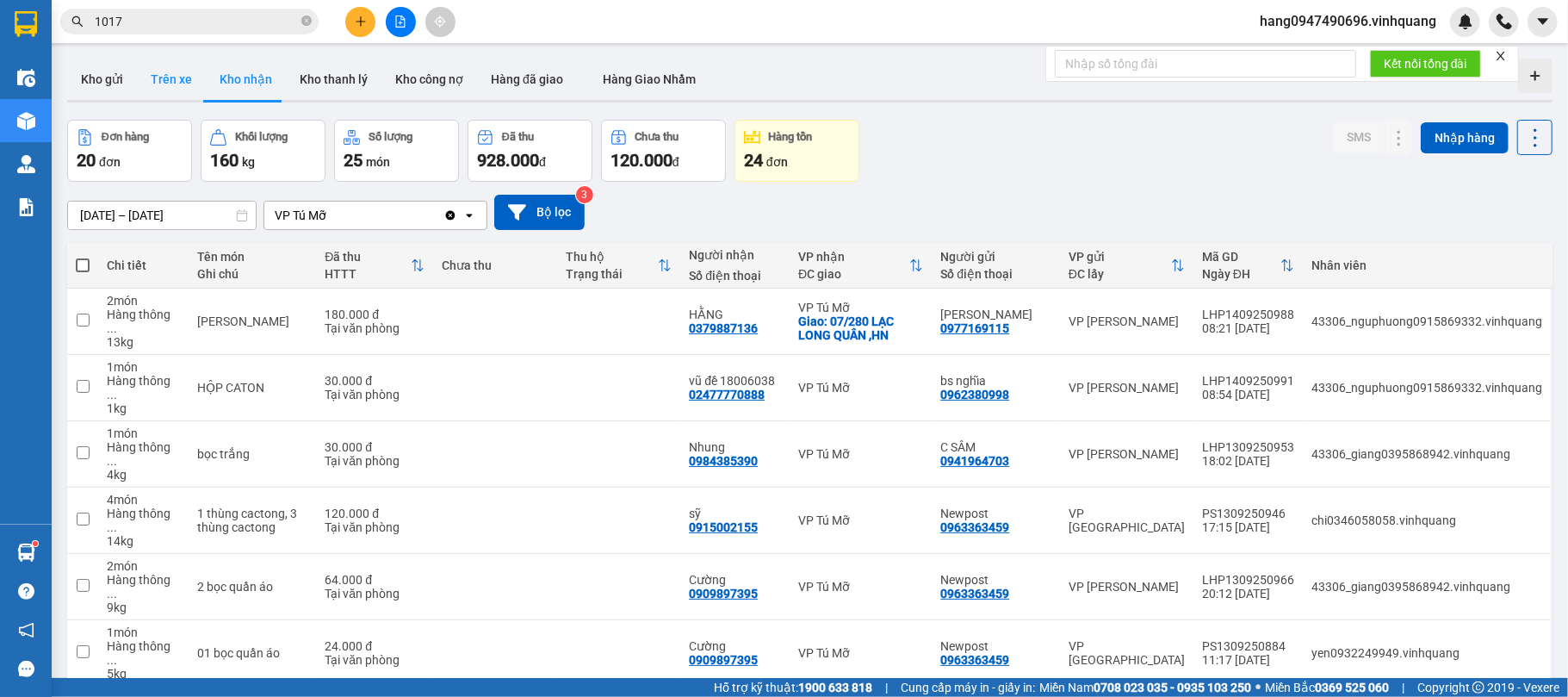
click at [201, 77] on button "Trên xe" at bounding box center [170, 79] width 69 height 41
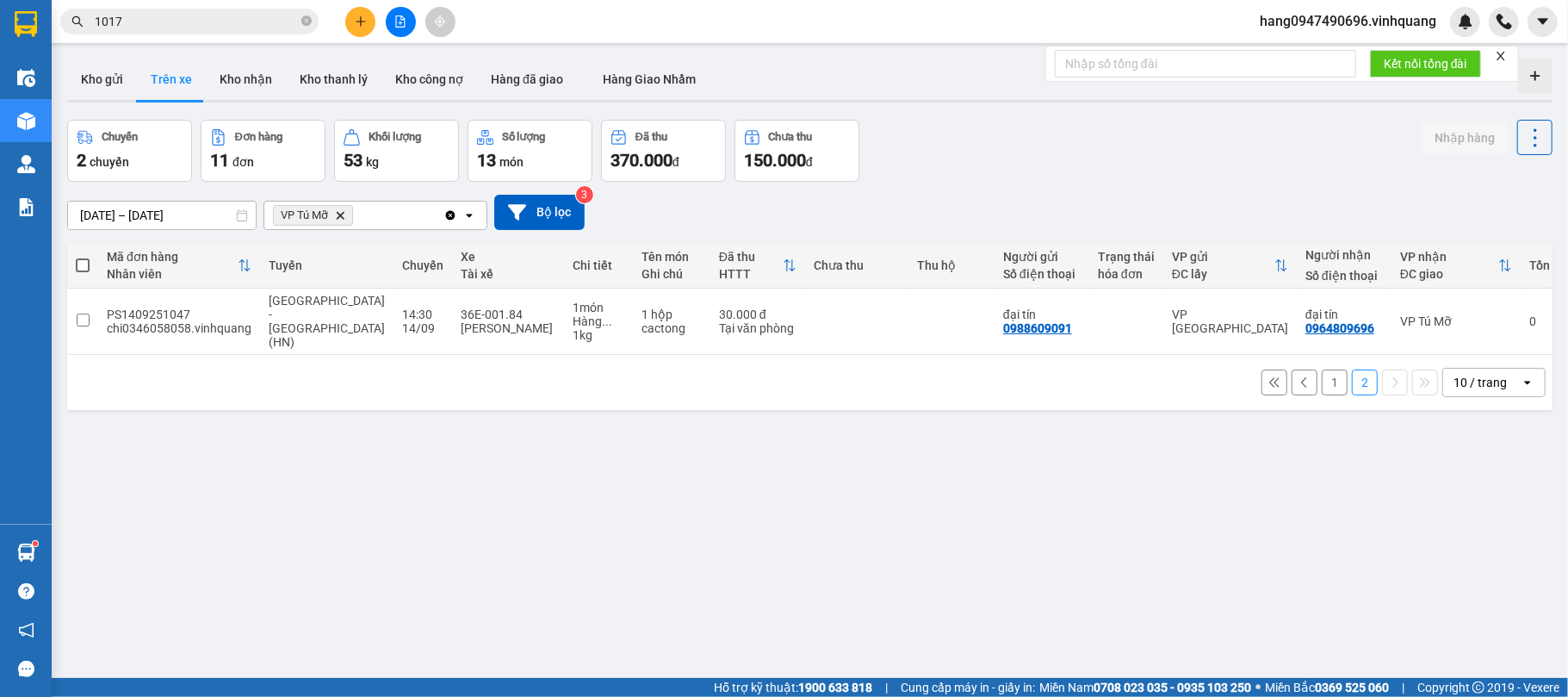
click at [308, 19] on icon "close-circle" at bounding box center [306, 20] width 10 height 10
click at [308, 19] on span at bounding box center [306, 22] width 10 height 19
click at [1090, 304] on td at bounding box center [1126, 321] width 74 height 66
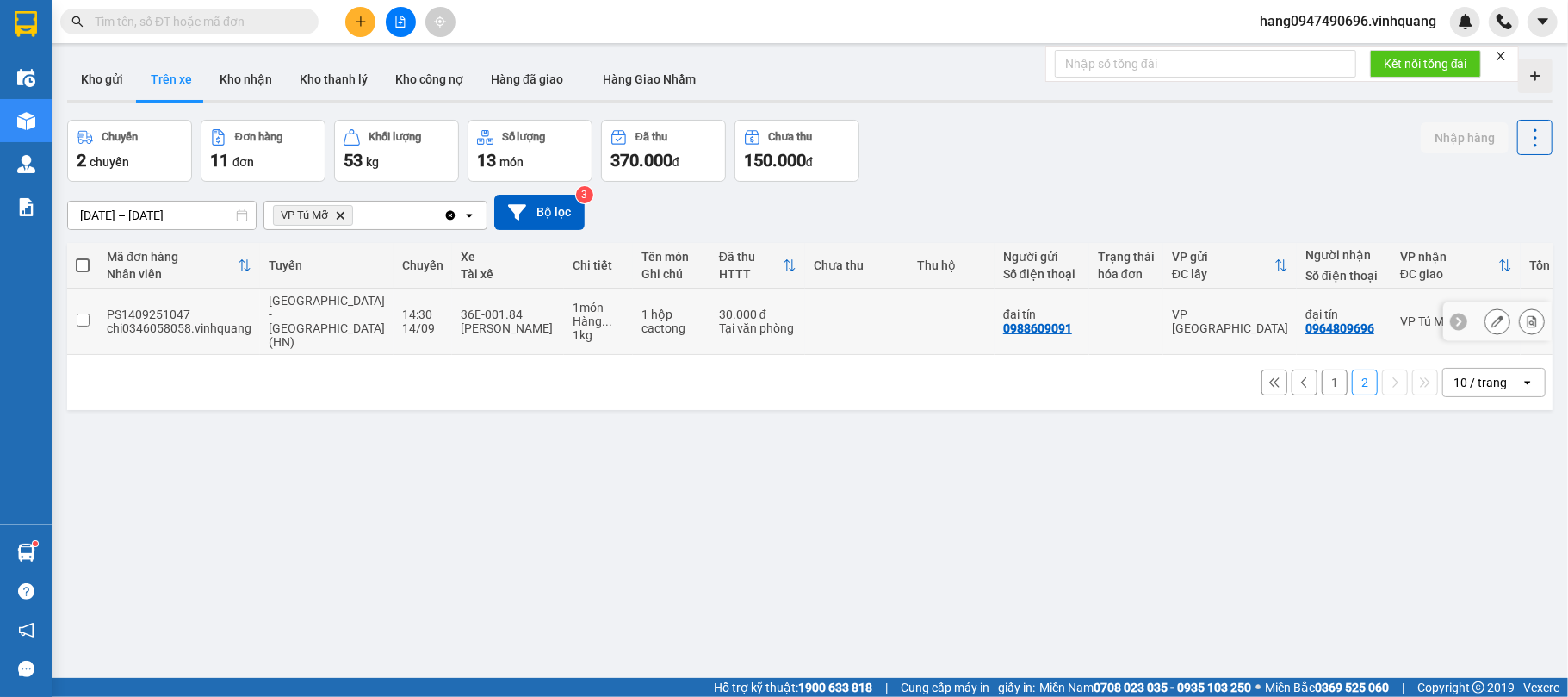
click at [911, 315] on td at bounding box center [951, 321] width 86 height 66
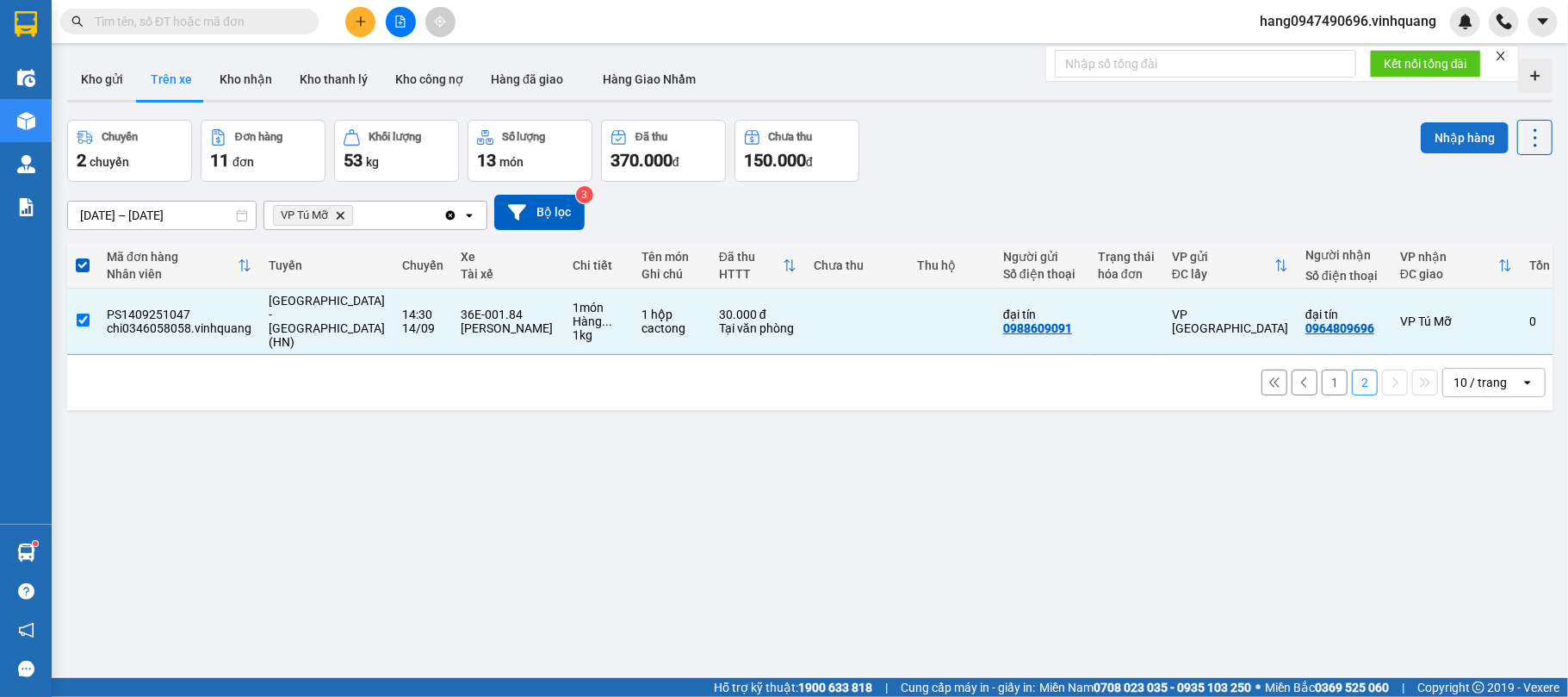
click at [1442, 131] on button "Nhập hàng" at bounding box center [1464, 138] width 88 height 31
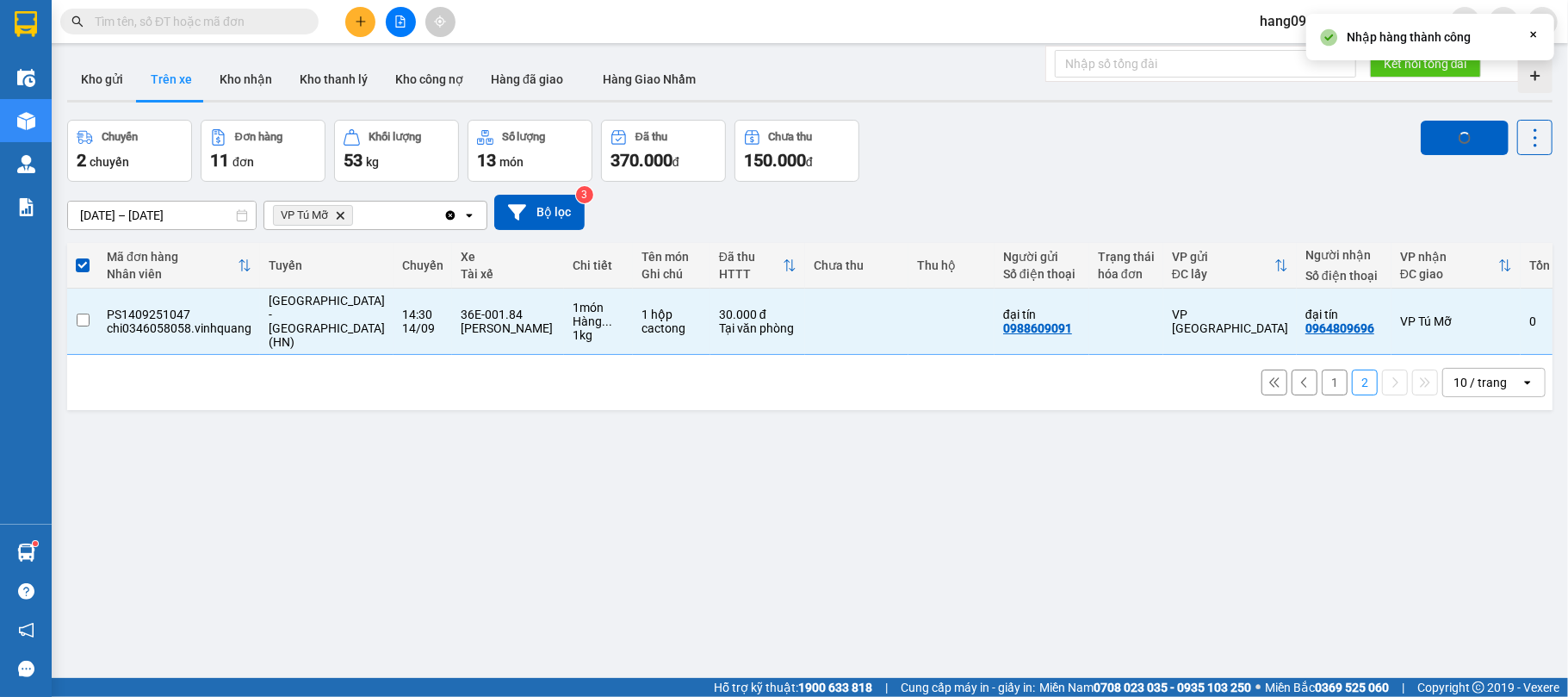
checkbox input "false"
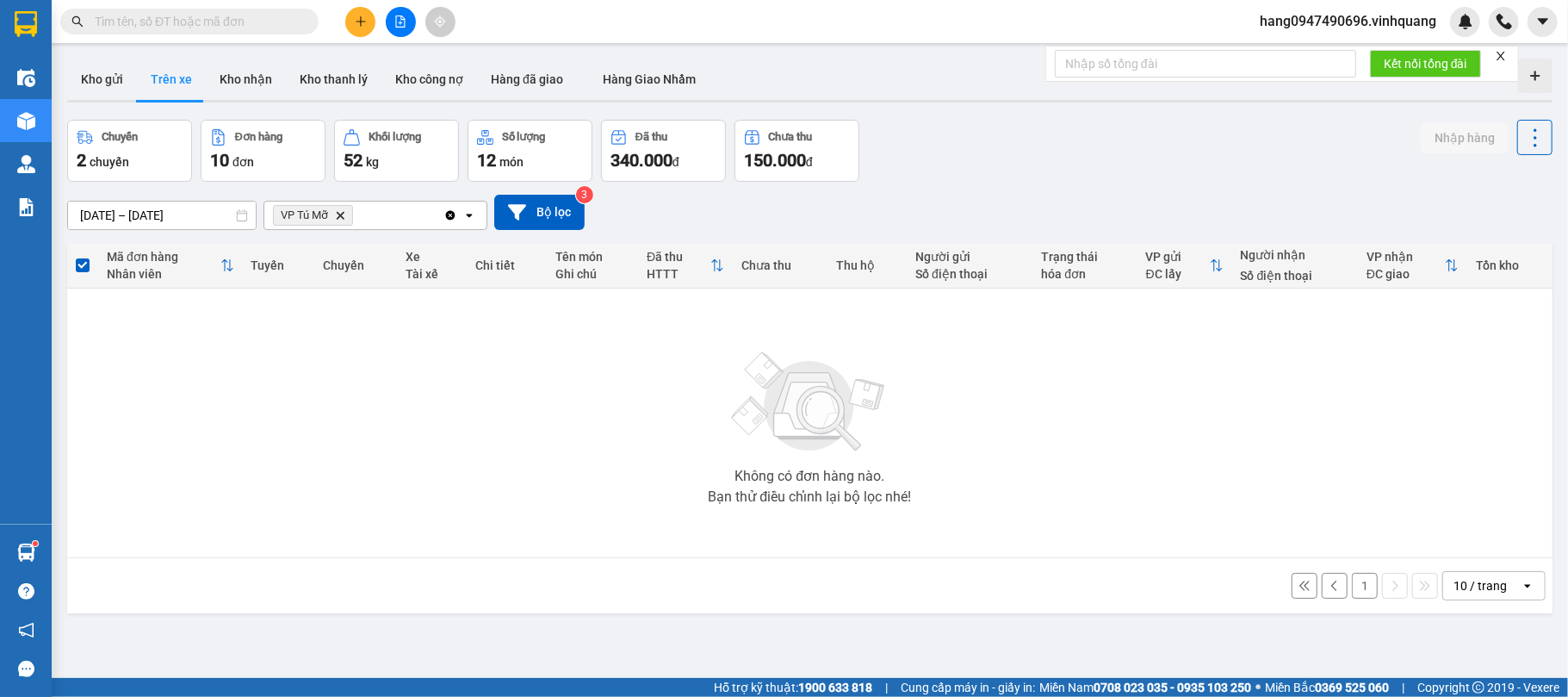
click at [1351, 578] on button "1" at bounding box center [1364, 585] width 25 height 25
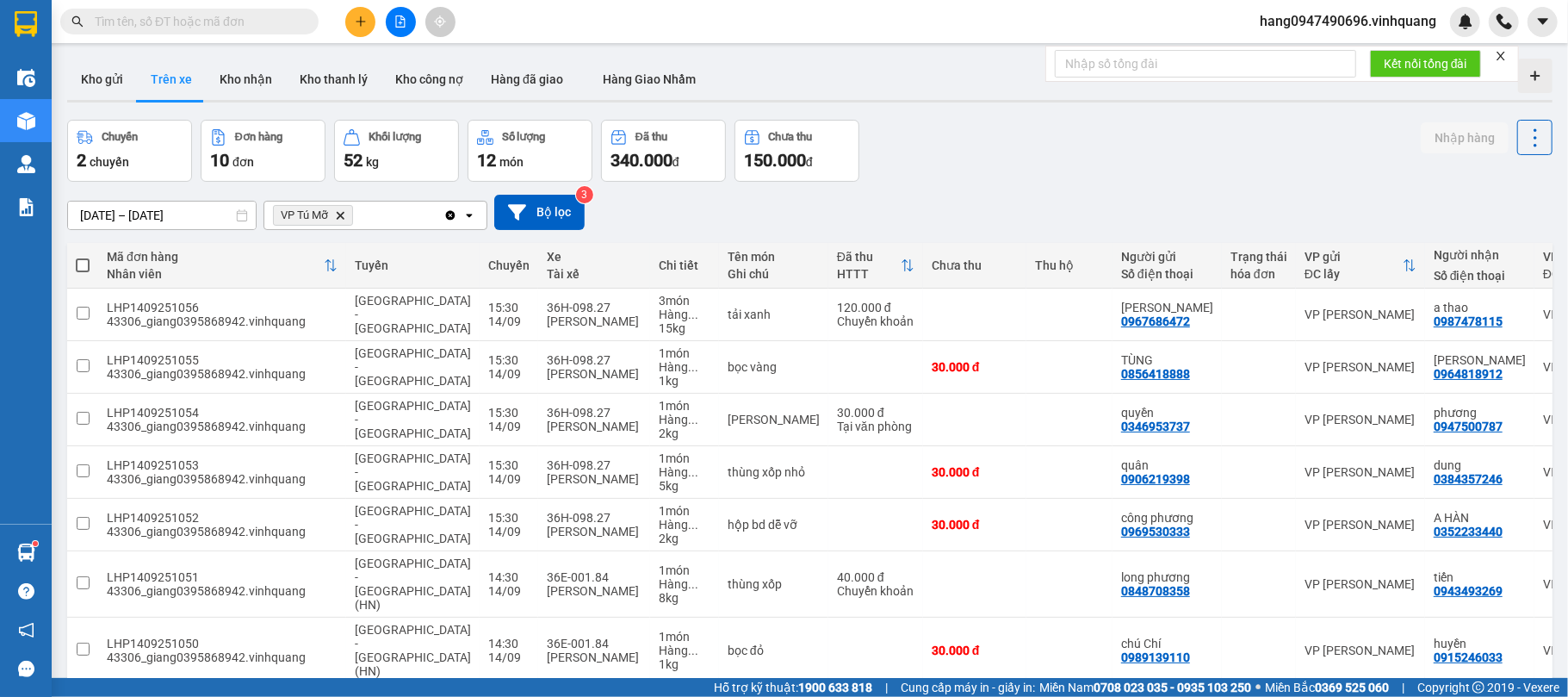
scroll to position [218, 0]
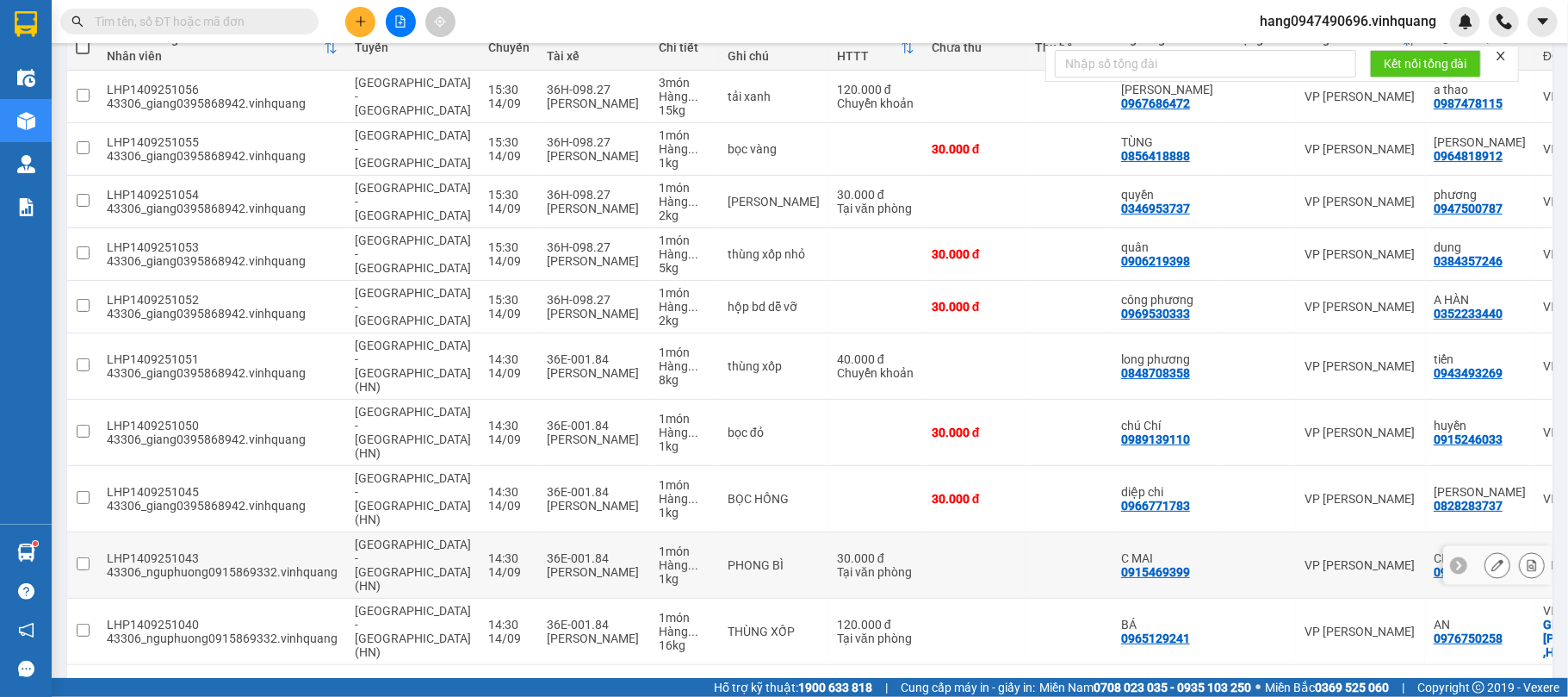
click at [256, 532] on td "LHP1409251043 43306_nguphuong0915869332.vinhquang" at bounding box center [221, 565] width 248 height 66
checkbox input "true"
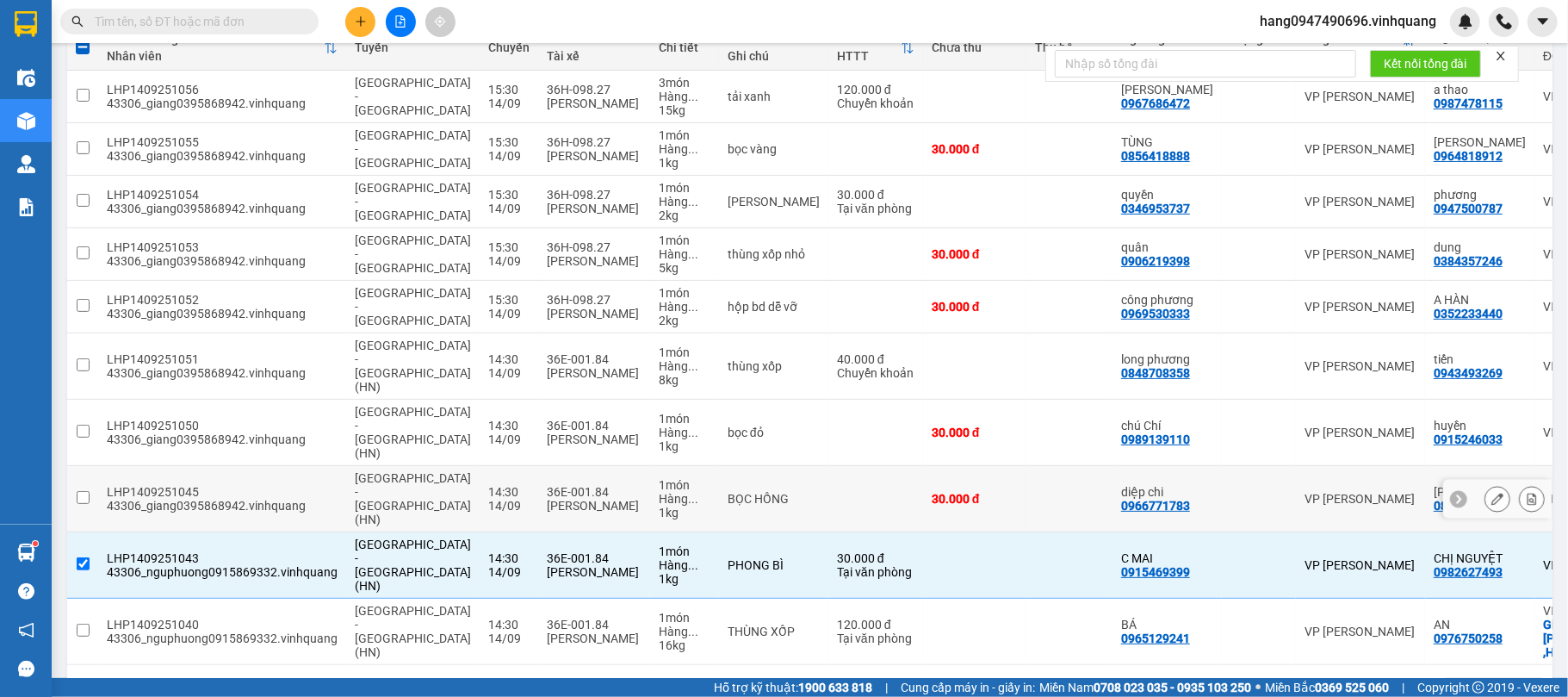
click at [276, 498] on div "43306_giang0395868942.vinhquang" at bounding box center [221, 505] width 231 height 14
checkbox input "true"
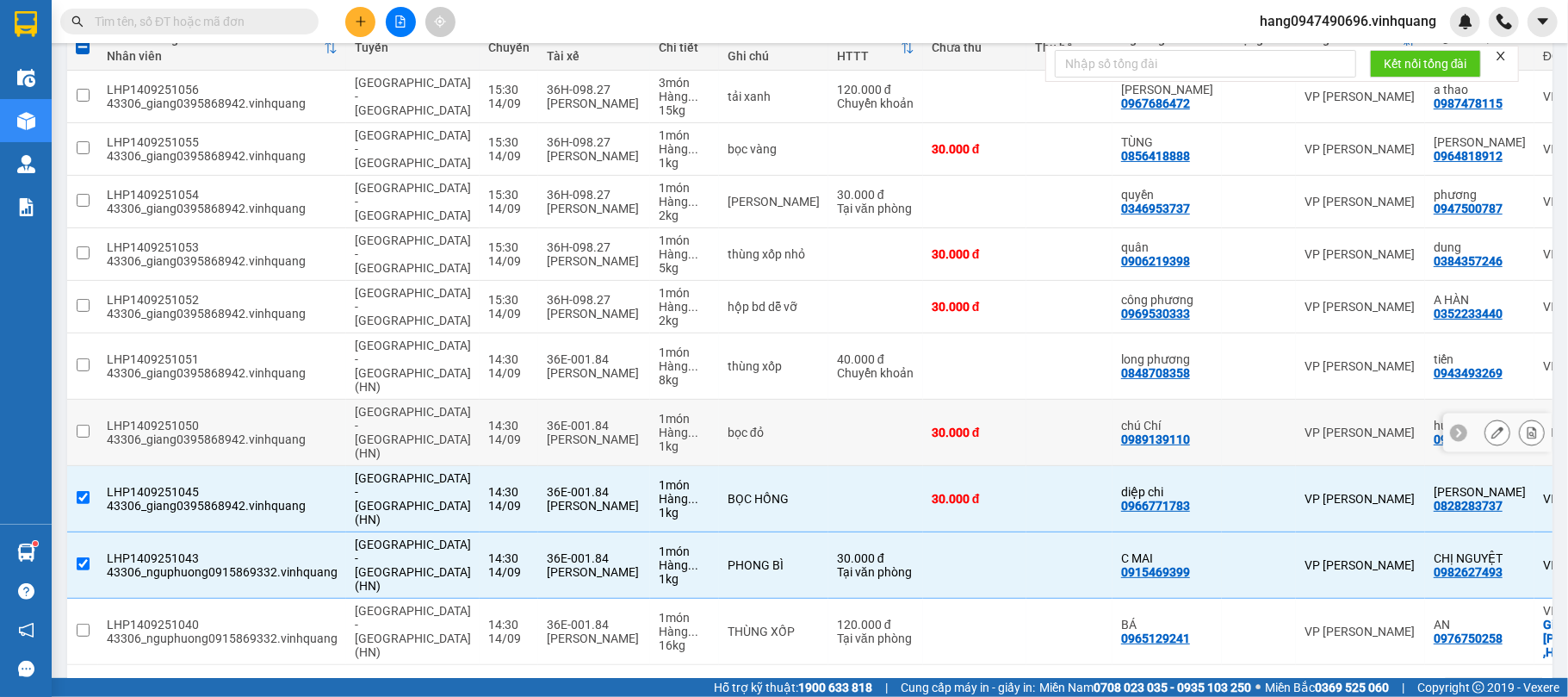
click at [303, 418] on div "LHP1409251050" at bounding box center [221, 425] width 231 height 14
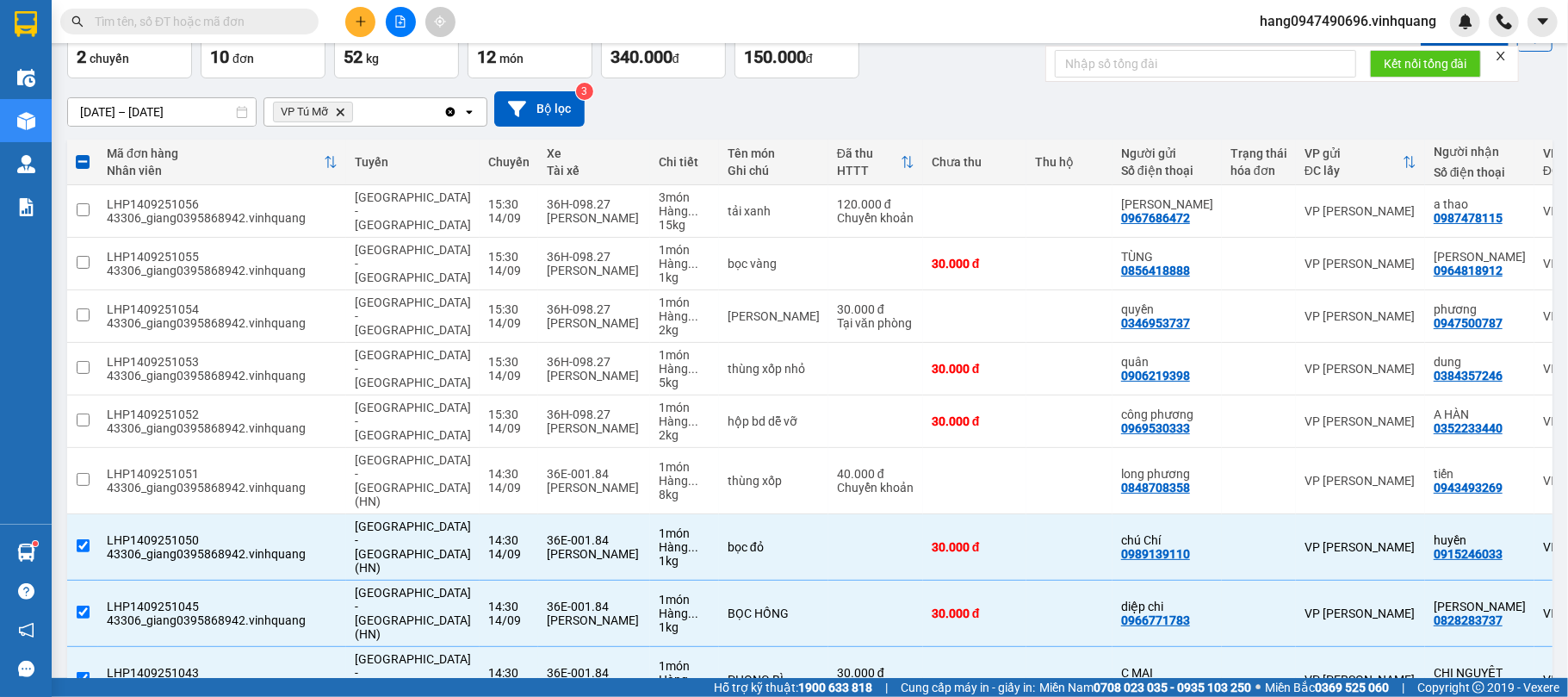
scroll to position [0, 0]
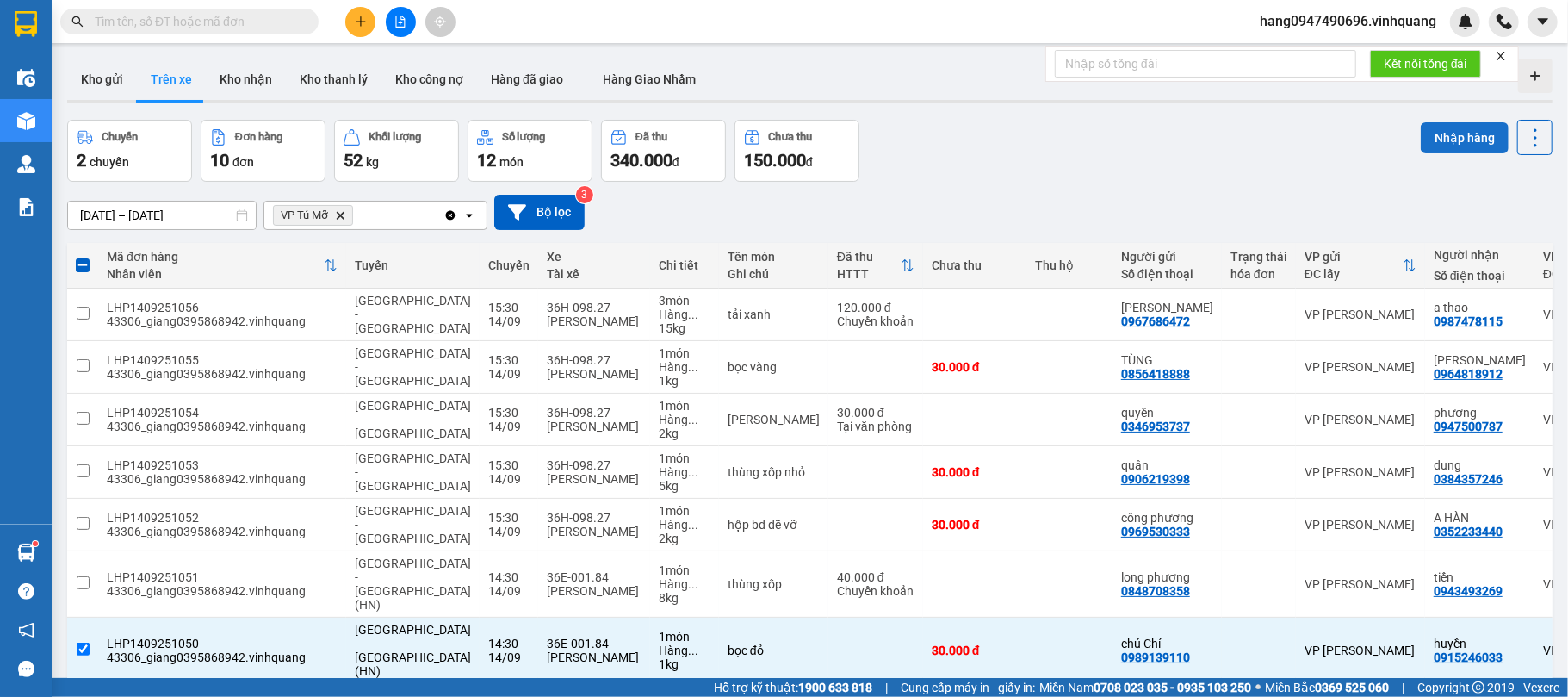
click at [1421, 135] on button "Nhập hàng" at bounding box center [1464, 138] width 88 height 31
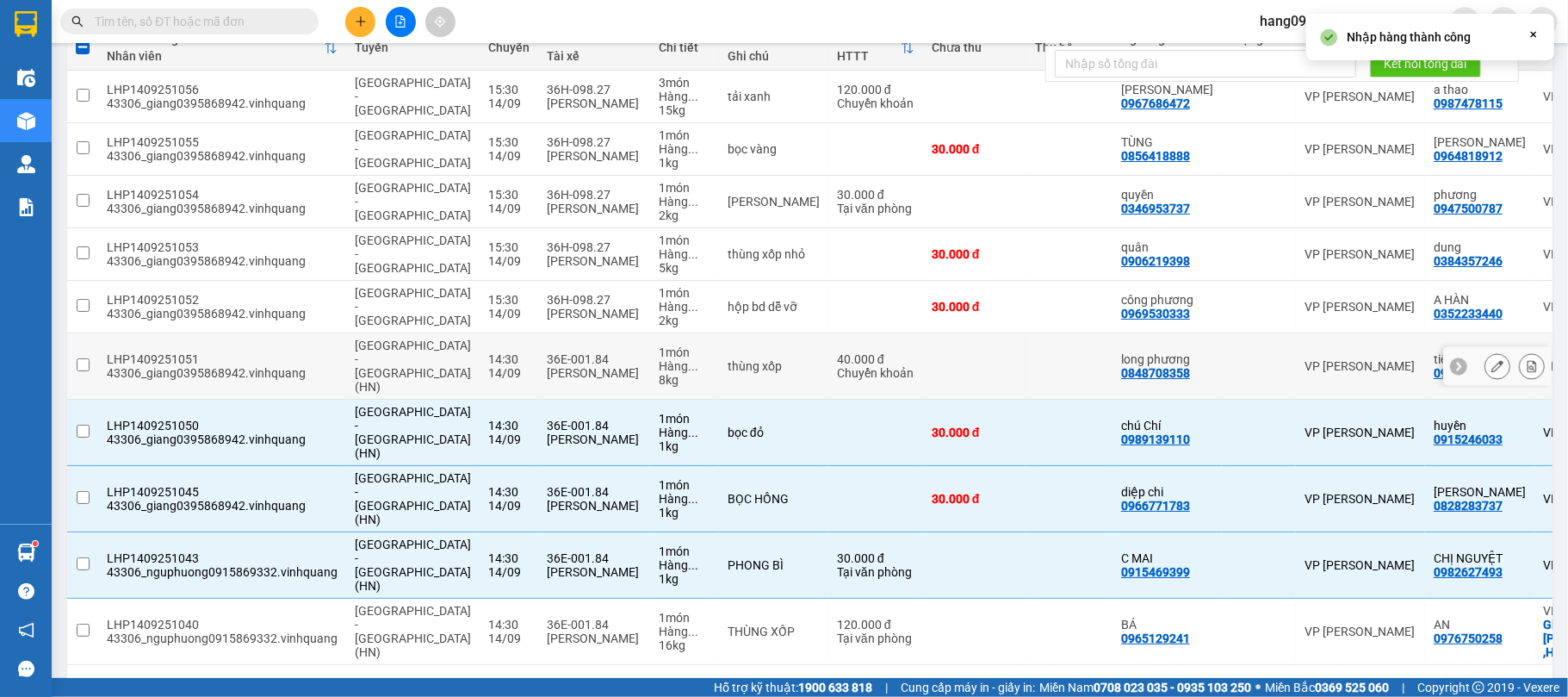
checkbox input "false"
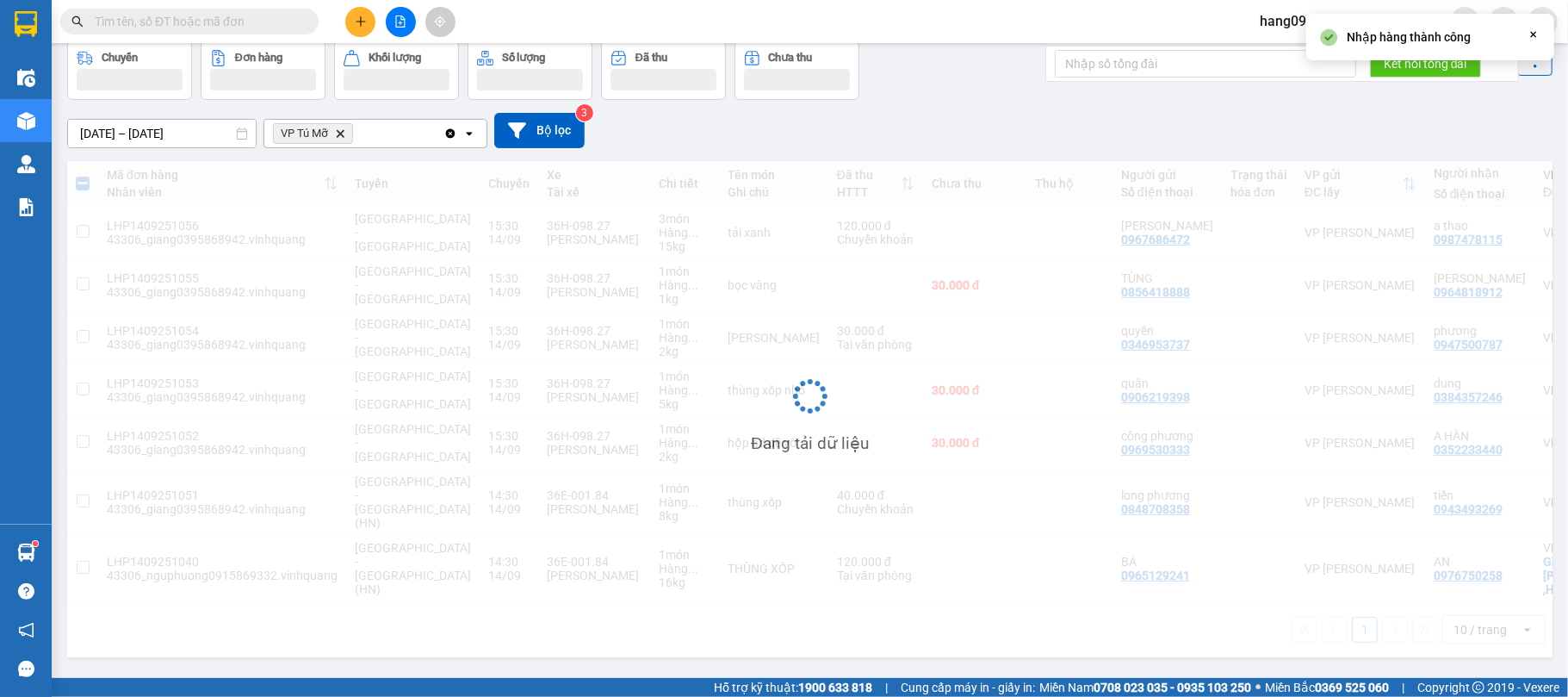
scroll to position [79, 0]
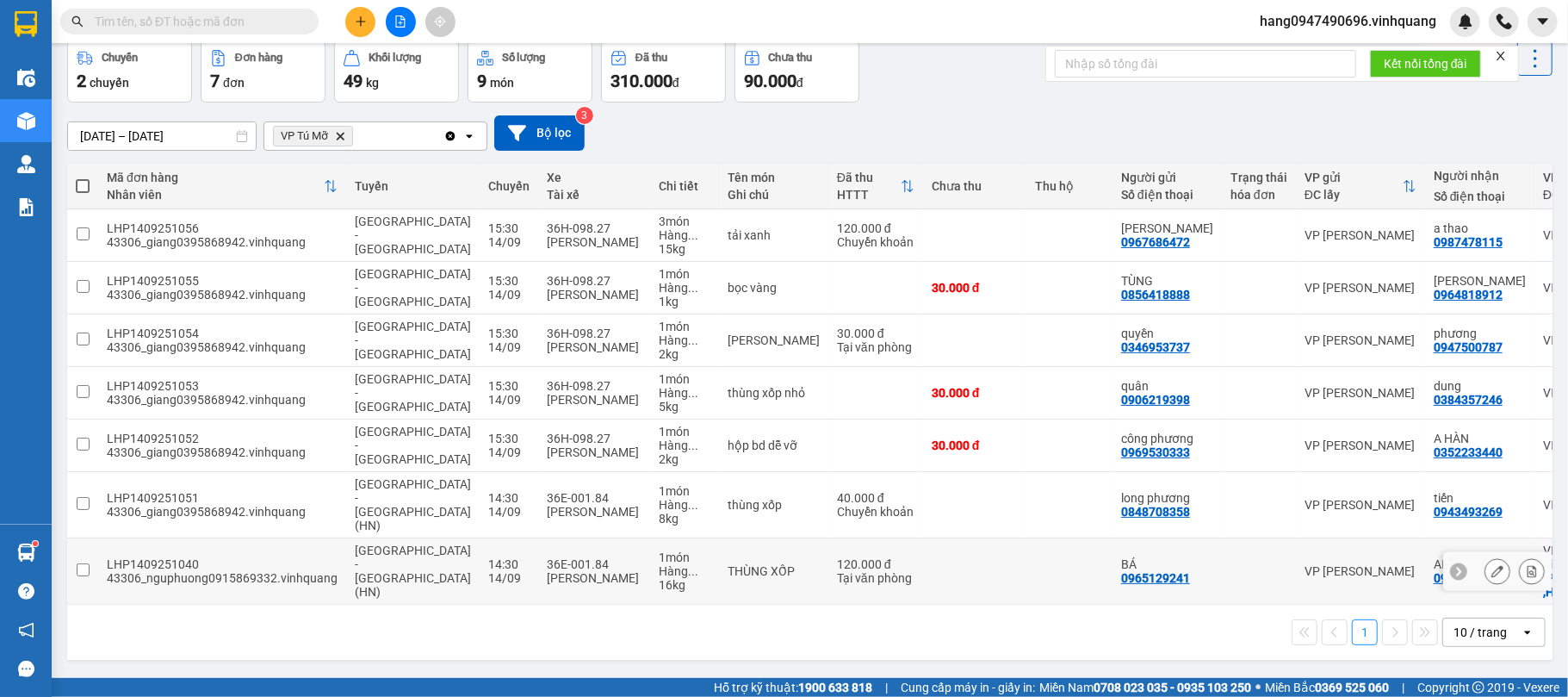
click at [198, 558] on div "LHP1409251040" at bounding box center [221, 564] width 231 height 14
checkbox input "true"
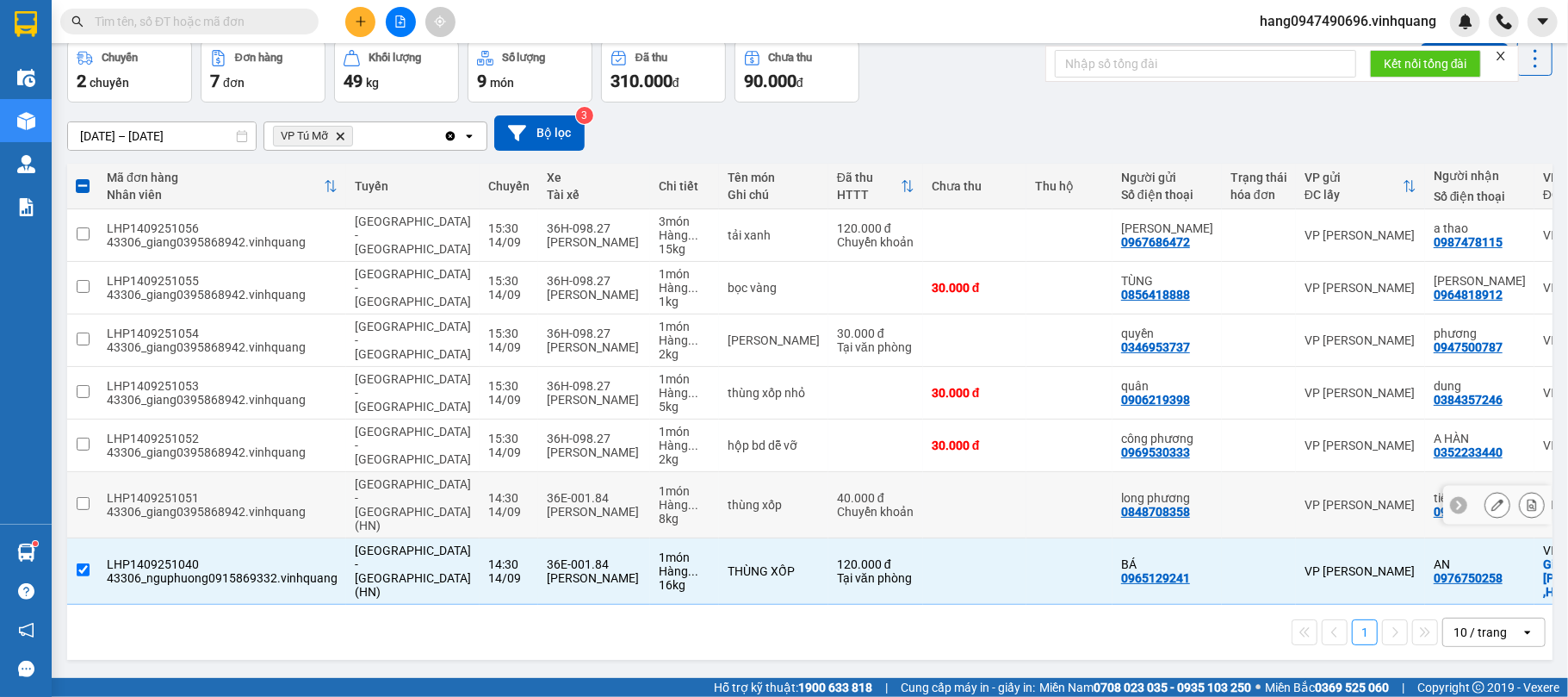
click at [233, 491] on div "LHP1409251051" at bounding box center [221, 497] width 231 height 14
checkbox input "false"
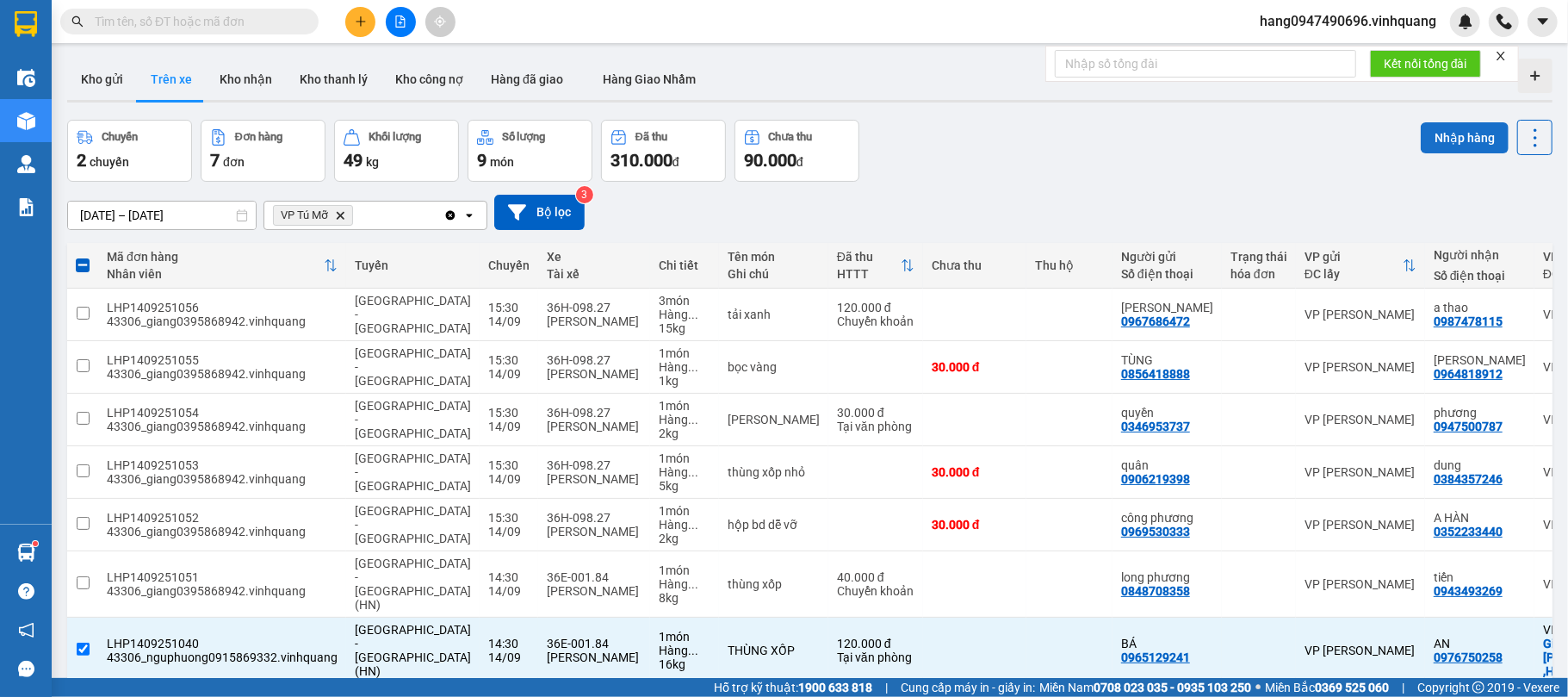
click at [1452, 124] on button "Nhập hàng" at bounding box center [1464, 138] width 88 height 31
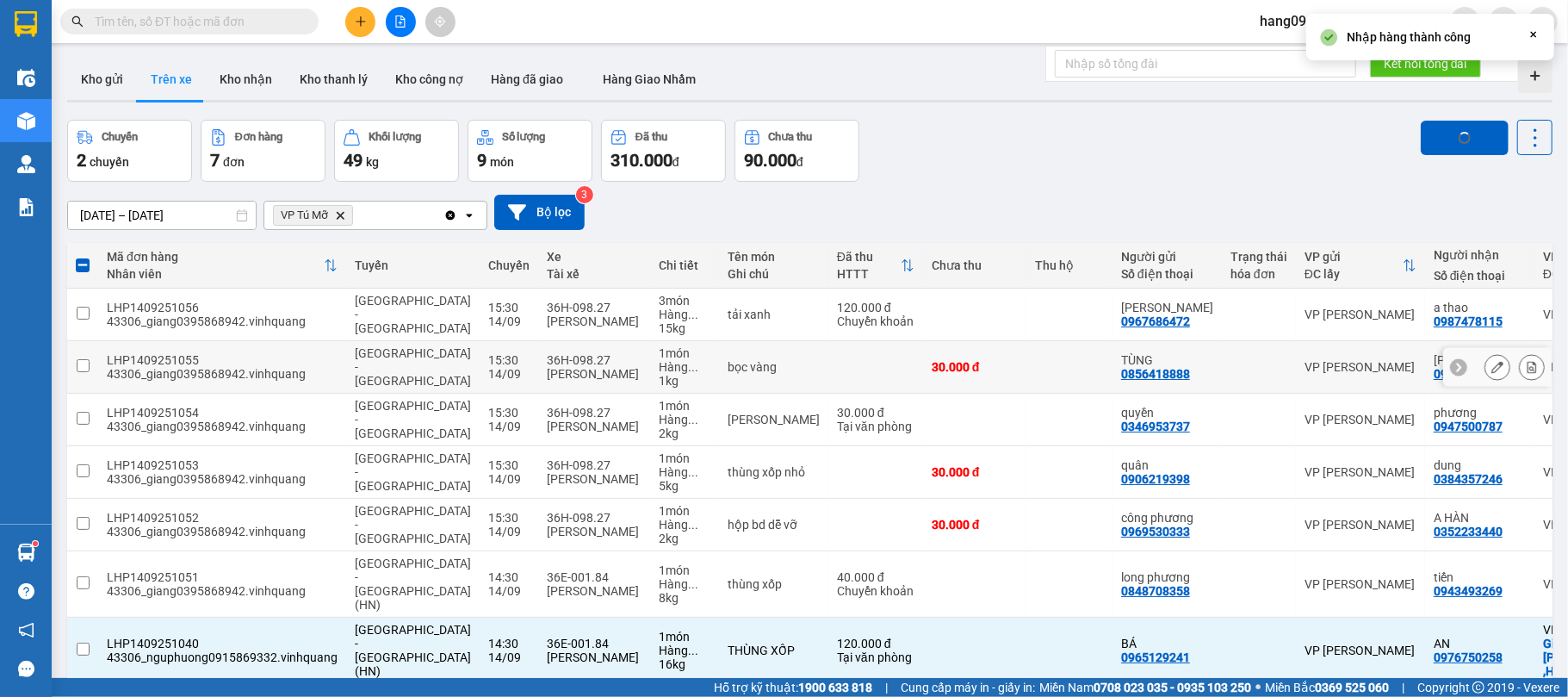
checkbox input "false"
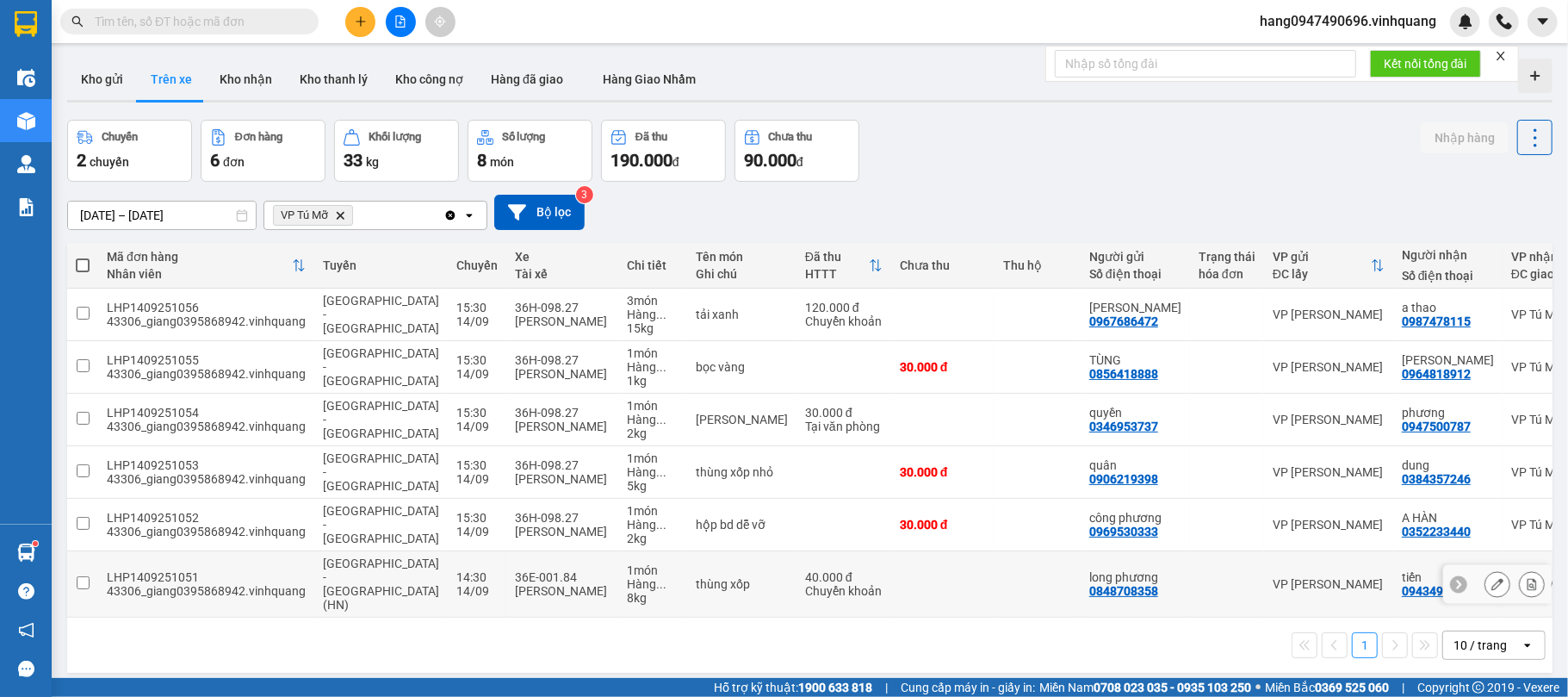
click at [538, 584] on div "[PERSON_NAME]" at bounding box center [562, 591] width 95 height 14
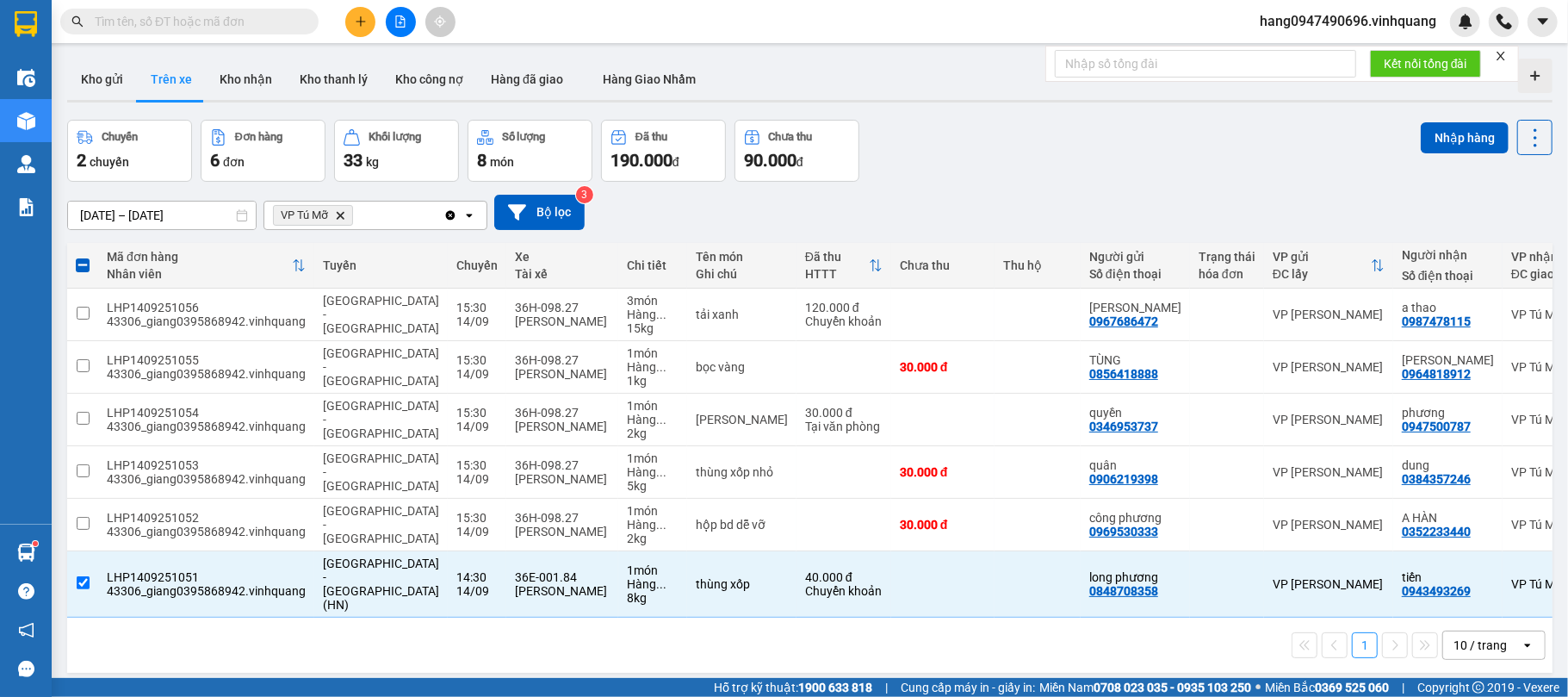
click at [1485, 115] on div "ver 1.8.143 Kho gửi Trên xe Kho nhận Kho thanh lý Kho công nợ Hàng đã giao Hàng…" at bounding box center [810, 400] width 1499 height 697
click at [1452, 136] on button "Nhập hàng" at bounding box center [1464, 138] width 88 height 31
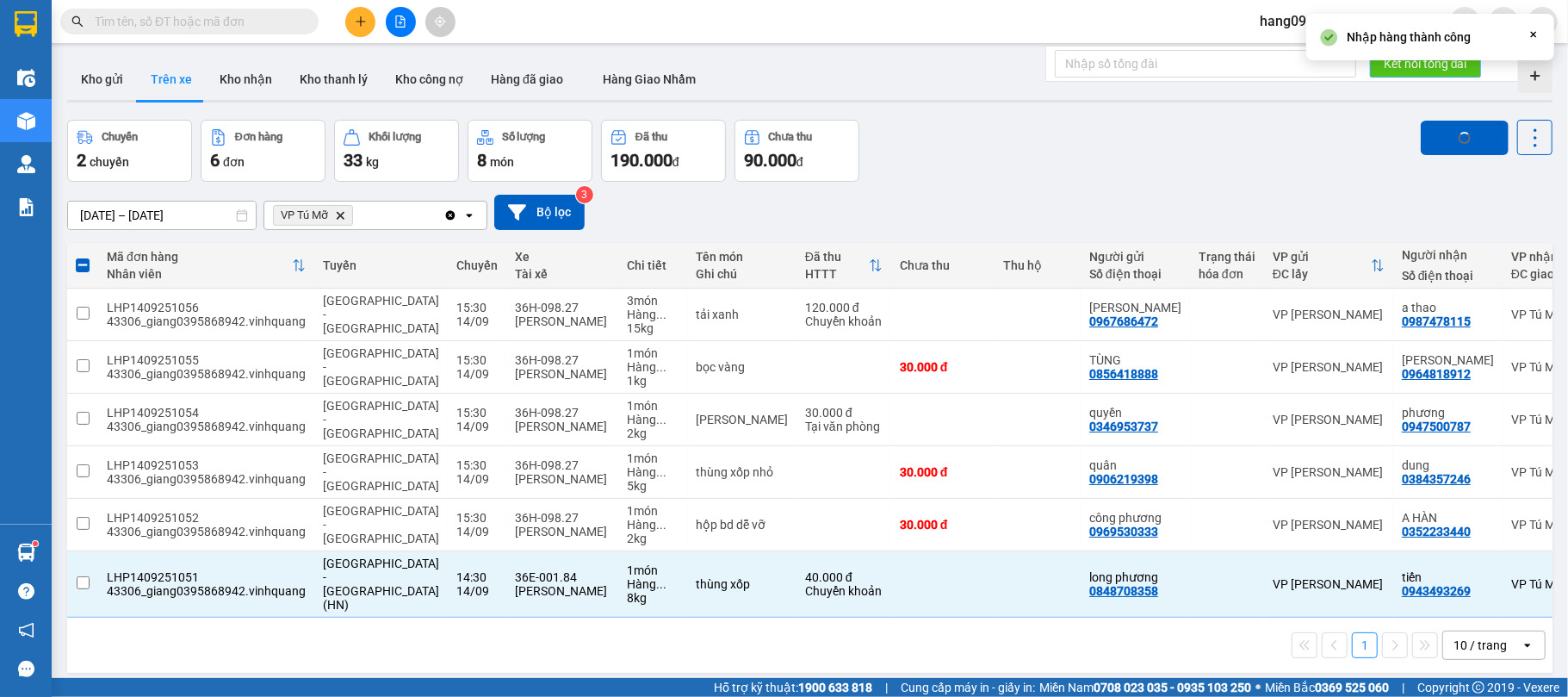
checkbox input "false"
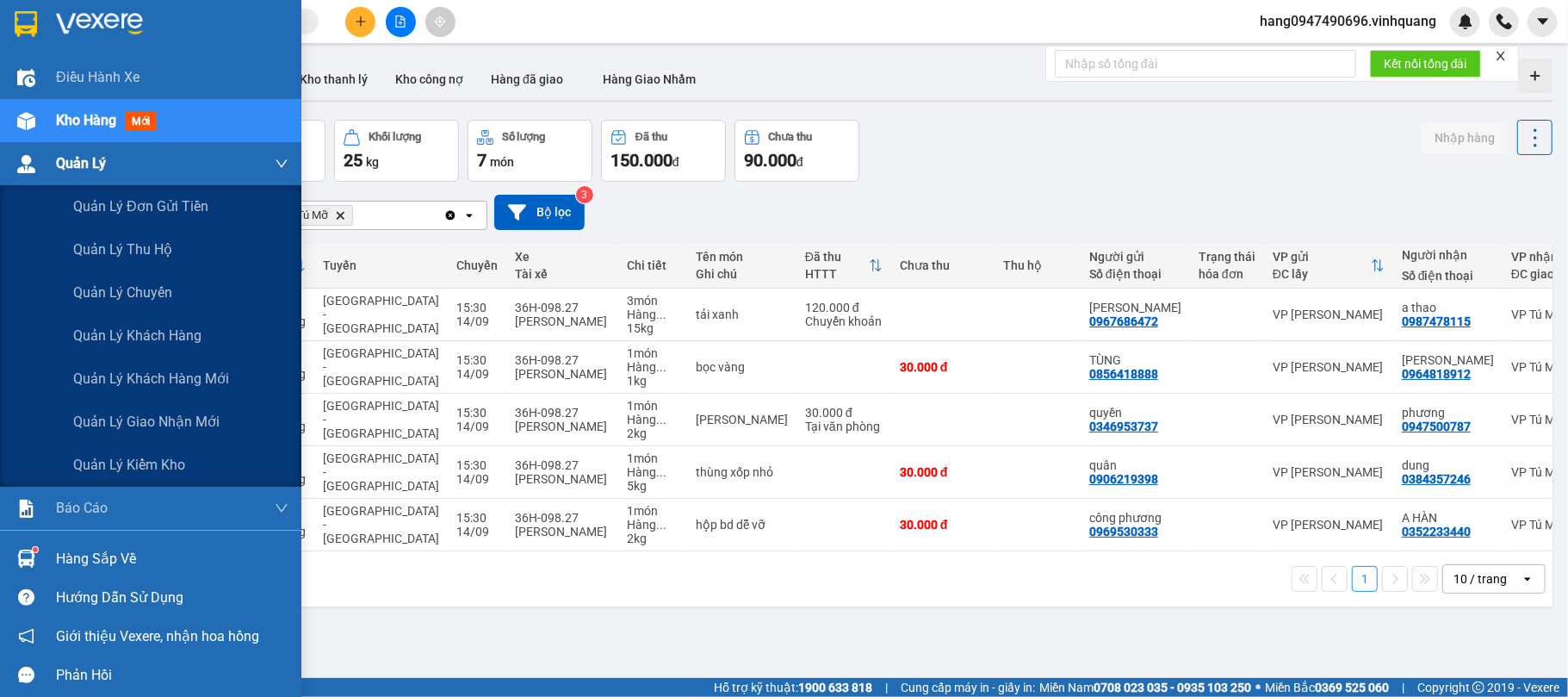
click at [71, 162] on span "Quản Lý" at bounding box center [80, 163] width 50 height 22
click at [169, 417] on span "Quản lý giao nhận mới" at bounding box center [146, 421] width 146 height 22
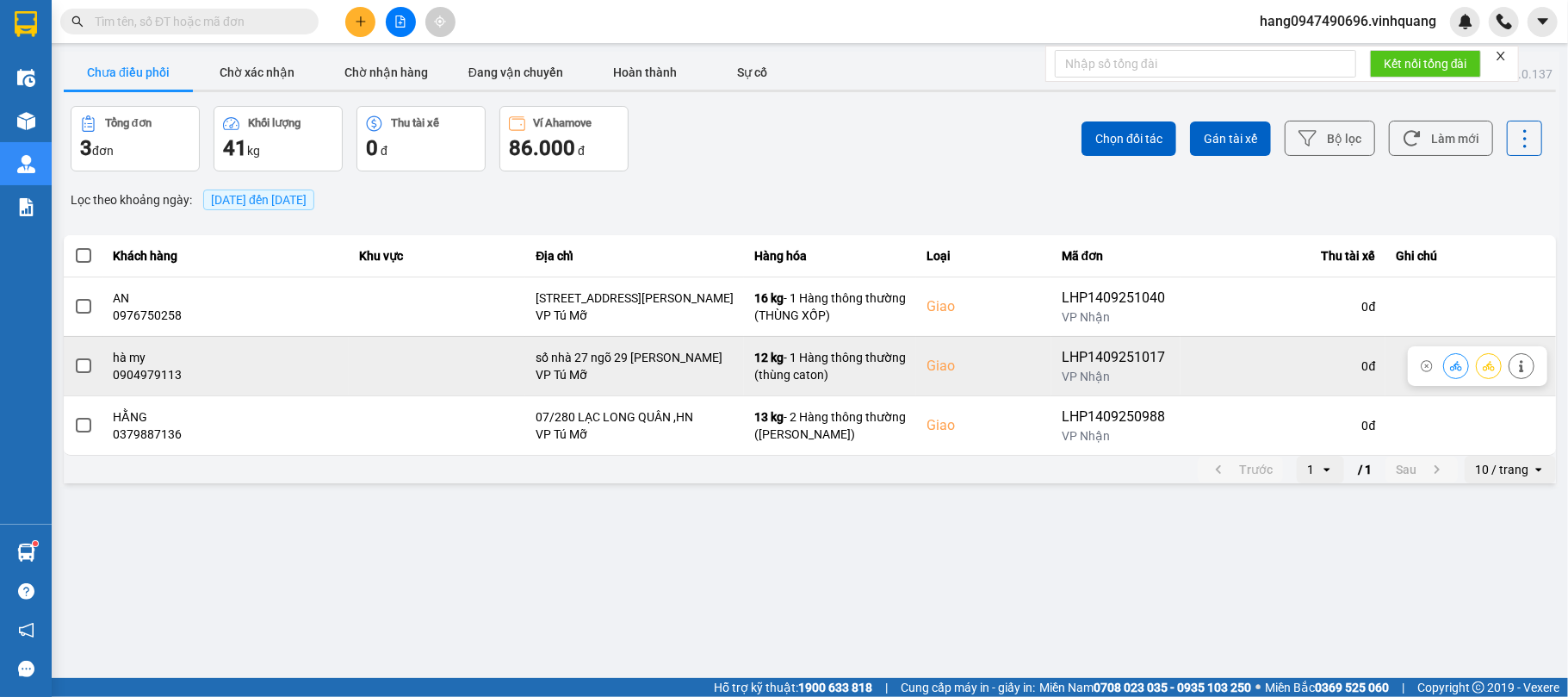
click at [81, 364] on span at bounding box center [83, 365] width 15 height 15
click at [74, 357] on input "checkbox" at bounding box center [74, 357] width 0 height 0
click at [1448, 365] on button at bounding box center [1456, 365] width 24 height 30
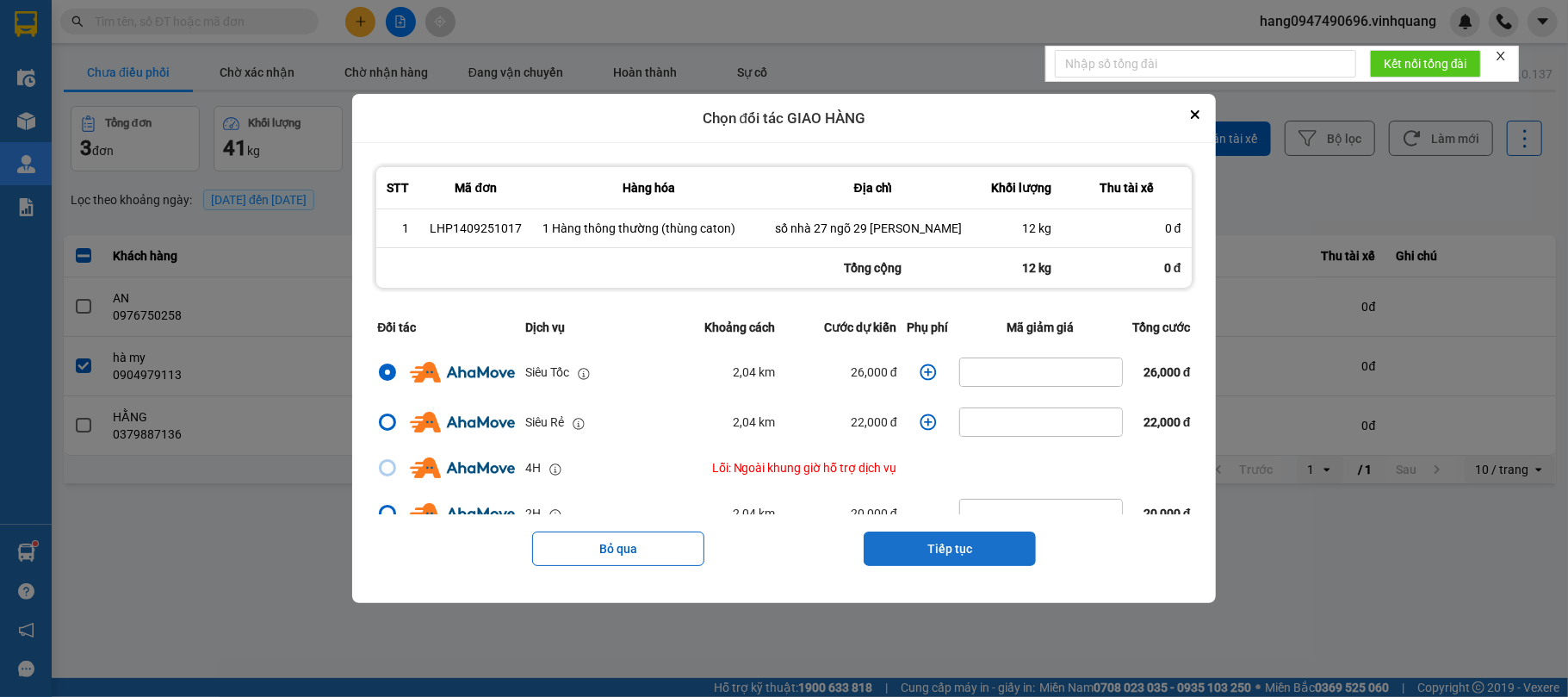
click at [937, 538] on button "Tiếp tục" at bounding box center [949, 548] width 172 height 35
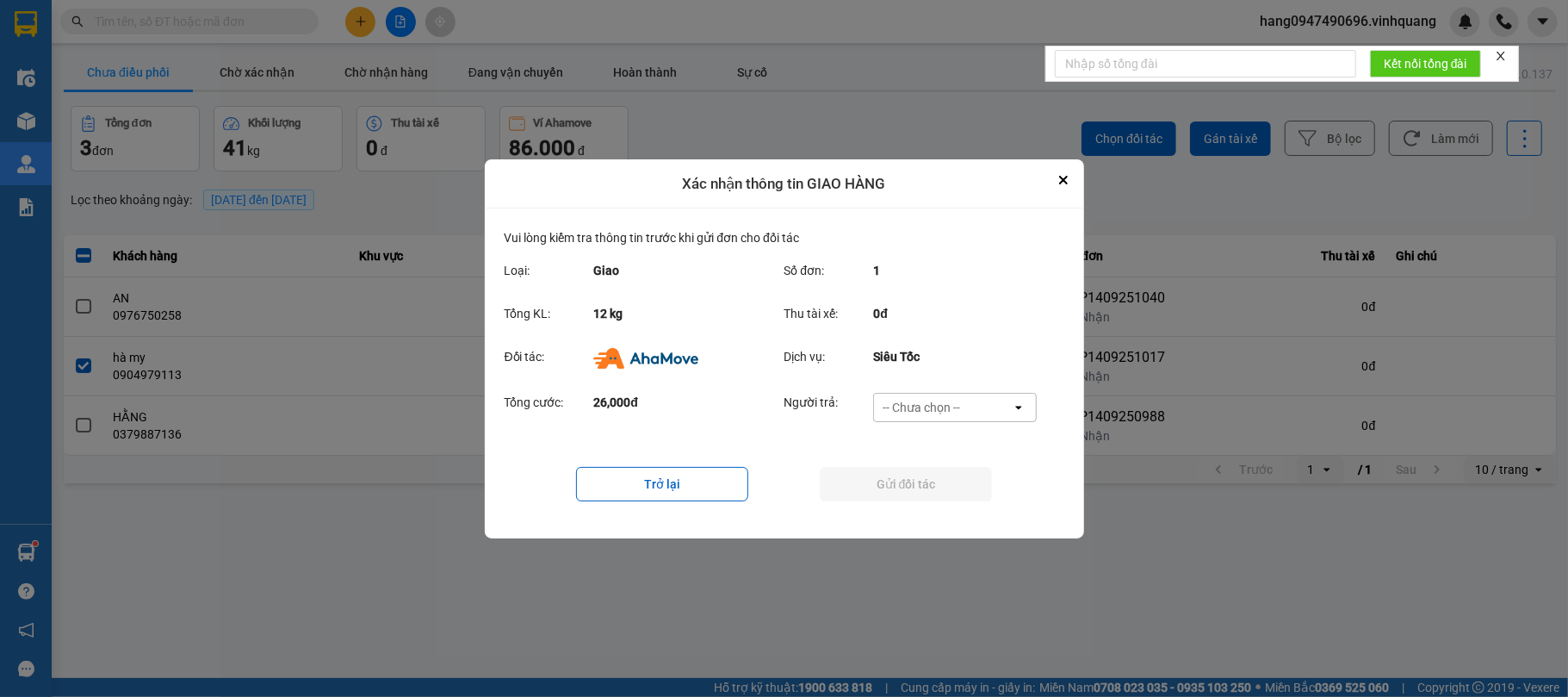
click at [948, 403] on div "-- Chưa chọn --" at bounding box center [921, 407] width 77 height 17
click at [940, 508] on span "Ví Ahamove" at bounding box center [922, 506] width 70 height 17
click at [930, 482] on button "Gửi đối tác" at bounding box center [905, 484] width 172 height 35
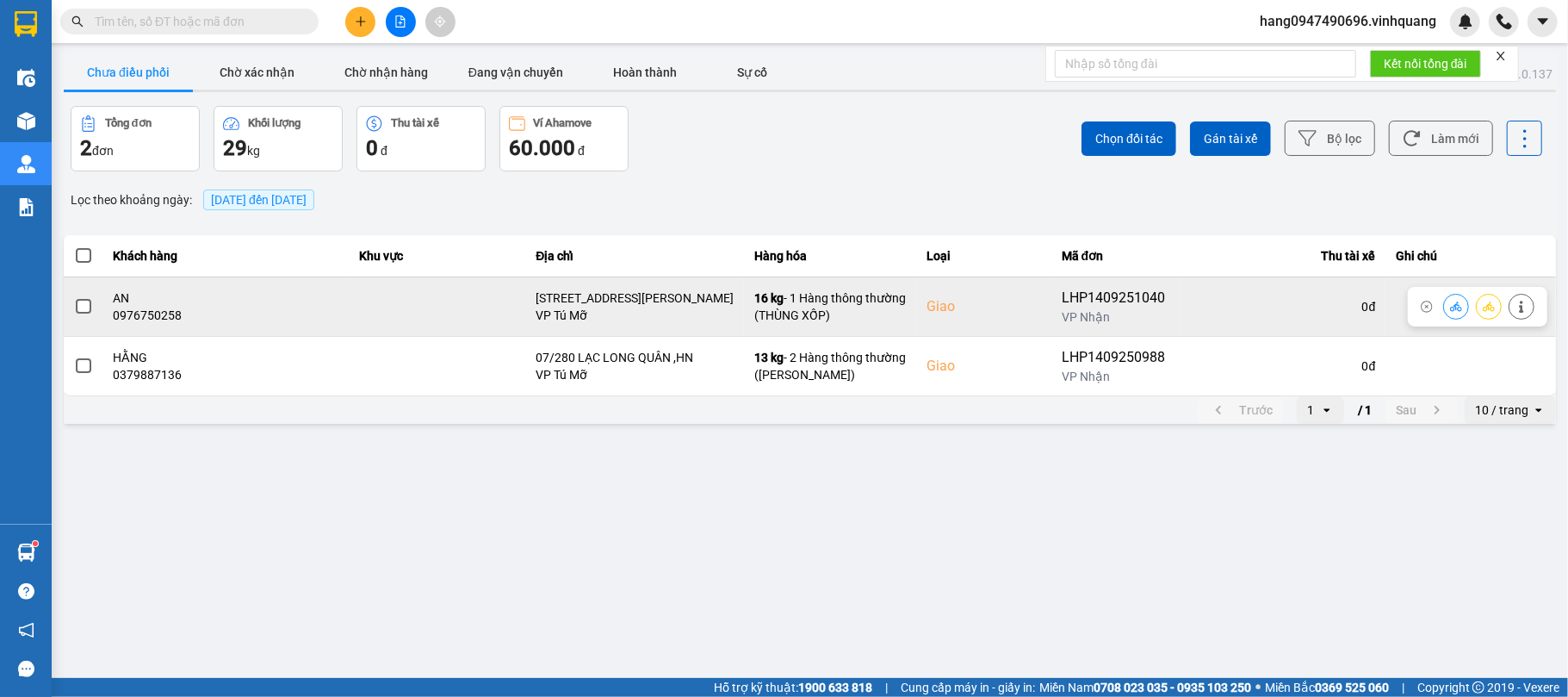
click at [148, 314] on div "0976750258" at bounding box center [226, 315] width 225 height 17
copy div "0976750258"
click at [88, 304] on span at bounding box center [83, 306] width 15 height 15
click at [74, 297] on input "checkbox" at bounding box center [74, 297] width 0 height 0
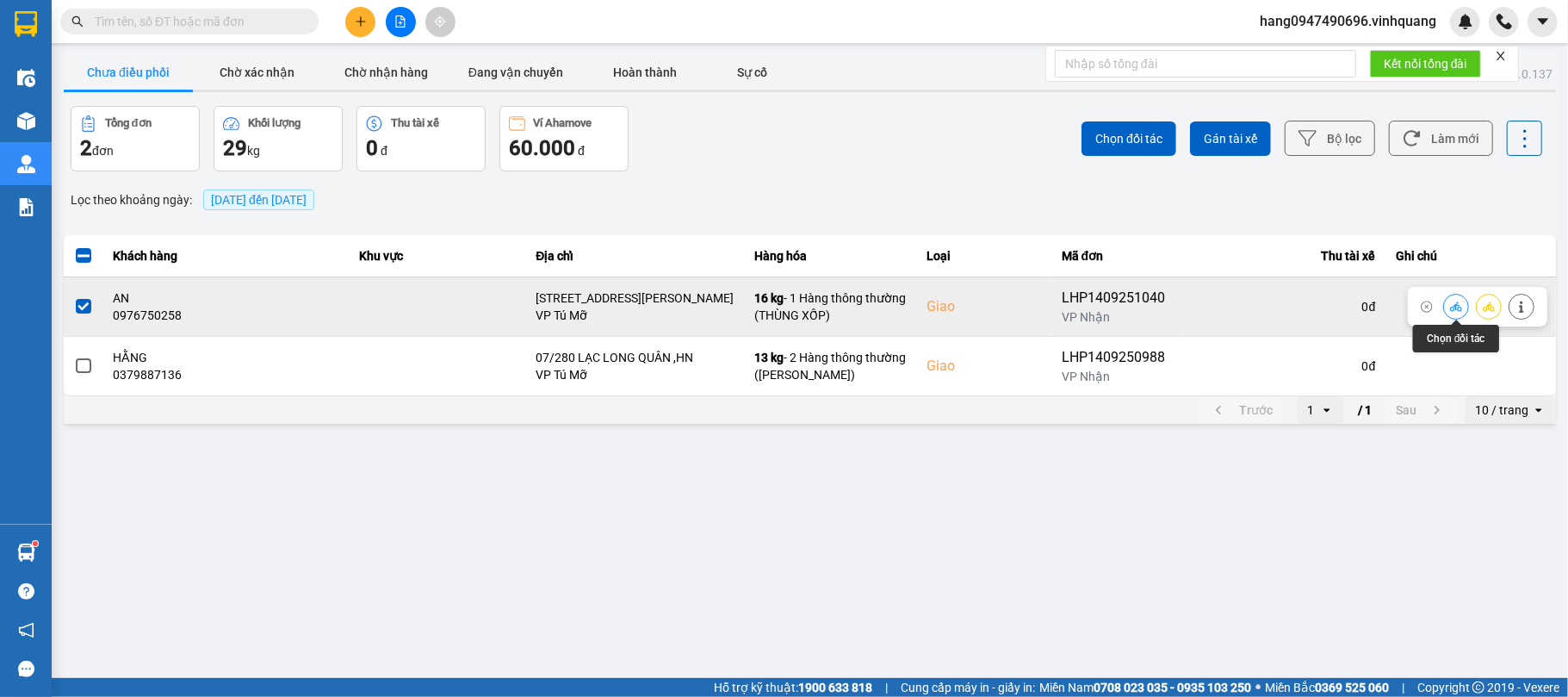
click at [1459, 311] on icon at bounding box center [1456, 306] width 12 height 9
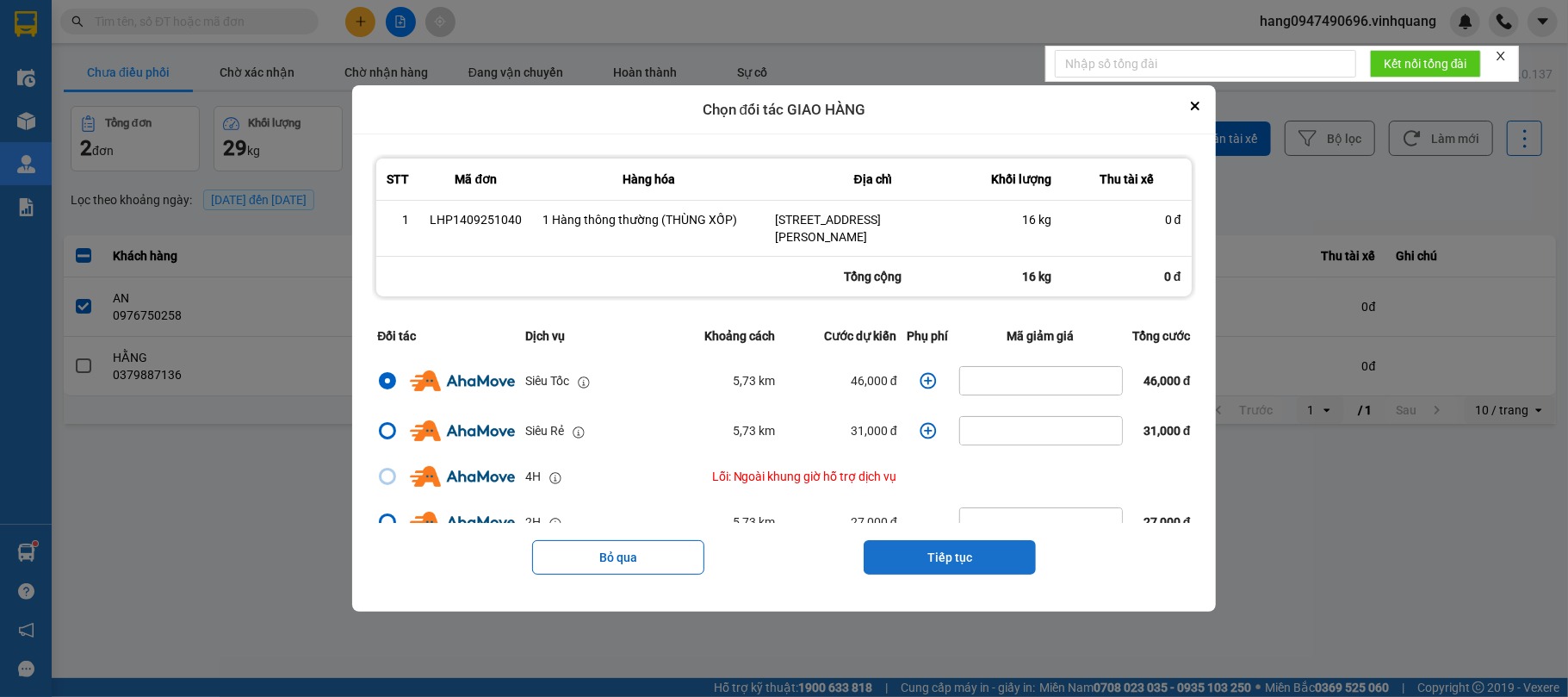
click at [942, 555] on button "Tiếp tục" at bounding box center [949, 557] width 172 height 35
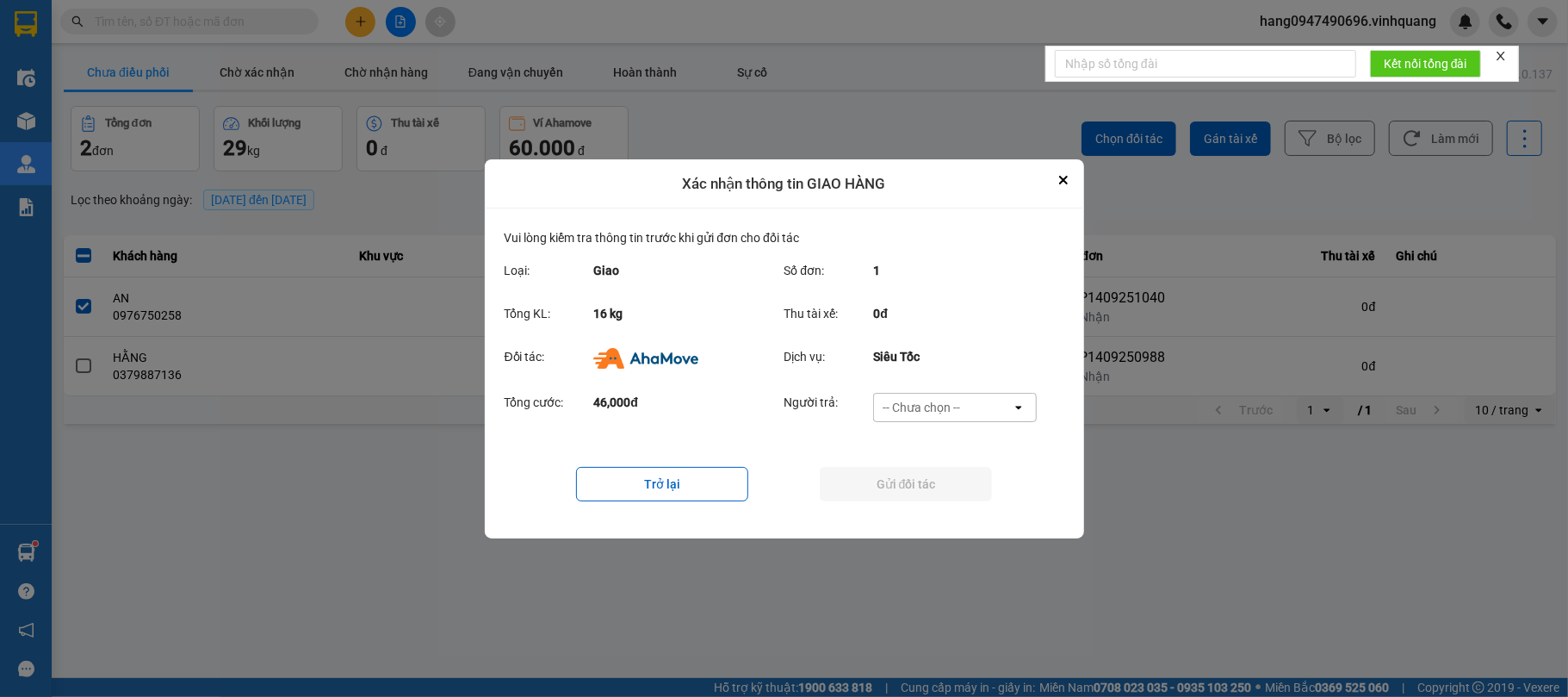
click at [945, 394] on div "-- Chưa chọn --" at bounding box center [943, 407] width 137 height 27
click at [942, 511] on span "Ví Ahamove" at bounding box center [922, 506] width 70 height 17
click at [942, 511] on div "Trở lại Gửi đối tác" at bounding box center [784, 483] width 559 height 69
click at [944, 476] on button "Gửi đối tác" at bounding box center [905, 484] width 172 height 35
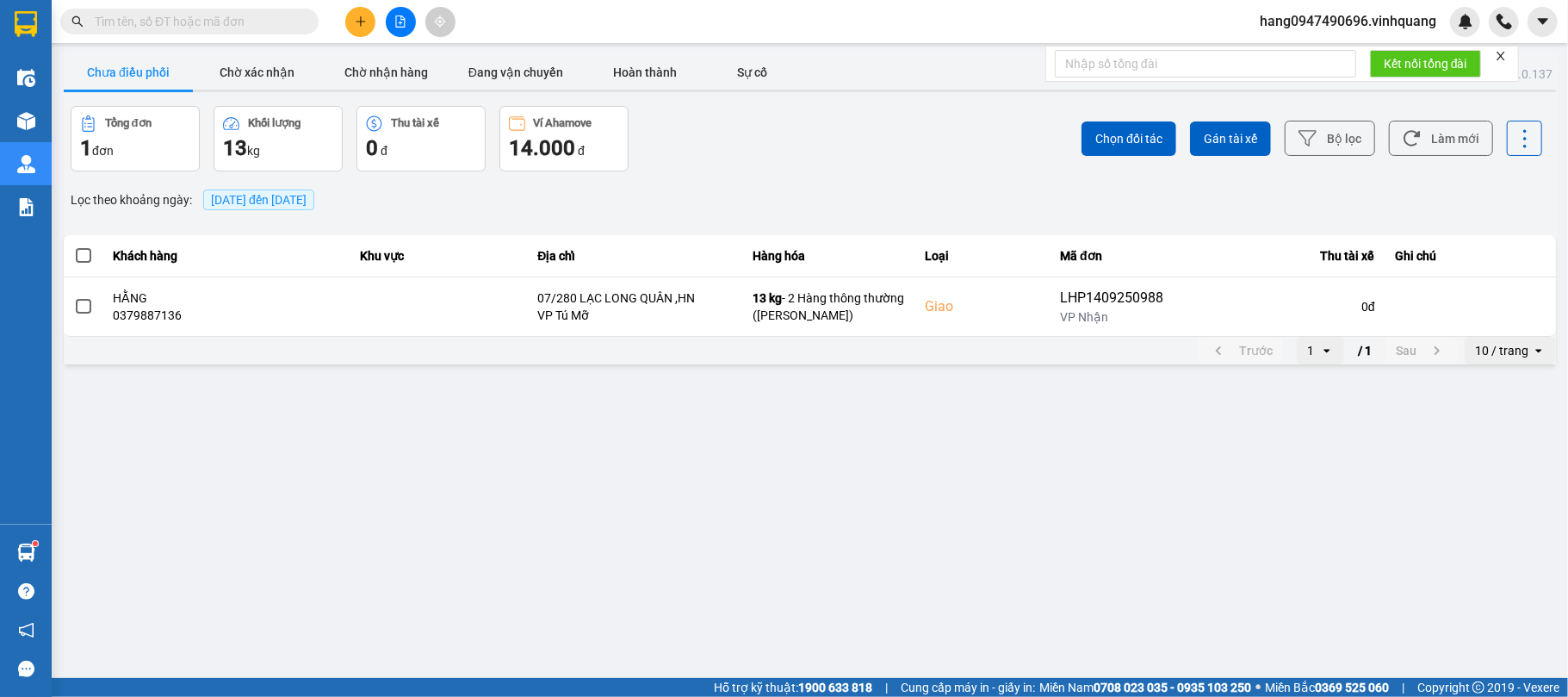
click at [351, 21] on button at bounding box center [361, 22] width 30 height 30
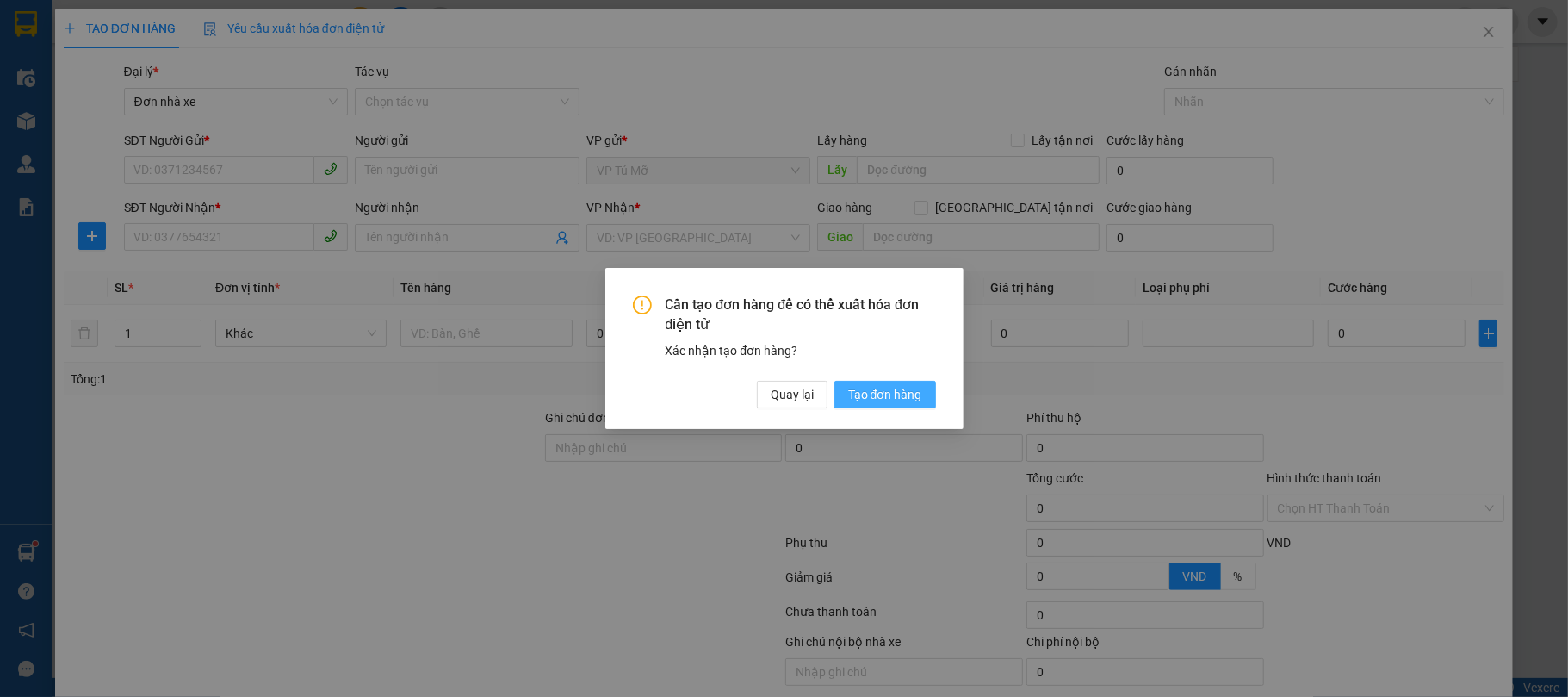
click at [872, 397] on span "Tạo đơn hàng" at bounding box center [885, 395] width 74 height 19
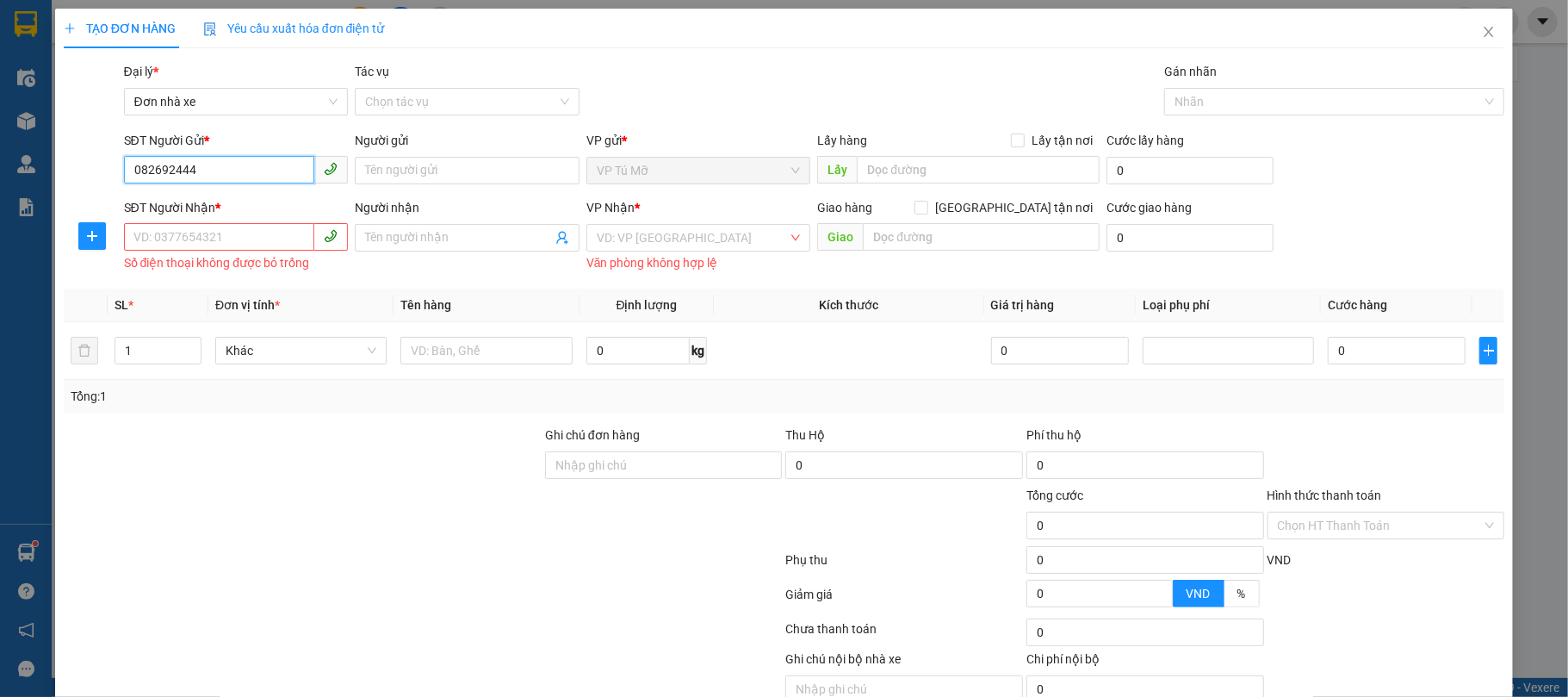
type input "0826924444"
click at [253, 203] on div "0826924444 - tuấn anh" at bounding box center [234, 205] width 202 height 19
type input "tuấn anh"
type input "0844279999"
type input "PHONG VỸ"
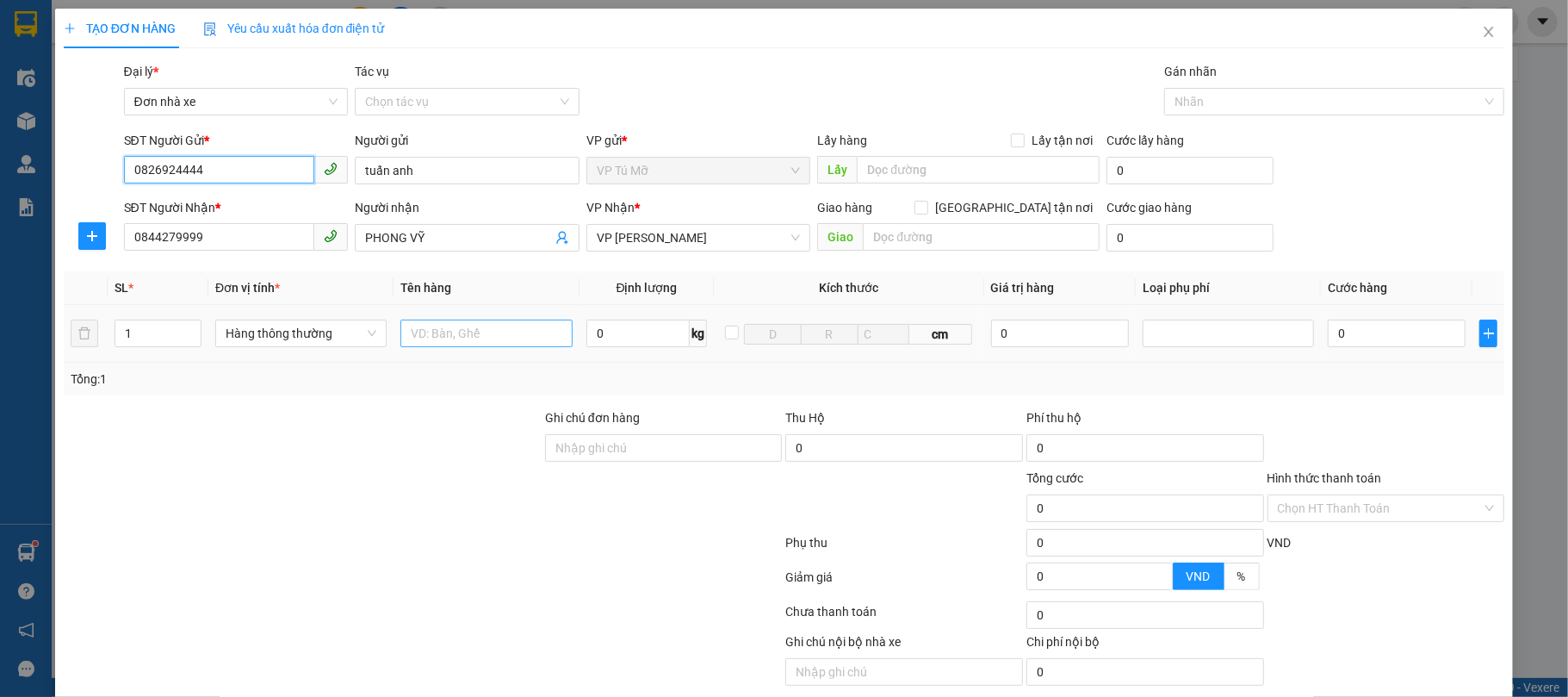
type input "0826924444"
click at [412, 345] on input "text" at bounding box center [486, 332] width 171 height 27
type input "B"
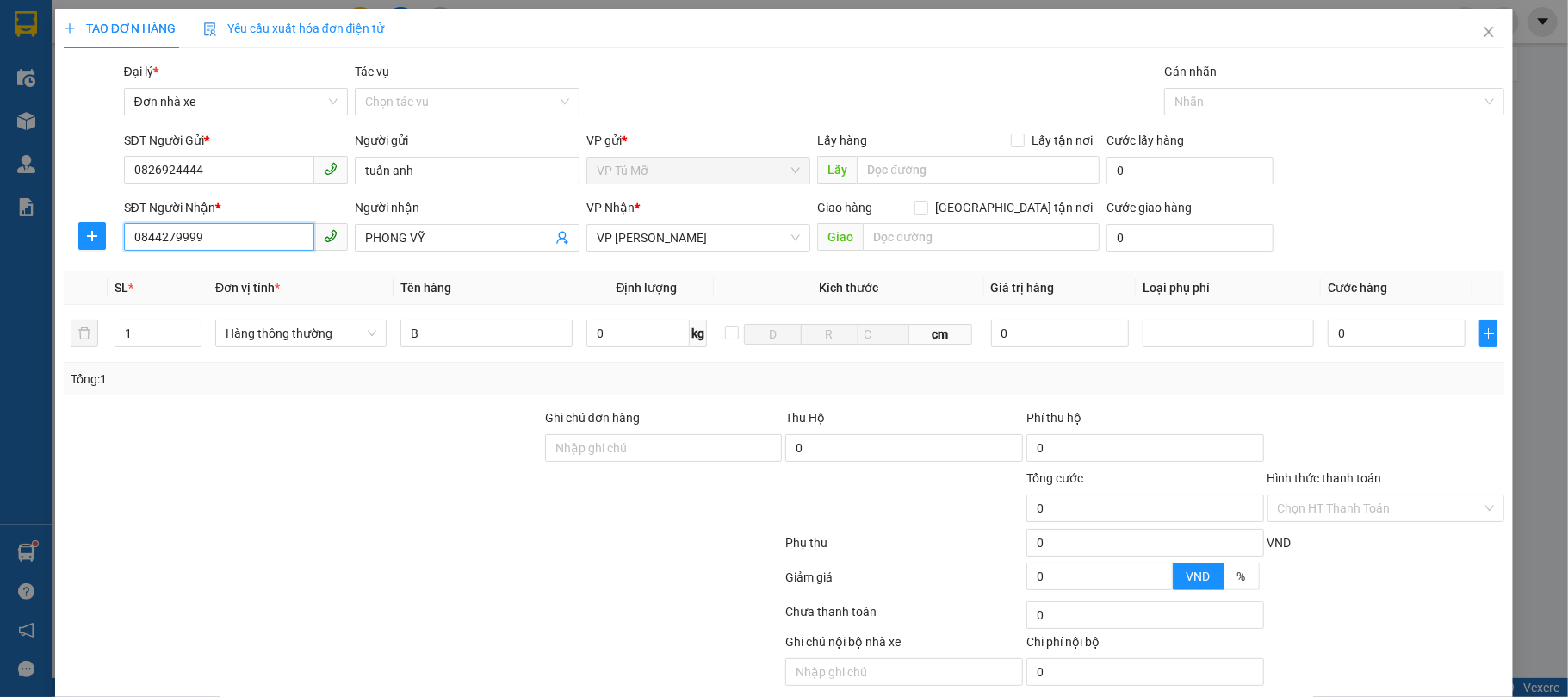
drag, startPoint x: 237, startPoint y: 237, endPoint x: 0, endPoint y: 248, distance: 237.3
click at [0, 248] on div "TẠO ĐƠN HÀNG Yêu cầu xuất hóa đơn điện tử Transit Pickup Surcharge Ids Transit …" at bounding box center [784, 348] width 1568 height 697
type input "0"
type input "0979236336"
click at [281, 284] on div "0979236336 - sơn" at bounding box center [234, 273] width 222 height 27
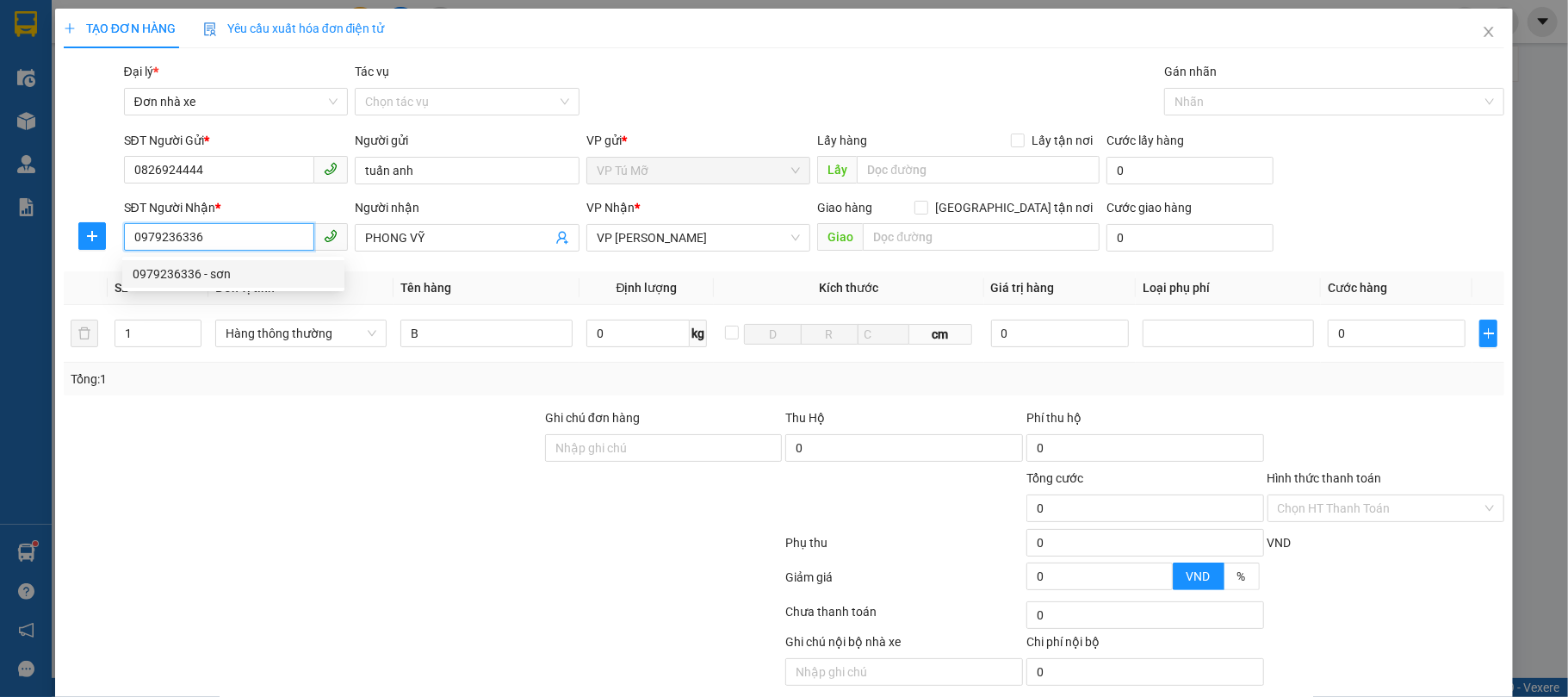
click at [281, 284] on div "0979236336 - sơn" at bounding box center [234, 273] width 222 height 27
type input "sơn"
type input "0979236336"
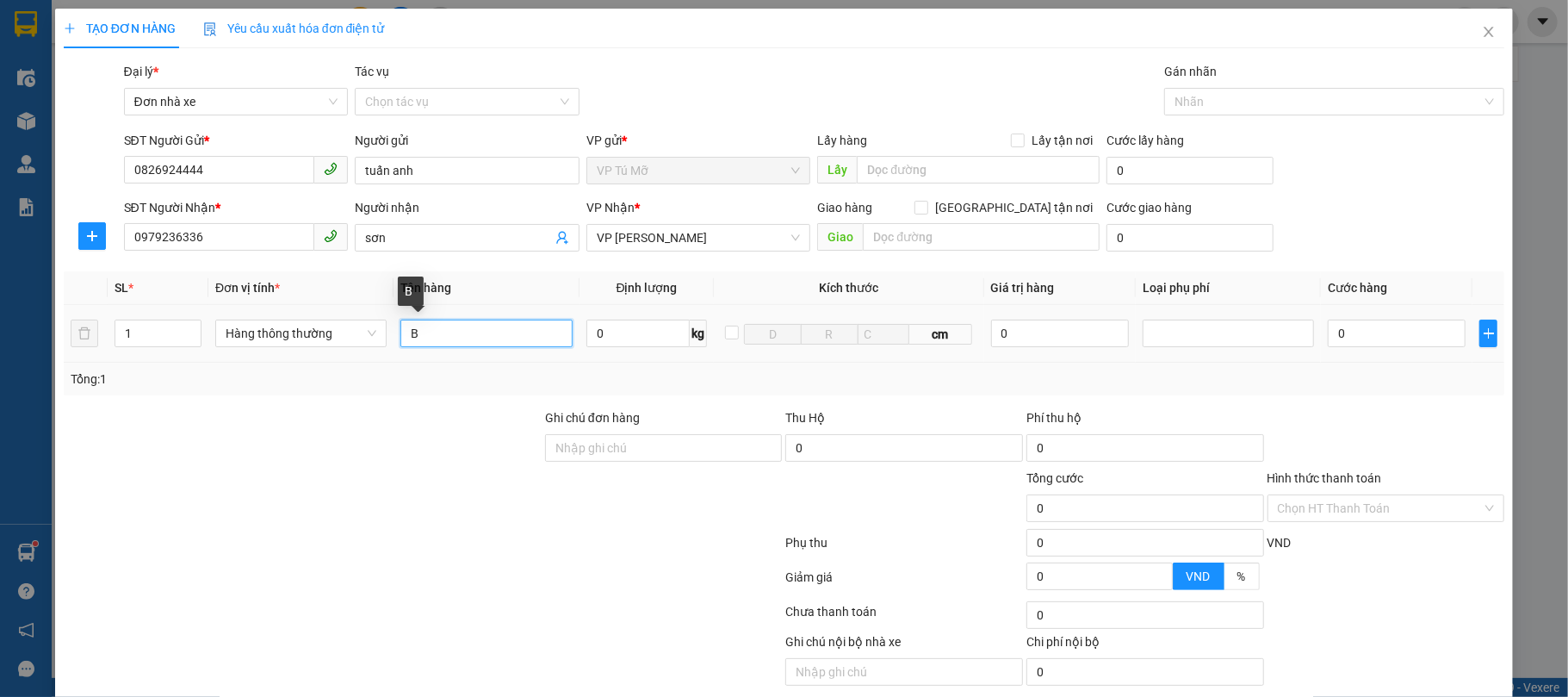
click at [446, 332] on input "B" at bounding box center [486, 332] width 171 height 27
type input "BỌC VÀNG"
click at [600, 341] on input "0" at bounding box center [639, 332] width 105 height 27
type input "1"
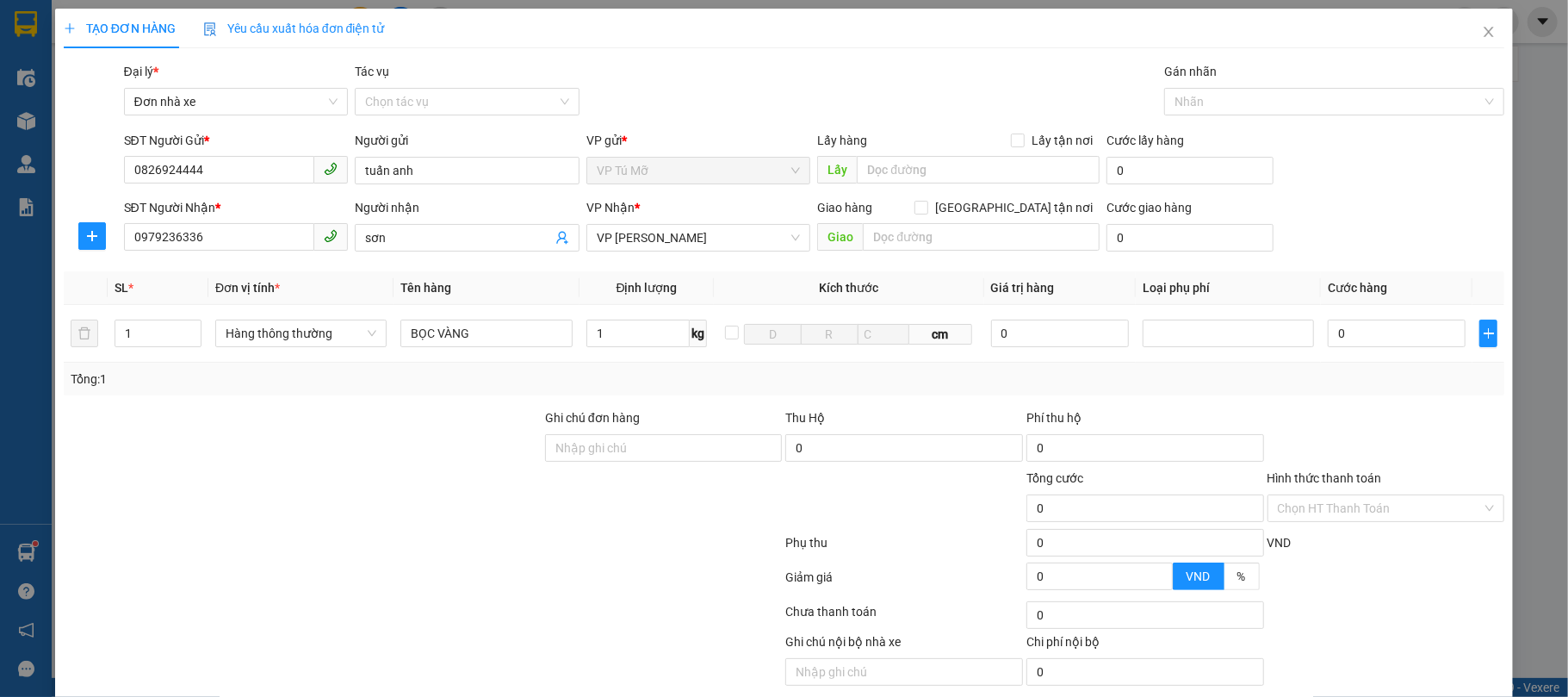
click at [656, 383] on div "Tổng: 1" at bounding box center [784, 379] width 1428 height 19
type input "30.000"
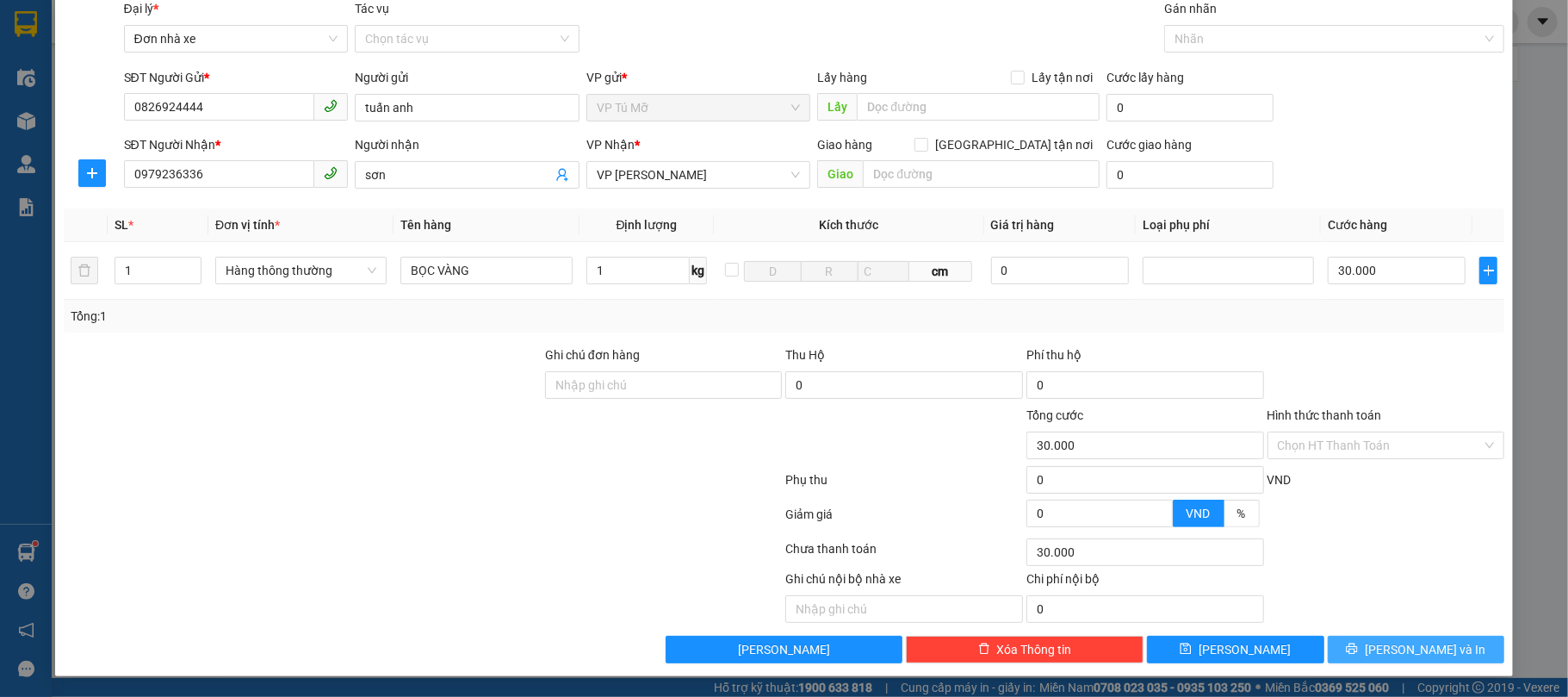
click at [1406, 649] on span "[PERSON_NAME] và In" at bounding box center [1425, 649] width 121 height 19
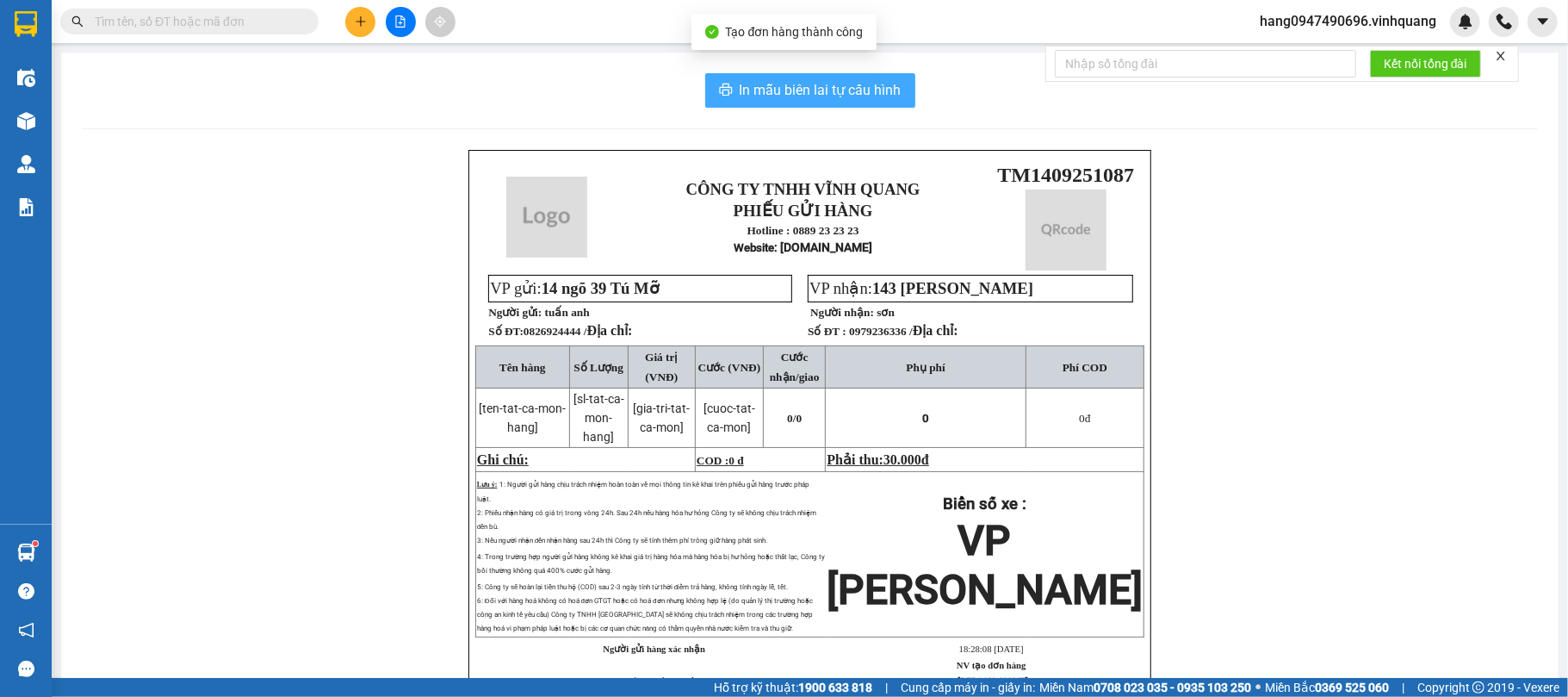
click at [903, 96] on button "In mẫu biên lai tự cấu hình" at bounding box center [810, 90] width 210 height 35
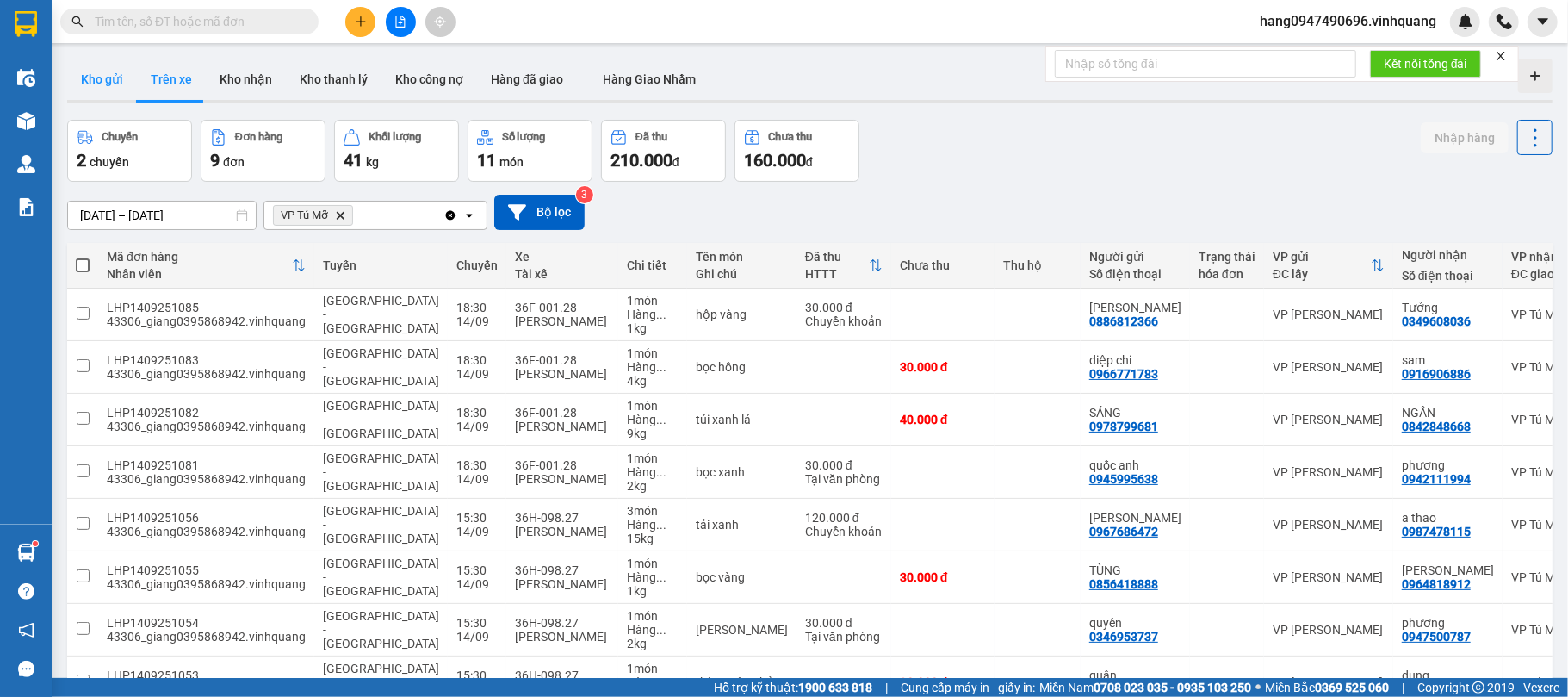
click at [91, 86] on button "Kho gửi" at bounding box center [102, 79] width 70 height 41
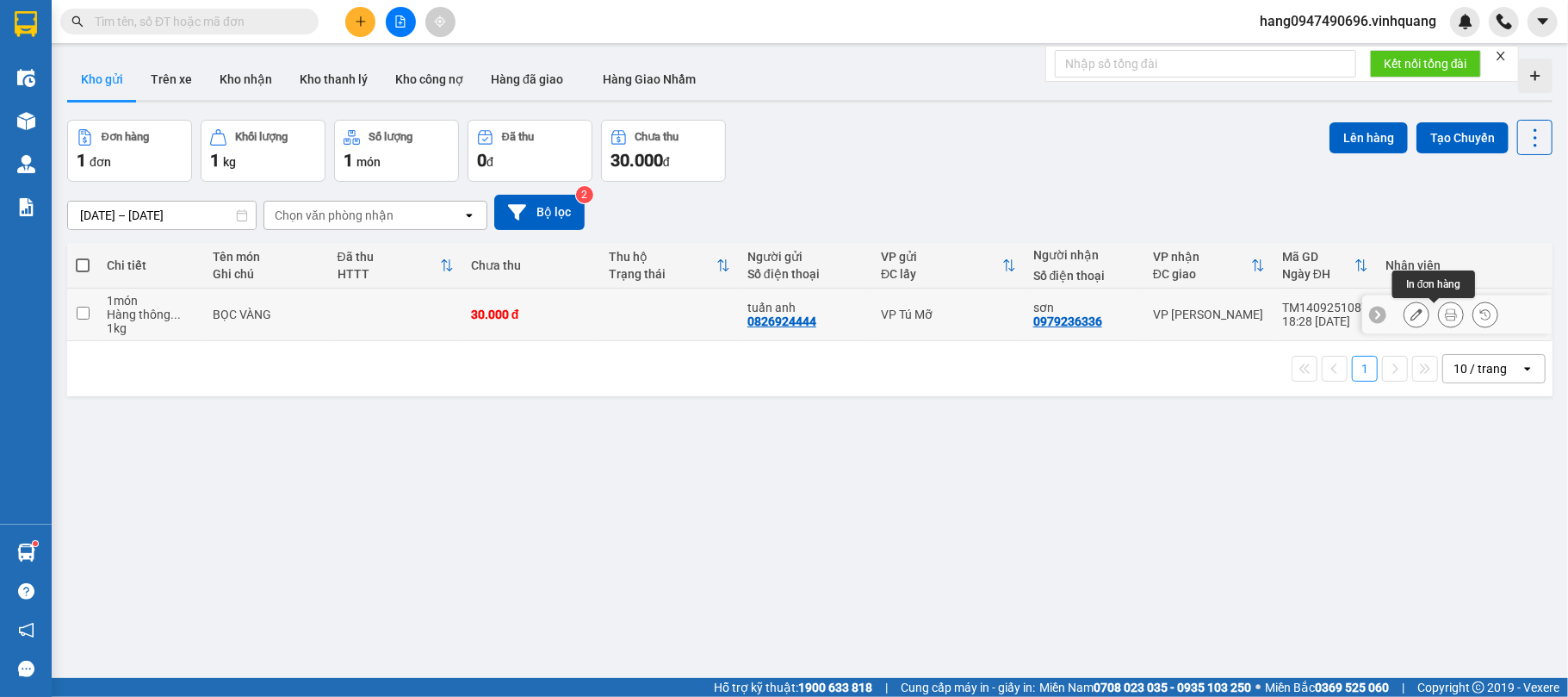
click at [1445, 312] on icon at bounding box center [1450, 314] width 12 height 12
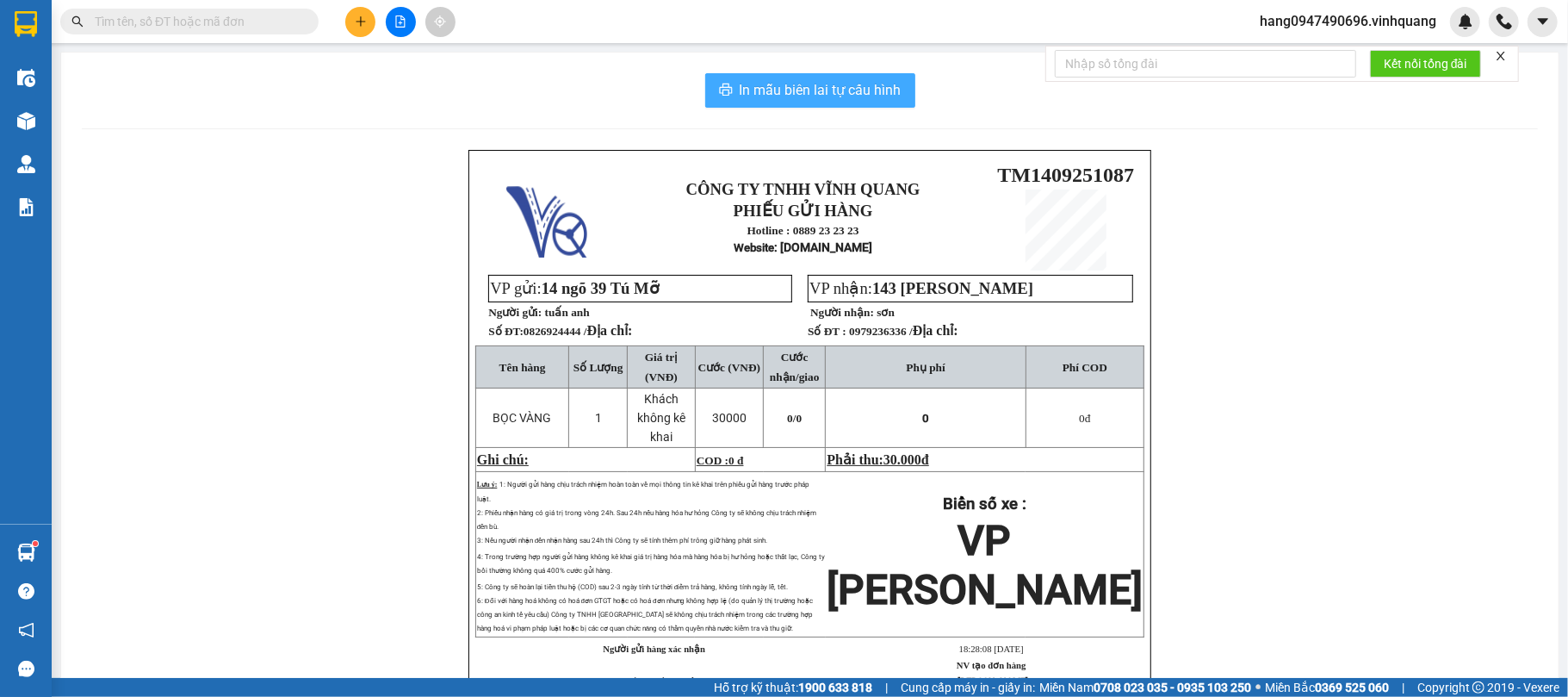
click at [807, 74] on button "In mẫu biên lai tự cấu hình" at bounding box center [810, 90] width 210 height 35
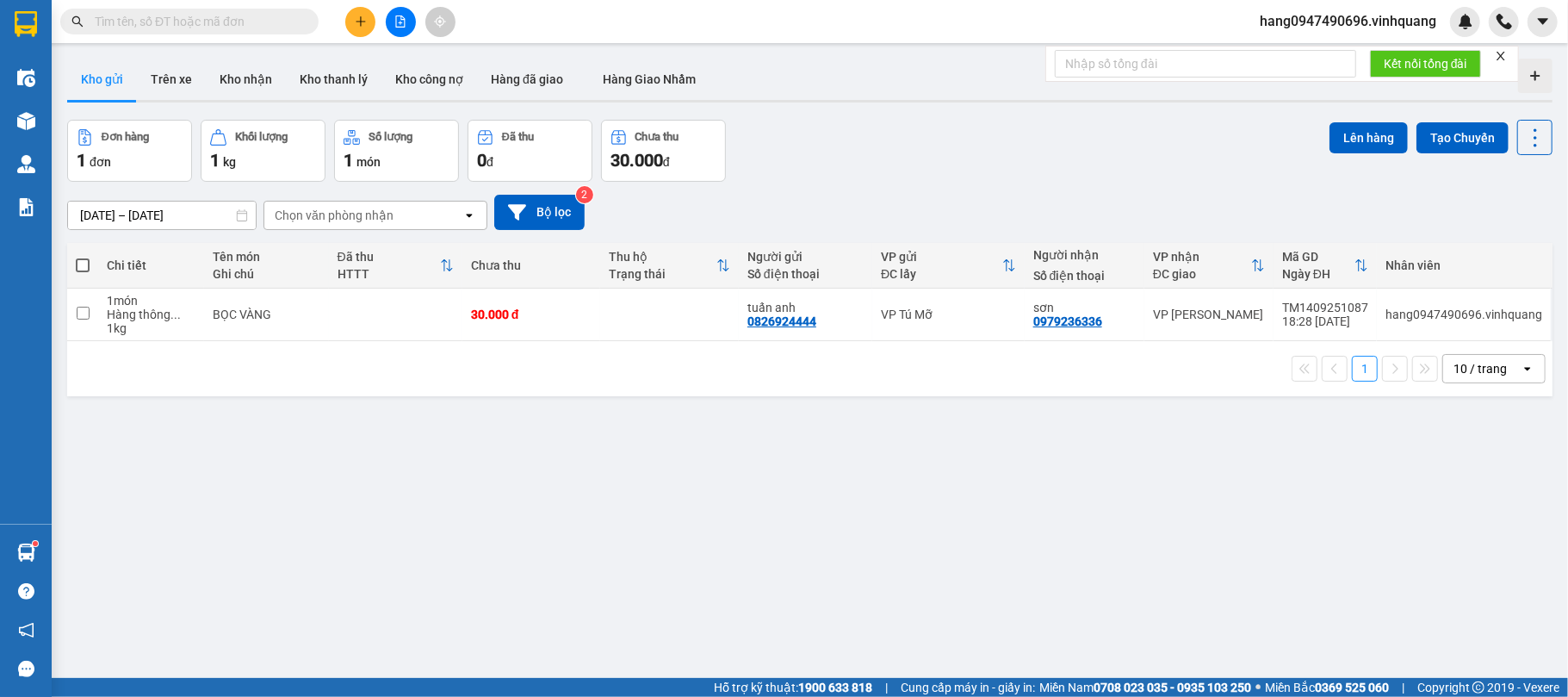
click at [260, 14] on input "text" at bounding box center [197, 22] width 203 height 19
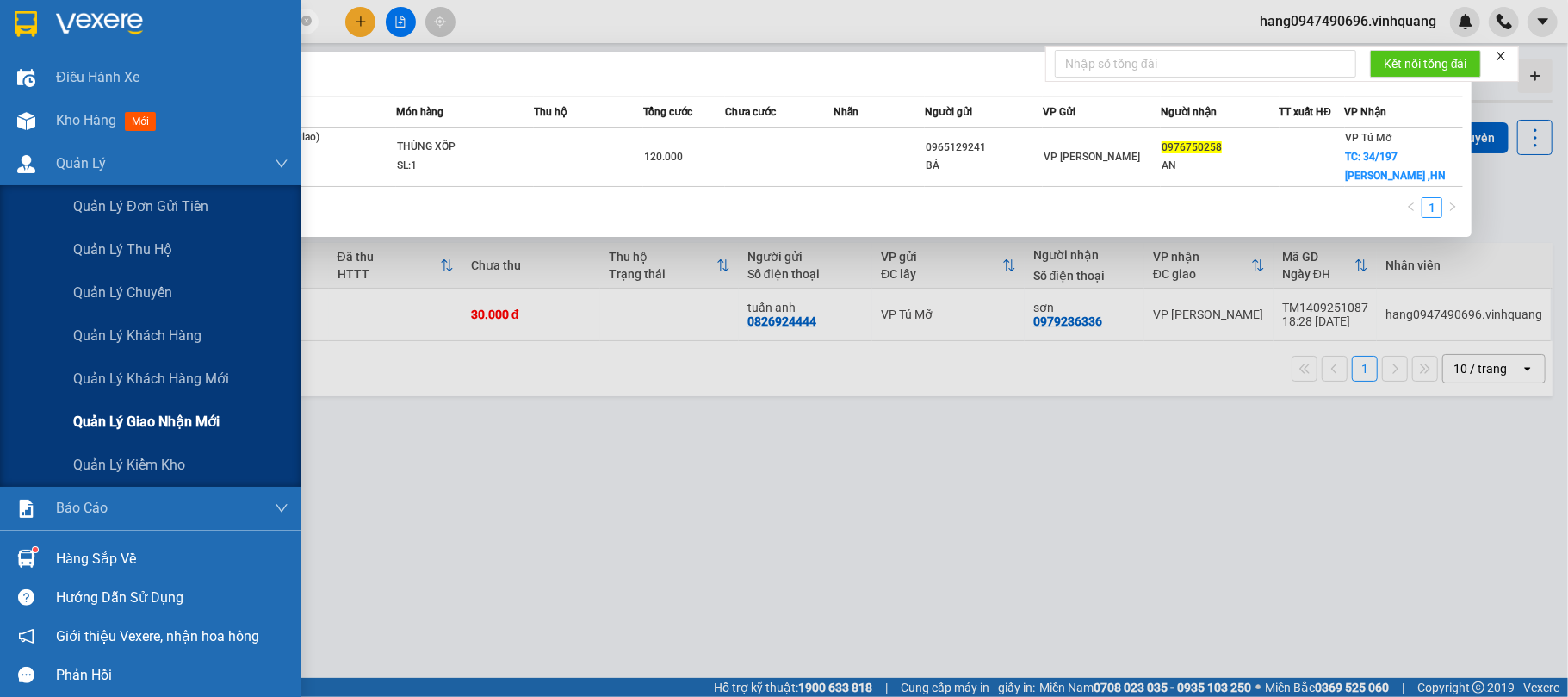
type input "0976750258"
click at [166, 422] on span "Quản lý giao nhận mới" at bounding box center [146, 421] width 146 height 22
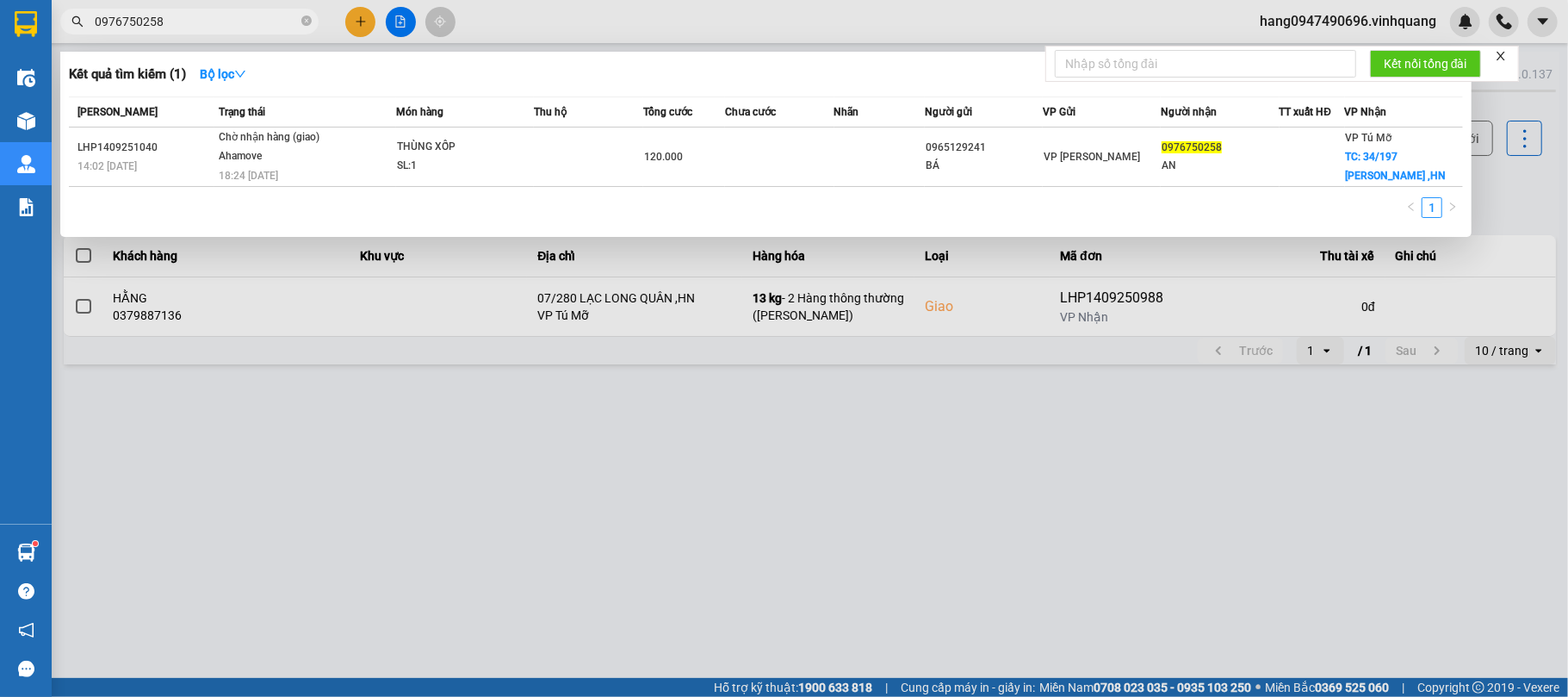
click at [1139, 410] on div at bounding box center [784, 348] width 1568 height 697
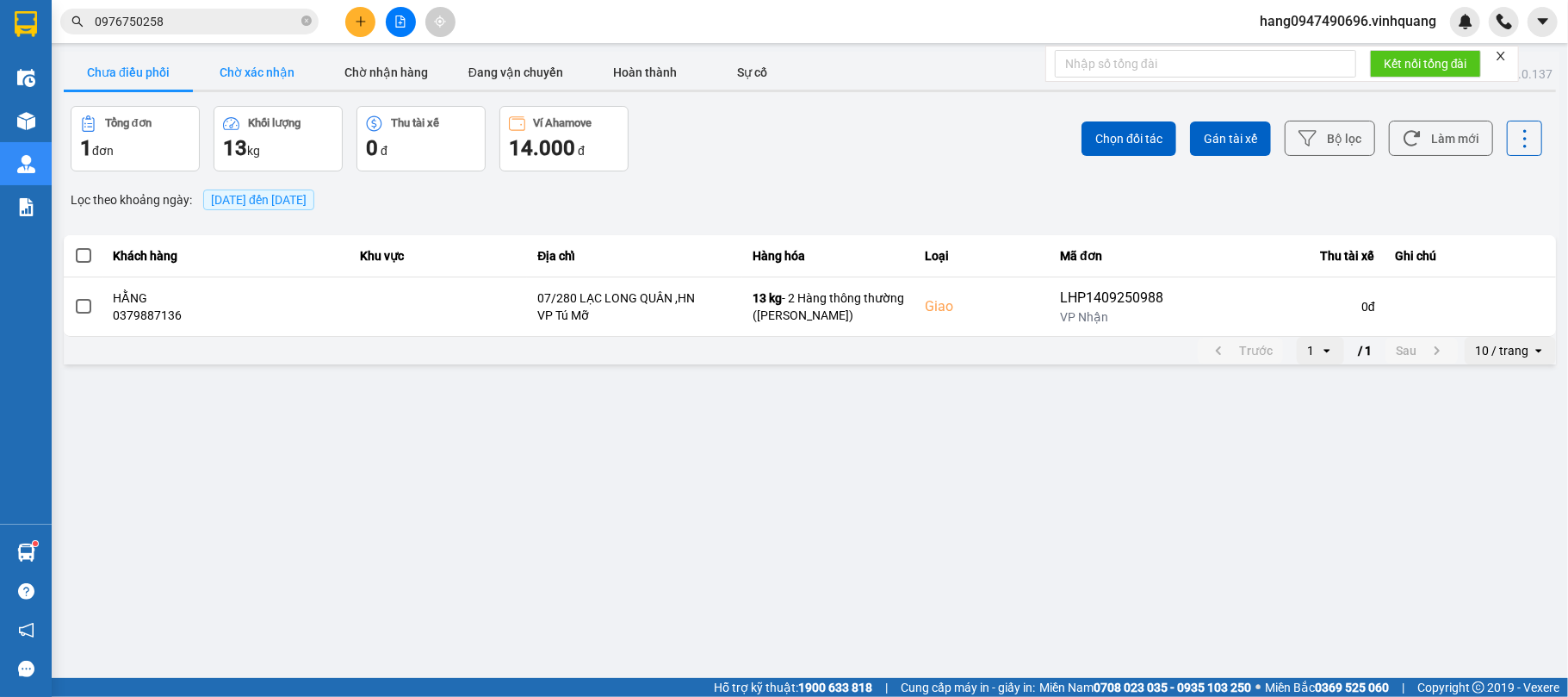
click at [276, 69] on button "Chờ xác nhận" at bounding box center [257, 73] width 129 height 35
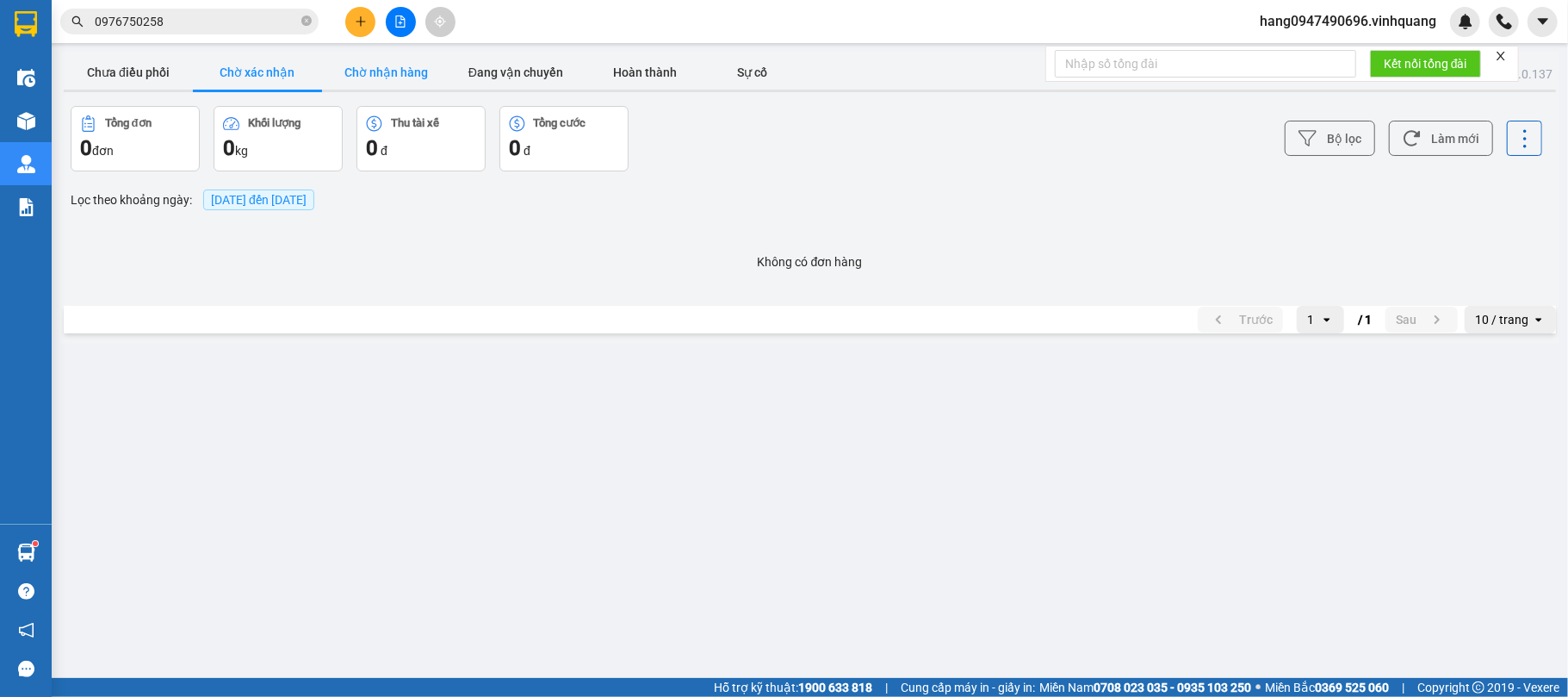
click at [352, 65] on button "Chờ nhận hàng" at bounding box center [386, 73] width 129 height 35
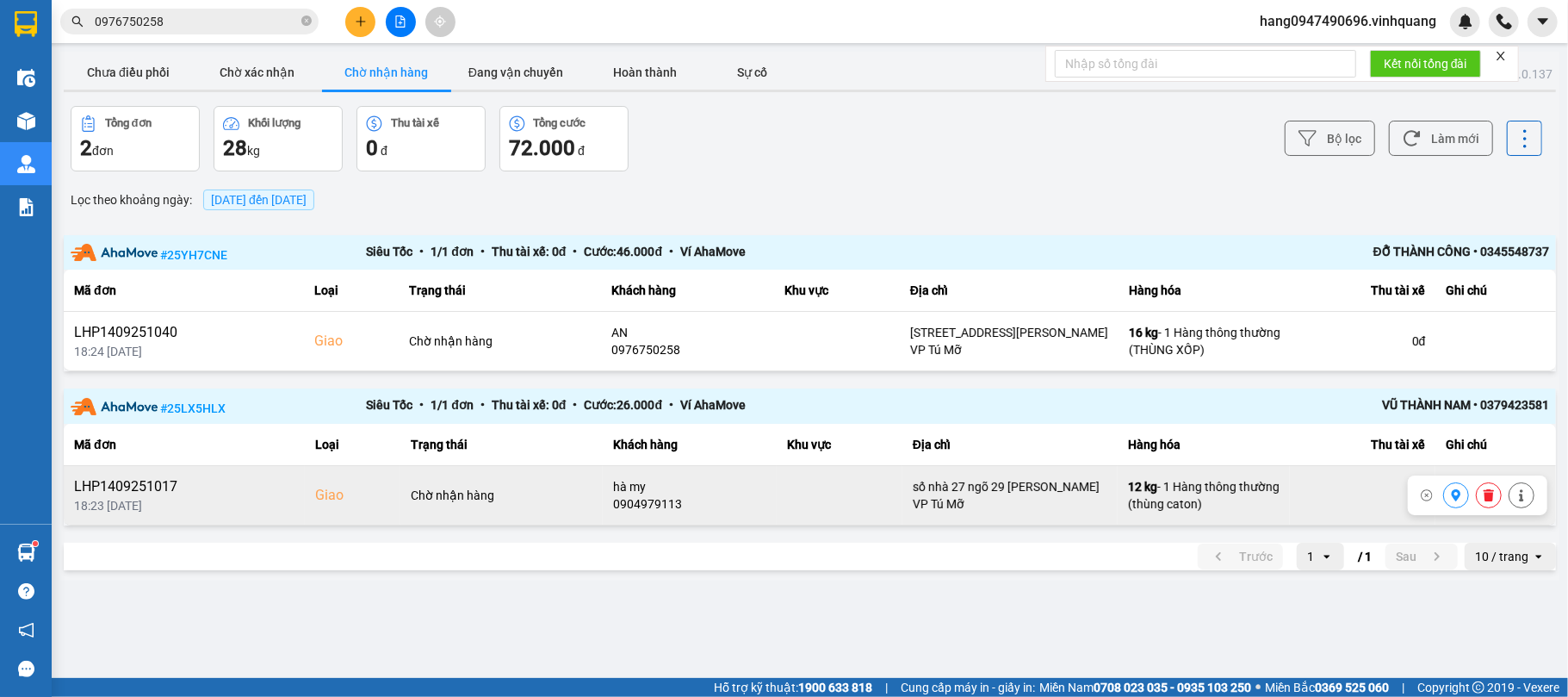
click at [1495, 499] on button at bounding box center [1489, 495] width 24 height 30
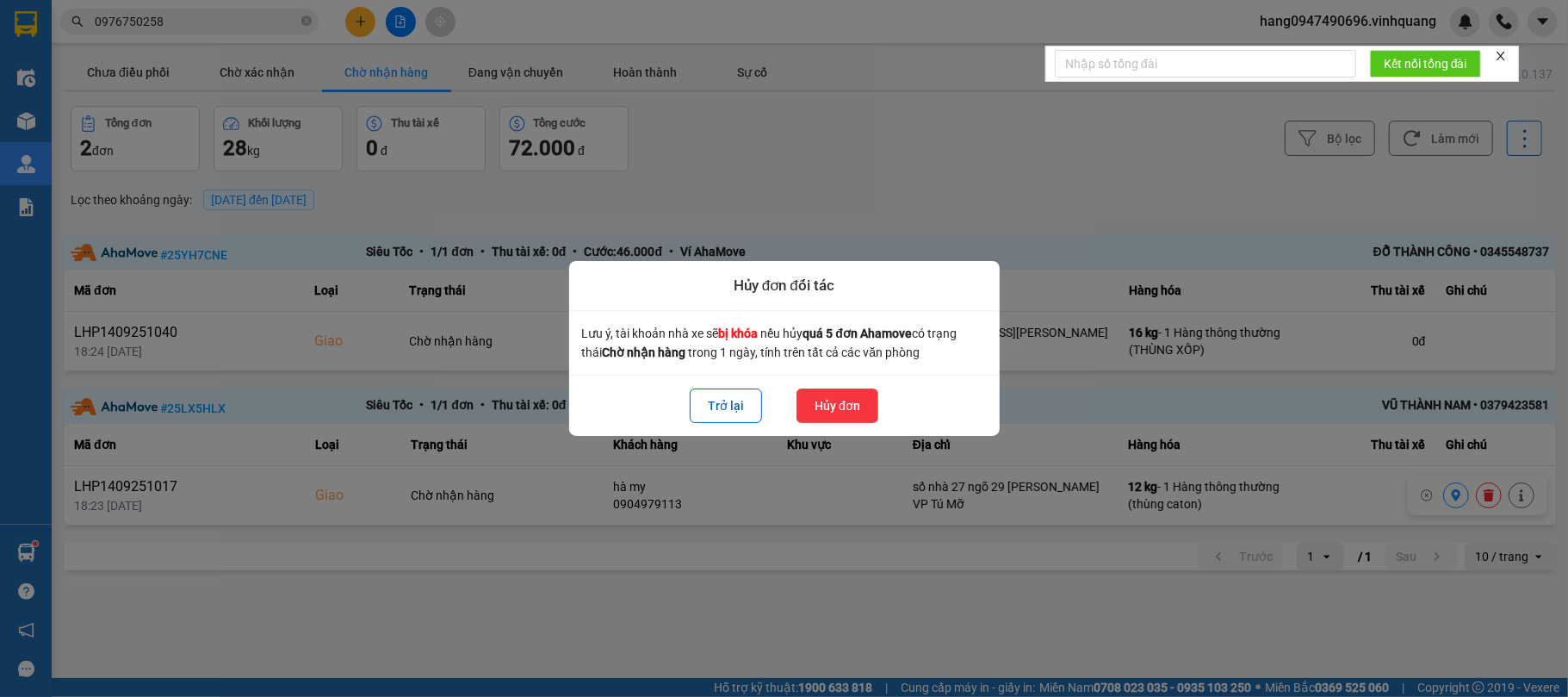
click at [820, 404] on button "Hủy đơn" at bounding box center [837, 405] width 82 height 35
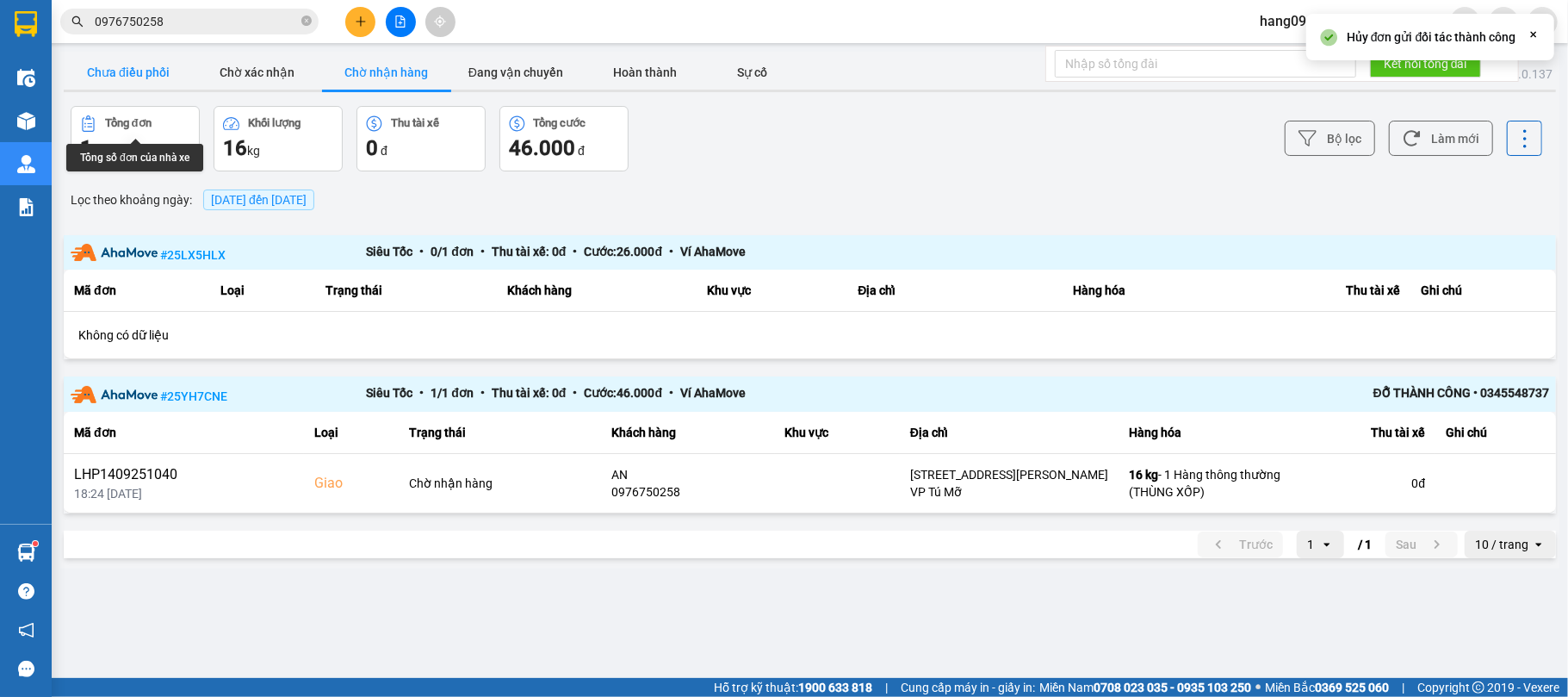
click at [153, 70] on button "Chưa điều phối" at bounding box center [128, 73] width 129 height 35
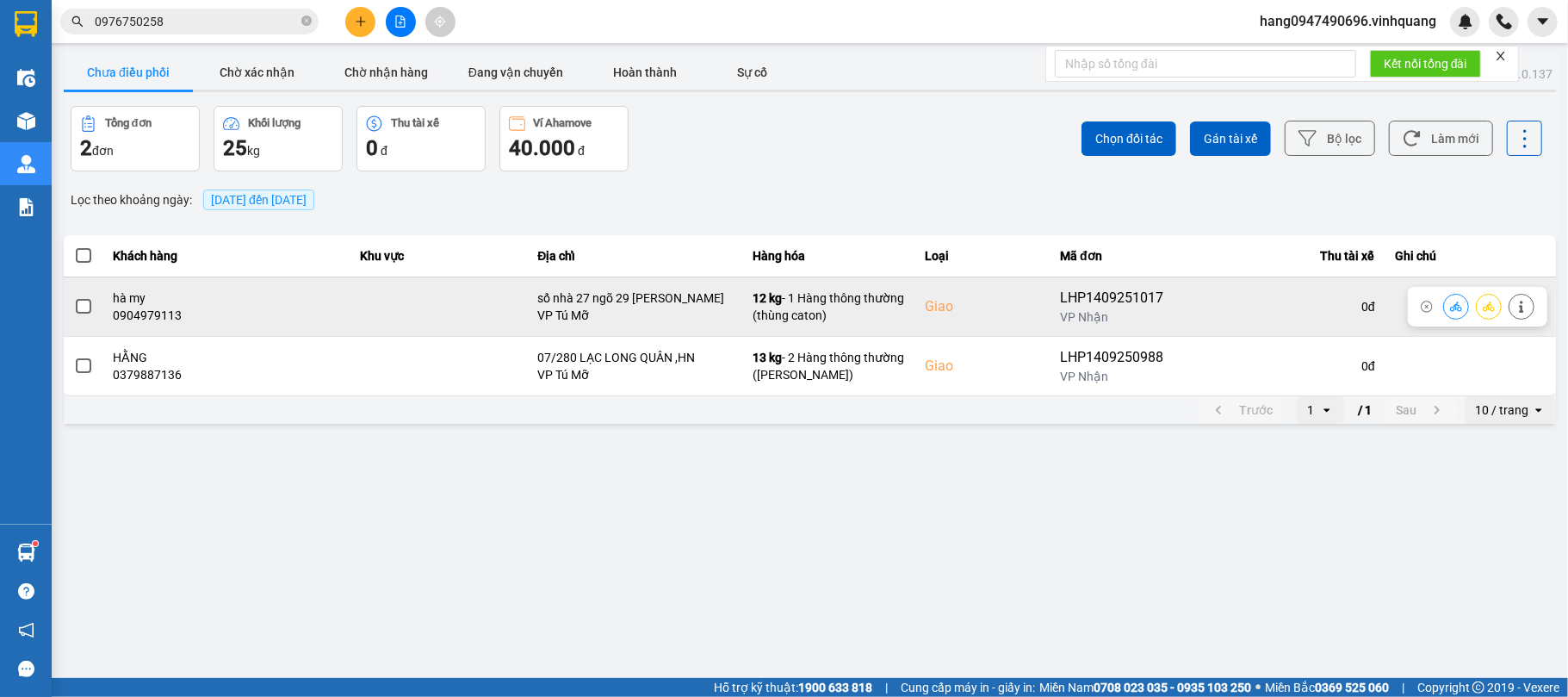
click at [79, 308] on span at bounding box center [83, 306] width 15 height 15
click at [74, 297] on input "checkbox" at bounding box center [74, 297] width 0 height 0
click at [1457, 312] on icon at bounding box center [1456, 306] width 12 height 12
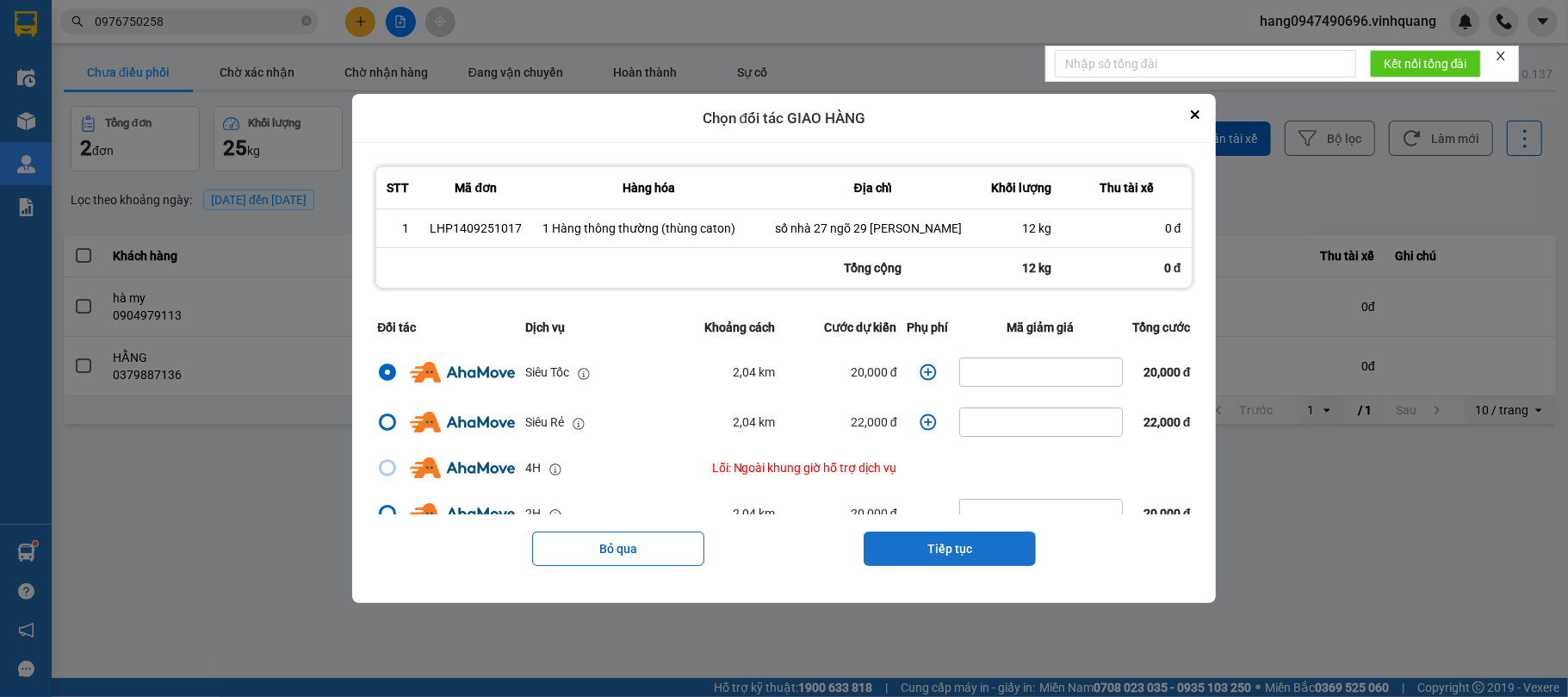
click at [947, 539] on button "Tiếp tục" at bounding box center [949, 548] width 172 height 35
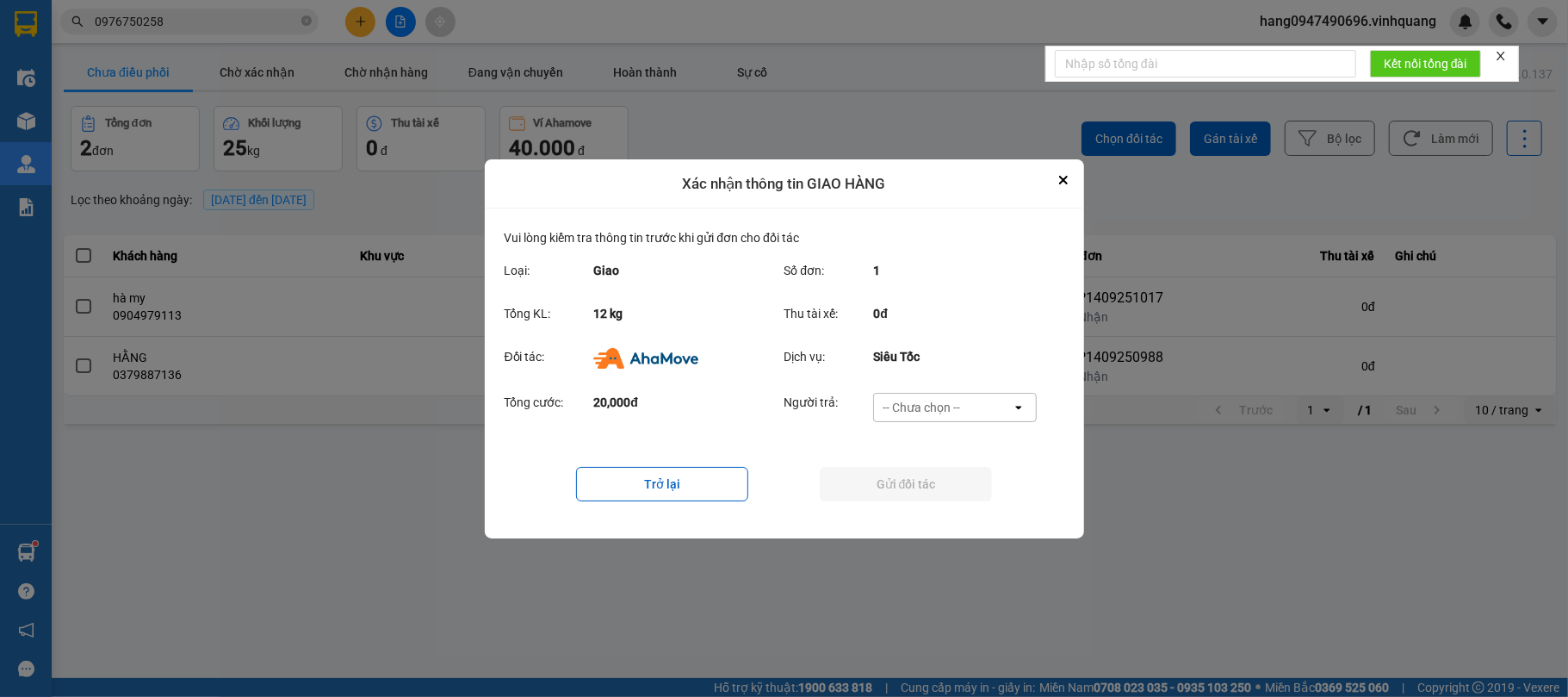
click at [893, 394] on div "-- Chưa chọn --" at bounding box center [943, 407] width 137 height 27
click at [941, 504] on span "Ví Ahamove" at bounding box center [922, 506] width 70 height 17
click at [934, 480] on button "Gửi đối tác" at bounding box center [905, 484] width 172 height 35
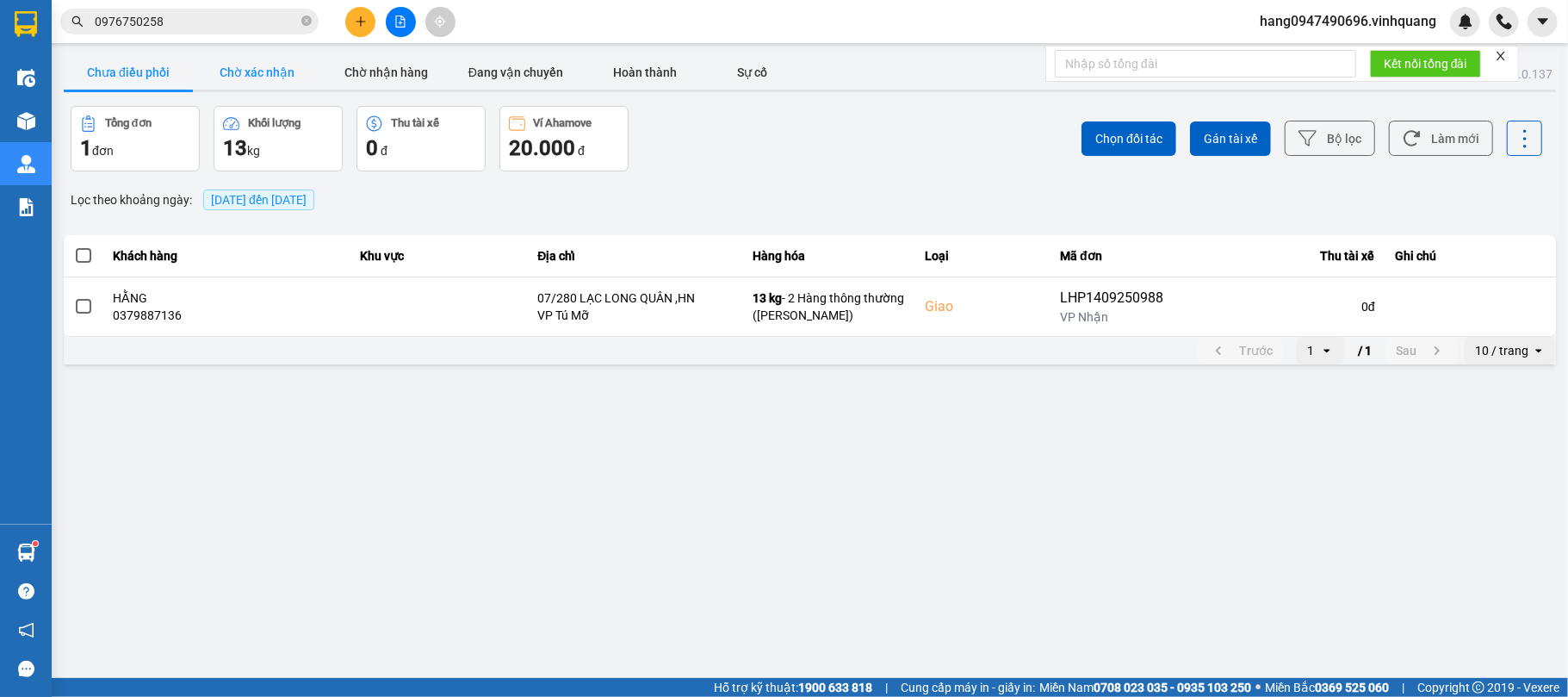
click at [293, 83] on button "Chờ xác nhận" at bounding box center [257, 73] width 129 height 35
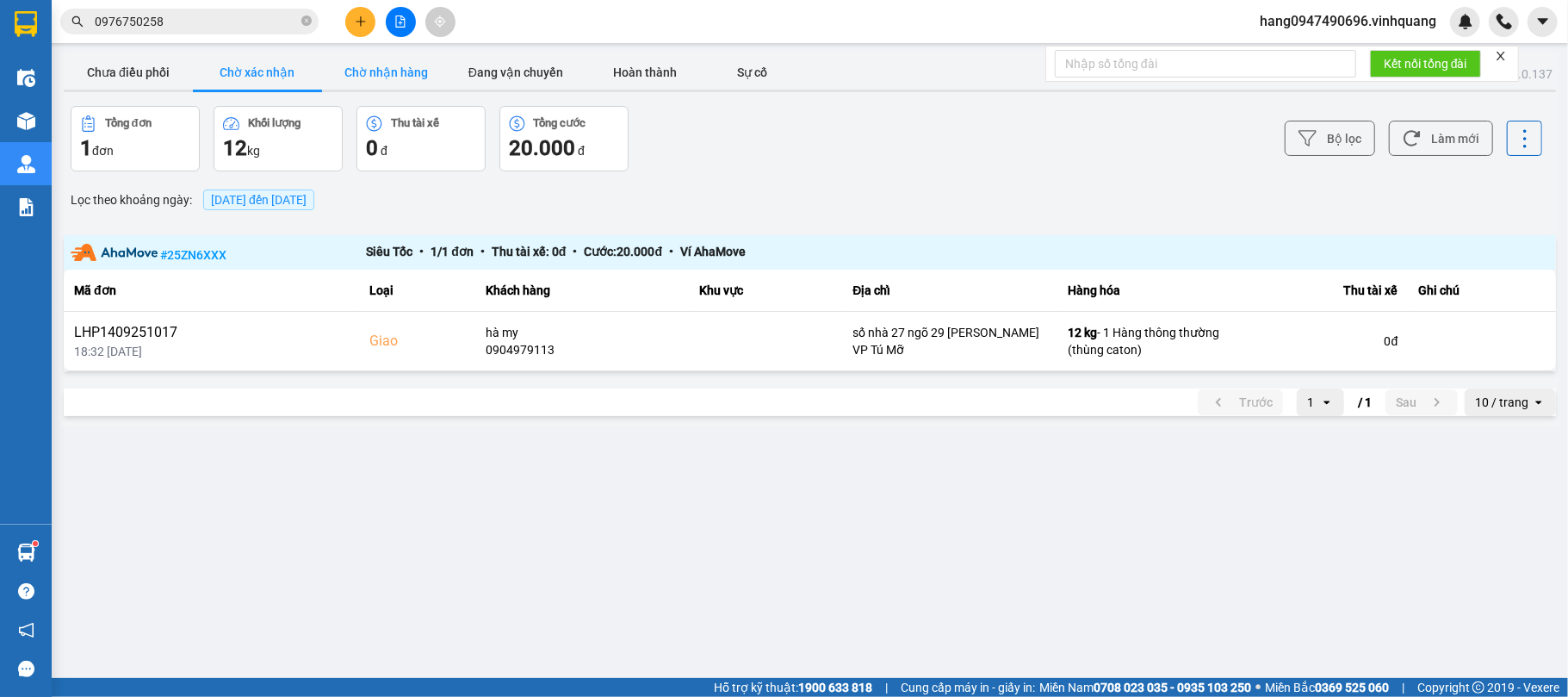
click at [394, 71] on button "Chờ nhận hàng" at bounding box center [386, 73] width 129 height 35
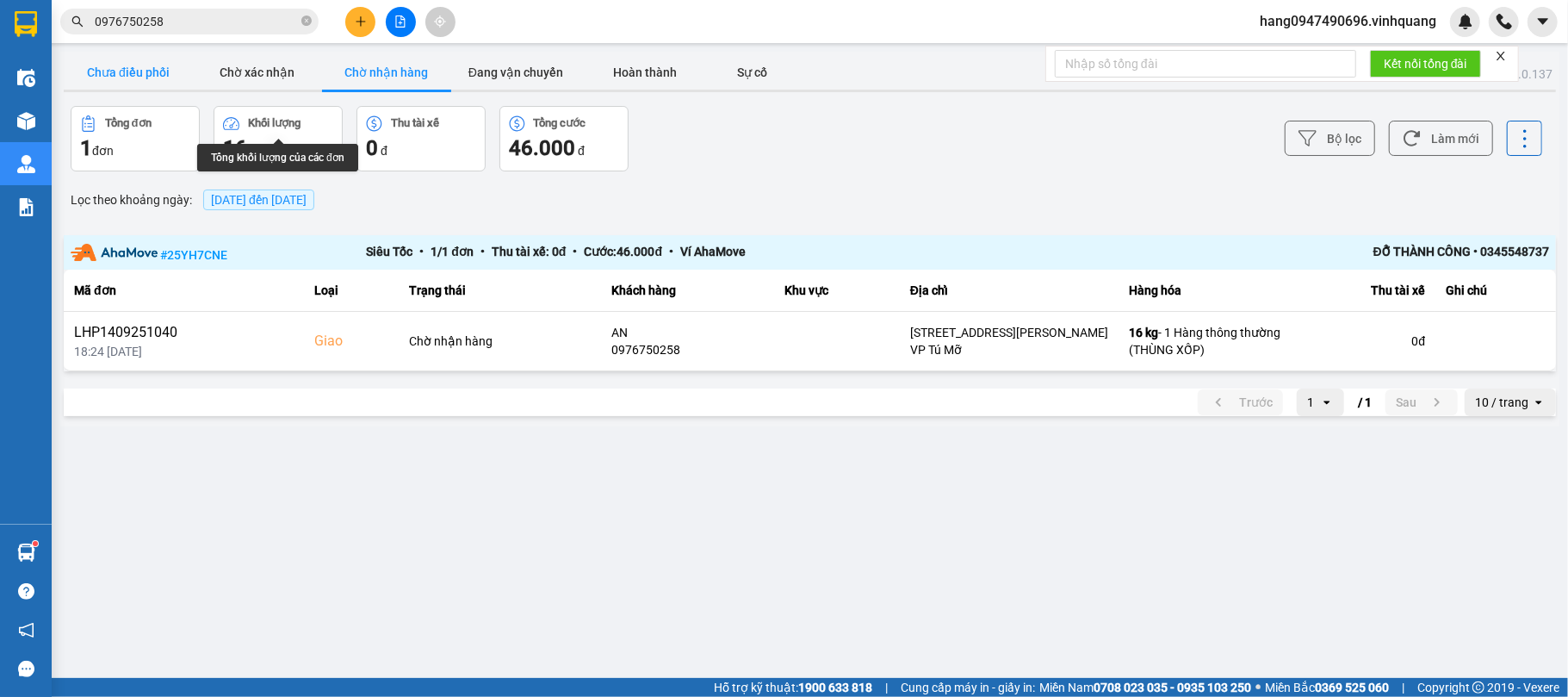
click at [141, 64] on button "Chưa điều phối" at bounding box center [128, 73] width 129 height 35
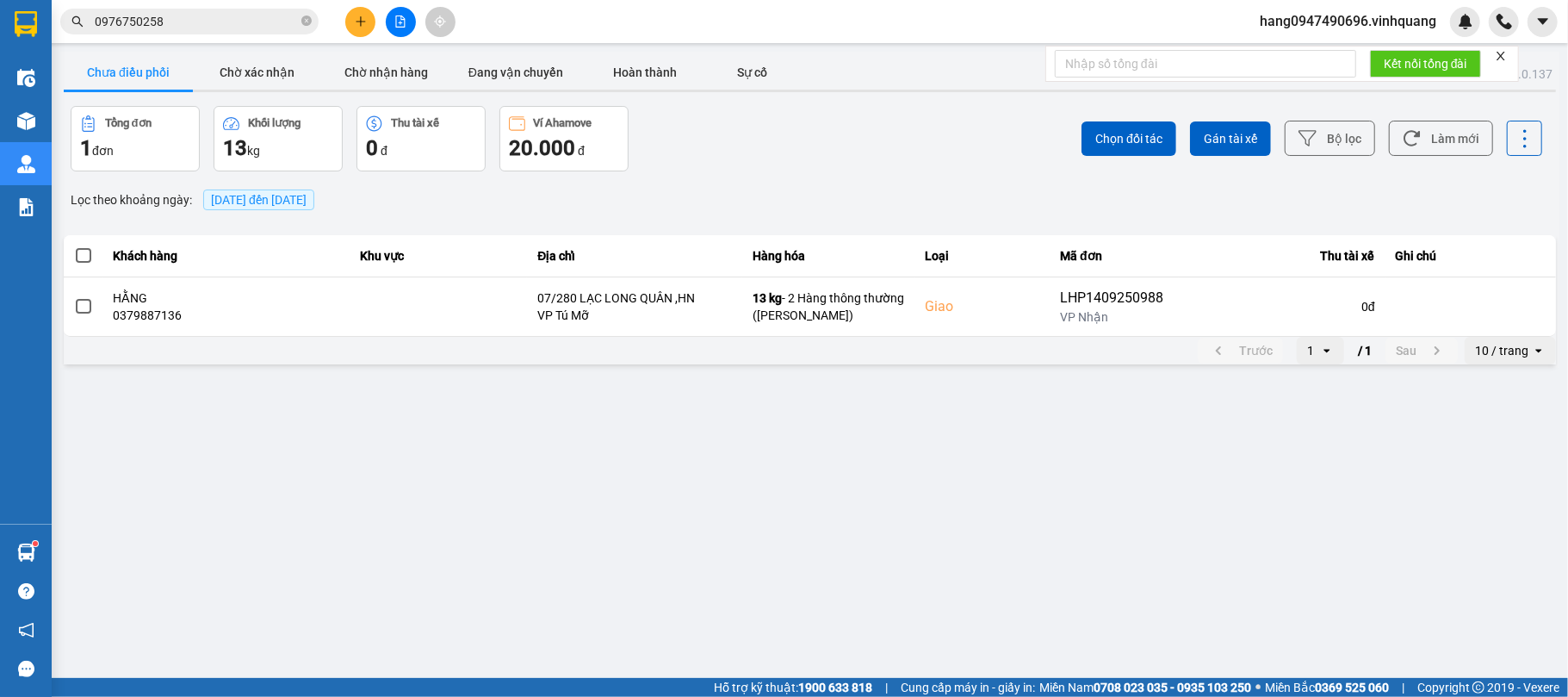
click at [246, 95] on div "ver: 0.0.137 Chưa điều phối Chờ xác nhận Chờ nhận hàng Đang vận chuyển Hoàn thà…" at bounding box center [810, 210] width 1499 height 316
click at [258, 75] on button "Chờ xác nhận" at bounding box center [257, 73] width 129 height 35
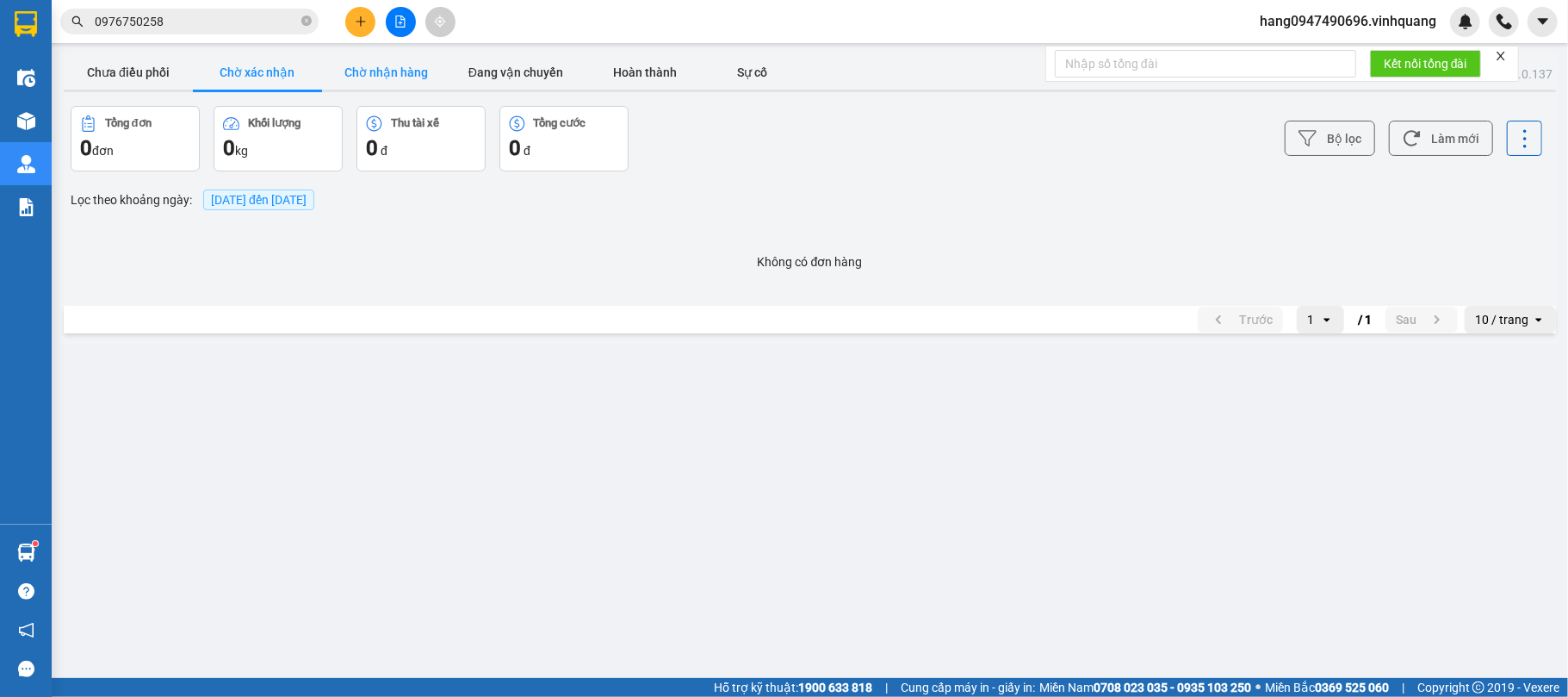
click at [414, 70] on button "Chờ nhận hàng" at bounding box center [386, 73] width 129 height 35
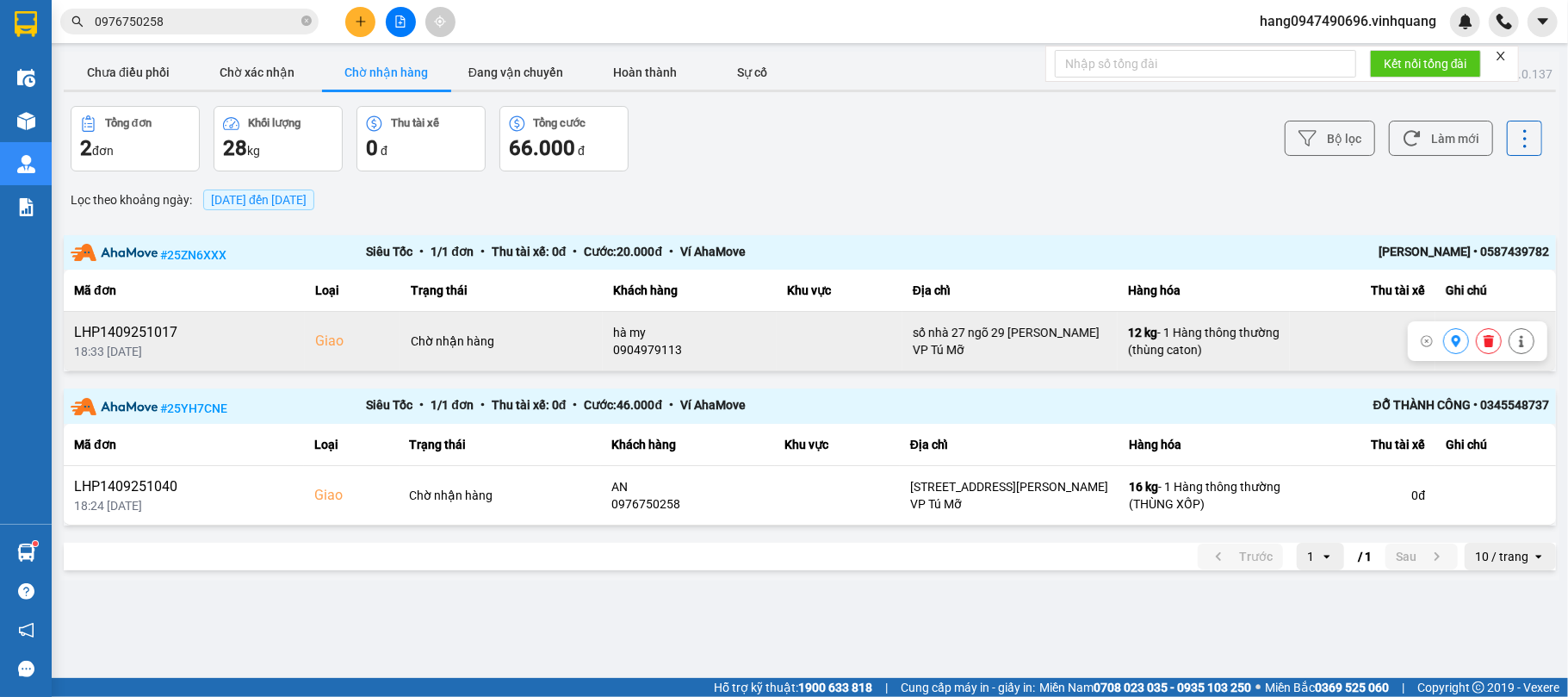
click at [635, 352] on div "0904979113" at bounding box center [689, 349] width 154 height 17
click at [628, 352] on div "0904979113" at bounding box center [689, 349] width 154 height 17
click at [639, 346] on div "0904979113" at bounding box center [689, 349] width 154 height 17
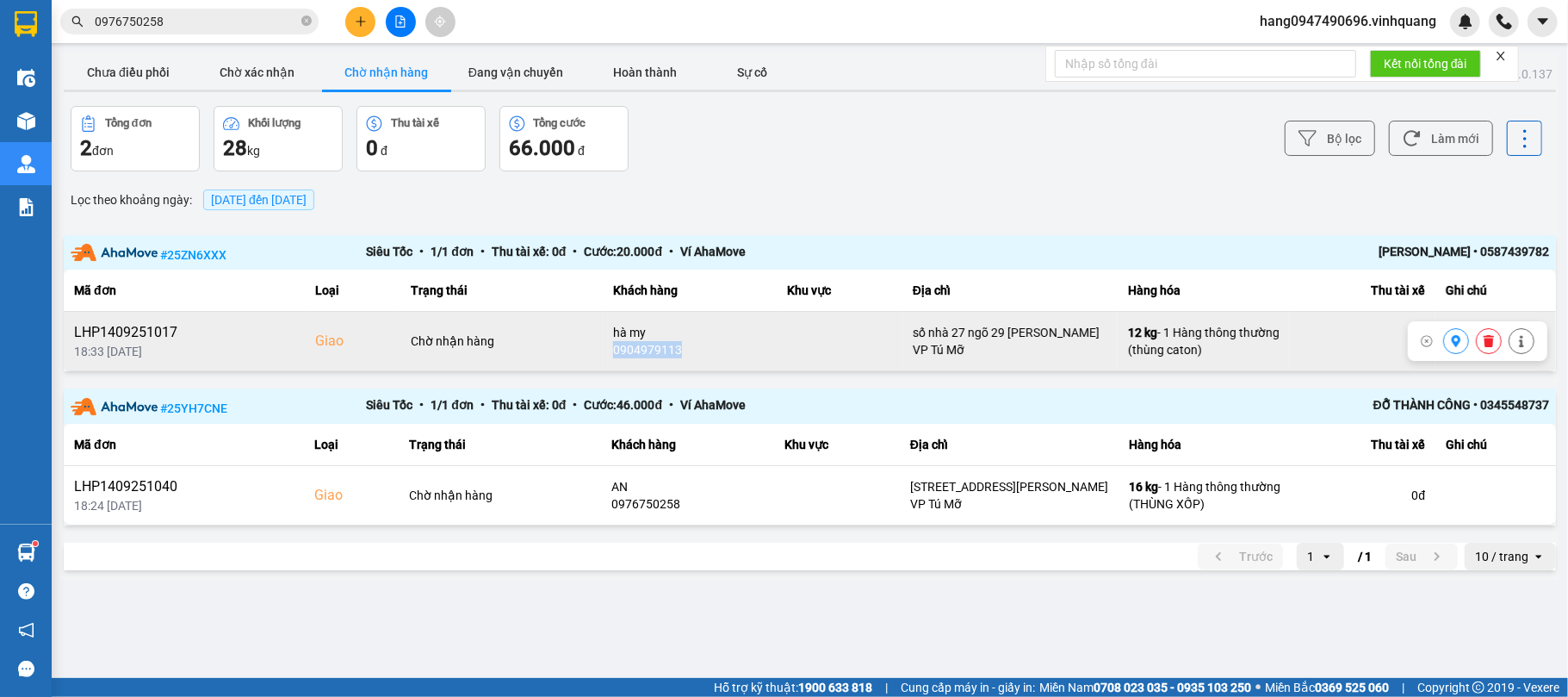
copy div "0904979113"
click at [714, 371] on td "hà my 0904979113" at bounding box center [689, 341] width 174 height 59
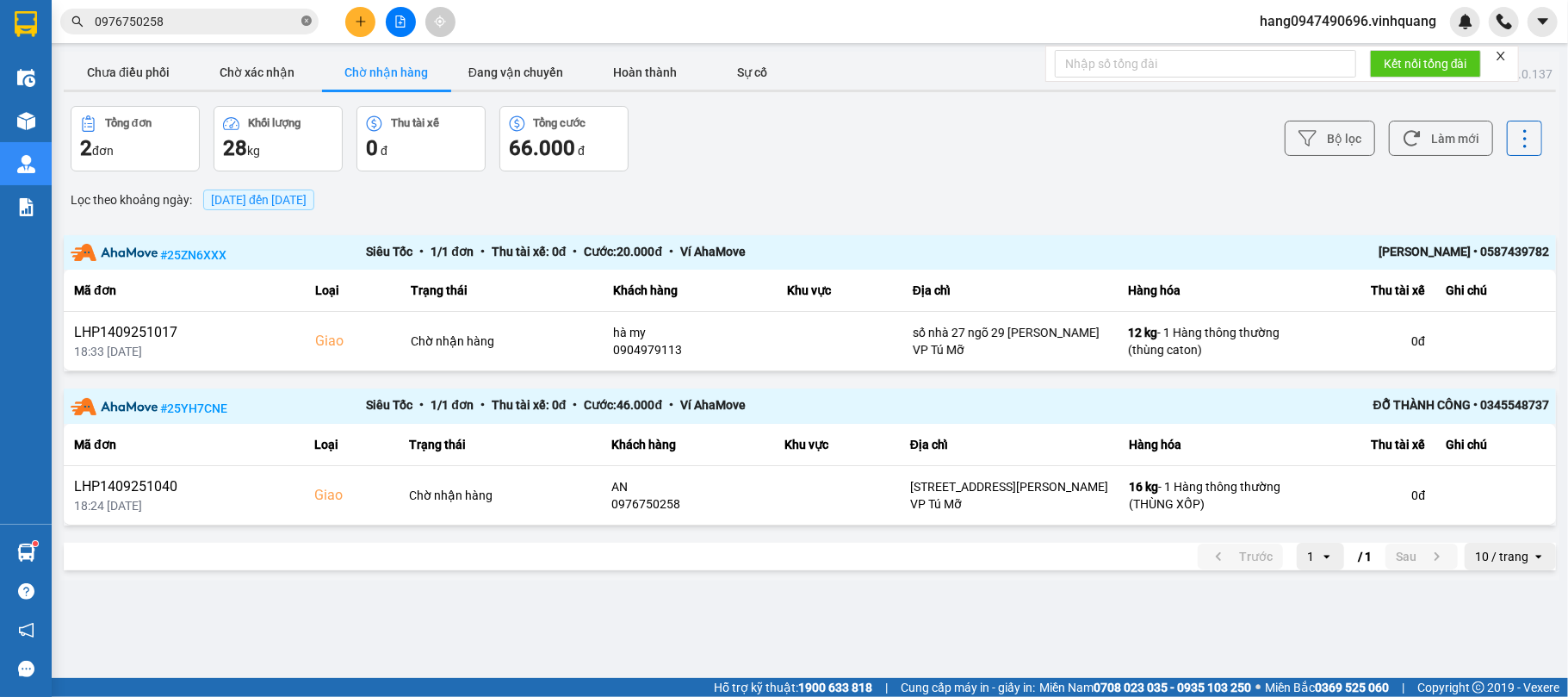
click at [310, 19] on icon "close-circle" at bounding box center [306, 20] width 10 height 10
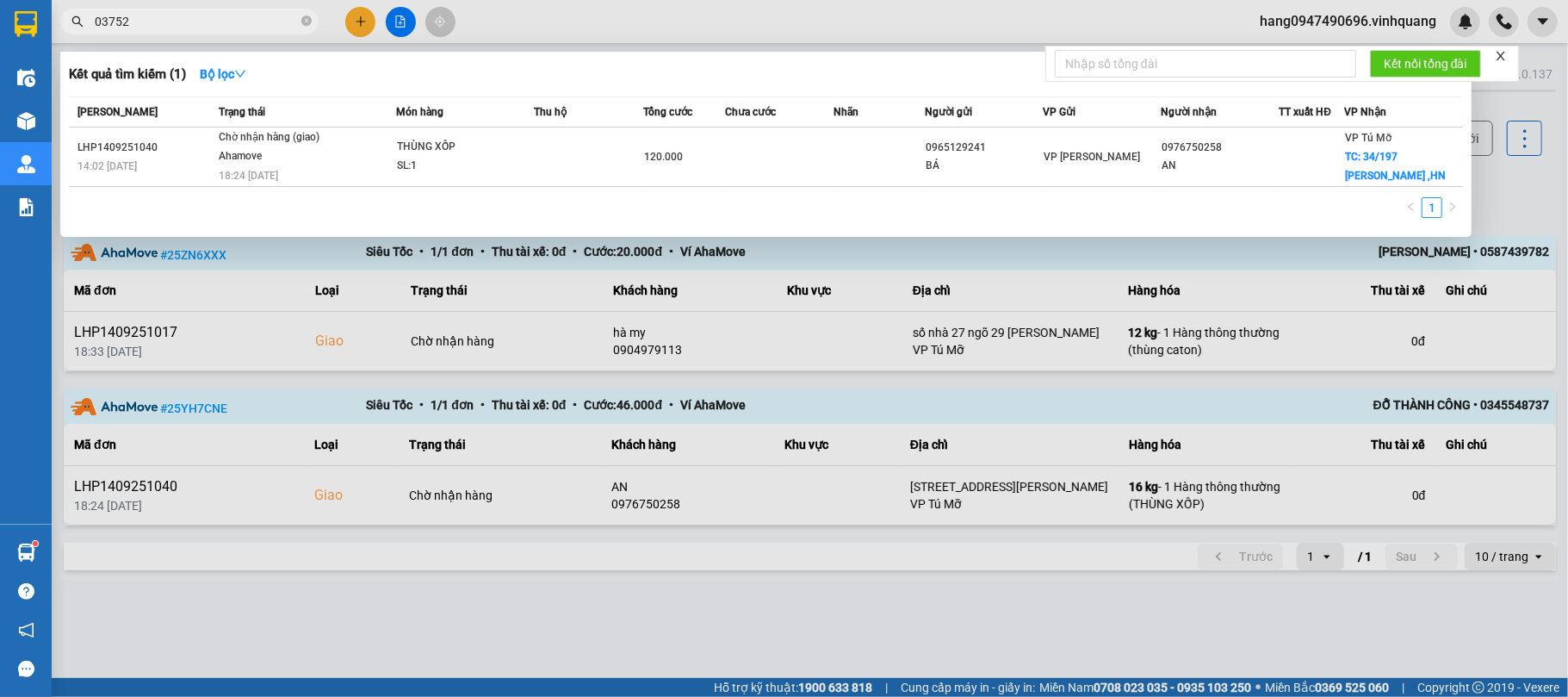
type input "037528"
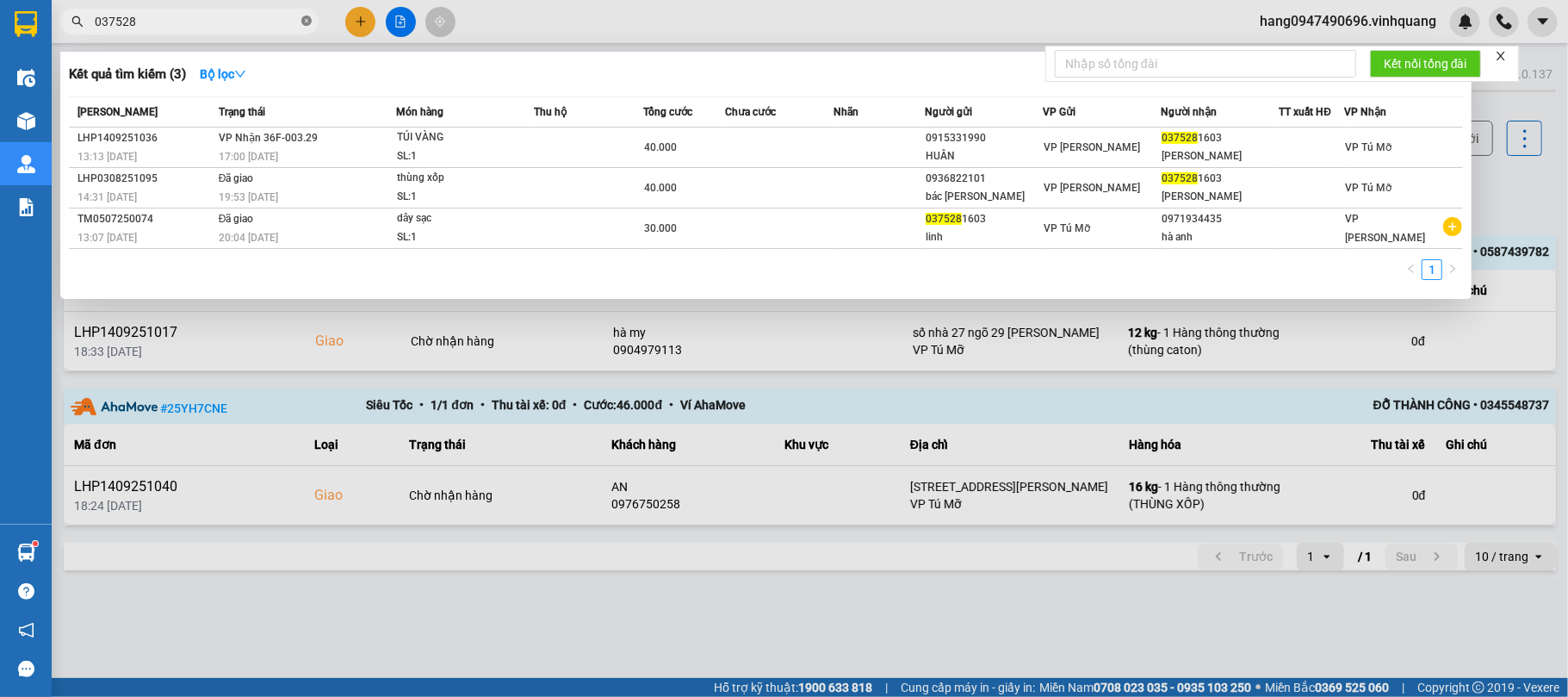
click at [308, 22] on icon "close-circle" at bounding box center [306, 20] width 10 height 10
click at [308, 22] on span at bounding box center [306, 22] width 10 height 19
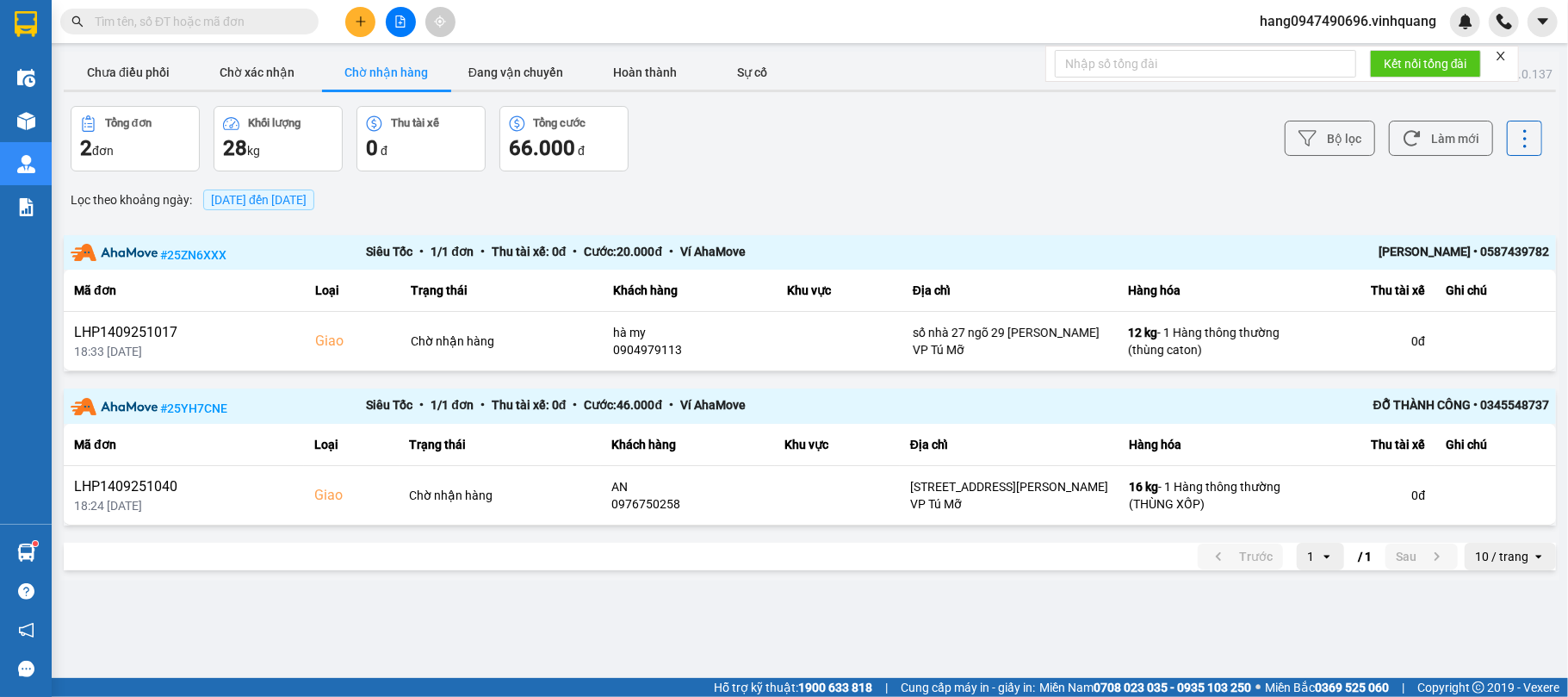
click at [274, 10] on span at bounding box center [189, 21] width 258 height 25
click at [262, 27] on input "text" at bounding box center [197, 22] width 203 height 19
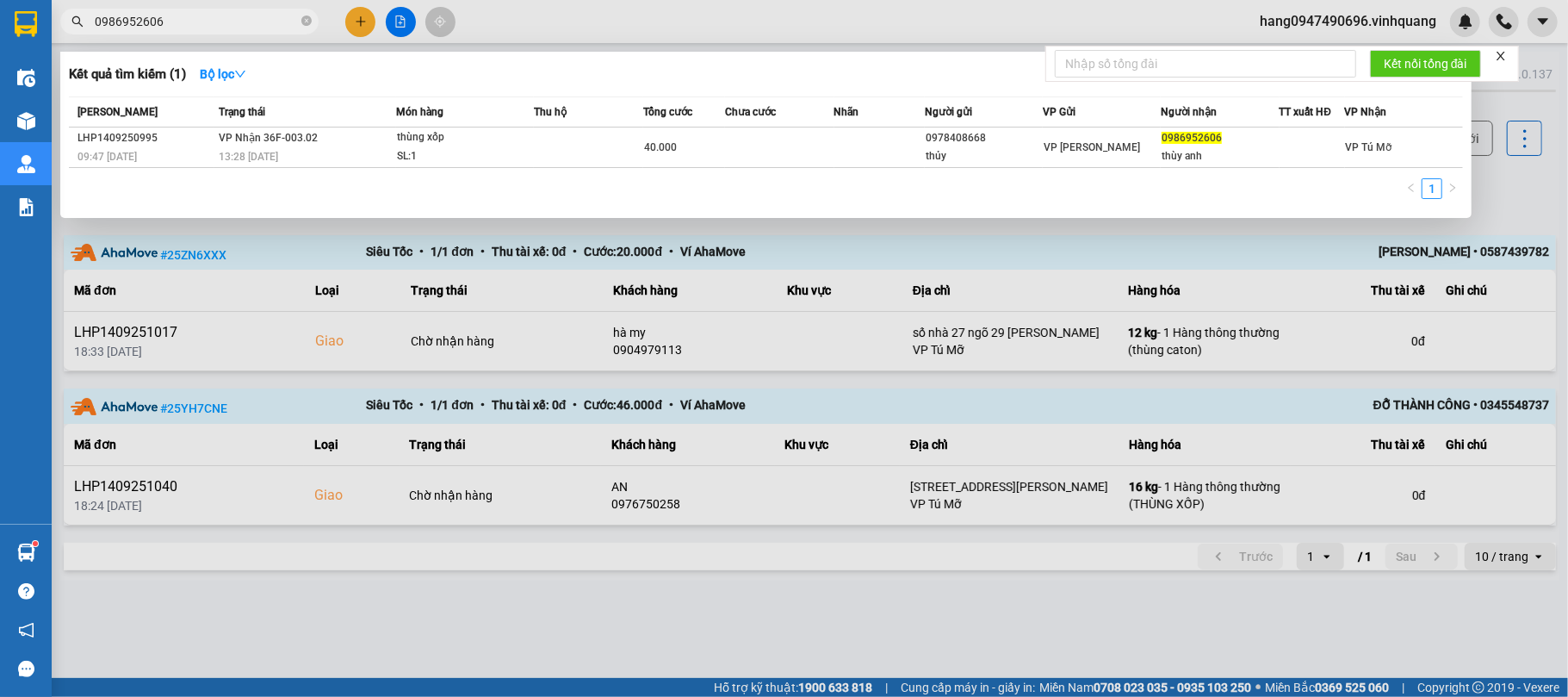
type input "0986952606"
click at [734, 341] on div at bounding box center [784, 348] width 1568 height 697
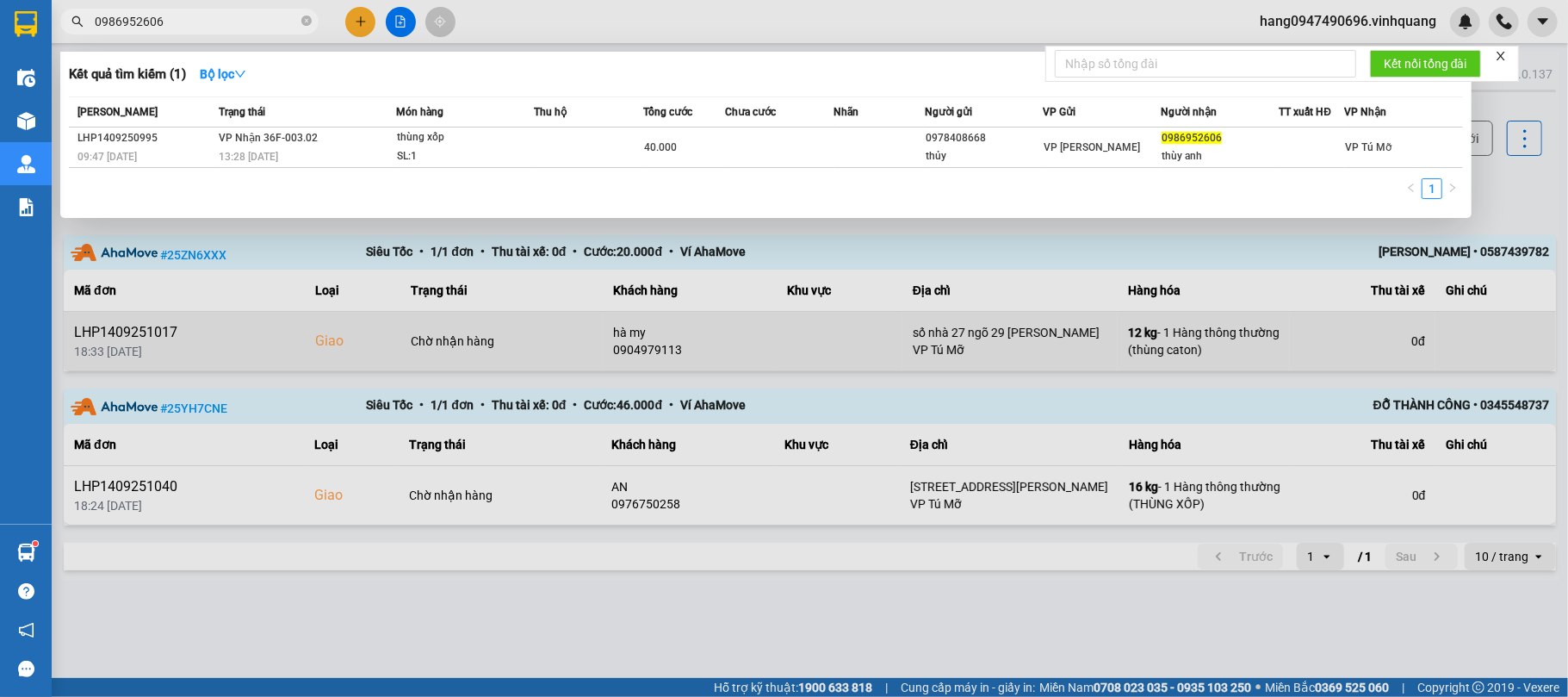
click at [734, 341] on div "hà my" at bounding box center [689, 332] width 154 height 17
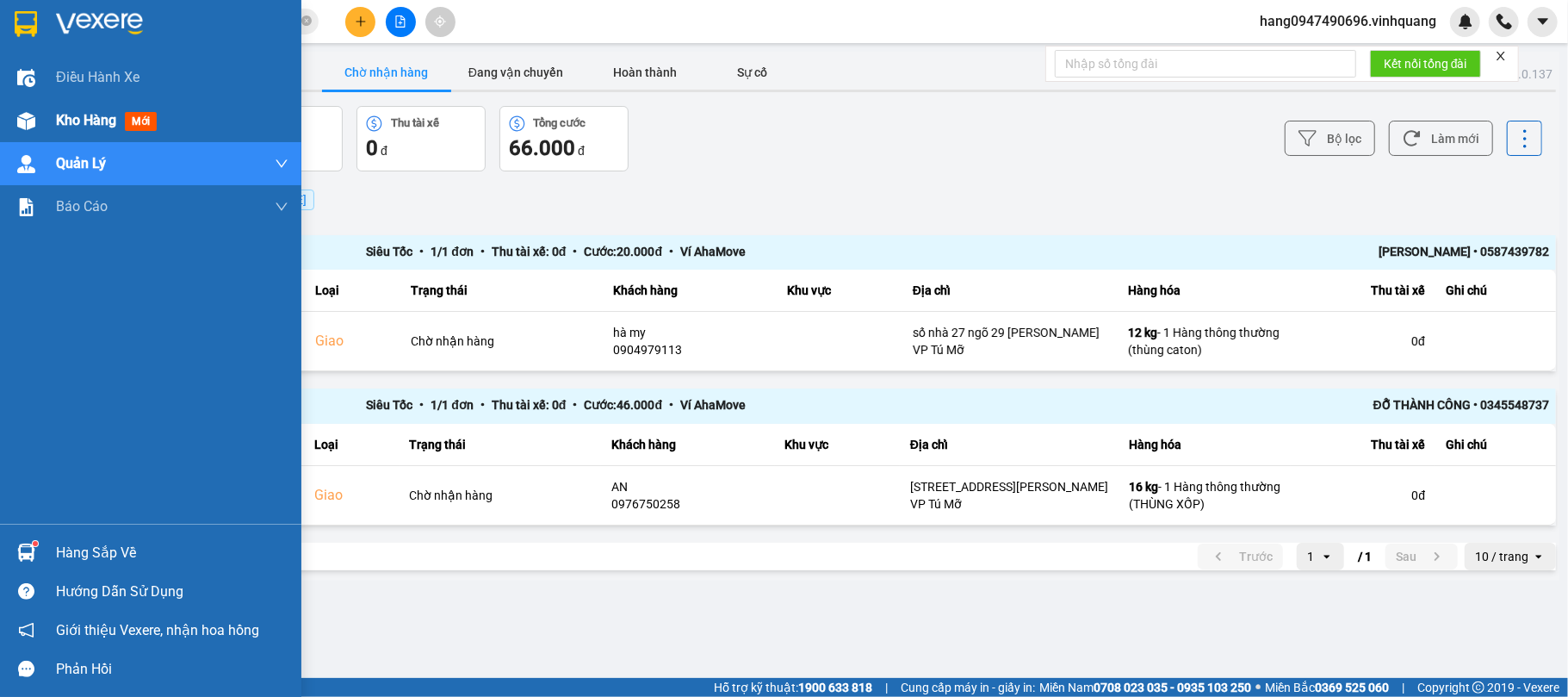
click at [43, 114] on div "Kho hàng mới" at bounding box center [151, 121] width 301 height 43
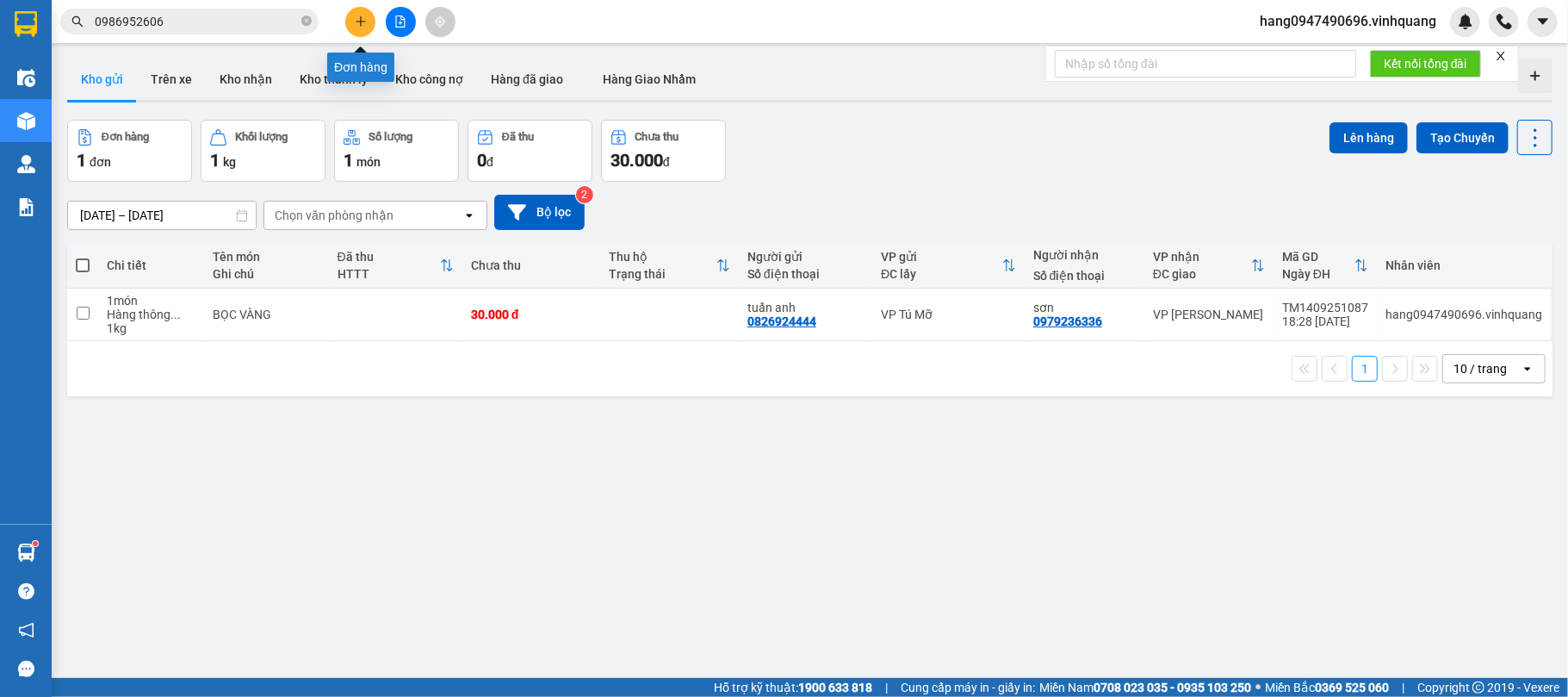
click at [356, 24] on icon "plus" at bounding box center [361, 21] width 12 height 12
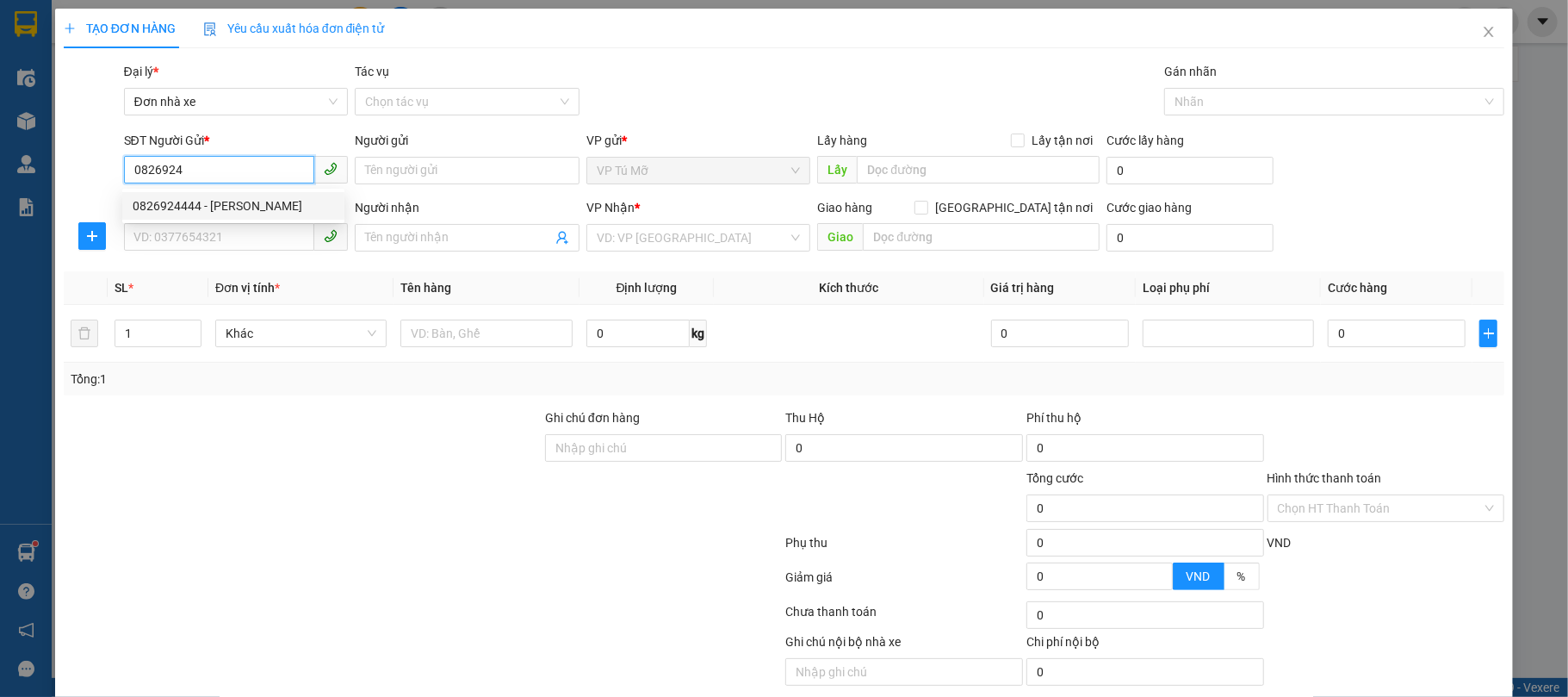
click at [235, 197] on div "0826924444 - tuấn anh" at bounding box center [234, 205] width 202 height 19
type input "0826924444"
type input "tuấn anh"
type input "0979236336"
type input "sơn"
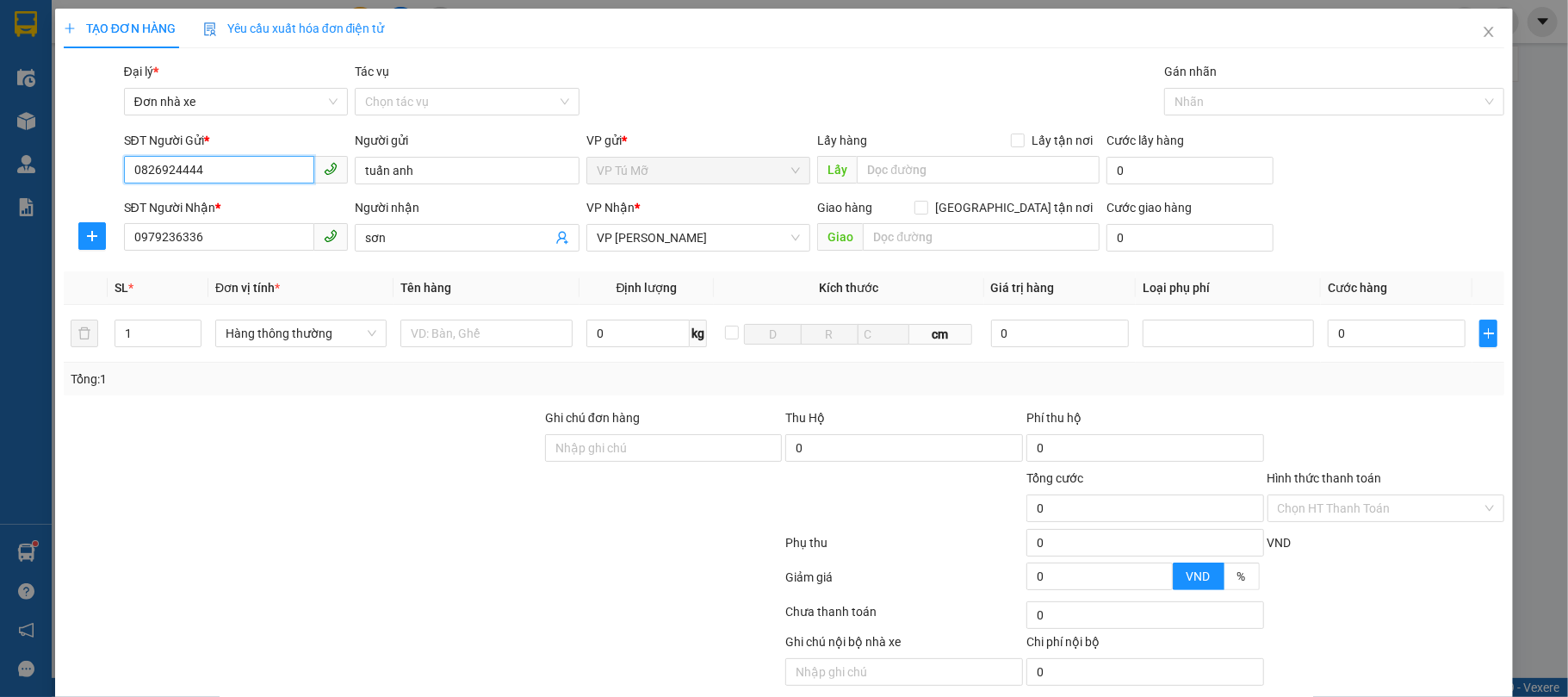
drag, startPoint x: 215, startPoint y: 166, endPoint x: 183, endPoint y: 155, distance: 33.8
click at [183, 155] on div "SĐT Người Gửi * 0826924444 0826924444" at bounding box center [236, 161] width 225 height 60
click at [216, 170] on input "0826924444" at bounding box center [219, 169] width 191 height 27
type input "0826924444"
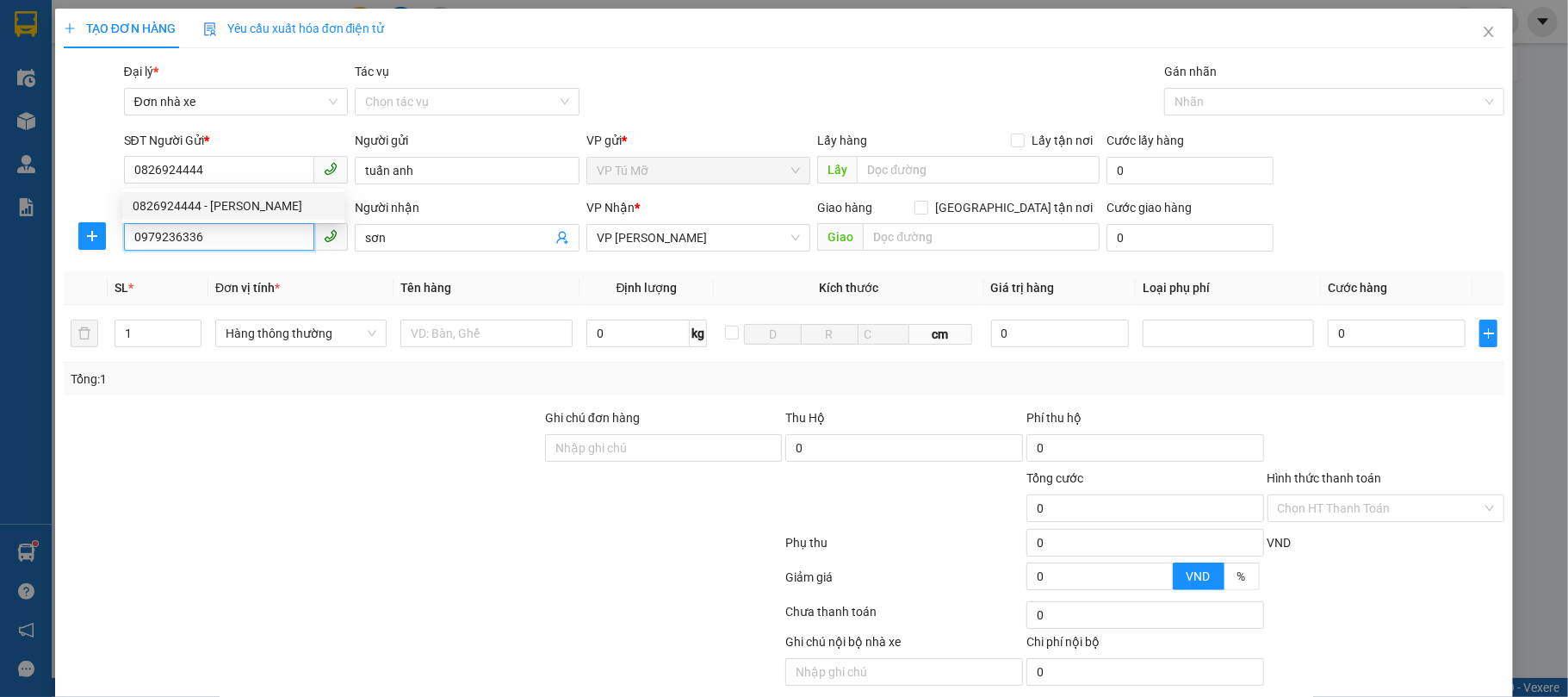
click at [241, 241] on input "0979236336" at bounding box center [219, 236] width 191 height 27
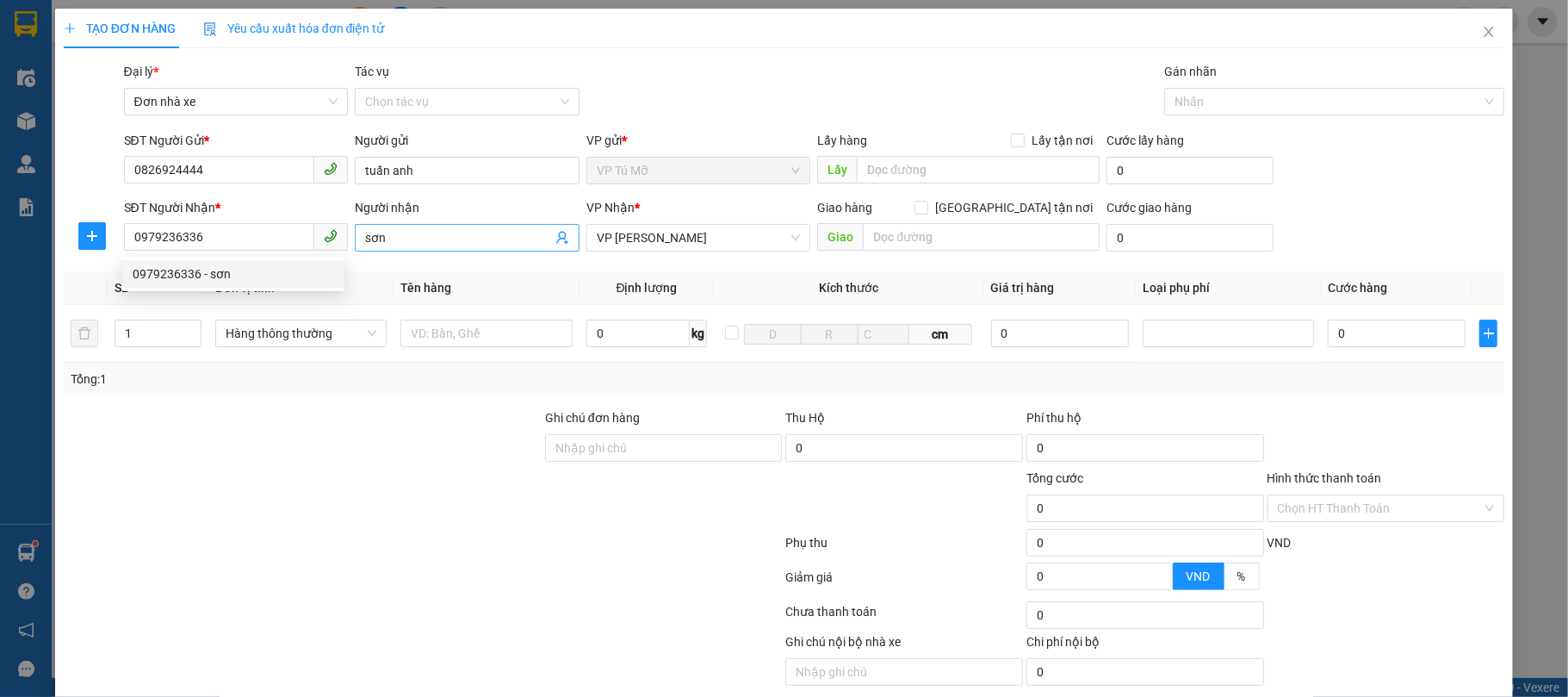
click at [463, 250] on span "sơn" at bounding box center [467, 237] width 225 height 27
click at [451, 245] on input "sơn" at bounding box center [459, 237] width 186 height 19
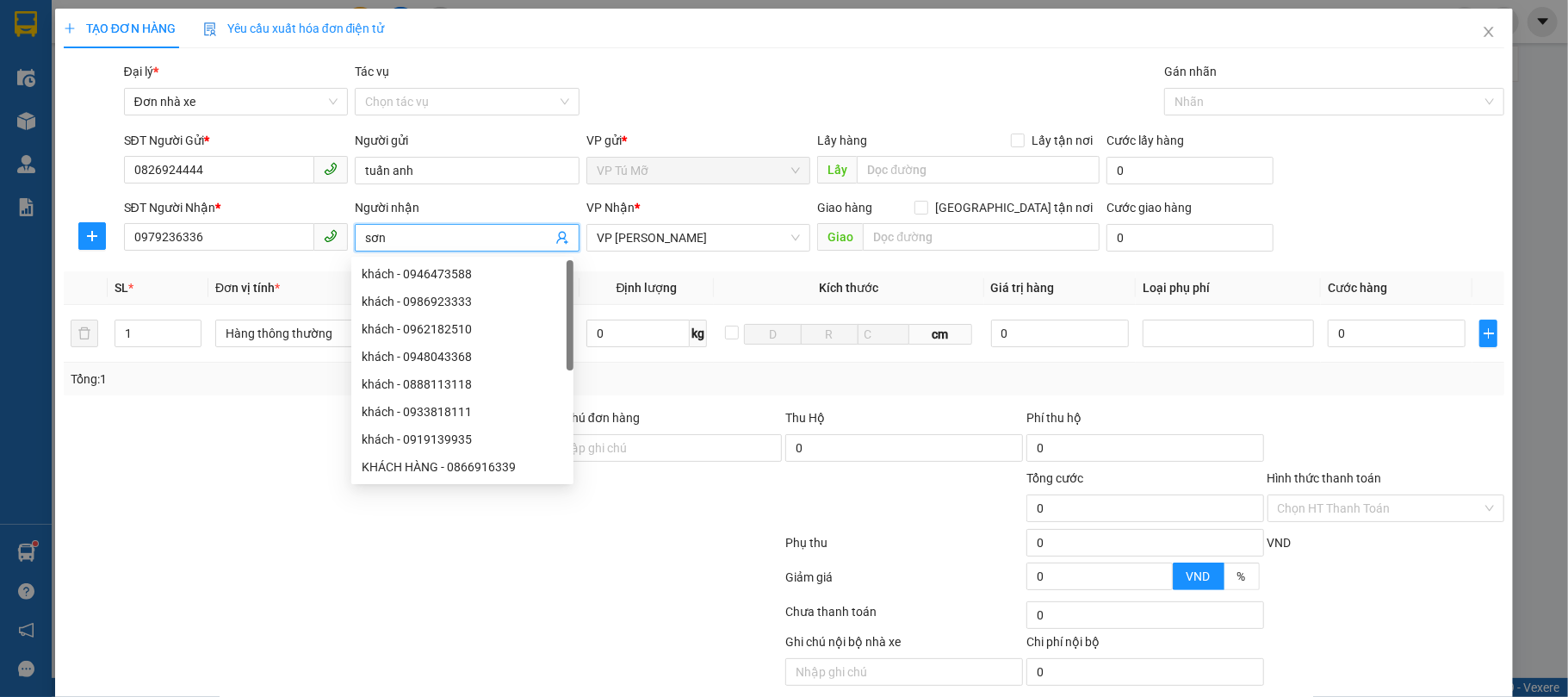
click at [442, 241] on input "sơn" at bounding box center [459, 237] width 186 height 19
click at [414, 232] on input "sơn" at bounding box center [459, 237] width 186 height 19
drag, startPoint x: 390, startPoint y: 224, endPoint x: 377, endPoint y: 252, distance: 30.9
click at [355, 227] on span "sơn" at bounding box center [467, 237] width 225 height 27
drag, startPoint x: 382, startPoint y: 239, endPoint x: 346, endPoint y: 229, distance: 37.4
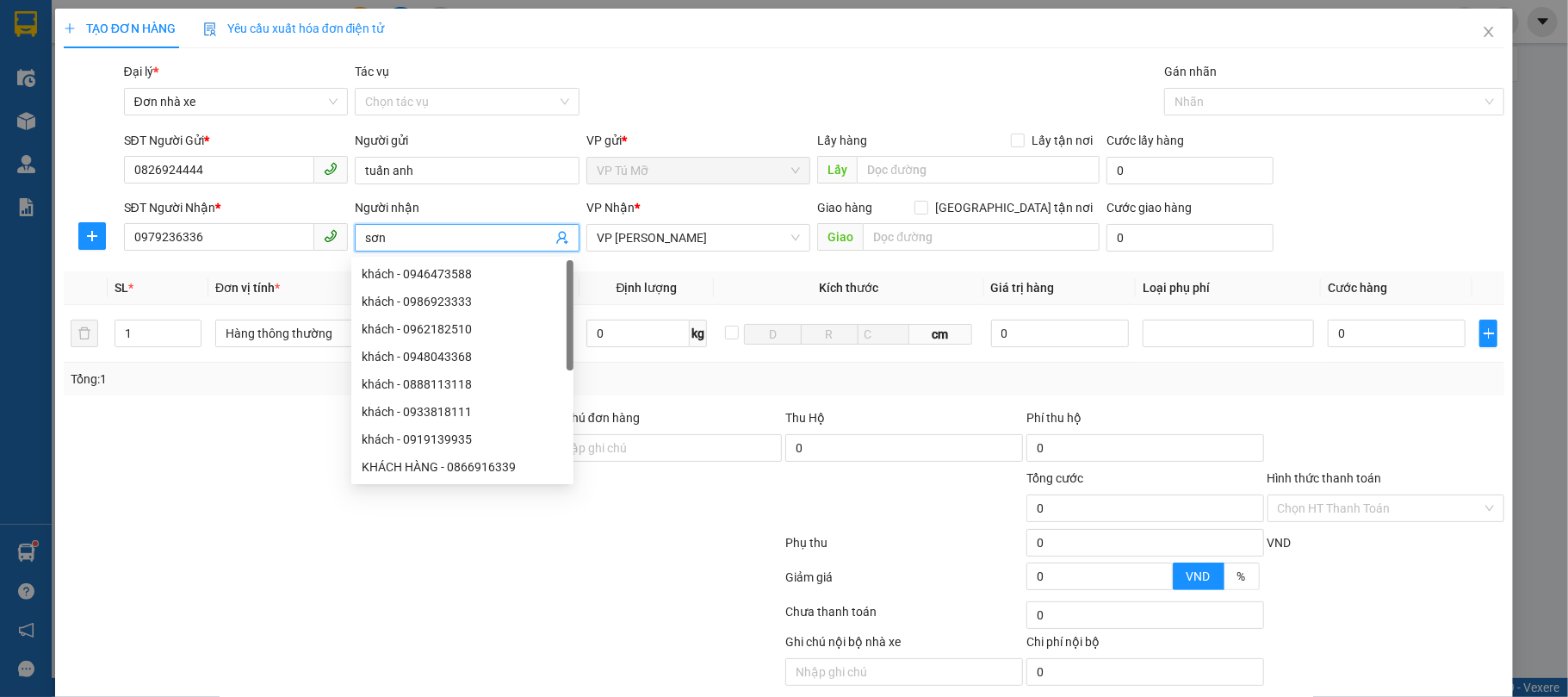
click at [346, 229] on div "SĐT Người Nhận * 0979236336 Người nhận sơn VP Nhận * VP LÊ HỒNG PHONG Giao hàng…" at bounding box center [815, 228] width 1388 height 60
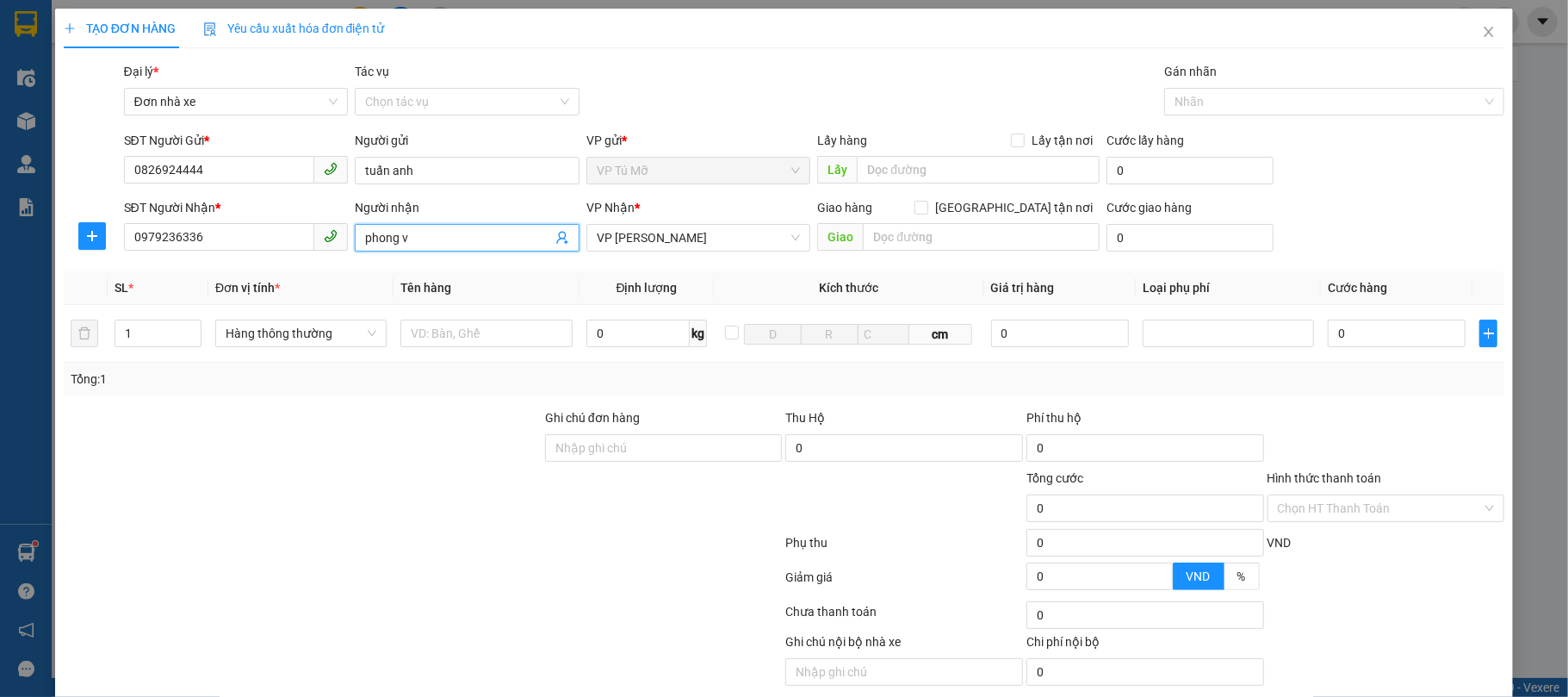
type input "phong vỹ"
click at [484, 268] on div "PHONG VỸ - 0844279999" at bounding box center [462, 274] width 202 height 19
type input "0844279999"
type input "PHONG VỸ"
click at [452, 327] on input "text" at bounding box center [486, 332] width 171 height 27
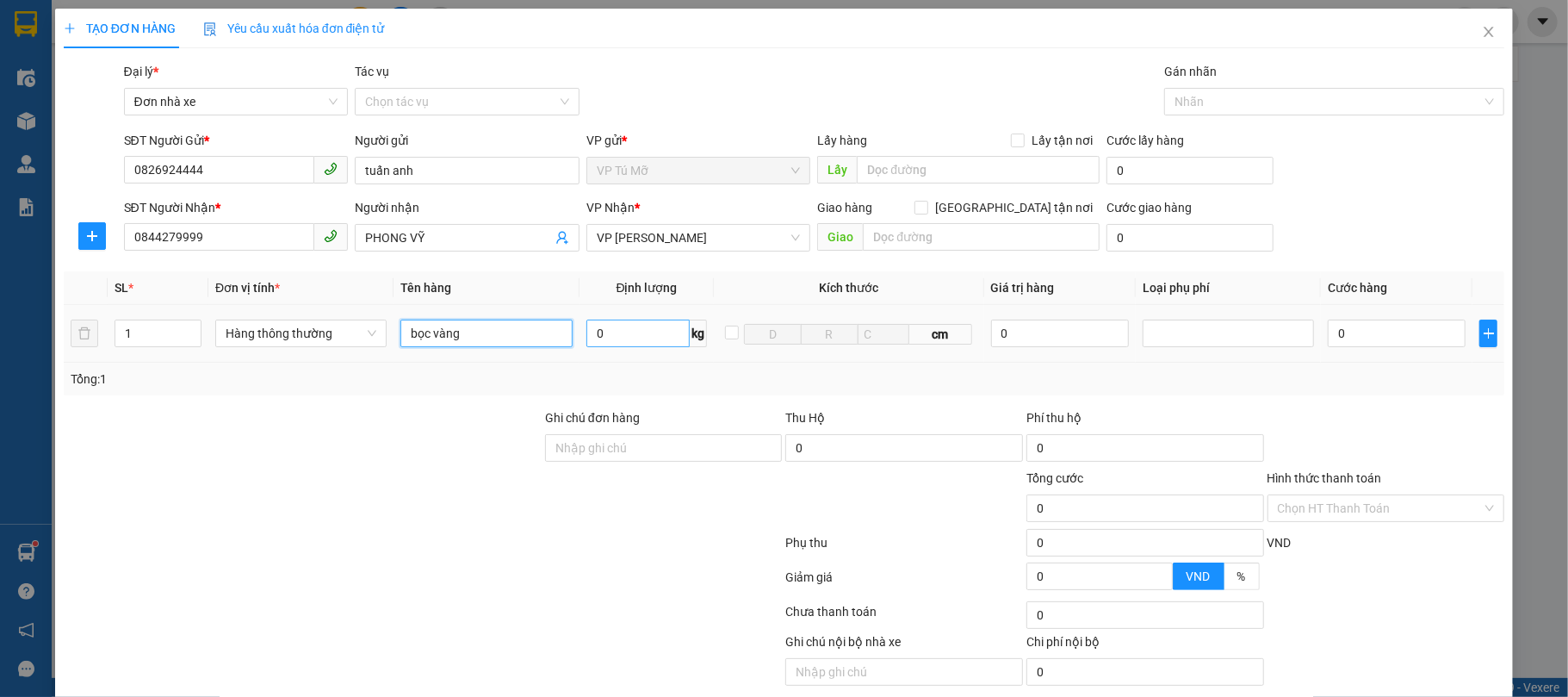
type input "bọc vàng"
click at [606, 332] on input "0" at bounding box center [639, 332] width 105 height 27
type input "1"
click at [632, 360] on td "1 kg" at bounding box center [647, 333] width 136 height 57
type input "30.000"
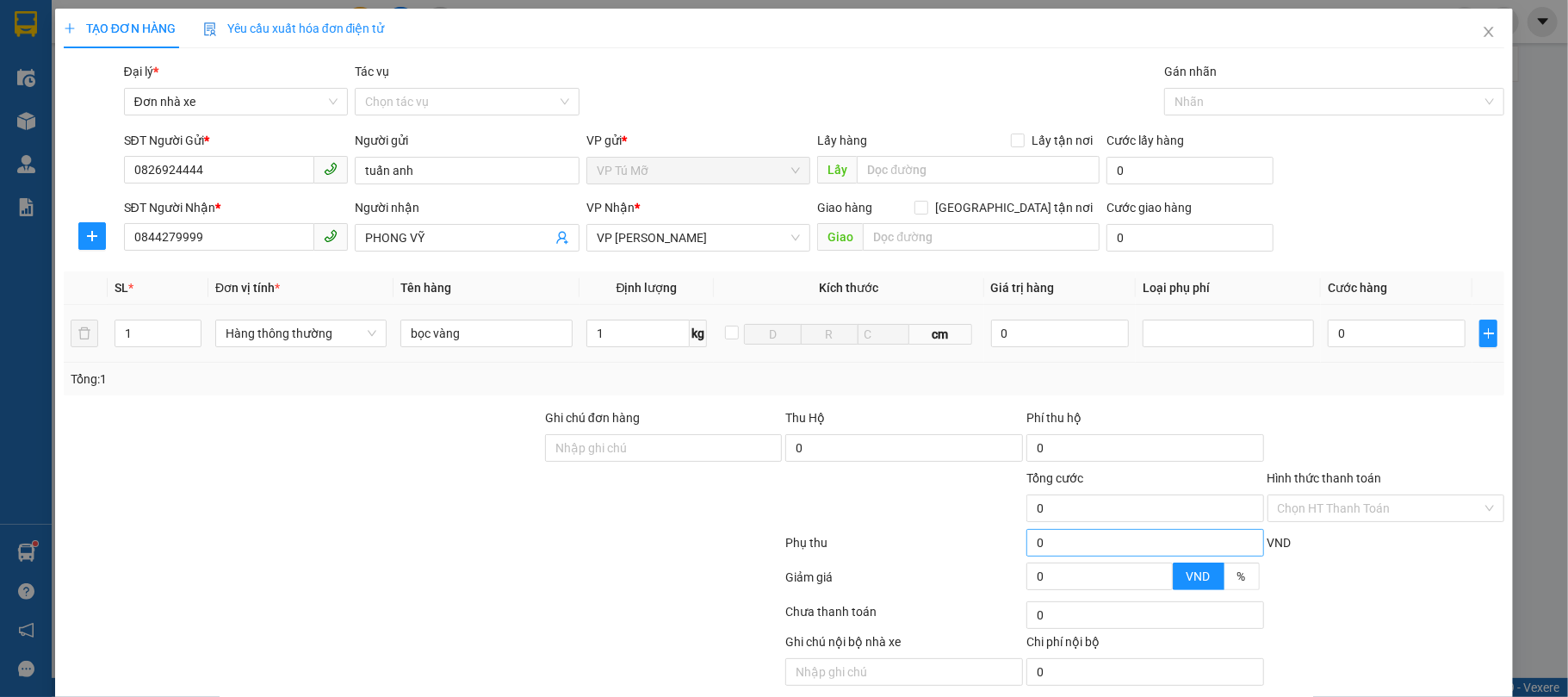
type input "30.000"
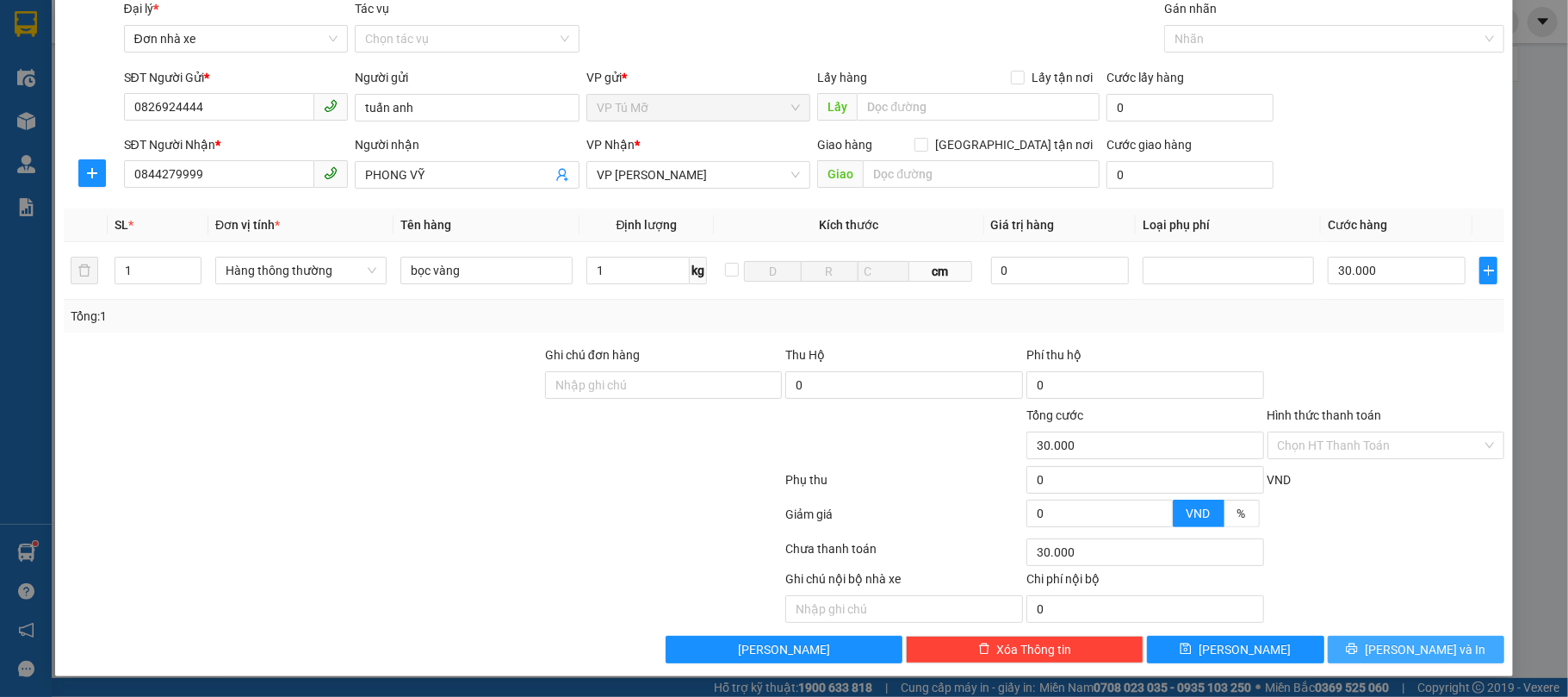
click at [1424, 649] on span "[PERSON_NAME] và In" at bounding box center [1425, 649] width 121 height 19
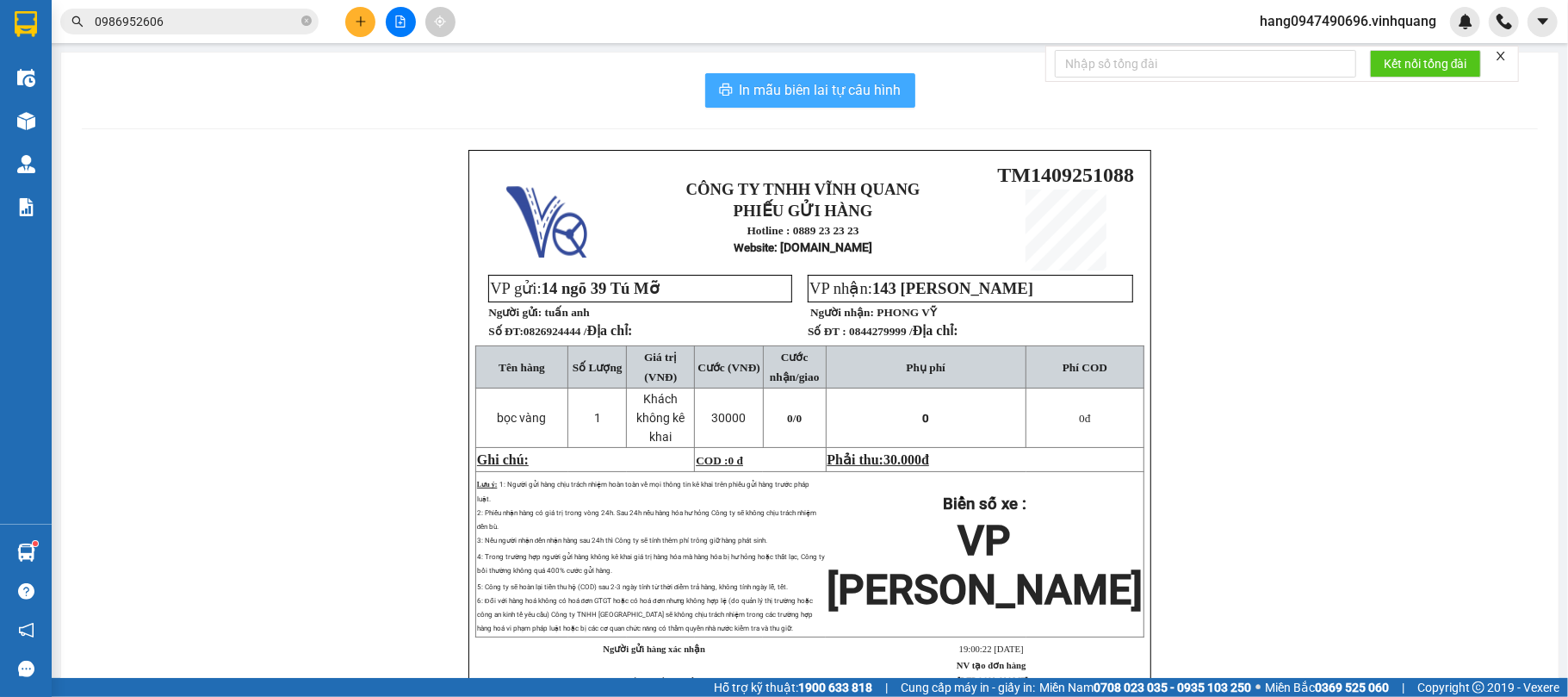
click at [837, 85] on span "In mẫu biên lai tự cấu hình" at bounding box center [820, 89] width 162 height 22
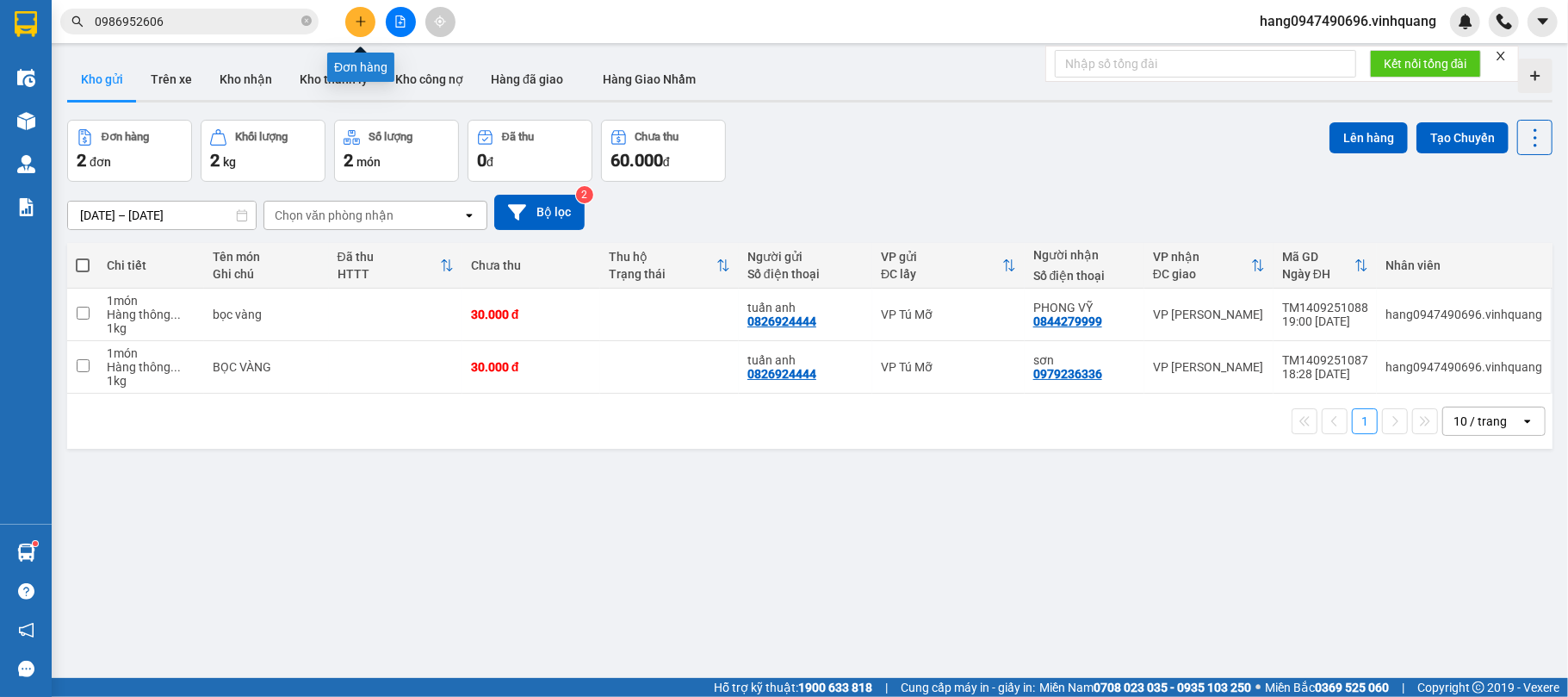
click at [363, 17] on icon "plus" at bounding box center [361, 21] width 12 height 12
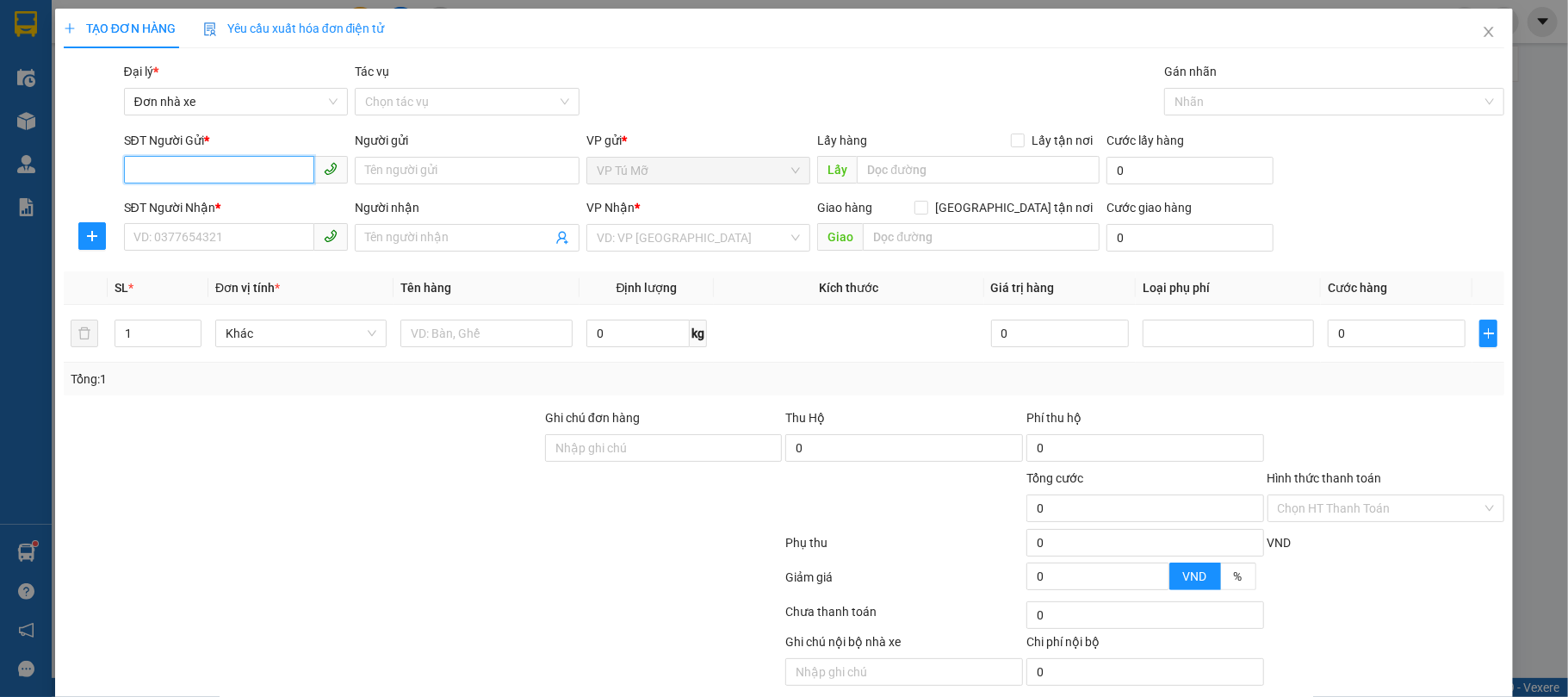
paste input "0826924444"
type input "0826924444"
click at [280, 211] on div "0826924444 - tuấn anh" at bounding box center [234, 205] width 202 height 19
type input "tuấn anh"
type input "0844279999"
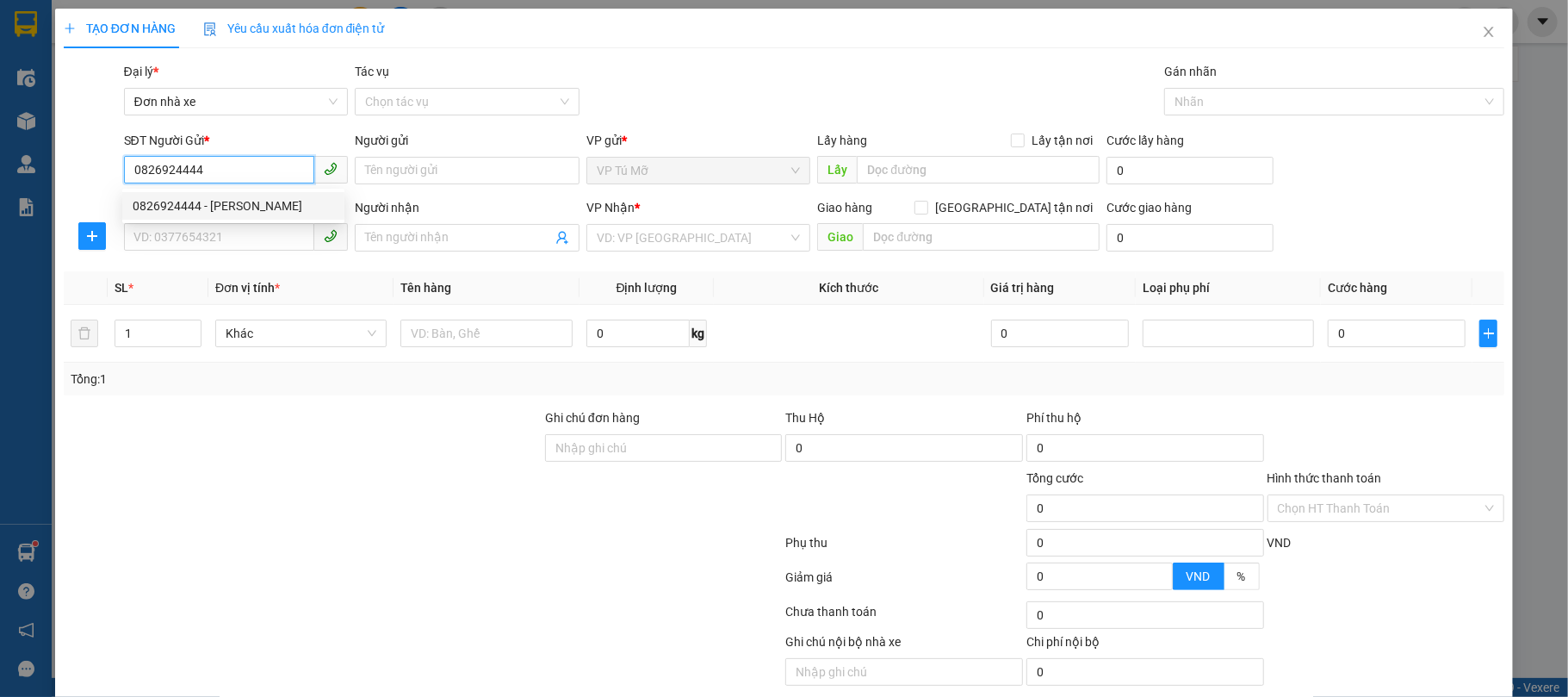
type input "PHONG VỸ"
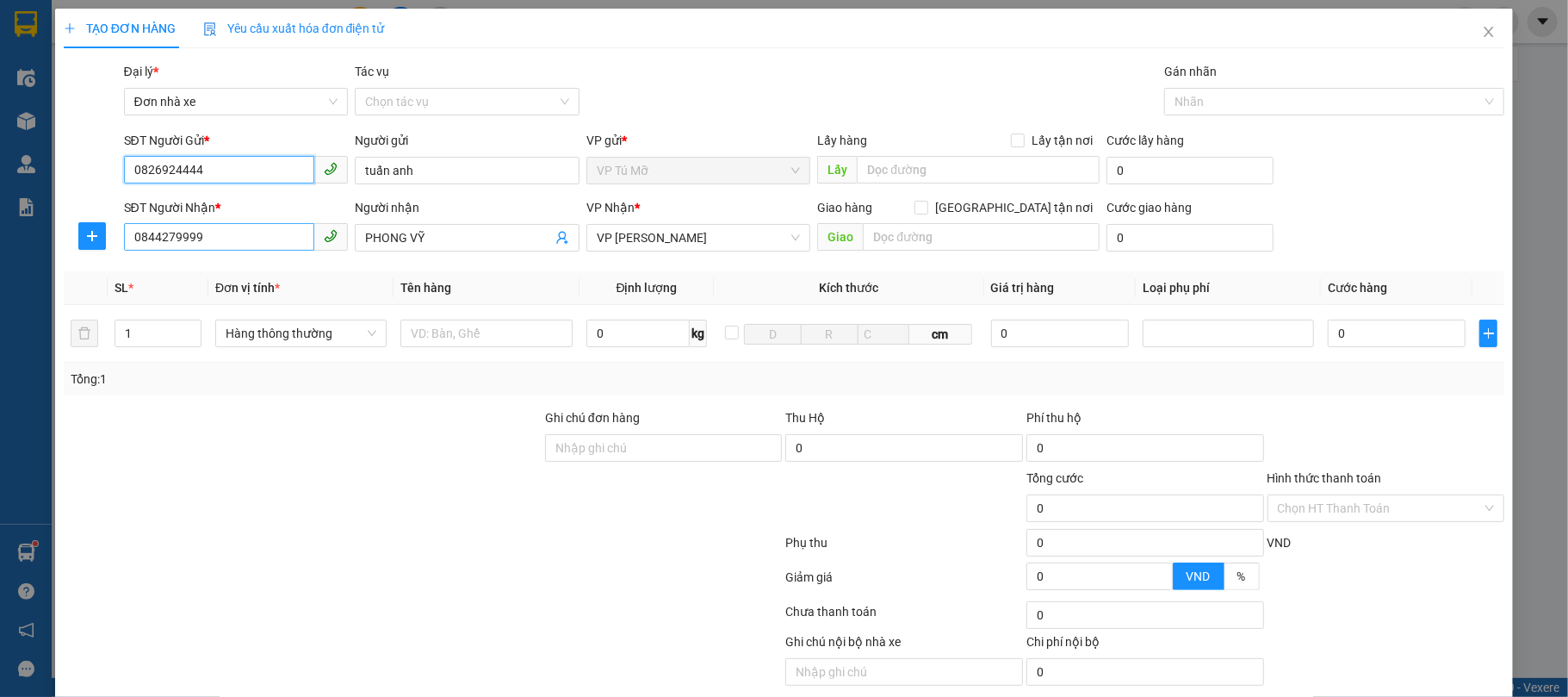
type input "0826924444"
click at [234, 236] on input "0844279999" at bounding box center [219, 236] width 191 height 27
click at [469, 246] on input "PHONG VỸ" at bounding box center [459, 237] width 186 height 19
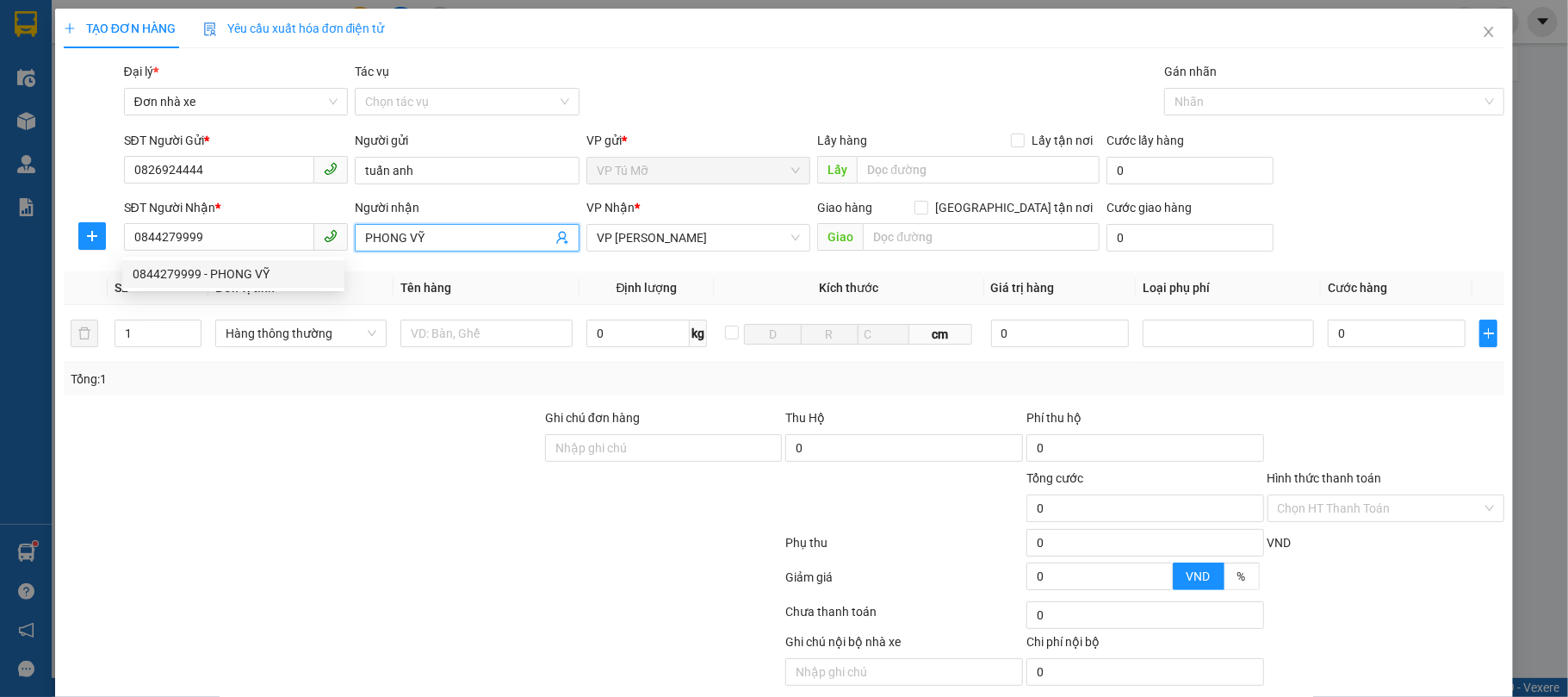
click at [469, 246] on input "PHONG VỸ" at bounding box center [459, 237] width 186 height 19
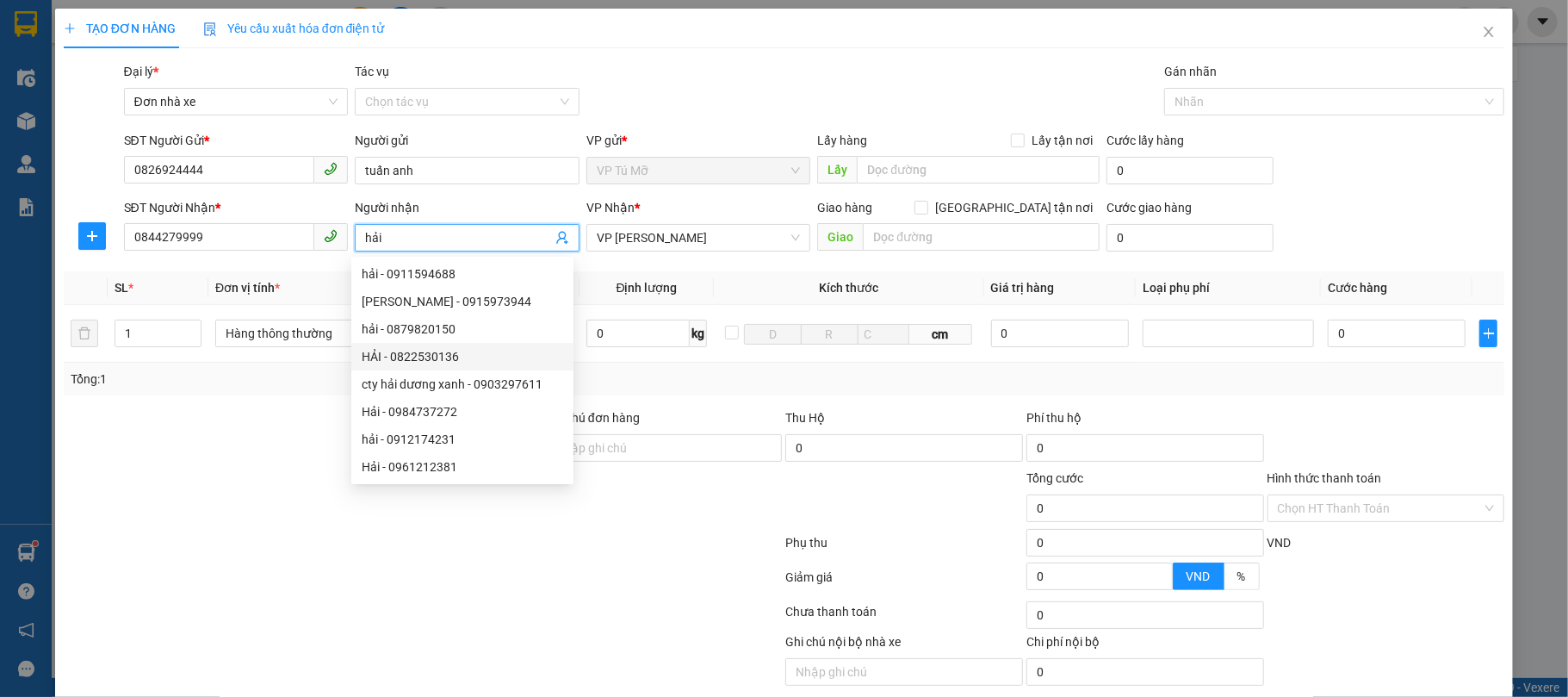
scroll to position [56, 0]
type input "hải"
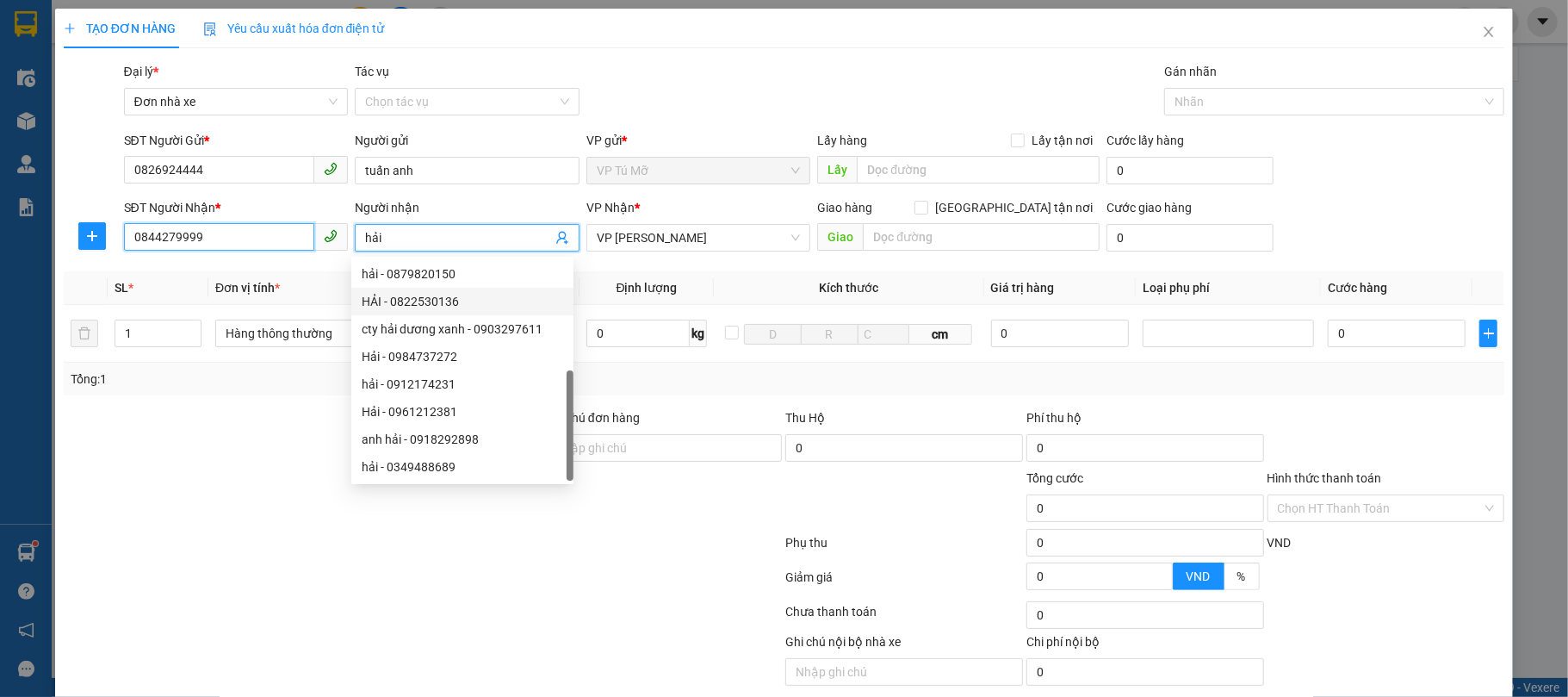
click at [220, 235] on input "0844279999" at bounding box center [219, 236] width 191 height 27
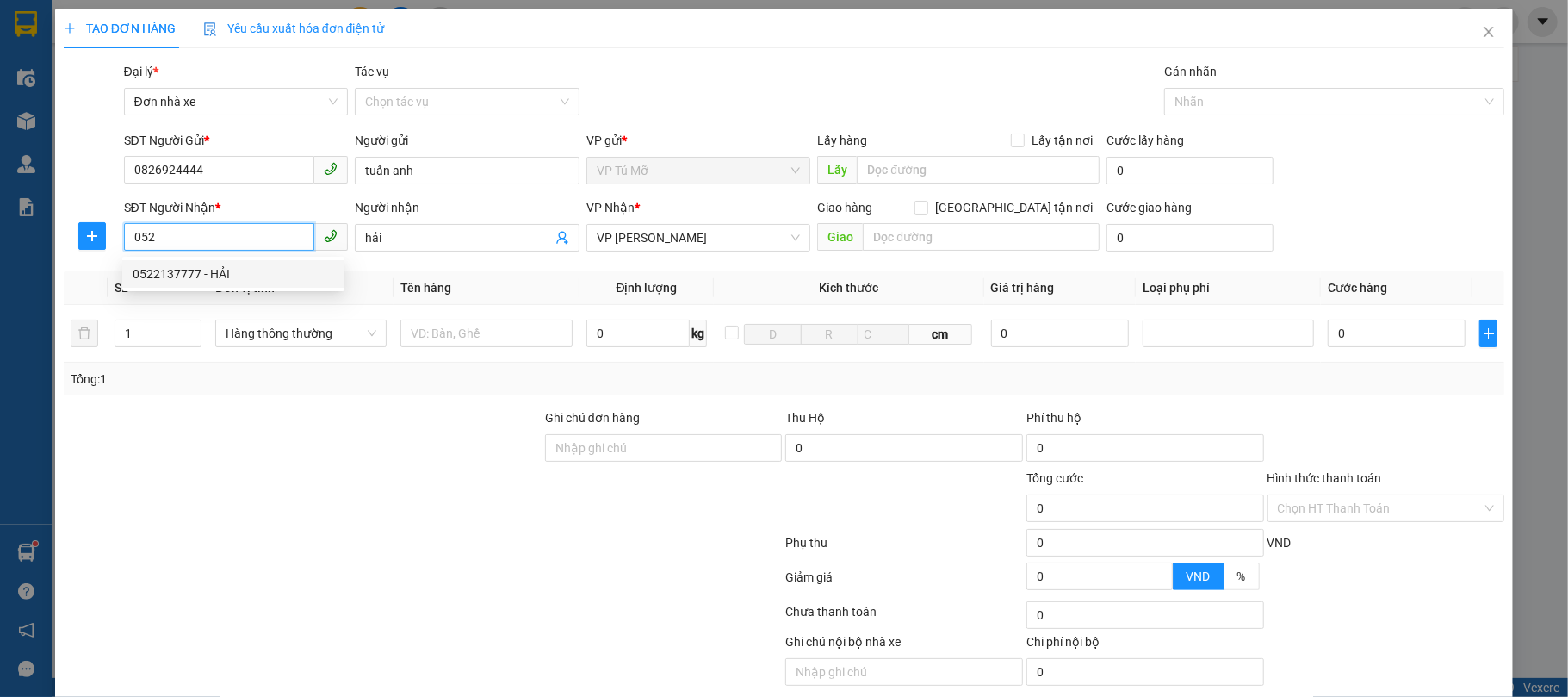
type input "0522137777"
type input "HẢI"
type input "0522137777"
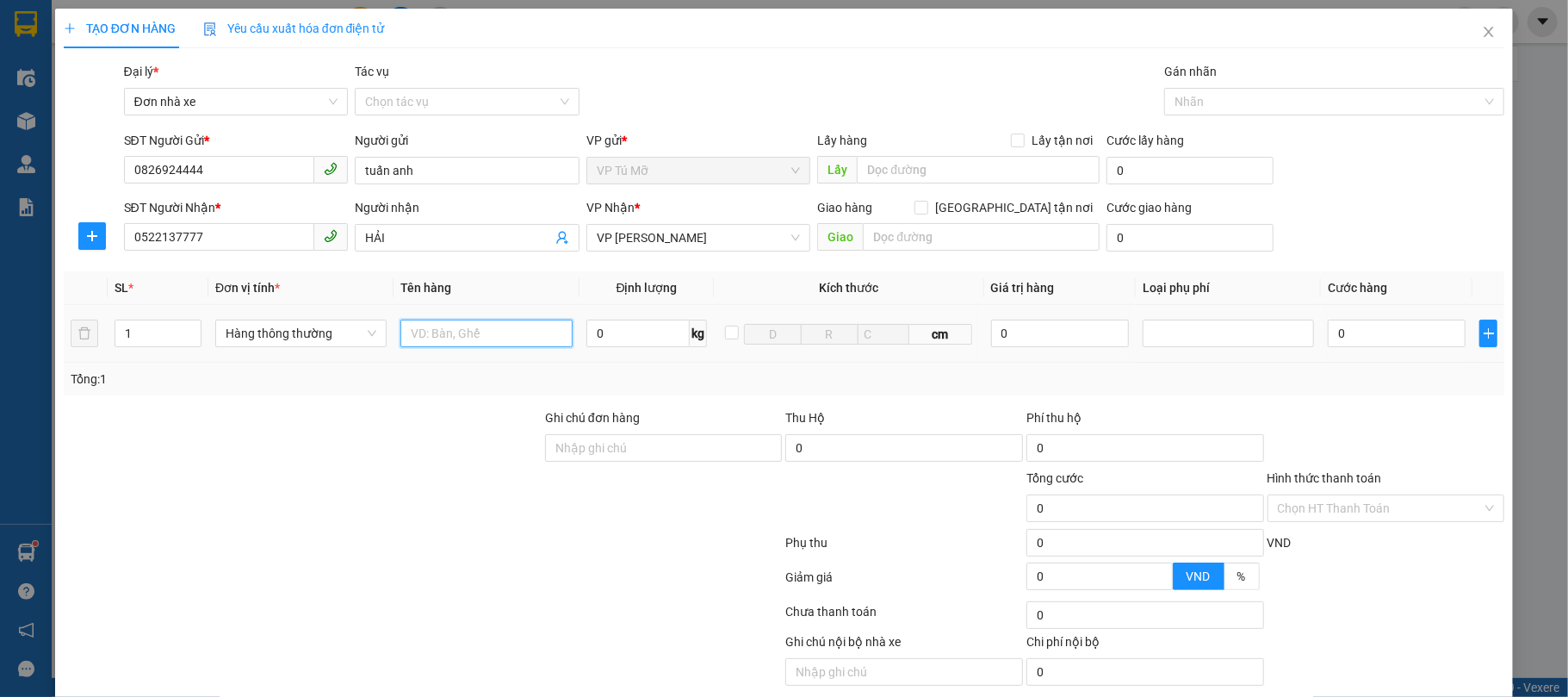
click at [474, 335] on input "text" at bounding box center [486, 332] width 171 height 27
type input "bọc vàng"
click at [622, 322] on input "0" at bounding box center [639, 332] width 105 height 27
type input "1"
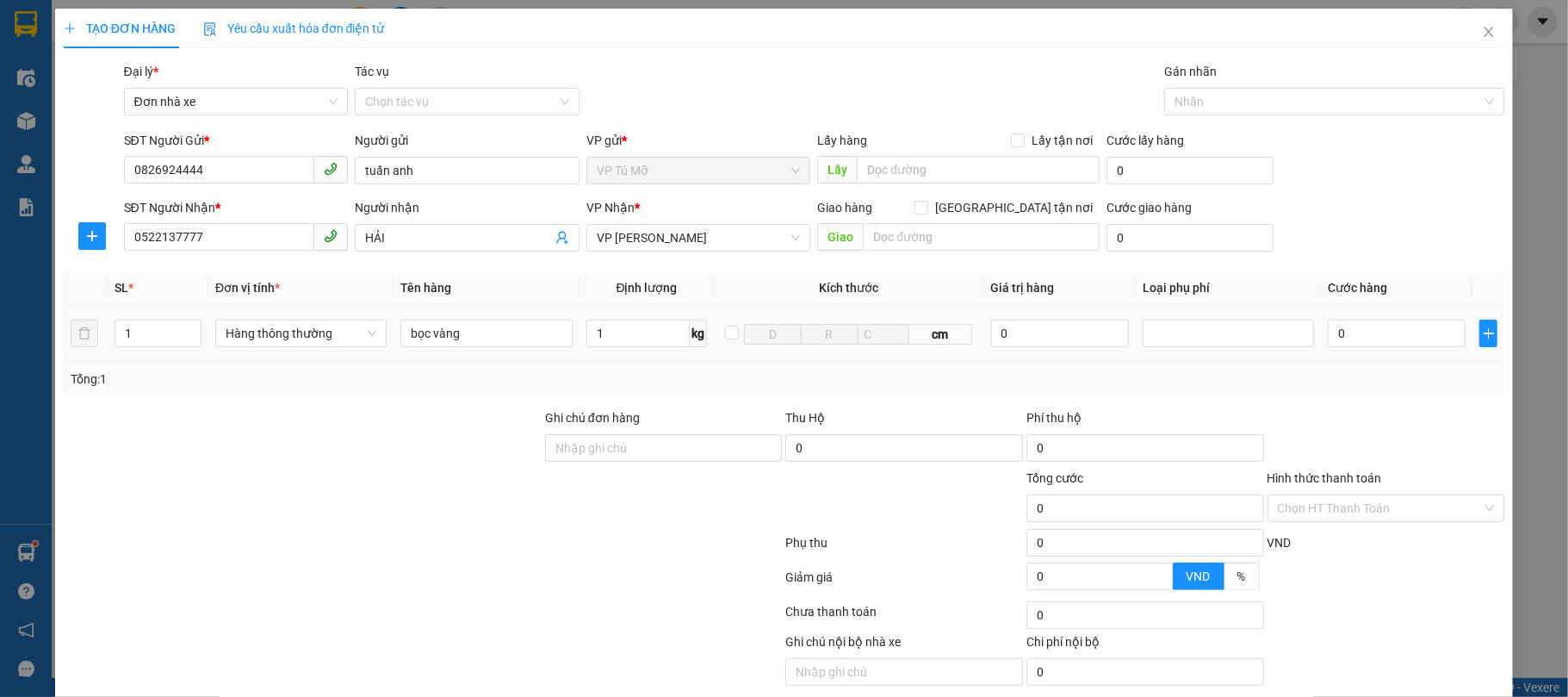
click at [648, 353] on td "1 kg" at bounding box center [647, 333] width 136 height 57
type input "30.000"
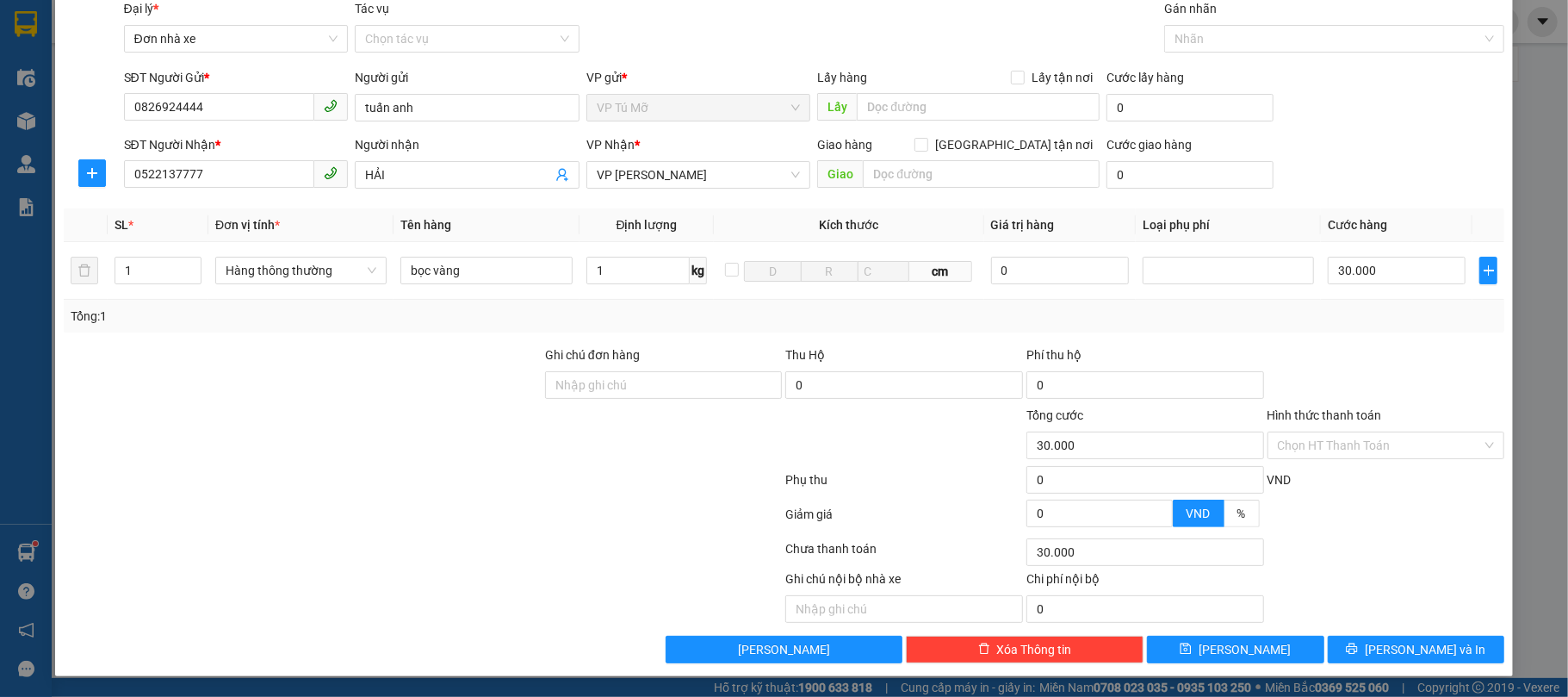
click at [1402, 632] on div "Transit Pickup Surcharge Ids Transit Deliver Surcharge Ids Transit Deliver Surc…" at bounding box center [784, 331] width 1442 height 664
click at [1405, 641] on span "[PERSON_NAME] và In" at bounding box center [1425, 649] width 121 height 19
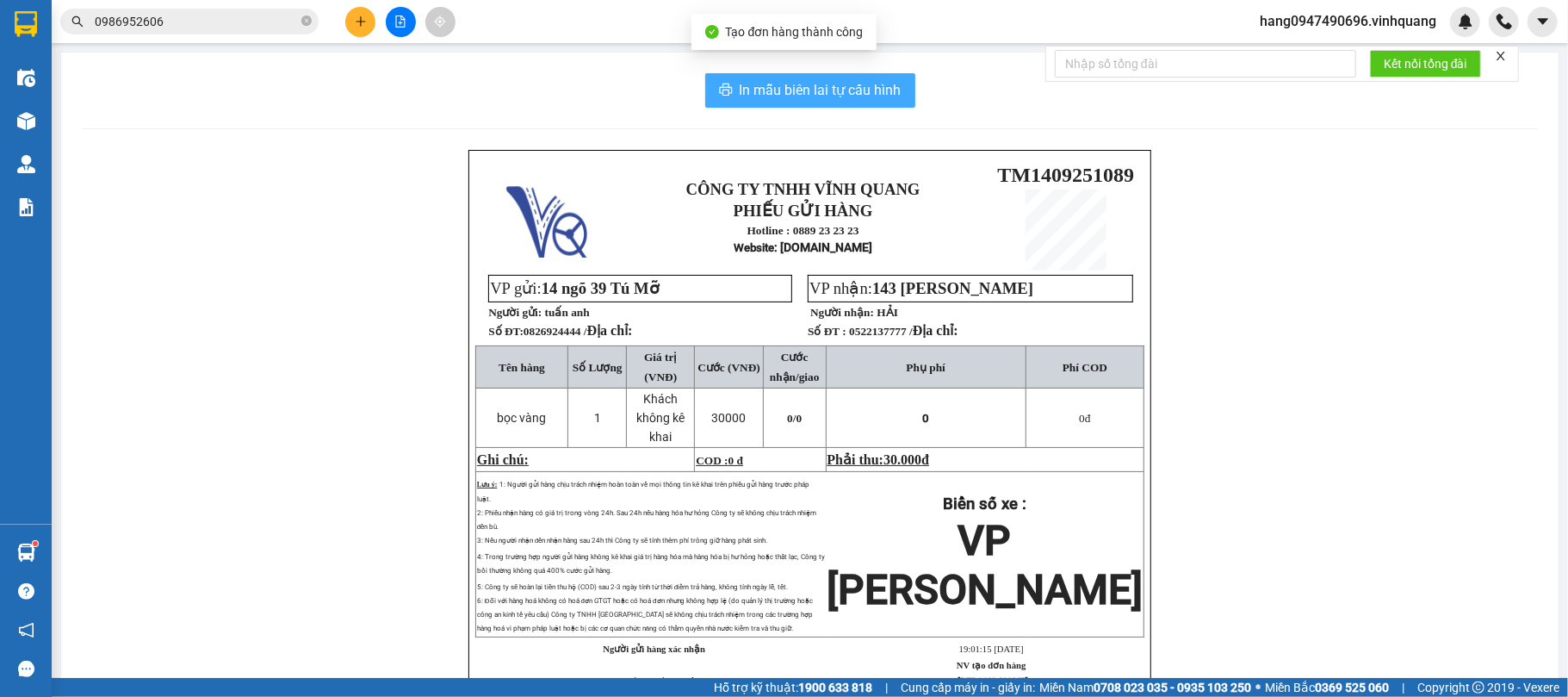
click at [842, 96] on span "In mẫu biên lai tự cấu hình" at bounding box center [820, 89] width 162 height 22
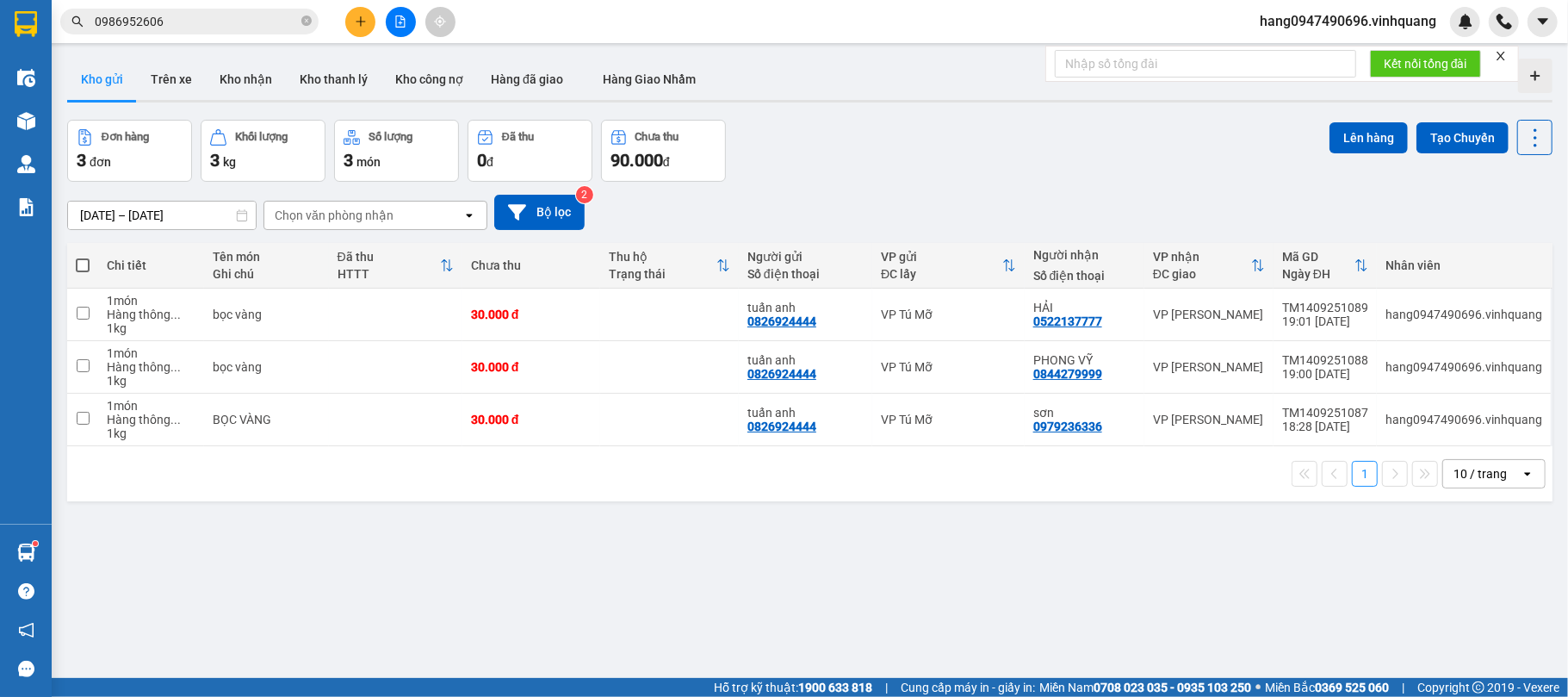
click at [81, 272] on span at bounding box center [82, 265] width 14 height 14
click at [83, 256] on input "checkbox" at bounding box center [83, 256] width 0 height 0
checkbox input "true"
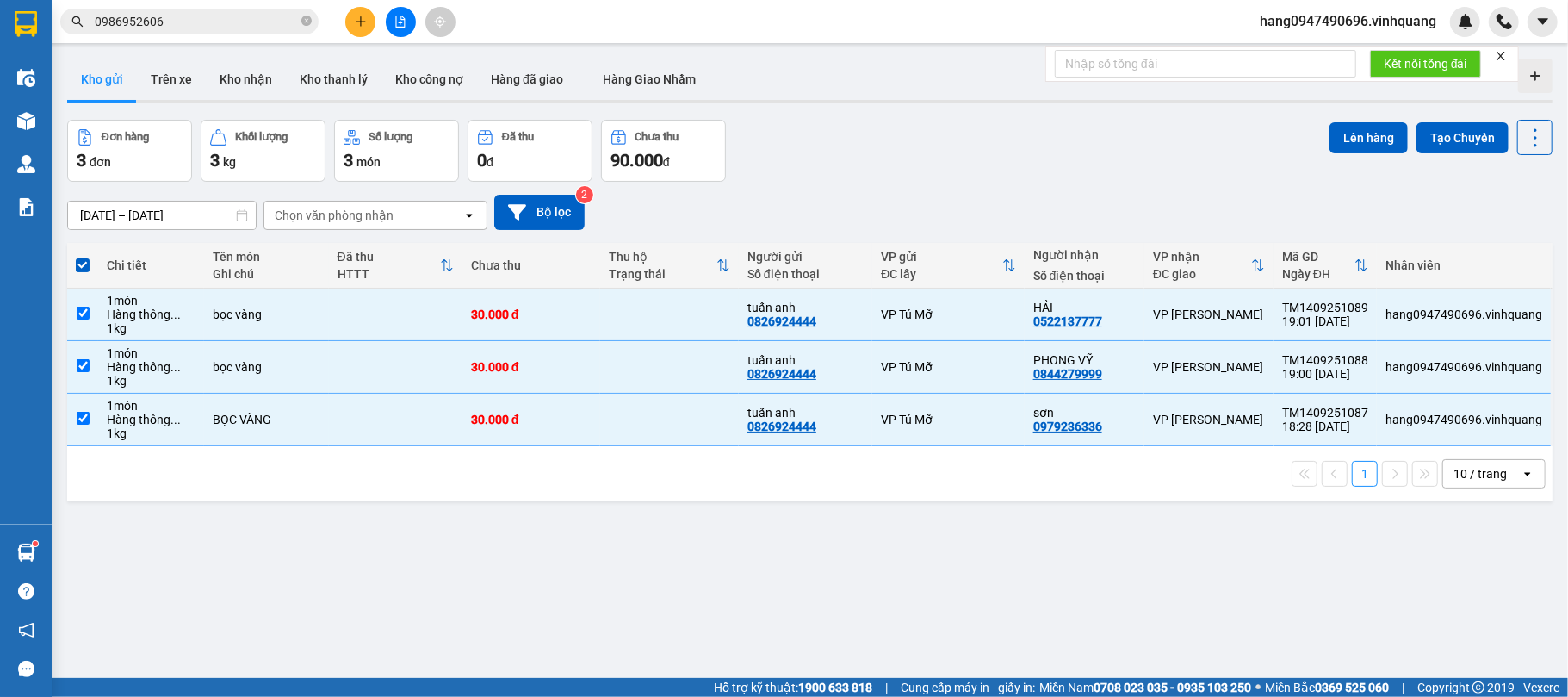
click at [1353, 118] on div "ver 1.8.143 Kho gửi Trên xe Kho nhận Kho thanh lý Kho công nợ Hàng đã giao Hàng…" at bounding box center [810, 400] width 1499 height 697
click at [1364, 131] on button "Lên hàng" at bounding box center [1368, 138] width 78 height 31
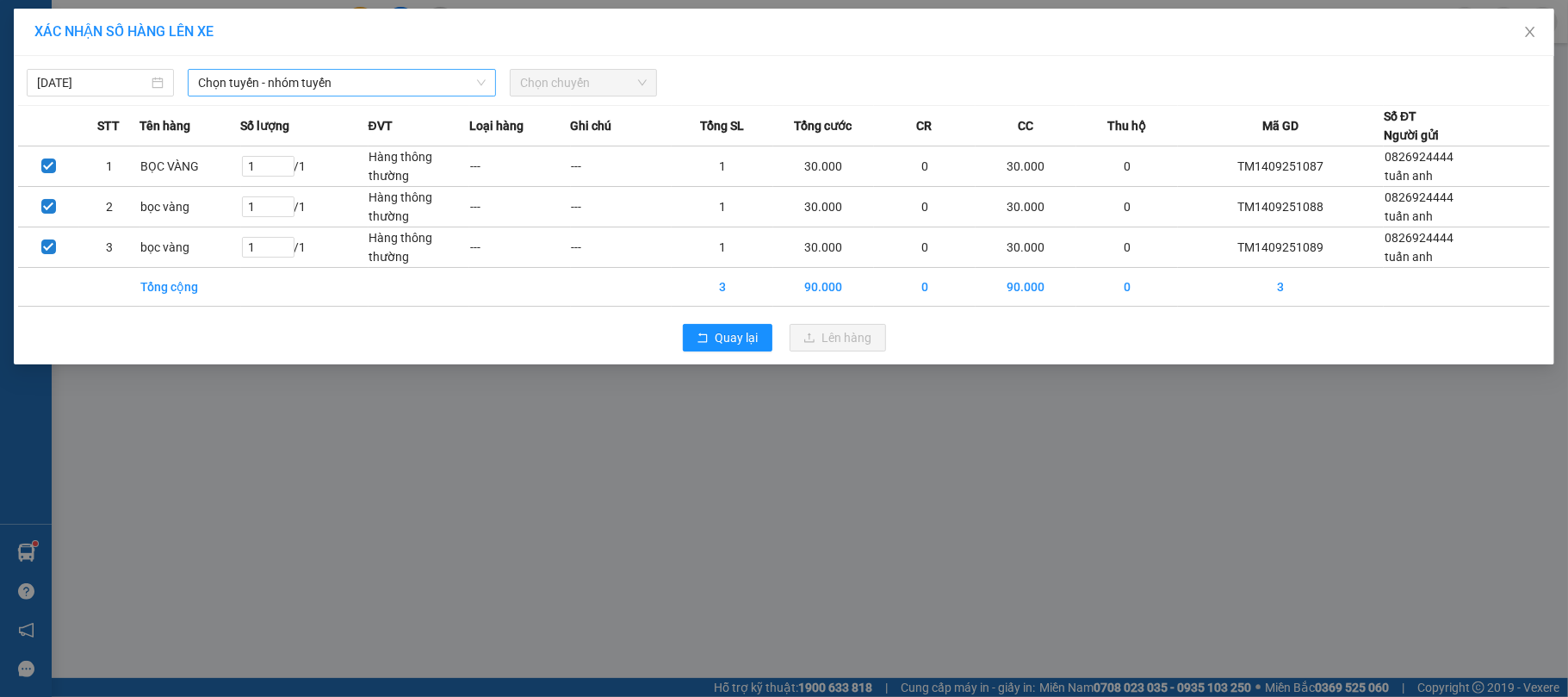
click at [376, 85] on span "Chọn tuyến - nhóm tuyến" at bounding box center [341, 82] width 287 height 25
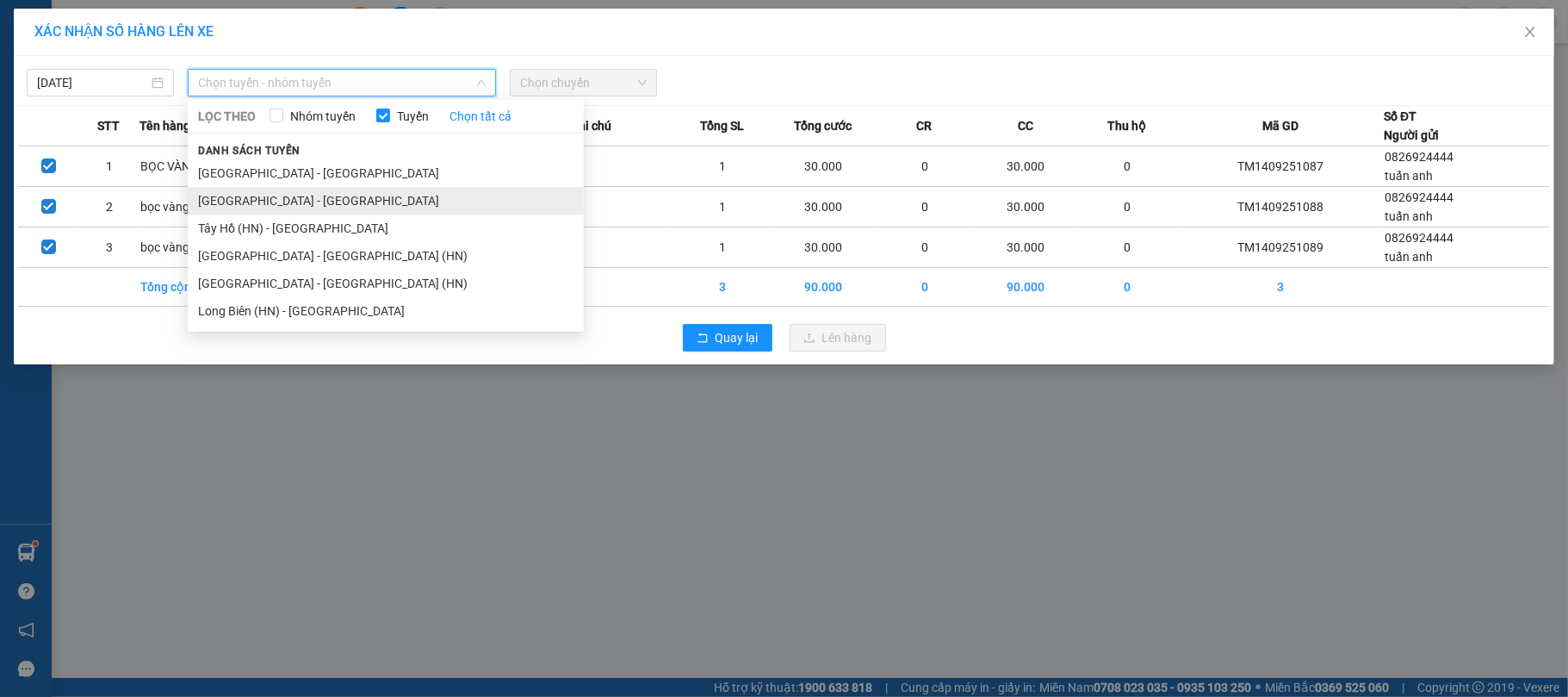
click at [264, 206] on li "[GEOGRAPHIC_DATA] - [GEOGRAPHIC_DATA]" at bounding box center [385, 200] width 396 height 27
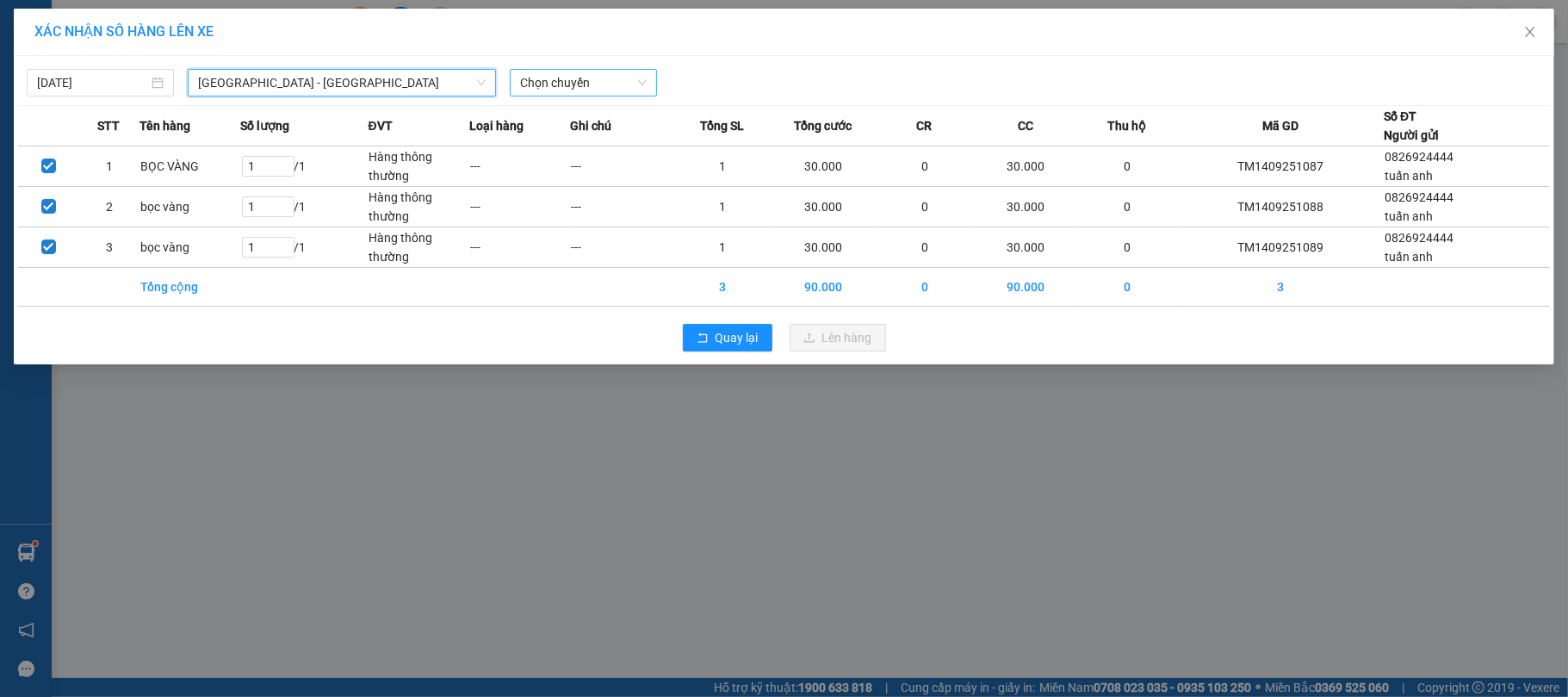
click at [584, 69] on div "Chọn chuyến" at bounding box center [583, 82] width 147 height 27
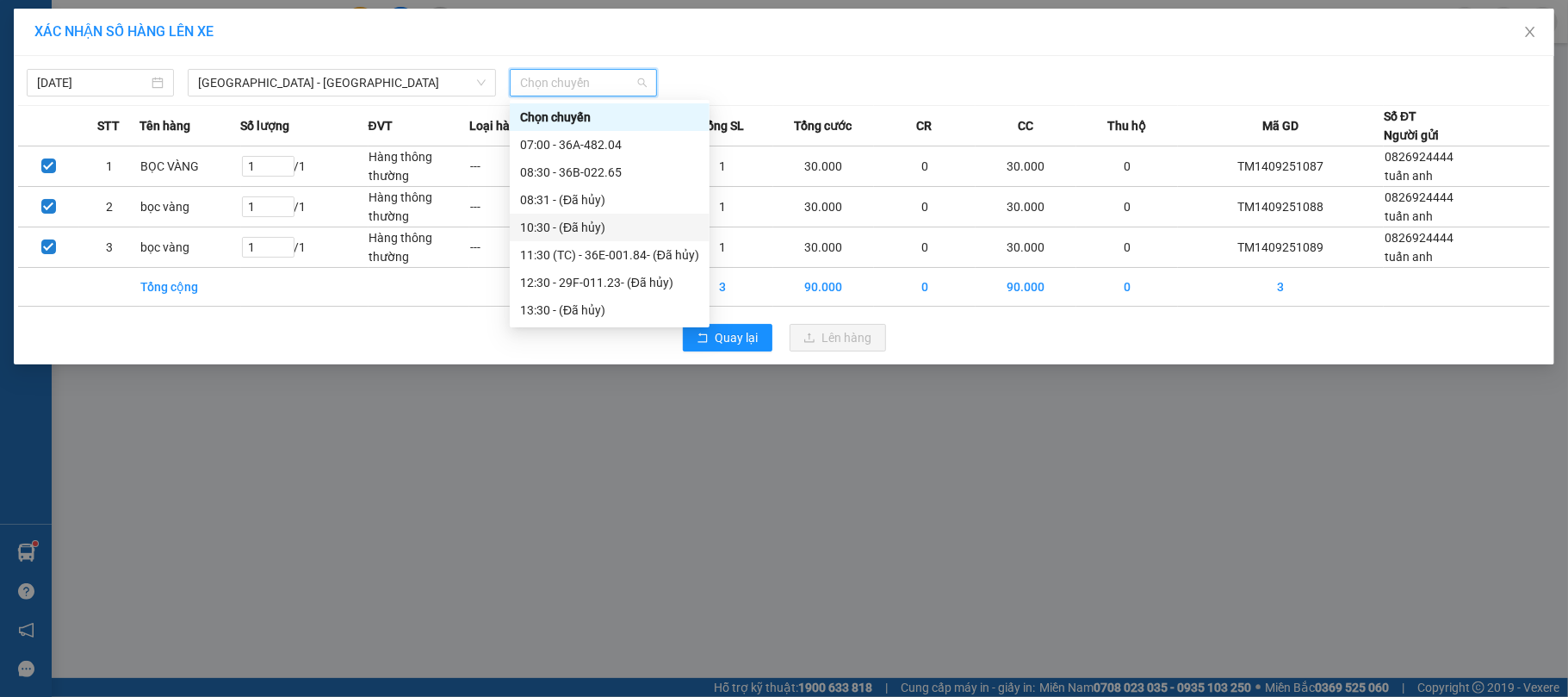
scroll to position [138, 0]
click at [583, 273] on div "18:30 - 36E-001.84" at bounding box center [609, 283] width 179 height 19
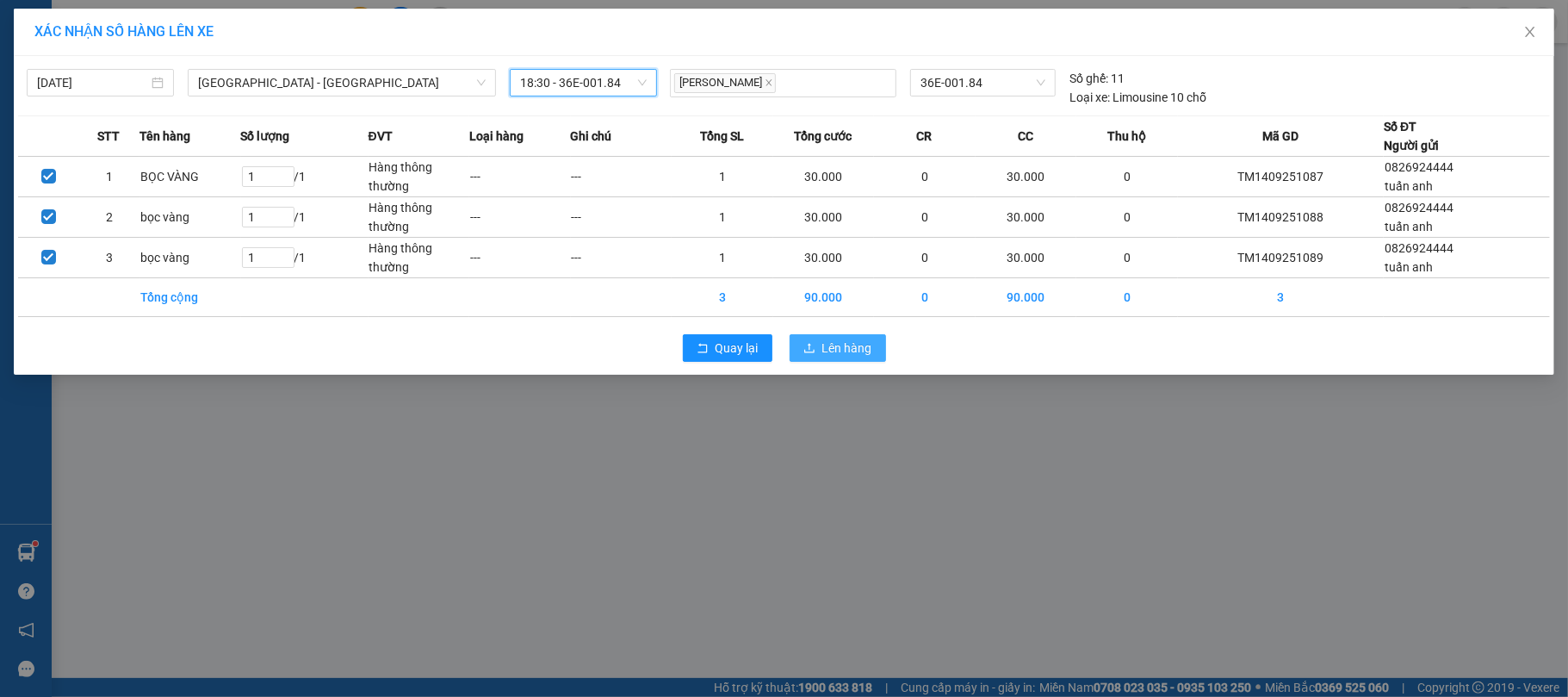
click at [855, 348] on span "Lên hàng" at bounding box center [847, 348] width 50 height 19
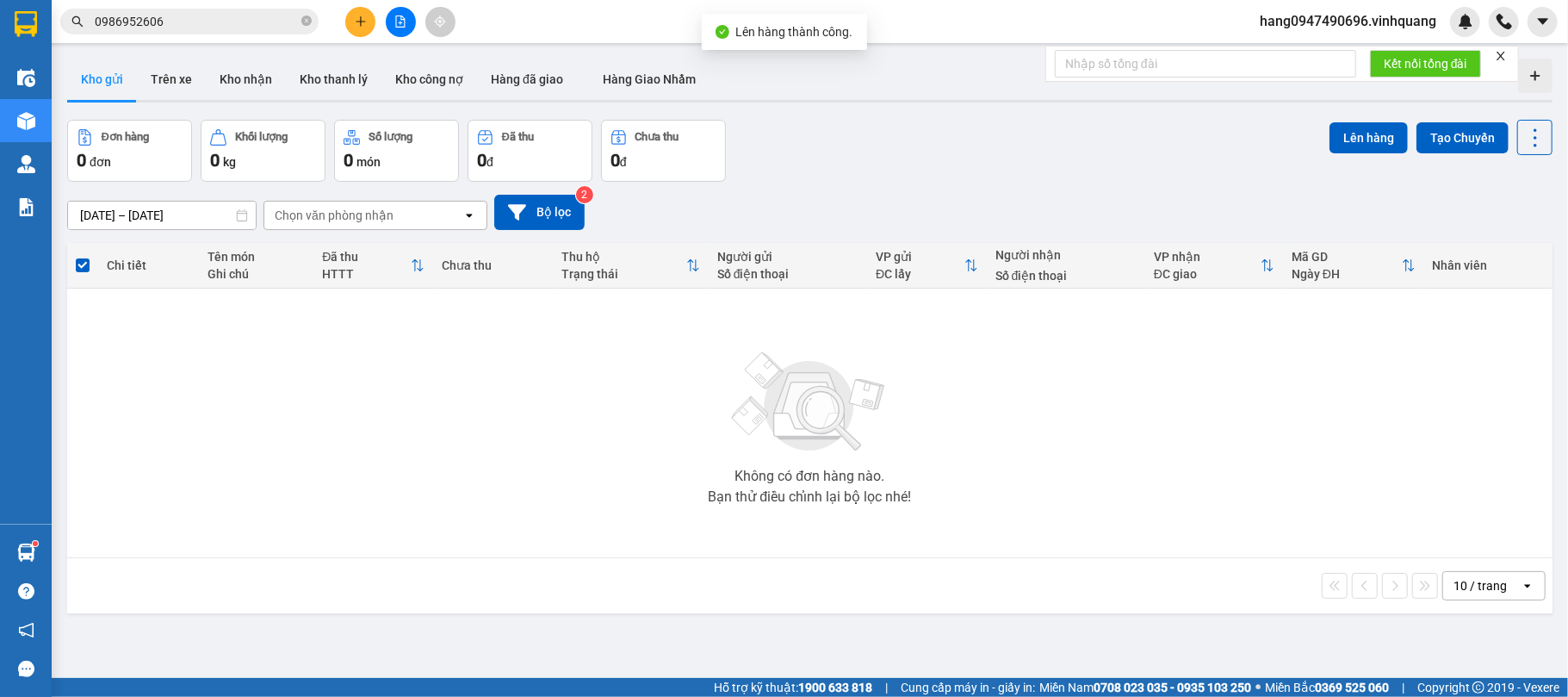
click at [399, 32] on button at bounding box center [401, 22] width 30 height 30
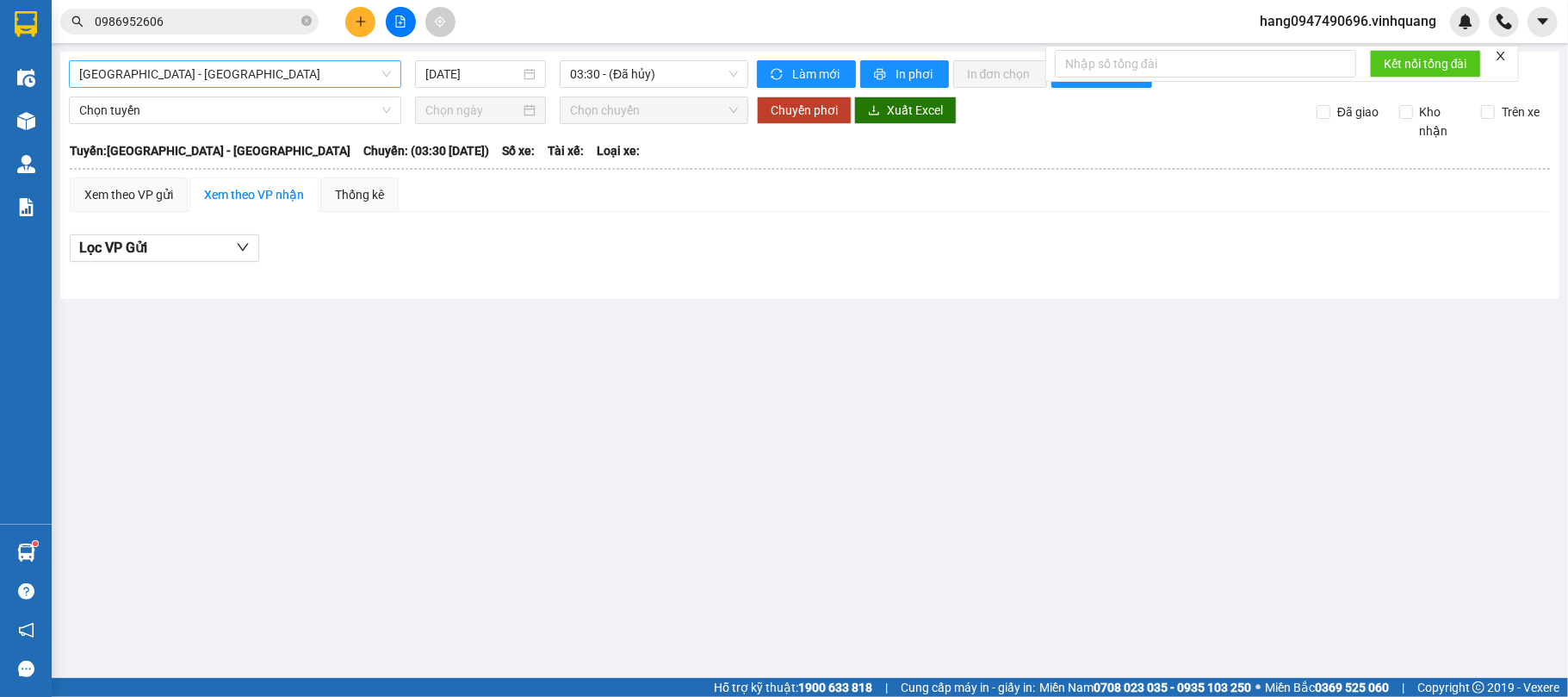
click at [312, 77] on span "[GEOGRAPHIC_DATA] - [GEOGRAPHIC_DATA]" at bounding box center [234, 73] width 312 height 25
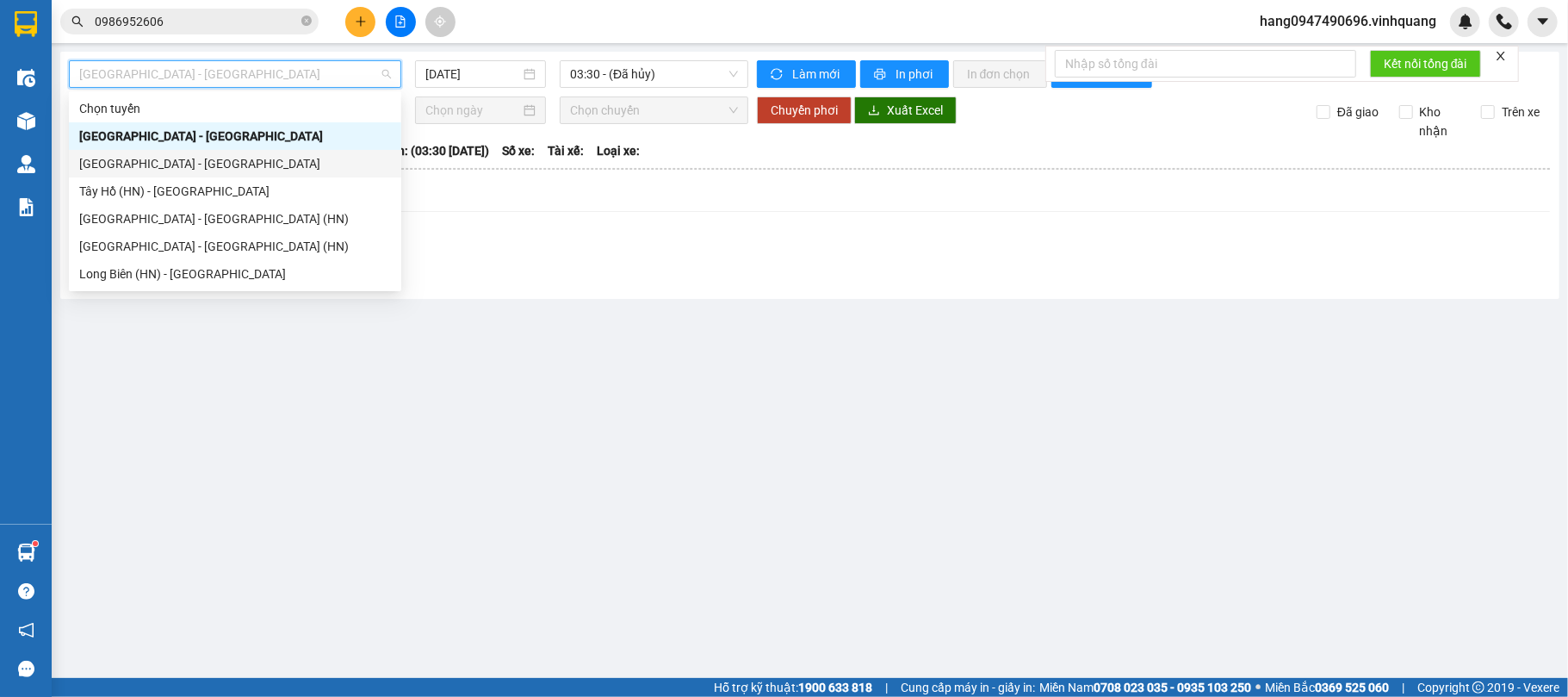
click at [204, 164] on div "[GEOGRAPHIC_DATA] - [GEOGRAPHIC_DATA]" at bounding box center [234, 164] width 312 height 19
type input "[DATE]"
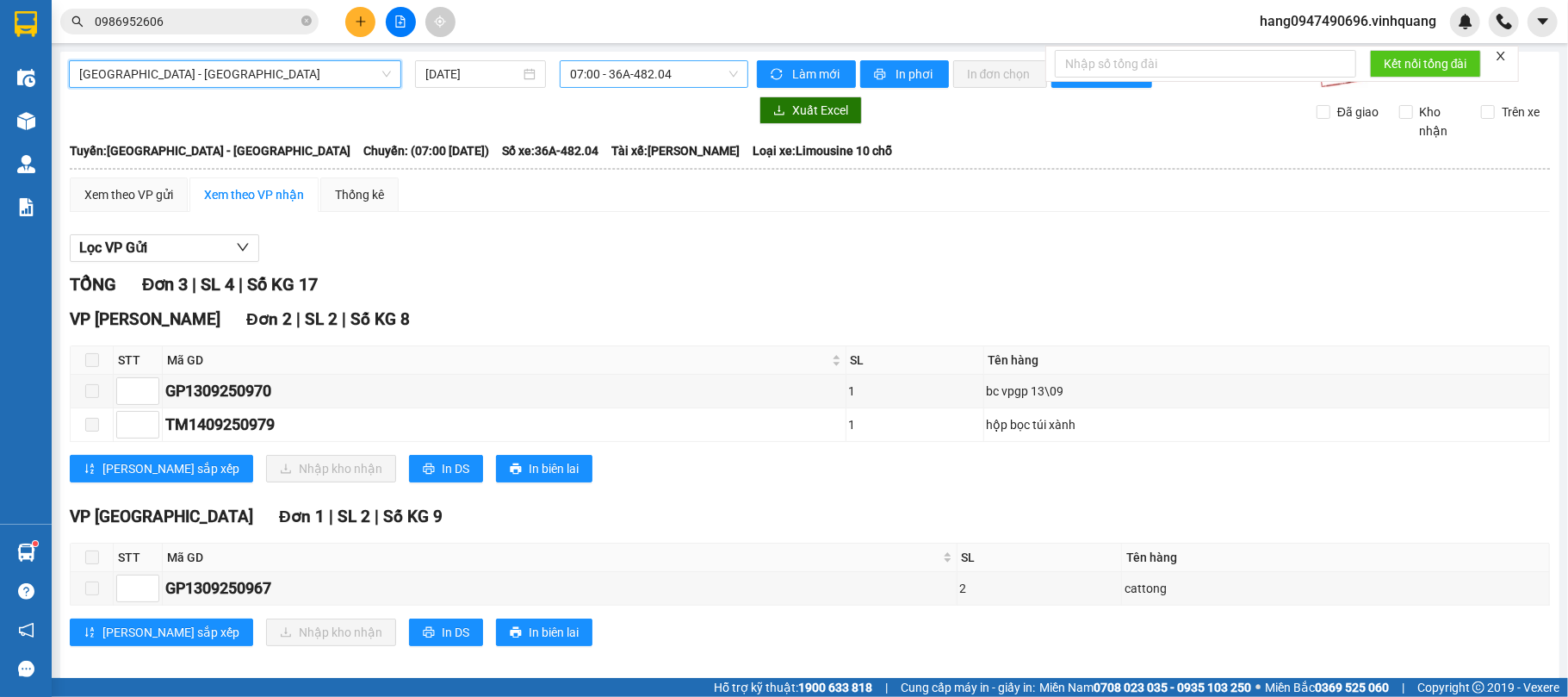
click at [644, 73] on span "07:00 - 36A-482.04" at bounding box center [654, 73] width 168 height 25
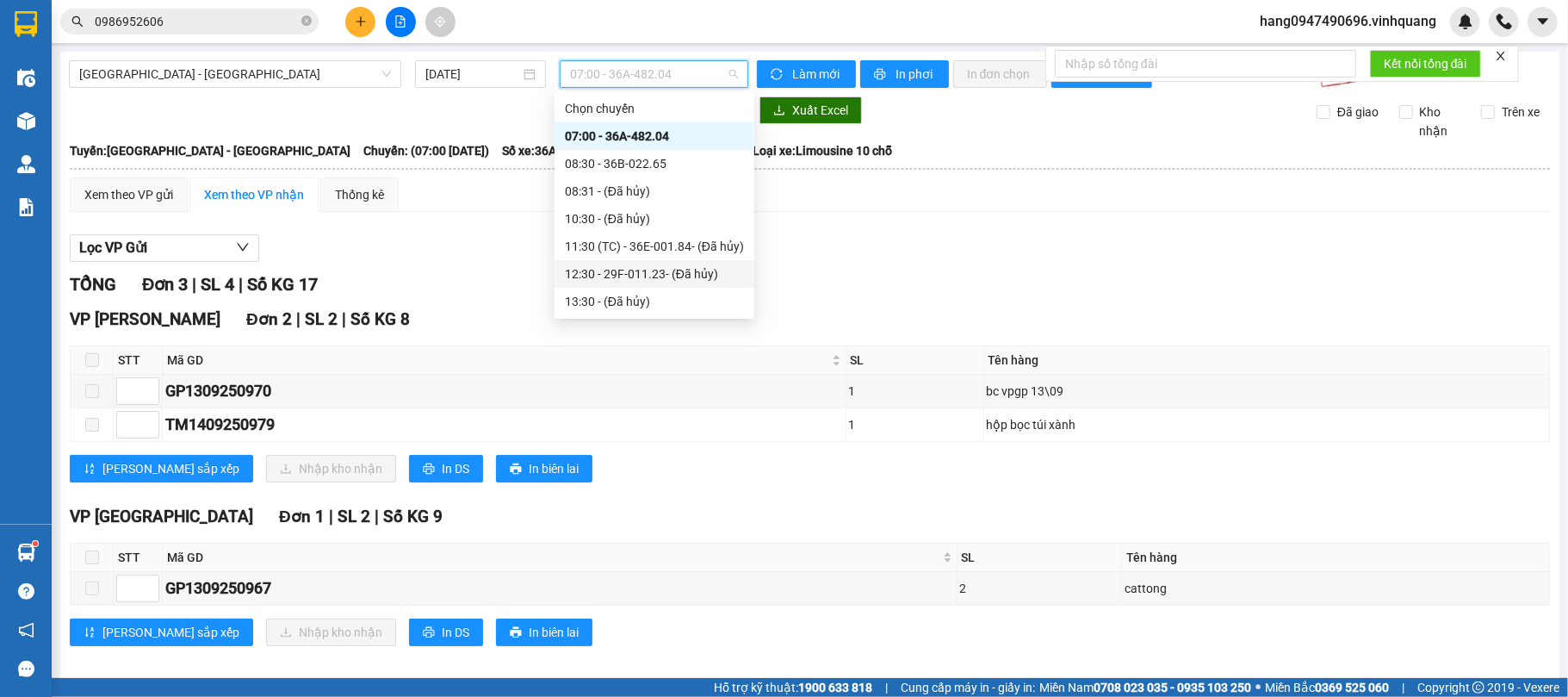
scroll to position [138, 0]
click at [604, 263] on div "18:30 - 36E-001.84" at bounding box center [655, 273] width 200 height 27
click at [604, 263] on div "Hà Nội - Thanh Hóa 14/09/2025 07:00 - 36A-482.04 Làm mới In phơi In đơn chọn Th…" at bounding box center [810, 368] width 1499 height 634
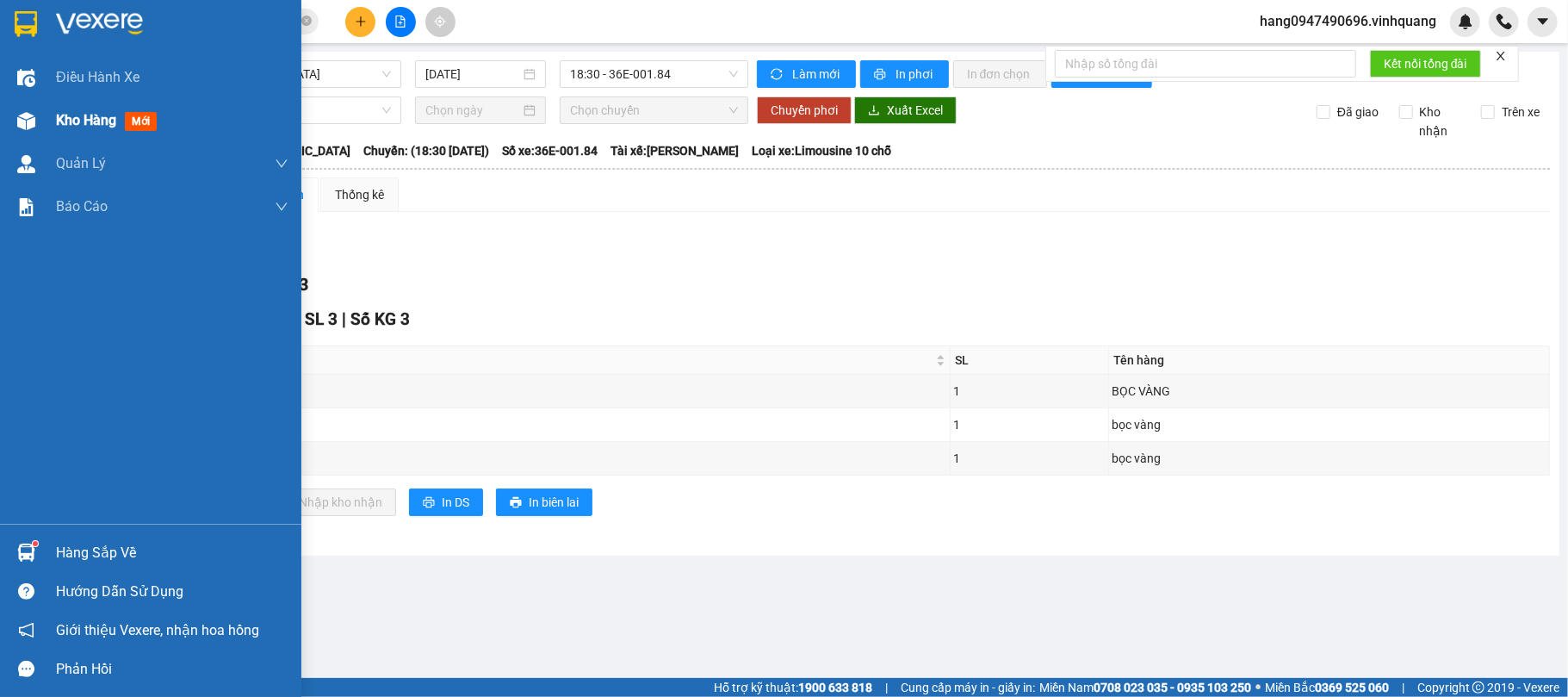
click at [76, 112] on span "Kho hàng" at bounding box center [86, 120] width 60 height 16
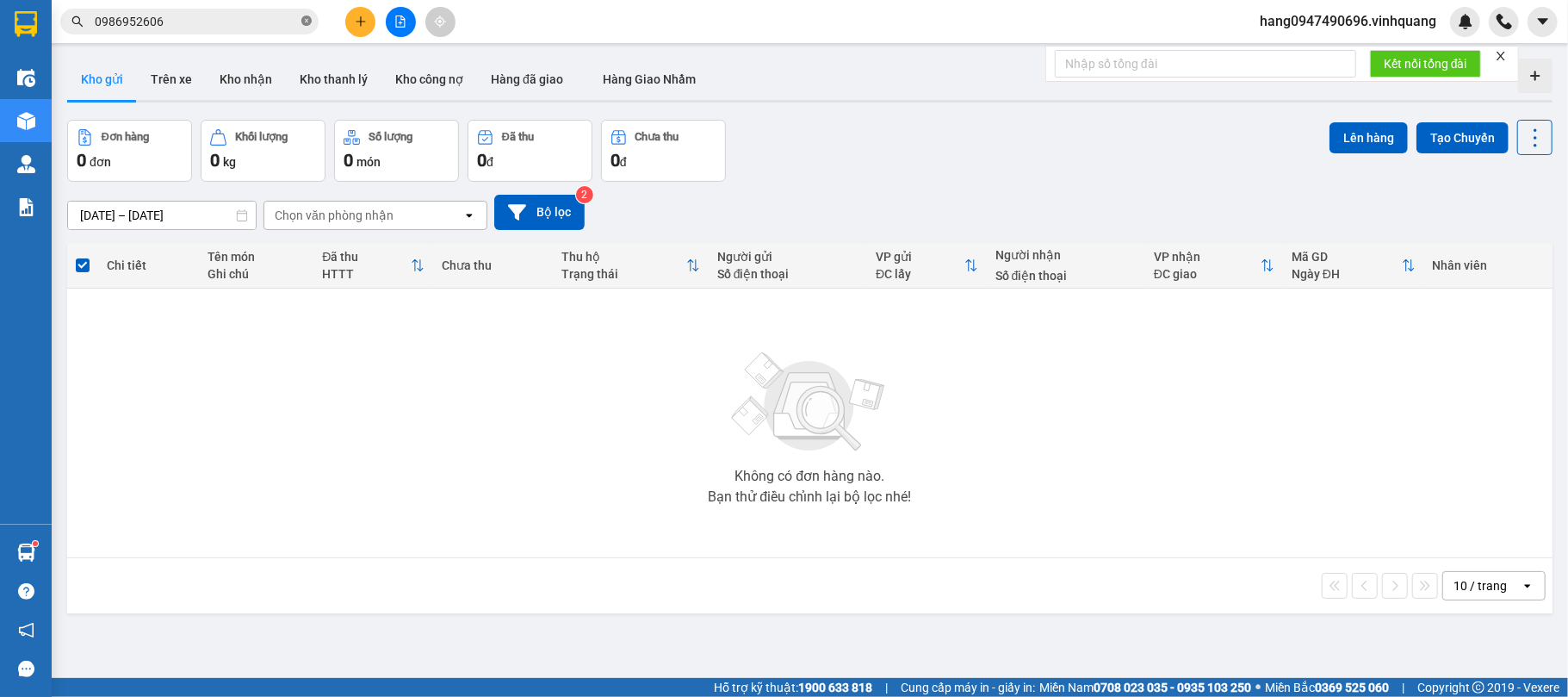
click at [303, 23] on icon "close-circle" at bounding box center [306, 20] width 10 height 10
click at [301, 23] on span at bounding box center [306, 22] width 10 height 19
click at [212, 7] on div "Kết quả tìm kiếm ( 1 ) Bộ lọc Mã ĐH Trạng thái Món hàng Thu hộ Tổng cước Chưa c…" at bounding box center [168, 22] width 336 height 30
click at [201, 15] on input "text" at bounding box center [197, 22] width 203 height 19
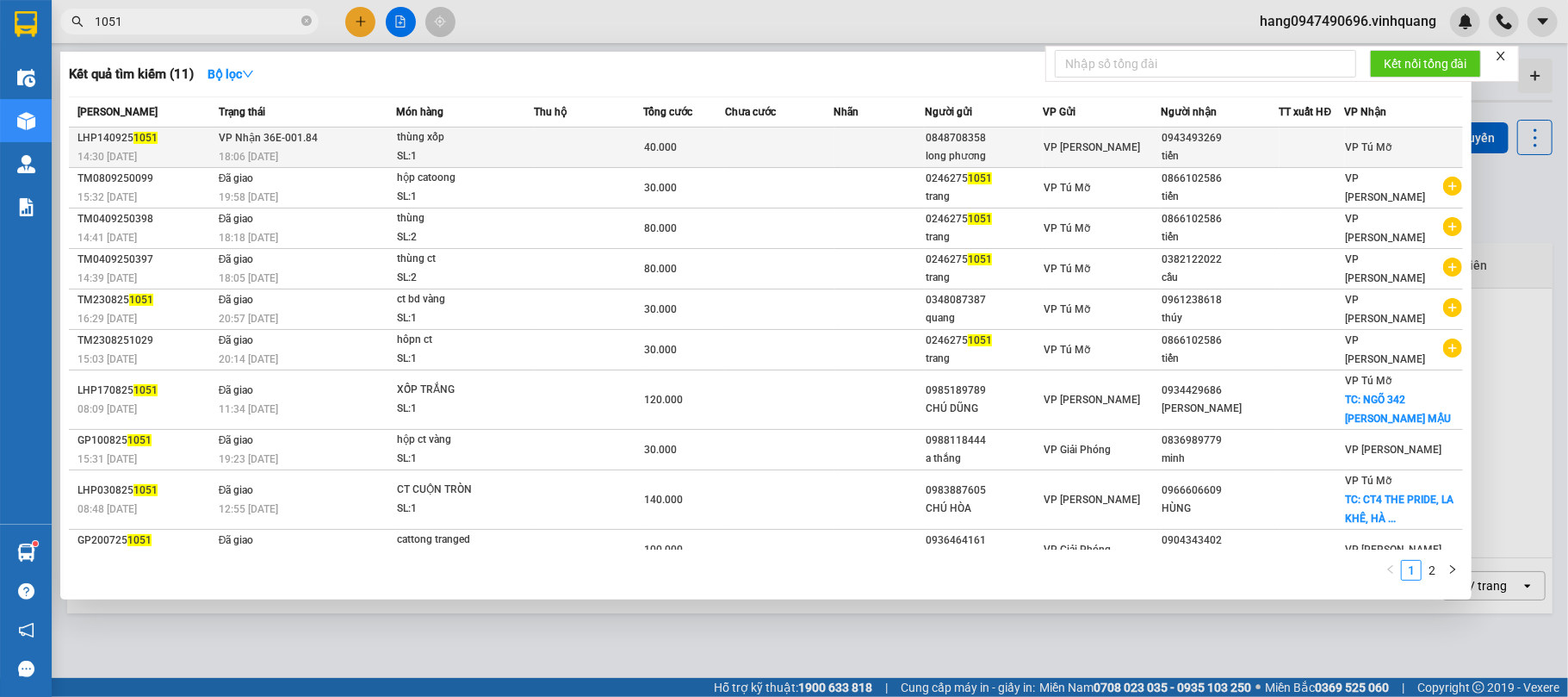
type input "1051"
click at [386, 138] on td "VP Nhận 36E-001.84 18:06 - 14/09" at bounding box center [305, 147] width 182 height 41
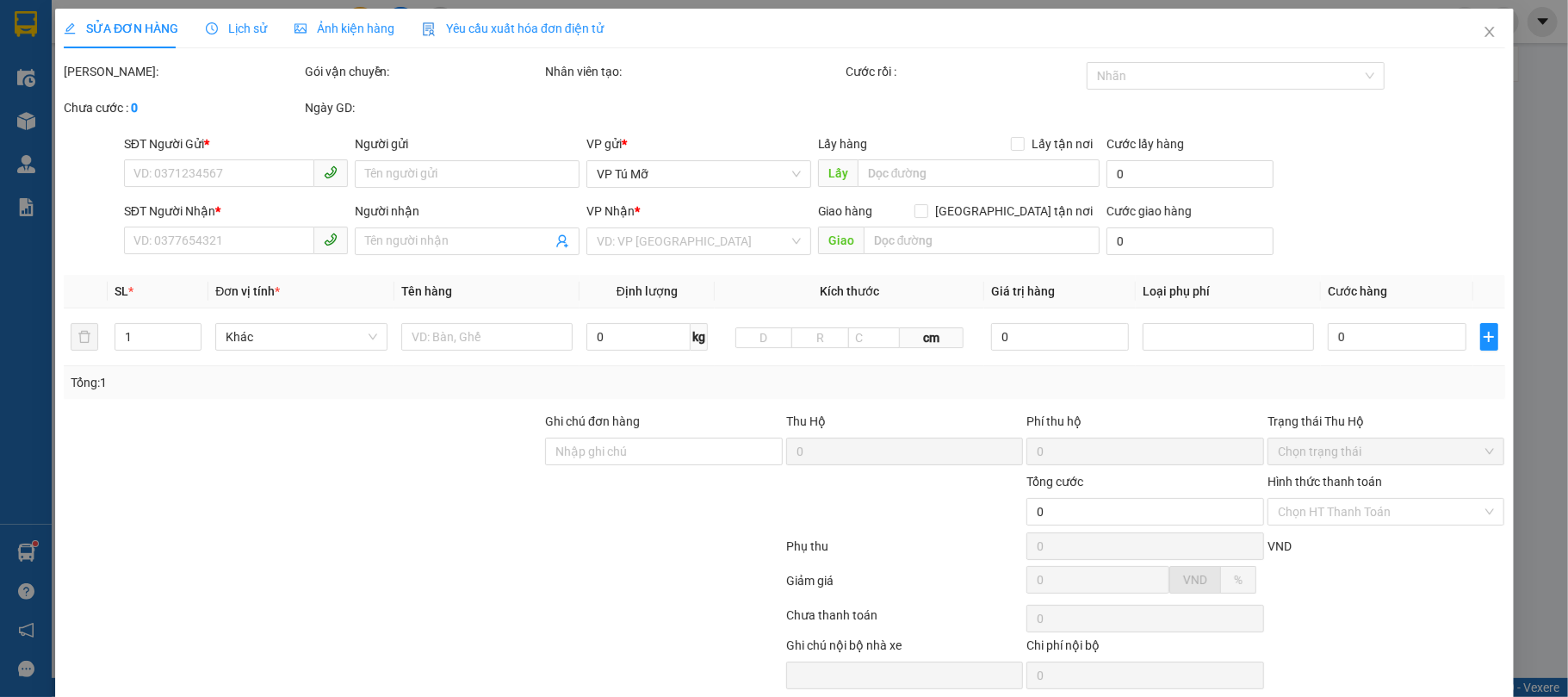
type input "0848708358"
type input "long phương"
type input "0943493269"
type input "tiến"
type input "40.000"
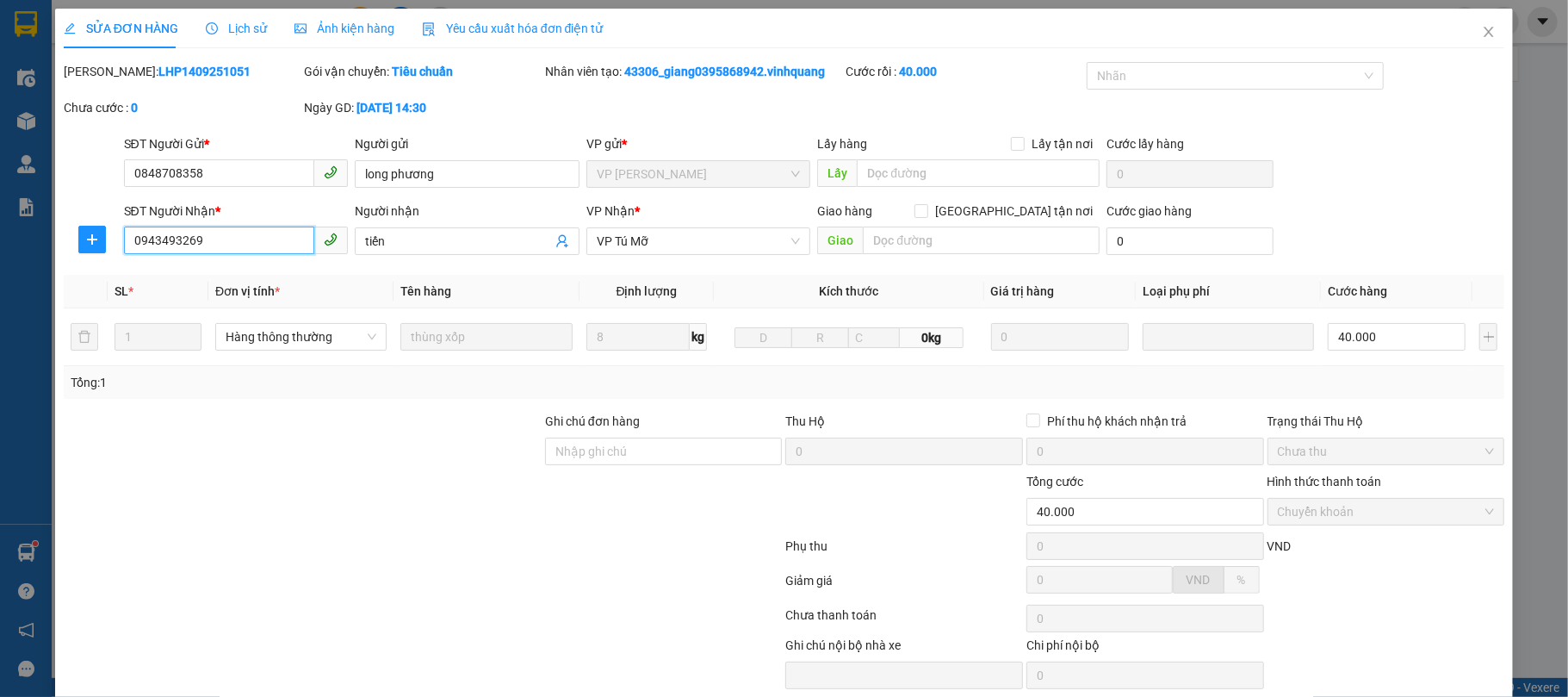
click at [248, 246] on input "0943493269" at bounding box center [219, 239] width 191 height 27
drag, startPoint x: 248, startPoint y: 246, endPoint x: 329, endPoint y: 258, distance: 81.9
click at [329, 258] on div "SĐT Người Nhận * 0943493269 0943493269" at bounding box center [236, 232] width 225 height 60
click at [1482, 27] on icon "close" at bounding box center [1489, 32] width 14 height 14
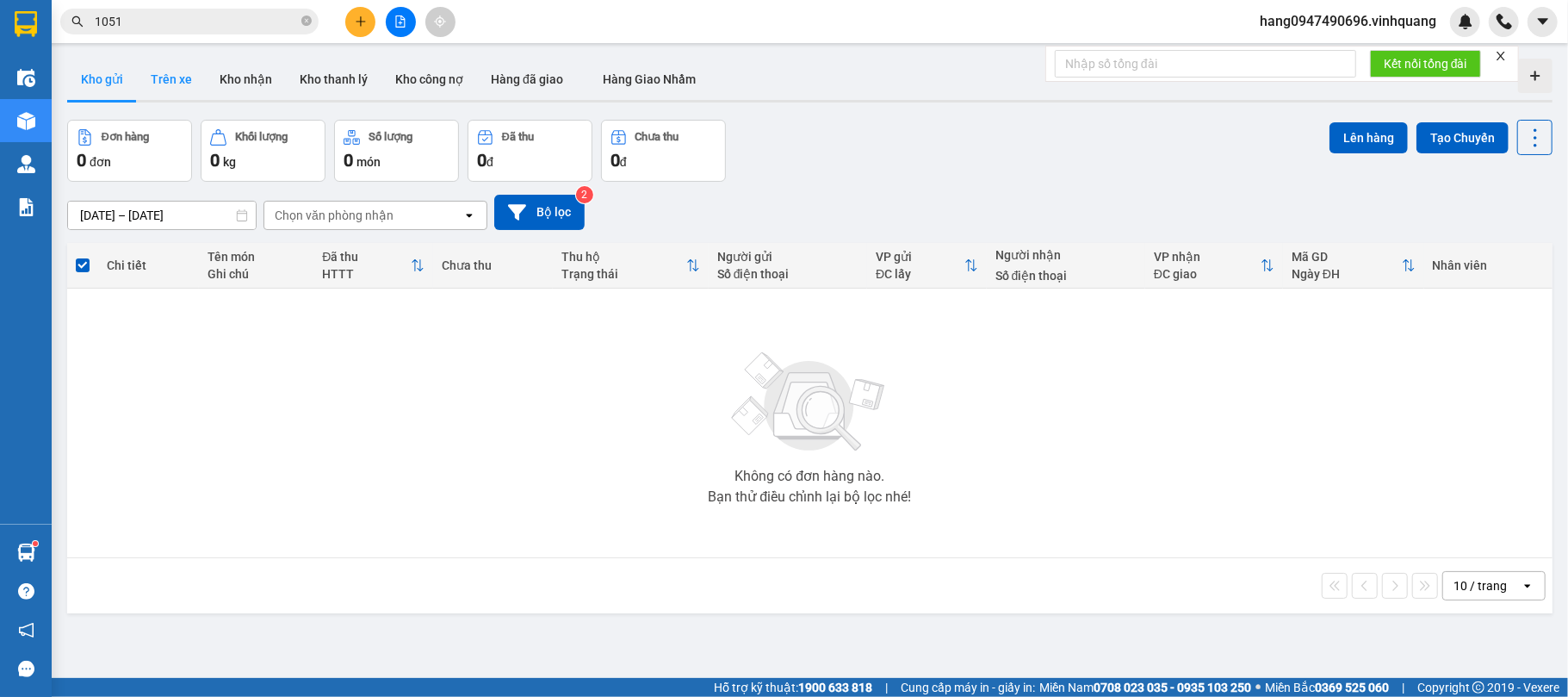
click at [179, 74] on button "Trên xe" at bounding box center [170, 79] width 69 height 41
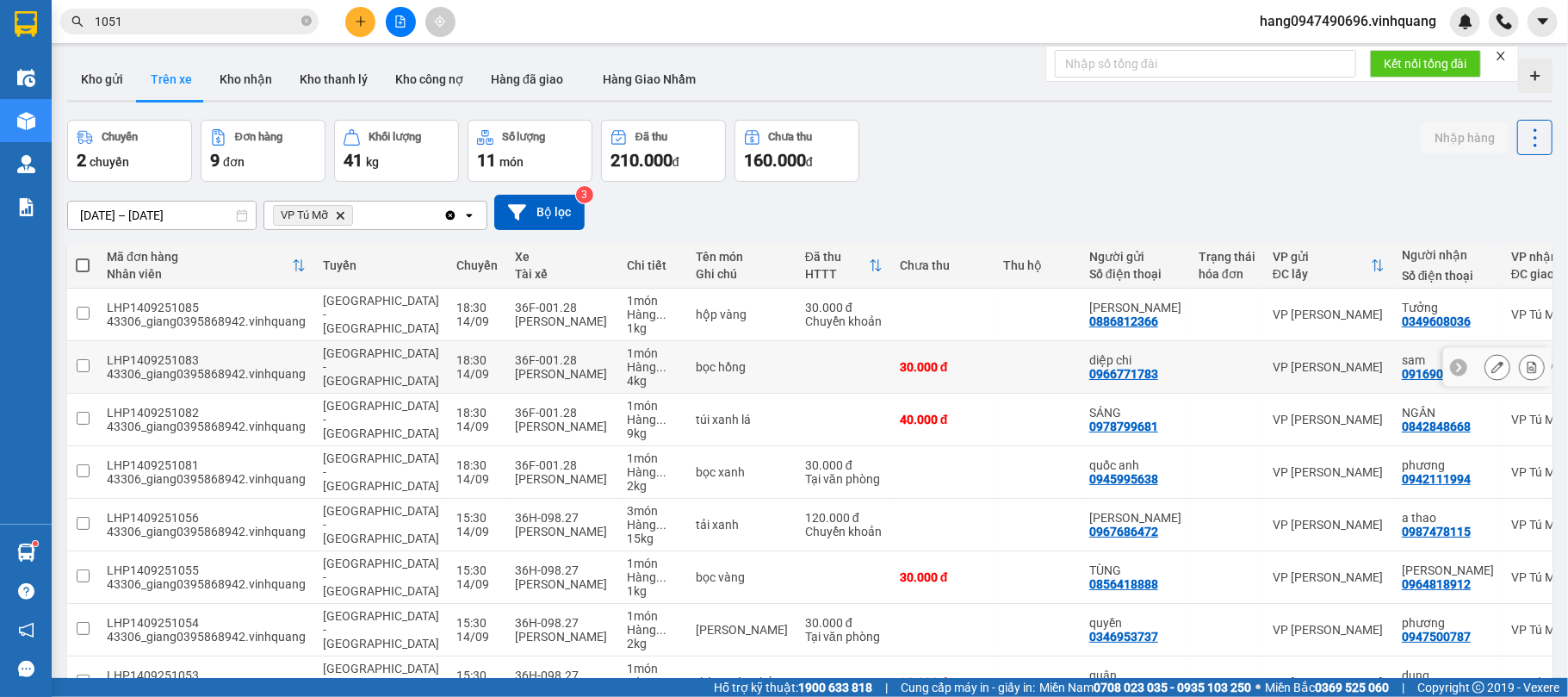
scroll to position [166, 0]
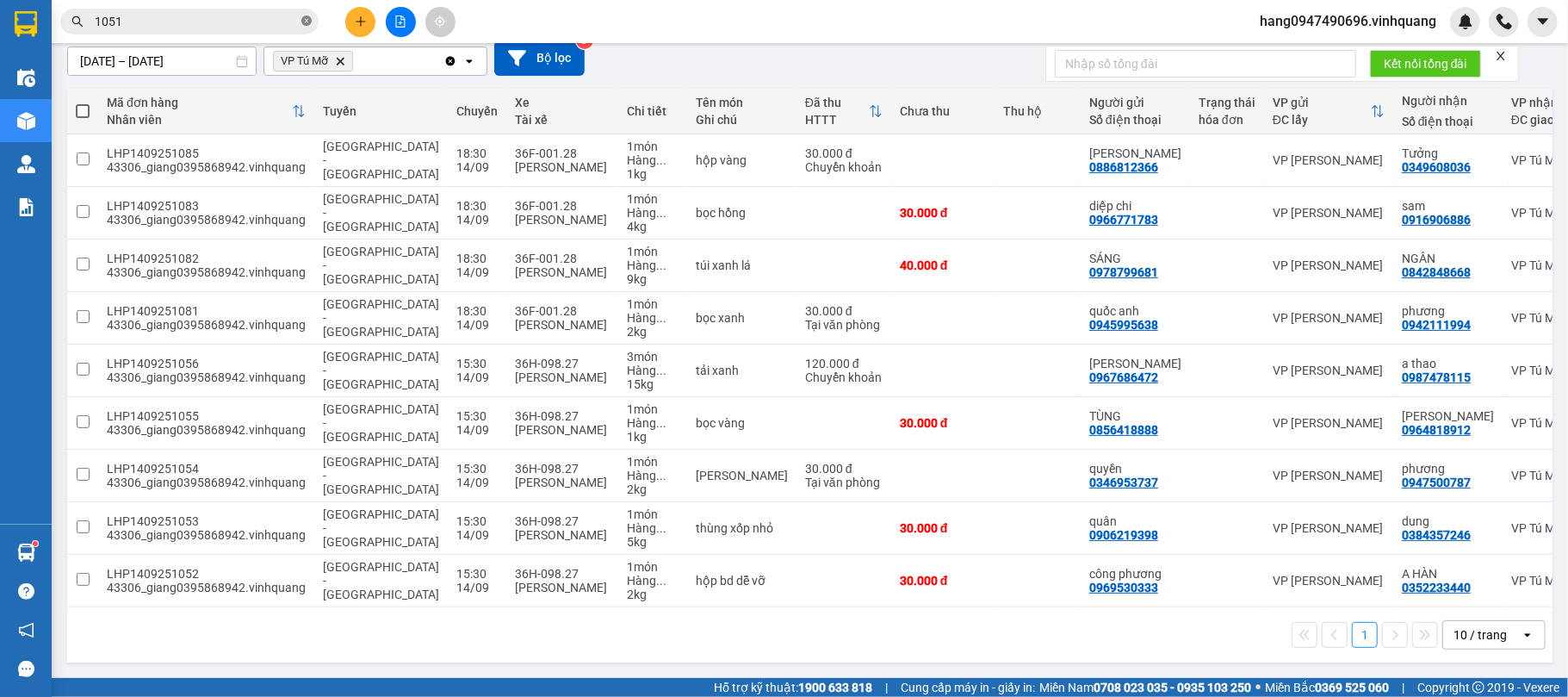
click at [307, 15] on icon "close-circle" at bounding box center [306, 20] width 10 height 10
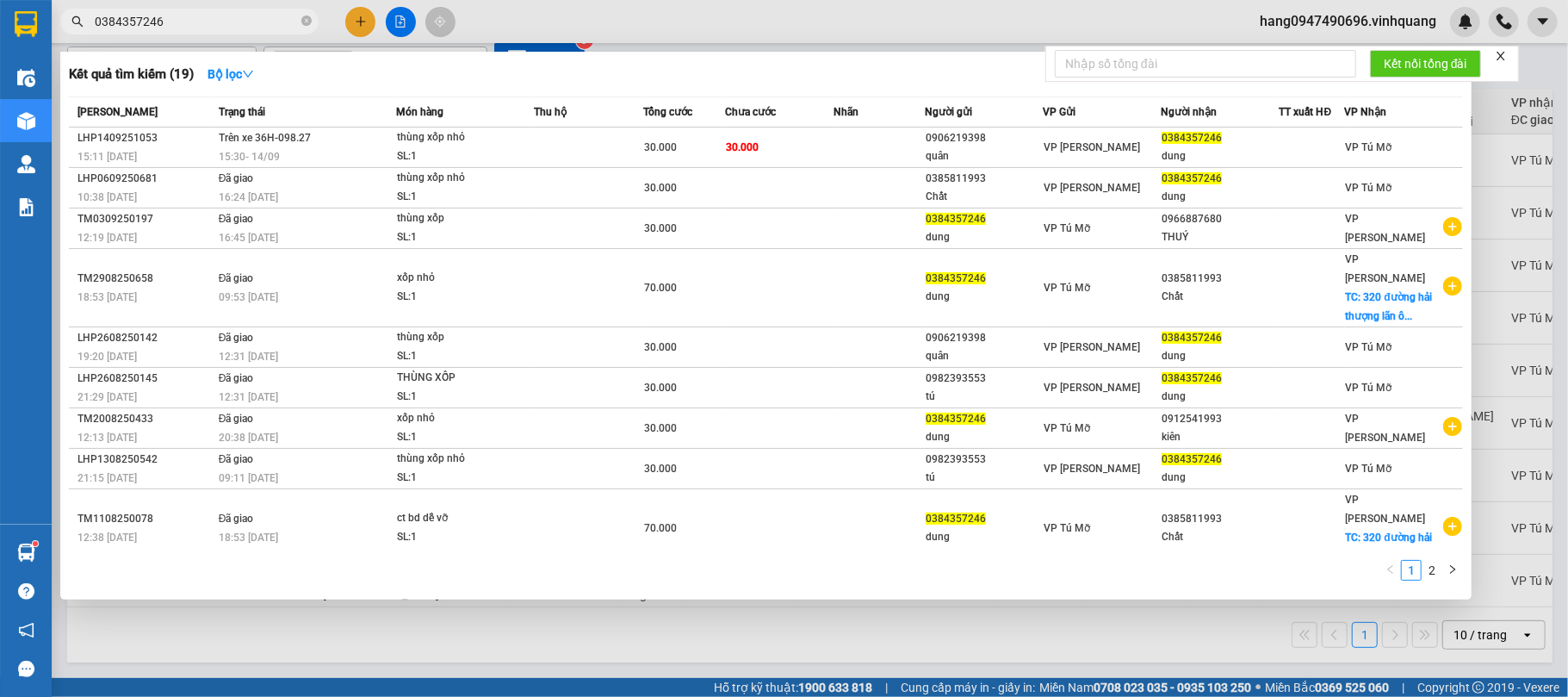
type input "0384357246"
click at [167, 23] on input "0384357246" at bounding box center [197, 22] width 203 height 19
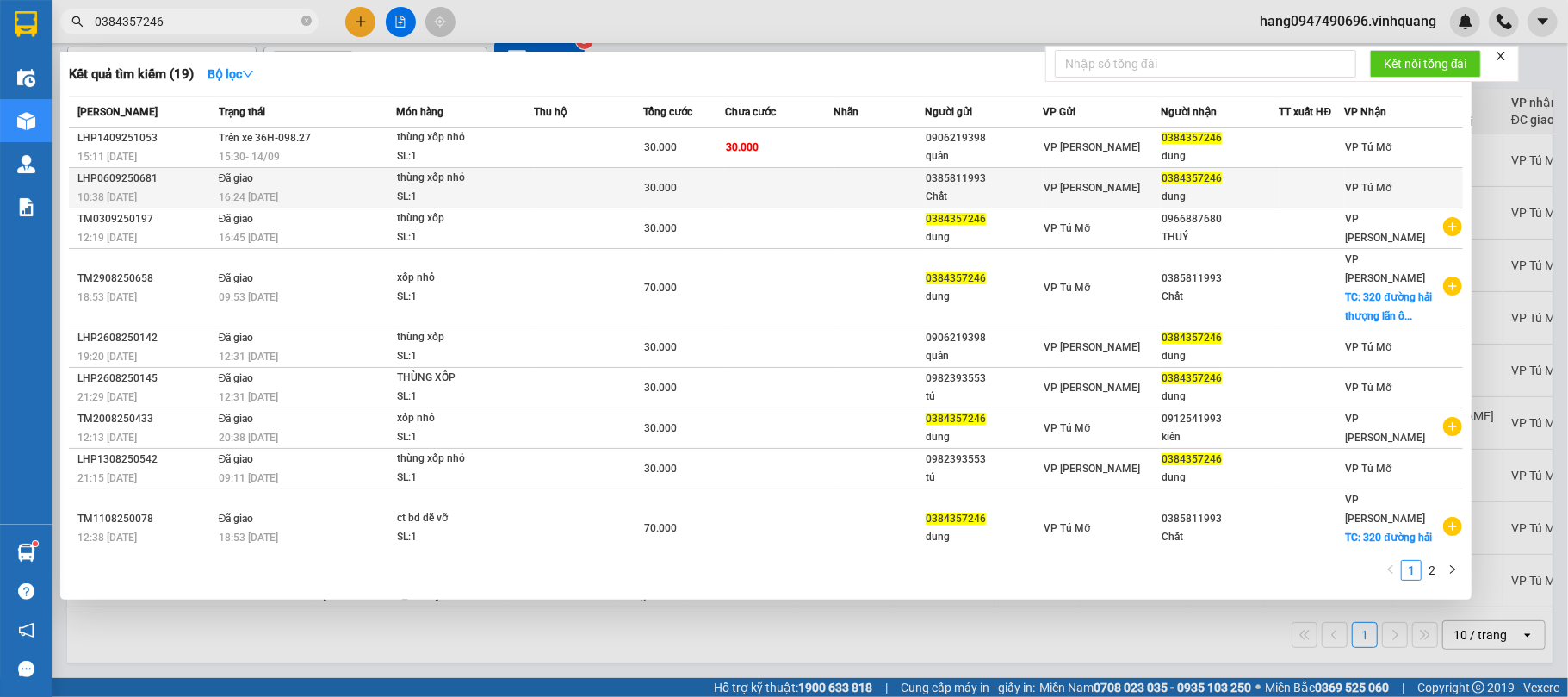
click at [238, 180] on span "Đã giao" at bounding box center [235, 178] width 35 height 12
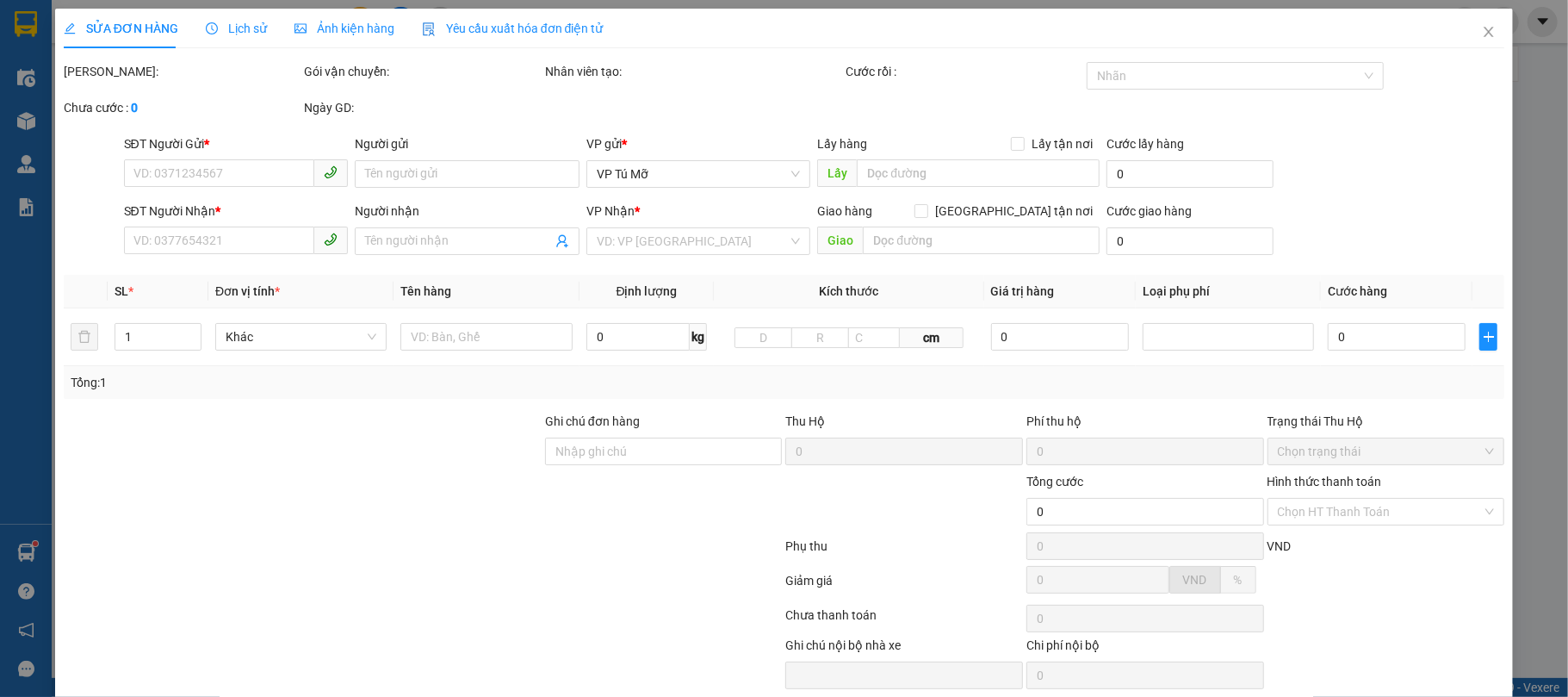
type input "0385811993"
type input "Chất"
type input "0384357246"
type input "dung"
type input "30.000"
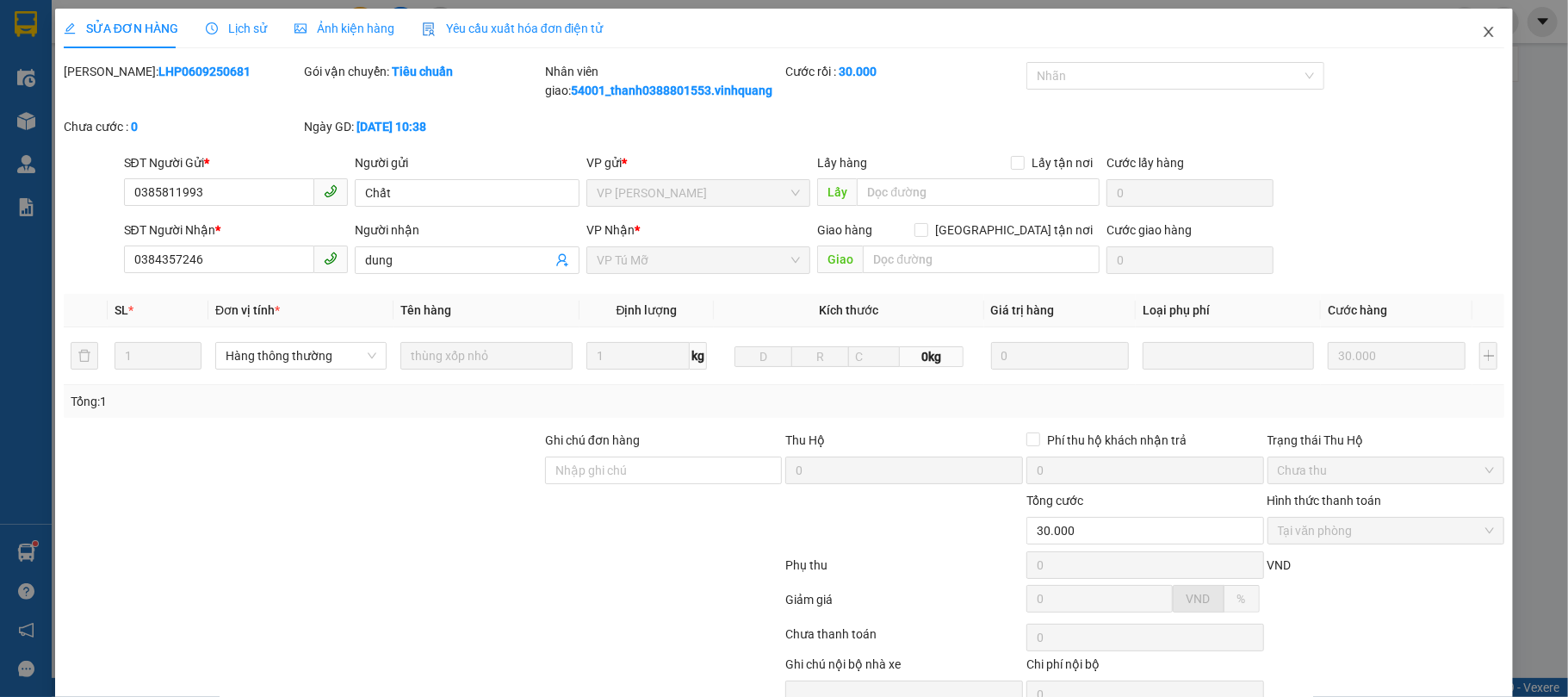
click at [1482, 29] on icon "close" at bounding box center [1489, 32] width 14 height 14
click at [1474, 29] on div at bounding box center [1465, 22] width 30 height 30
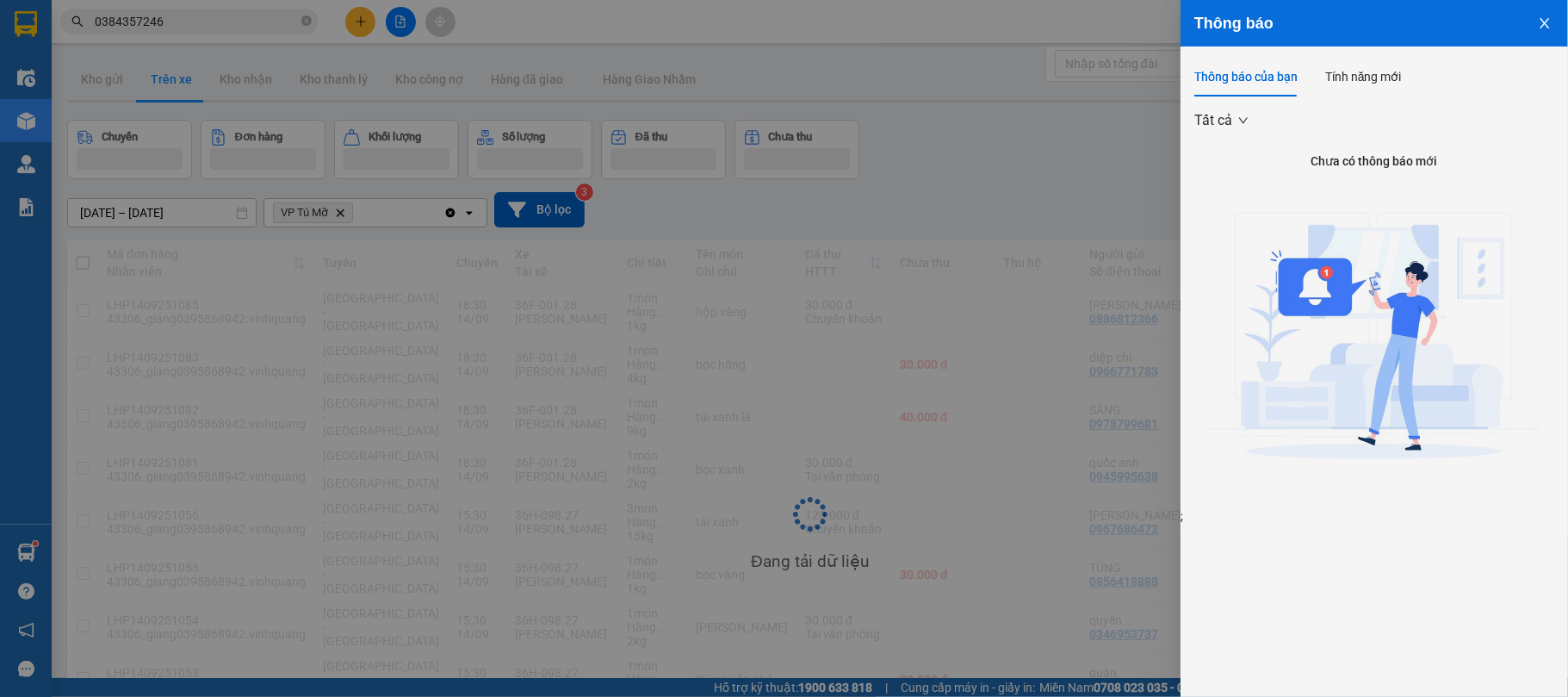
click at [317, 15] on div at bounding box center [784, 348] width 1568 height 697
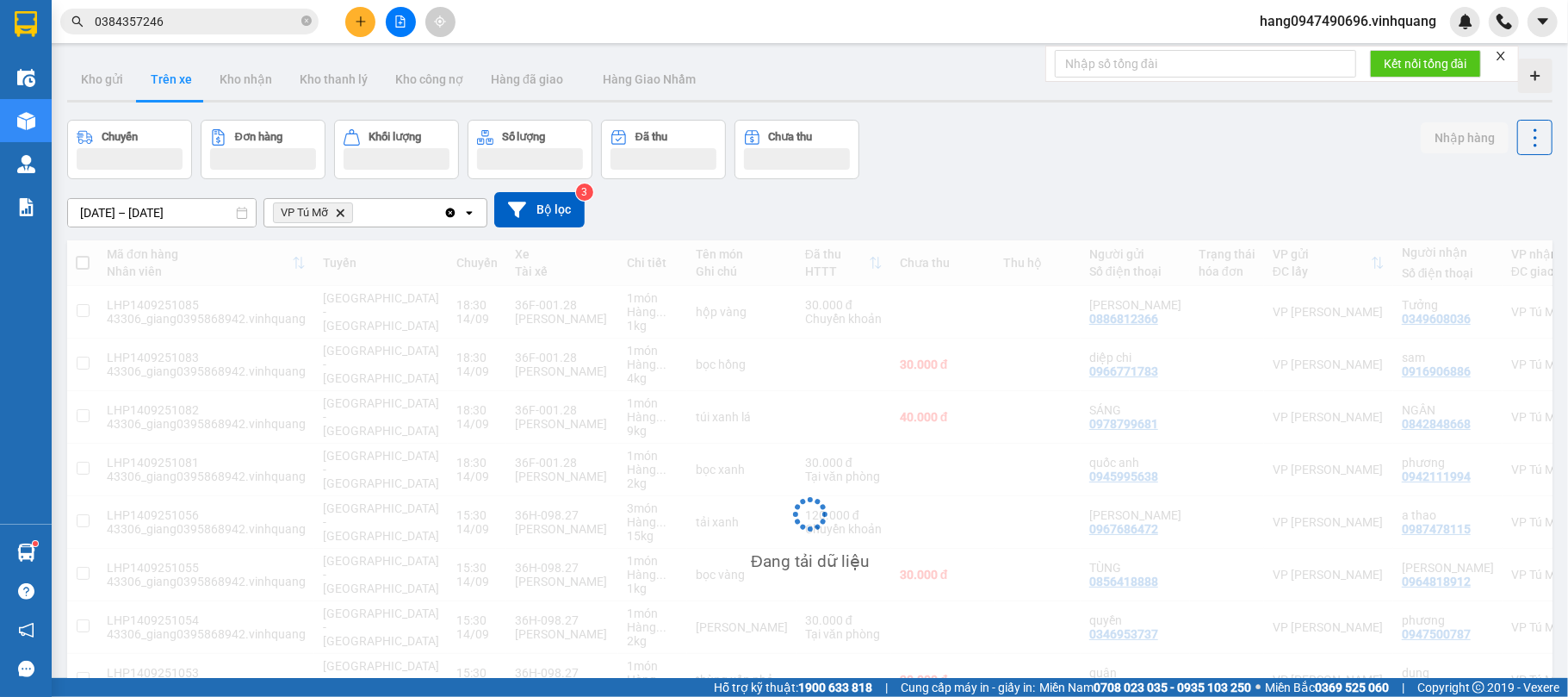
click at [1567, 15] on div "Thông báo Thông báo của bạn Tính năng mới Tất cả Chưa có thông báo mới ;" at bounding box center [1568, 348] width 0 height 697
click at [310, 17] on icon "close-circle" at bounding box center [306, 20] width 10 height 10
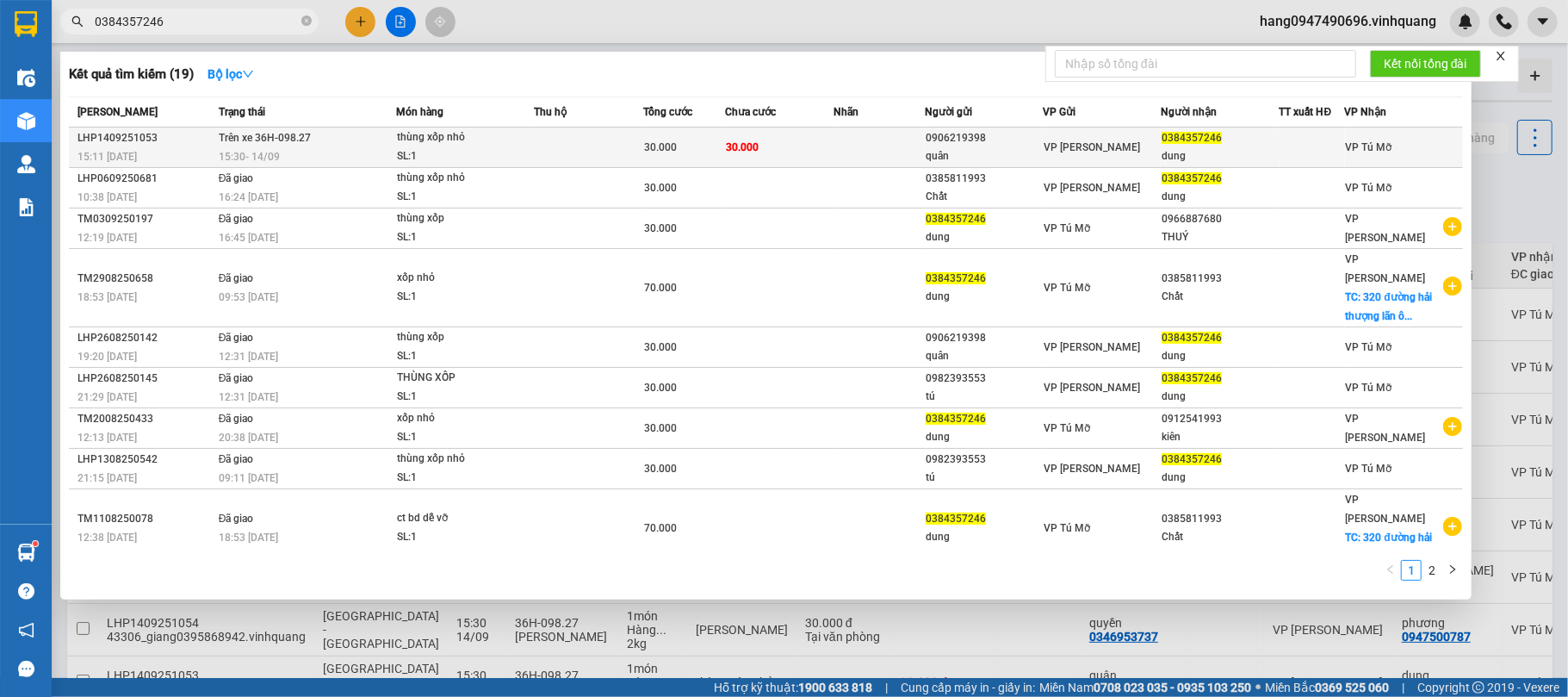
type input "0384357246"
click at [497, 132] on div "thùng xốp nhỏ" at bounding box center [461, 138] width 129 height 19
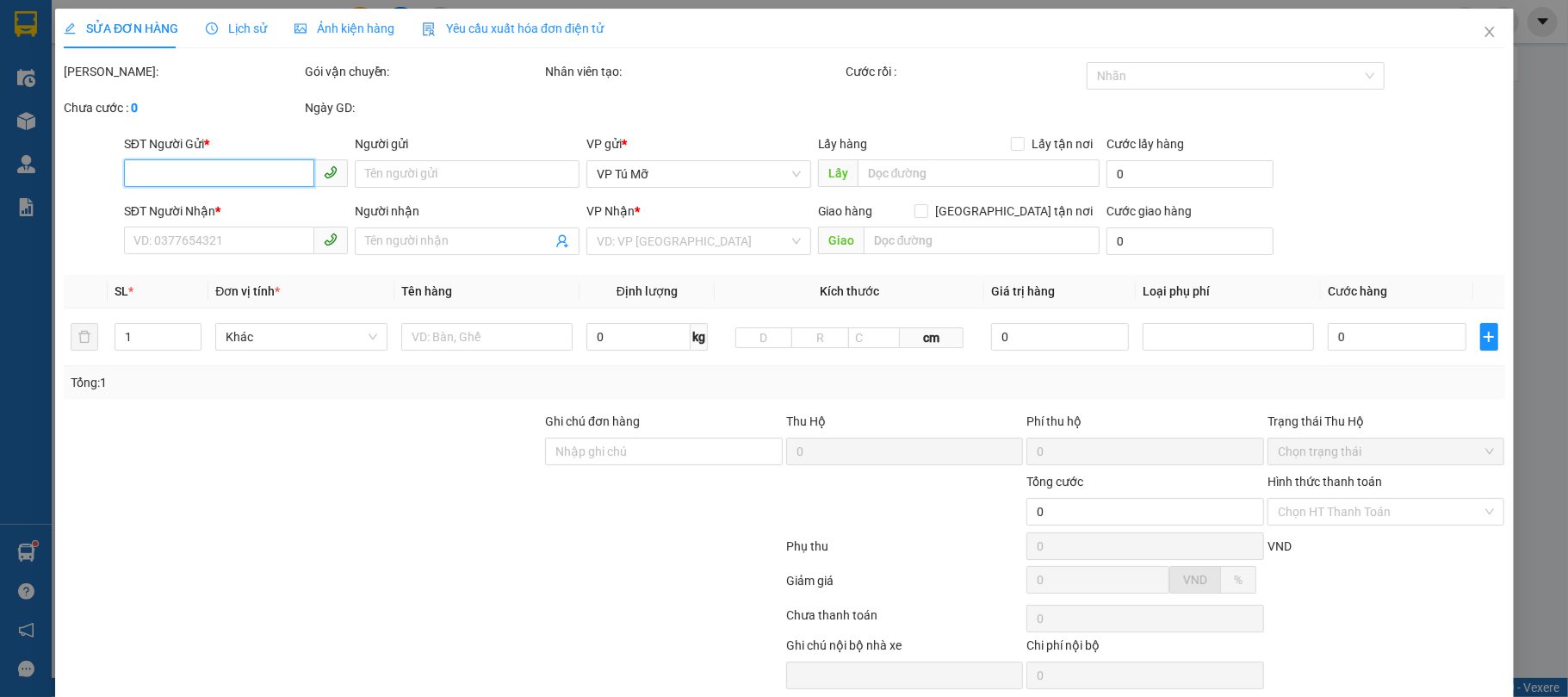
type input "0906219398"
type input "quân"
type input "0384357246"
type input "dung"
type input "30.000"
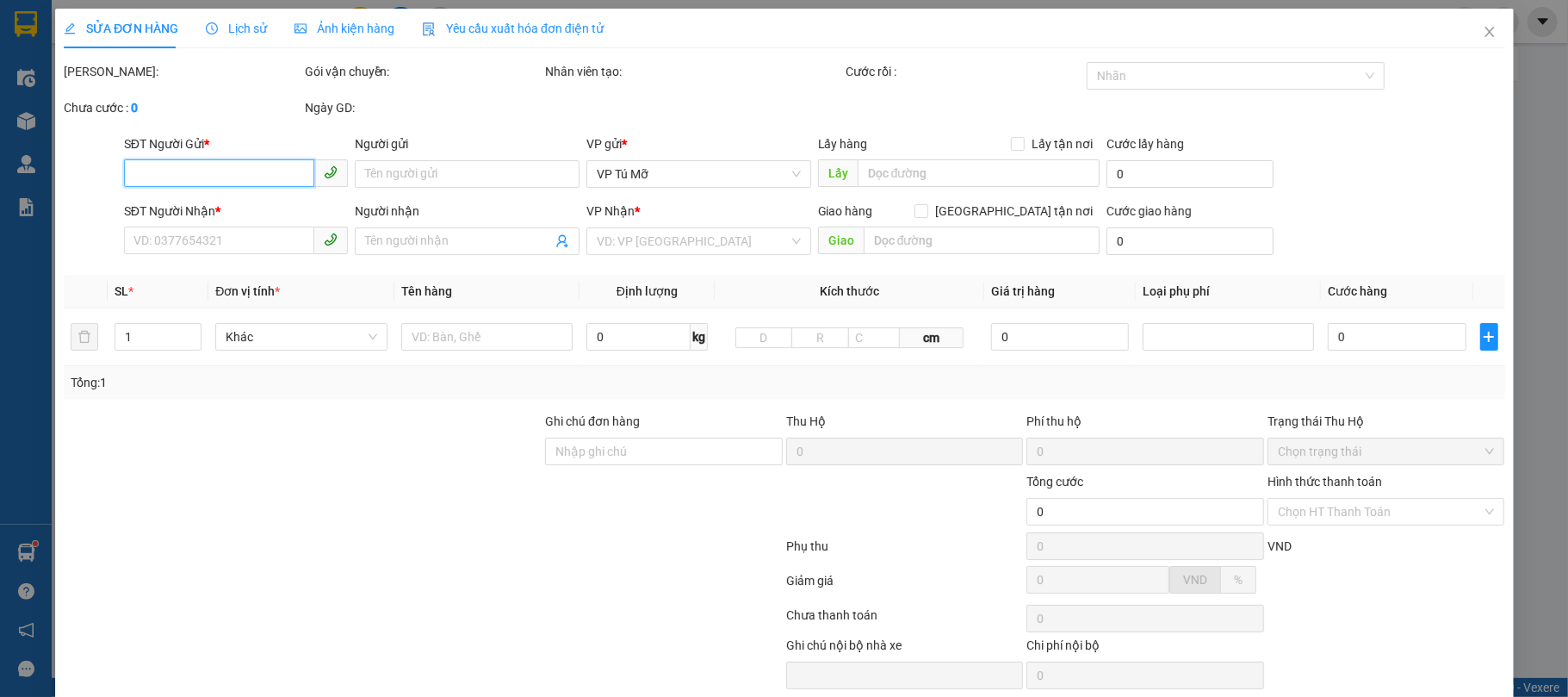
type input "30.000"
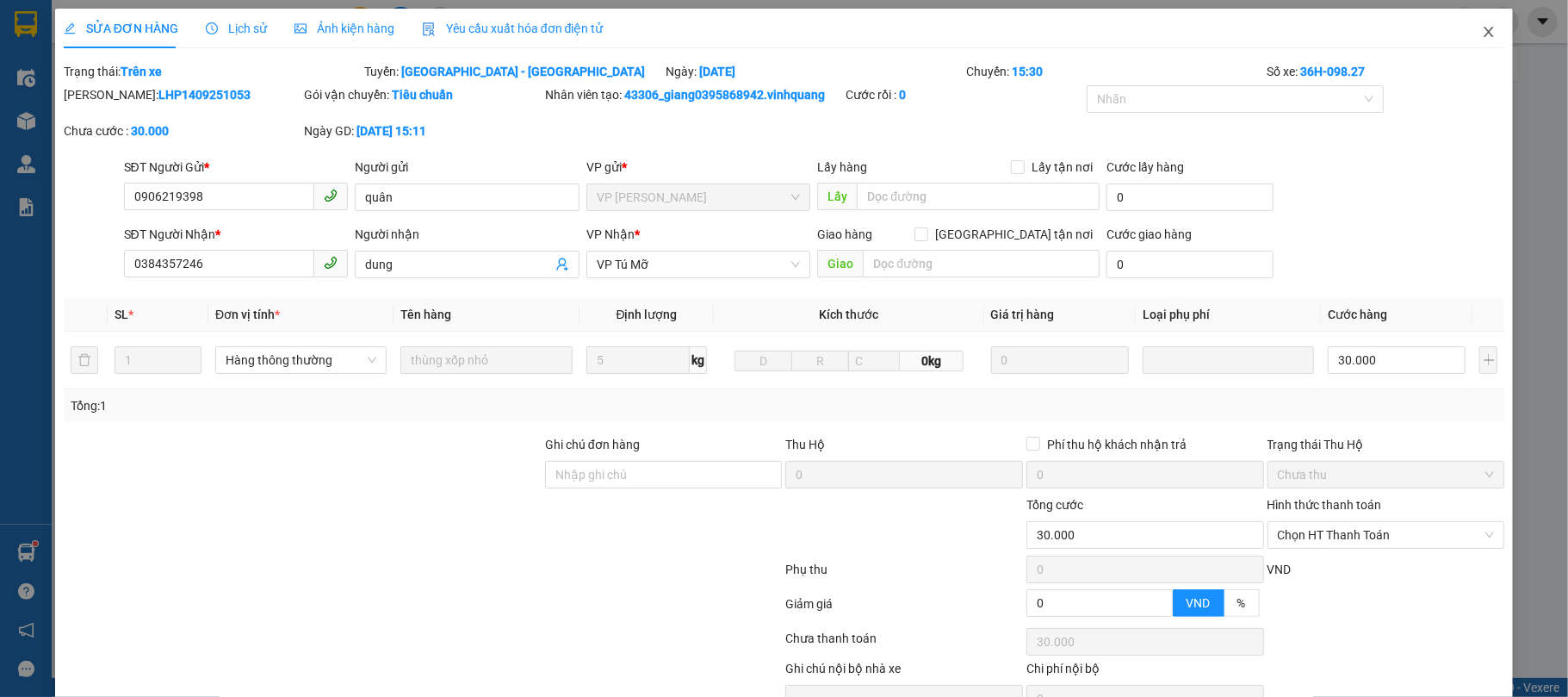
click at [1482, 35] on icon "close" at bounding box center [1489, 32] width 14 height 14
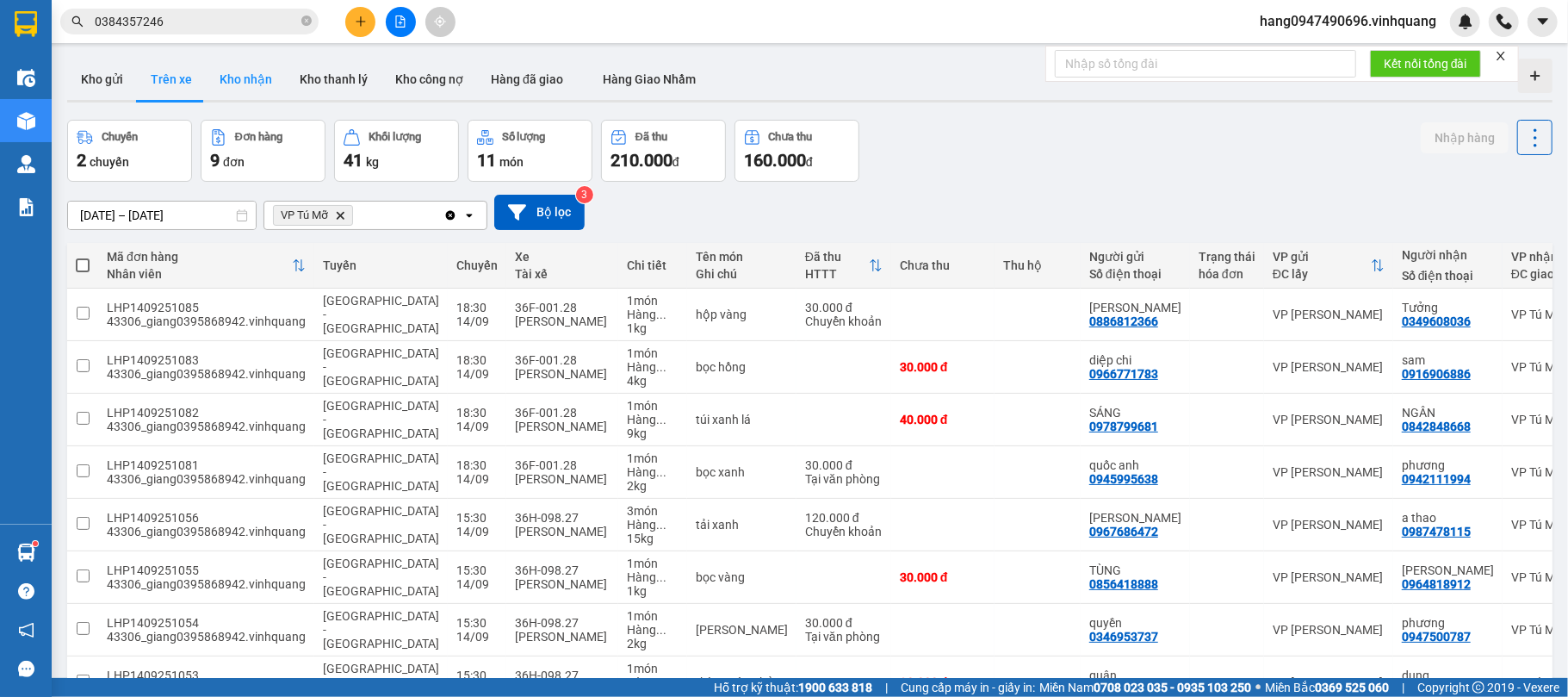
click at [239, 76] on button "Kho nhận" at bounding box center [246, 79] width 80 height 41
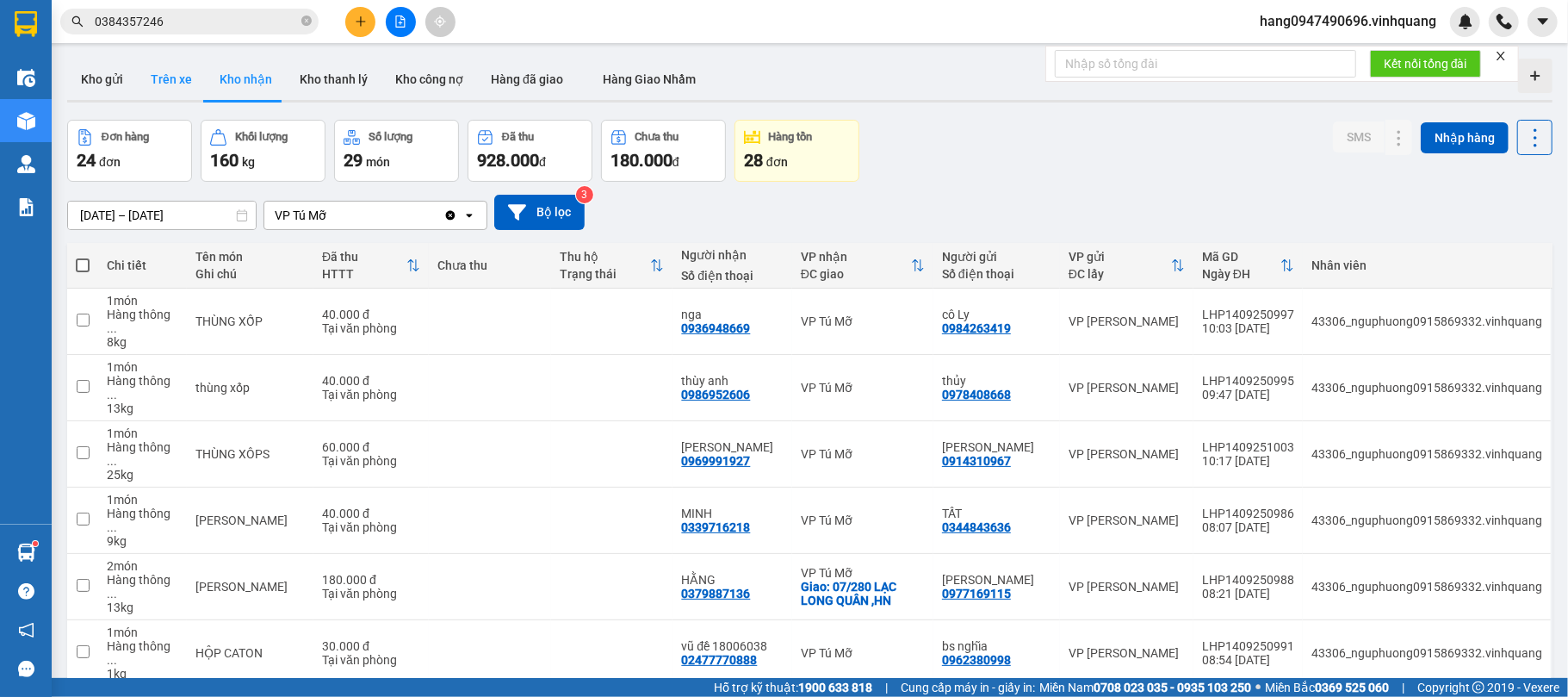
click at [145, 85] on button "Trên xe" at bounding box center [170, 79] width 69 height 41
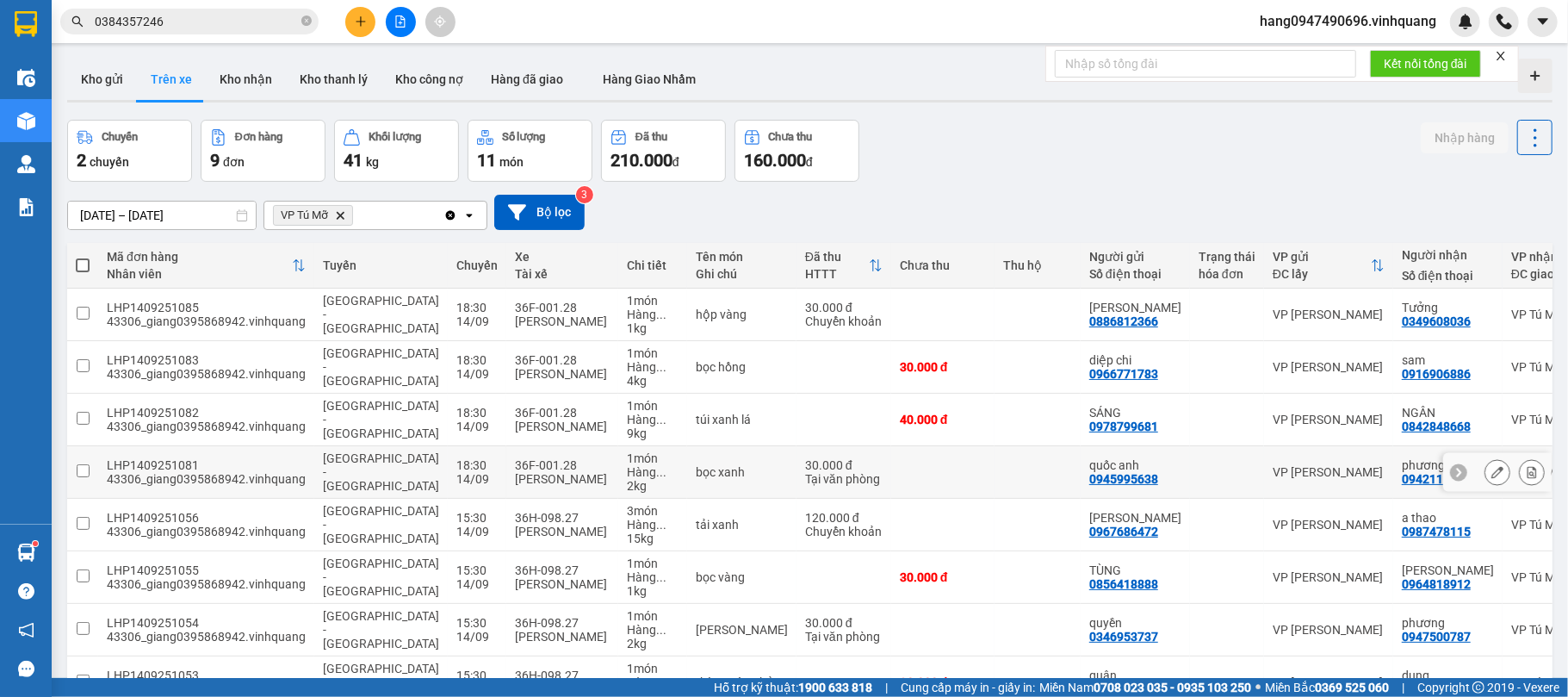
scroll to position [166, 0]
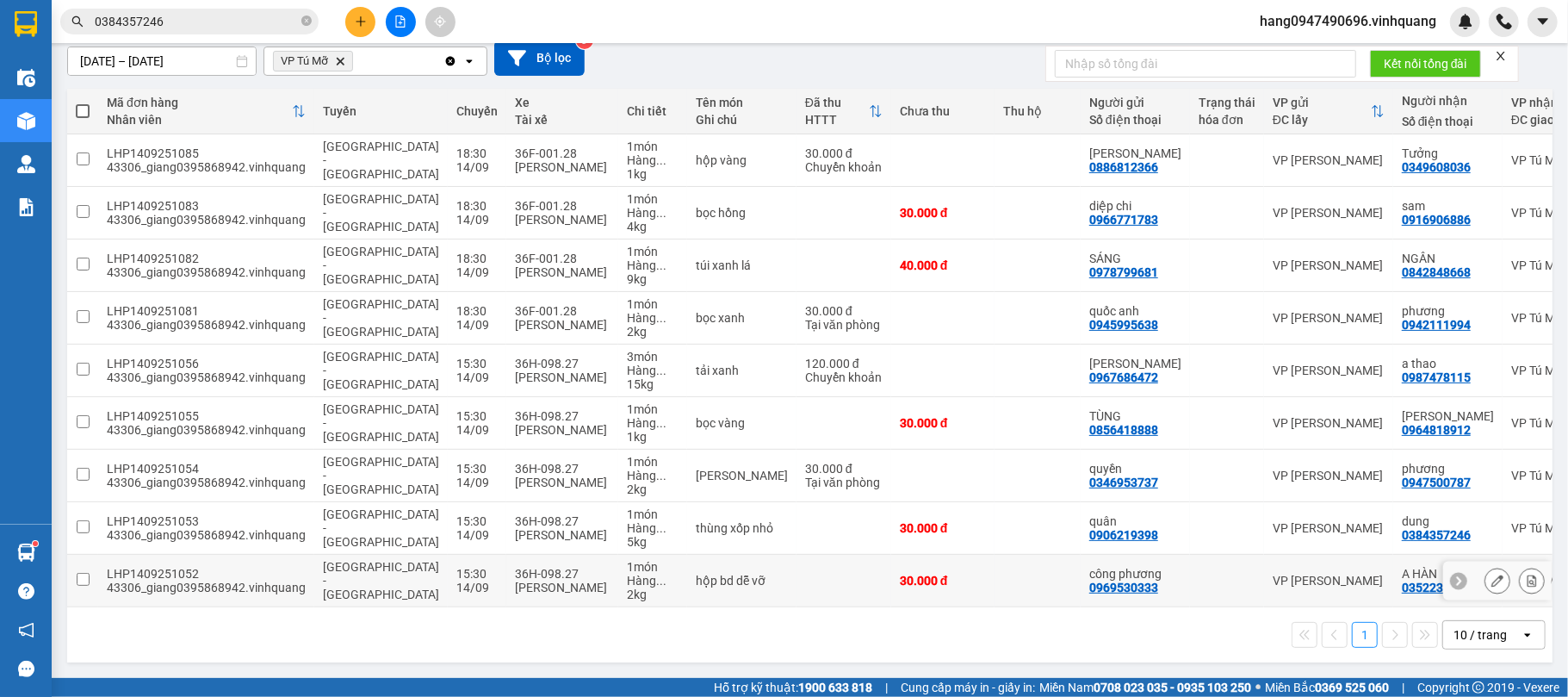
click at [518, 580] on div "[PERSON_NAME]" at bounding box center [562, 587] width 95 height 14
checkbox input "true"
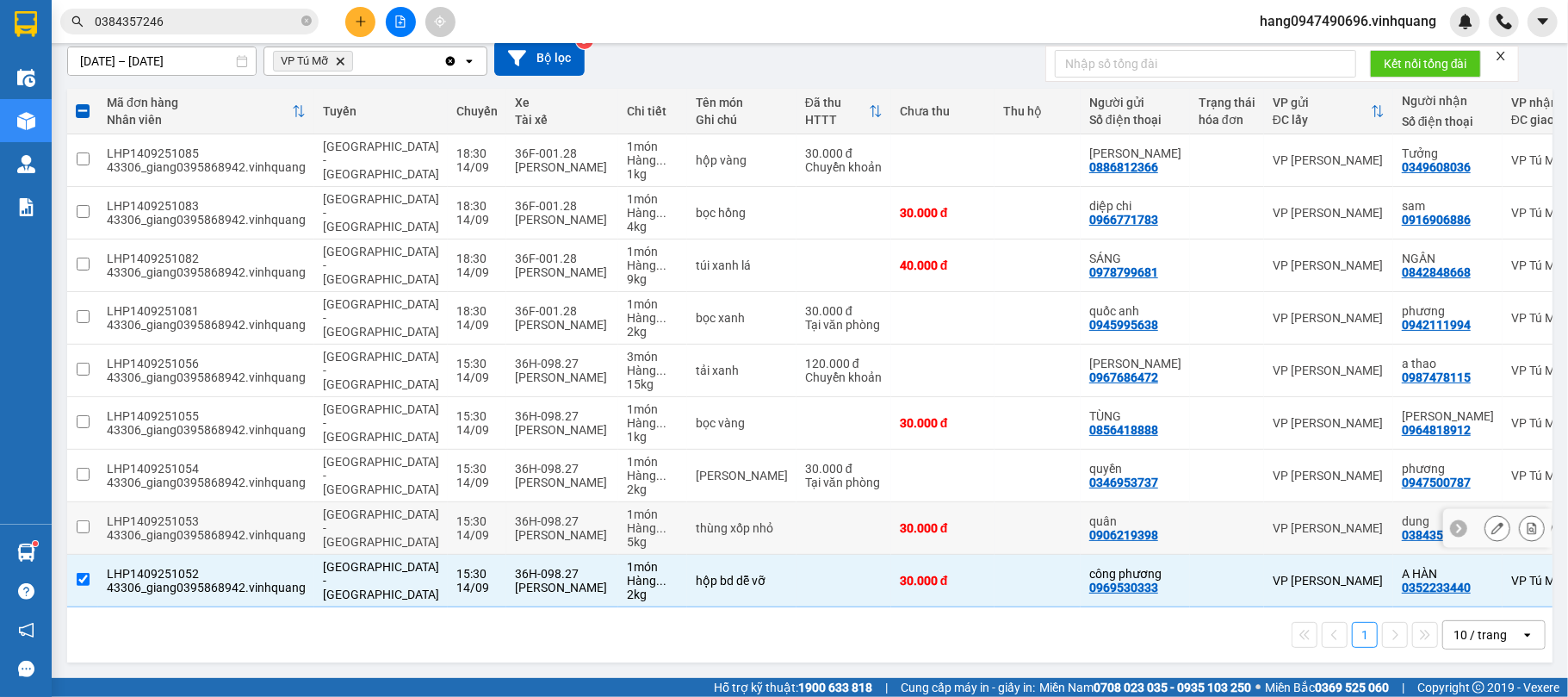
click at [542, 527] on div "[PERSON_NAME]" at bounding box center [562, 534] width 95 height 14
checkbox input "true"
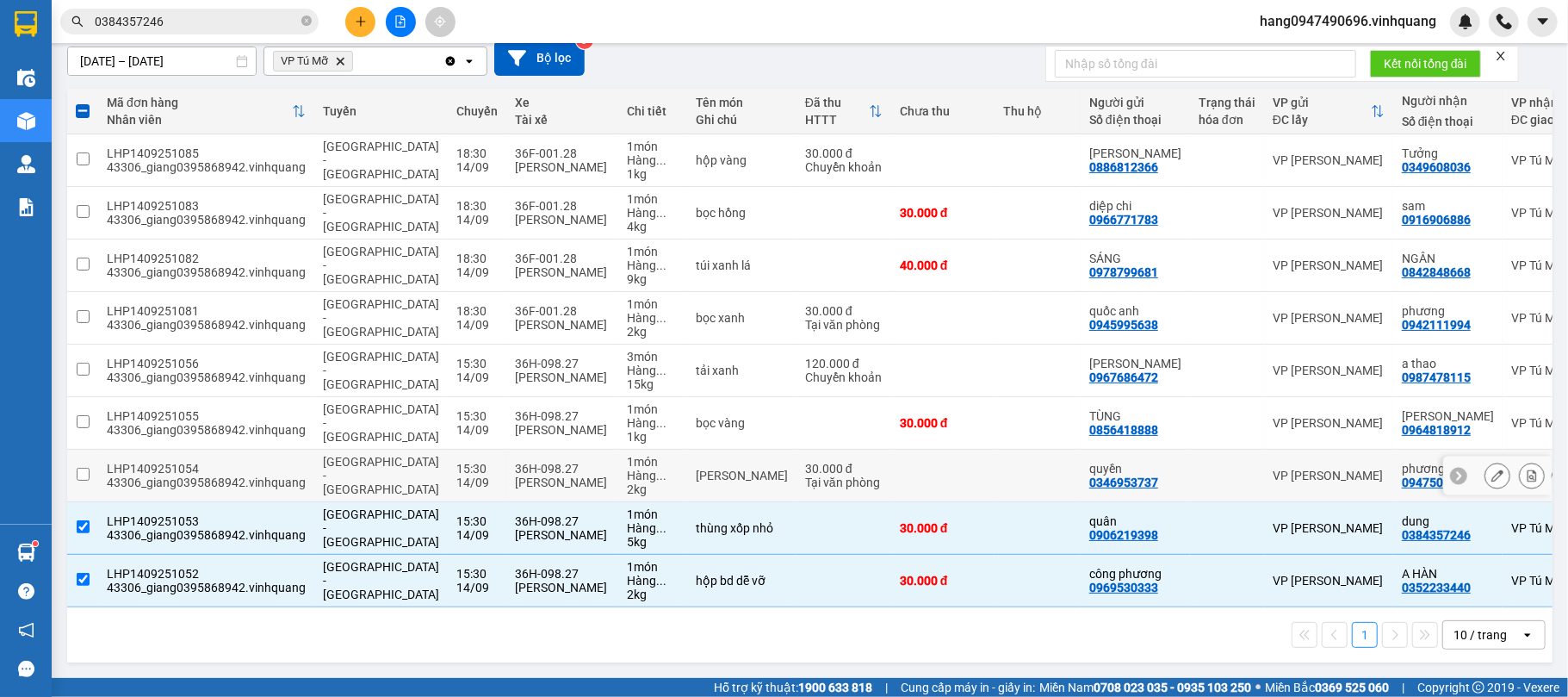
click at [627, 458] on div "1 món" at bounding box center [653, 462] width 52 height 14
checkbox input "true"
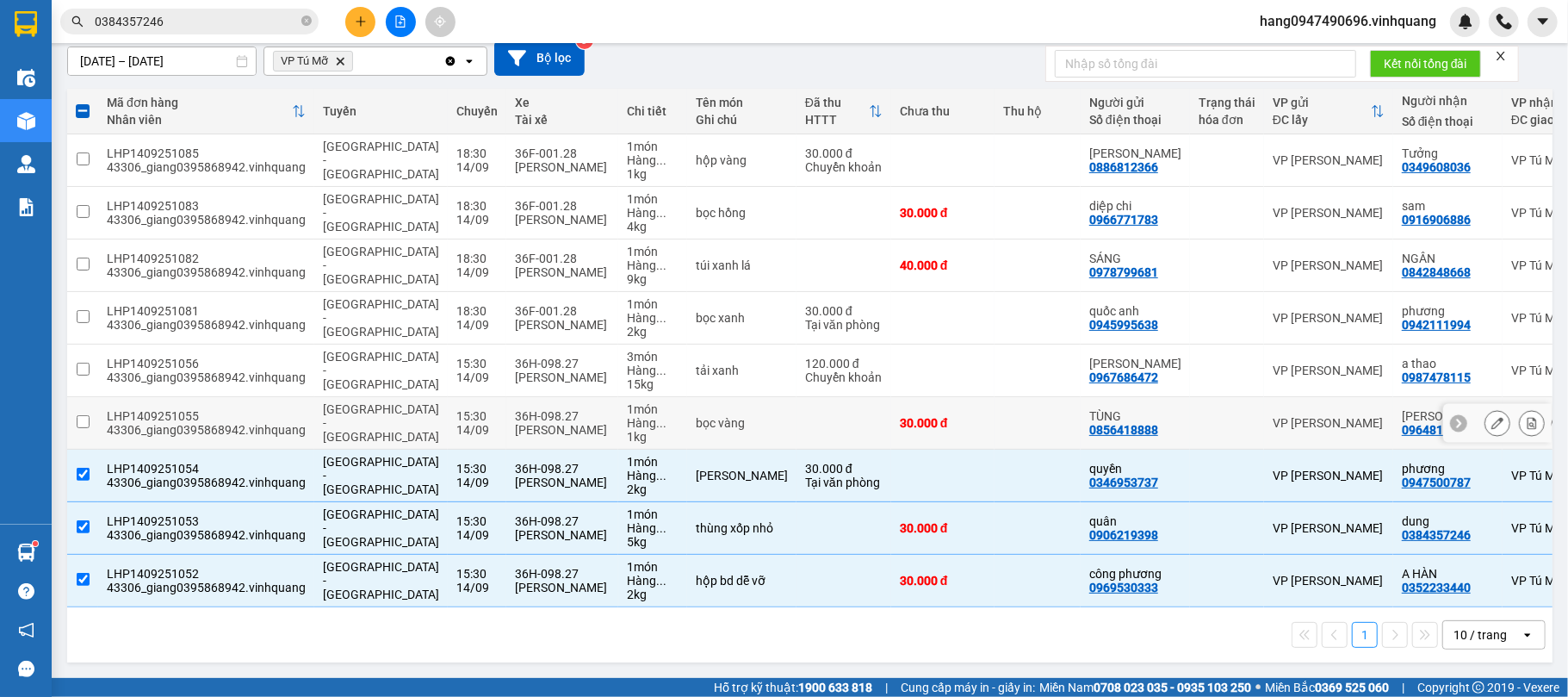
click at [627, 418] on div "Hàng ..." at bounding box center [653, 423] width 52 height 14
checkbox input "true"
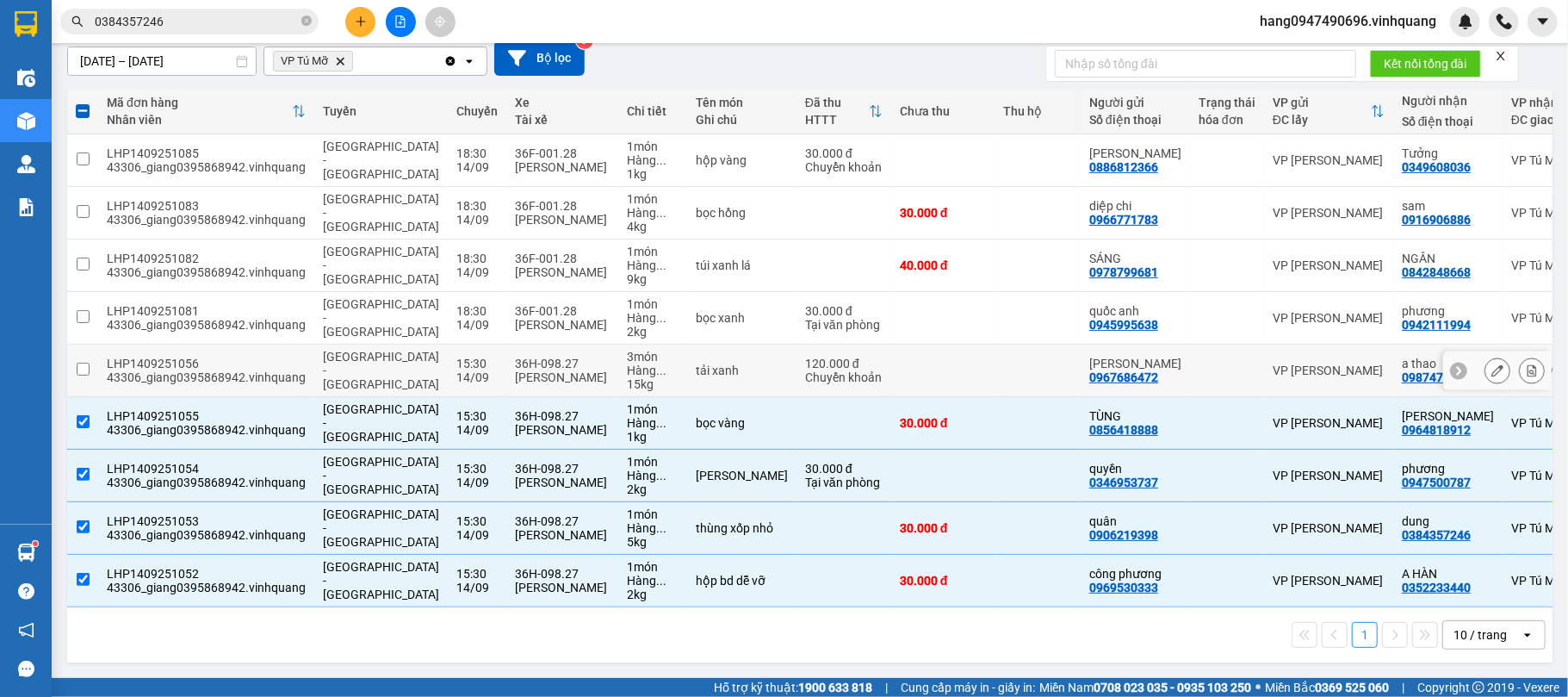
click at [515, 357] on div "36H-098.27" at bounding box center [562, 364] width 95 height 14
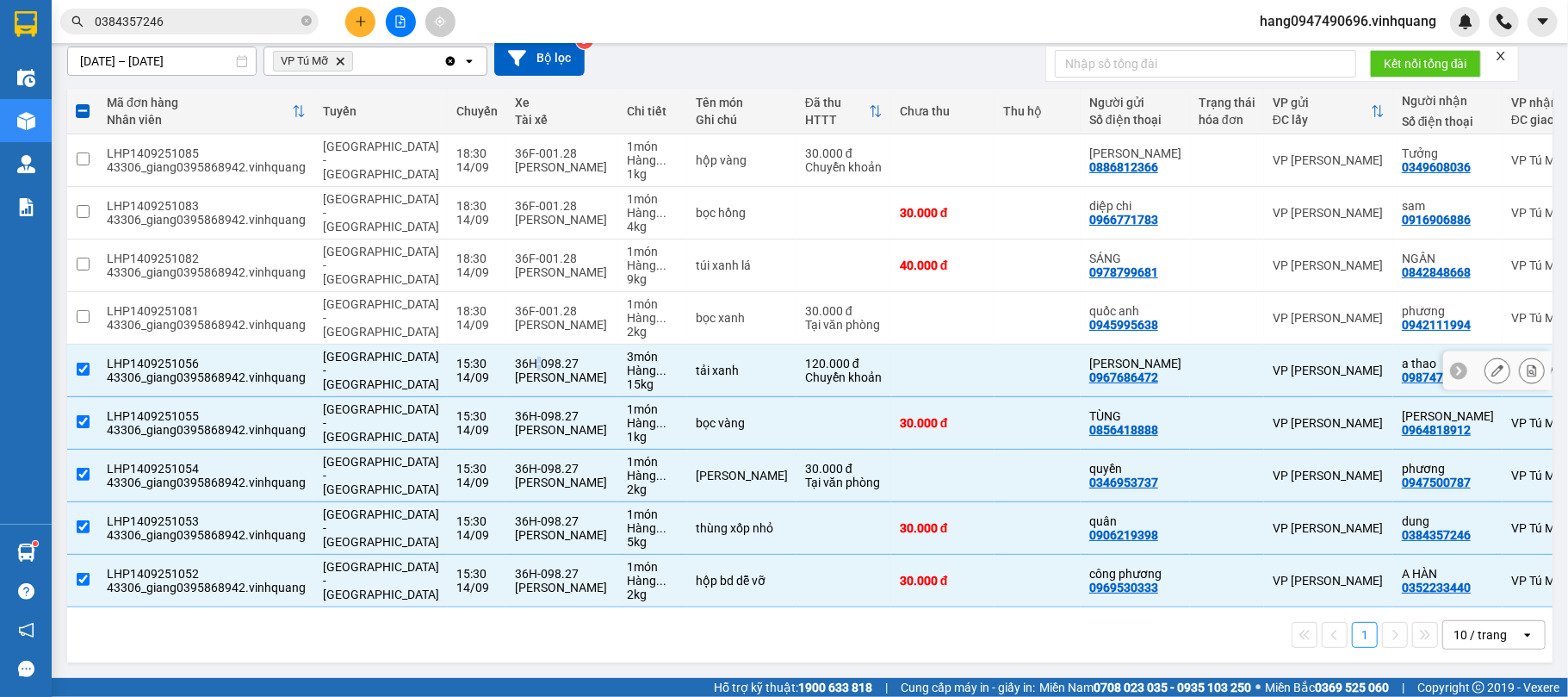
scroll to position [0, 0]
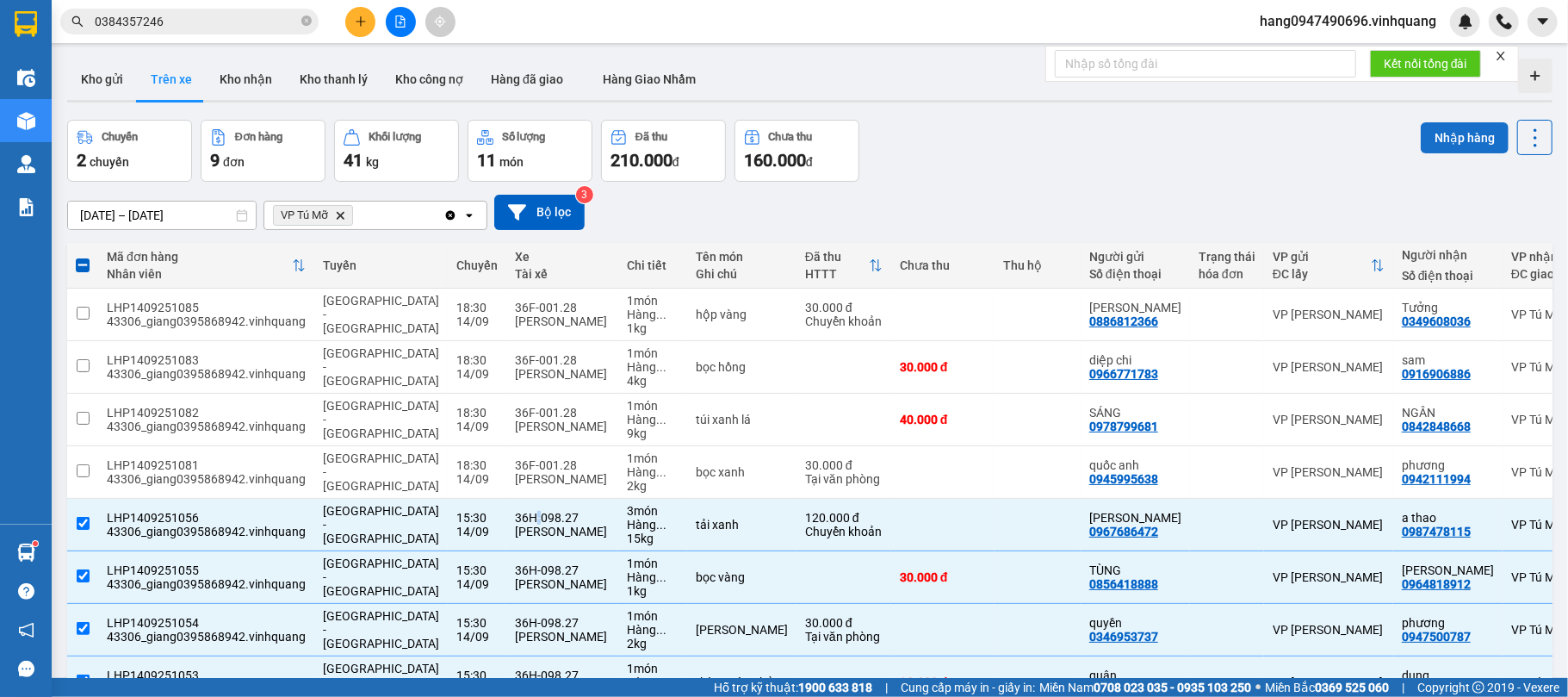
click at [1448, 143] on button "Nhập hàng" at bounding box center [1464, 138] width 88 height 31
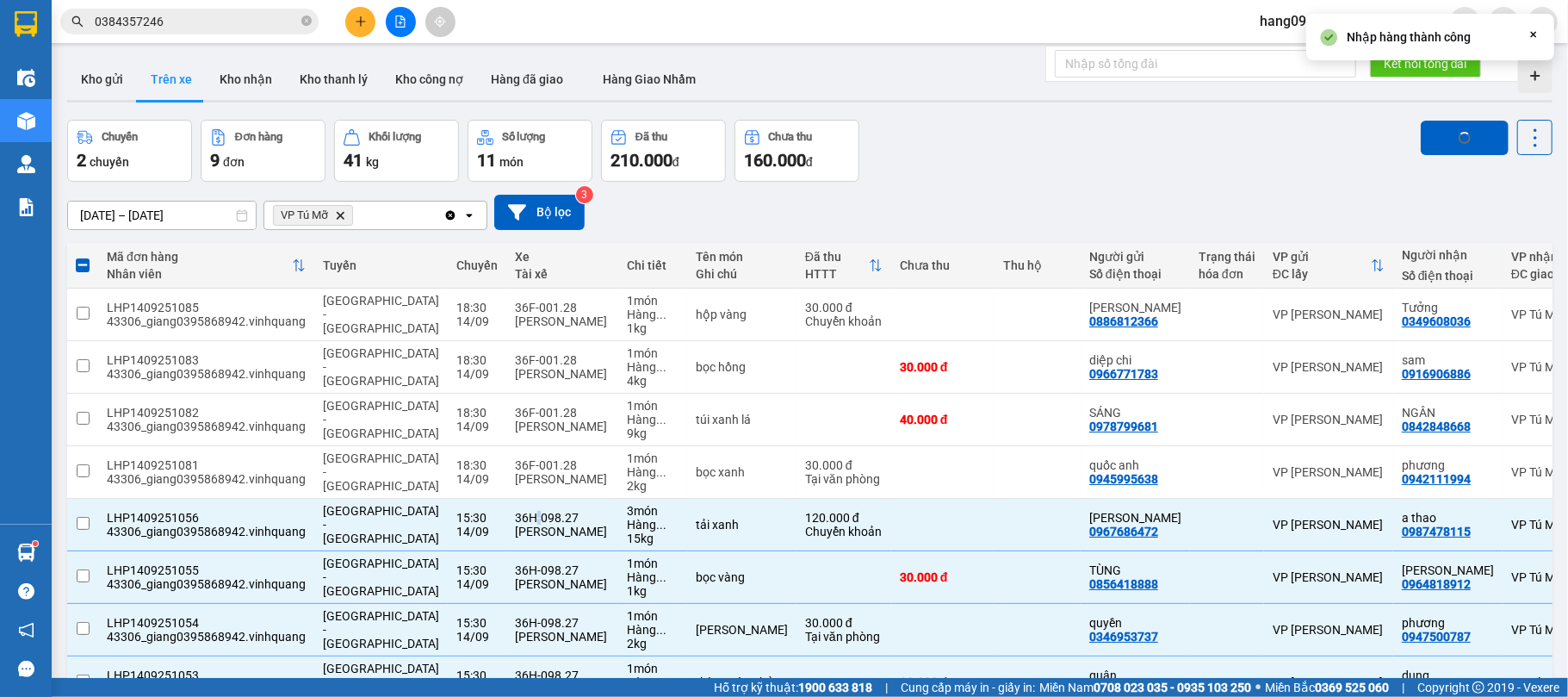
checkbox input "false"
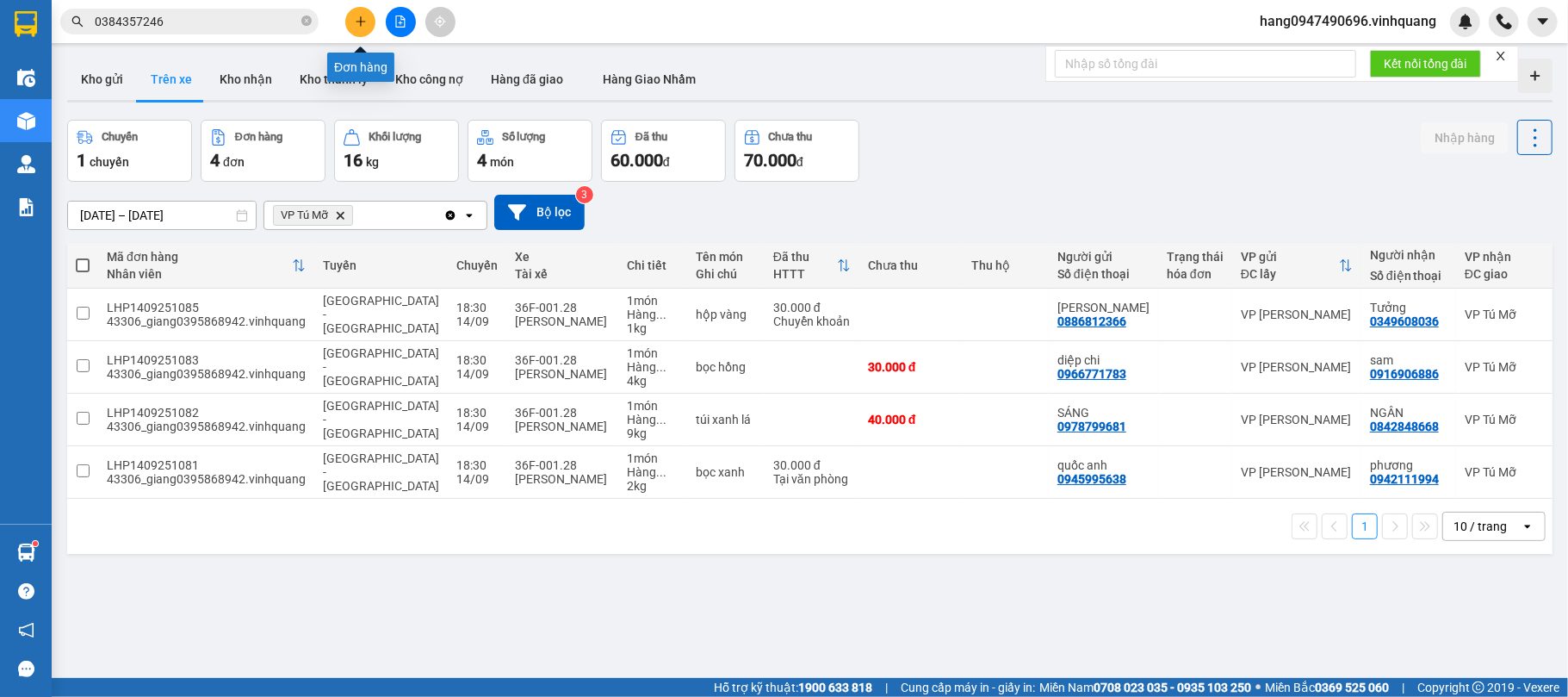
click at [360, 28] on button at bounding box center [361, 22] width 30 height 30
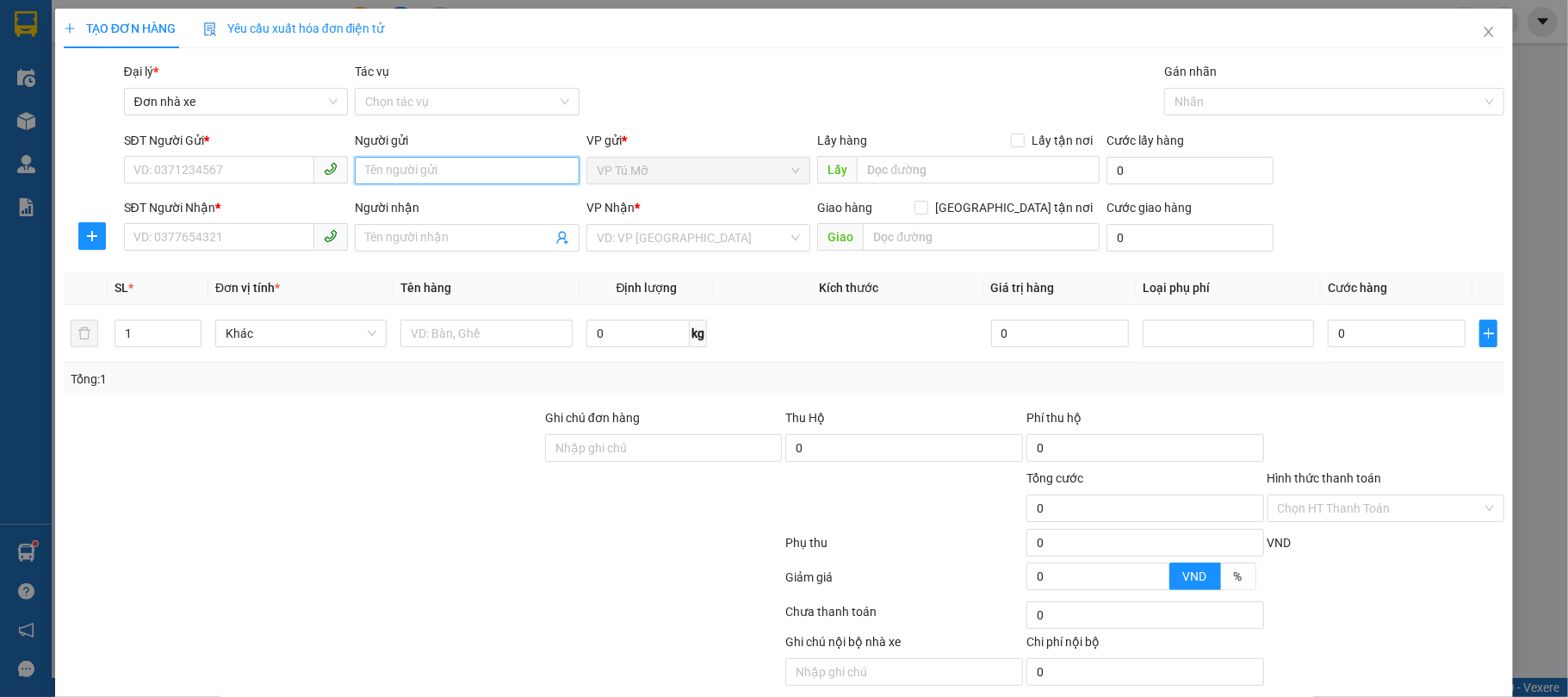
click at [393, 162] on input "Người gửi" at bounding box center [467, 170] width 225 height 27
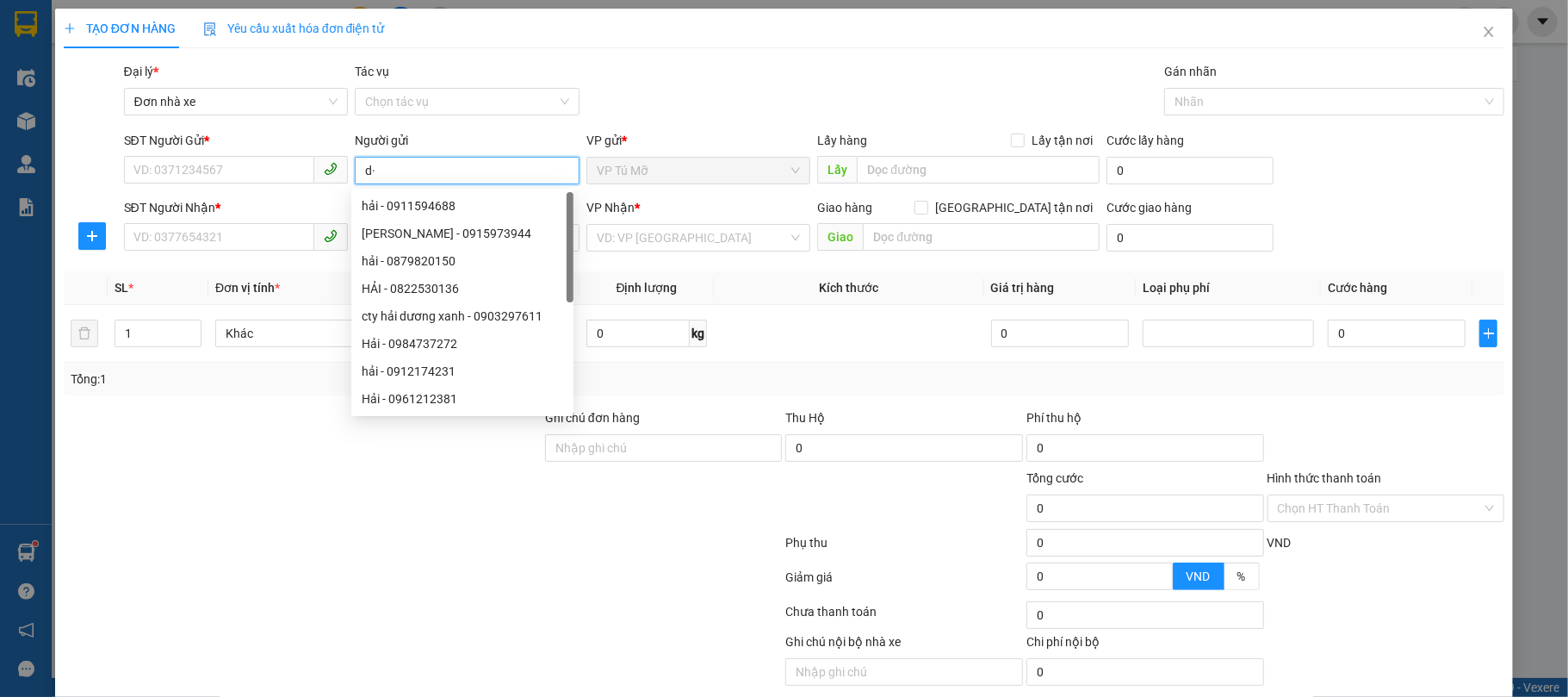
type input "d"
type input "đại tín"
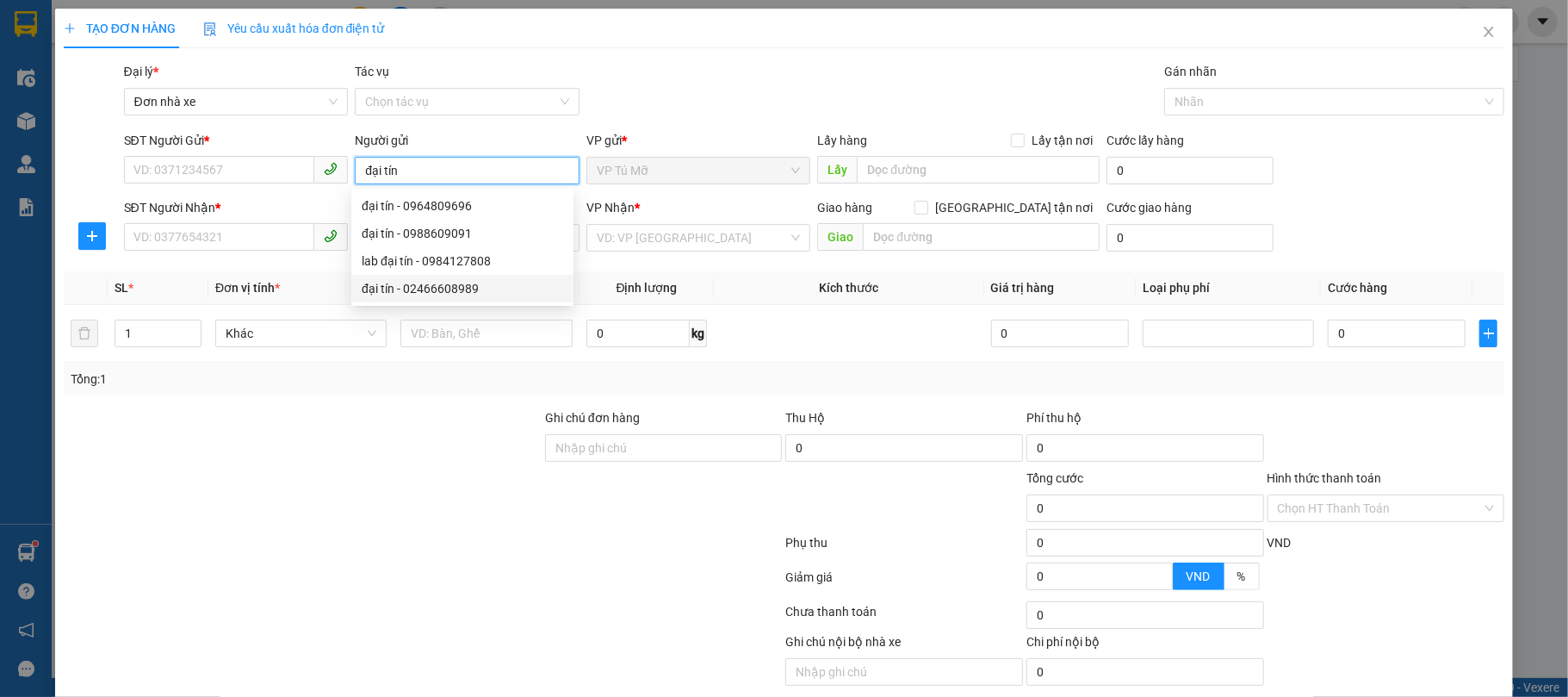
click at [451, 295] on div "đại tín - 02466608989" at bounding box center [462, 288] width 202 height 19
type input "02466608989"
click at [451, 295] on div "đại tín - 02466608989" at bounding box center [462, 288] width 202 height 19
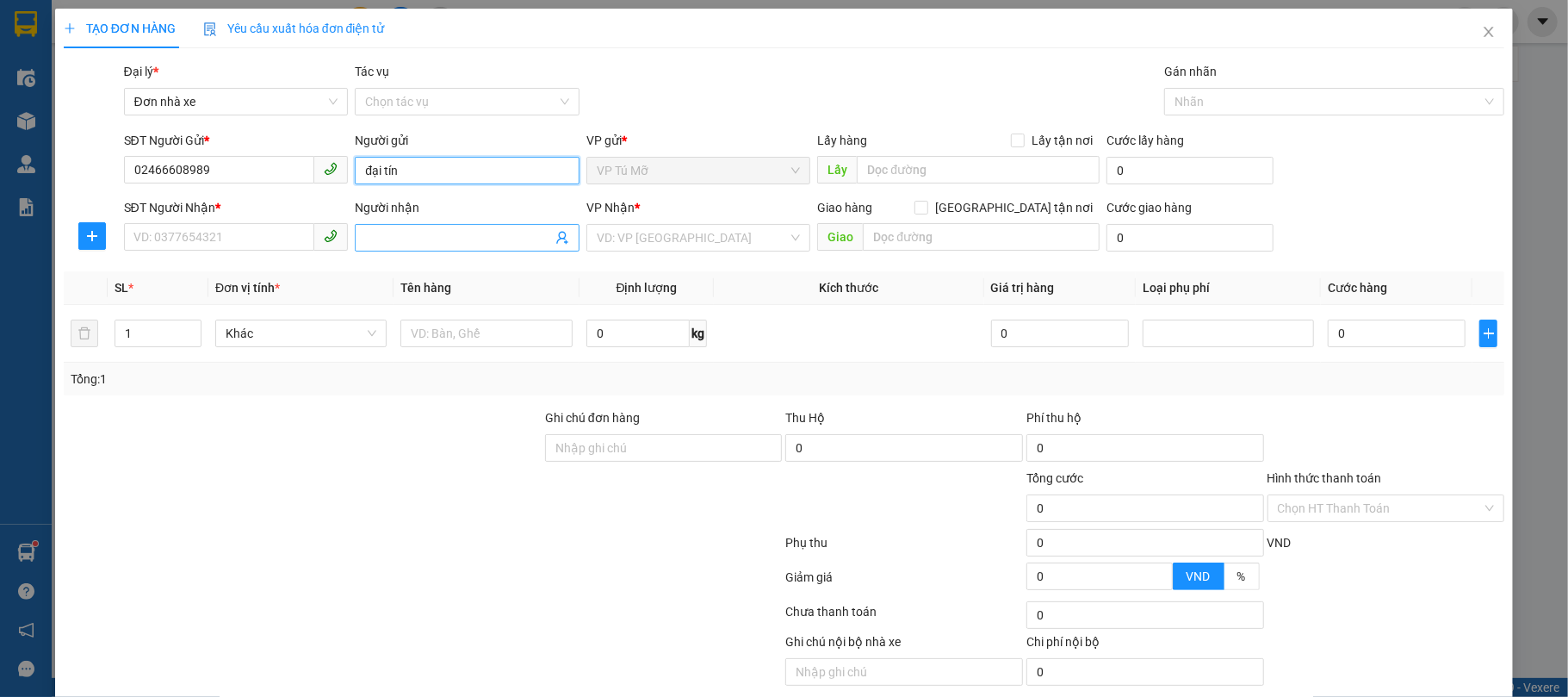
type input "đại tín"
click at [420, 231] on input "Người nhận" at bounding box center [459, 237] width 186 height 19
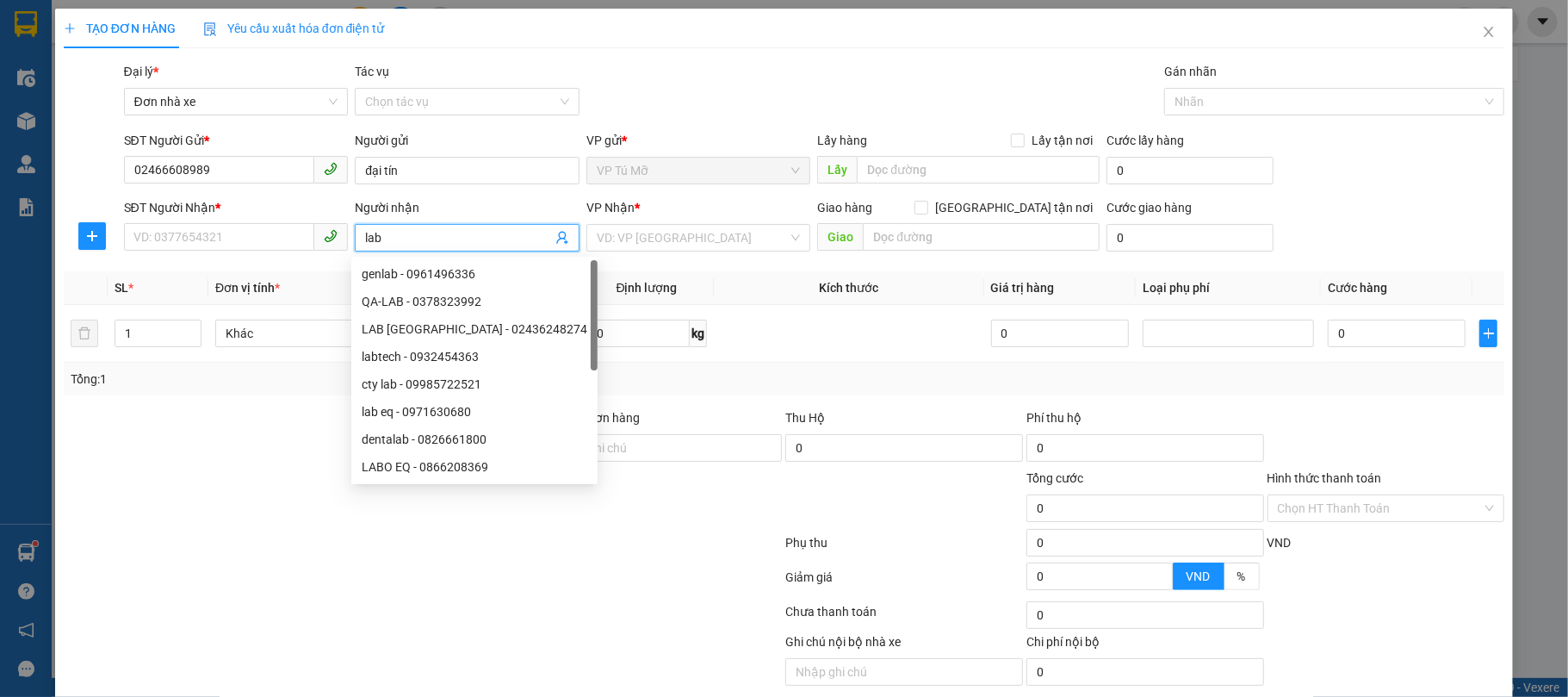
type input "lab đ"
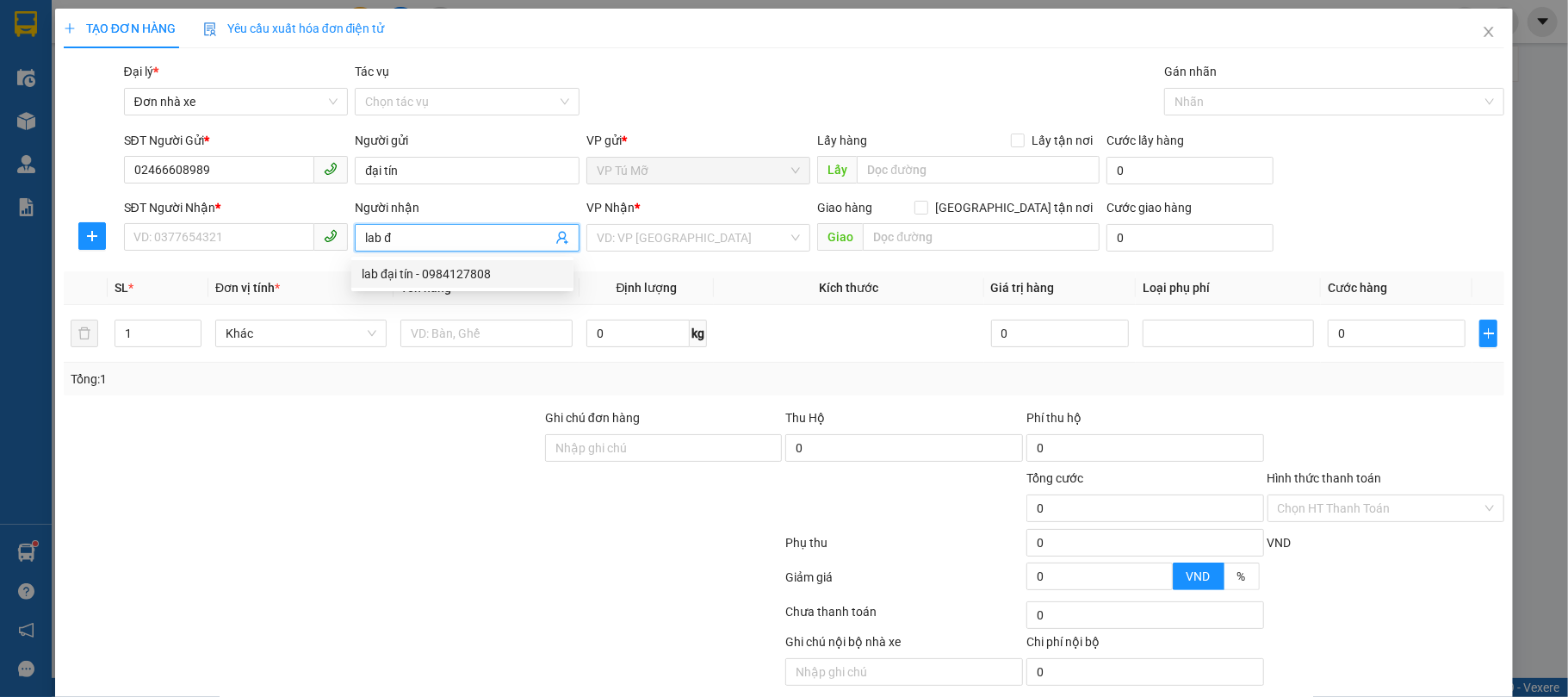
click at [458, 281] on div "lab đại tín - 0984127808" at bounding box center [462, 274] width 202 height 19
type input "0984127808"
type input "lab đại tín"
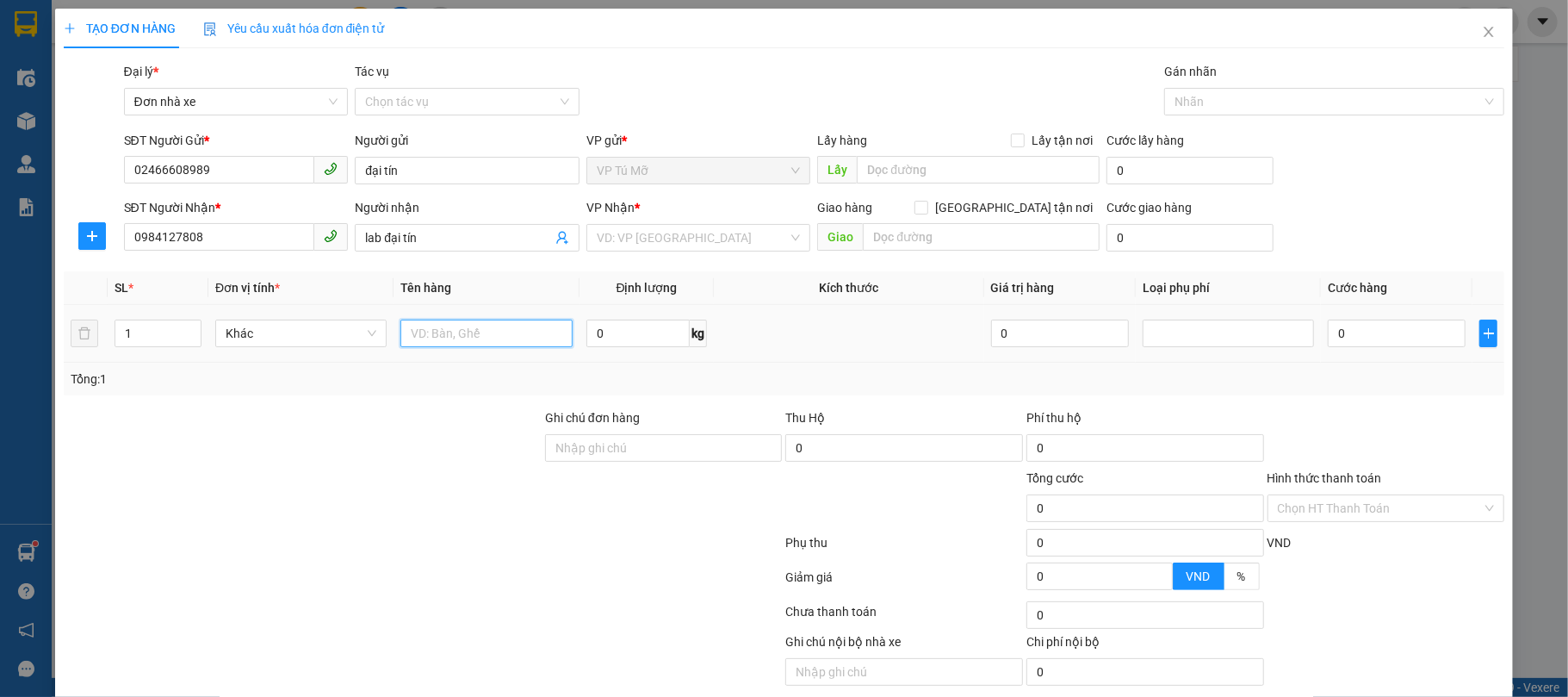
click at [472, 327] on input "text" at bounding box center [486, 332] width 171 height 27
type input "hộp nhỏ"
click at [625, 331] on input "0" at bounding box center [639, 332] width 105 height 27
type input "1"
click at [646, 384] on div "Tổng: 1" at bounding box center [784, 379] width 1428 height 19
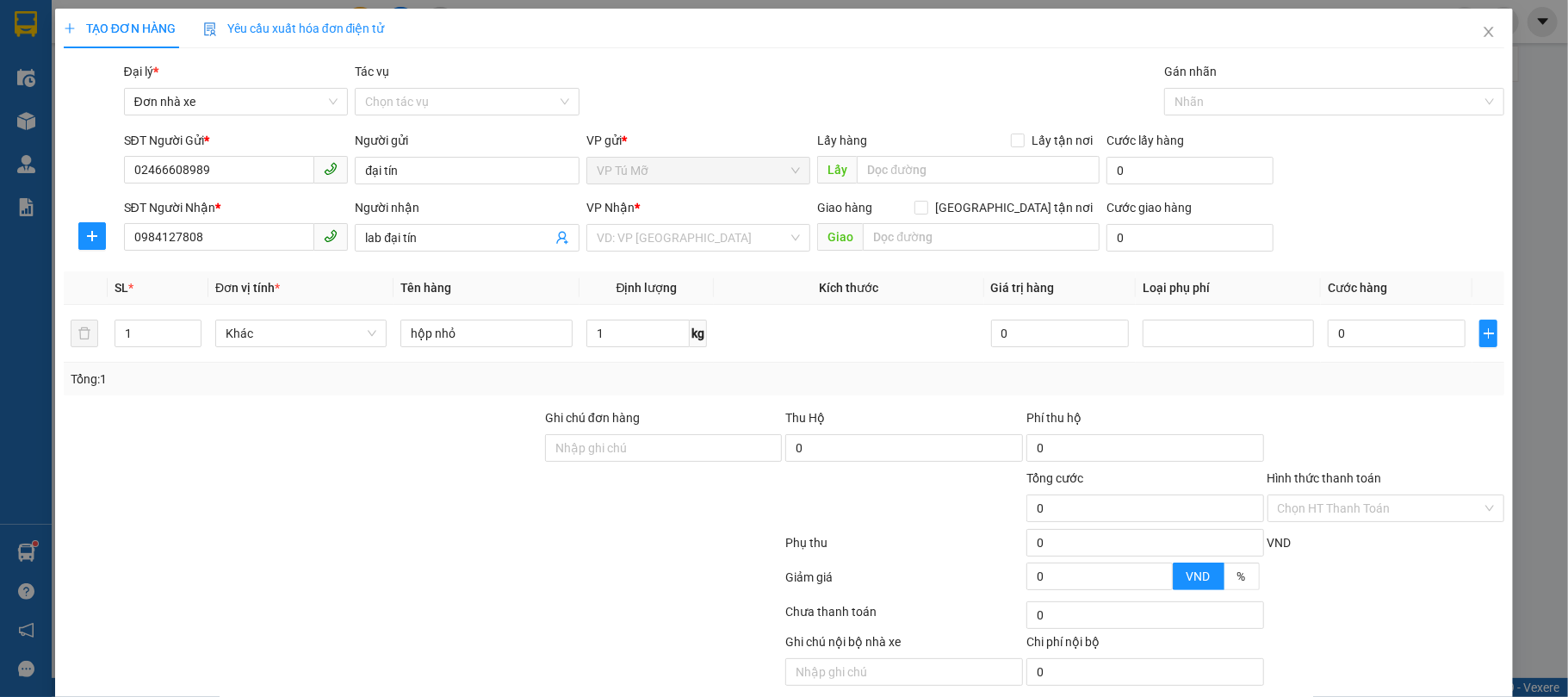
click at [646, 384] on div "Tổng: 1" at bounding box center [784, 379] width 1428 height 19
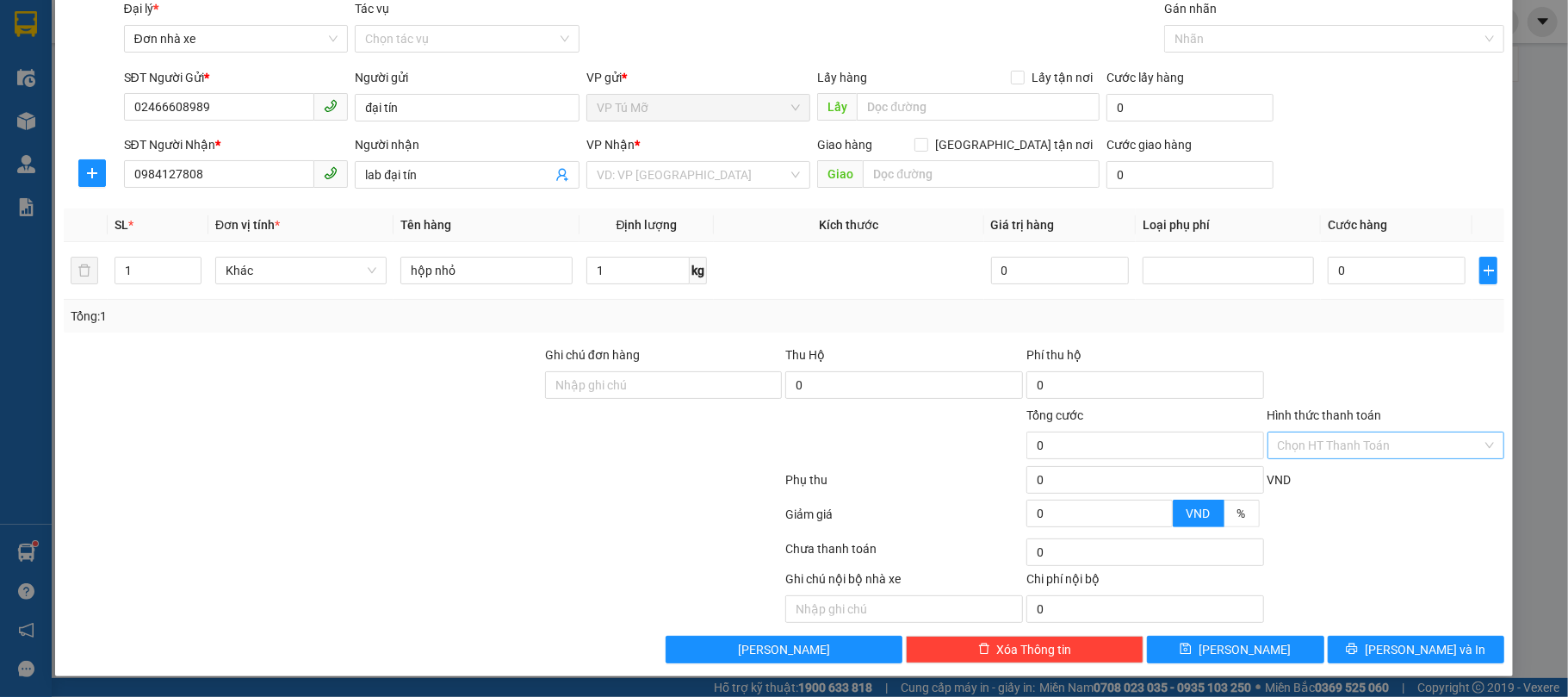
click at [1382, 438] on input "Hình thức thanh toán" at bounding box center [1381, 445] width 205 height 25
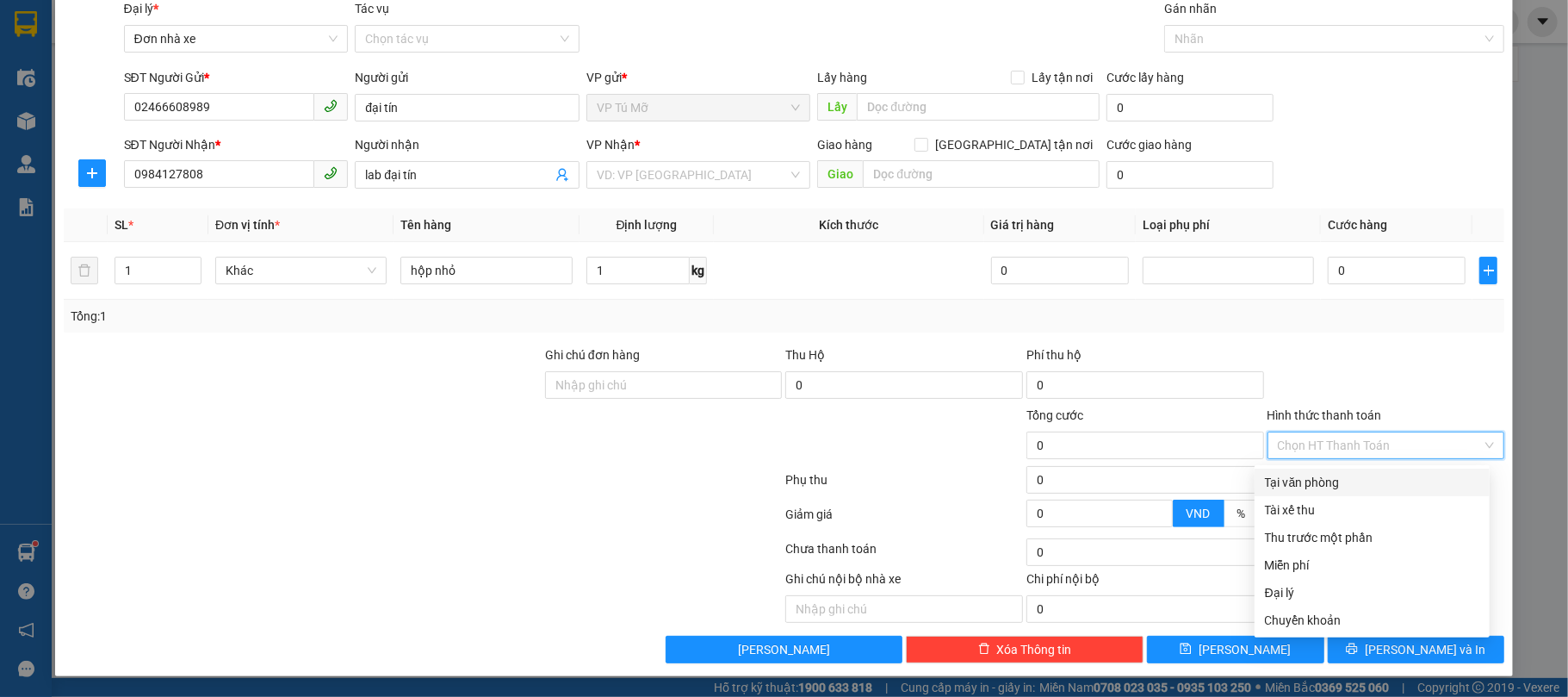
click at [1367, 476] on div "Tại văn phòng" at bounding box center [1372, 482] width 215 height 19
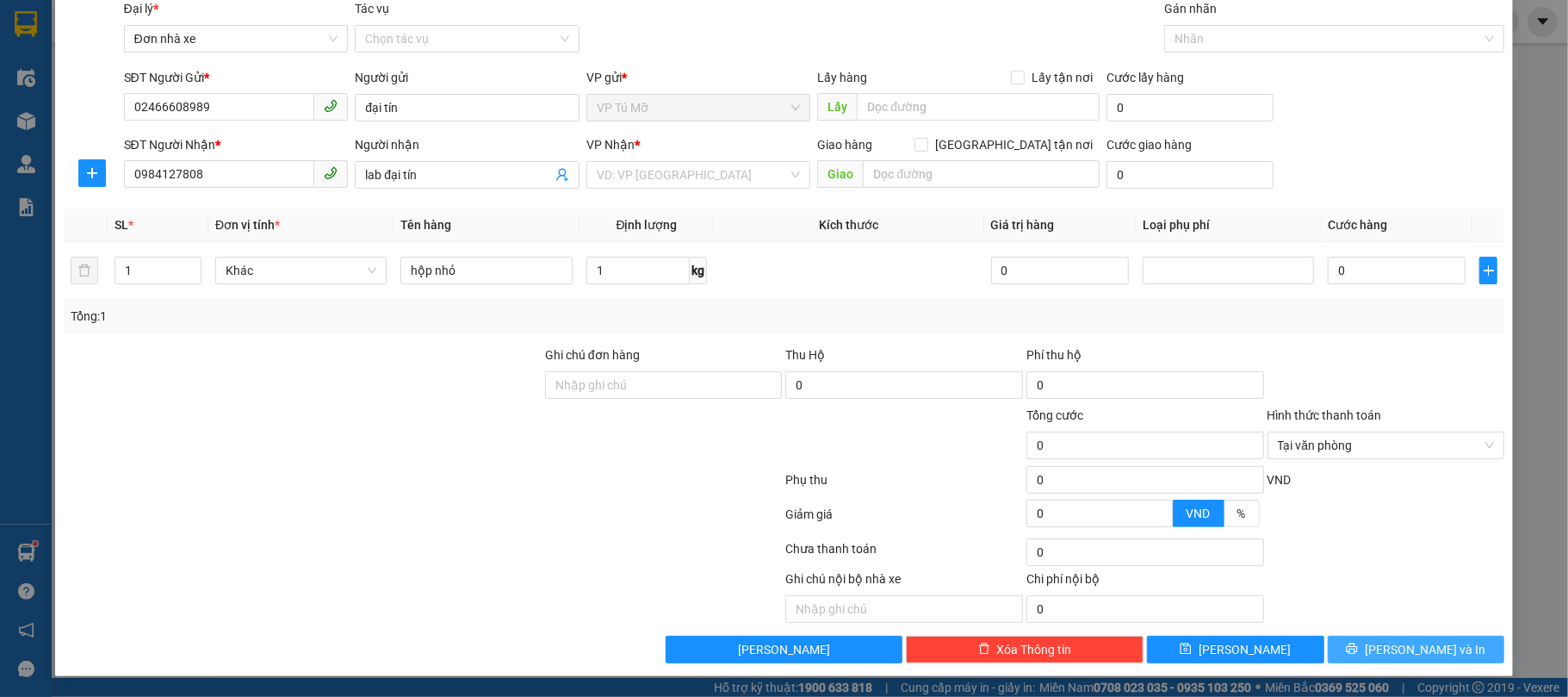
click at [1398, 640] on span "[PERSON_NAME] và In" at bounding box center [1425, 649] width 121 height 19
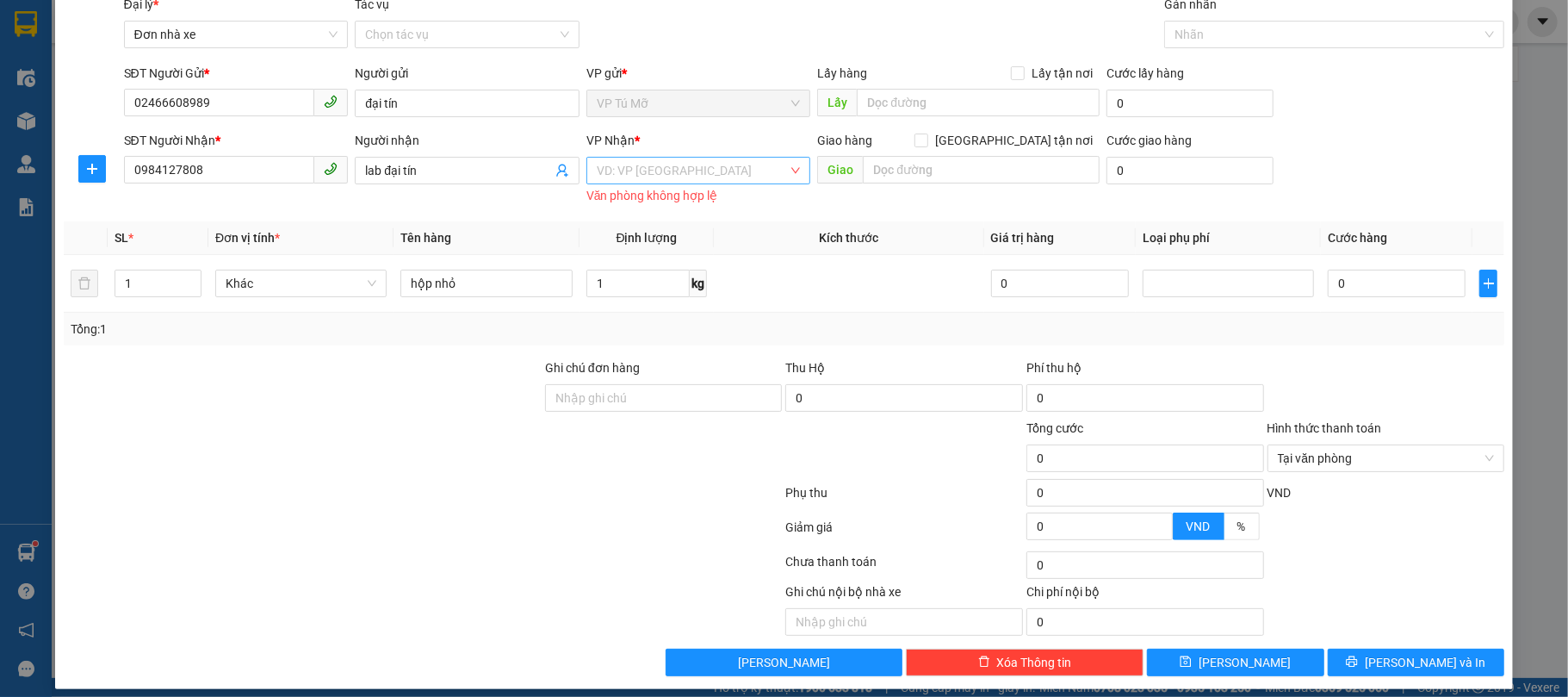
click at [655, 172] on input "search" at bounding box center [693, 170] width 192 height 25
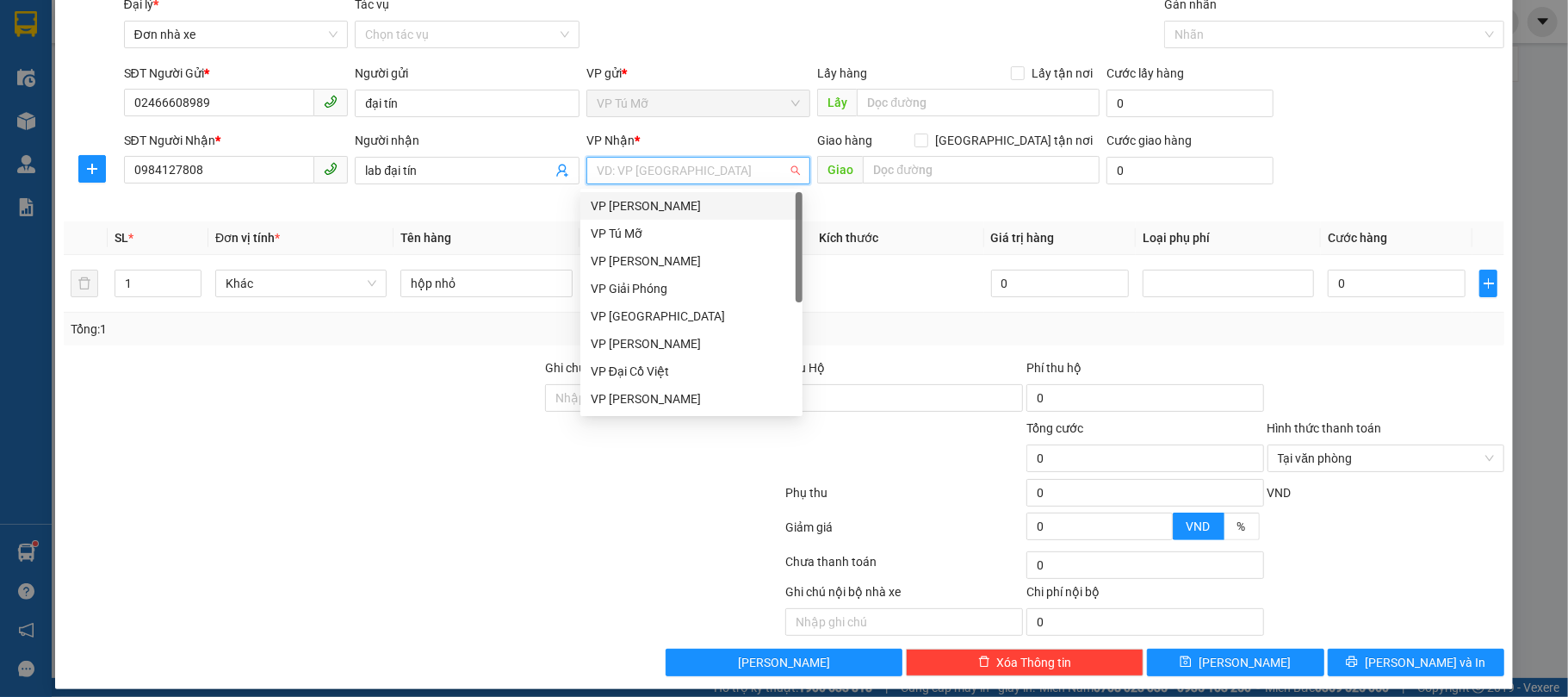
drag, startPoint x: 658, startPoint y: 201, endPoint x: 649, endPoint y: 200, distance: 9.1
click at [655, 200] on div "VP [PERSON_NAME]" at bounding box center [691, 205] width 202 height 19
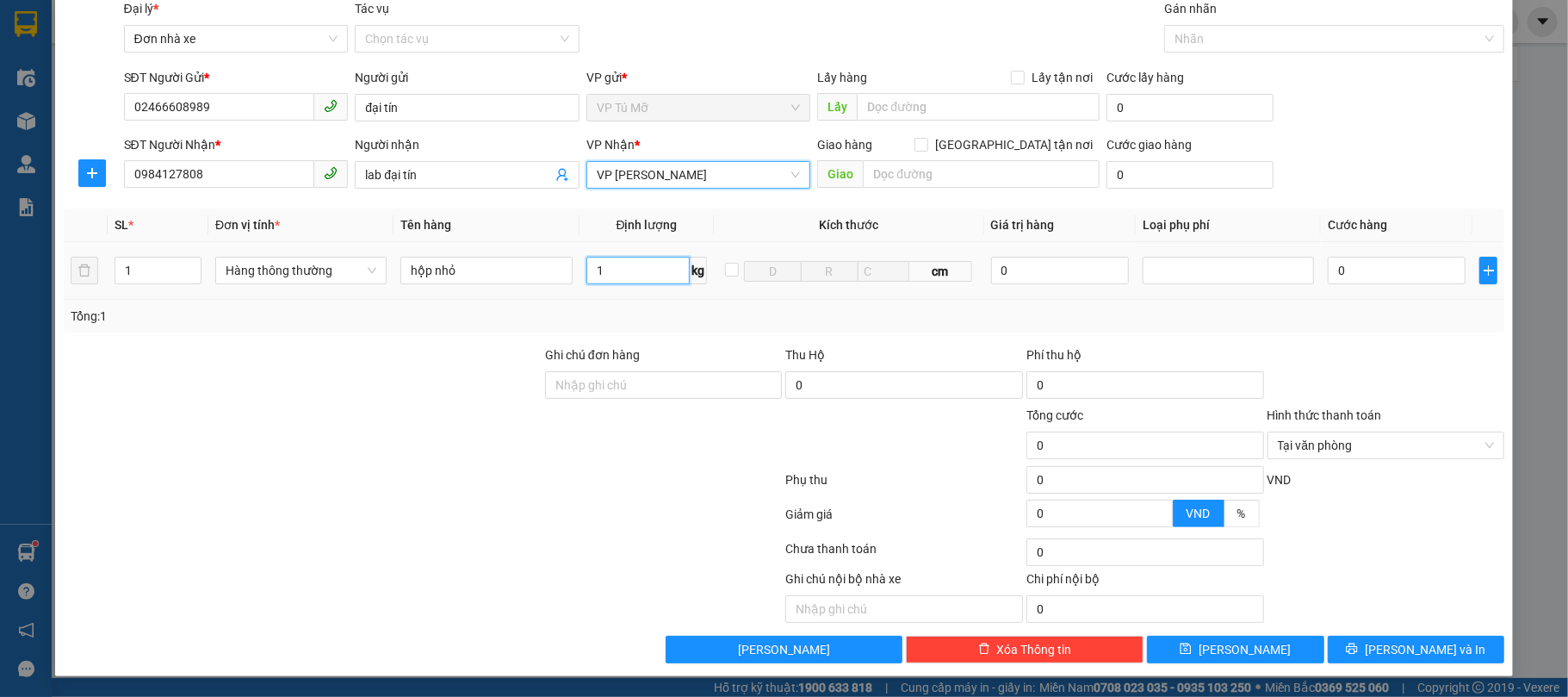
click at [635, 279] on input "1" at bounding box center [639, 269] width 105 height 27
click at [1396, 500] on div "Giảm giá 0 VND %" at bounding box center [784, 517] width 1445 height 35
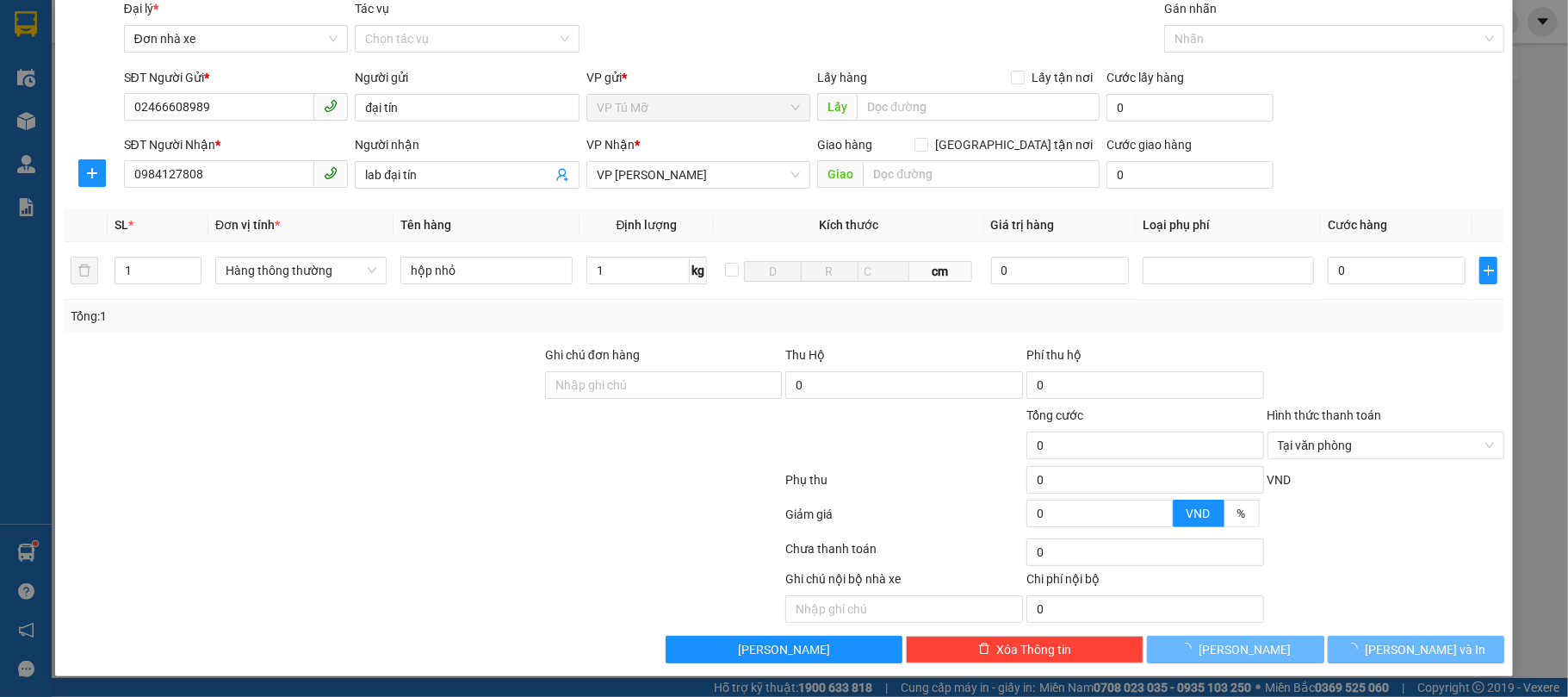
click at [1396, 500] on div "Giảm giá 0 VND %" at bounding box center [784, 517] width 1445 height 35
type input "30.000"
click at [1419, 658] on span "[PERSON_NAME] và In" at bounding box center [1425, 649] width 121 height 19
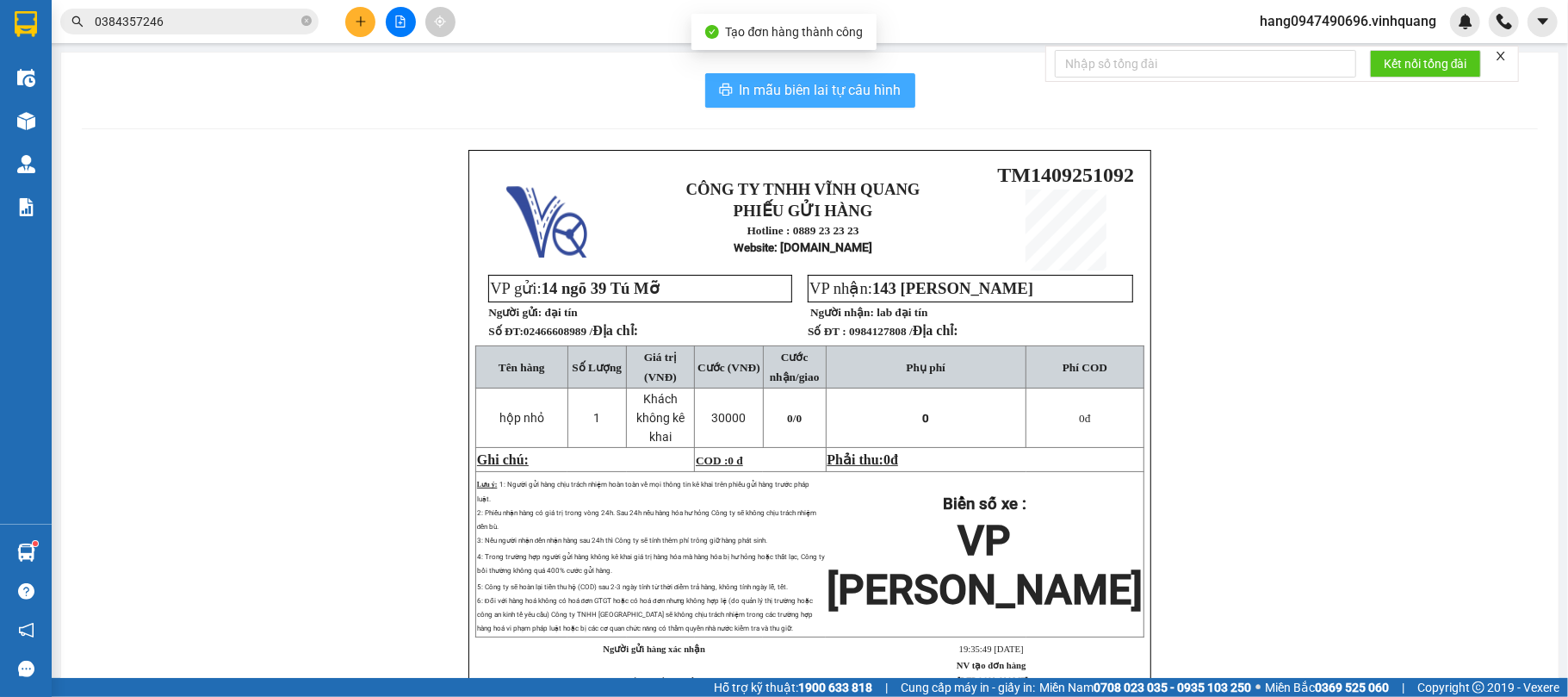
click at [749, 89] on span "In mẫu biên lai tự cấu hình" at bounding box center [820, 89] width 162 height 22
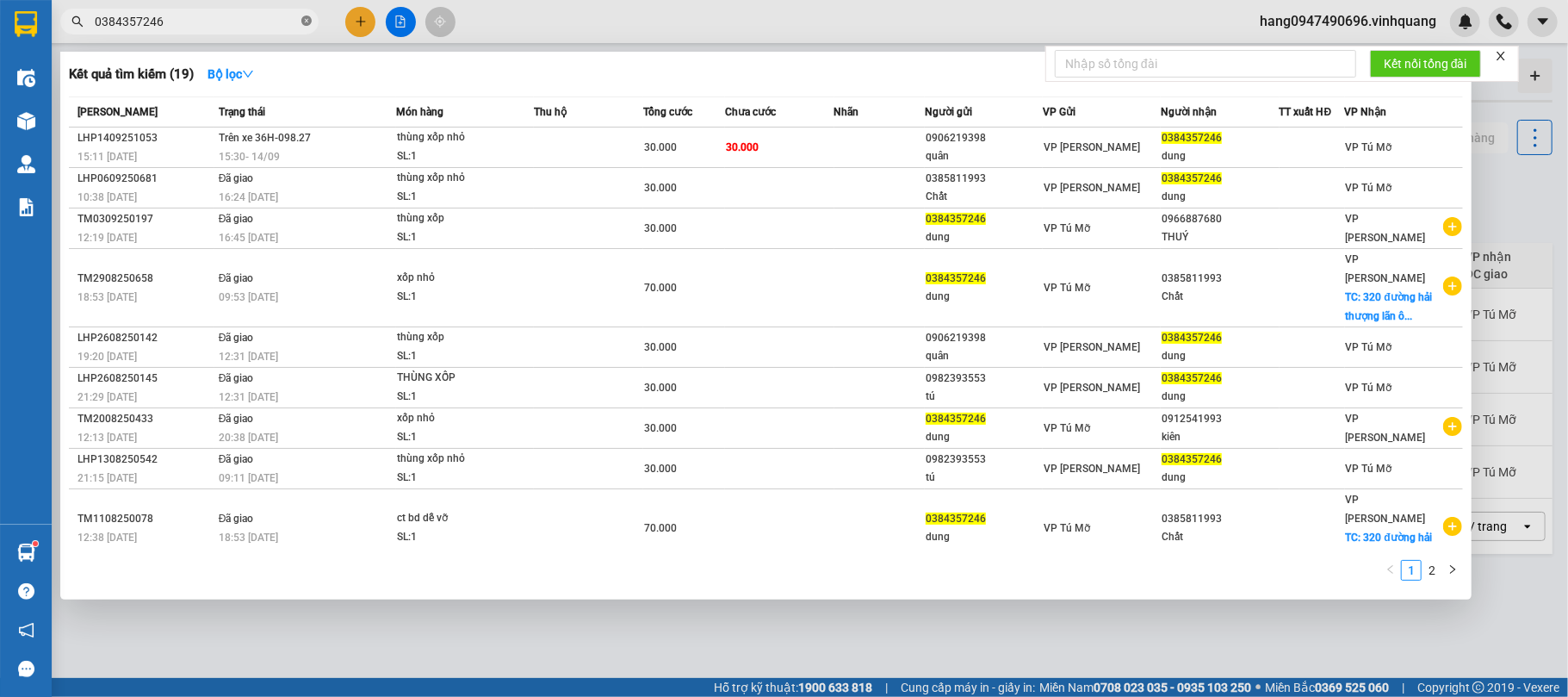
click at [301, 14] on span at bounding box center [306, 22] width 10 height 16
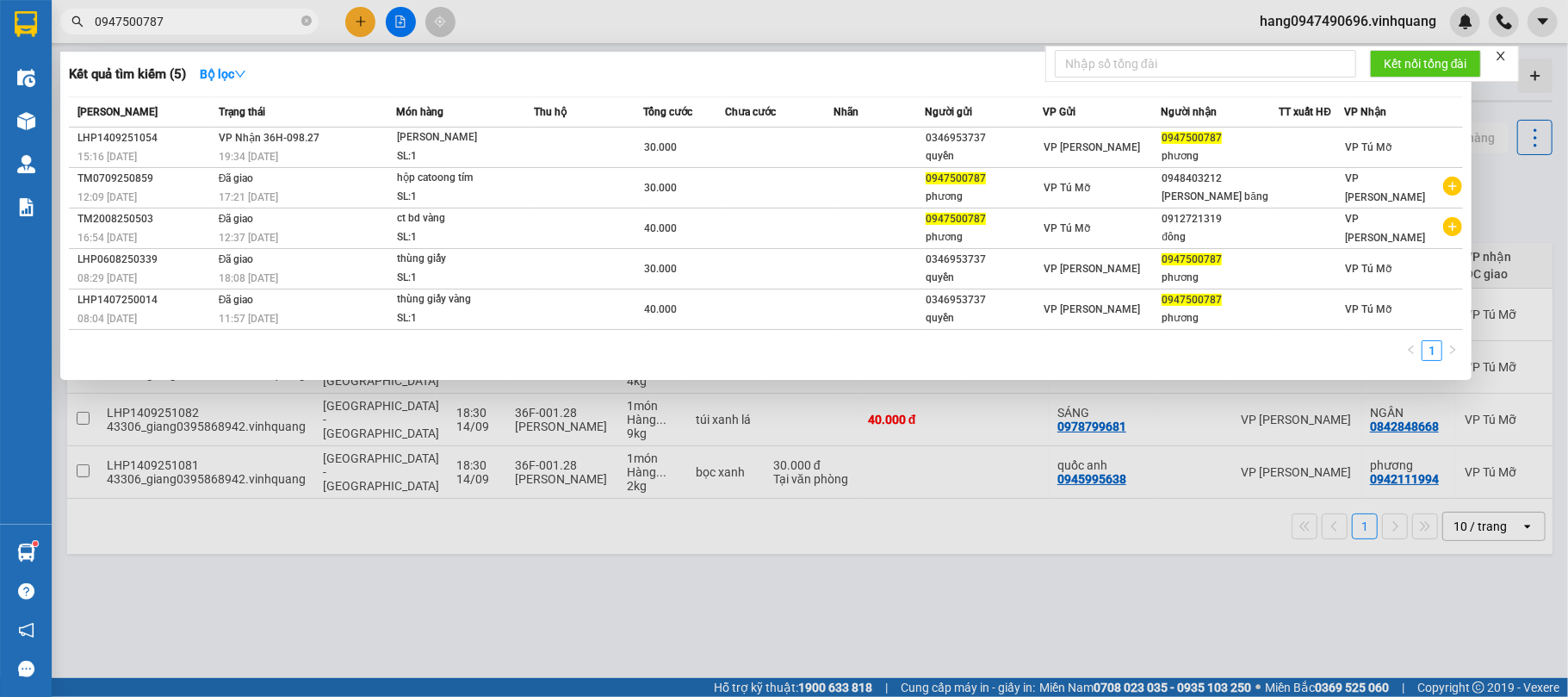
type input "0947500787"
